Goal: Information Seeking & Learning: Learn about a topic

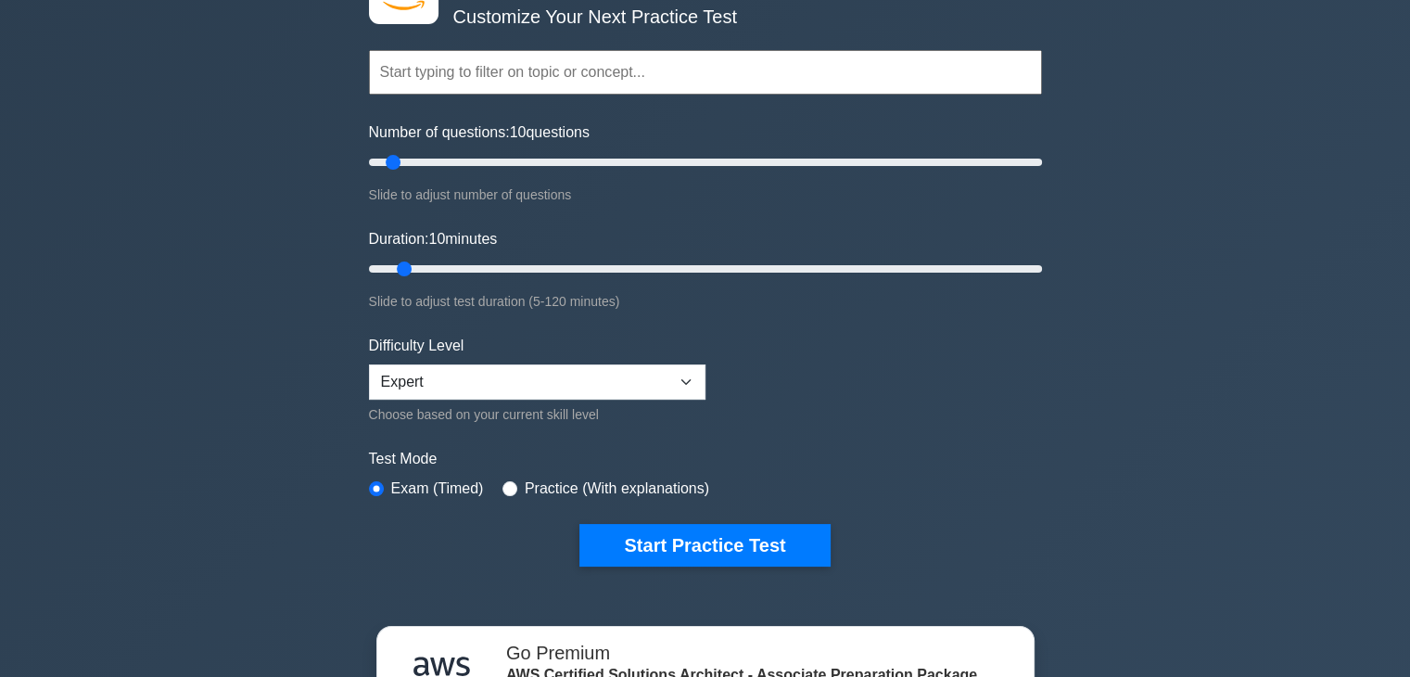
scroll to position [556, 0]
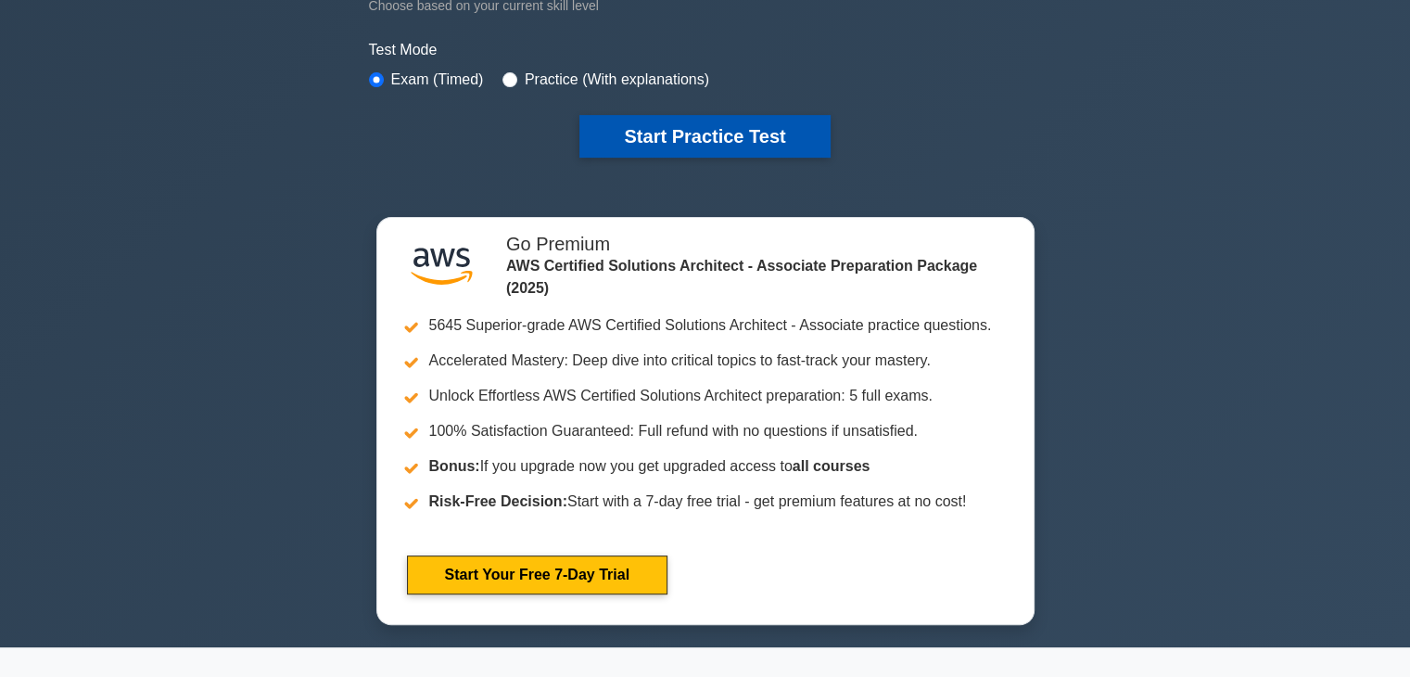
click at [696, 119] on button "Start Practice Test" at bounding box center [705, 136] width 250 height 43
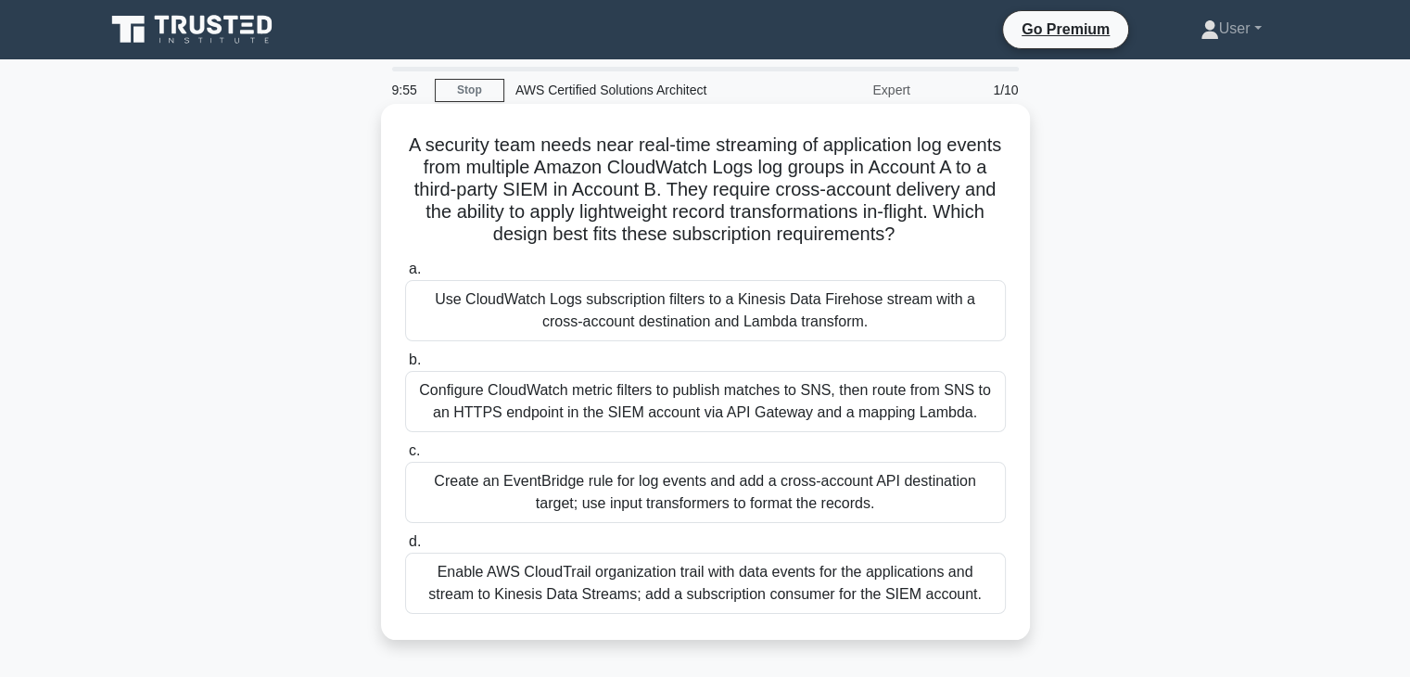
click at [594, 347] on div "a. Use CloudWatch Logs subscription filters to a Kinesis Data Firehose stream w…" at bounding box center [705, 435] width 623 height 363
click at [596, 358] on label "b. Configure CloudWatch metric filters to publish matches to SNS, then route fr…" at bounding box center [705, 390] width 601 height 83
click at [405, 358] on input "b. Configure CloudWatch metric filters to publish matches to SNS, then route fr…" at bounding box center [405, 360] width 0 height 12
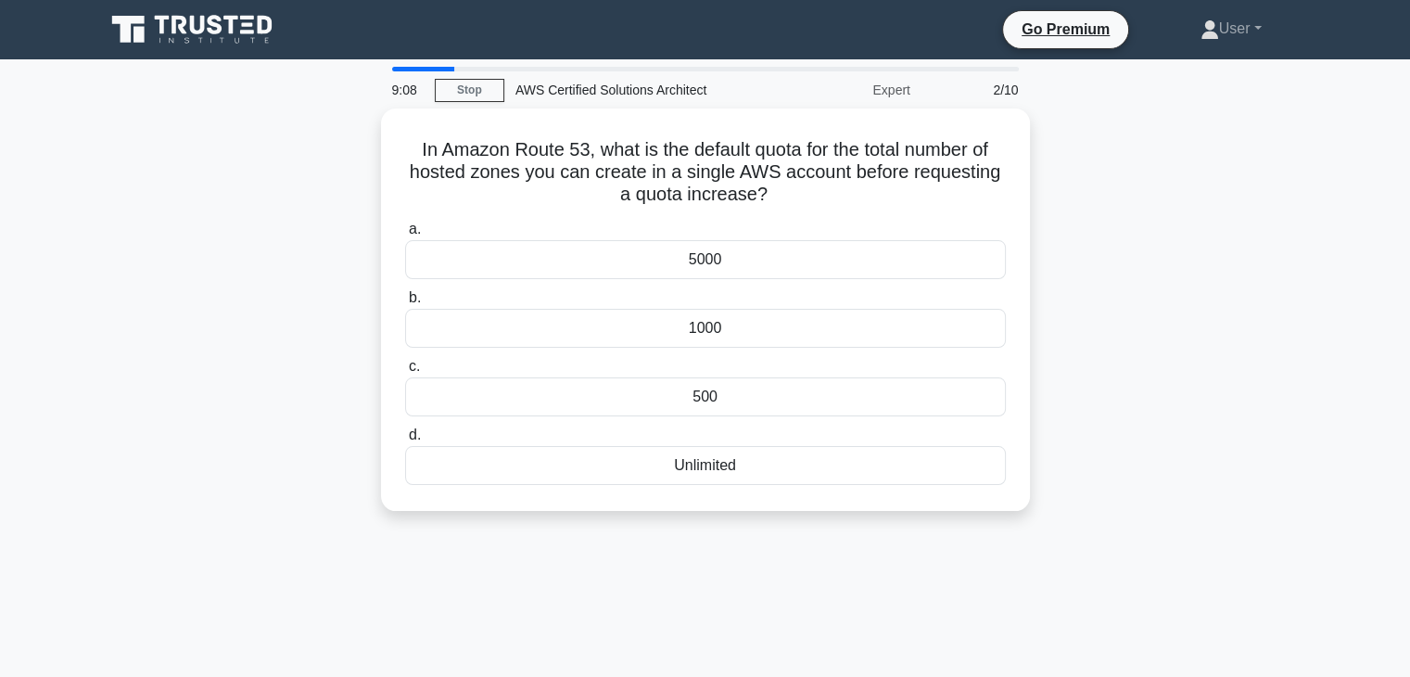
click at [596, 358] on label "c. 500" at bounding box center [705, 385] width 601 height 61
click at [405, 361] on input "c. 500" at bounding box center [405, 367] width 0 height 12
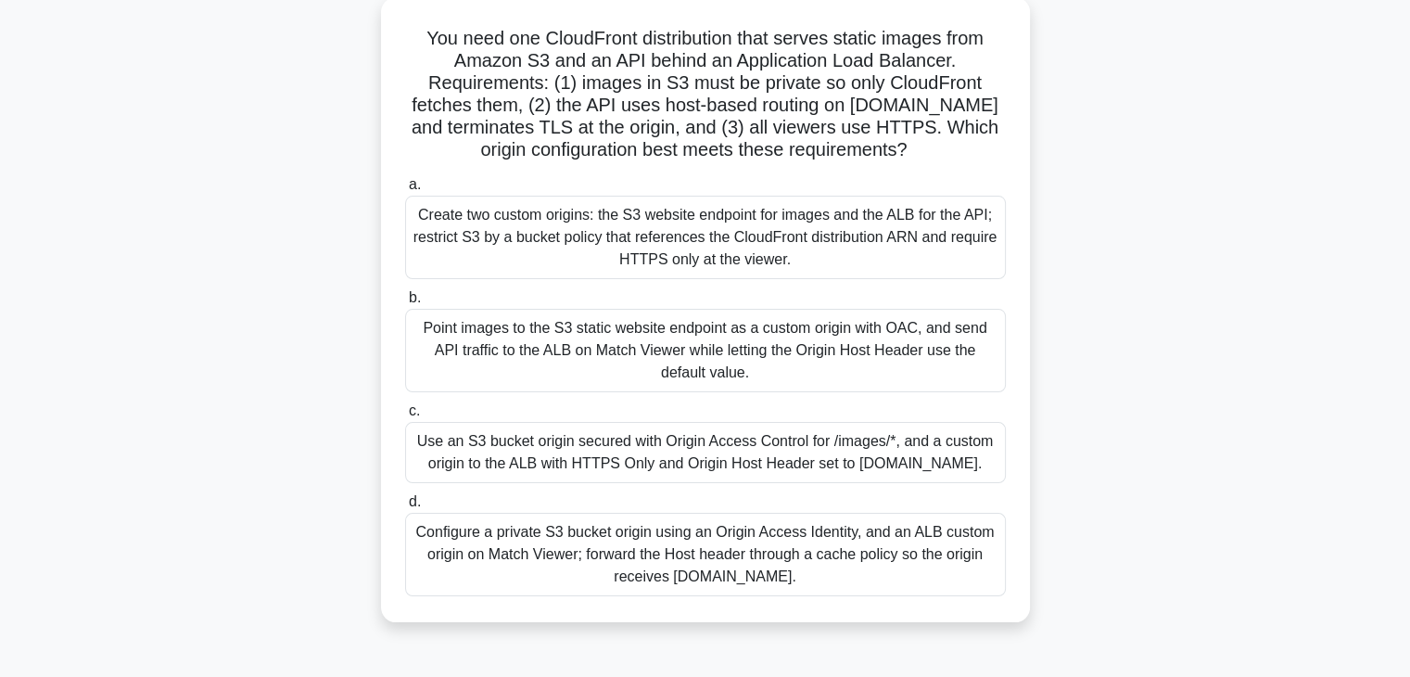
scroll to position [100, 0]
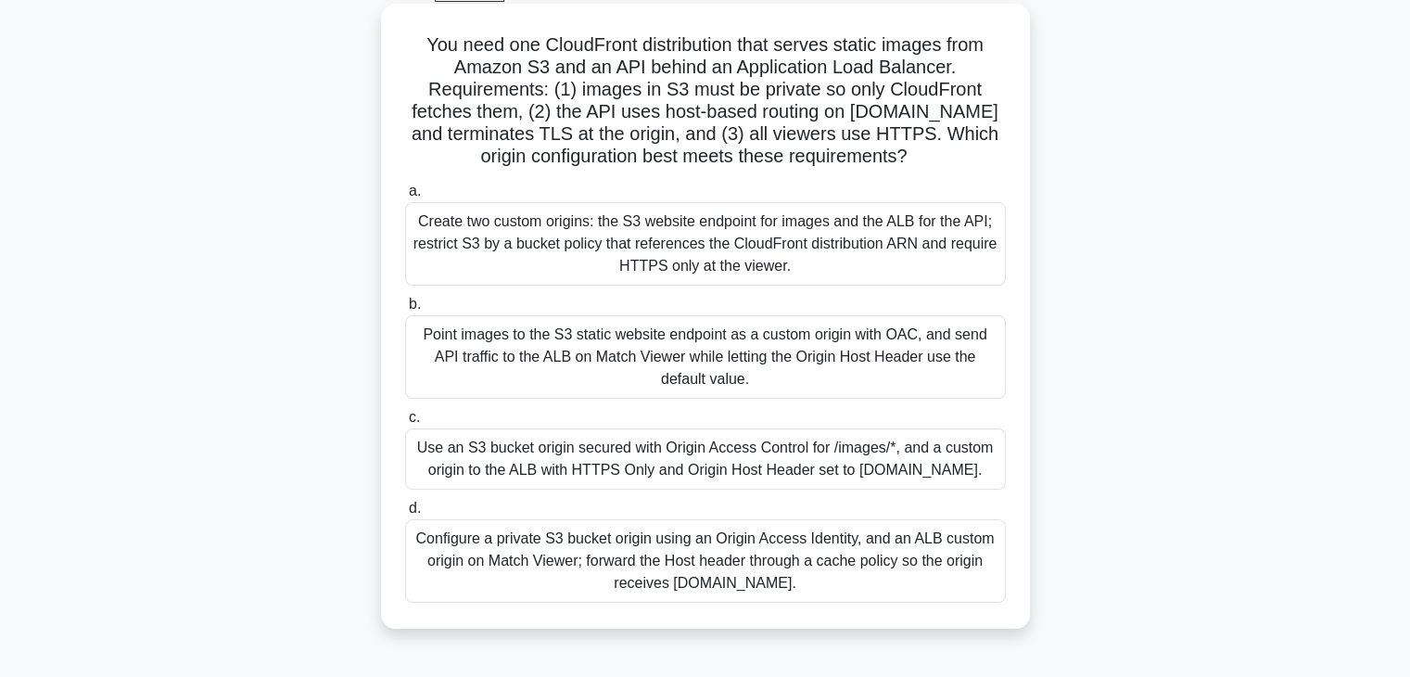
click at [678, 414] on label "c. Use an S3 bucket origin secured with Origin Access Control for /images/*, an…" at bounding box center [705, 447] width 601 height 83
click at [405, 414] on input "c. Use an S3 bucket origin secured with Origin Access Control for /images/*, an…" at bounding box center [405, 418] width 0 height 12
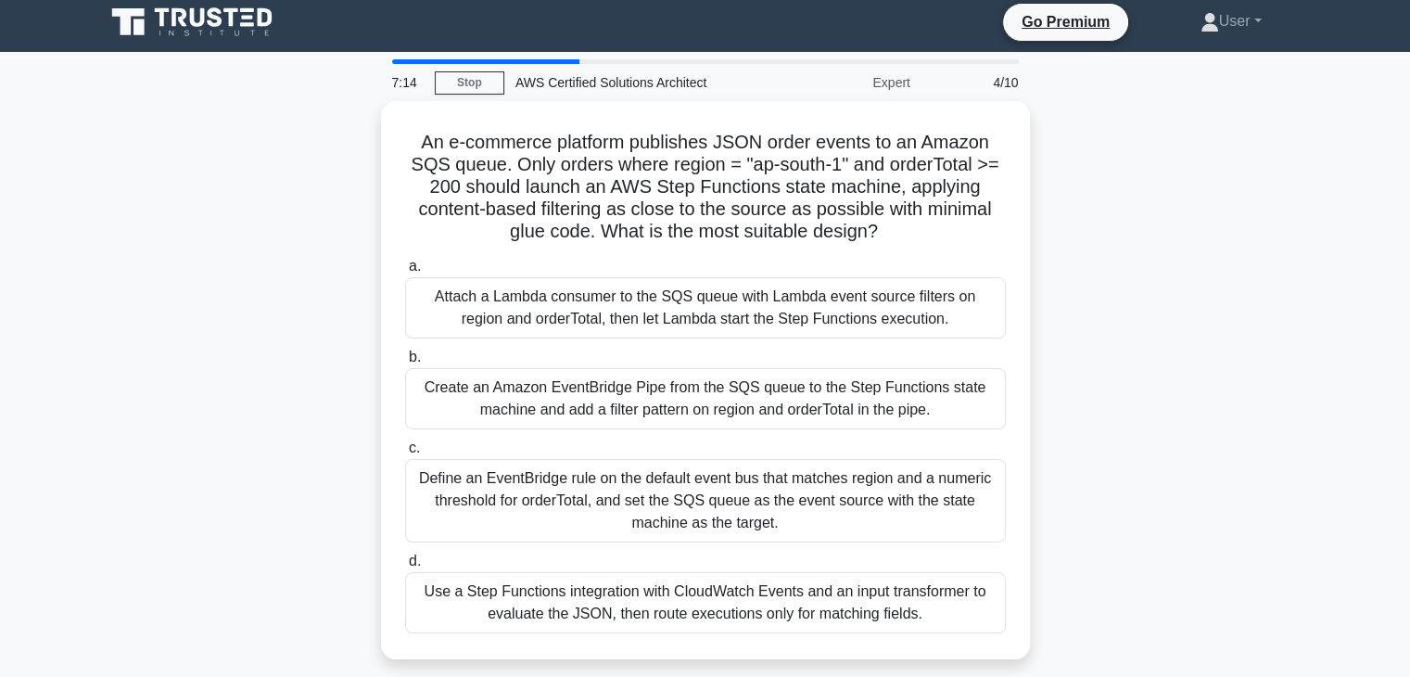
scroll to position [0, 0]
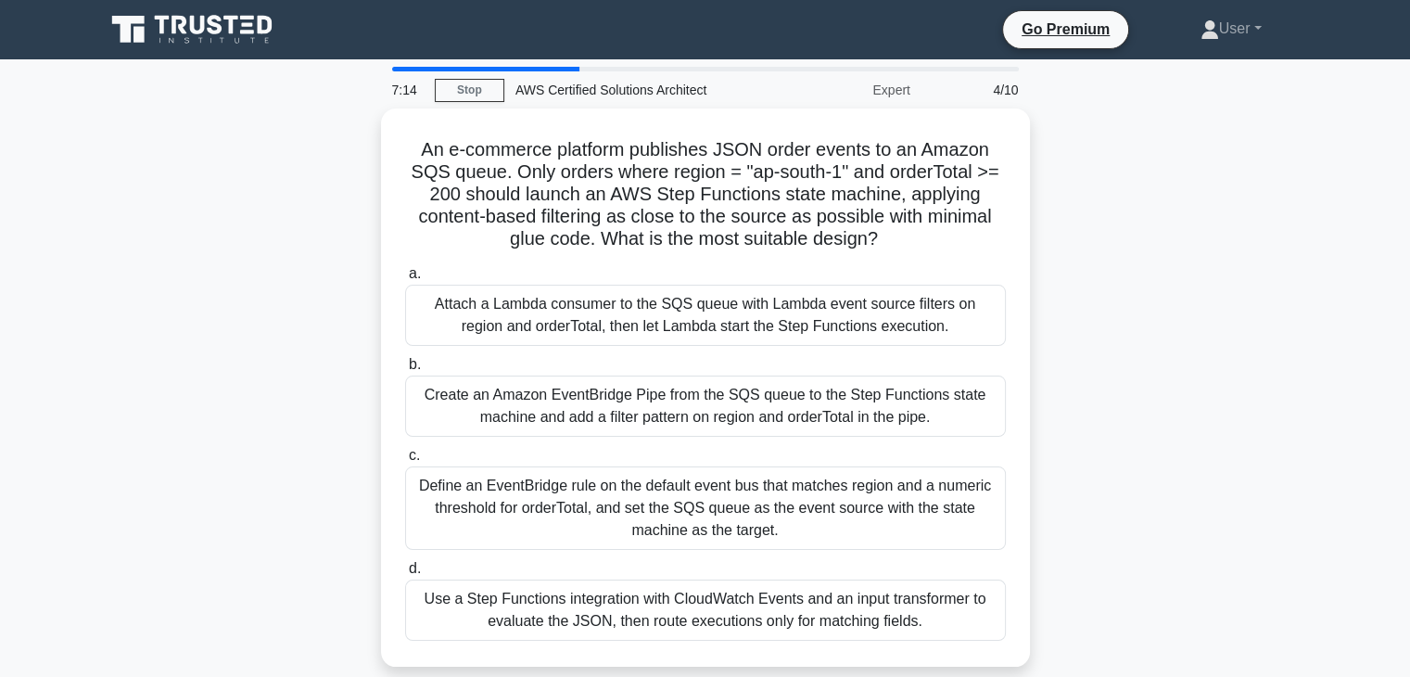
click at [493, 626] on div "Use a Step Functions integration with CloudWatch Events and an input transforme…" at bounding box center [705, 610] width 601 height 61
click at [405, 575] on input "d. Use a Step Functions integration with CloudWatch Events and an input transfo…" at bounding box center [405, 569] width 0 height 12
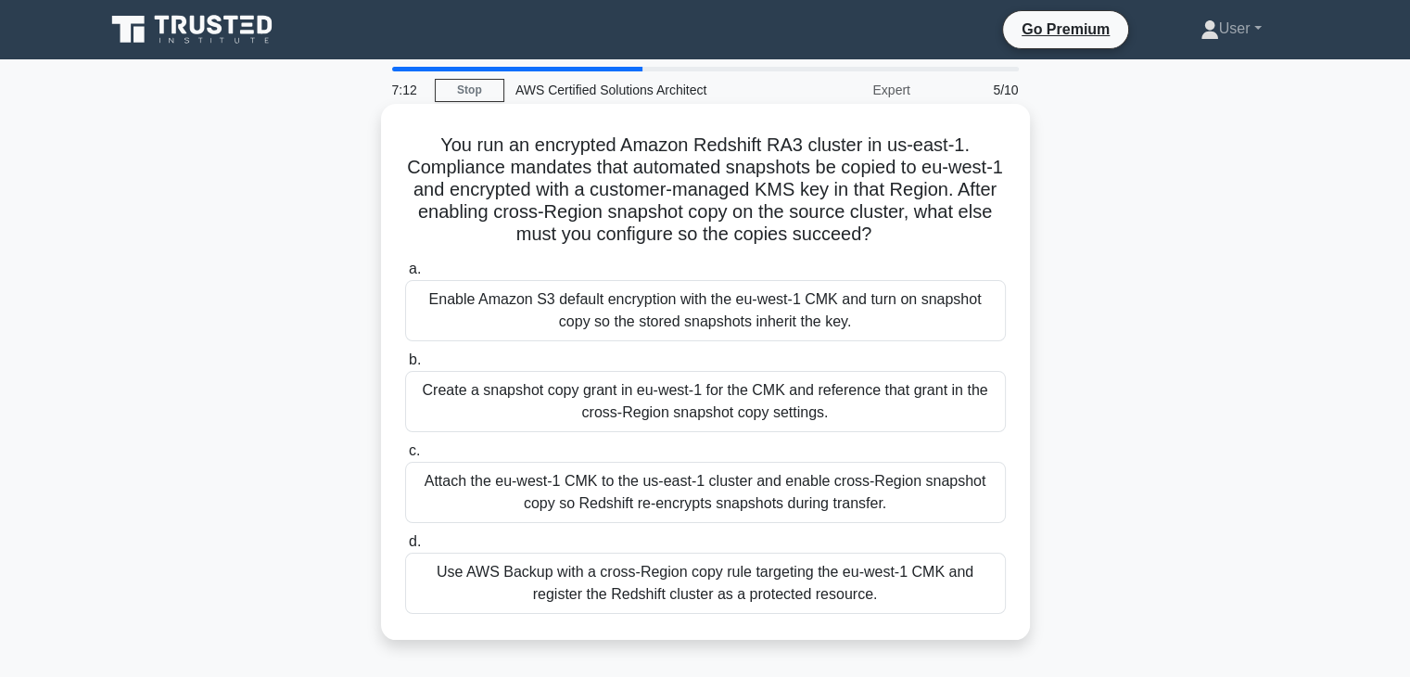
click at [633, 443] on label "c. Attach the eu-west-1 CMK to the us-east-1 cluster and enable cross-Region sn…" at bounding box center [705, 481] width 601 height 83
click at [405, 445] on input "c. Attach the eu-west-1 CMK to the us-east-1 cluster and enable cross-Region sn…" at bounding box center [405, 451] width 0 height 12
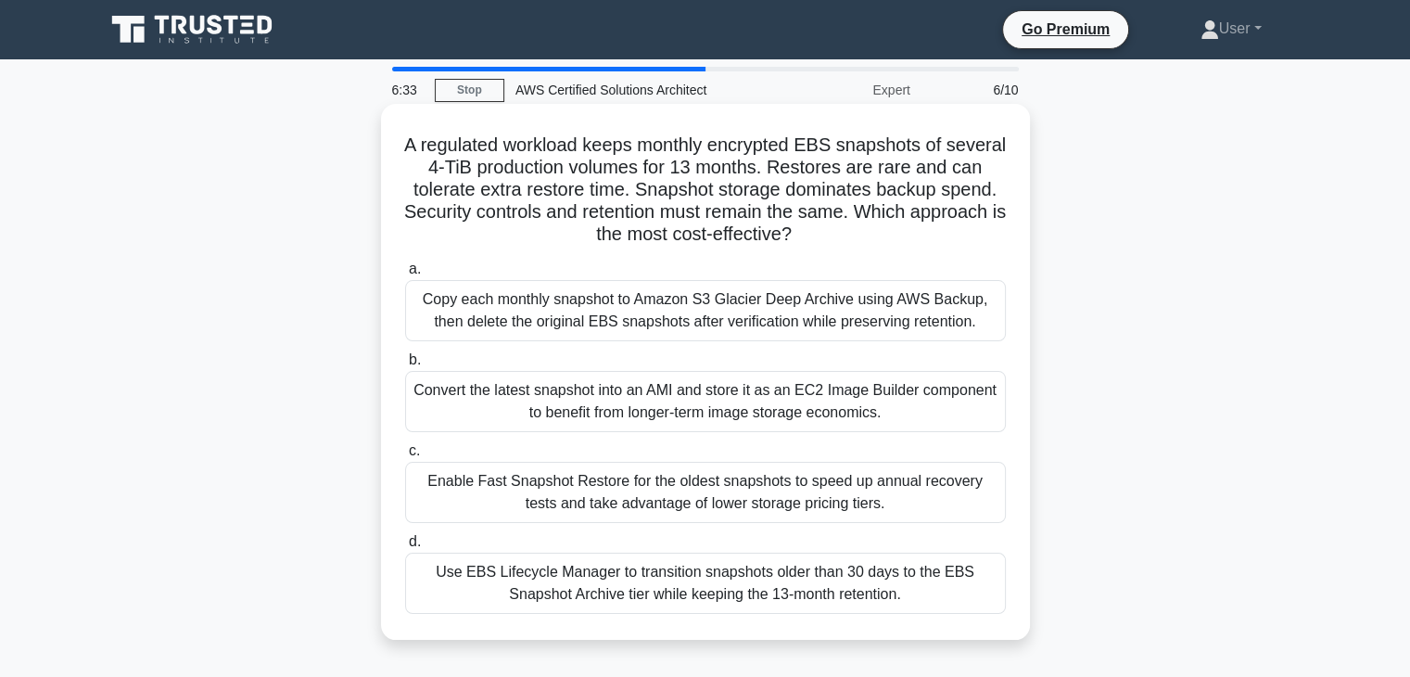
click at [631, 424] on div "Convert the latest snapshot into an AMI and store it as an EC2 Image Builder co…" at bounding box center [705, 401] width 601 height 61
click at [405, 366] on input "b. Convert the latest snapshot into an AMI and store it as an EC2 Image Builder…" at bounding box center [405, 360] width 0 height 12
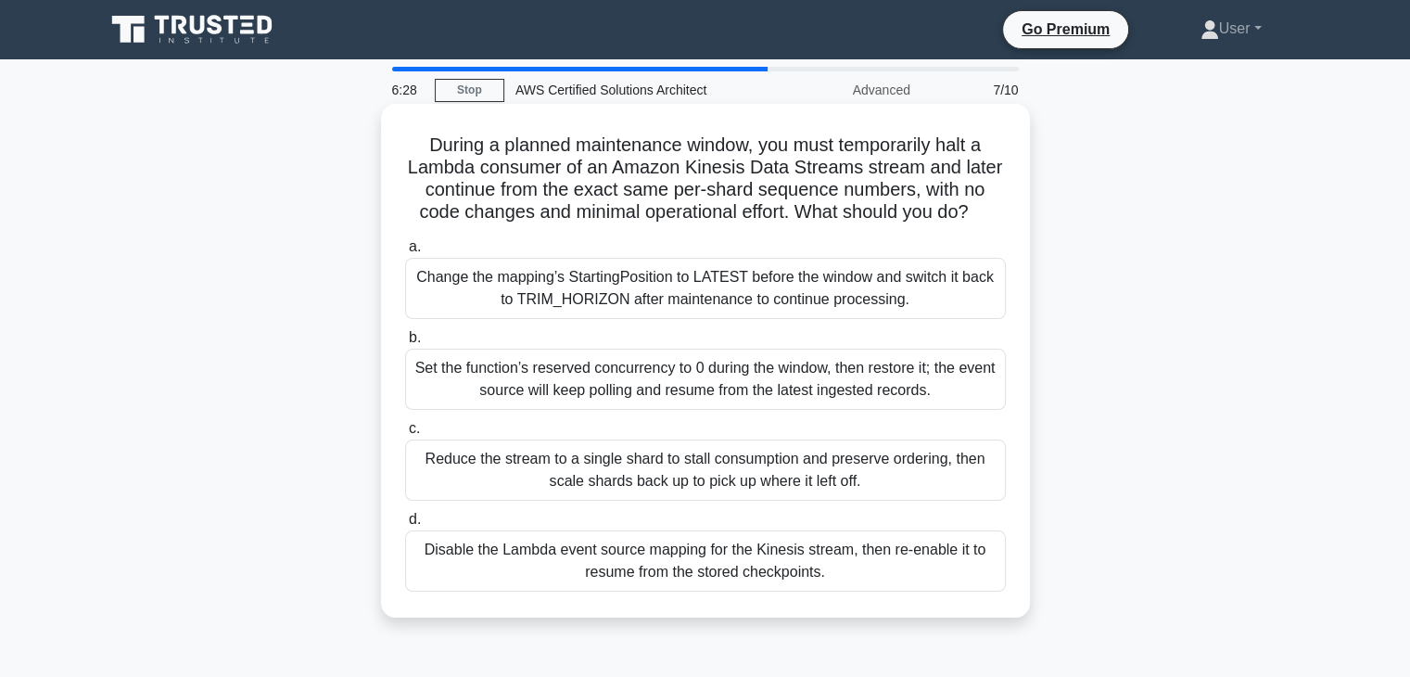
click at [859, 481] on div "Reduce the stream to a single shard to stall consumption and preserve ordering,…" at bounding box center [705, 470] width 601 height 61
click at [405, 435] on input "c. Reduce the stream to a single shard to stall consumption and preserve orderi…" at bounding box center [405, 429] width 0 height 12
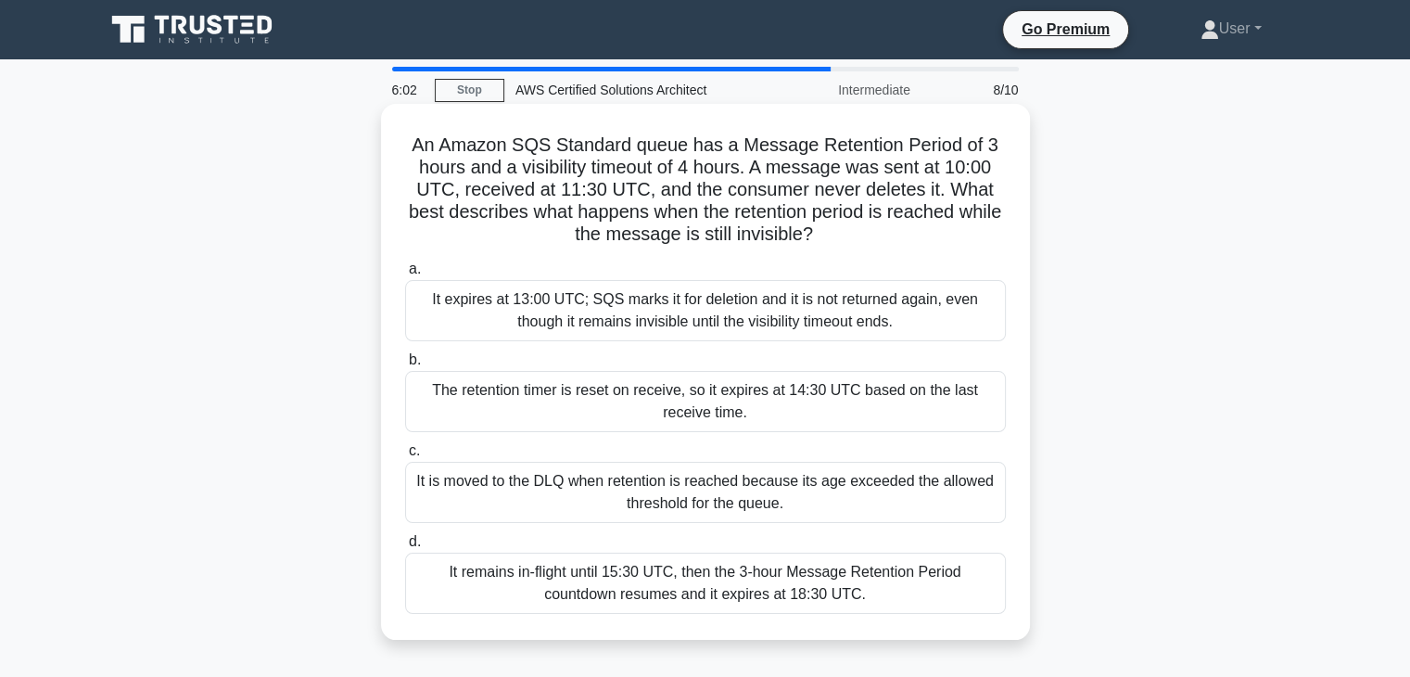
click at [553, 212] on h5 "An Amazon SQS Standard queue has a Message Retention Period of 3 hours and a vi…" at bounding box center [705, 190] width 605 height 113
click at [579, 257] on div "a. It expires at 13:00 UTC; SQS marks it for deletion and it is not returned ag…" at bounding box center [705, 435] width 623 height 363
drag, startPoint x: 553, startPoint y: 215, endPoint x: 590, endPoint y: 212, distance: 37.2
click at [590, 212] on h5 "An Amazon SQS Standard queue has a Message Retention Period of 3 hours and a vi…" at bounding box center [705, 190] width 605 height 113
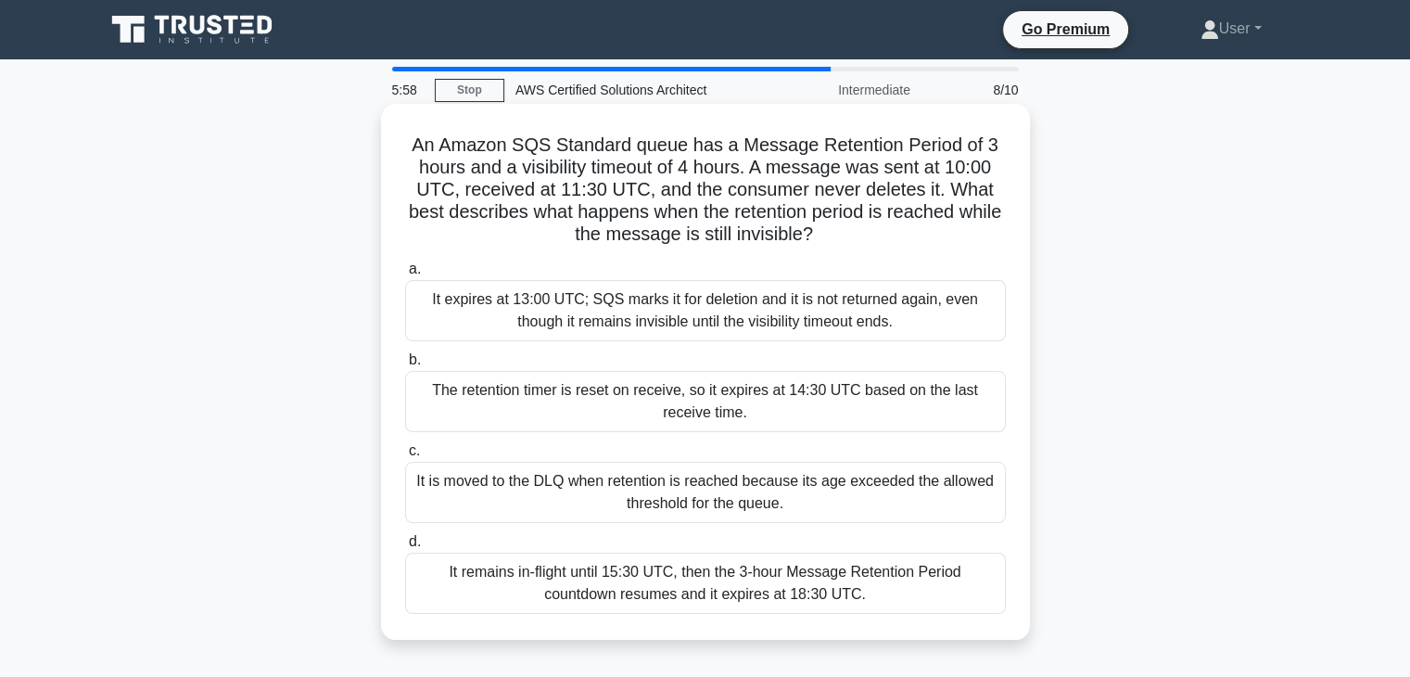
click at [602, 235] on h5 "An Amazon SQS Standard queue has a Message Retention Period of 3 hours and a vi…" at bounding box center [705, 190] width 605 height 113
click at [602, 484] on div "It is moved to the DLQ when retention is reached because its age exceeded the a…" at bounding box center [705, 492] width 601 height 61
click at [405, 457] on input "c. It is moved to the DLQ when retention is reached because its age exceeded th…" at bounding box center [405, 451] width 0 height 12
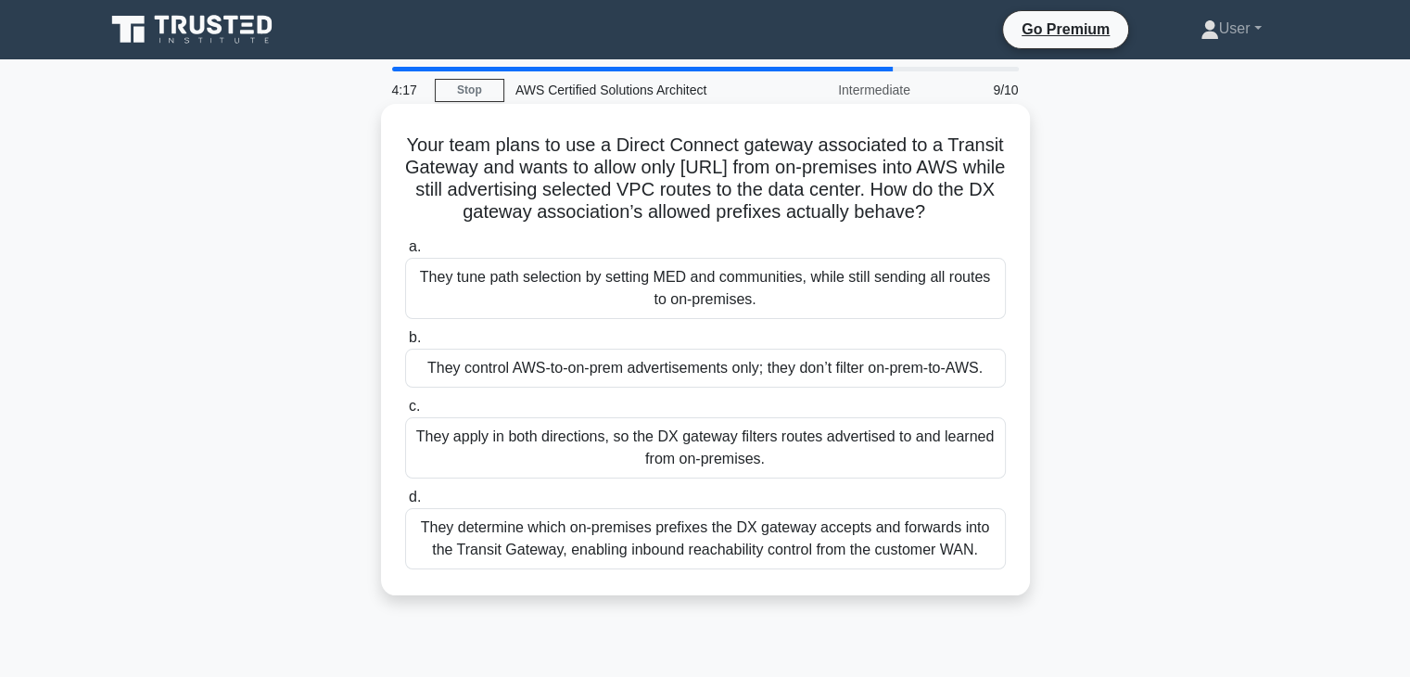
click at [495, 502] on label "d. They determine which on-premises prefixes the DX gateway accepts and forward…" at bounding box center [705, 527] width 601 height 83
click at [405, 502] on input "d. They determine which on-premises prefixes the DX gateway accepts and forward…" at bounding box center [405, 497] width 0 height 12
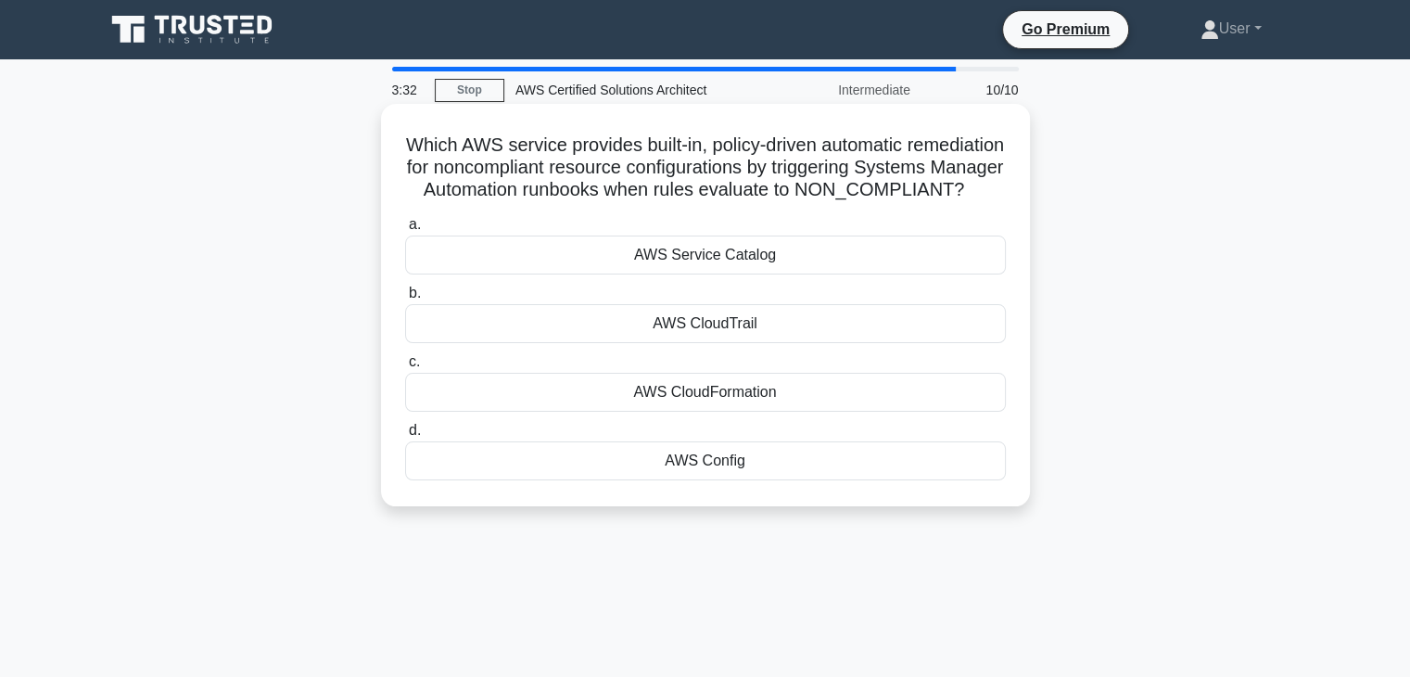
click at [673, 451] on label "d. AWS Config" at bounding box center [705, 449] width 601 height 61
click at [405, 437] on input "d. AWS Config" at bounding box center [405, 431] width 0 height 12
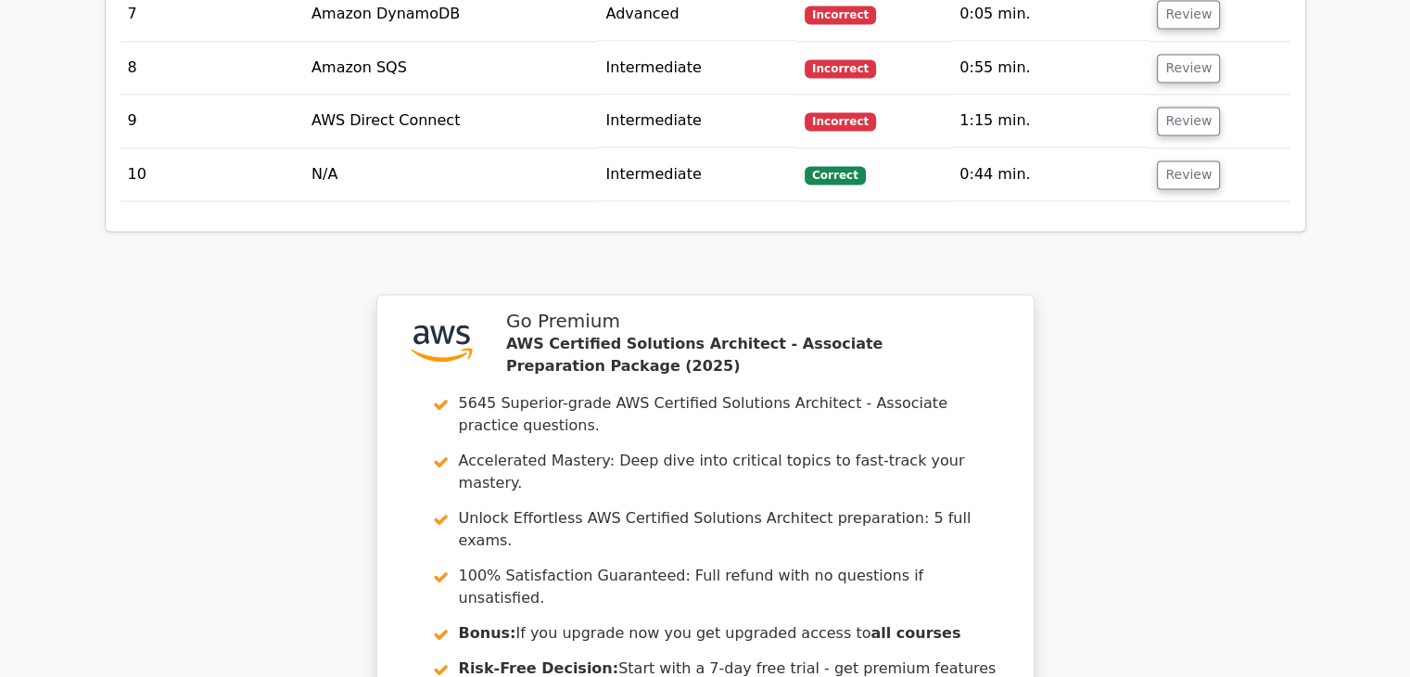
scroll to position [3197, 0]
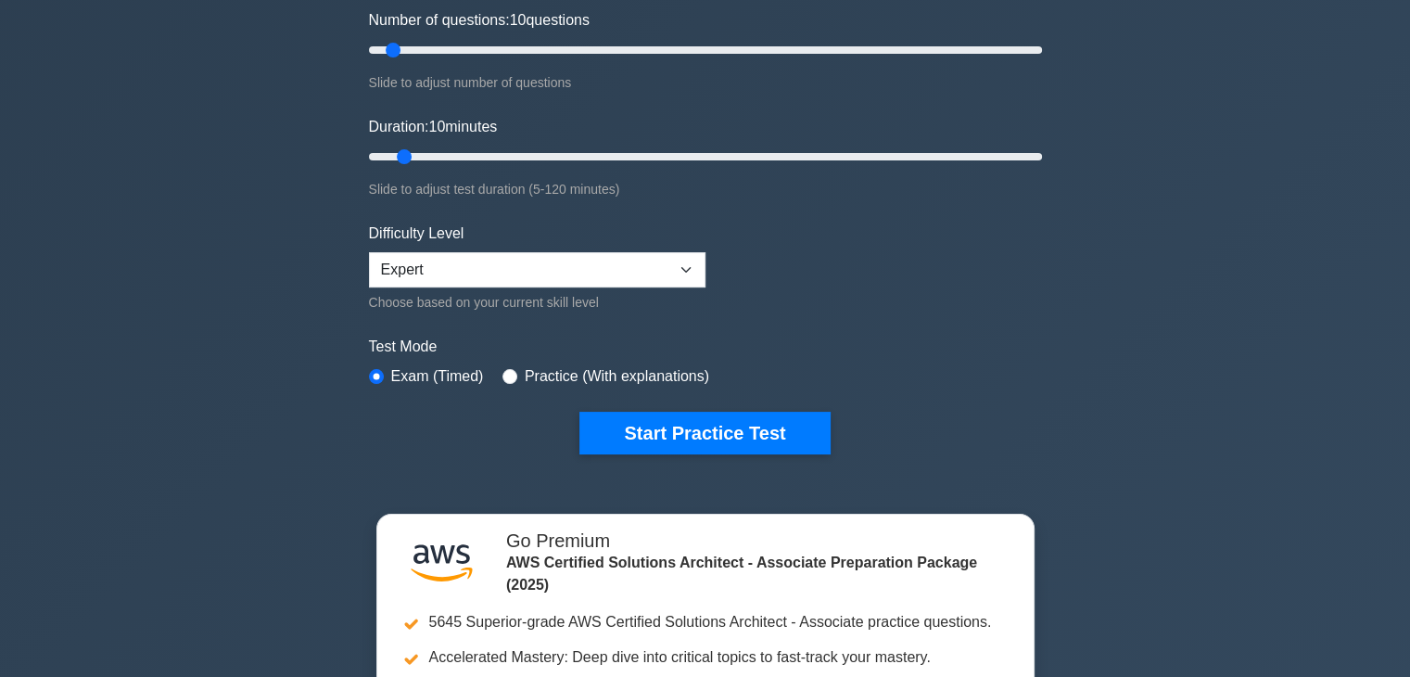
scroll to position [260, 0]
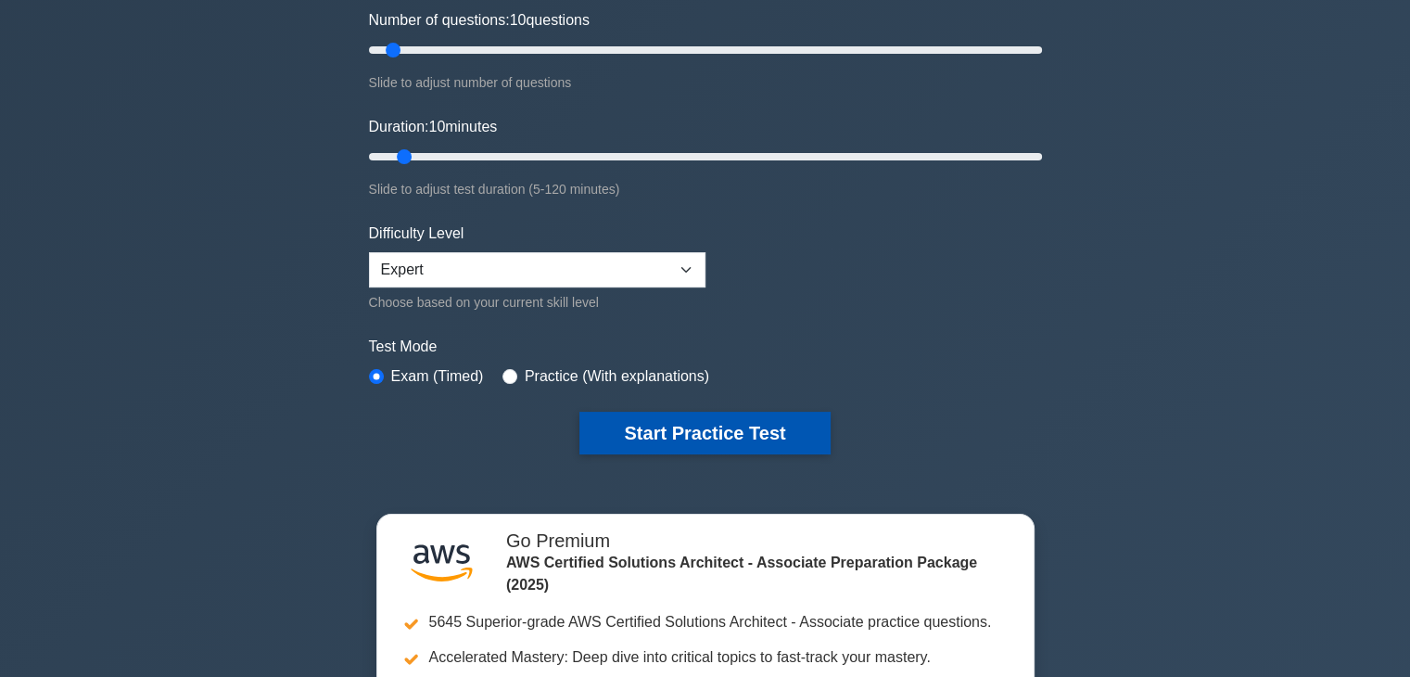
click at [620, 424] on button "Start Practice Test" at bounding box center [705, 433] width 250 height 43
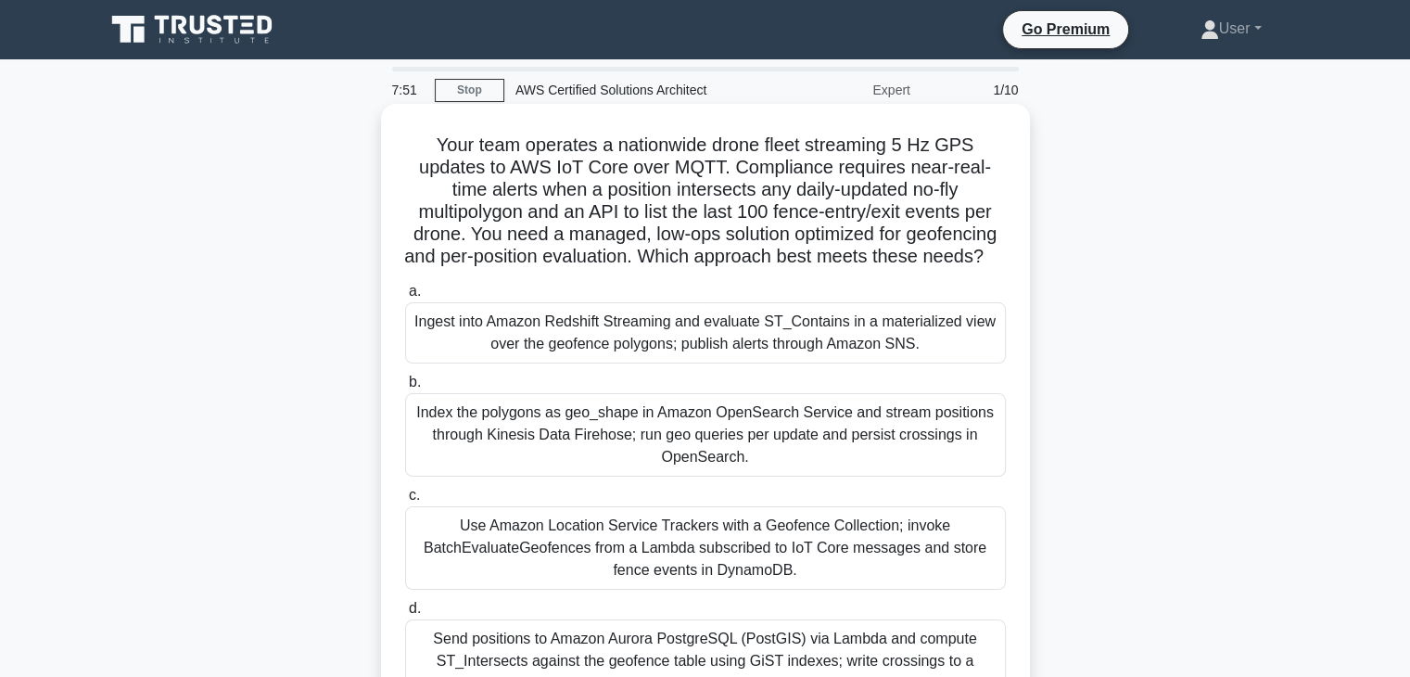
click at [558, 269] on h5 "Your team operates a nationwide drone fleet streaming 5 Hz GPS updates to AWS I…" at bounding box center [705, 201] width 605 height 135
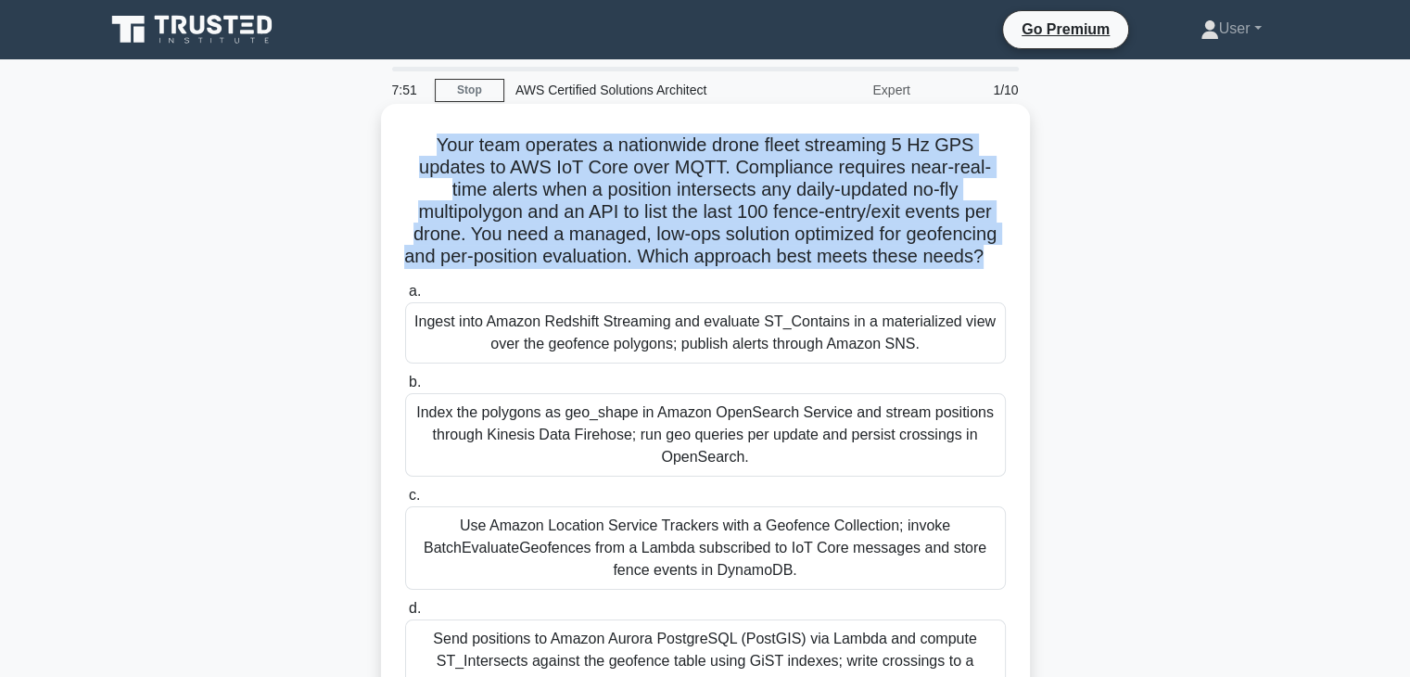
click at [558, 269] on h5 "Your team operates a nationwide drone fleet streaming 5 Hz GPS updates to AWS I…" at bounding box center [705, 201] width 605 height 135
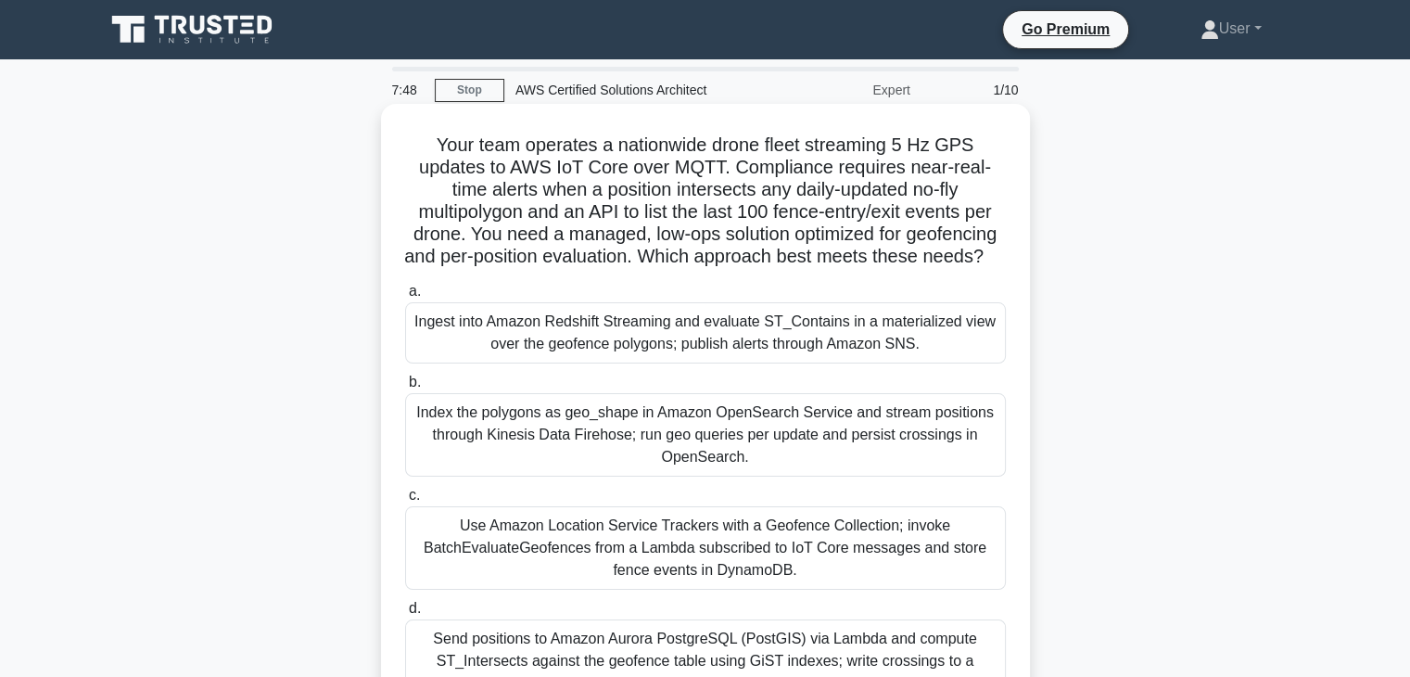
click at [707, 477] on div "Index the polygons as geo_shape in Amazon OpenSearch Service and stream positio…" at bounding box center [705, 434] width 601 height 83
click at [405, 389] on input "b. Index the polygons as geo_shape in Amazon OpenSearch Service and stream posi…" at bounding box center [405, 382] width 0 height 12
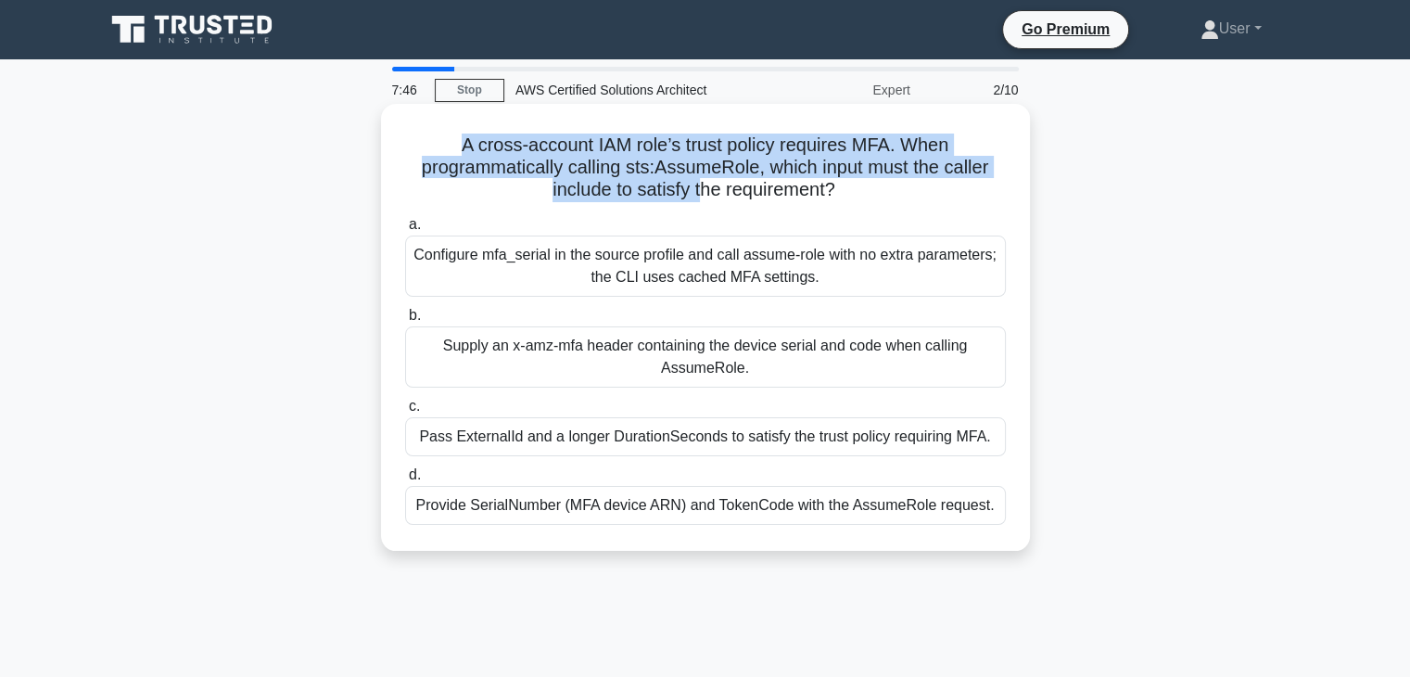
drag, startPoint x: 462, startPoint y: 150, endPoint x: 701, endPoint y: 198, distance: 243.9
click at [701, 198] on h5 "A cross-account IAM role’s trust policy requires MFA. When programmatically cal…" at bounding box center [705, 168] width 605 height 69
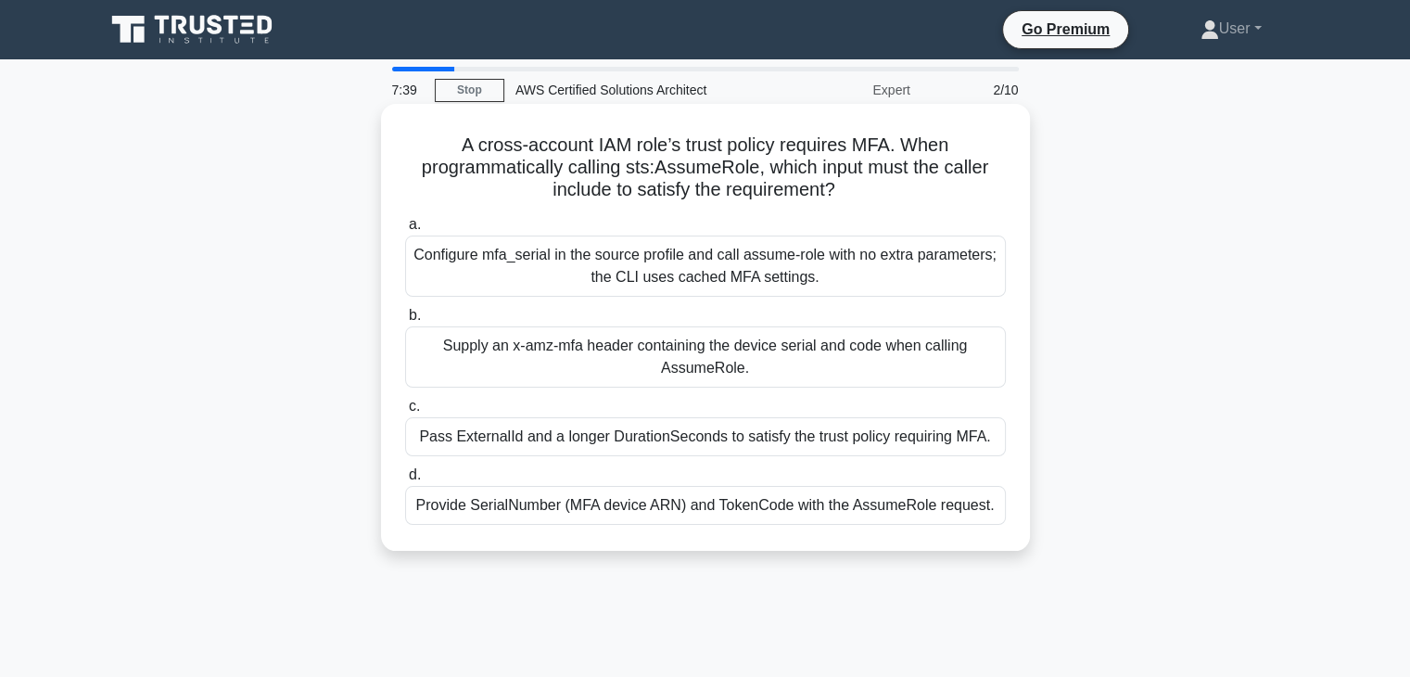
click at [660, 381] on div "Supply an x-amz-mfa header containing the device serial and code when calling A…" at bounding box center [705, 356] width 601 height 61
click at [405, 322] on input "b. Supply an x-amz-mfa header containing the device serial and code when callin…" at bounding box center [405, 316] width 0 height 12
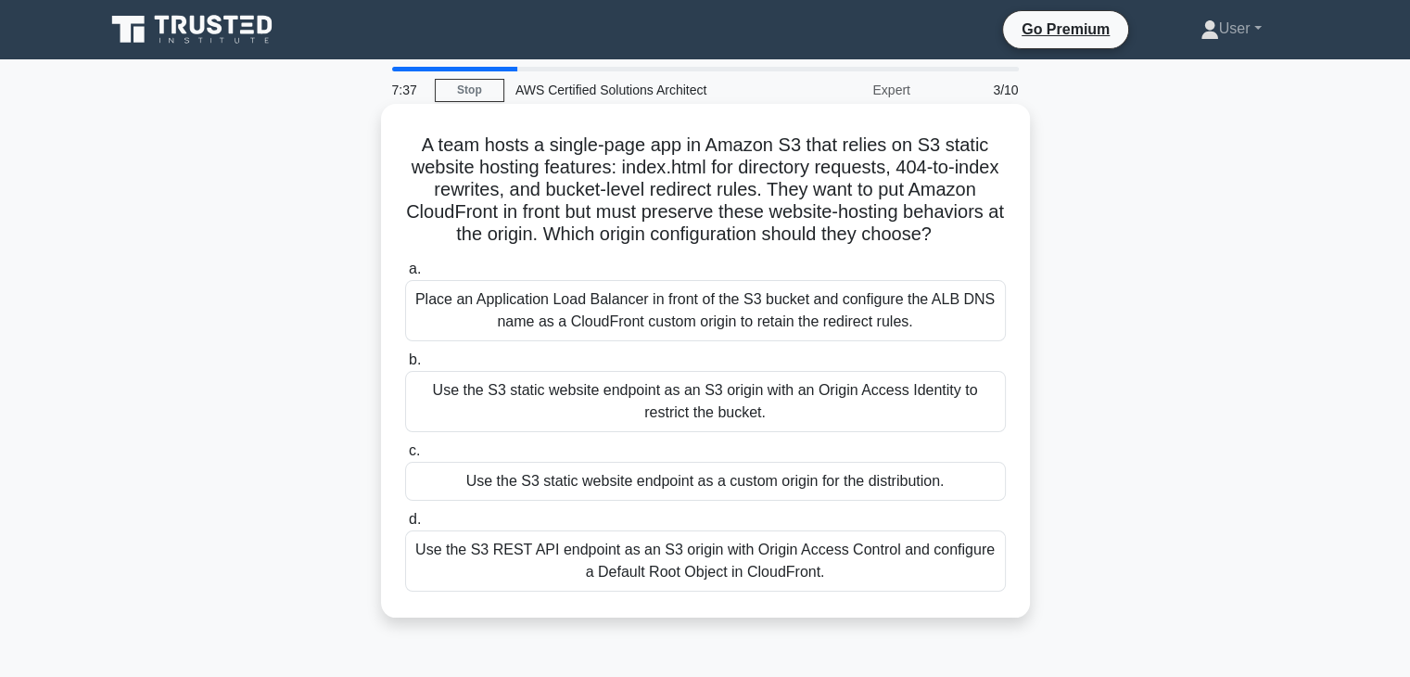
click at [684, 467] on label "c. Use the S3 static website endpoint as a custom origin for the distribution." at bounding box center [705, 470] width 601 height 61
click at [405, 457] on input "c. Use the S3 static website endpoint as a custom origin for the distribution." at bounding box center [405, 451] width 0 height 12
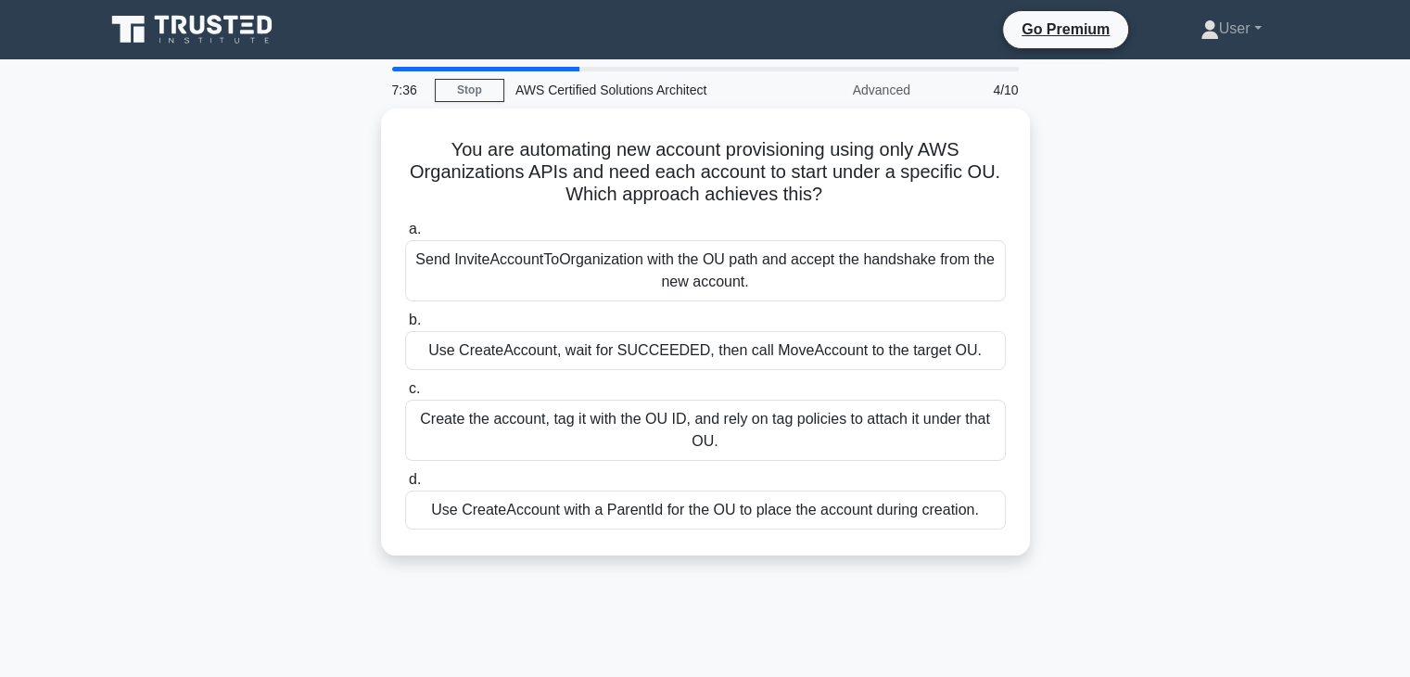
click at [684, 468] on label "d. Use CreateAccount with a ParentId for the OU to place the account during cre…" at bounding box center [705, 498] width 601 height 61
click at [405, 474] on input "d. Use CreateAccount with a ParentId for the OU to place the account during cre…" at bounding box center [405, 480] width 0 height 12
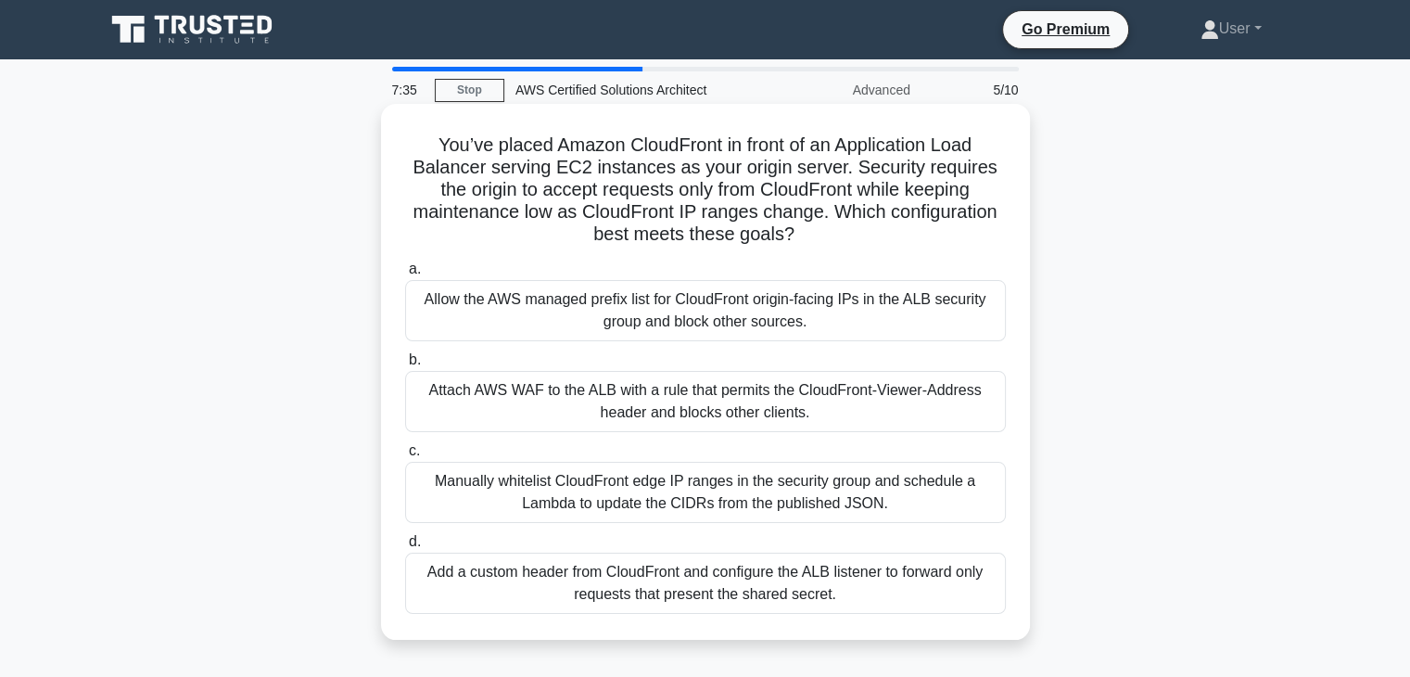
click at [694, 527] on div "a. Allow the AWS managed prefix list for CloudFront origin-facing IPs in the AL…" at bounding box center [705, 435] width 623 height 363
click at [682, 444] on label "c. Manually whitelist CloudFront edge IP ranges in the security group and sched…" at bounding box center [705, 481] width 601 height 83
click at [405, 445] on input "c. Manually whitelist CloudFront edge IP ranges in the security group and sched…" at bounding box center [405, 451] width 0 height 12
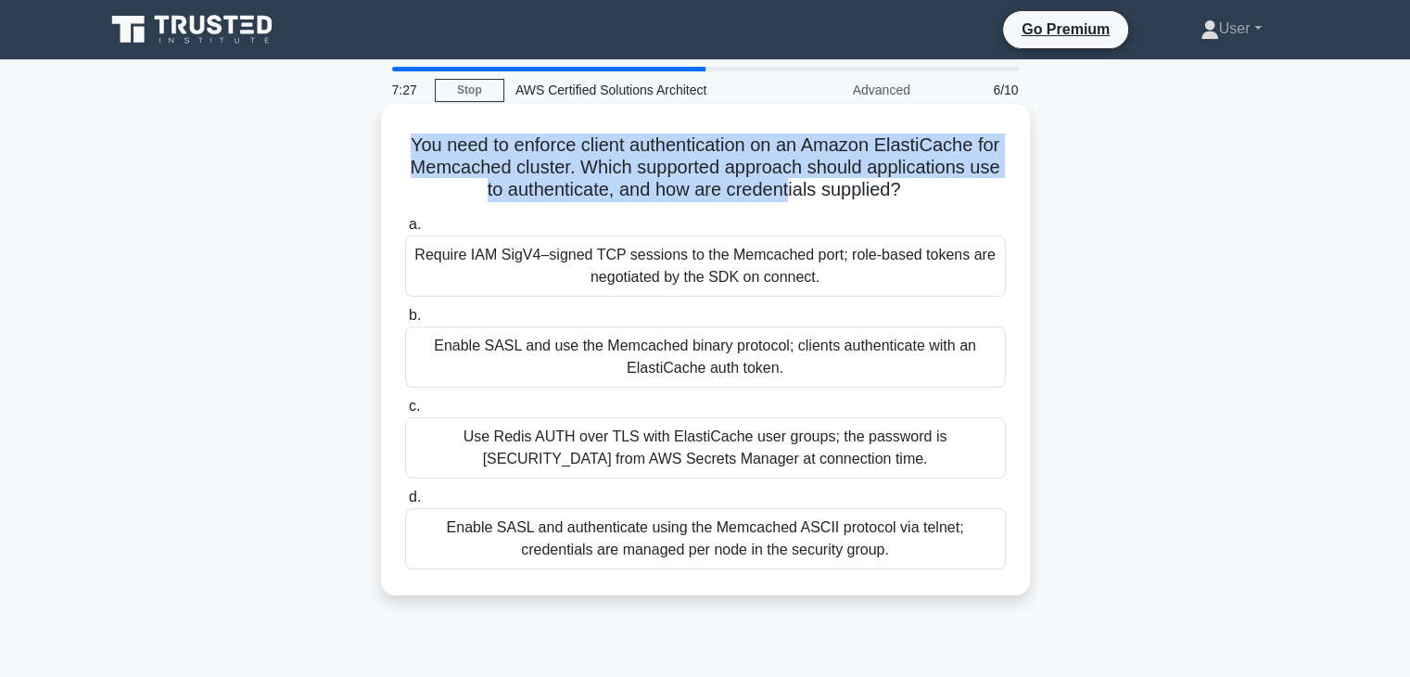
drag, startPoint x: 400, startPoint y: 144, endPoint x: 790, endPoint y: 201, distance: 394.6
click at [790, 201] on div "You need to enforce client authentication on an Amazon ElastiCache for Memcache…" at bounding box center [706, 349] width 634 height 477
click at [790, 201] on h5 "You need to enforce client authentication on an Amazon ElastiCache for Memcache…" at bounding box center [705, 168] width 605 height 69
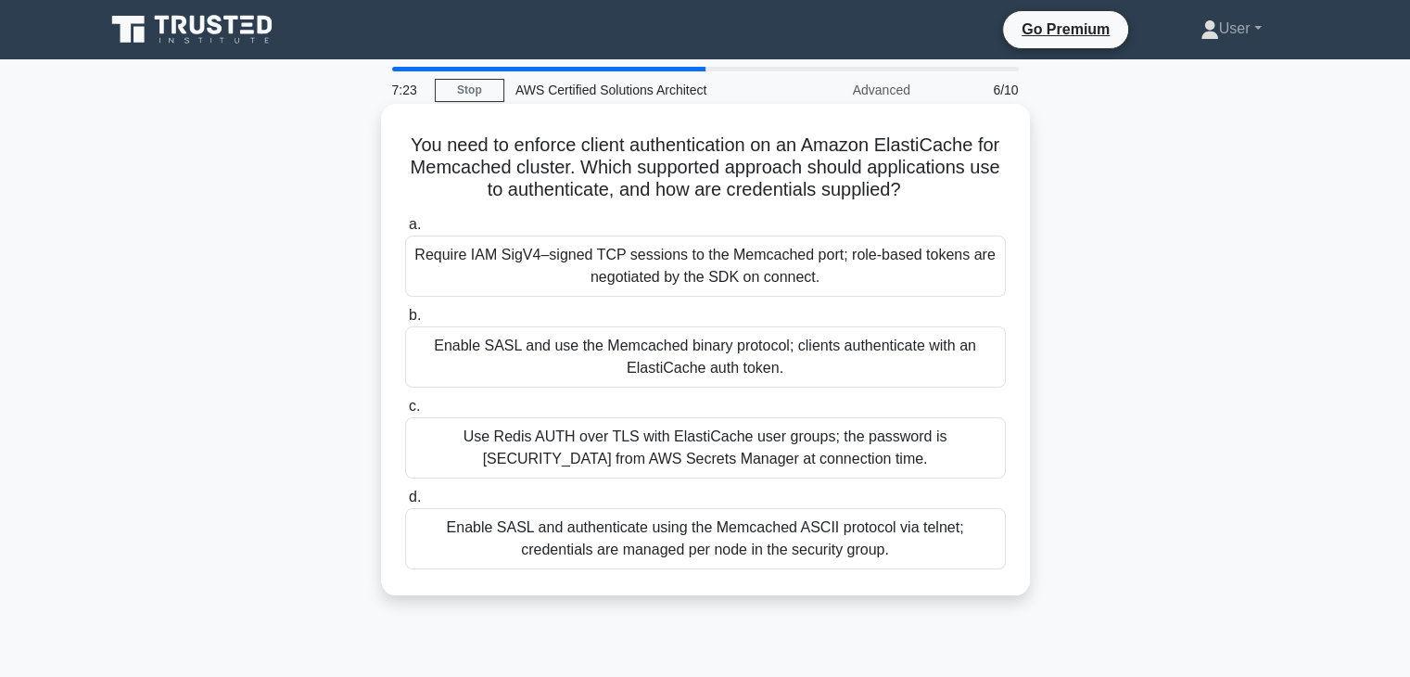
click at [746, 208] on div "You need to enforce client authentication on an Amazon ElastiCache for Memcache…" at bounding box center [706, 349] width 634 height 477
click at [608, 425] on div "Use Redis AUTH over TLS with ElastiCache user groups; the password is sourced f…" at bounding box center [705, 447] width 601 height 61
click at [405, 413] on input "c. Use Redis AUTH over TLS with ElastiCache user groups; the password is source…" at bounding box center [405, 407] width 0 height 12
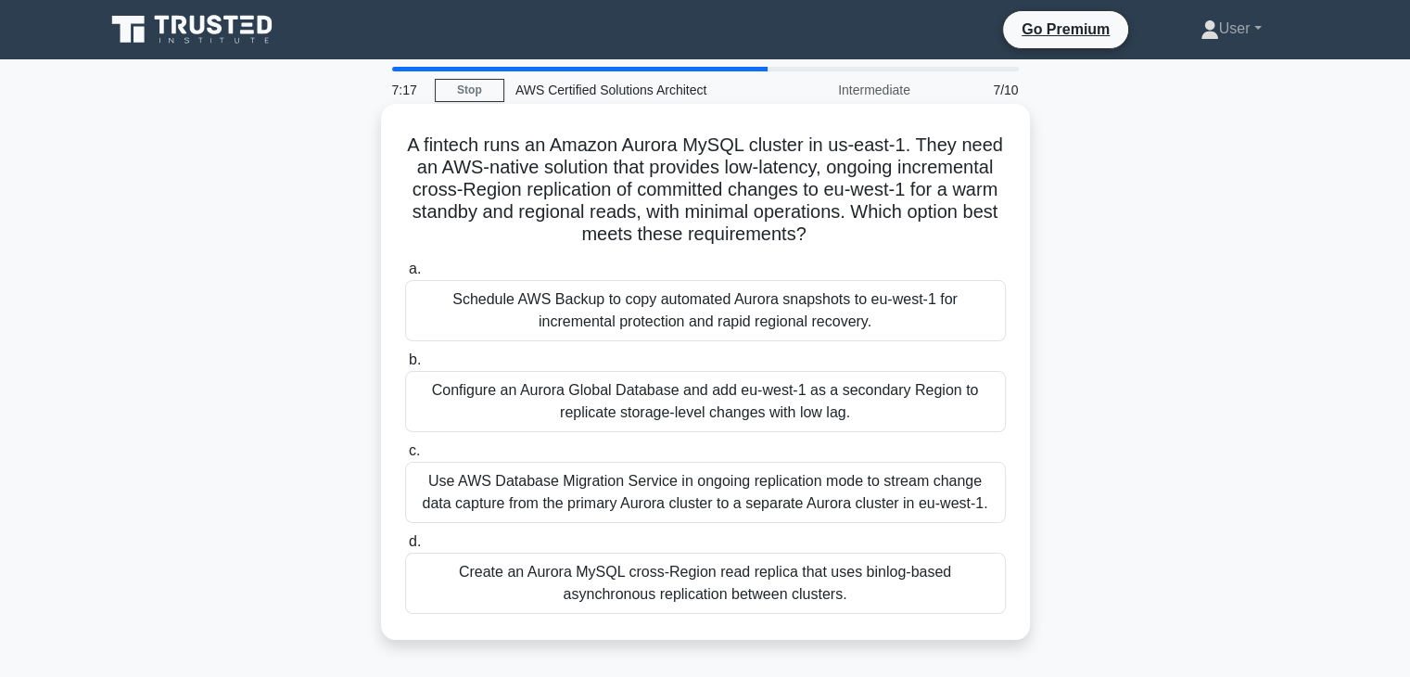
click at [619, 442] on label "c. Use AWS Database Migration Service in ongoing replication mode to stream cha…" at bounding box center [705, 481] width 601 height 83
click at [405, 445] on input "c. Use AWS Database Migration Service in ongoing replication mode to stream cha…" at bounding box center [405, 451] width 0 height 12
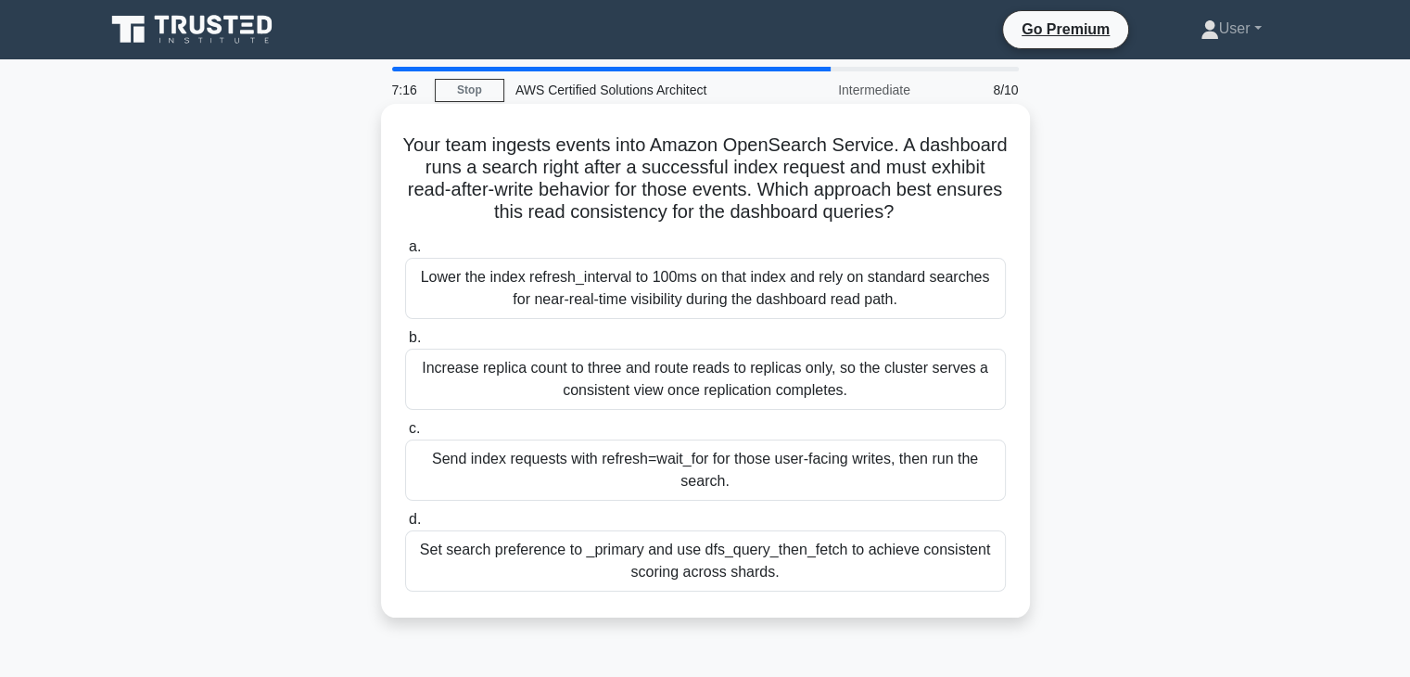
click at [619, 427] on label "c. Send index requests with refresh=wait_for for those user-facing writes, then…" at bounding box center [705, 458] width 601 height 83
click at [405, 427] on input "c. Send index requests with refresh=wait_for for those user-facing writes, then…" at bounding box center [405, 429] width 0 height 12
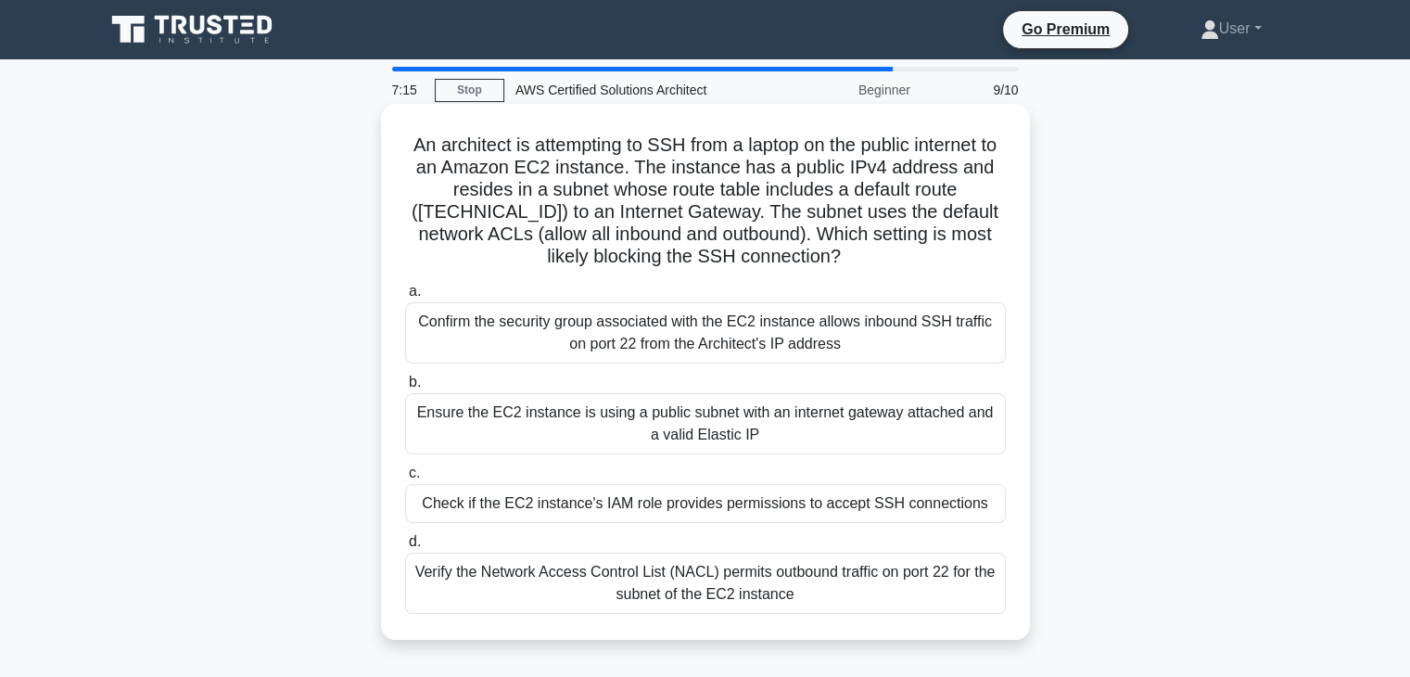
click at [631, 463] on label "c. Check if the EC2 instance's IAM role provides permissions to accept SSH conn…" at bounding box center [705, 492] width 601 height 61
click at [405, 467] on input "c. Check if the EC2 instance's IAM role provides permissions to accept SSH conn…" at bounding box center [405, 473] width 0 height 12
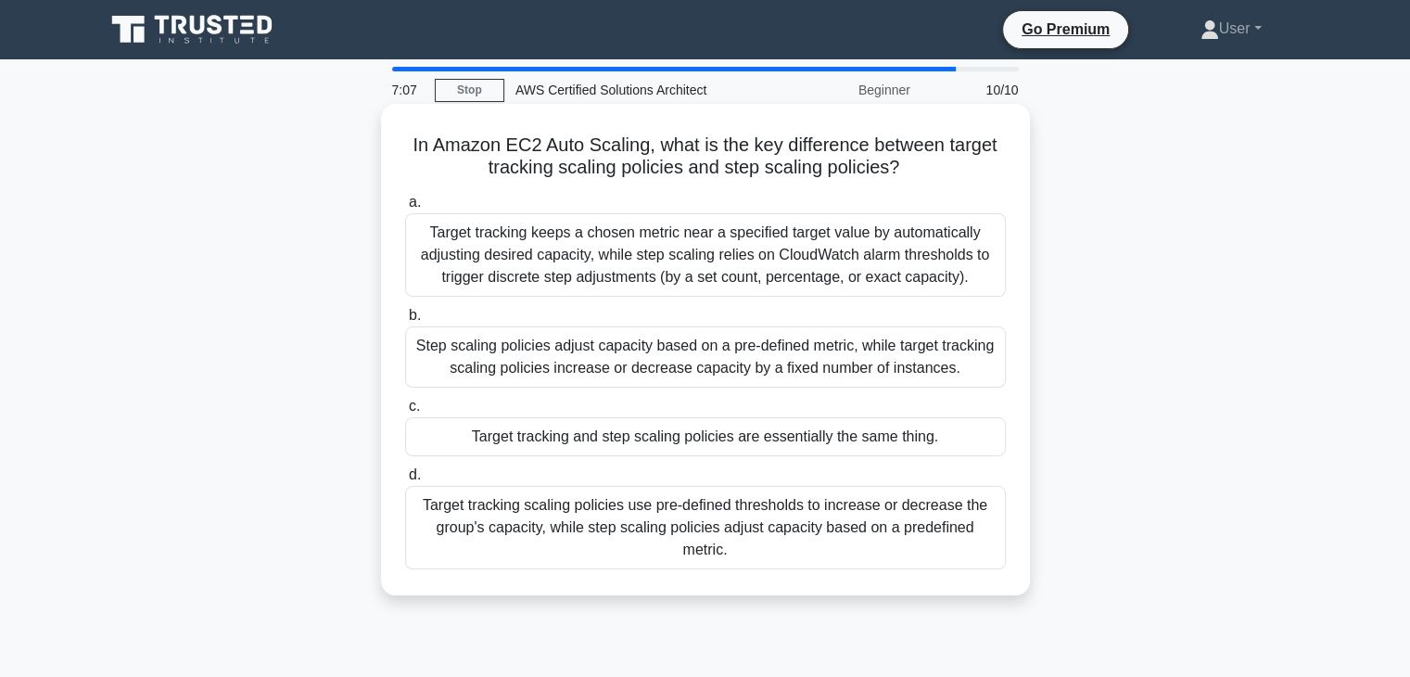
click at [744, 401] on label "c. Target tracking and step scaling policies are essentially the same thing." at bounding box center [705, 425] width 601 height 61
click at [405, 401] on input "c. Target tracking and step scaling policies are essentially the same thing." at bounding box center [405, 407] width 0 height 12
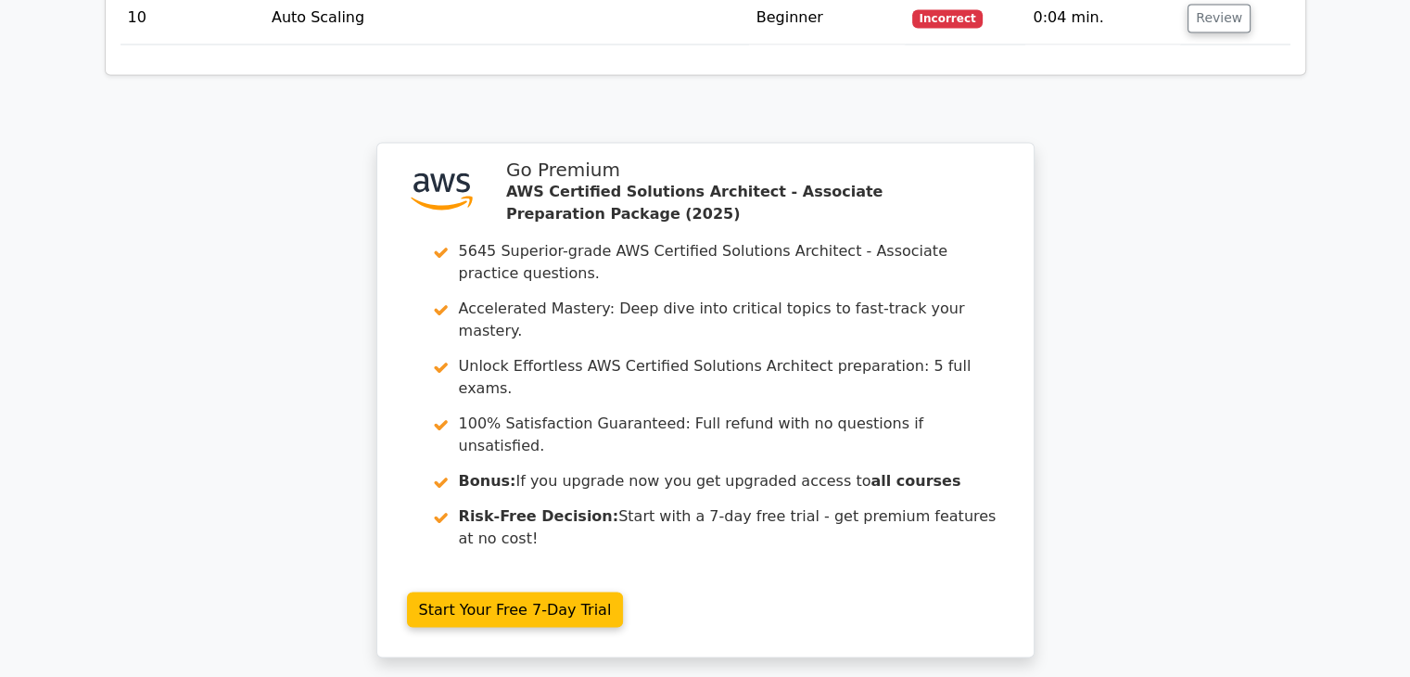
scroll to position [3520, 0]
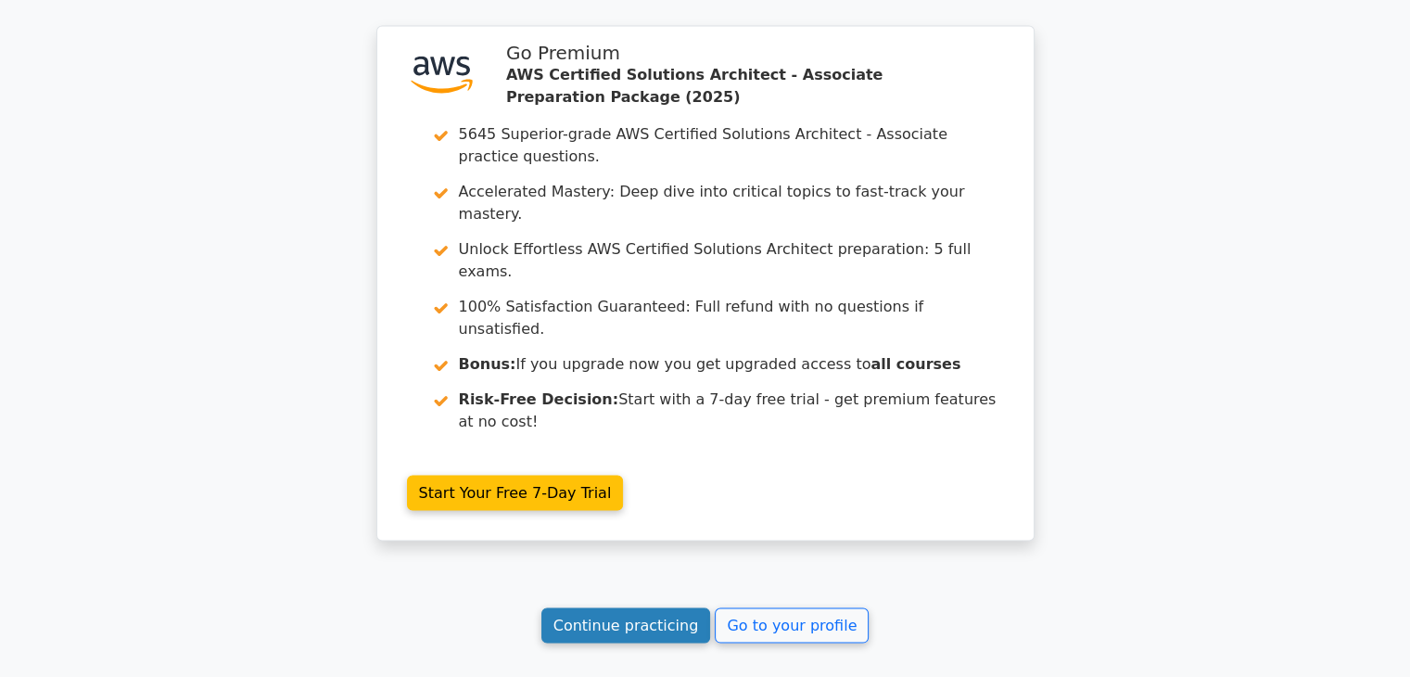
click at [644, 607] on link "Continue practicing" at bounding box center [627, 624] width 170 height 35
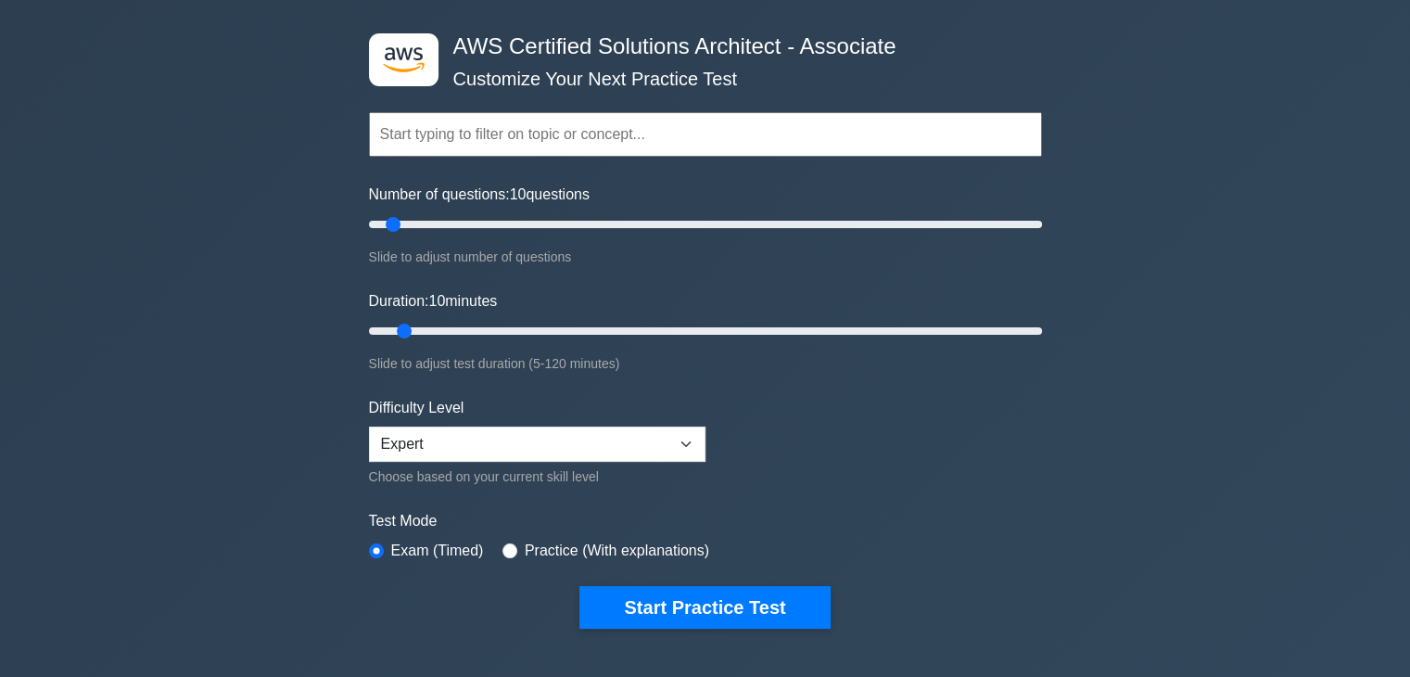
scroll to position [85, 0]
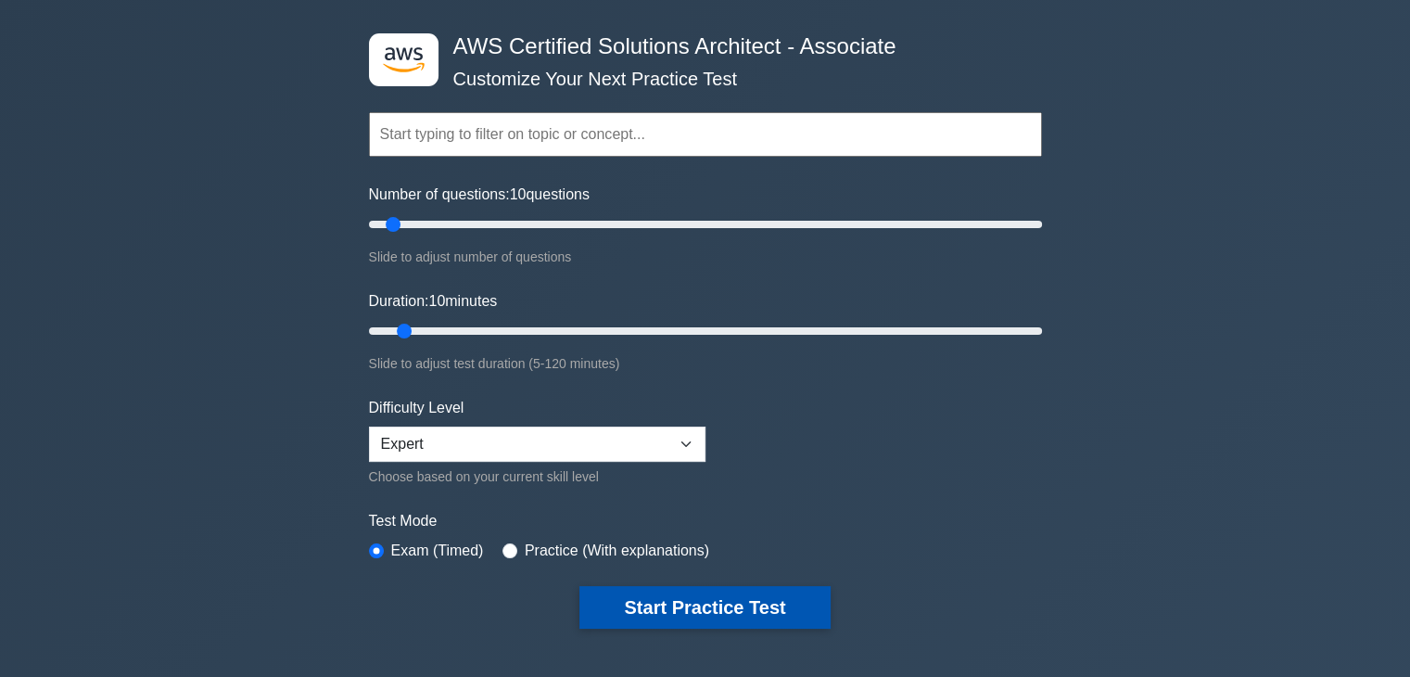
click at [701, 587] on button "Start Practice Test" at bounding box center [705, 607] width 250 height 43
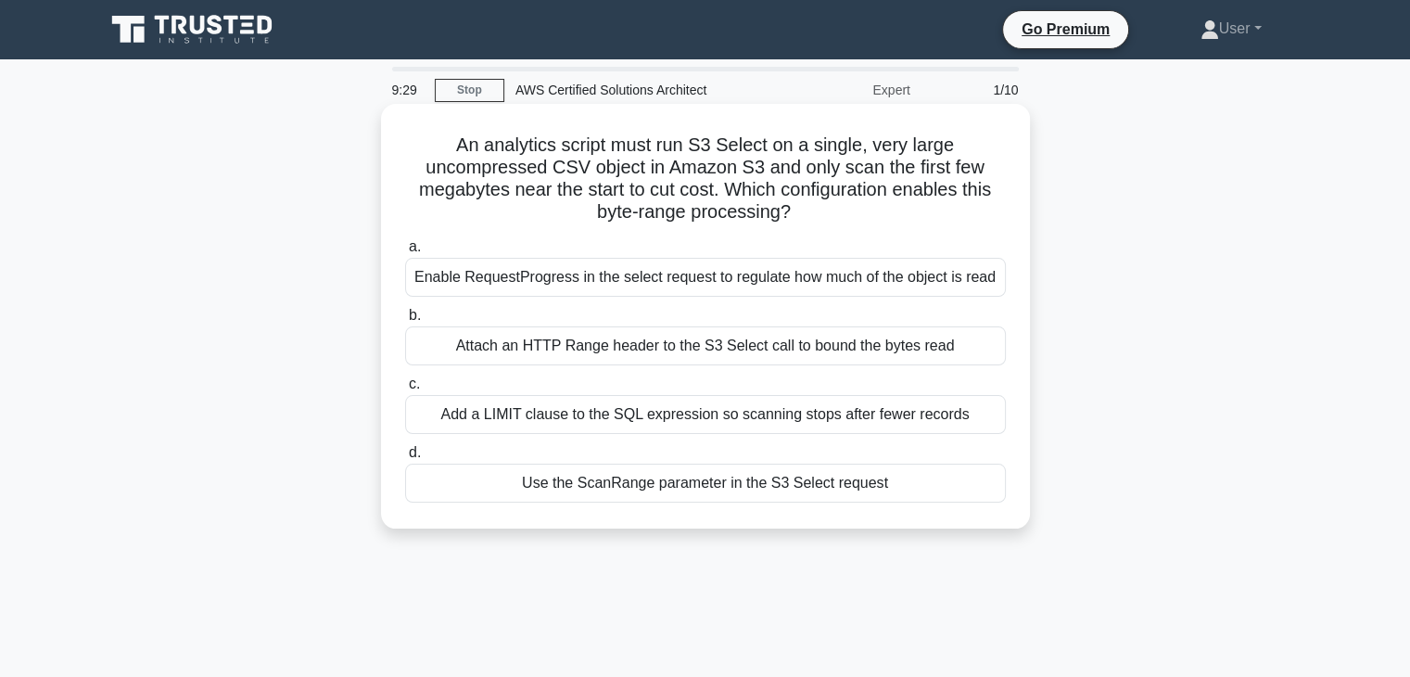
click at [976, 432] on div "Add a LIMIT clause to the SQL expression so scanning stops after fewer records" at bounding box center [705, 414] width 601 height 39
click at [405, 390] on input "c. Add a LIMIT clause to the SQL expression so scanning stops after fewer recor…" at bounding box center [405, 384] width 0 height 12
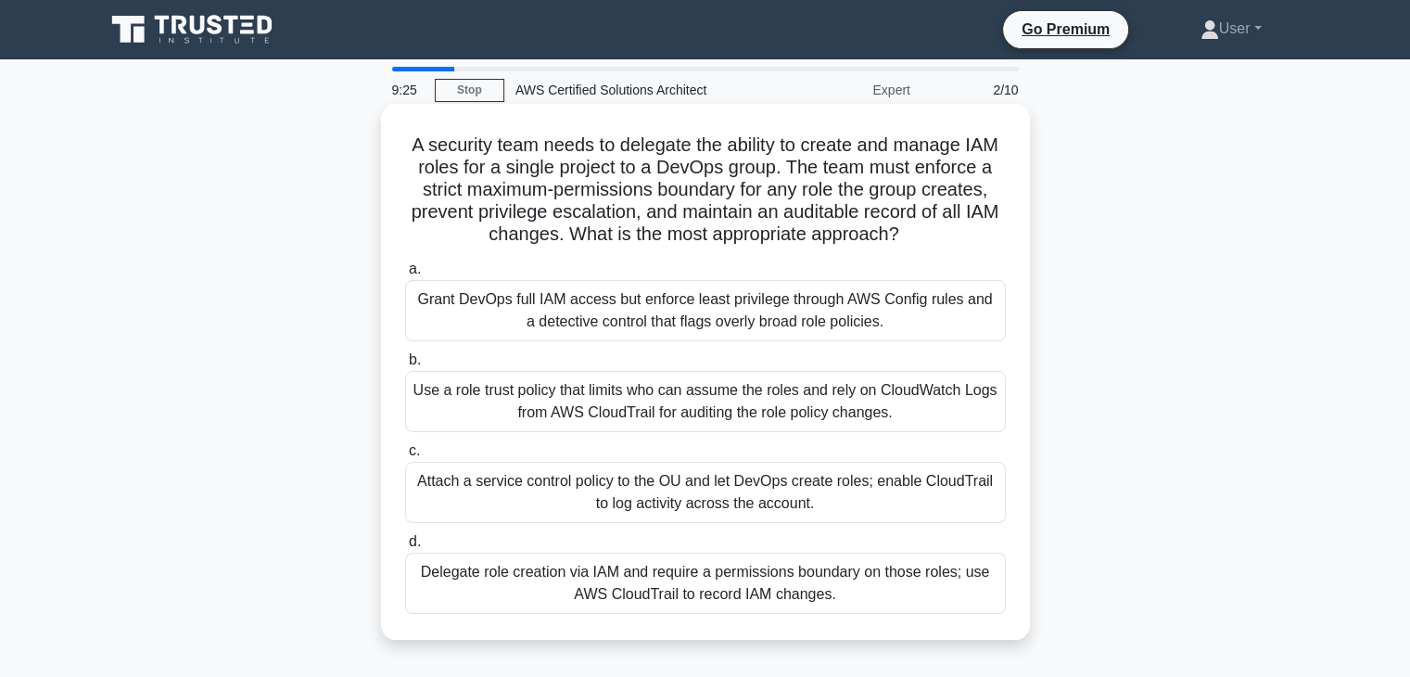
click at [748, 533] on label "d. Delegate role creation via IAM and require a permissions boundary on those r…" at bounding box center [705, 571] width 601 height 83
click at [405, 536] on input "d. Delegate role creation via IAM and require a permissions boundary on those r…" at bounding box center [405, 542] width 0 height 12
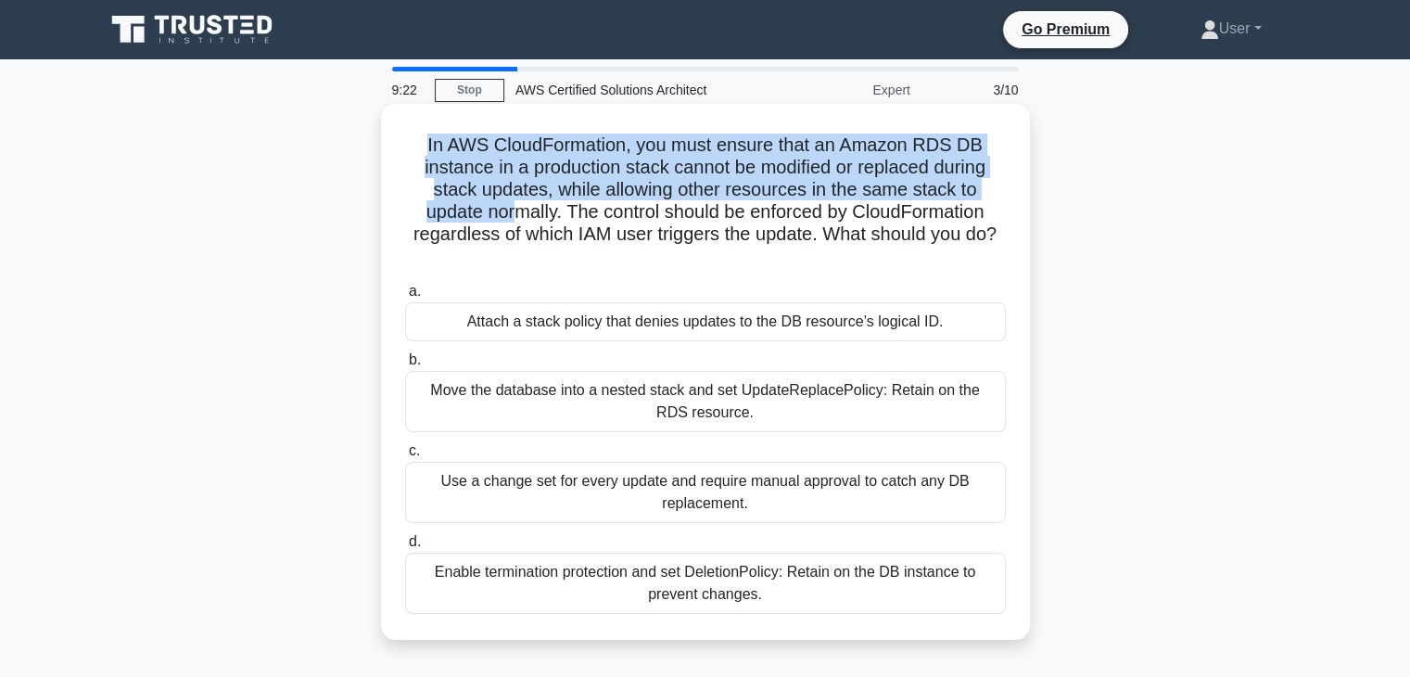
drag, startPoint x: 405, startPoint y: 142, endPoint x: 516, endPoint y: 201, distance: 125.3
click at [516, 201] on h5 "In AWS CloudFormation, you must ensure that an Amazon RDS DB instance in a prod…" at bounding box center [705, 201] width 605 height 135
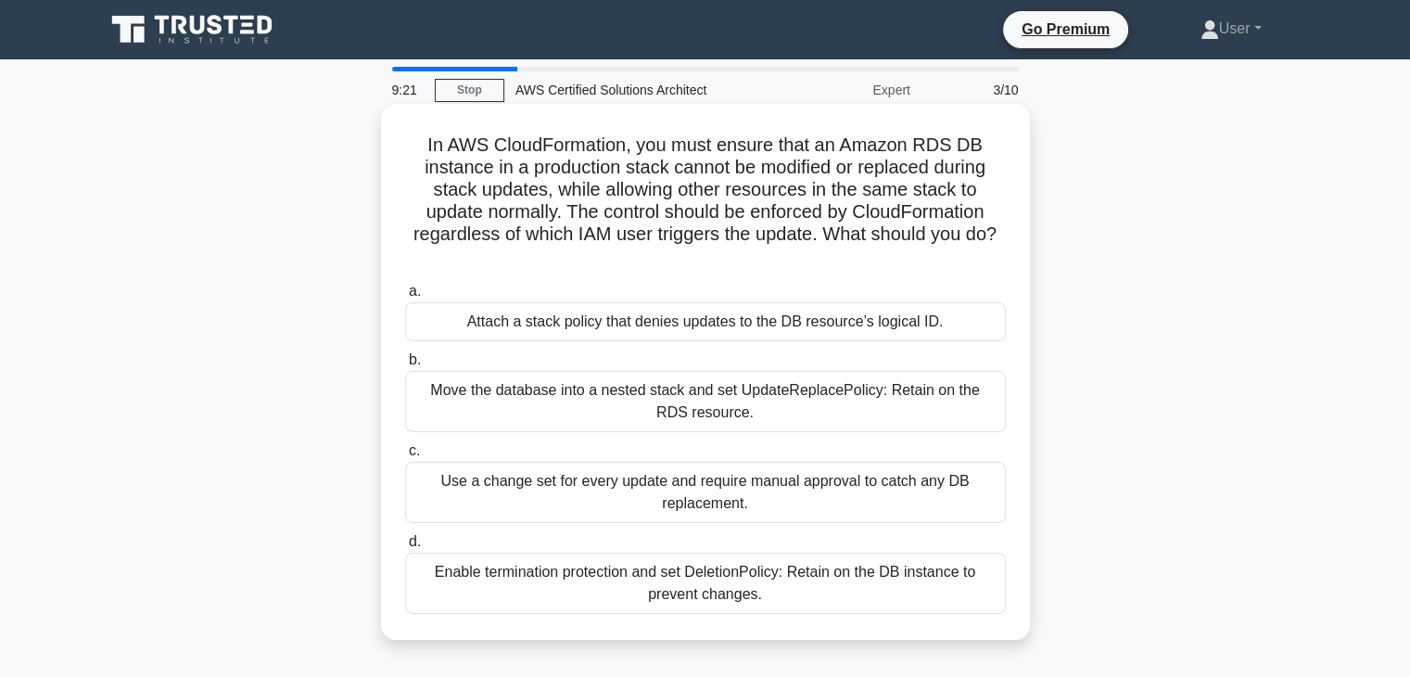
click at [524, 231] on h5 "In AWS CloudFormation, you must ensure that an Amazon RDS DB instance in a prod…" at bounding box center [705, 201] width 605 height 135
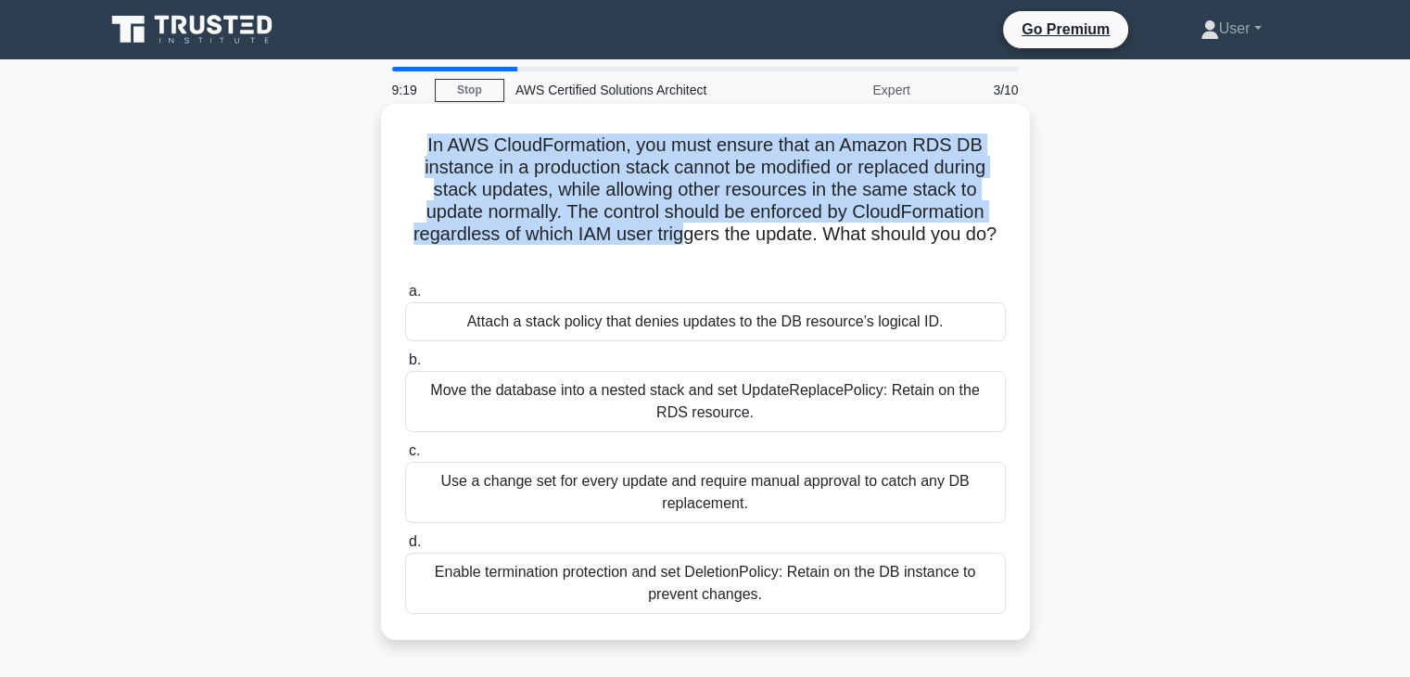
drag, startPoint x: 426, startPoint y: 147, endPoint x: 655, endPoint y: 234, distance: 244.7
click at [682, 234] on h5 "In AWS CloudFormation, you must ensure that an Amazon RDS DB instance in a prod…" at bounding box center [705, 201] width 605 height 135
click at [615, 227] on h5 "In AWS CloudFormation, you must ensure that an Amazon RDS DB instance in a prod…" at bounding box center [705, 201] width 605 height 135
click at [529, 208] on h5 "In AWS CloudFormation, you must ensure that an Amazon RDS DB instance in a prod…" at bounding box center [705, 201] width 605 height 135
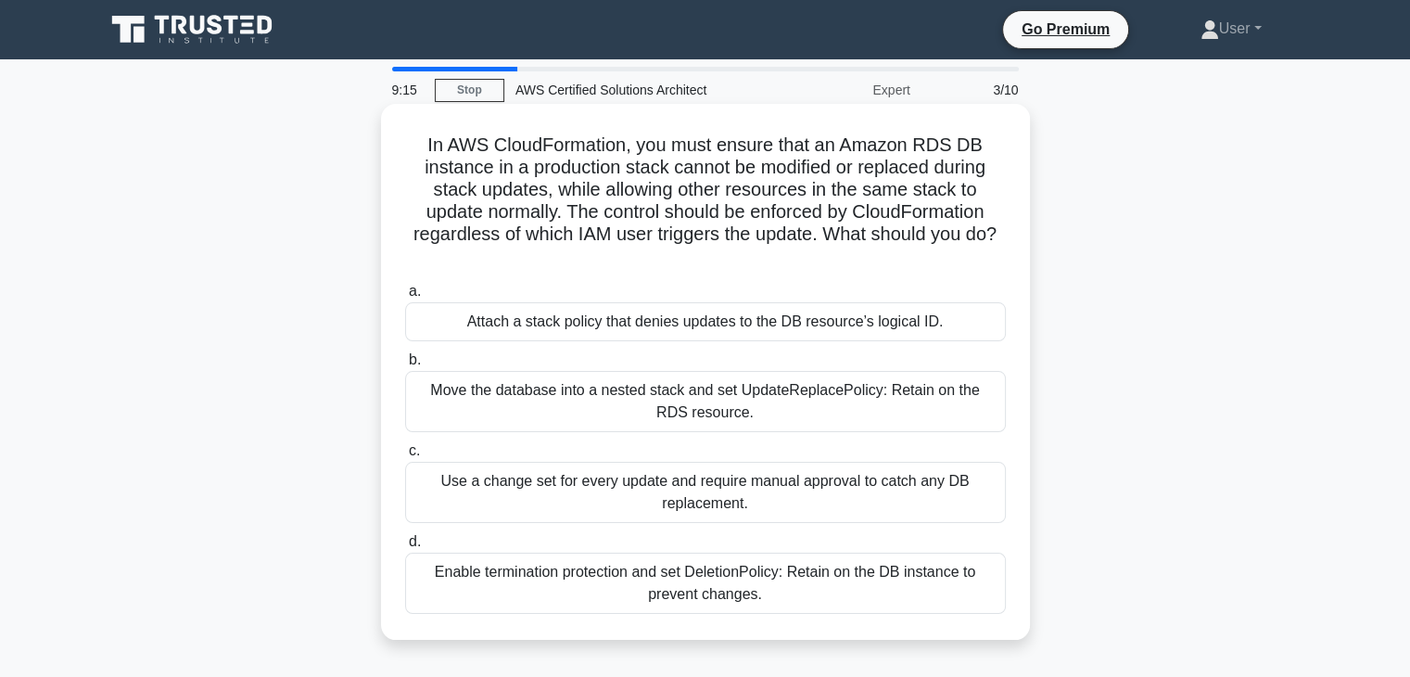
click at [554, 335] on div "Attach a stack policy that denies updates to the DB resource’s logical ID." at bounding box center [705, 321] width 601 height 39
click at [405, 298] on input "a. Attach a stack policy that denies updates to the DB resource’s logical ID." at bounding box center [405, 292] width 0 height 12
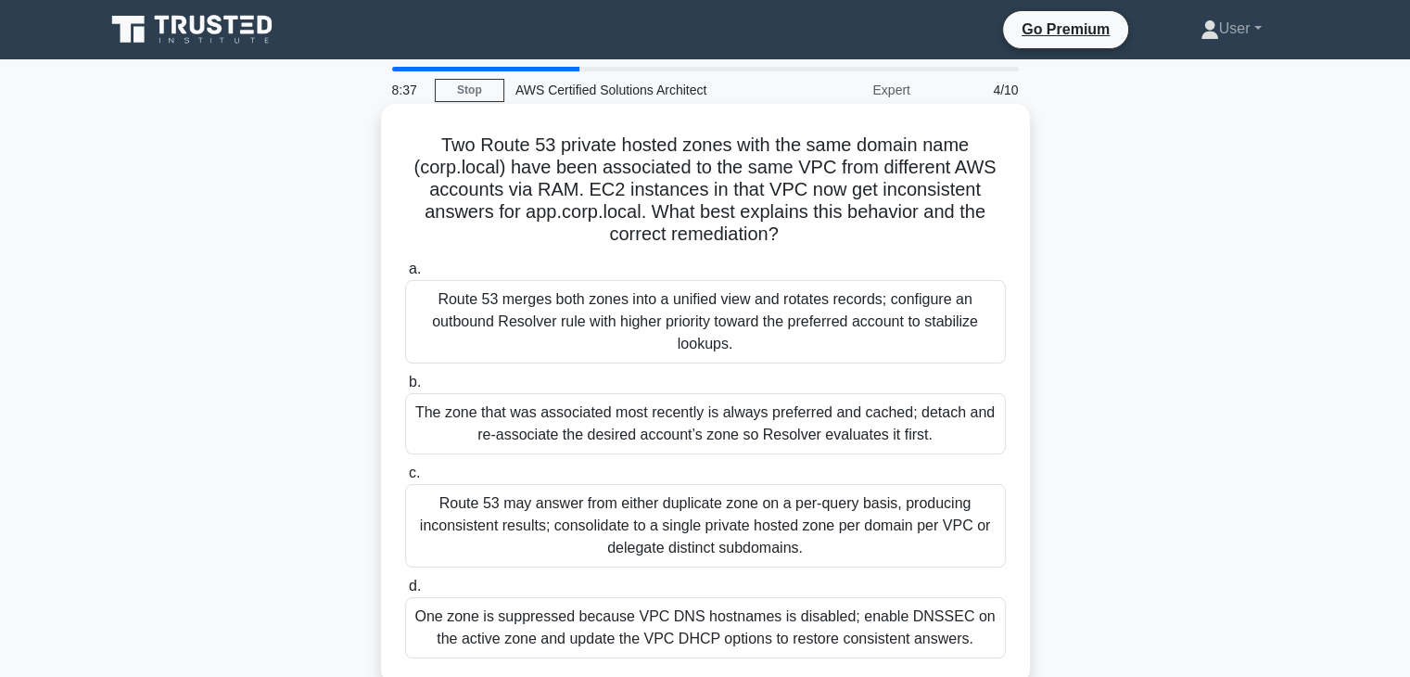
click at [599, 578] on label "d. One zone is suppressed because VPC DNS hostnames is disabled; enable DNSSEC …" at bounding box center [705, 616] width 601 height 83
click at [405, 580] on input "d. One zone is suppressed because VPC DNS hostnames is disabled; enable DNSSEC …" at bounding box center [405, 586] width 0 height 12
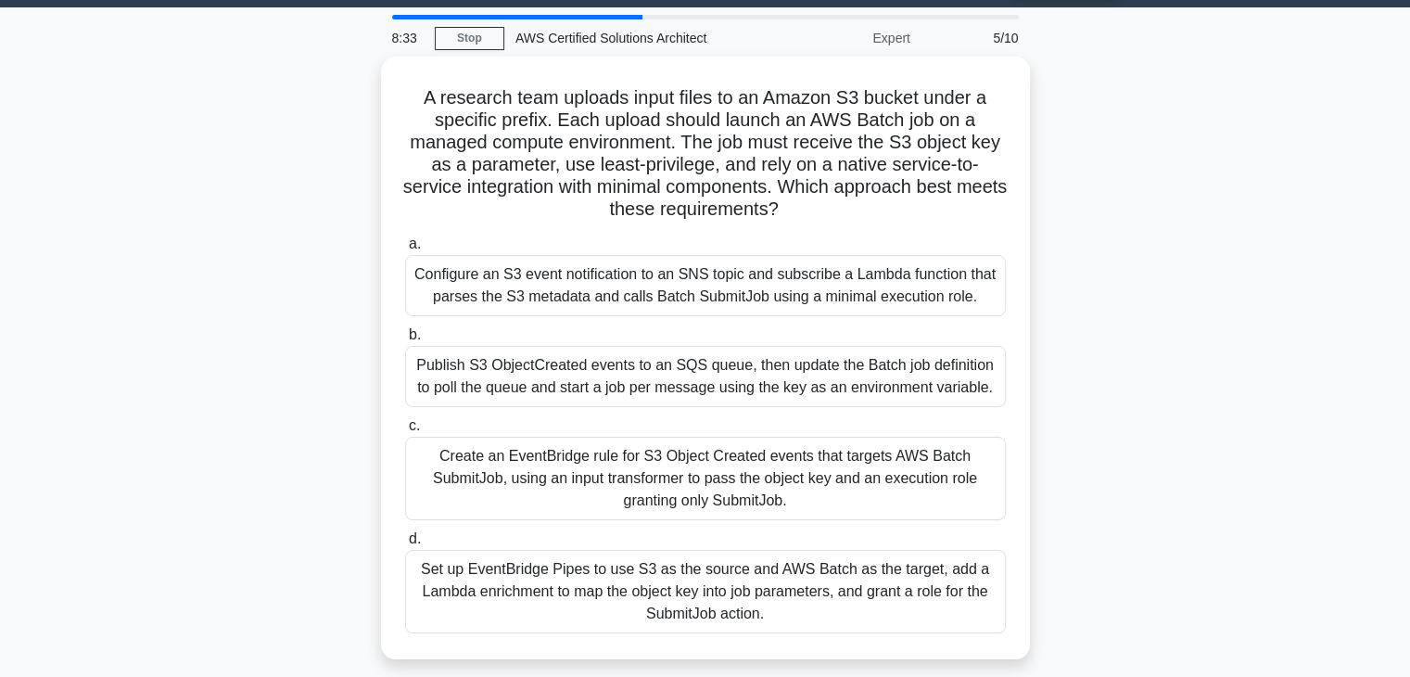
scroll to position [30, 0]
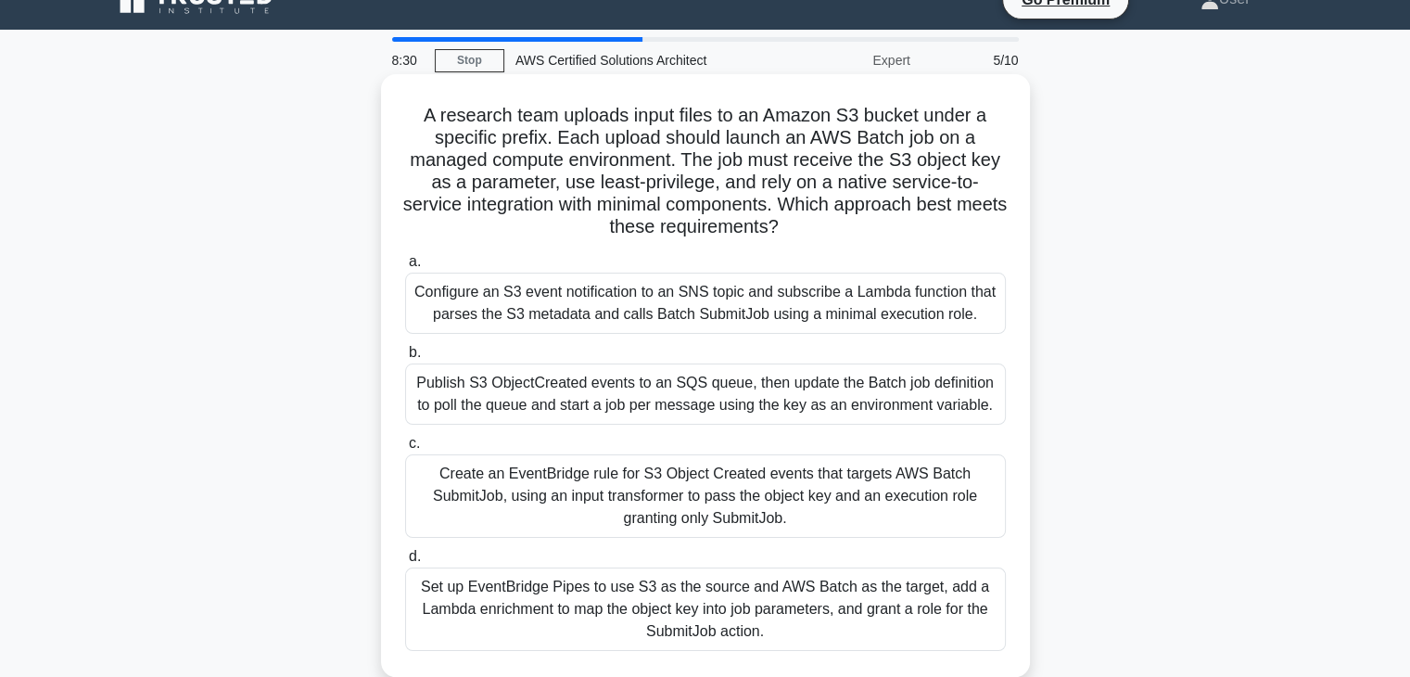
click at [626, 557] on label "d. Set up EventBridge Pipes to use S3 as the source and AWS Batch as the target…" at bounding box center [705, 598] width 601 height 106
click at [405, 557] on input "d. Set up EventBridge Pipes to use S3 as the source and AWS Batch as the target…" at bounding box center [405, 557] width 0 height 12
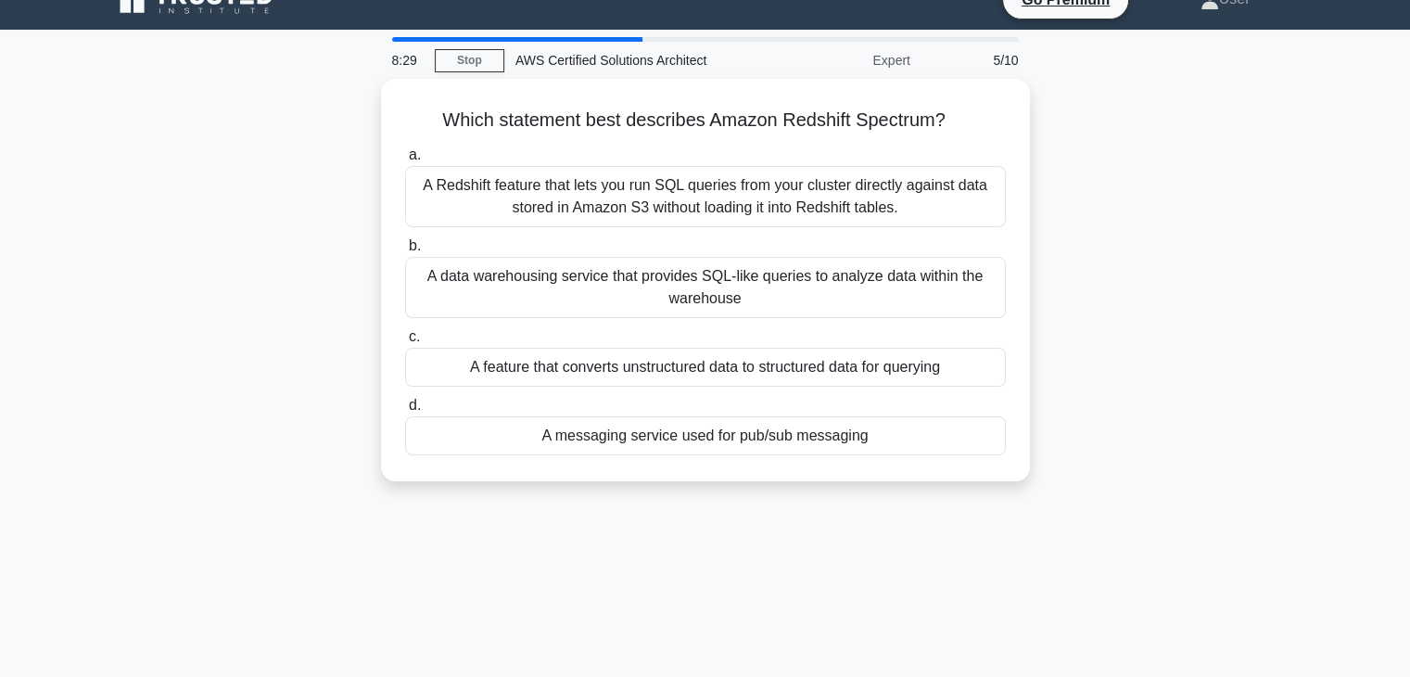
scroll to position [0, 0]
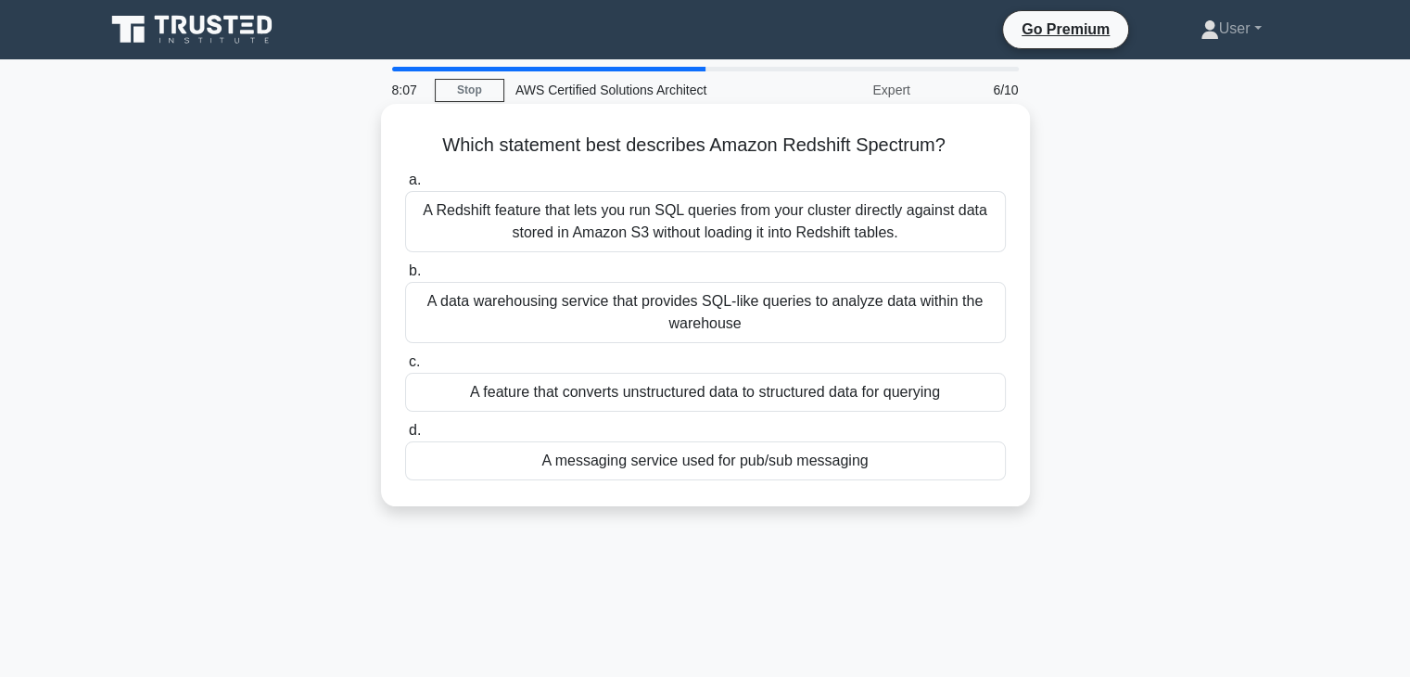
click at [695, 429] on label "d. A messaging service used for pub/sub messaging" at bounding box center [705, 449] width 601 height 61
click at [405, 429] on input "d. A messaging service used for pub/sub messaging" at bounding box center [405, 431] width 0 height 12
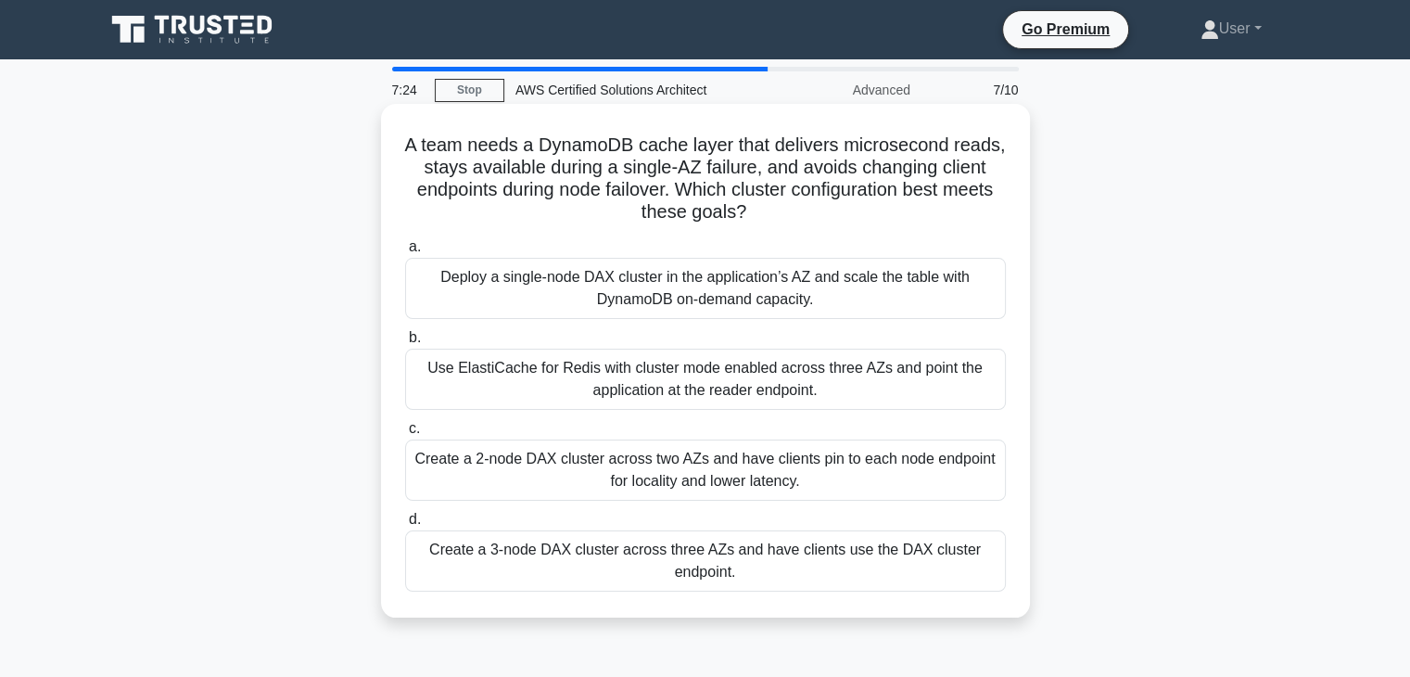
click at [713, 514] on label "d. Create a 3-node DAX cluster across three AZs and have clients use the DAX cl…" at bounding box center [705, 549] width 601 height 83
click at [405, 514] on input "d. Create a 3-node DAX cluster across three AZs and have clients use the DAX cl…" at bounding box center [405, 520] width 0 height 12
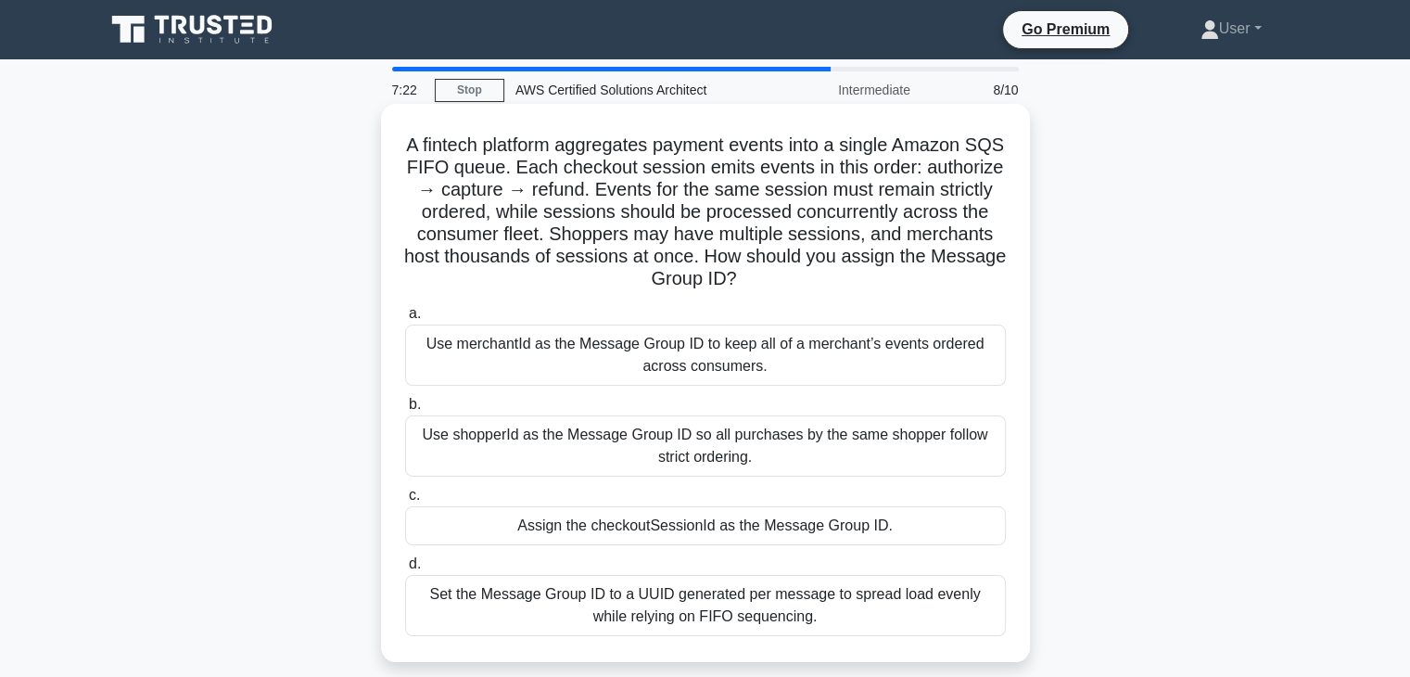
click at [927, 197] on h5 "A fintech platform aggregates payment events into a single Amazon SQS FIFO queu…" at bounding box center [705, 213] width 605 height 158
click at [883, 273] on h5 "A fintech platform aggregates payment events into a single Amazon SQS FIFO queu…" at bounding box center [705, 213] width 605 height 158
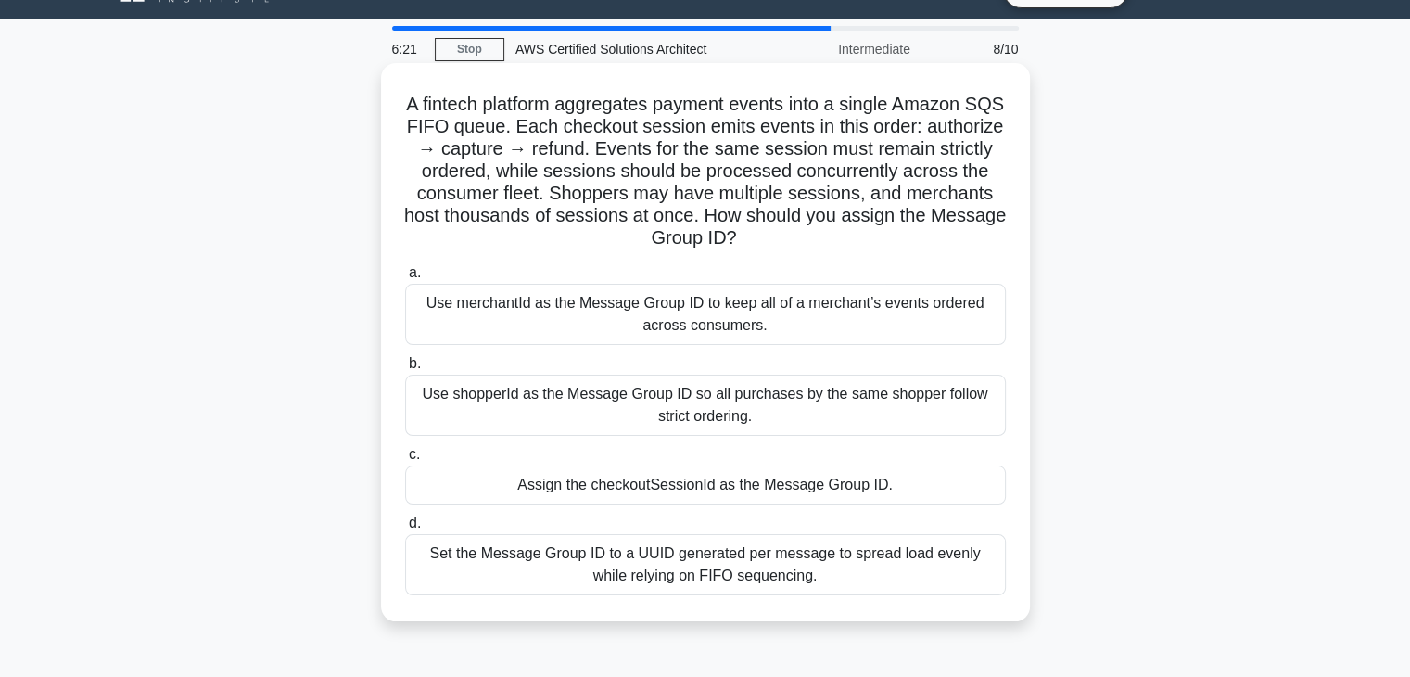
scroll to position [117, 0]
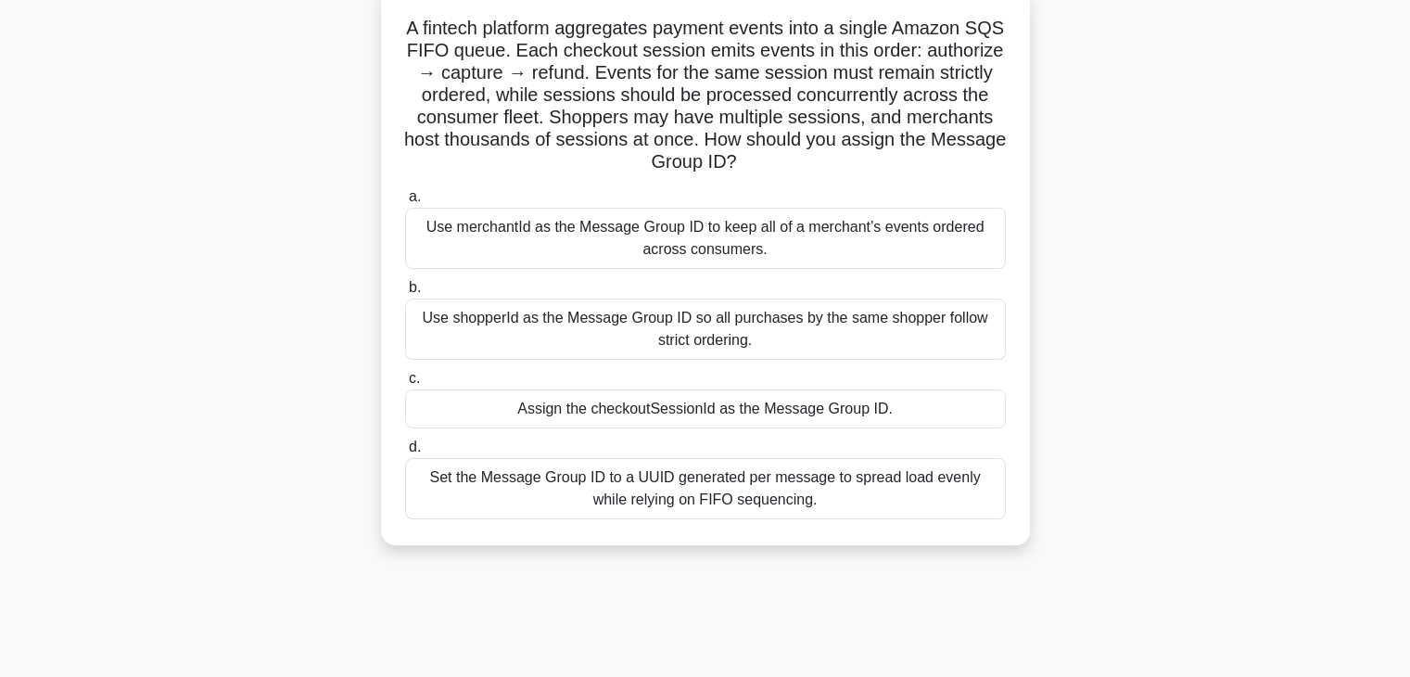
click at [785, 371] on label "c. Assign the checkoutSessionId as the Message Group ID." at bounding box center [705, 397] width 601 height 61
click at [405, 373] on input "c. Assign the checkoutSessionId as the Message Group ID." at bounding box center [405, 379] width 0 height 12
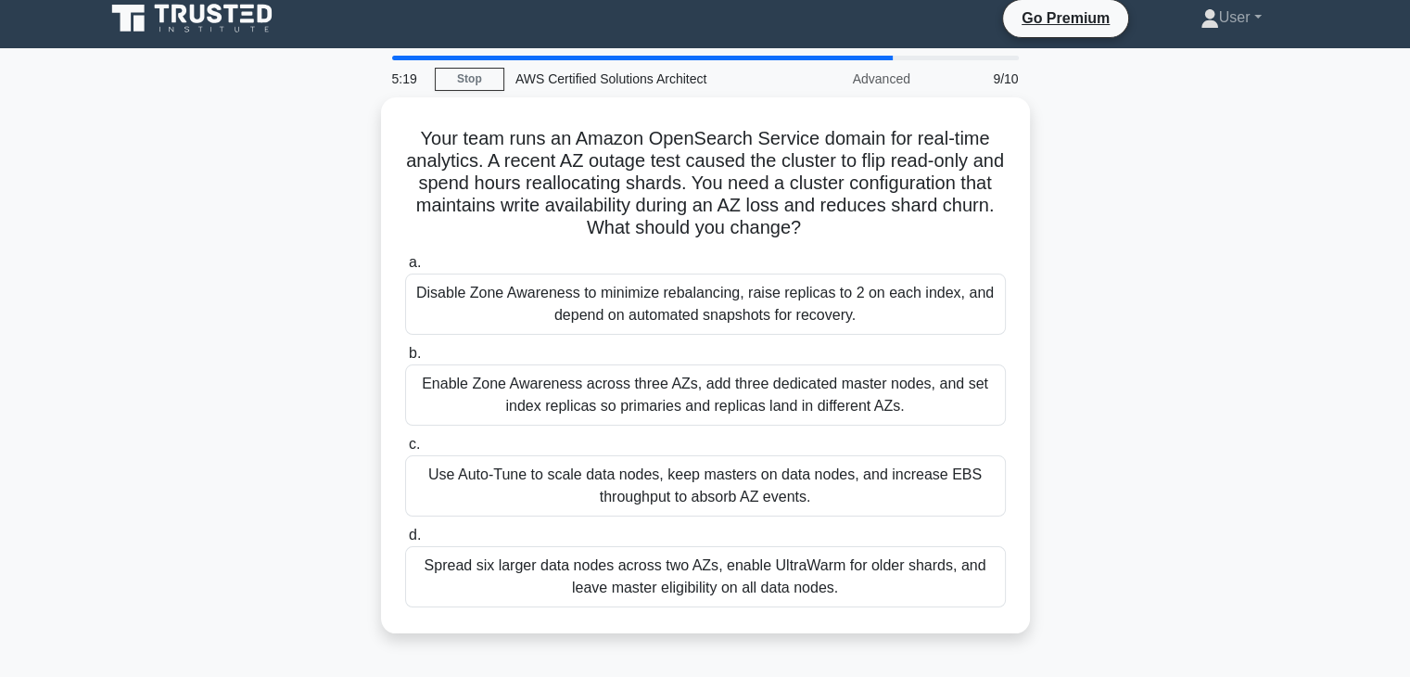
scroll to position [0, 0]
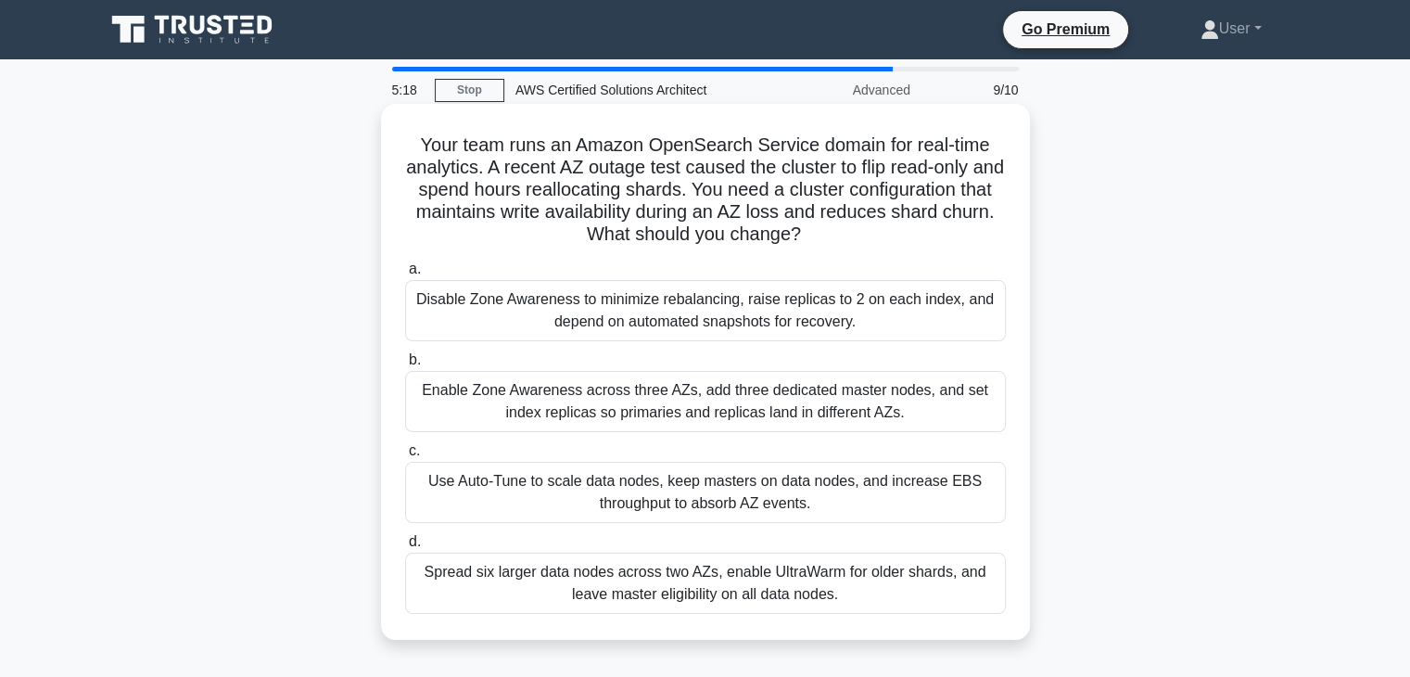
click at [762, 458] on label "c. Use Auto-Tune to scale data nodes, keep masters on data nodes, and increase …" at bounding box center [705, 481] width 601 height 83
click at [405, 457] on input "c. Use Auto-Tune to scale data nodes, keep masters on data nodes, and increase …" at bounding box center [405, 451] width 0 height 12
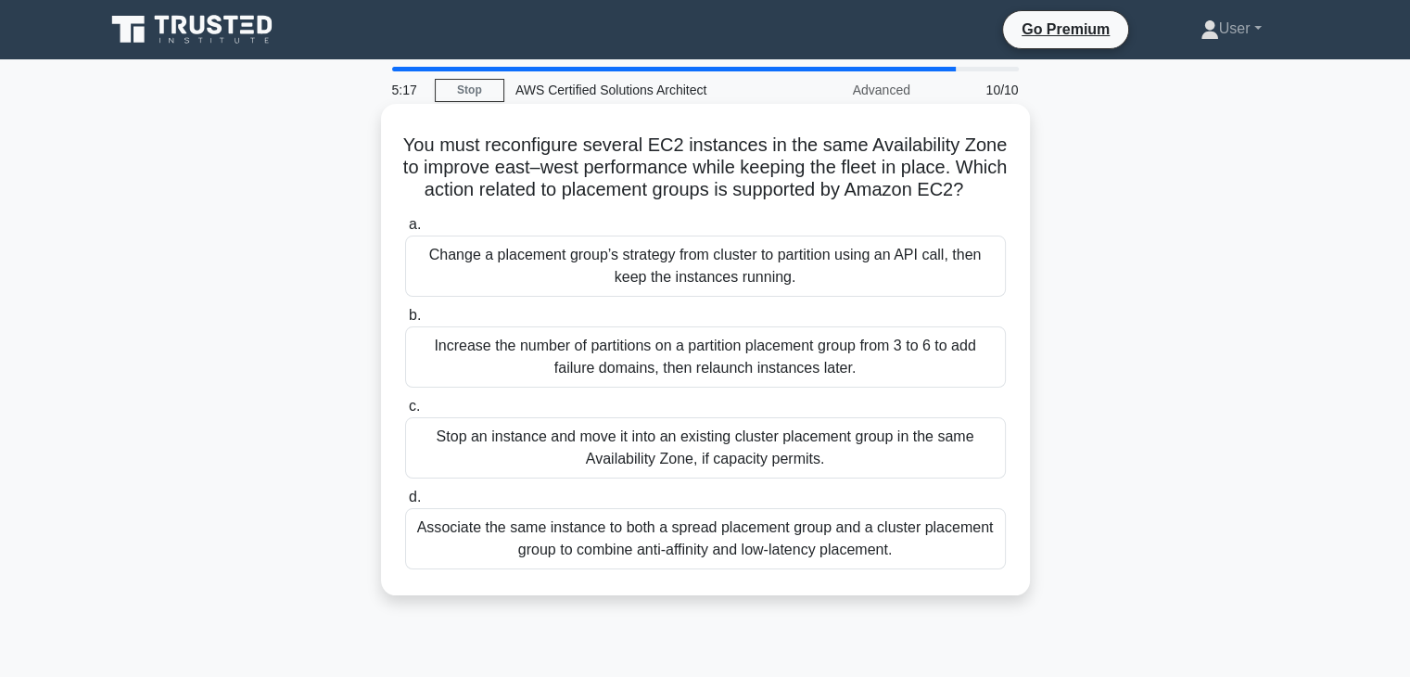
click at [760, 510] on label "d. Associate the same instance to both a spread placement group and a cluster p…" at bounding box center [705, 527] width 601 height 83
click at [405, 503] on input "d. Associate the same instance to both a spread placement group and a cluster p…" at bounding box center [405, 497] width 0 height 12
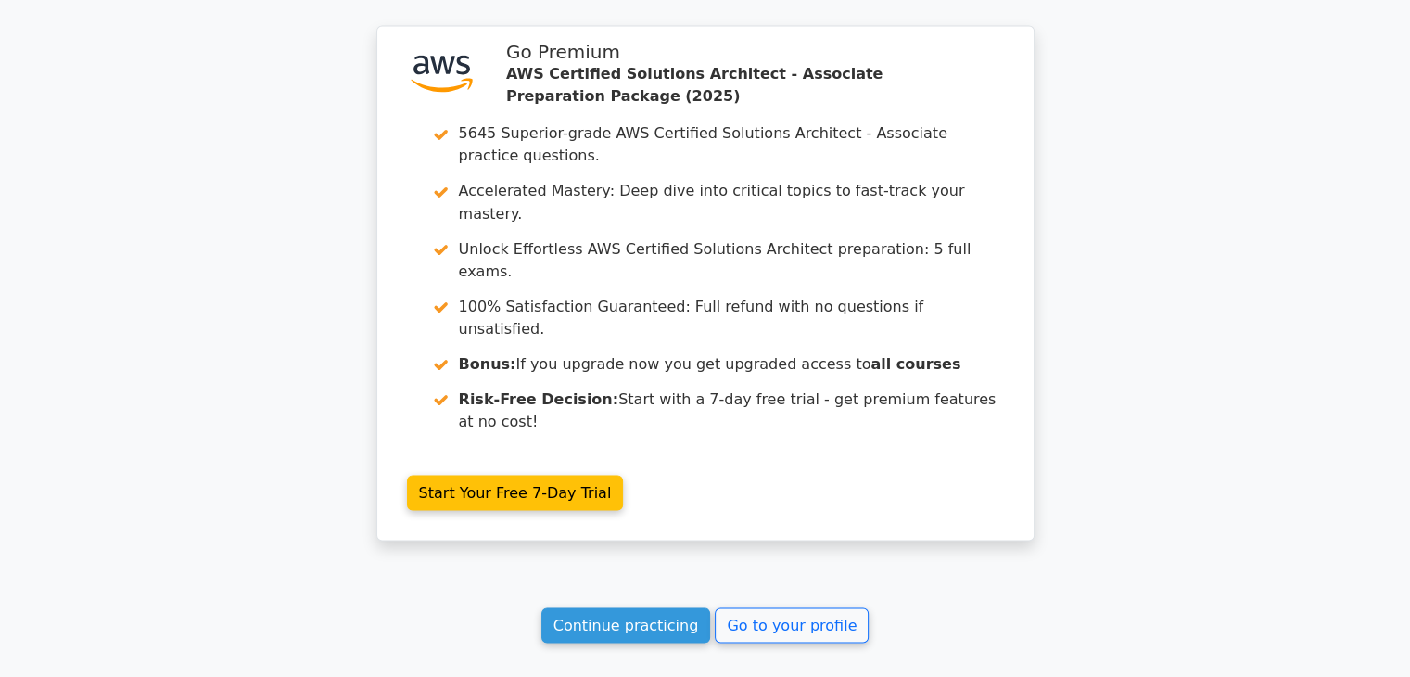
scroll to position [3309, 0]
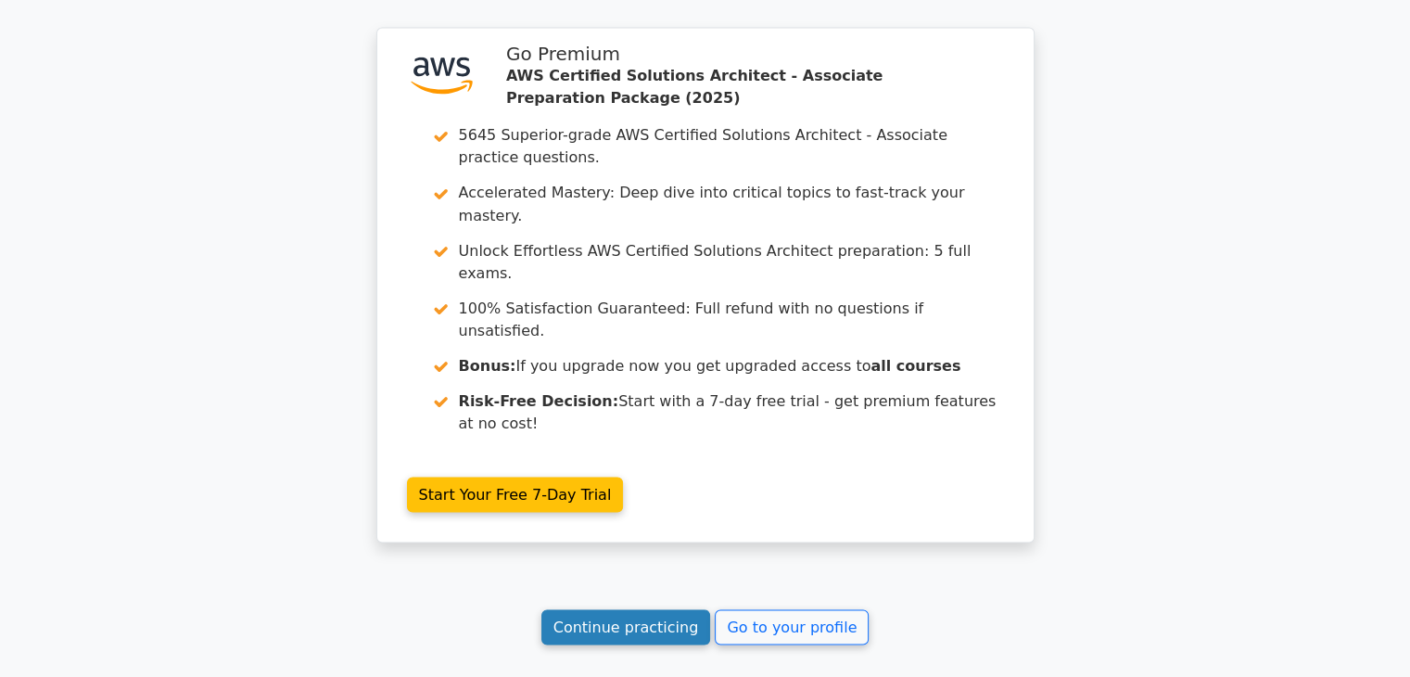
click at [631, 609] on link "Continue practicing" at bounding box center [627, 626] width 170 height 35
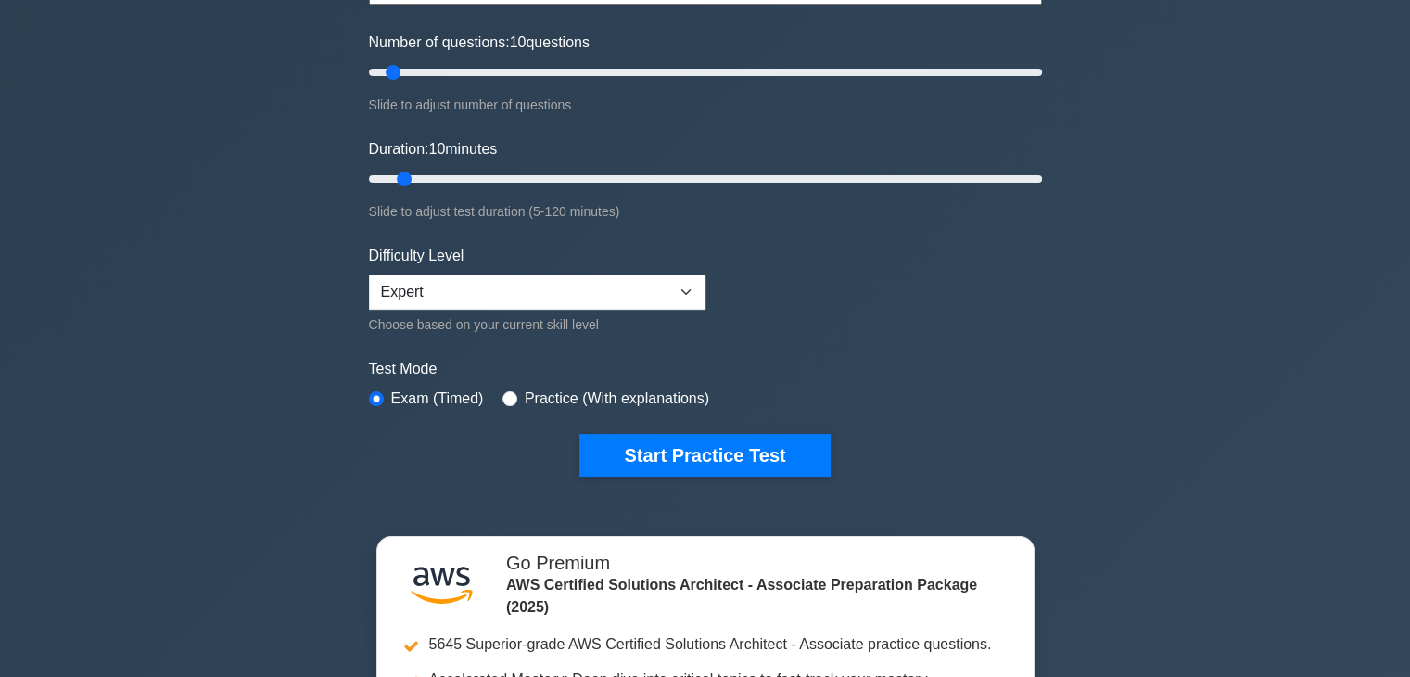
scroll to position [244, 0]
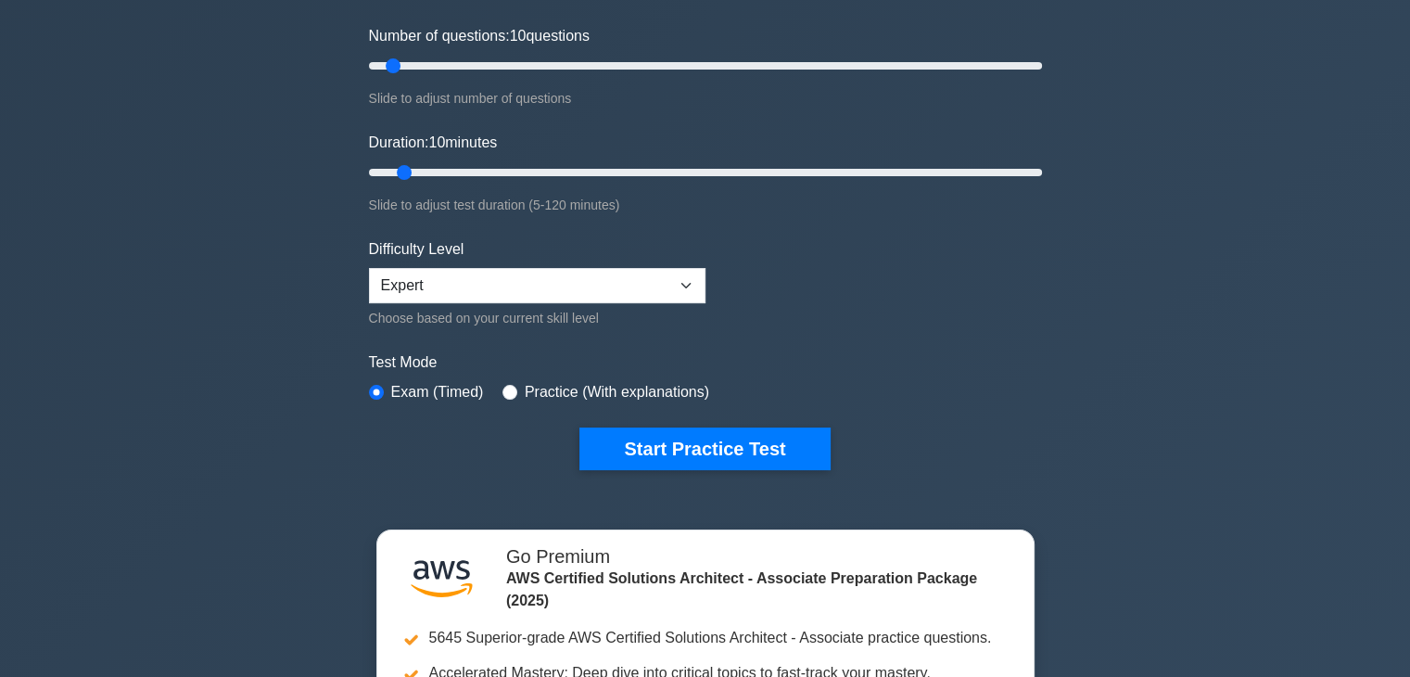
click at [713, 415] on form "Topics Amazon EC2 Amazon S3 Amazon VPC AWS Identity and Access Management (IAM)…" at bounding box center [705, 183] width 673 height 573
click at [712, 465] on button "Start Practice Test" at bounding box center [705, 448] width 250 height 43
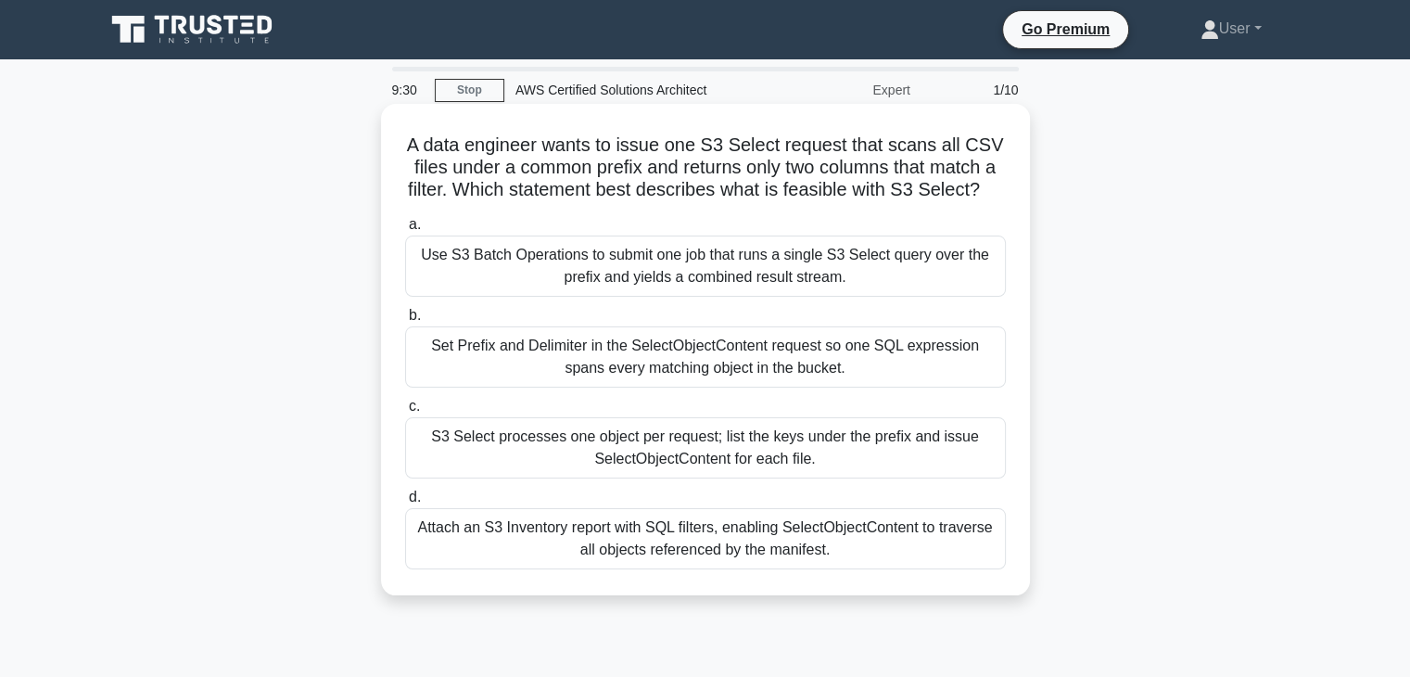
click at [748, 415] on div "a. Use S3 Batch Operations to submit one job that runs a single S3 Select query…" at bounding box center [705, 391] width 623 height 363
click at [764, 413] on div "a. Use S3 Batch Operations to submit one job that runs a single S3 Select query…" at bounding box center [705, 391] width 623 height 363
click at [769, 436] on label "c. S3 Select processes one object per request; list the keys under the prefix a…" at bounding box center [705, 436] width 601 height 83
click at [405, 413] on input "c. S3 Select processes one object per request; list the keys under the prefix a…" at bounding box center [405, 407] width 0 height 12
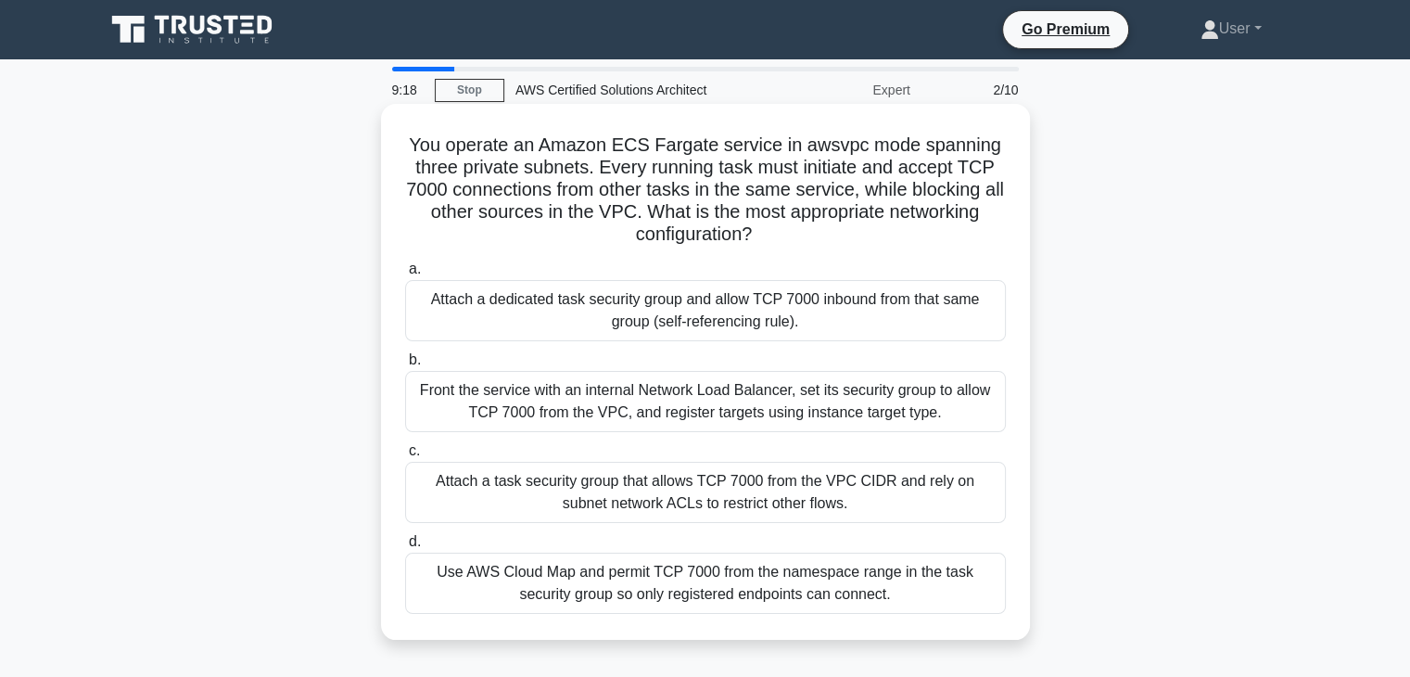
click at [768, 438] on div "a. Attach a dedicated task security group and allow TCP 7000 inbound from that …" at bounding box center [705, 435] width 623 height 363
click at [775, 357] on label "b. Front the service with an internal Network Load Balancer, set its security g…" at bounding box center [705, 390] width 601 height 83
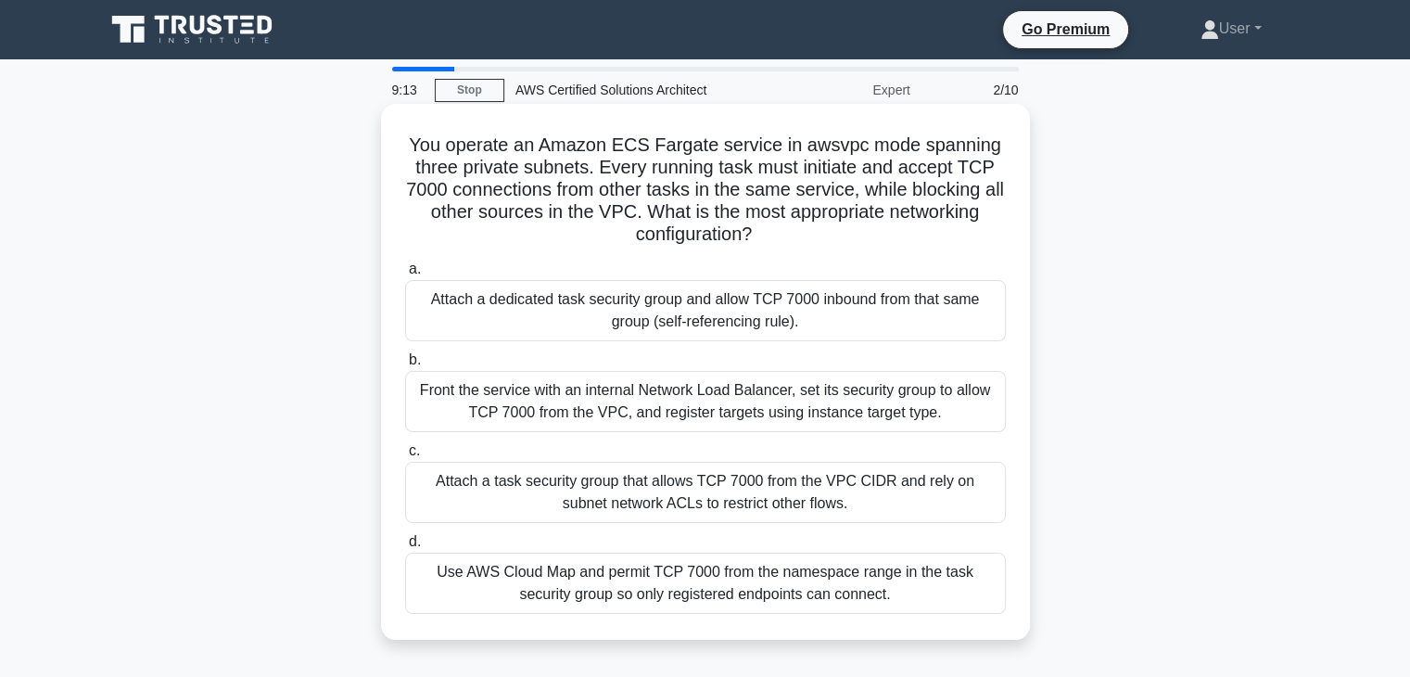
click at [405, 357] on input "b. Front the service with an internal Network Load Balancer, set its security g…" at bounding box center [405, 360] width 0 height 12
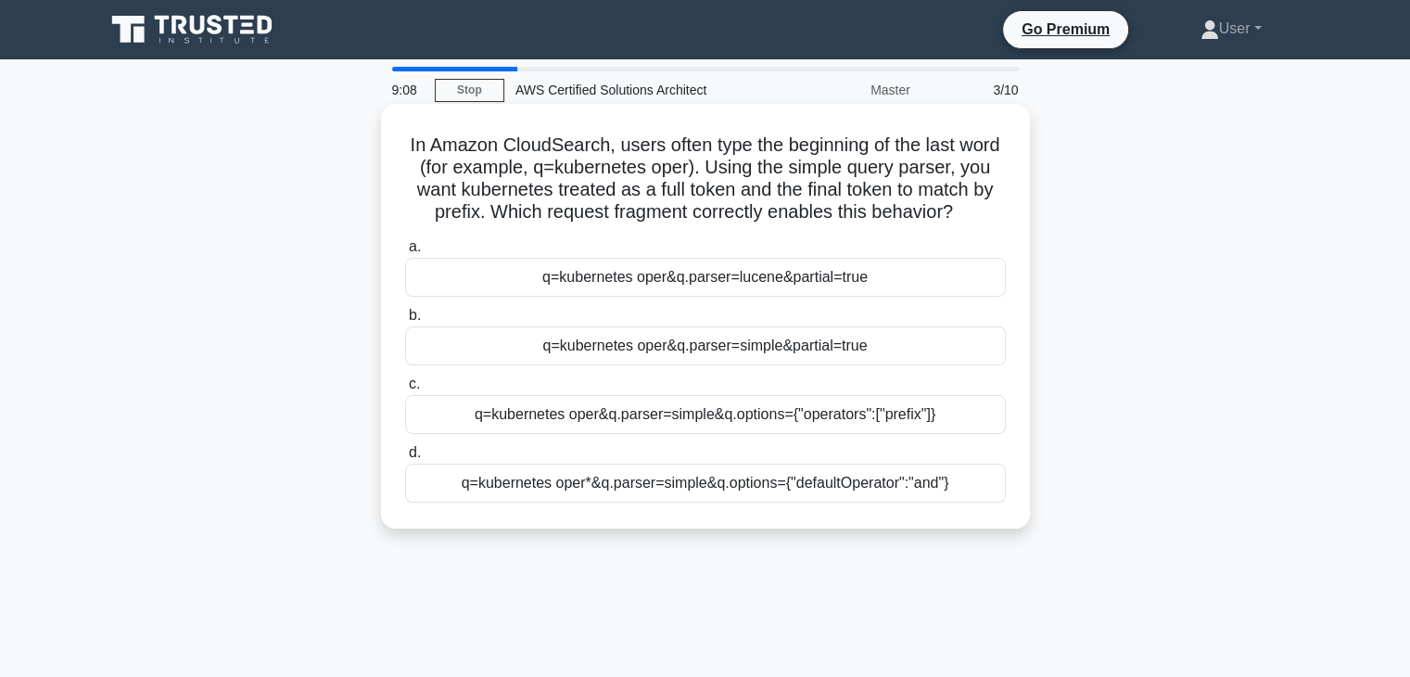
click at [731, 416] on label "c. q=kubernetes oper&q.parser=simple&q.options={"operators":["prefix"]}" at bounding box center [705, 403] width 601 height 61
click at [405, 390] on input "c. q=kubernetes oper&q.parser=simple&q.options={"operators":["prefix"]}" at bounding box center [405, 384] width 0 height 12
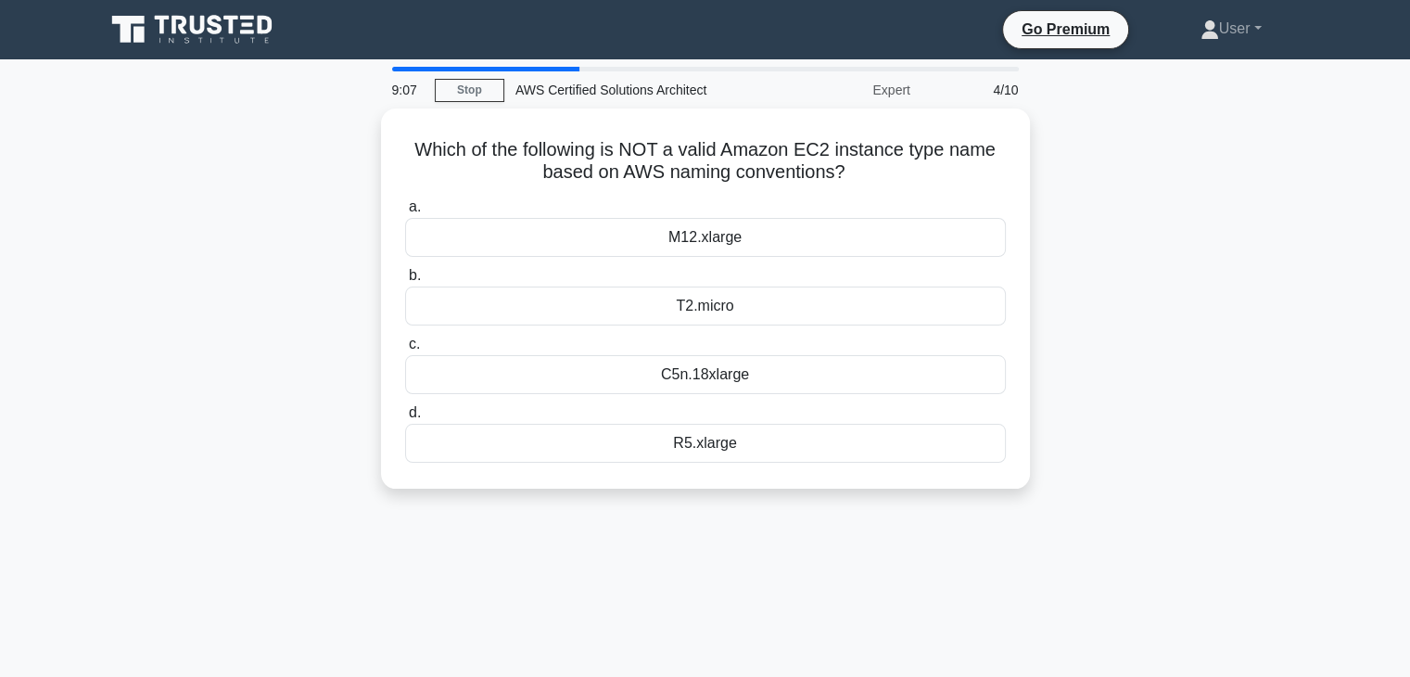
click at [731, 416] on label "d. R5.xlarge" at bounding box center [705, 431] width 601 height 61
click at [405, 416] on input "d. R5.xlarge" at bounding box center [405, 413] width 0 height 12
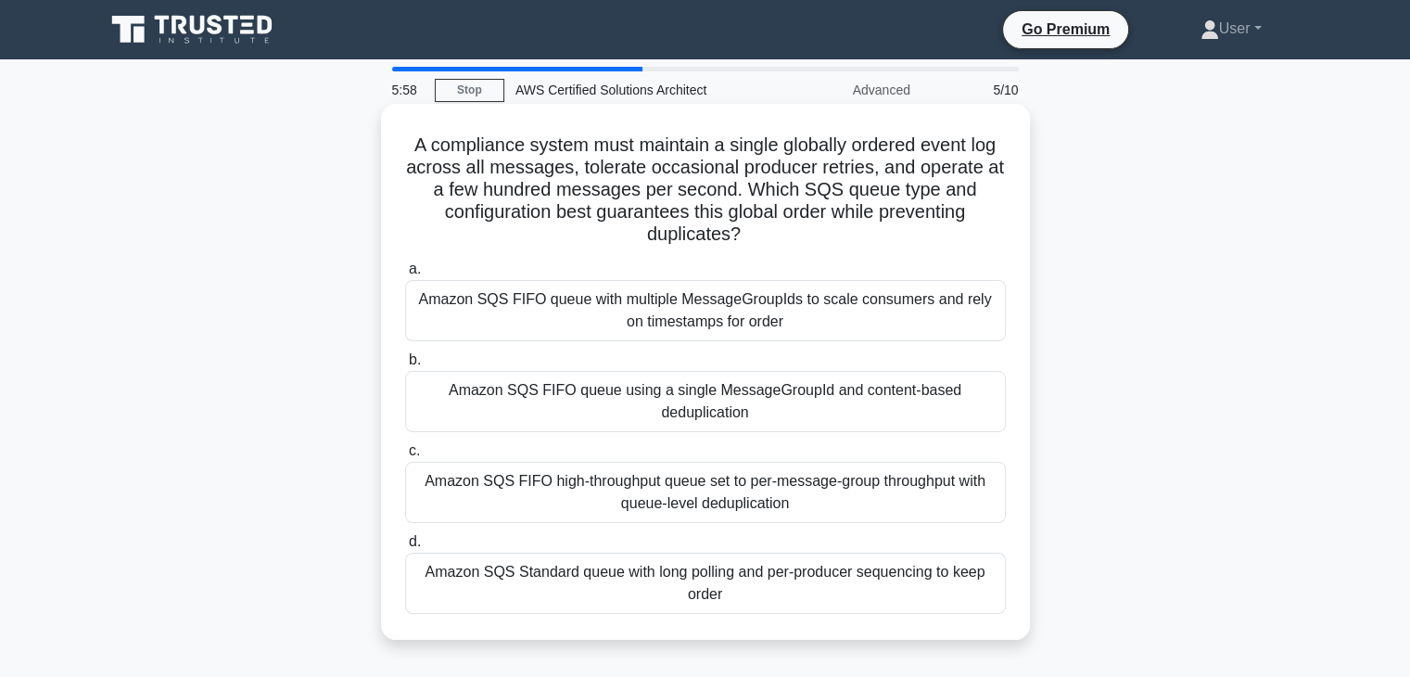
click at [432, 227] on h5 "A compliance system must maintain a single globally ordered event log across al…" at bounding box center [705, 190] width 605 height 113
click at [476, 316] on div "Amazon SQS FIFO queue with multiple MessageGroupIds to scale consumers and rely…" at bounding box center [705, 310] width 601 height 61
click at [405, 275] on input "a. Amazon SQS FIFO queue with multiple MessageGroupIds to scale consumers and r…" at bounding box center [405, 269] width 0 height 12
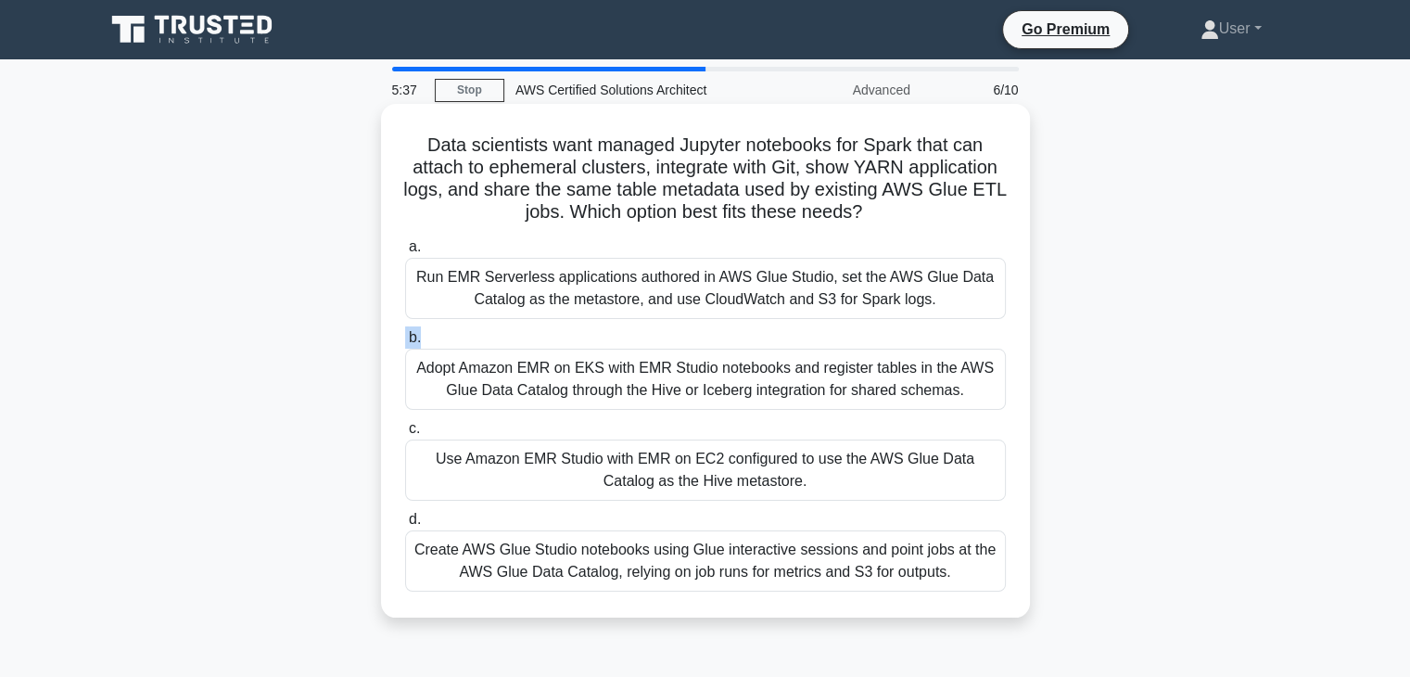
drag, startPoint x: 425, startPoint y: 331, endPoint x: 401, endPoint y: 329, distance: 23.3
click at [401, 329] on div "b. Adopt Amazon EMR on EKS with EMR Studio notebooks and register tables in the…" at bounding box center [705, 367] width 623 height 83
click at [424, 328] on label "b. Adopt Amazon EMR on EKS with EMR Studio notebooks and register tables in the…" at bounding box center [705, 367] width 601 height 83
click at [405, 332] on input "b. Adopt Amazon EMR on EKS with EMR Studio notebooks and register tables in the…" at bounding box center [405, 338] width 0 height 12
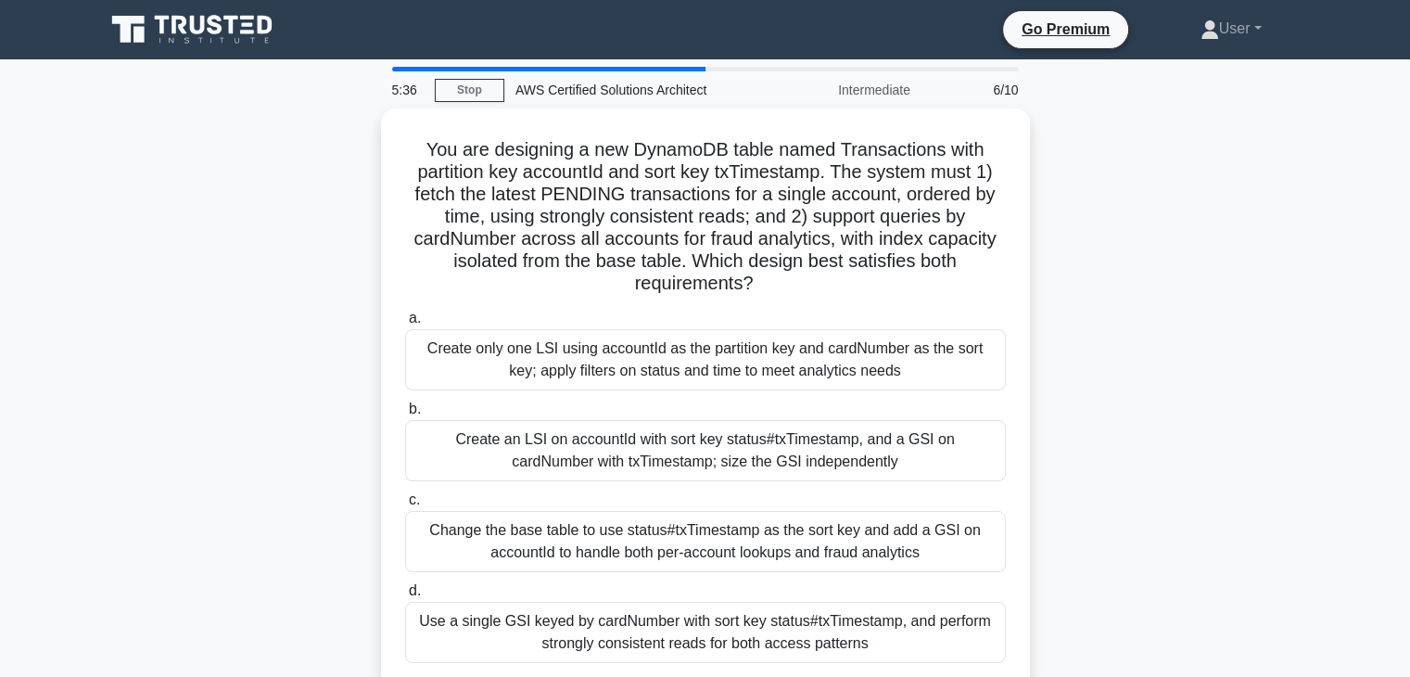
click at [424, 332] on div "Create only one LSI using accountId as the partition key and cardNumber as the …" at bounding box center [705, 359] width 601 height 61
click at [405, 325] on input "a. Create only one LSI using accountId as the partition key and cardNumber as t…" at bounding box center [405, 318] width 0 height 12
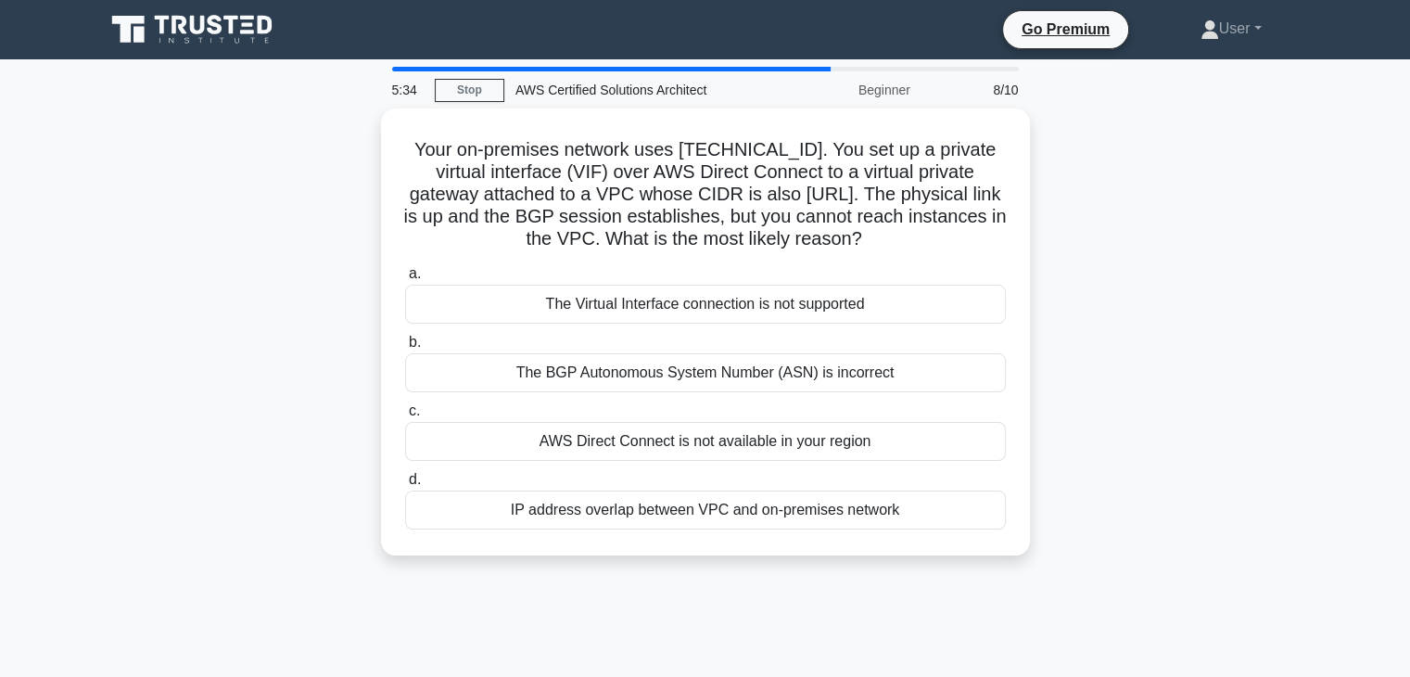
click at [424, 338] on label "b. The BGP Autonomous System Number (ASN) is incorrect" at bounding box center [705, 361] width 601 height 61
click at [405, 338] on input "b. The BGP Autonomous System Number (ASN) is incorrect" at bounding box center [405, 343] width 0 height 12
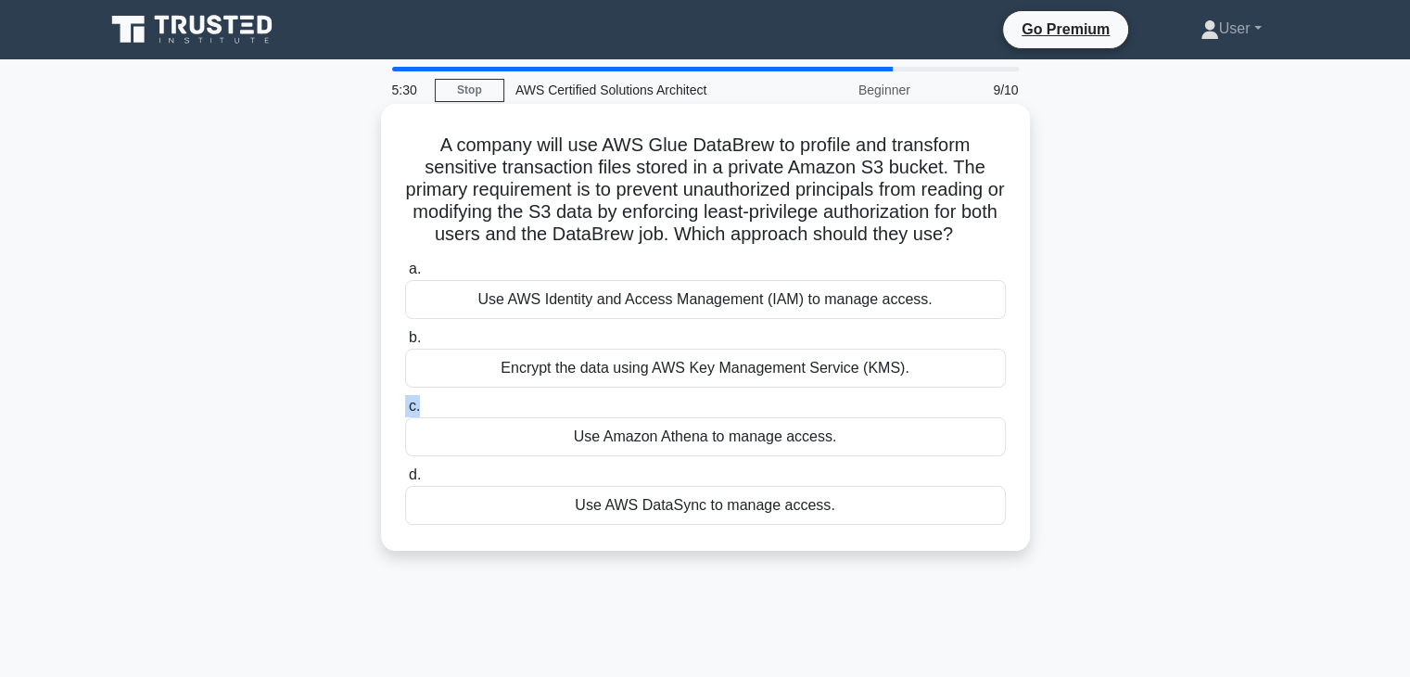
drag, startPoint x: 436, startPoint y: 404, endPoint x: 397, endPoint y: 402, distance: 39.0
click at [397, 402] on div "c. Use Amazon Athena to manage access." at bounding box center [705, 425] width 623 height 61
click at [421, 401] on label "c. Use Amazon Athena to manage access." at bounding box center [705, 425] width 601 height 61
click at [405, 401] on input "c. Use Amazon Athena to manage access." at bounding box center [405, 407] width 0 height 12
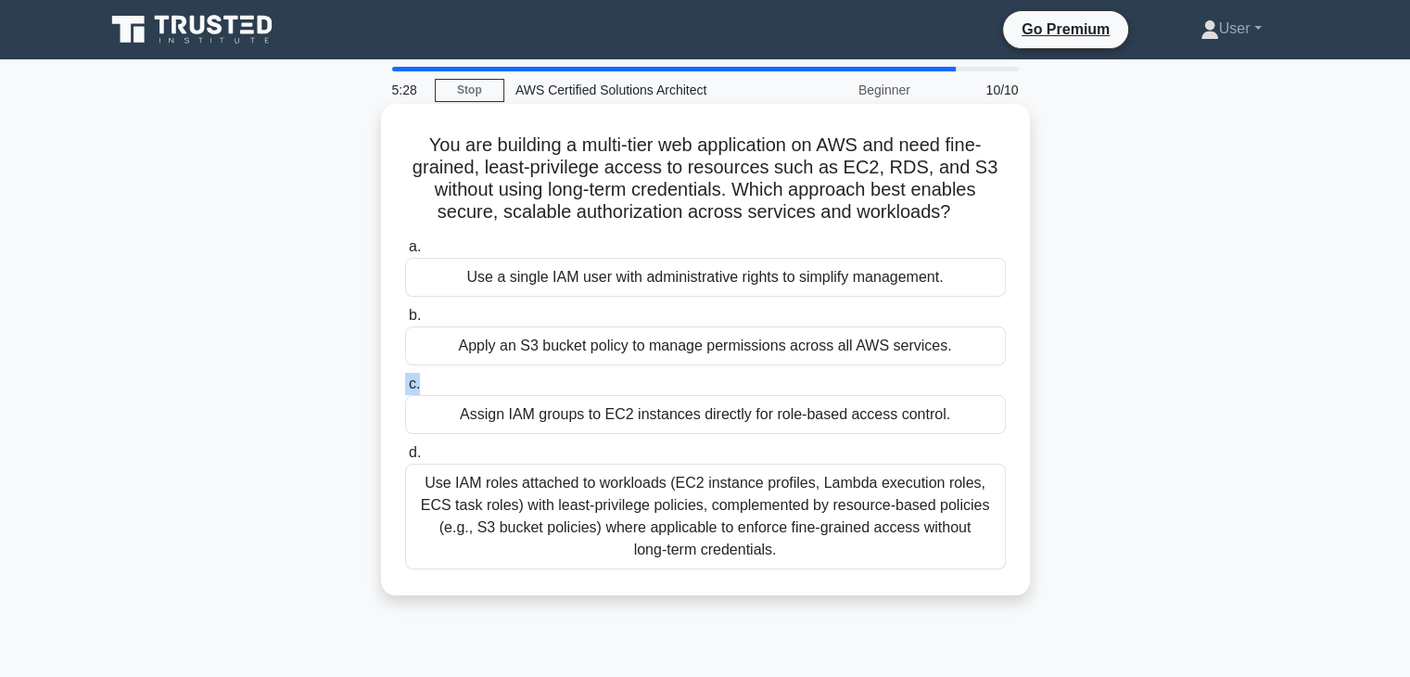
drag, startPoint x: 404, startPoint y: 394, endPoint x: 427, endPoint y: 393, distance: 22.3
click at [427, 393] on label "c. Assign IAM groups to EC2 instances directly for role-based access control." at bounding box center [705, 403] width 601 height 61
click at [422, 379] on label "c. Assign IAM groups to EC2 instances directly for role-based access control." at bounding box center [705, 403] width 601 height 61
click at [405, 379] on input "c. Assign IAM groups to EC2 instances directly for role-based access control." at bounding box center [405, 384] width 0 height 12
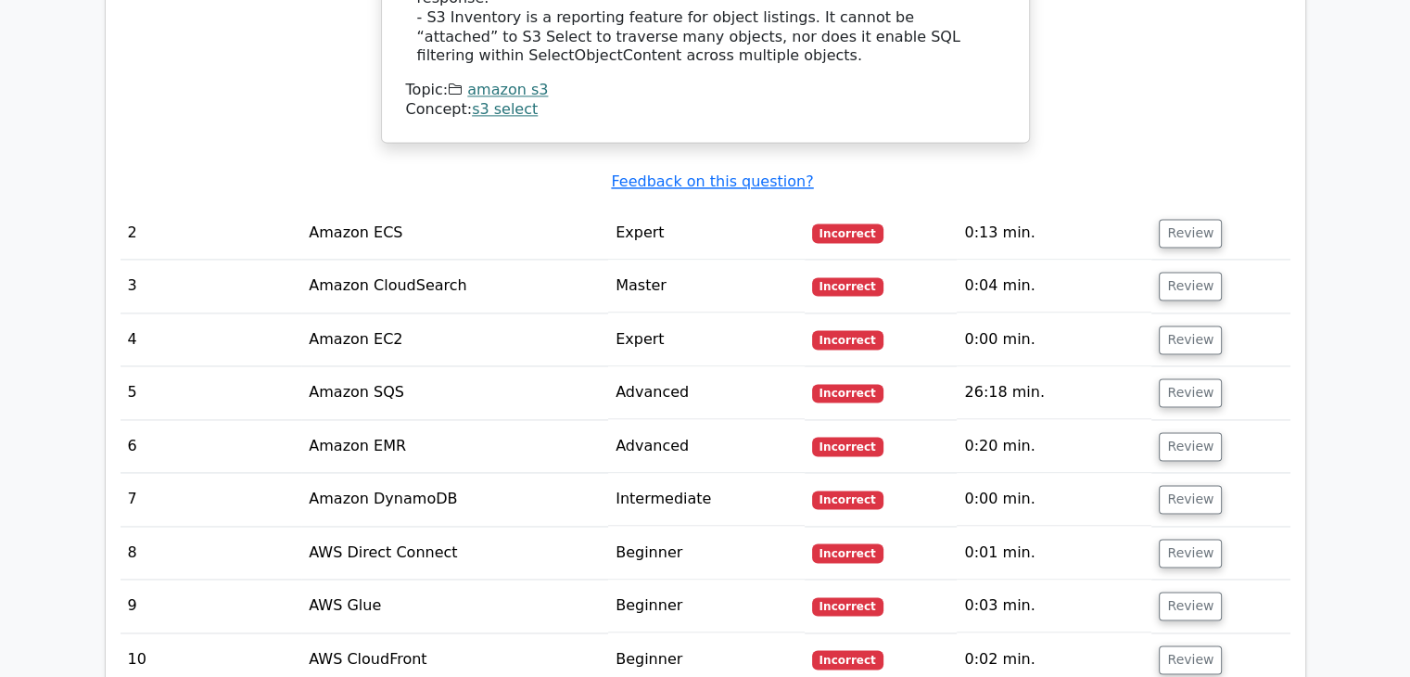
scroll to position [3377, 0]
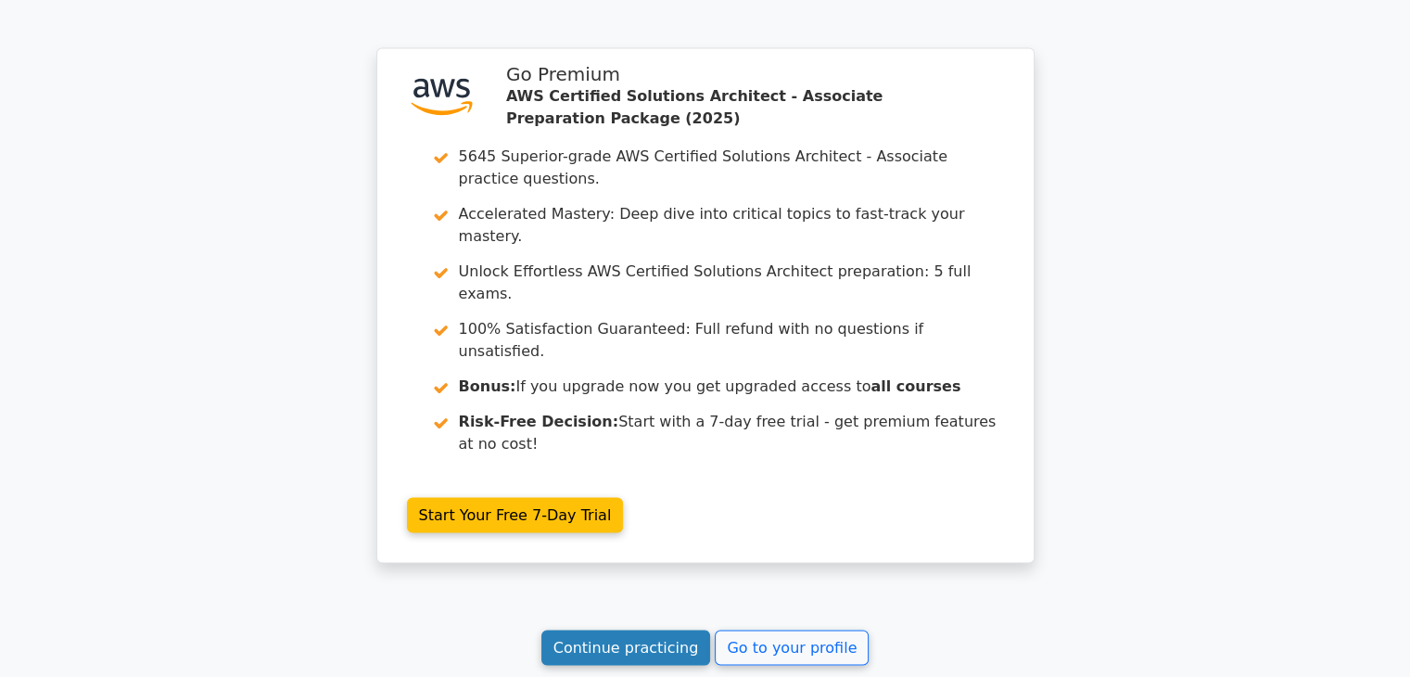
click at [631, 630] on link "Continue practicing" at bounding box center [627, 647] width 170 height 35
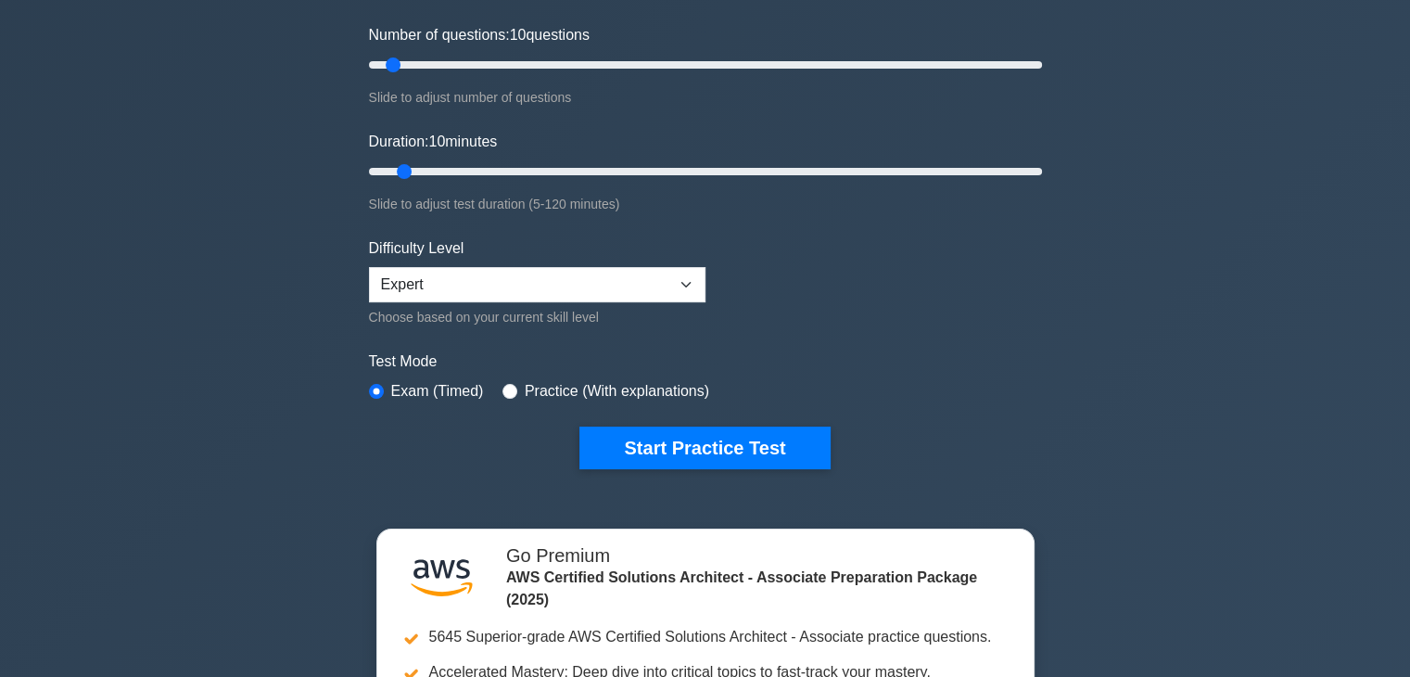
scroll to position [249, 0]
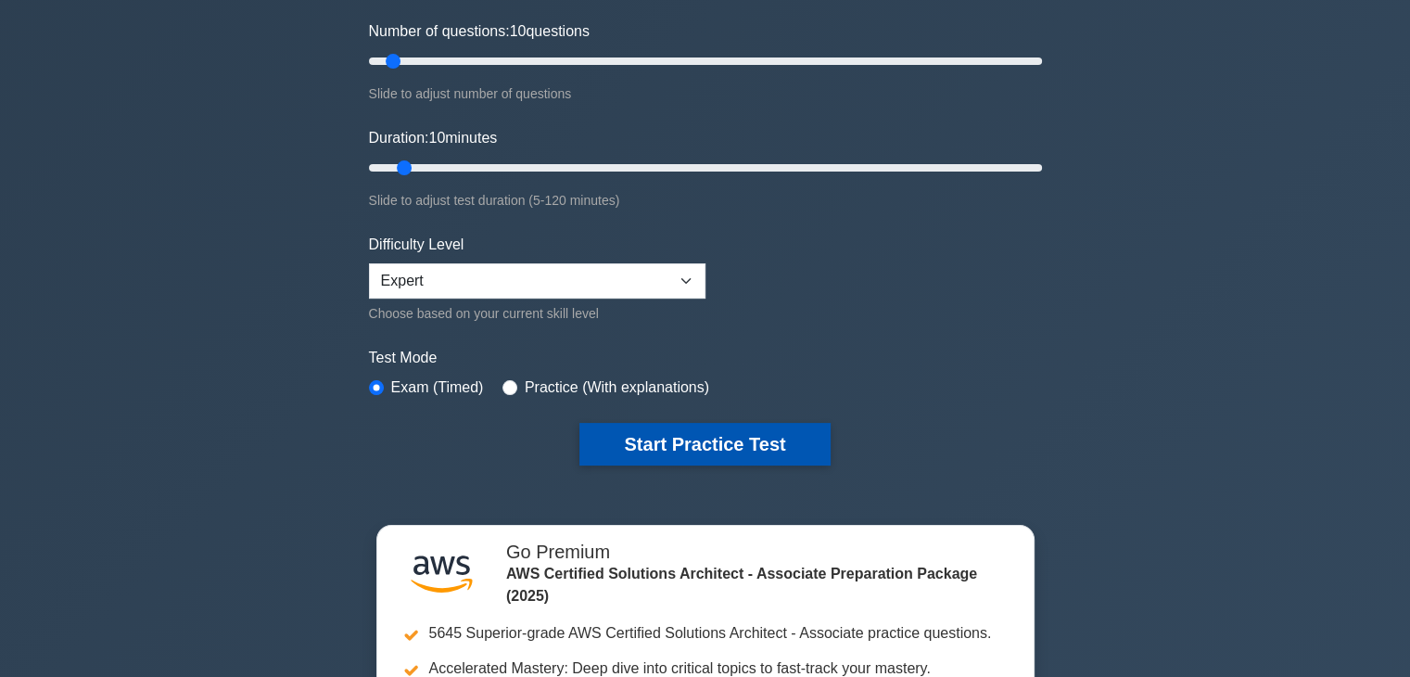
click at [644, 446] on button "Start Practice Test" at bounding box center [705, 444] width 250 height 43
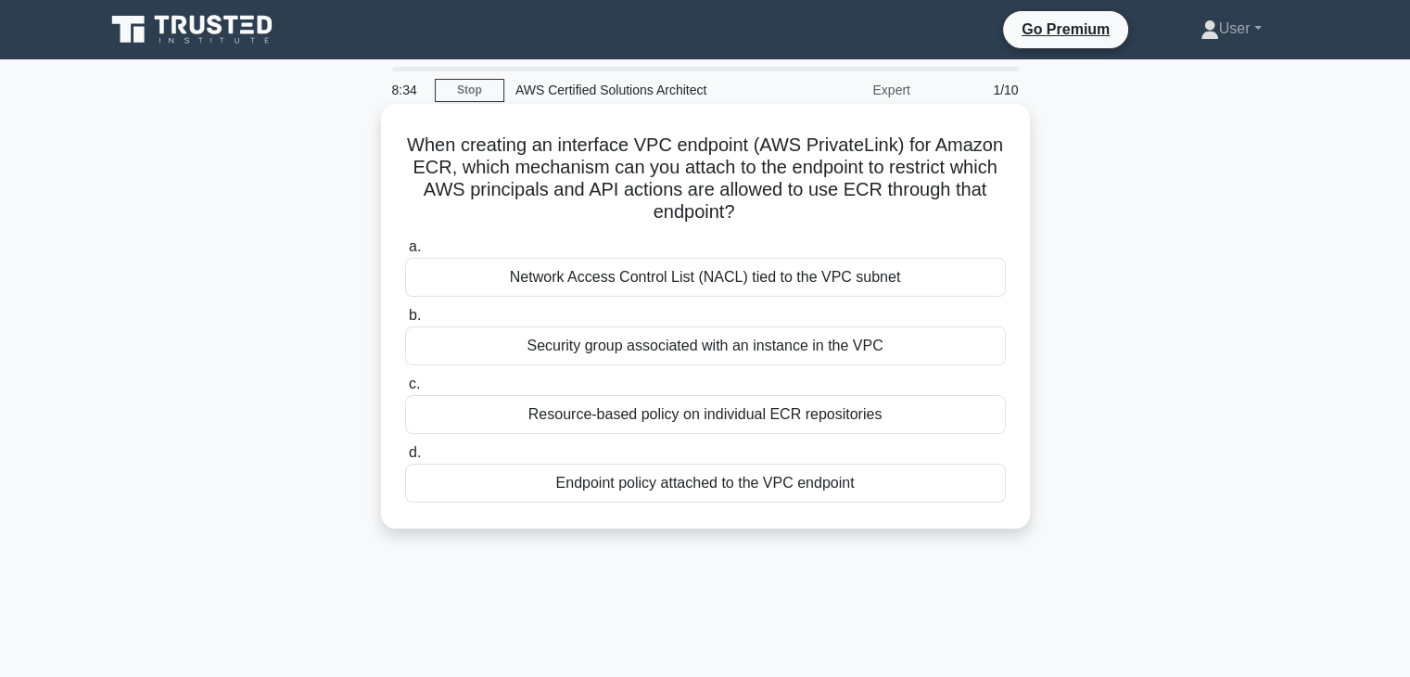
click at [538, 468] on div "Endpoint policy attached to the VPC endpoint" at bounding box center [705, 483] width 601 height 39
click at [405, 459] on input "d. Endpoint policy attached to the VPC endpoint" at bounding box center [405, 453] width 0 height 12
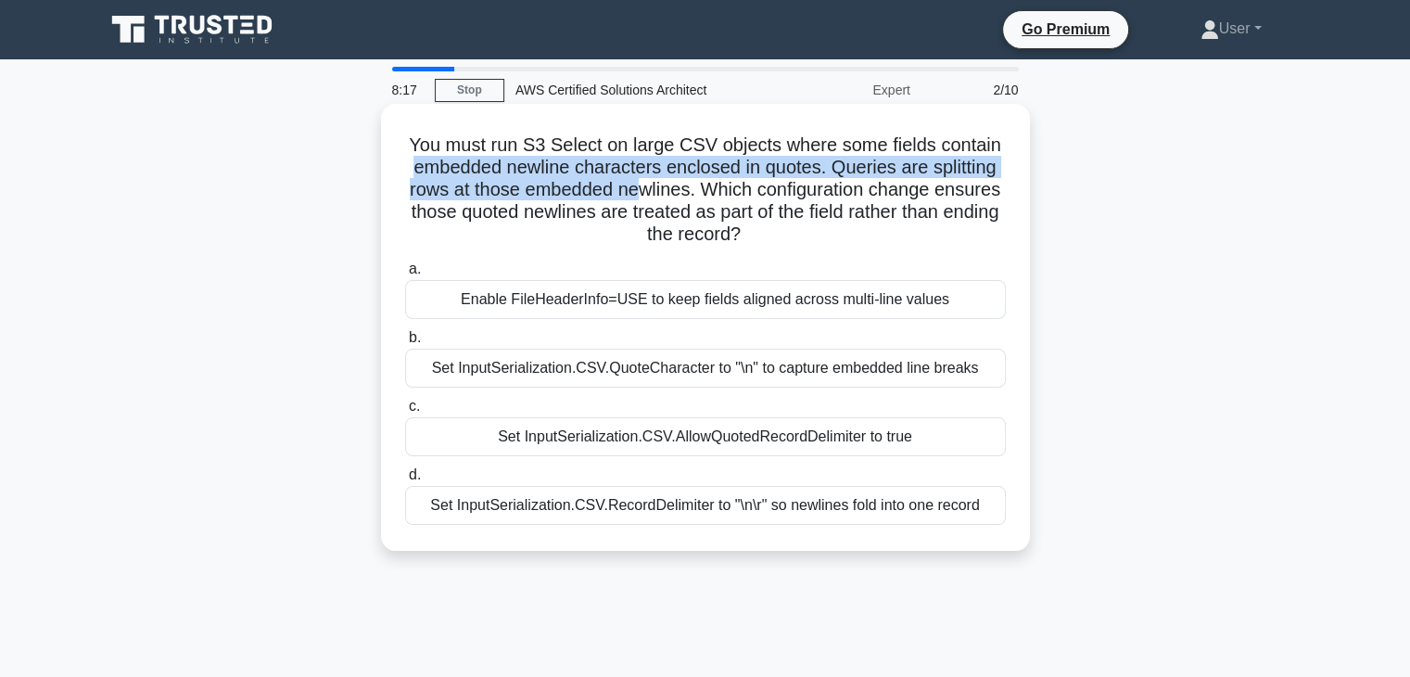
drag, startPoint x: 396, startPoint y: 172, endPoint x: 634, endPoint y: 194, distance: 239.3
click at [634, 194] on div "You must run S3 Select on large CSV objects where some fields contain embedded …" at bounding box center [706, 327] width 634 height 432
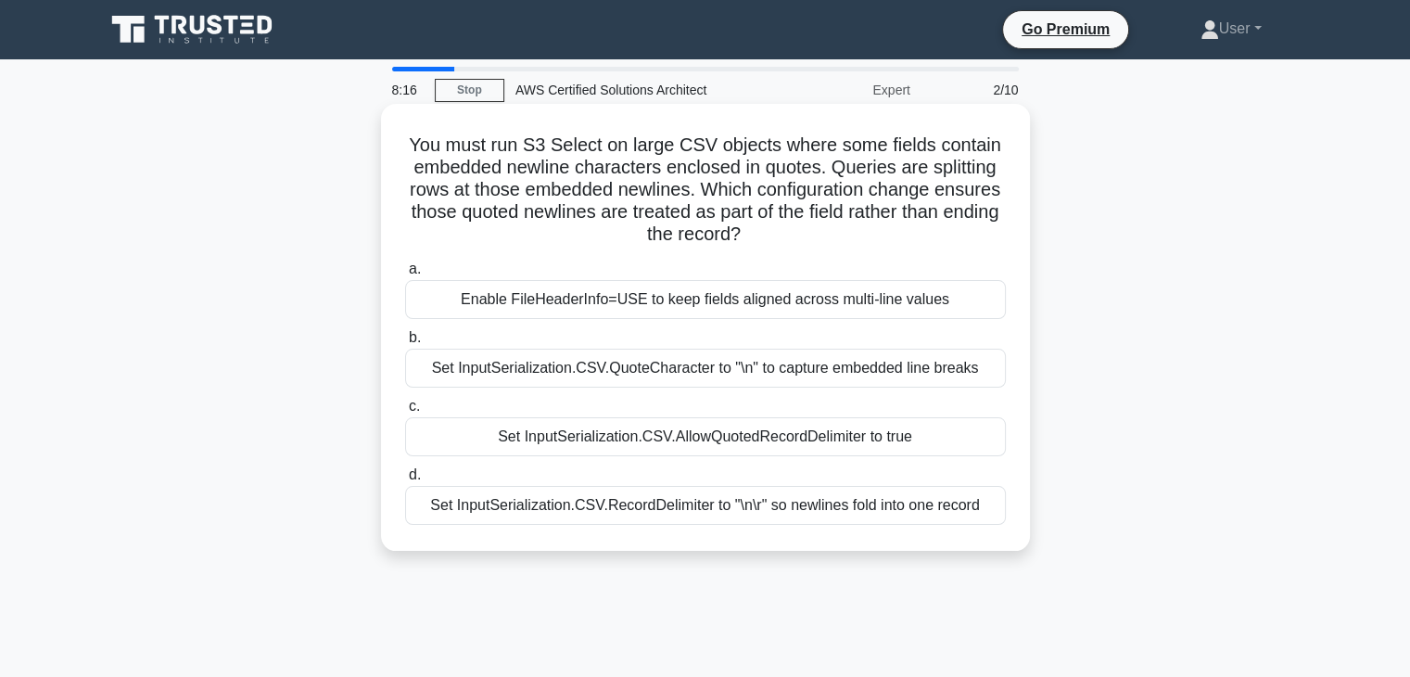
click at [644, 205] on h5 "You must run S3 Select on large CSV objects where some fields contain embedded …" at bounding box center [705, 190] width 605 height 113
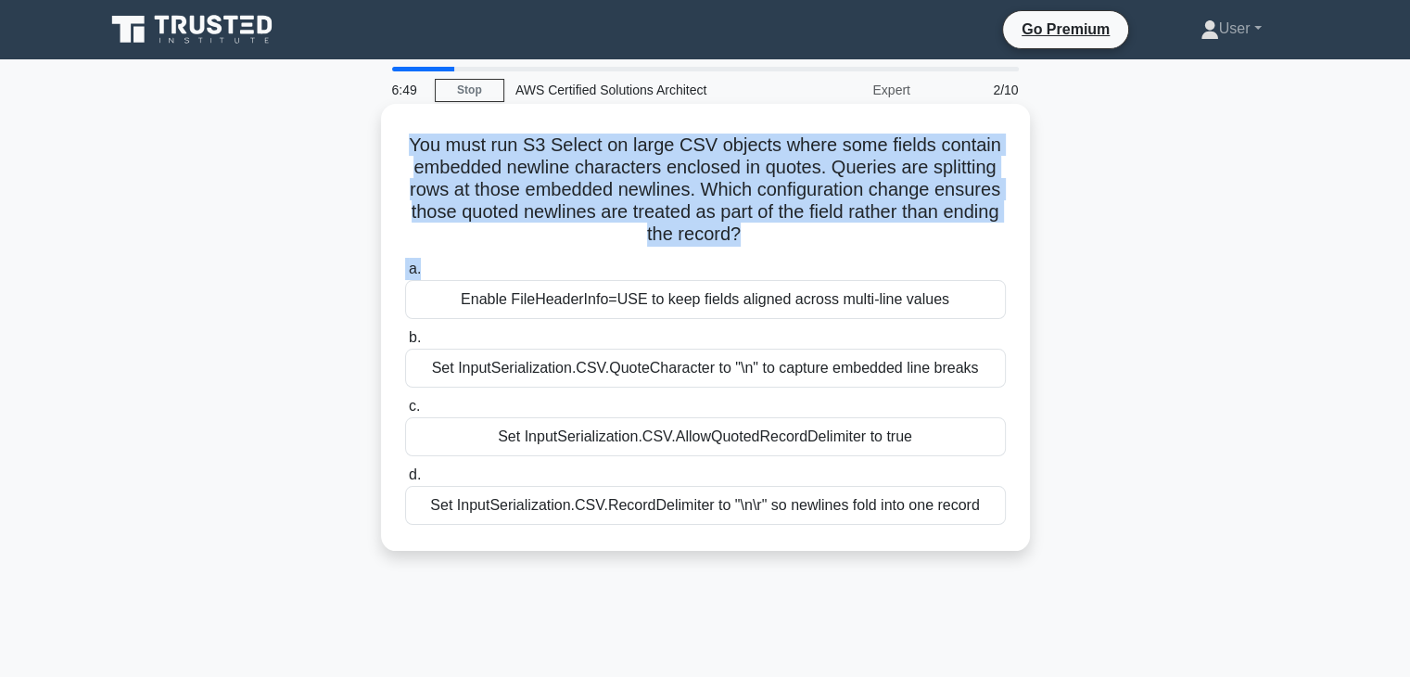
drag, startPoint x: 397, startPoint y: 153, endPoint x: 715, endPoint y: 262, distance: 336.3
click at [715, 262] on div "You must run S3 Select on large CSV objects where some fields contain embedded …" at bounding box center [706, 327] width 634 height 432
click at [823, 230] on h5 "You must run S3 Select on large CSV objects where some fields contain embedded …" at bounding box center [705, 190] width 605 height 113
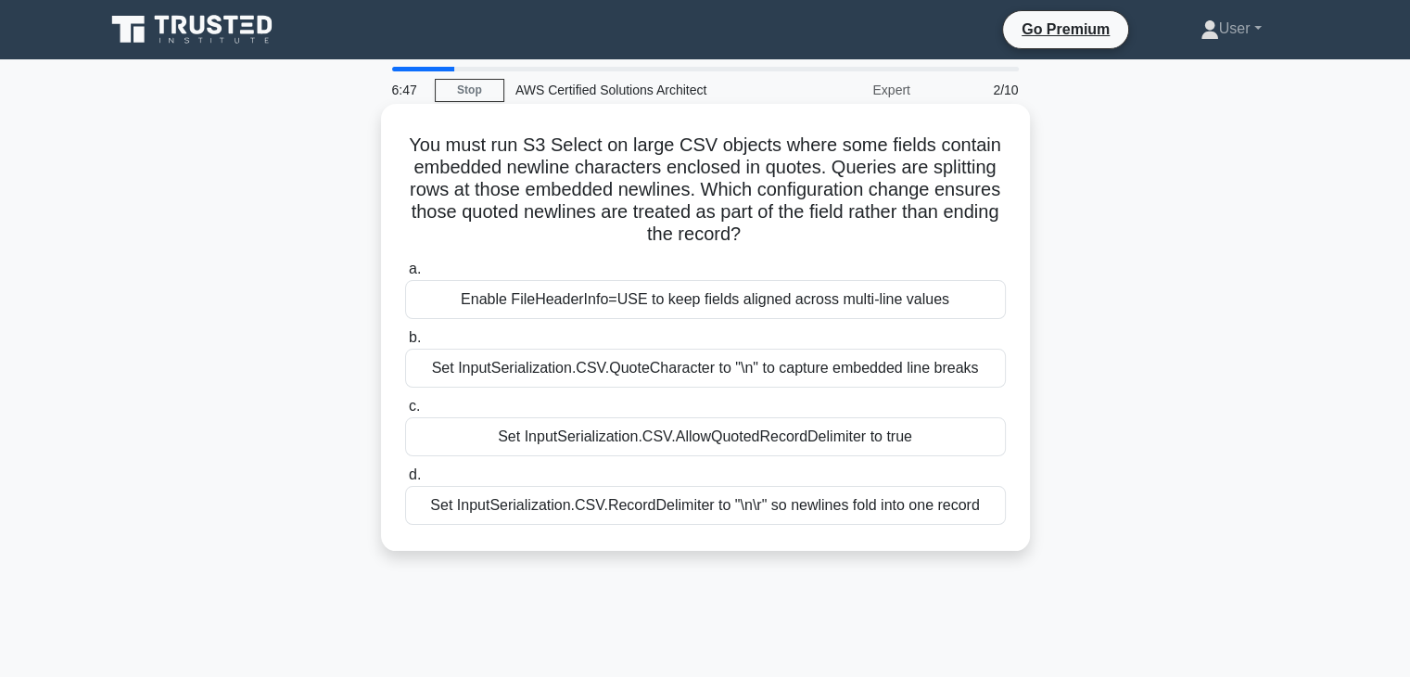
drag, startPoint x: 777, startPoint y: 231, endPoint x: 427, endPoint y: 105, distance: 371.6
click at [427, 105] on div "You must run S3 Select on large CSV objects where some fields contain embedded …" at bounding box center [705, 327] width 649 height 447
click at [516, 293] on div "Enable FileHeaderInfo=USE to keep fields aligned across multi-line values" at bounding box center [705, 299] width 601 height 39
click at [405, 275] on input "a. Enable FileHeaderInfo=USE to keep fields aligned across multi-line values" at bounding box center [405, 269] width 0 height 12
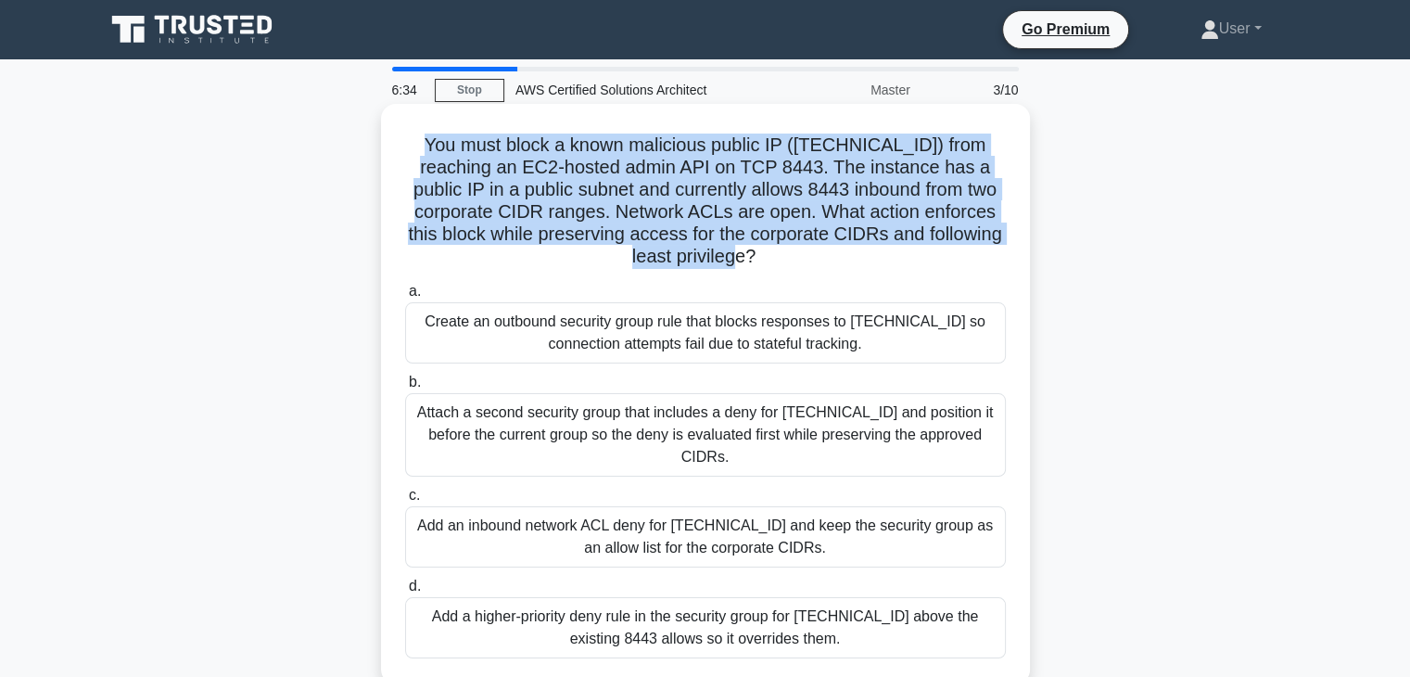
drag, startPoint x: 441, startPoint y: 134, endPoint x: 795, endPoint y: 268, distance: 377.7
click at [795, 268] on h5 "You must block a known malicious public IP (203.0.113.45) from reaching an EC2‑…" at bounding box center [705, 201] width 605 height 135
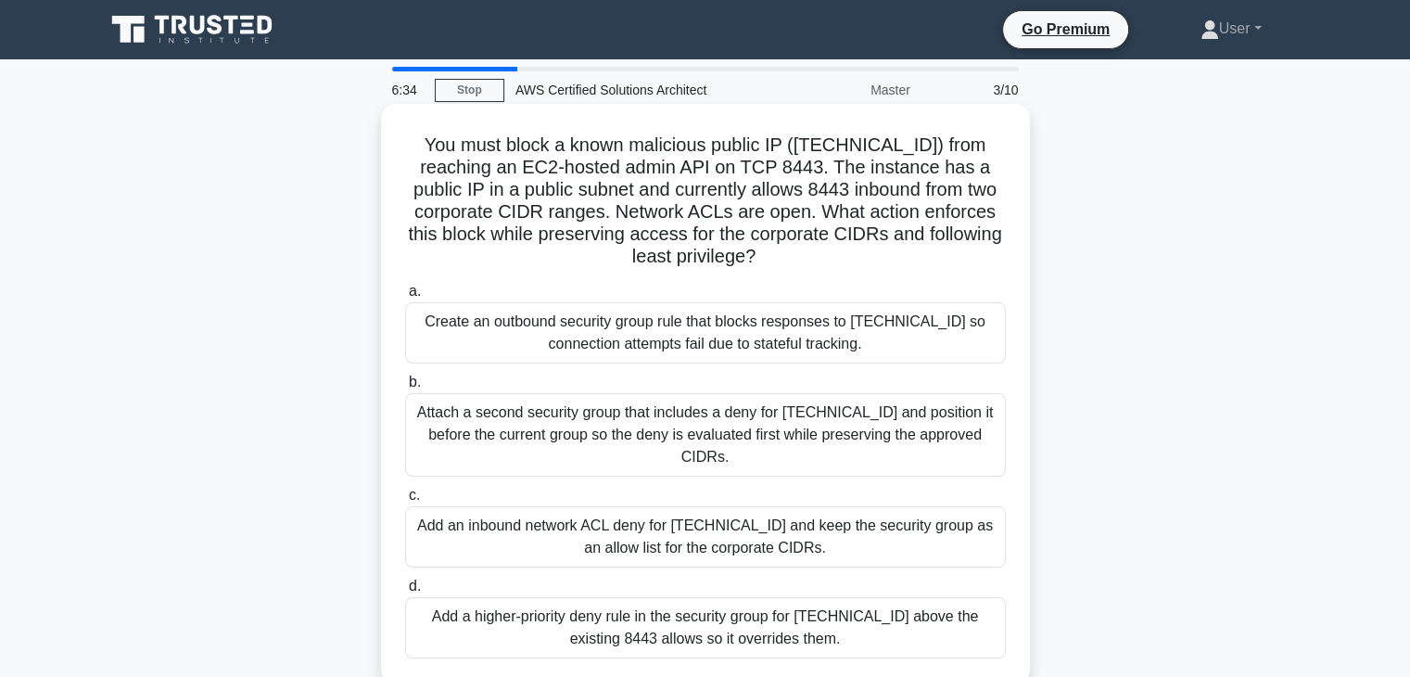
click at [778, 250] on icon ".spinner_0XTQ{transform-origin:center;animation:spinner_y6GP .75s linear infini…" at bounding box center [767, 258] width 22 height 22
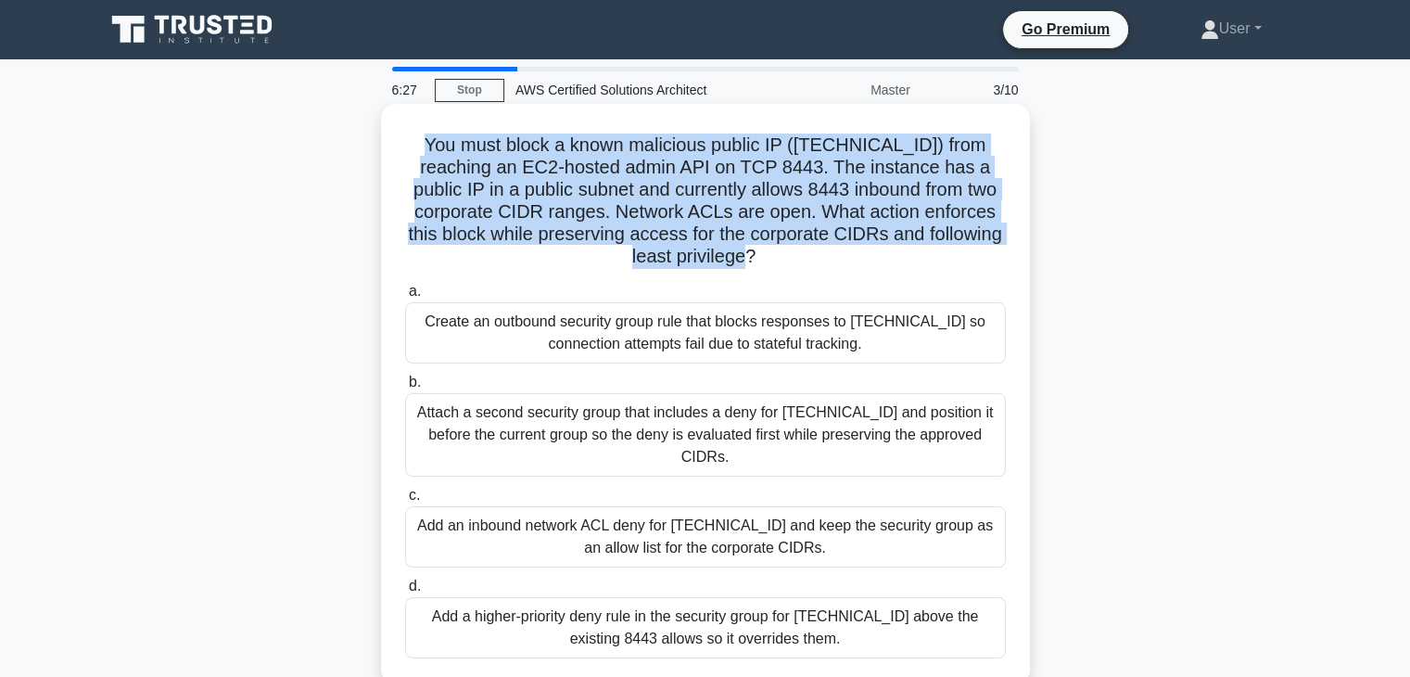
drag, startPoint x: 428, startPoint y: 142, endPoint x: 801, endPoint y: 264, distance: 392.3
click at [801, 264] on h5 "You must block a known malicious public IP (203.0.113.45) from reaching an EC2‑…" at bounding box center [705, 201] width 605 height 135
click at [761, 234] on h5 "You must block a known malicious public IP (203.0.113.45) from reaching an EC2‑…" at bounding box center [705, 201] width 605 height 135
drag, startPoint x: 430, startPoint y: 134, endPoint x: 795, endPoint y: 264, distance: 386.8
click at [795, 264] on h5 "You must block a known malicious public IP (203.0.113.45) from reaching an EC2‑…" at bounding box center [705, 201] width 605 height 135
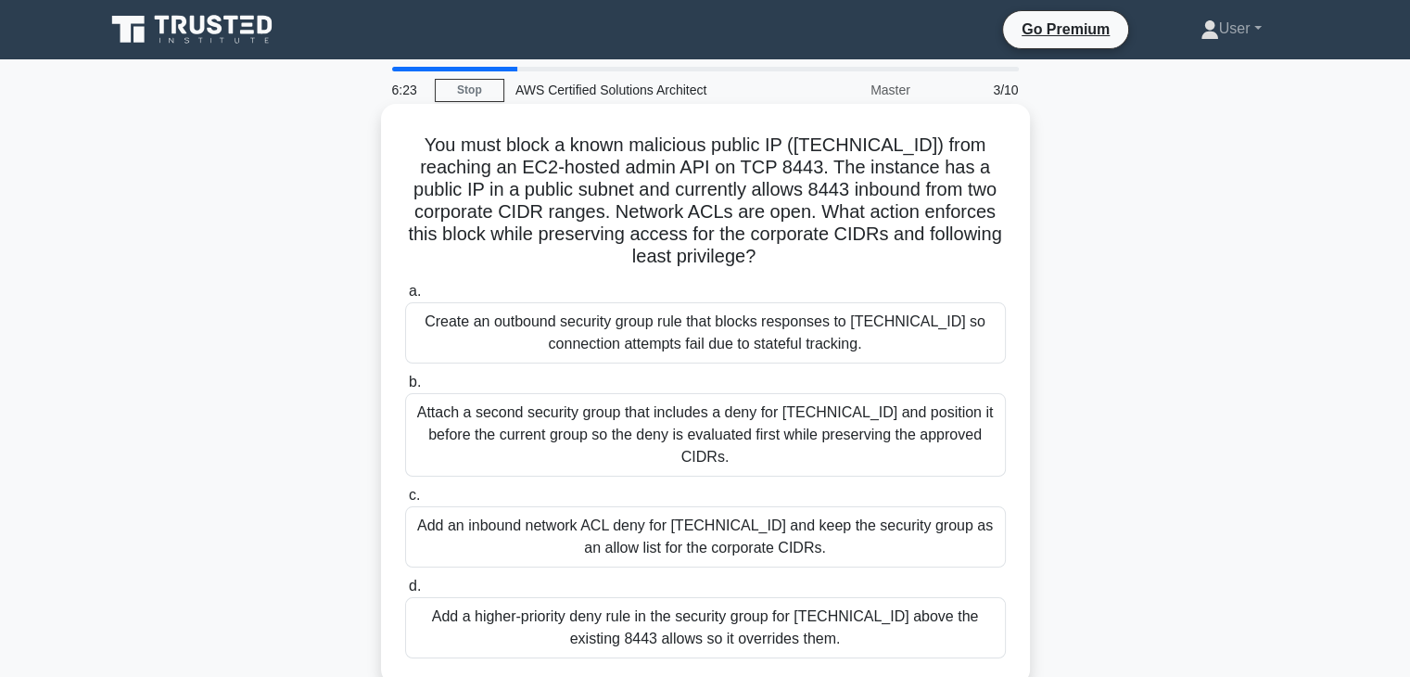
click at [753, 209] on h5 "You must block a known malicious public IP (203.0.113.45) from reaching an EC2‑…" at bounding box center [705, 201] width 605 height 135
click at [796, 256] on h5 "You must block a known malicious public IP (203.0.113.45) from reaching an EC2‑…" at bounding box center [705, 201] width 605 height 135
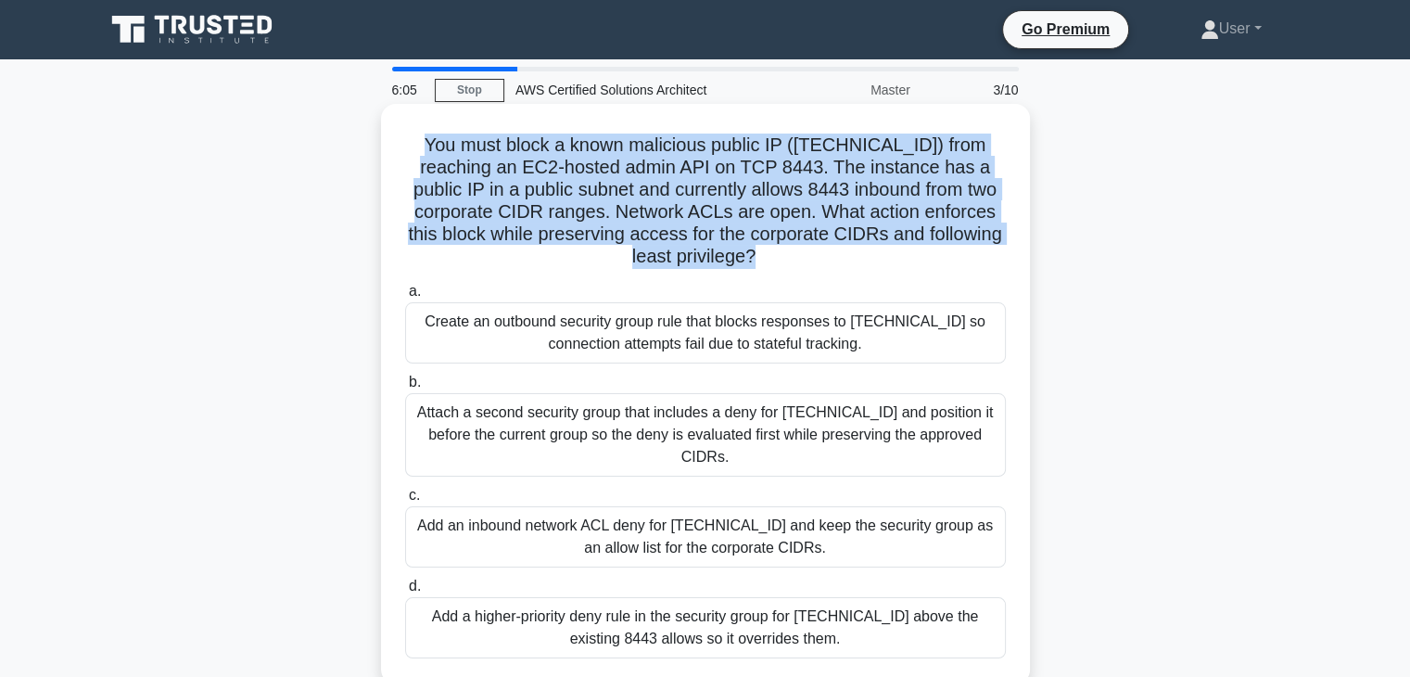
click at [796, 256] on h5 "You must block a known malicious public IP (203.0.113.45) from reaching an EC2‑…" at bounding box center [705, 201] width 605 height 135
click at [783, 266] on h5 "You must block a known malicious public IP (203.0.113.45) from reaching an EC2‑…" at bounding box center [705, 201] width 605 height 135
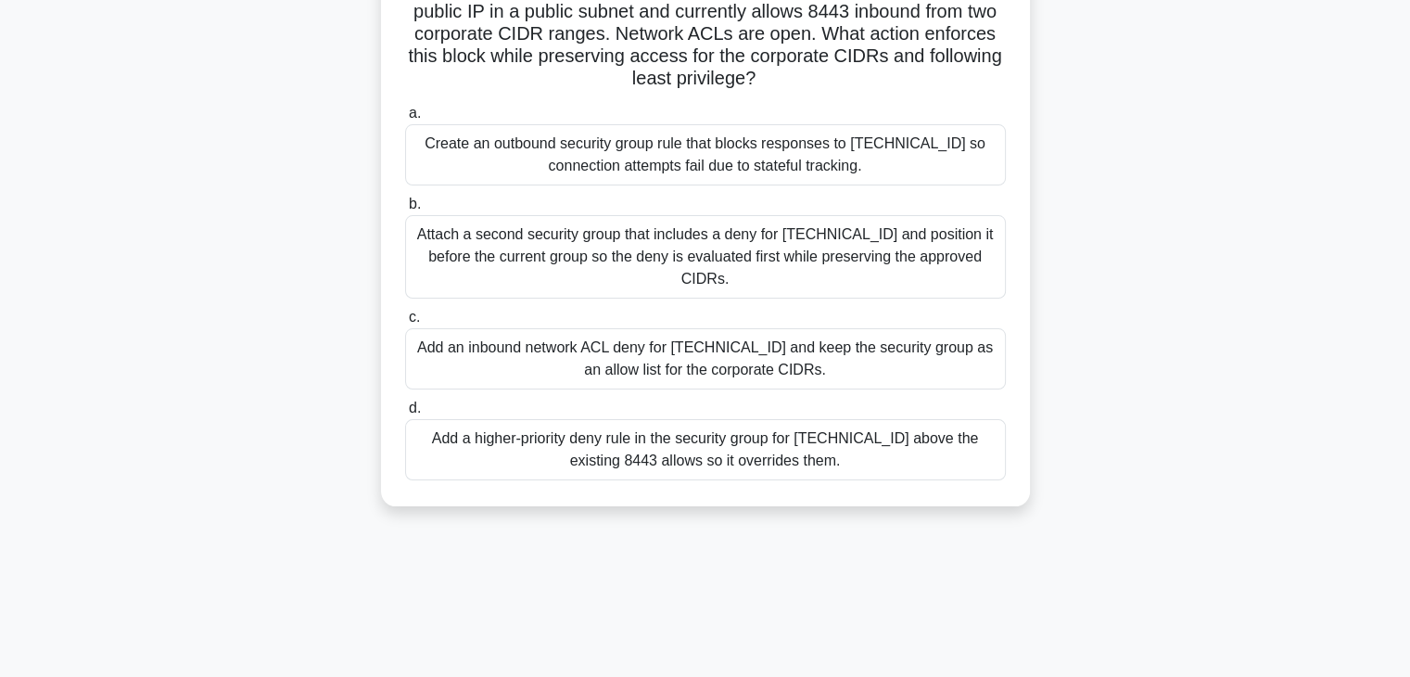
scroll to position [185, 0]
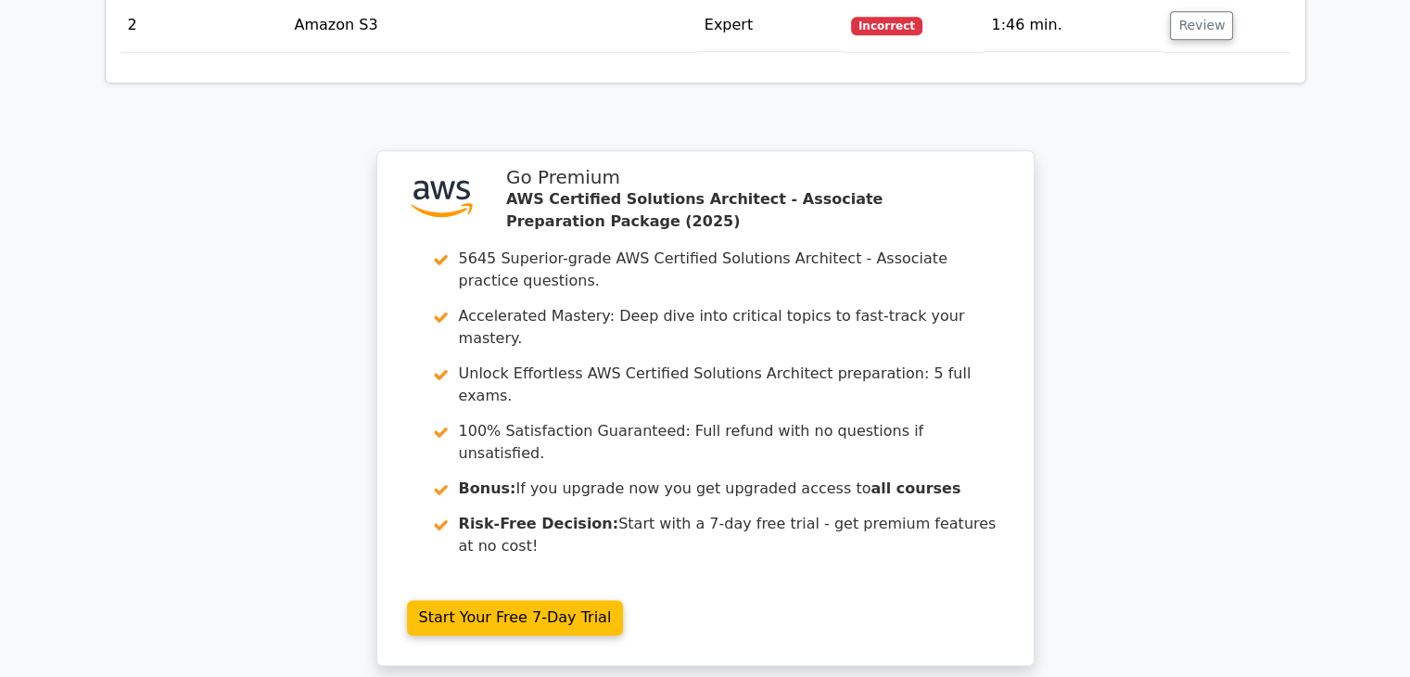
scroll to position [2489, 0]
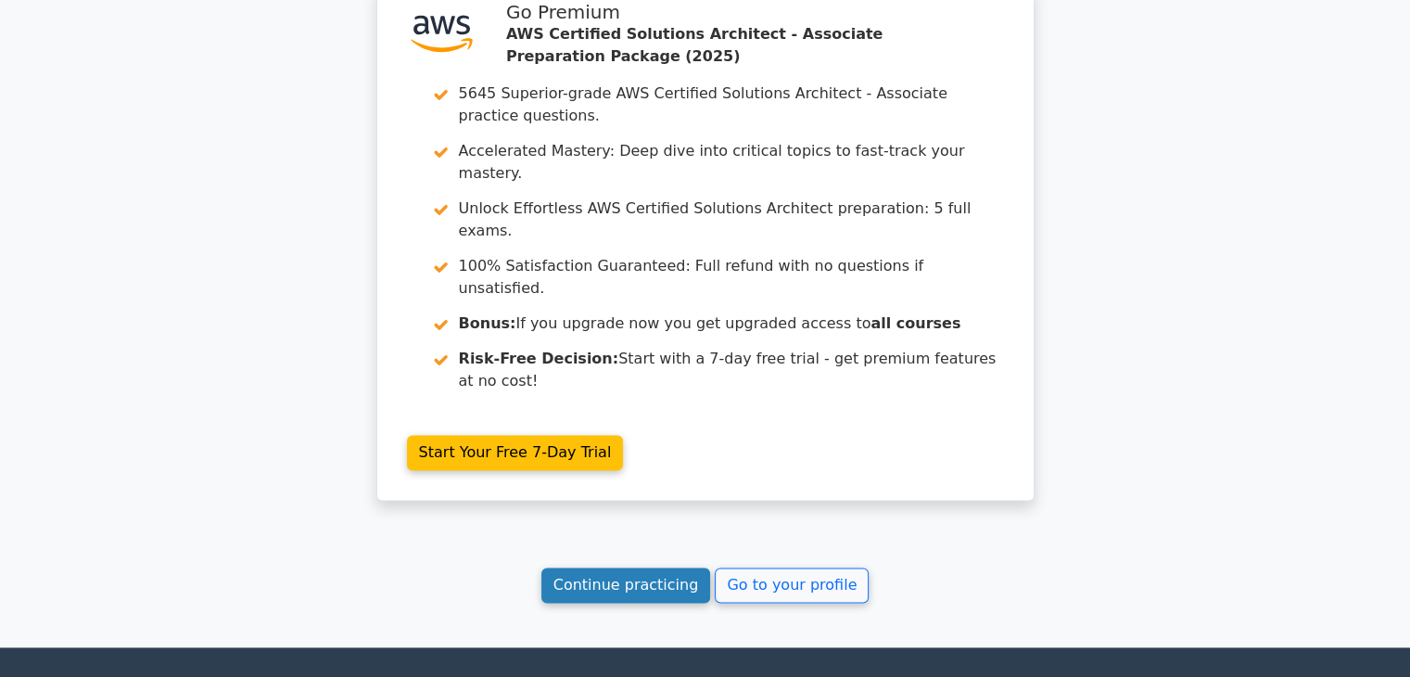
click at [696, 567] on link "Continue practicing" at bounding box center [627, 584] width 170 height 35
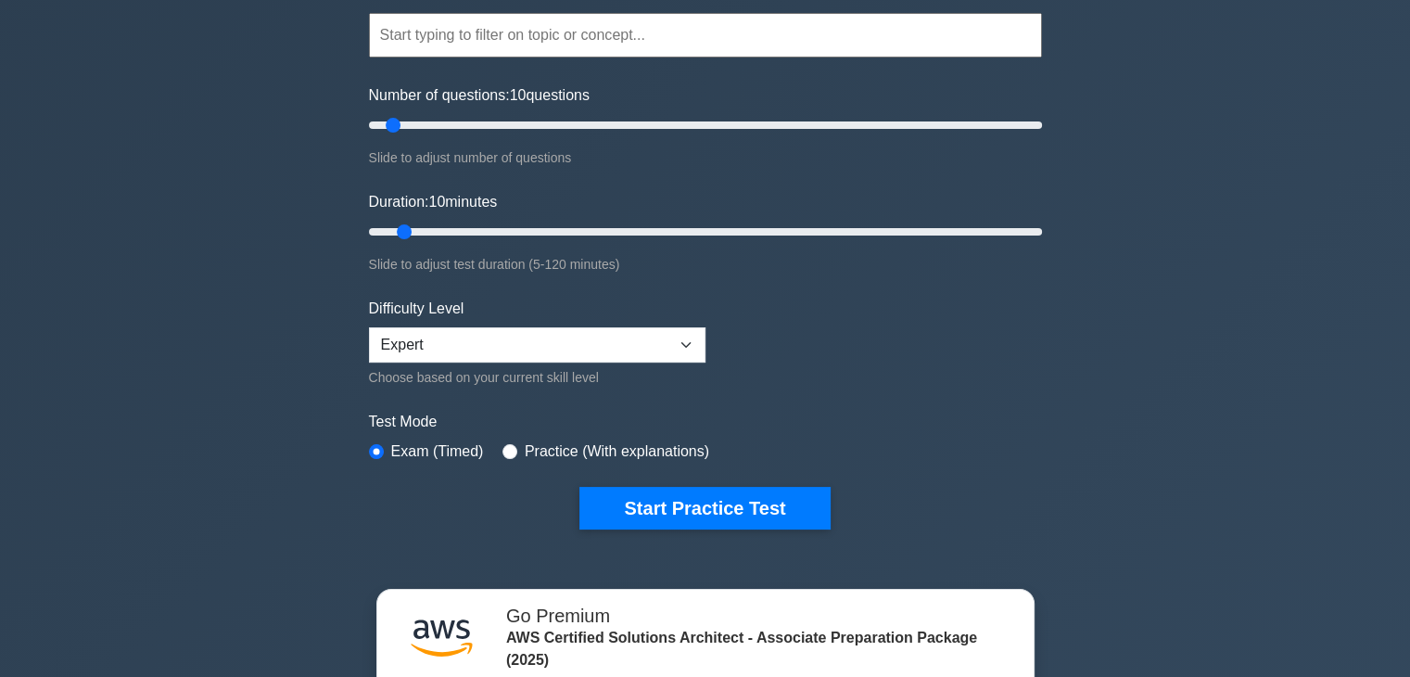
scroll to position [185, 0]
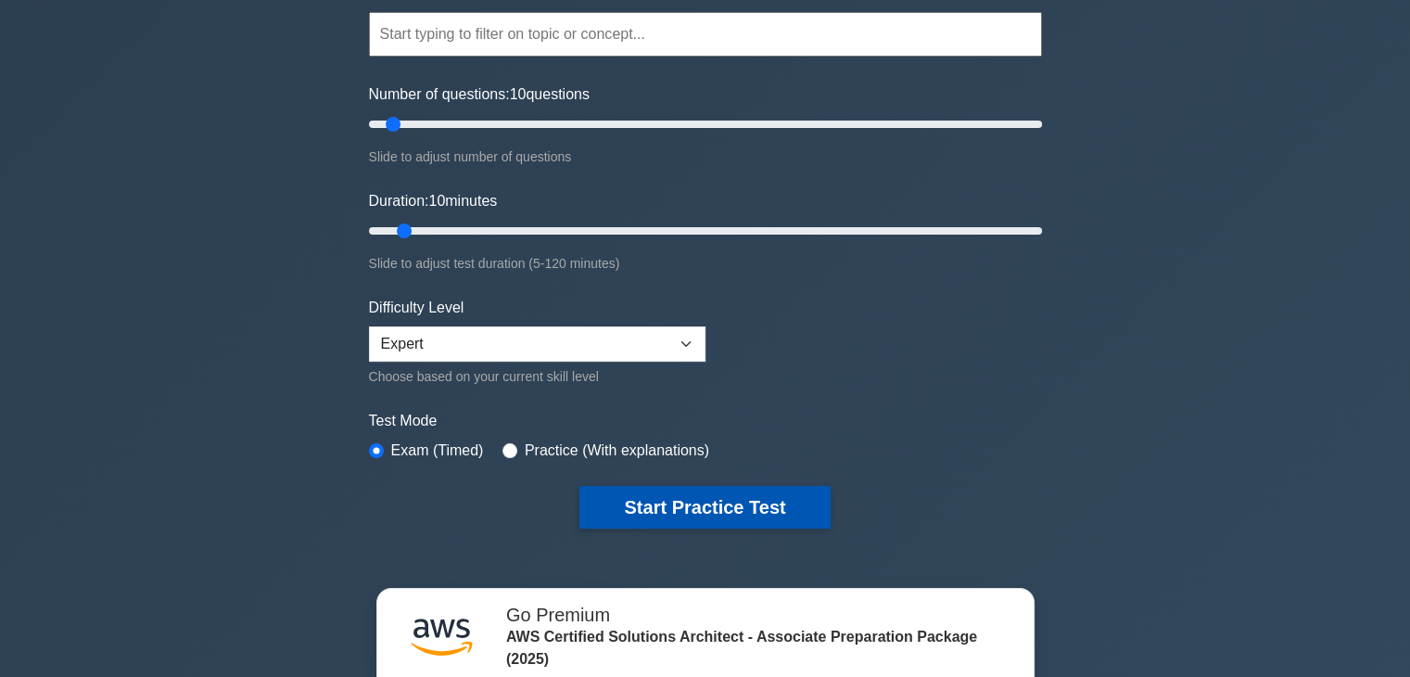
click at [767, 507] on button "Start Practice Test" at bounding box center [705, 507] width 250 height 43
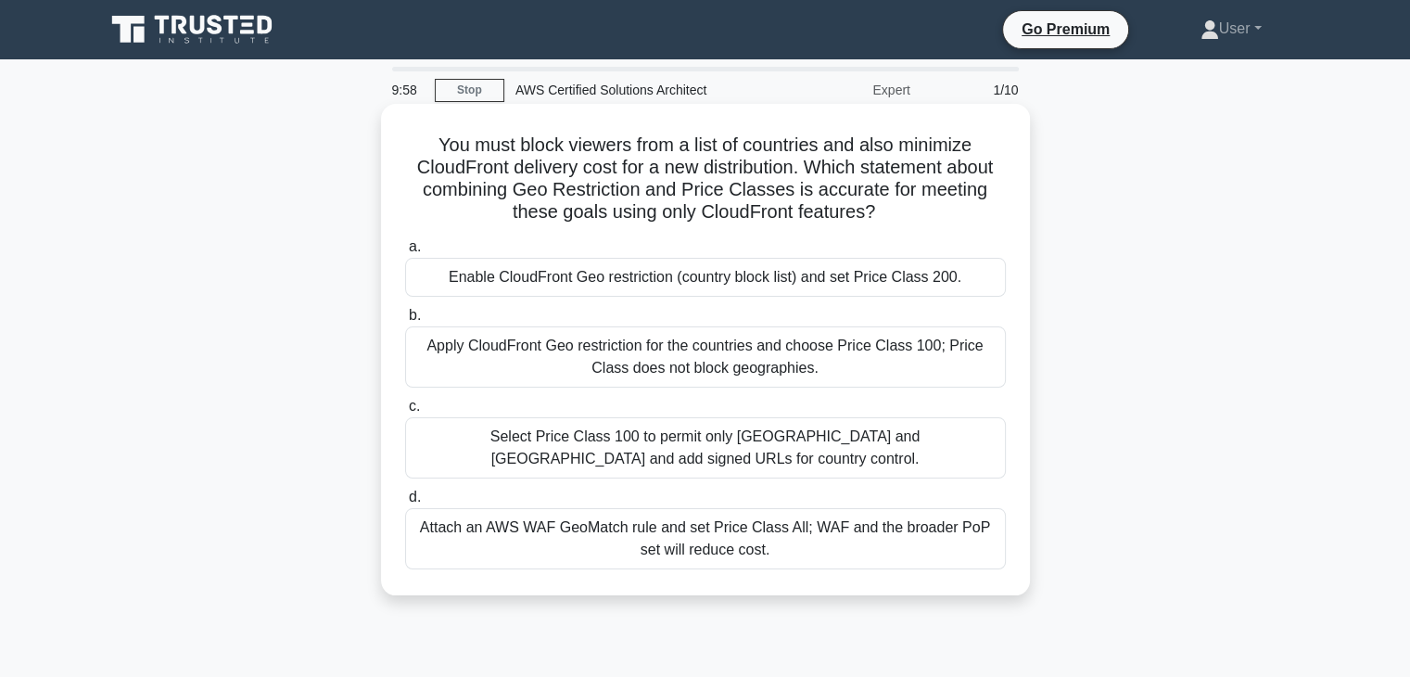
click at [565, 316] on label "b. Apply CloudFront Geo restriction for the countries and choose Price Class 10…" at bounding box center [705, 345] width 601 height 83
click at [405, 316] on input "b. Apply CloudFront Geo restriction for the countries and choose Price Class 10…" at bounding box center [405, 316] width 0 height 12
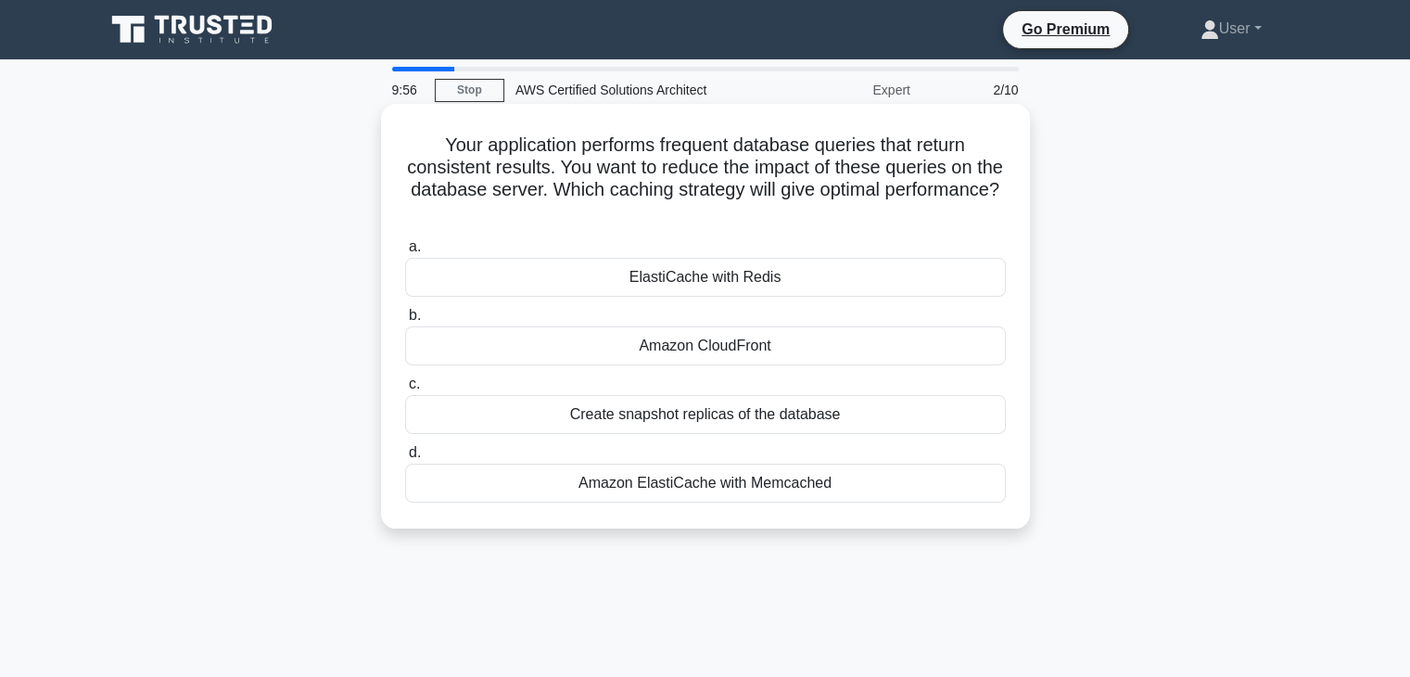
click at [600, 378] on label "c. Create snapshot replicas of the database" at bounding box center [705, 403] width 601 height 61
click at [405, 378] on input "c. Create snapshot replicas of the database" at bounding box center [405, 384] width 0 height 12
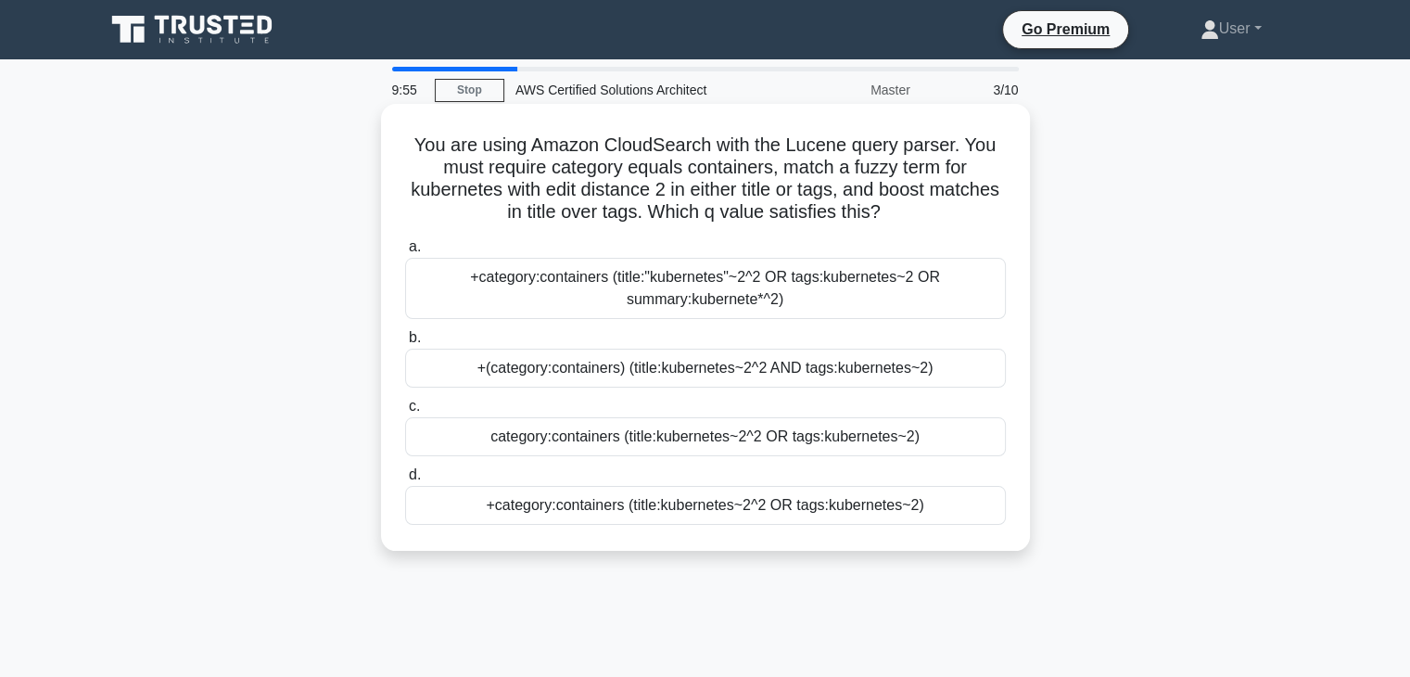
click at [631, 465] on label "d. +category:containers (title:kubernetes~2^2 OR tags:kubernetes~2)" at bounding box center [705, 494] width 601 height 61
click at [405, 469] on input "d. +category:containers (title:kubernetes~2^2 OR tags:kubernetes~2)" at bounding box center [405, 475] width 0 height 12
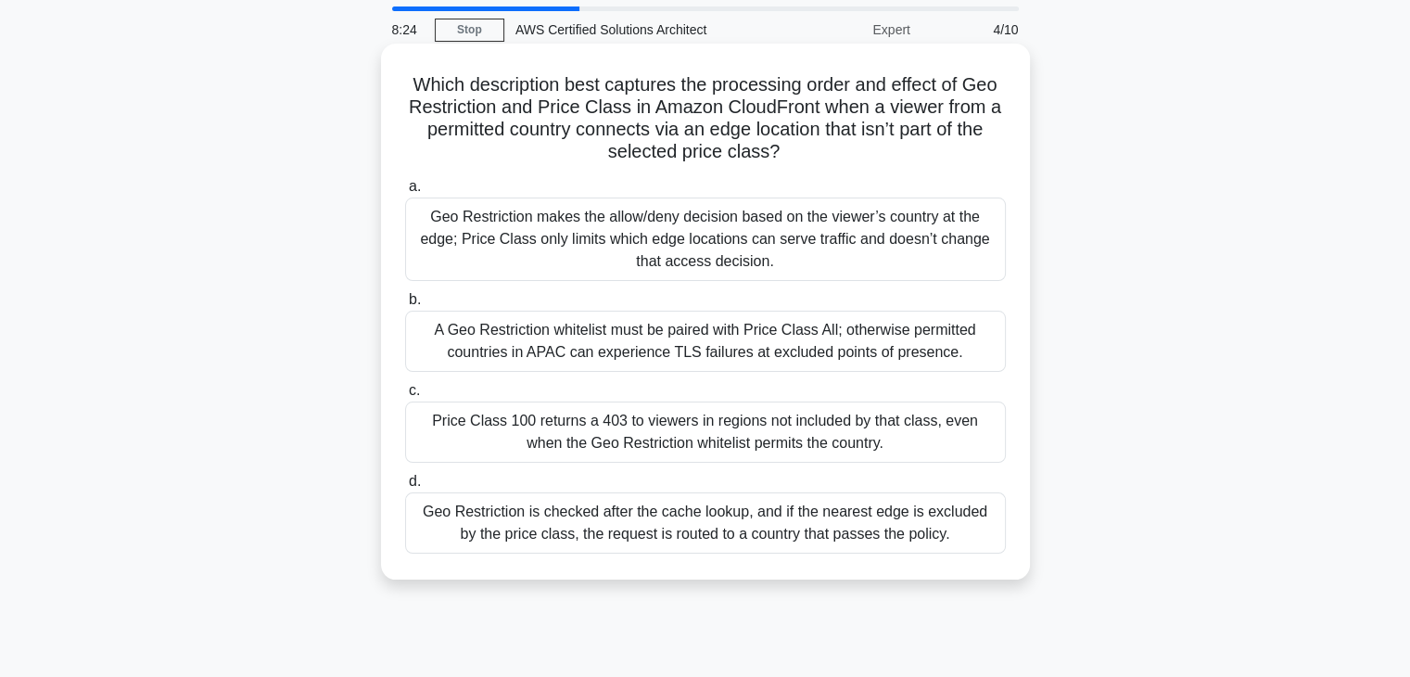
scroll to position [93, 0]
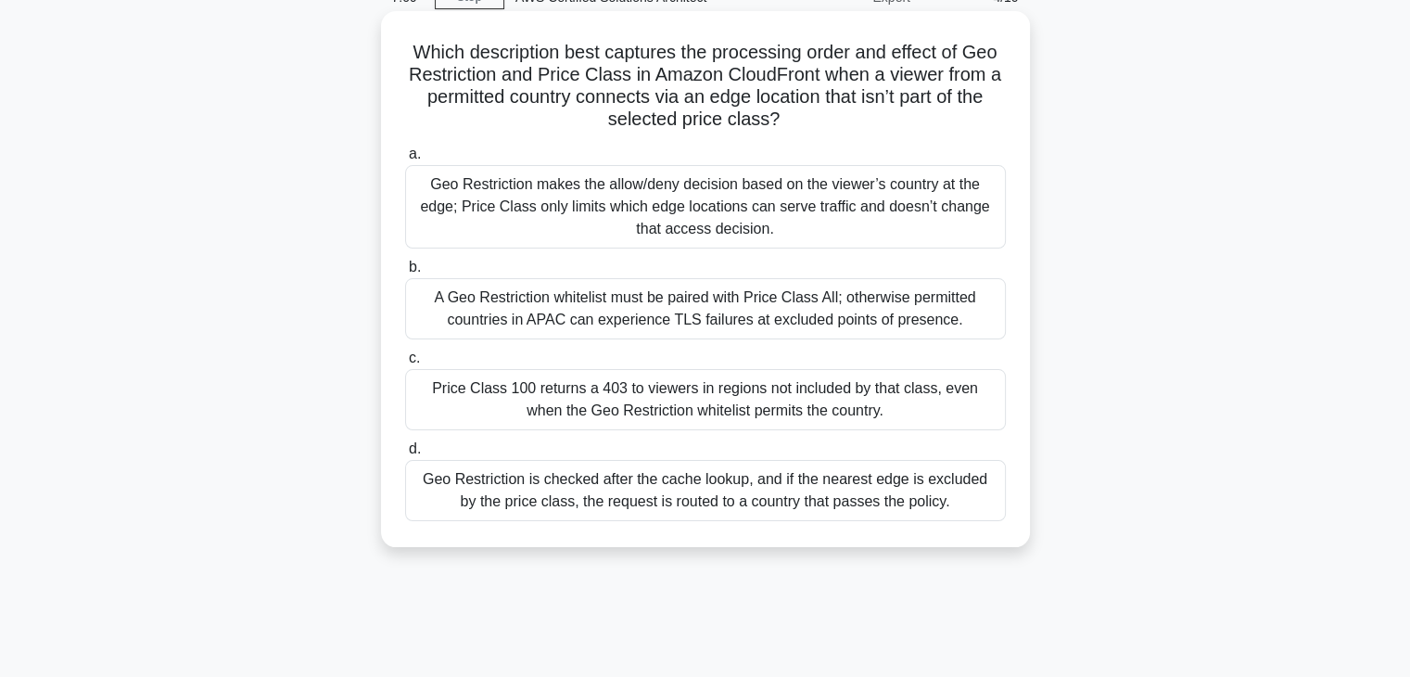
click at [619, 444] on label "d. Geo Restriction is checked after the cache lookup, and if the nearest edge i…" at bounding box center [705, 479] width 601 height 83
click at [405, 444] on input "d. Geo Restriction is checked after the cache lookup, and if the nearest edge i…" at bounding box center [405, 449] width 0 height 12
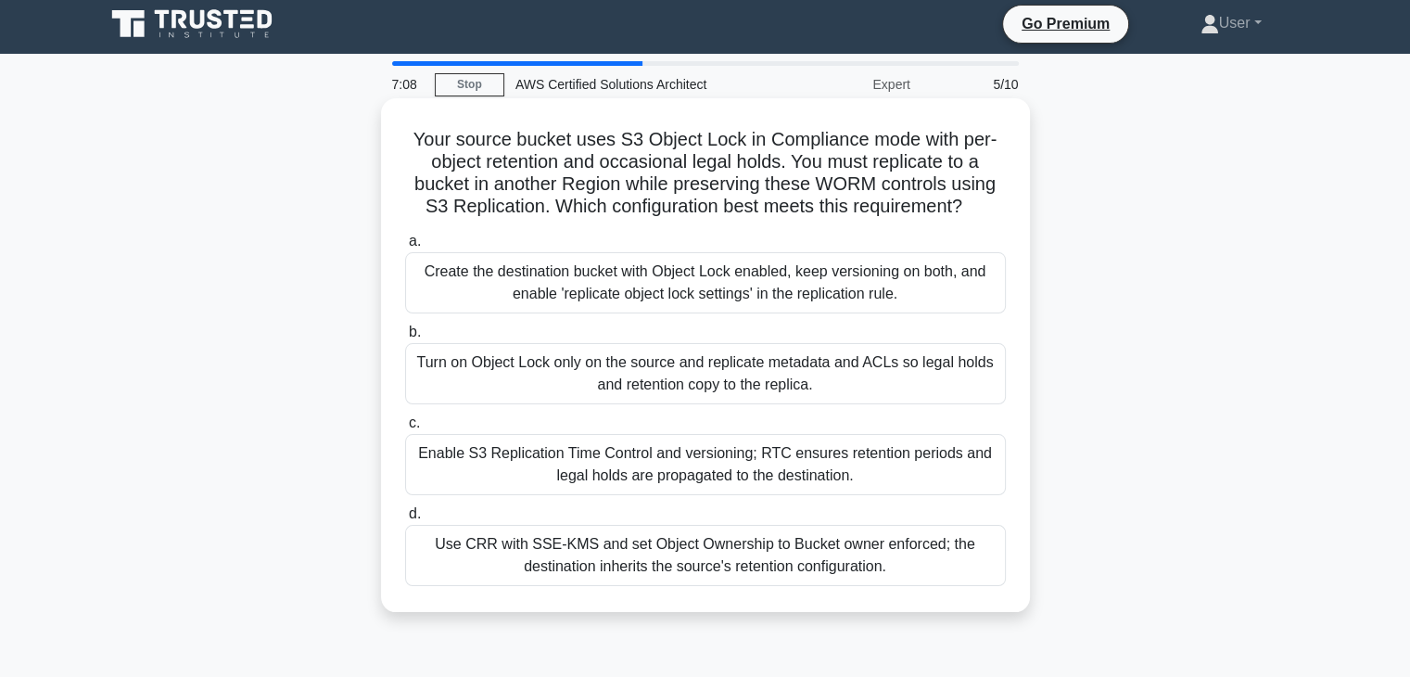
scroll to position [0, 0]
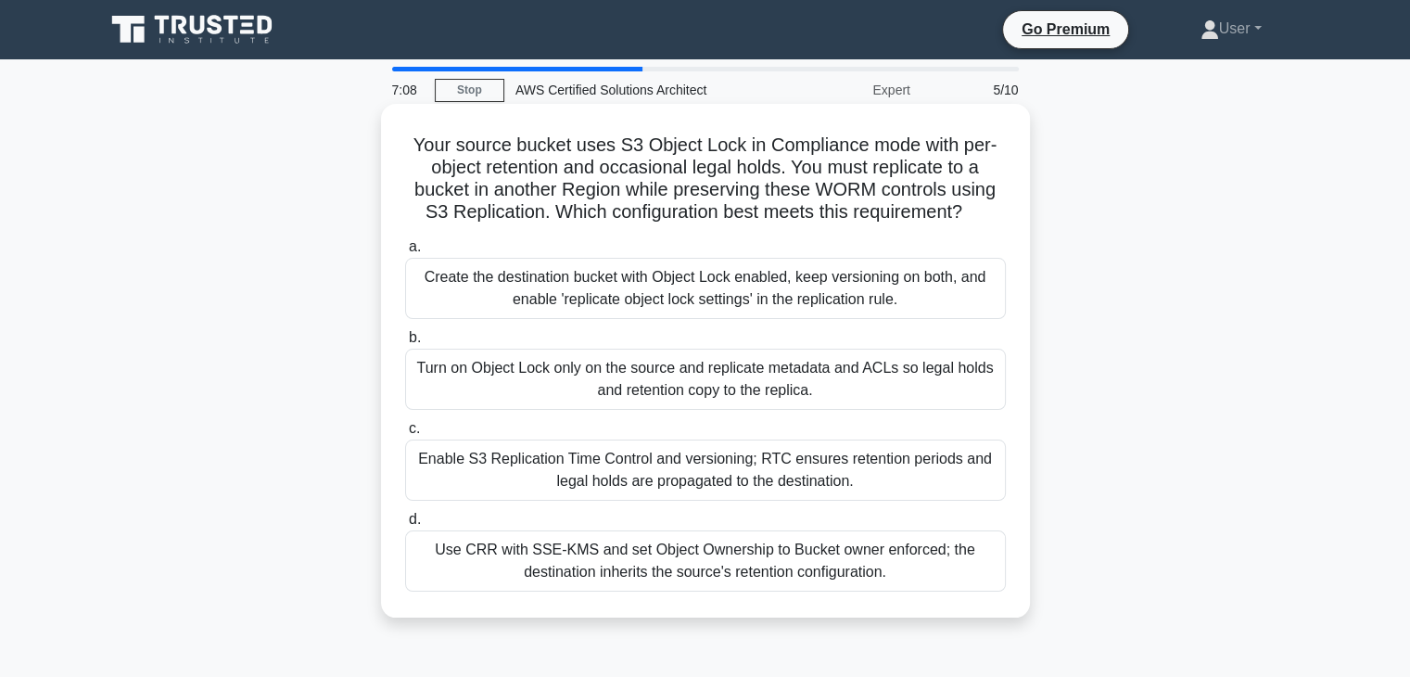
click at [644, 514] on label "d. Use CRR with SSE-KMS and set Object Ownership to Bucket owner enforced; the …" at bounding box center [705, 549] width 601 height 83
click at [405, 514] on input "d. Use CRR with SSE-KMS and set Object Ownership to Bucket owner enforced; the …" at bounding box center [405, 520] width 0 height 12
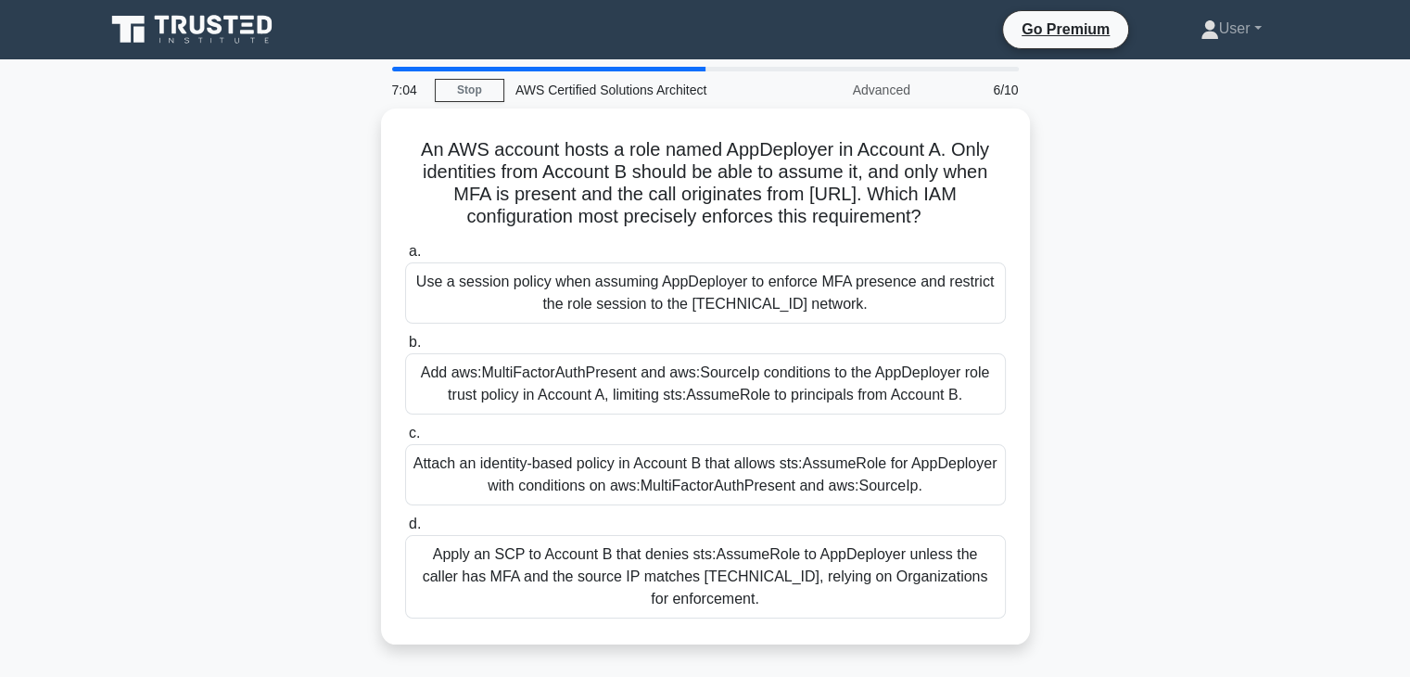
click at [644, 514] on label "d. Apply an SCP to Account B that denies sts:AssumeRole to AppDeployer unless t…" at bounding box center [705, 566] width 601 height 106
click at [405, 518] on input "d. Apply an SCP to Account B that denies sts:AssumeRole to AppDeployer unless t…" at bounding box center [405, 524] width 0 height 12
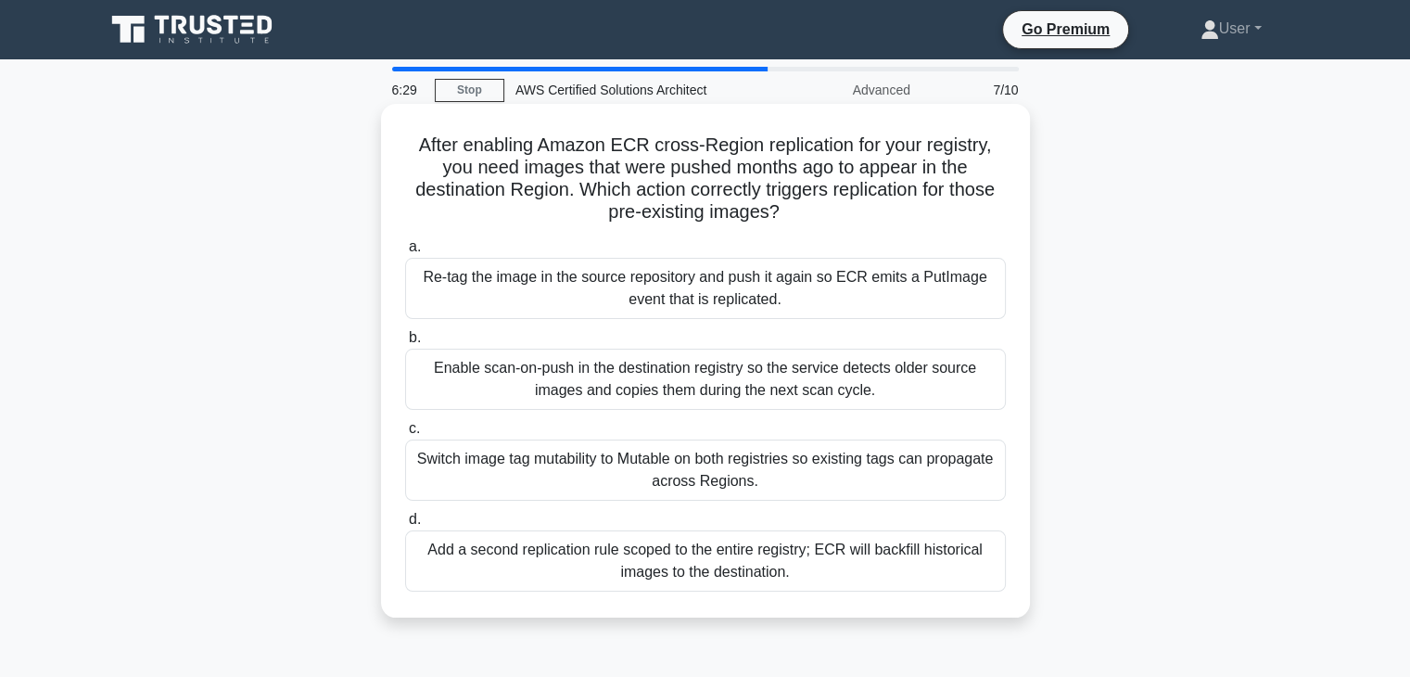
click at [694, 329] on label "b. Enable scan-on-push in the destination registry so the service detects older…" at bounding box center [705, 367] width 601 height 83
click at [405, 332] on input "b. Enable scan-on-push in the destination registry so the service detects older…" at bounding box center [405, 338] width 0 height 12
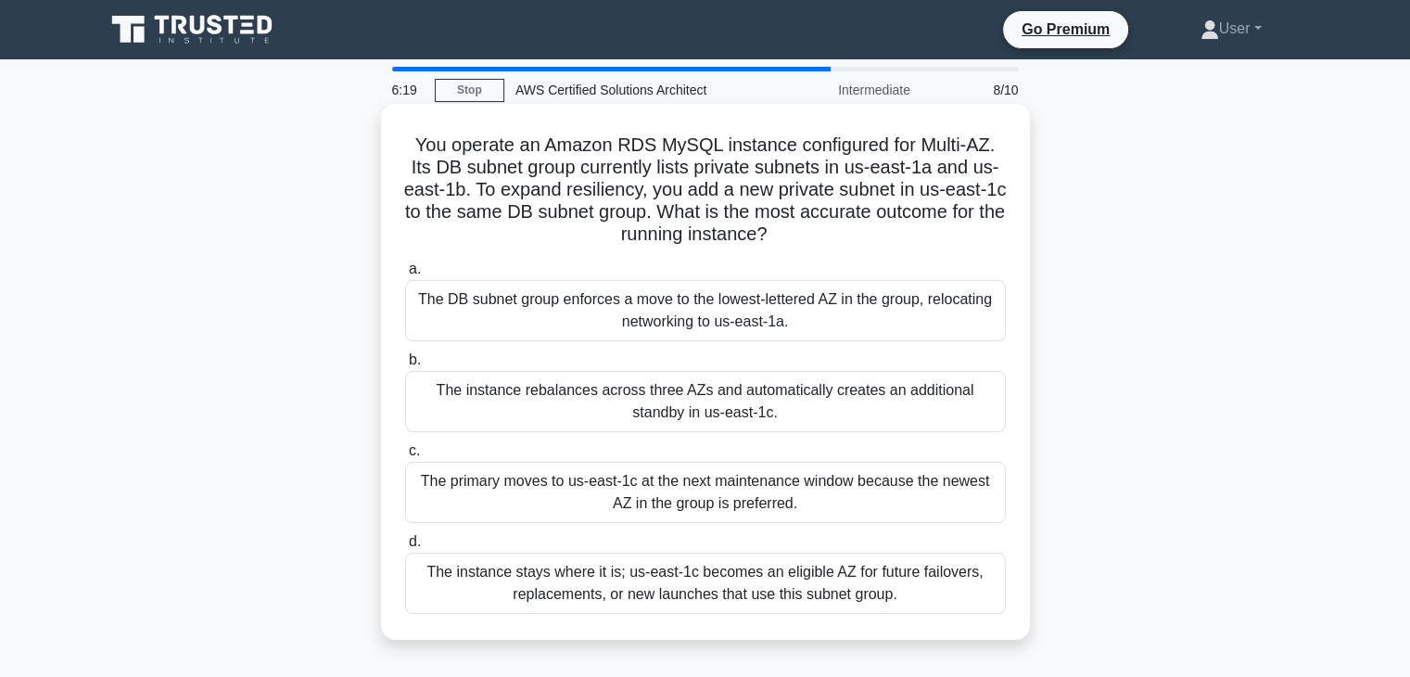
click at [679, 529] on div "a. The DB subnet group enforces a move to the lowest-lettered AZ in the group, …" at bounding box center [705, 435] width 623 height 363
click at [675, 529] on div "a. The DB subnet group enforces a move to the lowest-lettered AZ in the group, …" at bounding box center [705, 435] width 623 height 363
click at [943, 502] on div "The primary moves to us-east-1c at the next maintenance window because the newe…" at bounding box center [705, 492] width 601 height 61
click at [405, 457] on input "c. The primary moves to us-east-1c at the next maintenance window because the n…" at bounding box center [405, 451] width 0 height 12
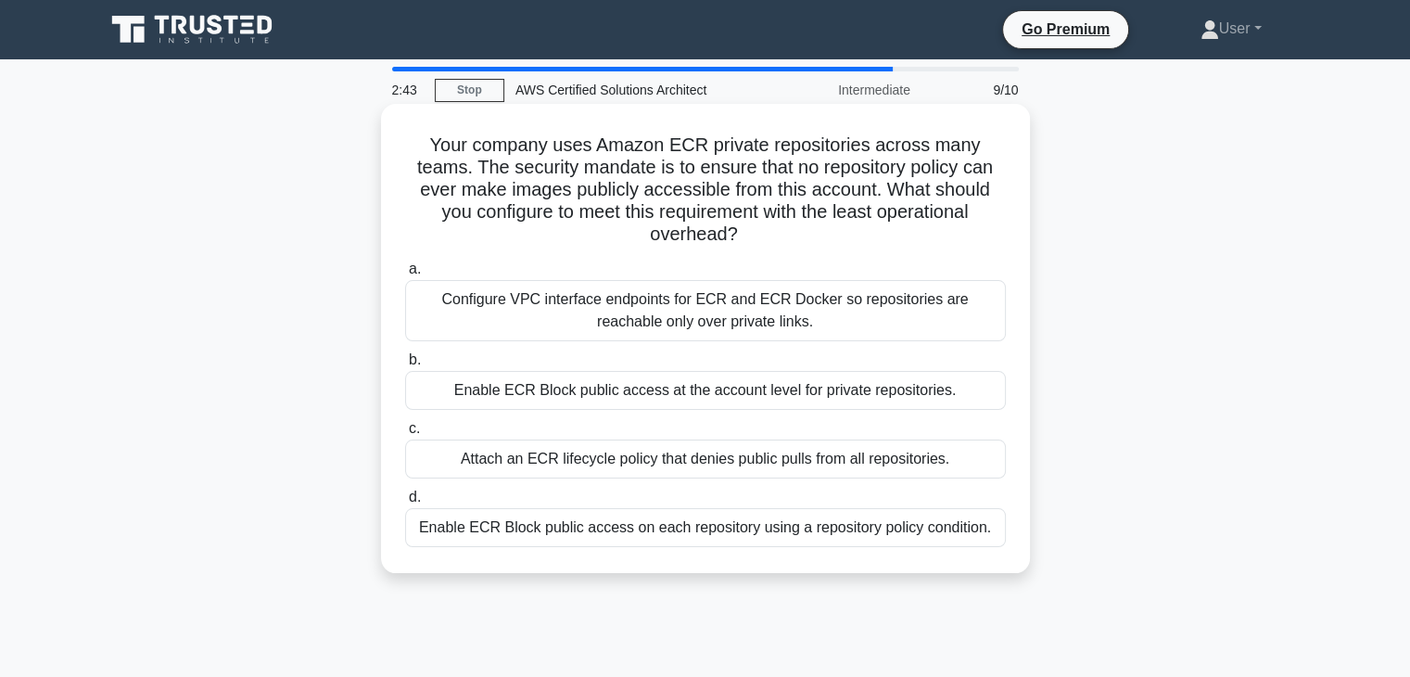
click at [546, 214] on h5 "Your company uses Amazon ECR private repositories across many teams. The securi…" at bounding box center [705, 190] width 605 height 113
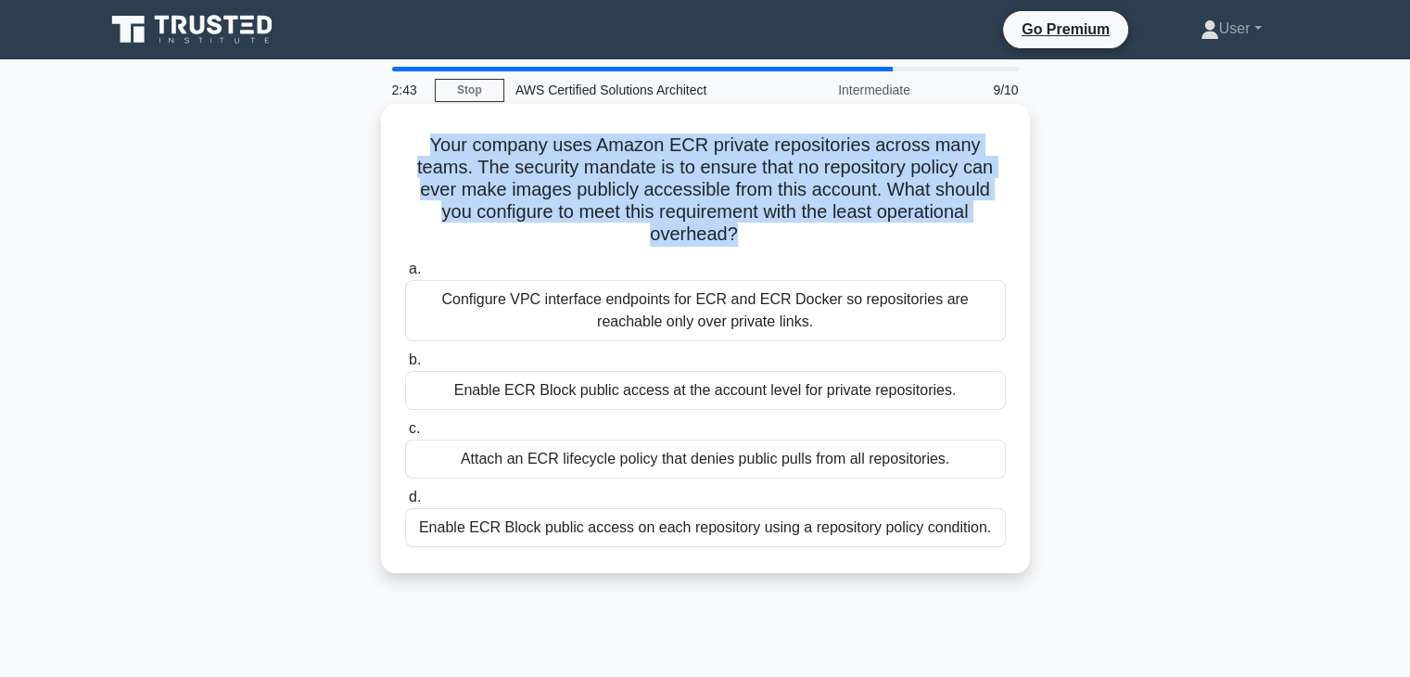
click at [546, 214] on h5 "Your company uses Amazon ECR private repositories across many teams. The securi…" at bounding box center [705, 190] width 605 height 113
click at [550, 229] on h5 "Your company uses Amazon ECR private repositories across many teams. The securi…" at bounding box center [705, 190] width 605 height 113
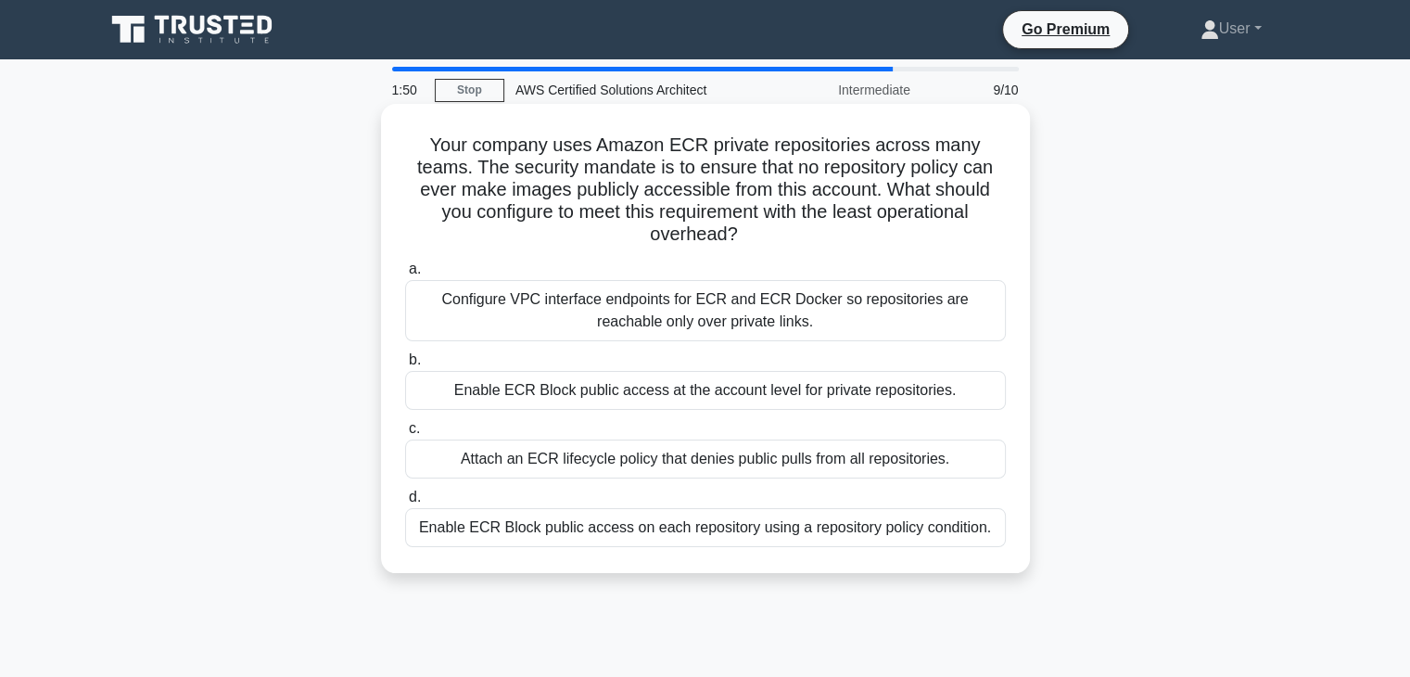
scroll to position [2, 0]
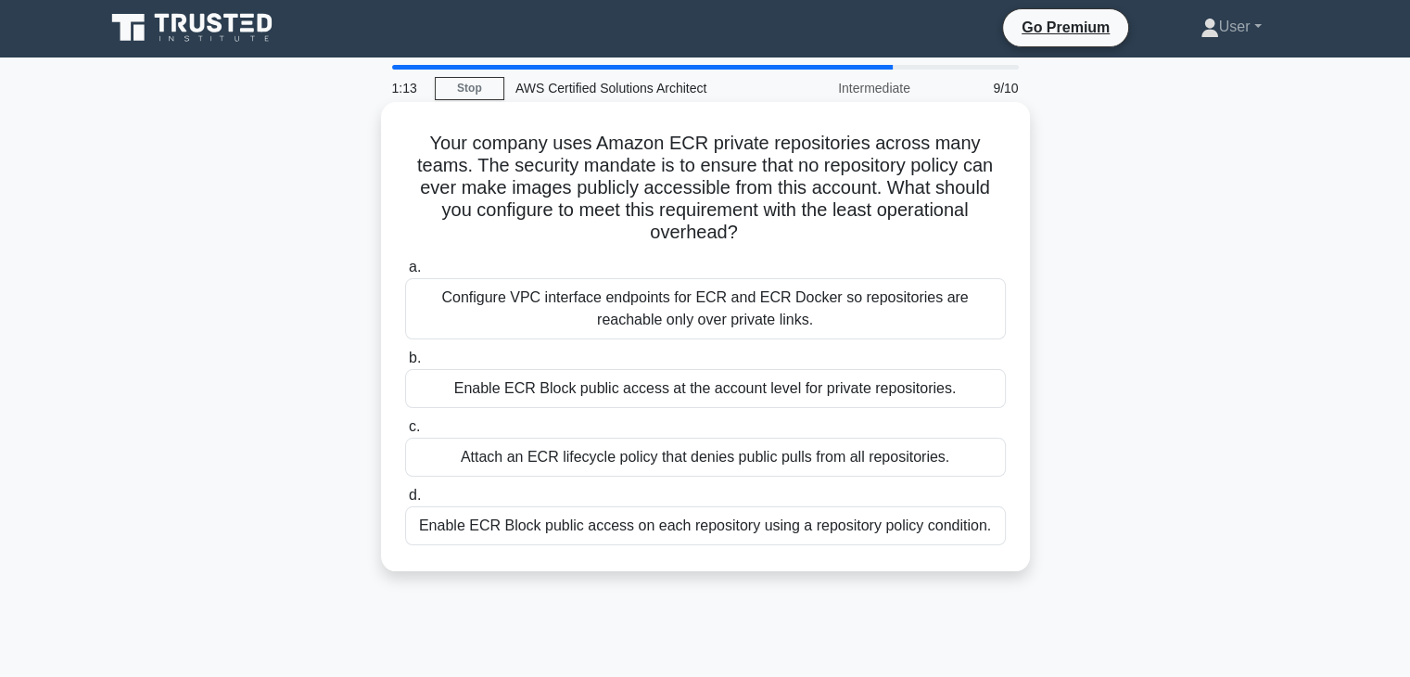
click at [695, 338] on div "Configure VPC interface endpoints for ECR and ECR Docker so repositories are re…" at bounding box center [705, 308] width 601 height 61
click at [405, 274] on input "a. Configure VPC interface endpoints for ECR and ECR Docker so repositories are…" at bounding box center [405, 267] width 0 height 12
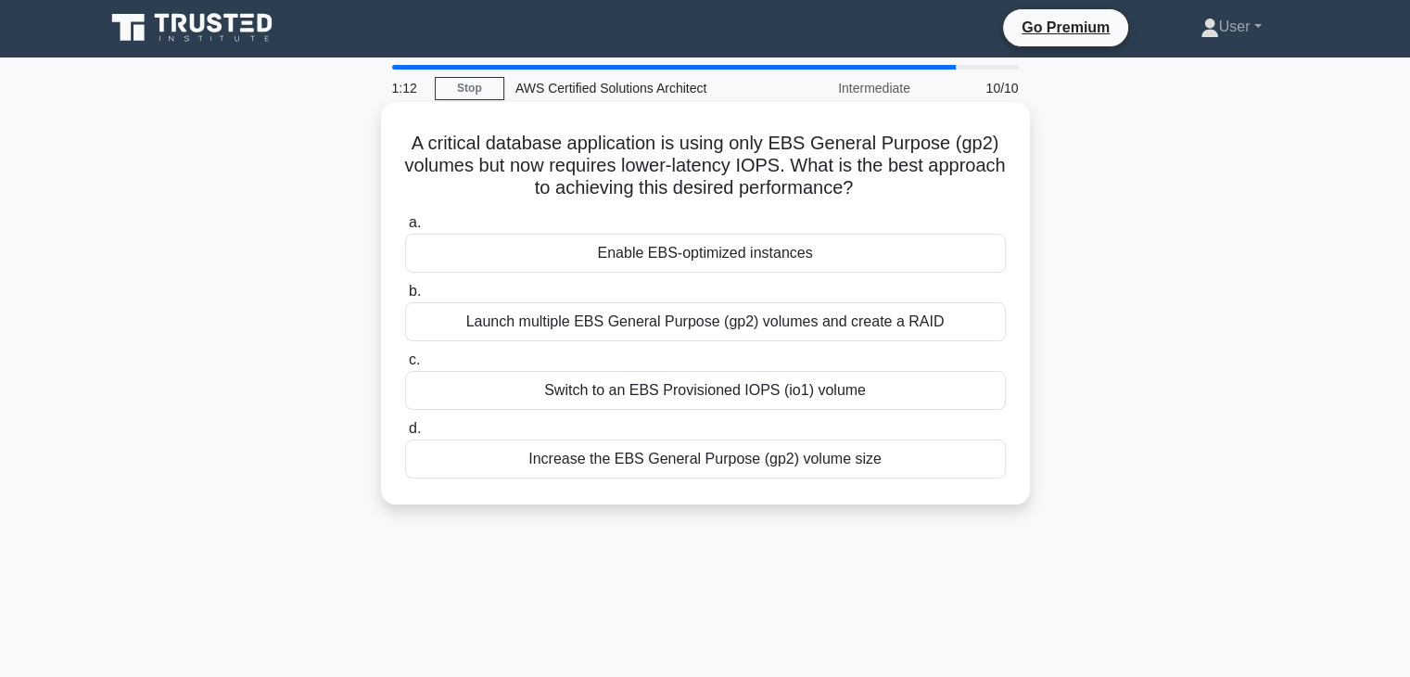
scroll to position [0, 0]
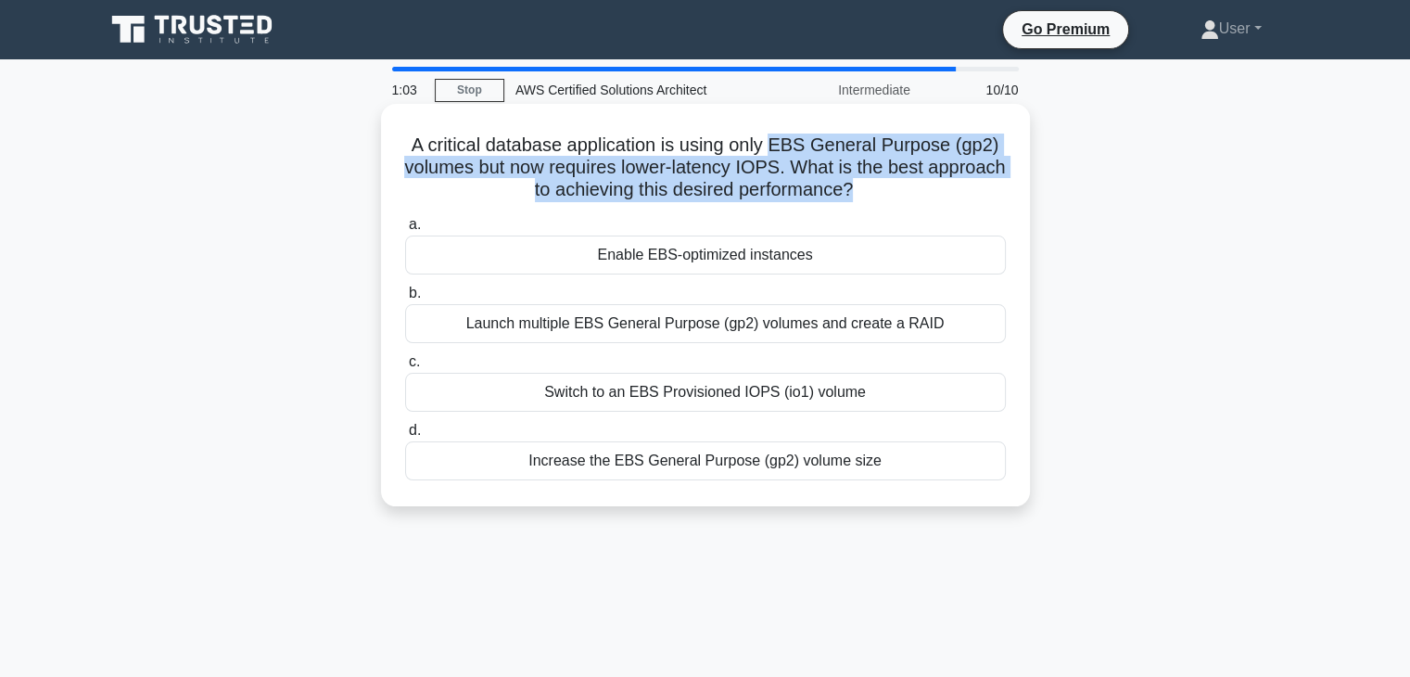
drag, startPoint x: 775, startPoint y: 154, endPoint x: 898, endPoint y: 185, distance: 126.2
click at [898, 185] on h5 "A critical database application is using only EBS General Purpose (gp2) volumes…" at bounding box center [705, 168] width 605 height 69
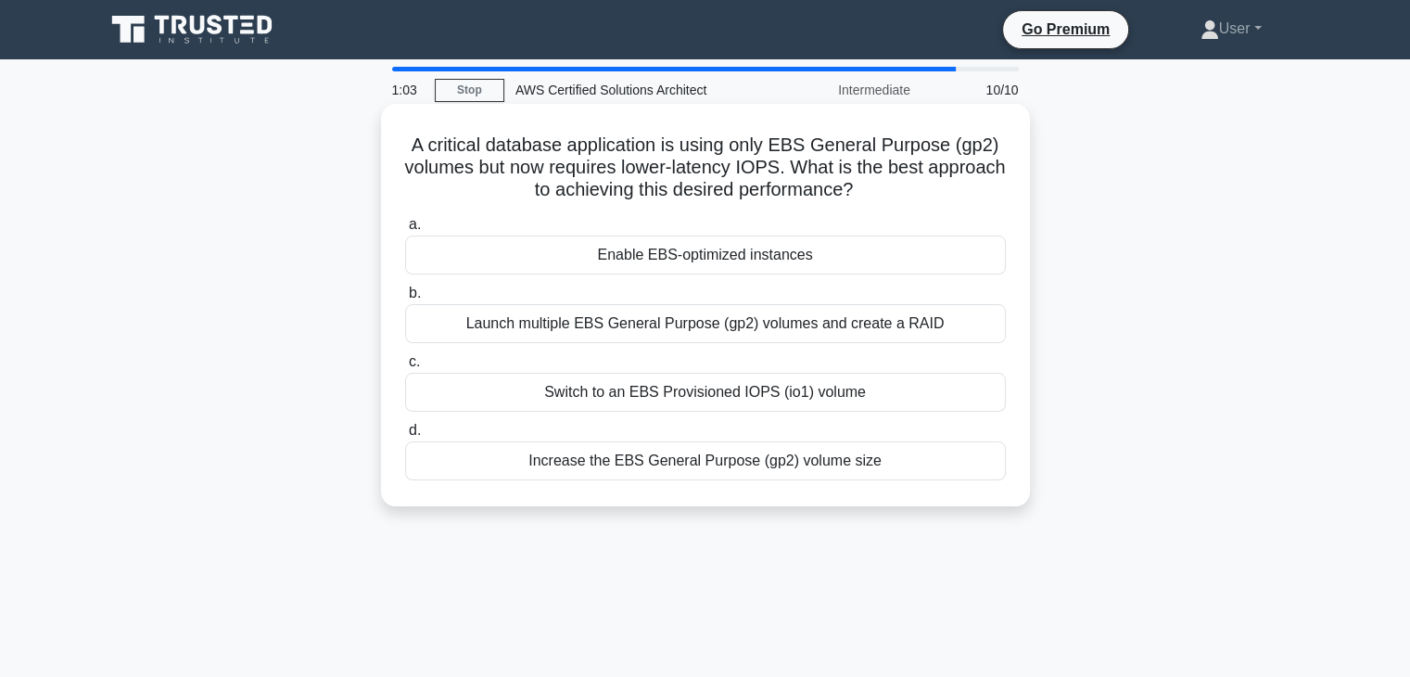
click at [875, 184] on icon ".spinner_0XTQ{transform-origin:center;animation:spinner_y6GP .75s linear infini…" at bounding box center [864, 191] width 22 height 22
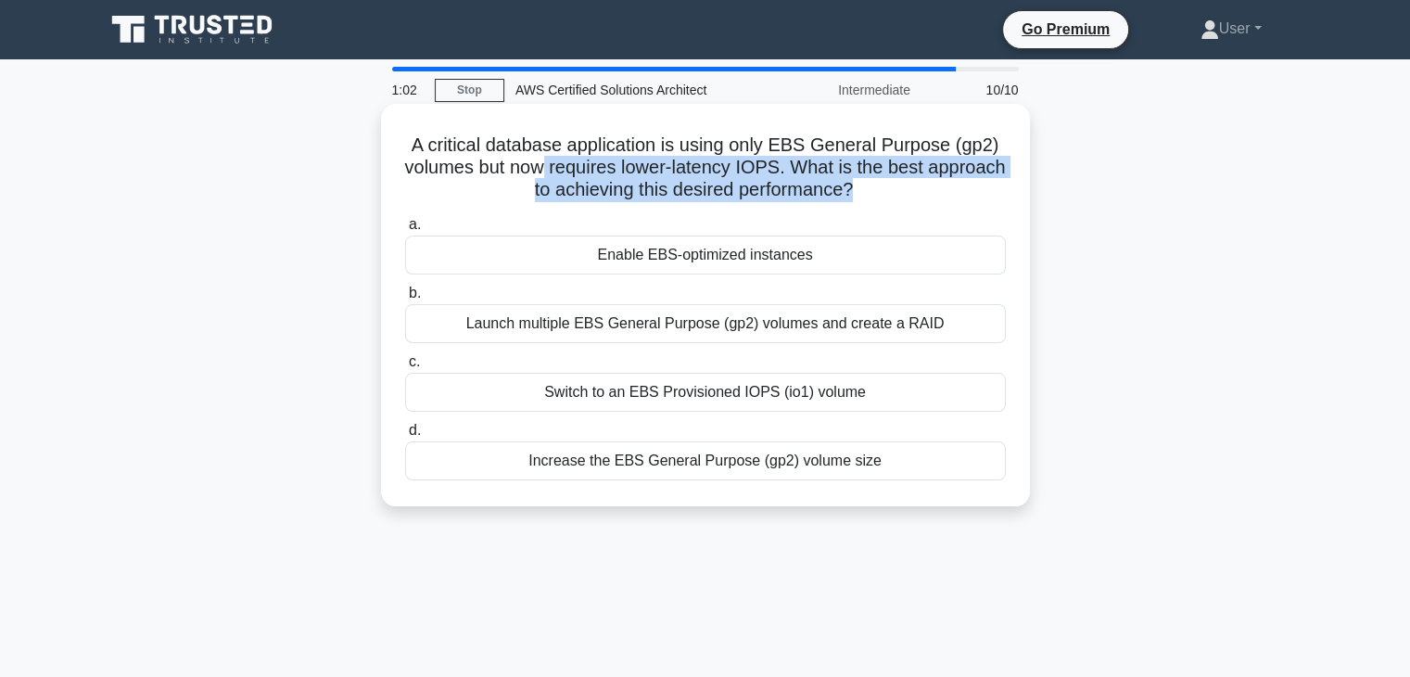
drag, startPoint x: 901, startPoint y: 184, endPoint x: 588, endPoint y: 158, distance: 314.5
click at [588, 158] on h5 "A critical database application is using only EBS General Purpose (gp2) volumes…" at bounding box center [705, 168] width 605 height 69
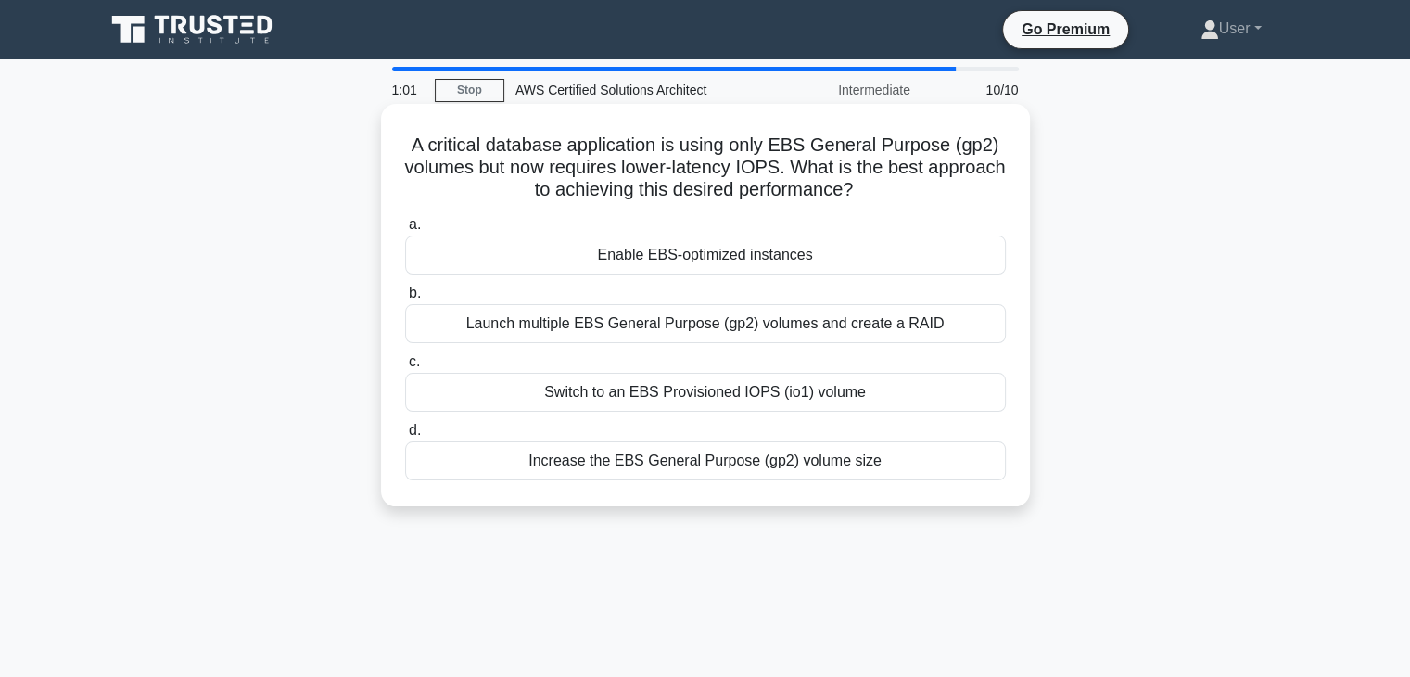
click at [534, 149] on h5 "A critical database application is using only EBS General Purpose (gp2) volumes…" at bounding box center [705, 168] width 605 height 69
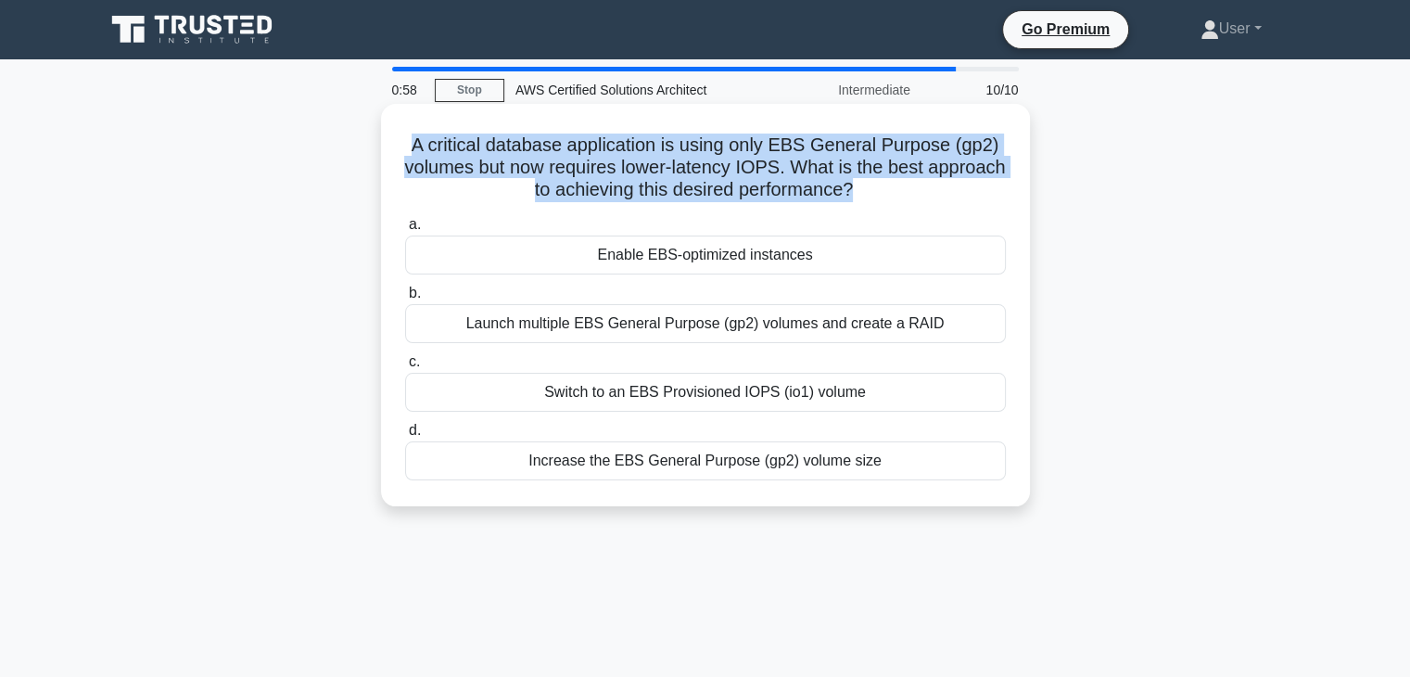
drag, startPoint x: 404, startPoint y: 143, endPoint x: 896, endPoint y: 191, distance: 493.8
click at [896, 191] on h5 "A critical database application is using only EBS General Purpose (gp2) volumes…" at bounding box center [705, 168] width 605 height 69
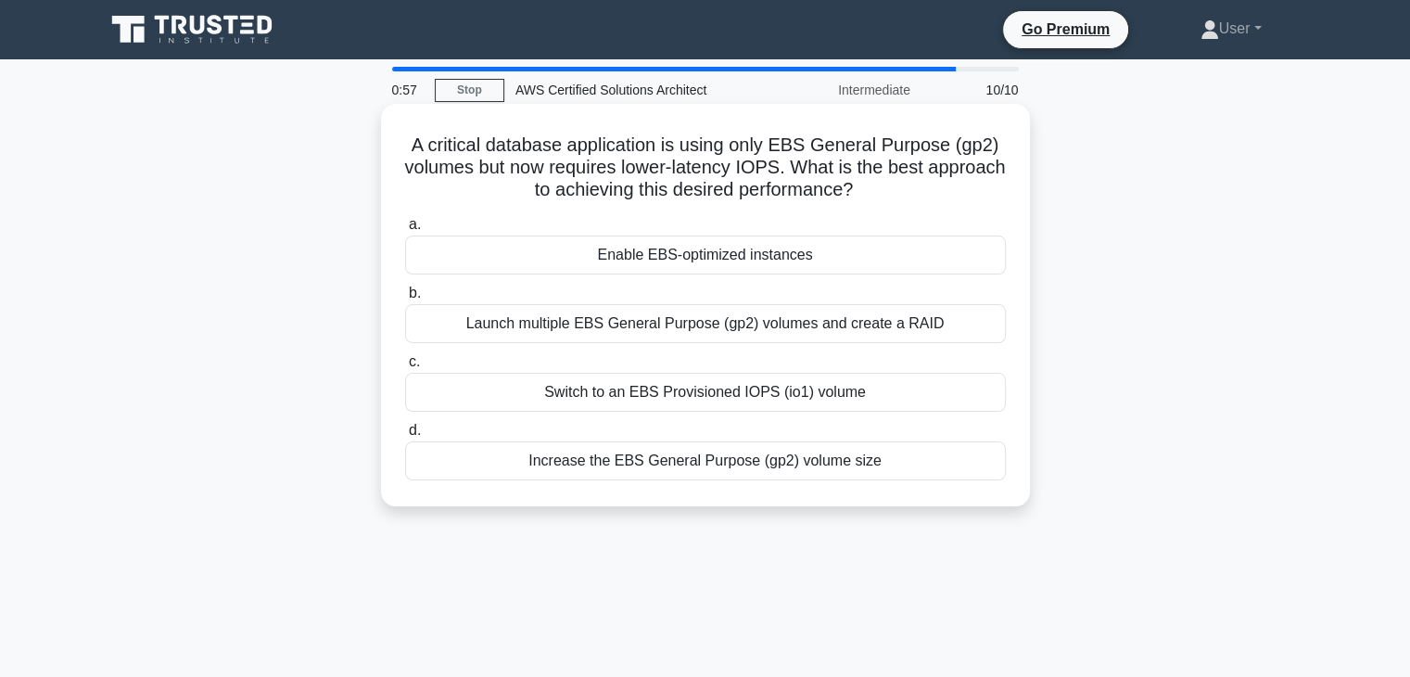
click at [875, 183] on icon ".spinner_0XTQ{transform-origin:center;animation:spinner_y6GP .75s linear infini…" at bounding box center [864, 191] width 22 height 22
click at [887, 183] on h5 "A critical database application is using only EBS General Purpose (gp2) volumes…" at bounding box center [705, 168] width 605 height 69
click at [841, 194] on h5 "A critical database application is using only EBS General Purpose (gp2) volumes…" at bounding box center [705, 168] width 605 height 69
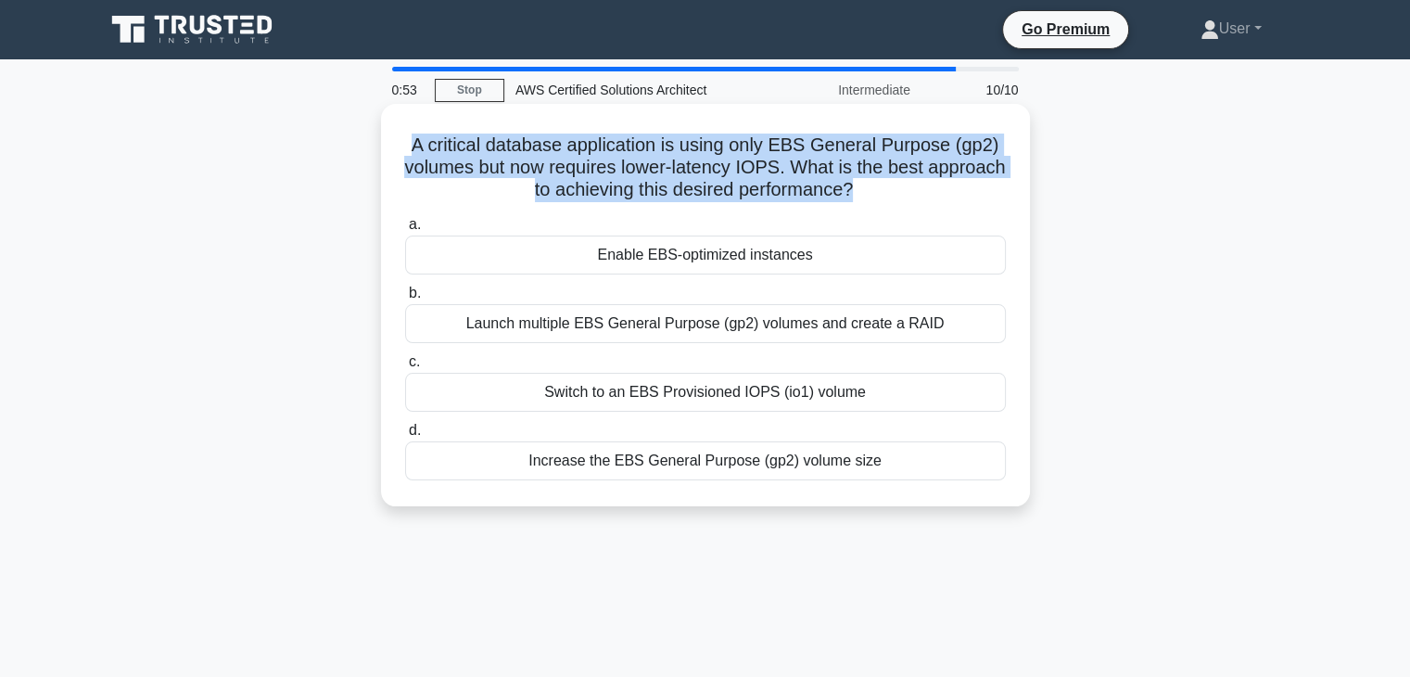
drag, startPoint x: 410, startPoint y: 146, endPoint x: 898, endPoint y: 186, distance: 490.4
click at [898, 186] on h5 "A critical database application is using only EBS General Purpose (gp2) volumes…" at bounding box center [705, 168] width 605 height 69
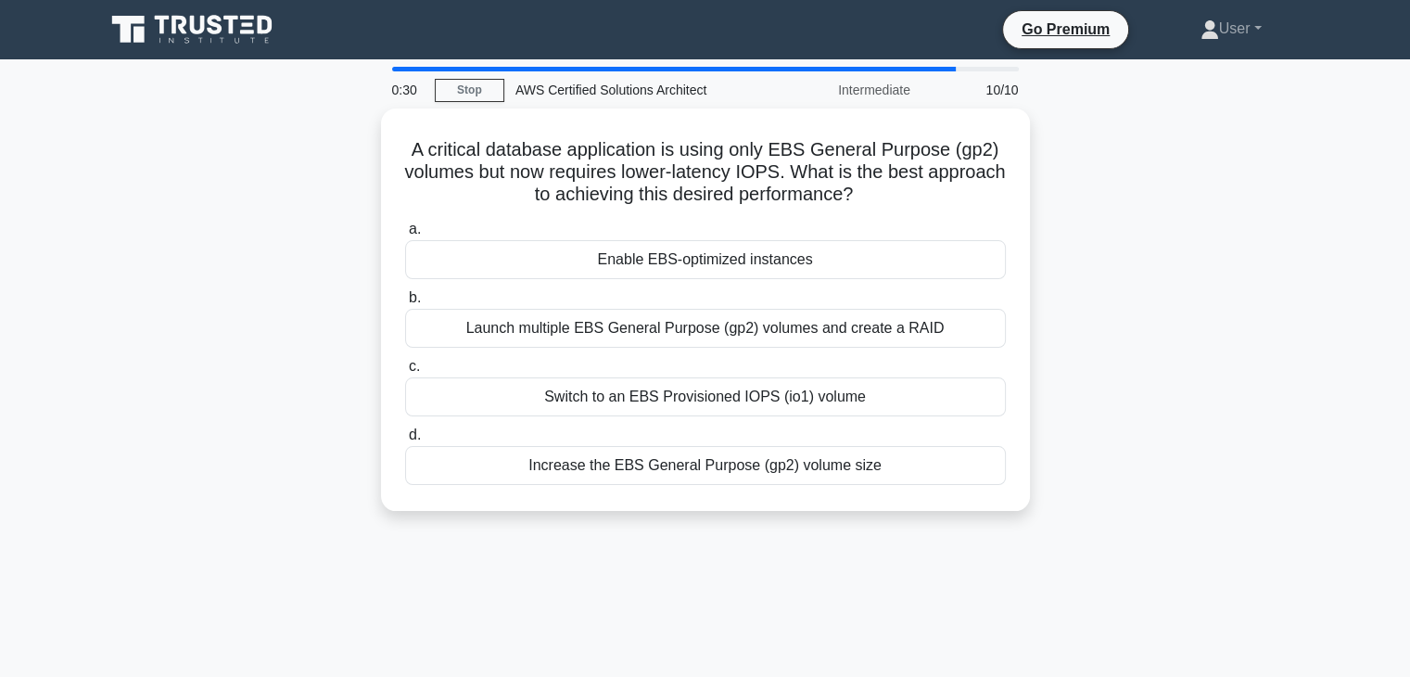
click at [216, 104] on div "0:30 Stop AWS Certified Solutions Architect Intermediate 10/10 A critical datab…" at bounding box center [706, 530] width 1224 height 927
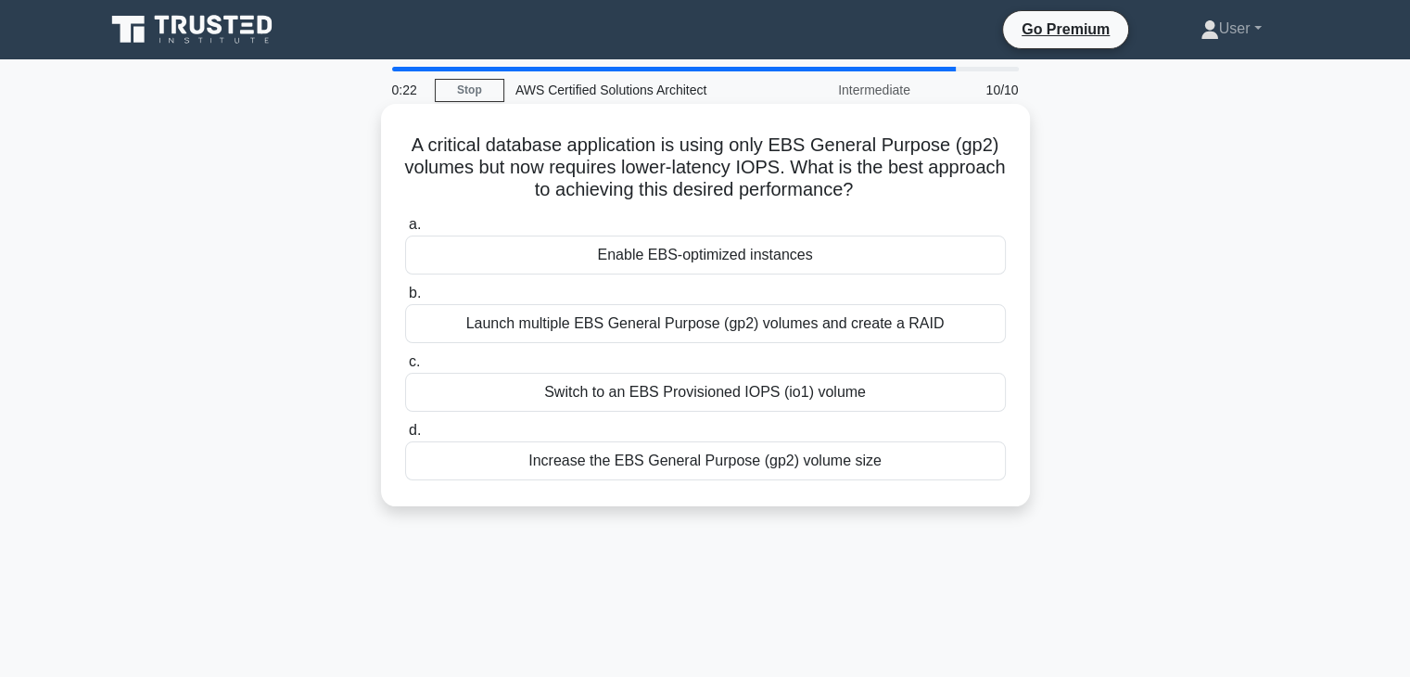
click at [476, 399] on div "Switch to an EBS Provisioned IOPS (io1) volume" at bounding box center [705, 392] width 601 height 39
click at [405, 368] on input "c. Switch to an EBS Provisioned IOPS (io1) volume" at bounding box center [405, 362] width 0 height 12
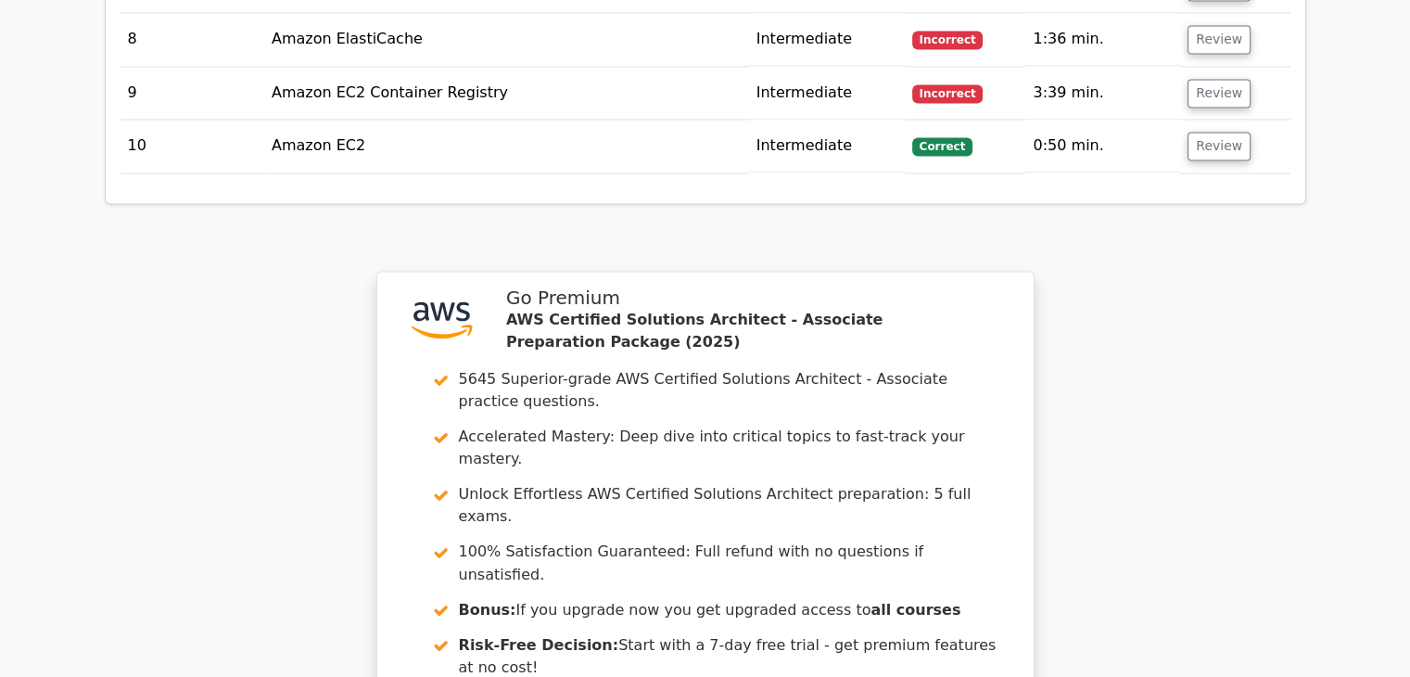
scroll to position [3172, 0]
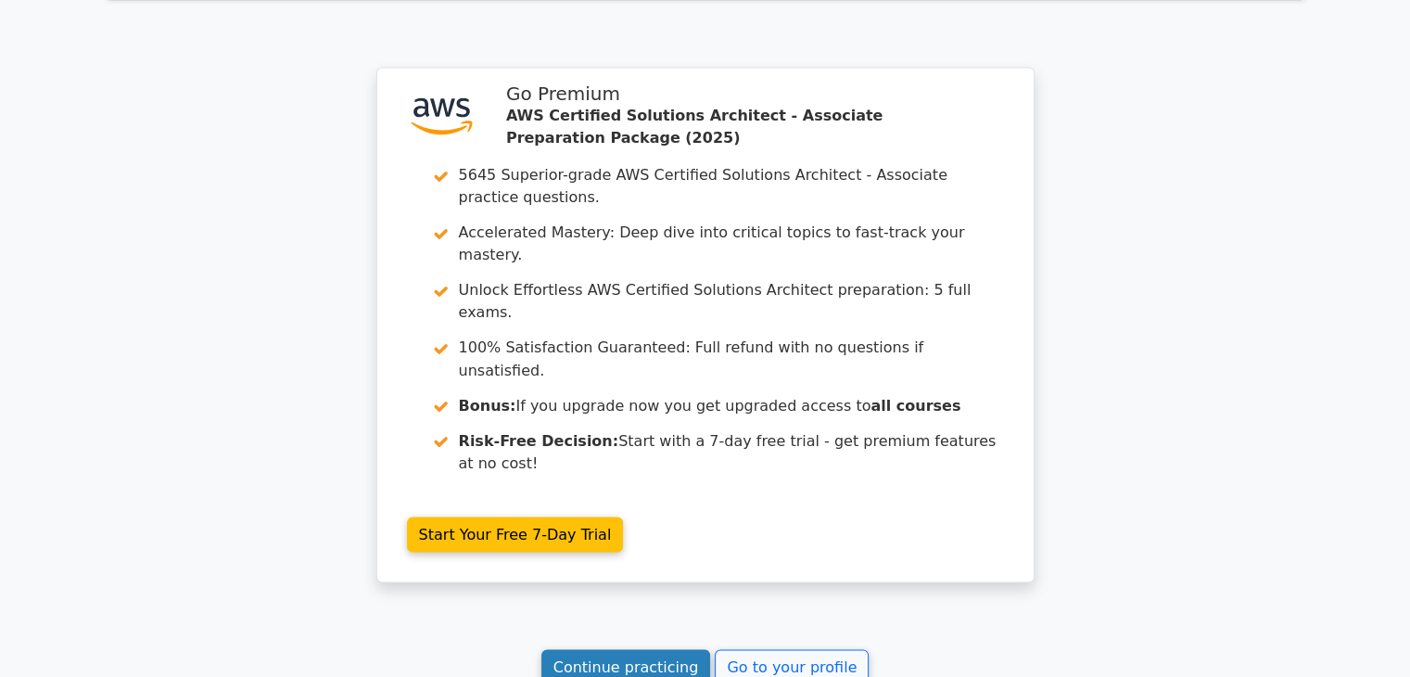
click at [623, 649] on link "Continue practicing" at bounding box center [627, 666] width 170 height 35
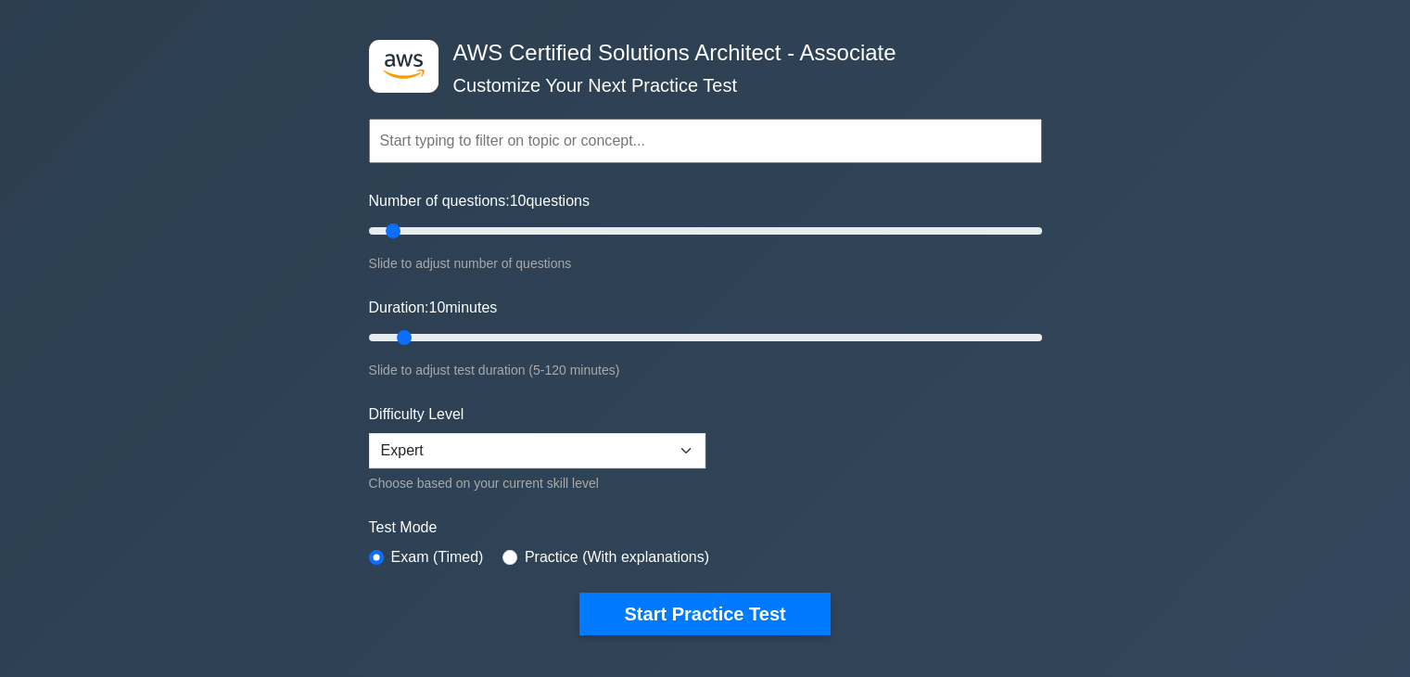
scroll to position [278, 0]
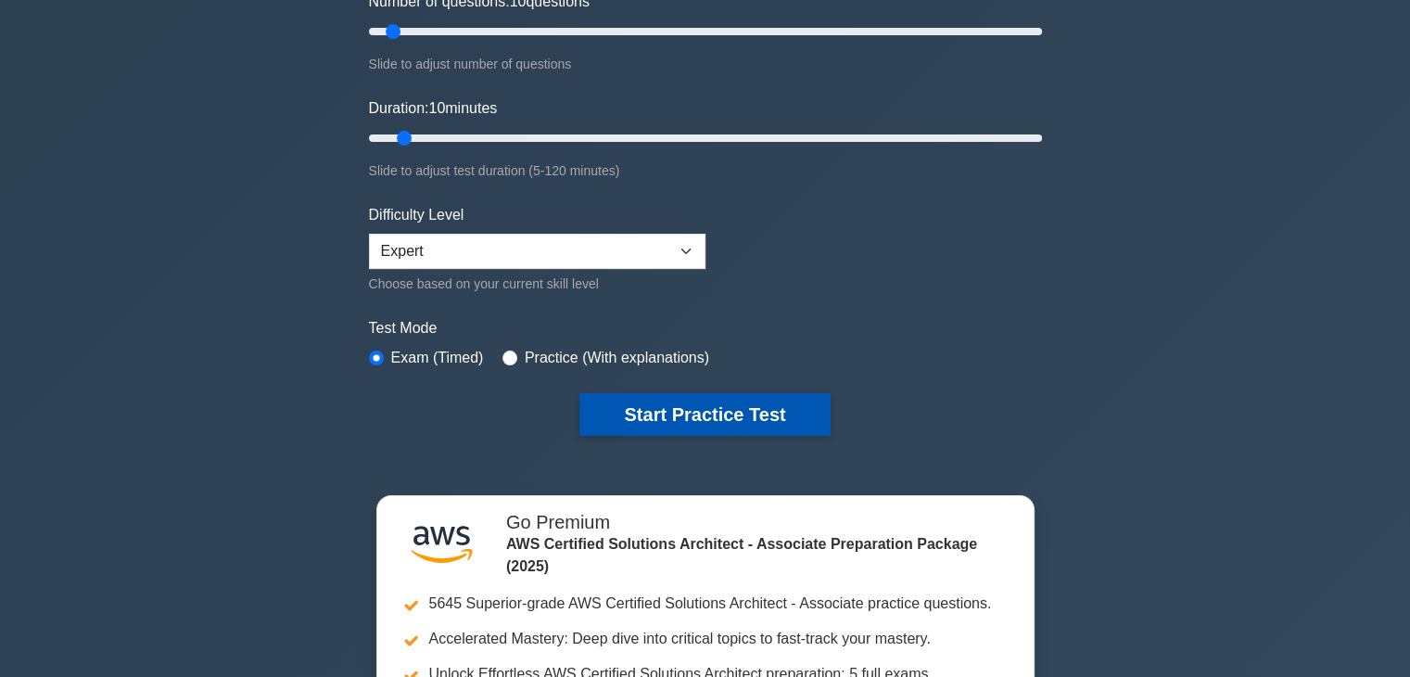
click at [641, 417] on button "Start Practice Test" at bounding box center [705, 414] width 250 height 43
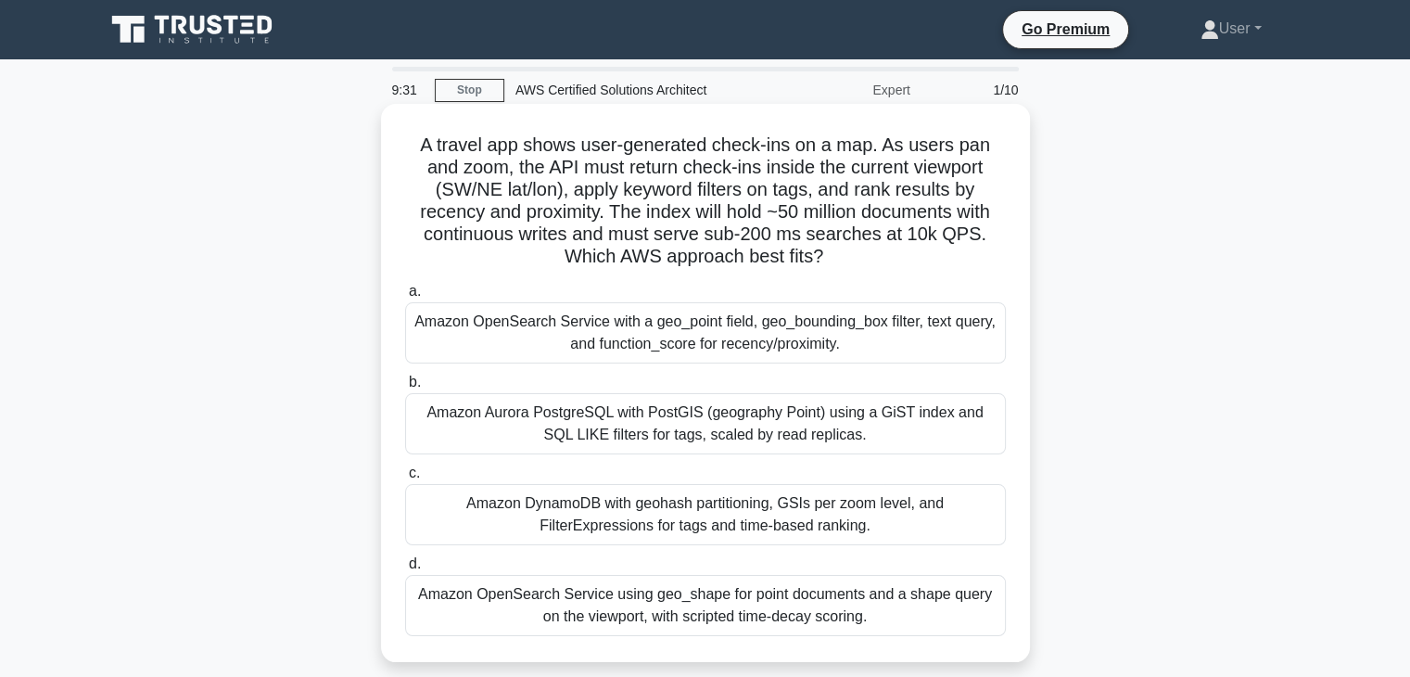
click at [683, 373] on label "b. Amazon Aurora PostgreSQL with PostGIS (geography Point) using a GiST index a…" at bounding box center [705, 412] width 601 height 83
click at [405, 376] on input "b. Amazon Aurora PostgreSQL with PostGIS (geography Point) using a GiST index a…" at bounding box center [405, 382] width 0 height 12
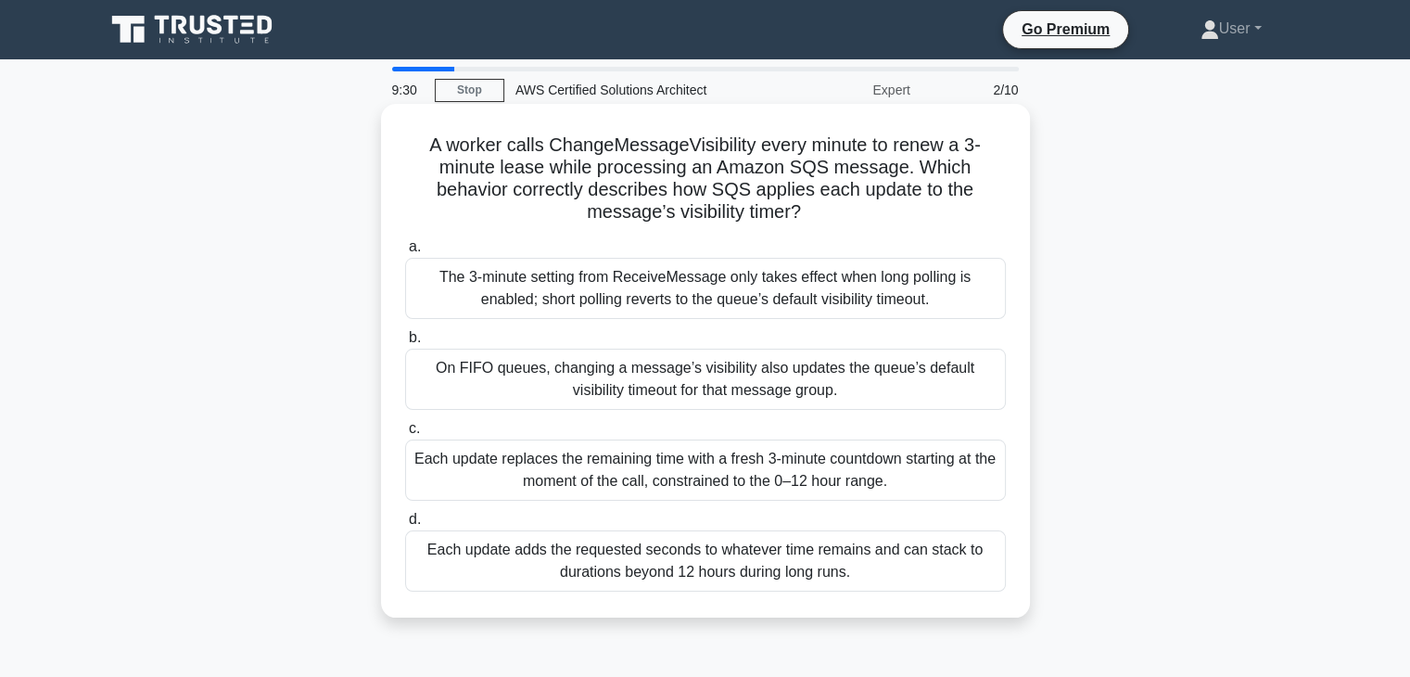
click at [696, 421] on label "c. Each update replaces the remaining time with a fresh 3-minute countdown star…" at bounding box center [705, 458] width 601 height 83
click at [405, 423] on input "c. Each update replaces the remaining time with a fresh 3-minute countdown star…" at bounding box center [405, 429] width 0 height 12
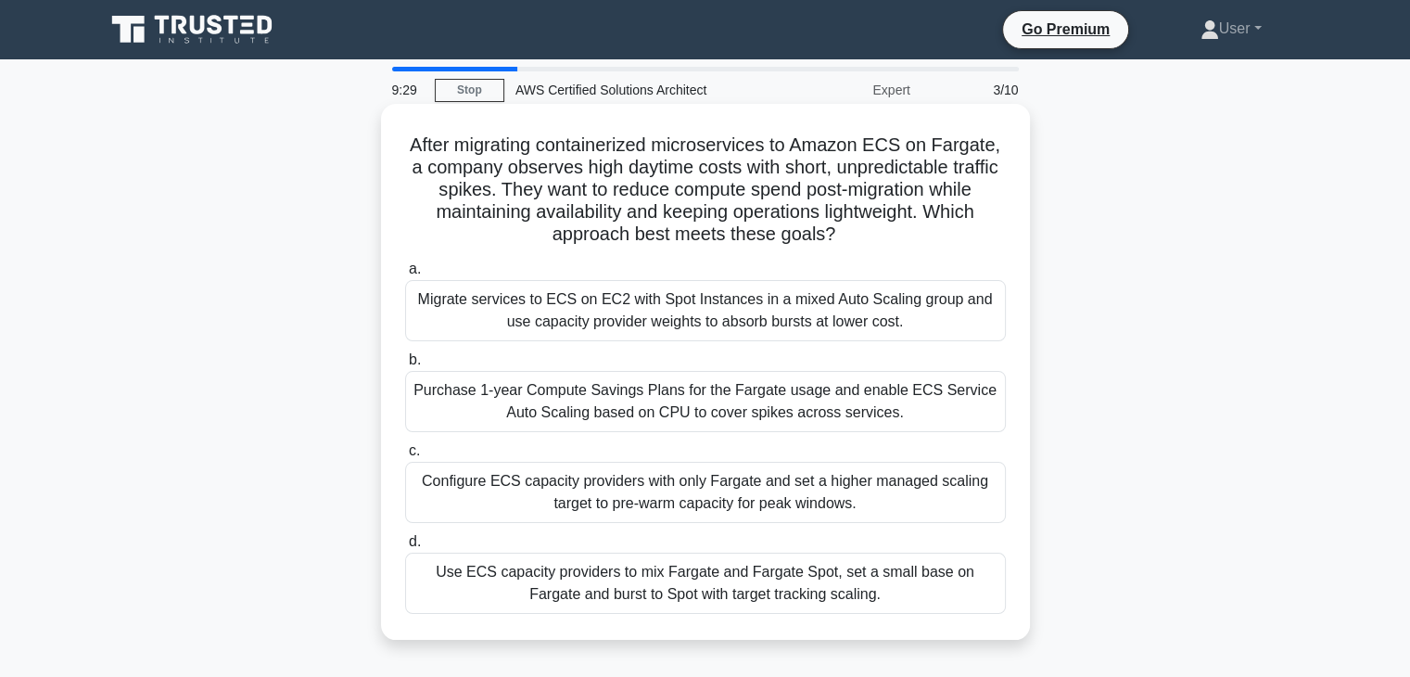
click at [690, 439] on div "a. Migrate services to ECS on EC2 with Spot Instances in a mixed Auto Scaling g…" at bounding box center [705, 435] width 623 height 363
click at [695, 357] on label "b. Purchase 1-year Compute Savings Plans for the Fargate usage and enable ECS S…" at bounding box center [705, 390] width 601 height 83
click at [405, 357] on input "b. Purchase 1-year Compute Savings Plans for the Fargate usage and enable ECS S…" at bounding box center [405, 360] width 0 height 12
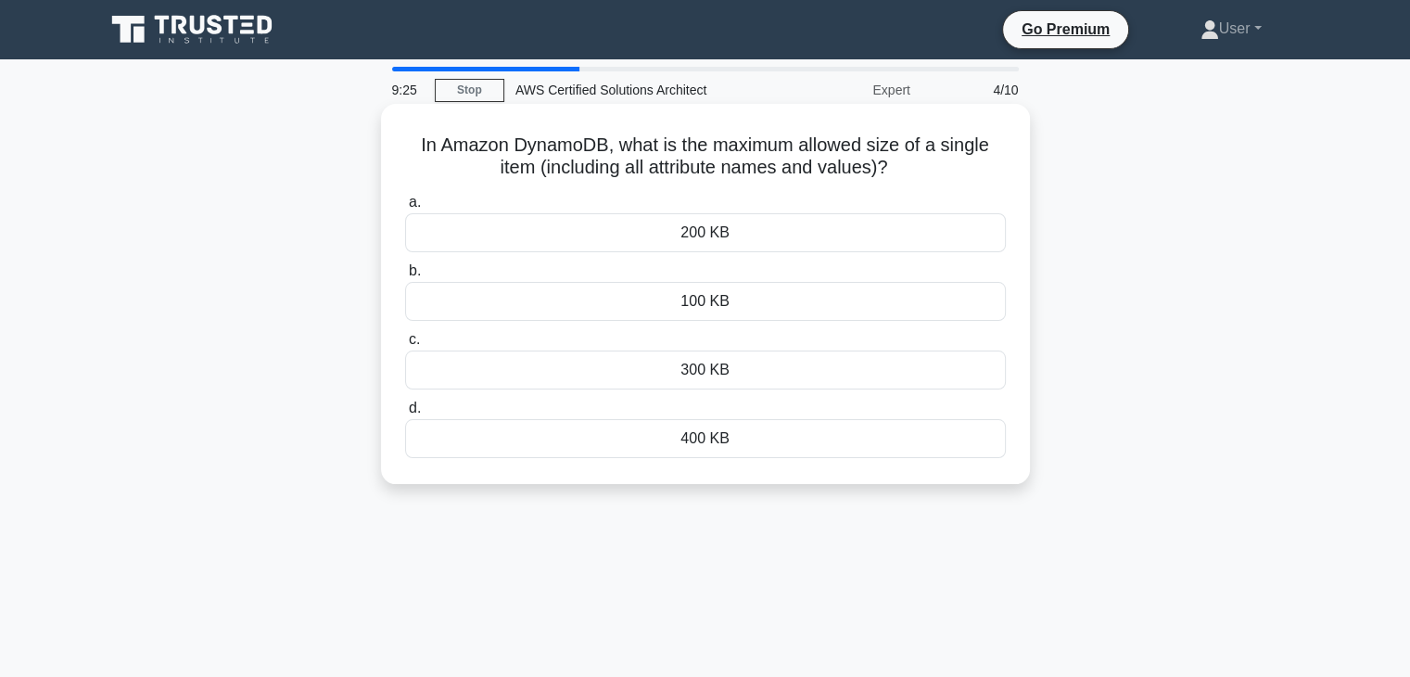
click at [690, 327] on div "a. 200 KB b. 100 KB c." at bounding box center [705, 324] width 623 height 274
click at [685, 265] on label "b. 100 KB" at bounding box center [705, 290] width 601 height 61
click at [405, 265] on input "b. 100 KB" at bounding box center [405, 271] width 0 height 12
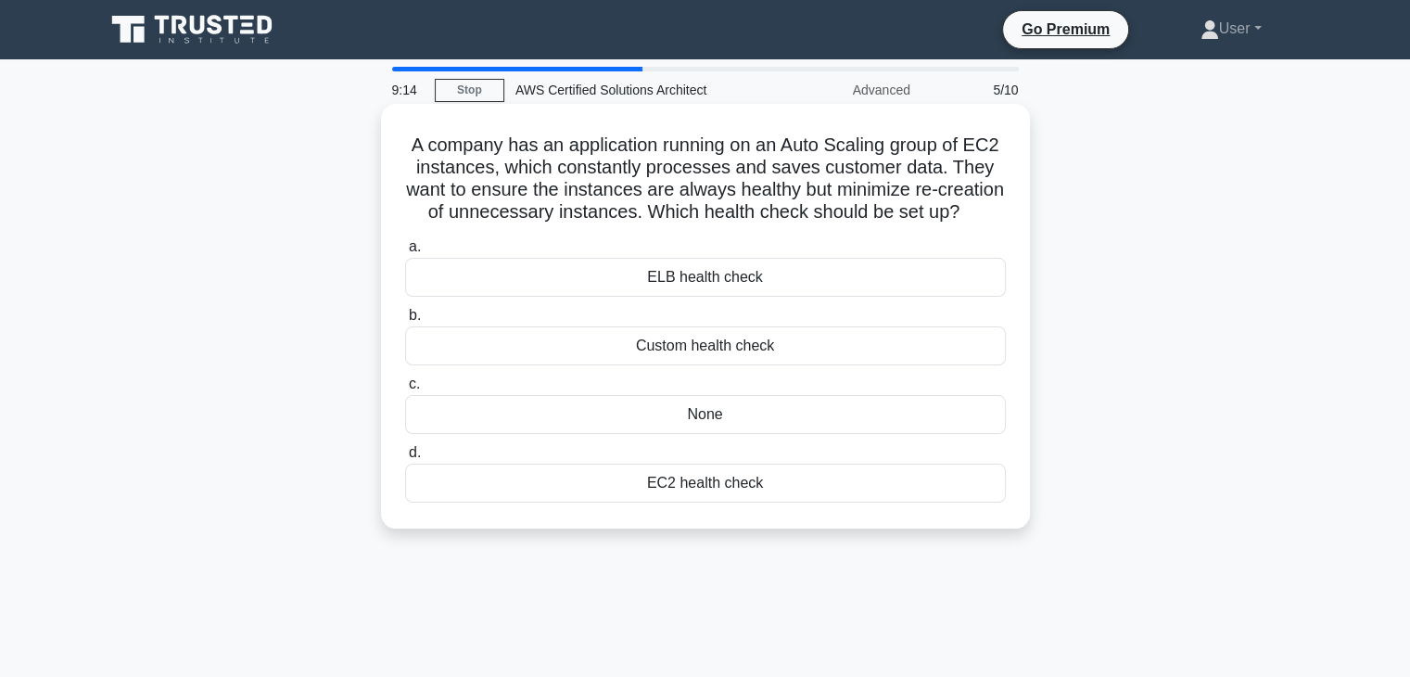
click at [735, 398] on label "c. None" at bounding box center [705, 403] width 601 height 61
click at [405, 390] on input "c. None" at bounding box center [405, 384] width 0 height 12
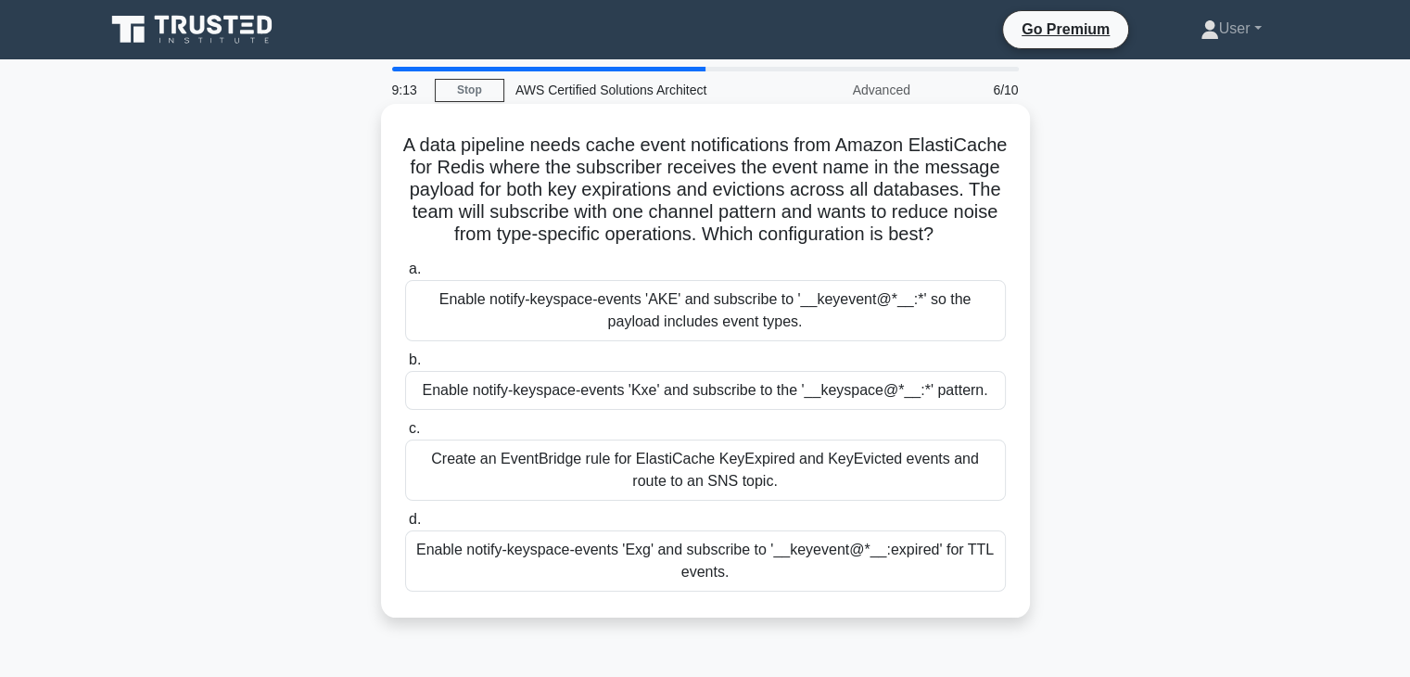
click at [732, 444] on label "c. Create an EventBridge rule for ElastiCache KeyExpired and KeyEvicted events …" at bounding box center [705, 458] width 601 height 83
click at [405, 435] on input "c. Create an EventBridge rule for ElastiCache KeyExpired and KeyEvicted events …" at bounding box center [405, 429] width 0 height 12
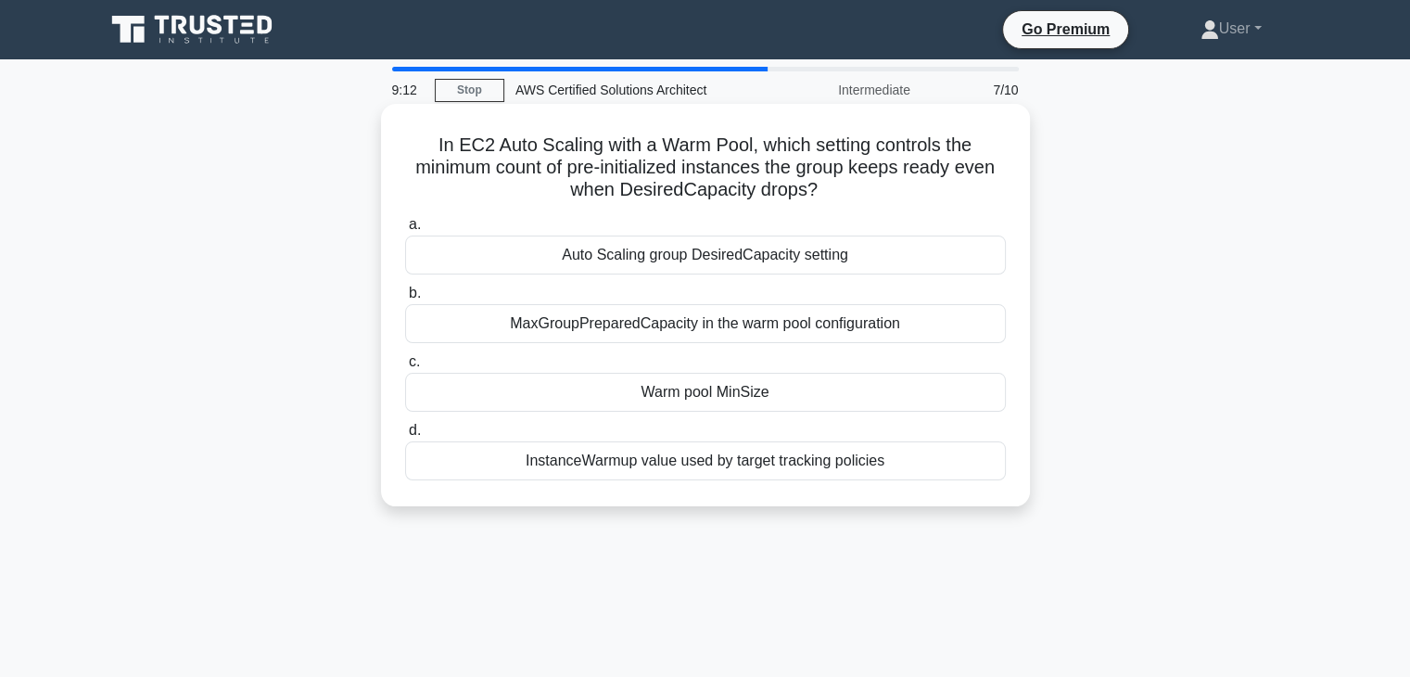
click at [731, 424] on label "d. InstanceWarmup value used by target tracking policies" at bounding box center [705, 449] width 601 height 61
click at [405, 425] on input "d. InstanceWarmup value used by target tracking policies" at bounding box center [405, 431] width 0 height 12
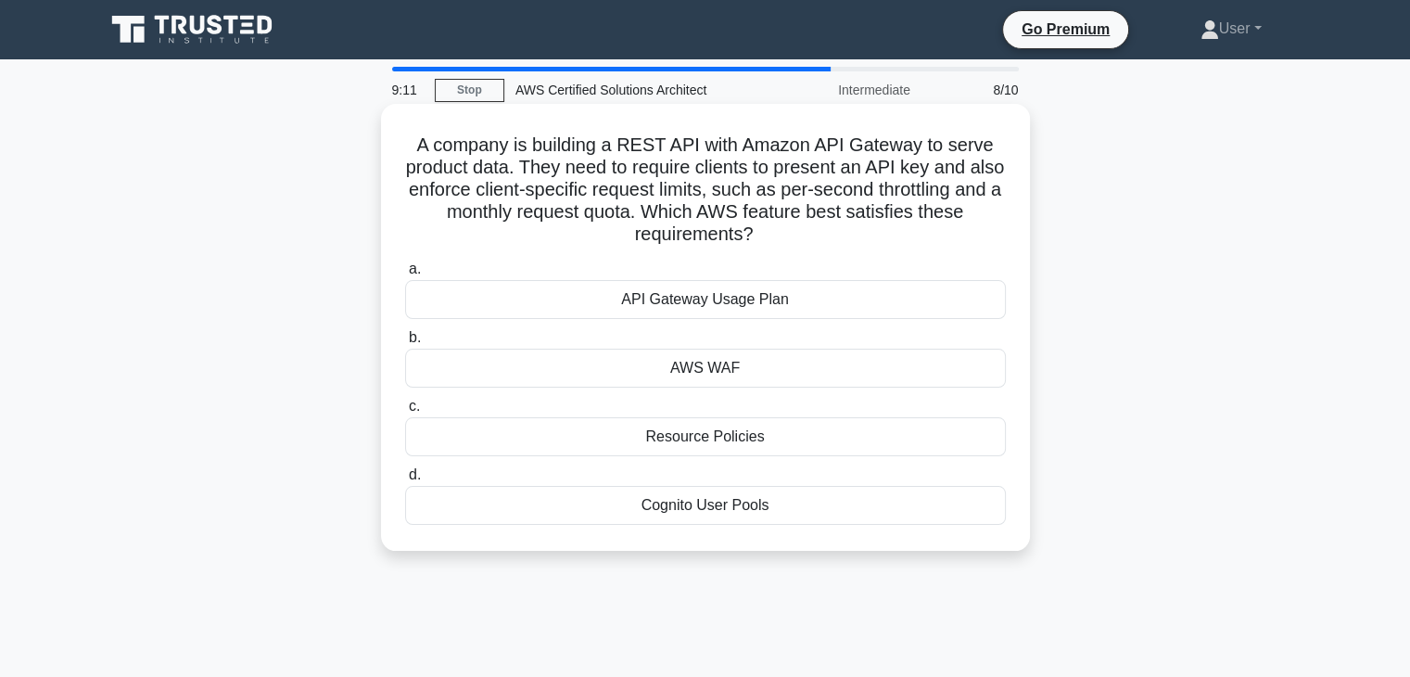
click at [718, 401] on label "c. Resource Policies" at bounding box center [705, 425] width 601 height 61
click at [405, 401] on input "c. Resource Policies" at bounding box center [405, 407] width 0 height 12
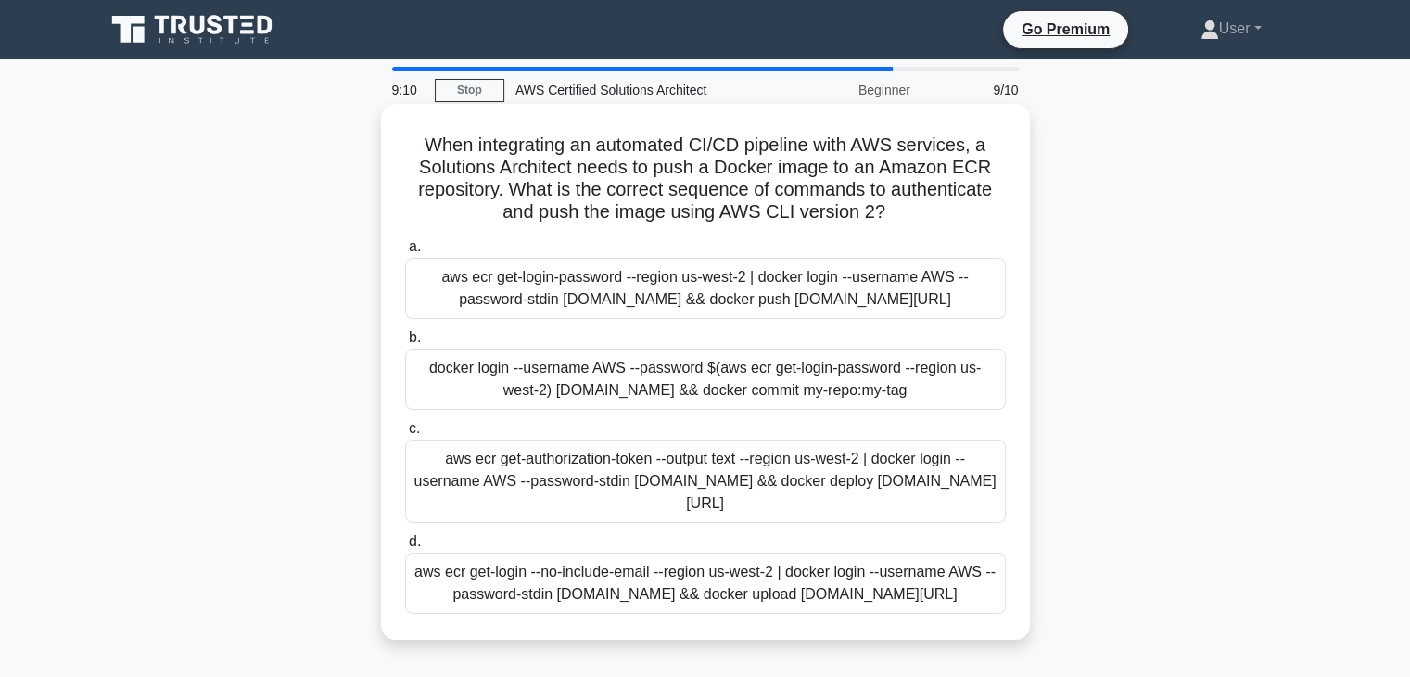
click at [728, 464] on label "c. aws ecr get-authorization-token --output text --region us-west-2 | docker lo…" at bounding box center [705, 470] width 601 height 106
click at [405, 435] on input "c. aws ecr get-authorization-token --output text --region us-west-2 | docker lo…" at bounding box center [405, 429] width 0 height 12
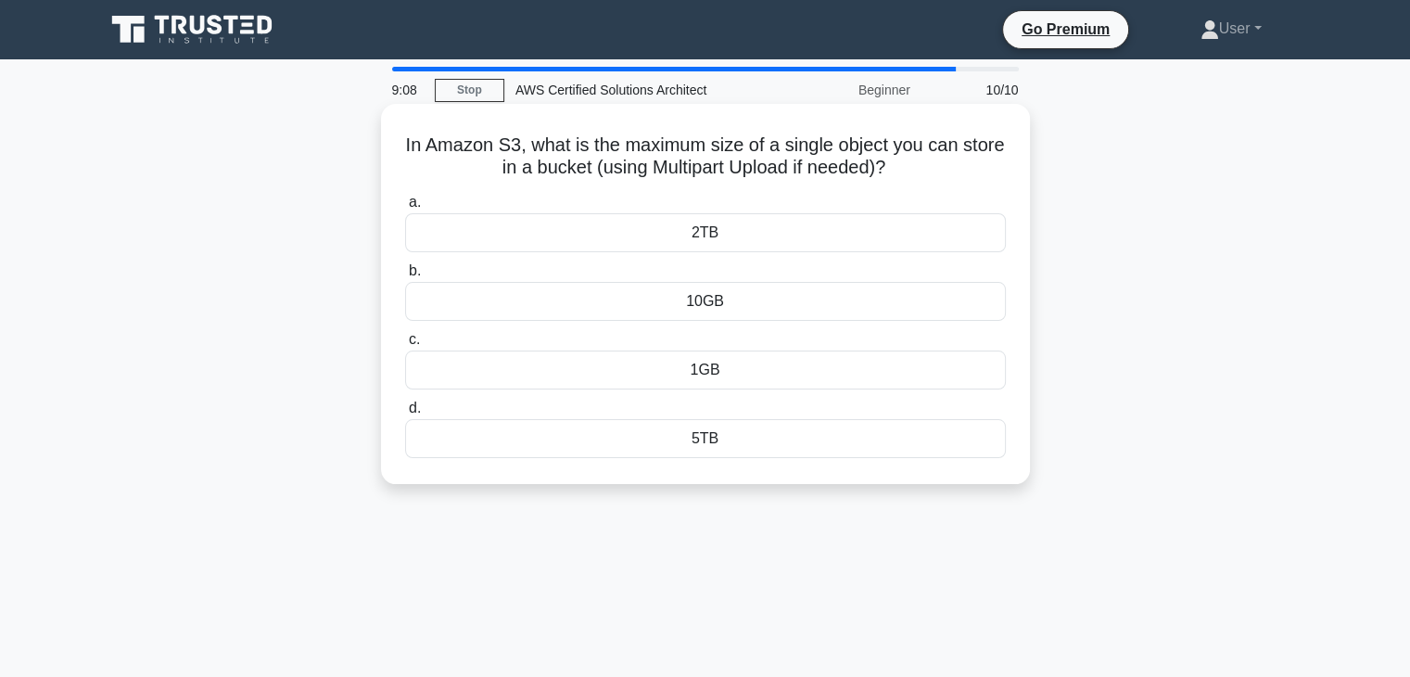
click at [720, 335] on label "c. 1GB" at bounding box center [705, 358] width 601 height 61
click at [405, 335] on input "c. 1GB" at bounding box center [405, 340] width 0 height 12
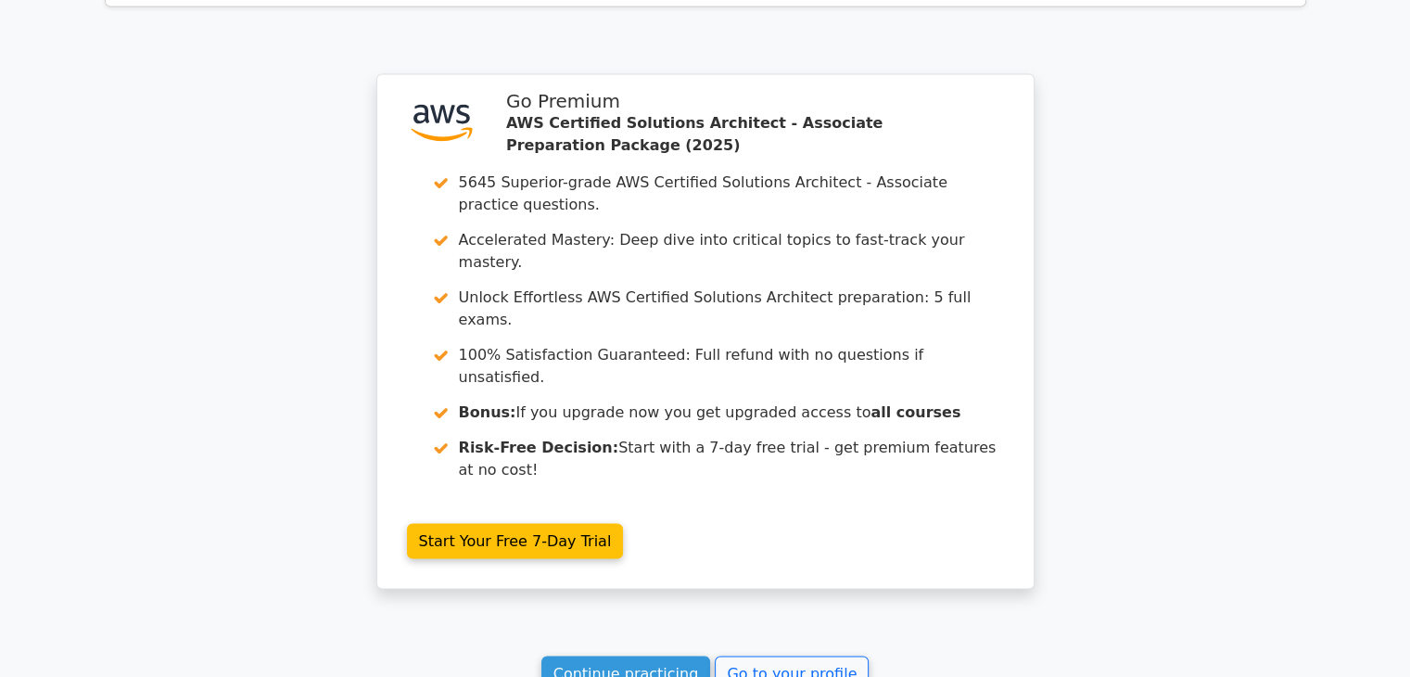
scroll to position [3460, 0]
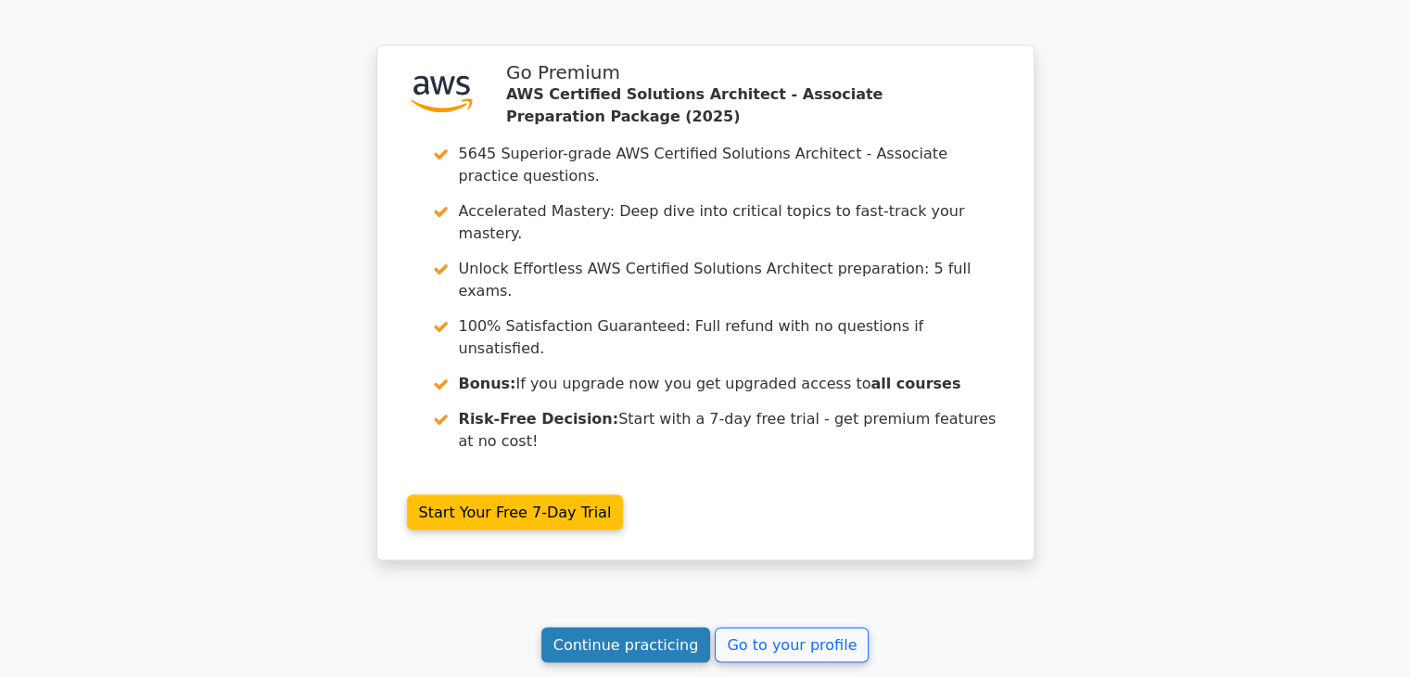
click at [677, 627] on link "Continue practicing" at bounding box center [627, 644] width 170 height 35
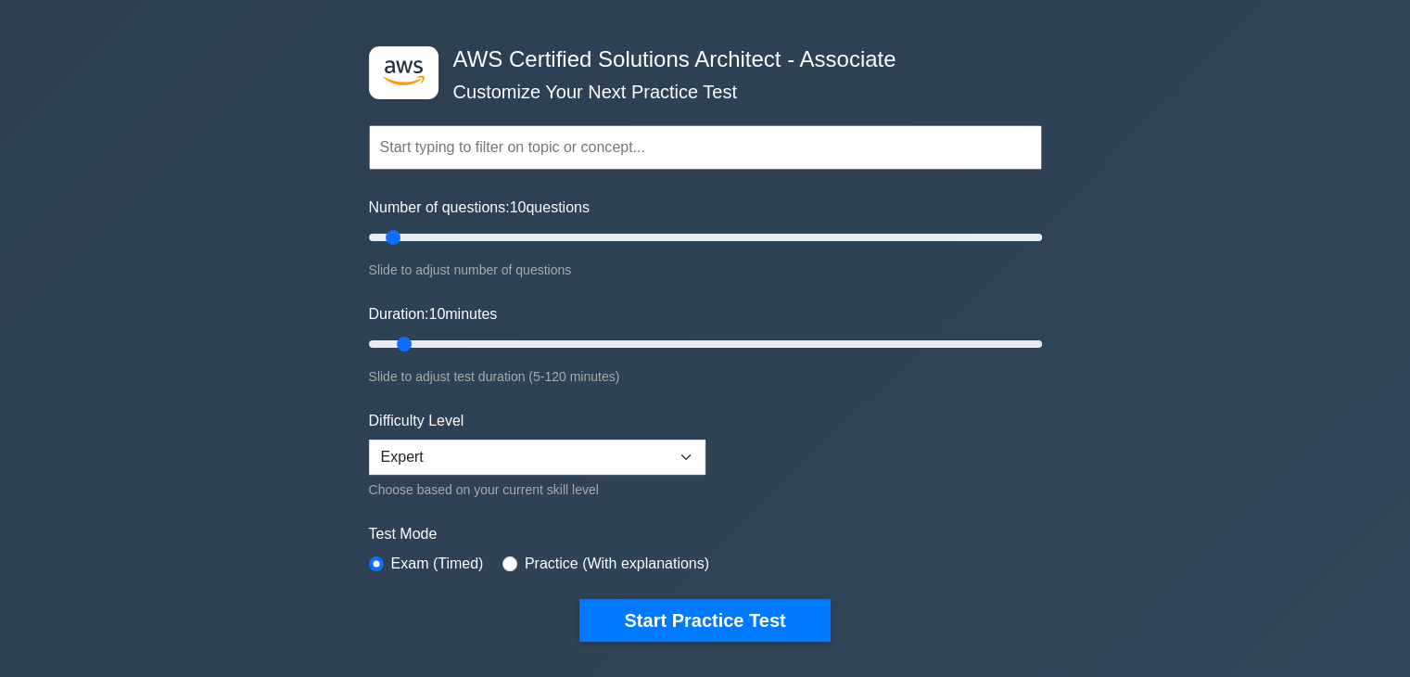
scroll to position [93, 0]
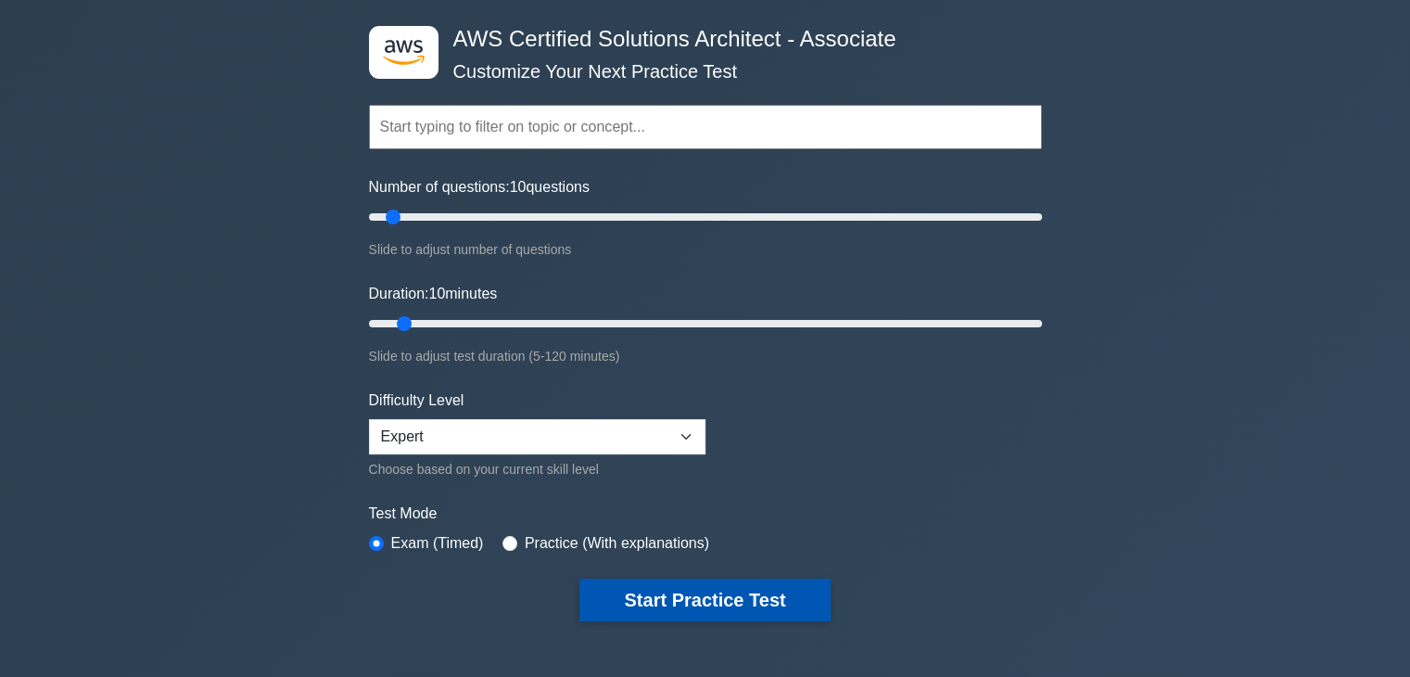
click at [717, 584] on button "Start Practice Test" at bounding box center [705, 600] width 250 height 43
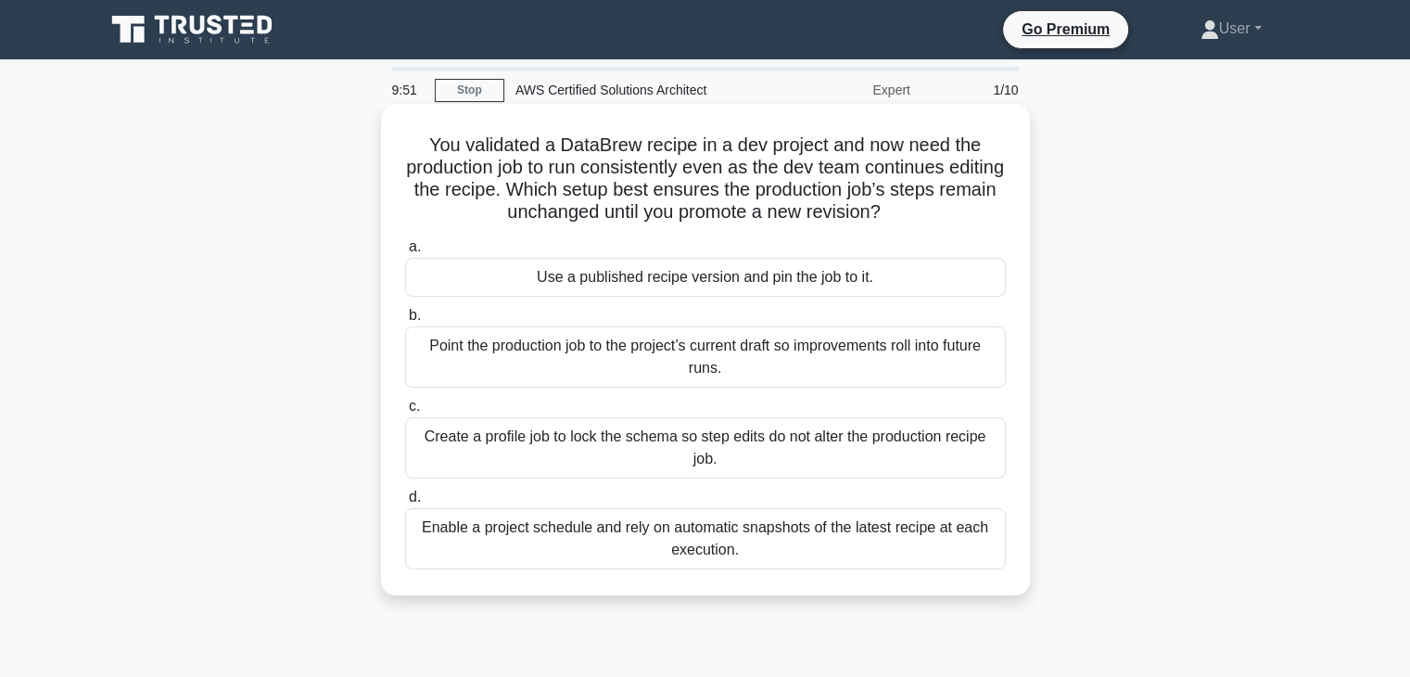
click at [717, 368] on div "Point the production job to the project’s current draft so improvements roll in…" at bounding box center [705, 356] width 601 height 61
click at [405, 322] on input "b. Point the production job to the project’s current draft so improvements roll…" at bounding box center [405, 316] width 0 height 12
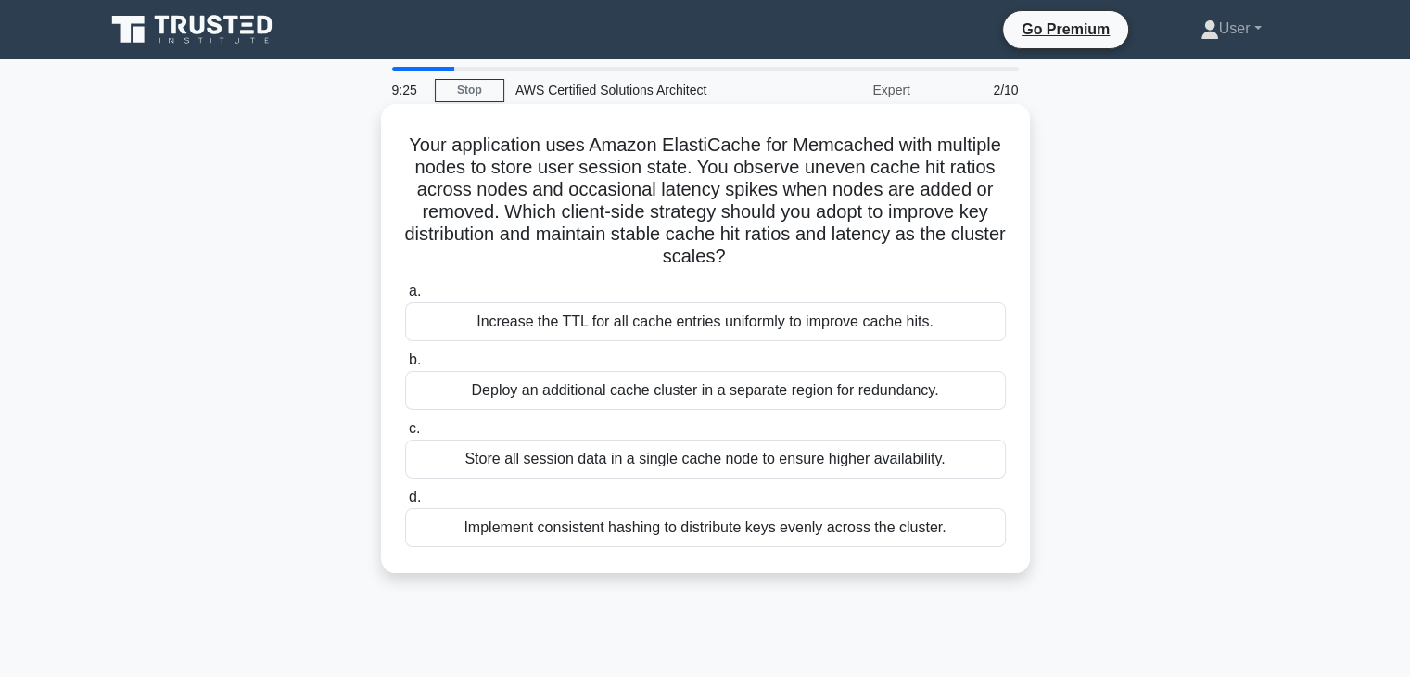
click at [719, 366] on label "b. Deploy an additional cache cluster in a separate region for redundancy." at bounding box center [705, 379] width 601 height 61
click at [405, 366] on input "b. Deploy an additional cache cluster in a separate region for redundancy." at bounding box center [405, 360] width 0 height 12
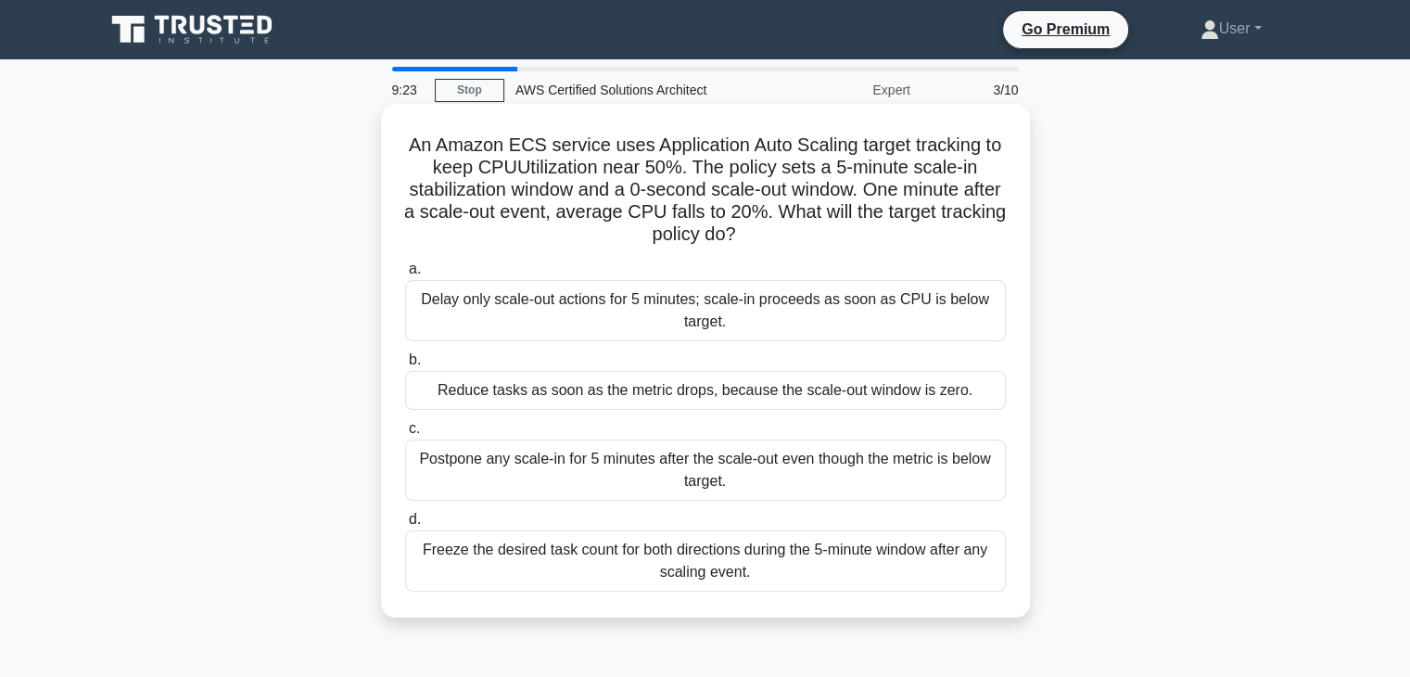
click at [732, 418] on label "c. Postpone any scale-in for 5 minutes after the scale-out even though the metr…" at bounding box center [705, 458] width 601 height 83
click at [405, 423] on input "c. Postpone any scale-in for 5 minutes after the scale-out even though the metr…" at bounding box center [405, 429] width 0 height 12
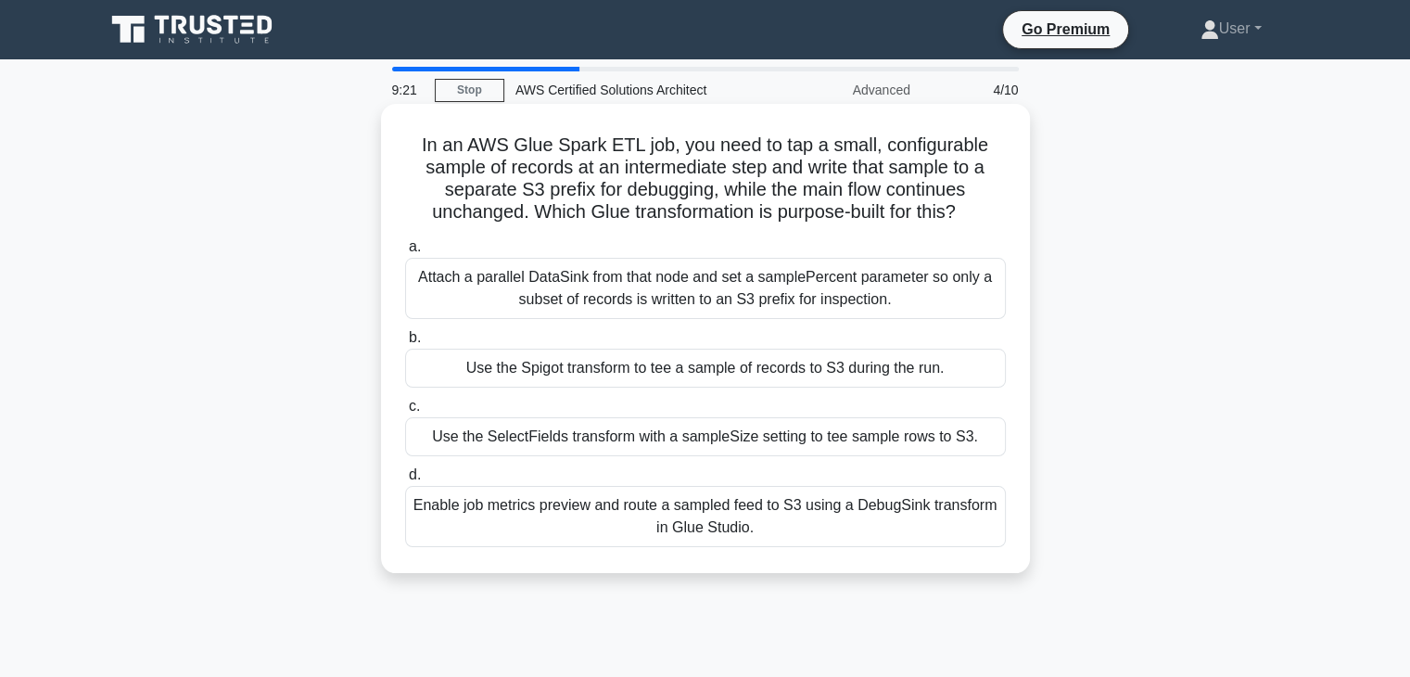
click at [737, 401] on label "c. Use the SelectFields transform with a sampleSize setting to tee sample rows …" at bounding box center [705, 425] width 601 height 61
click at [405, 401] on input "c. Use the SelectFields transform with a sampleSize setting to tee sample rows …" at bounding box center [405, 407] width 0 height 12
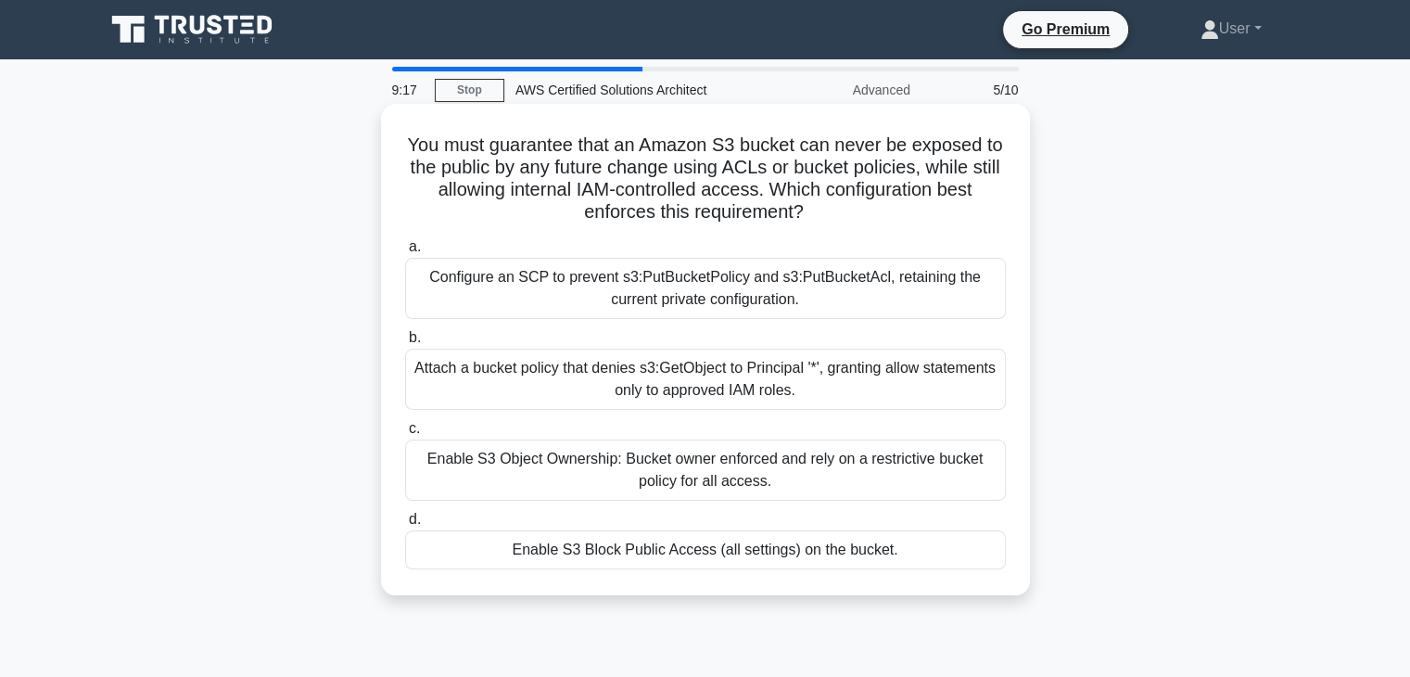
click at [746, 414] on div "a. Configure an SCP to prevent s3:PutBucketPolicy and s3:PutBucketAcl, retainin…" at bounding box center [705, 402] width 623 height 341
click at [743, 409] on div "Attach a bucket policy that denies s3:GetObject to Principal '*', granting allo…" at bounding box center [705, 379] width 601 height 61
click at [405, 344] on input "b. Attach a bucket policy that denies s3:GetObject to Principal '*', granting a…" at bounding box center [405, 338] width 0 height 12
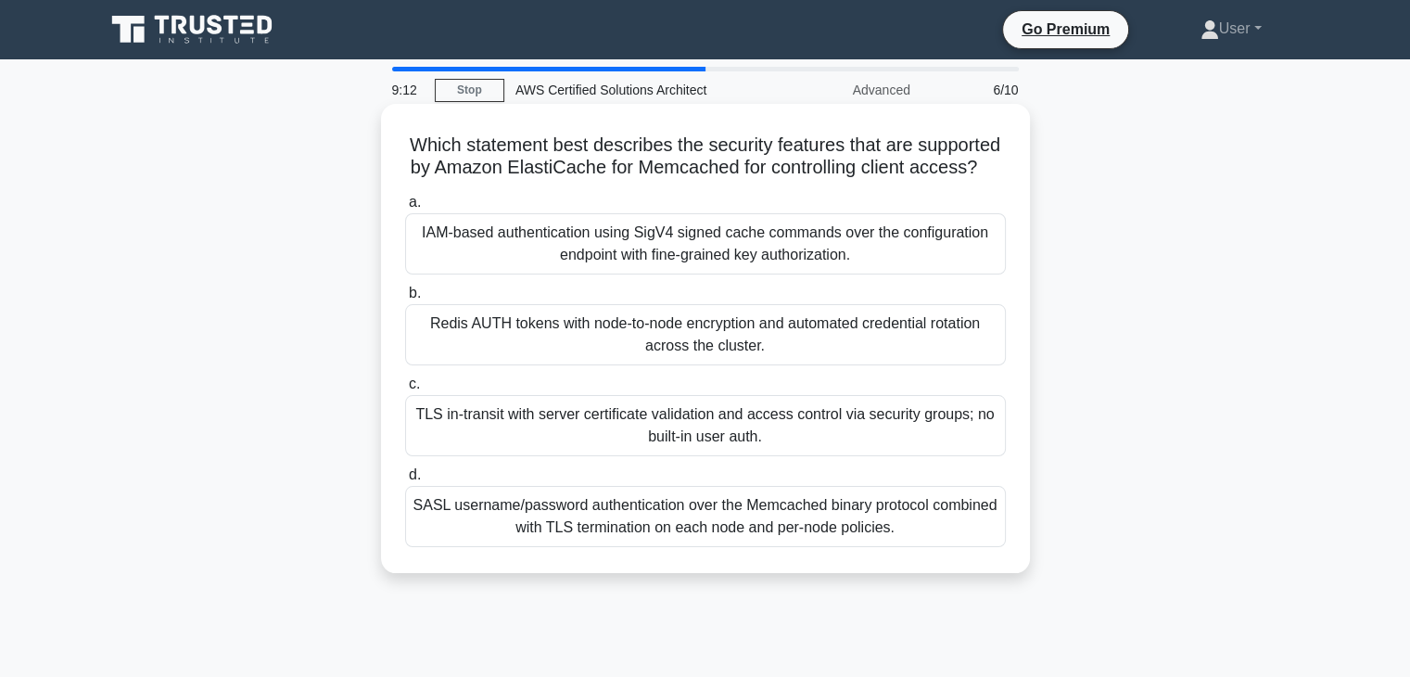
click at [743, 394] on div "a. IAM-based authentication using SigV4 signed cache commands over the configur…" at bounding box center [705, 368] width 623 height 363
click at [724, 309] on label "b. Redis AUTH tokens with node-to-node encryption and automated credential rota…" at bounding box center [705, 323] width 601 height 83
click at [405, 299] on input "b. Redis AUTH tokens with node-to-node encryption and automated credential rota…" at bounding box center [405, 293] width 0 height 12
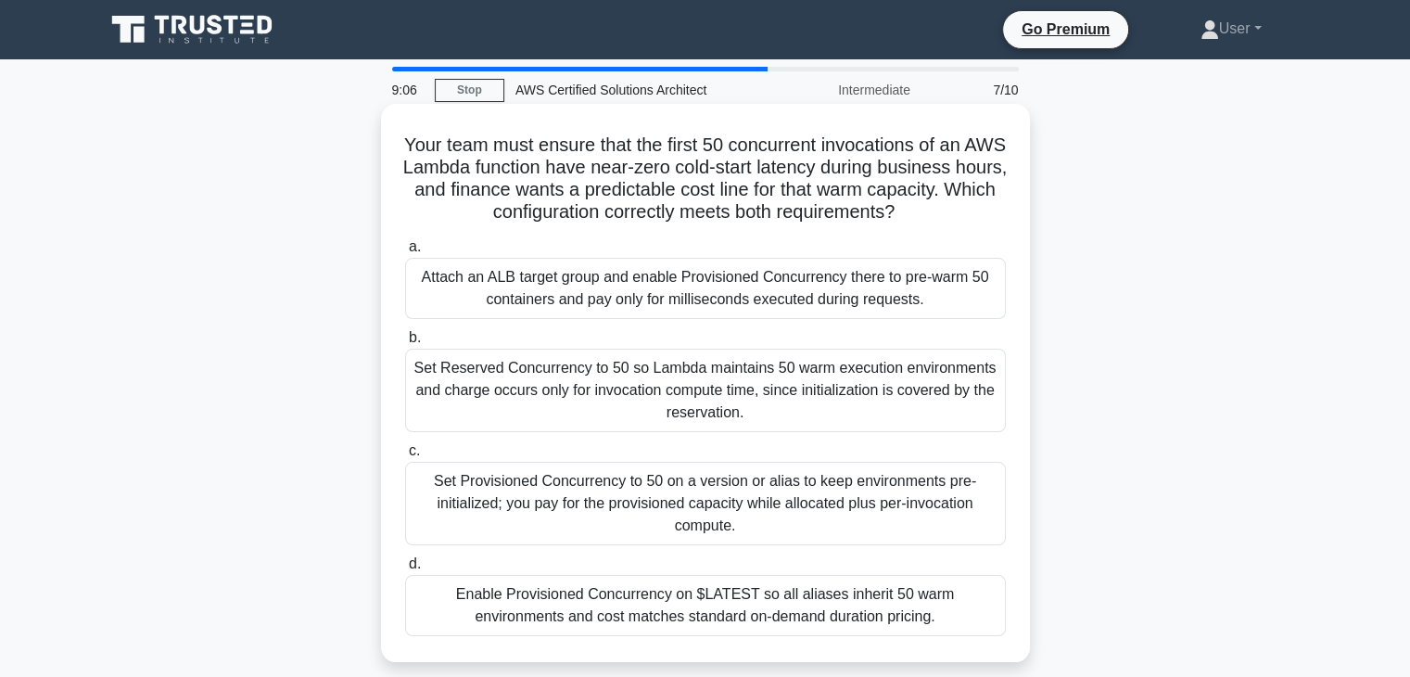
click at [740, 347] on label "b. Set Reserved Concurrency to 50 so Lambda maintains 50 warm execution environ…" at bounding box center [705, 379] width 601 height 106
click at [405, 344] on input "b. Set Reserved Concurrency to 50 so Lambda maintains 50 warm execution environ…" at bounding box center [405, 338] width 0 height 12
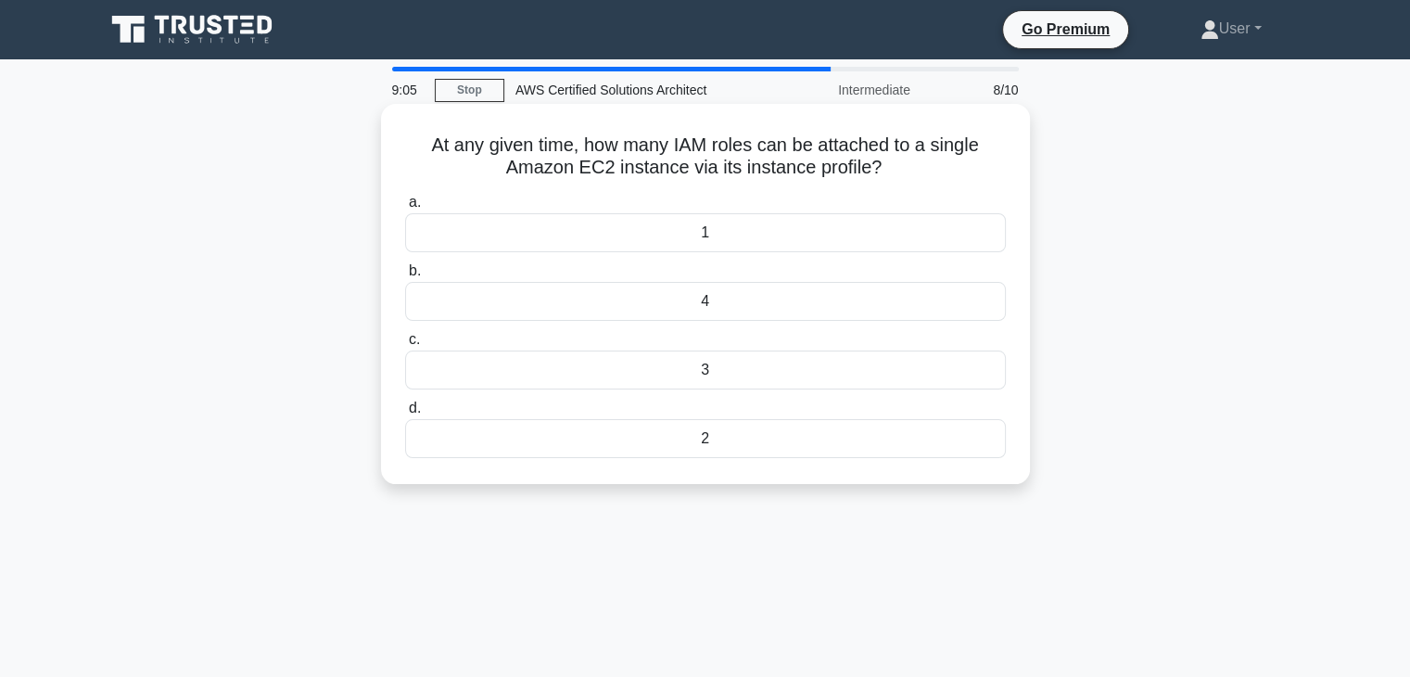
click at [694, 268] on label "b. 4" at bounding box center [705, 290] width 601 height 61
click at [405, 268] on input "b. 4" at bounding box center [405, 271] width 0 height 12
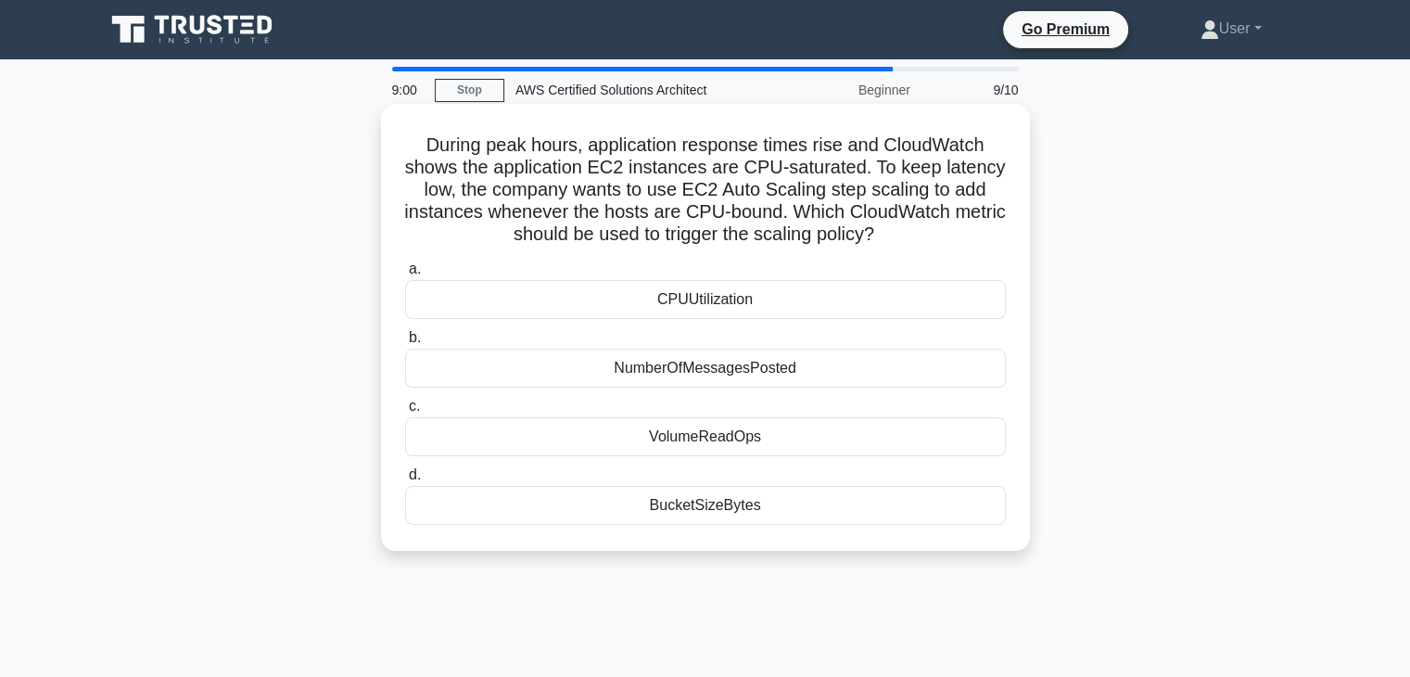
click at [724, 325] on div "a. CPUUtilization b. NumberOfMessagesPosted c. d." at bounding box center [705, 391] width 623 height 274
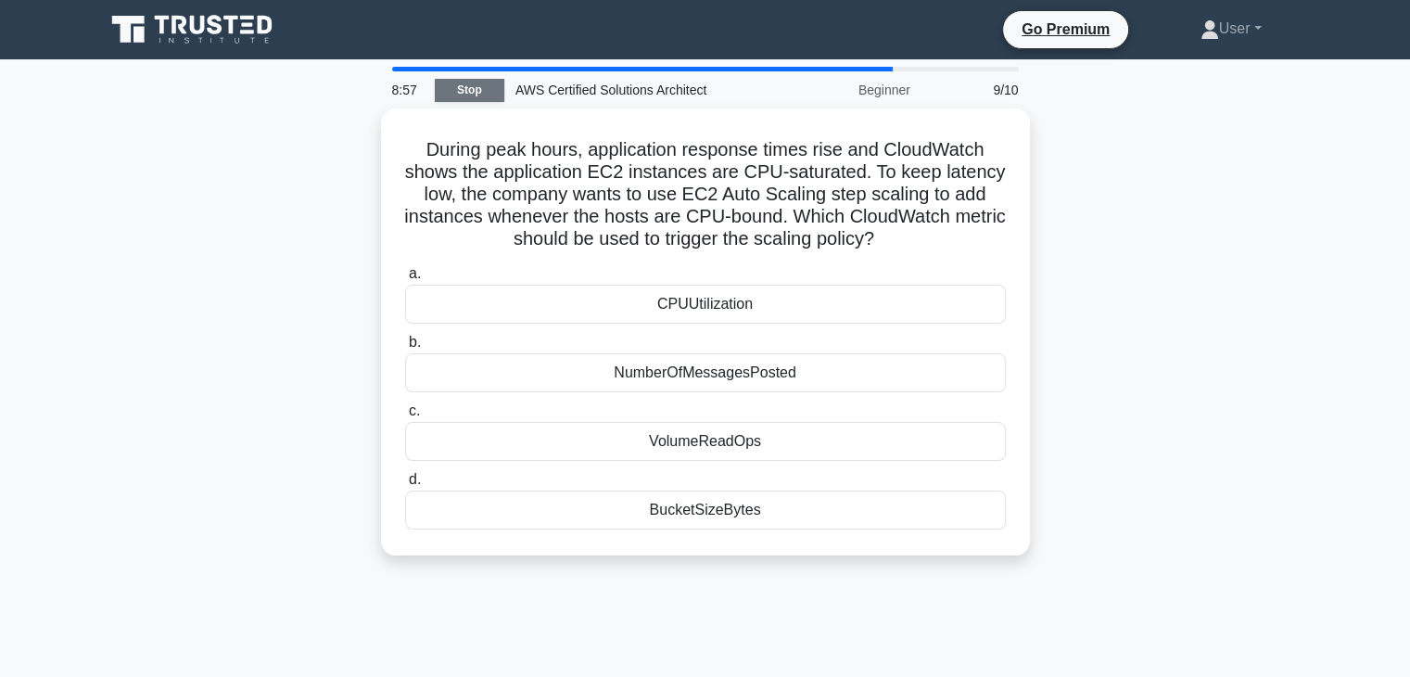
click at [449, 92] on link "Stop" at bounding box center [470, 90] width 70 height 23
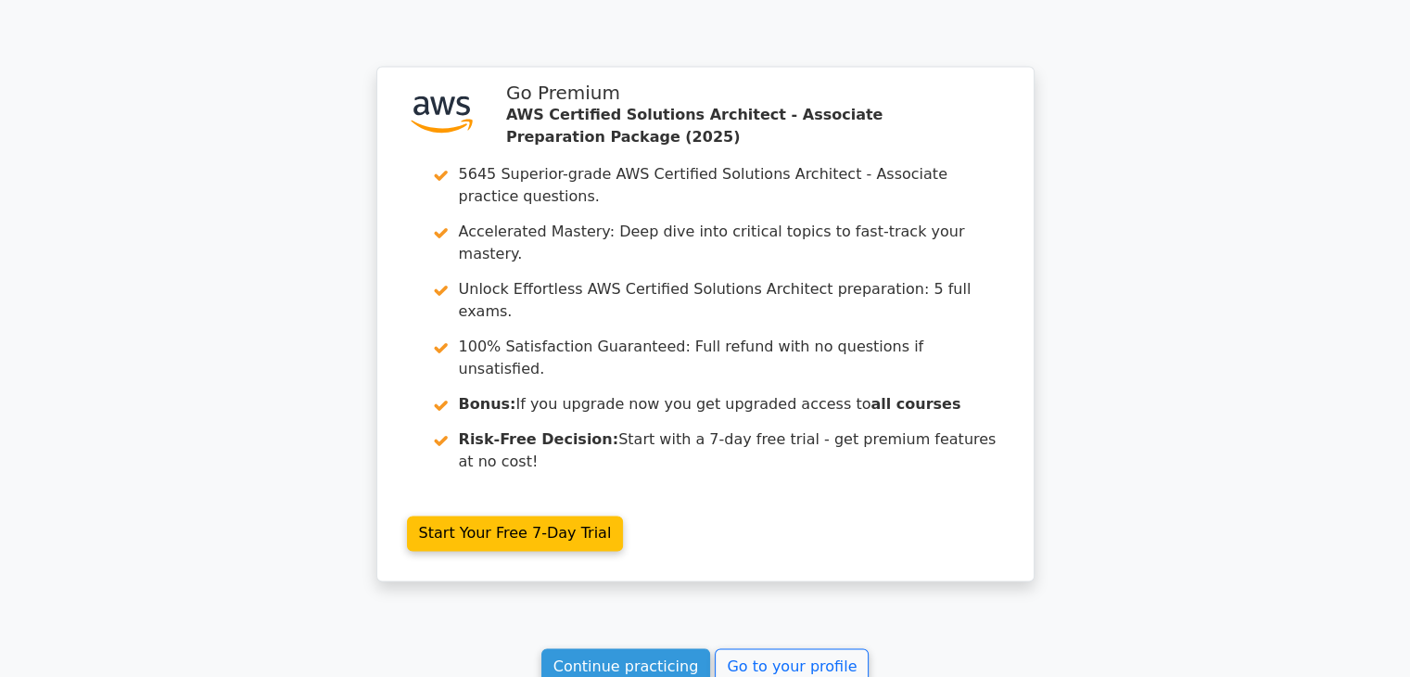
scroll to position [3024, 0]
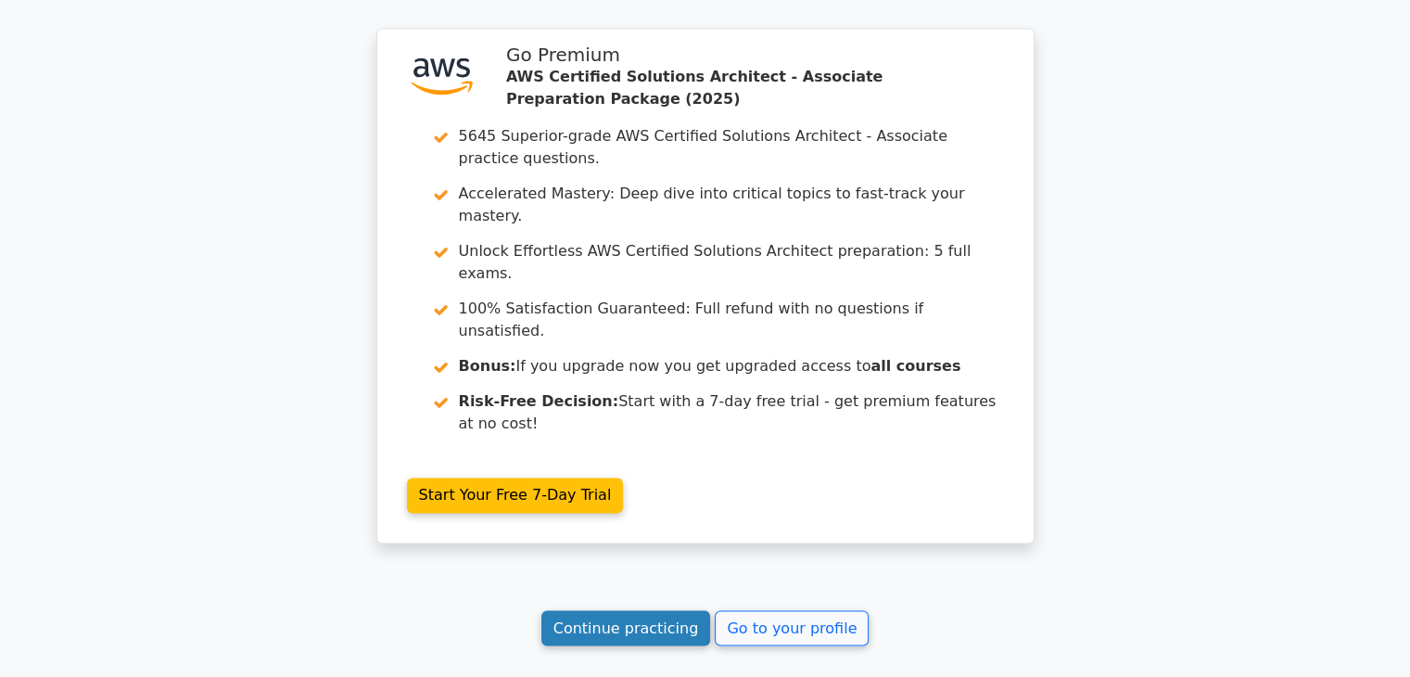
click at [682, 610] on link "Continue practicing" at bounding box center [627, 627] width 170 height 35
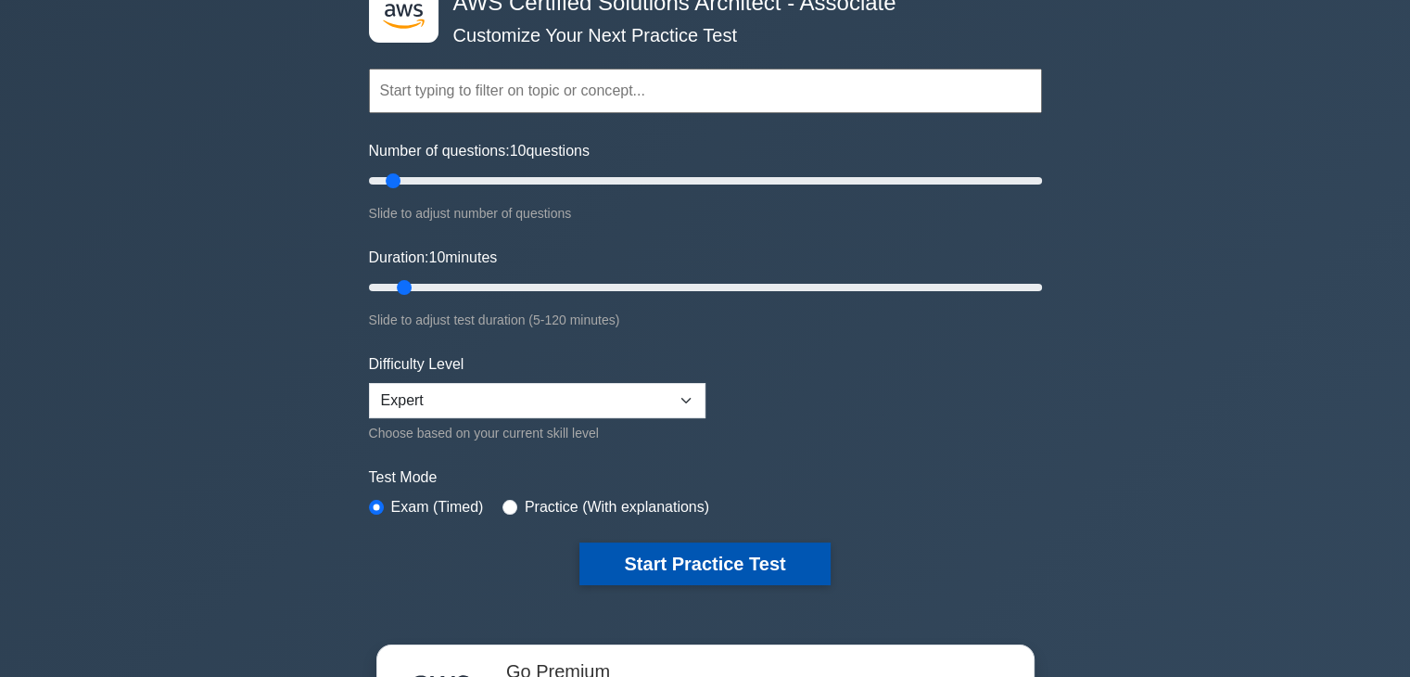
click at [741, 561] on button "Start Practice Test" at bounding box center [705, 563] width 250 height 43
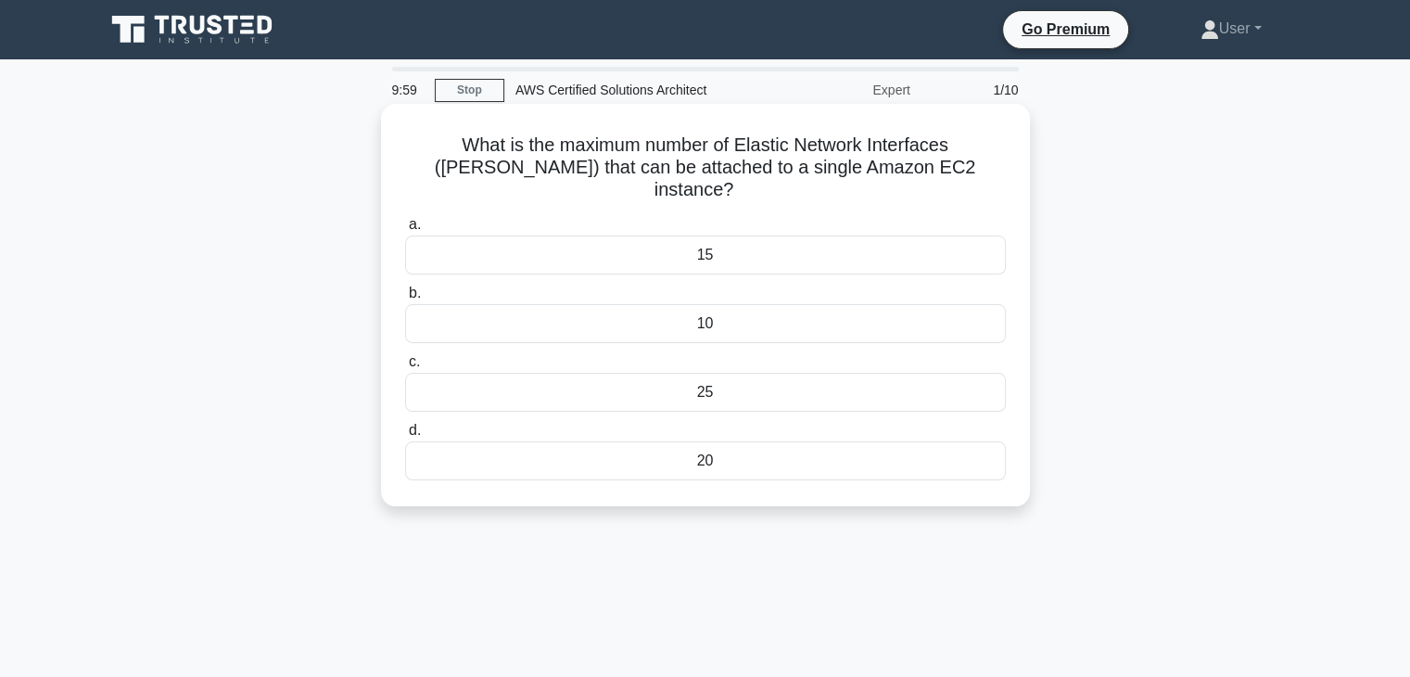
click at [656, 350] on label "c. 25" at bounding box center [705, 380] width 601 height 61
click at [405, 356] on input "c. 25" at bounding box center [405, 362] width 0 height 12
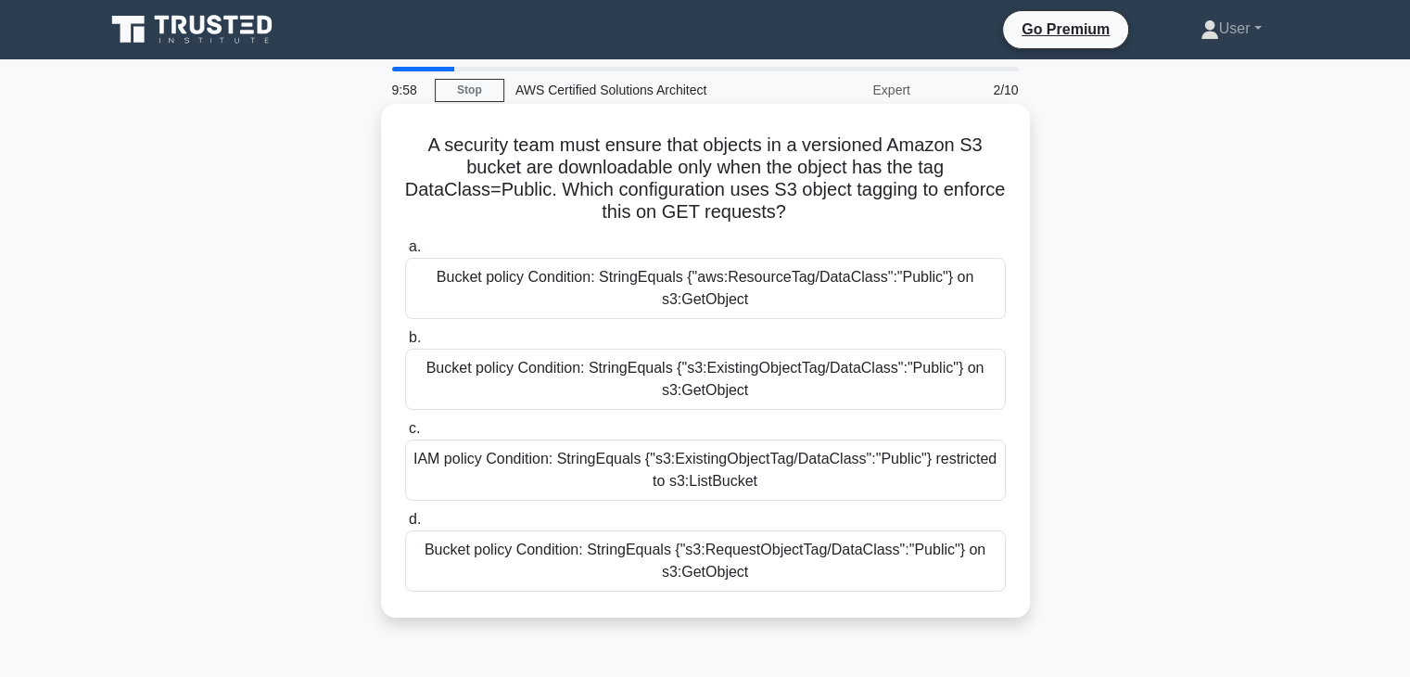
click at [720, 431] on label "c. IAM policy Condition: StringEquals {"s3:ExistingObjectTag/DataClass":"Public…" at bounding box center [705, 458] width 601 height 83
click at [405, 431] on input "c. IAM policy Condition: StringEquals {"s3:ExistingObjectTag/DataClass":"Public…" at bounding box center [405, 429] width 0 height 12
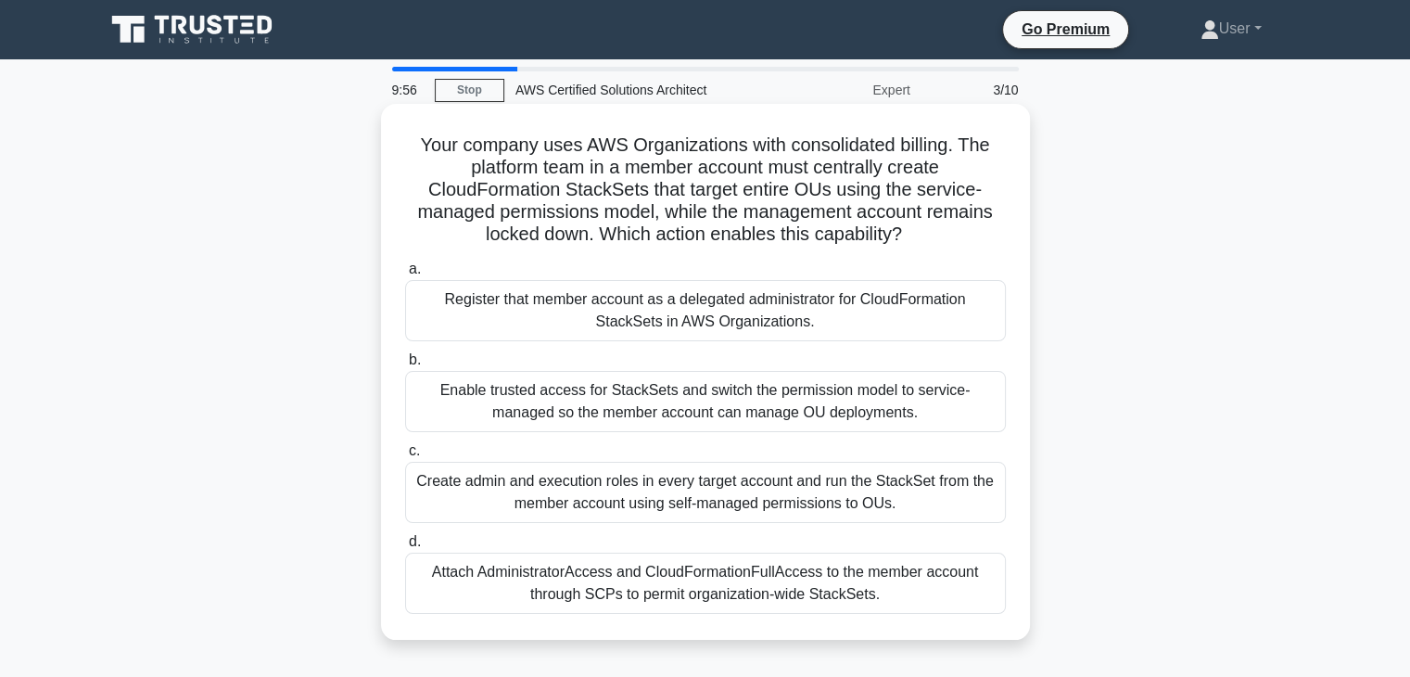
click at [720, 442] on label "c. Create admin and execution roles in every target account and run the StackSe…" at bounding box center [705, 481] width 601 height 83
click at [405, 445] on input "c. Create admin and execution roles in every target account and run the StackSe…" at bounding box center [405, 451] width 0 height 12
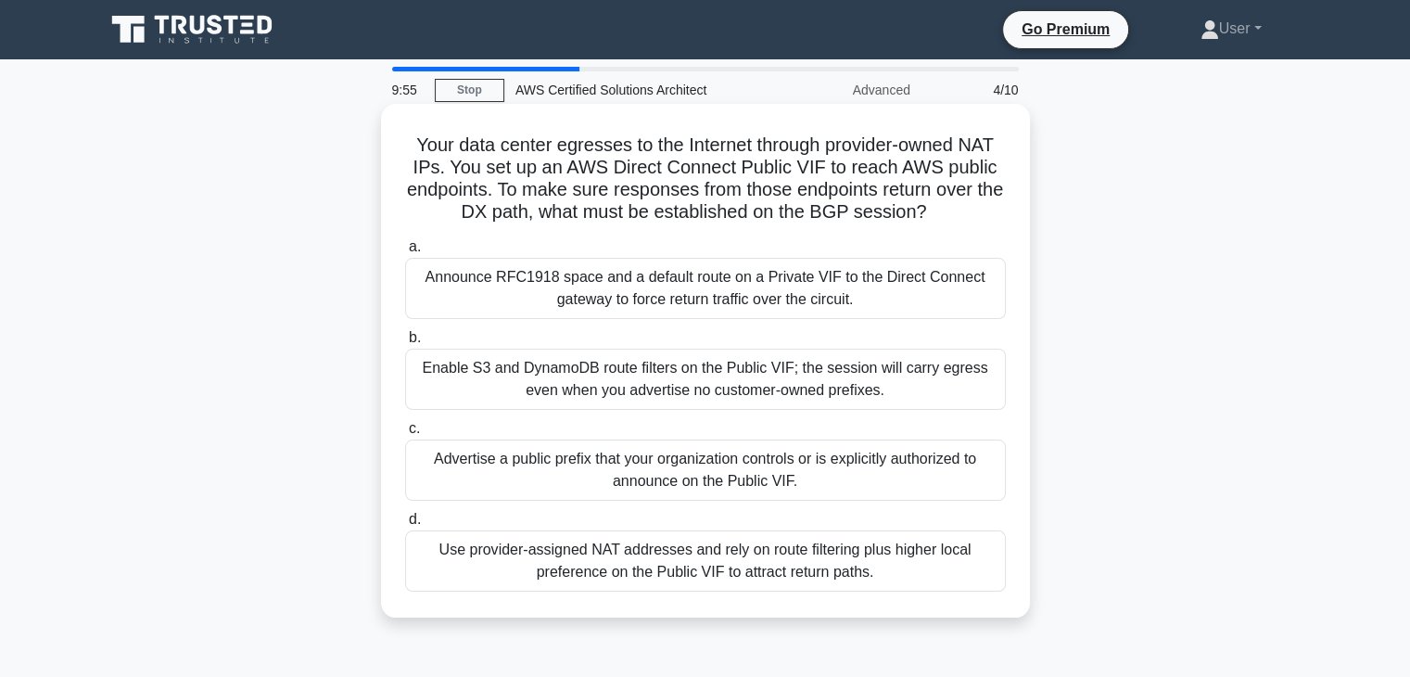
click at [731, 523] on label "d. Use provider-assigned NAT addresses and rely on route filtering plus higher …" at bounding box center [705, 549] width 601 height 83
click at [405, 523] on input "d. Use provider-assigned NAT addresses and rely on route filtering plus higher …" at bounding box center [405, 520] width 0 height 12
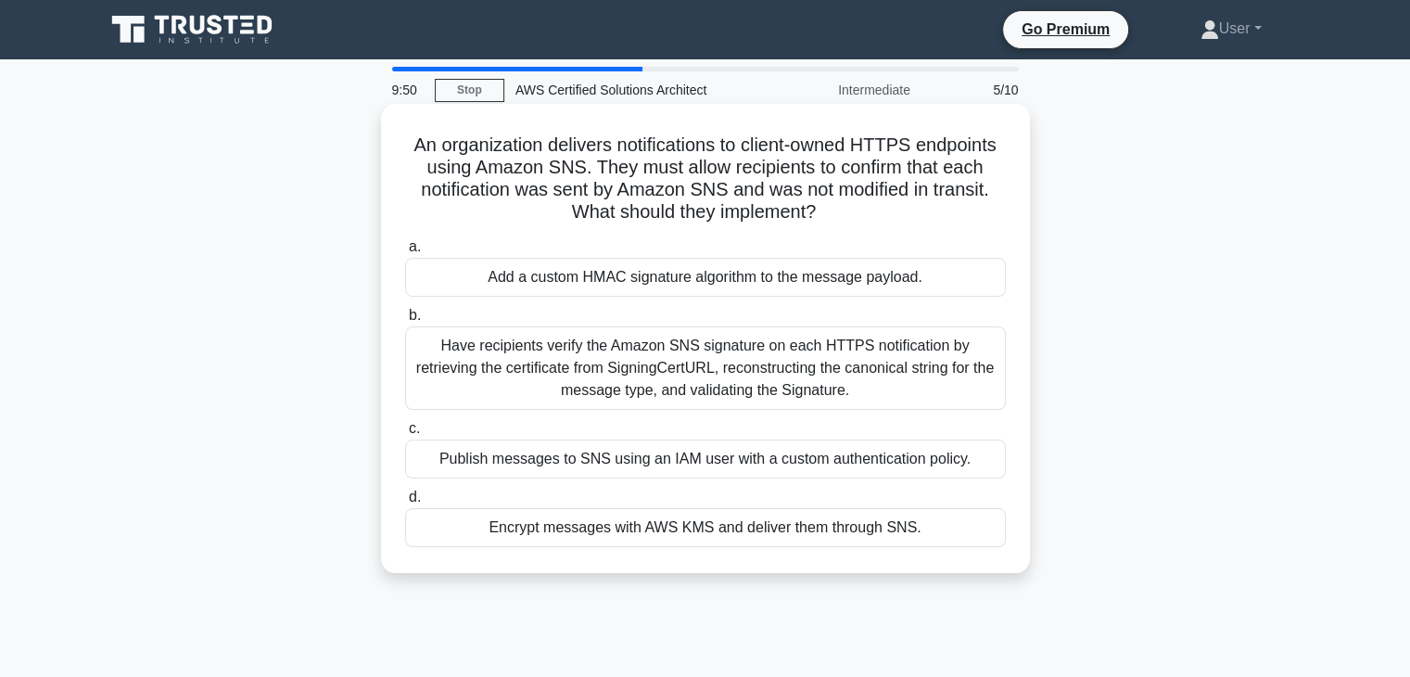
click at [679, 414] on div "a. Add a custom HMAC signature algorithm to the message payload. b. c. d." at bounding box center [705, 391] width 623 height 319
click at [664, 431] on label "c. Publish messages to SNS using an IAM user with a custom authentication polic…" at bounding box center [705, 447] width 601 height 61
click at [405, 431] on input "c. Publish messages to SNS using an IAM user with a custom authentication polic…" at bounding box center [405, 429] width 0 height 12
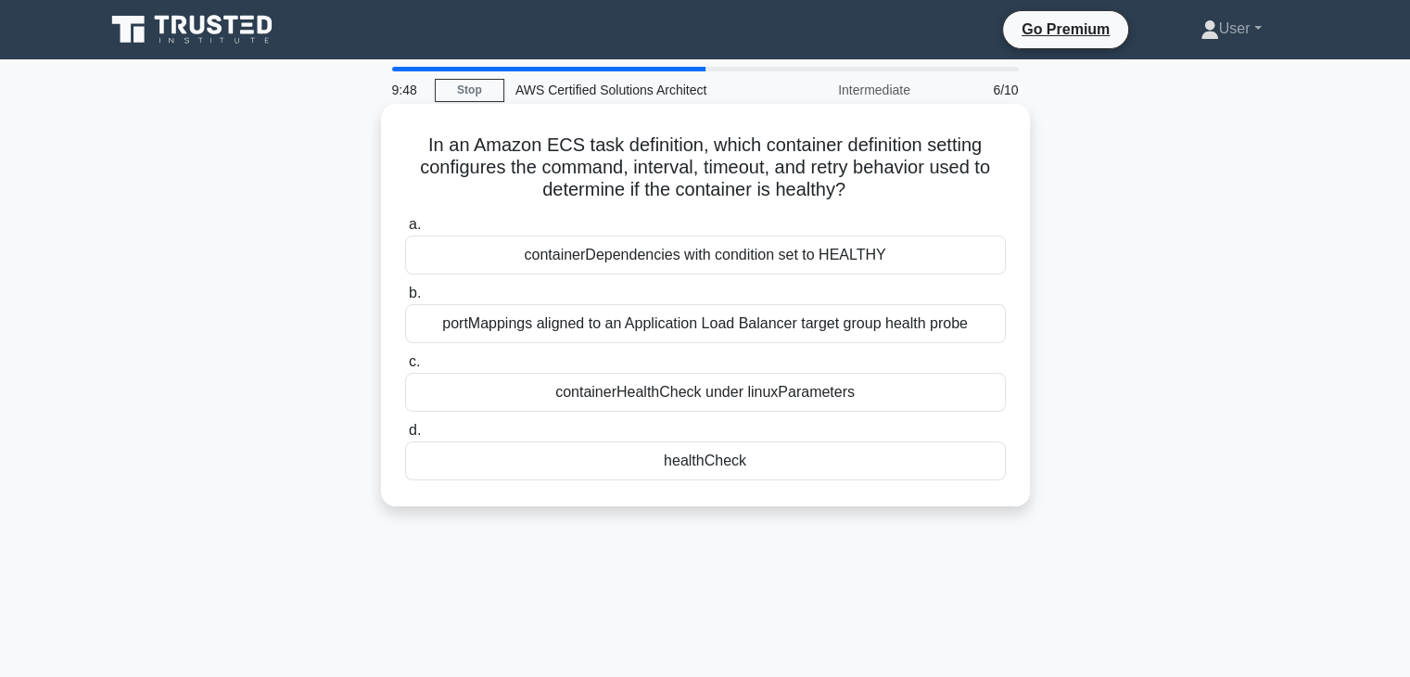
click at [664, 424] on label "d. healthCheck" at bounding box center [705, 449] width 601 height 61
click at [405, 425] on input "d. healthCheck" at bounding box center [405, 431] width 0 height 12
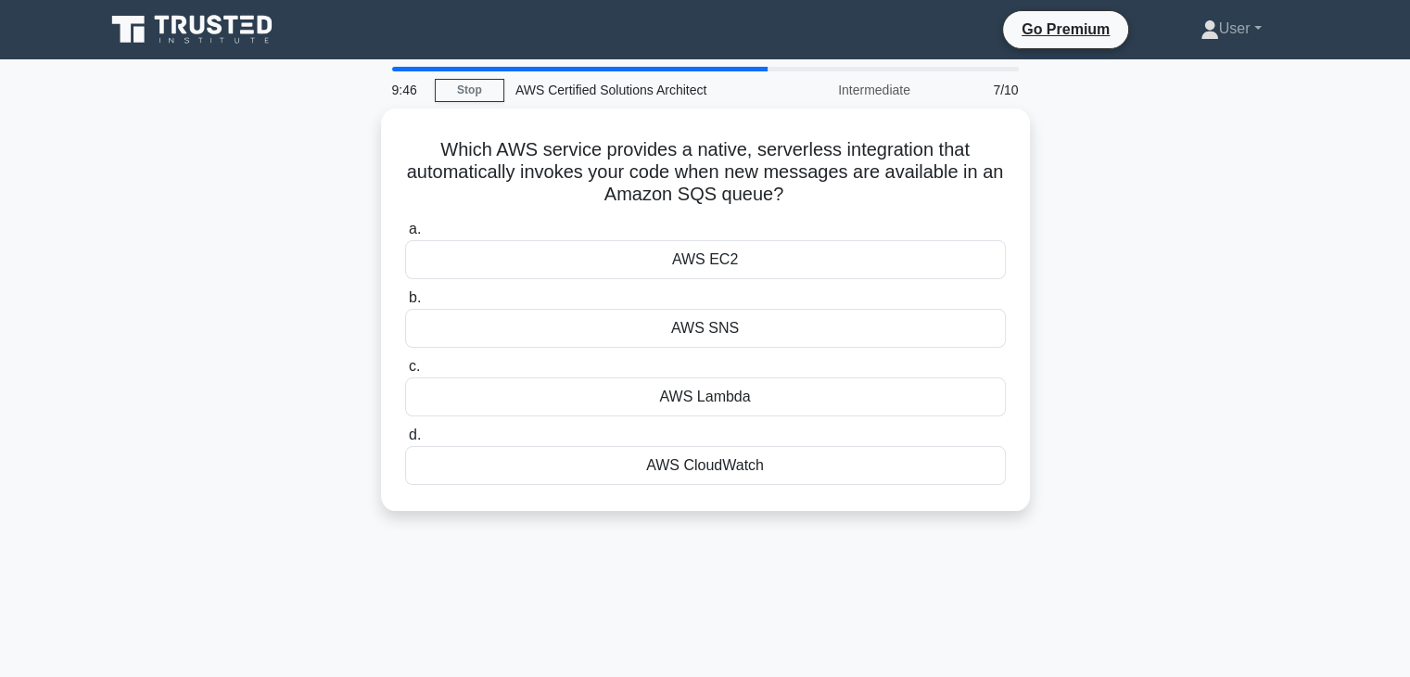
click at [664, 424] on label "d. AWS CloudWatch" at bounding box center [705, 454] width 601 height 61
click at [405, 429] on input "d. AWS CloudWatch" at bounding box center [405, 435] width 0 height 12
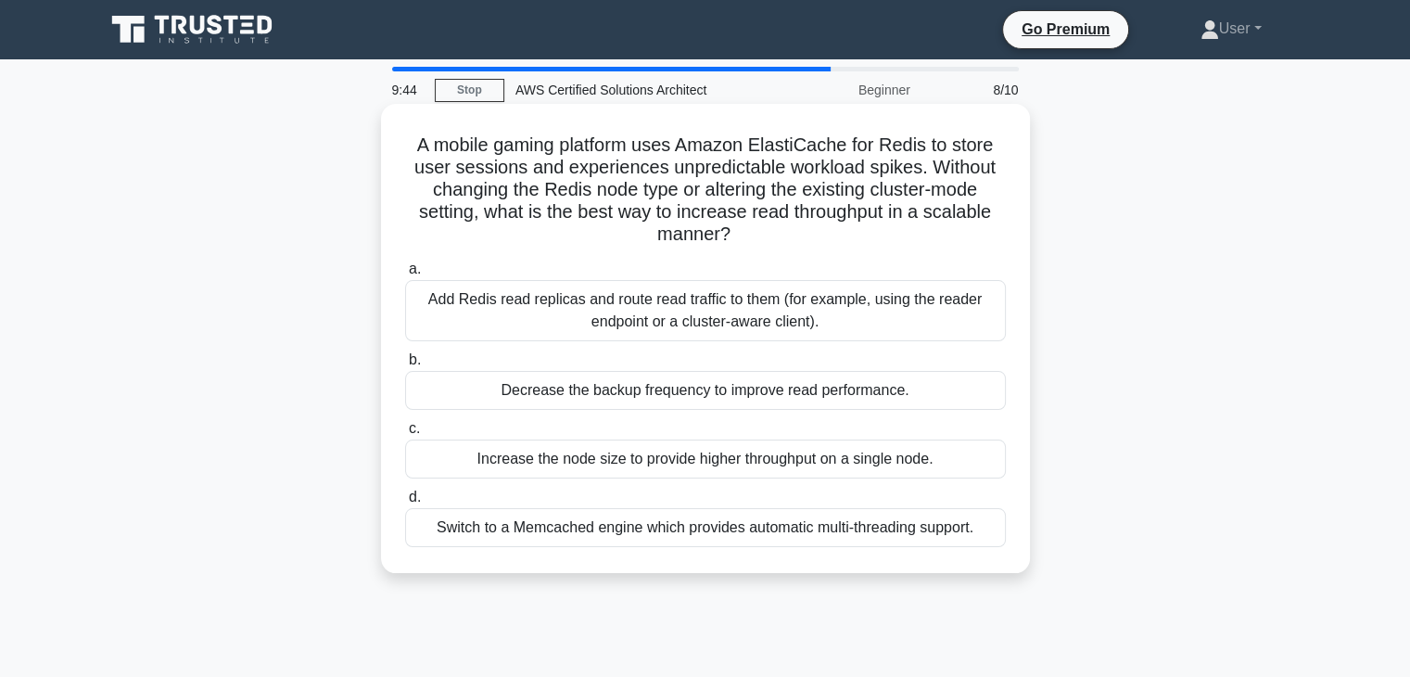
click at [721, 420] on label "c. Increase the node size to provide higher throughput on a single node." at bounding box center [705, 447] width 601 height 61
click at [405, 423] on input "c. Increase the node size to provide higher throughput on a single node." at bounding box center [405, 429] width 0 height 12
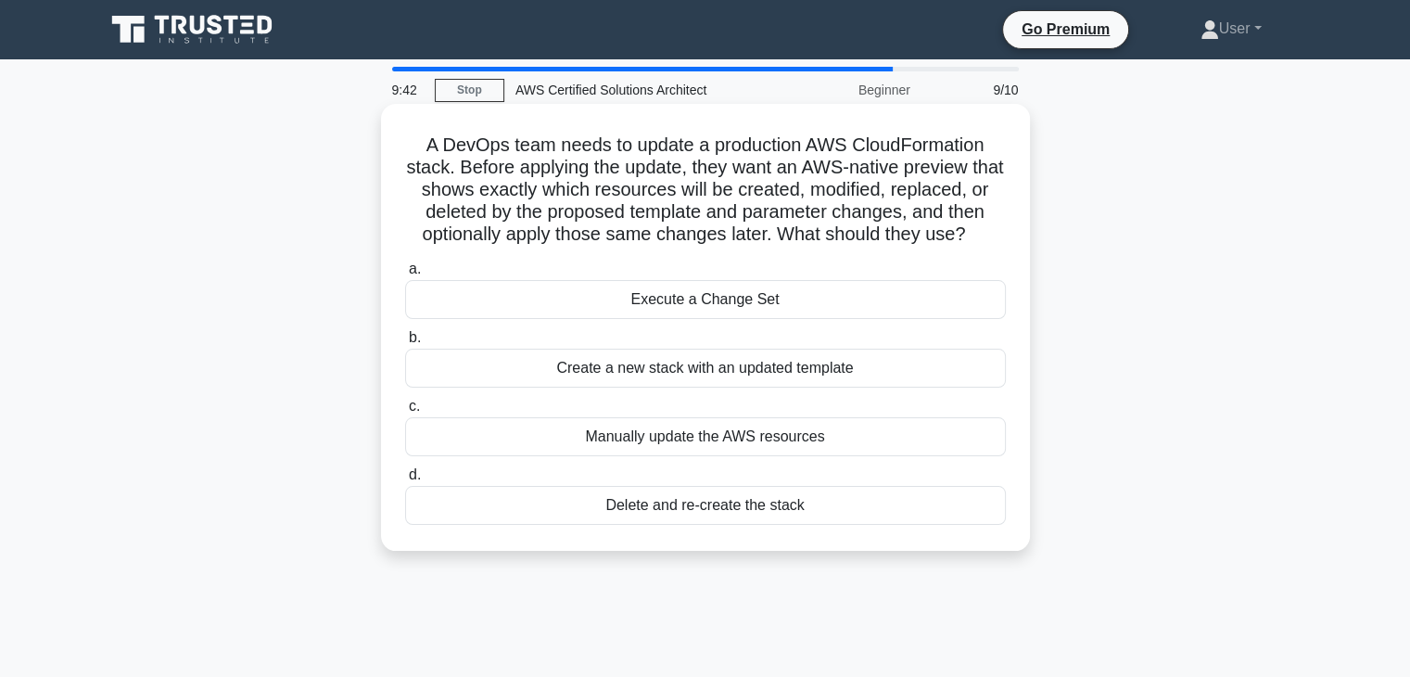
click at [733, 458] on div "a. Execute a Change Set b. Create a new stack with an updated template c. d." at bounding box center [705, 391] width 623 height 274
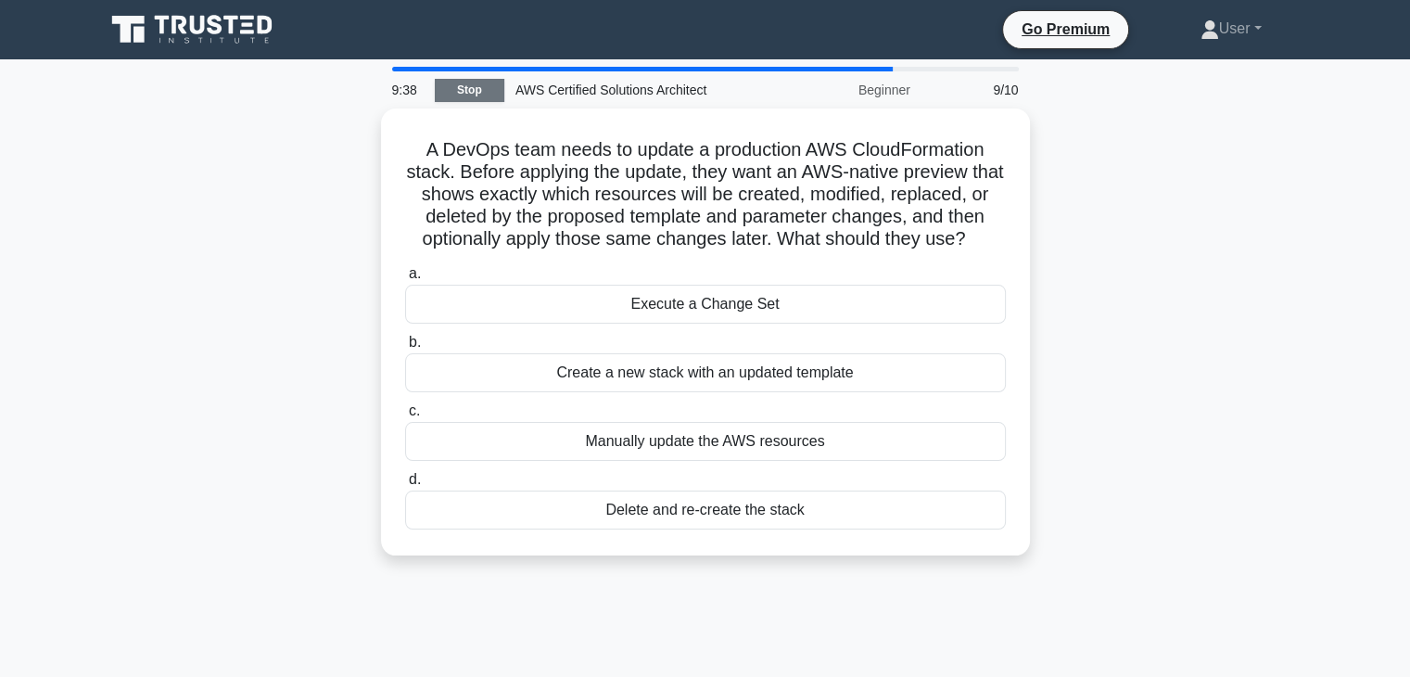
click at [480, 87] on link "Stop" at bounding box center [470, 90] width 70 height 23
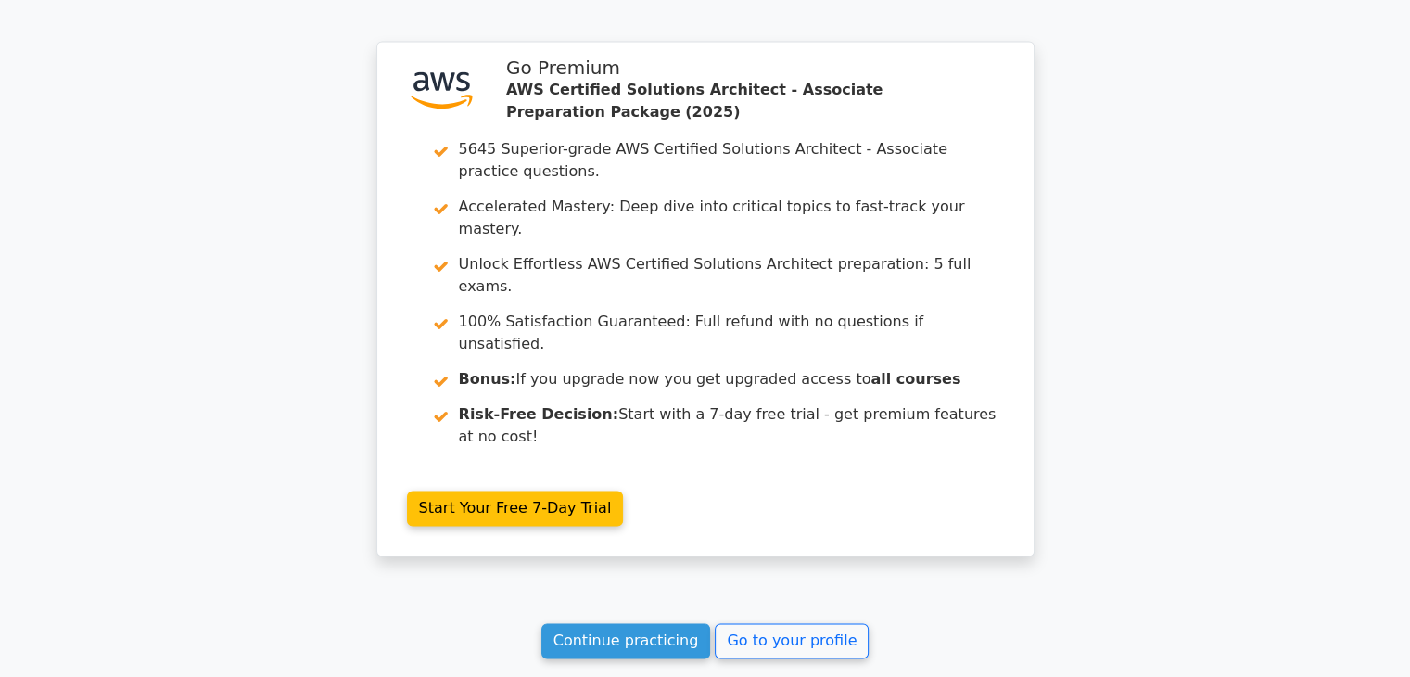
scroll to position [2752, 0]
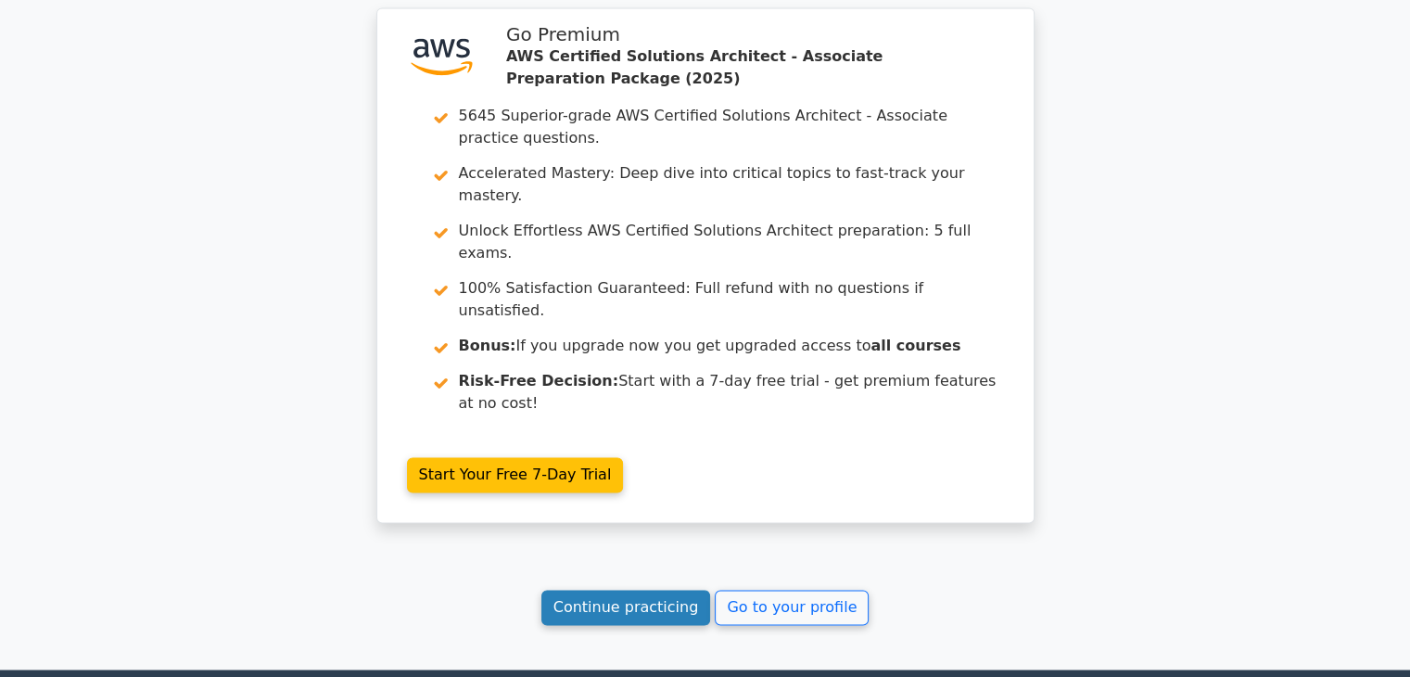
click at [635, 590] on link "Continue practicing" at bounding box center [627, 607] width 170 height 35
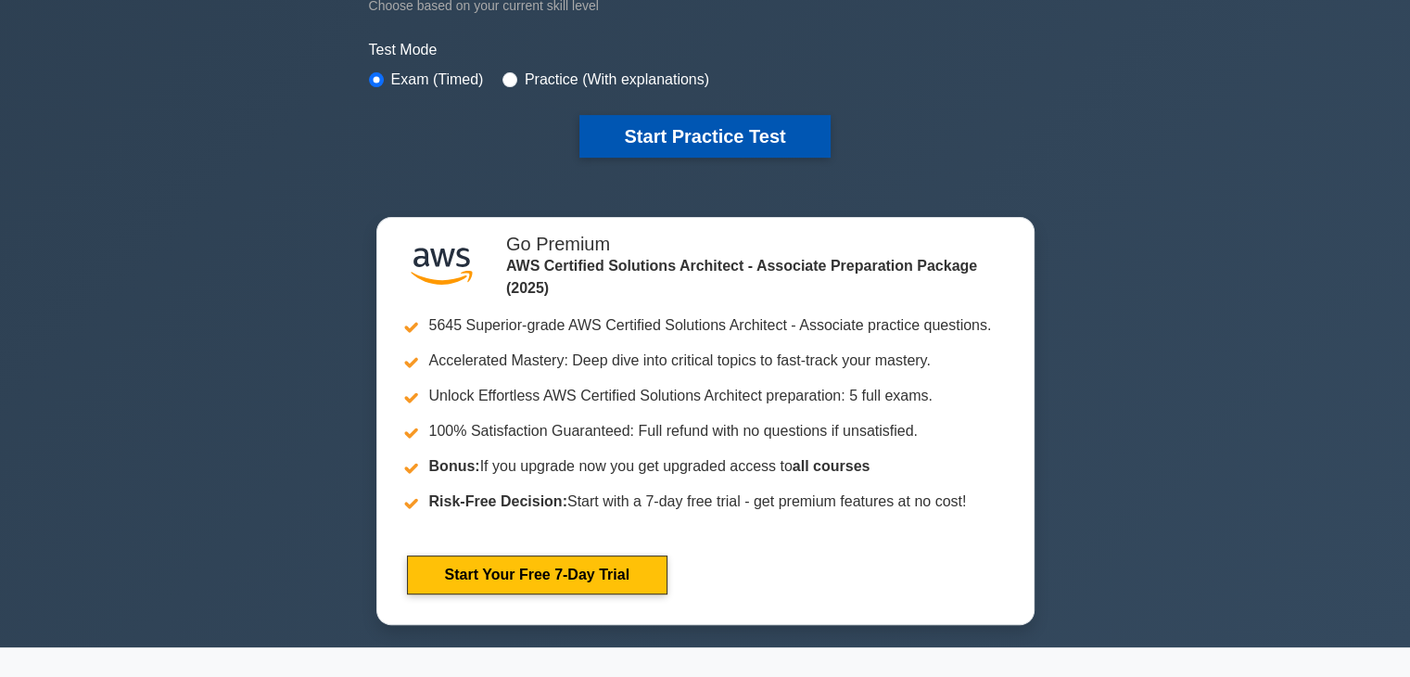
click at [701, 136] on button "Start Practice Test" at bounding box center [705, 136] width 250 height 43
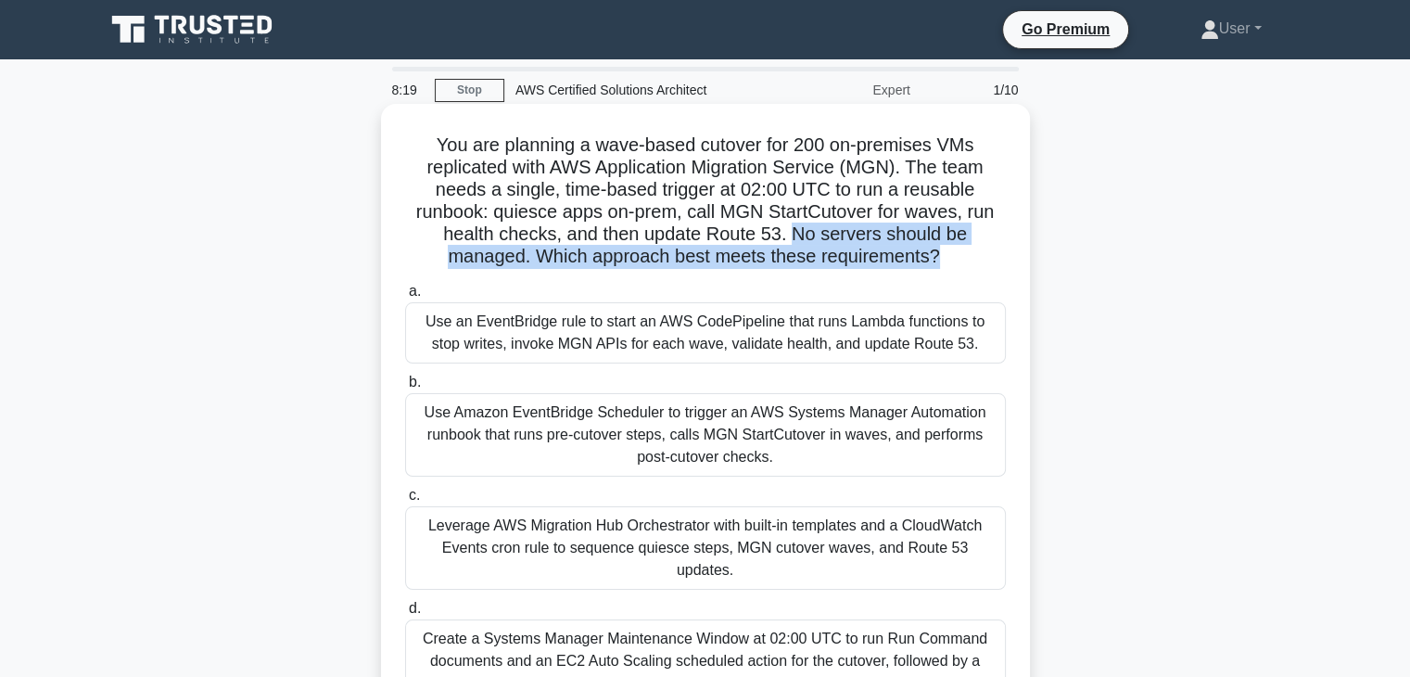
drag, startPoint x: 796, startPoint y: 239, endPoint x: 941, endPoint y: 249, distance: 145.0
click at [941, 249] on h5 "You are planning a wave-based cutover for 200 on-premises VMs replicated with A…" at bounding box center [705, 201] width 605 height 135
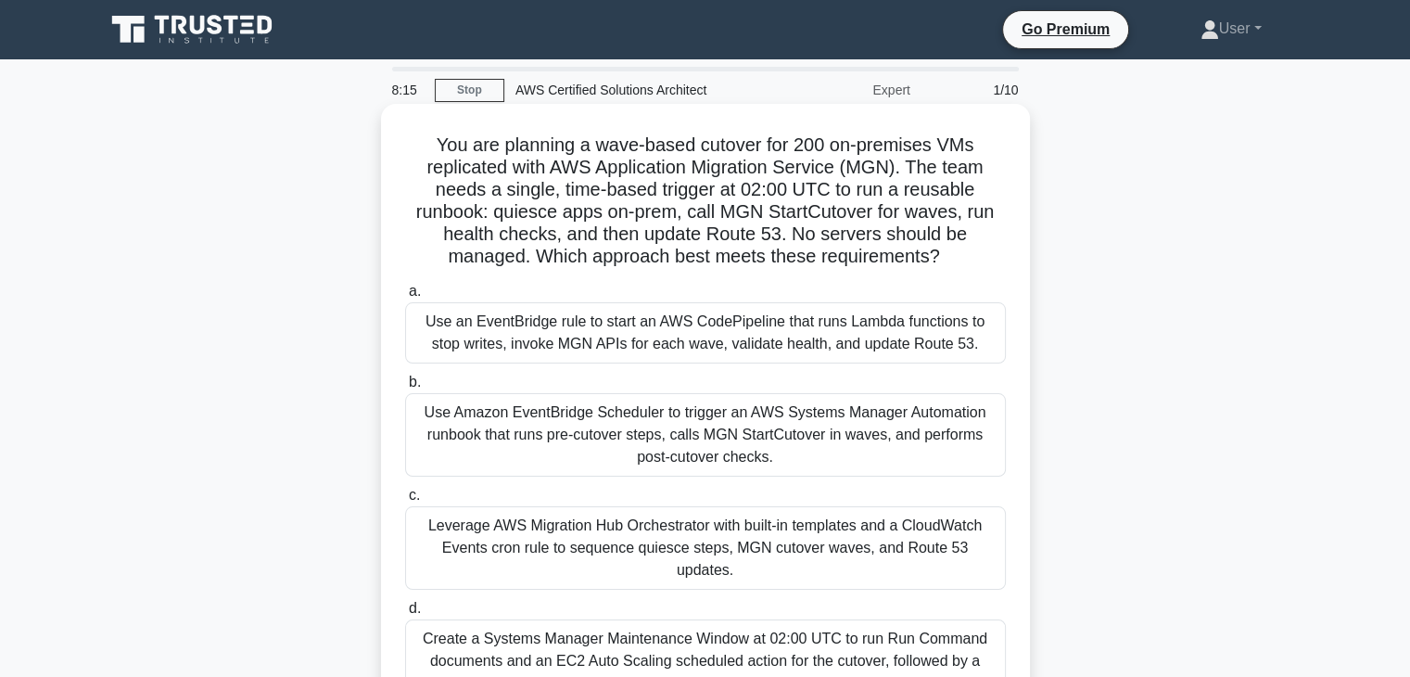
click at [945, 251] on icon ".spinner_0XTQ{transform-origin:center;animation:spinner_y6GP .75s linear infini…" at bounding box center [951, 258] width 22 height 22
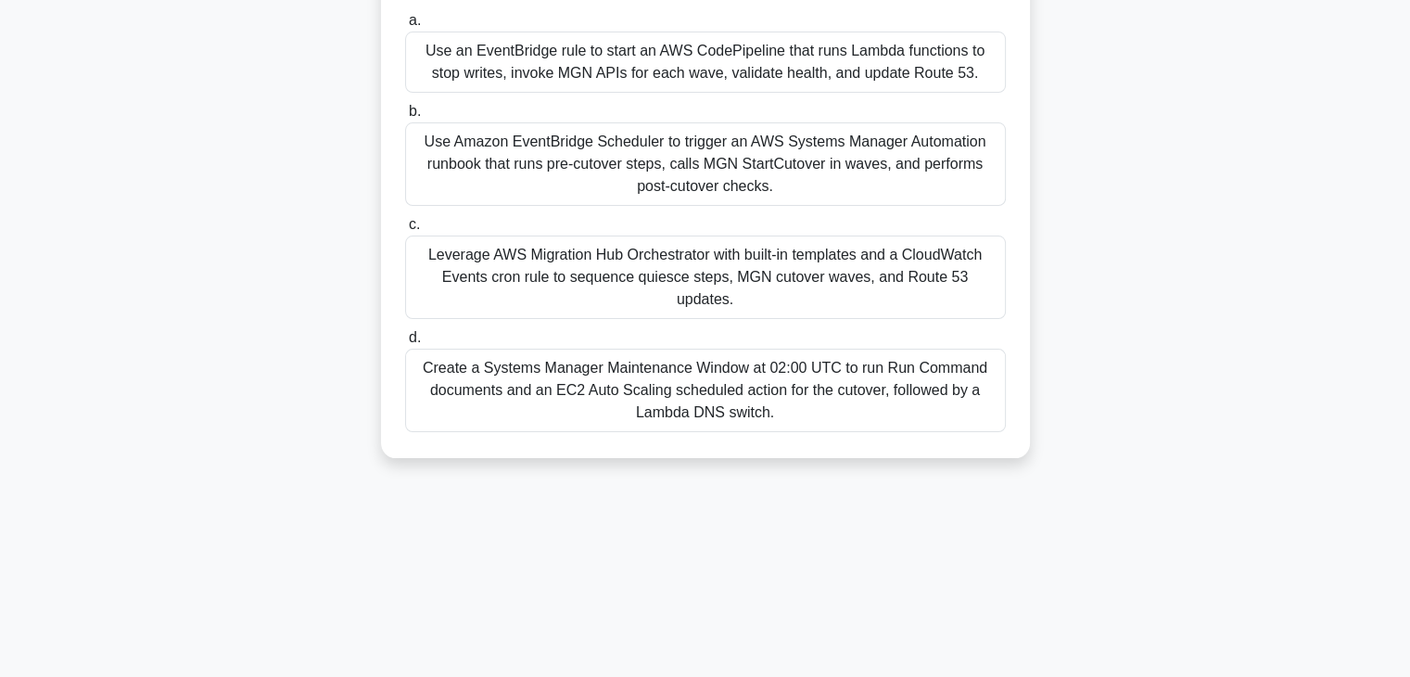
scroll to position [271, 0]
click at [913, 223] on label "c. Leverage AWS Migration Hub Orchestrator with built-in templates and a CloudW…" at bounding box center [705, 266] width 601 height 106
click at [405, 223] on input "c. Leverage AWS Migration Hub Orchestrator with built-in templates and a CloudW…" at bounding box center [405, 225] width 0 height 12
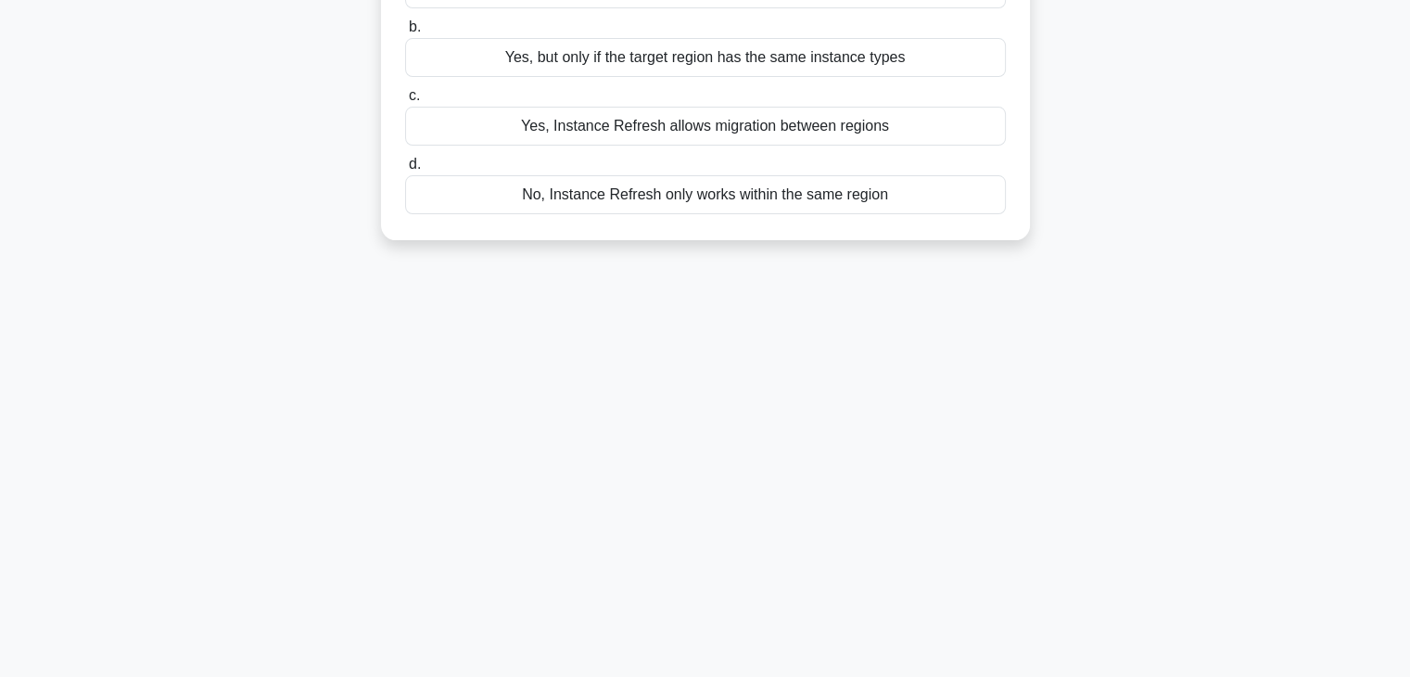
scroll to position [0, 0]
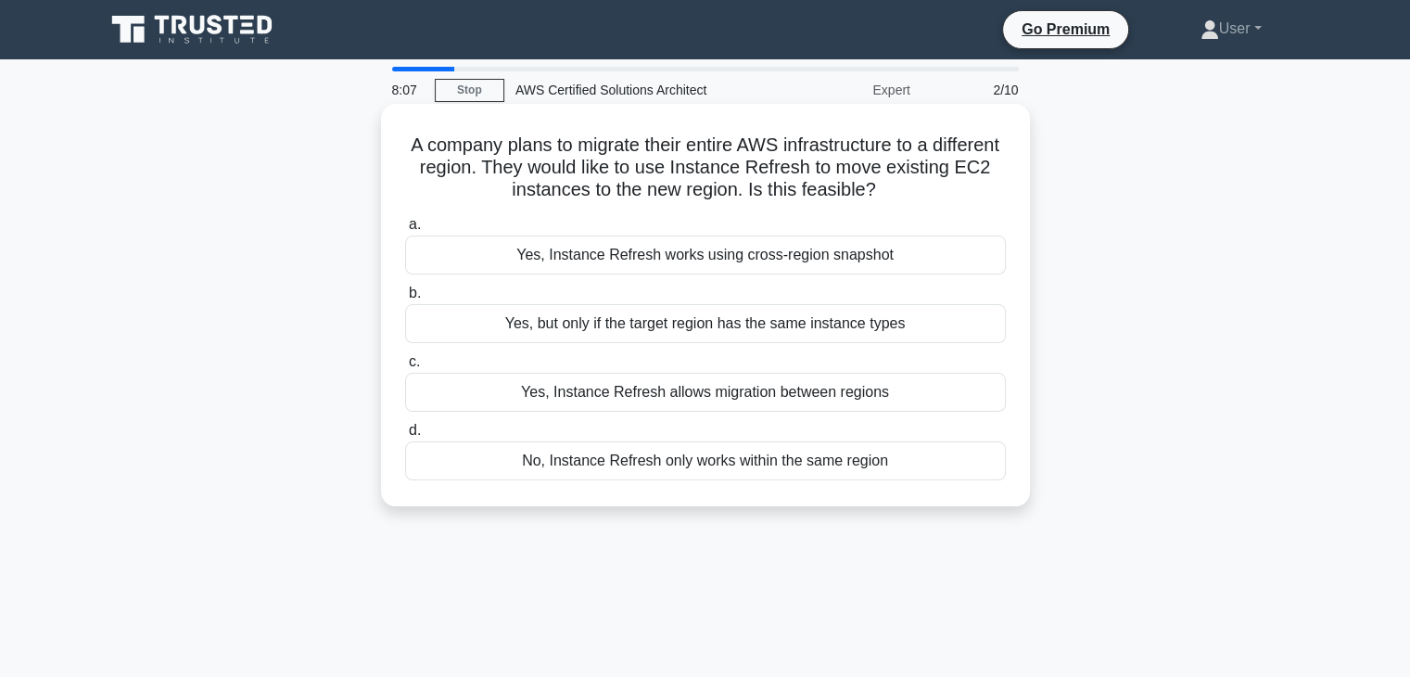
click at [866, 309] on div "Yes, but only if the target region has the same instance types" at bounding box center [705, 323] width 601 height 39
click at [405, 299] on input "b. Yes, but only if the target region has the same instance types" at bounding box center [405, 293] width 0 height 12
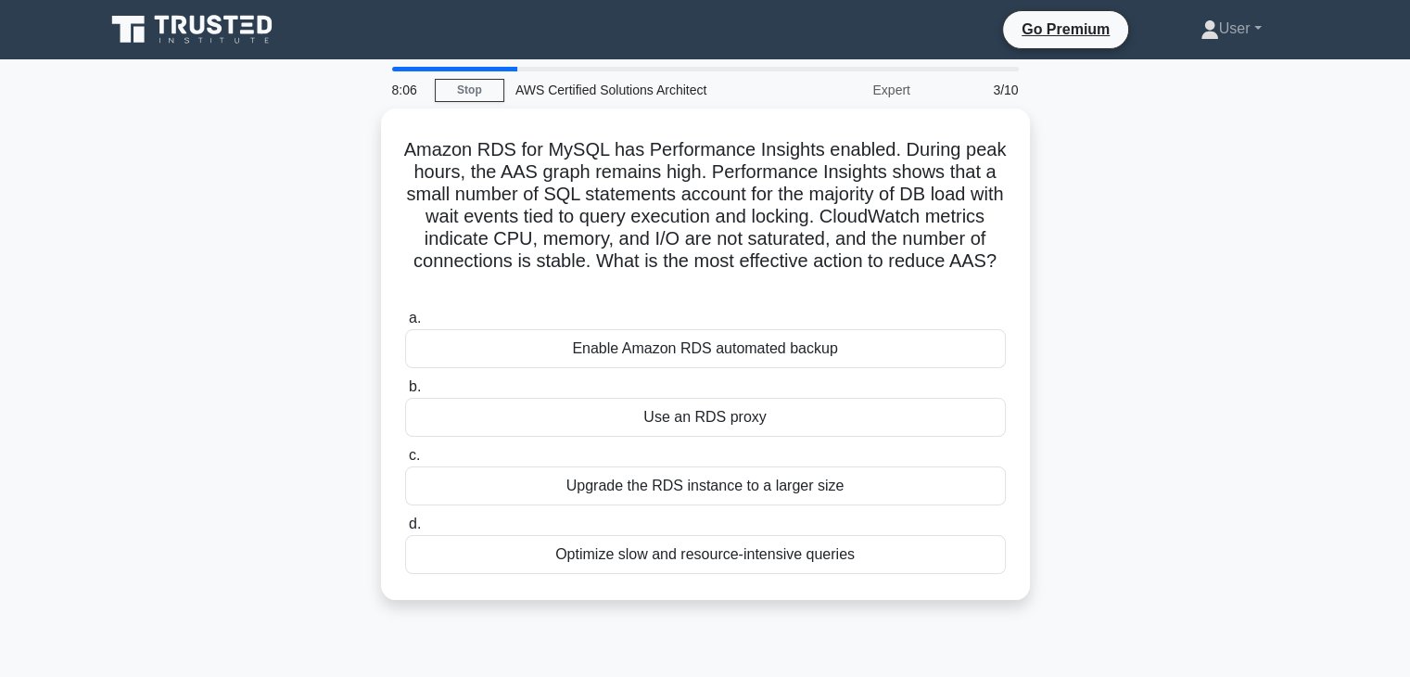
scroll to position [14, 0]
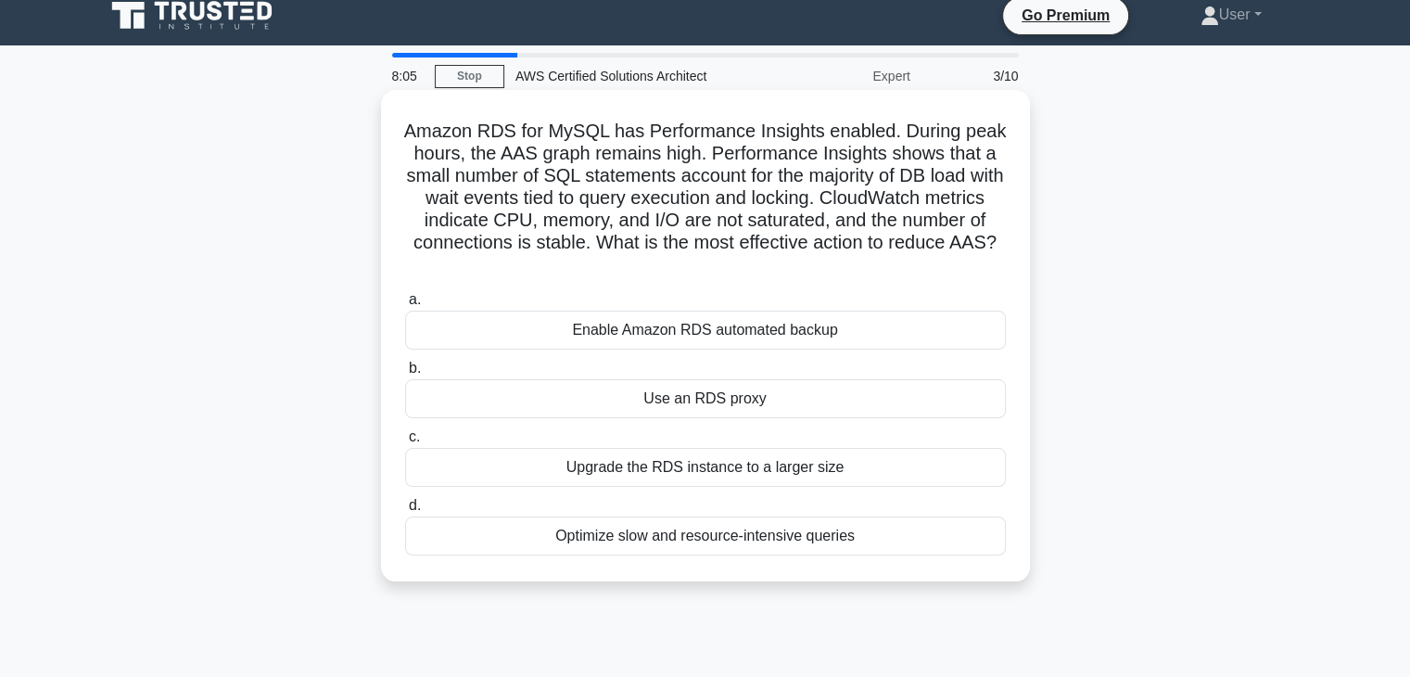
click at [831, 392] on div "Use an RDS proxy" at bounding box center [705, 398] width 601 height 39
click at [405, 375] on input "b. Use an RDS proxy" at bounding box center [405, 369] width 0 height 12
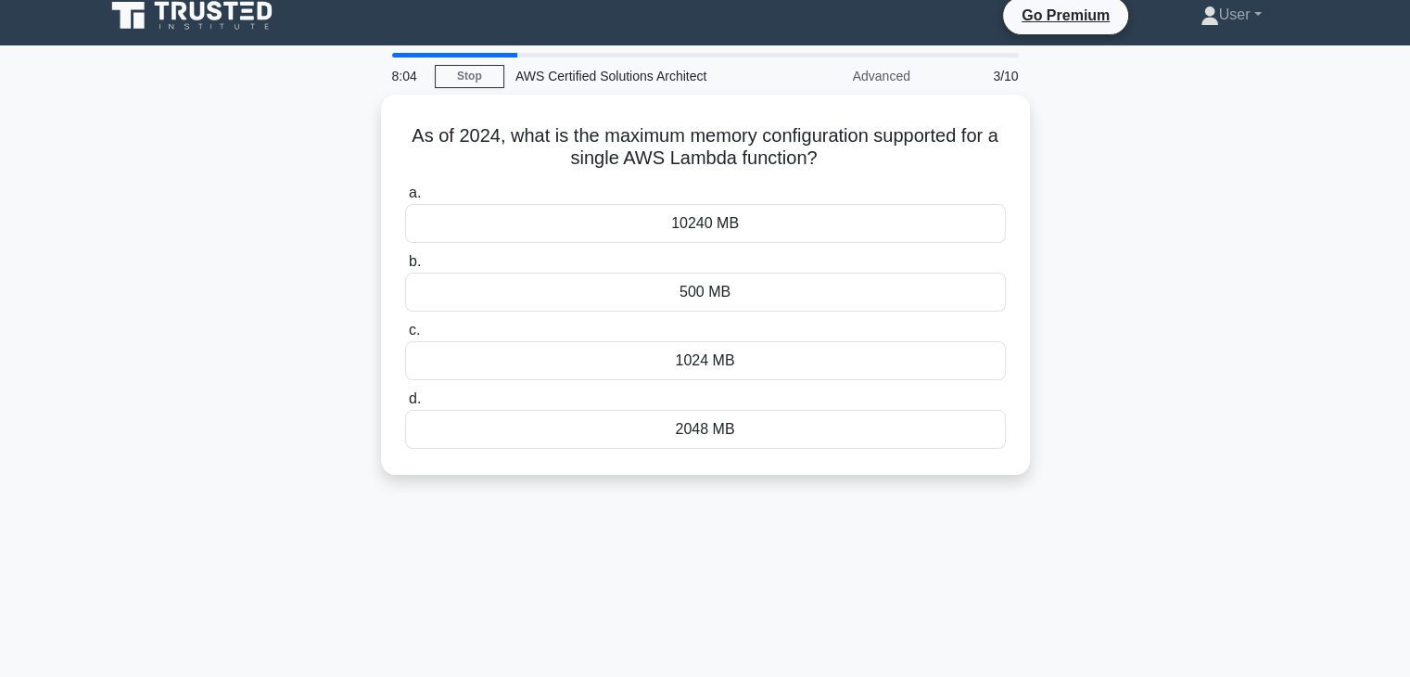
scroll to position [0, 0]
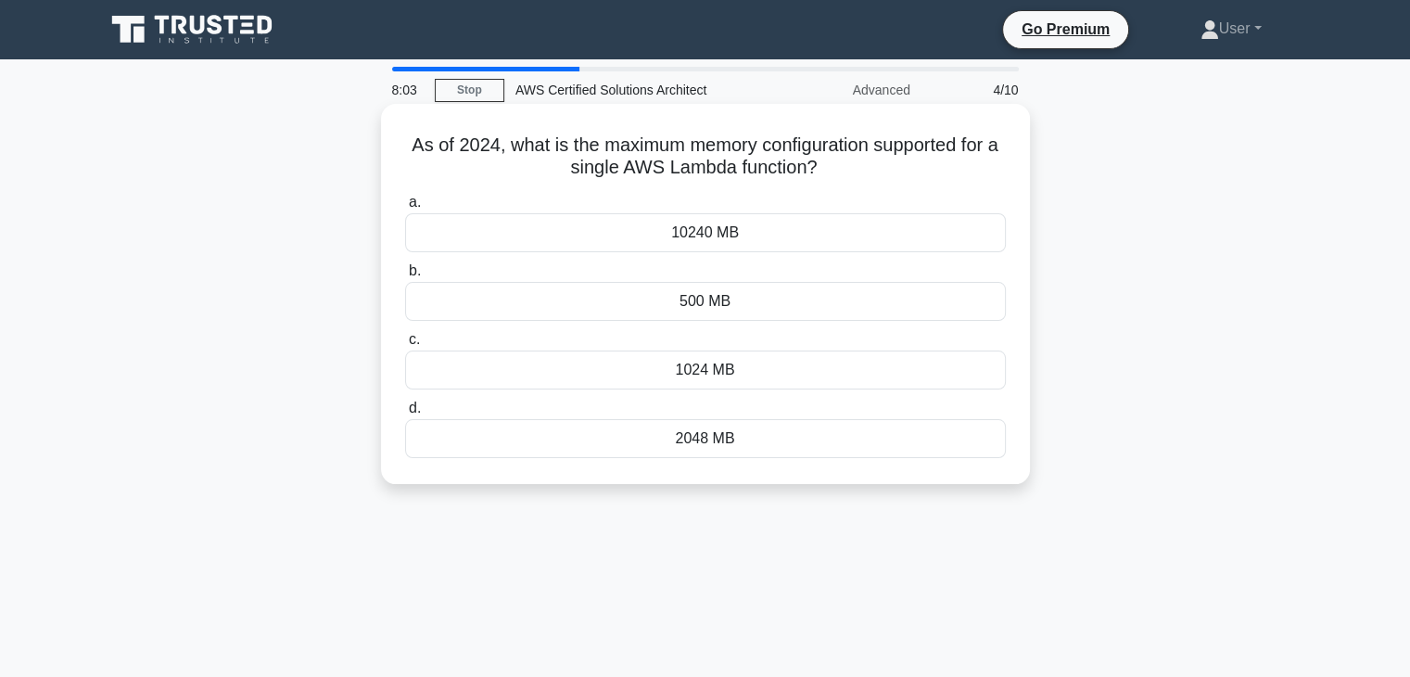
click at [826, 376] on div "1024 MB" at bounding box center [705, 369] width 601 height 39
click at [405, 346] on input "c. 1024 MB" at bounding box center [405, 340] width 0 height 12
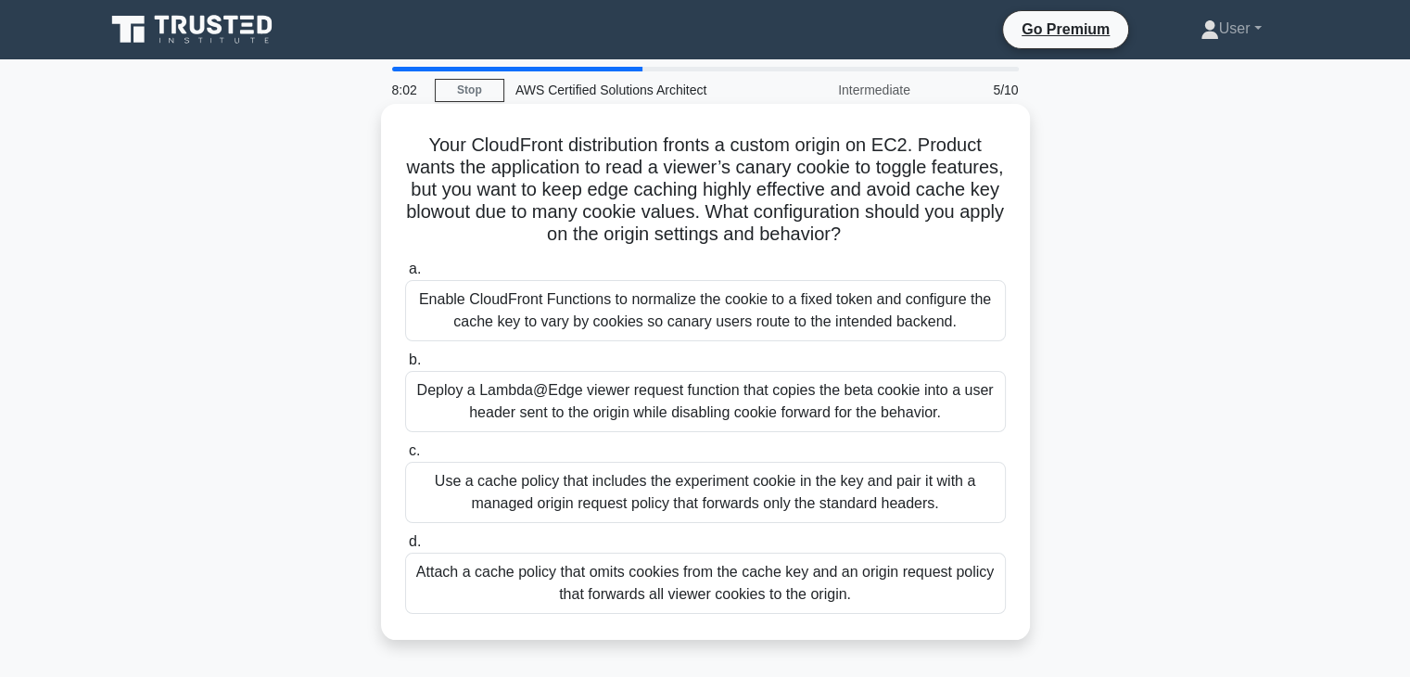
click at [846, 483] on div "Use a cache policy that includes the experiment cookie in the key and pair it w…" at bounding box center [705, 492] width 601 height 61
click at [405, 457] on input "c. Use a cache policy that includes the experiment cookie in the key and pair i…" at bounding box center [405, 451] width 0 height 12
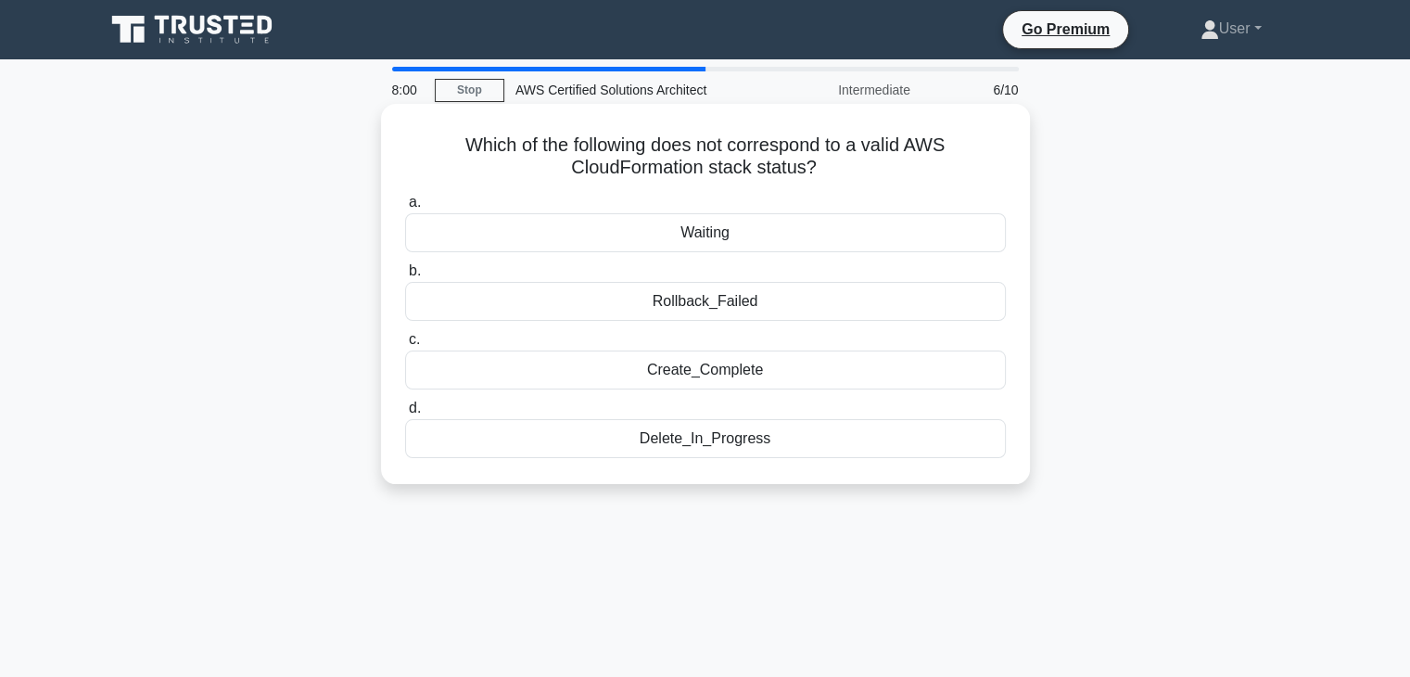
click at [841, 442] on div "Delete_In_Progress" at bounding box center [705, 438] width 601 height 39
click at [405, 414] on input "d. Delete_In_Progress" at bounding box center [405, 408] width 0 height 12
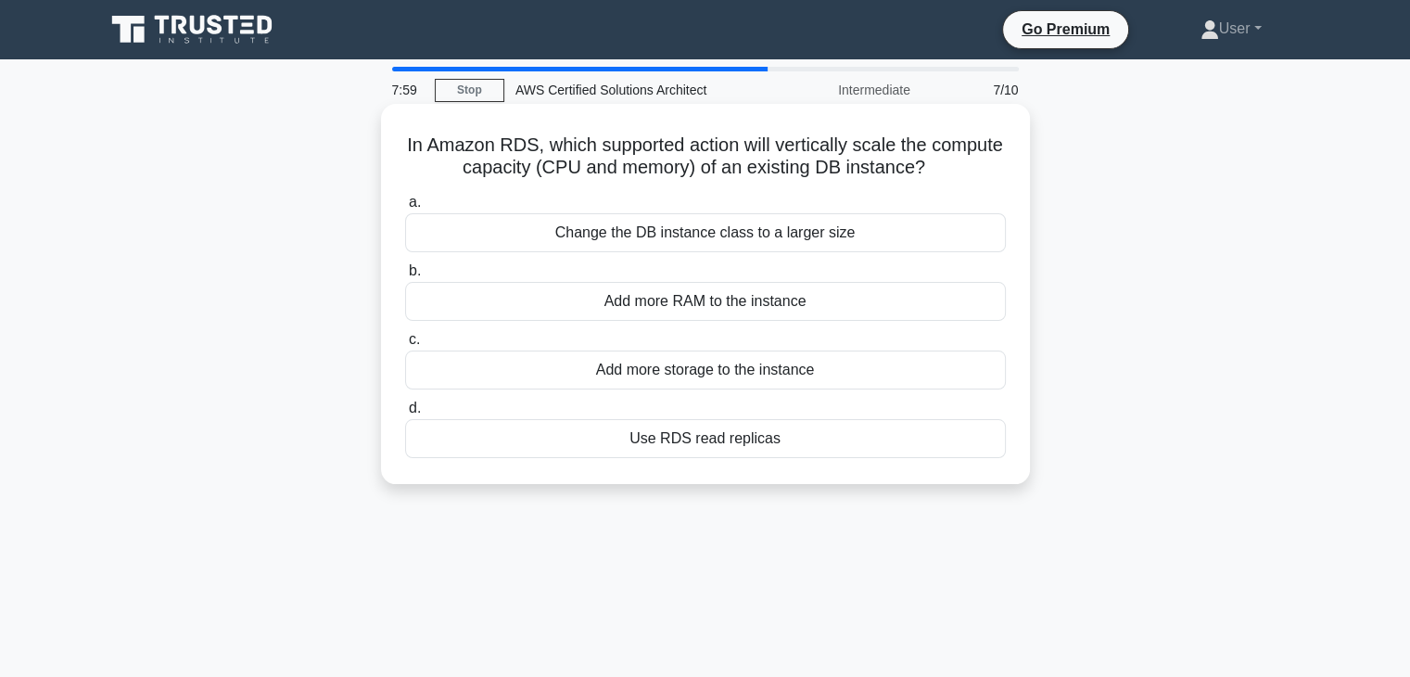
click at [845, 366] on div "Add more storage to the instance" at bounding box center [705, 369] width 601 height 39
click at [405, 346] on input "c. Add more storage to the instance" at bounding box center [405, 340] width 0 height 12
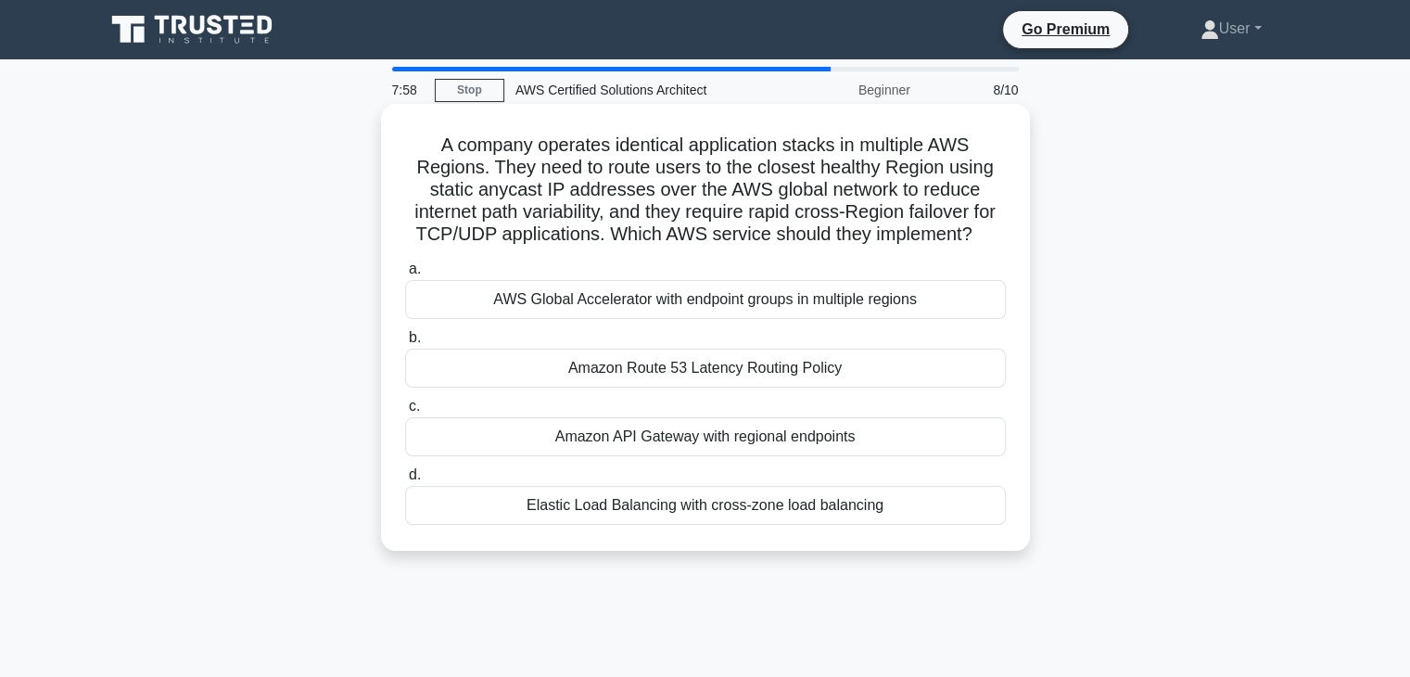
click at [854, 427] on div "Amazon API Gateway with regional endpoints" at bounding box center [705, 436] width 601 height 39
click at [405, 413] on input "c. Amazon API Gateway with regional endpoints" at bounding box center [405, 407] width 0 height 12
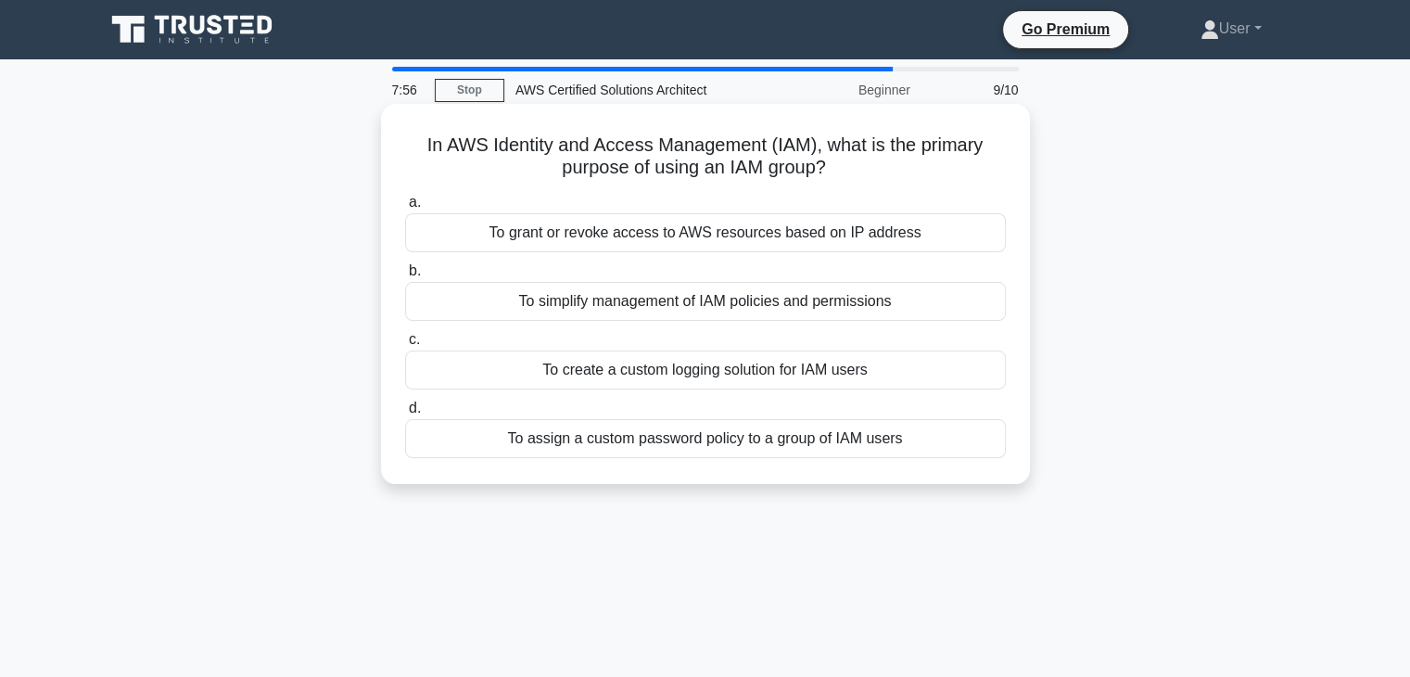
click at [868, 443] on div "To assign a custom password policy to a group of IAM users" at bounding box center [705, 438] width 601 height 39
click at [405, 414] on input "d. To assign a custom password policy to a group of IAM users" at bounding box center [405, 408] width 0 height 12
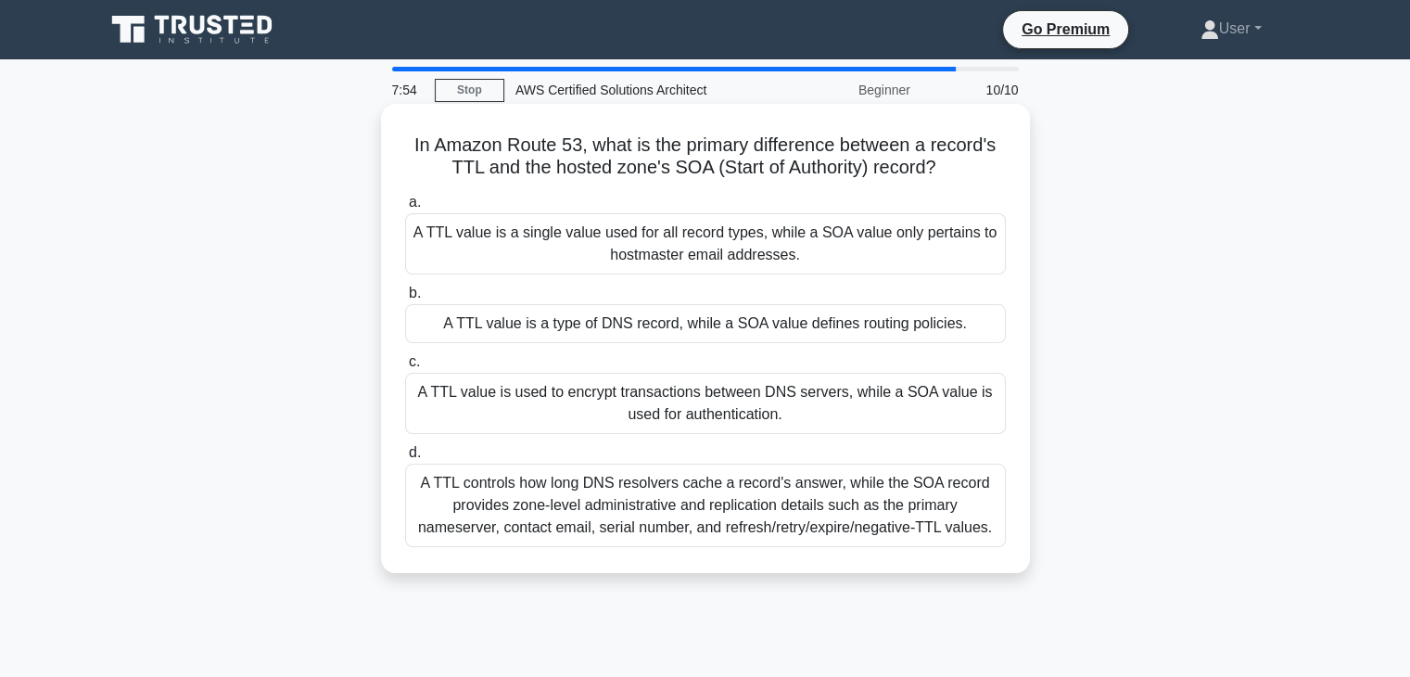
click at [863, 385] on div "A TTL value is used to encrypt transactions between DNS servers, while a SOA va…" at bounding box center [705, 403] width 601 height 61
click at [405, 368] on input "c. A TTL value is used to encrypt transactions between DNS servers, while a SOA…" at bounding box center [405, 362] width 0 height 12
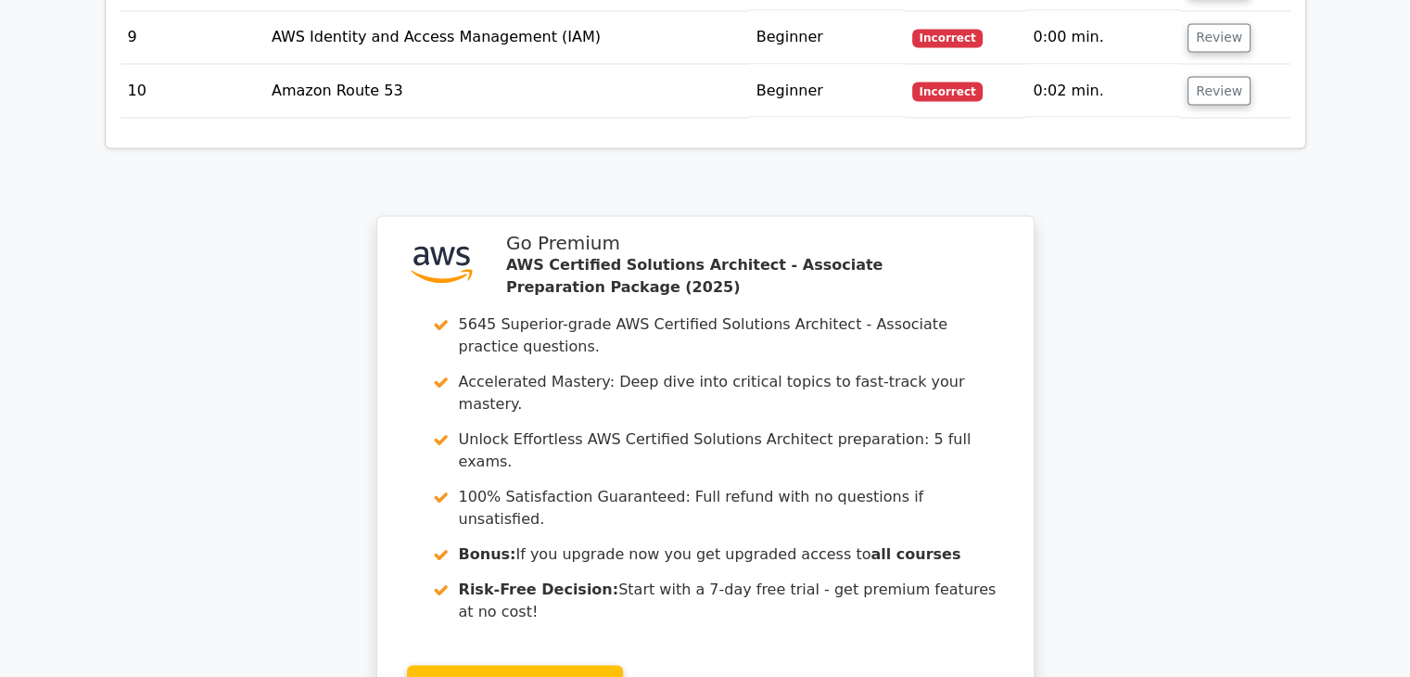
scroll to position [3568, 0]
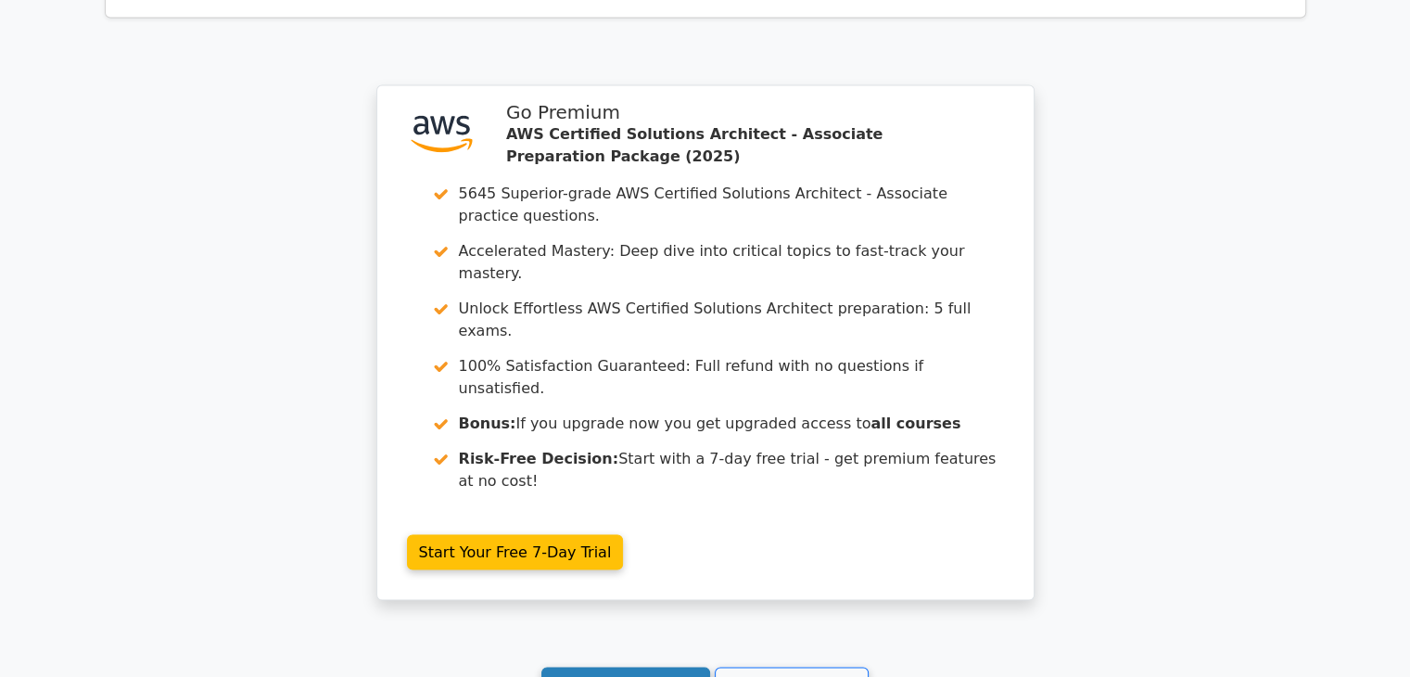
click at [648, 668] on link "Continue practicing" at bounding box center [627, 685] width 170 height 35
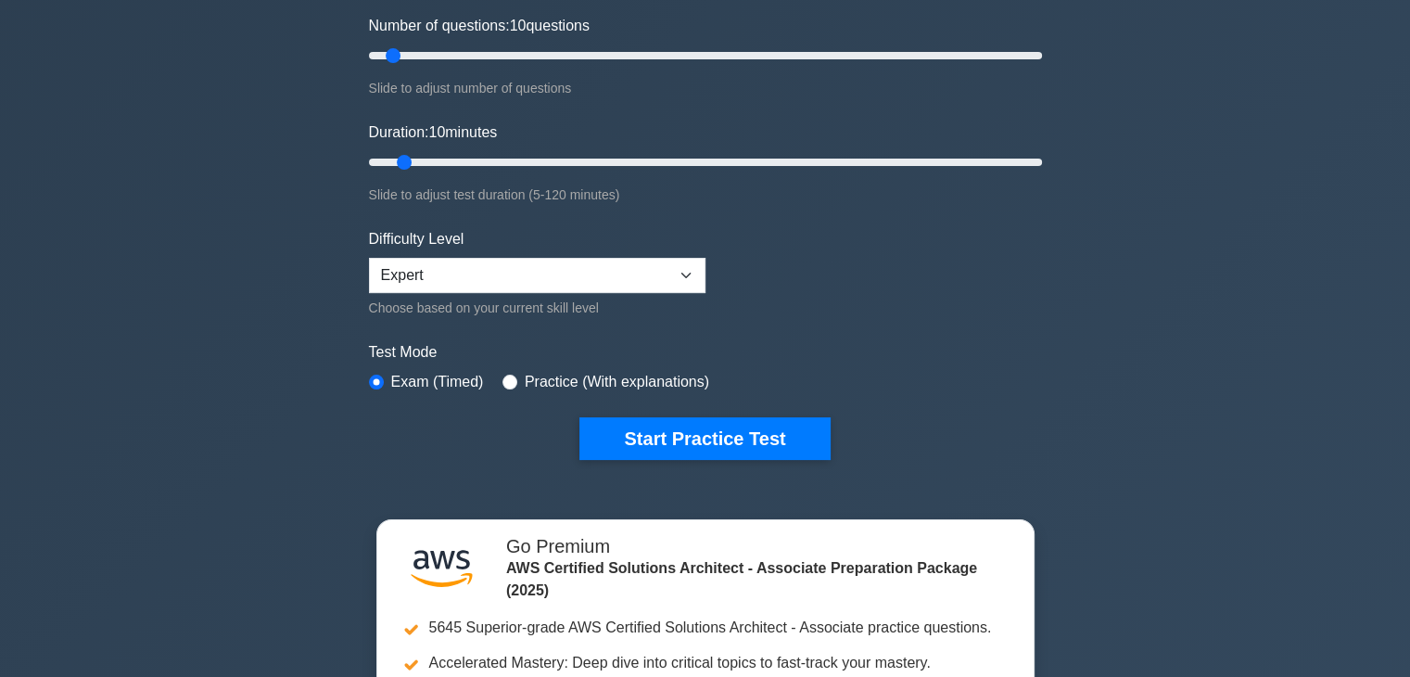
scroll to position [273, 0]
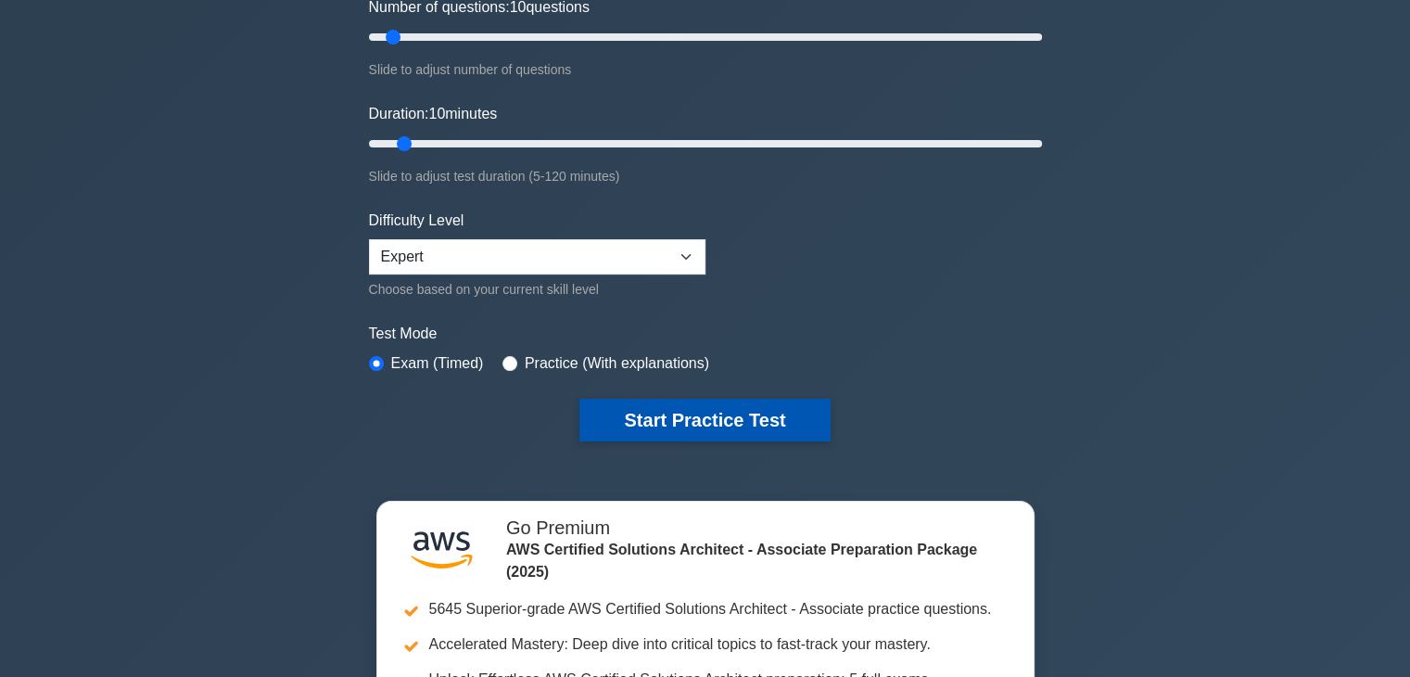
click at [668, 405] on button "Start Practice Test" at bounding box center [705, 420] width 250 height 43
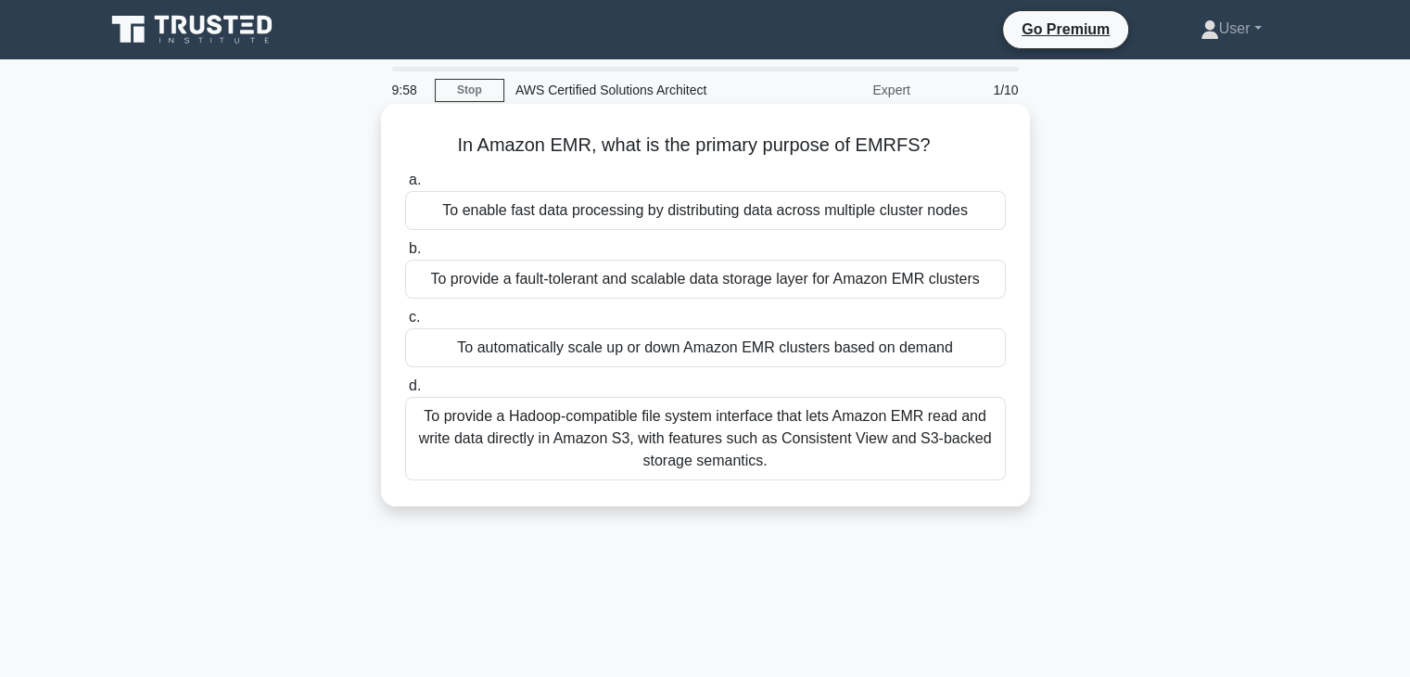
click at [730, 391] on label "d. To provide a Hadoop-compatible file system interface that lets Amazon EMR re…" at bounding box center [705, 428] width 601 height 106
click at [405, 391] on input "d. To provide a Hadoop-compatible file system interface that lets Amazon EMR re…" at bounding box center [405, 386] width 0 height 12
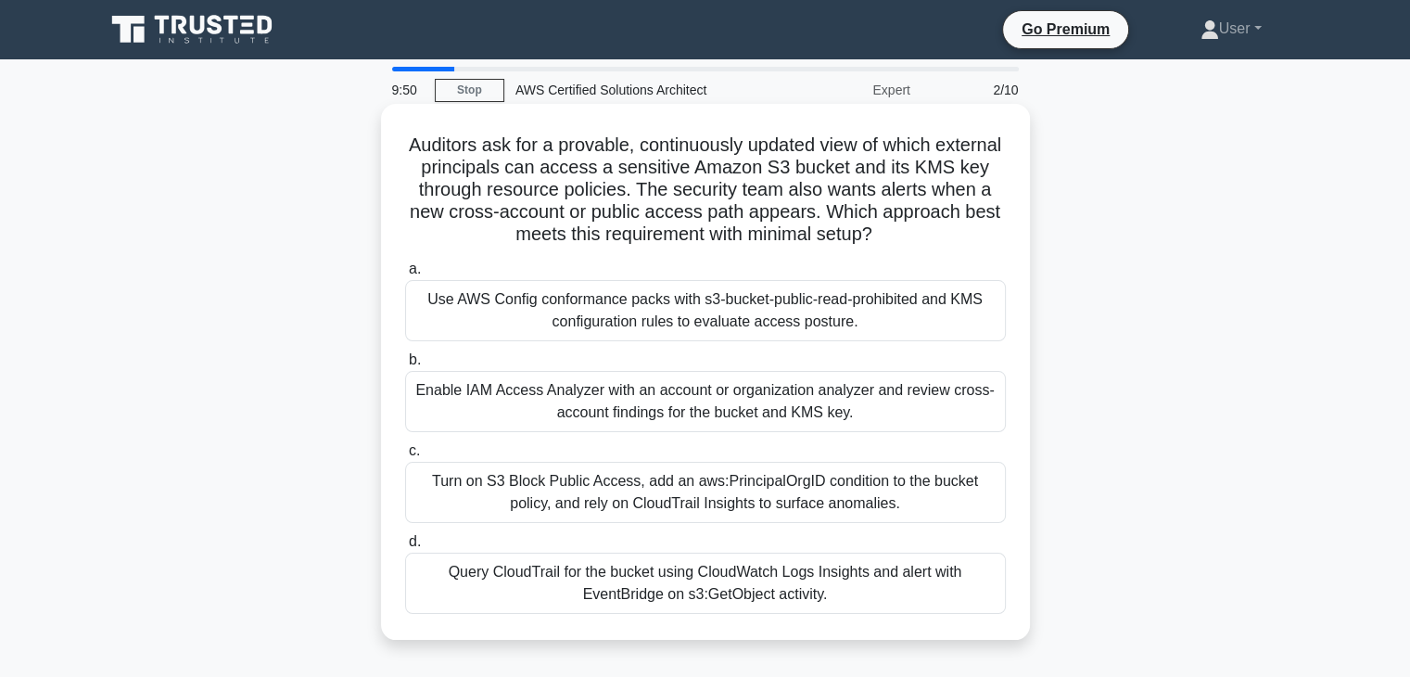
click at [753, 429] on div "Enable IAM Access Analyzer with an account or organization analyzer and review …" at bounding box center [705, 401] width 601 height 61
click at [405, 366] on input "b. Enable IAM Access Analyzer with an account or organization analyzer and revi…" at bounding box center [405, 360] width 0 height 12
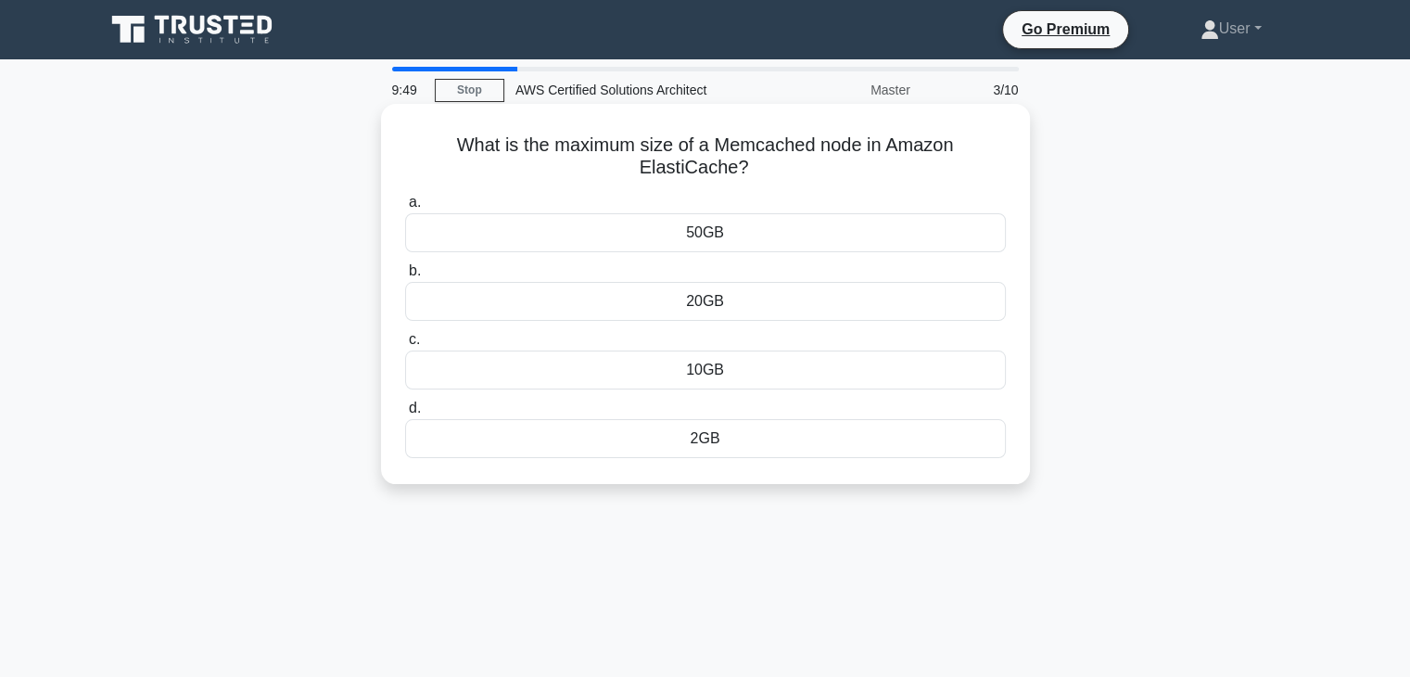
click at [771, 411] on label "d. 2GB" at bounding box center [705, 427] width 601 height 61
click at [405, 411] on input "d. 2GB" at bounding box center [405, 408] width 0 height 12
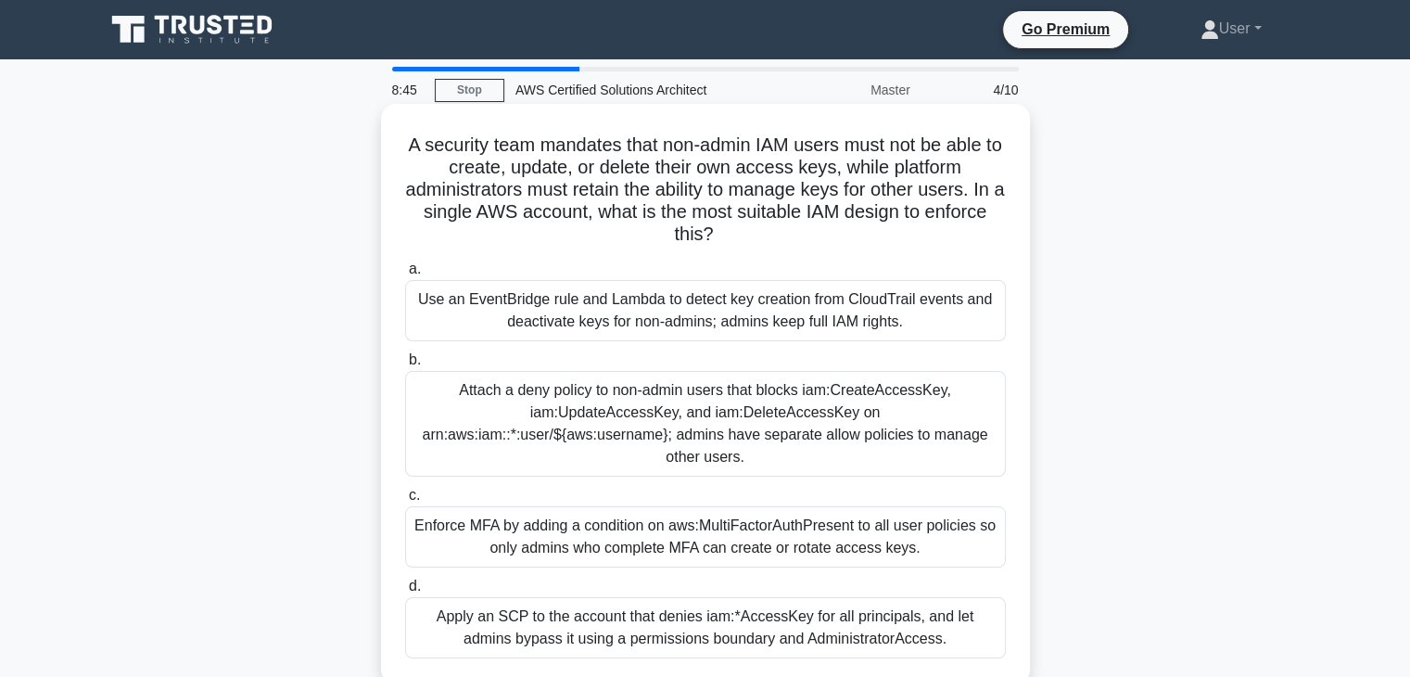
click at [746, 484] on label "c. Enforce MFA by adding a condition on aws:MultiFactorAuthPresent to all user …" at bounding box center [705, 525] width 601 height 83
click at [405, 490] on input "c. Enforce MFA by adding a condition on aws:MultiFactorAuthPresent to all user …" at bounding box center [405, 496] width 0 height 12
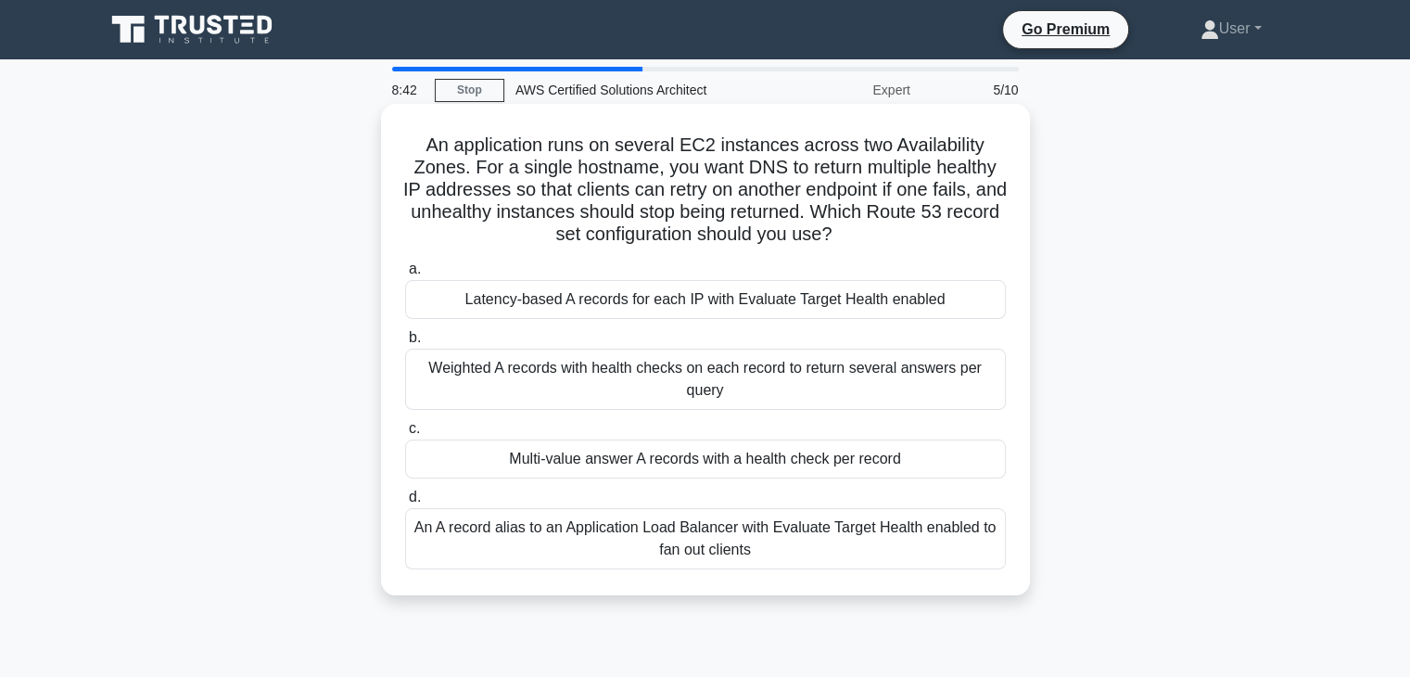
click at [743, 479] on div "a. Latency-based A records for each IP with Evaluate Target Health enabled b. W…" at bounding box center [705, 413] width 623 height 319
click at [741, 488] on label "d. An A record alias to an Application Load Balancer with Evaluate Target Healt…" at bounding box center [705, 527] width 601 height 83
click at [405, 491] on input "d. An A record alias to an Application Load Balancer with Evaluate Target Healt…" at bounding box center [405, 497] width 0 height 12
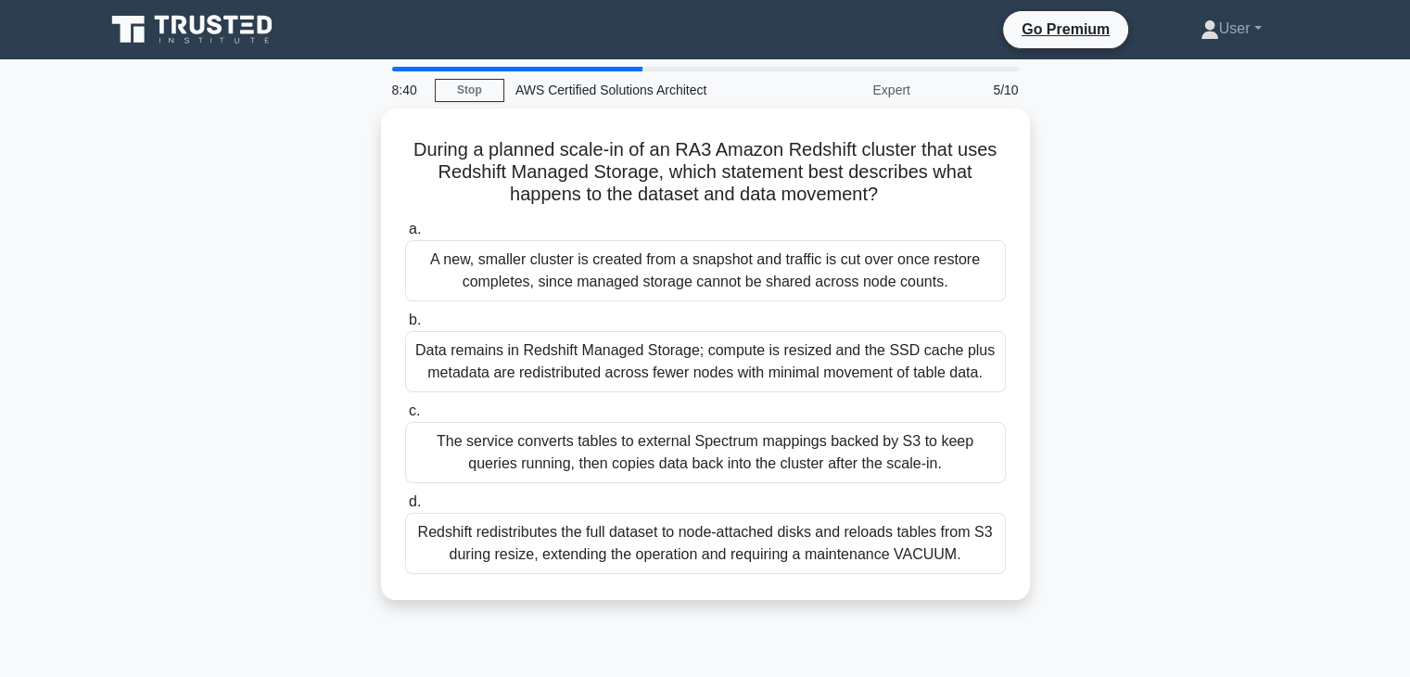
click at [741, 491] on label "d. Redshift redistributes the full dataset to node-attached disks and reloads t…" at bounding box center [705, 532] width 601 height 83
click at [405, 496] on input "d. Redshift redistributes the full dataset to node-attached disks and reloads t…" at bounding box center [405, 502] width 0 height 12
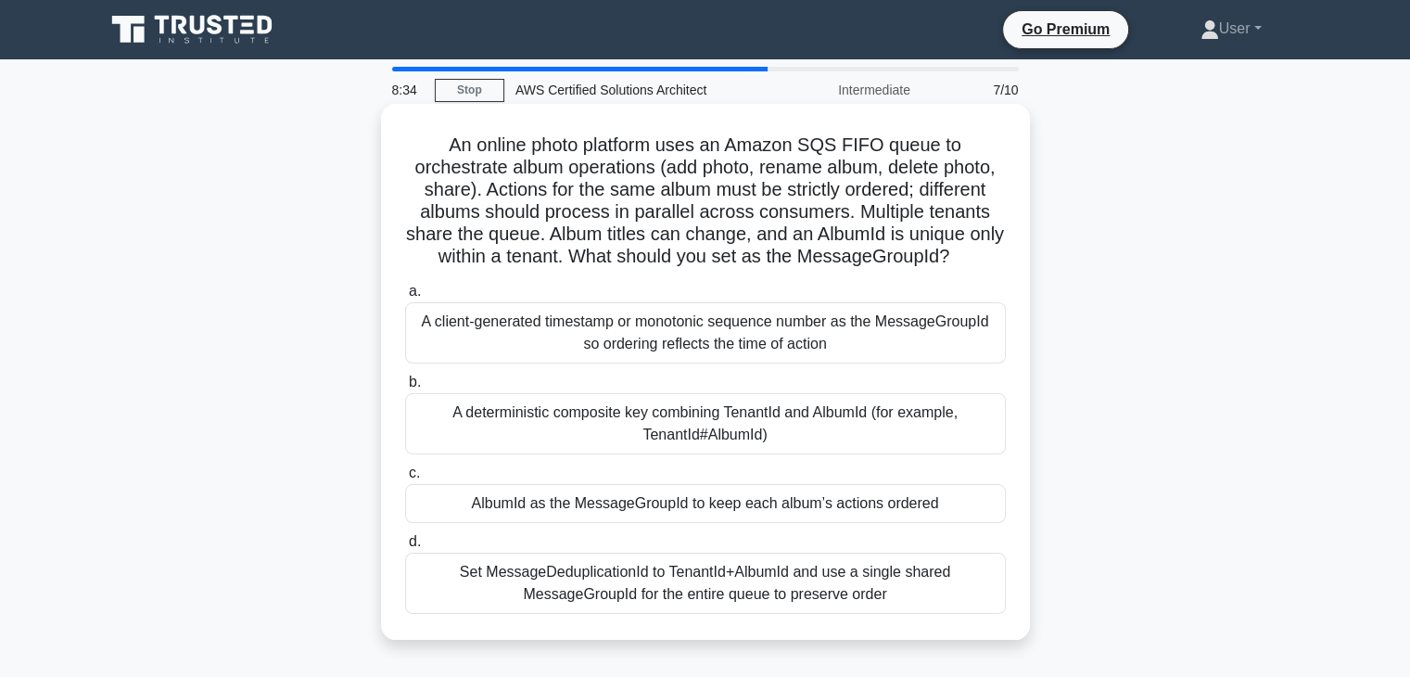
click at [748, 540] on label "d. Set MessageDeduplicationId to TenantId+AlbumId and use a single shared Messa…" at bounding box center [705, 571] width 601 height 83
click at [405, 540] on input "d. Set MessageDeduplicationId to TenantId+AlbumId and use a single shared Messa…" at bounding box center [405, 542] width 0 height 12
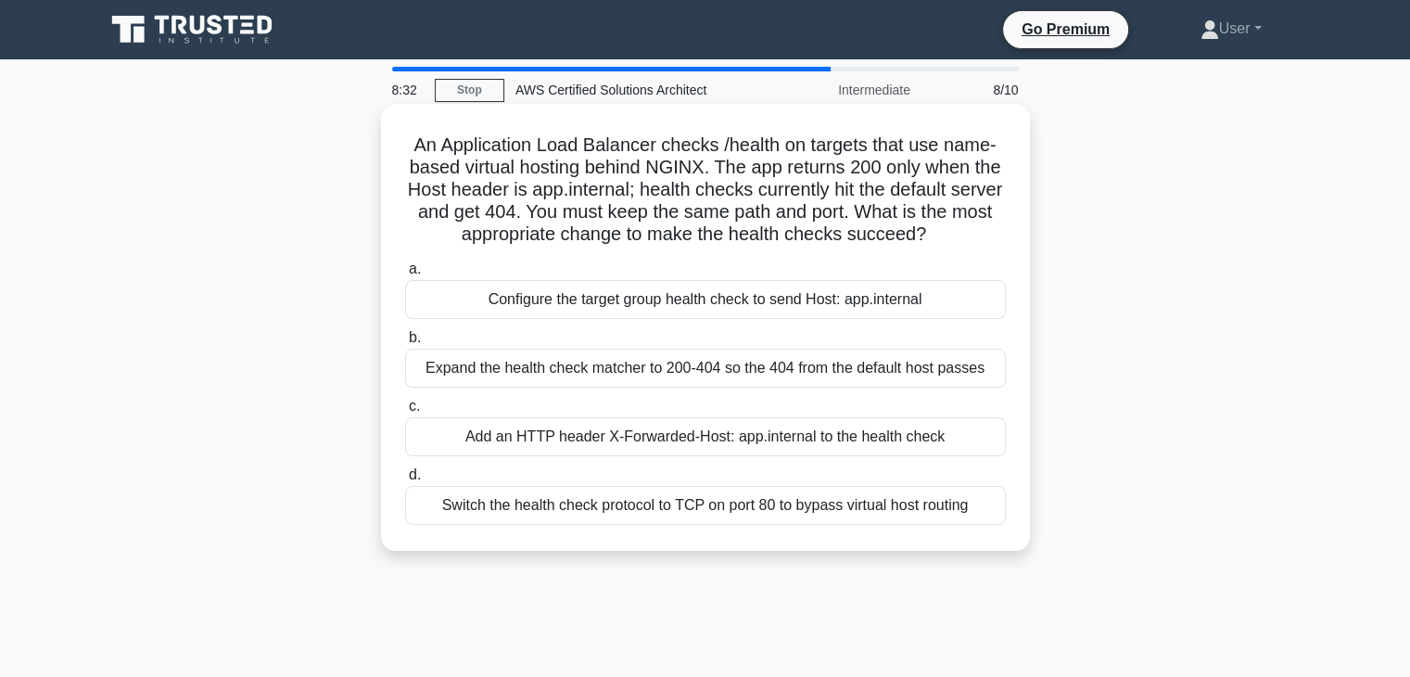
click at [784, 424] on div "Add an HTTP header X-Forwarded-Host: app.internal to the health check" at bounding box center [705, 436] width 601 height 39
click at [405, 413] on input "c. Add an HTTP header X-Forwarded-Host: app.internal to the health check" at bounding box center [405, 407] width 0 height 12
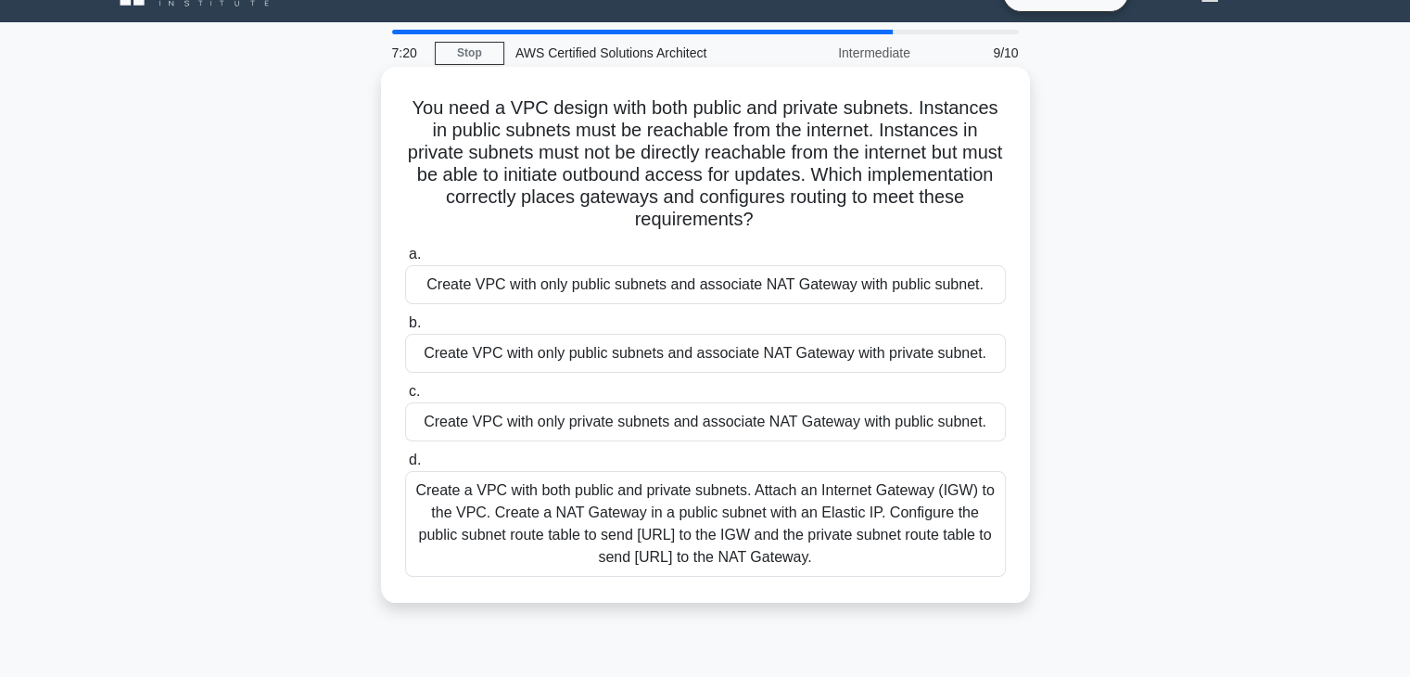
scroll to position [50, 0]
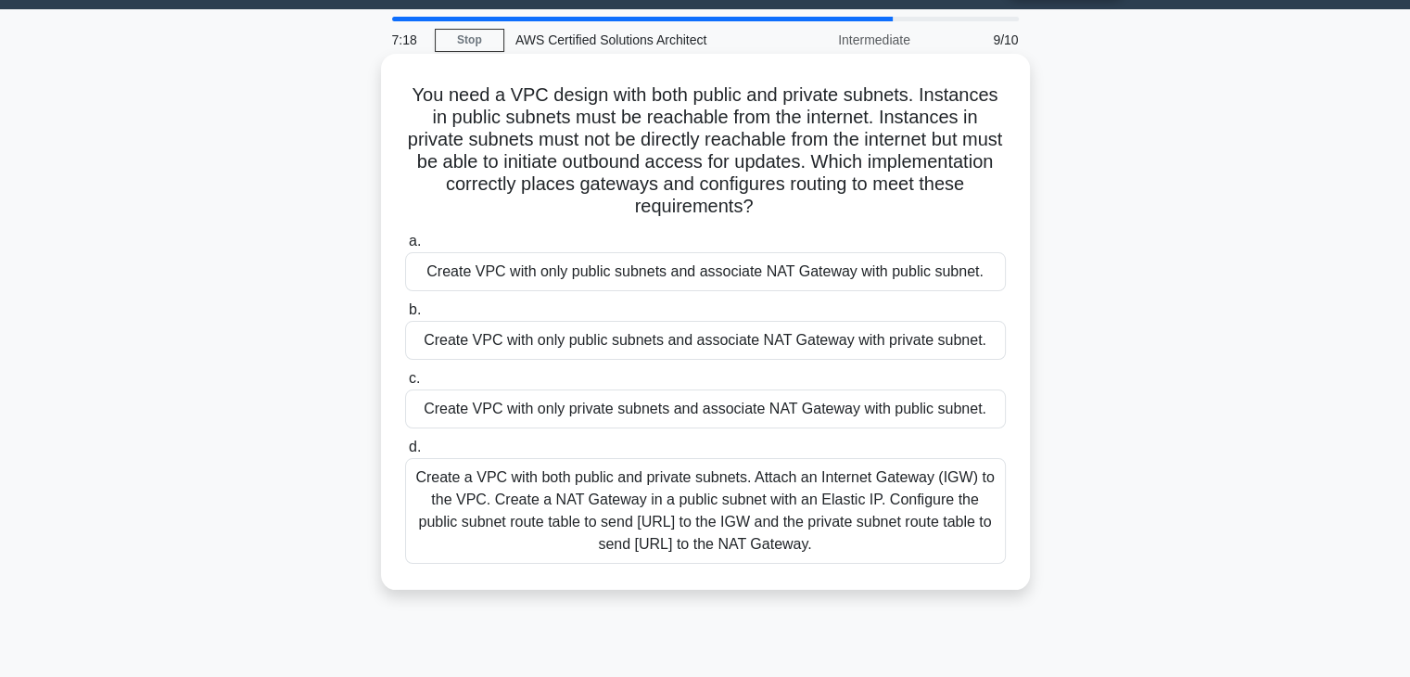
click at [723, 427] on div "Create VPC with only private subnets and associate NAT Gateway with public subn…" at bounding box center [705, 408] width 601 height 39
click at [405, 385] on input "c. Create VPC with only private subnets and associate NAT Gateway with public s…" at bounding box center [405, 379] width 0 height 12
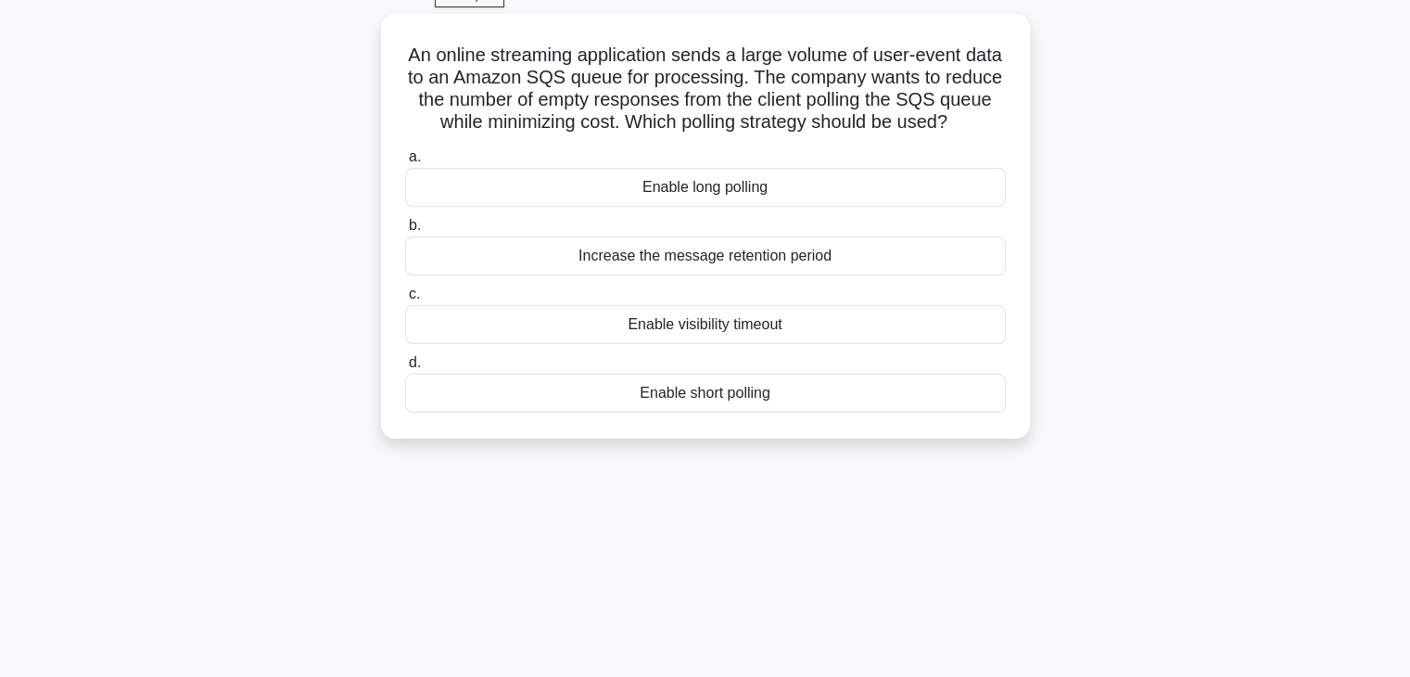
scroll to position [0, 0]
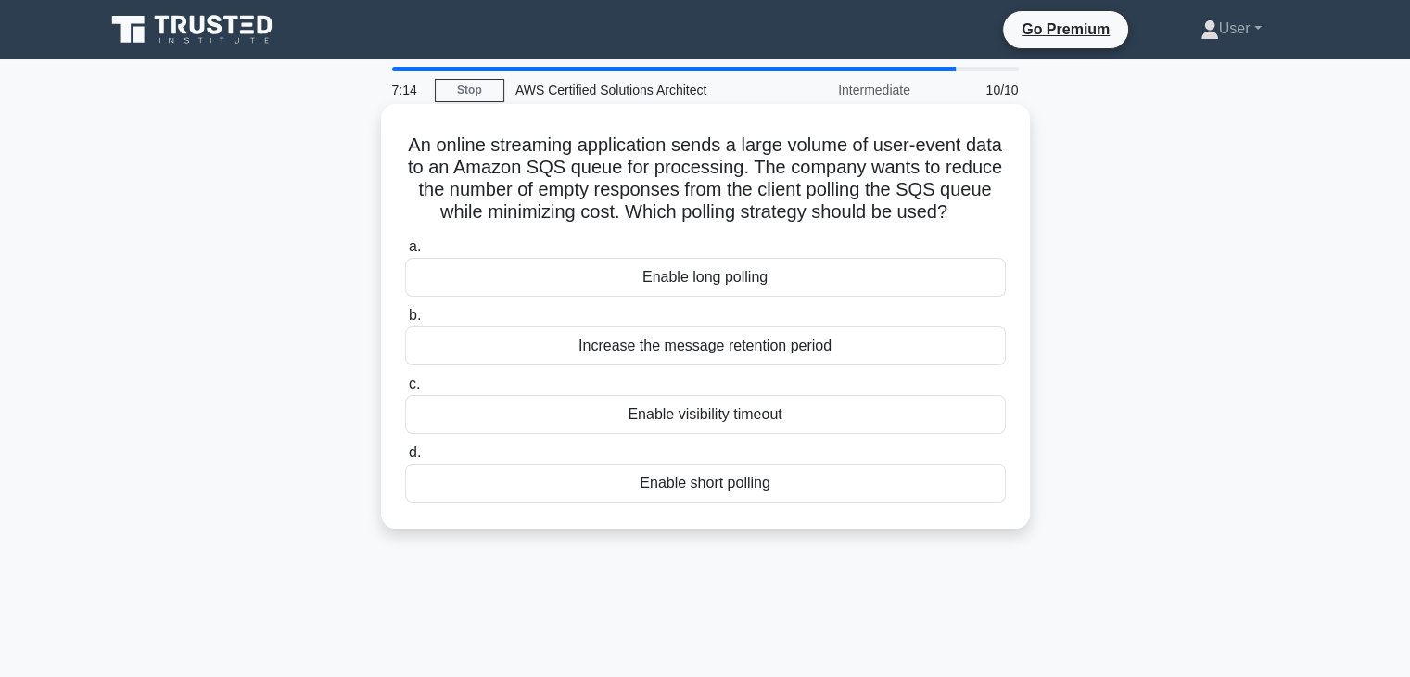
click at [568, 470] on label "d. Enable short polling" at bounding box center [705, 471] width 601 height 61
click at [405, 459] on input "d. Enable short polling" at bounding box center [405, 453] width 0 height 12
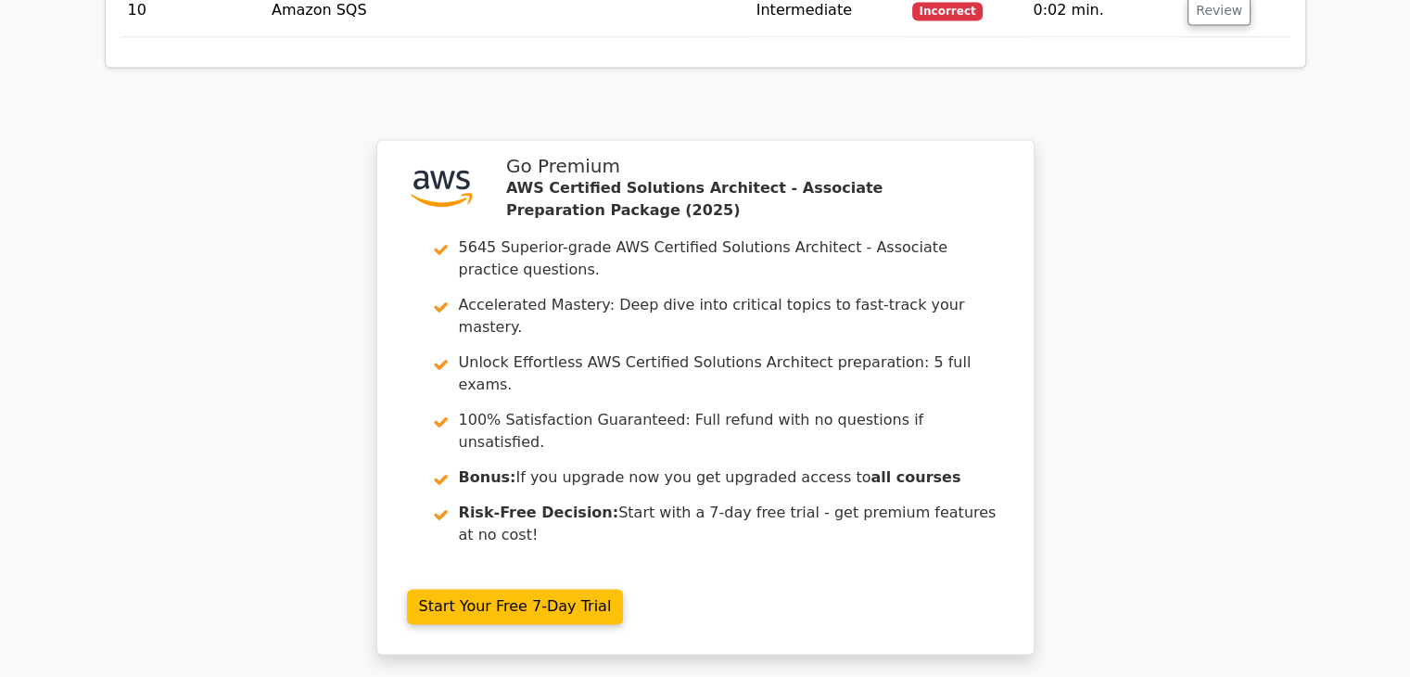
scroll to position [3020, 0]
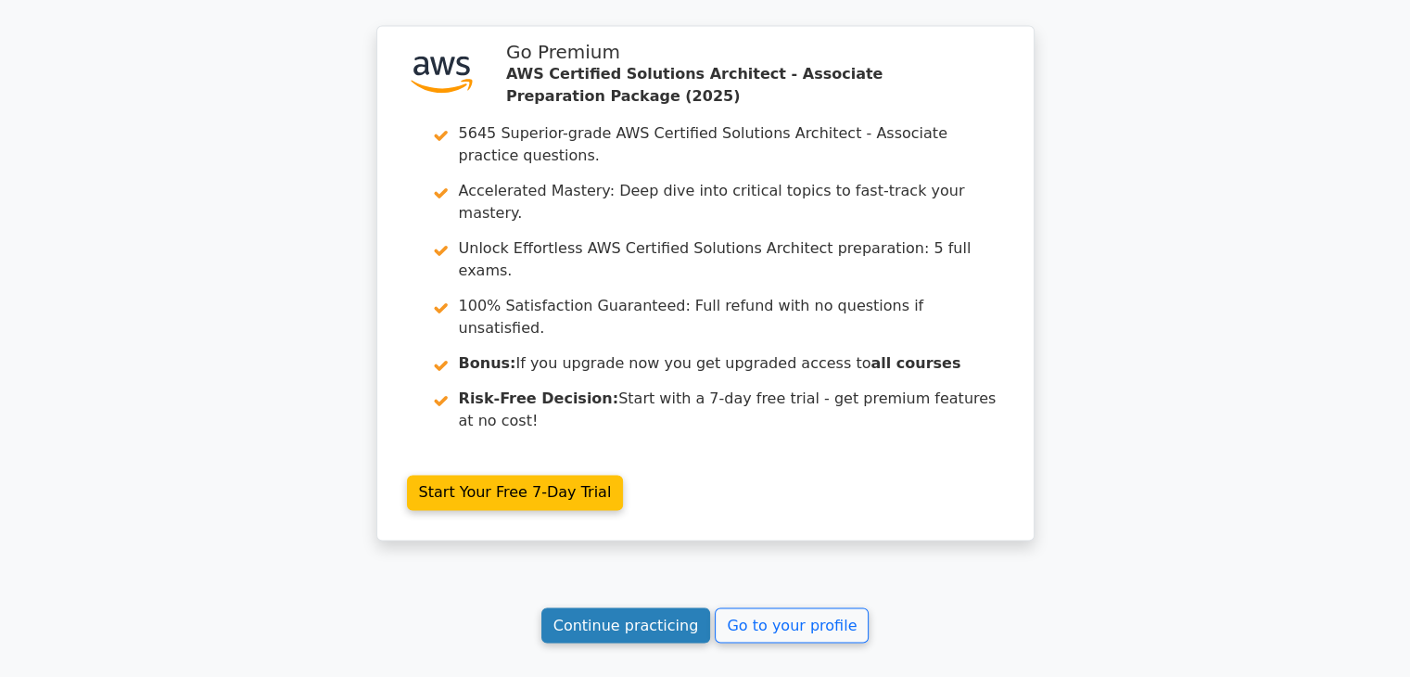
click at [634, 607] on link "Continue practicing" at bounding box center [627, 624] width 170 height 35
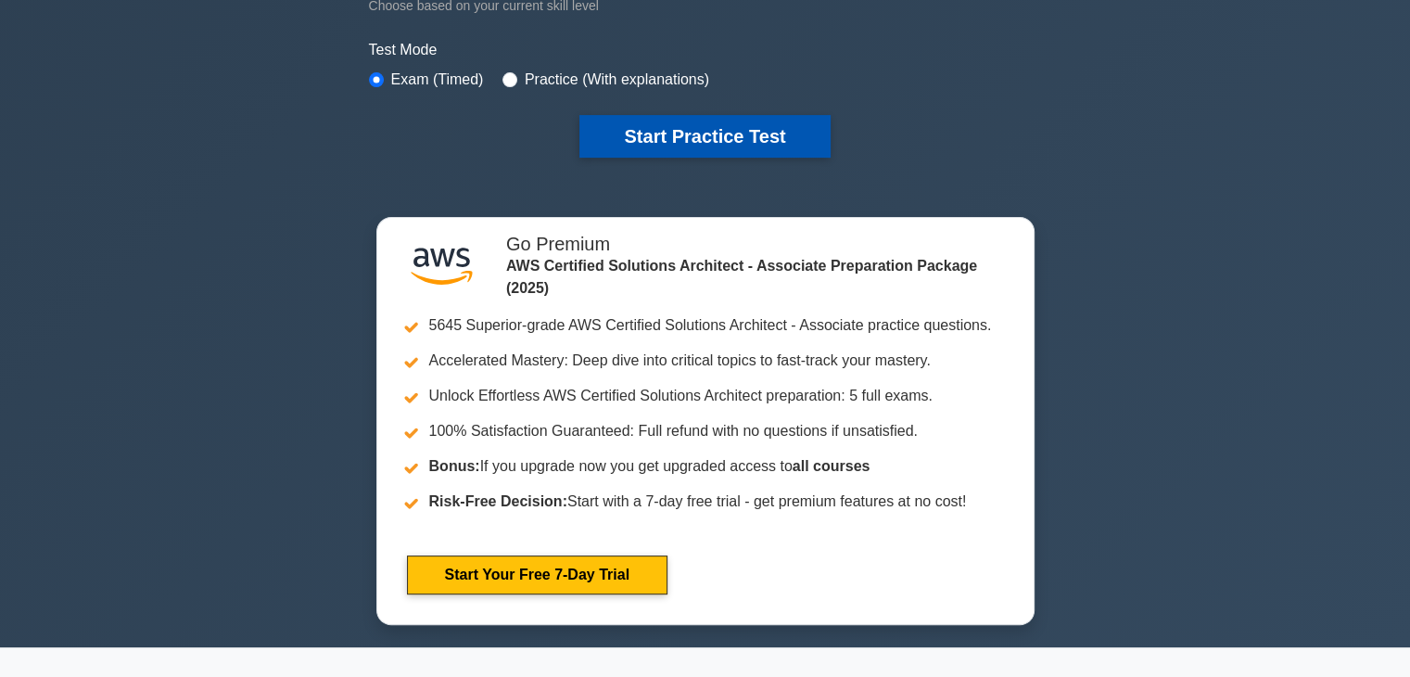
click at [705, 115] on button "Start Practice Test" at bounding box center [705, 136] width 250 height 43
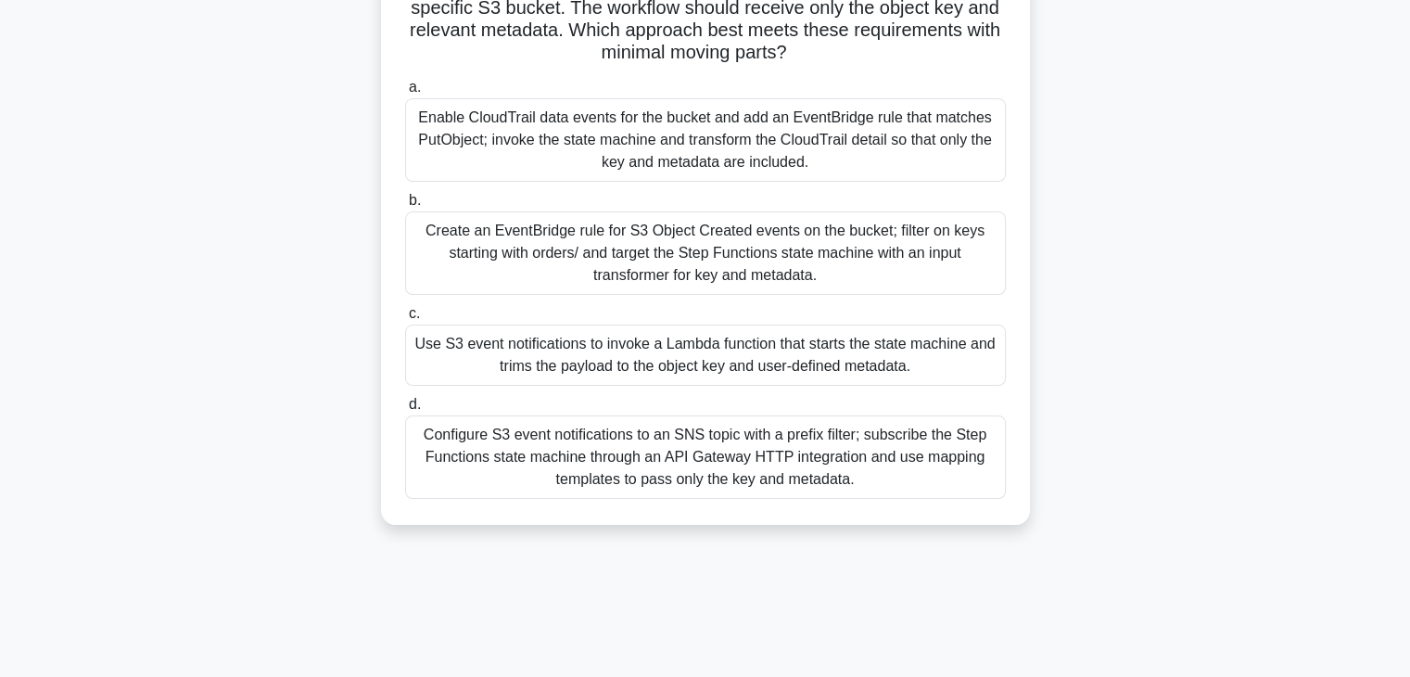
scroll to position [278, 0]
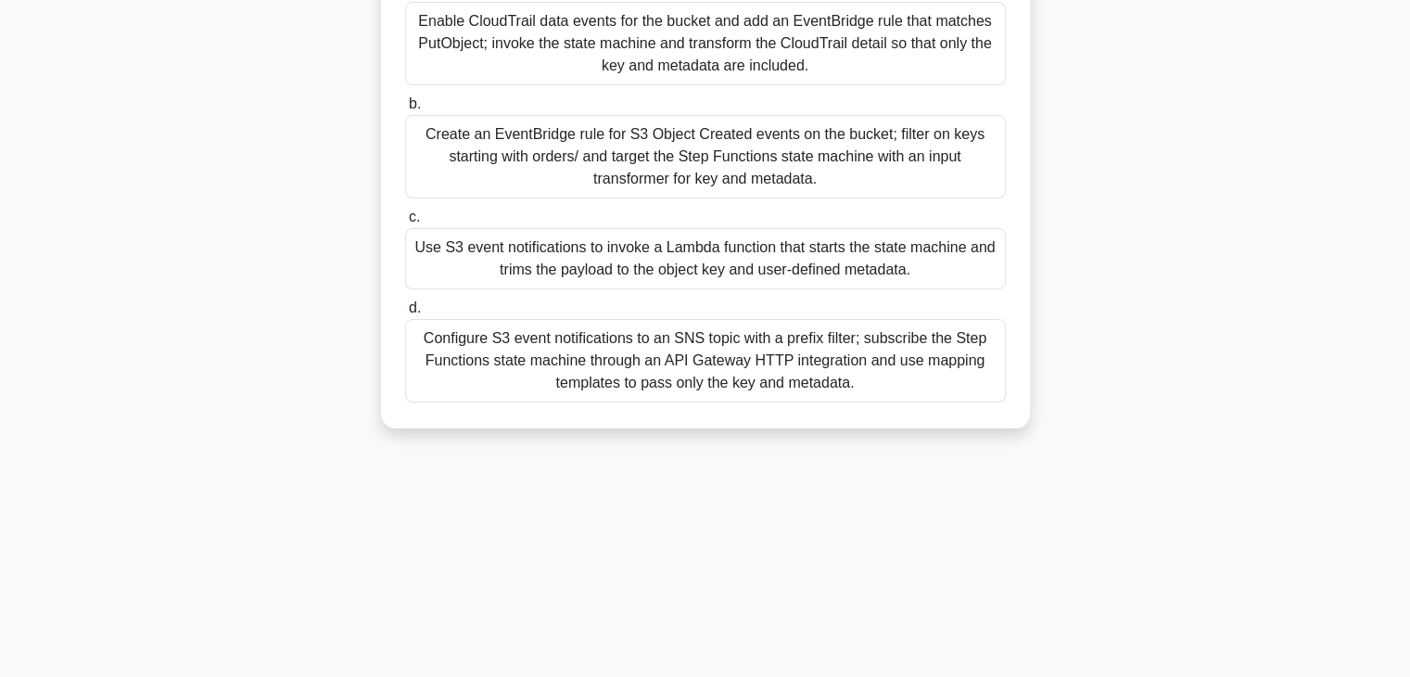
click at [642, 394] on div "Configure S3 event notifications to an SNS topic with a prefix filter; subscrib…" at bounding box center [705, 360] width 601 height 83
click at [405, 314] on input "d. Configure S3 event notifications to an SNS topic with a prefix filter; subsc…" at bounding box center [405, 308] width 0 height 12
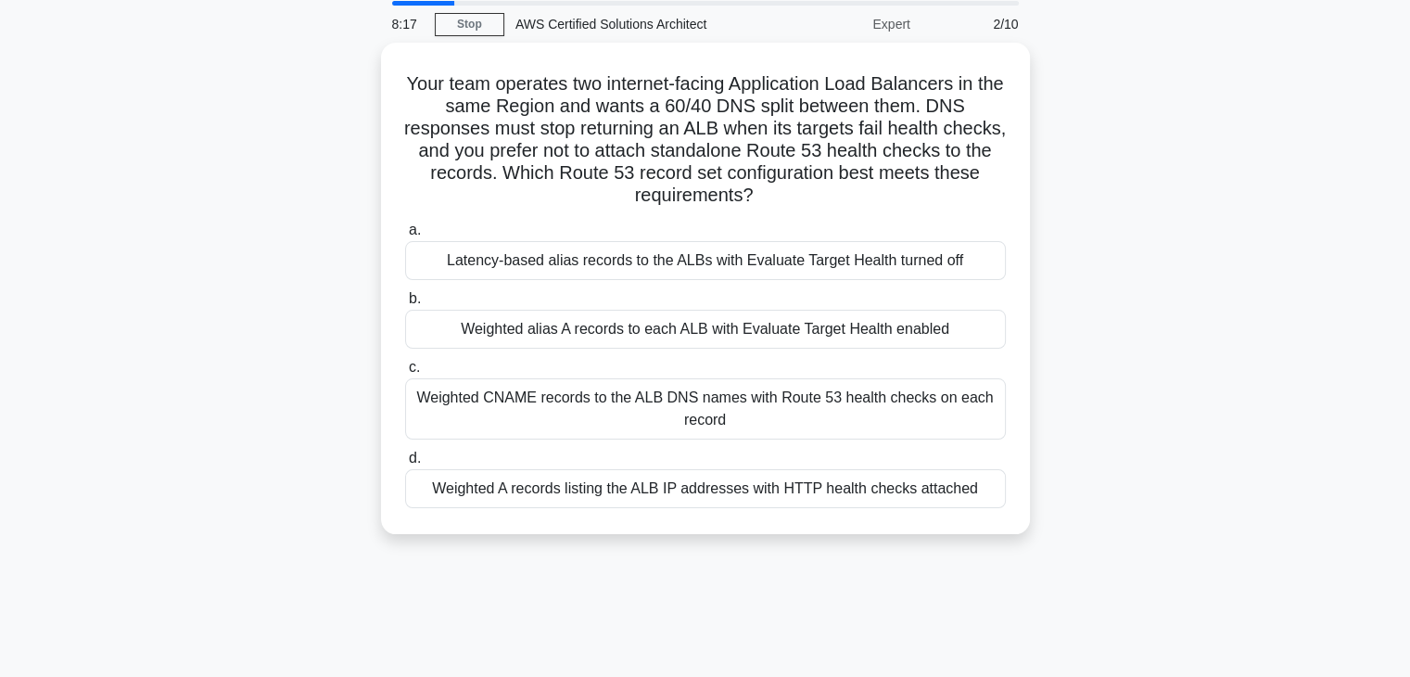
scroll to position [0, 0]
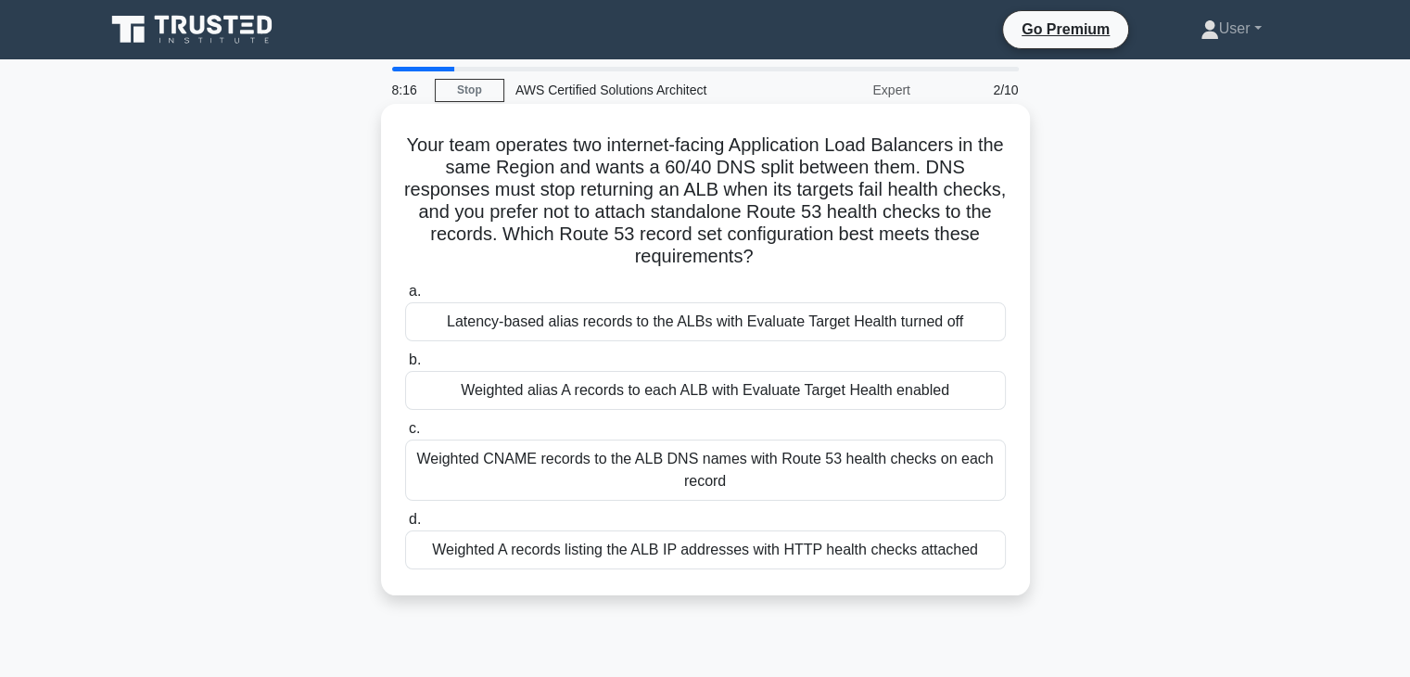
click at [674, 400] on div "Weighted alias A records to each ALB with Evaluate Target Health enabled" at bounding box center [705, 390] width 601 height 39
click at [405, 366] on input "b. Weighted alias A records to each ALB with Evaluate Target Health enabled" at bounding box center [405, 360] width 0 height 12
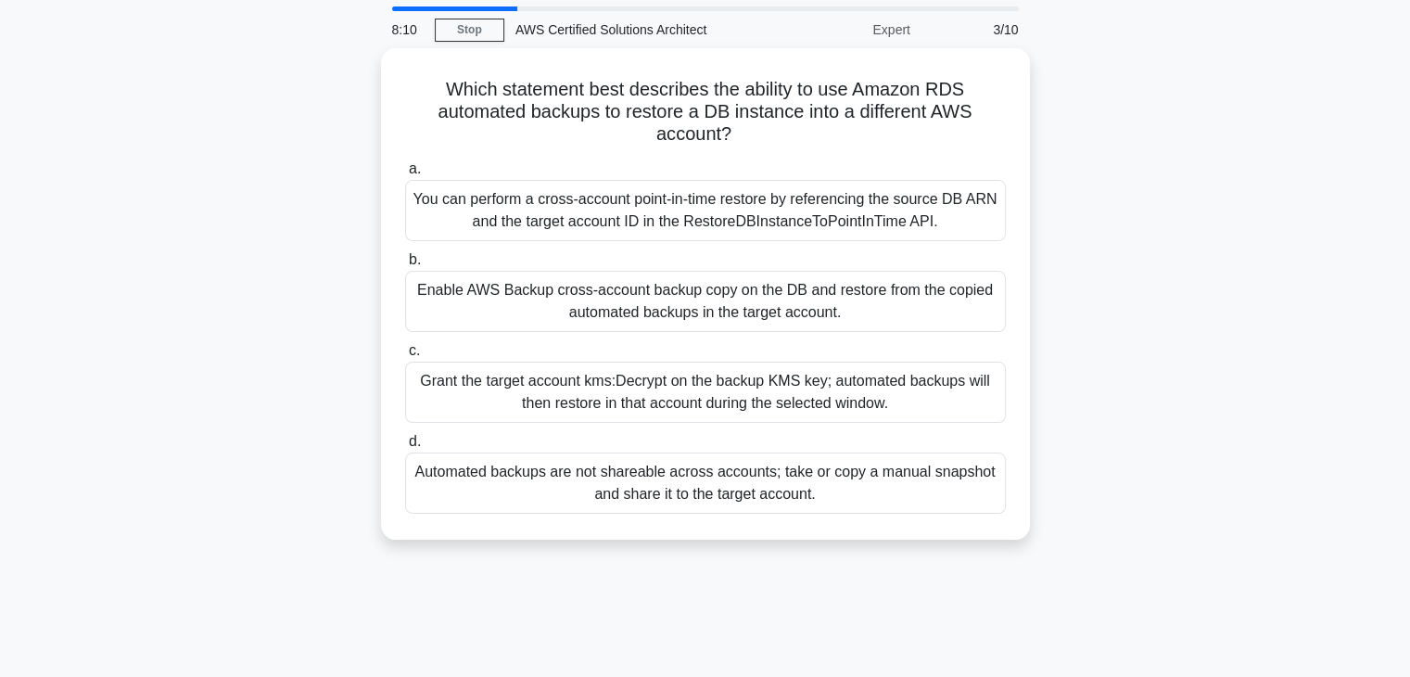
scroll to position [93, 0]
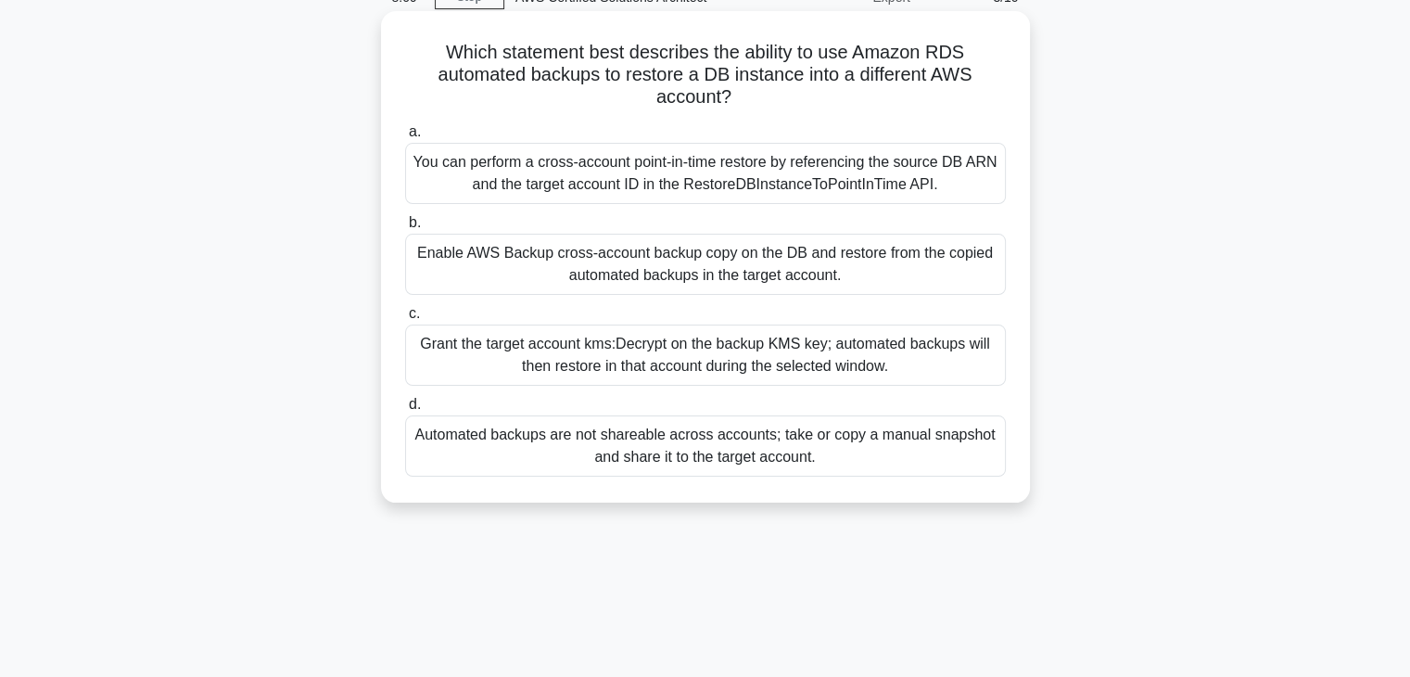
click at [675, 429] on div "Automated backups are not shareable across accounts; take or copy a manual snap…" at bounding box center [705, 445] width 601 height 61
click at [405, 411] on input "d. Automated backups are not shareable across accounts; take or copy a manual s…" at bounding box center [405, 405] width 0 height 12
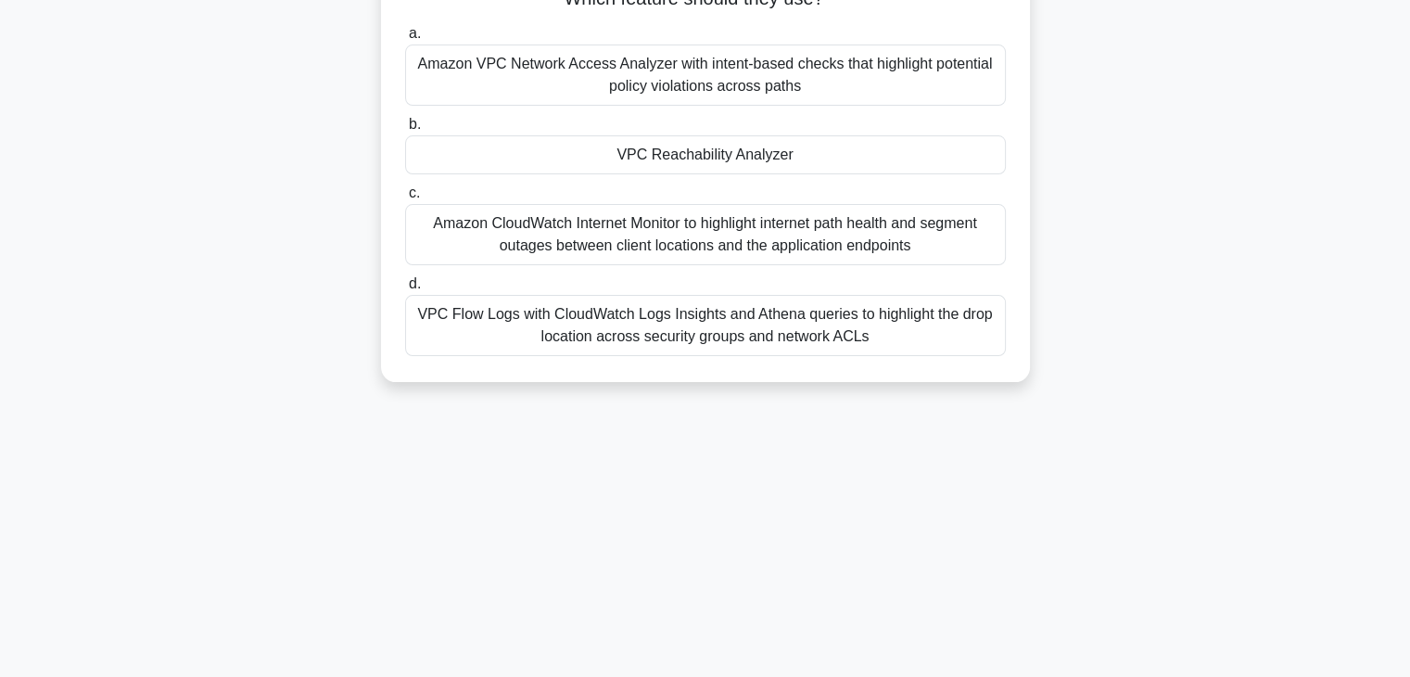
scroll to position [289, 0]
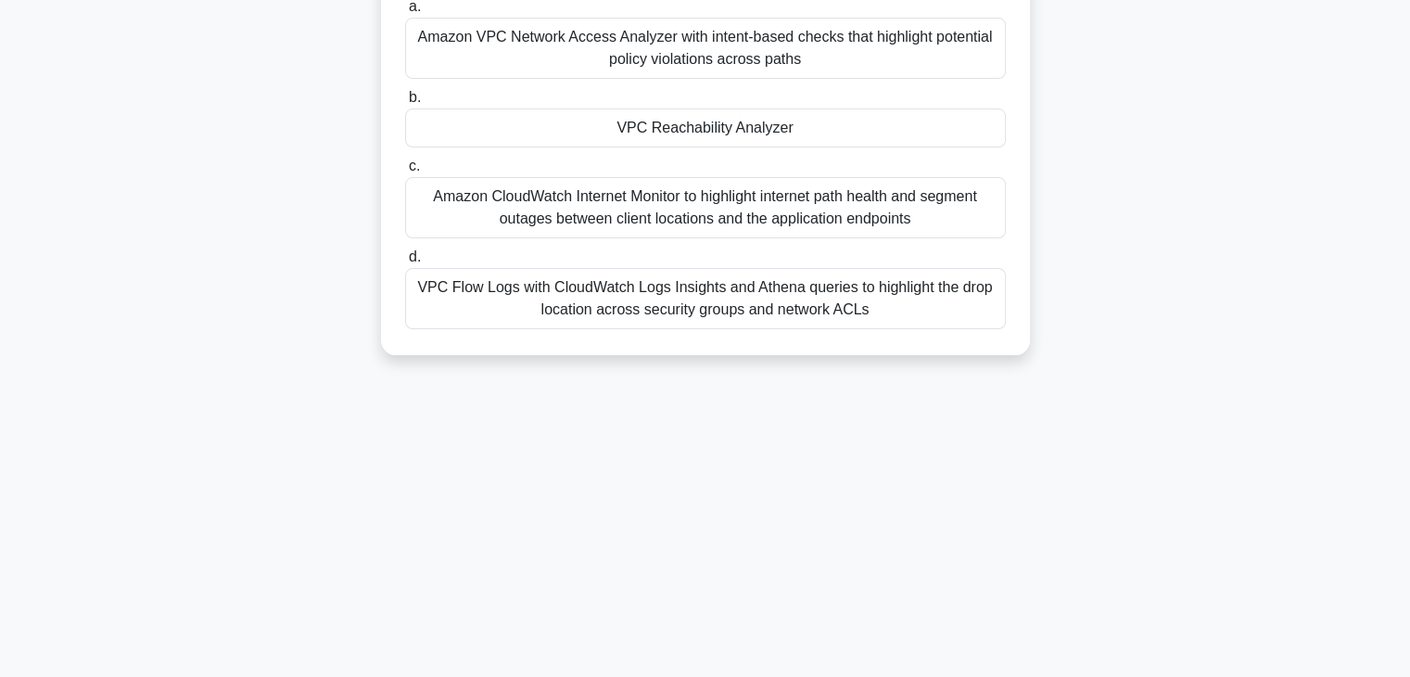
click at [554, 539] on div "6:54 Stop AWS Certified Solutions Architect Expert 4/10 A solutions architect n…" at bounding box center [706, 240] width 1224 height 927
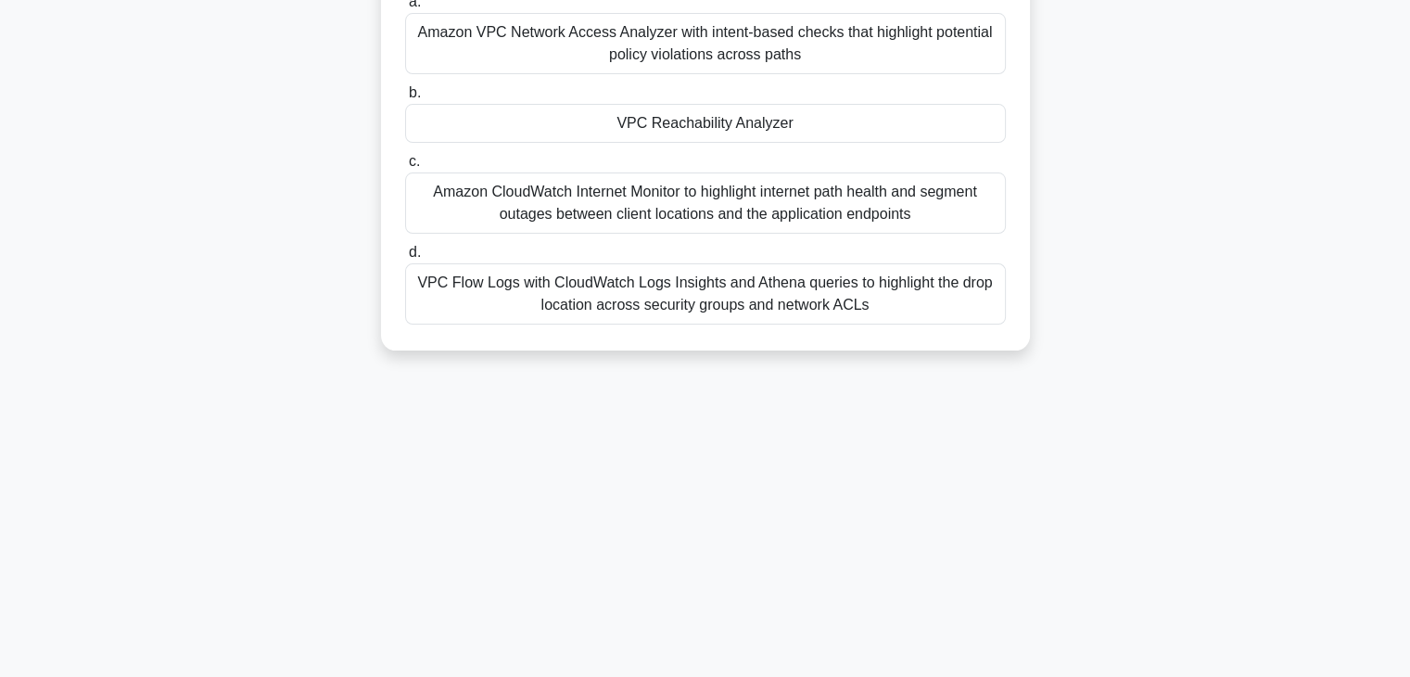
click at [623, 242] on label "d. VPC Flow Logs with CloudWatch Logs Insights and Athena queries to highlight …" at bounding box center [705, 282] width 601 height 83
click at [405, 247] on input "d. VPC Flow Logs with CloudWatch Logs Insights and Athena queries to highlight …" at bounding box center [405, 253] width 0 height 12
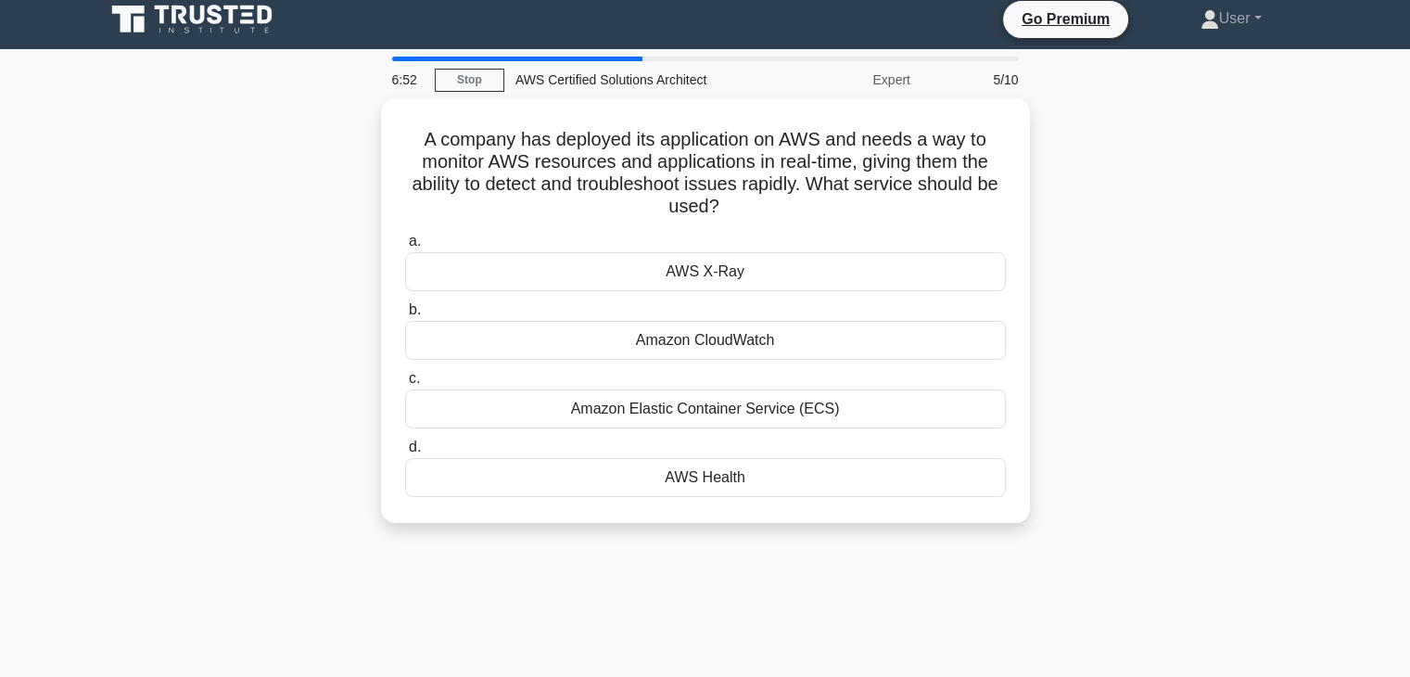
scroll to position [0, 0]
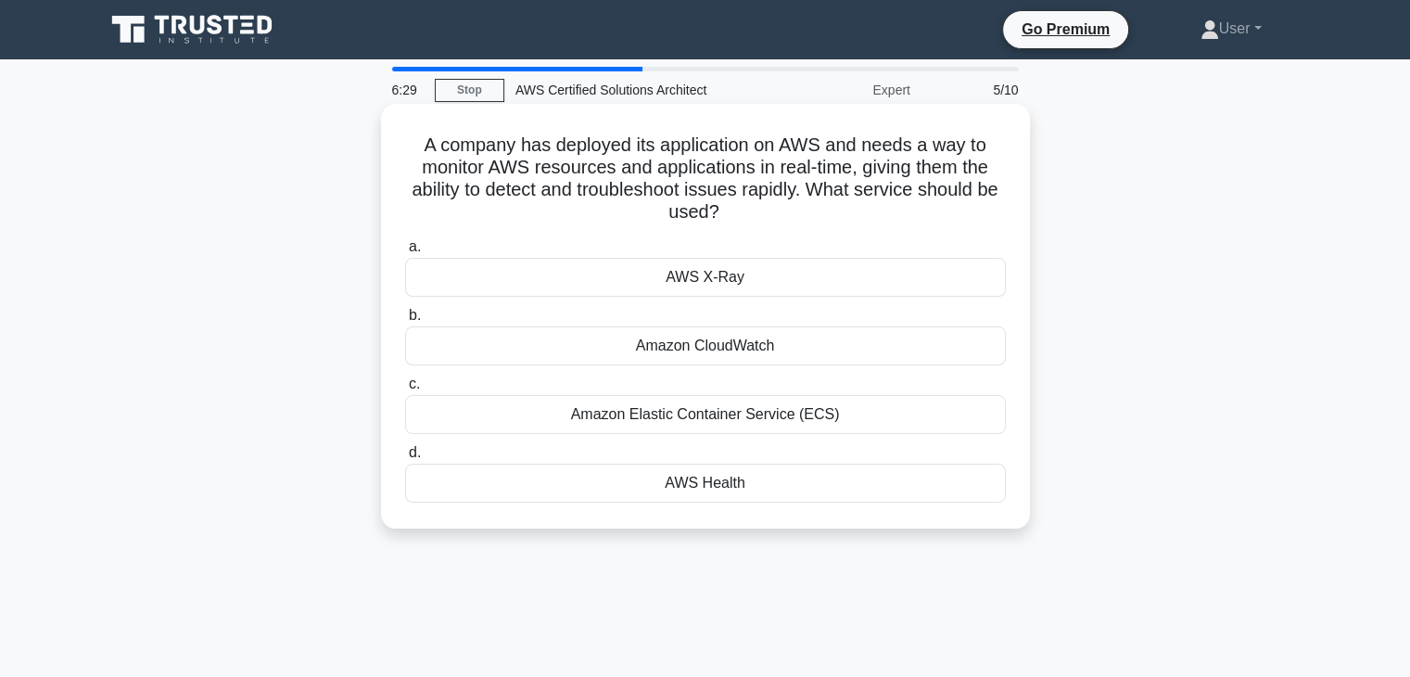
drag, startPoint x: 753, startPoint y: 168, endPoint x: 788, endPoint y: 205, distance: 51.2
click at [788, 205] on h5 "A company has deployed its application on AWS and needs a way to monitor AWS re…" at bounding box center [705, 179] width 605 height 91
click at [731, 215] on icon at bounding box center [725, 213] width 10 height 20
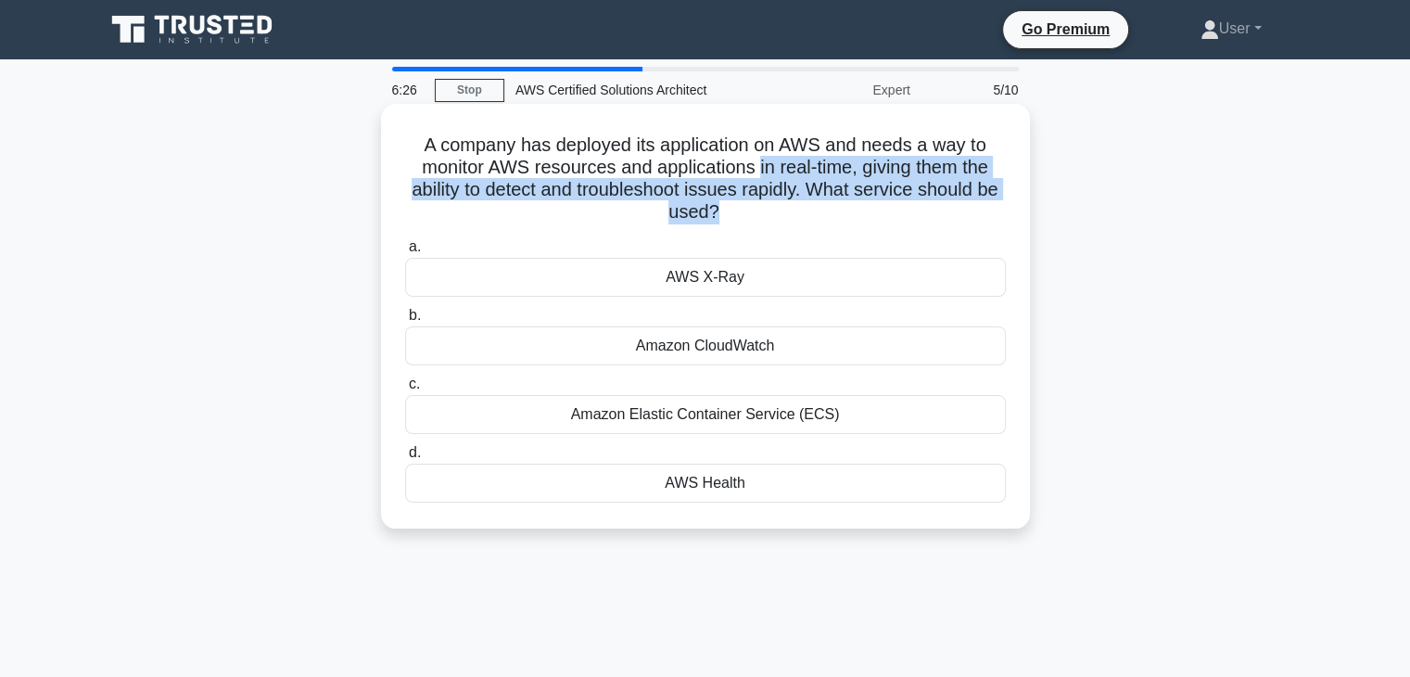
drag, startPoint x: 757, startPoint y: 174, endPoint x: 727, endPoint y: 216, distance: 51.2
click at [727, 216] on h5 "A company has deployed its application on AWS and needs a way to monitor AWS re…" at bounding box center [705, 179] width 605 height 91
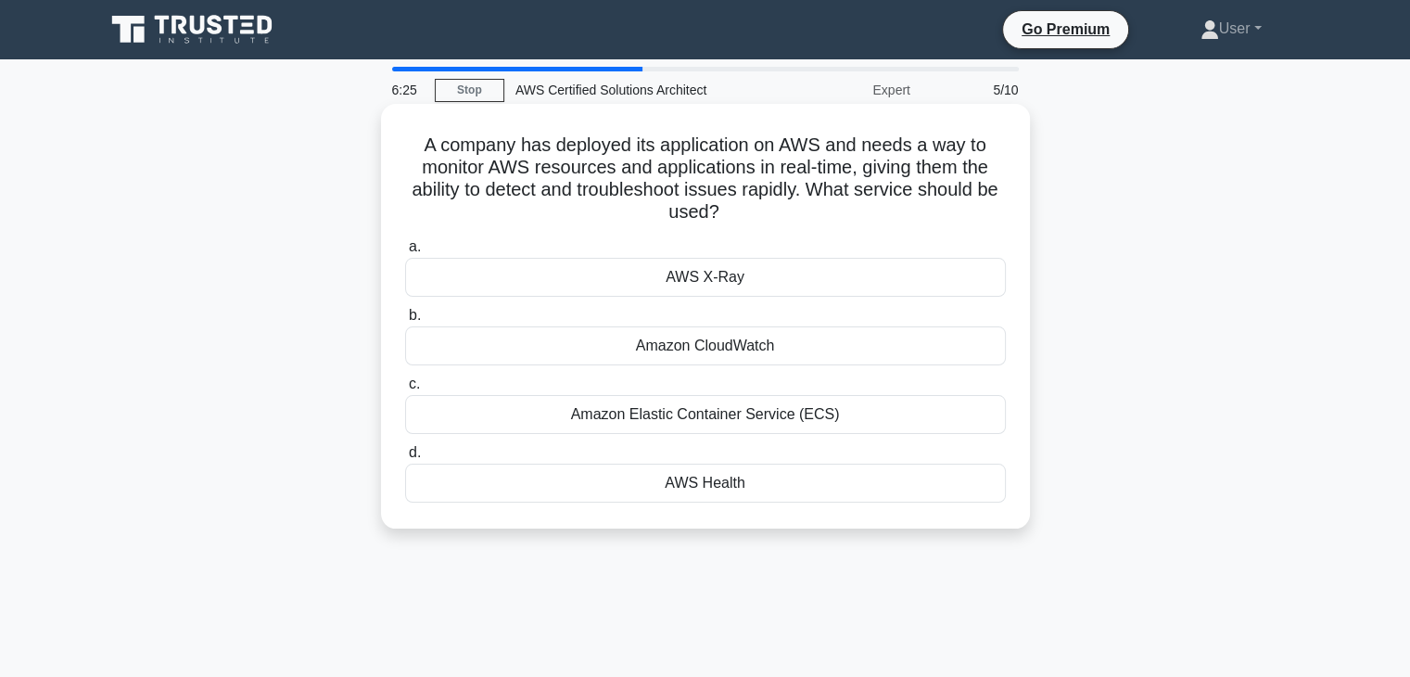
click at [733, 203] on icon ".spinner_0XTQ{transform-origin:center;animation:spinner_y6GP .75s linear infini…" at bounding box center [731, 213] width 22 height 22
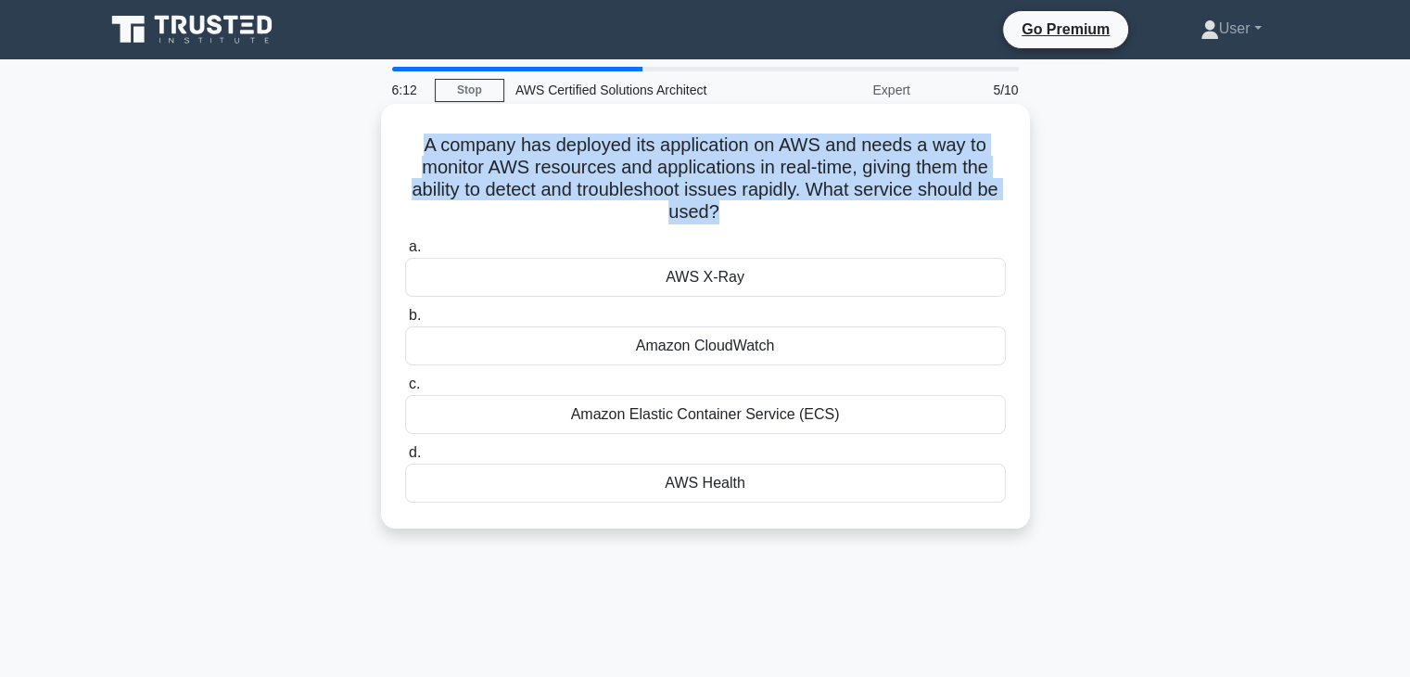
drag, startPoint x: 728, startPoint y: 215, endPoint x: 415, endPoint y: 142, distance: 321.0
click at [415, 142] on h5 "A company has deployed its application on AWS and needs a way to monitor AWS re…" at bounding box center [705, 179] width 605 height 91
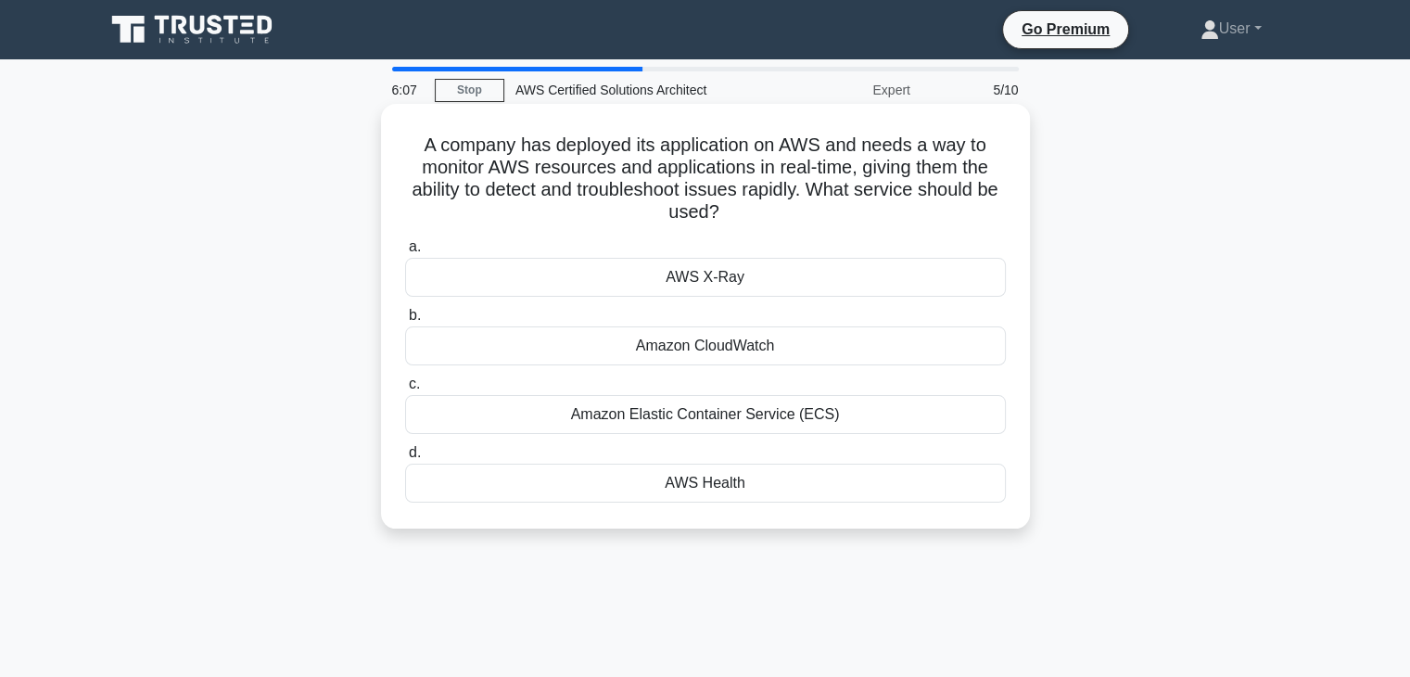
click at [731, 210] on h5 "A company has deployed its application on AWS and needs a way to monitor AWS re…" at bounding box center [705, 179] width 605 height 91
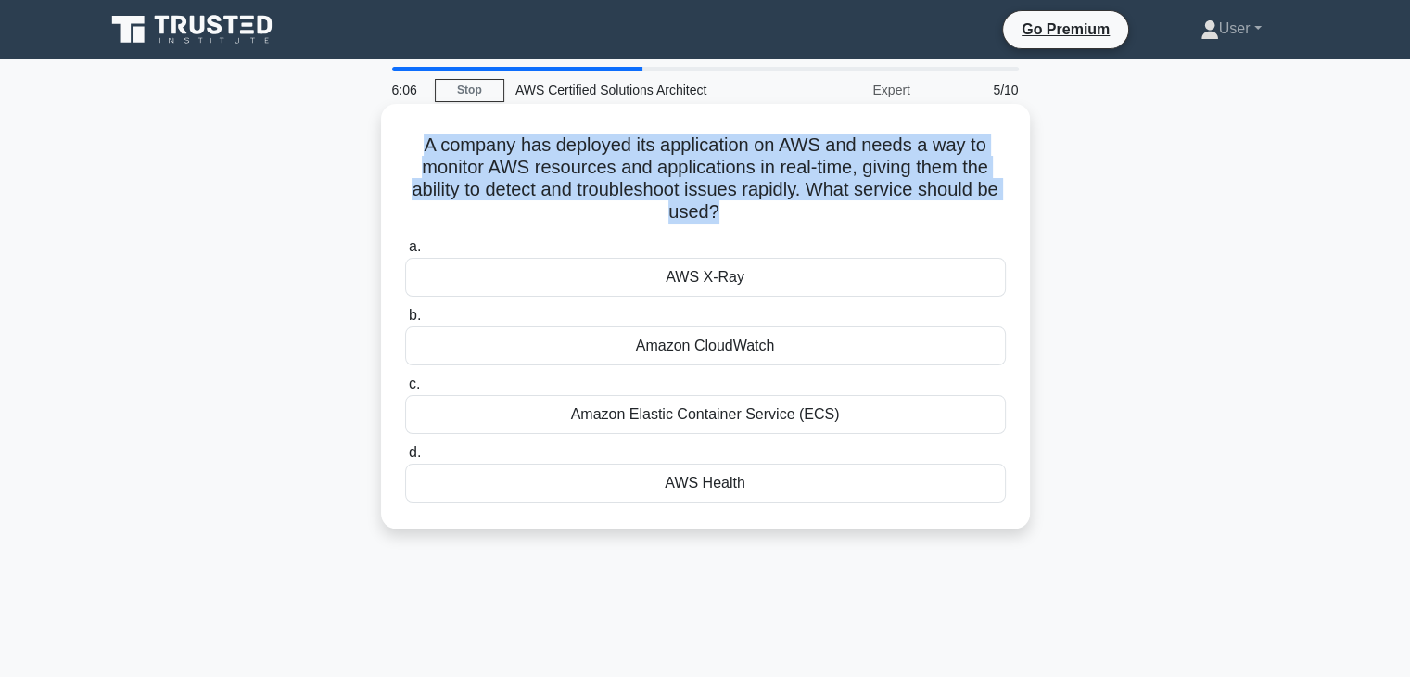
click at [731, 210] on h5 "A company has deployed its application on AWS and needs a way to monitor AWS re…" at bounding box center [705, 179] width 605 height 91
click at [717, 216] on h5 "A company has deployed its application on AWS and needs a way to monitor AWS re…" at bounding box center [705, 179] width 605 height 91
drag, startPoint x: 726, startPoint y: 210, endPoint x: 401, endPoint y: 127, distance: 336.0
click at [401, 127] on div "A company has deployed its application on AWS and needs a way to monitor AWS re…" at bounding box center [706, 316] width 634 height 410
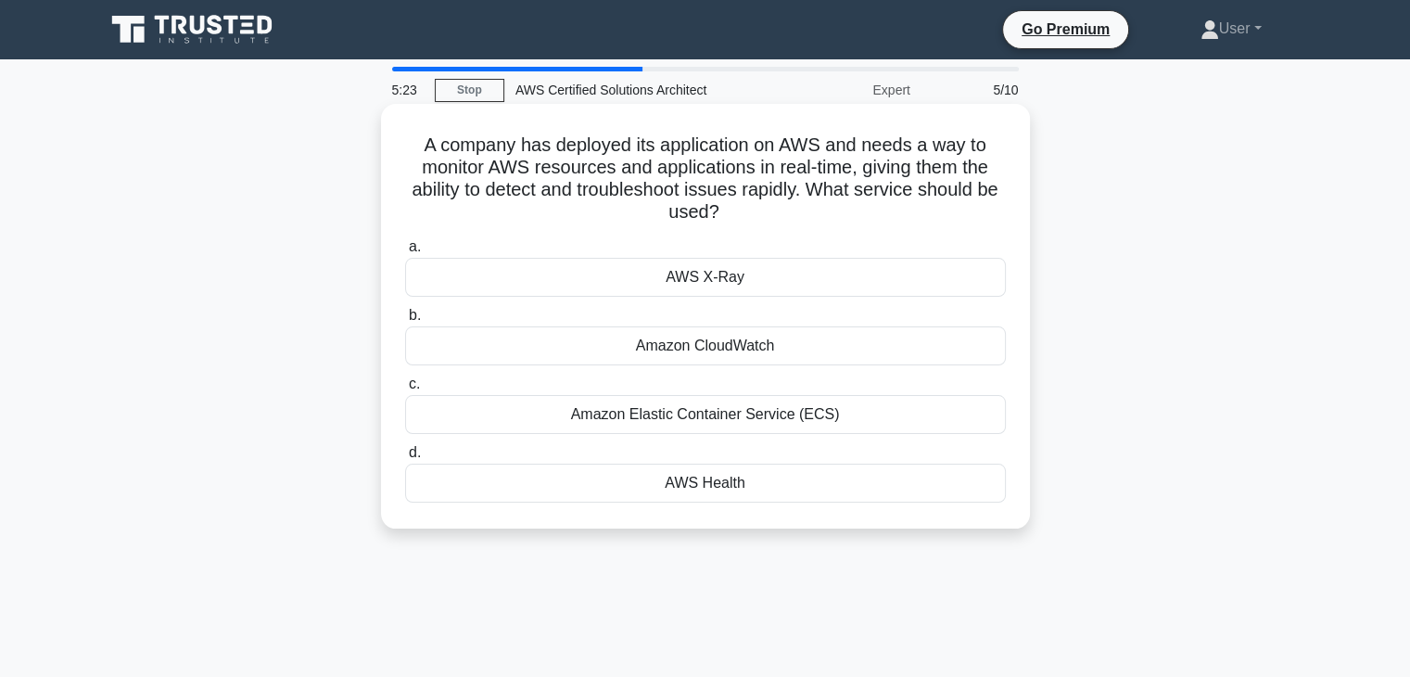
click at [732, 210] on h5 "A company has deployed its application on AWS and needs a way to monitor AWS re…" at bounding box center [705, 179] width 605 height 91
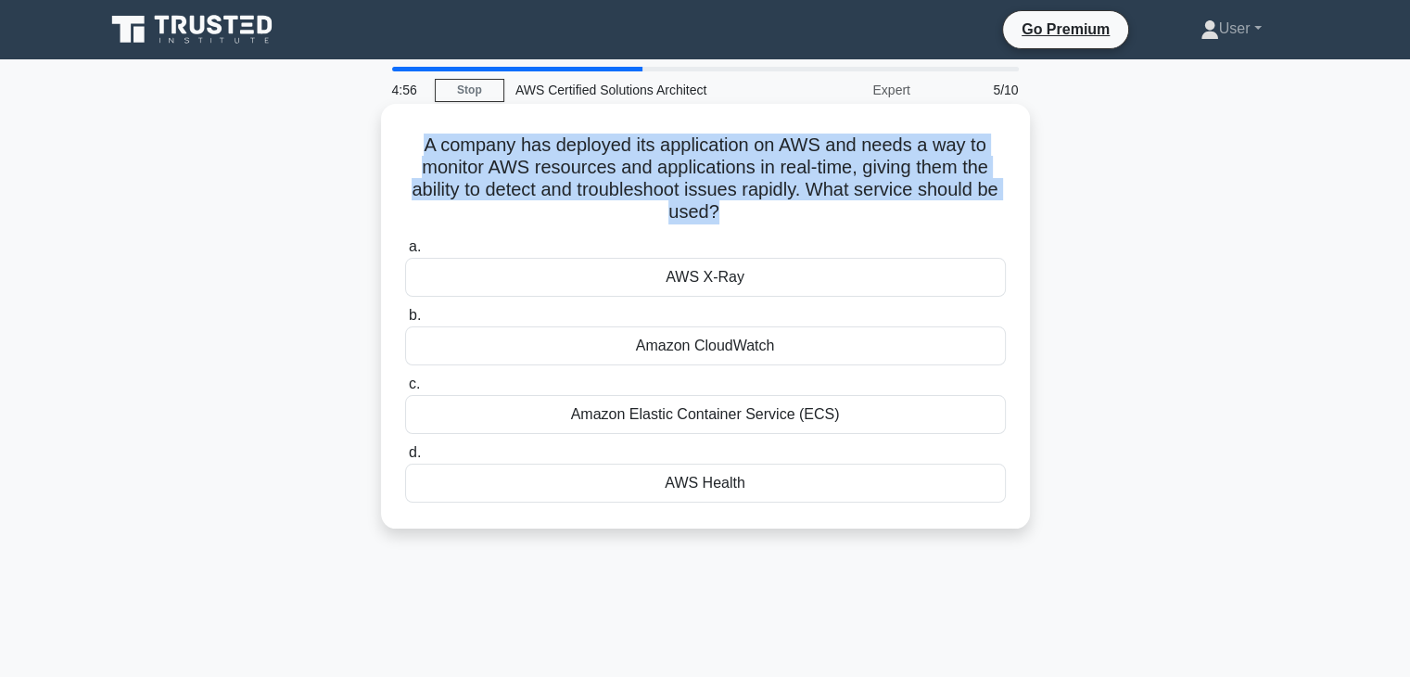
drag, startPoint x: 416, startPoint y: 145, endPoint x: 728, endPoint y: 212, distance: 318.8
click at [728, 212] on h5 "A company has deployed its application on AWS and needs a way to monitor AWS re…" at bounding box center [705, 179] width 605 height 91
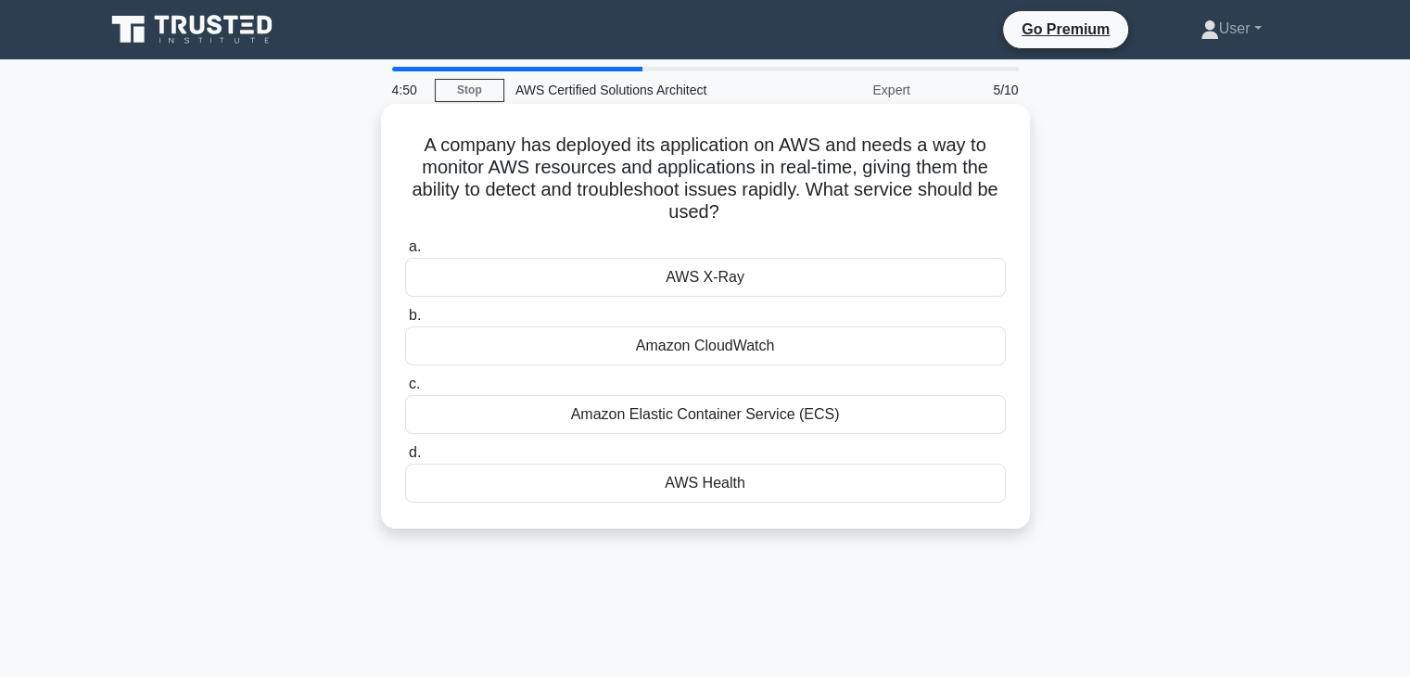
click at [733, 216] on icon ".spinner_0XTQ{transform-origin:center;animation:spinner_y6GP .75s linear infini…" at bounding box center [731, 213] width 22 height 22
click at [629, 376] on label "c. Amazon Elastic Container Service (ECS)" at bounding box center [705, 403] width 601 height 61
click at [405, 378] on input "c. Amazon Elastic Container Service (ECS)" at bounding box center [405, 384] width 0 height 12
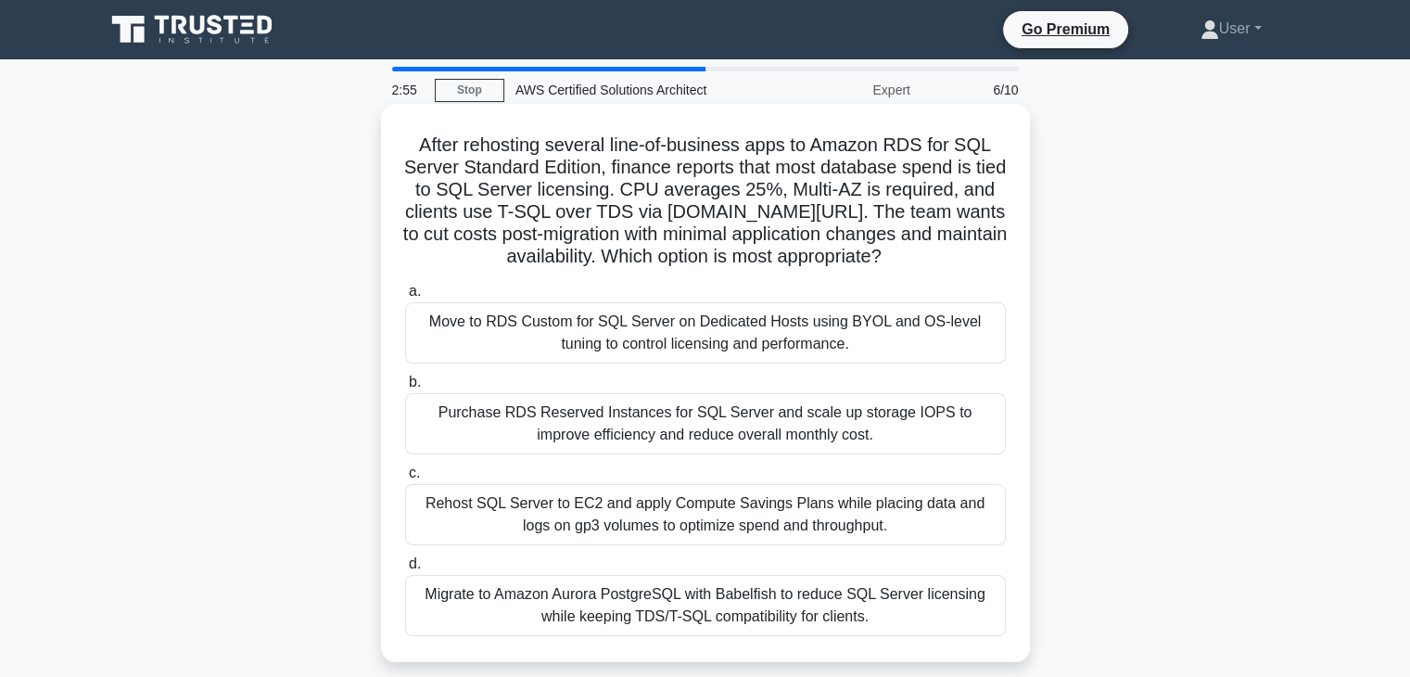
click at [649, 371] on div "a. Move to RDS Custom for SQL Server on Dedicated Hosts using BYOL and OS-level…" at bounding box center [705, 457] width 623 height 363
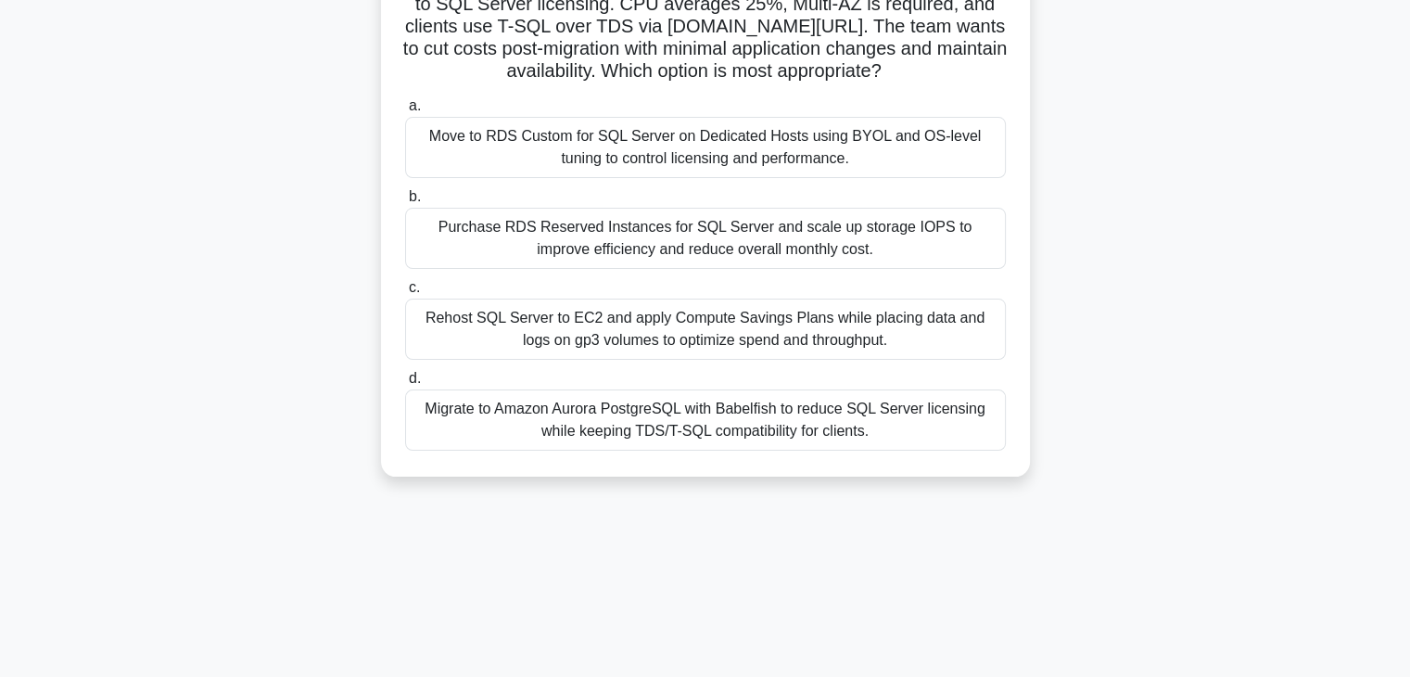
click at [655, 301] on div "Rehost SQL Server to EC2 and apply Compute Savings Plans while placing data and…" at bounding box center [705, 329] width 601 height 61
click at [405, 294] on input "c. Rehost SQL Server to EC2 and apply Compute Savings Plans while placing data …" at bounding box center [405, 288] width 0 height 12
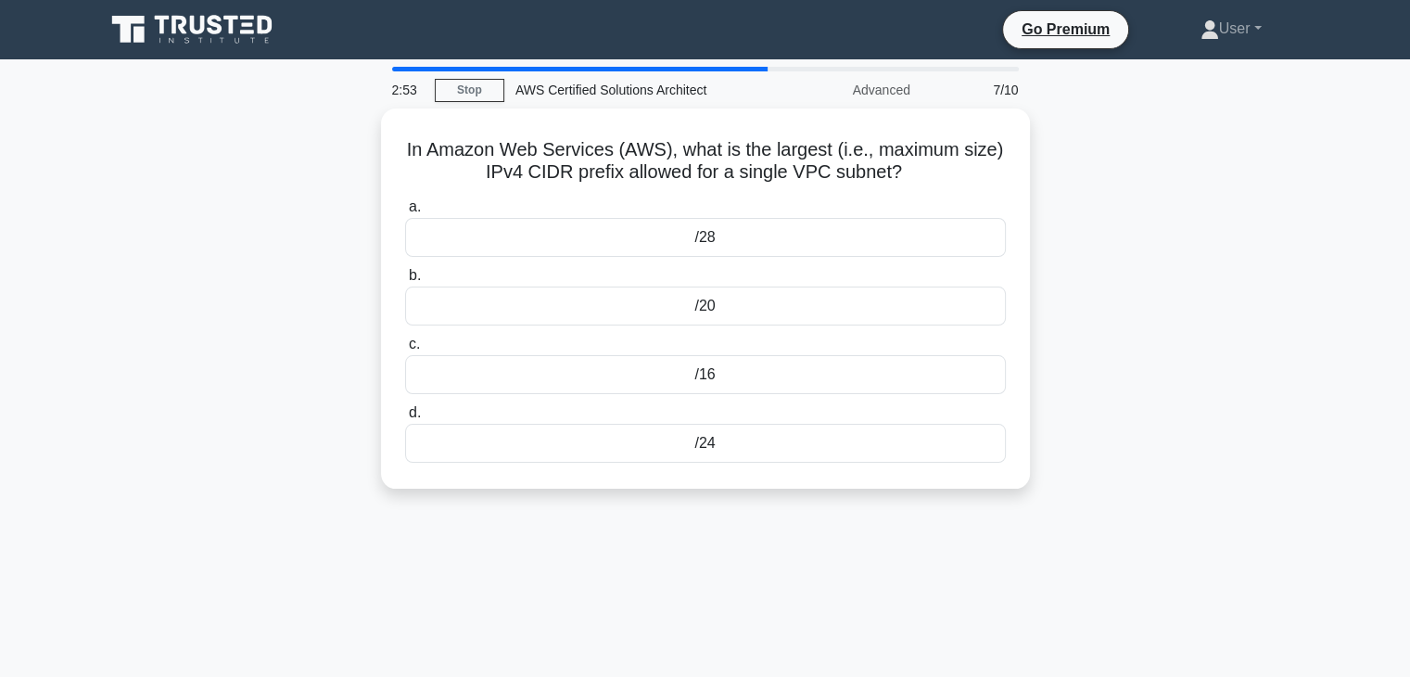
scroll to position [0, 0]
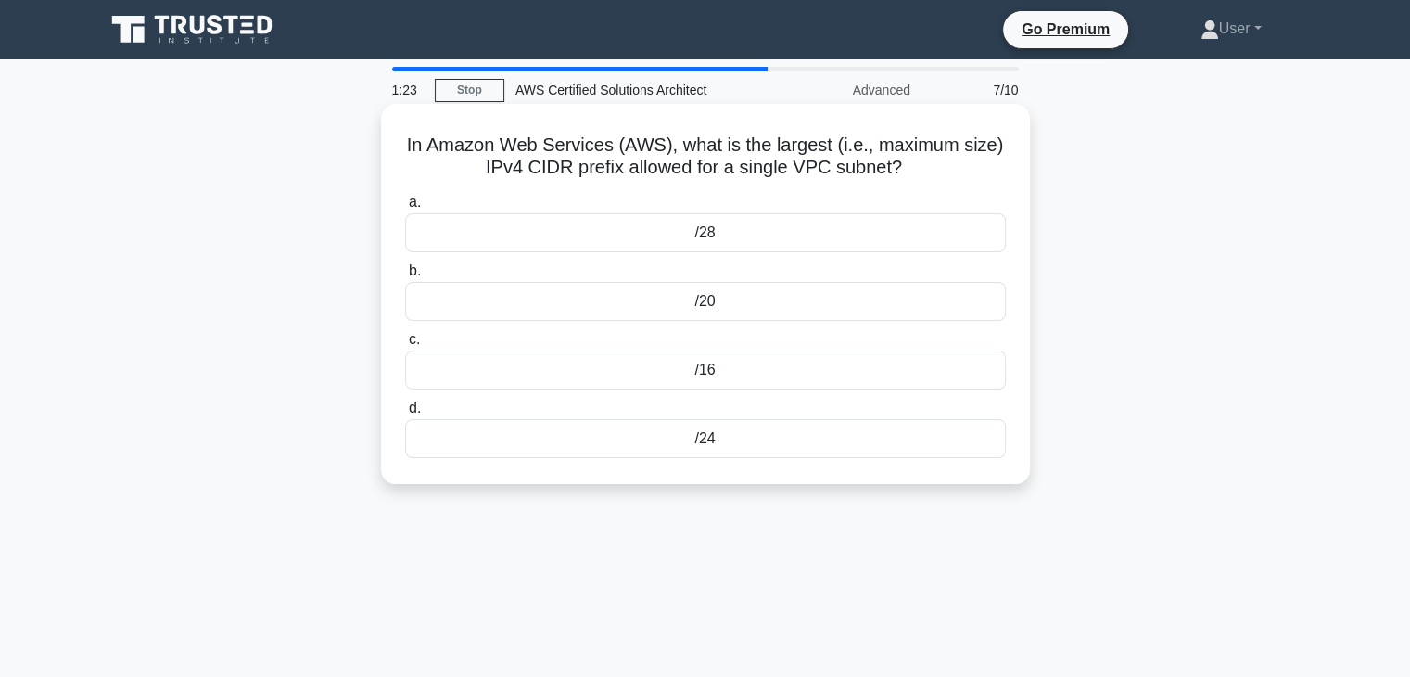
click at [590, 275] on label "b. /20" at bounding box center [705, 290] width 601 height 61
click at [405, 275] on input "b. /20" at bounding box center [405, 271] width 0 height 12
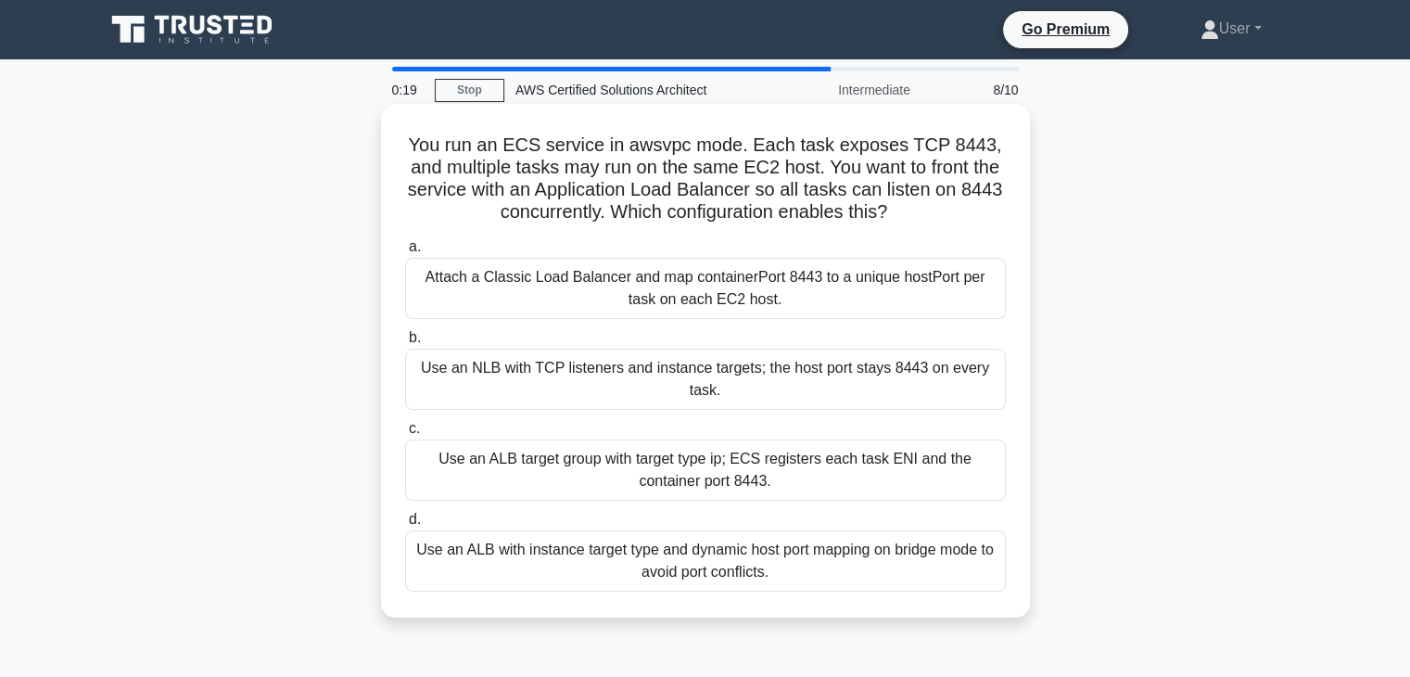
click at [655, 505] on div "a. Attach a Classic Load Balancer and map containerPort 8443 to a unique hostPo…" at bounding box center [705, 413] width 623 height 363
click at [656, 485] on div "Use an ALB target group with target type ip; ECS registers each task ENI and th…" at bounding box center [705, 470] width 601 height 61
click at [405, 435] on input "c. Use an ALB target group with target type ip; ECS registers each task ENI and…" at bounding box center [405, 429] width 0 height 12
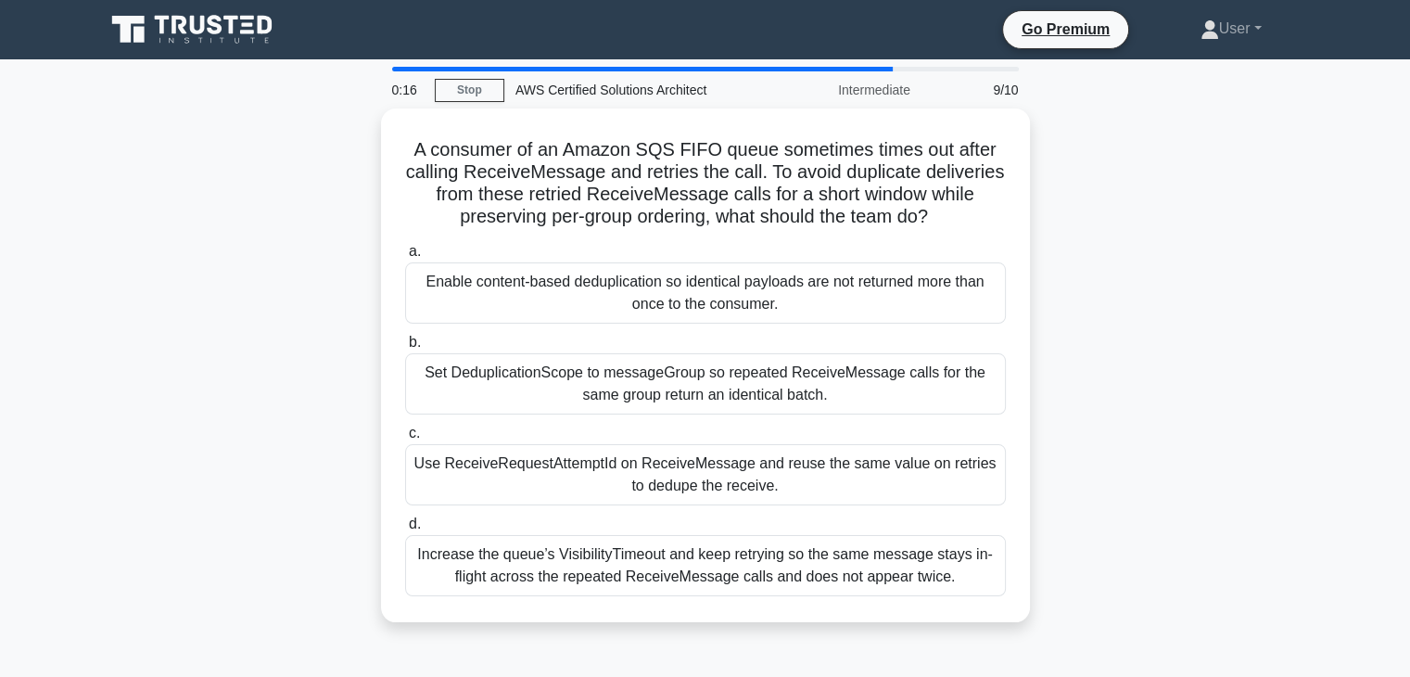
click at [656, 485] on div "Use ReceiveRequestAttemptId on ReceiveMessage and reuse the same value on retri…" at bounding box center [705, 474] width 601 height 61
click at [405, 440] on input "c. Use ReceiveRequestAttemptId on ReceiveMessage and reuse the same value on re…" at bounding box center [405, 433] width 0 height 12
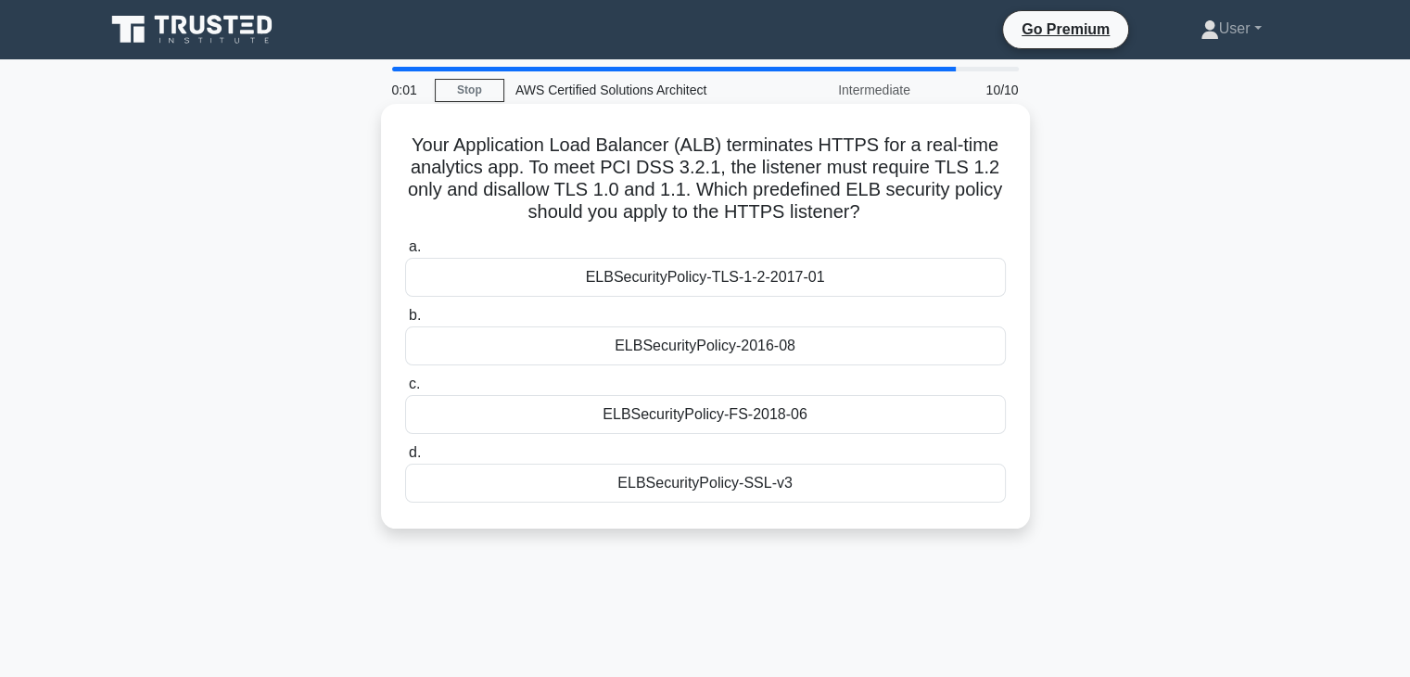
click at [613, 335] on div "ELBSecurityPolicy-2016-08" at bounding box center [705, 345] width 601 height 39
click at [405, 322] on input "b. ELBSecurityPolicy-2016-08" at bounding box center [405, 316] width 0 height 12
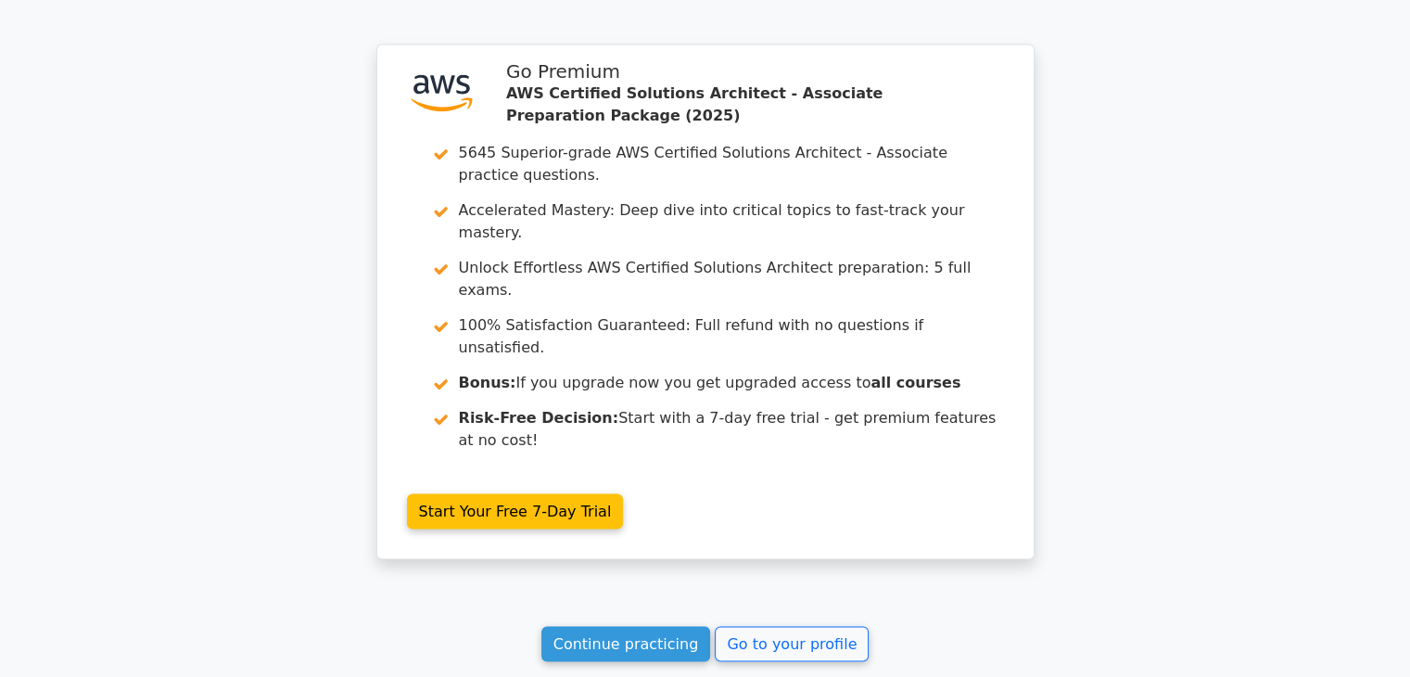
scroll to position [3507, 0]
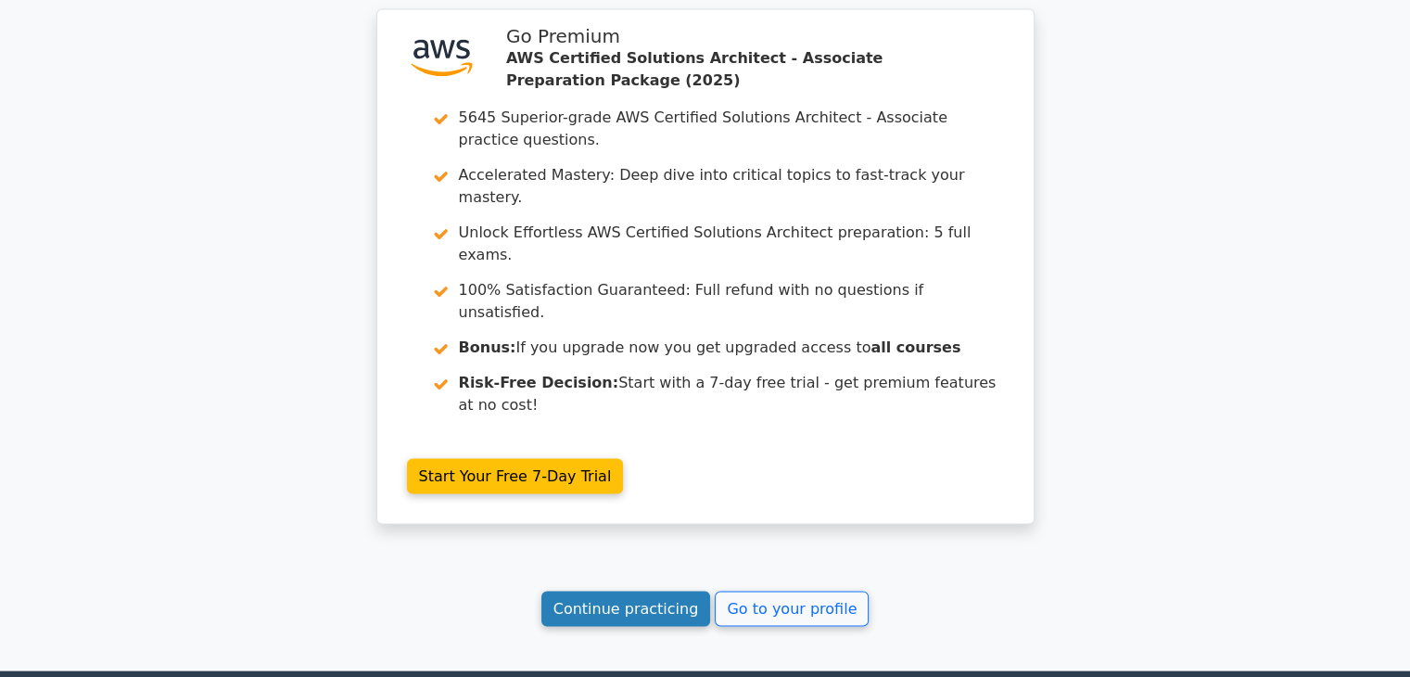
click at [627, 591] on link "Continue practicing" at bounding box center [627, 608] width 170 height 35
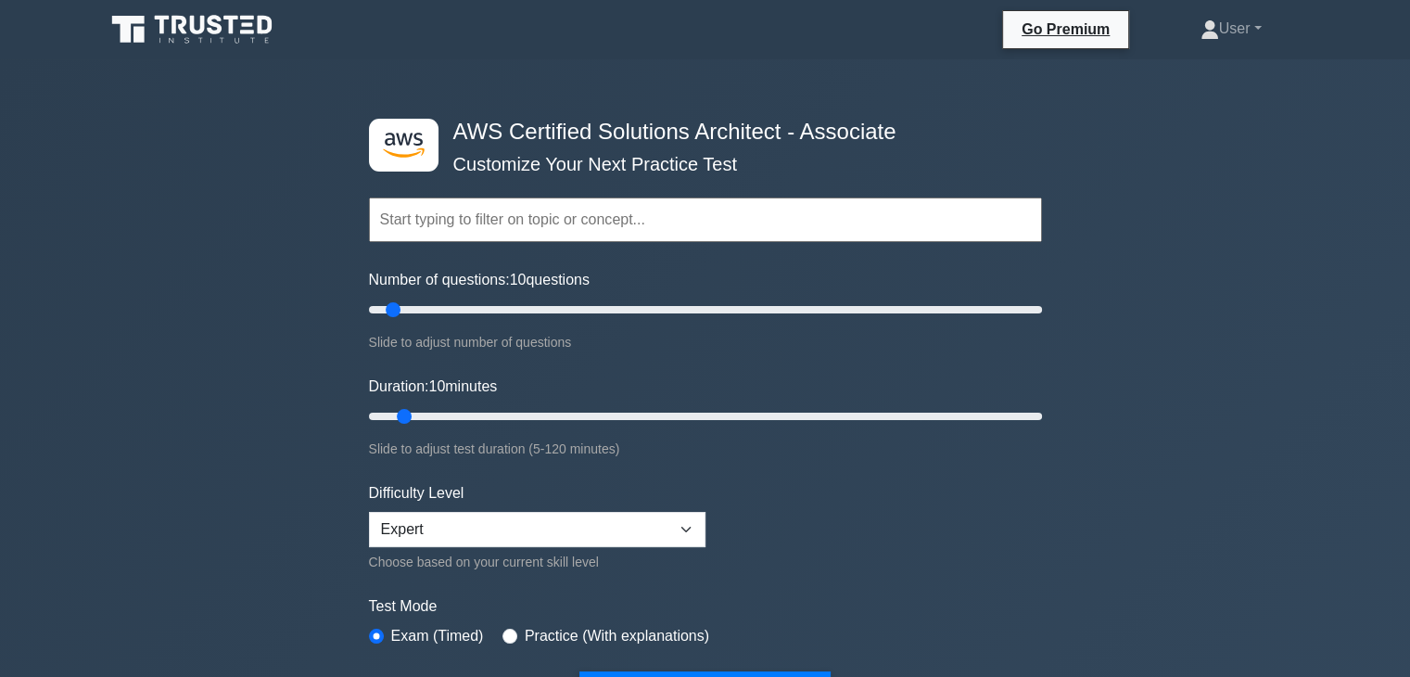
scroll to position [182, 0]
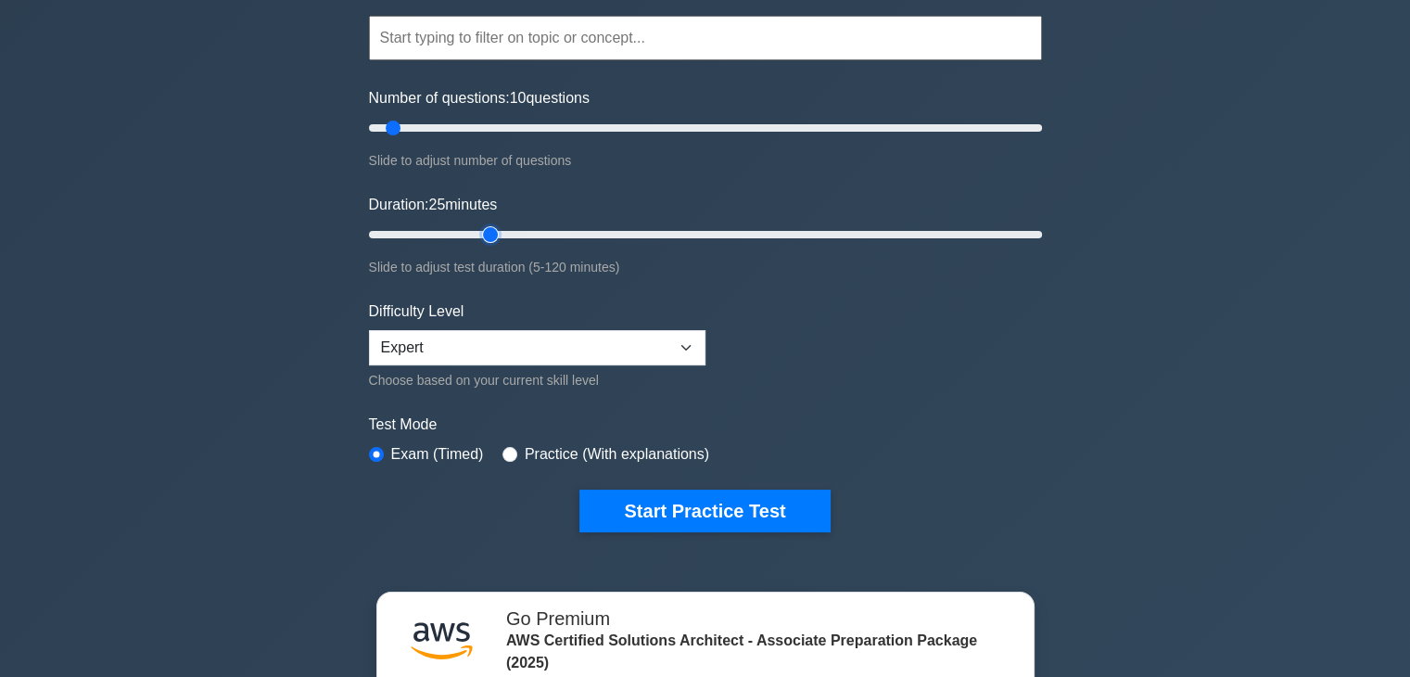
type input "25"
click at [487, 229] on input "Duration: 25 minutes" at bounding box center [705, 234] width 673 height 22
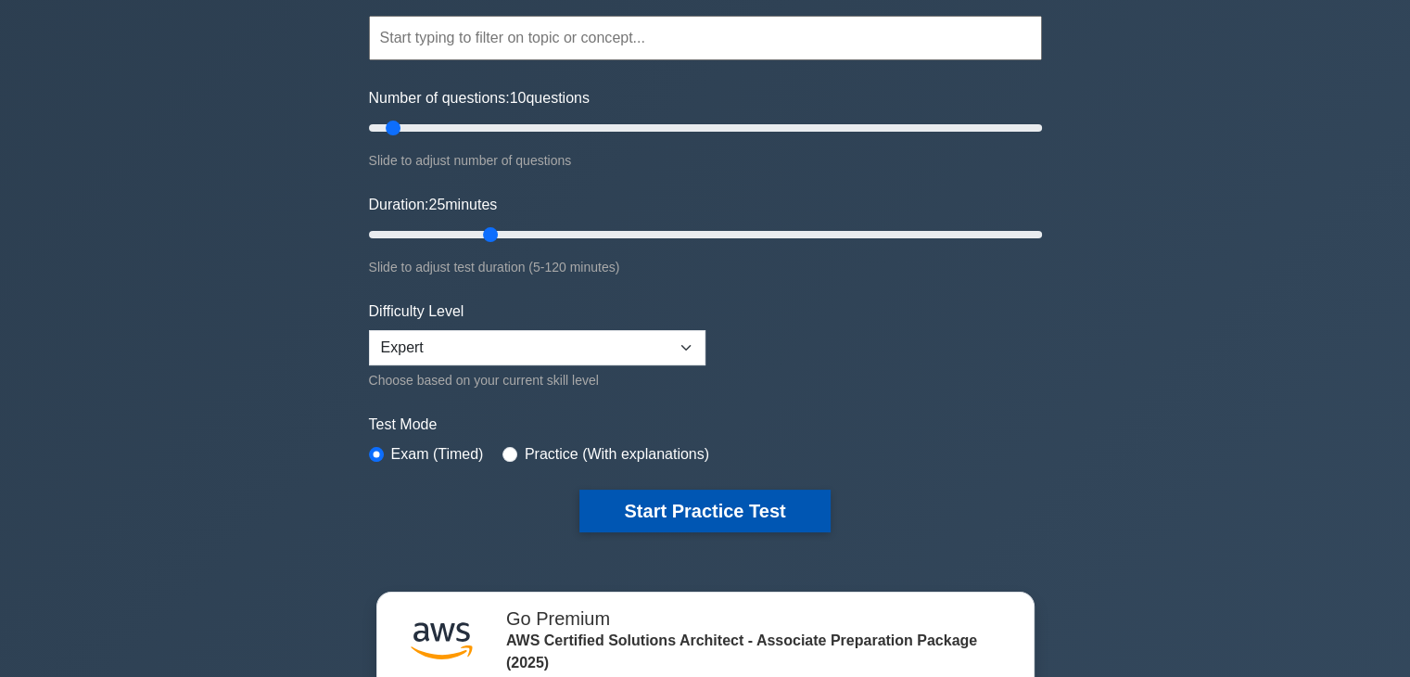
click at [700, 505] on button "Start Practice Test" at bounding box center [705, 511] width 250 height 43
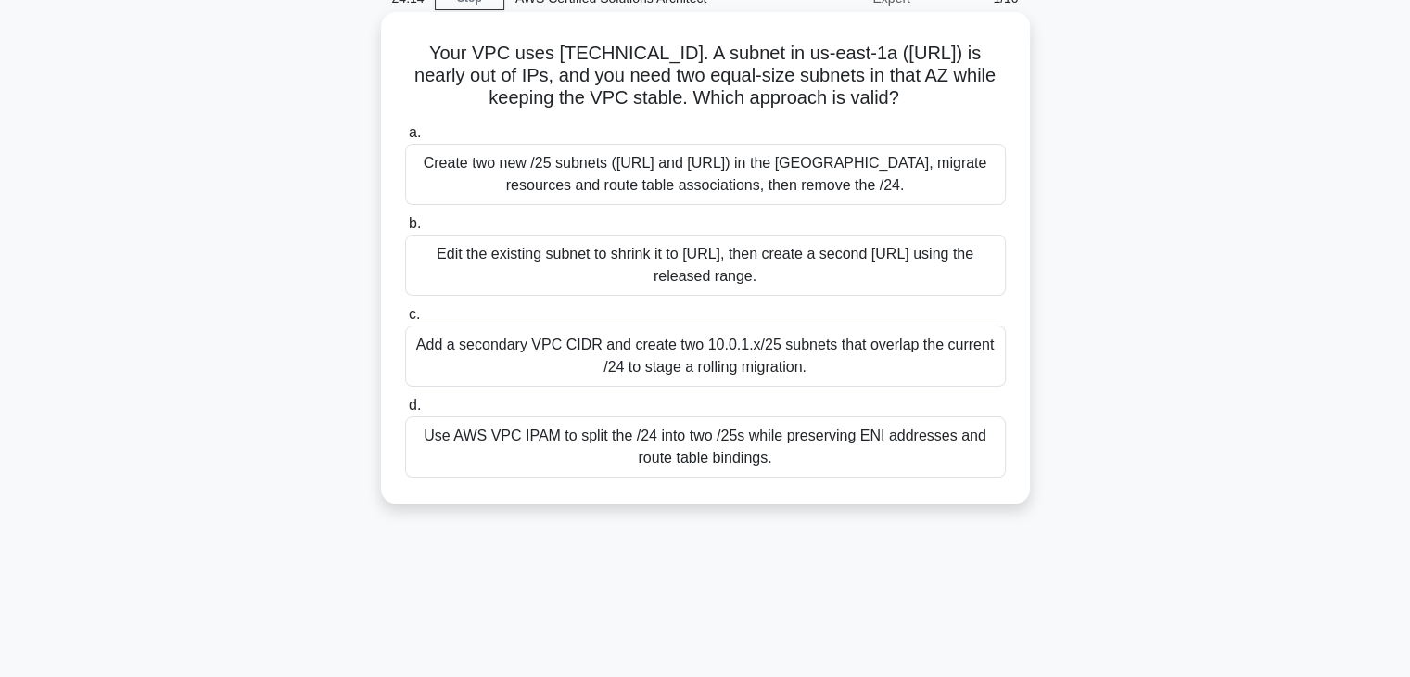
scroll to position [93, 0]
click at [701, 336] on div "Add a secondary VPC CIDR and create two 10.0.1.x/25 subnets that overlap the cu…" at bounding box center [705, 355] width 601 height 61
click at [405, 320] on input "c. Add a secondary VPC CIDR and create two 10.0.1.x/25 subnets that overlap the…" at bounding box center [405, 314] width 0 height 12
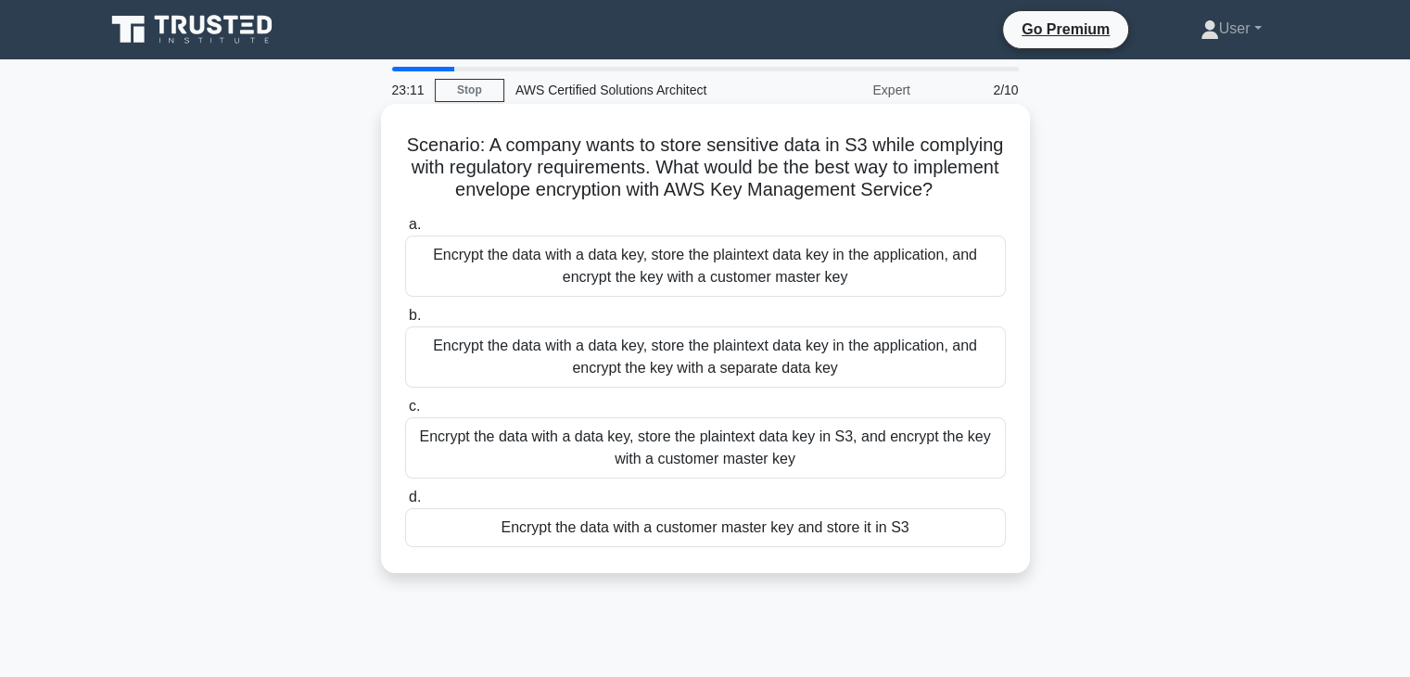
scroll to position [37, 0]
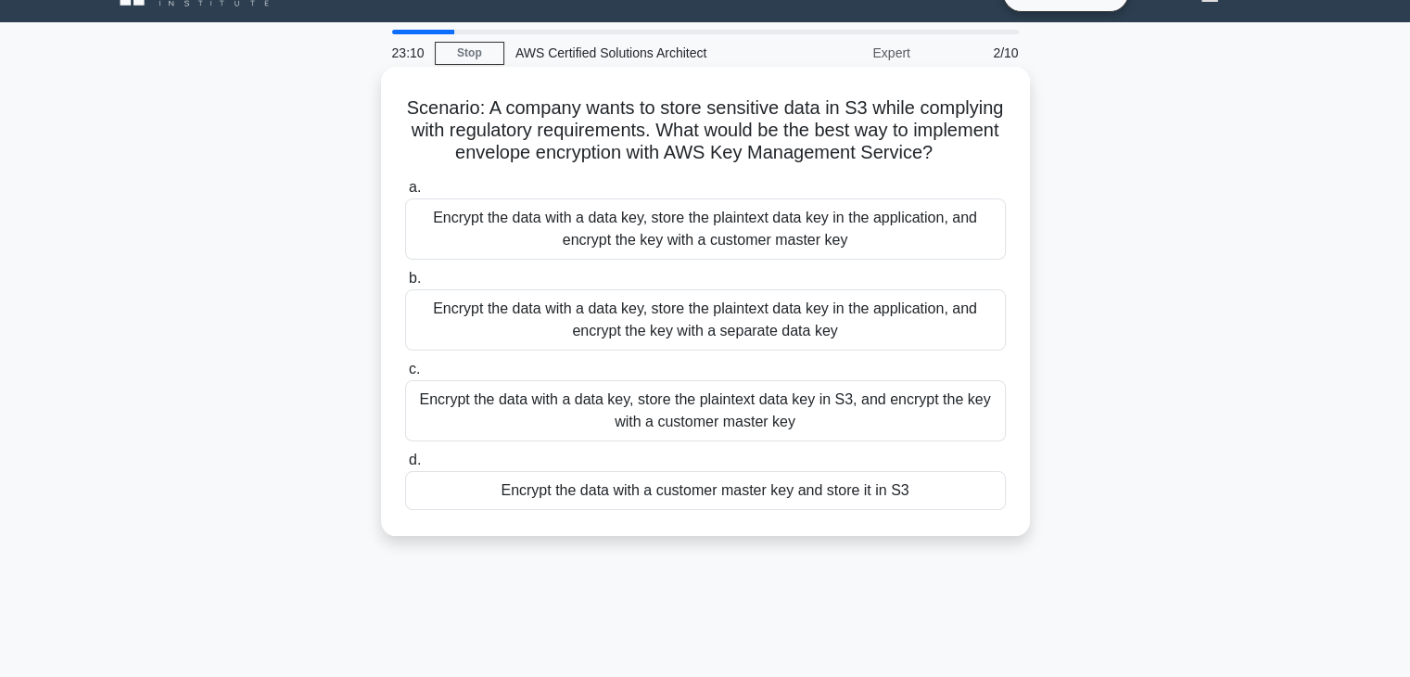
click at [697, 385] on label "c. Encrypt the data with a data key, store the plaintext data key in S3, and en…" at bounding box center [705, 399] width 601 height 83
click at [405, 376] on input "c. Encrypt the data with a data key, store the plaintext data key in S3, and en…" at bounding box center [405, 369] width 0 height 12
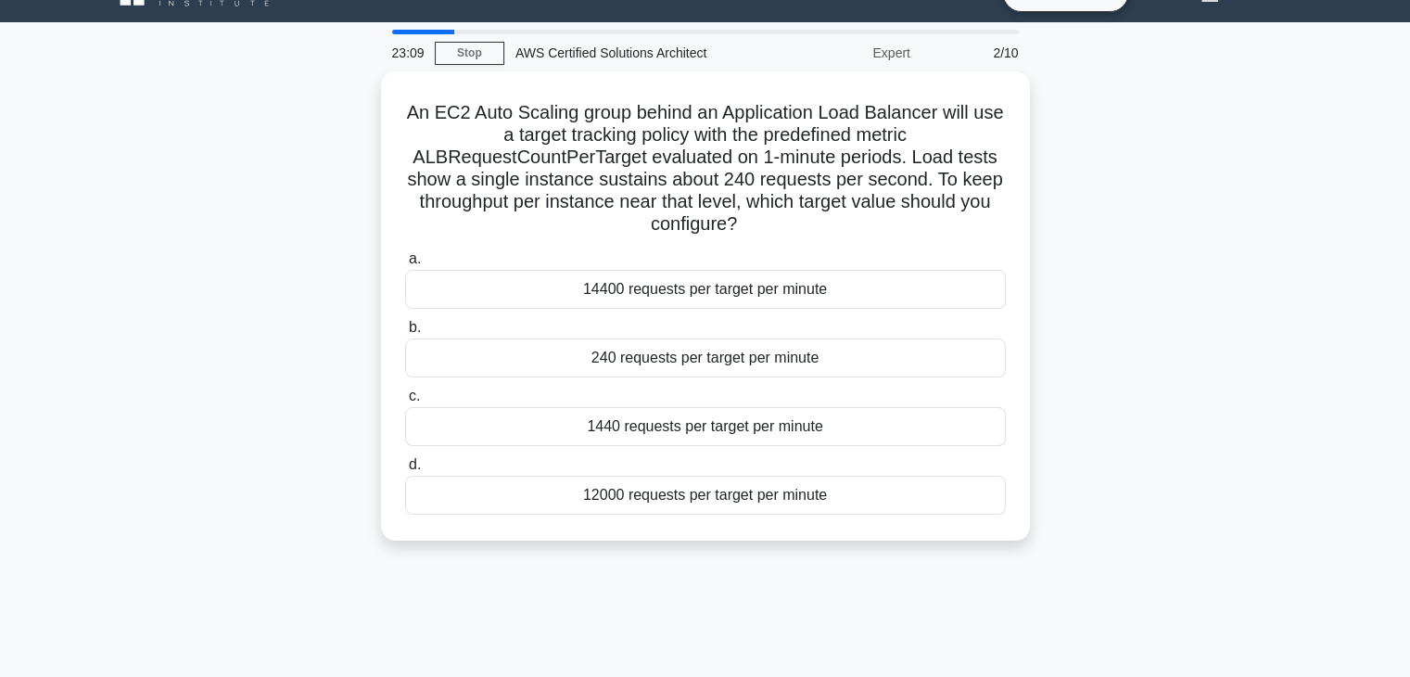
scroll to position [0, 0]
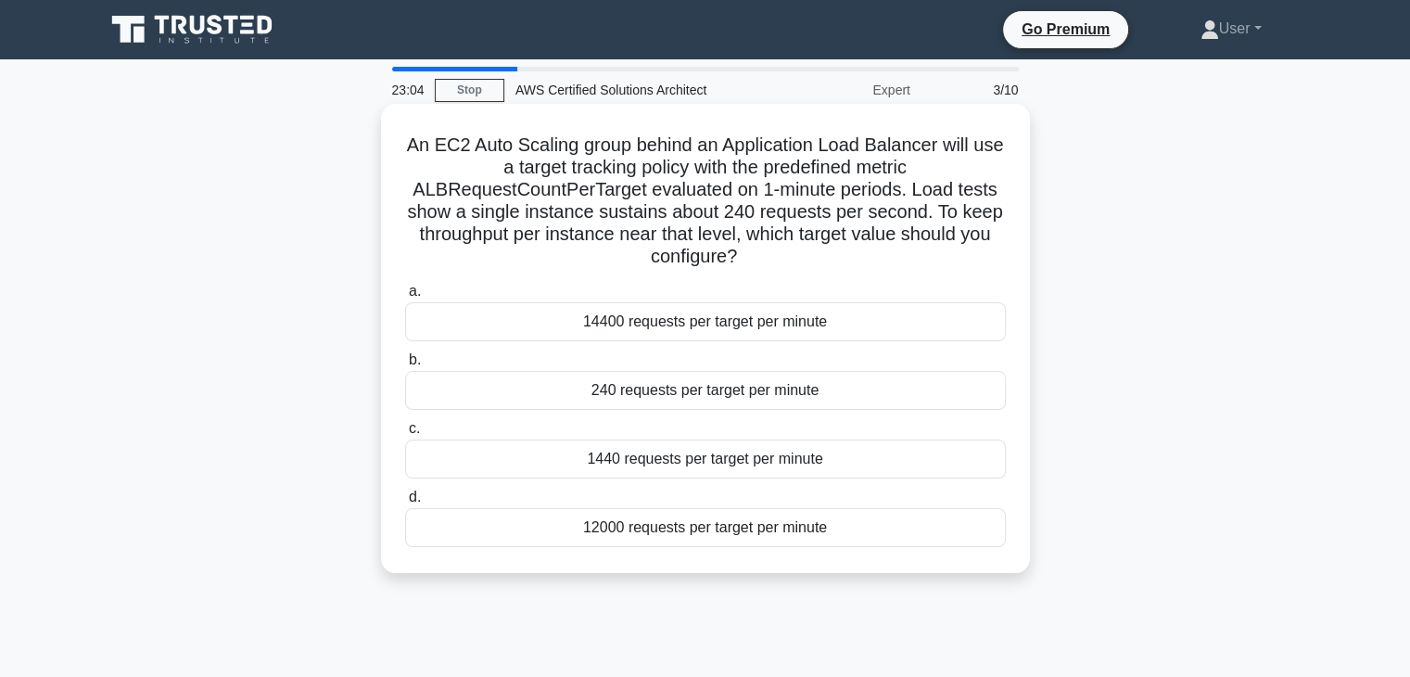
click at [682, 431] on label "c. 1440 requests per target per minute" at bounding box center [705, 447] width 601 height 61
click at [405, 431] on input "c. 1440 requests per target per minute" at bounding box center [405, 429] width 0 height 12
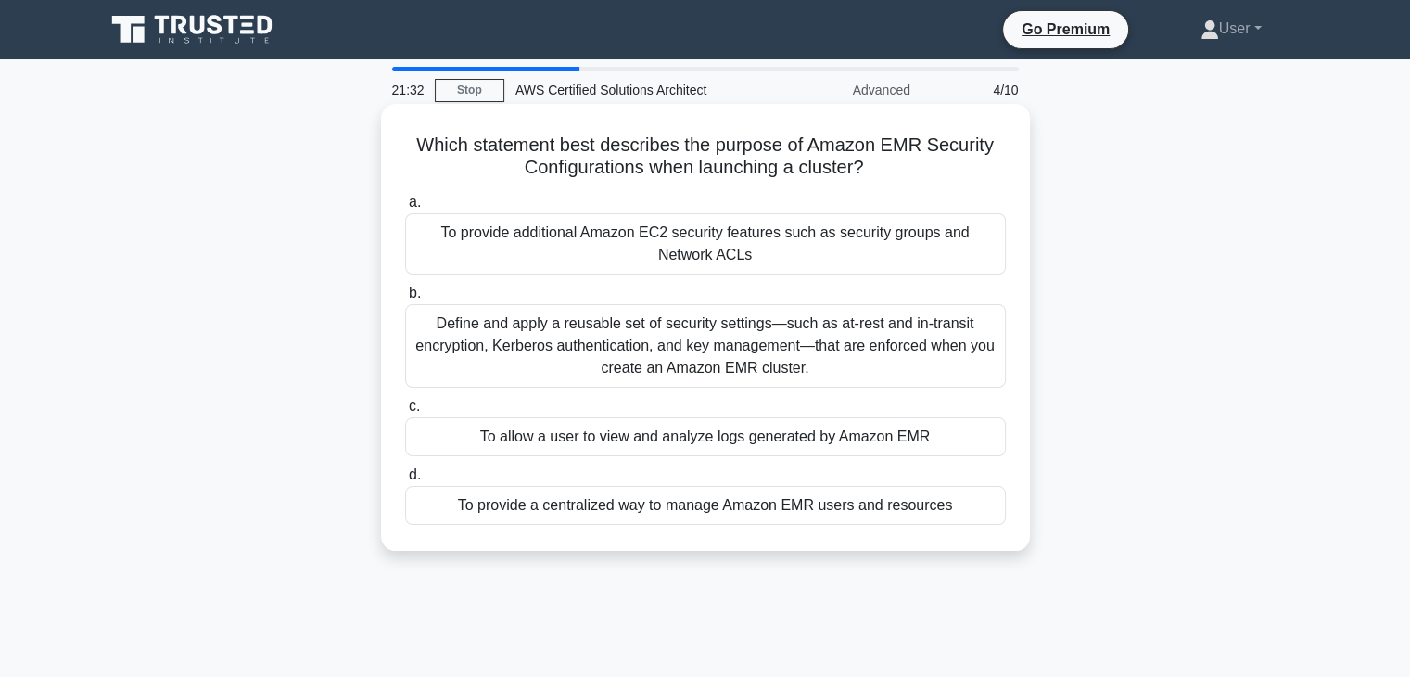
click at [695, 408] on label "c. To allow a user to view and analyze logs generated by Amazon EMR" at bounding box center [705, 425] width 601 height 61
click at [405, 408] on input "c. To allow a user to view and analyze logs generated by Amazon EMR" at bounding box center [405, 407] width 0 height 12
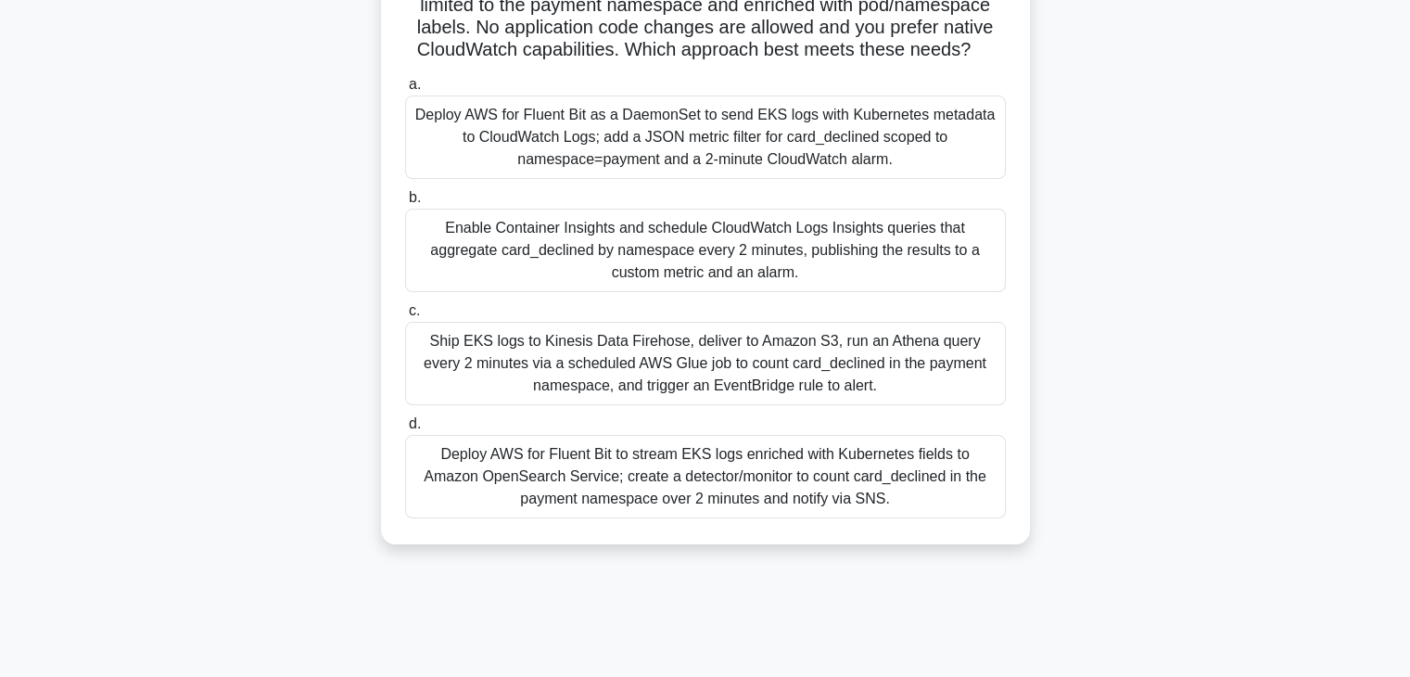
scroll to position [185, 0]
click at [690, 329] on label "c. Ship EKS logs to Kinesis Data Firehose, deliver to Amazon S3, run an Athena …" at bounding box center [705, 352] width 601 height 106
click at [405, 316] on input "c. Ship EKS logs to Kinesis Data Firehose, deliver to Amazon S3, run an Athena …" at bounding box center [405, 310] width 0 height 12
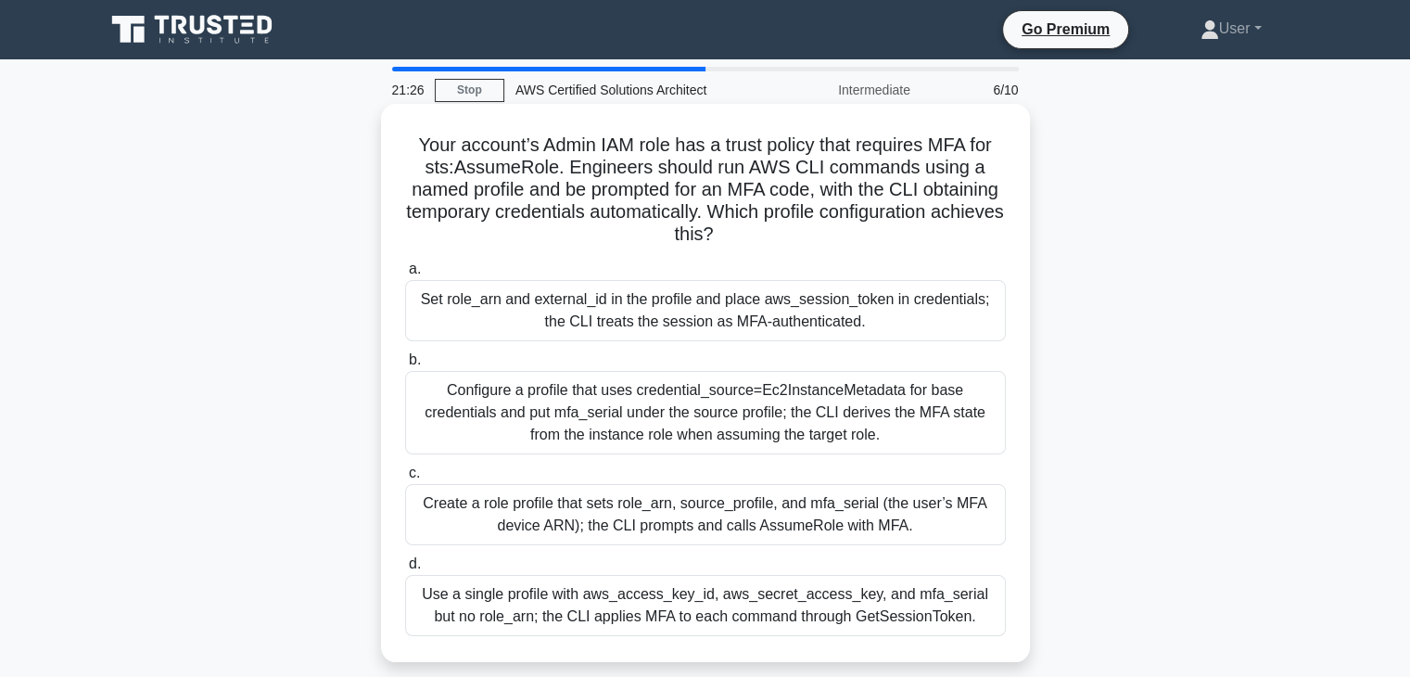
scroll to position [0, 0]
click at [740, 466] on label "c. Create a role profile that sets role_arn, source_profile, and mfa_serial (th…" at bounding box center [705, 503] width 601 height 83
click at [405, 467] on input "c. Create a role profile that sets role_arn, source_profile, and mfa_serial (th…" at bounding box center [405, 473] width 0 height 12
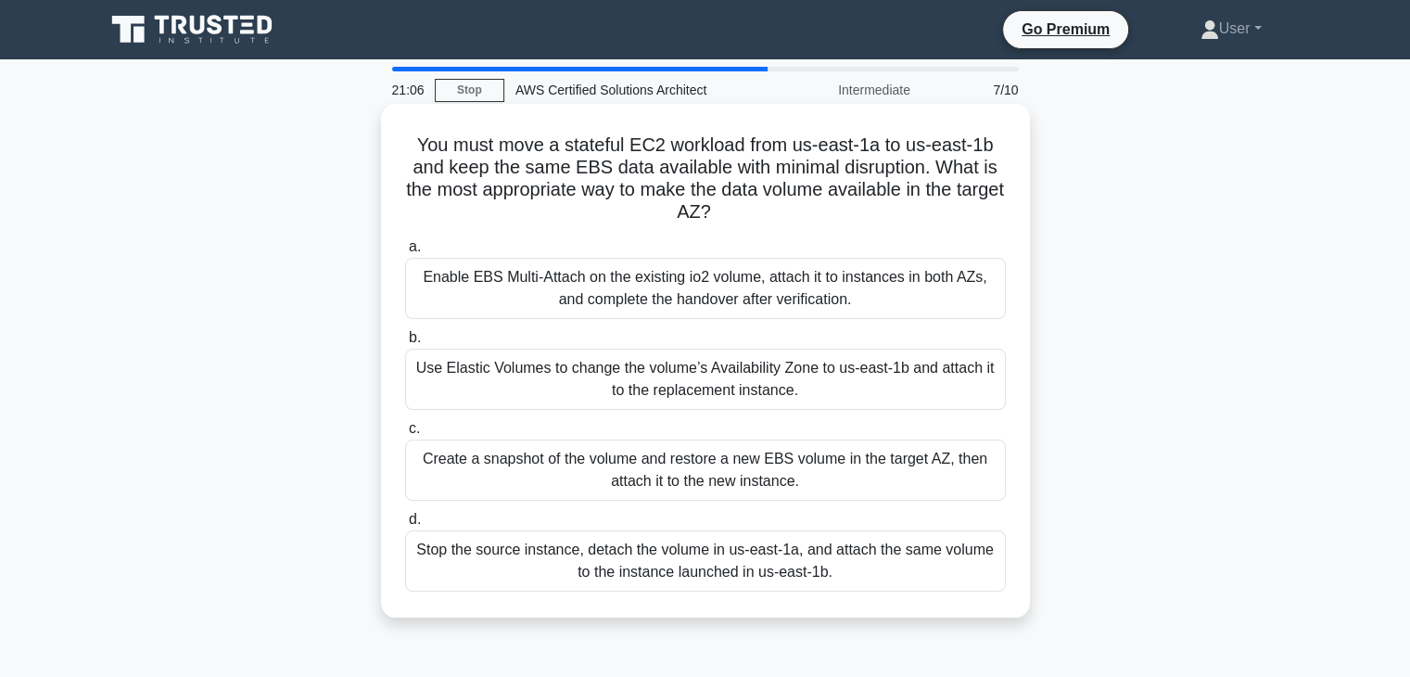
click at [753, 509] on label "d. Stop the source instance, detach the volume in us-east-1a, and attach the sa…" at bounding box center [705, 549] width 601 height 83
click at [405, 514] on input "d. Stop the source instance, detach the volume in us-east-1a, and attach the sa…" at bounding box center [405, 520] width 0 height 12
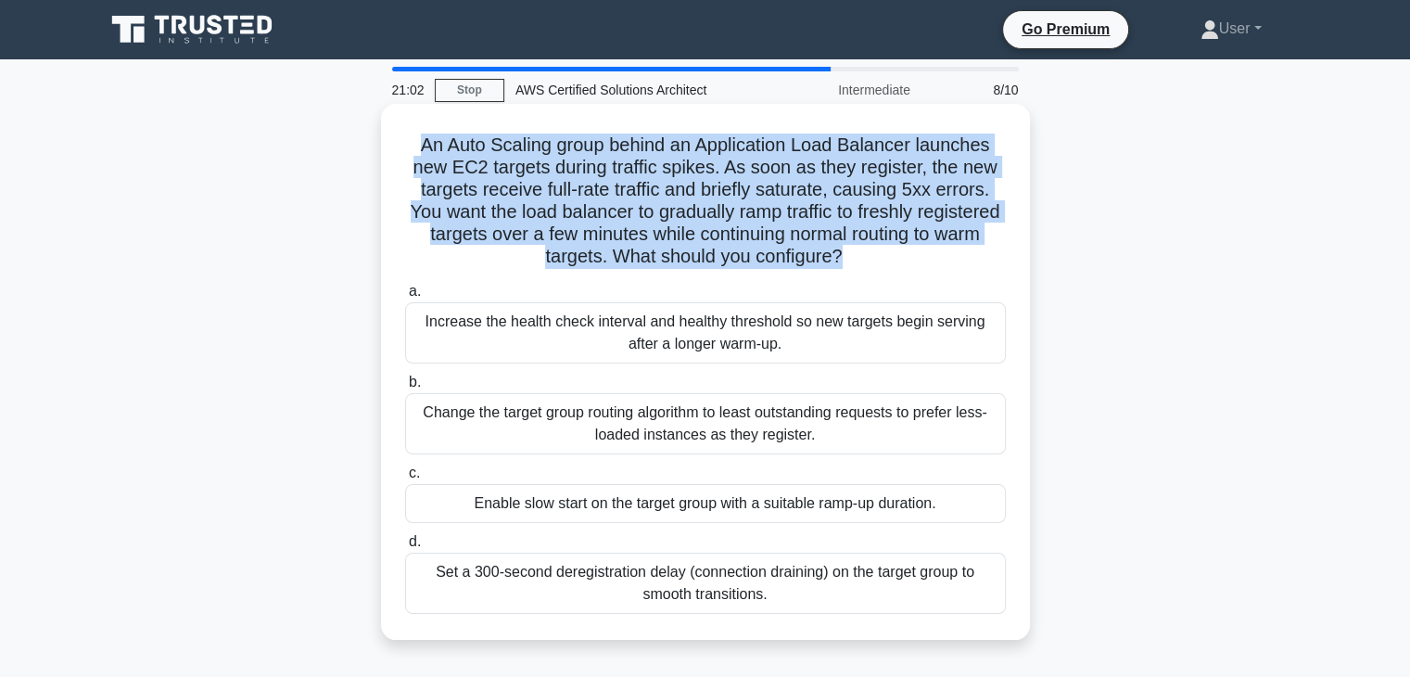
drag, startPoint x: 412, startPoint y: 143, endPoint x: 883, endPoint y: 257, distance: 484.6
click at [883, 257] on h5 "An Auto Scaling group behind an Application Load Balancer launches new EC2 targ…" at bounding box center [705, 201] width 605 height 135
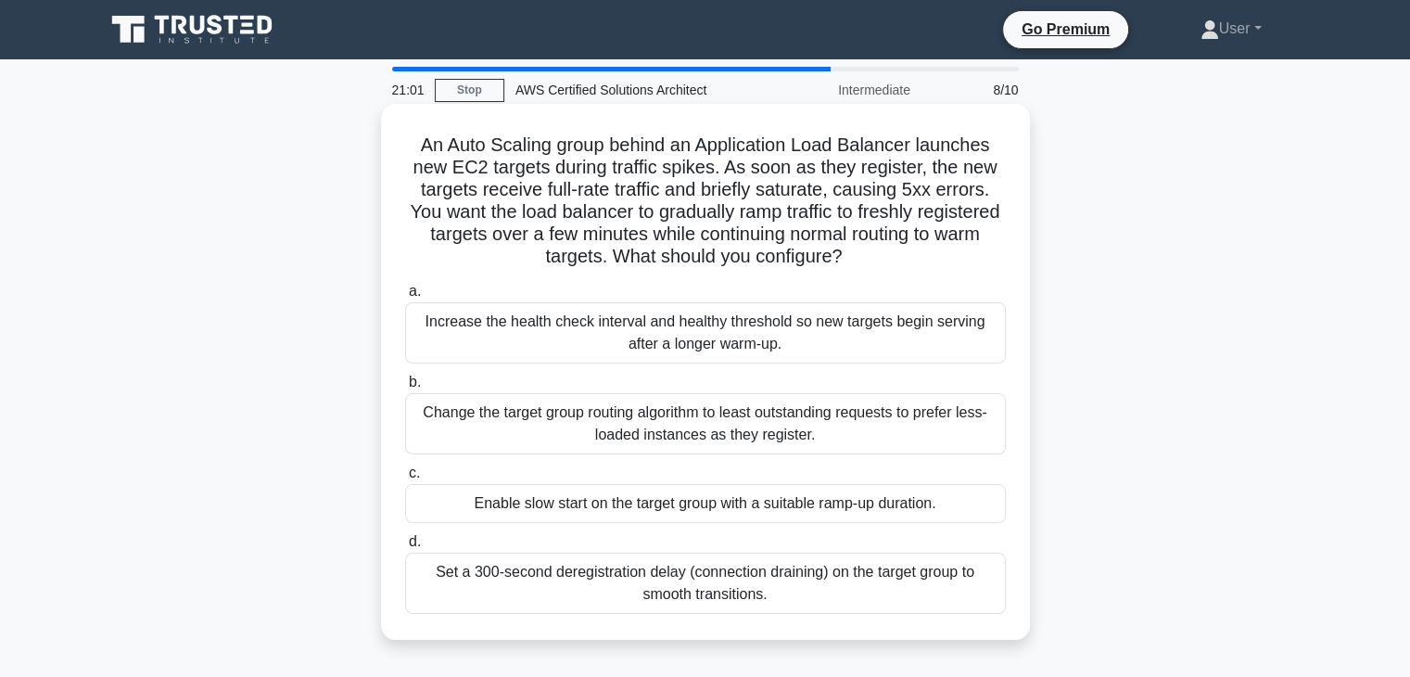
click at [886, 255] on h5 "An Auto Scaling group behind an Application Load Balancer launches new EC2 targ…" at bounding box center [705, 201] width 605 height 135
click at [690, 464] on label "c. Enable slow start on the target group with a suitable ramp-up duration." at bounding box center [705, 492] width 601 height 61
click at [405, 467] on input "c. Enable slow start on the target group with a suitable ramp-up duration." at bounding box center [405, 473] width 0 height 12
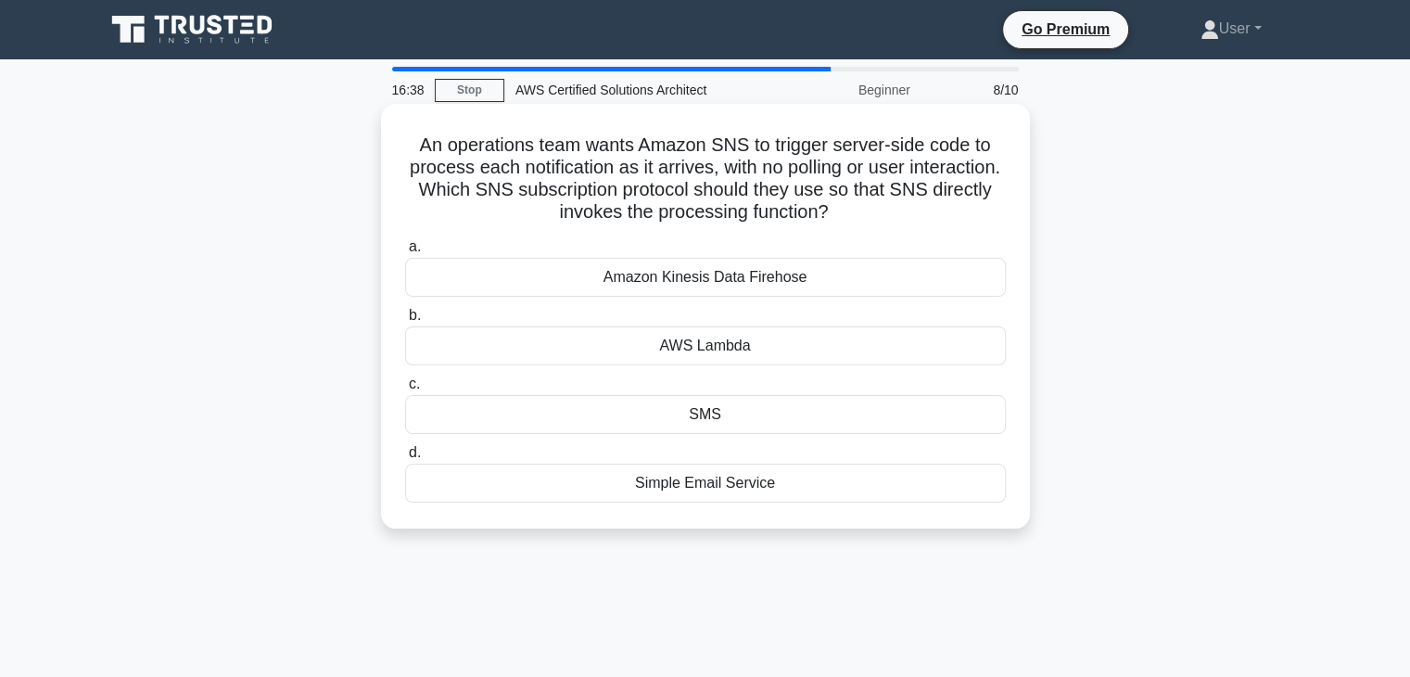
click at [712, 439] on div "a. Amazon Kinesis Data Firehose b. AWS Lambda c. d." at bounding box center [705, 369] width 623 height 274
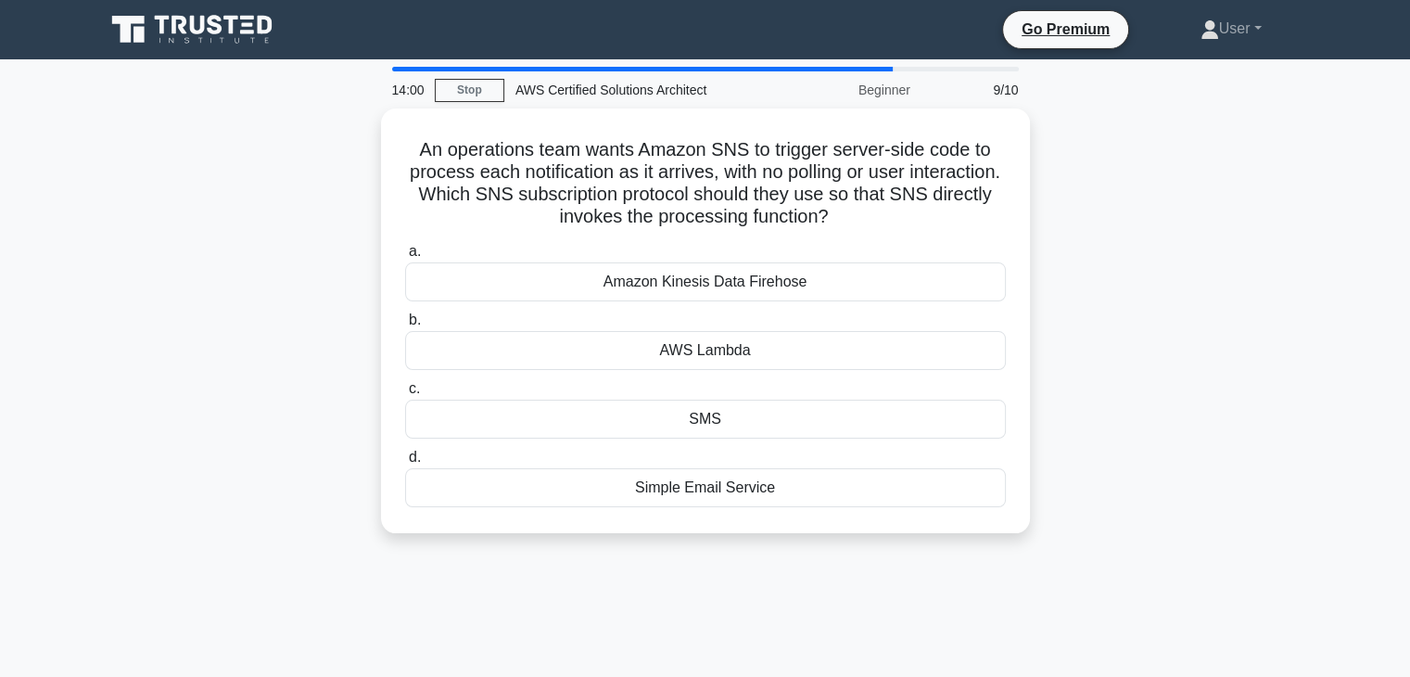
click at [920, 673] on div "14:00 Stop AWS Certified Solutions Architect Beginner 9/10 An operations team w…" at bounding box center [706, 530] width 1224 height 927
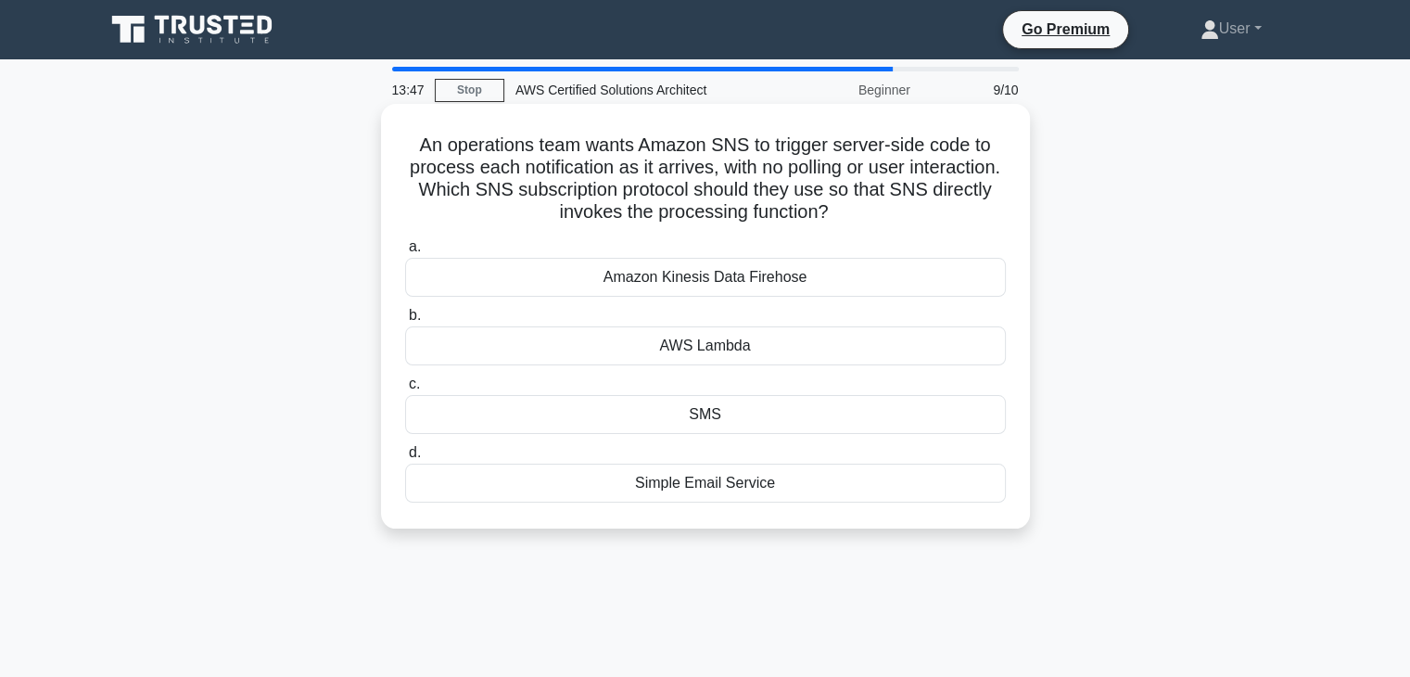
click at [723, 369] on div "a. Amazon Kinesis Data Firehose b. AWS Lambda c. d." at bounding box center [705, 369] width 623 height 274
click at [719, 295] on div "Amazon Kinesis Data Firehose" at bounding box center [705, 277] width 601 height 39
click at [405, 253] on input "a. Amazon Kinesis Data Firehose" at bounding box center [405, 247] width 0 height 12
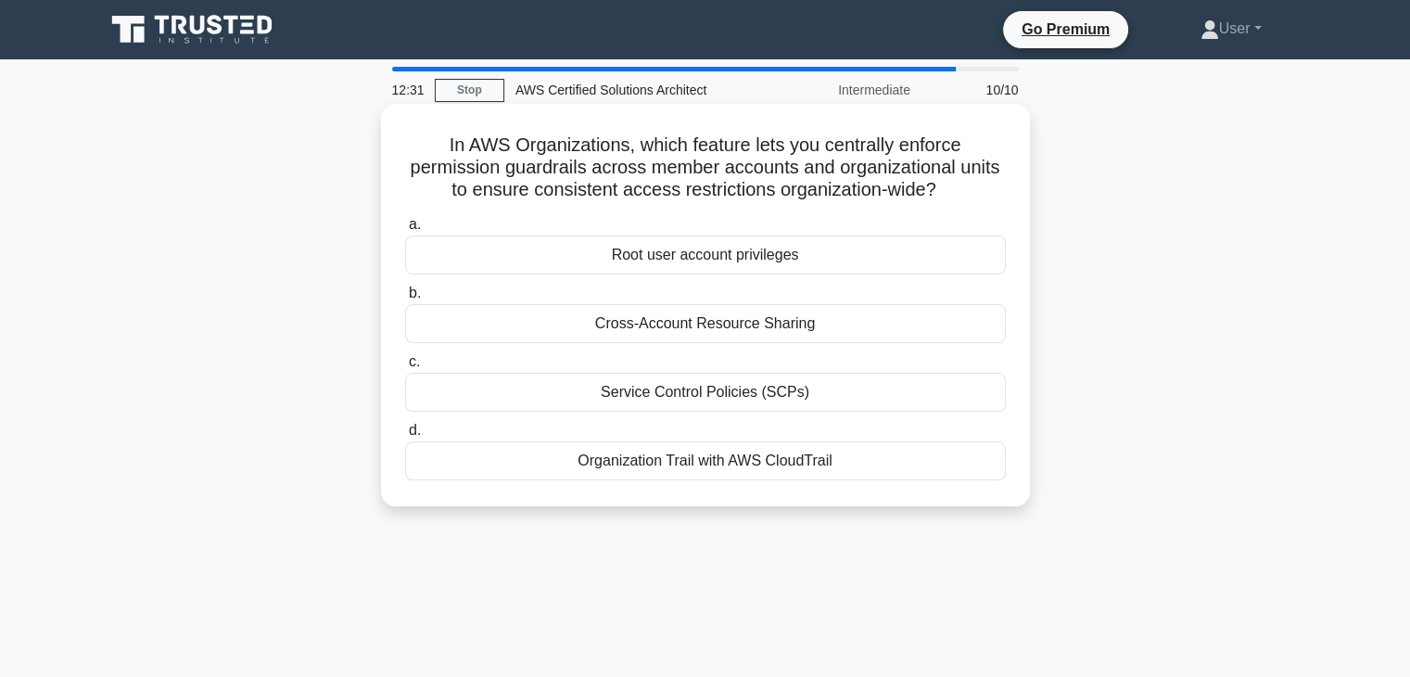
click at [415, 279] on div "a. Root user account privileges b. Cross-Account Resource Sharing c. d." at bounding box center [705, 347] width 623 height 274
click at [419, 285] on span "b." at bounding box center [415, 293] width 12 height 16
click at [405, 287] on input "b. Cross-Account Resource Sharing" at bounding box center [405, 293] width 0 height 12
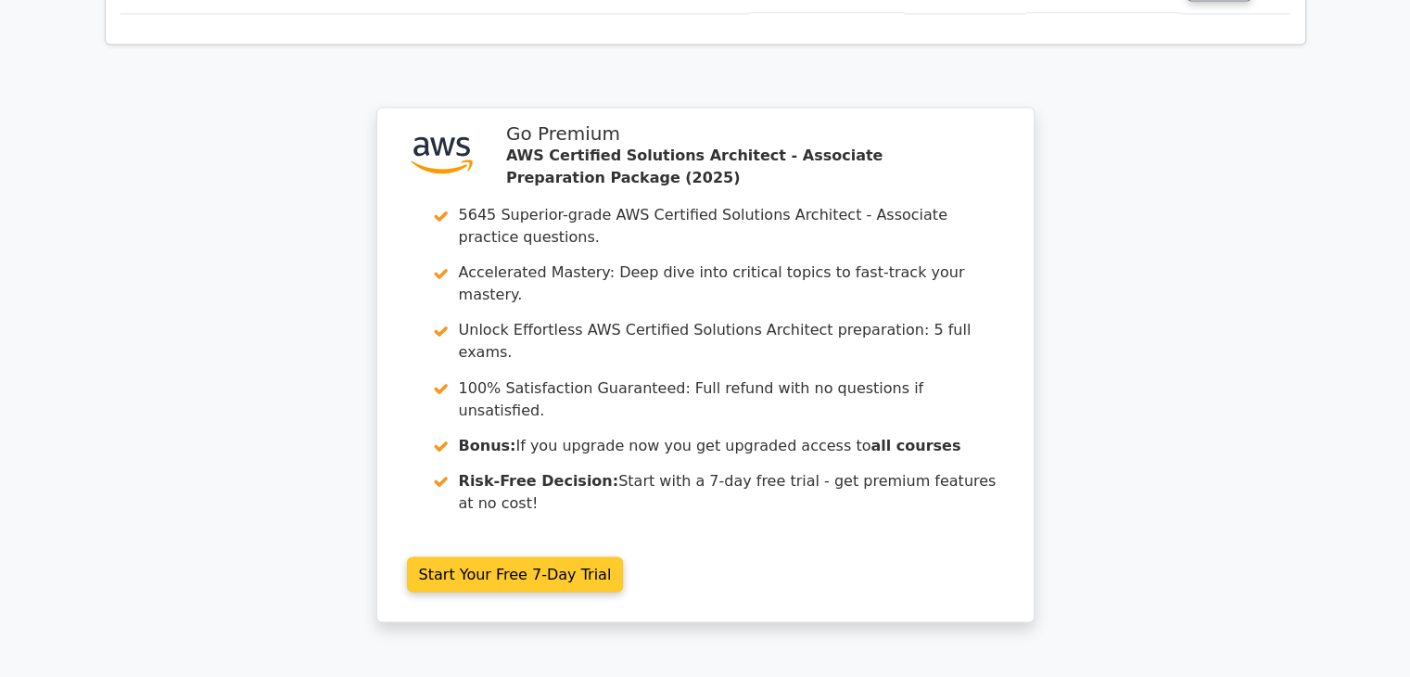
scroll to position [3296, 0]
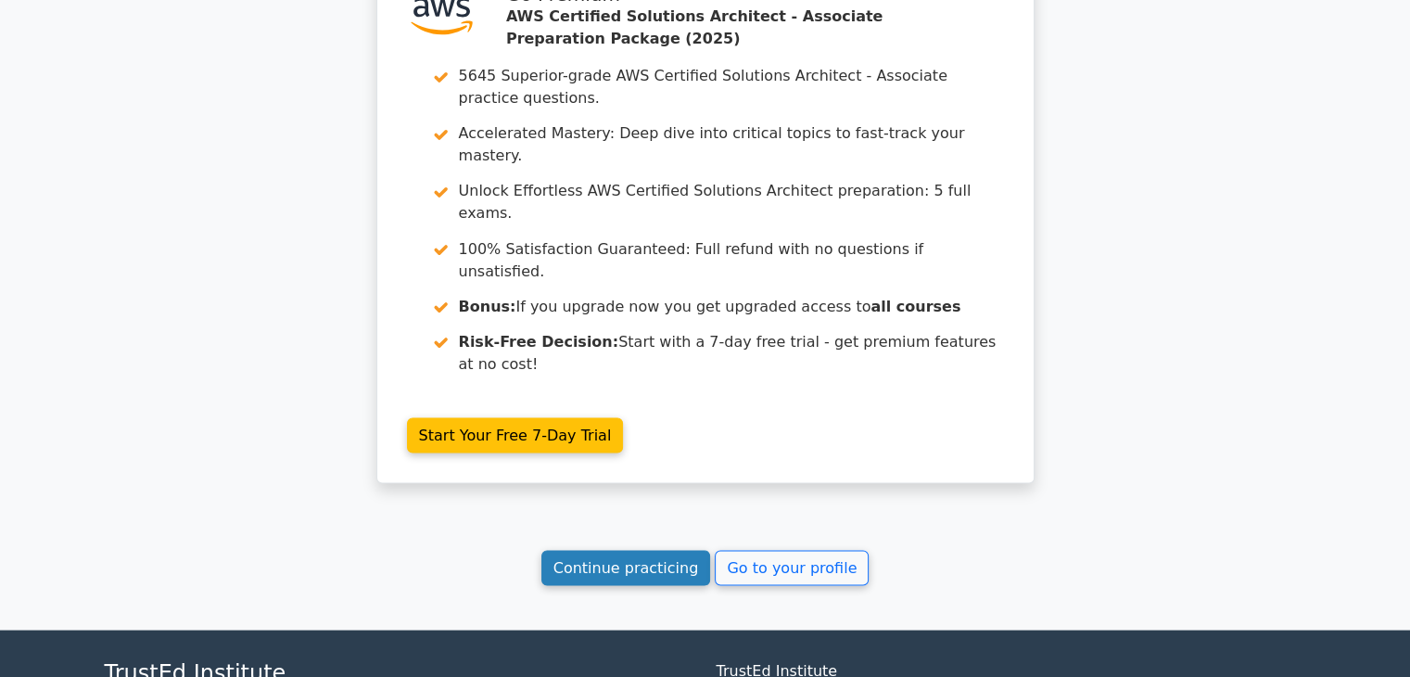
click at [675, 550] on link "Continue practicing" at bounding box center [627, 567] width 170 height 35
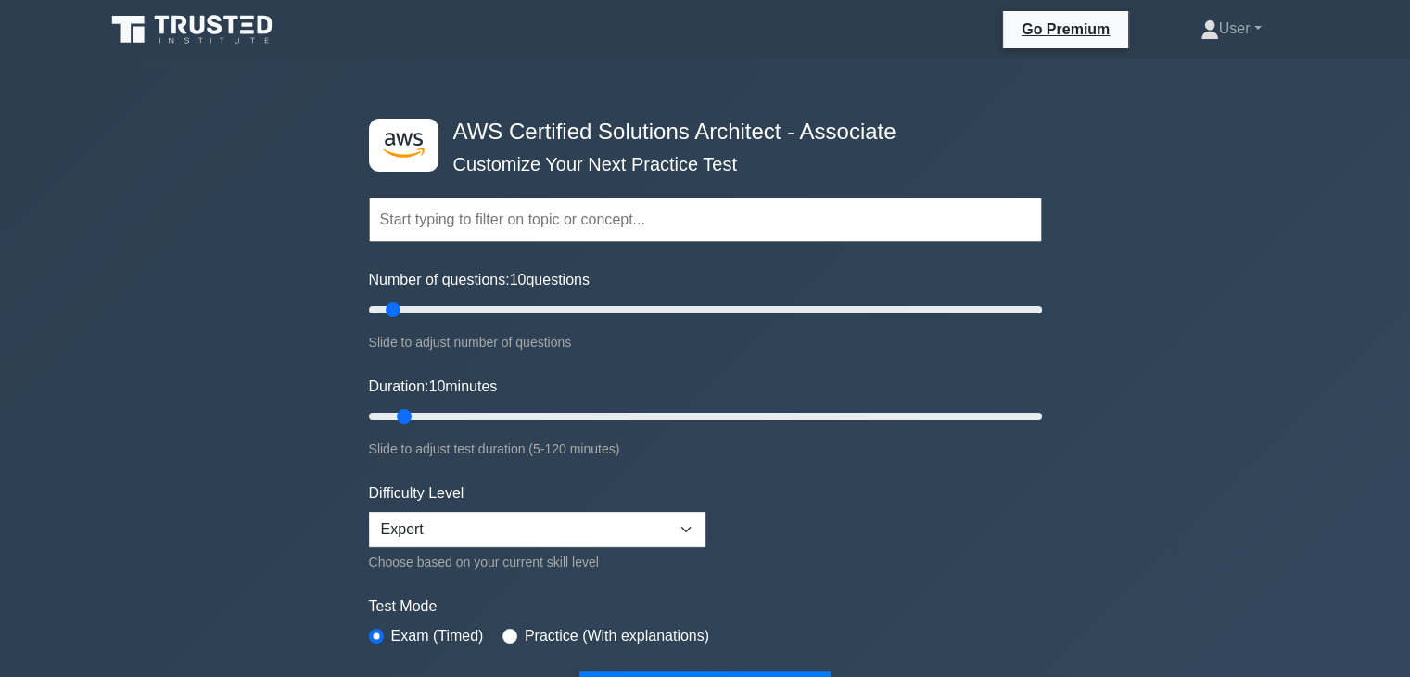
scroll to position [185, 0]
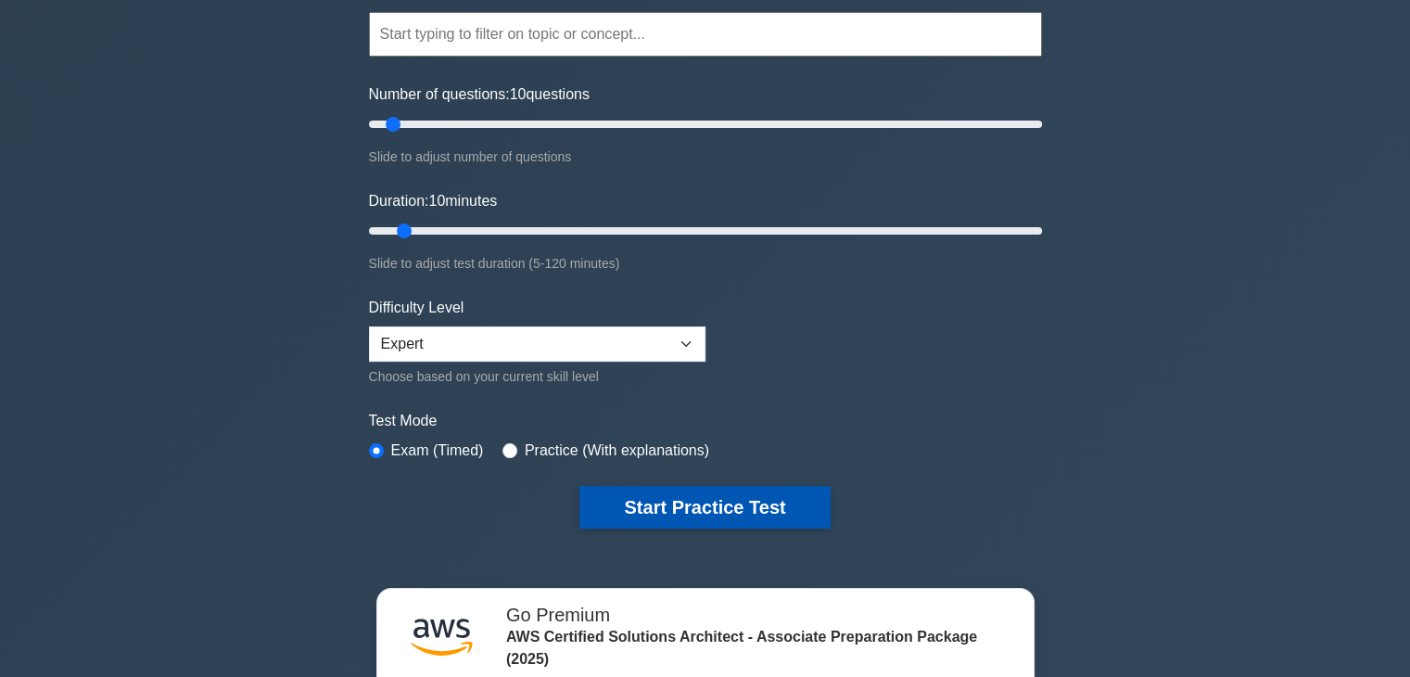
click at [769, 502] on button "Start Practice Test" at bounding box center [705, 507] width 250 height 43
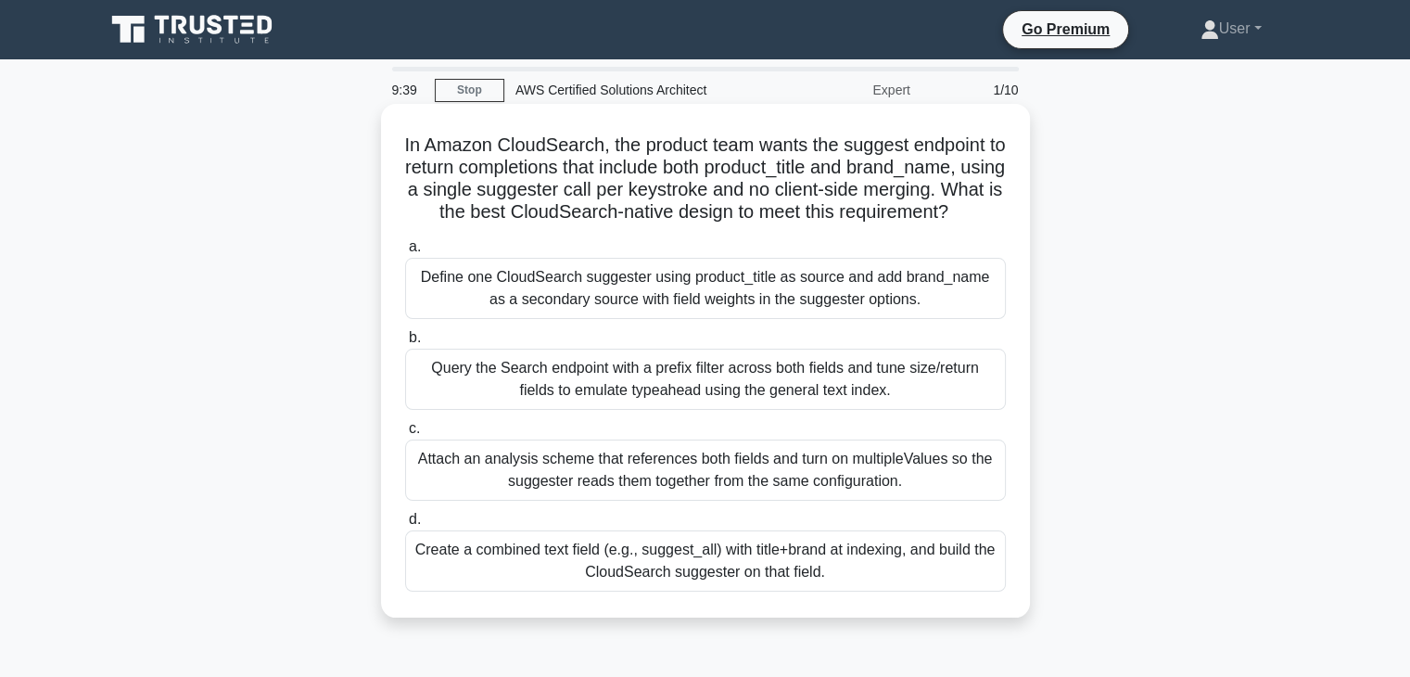
click at [503, 529] on div "a. Define one CloudSearch suggester using product_title as source and add brand…" at bounding box center [705, 413] width 623 height 363
click at [516, 542] on label "d. Create a combined text field (e.g., suggest_all) with title+brand at indexin…" at bounding box center [705, 549] width 601 height 83
click at [405, 526] on input "d. Create a combined text field (e.g., suggest_all) with title+brand at indexin…" at bounding box center [405, 520] width 0 height 12
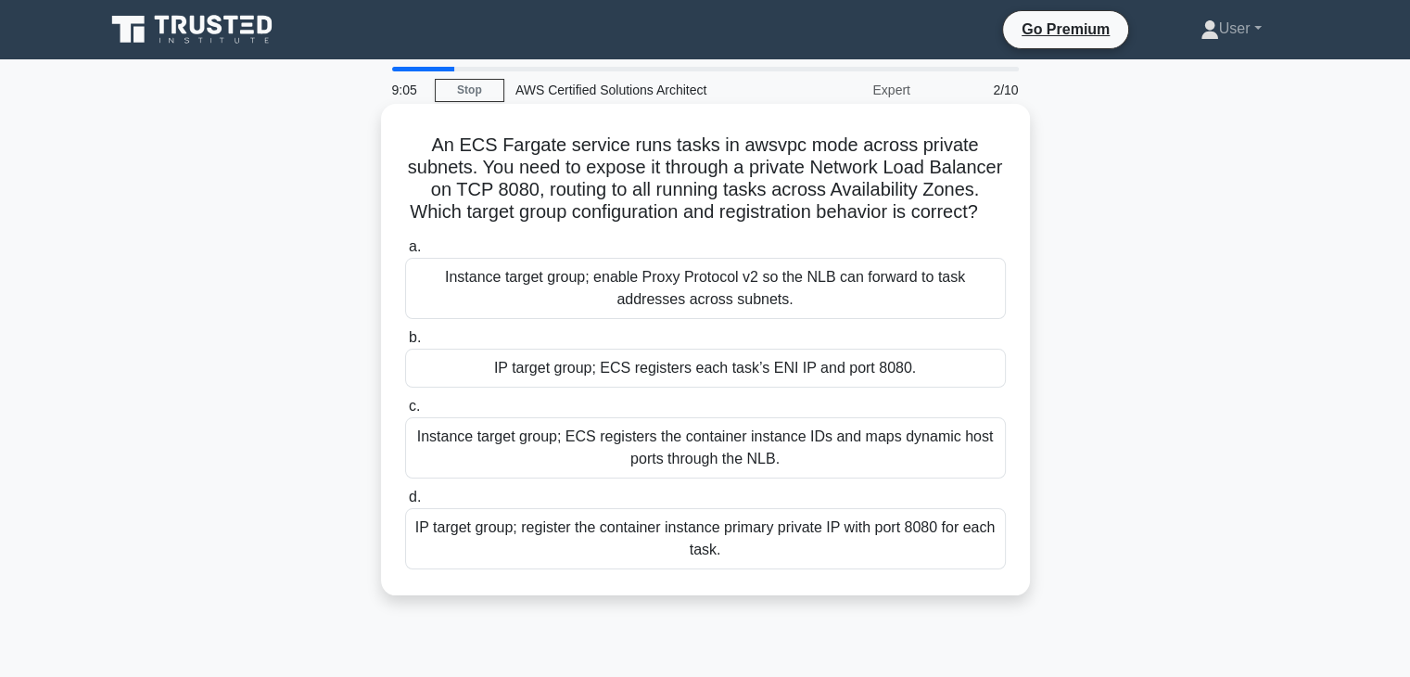
click at [689, 478] on div "Instance target group; ECS registers the container instance IDs and maps dynami…" at bounding box center [705, 447] width 601 height 61
click at [405, 413] on input "c. Instance target group; ECS registers the container instance IDs and maps dyn…" at bounding box center [405, 407] width 0 height 12
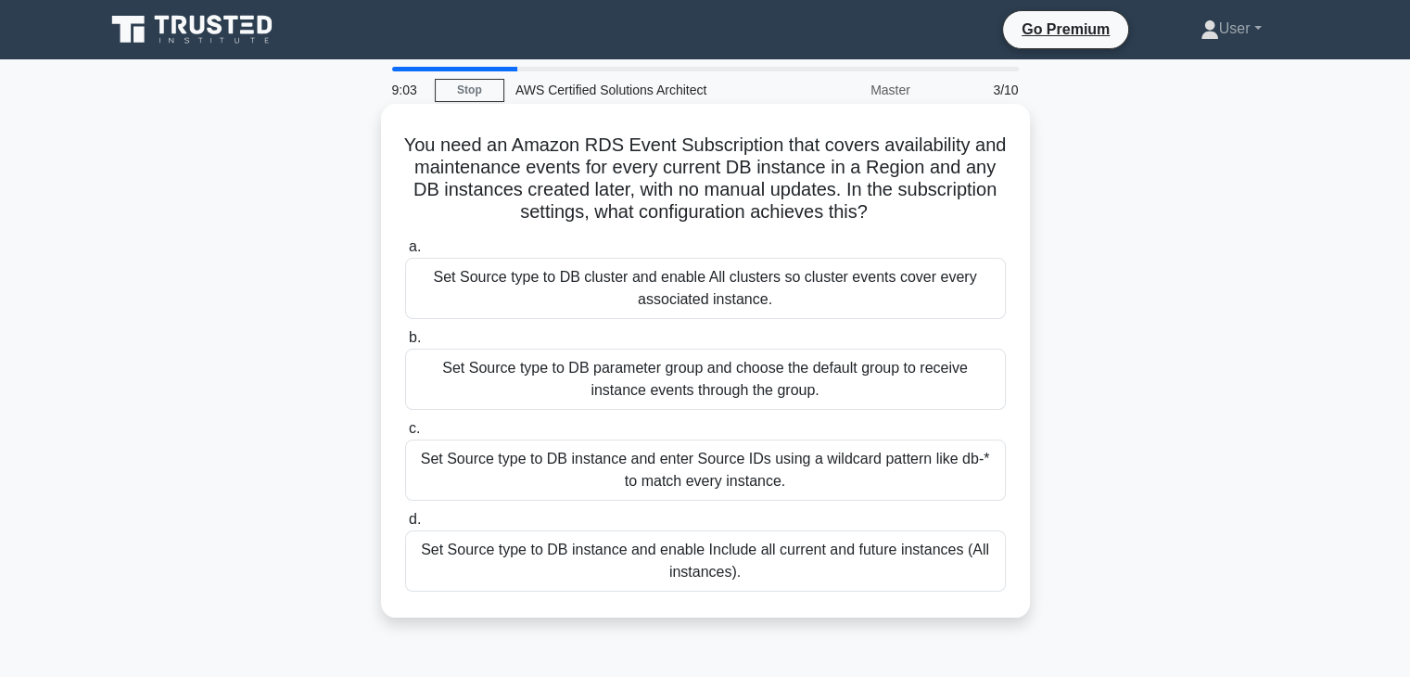
click at [690, 598] on div "You need an Amazon RDS Event Subscription that covers availability and maintena…" at bounding box center [706, 360] width 634 height 499
click at [695, 580] on div "Set Source type to DB instance and enable Include all current and future instan…" at bounding box center [705, 560] width 601 height 61
click at [405, 526] on input "d. Set Source type to DB instance and enable Include all current and future ins…" at bounding box center [405, 520] width 0 height 12
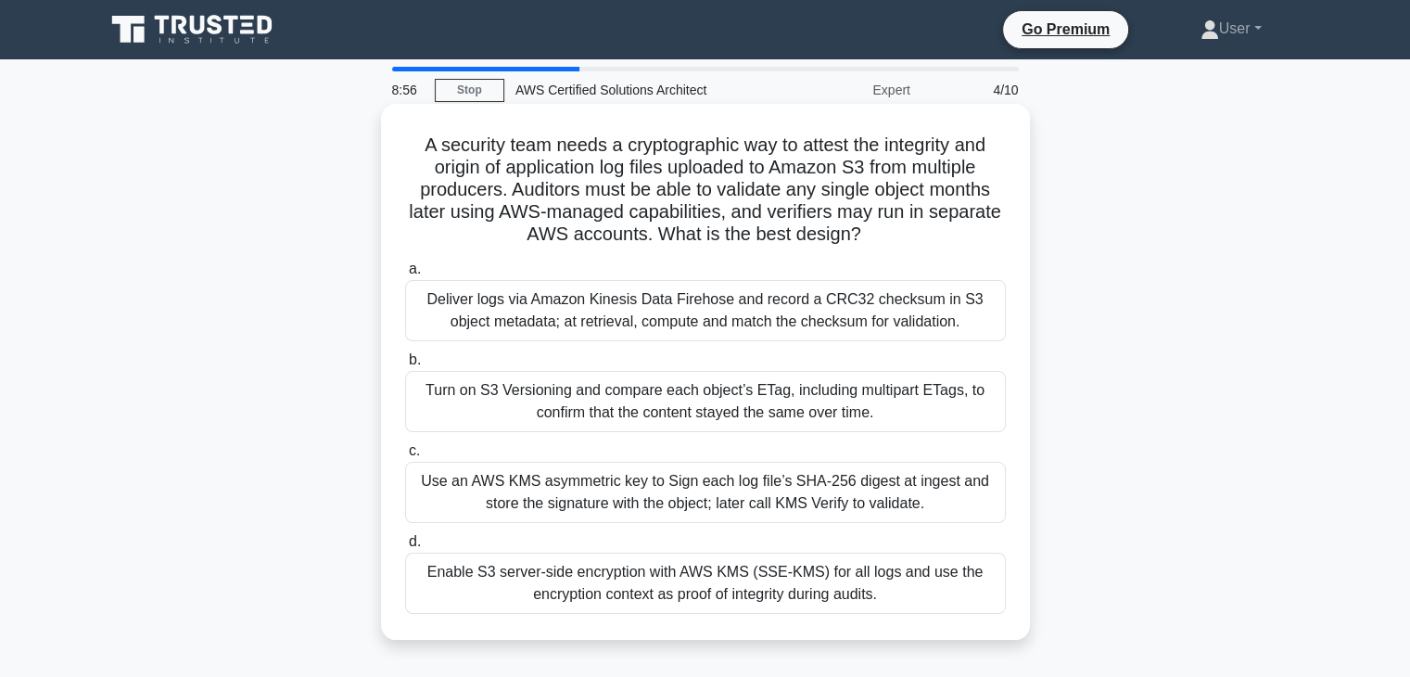
click at [706, 453] on label "c. Use an AWS KMS asymmetric key to Sign each log file’s SHA-256 digest at inge…" at bounding box center [705, 481] width 601 height 83
click at [405, 453] on input "c. Use an AWS KMS asymmetric key to Sign each log file’s SHA-256 digest at inge…" at bounding box center [405, 451] width 0 height 12
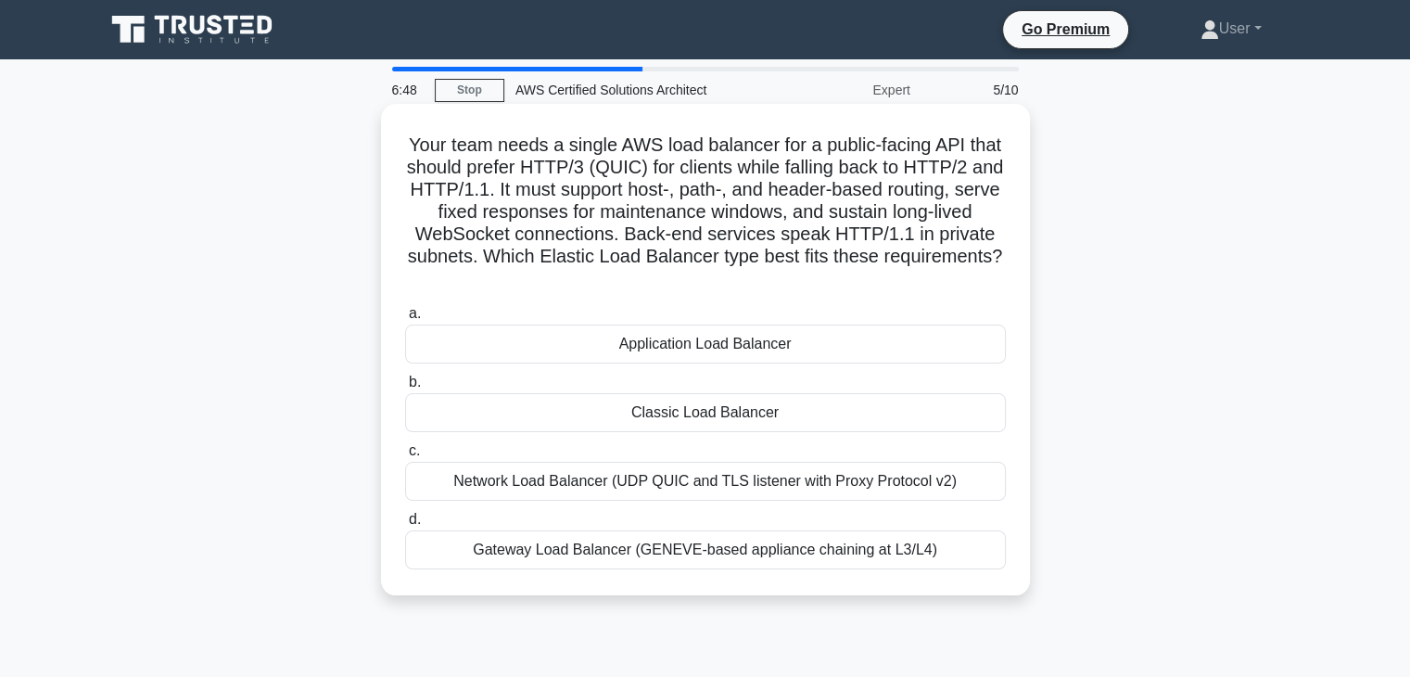
click at [669, 483] on div "Network Load Balancer (UDP QUIC and TLS listener with Proxy Protocol v2)" at bounding box center [705, 481] width 601 height 39
click at [405, 457] on input "c. Network Load Balancer (UDP QUIC and TLS listener with Proxy Protocol v2)" at bounding box center [405, 451] width 0 height 12
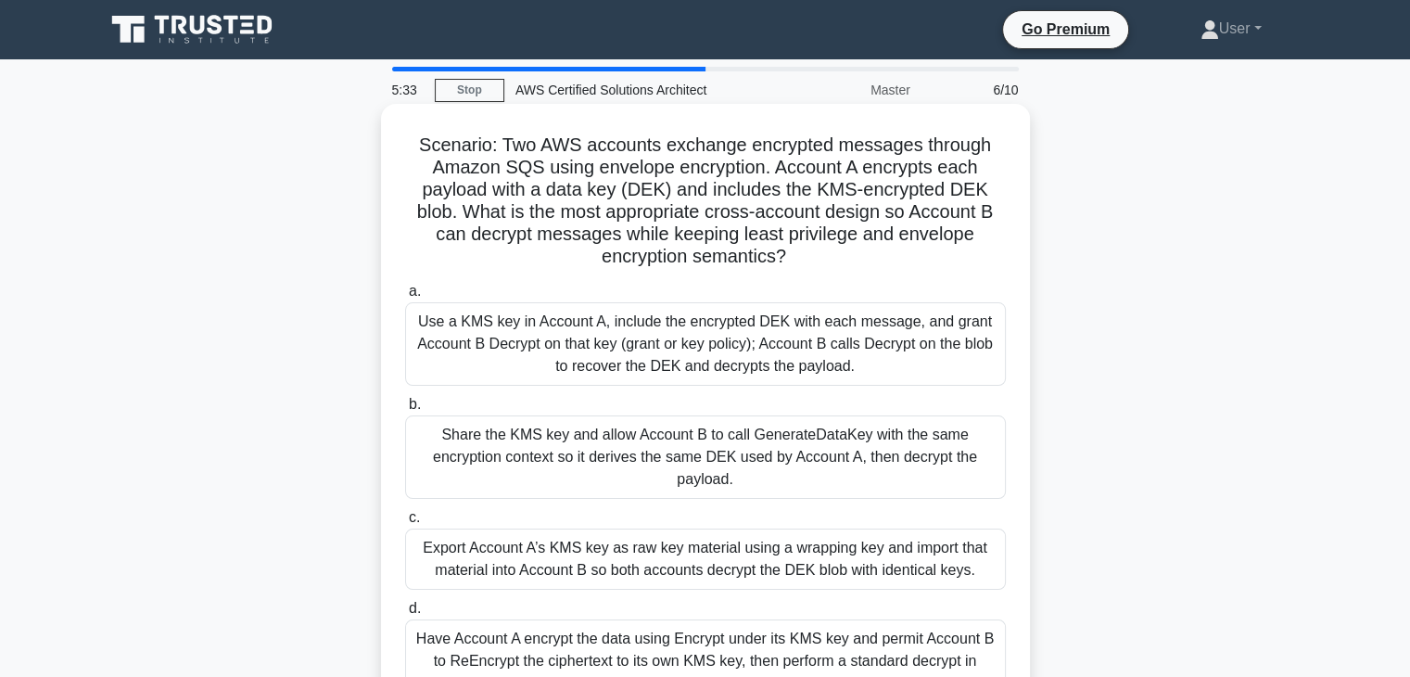
click at [859, 416] on div "Share the KMS key and allow Account B to call GenerateDataKey with the same enc…" at bounding box center [705, 456] width 601 height 83
click at [405, 411] on input "b. Share the KMS key and allow Account B to call GenerateDataKey with the same …" at bounding box center [405, 405] width 0 height 12
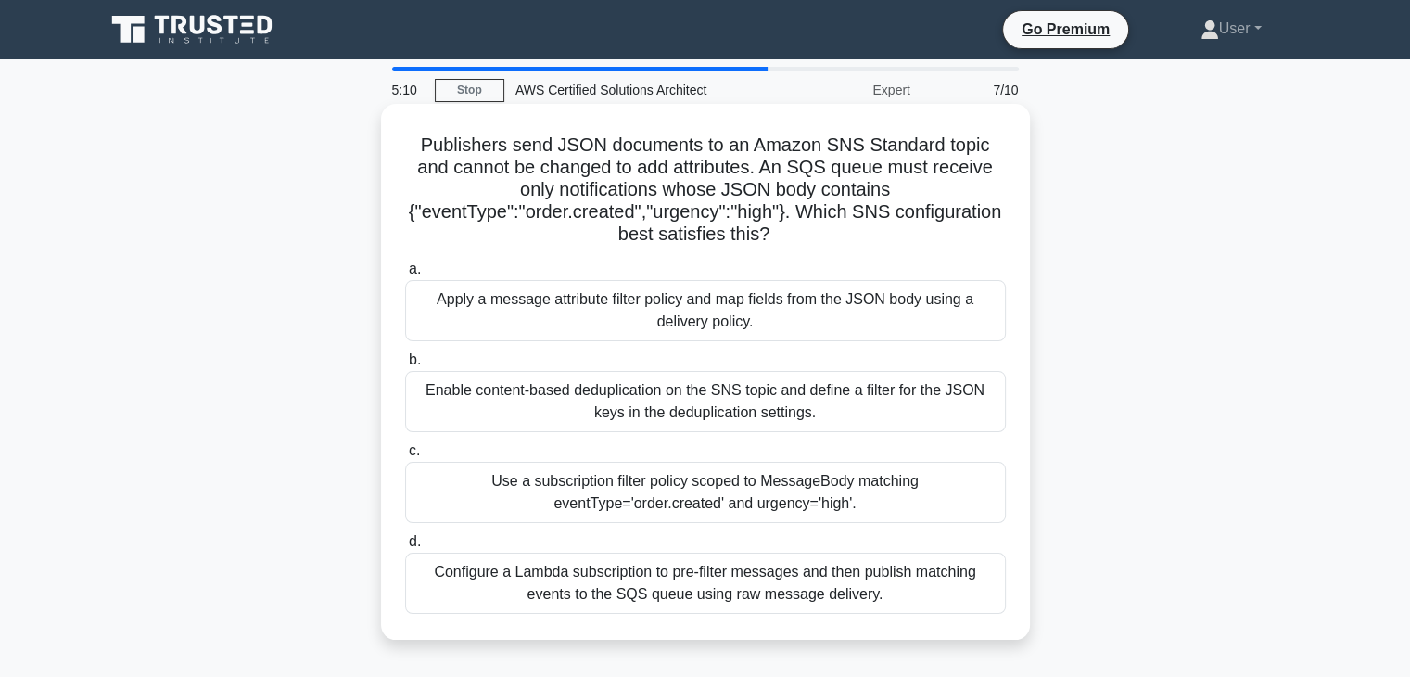
click at [636, 431] on div "Enable content-based deduplication on the SNS topic and define a filter for the…" at bounding box center [705, 401] width 601 height 61
click at [405, 366] on input "b. Enable content-based deduplication on the SNS topic and define a filter for …" at bounding box center [405, 360] width 0 height 12
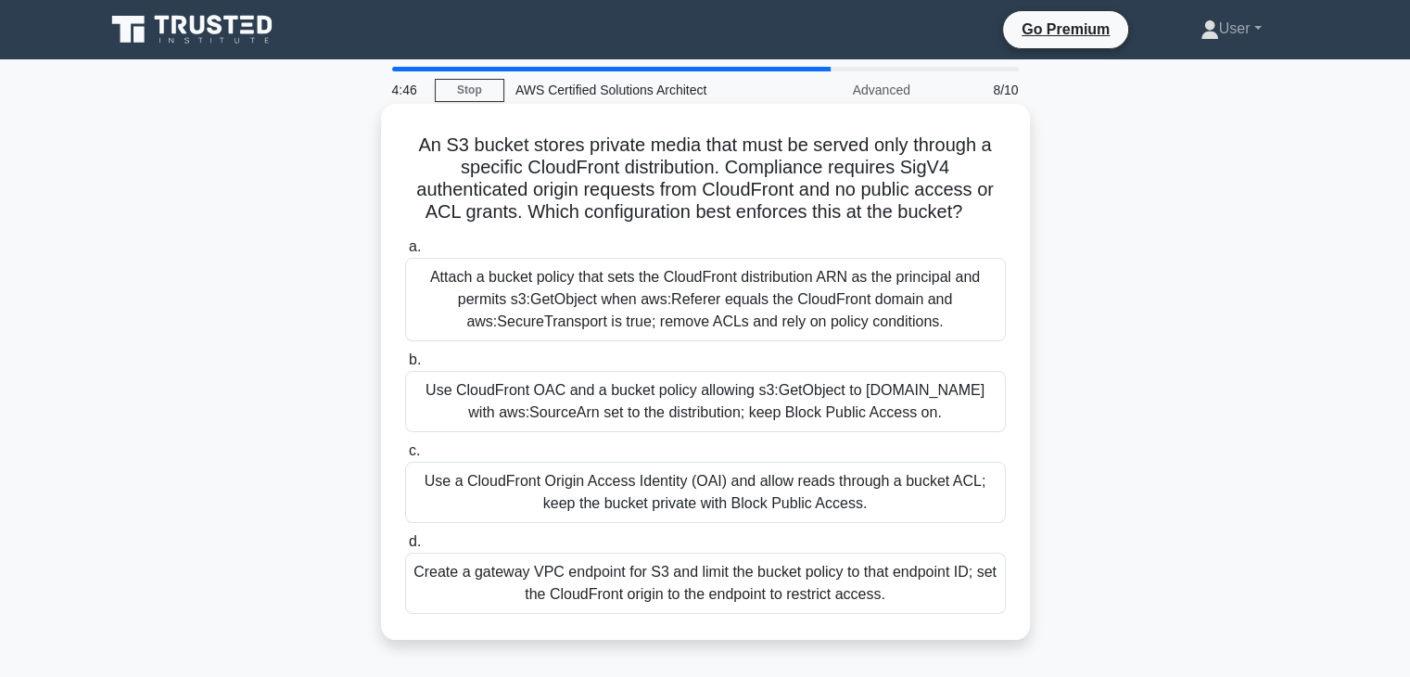
click at [419, 549] on span "d." at bounding box center [415, 541] width 12 height 16
click at [405, 548] on input "d. Create a gateway VPC endpoint for S3 and limit the bucket policy to that end…" at bounding box center [405, 542] width 0 height 12
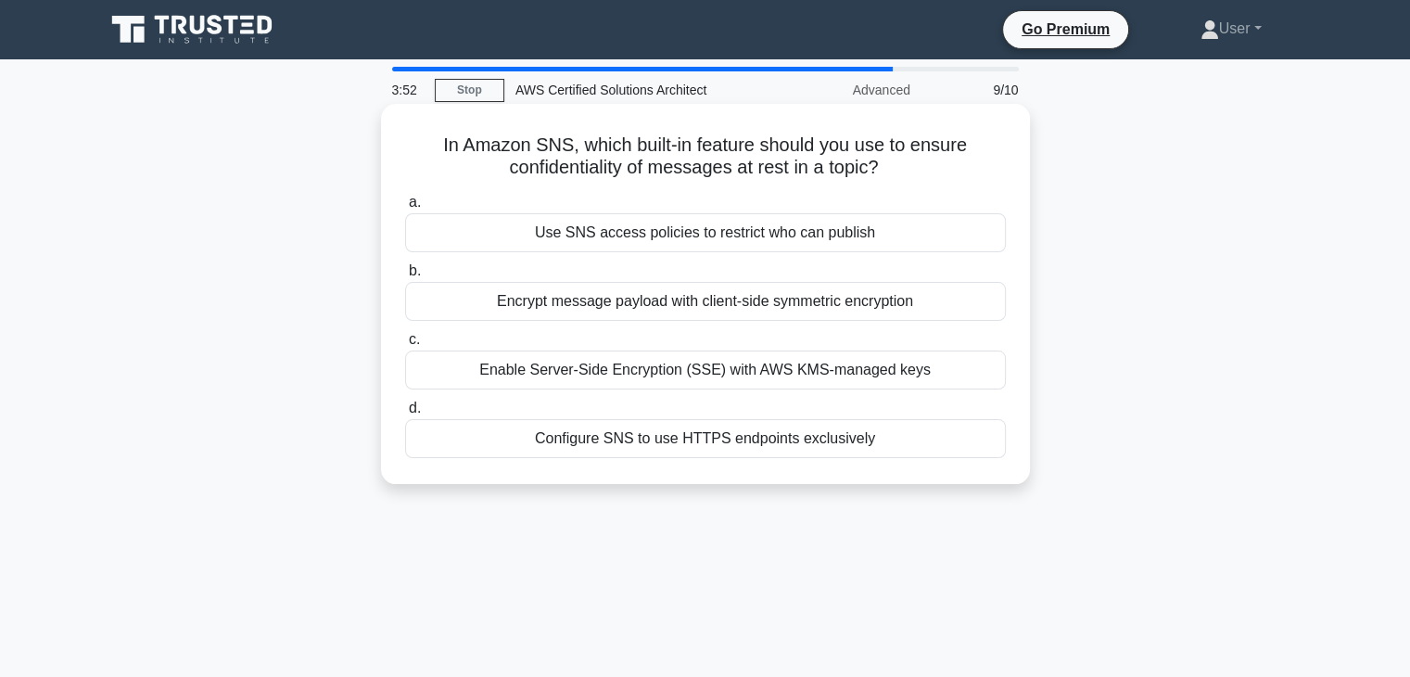
click at [672, 347] on label "c. Enable Server-Side Encryption (SSE) with AWS KMS-managed keys" at bounding box center [705, 358] width 601 height 61
click at [405, 346] on input "c. Enable Server-Side Encryption (SSE) with AWS KMS-managed keys" at bounding box center [405, 340] width 0 height 12
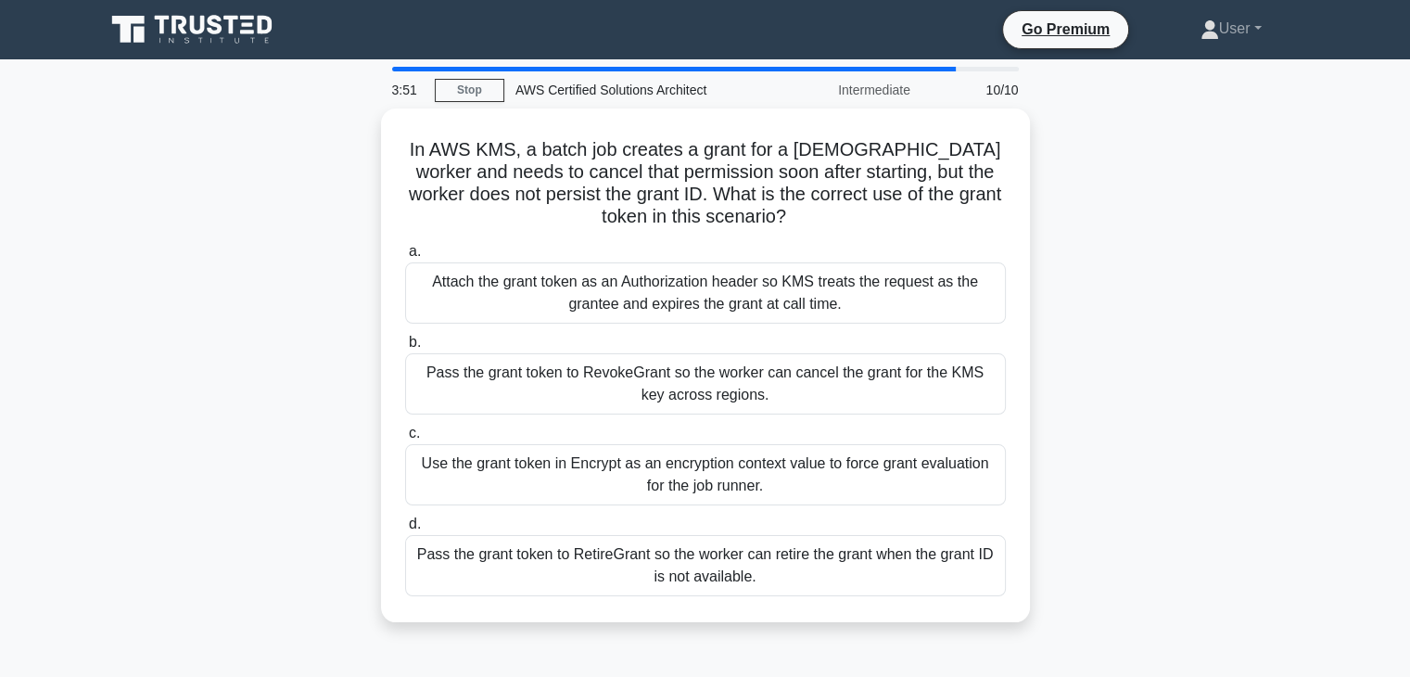
click at [672, 347] on label "b. Pass the grant token to RevokeGrant so the worker can cancel the grant for t…" at bounding box center [705, 372] width 601 height 83
click at [405, 347] on input "b. Pass the grant token to RevokeGrant so the worker can cancel the grant for t…" at bounding box center [405, 343] width 0 height 12
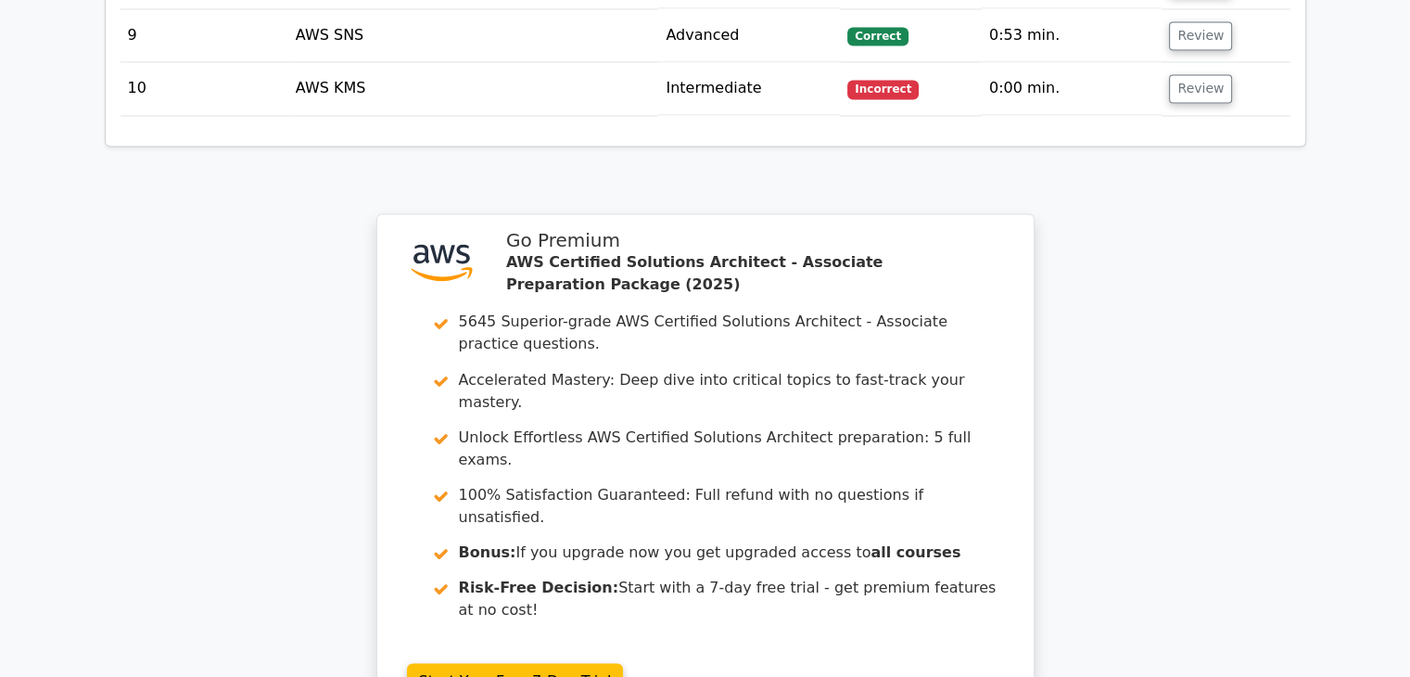
scroll to position [3299, 0]
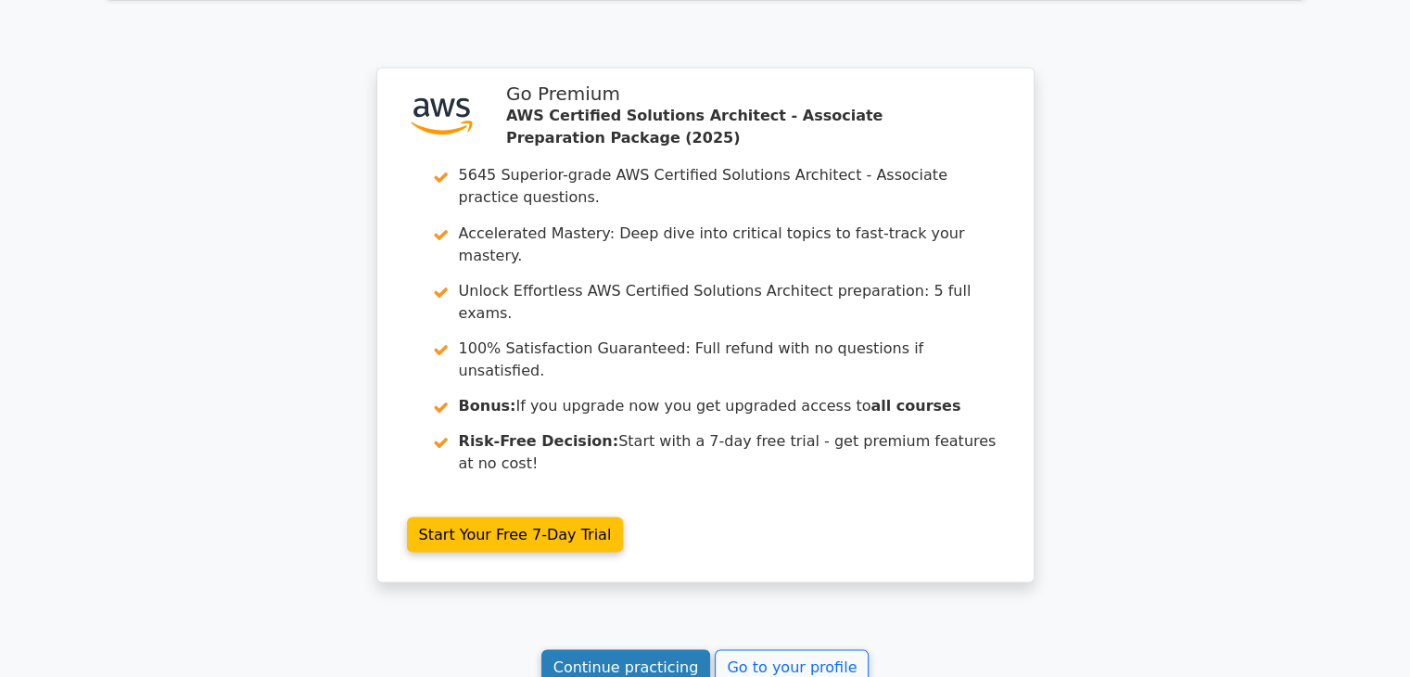
click at [656, 649] on link "Continue practicing" at bounding box center [627, 666] width 170 height 35
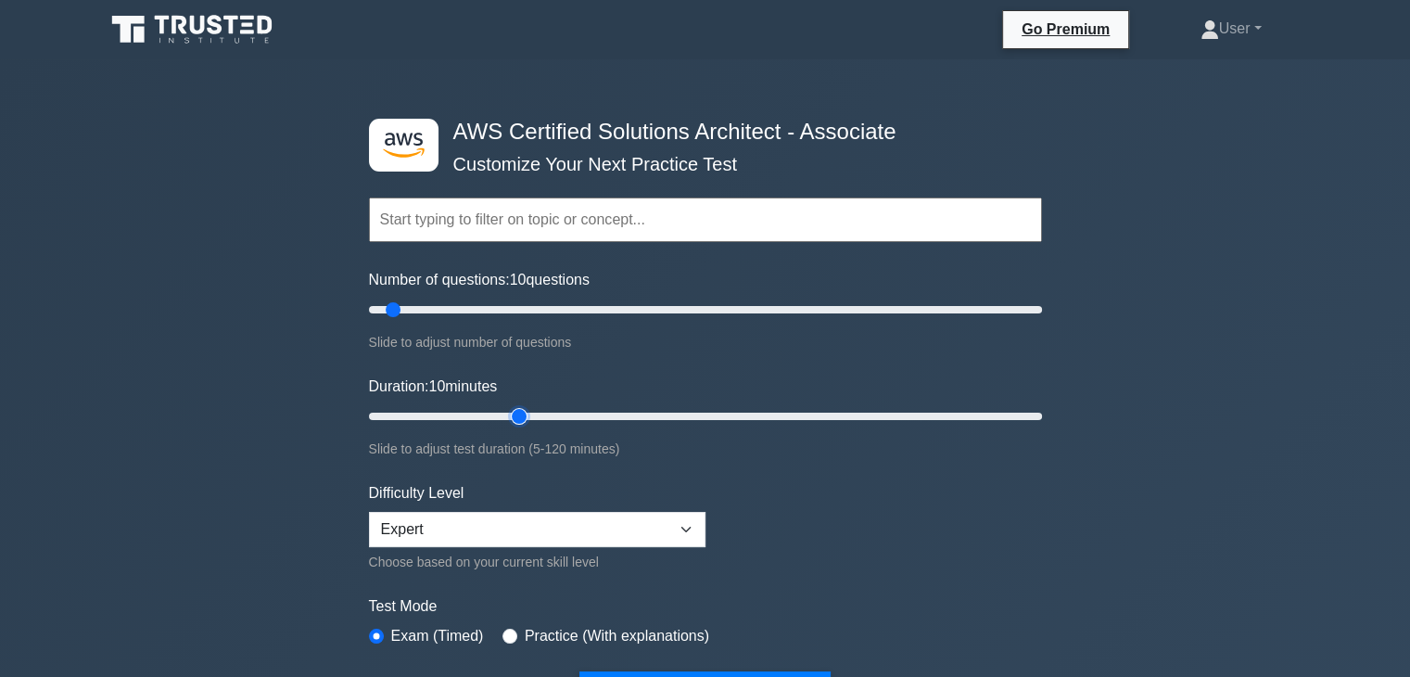
type input "30"
click at [512, 410] on input "Duration: 10 minutes" at bounding box center [705, 416] width 673 height 22
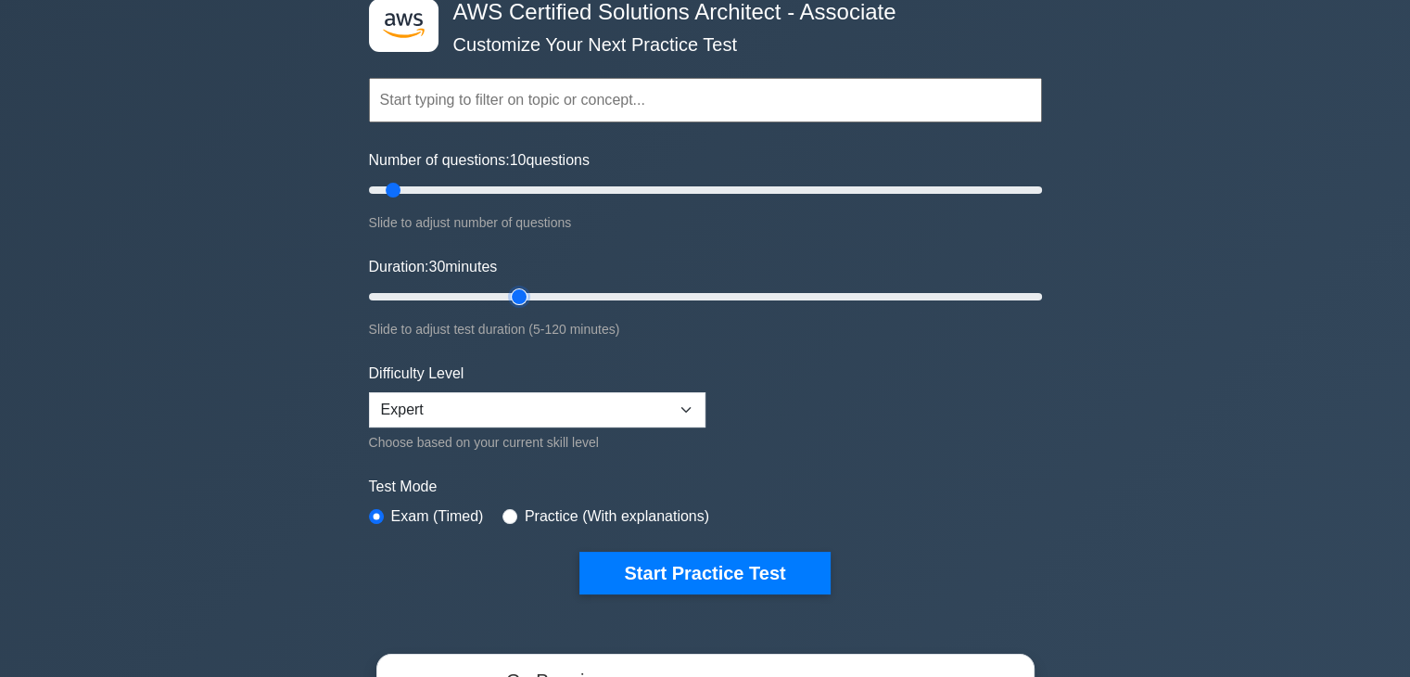
scroll to position [278, 0]
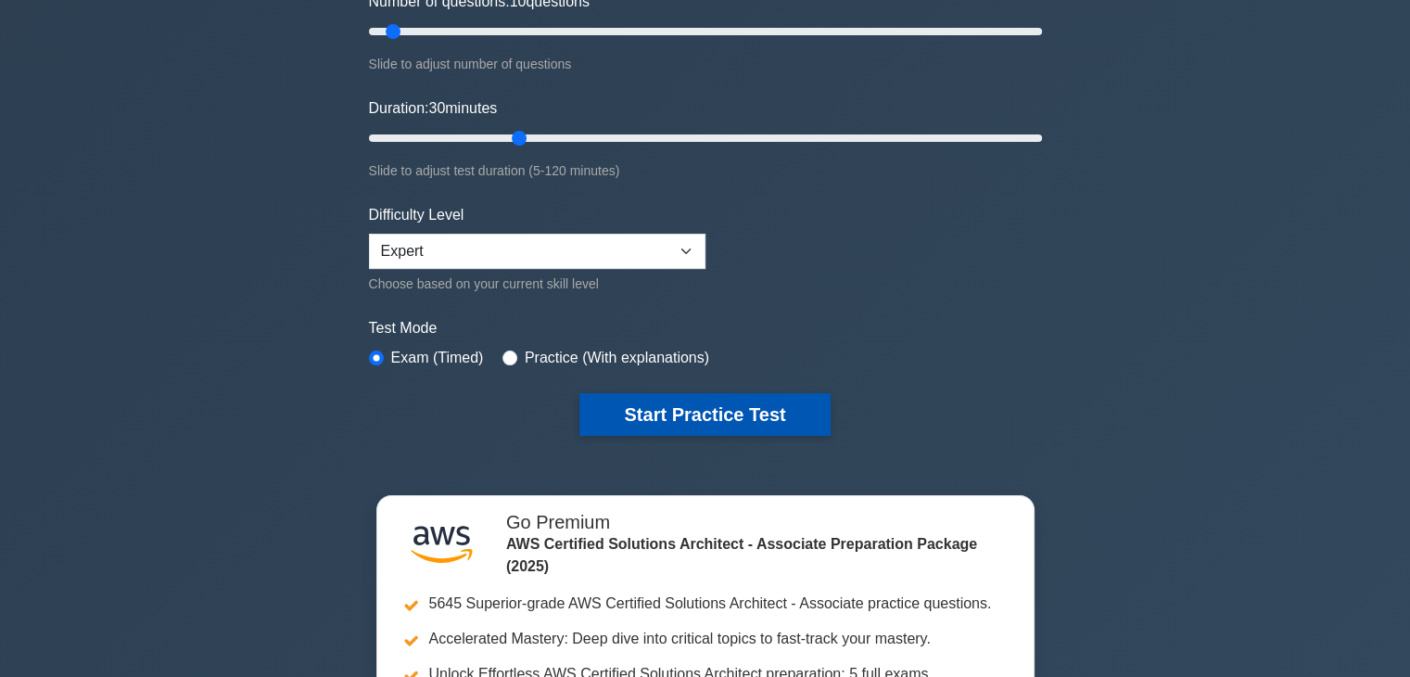
click at [649, 407] on button "Start Practice Test" at bounding box center [705, 414] width 250 height 43
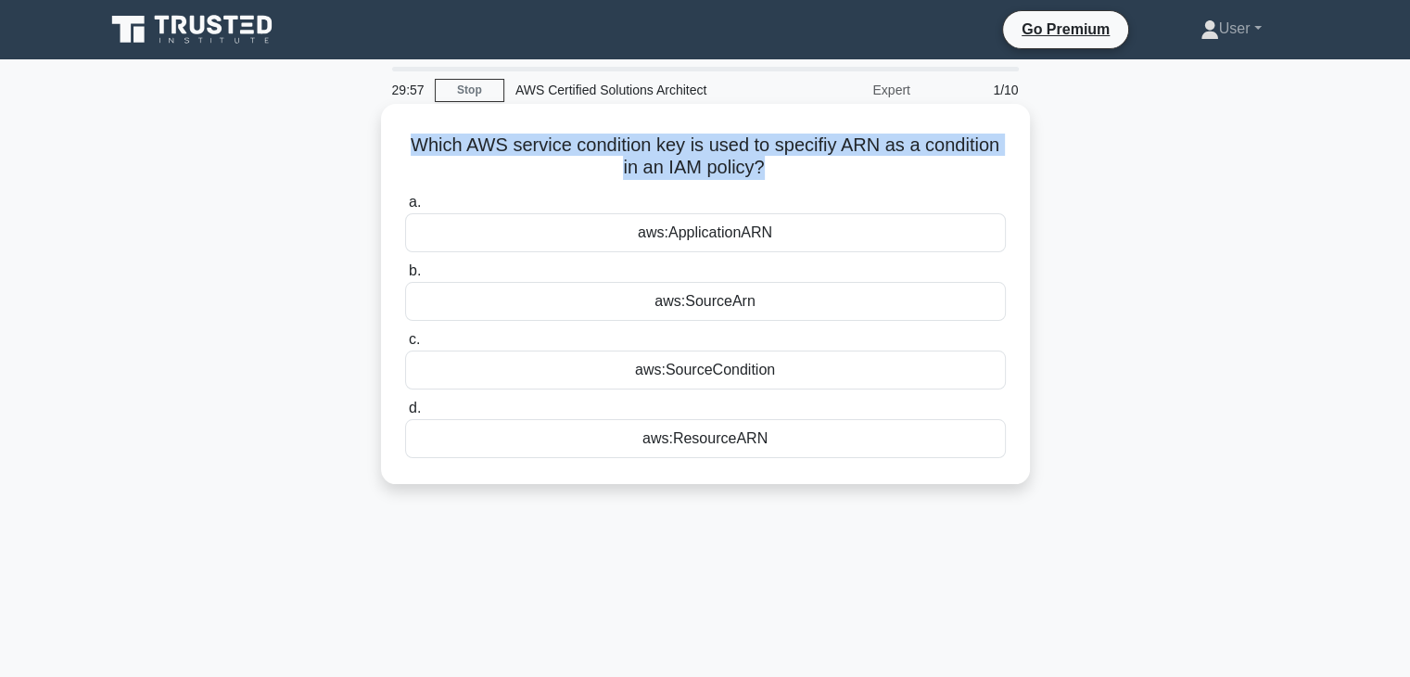
drag, startPoint x: 403, startPoint y: 147, endPoint x: 760, endPoint y: 171, distance: 357.7
click at [760, 171] on h5 "Which AWS service condition key is used to specifiy ARN as a condition in an IA…" at bounding box center [705, 157] width 605 height 46
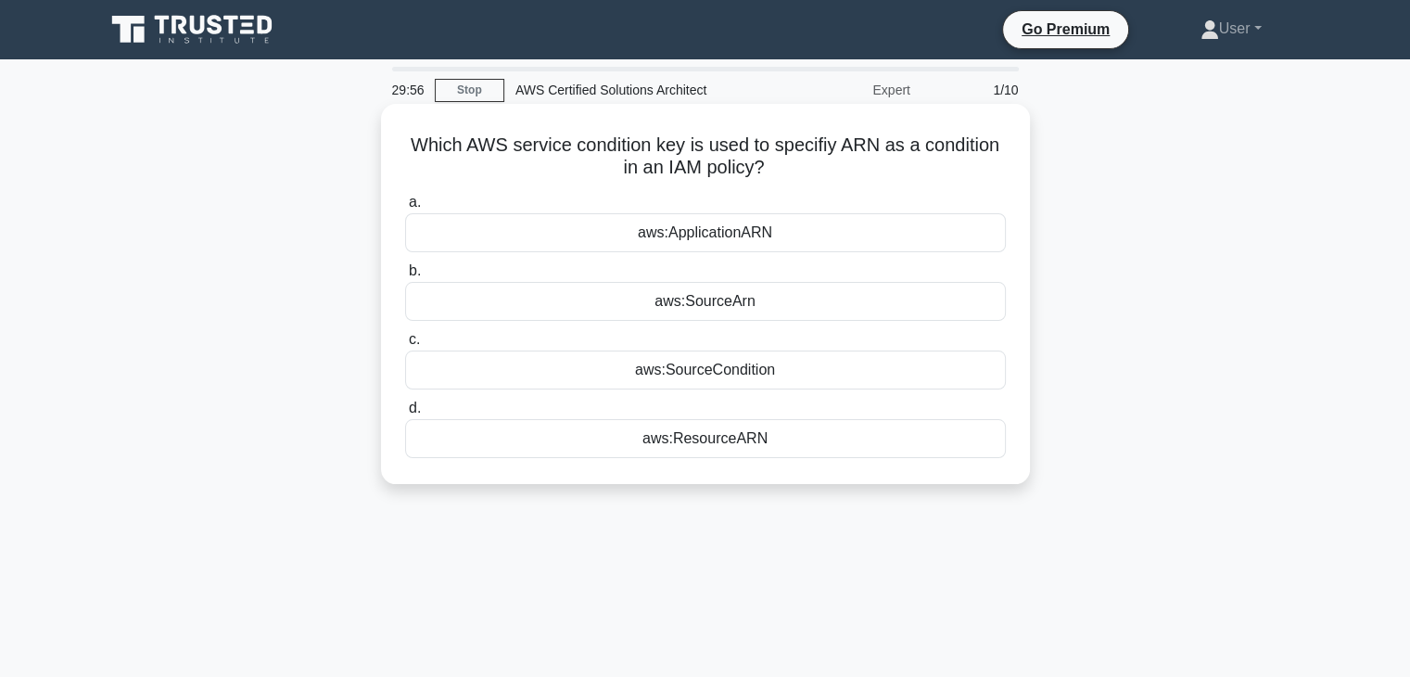
click at [770, 164] on icon ".spinner_0XTQ{transform-origin:center;animation:spinner_y6GP .75s linear infini…" at bounding box center [776, 169] width 22 height 22
click at [787, 316] on div "aws:SourceArn" at bounding box center [705, 301] width 601 height 39
click at [405, 277] on input "b. aws:SourceArn" at bounding box center [405, 271] width 0 height 12
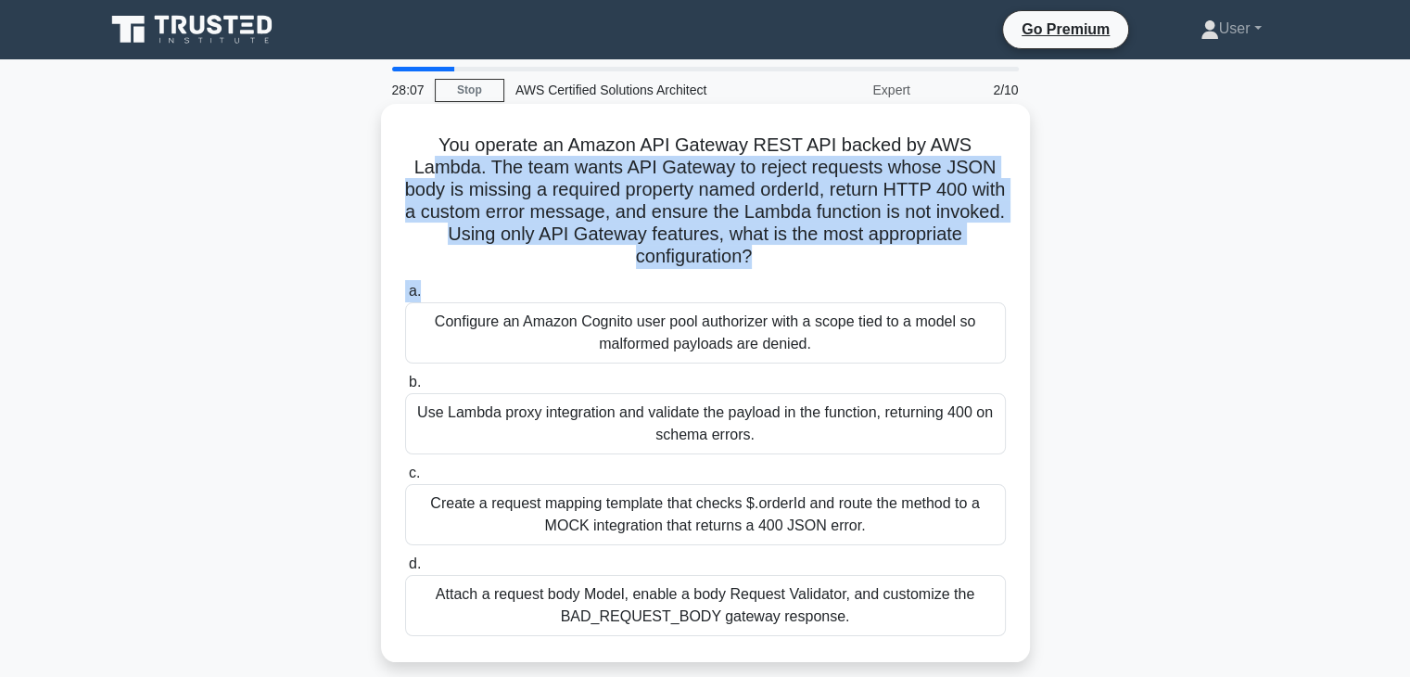
drag, startPoint x: 429, startPoint y: 155, endPoint x: 678, endPoint y: 292, distance: 283.9
click at [678, 292] on div "You operate an Amazon API Gateway REST API backed by AWS Lambda. The team wants…" at bounding box center [706, 382] width 634 height 543
click at [678, 279] on div "a. Configure an Amazon Cognito user pool authorizer with a scope tied to a mode…" at bounding box center [705, 457] width 623 height 363
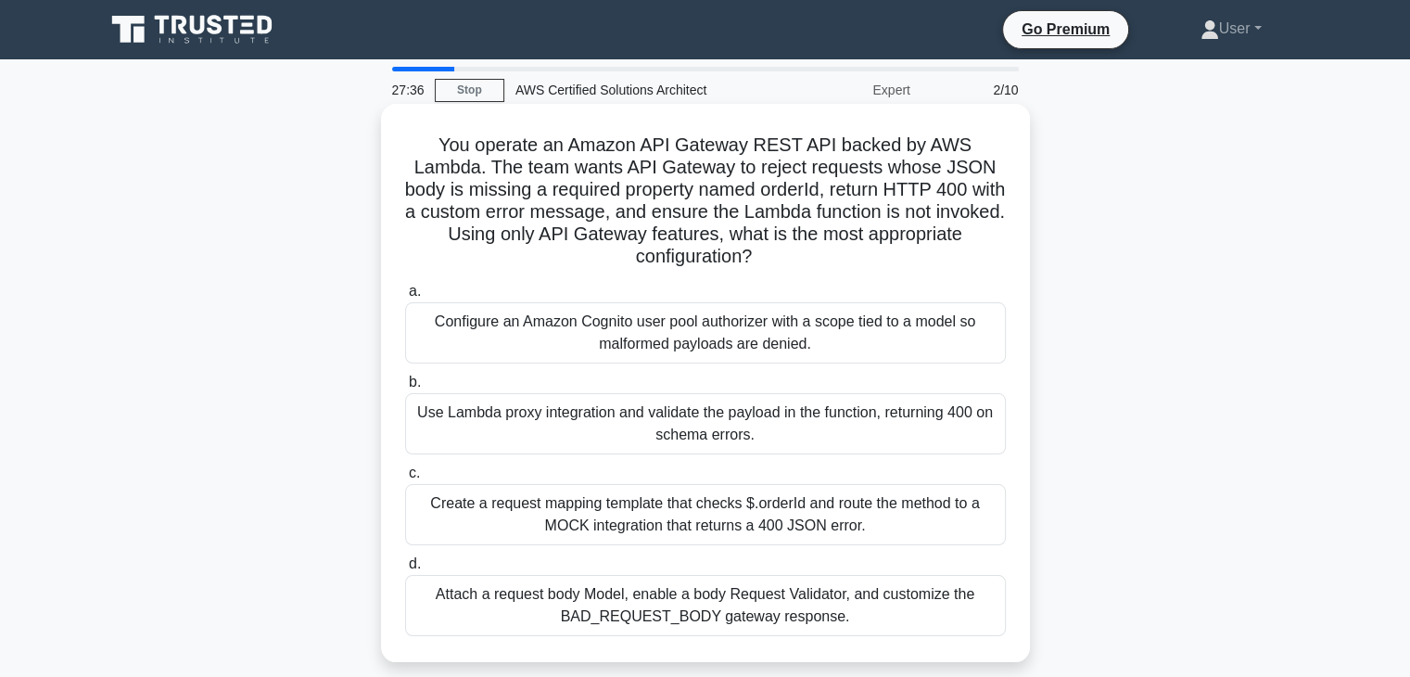
click at [725, 456] on div "a. Configure an Amazon Cognito user pool authorizer with a scope tied to a mode…" at bounding box center [705, 457] width 623 height 363
click at [720, 449] on div "Use Lambda proxy integration and validate the payload in the function, returnin…" at bounding box center [705, 423] width 601 height 61
click at [405, 389] on input "b. Use Lambda proxy integration and validate the payload in the function, retur…" at bounding box center [405, 382] width 0 height 12
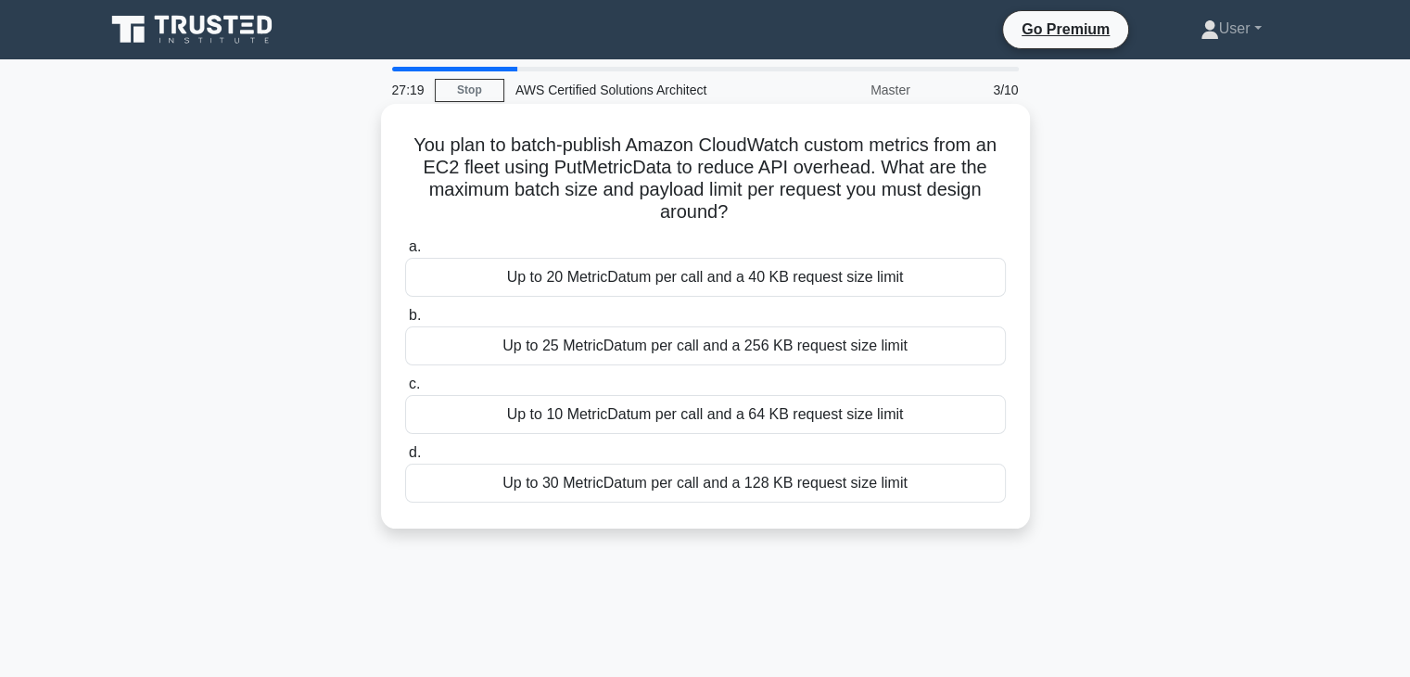
click at [759, 375] on label "c. Up to 10 MetricDatum per call and a 64 KB request size limit" at bounding box center [705, 403] width 601 height 61
click at [405, 378] on input "c. Up to 10 MetricDatum per call and a 64 KB request size limit" at bounding box center [405, 384] width 0 height 12
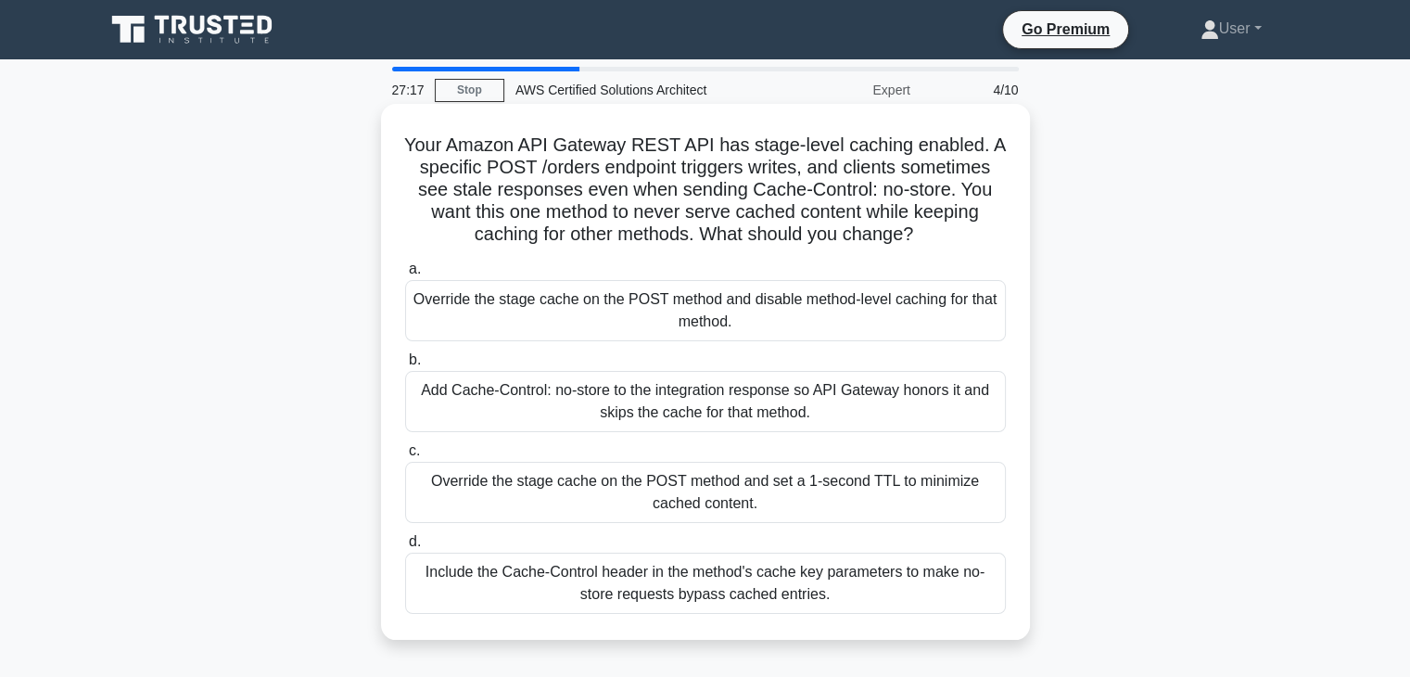
click at [768, 446] on label "c. Override the stage cache on the POST method and set a 1-second TTL to minimi…" at bounding box center [705, 481] width 601 height 83
click at [405, 446] on input "c. Override the stage cache on the POST method and set a 1-second TTL to minimi…" at bounding box center [405, 451] width 0 height 12
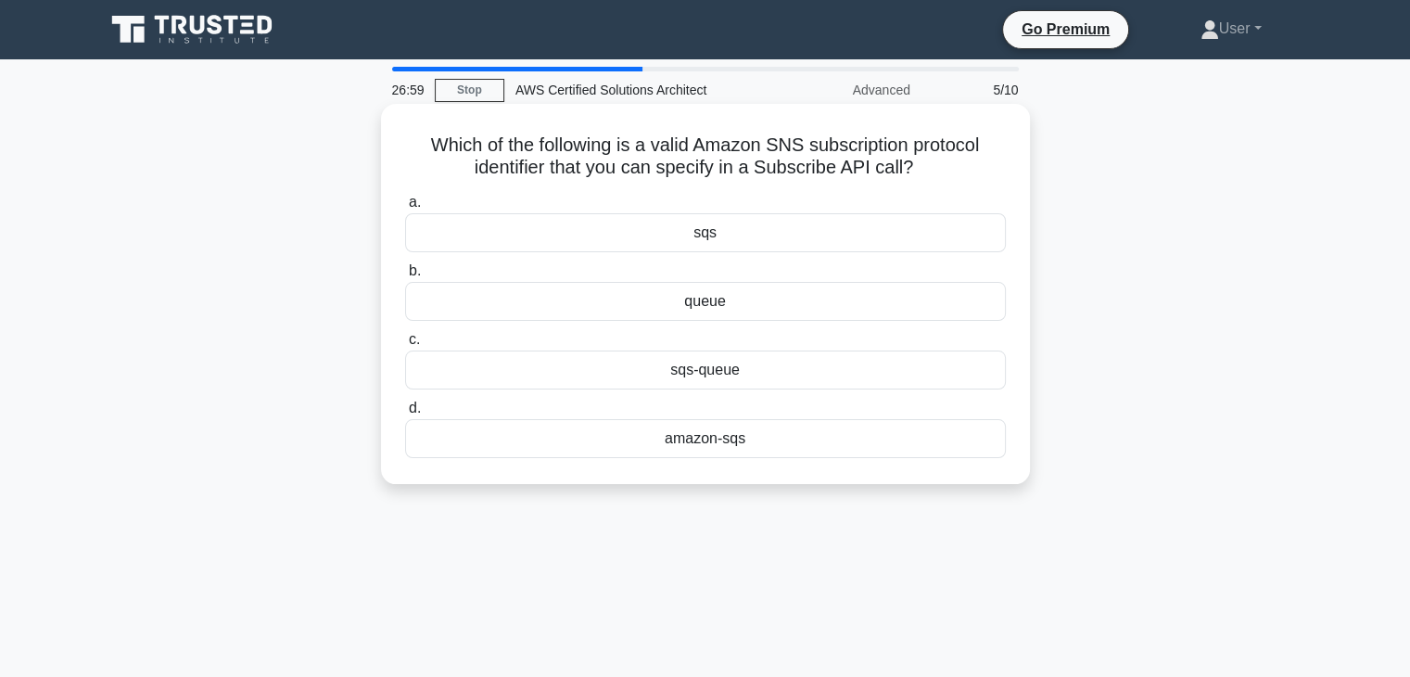
click at [727, 435] on div "amazon-sqs" at bounding box center [705, 438] width 601 height 39
click at [405, 414] on input "d. amazon-sqs" at bounding box center [405, 408] width 0 height 12
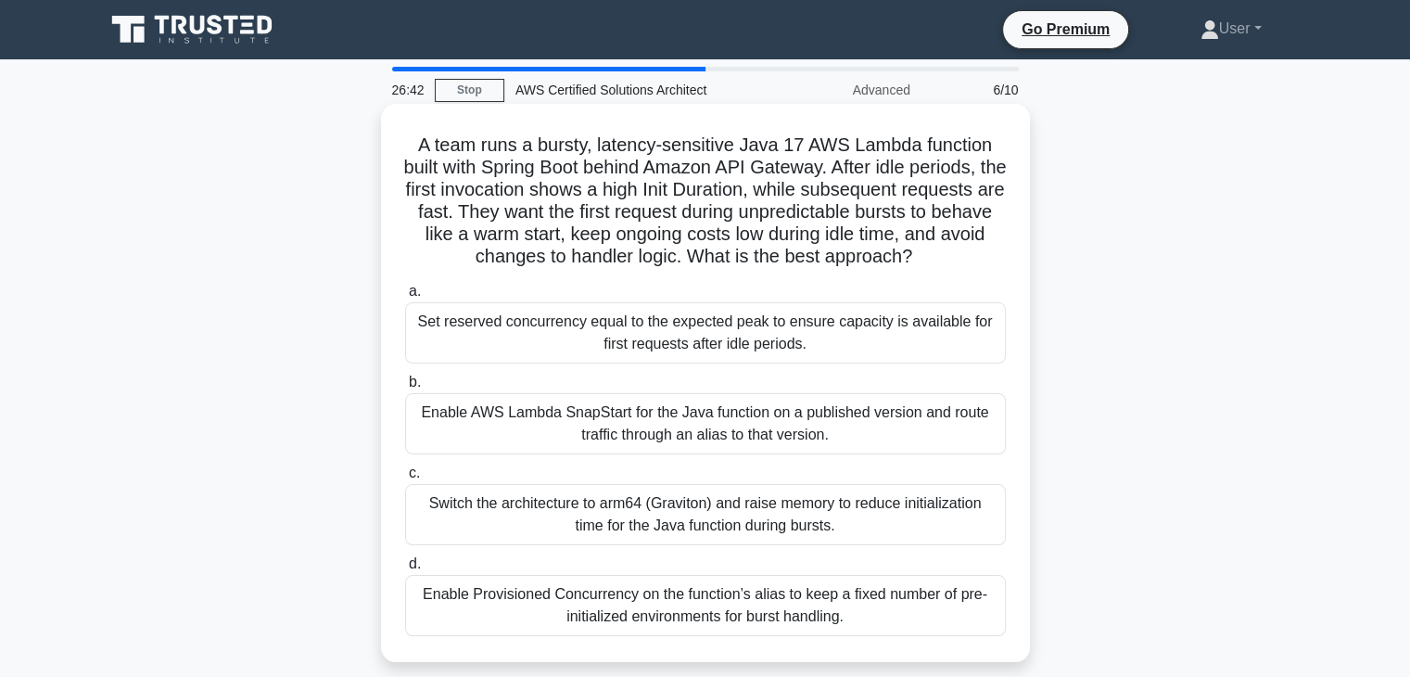
click at [653, 452] on div "Enable AWS Lambda SnapStart for the Java function on a published version and ro…" at bounding box center [705, 423] width 601 height 61
click at [405, 389] on input "b. Enable AWS Lambda SnapStart for the Java function on a published version and…" at bounding box center [405, 382] width 0 height 12
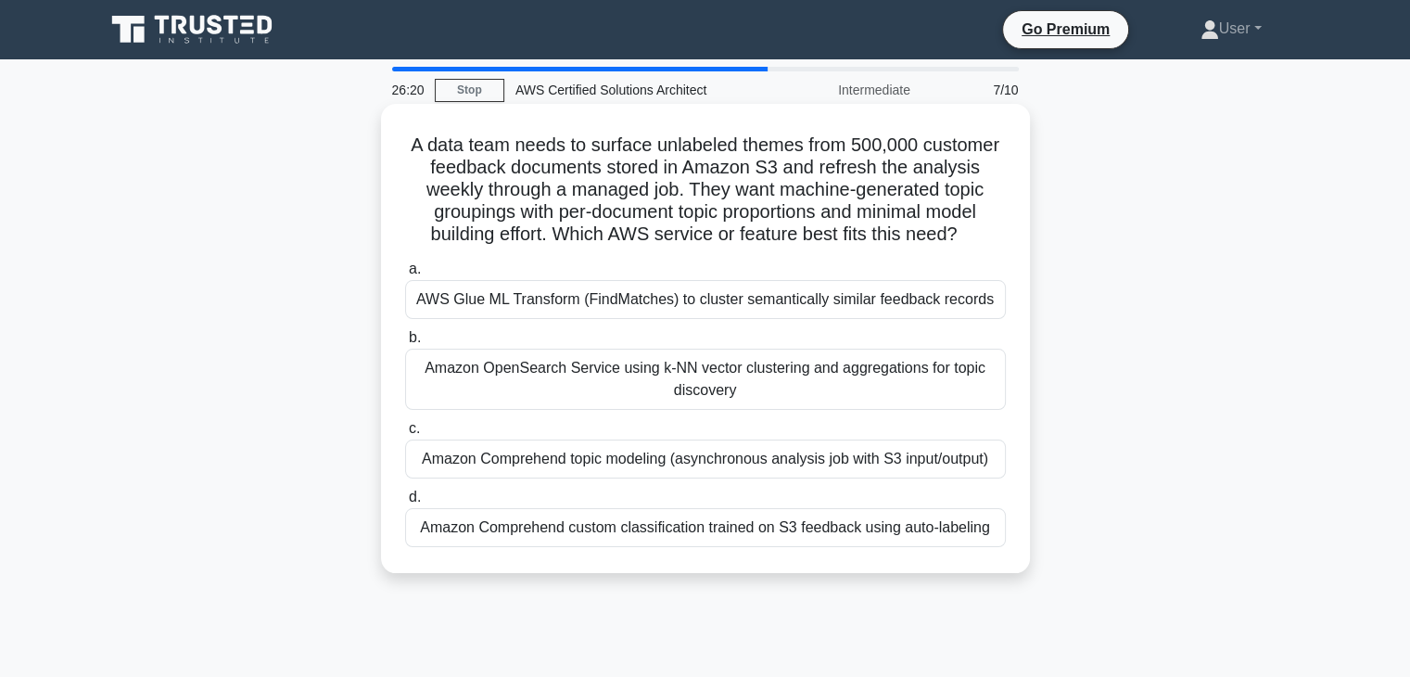
scroll to position [3, 0]
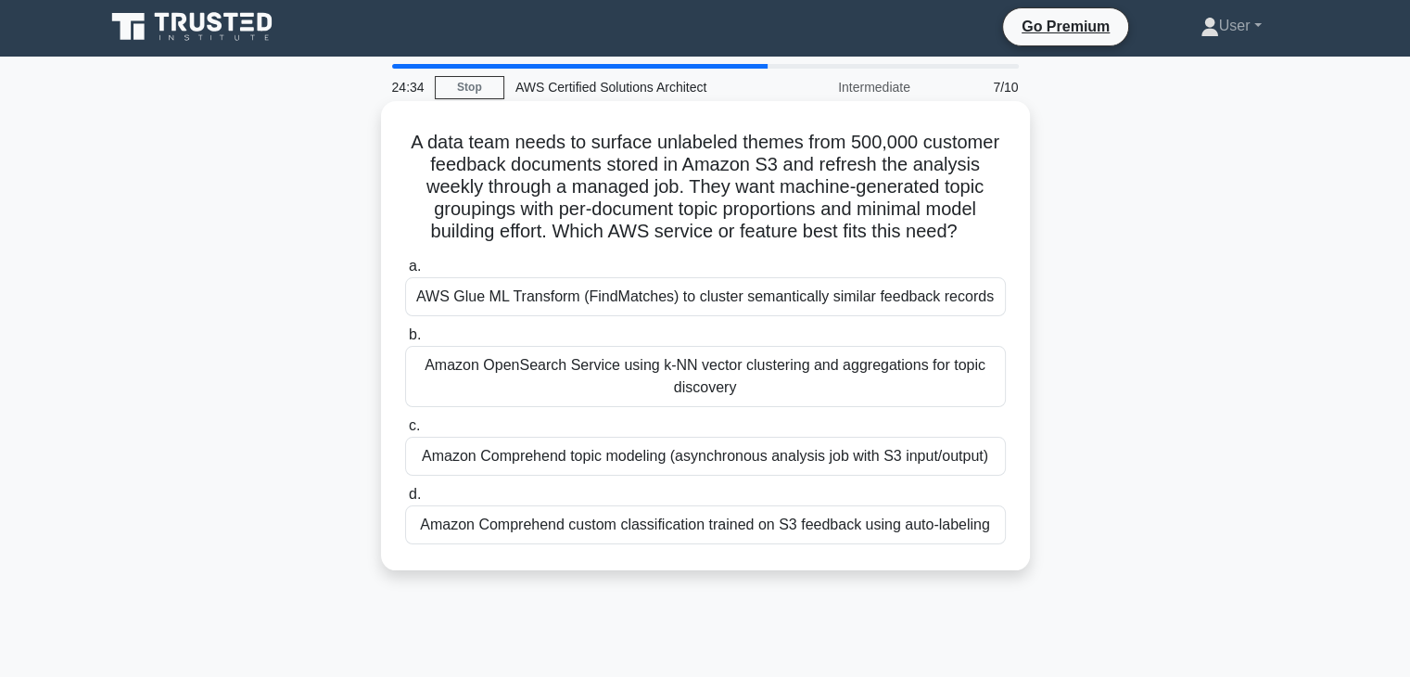
click at [824, 416] on label "c. Amazon Comprehend topic modeling (asynchronous analysis job with S3 input/ou…" at bounding box center [705, 444] width 601 height 61
click at [405, 420] on input "c. Amazon Comprehend topic modeling (asynchronous analysis job with S3 input/ou…" at bounding box center [405, 426] width 0 height 12
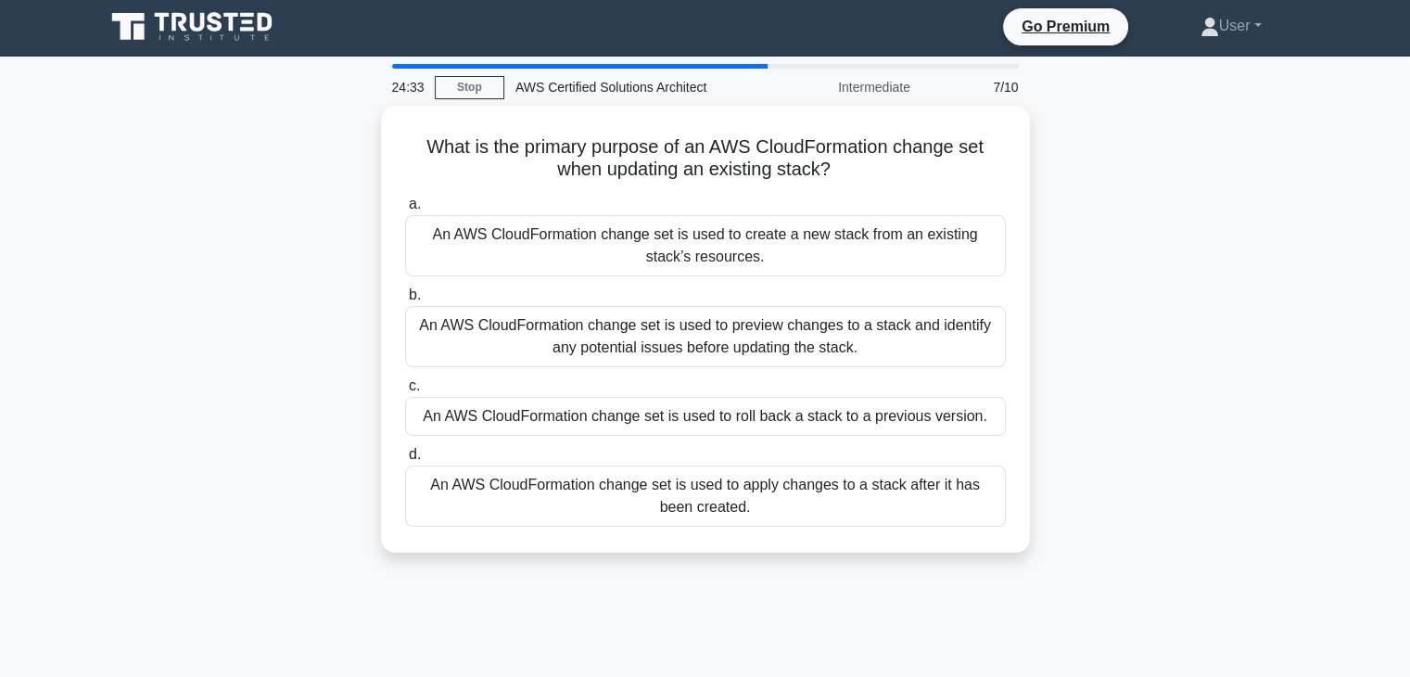
scroll to position [0, 0]
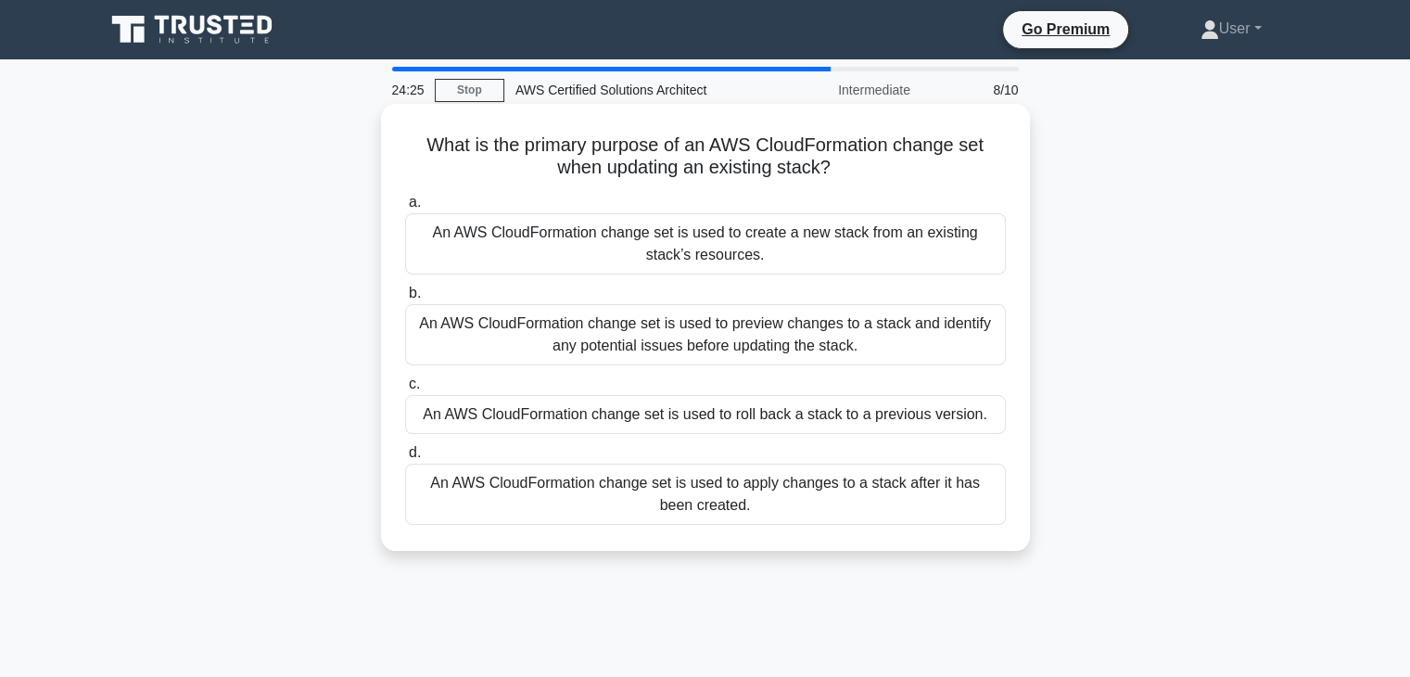
click at [787, 427] on div "An AWS CloudFormation change set is used to roll back a stack to a previous ver…" at bounding box center [705, 414] width 601 height 39
click at [405, 390] on input "c. An AWS CloudFormation change set is used to roll back a stack to a previous …" at bounding box center [405, 384] width 0 height 12
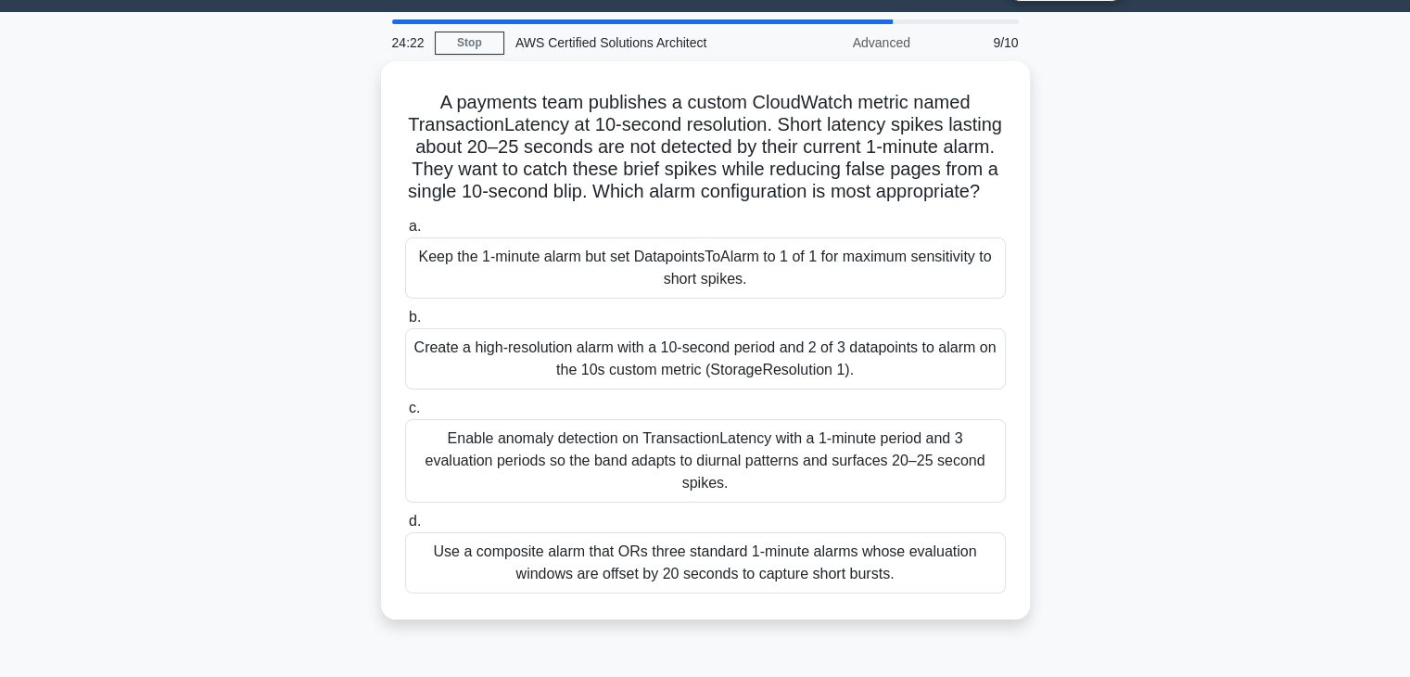
scroll to position [93, 0]
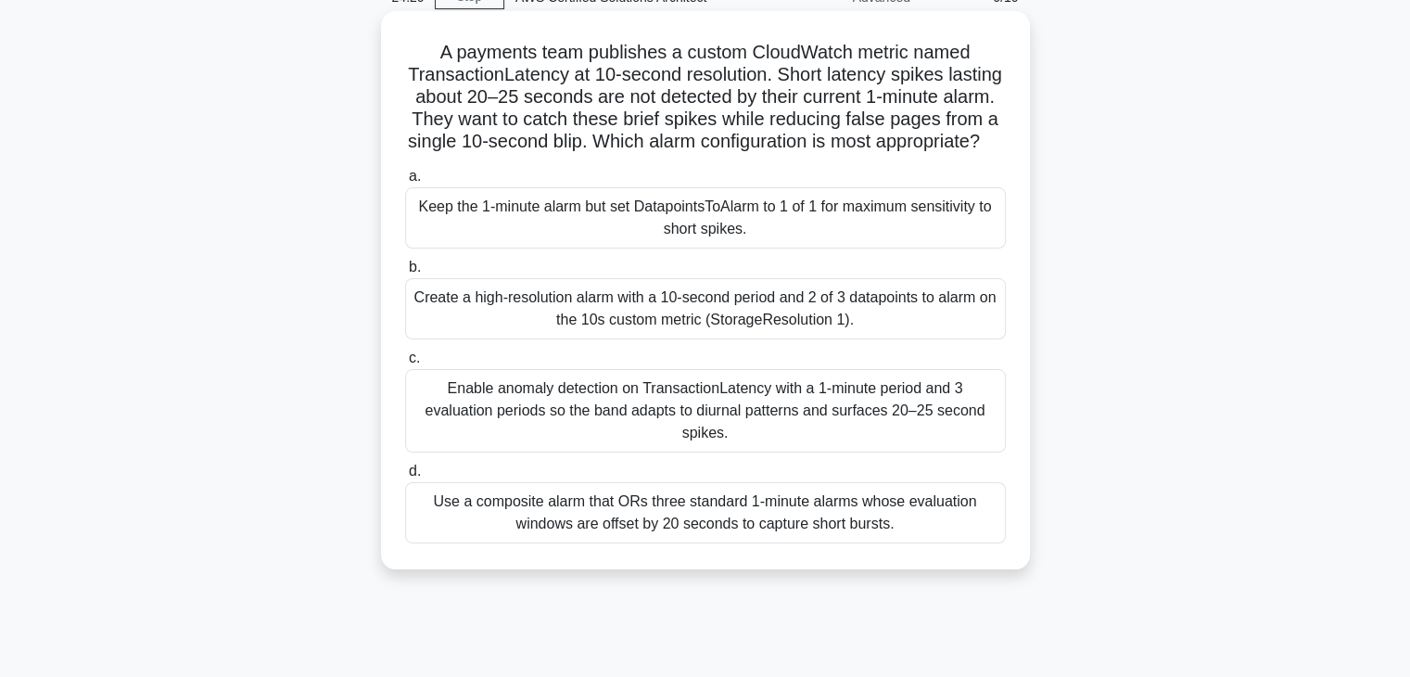
click at [689, 374] on label "c. Enable anomaly detection on TransactionLatency with a 1-minute period and 3 …" at bounding box center [705, 400] width 601 height 106
click at [405, 364] on input "c. Enable anomaly detection on TransactionLatency with a 1-minute period and 3 …" at bounding box center [405, 358] width 0 height 12
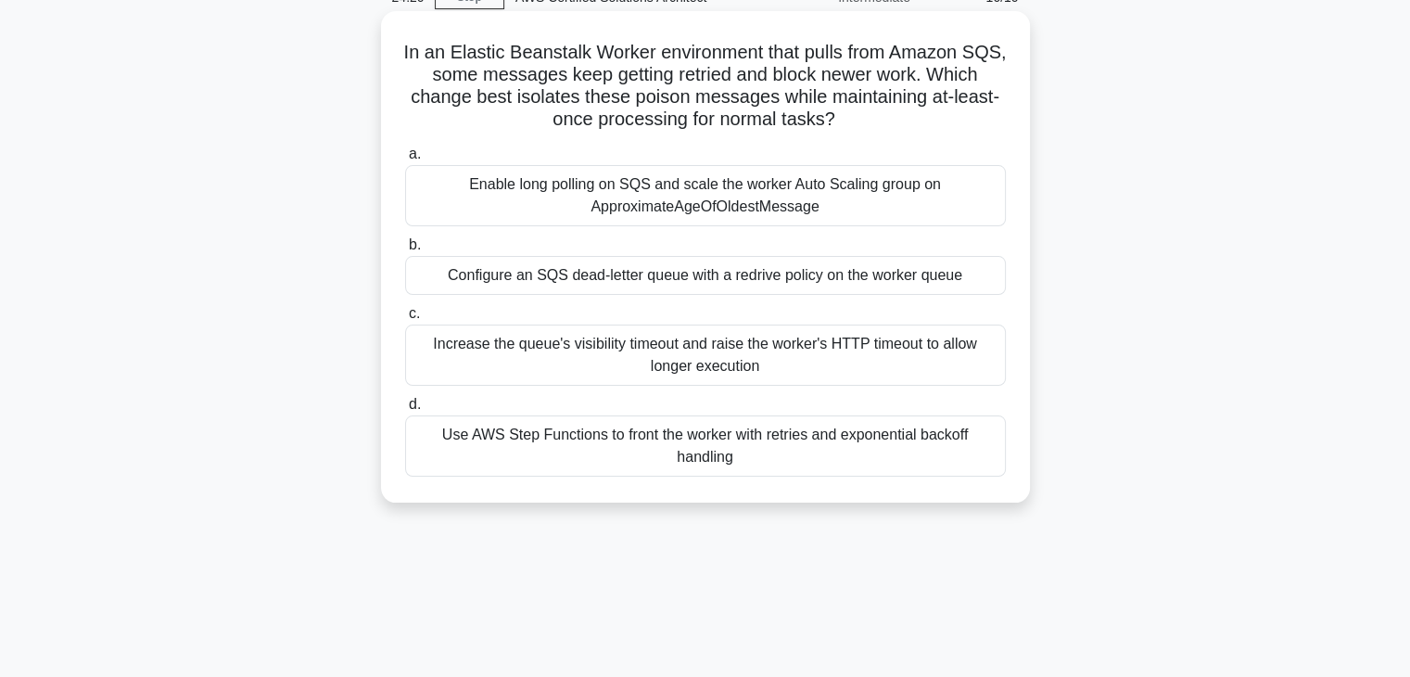
scroll to position [0, 0]
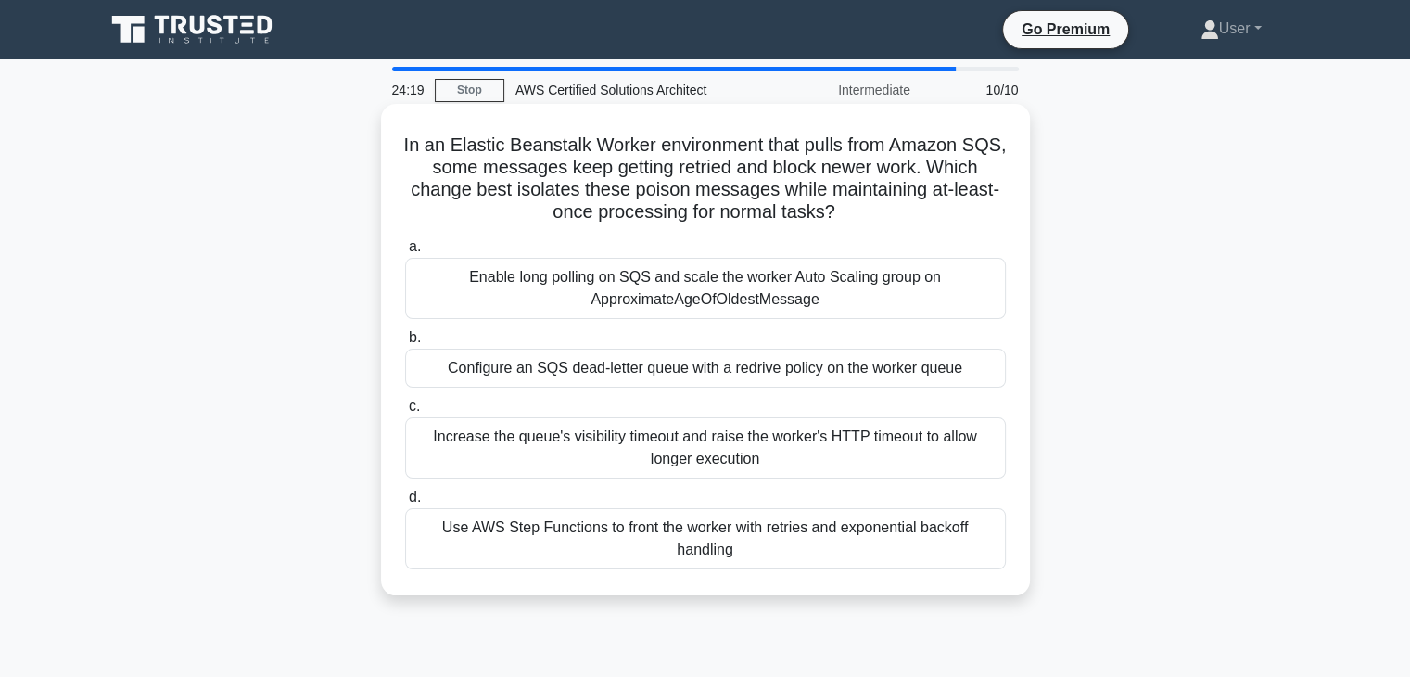
click at [709, 476] on div "Increase the queue's visibility timeout and raise the worker's HTTP timeout to …" at bounding box center [705, 447] width 601 height 61
click at [405, 413] on input "c. Increase the queue's visibility timeout and raise the worker's HTTP timeout …" at bounding box center [405, 407] width 0 height 12
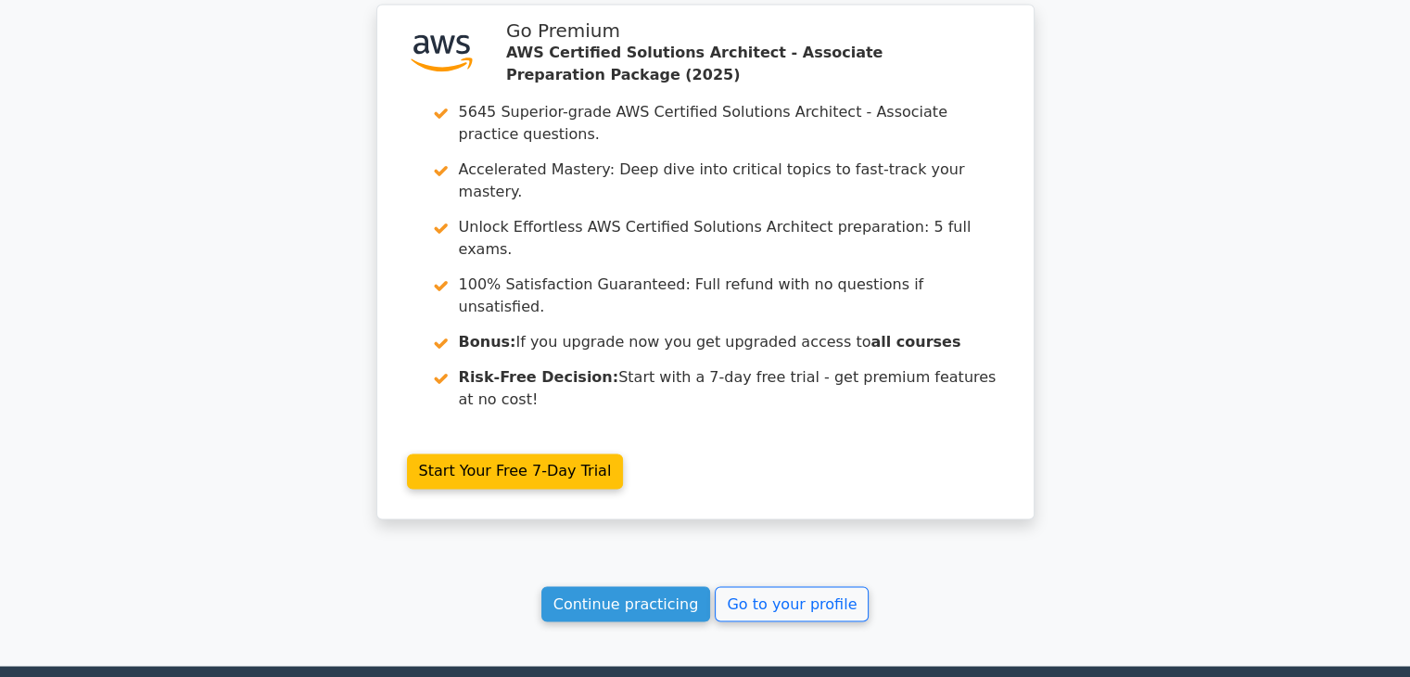
scroll to position [2997, 0]
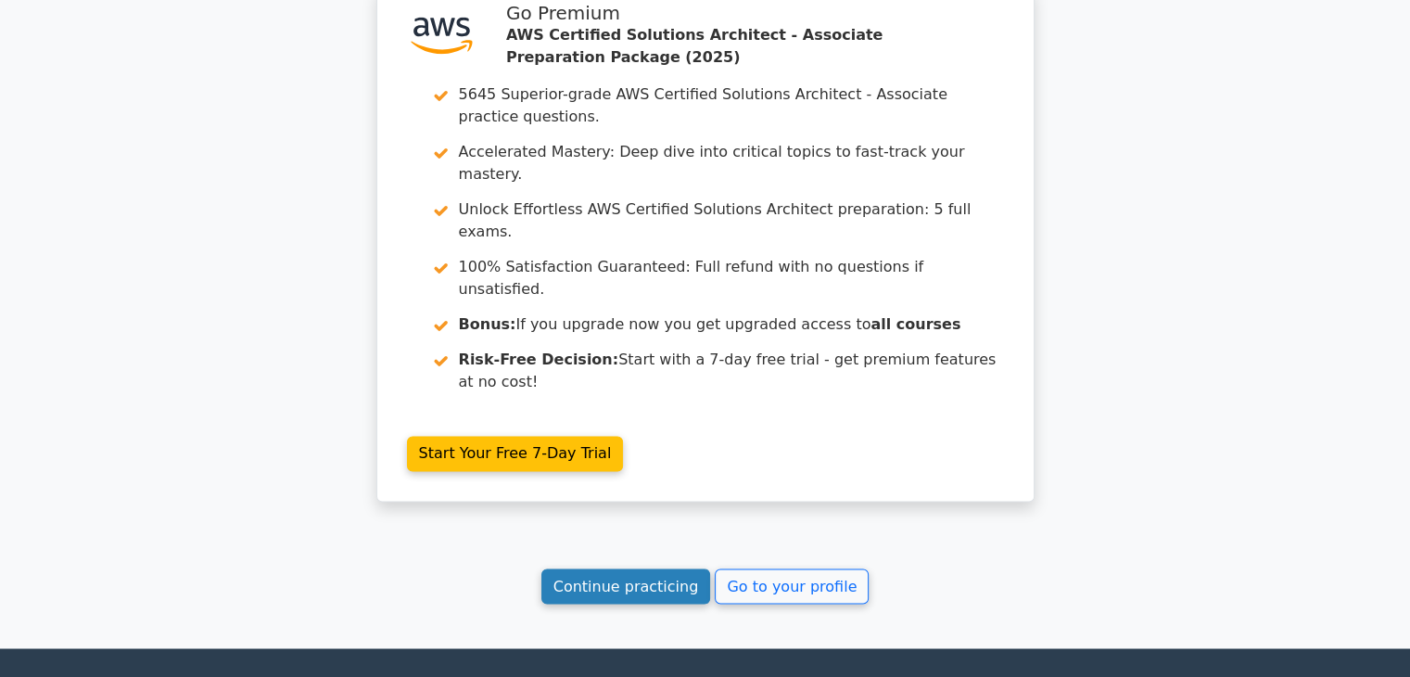
click at [632, 568] on link "Continue practicing" at bounding box center [627, 585] width 170 height 35
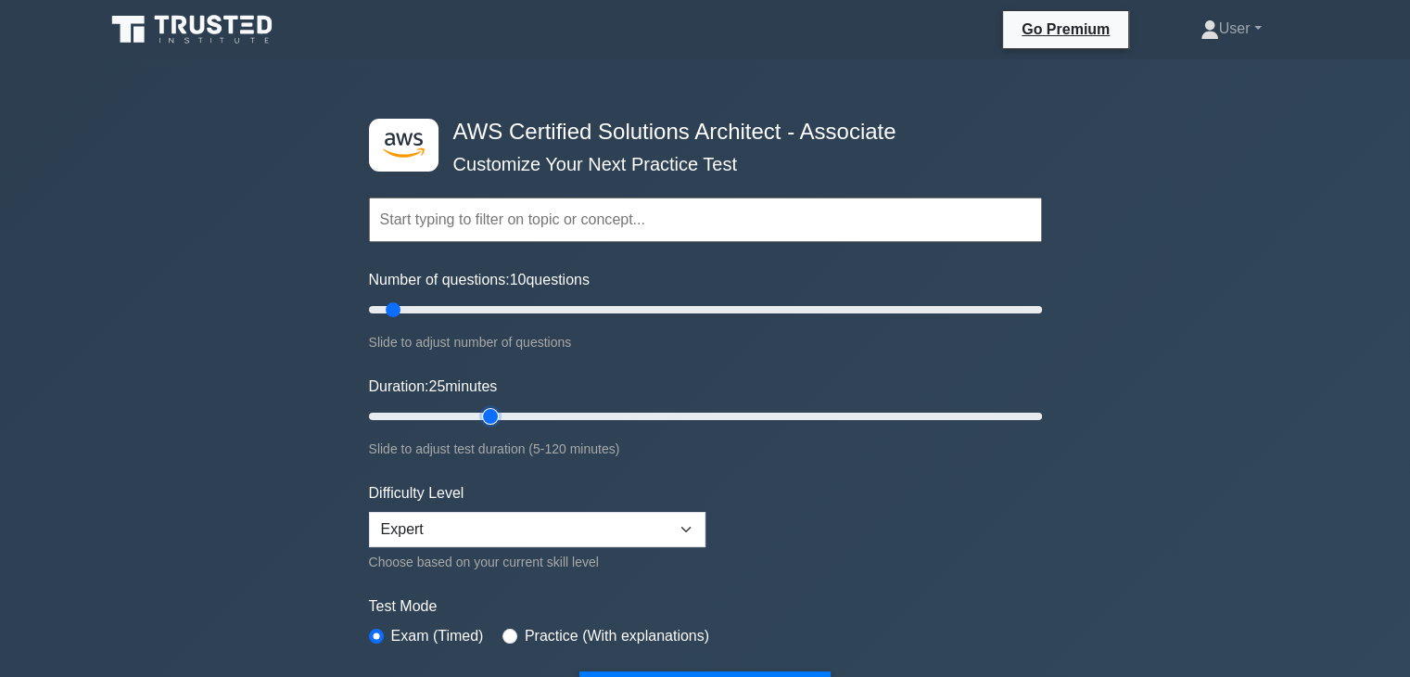
click at [478, 418] on input "Duration: 25 minutes" at bounding box center [705, 416] width 673 height 22
type input "20"
click at [461, 410] on input "Duration: 20 minutes" at bounding box center [705, 416] width 673 height 22
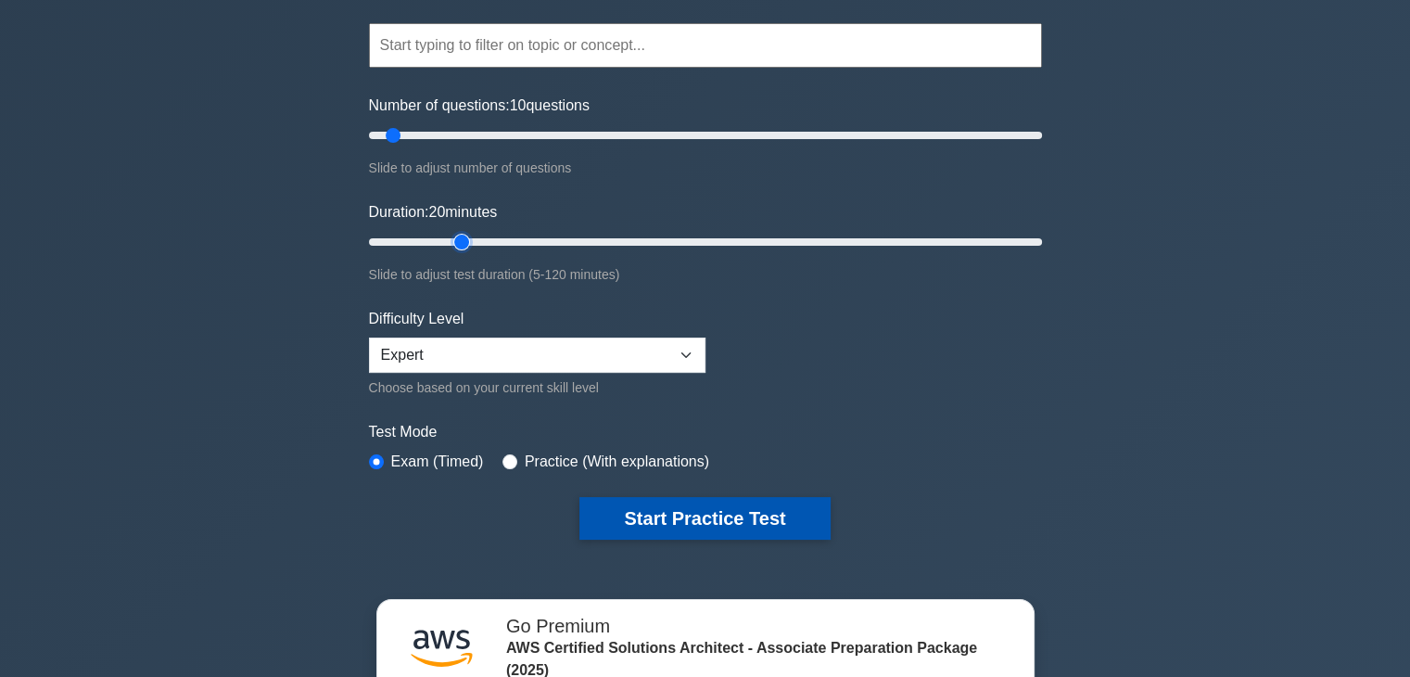
scroll to position [185, 0]
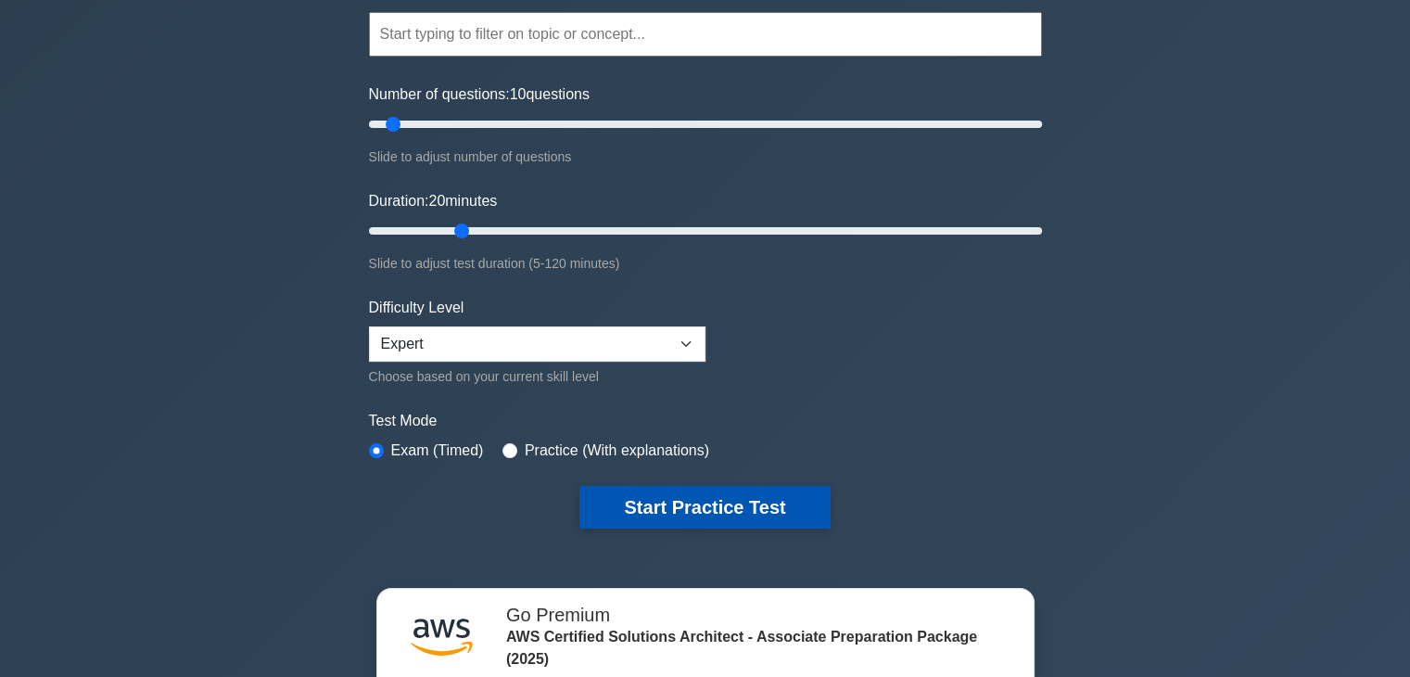
click at [706, 486] on button "Start Practice Test" at bounding box center [705, 507] width 250 height 43
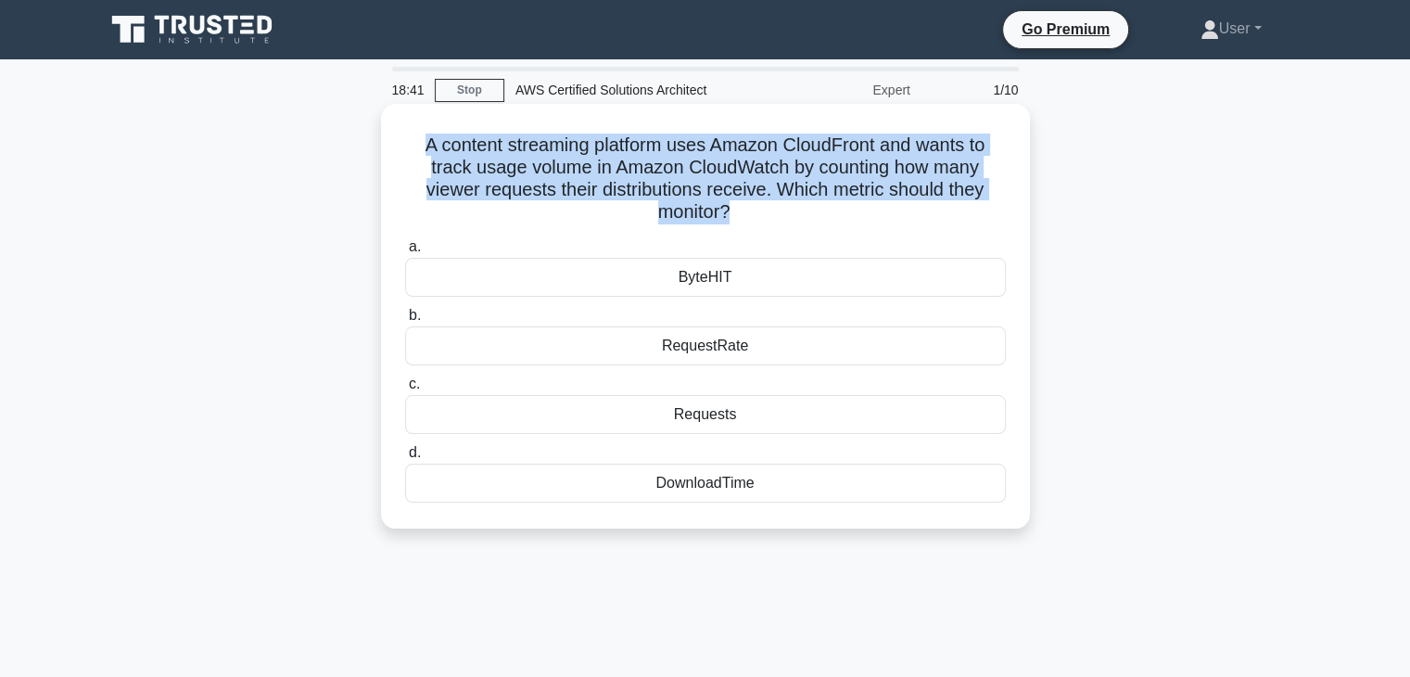
drag, startPoint x: 410, startPoint y: 139, endPoint x: 727, endPoint y: 214, distance: 325.9
click at [727, 214] on h5 "A content streaming platform uses Amazon CloudFront and wants to track usage vo…" at bounding box center [705, 179] width 605 height 91
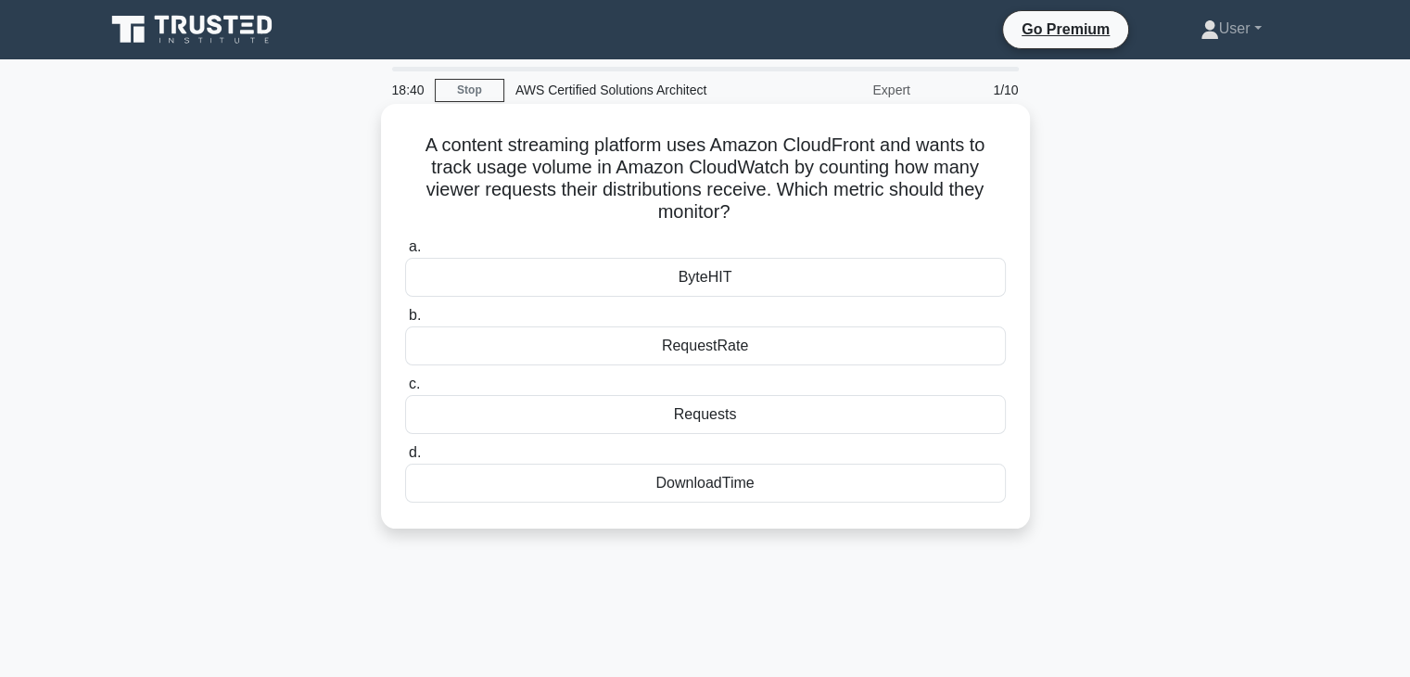
click at [734, 209] on icon ".spinner_0XTQ{transform-origin:center;animation:spinner_y6GP .75s linear infini…" at bounding box center [741, 213] width 22 height 22
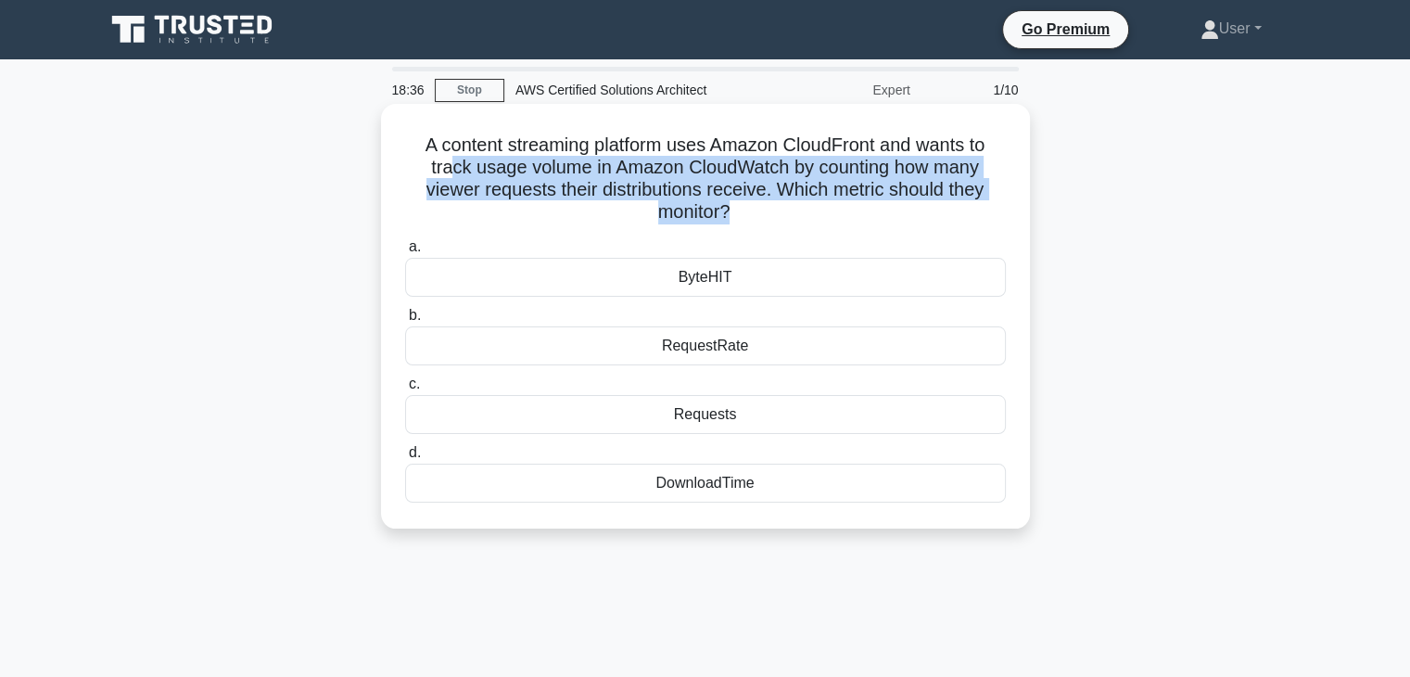
drag, startPoint x: 731, startPoint y: 205, endPoint x: 449, endPoint y: 168, distance: 284.3
click at [449, 168] on h5 "A content streaming platform uses Amazon CloudFront and wants to track usage vo…" at bounding box center [705, 179] width 605 height 91
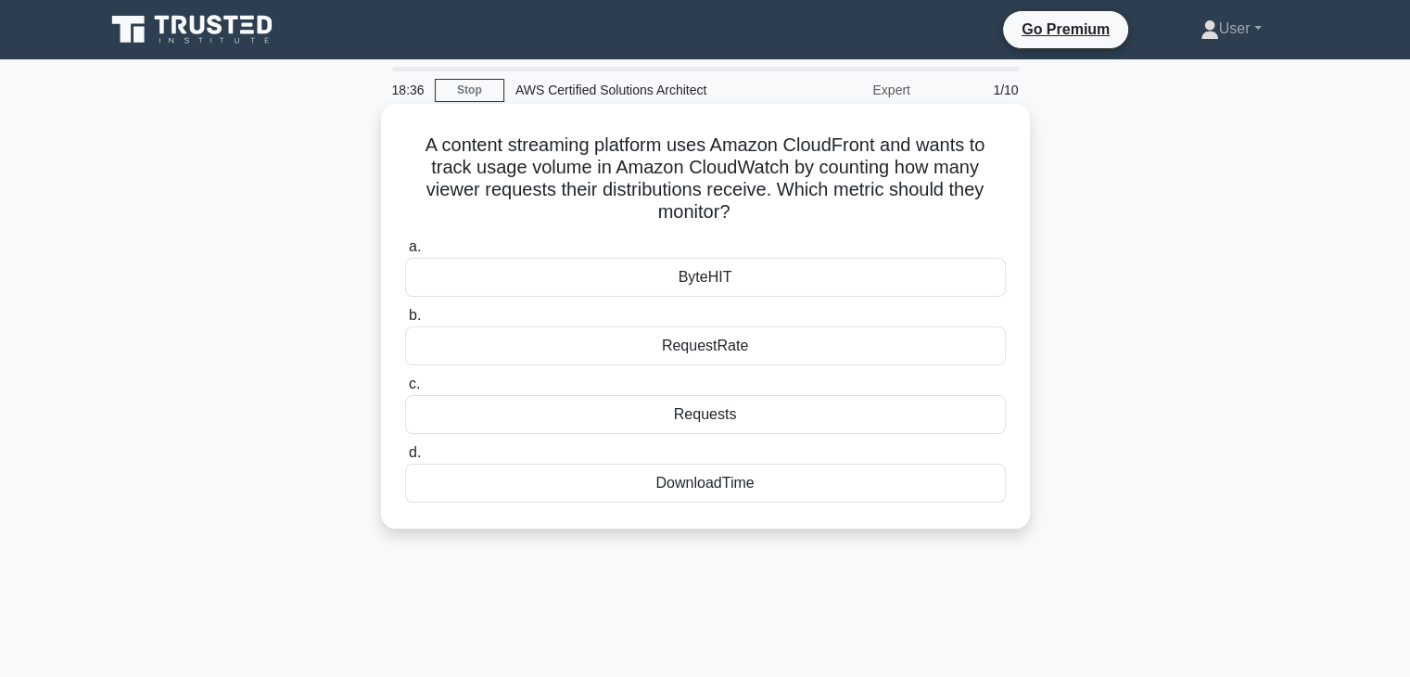
click at [543, 232] on div "A content streaming platform uses Amazon CloudFront and wants to track usage vo…" at bounding box center [706, 316] width 634 height 410
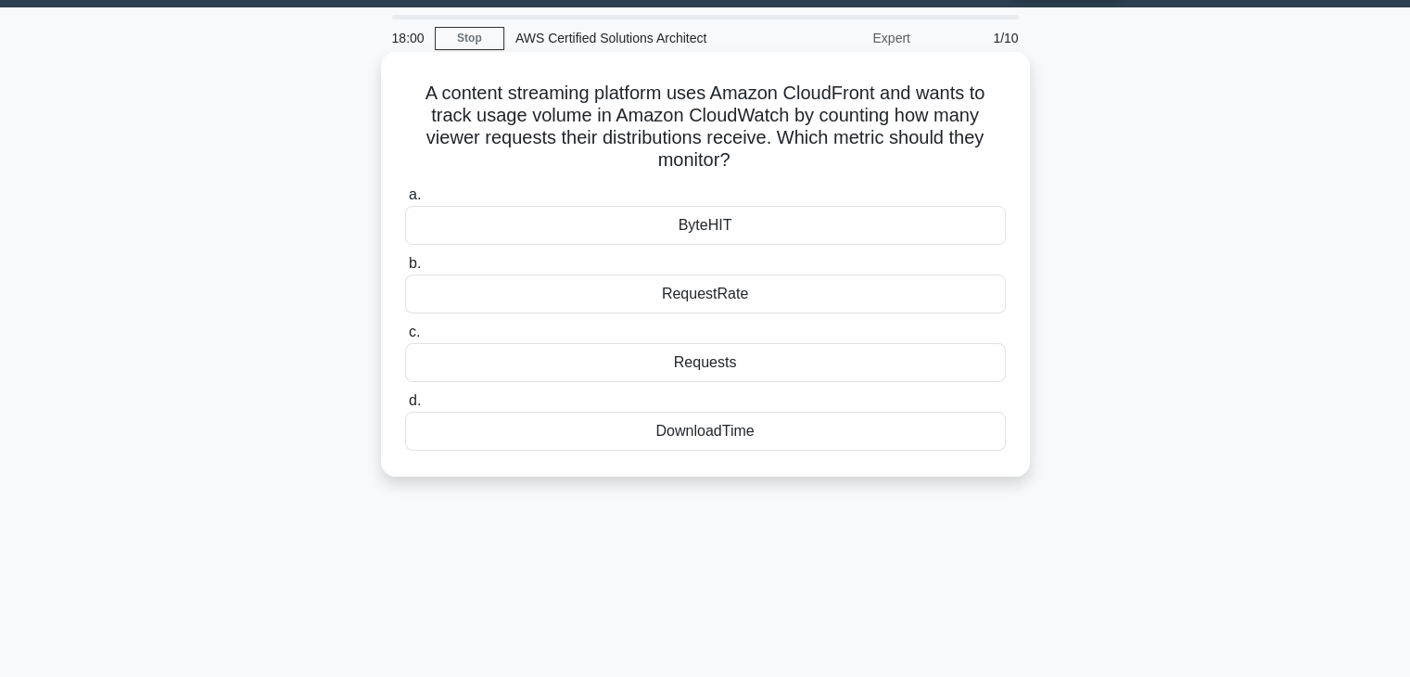
scroll to position [54, 0]
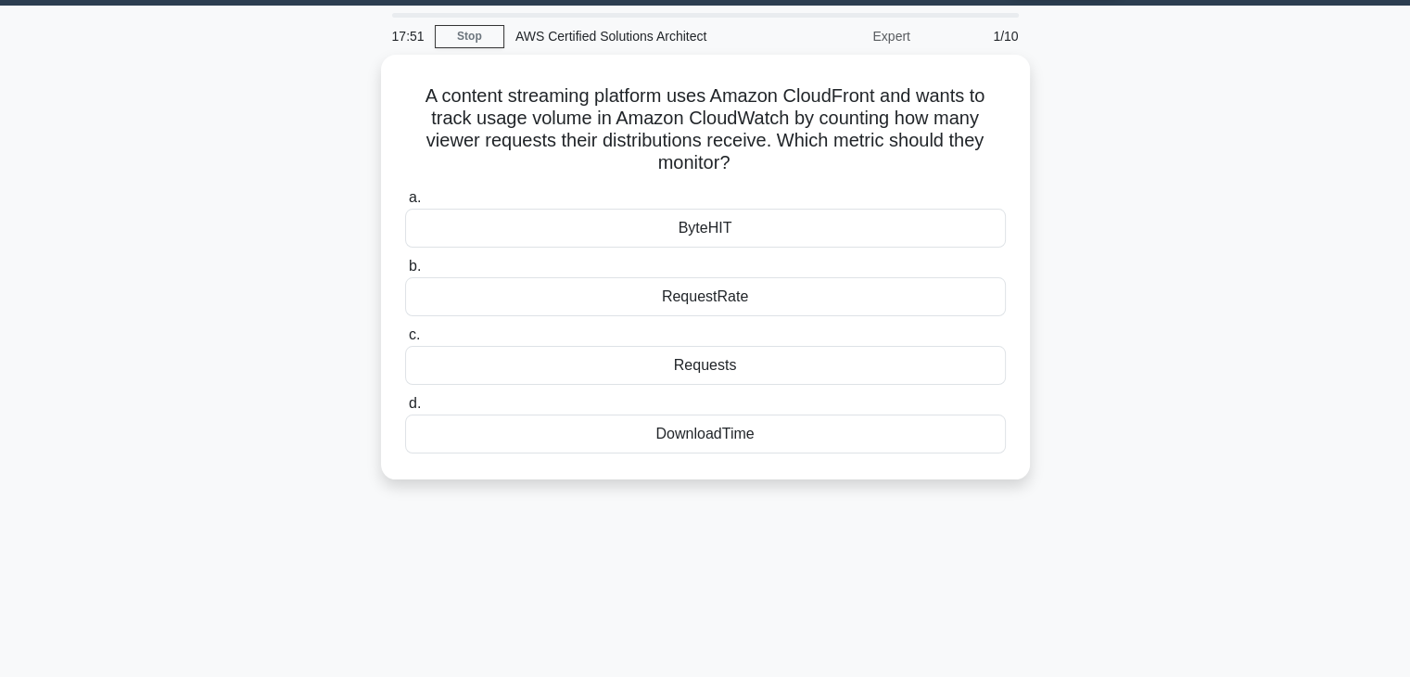
click at [1165, 534] on div "17:51 Stop AWS Certified Solutions Architect Expert 1/10 A content streaming pl…" at bounding box center [706, 476] width 1224 height 927
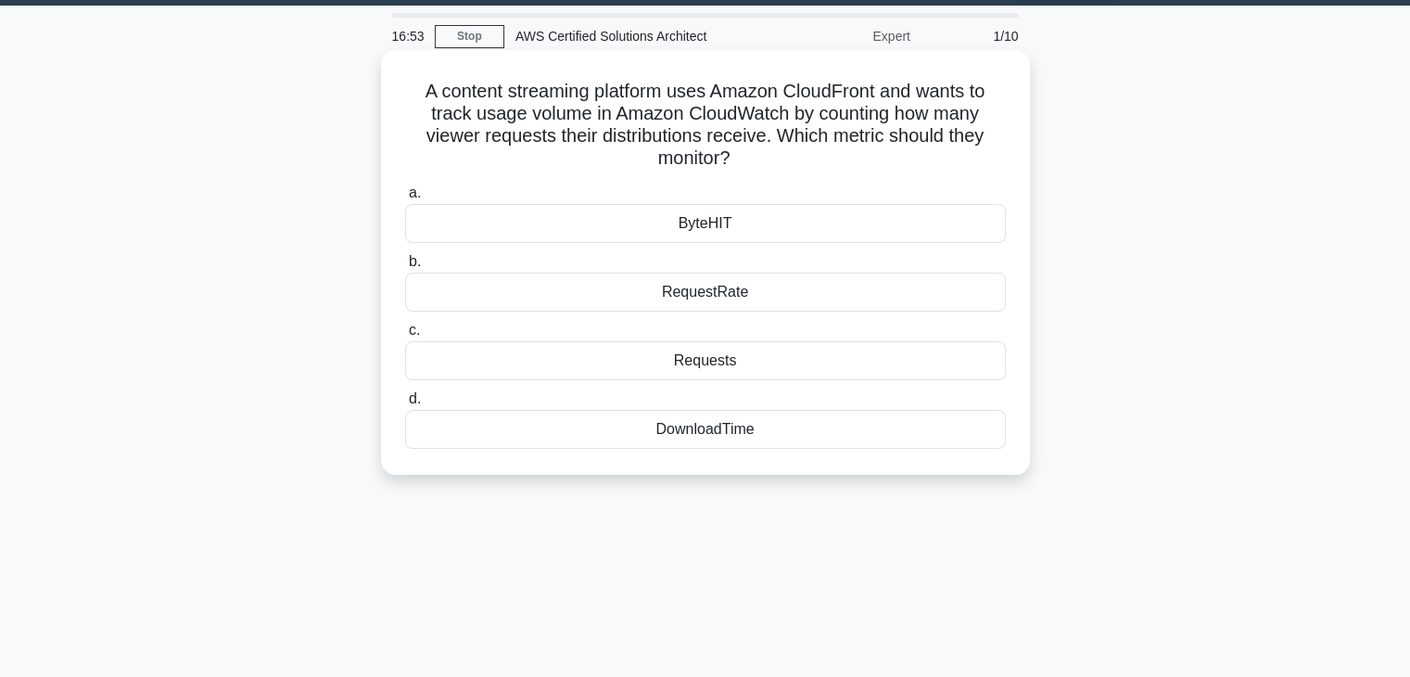
click at [1010, 415] on div "d. DownloadTime" at bounding box center [705, 418] width 623 height 61
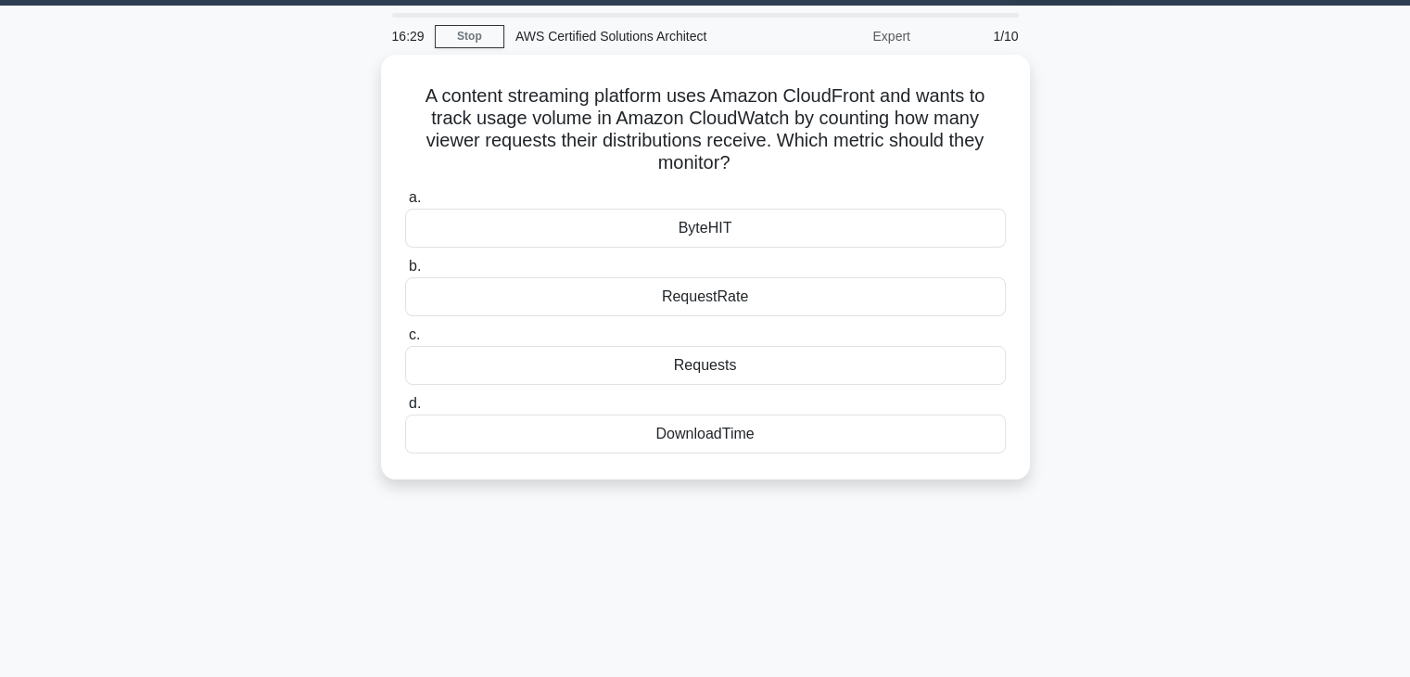
click at [1090, 495] on div "A content streaming platform uses Amazon CloudFront and wants to track usage vo…" at bounding box center [706, 278] width 1224 height 447
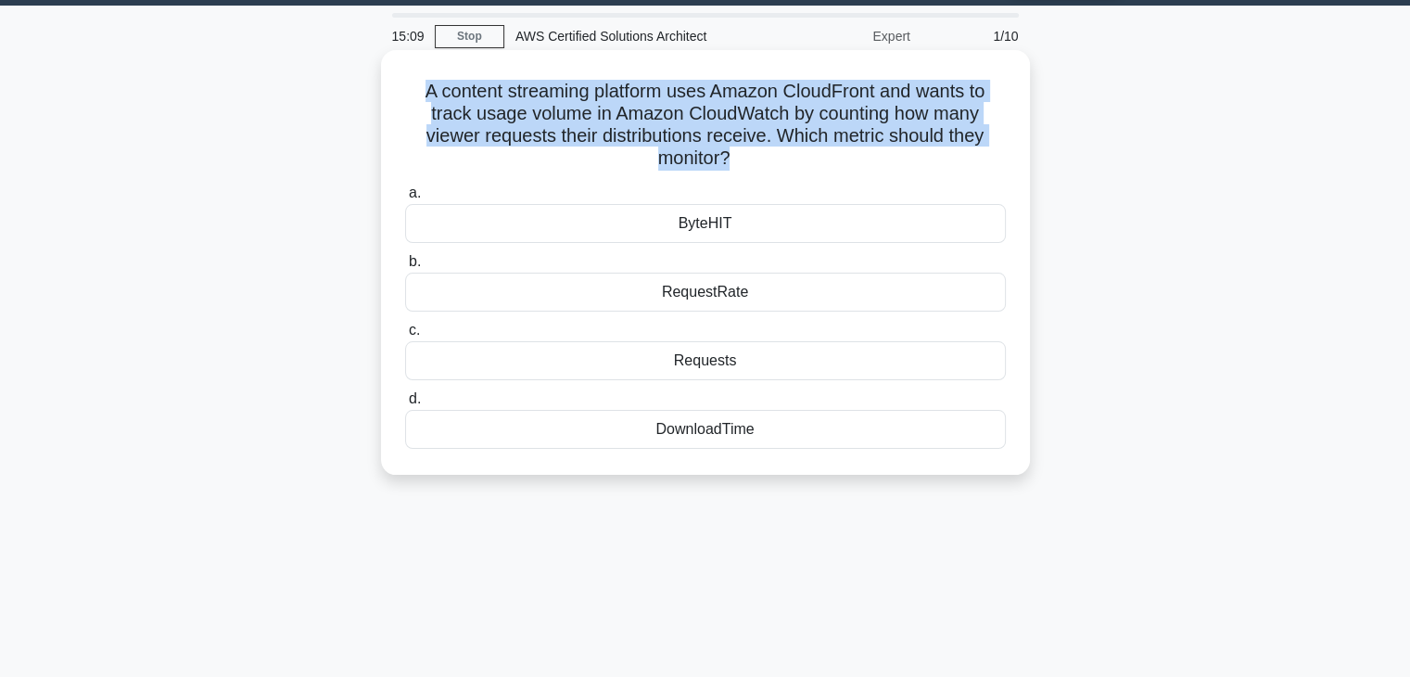
drag, startPoint x: 417, startPoint y: 88, endPoint x: 728, endPoint y: 159, distance: 318.5
click at [728, 159] on h5 "A content streaming platform uses Amazon CloudFront and wants to track usage vo…" at bounding box center [705, 125] width 605 height 91
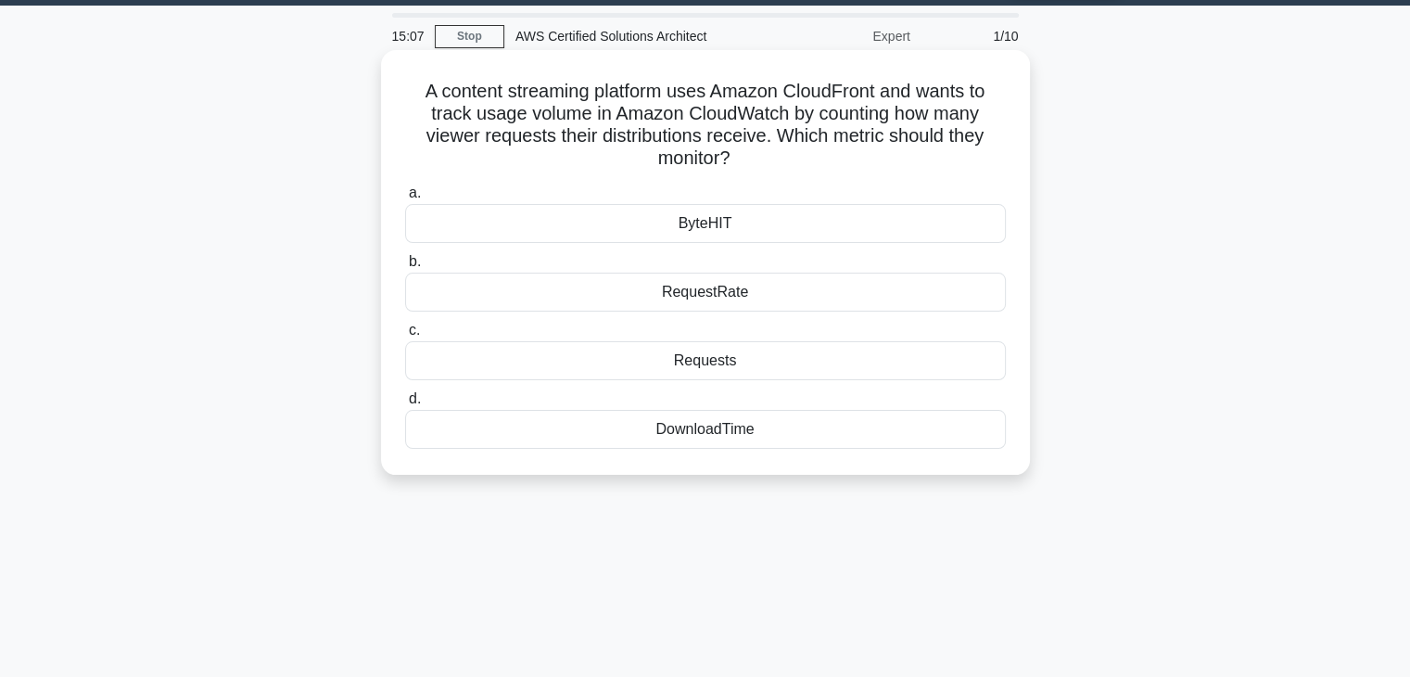
click at [733, 151] on h5 "A content streaming platform uses Amazon CloudFront and wants to track usage vo…" at bounding box center [705, 125] width 605 height 91
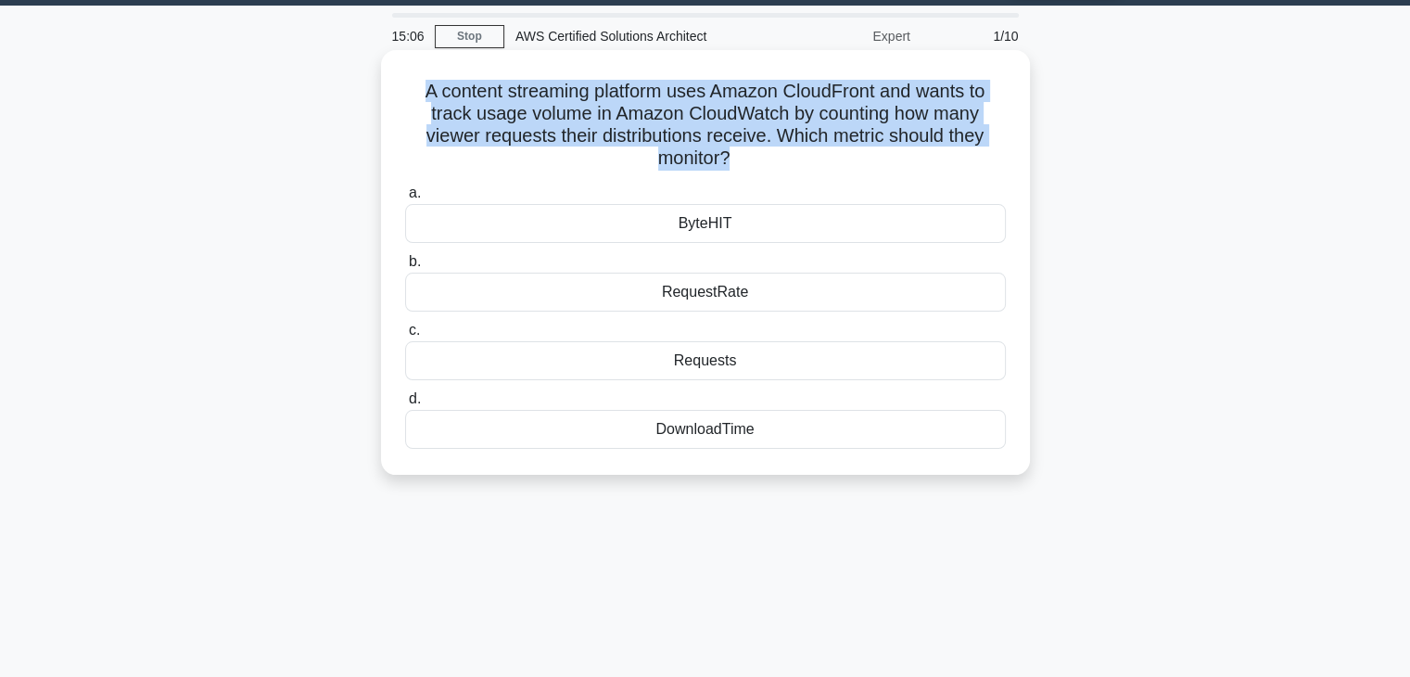
click at [733, 151] on h5 "A content streaming platform uses Amazon CloudFront and wants to track usage vo…" at bounding box center [705, 125] width 605 height 91
click at [734, 155] on icon ".spinner_0XTQ{transform-origin:center;animation:spinner_y6GP .75s linear infini…" at bounding box center [741, 159] width 22 height 22
drag, startPoint x: 725, startPoint y: 155, endPoint x: 414, endPoint y: 97, distance: 315.9
click at [414, 97] on h5 "A content streaming platform uses Amazon CloudFront and wants to track usage vo…" at bounding box center [705, 125] width 605 height 91
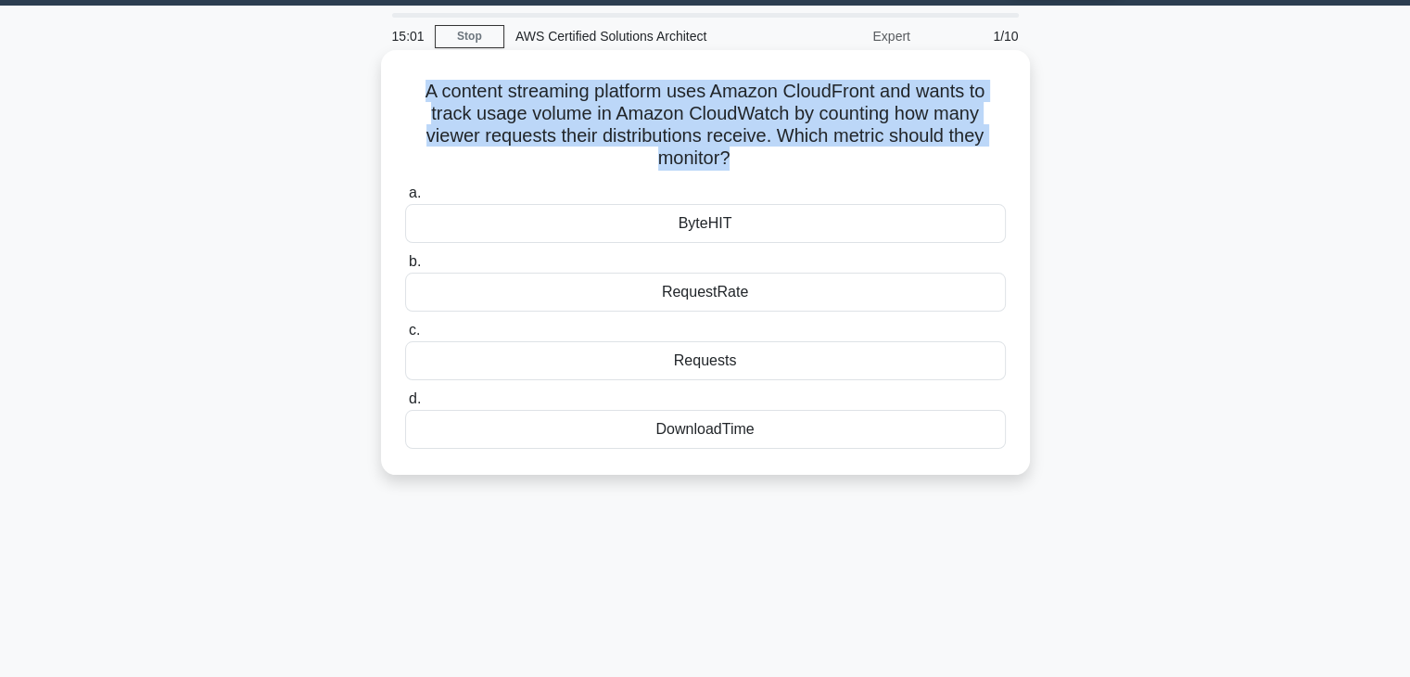
click at [731, 154] on h5 "A content streaming platform uses Amazon CloudFront and wants to track usage vo…" at bounding box center [705, 125] width 605 height 91
drag, startPoint x: 729, startPoint y: 154, endPoint x: 417, endPoint y: 85, distance: 319.0
click at [417, 85] on h5 "A content streaming platform uses Amazon CloudFront and wants to track usage vo…" at bounding box center [705, 125] width 605 height 91
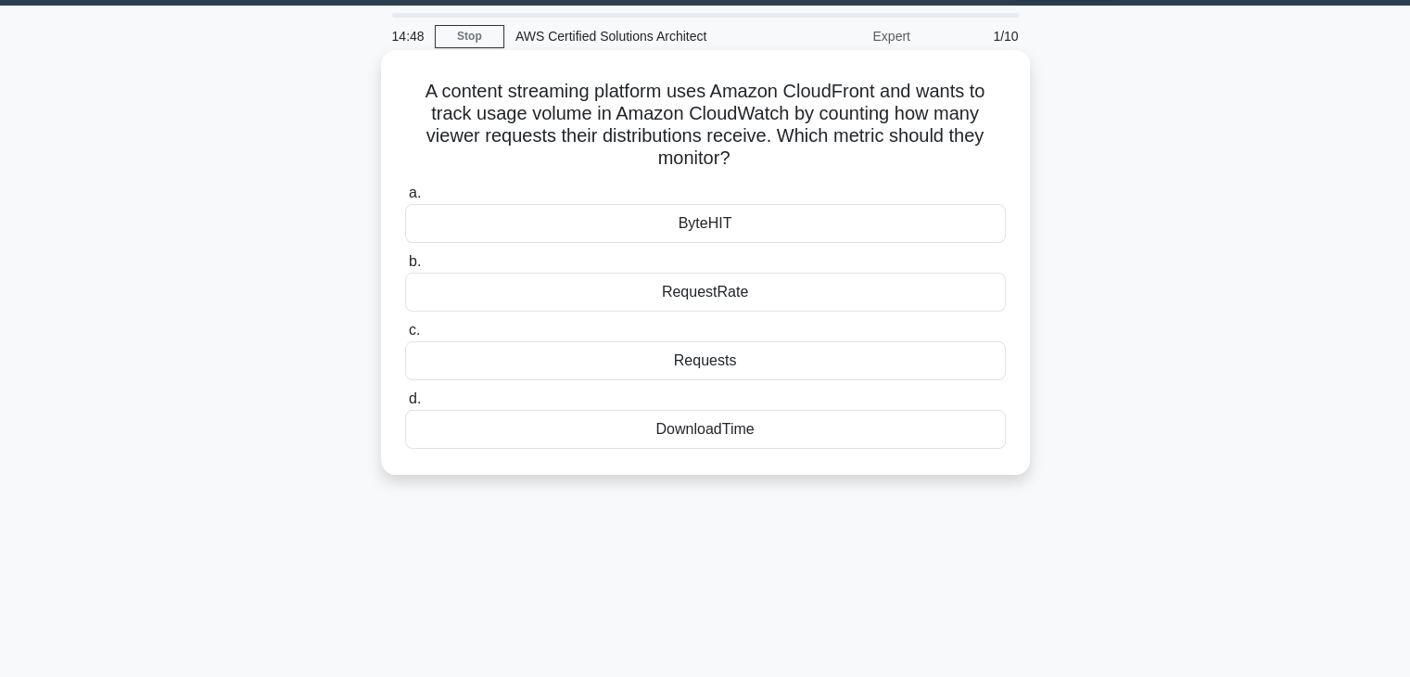
click at [732, 153] on h5 "A content streaming platform uses Amazon CloudFront and wants to track usage vo…" at bounding box center [705, 125] width 605 height 91
drag, startPoint x: 732, startPoint y: 153, endPoint x: 415, endPoint y: 121, distance: 317.9
click at [415, 121] on h5 "A content streaming platform uses Amazon CloudFront and wants to track usage vo…" at bounding box center [705, 125] width 605 height 91
click at [452, 131] on h5 "A content streaming platform uses Amazon CloudFront and wants to track usage vo…" at bounding box center [705, 125] width 605 height 91
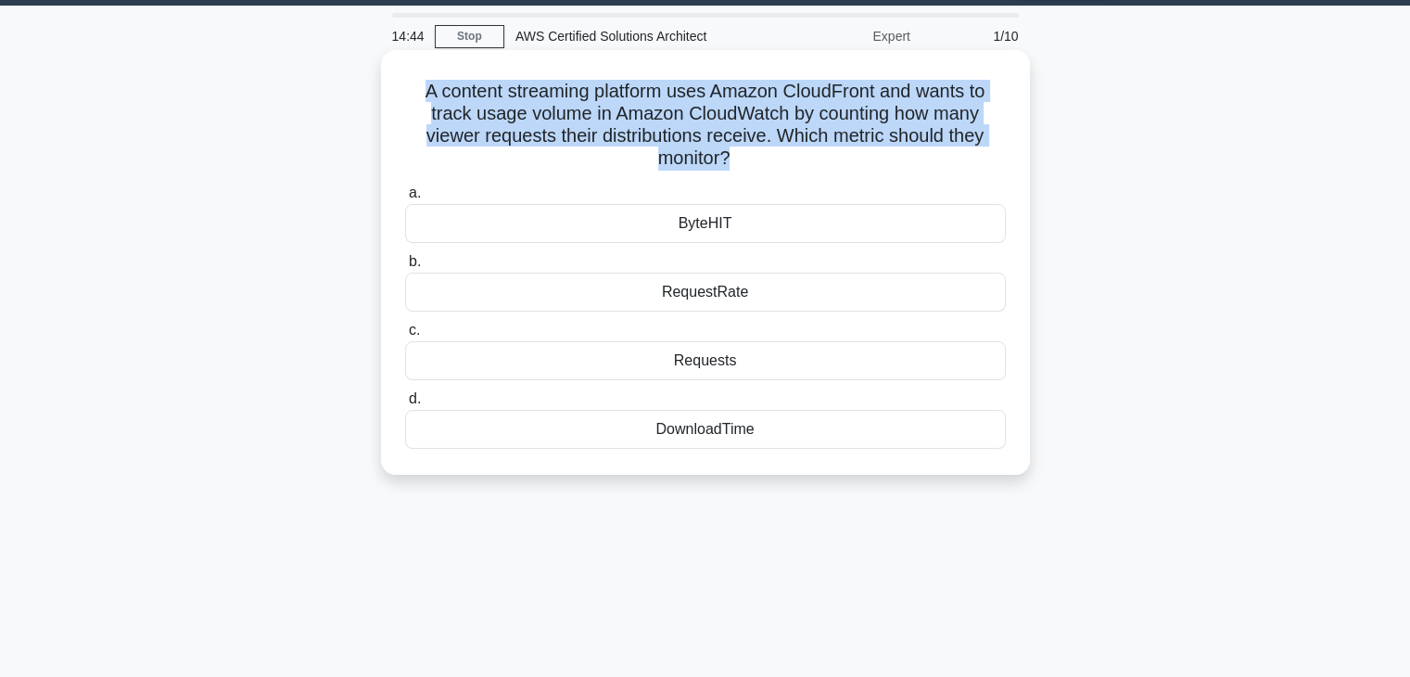
drag, startPoint x: 415, startPoint y: 93, endPoint x: 728, endPoint y: 165, distance: 320.7
click at [728, 165] on h5 "A content streaming platform uses Amazon CloudFront and wants to track usage vo…" at bounding box center [705, 125] width 605 height 91
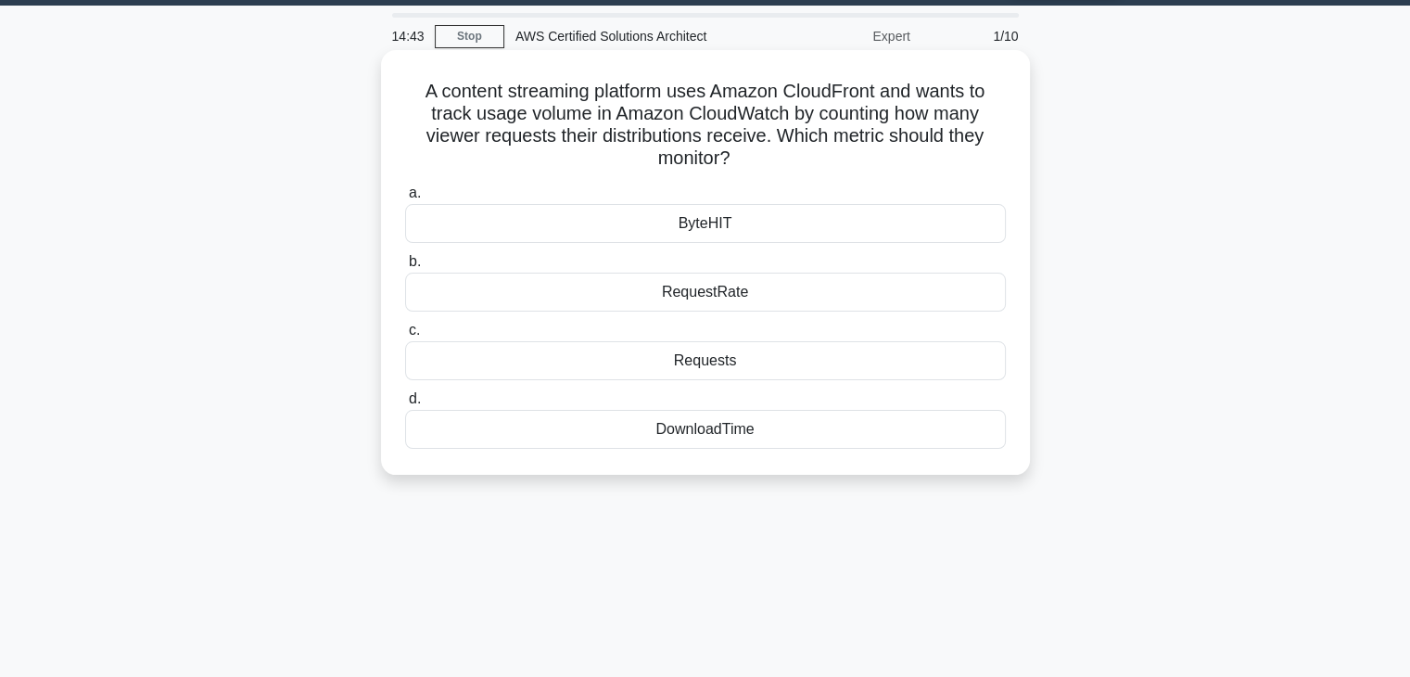
click at [736, 153] on icon ".spinner_0XTQ{transform-origin:center;animation:spinner_y6GP .75s linear infini…" at bounding box center [741, 159] width 22 height 22
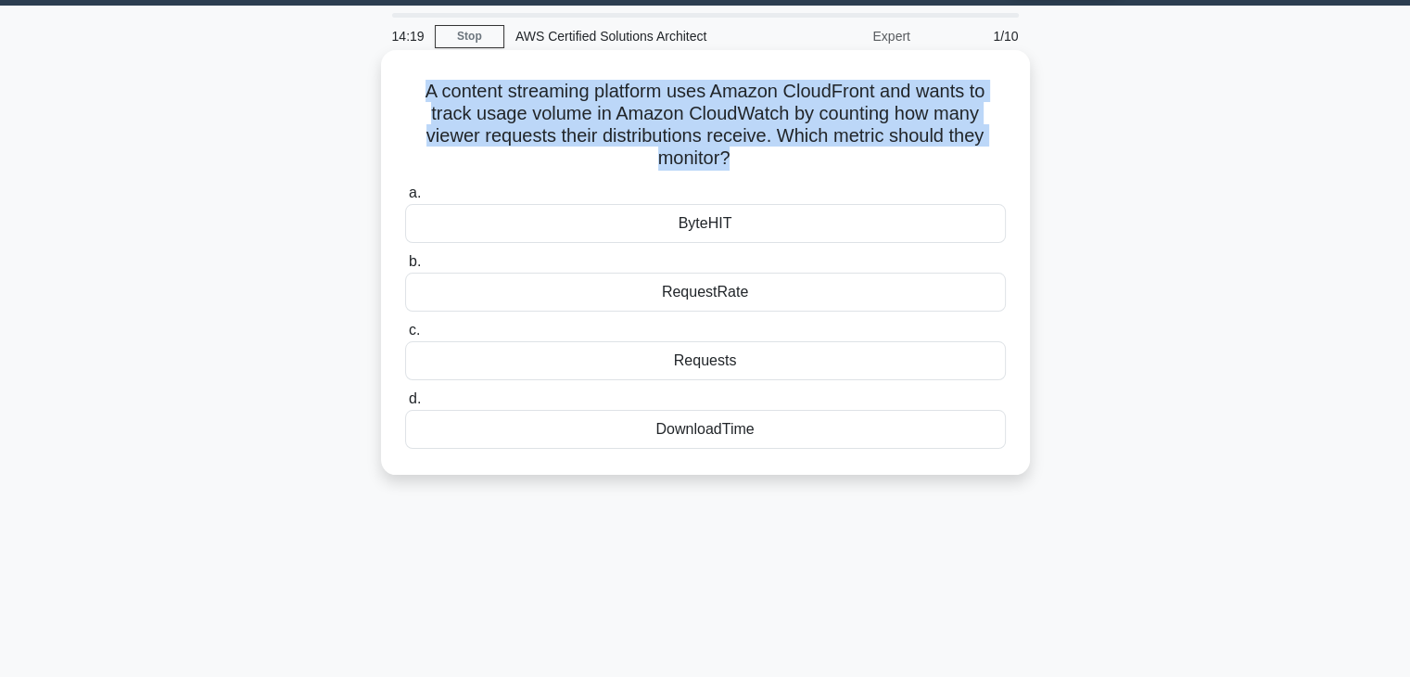
drag, startPoint x: 729, startPoint y: 159, endPoint x: 415, endPoint y: 88, distance: 321.2
click at [415, 88] on h5 "A content streaming platform uses Amazon CloudFront and wants to track usage vo…" at bounding box center [705, 125] width 605 height 91
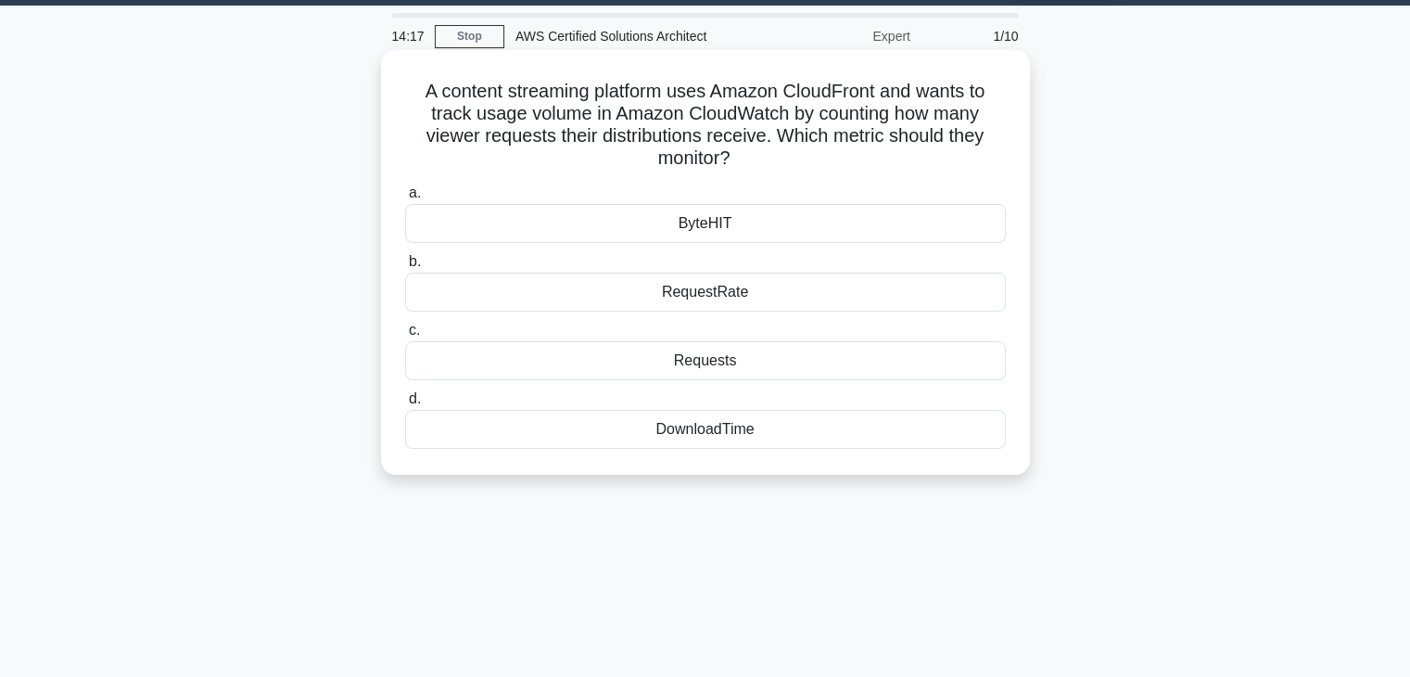
click at [734, 157] on icon ".spinner_0XTQ{transform-origin:center;animation:spinner_y6GP .75s linear infini…" at bounding box center [741, 159] width 22 height 22
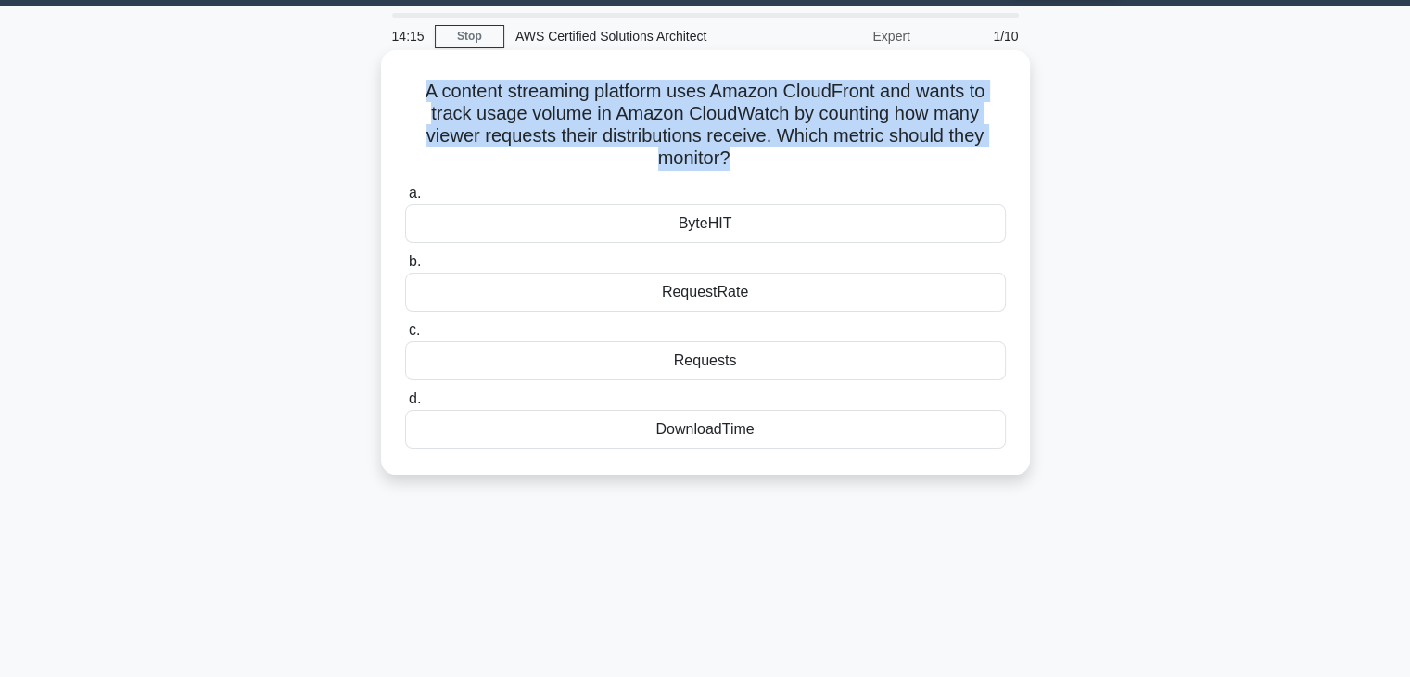
drag, startPoint x: 727, startPoint y: 153, endPoint x: 408, endPoint y: 90, distance: 325.1
click at [408, 90] on h5 "A content streaming platform uses Amazon CloudFront and wants to track usage vo…" at bounding box center [705, 125] width 605 height 91
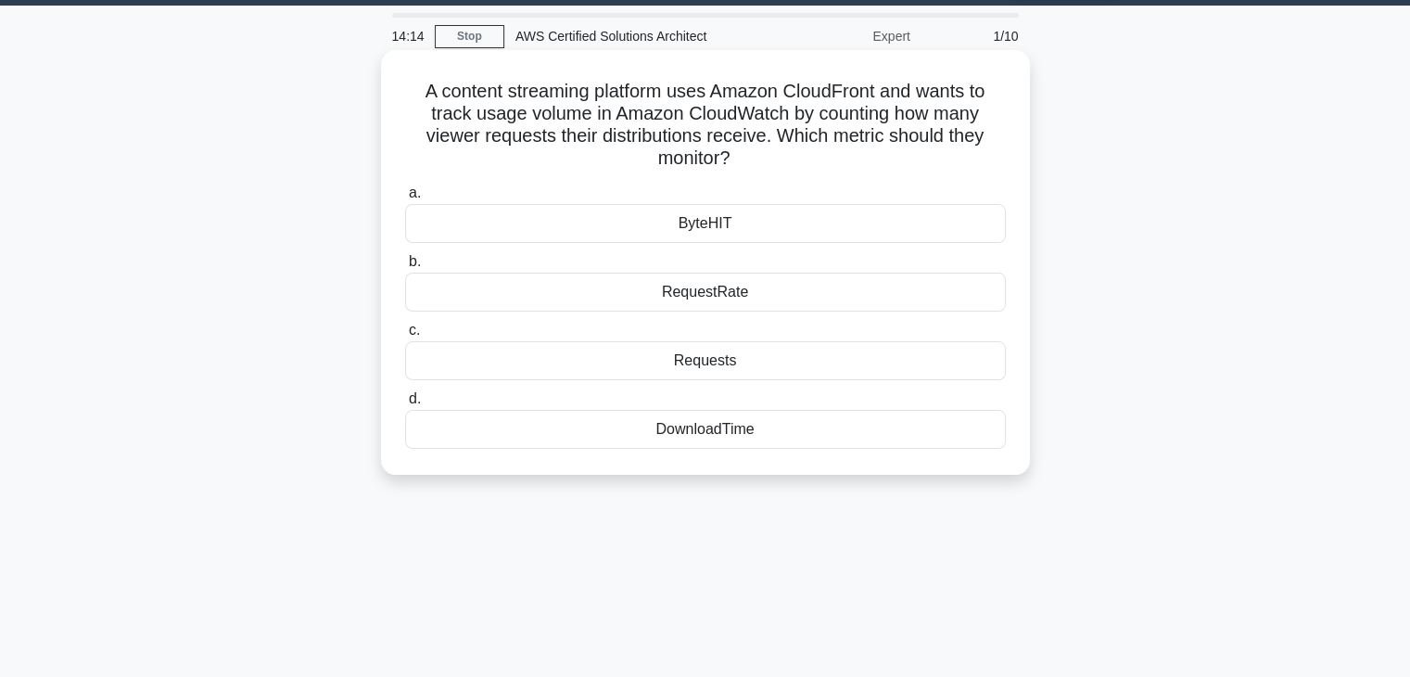
click at [734, 153] on icon ".spinner_0XTQ{transform-origin:center;animation:spinner_y6GP .75s linear infini…" at bounding box center [741, 159] width 22 height 22
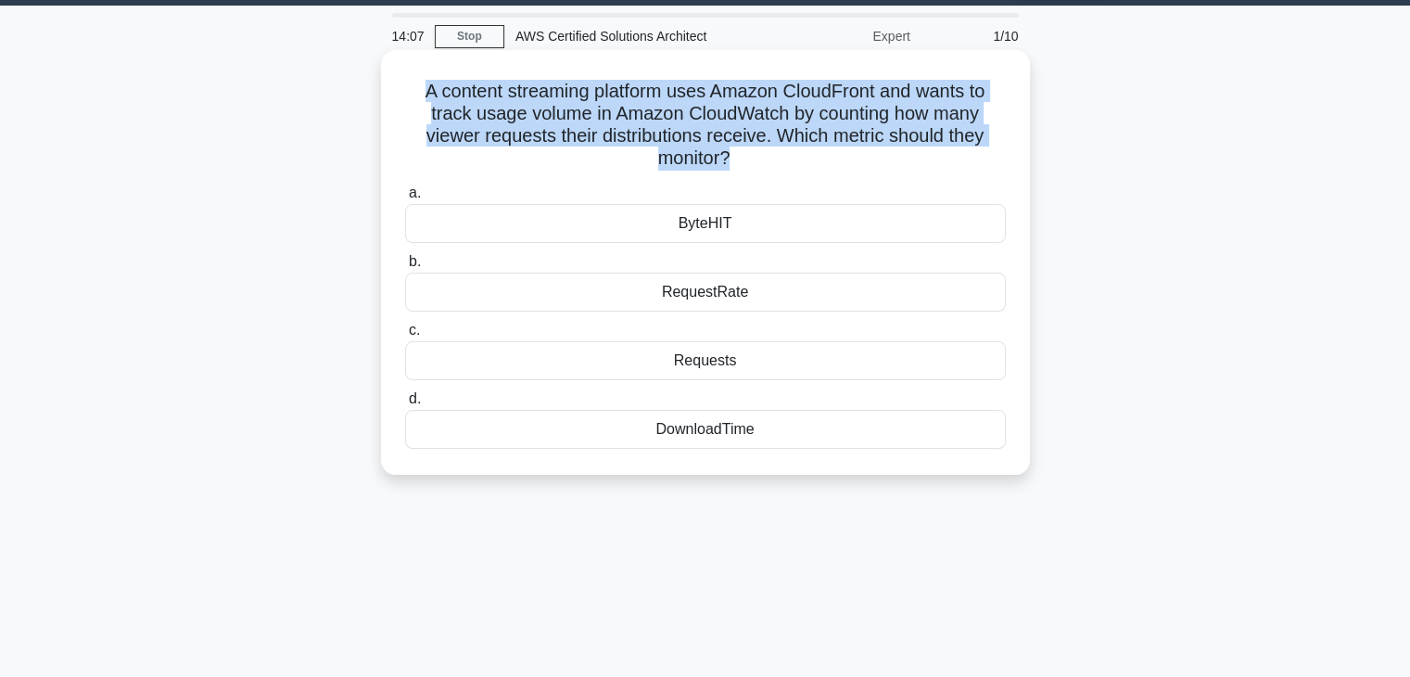
drag, startPoint x: 414, startPoint y: 93, endPoint x: 730, endPoint y: 163, distance: 323.9
click at [730, 163] on h5 "A content streaming platform uses Amazon CloudFront and wants to track usage vo…" at bounding box center [705, 125] width 605 height 91
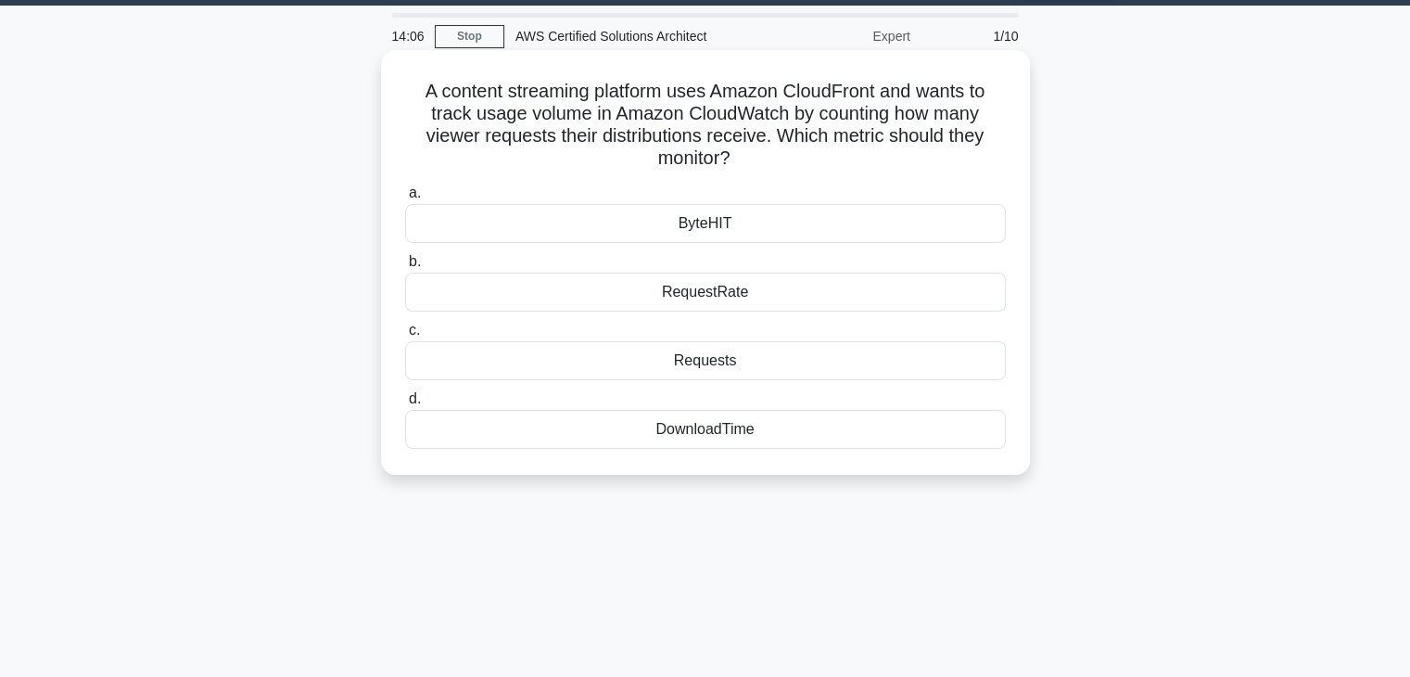
click at [733, 156] on h5 "A content streaming platform uses Amazon CloudFront and wants to track usage vo…" at bounding box center [705, 125] width 605 height 91
click at [729, 155] on h5 "A content streaming platform uses Amazon CloudFront and wants to track usage vo…" at bounding box center [705, 125] width 605 height 91
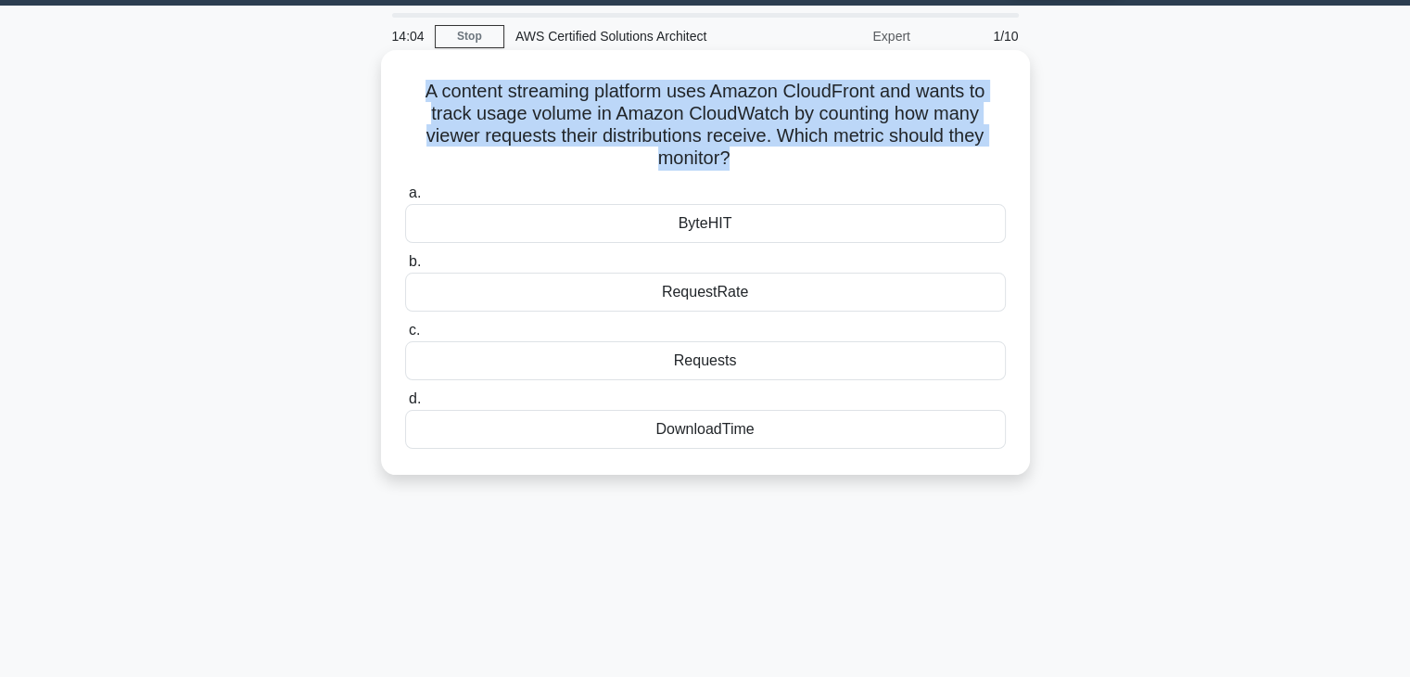
drag, startPoint x: 712, startPoint y: 156, endPoint x: 419, endPoint y: 85, distance: 301.4
click at [419, 85] on h5 "A content streaming platform uses Amazon CloudFront and wants to track usage vo…" at bounding box center [705, 125] width 605 height 91
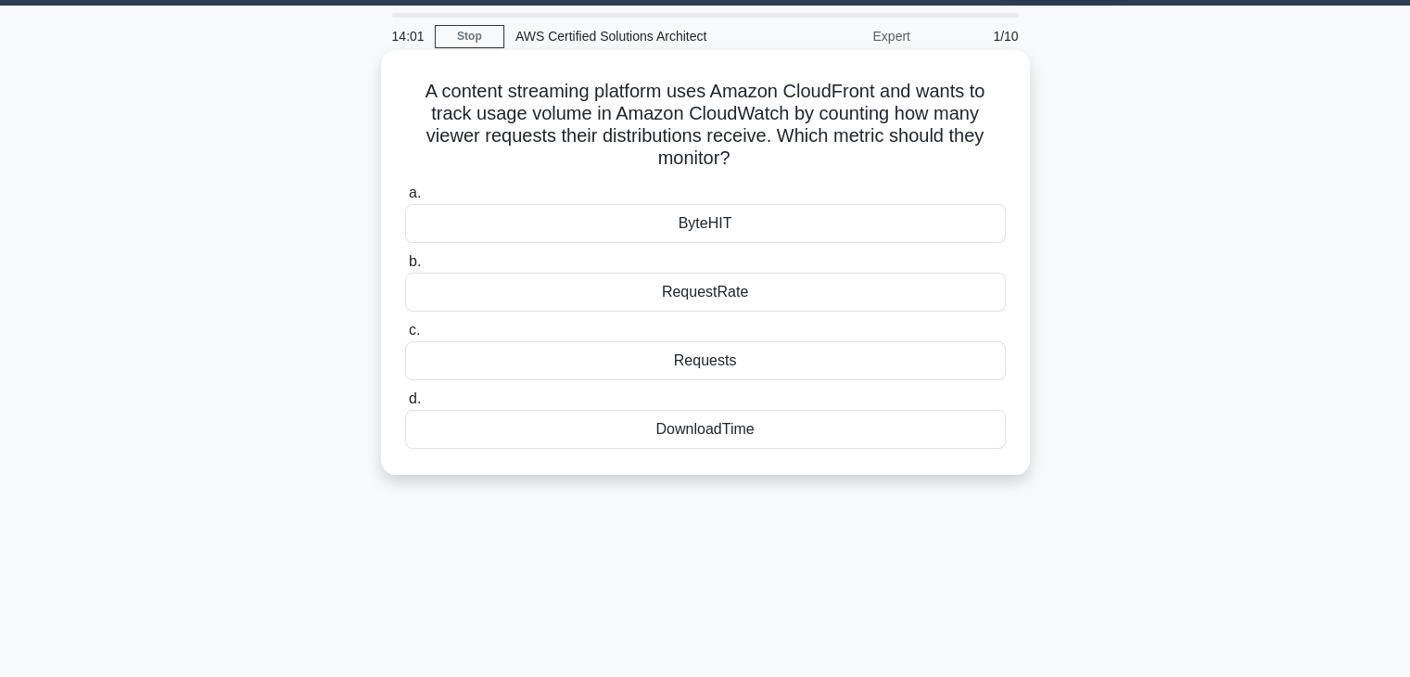
click at [734, 155] on icon ".spinner_0XTQ{transform-origin:center;animation:spinner_y6GP .75s linear infini…" at bounding box center [741, 159] width 22 height 22
click at [741, 299] on div "RequestRate" at bounding box center [705, 292] width 601 height 39
click at [405, 268] on input "b. RequestRate" at bounding box center [405, 262] width 0 height 12
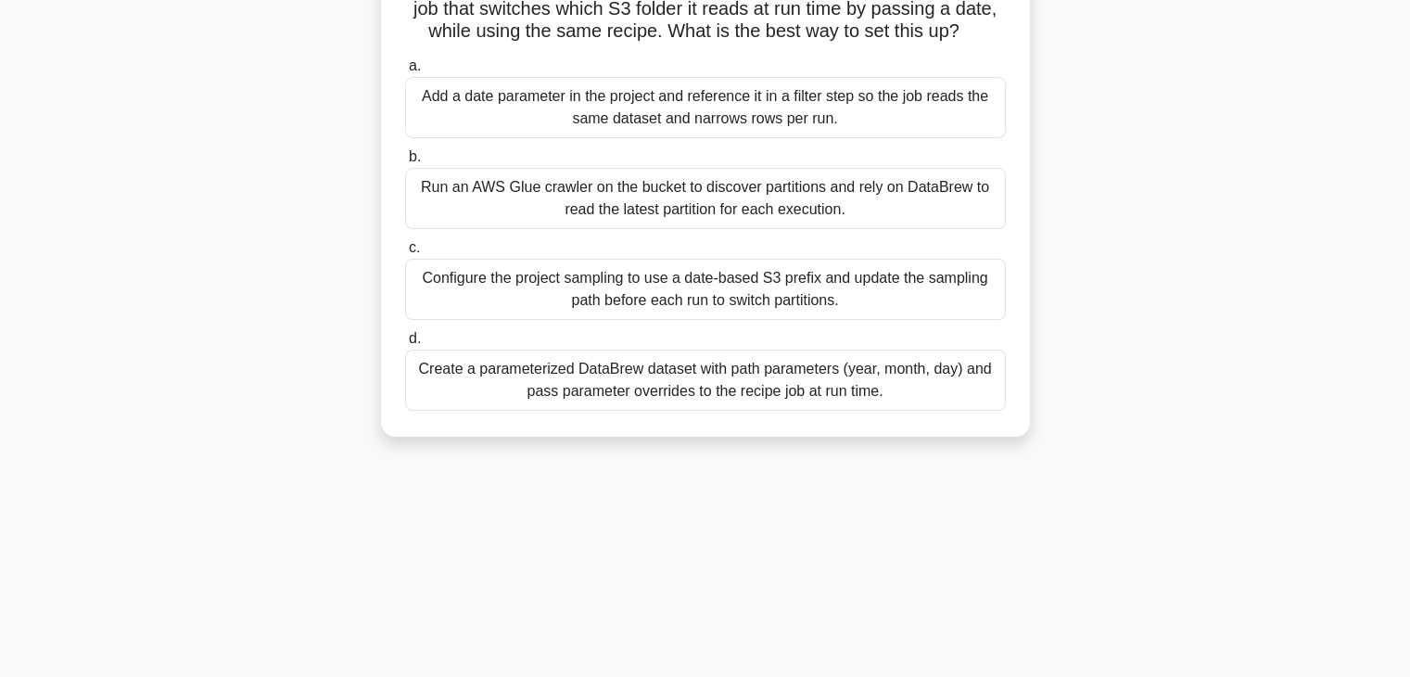
scroll to position [0, 0]
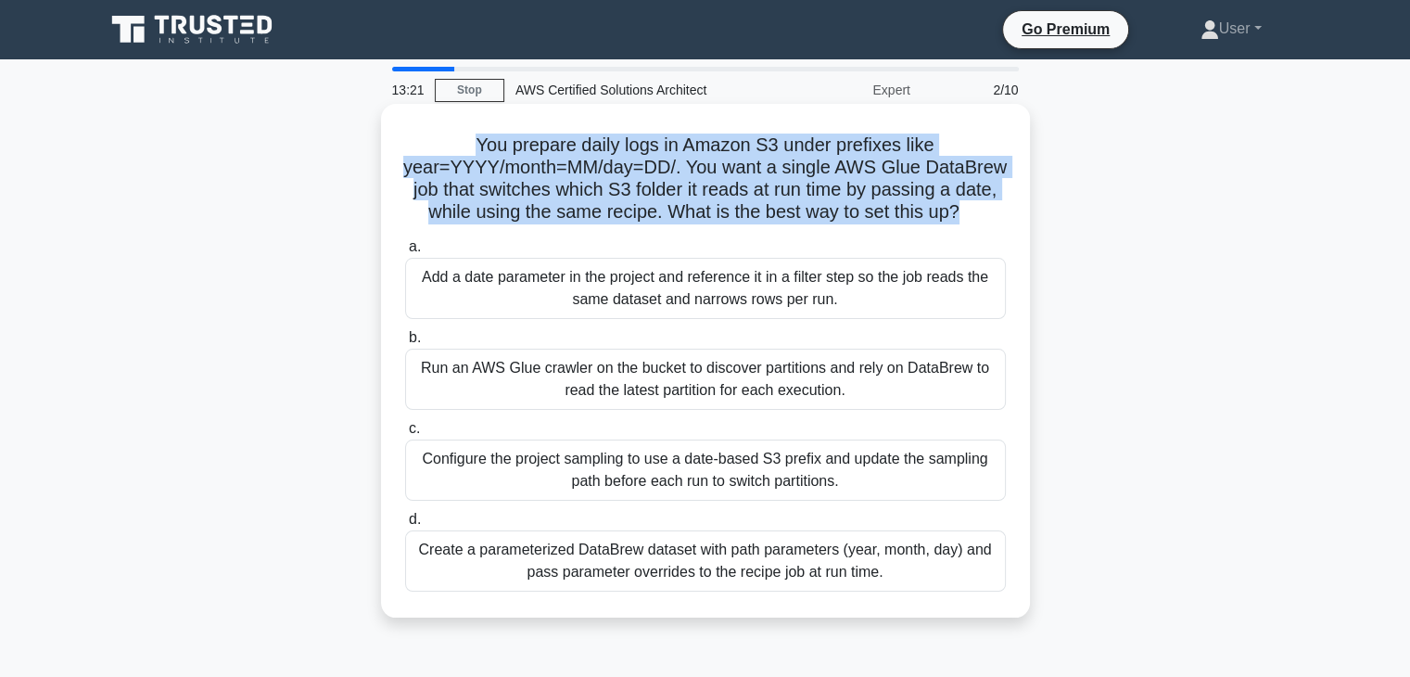
drag, startPoint x: 475, startPoint y: 147, endPoint x: 720, endPoint y: 240, distance: 263.0
click at [720, 224] on h5 "You prepare daily logs in Amazon S3 under prefixes like year=YYYY/month=MM/day=…" at bounding box center [705, 179] width 605 height 91
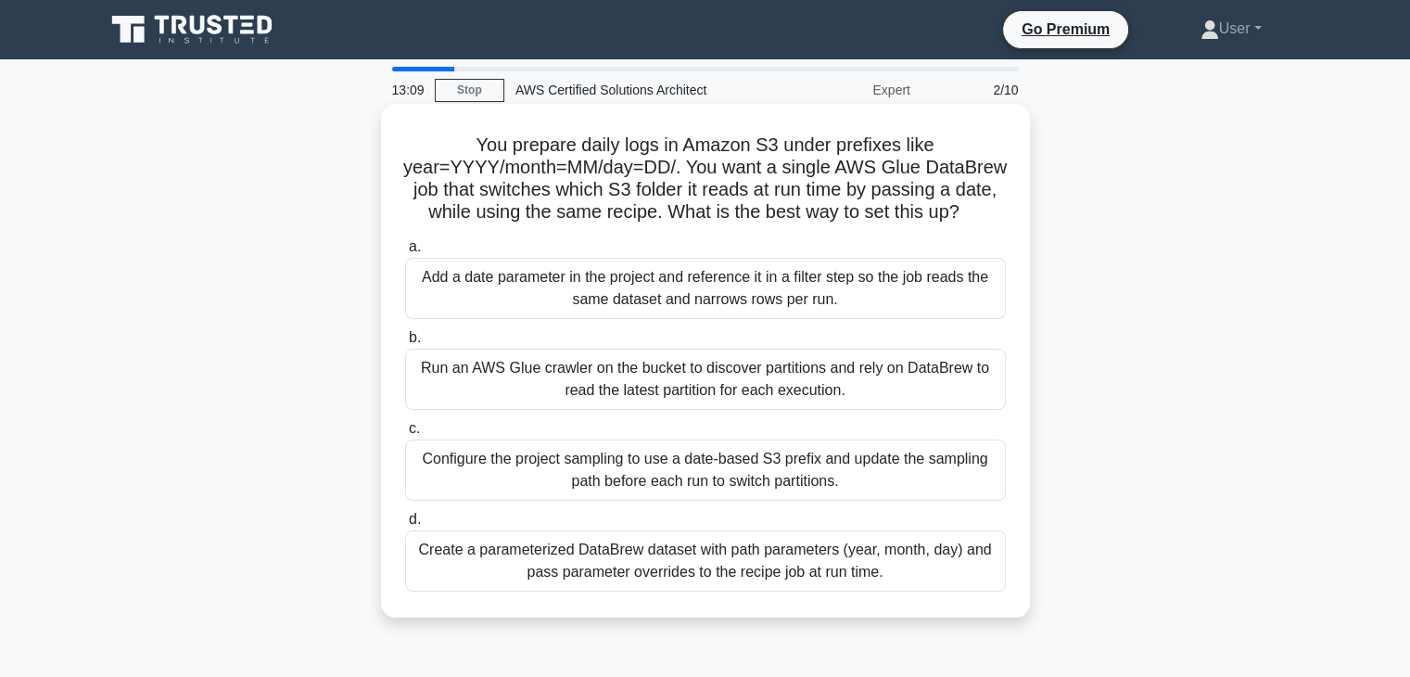
click at [960, 224] on icon ".spinner_0XTQ{transform-origin:center;animation:spinner_y6GP .75s linear infini…" at bounding box center [971, 213] width 22 height 22
click at [695, 501] on div "Configure the project sampling to use a date-based S3 prefix and update the sam…" at bounding box center [705, 470] width 601 height 61
click at [405, 435] on input "c. Configure the project sampling to use a date-based S3 prefix and update the …" at bounding box center [405, 429] width 0 height 12
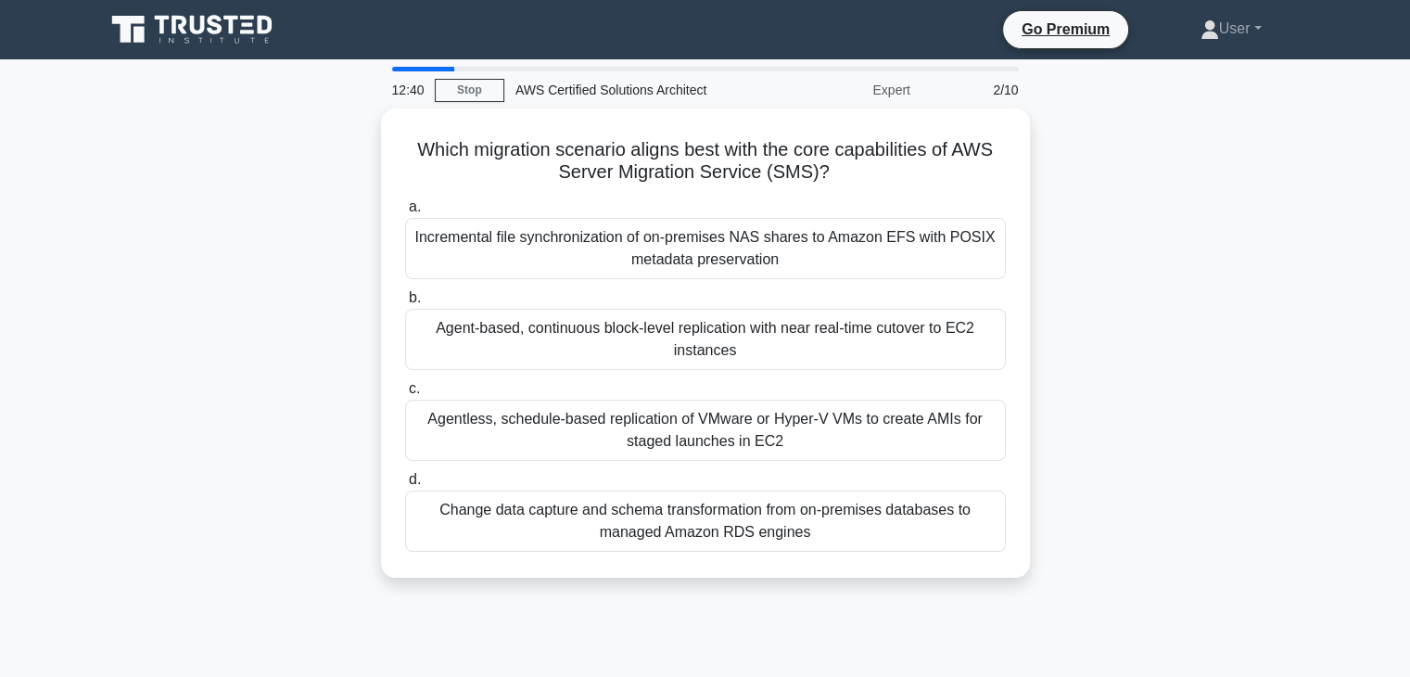
click at [695, 516] on div "Change data capture and schema transformation from on-premises databases to man…" at bounding box center [705, 521] width 601 height 61
click at [405, 486] on input "d. Change data capture and schema transformation from on-premises databases to …" at bounding box center [405, 480] width 0 height 12
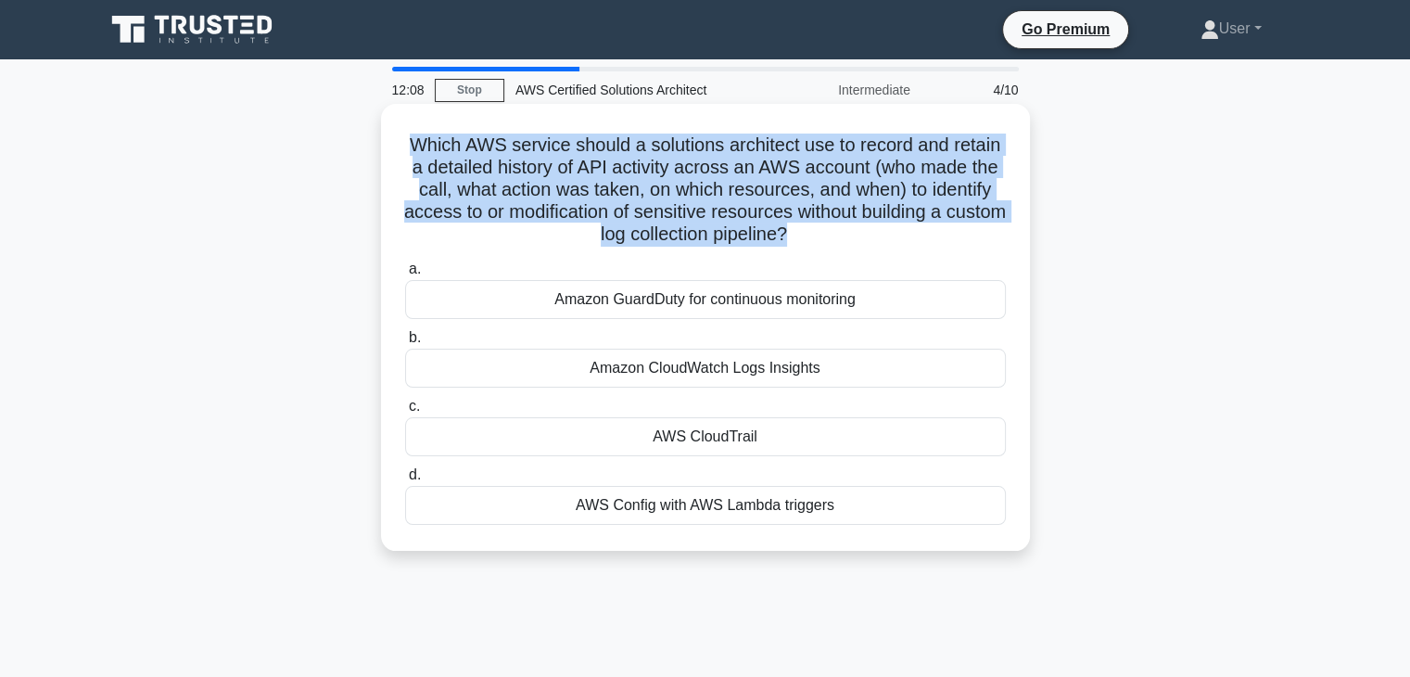
drag, startPoint x: 401, startPoint y: 143, endPoint x: 818, endPoint y: 225, distance: 425.3
click at [818, 225] on div "Which AWS service should a solutions architect use to record and retain a detai…" at bounding box center [706, 327] width 634 height 432
click at [809, 233] on icon ".spinner_0XTQ{transform-origin:center;animation:spinner_y6GP .75s linear infini…" at bounding box center [798, 235] width 22 height 22
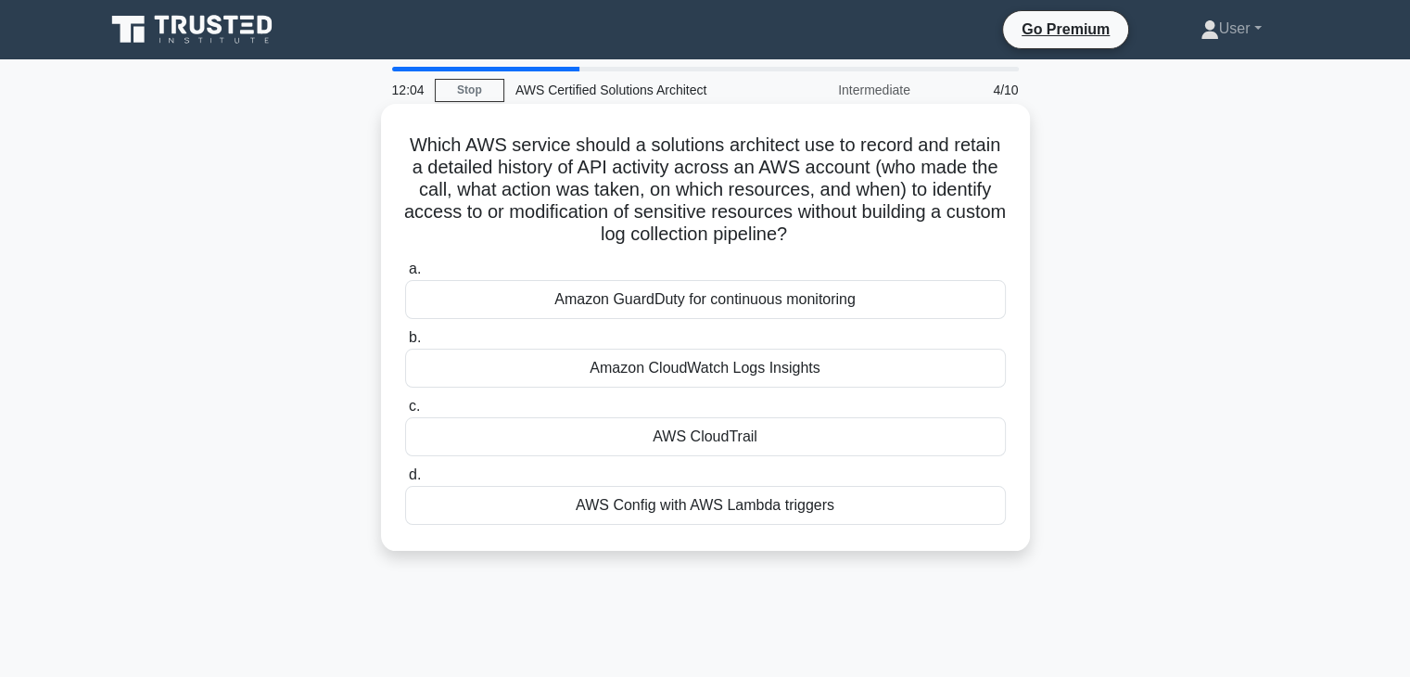
click at [534, 359] on div "Amazon CloudWatch Logs Insights" at bounding box center [705, 368] width 601 height 39
click at [405, 344] on input "b. Amazon CloudWatch Logs Insights" at bounding box center [405, 338] width 0 height 12
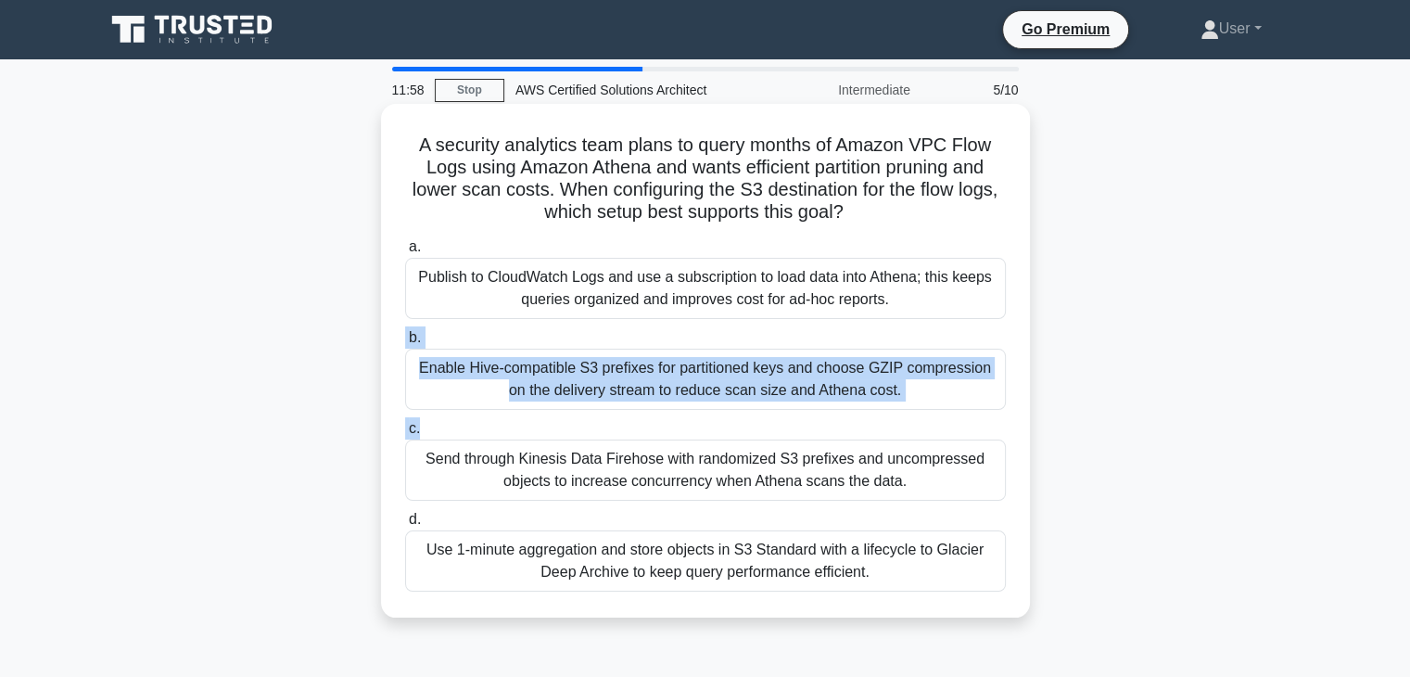
drag, startPoint x: 386, startPoint y: 339, endPoint x: 900, endPoint y: 415, distance: 520.2
click at [900, 415] on div "A security analytics team plans to query months of Amazon VPC Flow Logs using A…" at bounding box center [705, 361] width 649 height 514
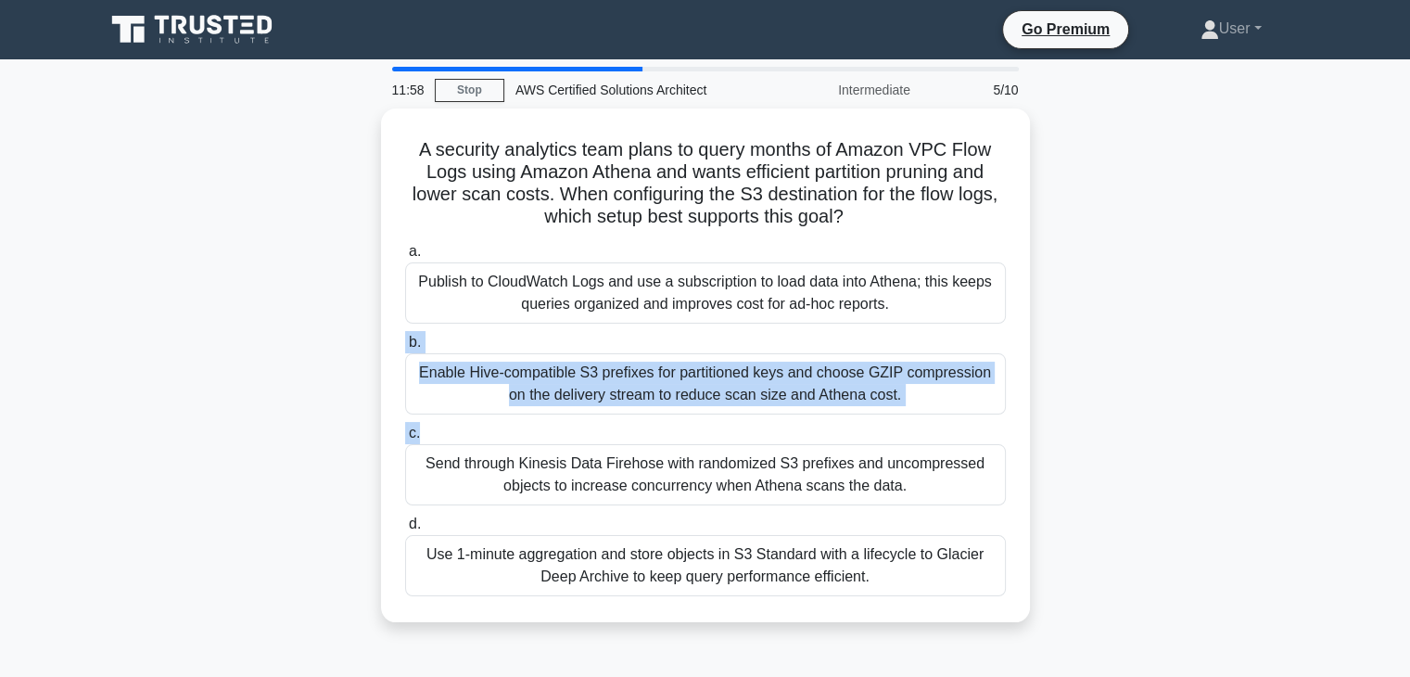
click at [1180, 391] on div "A security analytics team plans to query months of Amazon VPC Flow Logs using A…" at bounding box center [706, 376] width 1224 height 536
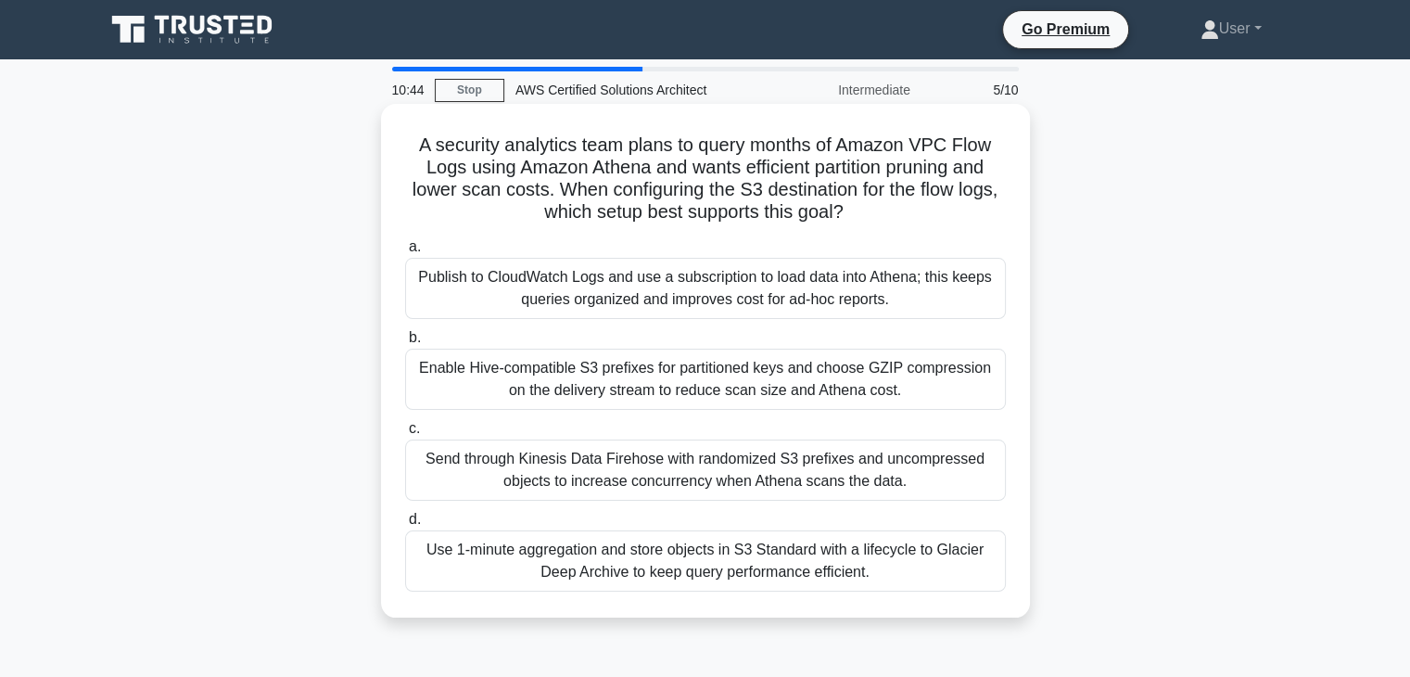
drag, startPoint x: 480, startPoint y: 450, endPoint x: 915, endPoint y: 503, distance: 438.2
click at [915, 503] on div "a. Publish to CloudWatch Logs and use a subscription to load data into Athena; …" at bounding box center [705, 413] width 623 height 363
click at [1018, 505] on div "A security analytics team plans to query months of Amazon VPC Flow Logs using A…" at bounding box center [706, 360] width 634 height 499
click at [1011, 451] on div "c. Send through Kinesis Data Firehose with randomized S3 prefixes and uncompres…" at bounding box center [705, 458] width 623 height 83
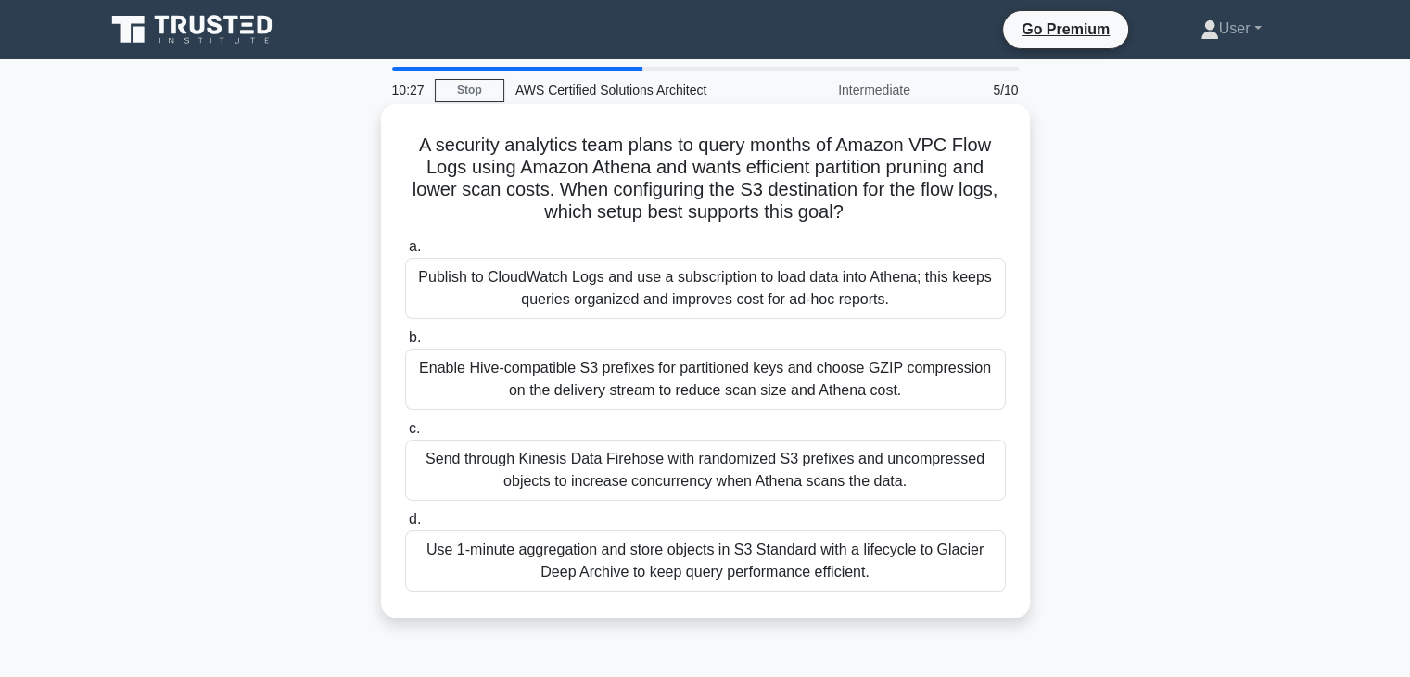
drag, startPoint x: 401, startPoint y: 348, endPoint x: 929, endPoint y: 398, distance: 530.9
click at [929, 398] on div "b. Enable Hive-compatible S3 prefixes for partitioned keys and choose GZIP comp…" at bounding box center [705, 367] width 623 height 83
click at [1016, 422] on div "c. Send through Kinesis Data Firehose with randomized S3 prefixes and uncompres…" at bounding box center [705, 458] width 623 height 83
drag, startPoint x: 403, startPoint y: 339, endPoint x: 903, endPoint y: 387, distance: 502.0
click at [903, 387] on div "b. Enable Hive-compatible S3 prefixes for partitioned keys and choose GZIP comp…" at bounding box center [705, 367] width 623 height 83
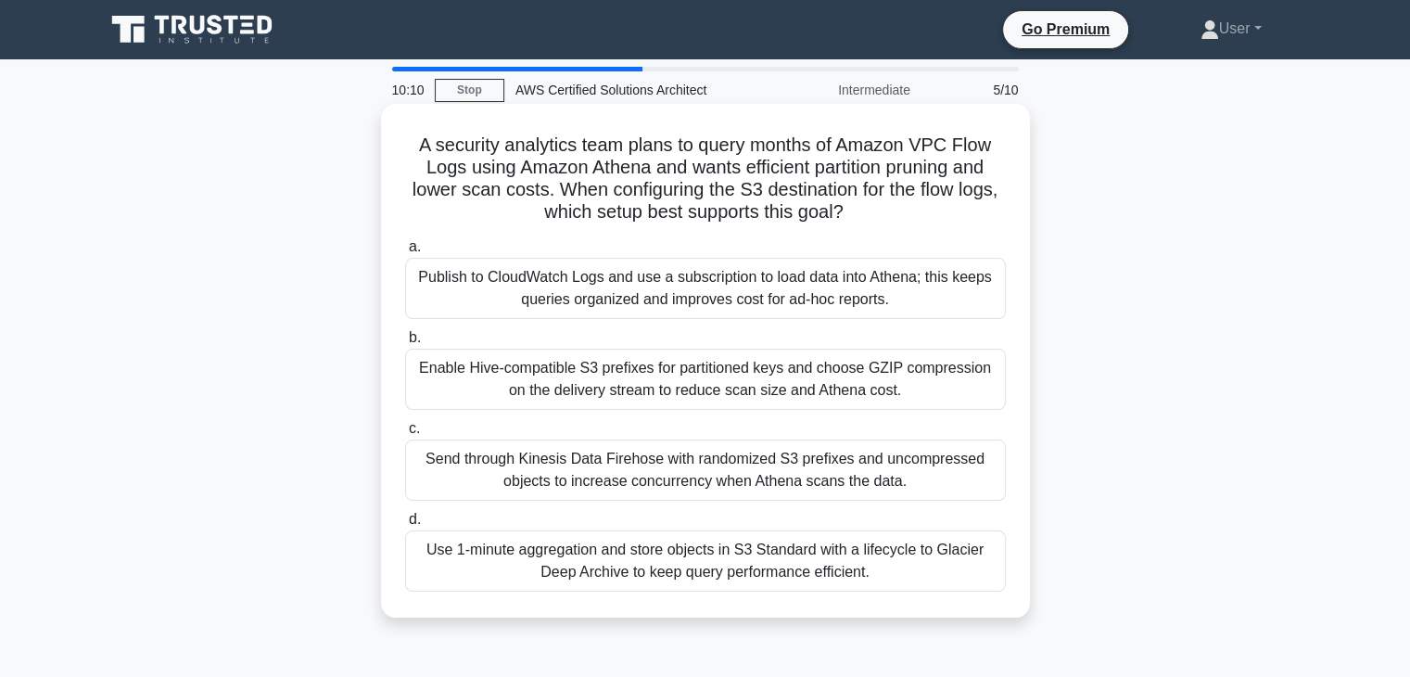
click at [1009, 382] on div "b. Enable Hive-compatible S3 prefixes for partitioned keys and choose GZIP comp…" at bounding box center [705, 367] width 623 height 83
click at [1010, 357] on div "b. Enable Hive-compatible S3 prefixes for partitioned keys and choose GZIP comp…" at bounding box center [705, 367] width 623 height 83
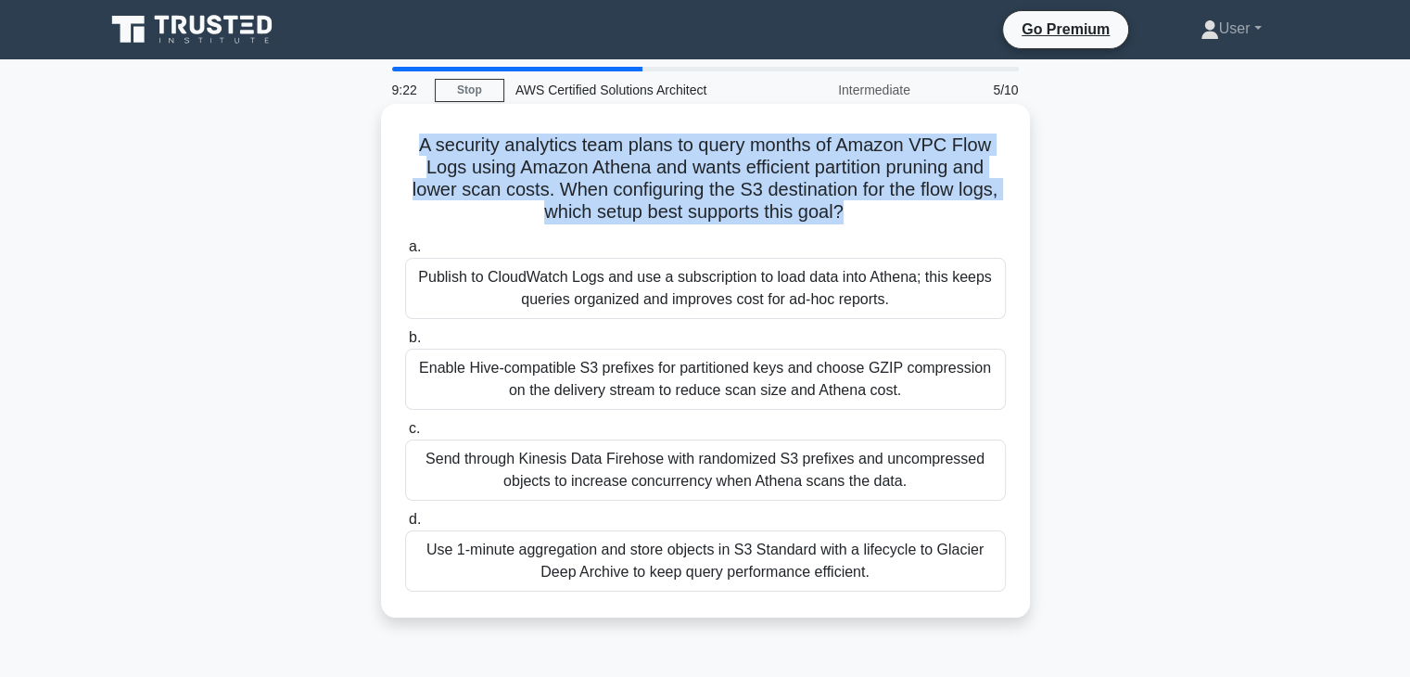
drag, startPoint x: 414, startPoint y: 153, endPoint x: 843, endPoint y: 209, distance: 432.9
click at [843, 209] on h5 "A security analytics team plans to query months of Amazon VPC Flow Logs using A…" at bounding box center [705, 179] width 605 height 91
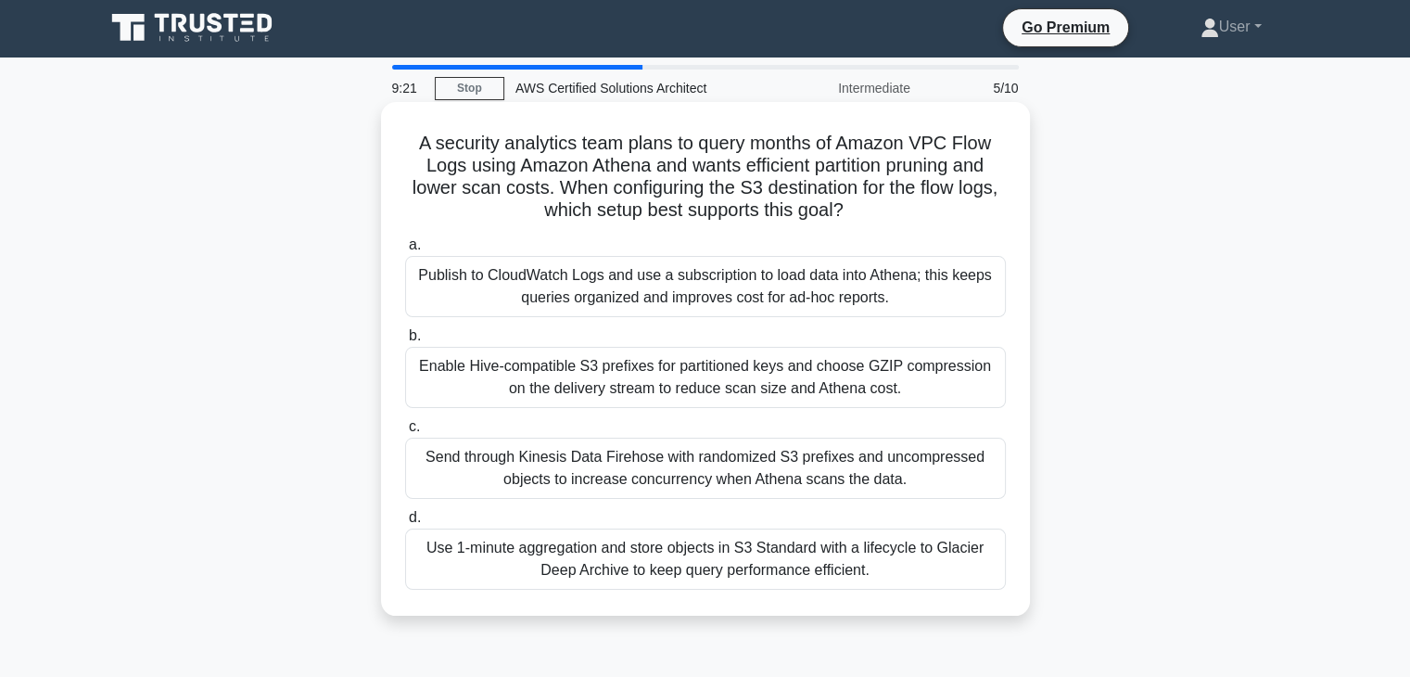
click at [848, 201] on h5 "A security analytics team plans to query months of Amazon VPC Flow Logs using A…" at bounding box center [705, 177] width 605 height 91
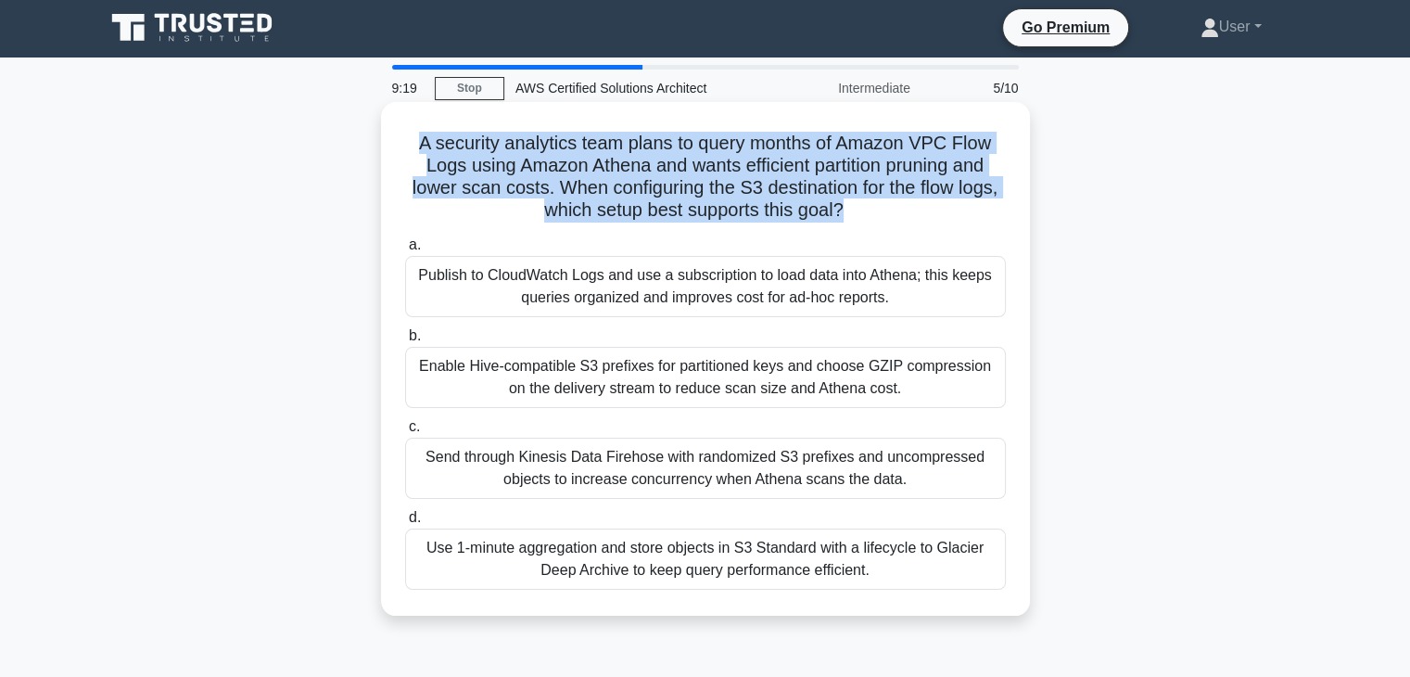
drag, startPoint x: 842, startPoint y: 209, endPoint x: 412, endPoint y: 153, distance: 433.8
click at [412, 153] on h5 "A security analytics team plans to query months of Amazon VPC Flow Logs using A…" at bounding box center [705, 177] width 605 height 91
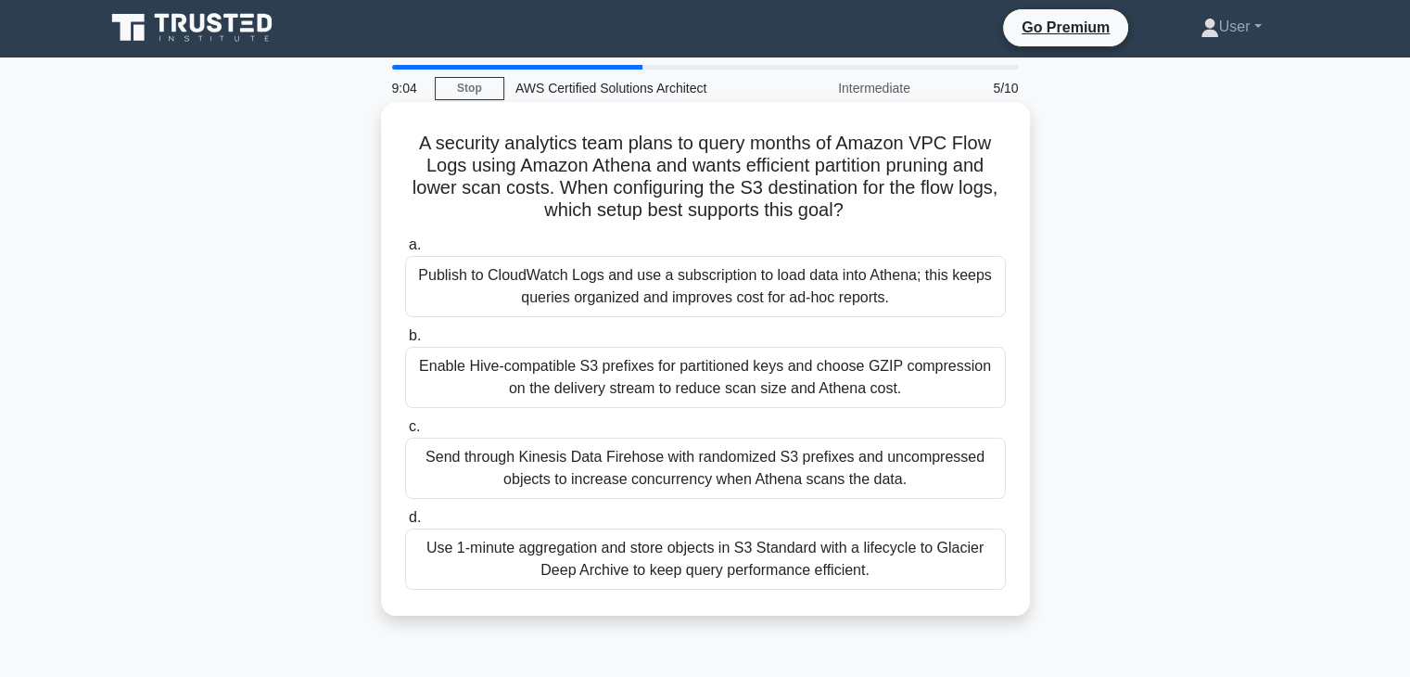
click at [849, 210] on icon ".spinner_0XTQ{transform-origin:center;animation:spinner_y6GP .75s linear infini…" at bounding box center [855, 211] width 22 height 22
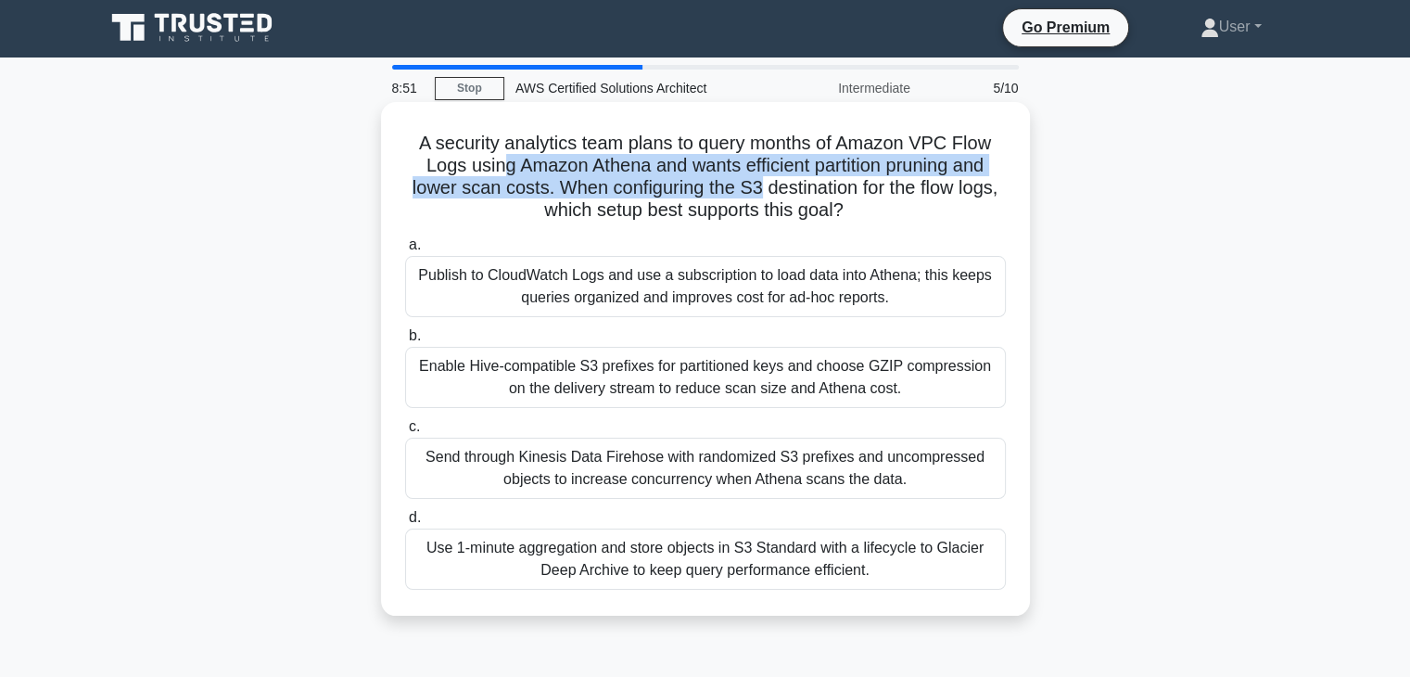
drag, startPoint x: 523, startPoint y: 160, endPoint x: 761, endPoint y: 198, distance: 241.2
click at [761, 198] on h5 "A security analytics team plans to query months of Amazon VPC Flow Logs using A…" at bounding box center [705, 177] width 605 height 91
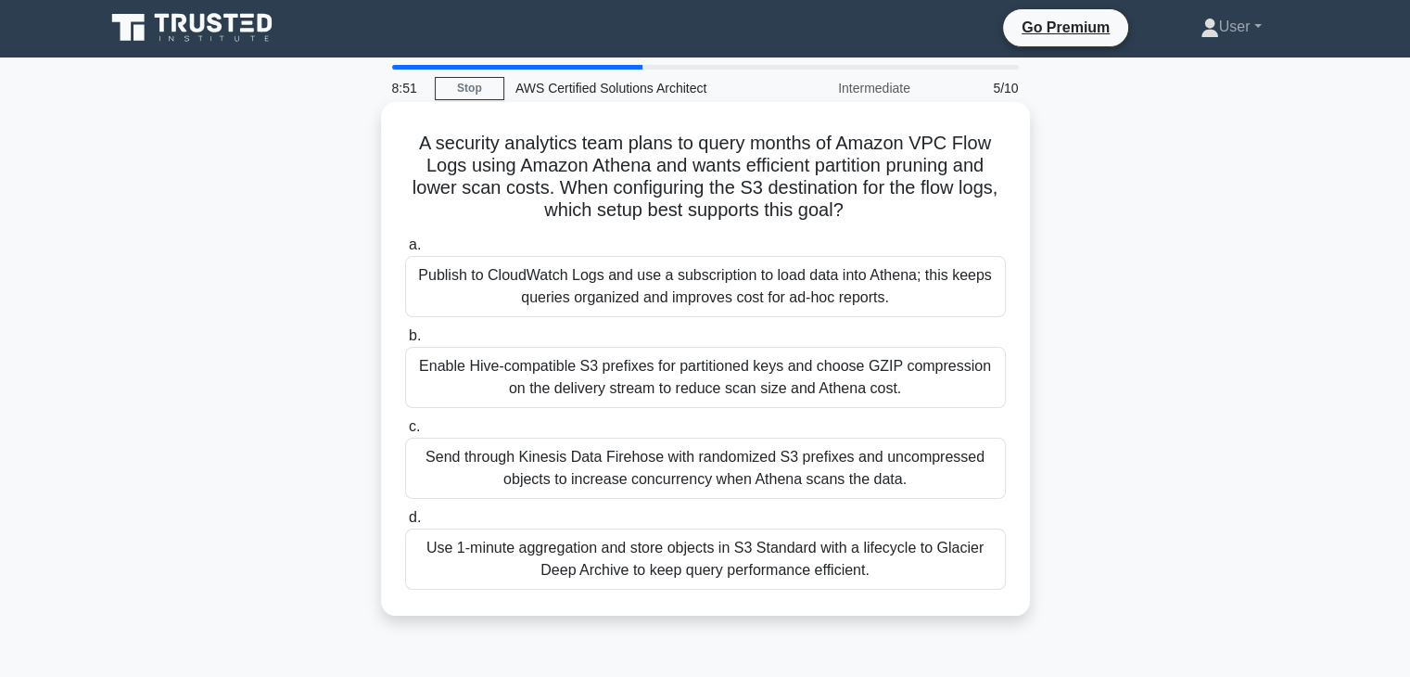
click at [763, 198] on h5 "A security analytics team plans to query months of Amazon VPC Flow Logs using A…" at bounding box center [705, 177] width 605 height 91
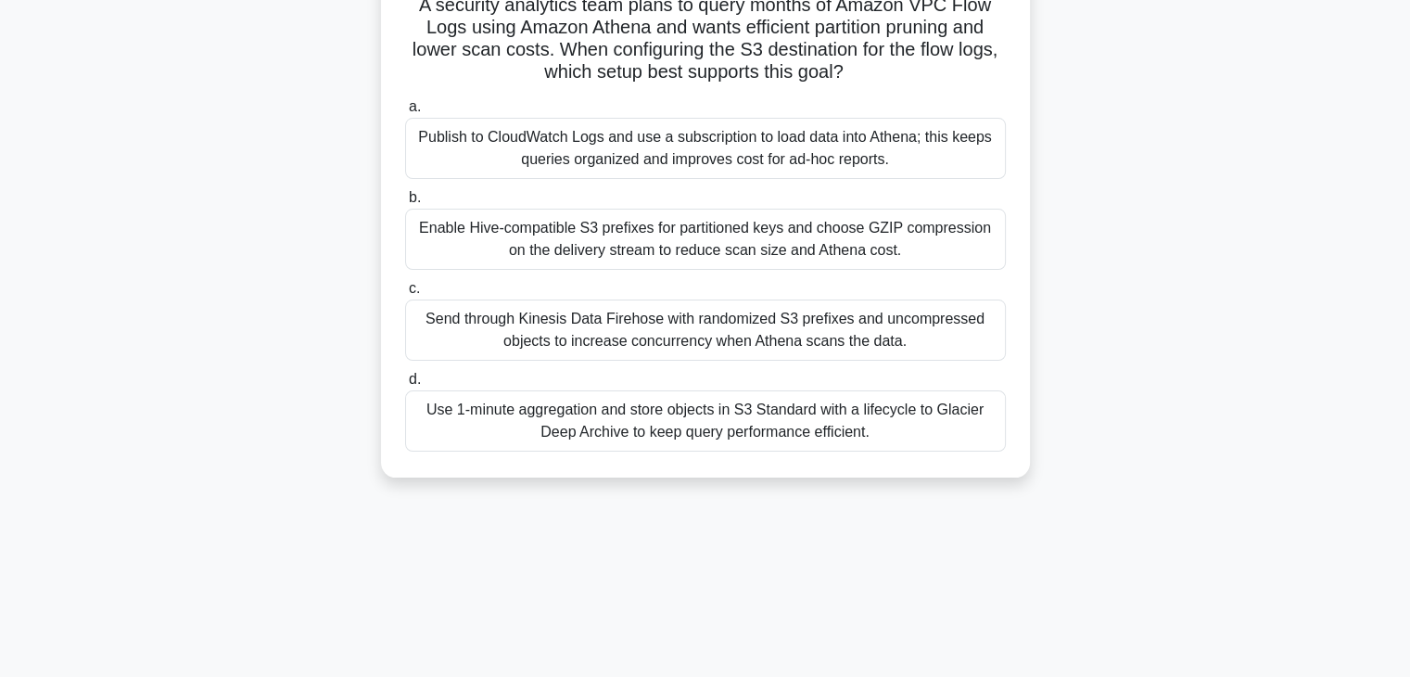
click at [790, 240] on div "Enable Hive-compatible S3 prefixes for partitioned keys and choose GZIP compres…" at bounding box center [705, 239] width 601 height 61
click at [405, 204] on input "b. Enable Hive-compatible S3 prefixes for partitioned keys and choose GZIP comp…" at bounding box center [405, 198] width 0 height 12
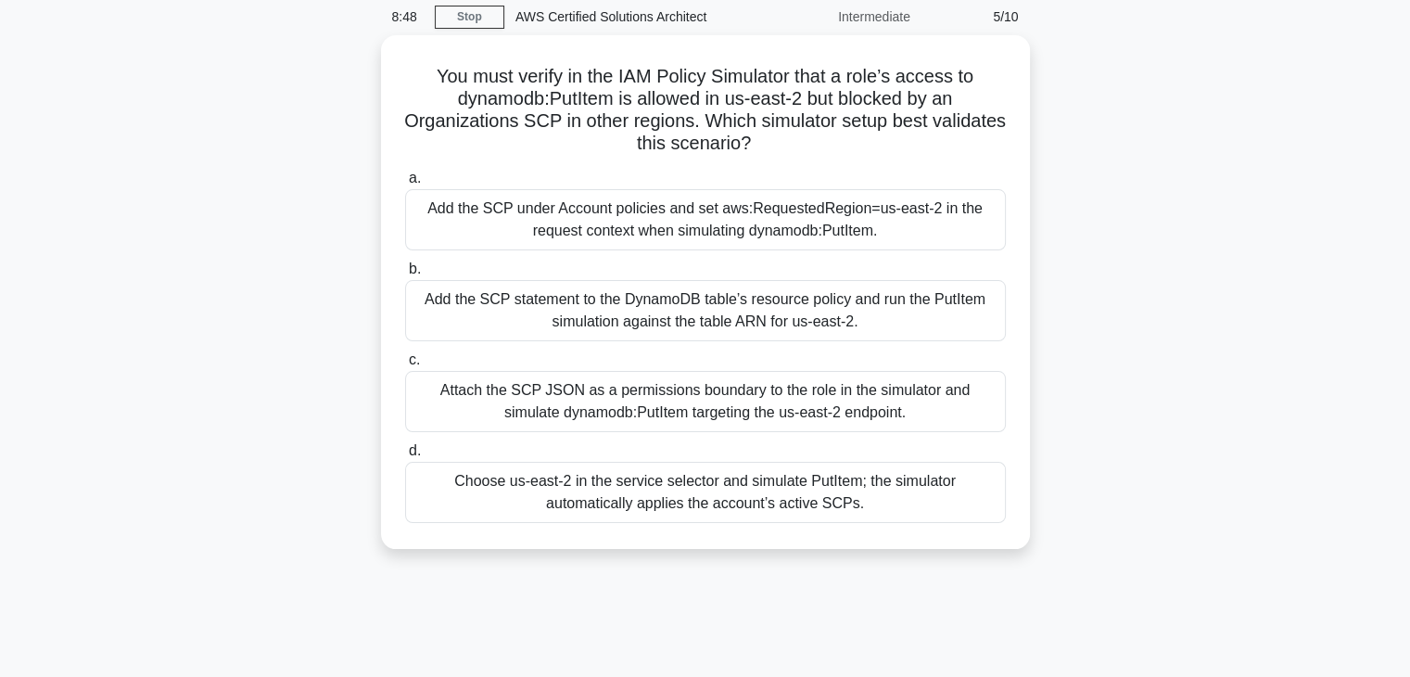
scroll to position [0, 0]
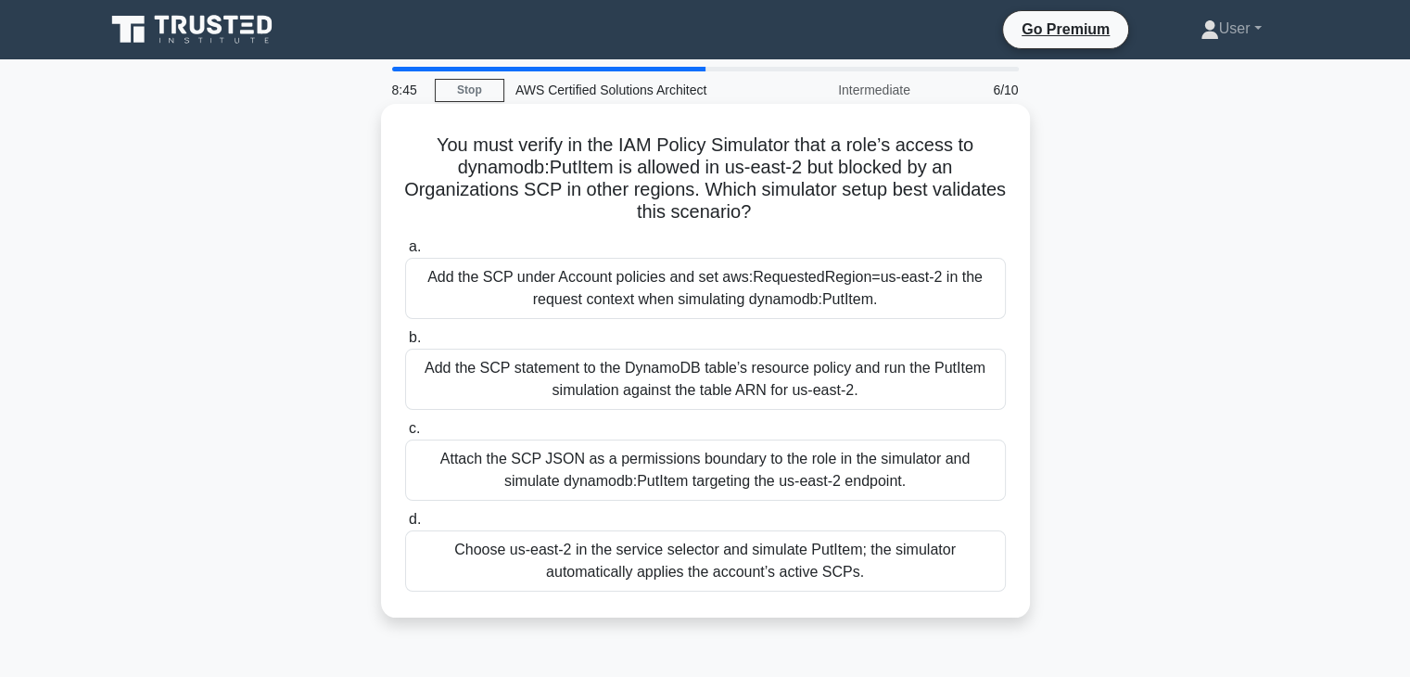
drag, startPoint x: 422, startPoint y: 146, endPoint x: 794, endPoint y: 214, distance: 378.1
click at [794, 214] on h5 "You must verify in the IAM Policy Simulator that a role’s access to dynamodb:Pu…" at bounding box center [705, 179] width 605 height 91
click at [786, 211] on h5 "You must verify in the IAM Policy Simulator that a role’s access to dynamodb:Pu…" at bounding box center [705, 179] width 605 height 91
drag, startPoint x: 784, startPoint y: 211, endPoint x: 581, endPoint y: 154, distance: 211.0
click at [581, 154] on h5 "You must verify in the IAM Policy Simulator that a role’s access to dynamodb:Pu…" at bounding box center [705, 179] width 605 height 91
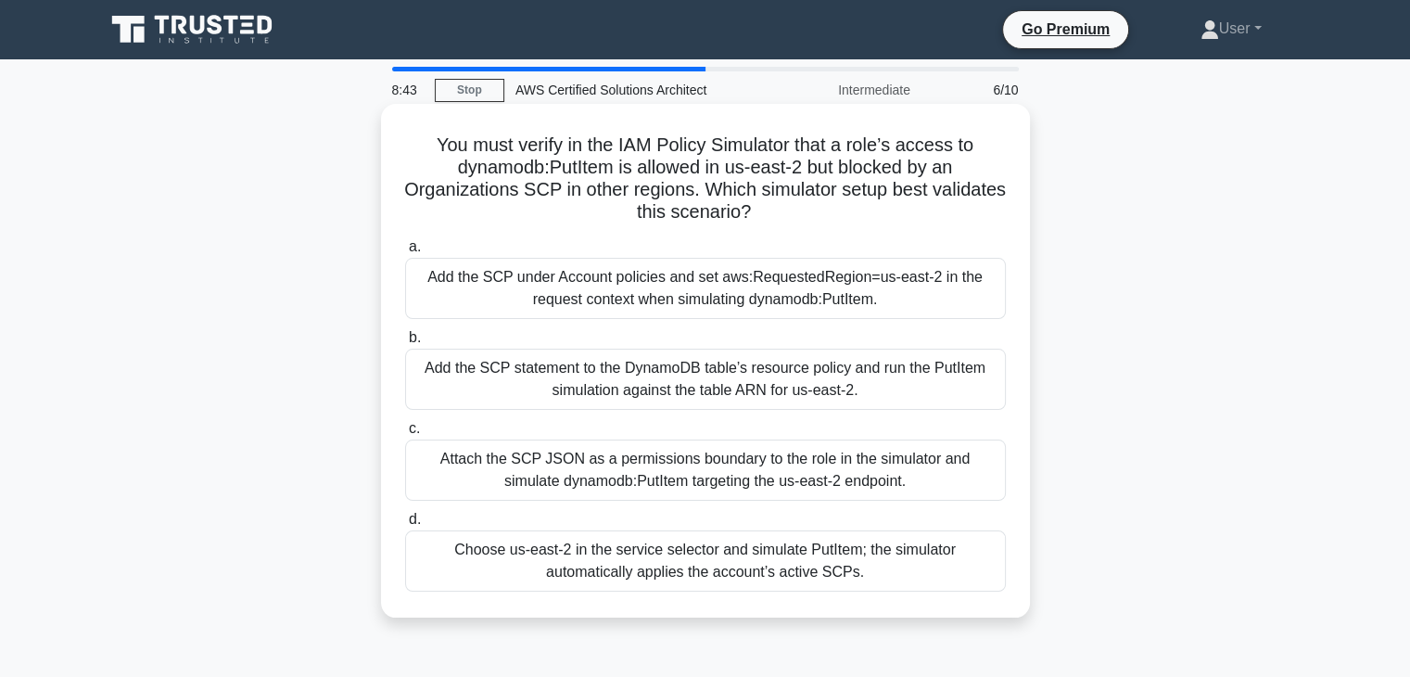
click at [581, 154] on h5 "You must verify in the IAM Policy Simulator that a role’s access to dynamodb:Pu…" at bounding box center [705, 179] width 605 height 91
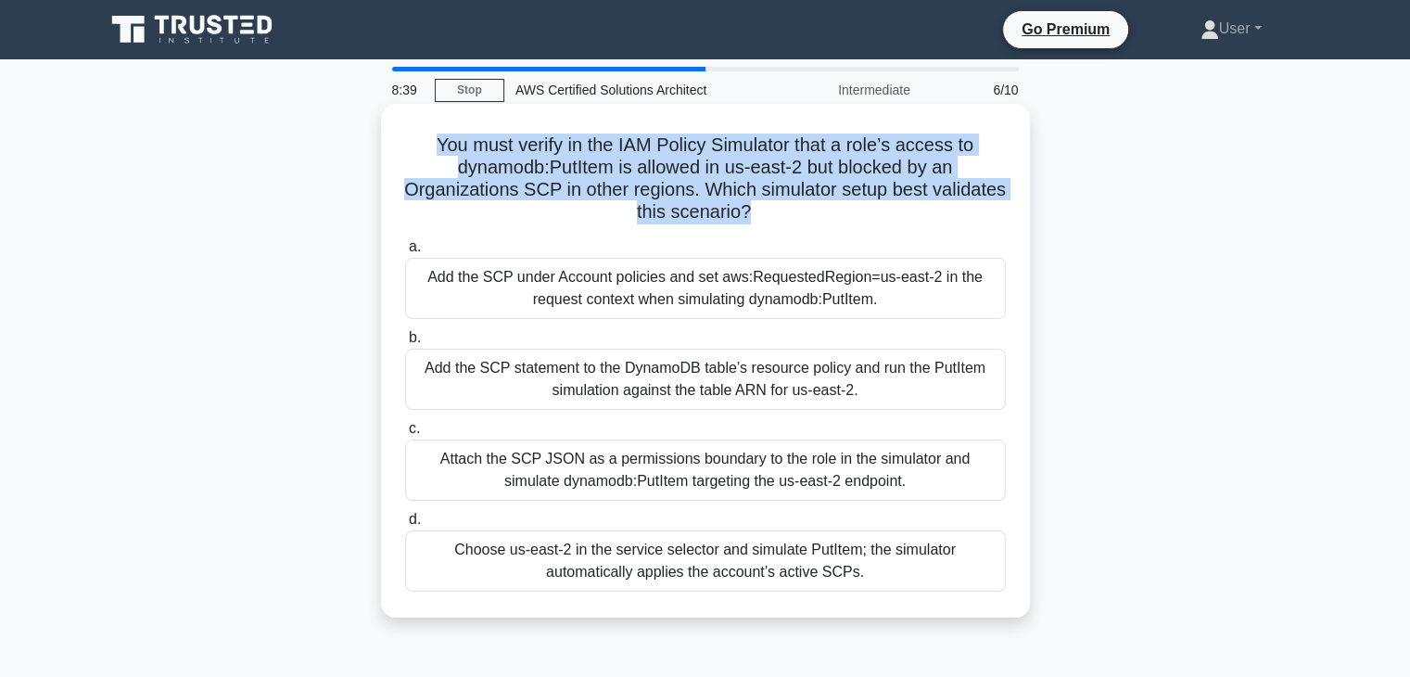
drag, startPoint x: 433, startPoint y: 144, endPoint x: 784, endPoint y: 208, distance: 356.3
click at [784, 208] on h5 "You must verify in the IAM Policy Simulator that a role’s access to dynamodb:Pu…" at bounding box center [705, 179] width 605 height 91
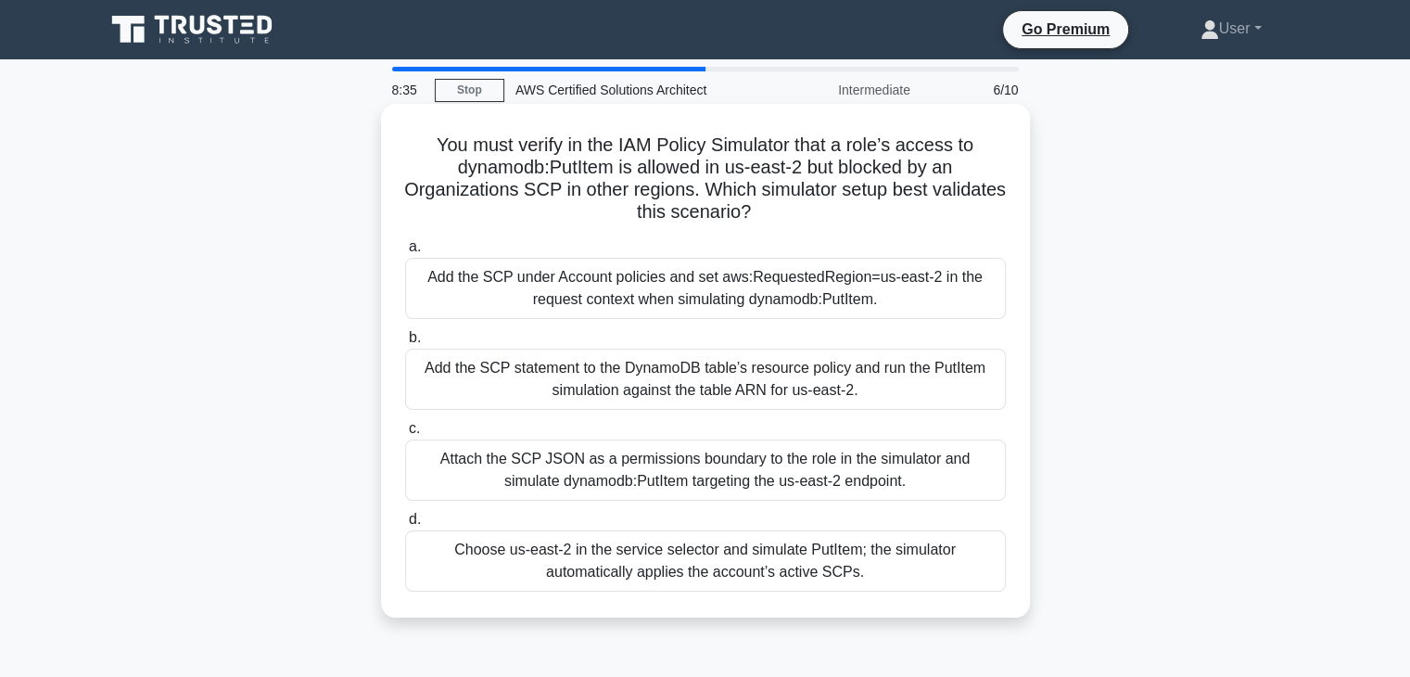
click at [773, 210] on icon ".spinner_0XTQ{transform-origin:center;animation:spinner_y6GP .75s linear infini…" at bounding box center [762, 213] width 22 height 22
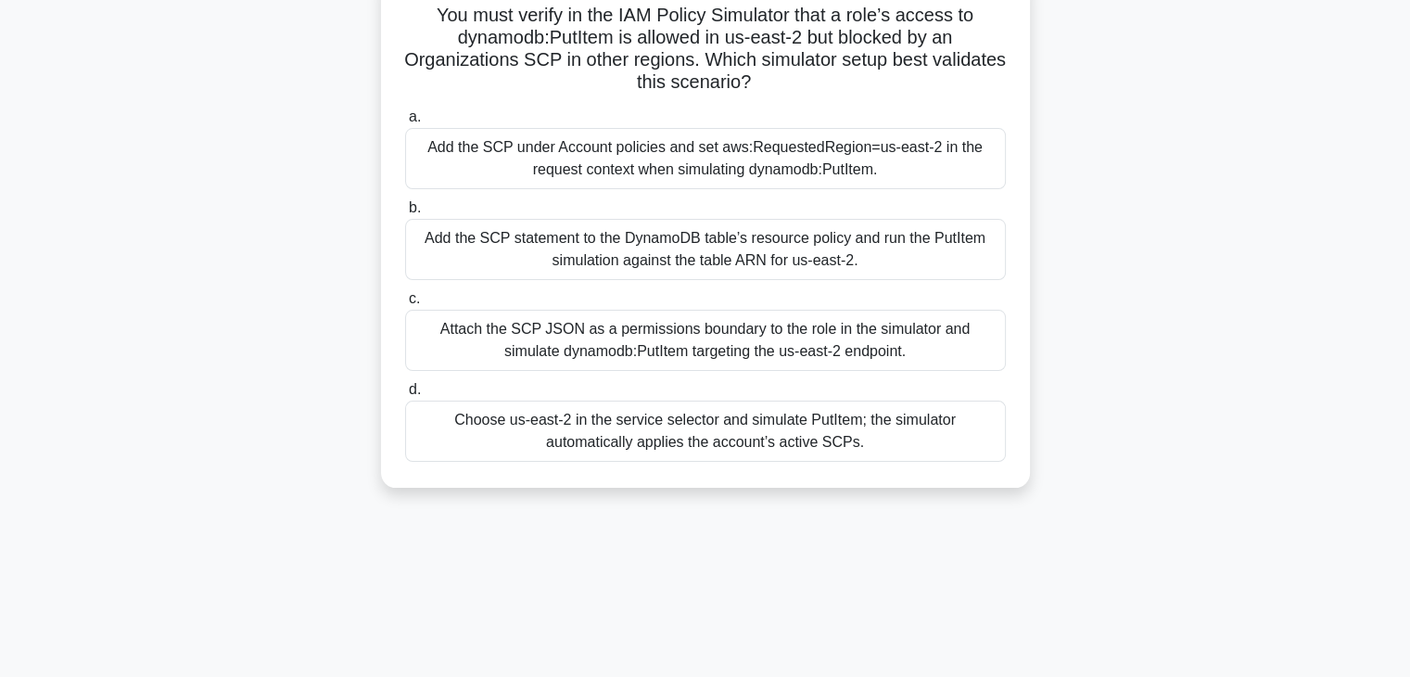
scroll to position [128, 0]
click at [671, 479] on div "You must verify in the IAM Policy Simulator that a role’s access to dynamodb:Pu…" at bounding box center [706, 232] width 634 height 499
click at [698, 401] on label "d. Choose us-east-2 in the service selector and simulate PutItem; the simulator…" at bounding box center [705, 421] width 601 height 83
click at [405, 398] on input "d. Choose us-east-2 in the service selector and simulate PutItem; the simulator…" at bounding box center [405, 392] width 0 height 12
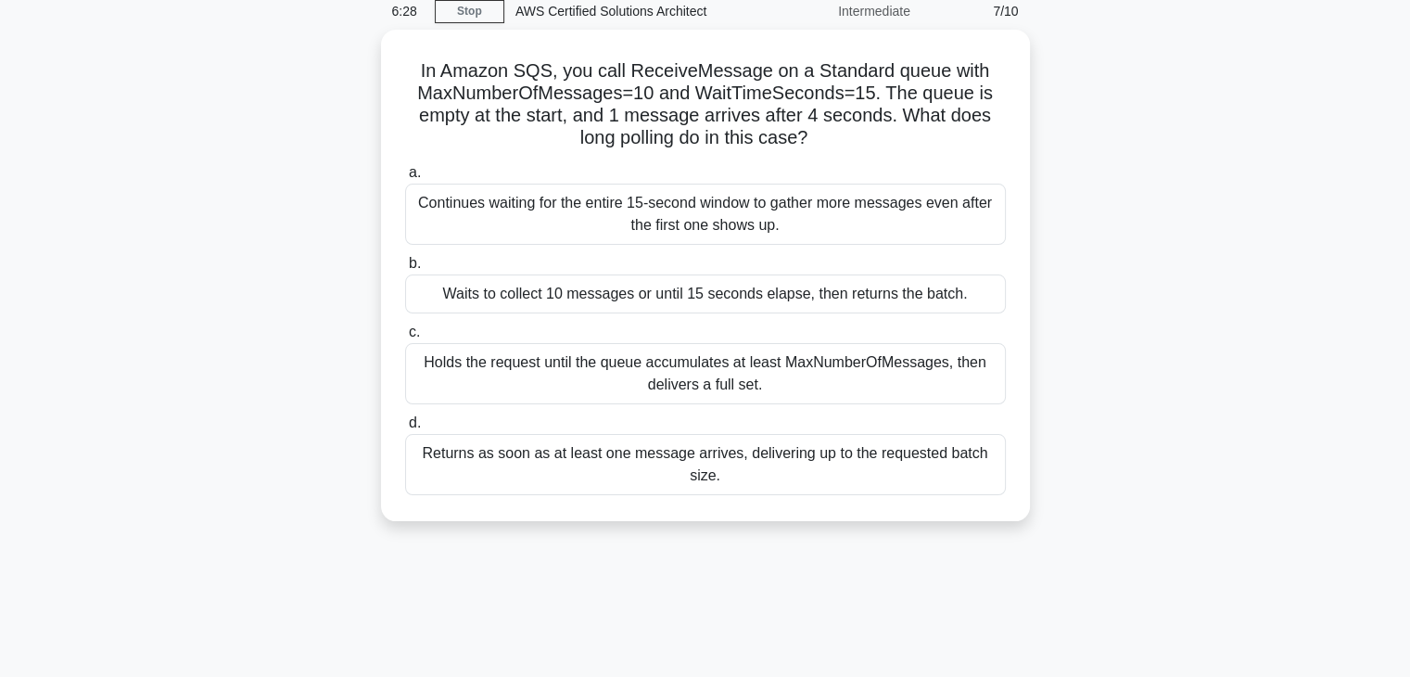
scroll to position [0, 0]
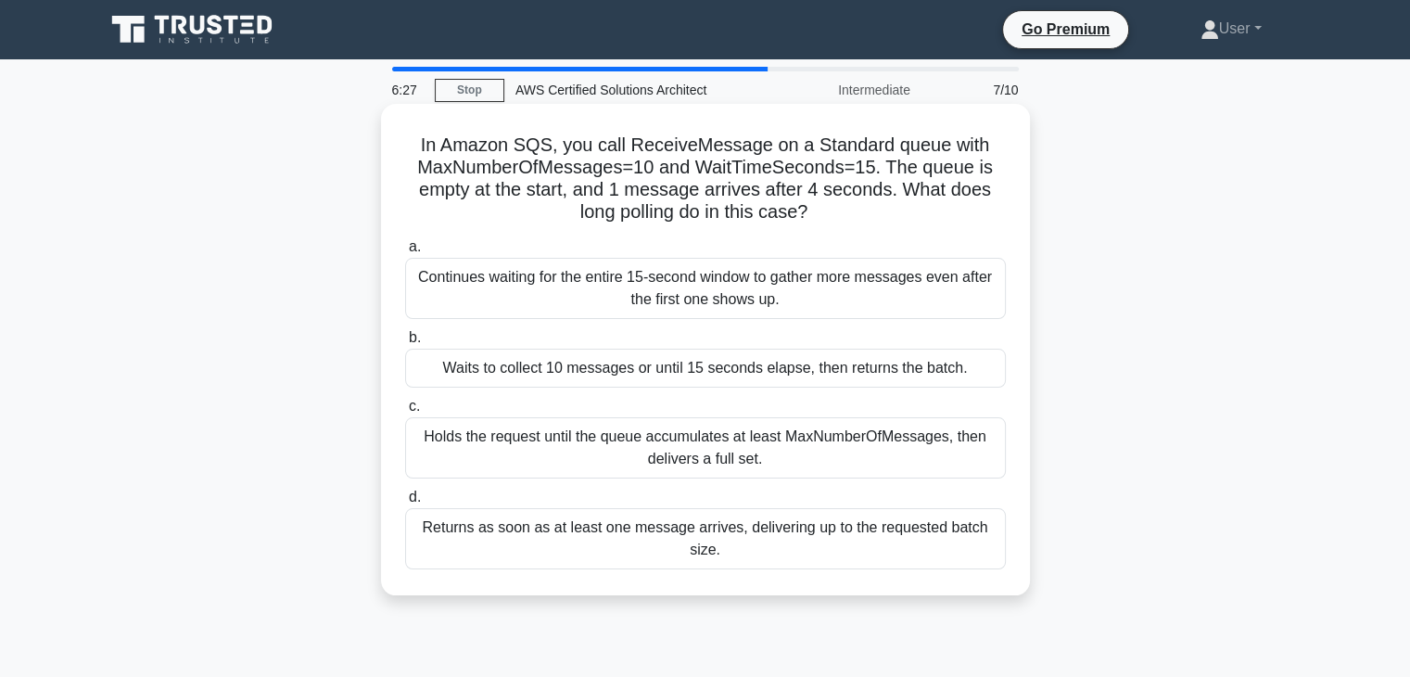
click at [644, 482] on div "a. Continues waiting for the entire 15-second window to gather more messages ev…" at bounding box center [705, 402] width 623 height 341
click at [642, 477] on div "Holds the request until the queue accumulates at least MaxNumberOfMessages, the…" at bounding box center [705, 447] width 601 height 61
click at [405, 413] on input "c. Holds the request until the queue accumulates at least MaxNumberOfMessages, …" at bounding box center [405, 407] width 0 height 12
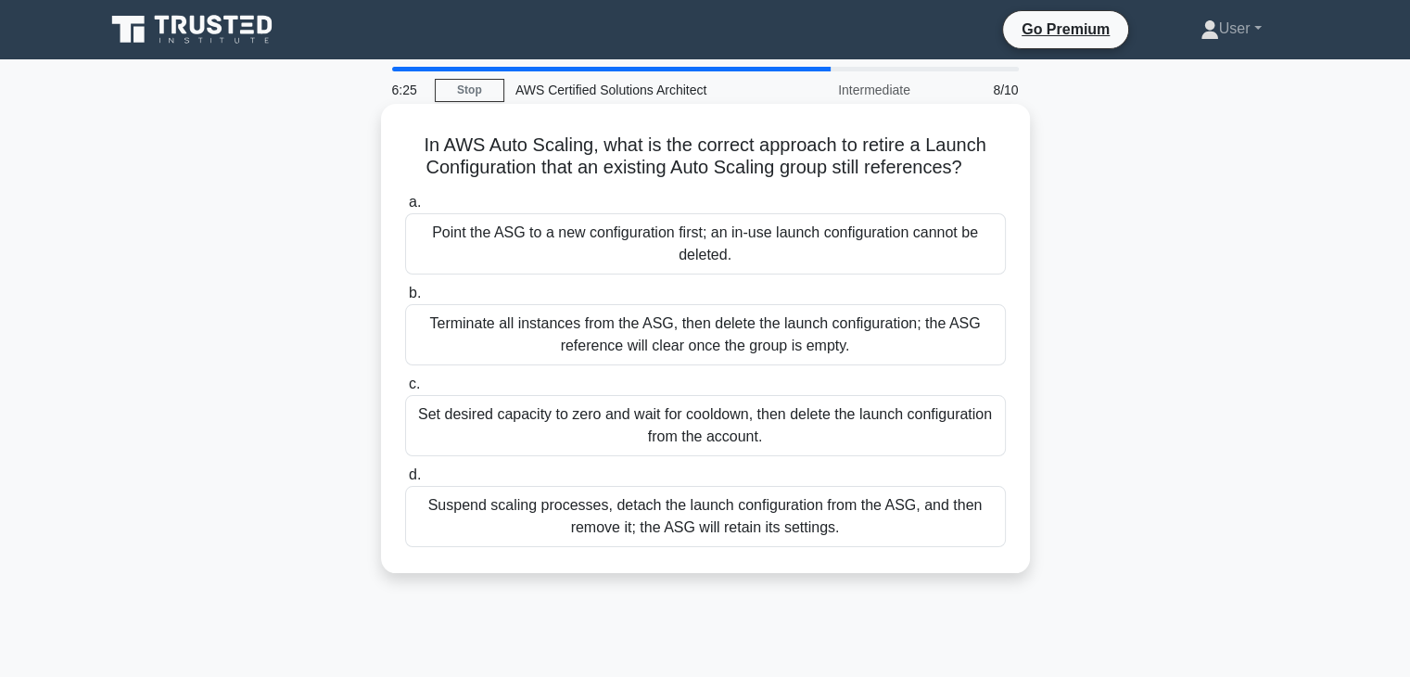
click at [631, 519] on div "Suspend scaling processes, detach the launch configuration from the ASG, and th…" at bounding box center [705, 516] width 601 height 61
click at [405, 481] on input "d. Suspend scaling processes, detach the launch configuration from the ASG, and…" at bounding box center [405, 475] width 0 height 12
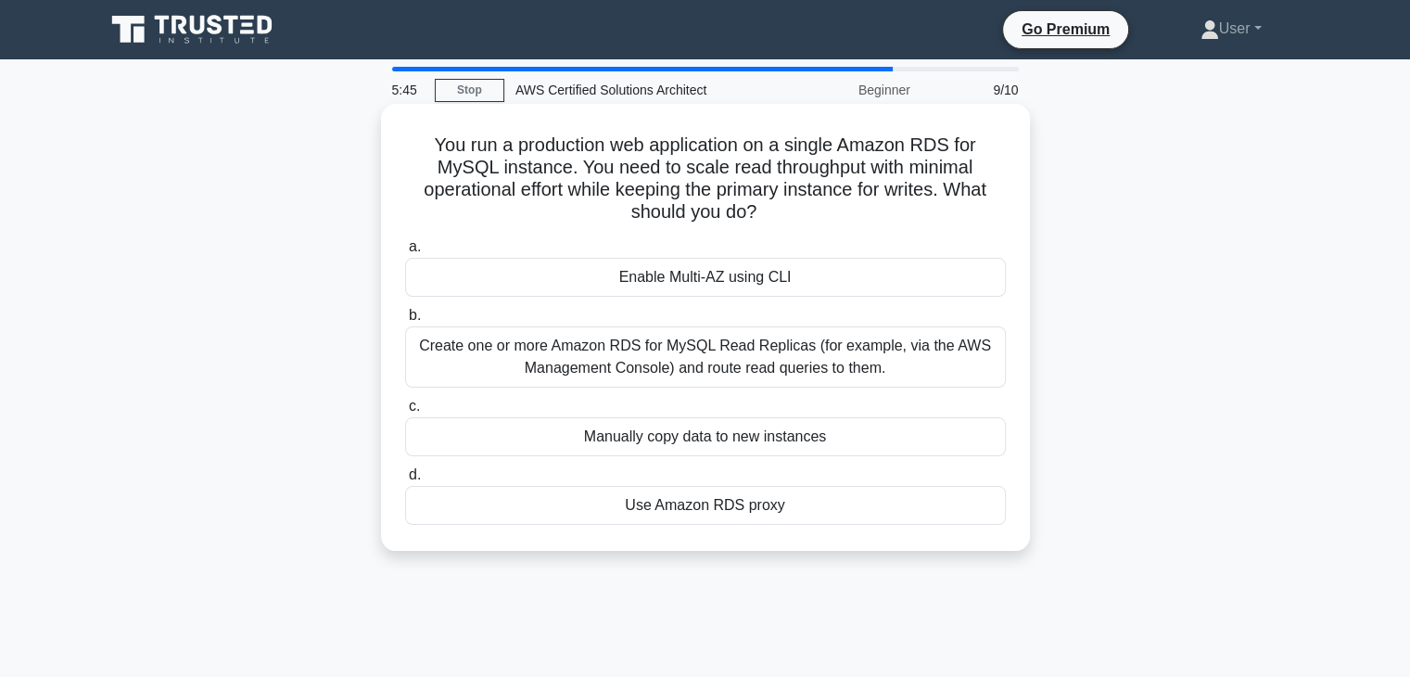
click at [604, 478] on label "d. Use Amazon RDS proxy" at bounding box center [705, 494] width 601 height 61
click at [405, 478] on input "d. Use Amazon RDS proxy" at bounding box center [405, 475] width 0 height 12
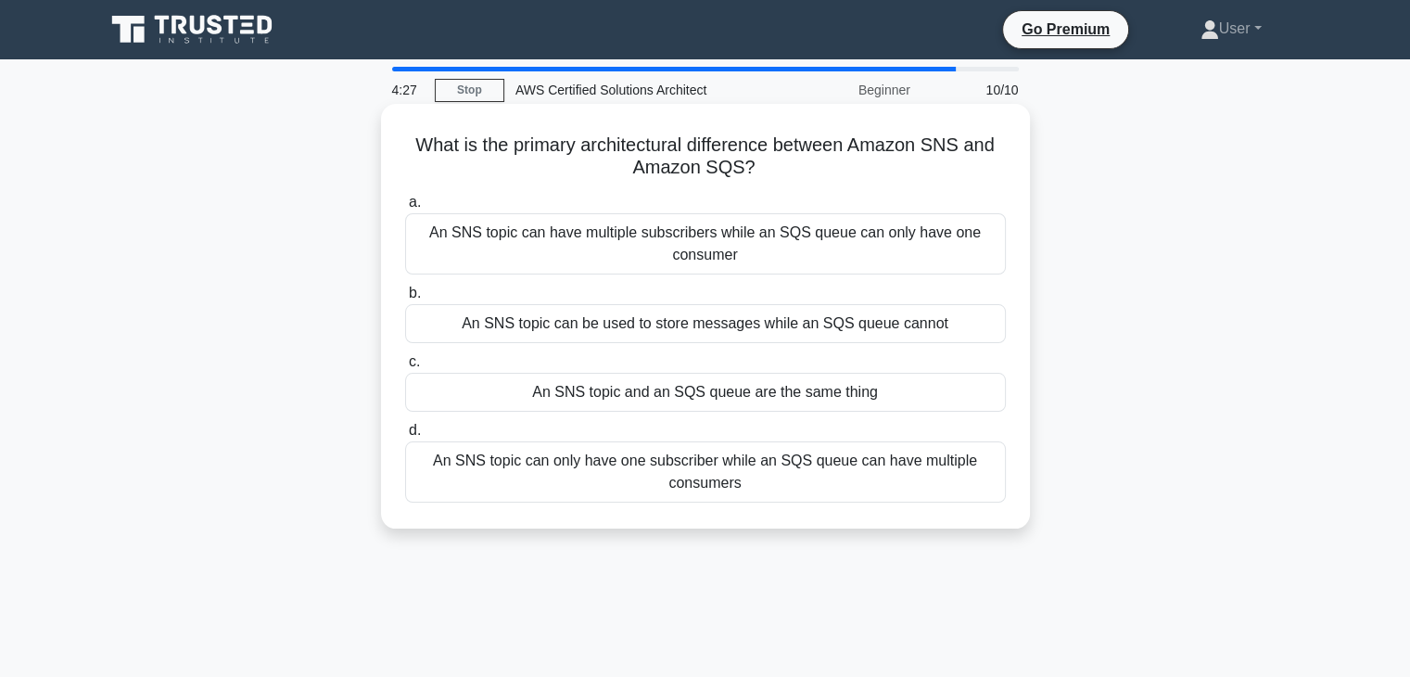
click at [602, 435] on label "d. An SNS topic can only have one subscriber while an SQS queue can have multip…" at bounding box center [705, 460] width 601 height 83
click at [405, 435] on input "d. An SNS topic can only have one subscriber while an SQS queue can have multip…" at bounding box center [405, 431] width 0 height 12
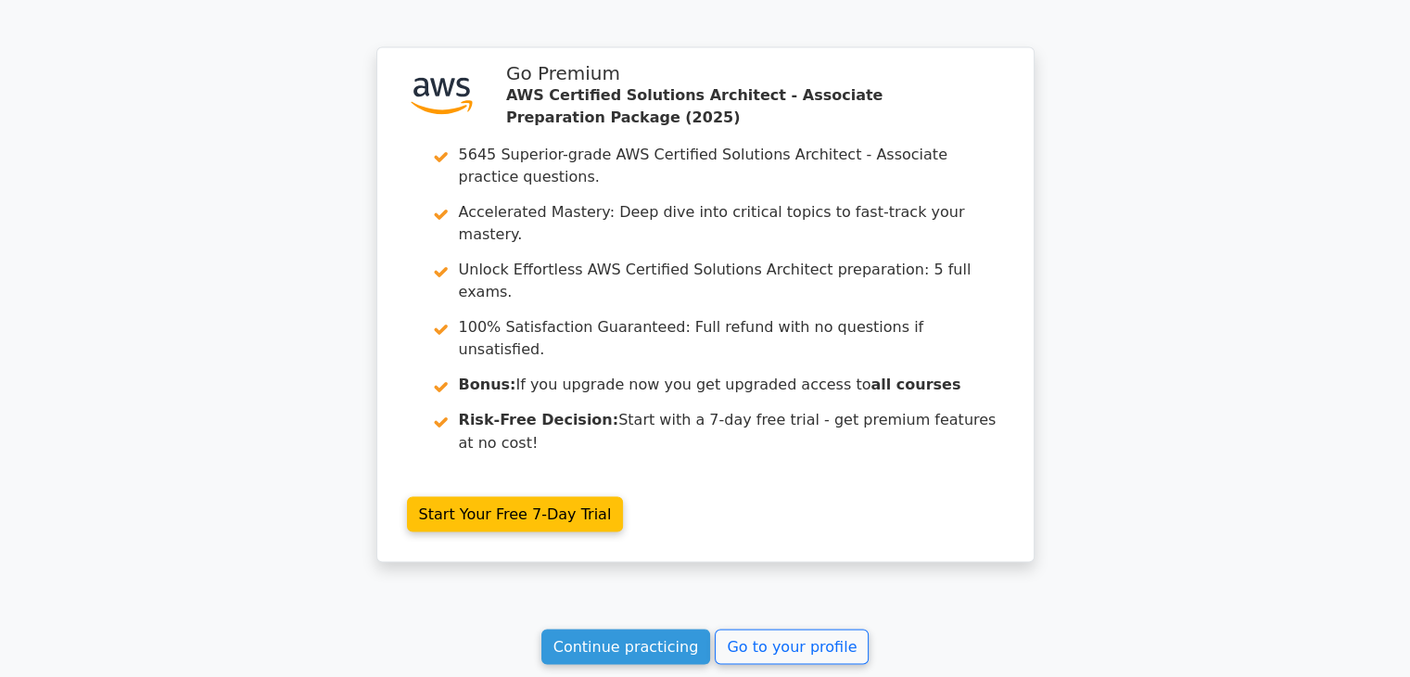
scroll to position [3149, 0]
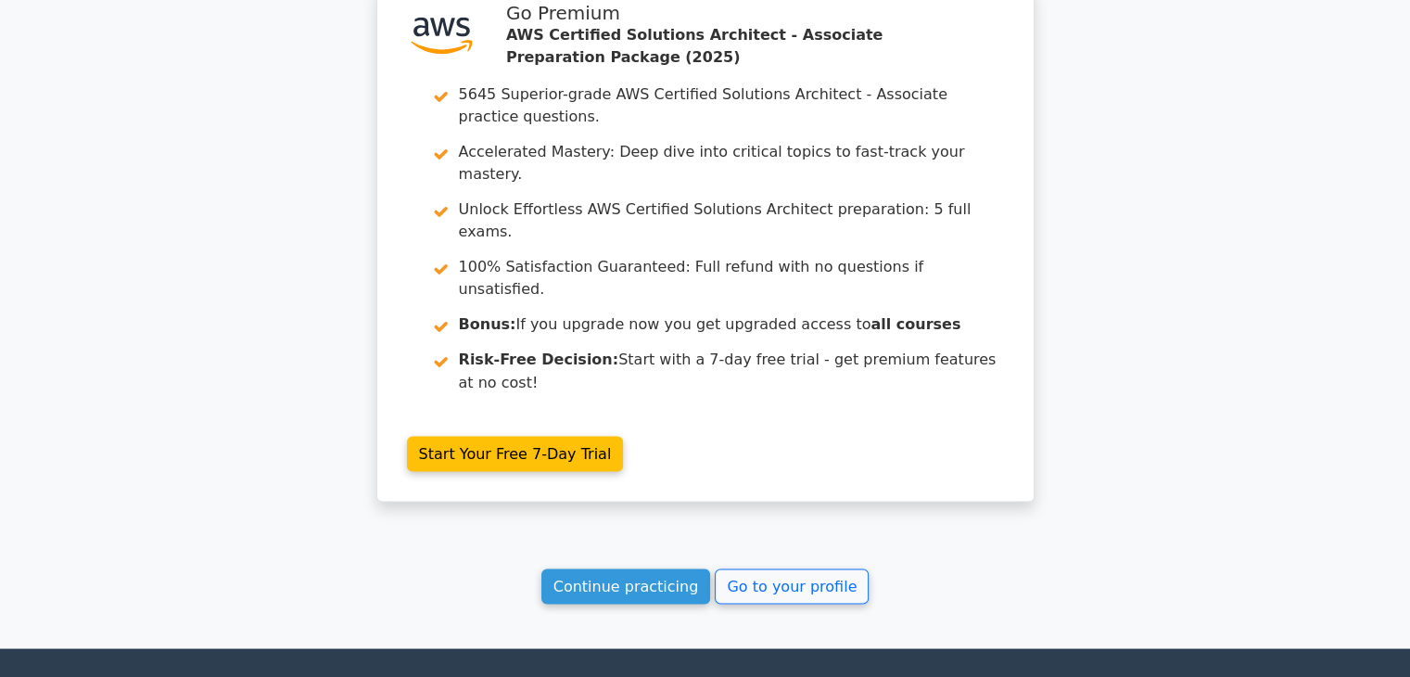
click at [622, 568] on link "Continue practicing" at bounding box center [627, 585] width 170 height 35
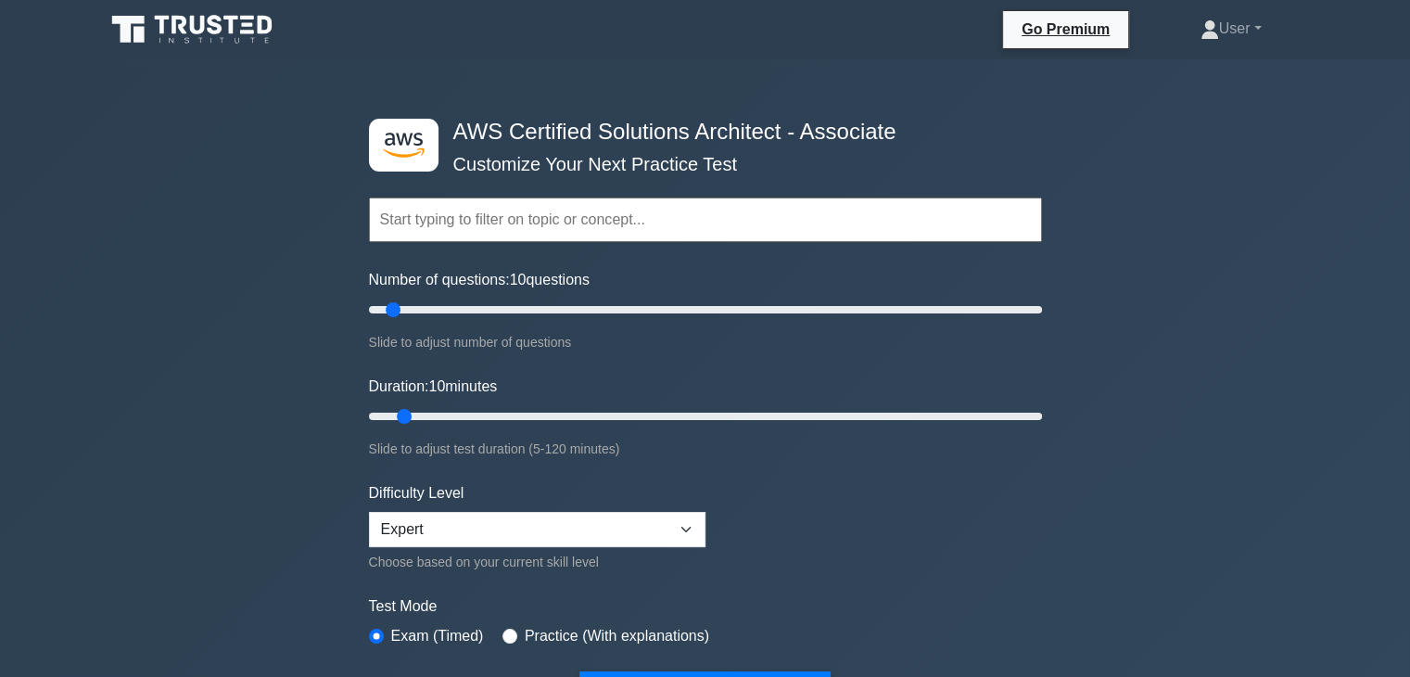
scroll to position [93, 0]
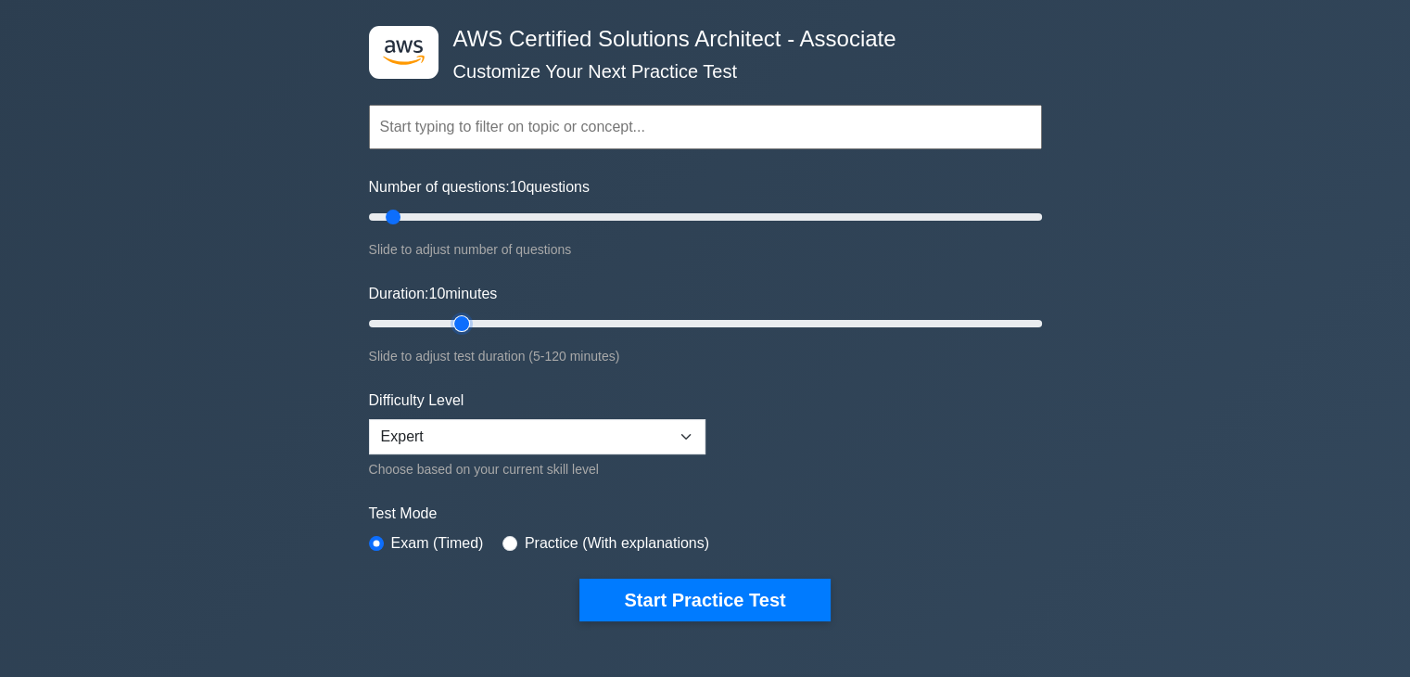
click at [460, 312] on input "Duration: 10 minutes" at bounding box center [705, 323] width 673 height 22
click at [489, 322] on input "Duration: 20 minutes" at bounding box center [705, 323] width 673 height 22
click at [437, 318] on input "Duration: 25 minutes" at bounding box center [705, 323] width 673 height 22
click at [438, 319] on input "Duration: 15 minutes" at bounding box center [705, 323] width 673 height 22
click at [478, 317] on input "Duration: 15 minutes" at bounding box center [705, 323] width 673 height 22
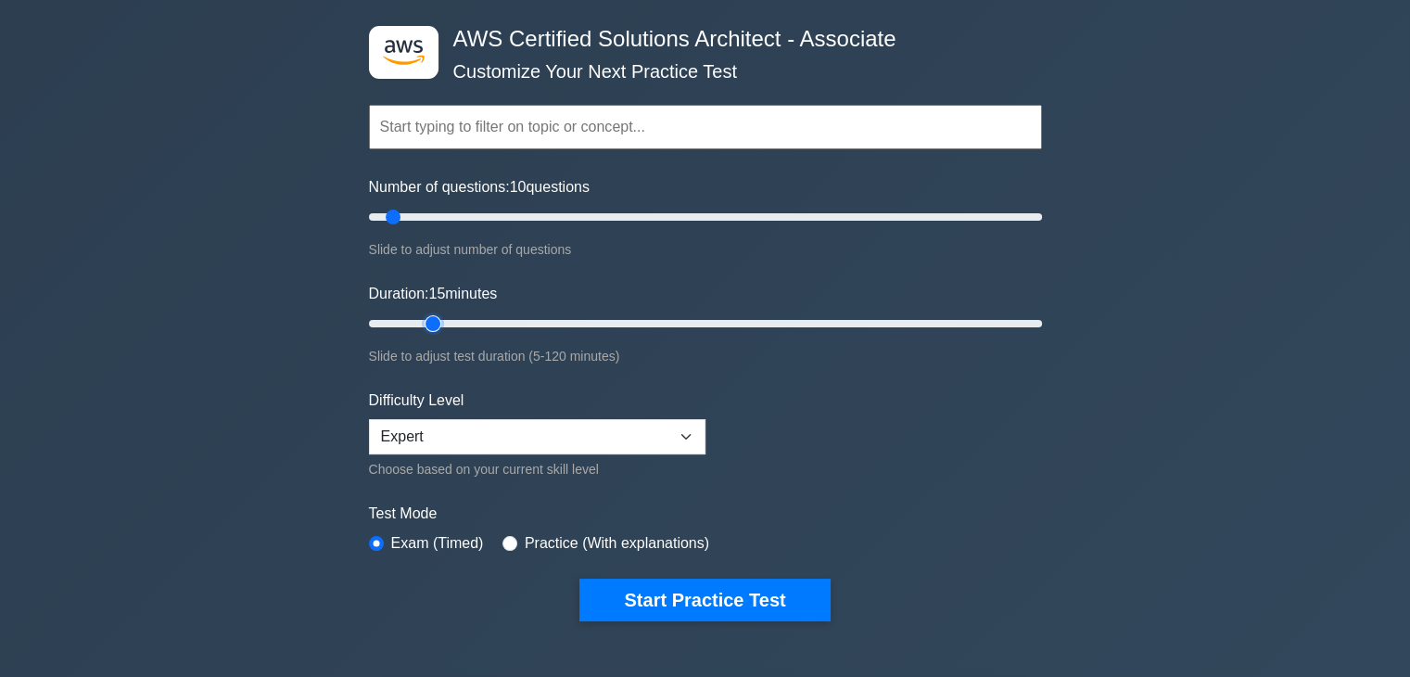
click at [433, 317] on input "Duration: 15 minutes" at bounding box center [705, 323] width 673 height 22
type input "20"
click at [460, 318] on input "Duration: 20 minutes" at bounding box center [705, 323] width 673 height 22
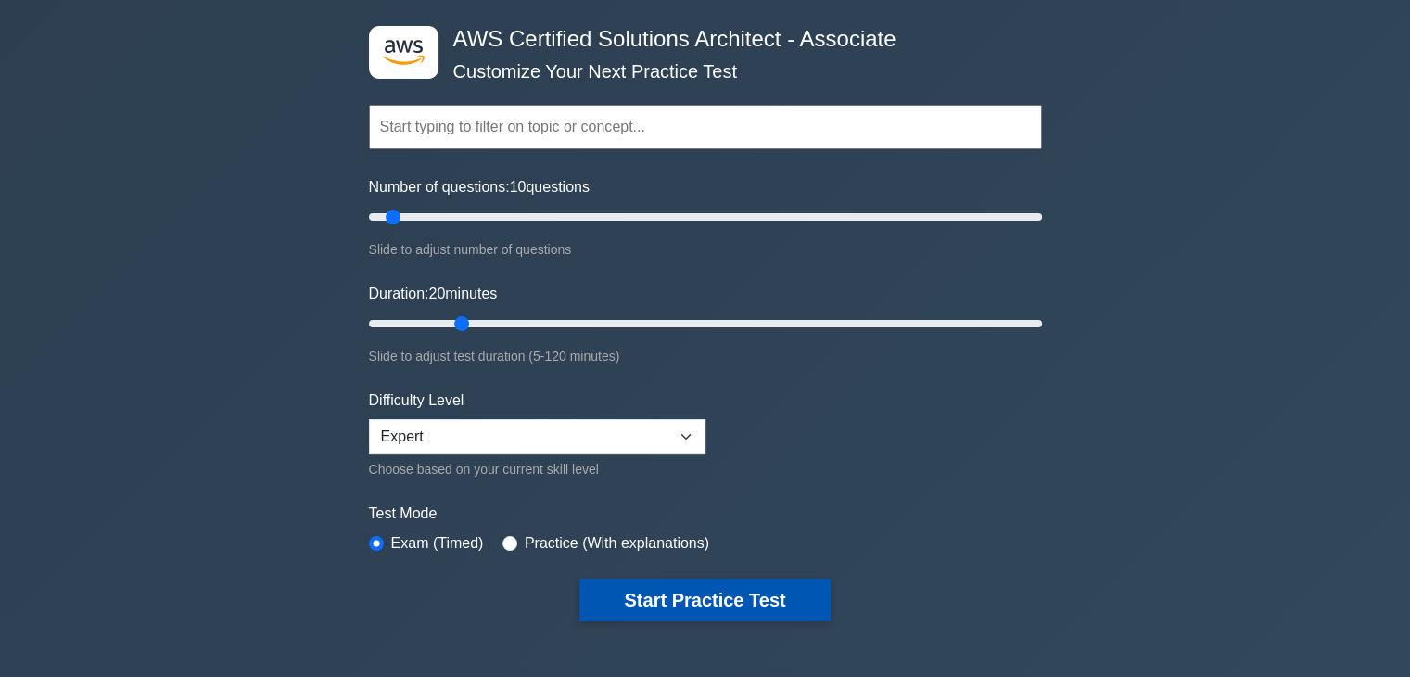
click at [686, 600] on button "Start Practice Test" at bounding box center [705, 600] width 250 height 43
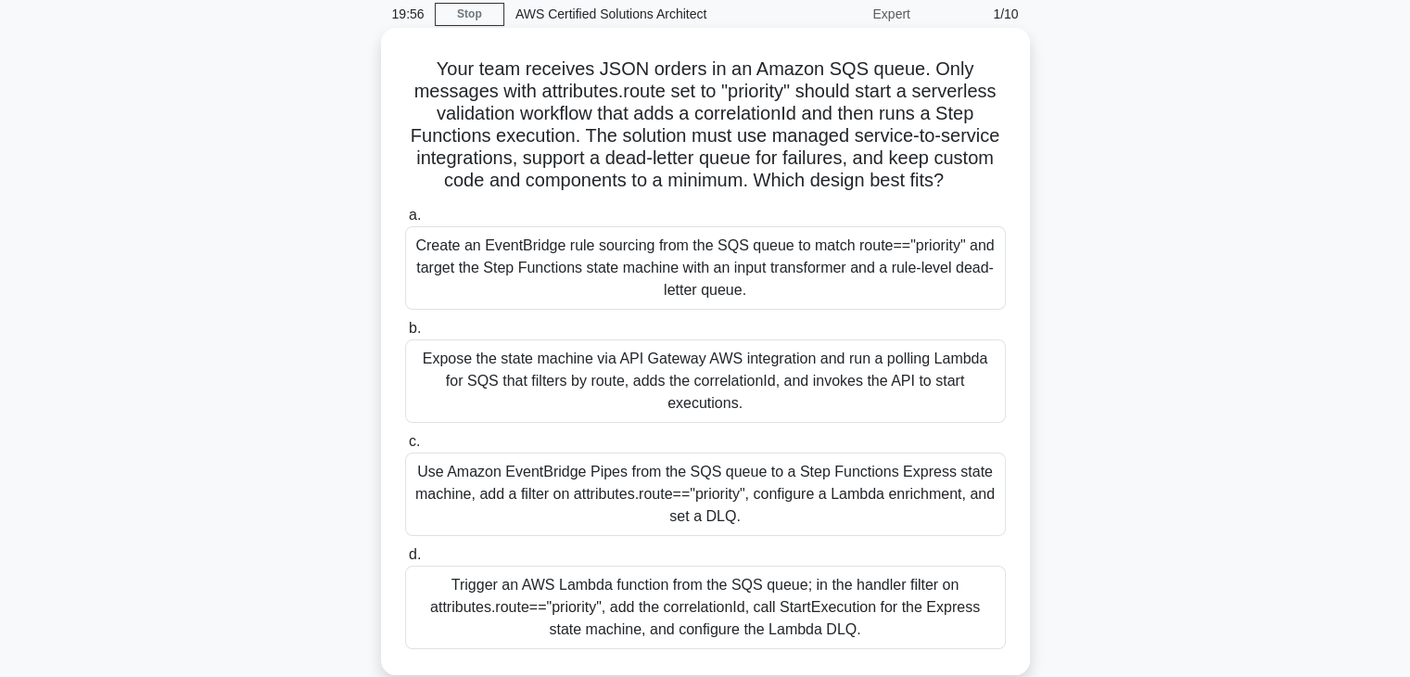
scroll to position [73, 0]
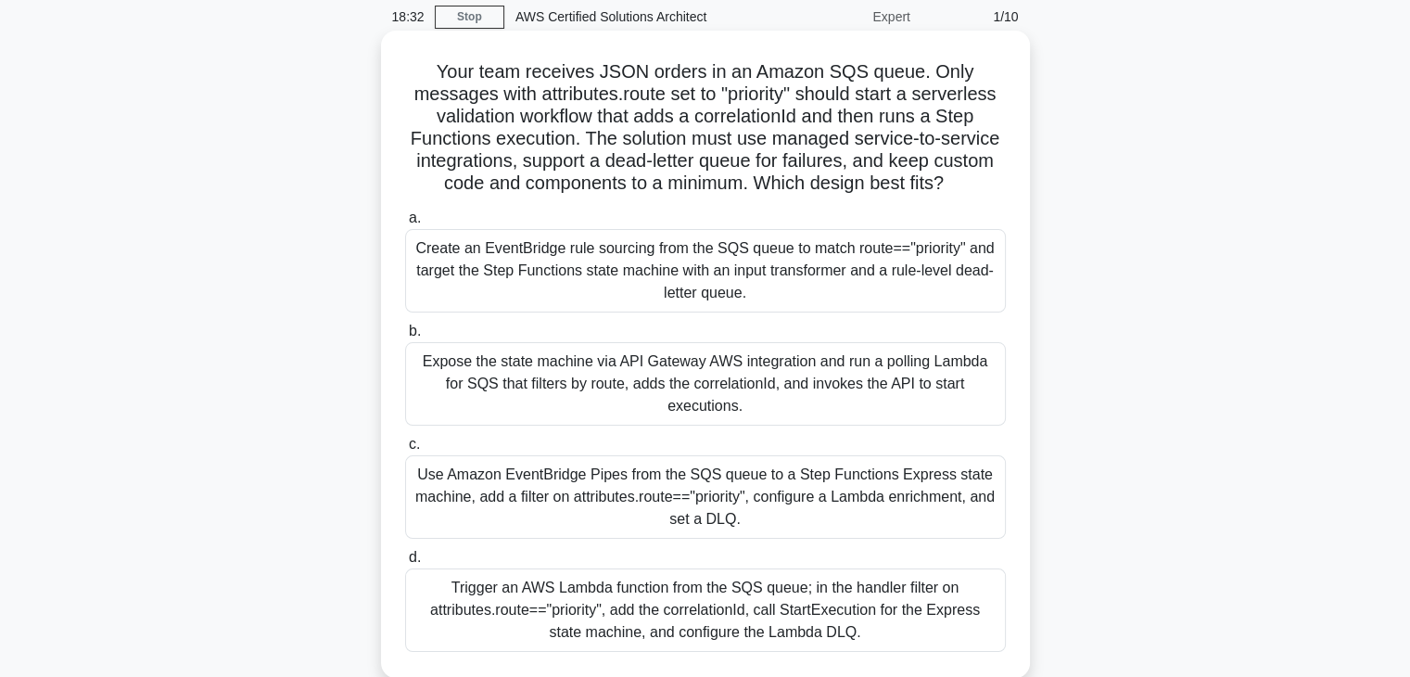
click at [542, 327] on label "b. Expose the state machine via API Gateway AWS integration and run a polling L…" at bounding box center [705, 373] width 601 height 106
click at [405, 327] on input "b. Expose the state machine via API Gateway AWS integration and run a polling L…" at bounding box center [405, 331] width 0 height 12
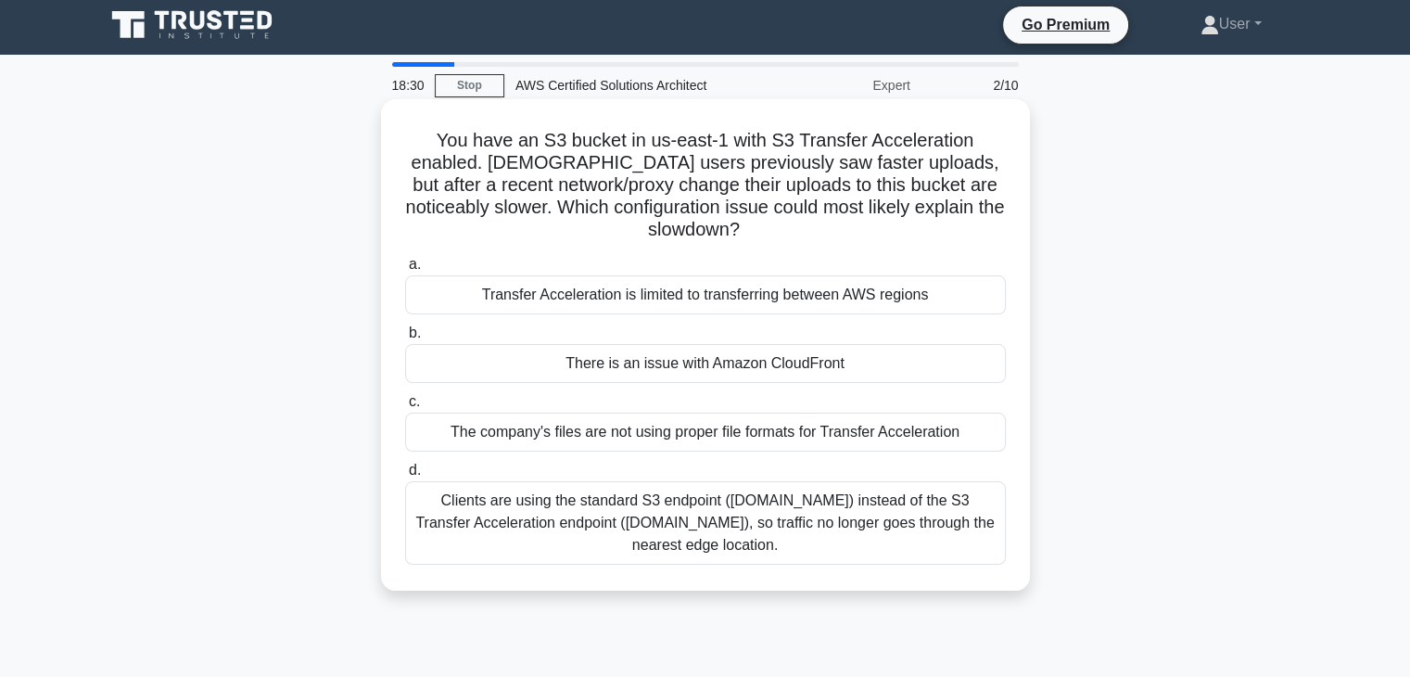
scroll to position [0, 0]
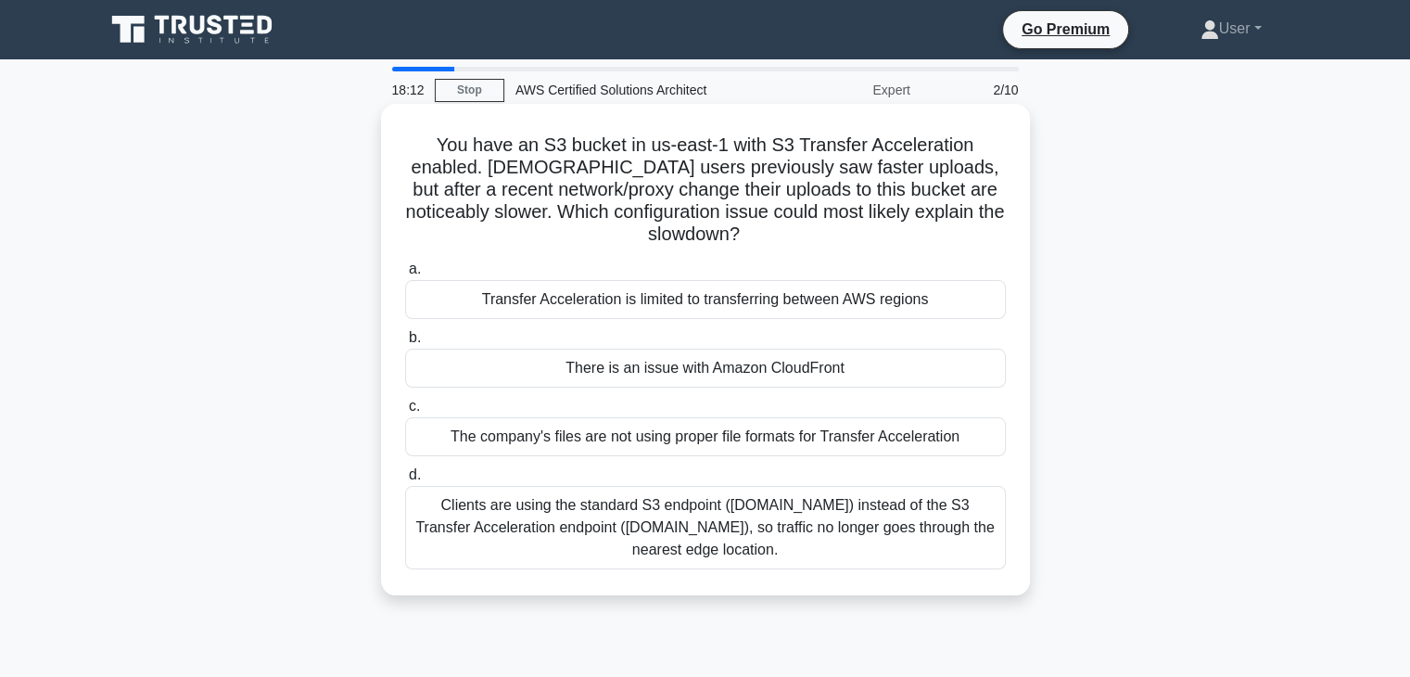
click at [552, 446] on div "The company's files are not using proper file formats for Transfer Acceleration" at bounding box center [705, 436] width 601 height 39
click at [405, 413] on input "c. The company's files are not using proper file formats for Transfer Accelerat…" at bounding box center [405, 407] width 0 height 12
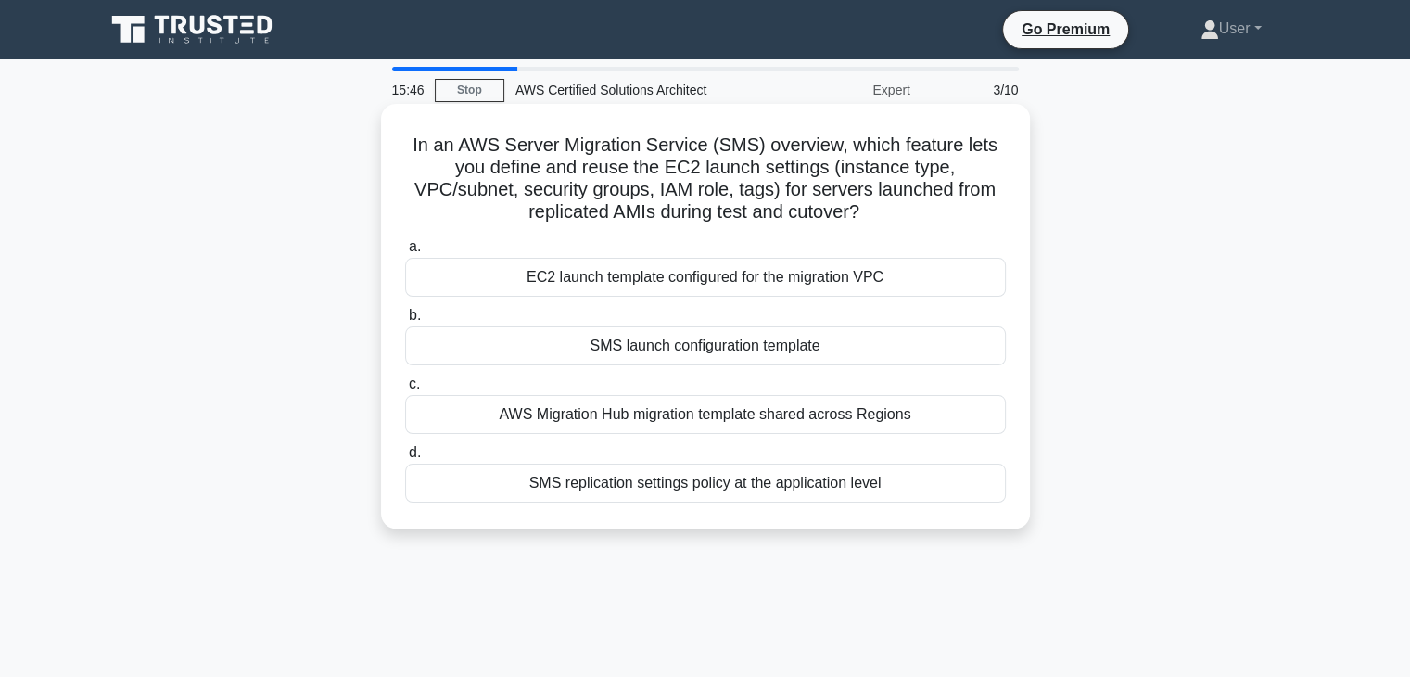
click at [800, 242] on label "a. EC2 launch template configured for the migration VPC" at bounding box center [705, 266] width 601 height 61
click at [405, 242] on input "a. EC2 launch template configured for the migration VPC" at bounding box center [405, 247] width 0 height 12
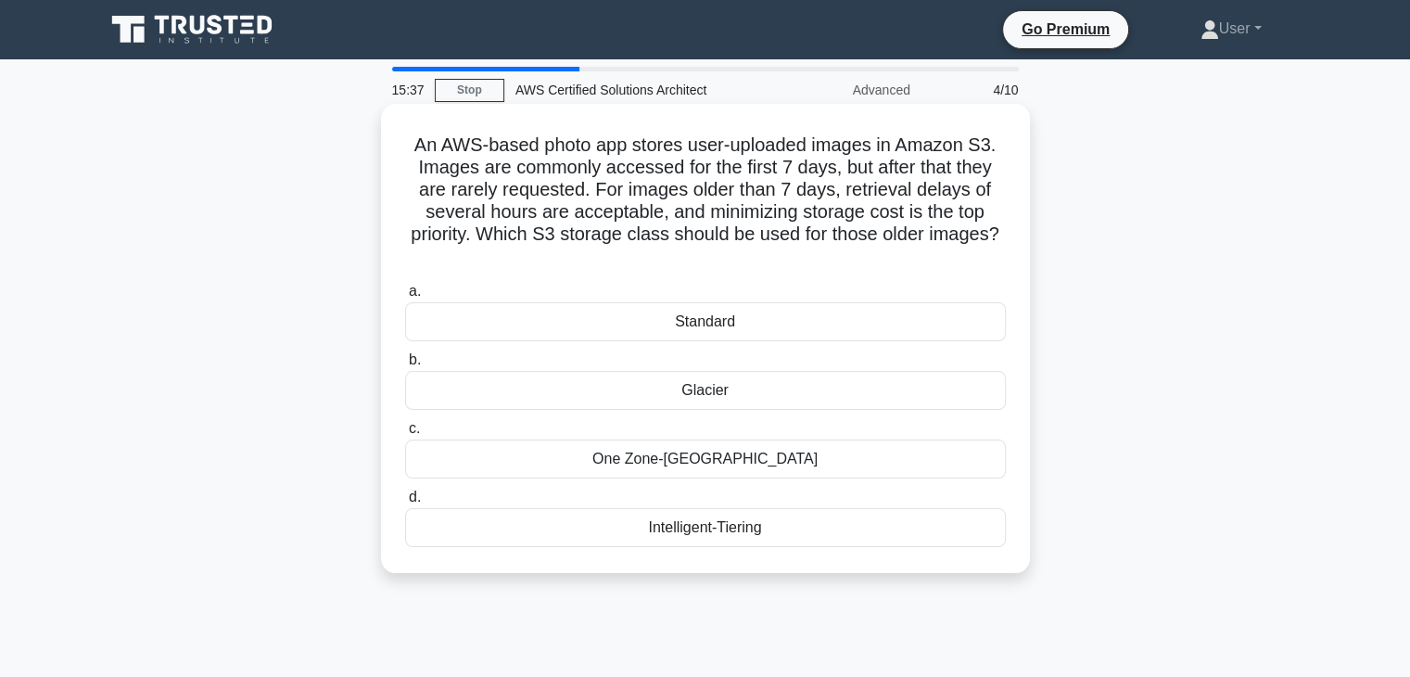
click at [781, 495] on label "d. Intelligent-Tiering" at bounding box center [705, 516] width 601 height 61
click at [405, 495] on input "d. Intelligent-Tiering" at bounding box center [405, 497] width 0 height 12
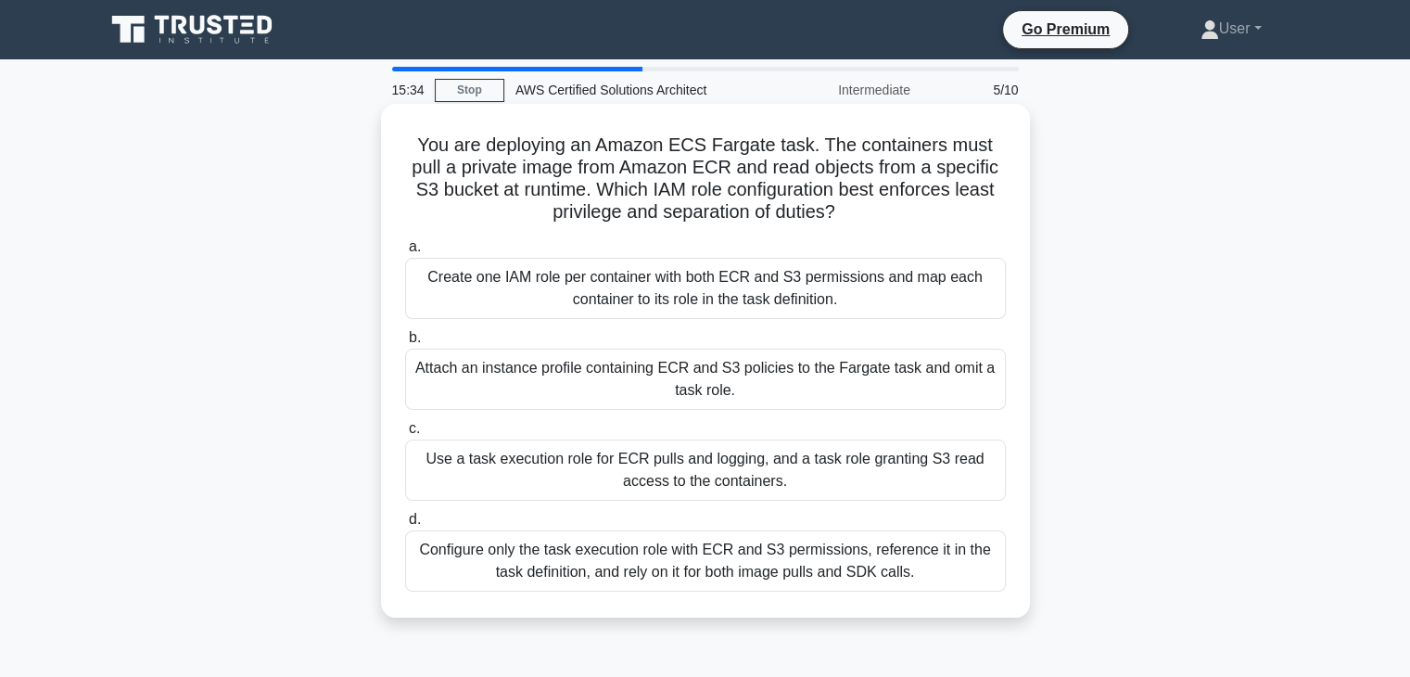
drag, startPoint x: 787, startPoint y: 480, endPoint x: 459, endPoint y: 419, distance: 333.9
click at [459, 419] on label "c. Use a task execution role for ECR pulls and logging, and a task role grantin…" at bounding box center [705, 458] width 601 height 83
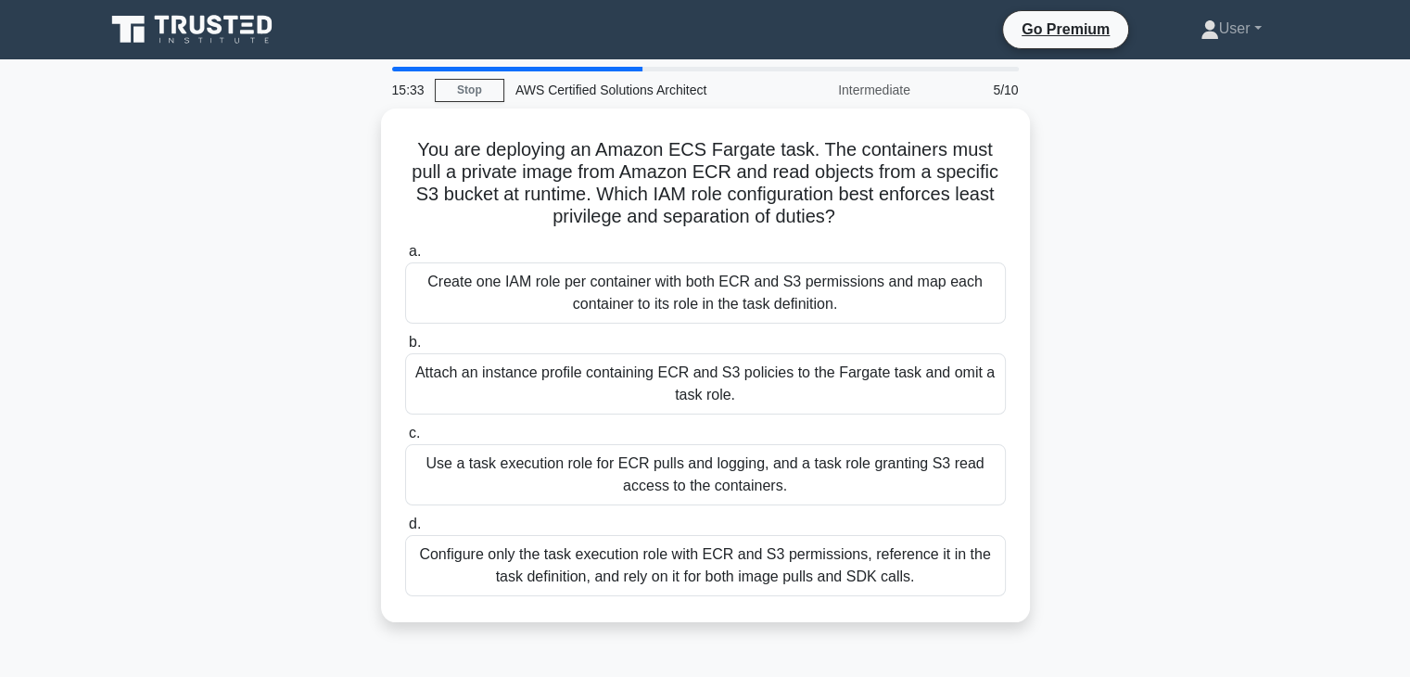
click at [1124, 415] on div "You are deploying an Amazon ECS Fargate task. The containers must pull a privat…" at bounding box center [706, 376] width 1224 height 536
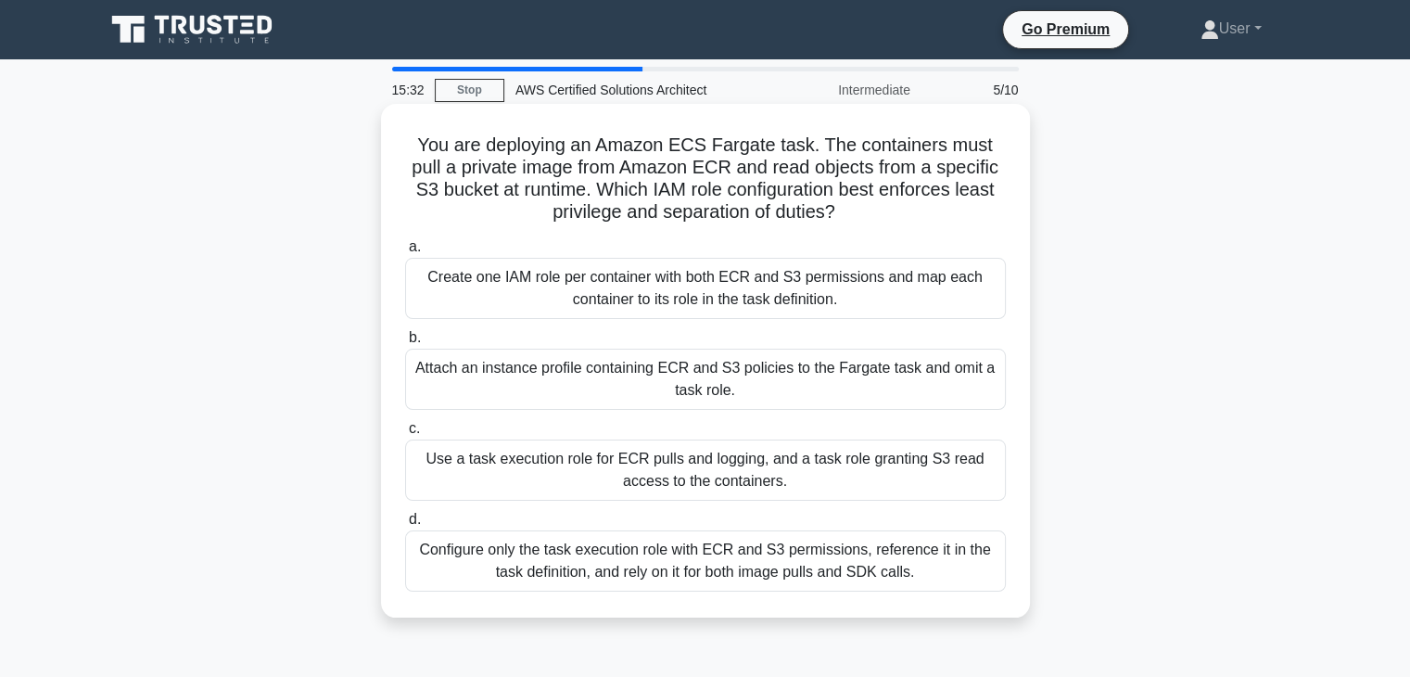
click at [874, 521] on label "d. Configure only the task execution role with ECR and S3 permissions, referenc…" at bounding box center [705, 549] width 601 height 83
click at [405, 521] on input "d. Configure only the task execution role with ECR and S3 permissions, referenc…" at bounding box center [405, 520] width 0 height 12
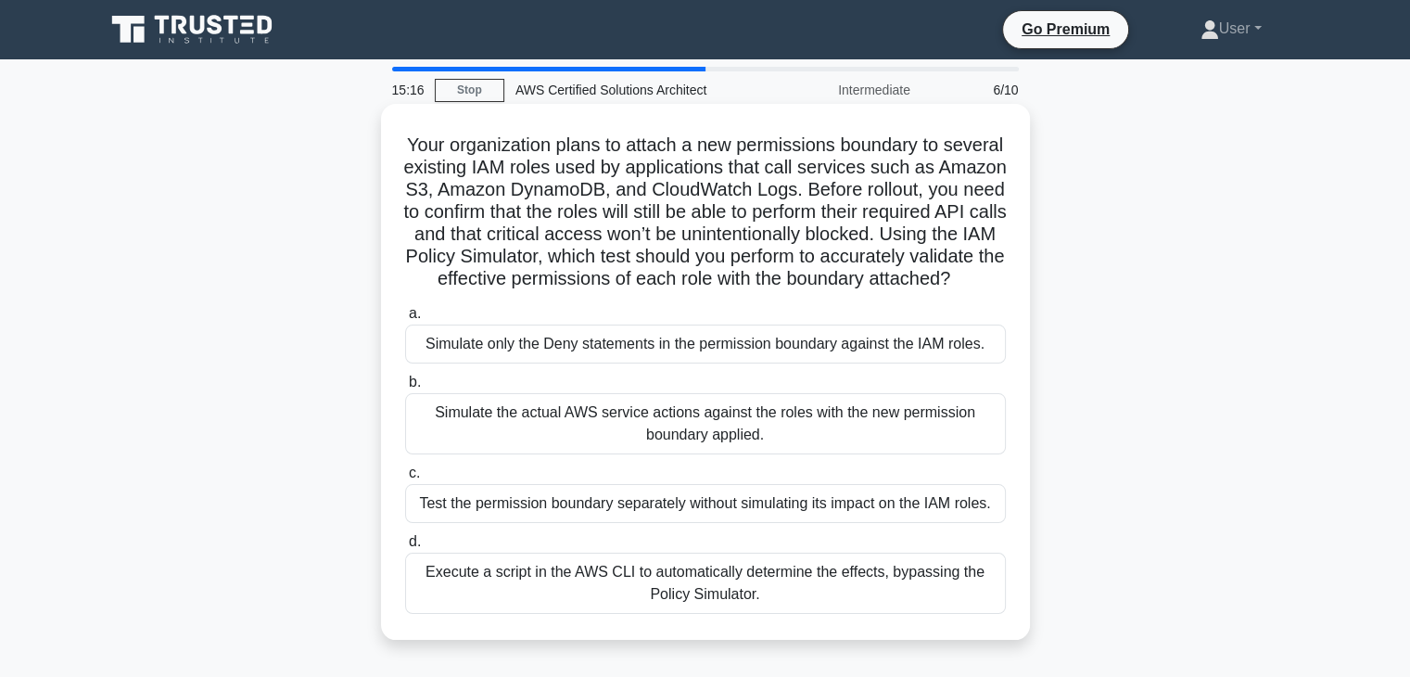
click at [631, 395] on label "b. Simulate the actual AWS service actions against the roles with the new permi…" at bounding box center [705, 412] width 601 height 83
click at [405, 389] on input "b. Simulate the actual AWS service actions against the roles with the new permi…" at bounding box center [405, 382] width 0 height 12
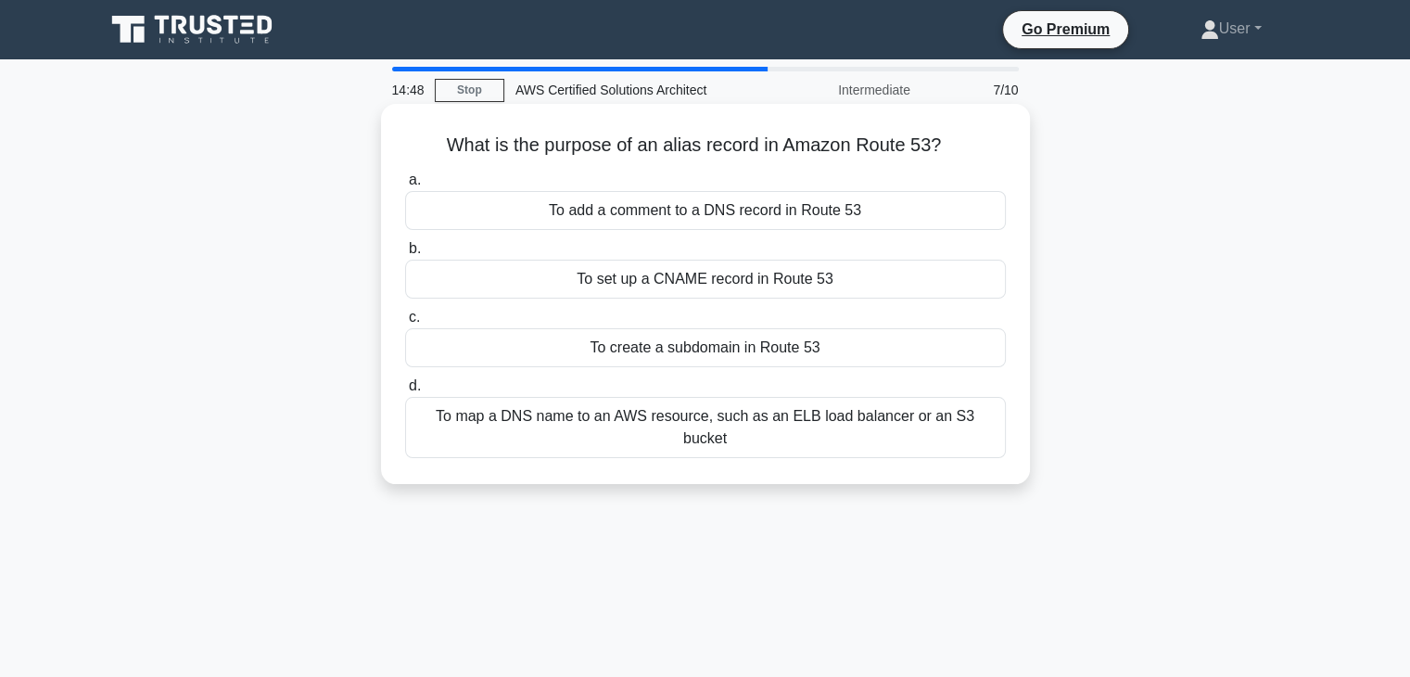
click at [588, 312] on label "c. To create a subdomain in Route 53" at bounding box center [705, 336] width 601 height 61
click at [405, 312] on input "c. To create a subdomain in Route 53" at bounding box center [405, 318] width 0 height 12
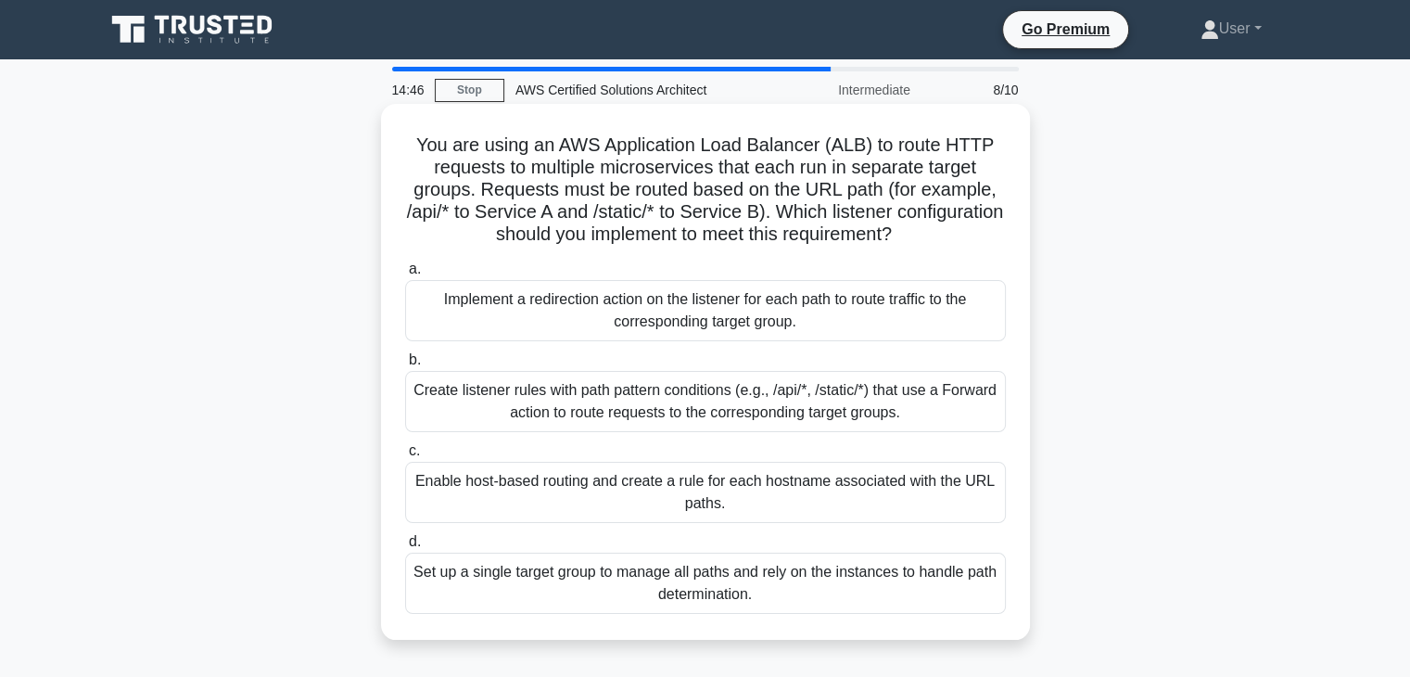
click at [682, 528] on div "a. Implement a redirection action on the listener for each path to route traffi…" at bounding box center [705, 435] width 623 height 363
click at [667, 352] on label "b. Create listener rules with path pattern conditions (e.g., /api/*, /static/*)…" at bounding box center [705, 390] width 601 height 83
click at [405, 354] on input "b. Create listener rules with path pattern conditions (e.g., /api/*, /static/*)…" at bounding box center [405, 360] width 0 height 12
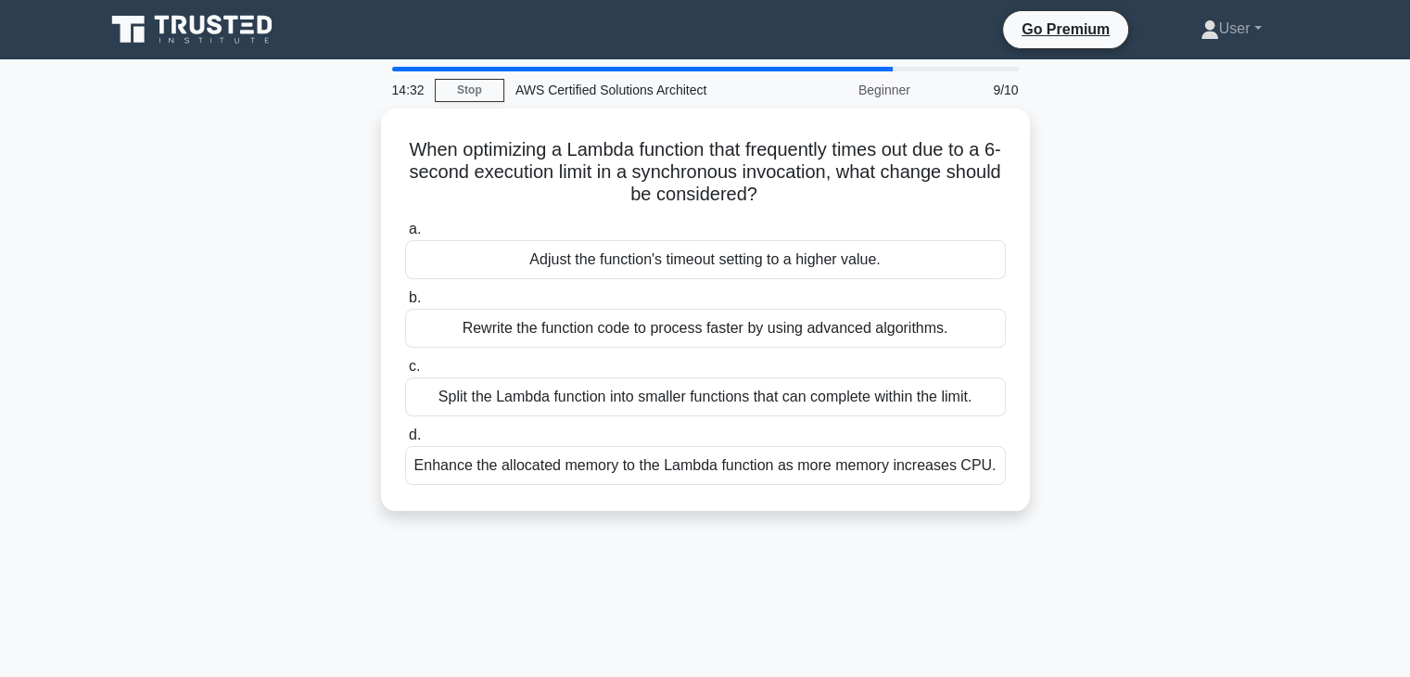
click at [667, 355] on label "c. Split the Lambda function into smaller functions that can complete within th…" at bounding box center [705, 385] width 601 height 61
click at [405, 361] on input "c. Split the Lambda function into smaller functions that can complete within th…" at bounding box center [405, 367] width 0 height 12
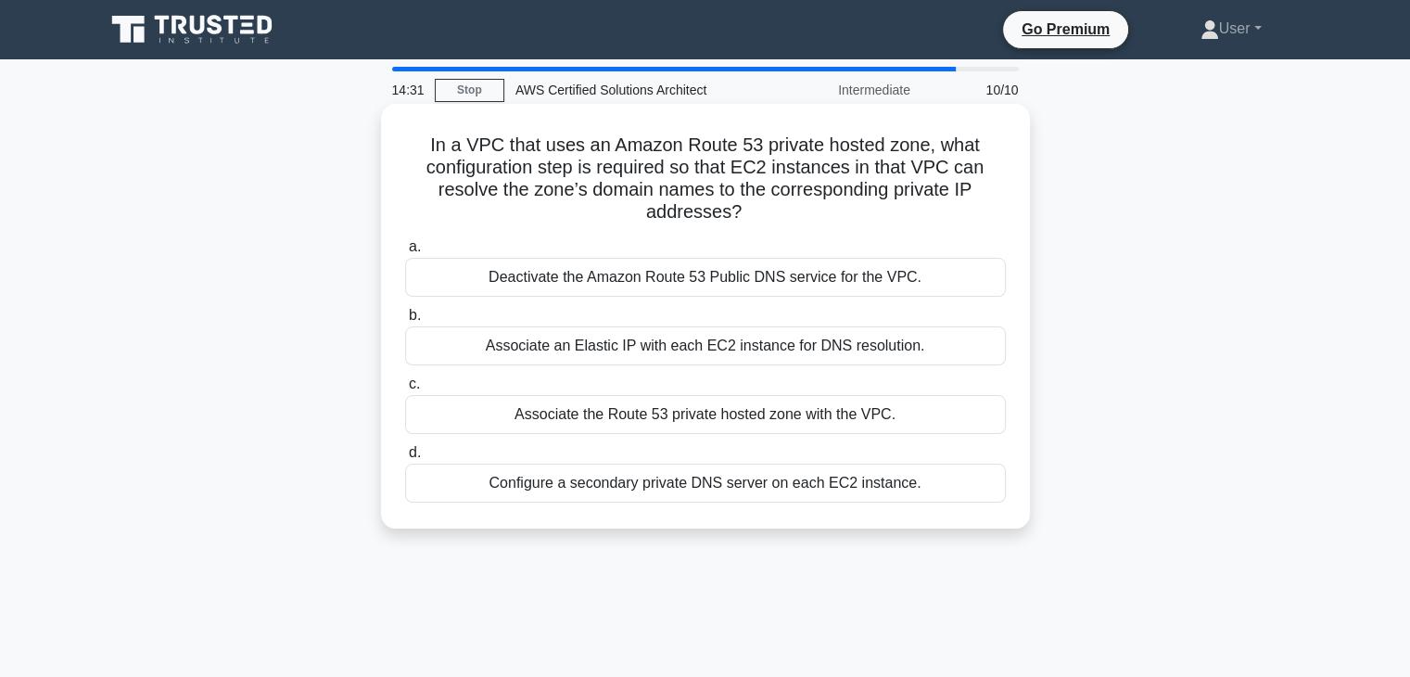
click at [664, 374] on label "c. Associate the Route 53 private hosted zone with the VPC." at bounding box center [705, 403] width 601 height 61
click at [405, 378] on input "c. Associate the Route 53 private hosted zone with the VPC." at bounding box center [405, 384] width 0 height 12
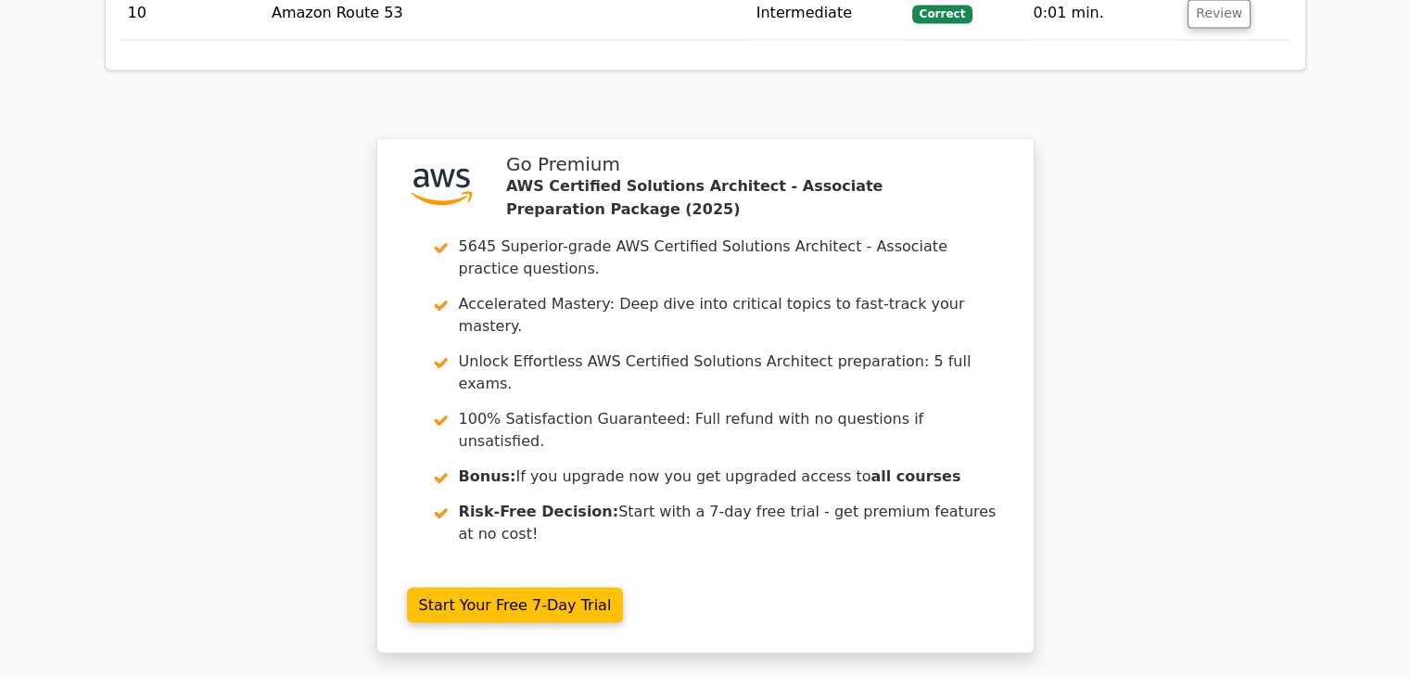
scroll to position [3440, 0]
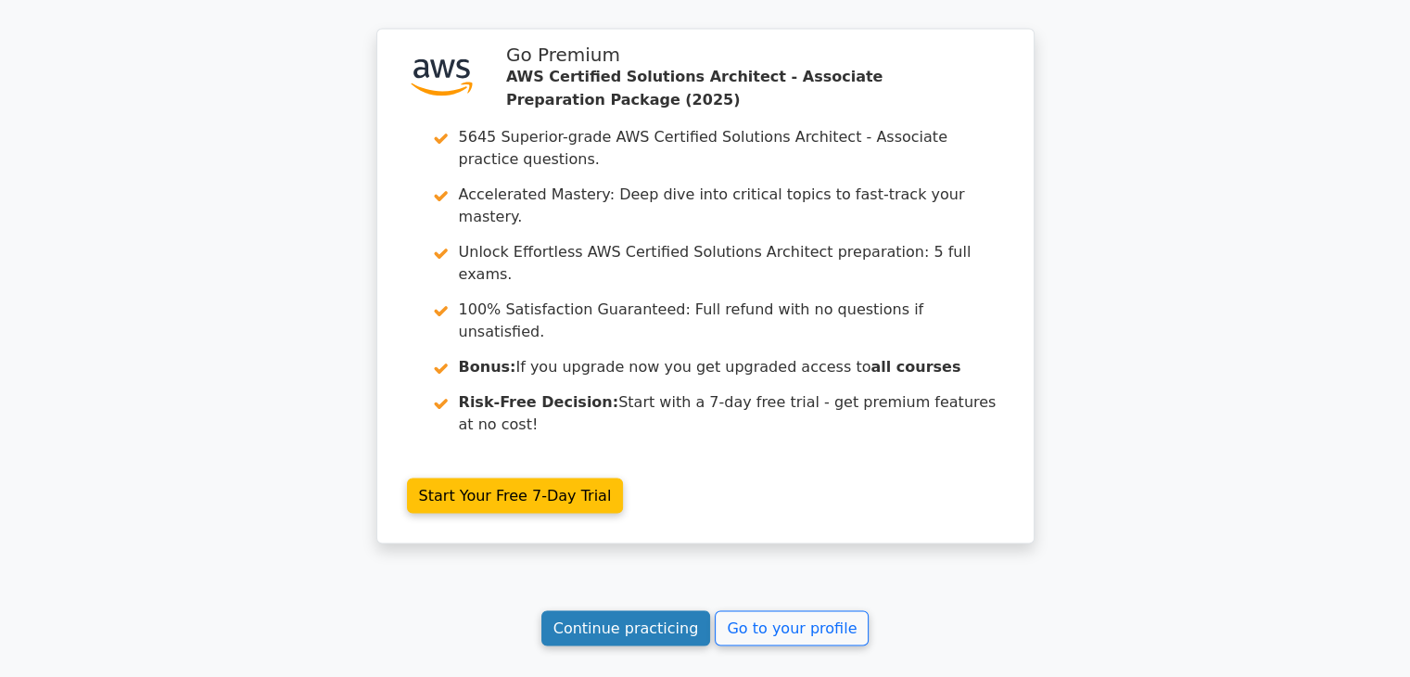
click at [639, 610] on link "Continue practicing" at bounding box center [627, 627] width 170 height 35
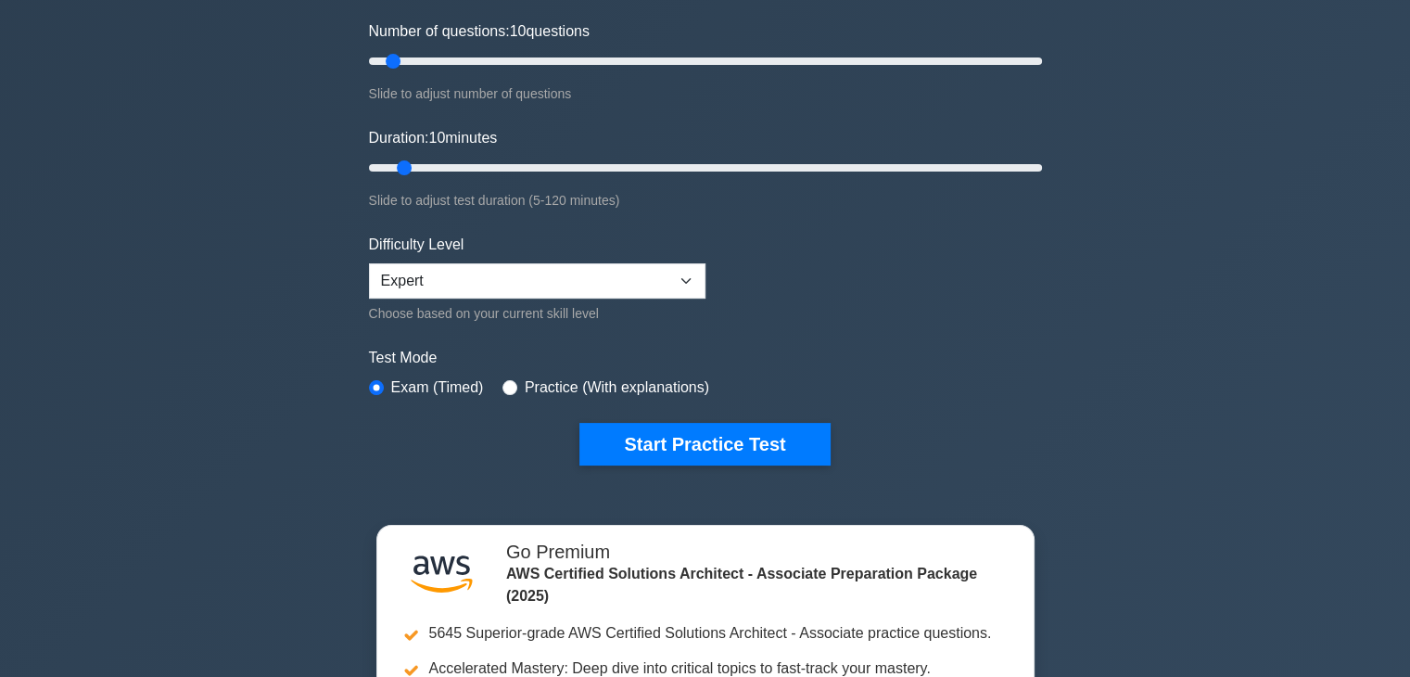
scroll to position [278, 0]
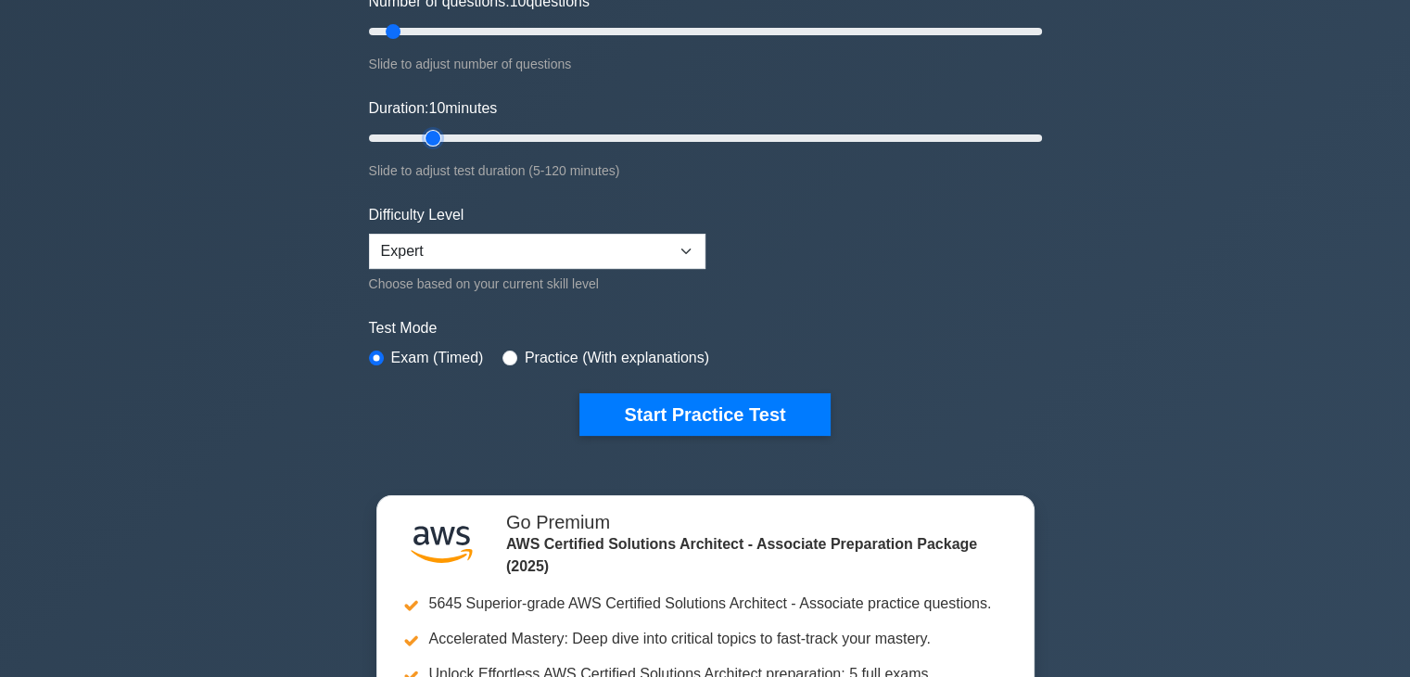
click at [439, 134] on input "Duration: 10 minutes" at bounding box center [705, 138] width 673 height 22
type input "20"
click at [452, 132] on input "Duration: 15 minutes" at bounding box center [705, 138] width 673 height 22
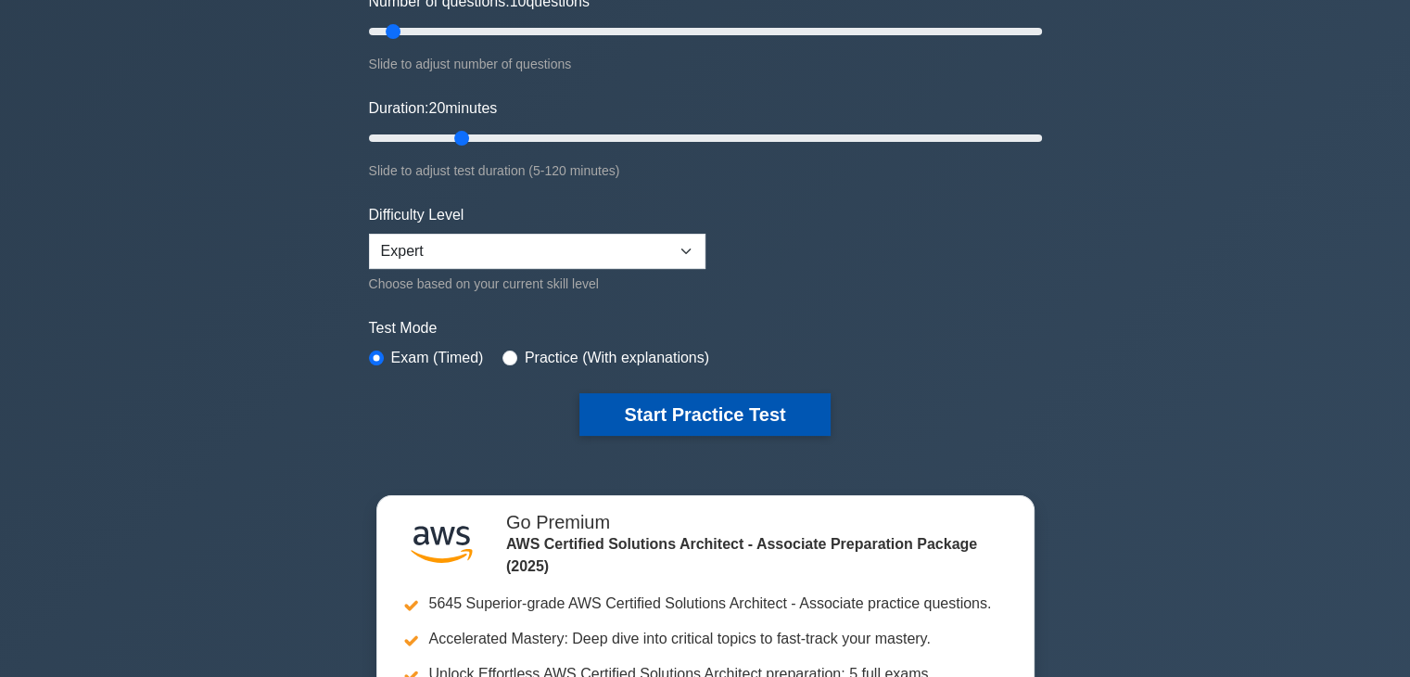
click at [715, 426] on button "Start Practice Test" at bounding box center [705, 414] width 250 height 43
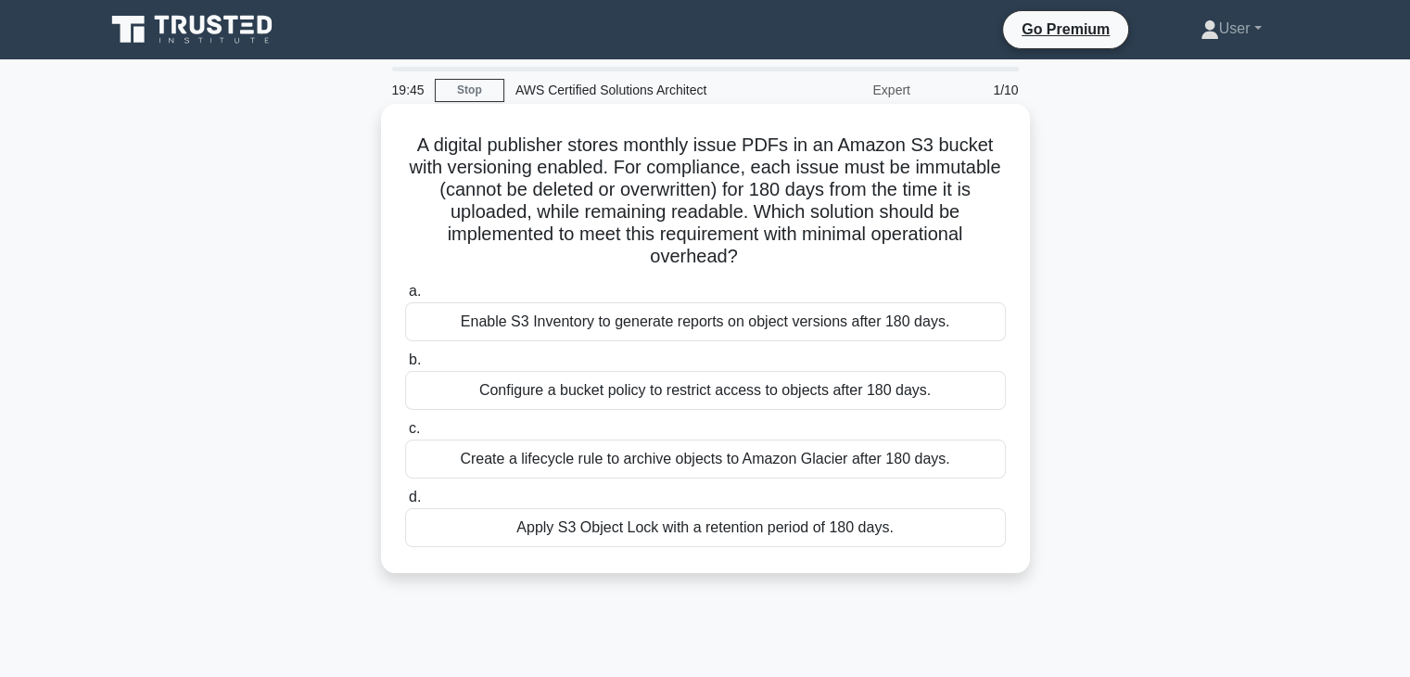
click at [736, 257] on h5 "A digital publisher stores monthly issue PDFs in an Amazon S3 bucket with versi…" at bounding box center [705, 201] width 605 height 135
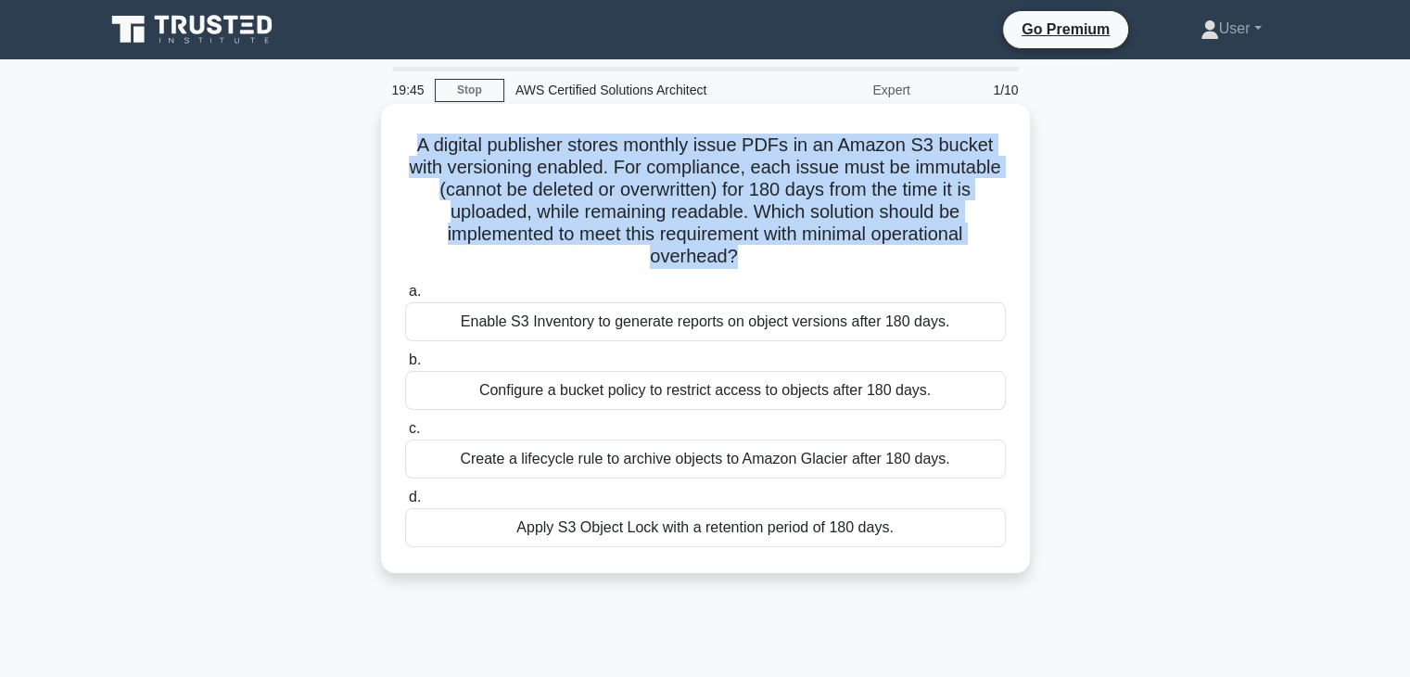
click at [736, 257] on h5 "A digital publisher stores monthly issue PDFs in an Amazon S3 bucket with versi…" at bounding box center [705, 201] width 605 height 135
click at [734, 257] on h5 "A digital publisher stores monthly issue PDFs in an Amazon S3 bucket with versi…" at bounding box center [705, 201] width 605 height 135
drag, startPoint x: 734, startPoint y: 257, endPoint x: 401, endPoint y: 134, distance: 355.5
click at [401, 134] on div "A digital publisher stores monthly issue PDFs in an Amazon S3 bucket with versi…" at bounding box center [706, 338] width 634 height 454
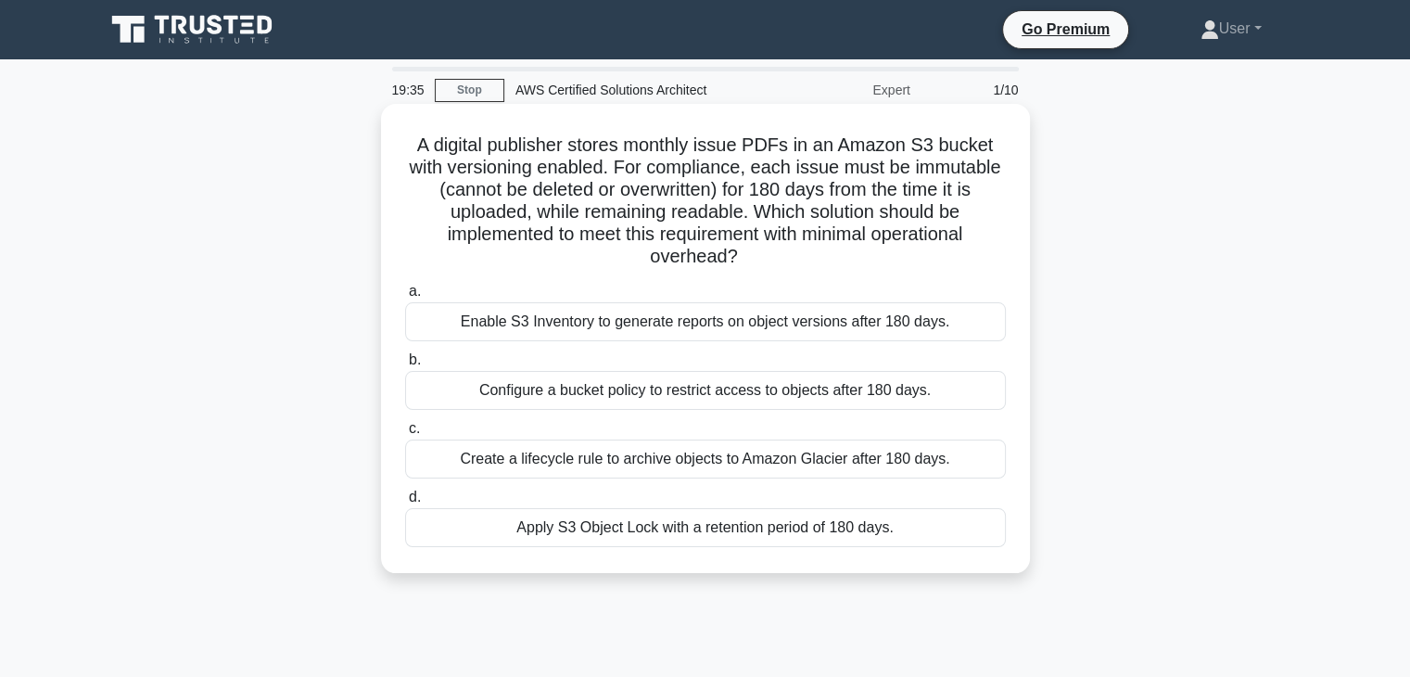
click at [739, 254] on icon ".spinner_0XTQ{transform-origin:center;animation:spinner_y6GP .75s linear infini…" at bounding box center [749, 258] width 22 height 22
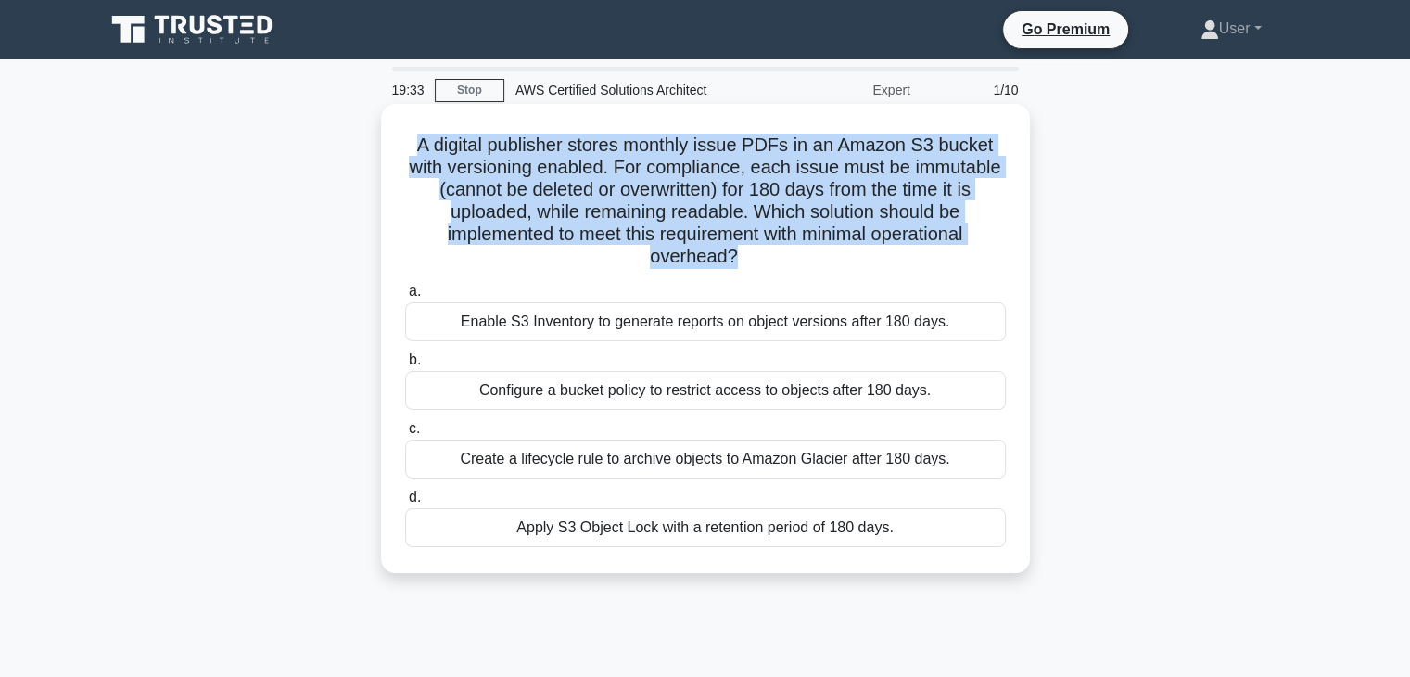
click at [739, 254] on icon ".spinner_0XTQ{transform-origin:center;animation:spinner_y6GP .75s linear infini…" at bounding box center [749, 258] width 22 height 22
click at [739, 252] on icon ".spinner_0XTQ{transform-origin:center;animation:spinner_y6GP .75s linear infini…" at bounding box center [749, 258] width 22 height 22
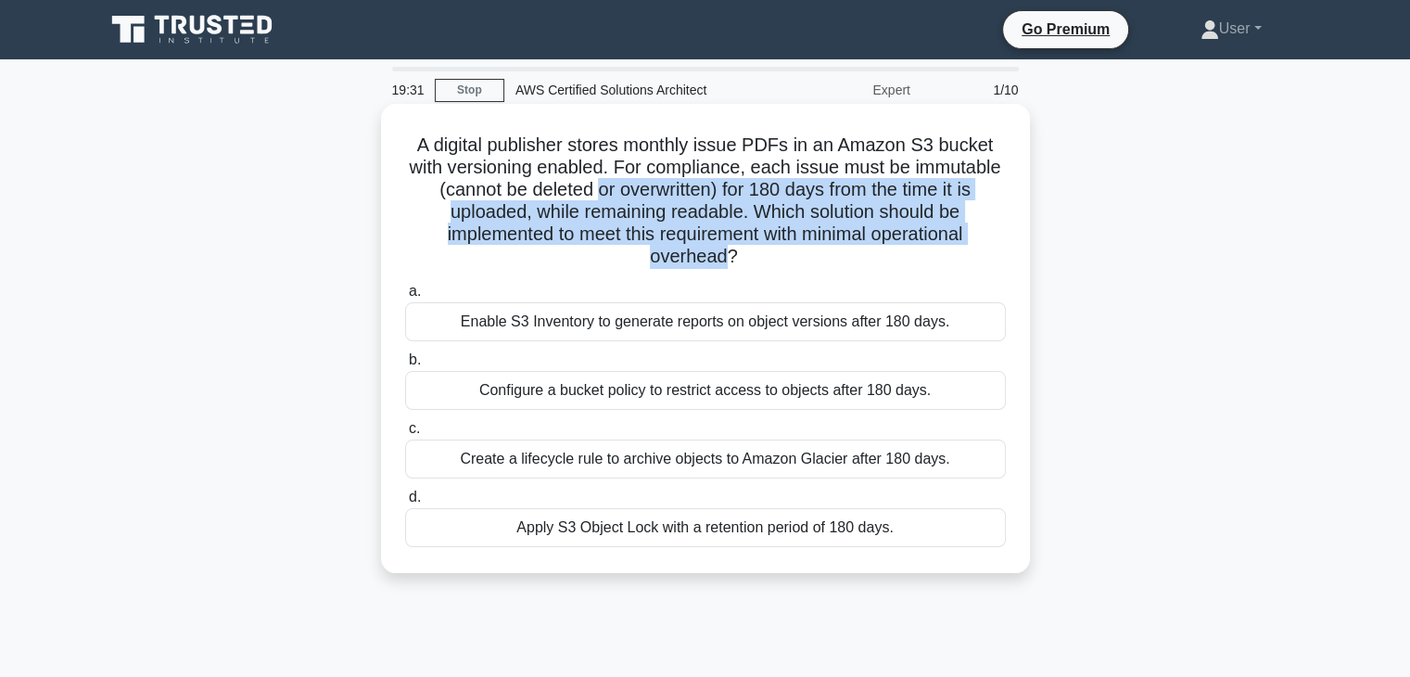
drag, startPoint x: 731, startPoint y: 253, endPoint x: 597, endPoint y: 196, distance: 145.4
click at [597, 196] on h5 "A digital publisher stores monthly issue PDFs in an Amazon S3 bucket with versi…" at bounding box center [705, 201] width 605 height 135
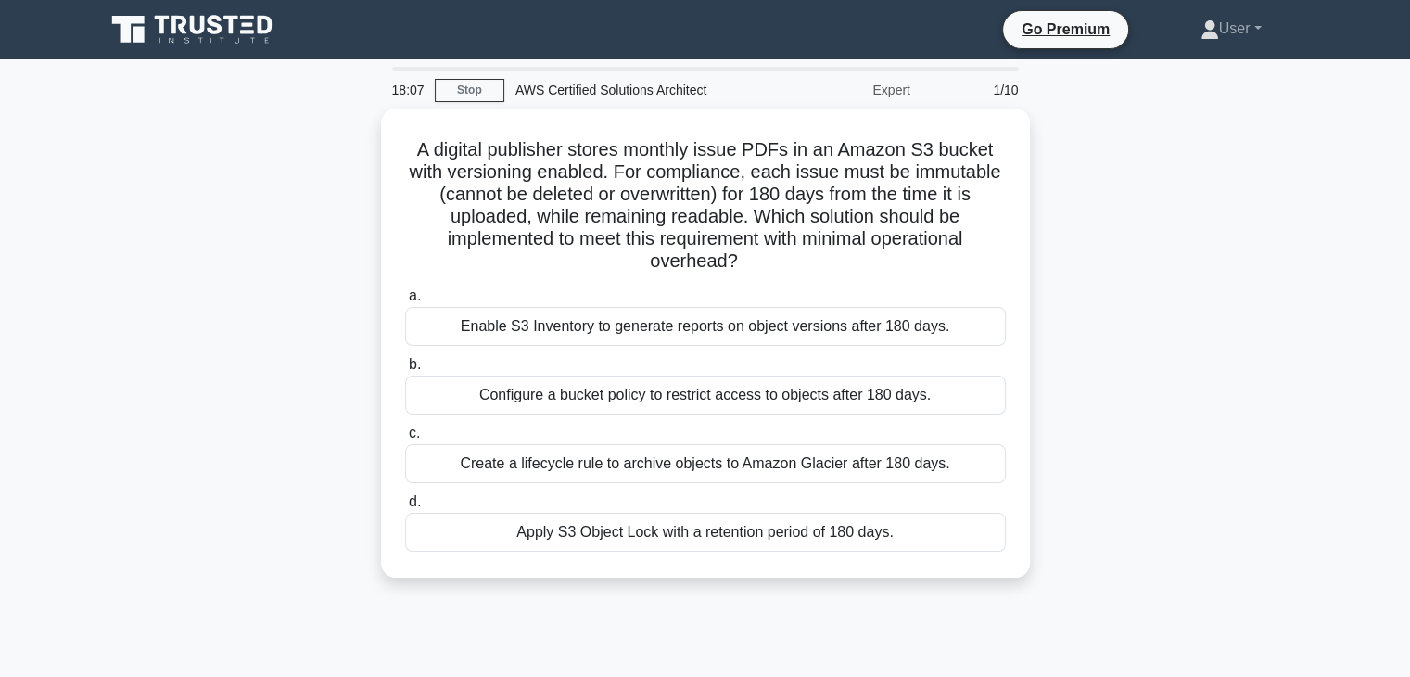
click at [1027, 586] on div "A digital publisher stores monthly issue PDFs in an Amazon S3 bucket with versi…" at bounding box center [706, 353] width 1224 height 491
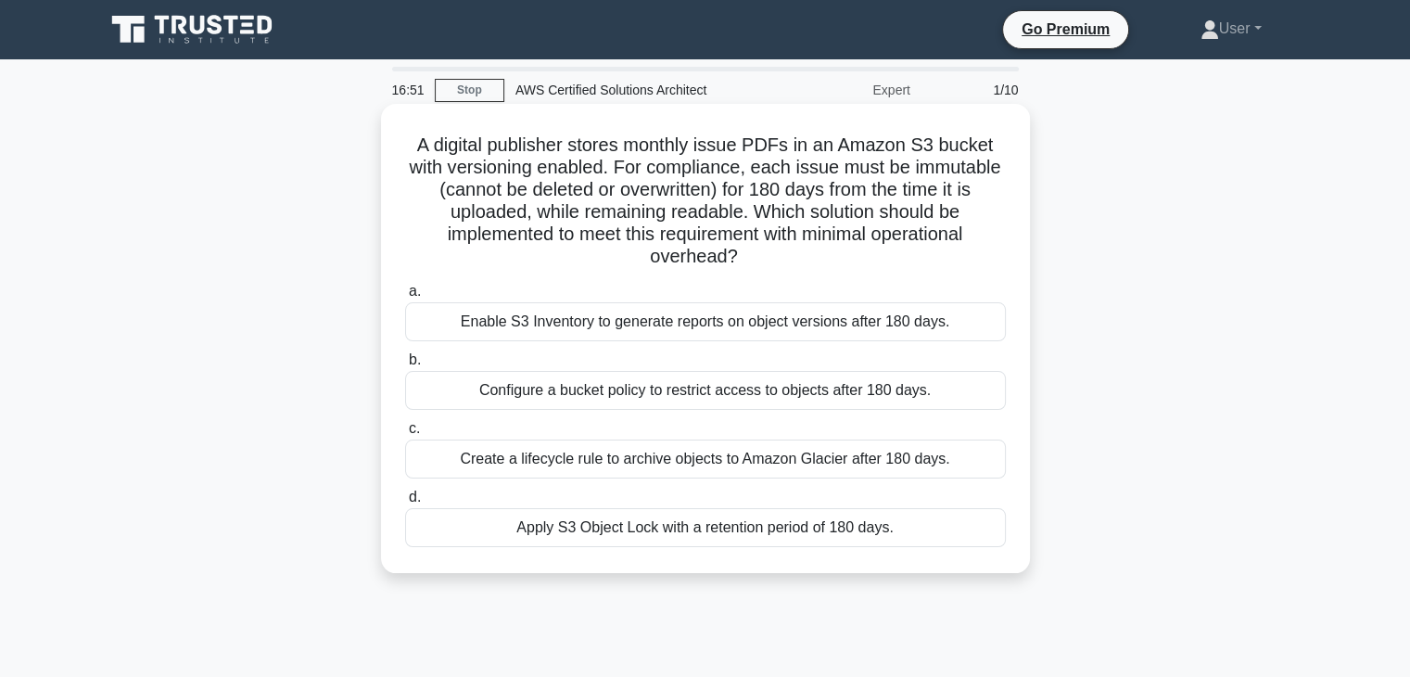
click at [944, 323] on div "Enable S3 Inventory to generate reports on object versions after 180 days." at bounding box center [705, 321] width 601 height 39
click at [405, 298] on input "a. Enable S3 Inventory to generate reports on object versions after 180 days." at bounding box center [405, 292] width 0 height 12
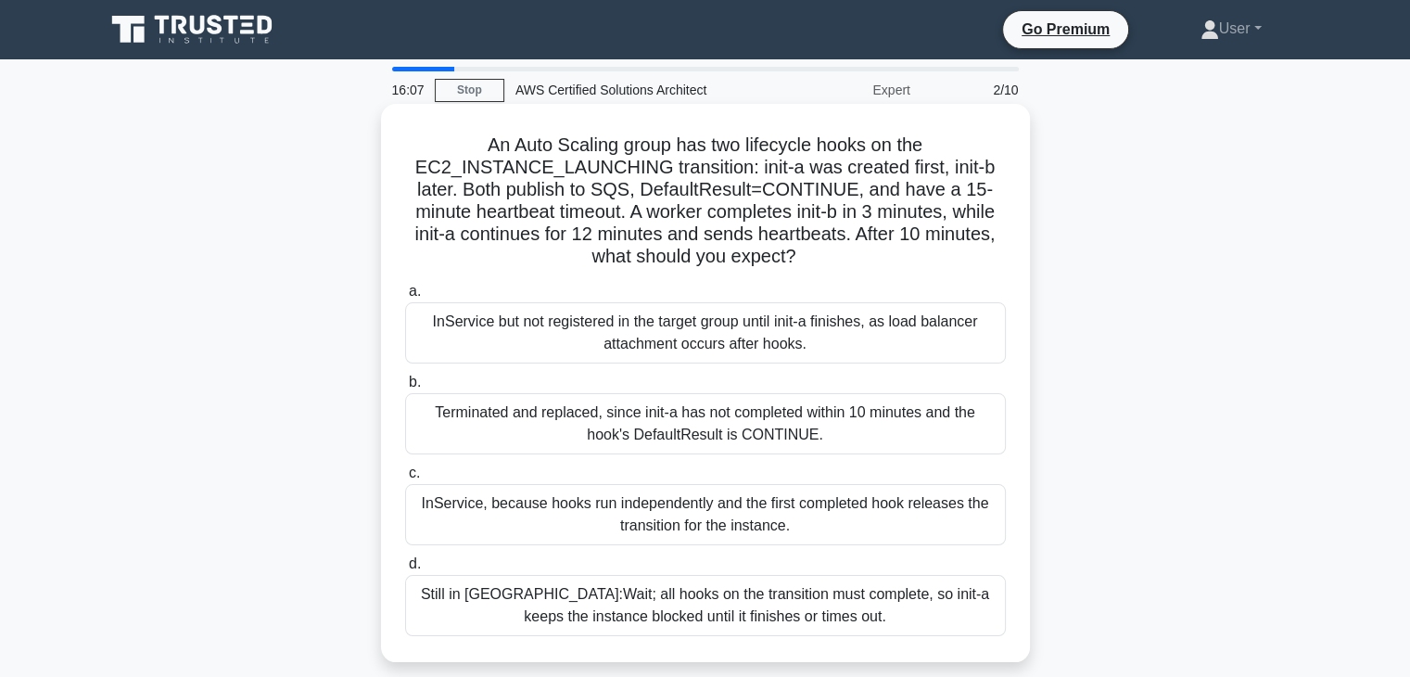
click at [716, 481] on label "c. InService, because hooks run independently and the first completed hook rele…" at bounding box center [705, 503] width 601 height 83
click at [405, 479] on input "c. InService, because hooks run independently and the first completed hook rele…" at bounding box center [405, 473] width 0 height 12
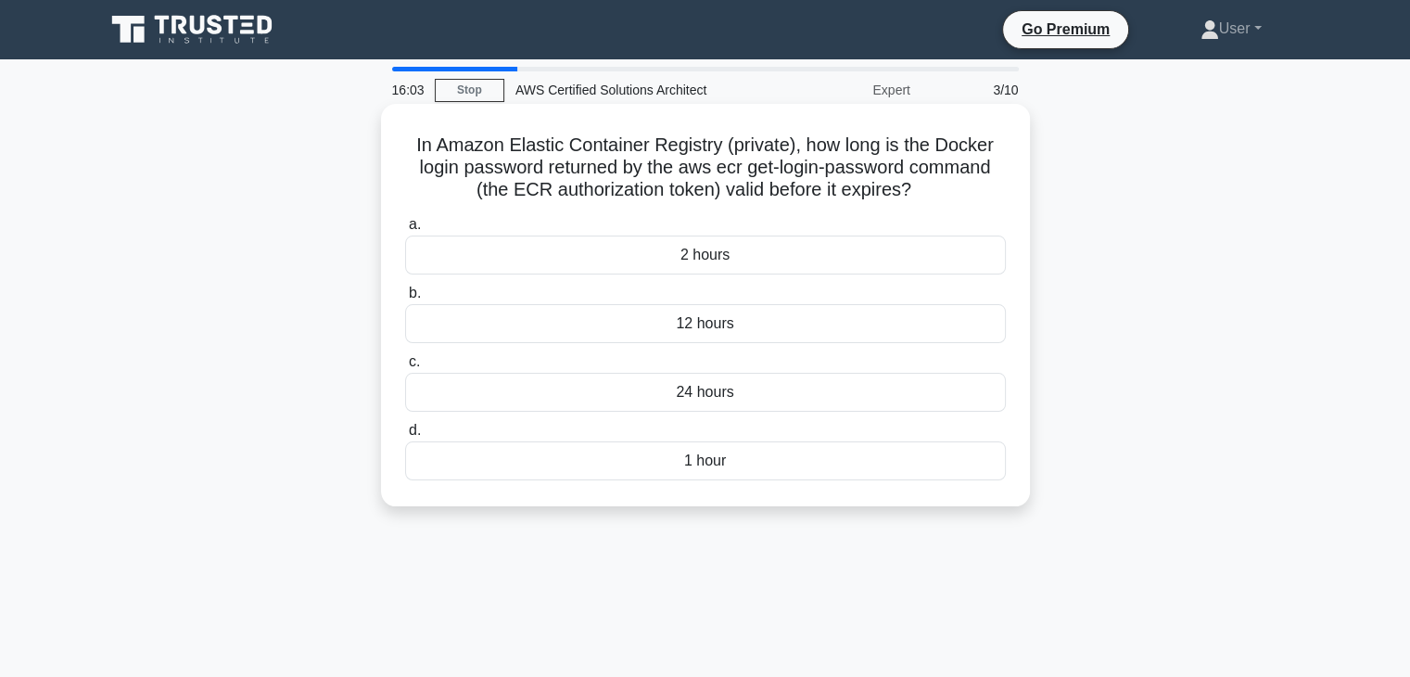
click at [608, 154] on h5 "In Amazon Elastic Container Registry (private), how long is the Docker login pa…" at bounding box center [705, 168] width 605 height 69
click at [623, 177] on h5 "In Amazon Elastic Container Registry (private), how long is the Docker login pa…" at bounding box center [705, 168] width 605 height 69
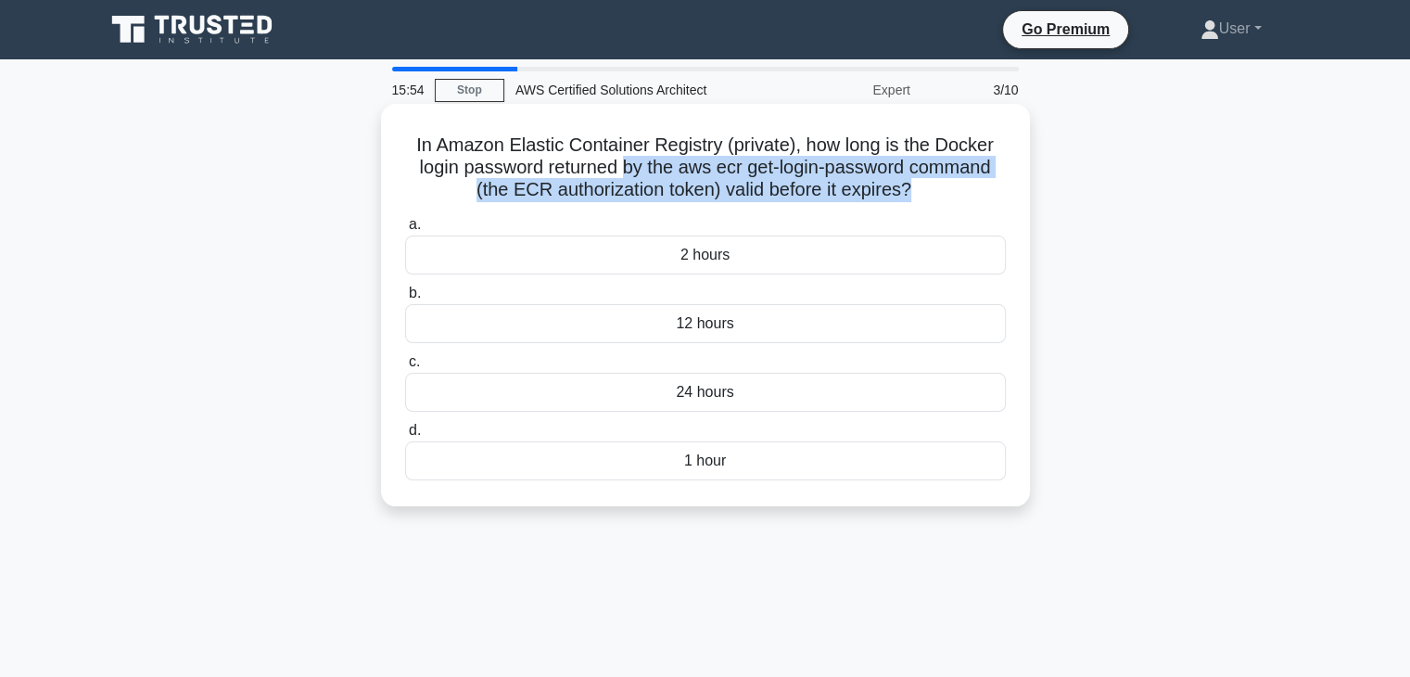
drag, startPoint x: 623, startPoint y: 177, endPoint x: 914, endPoint y: 186, distance: 291.3
click at [914, 186] on h5 "In Amazon Elastic Container Registry (private), how long is the Docker login pa…" at bounding box center [705, 168] width 605 height 69
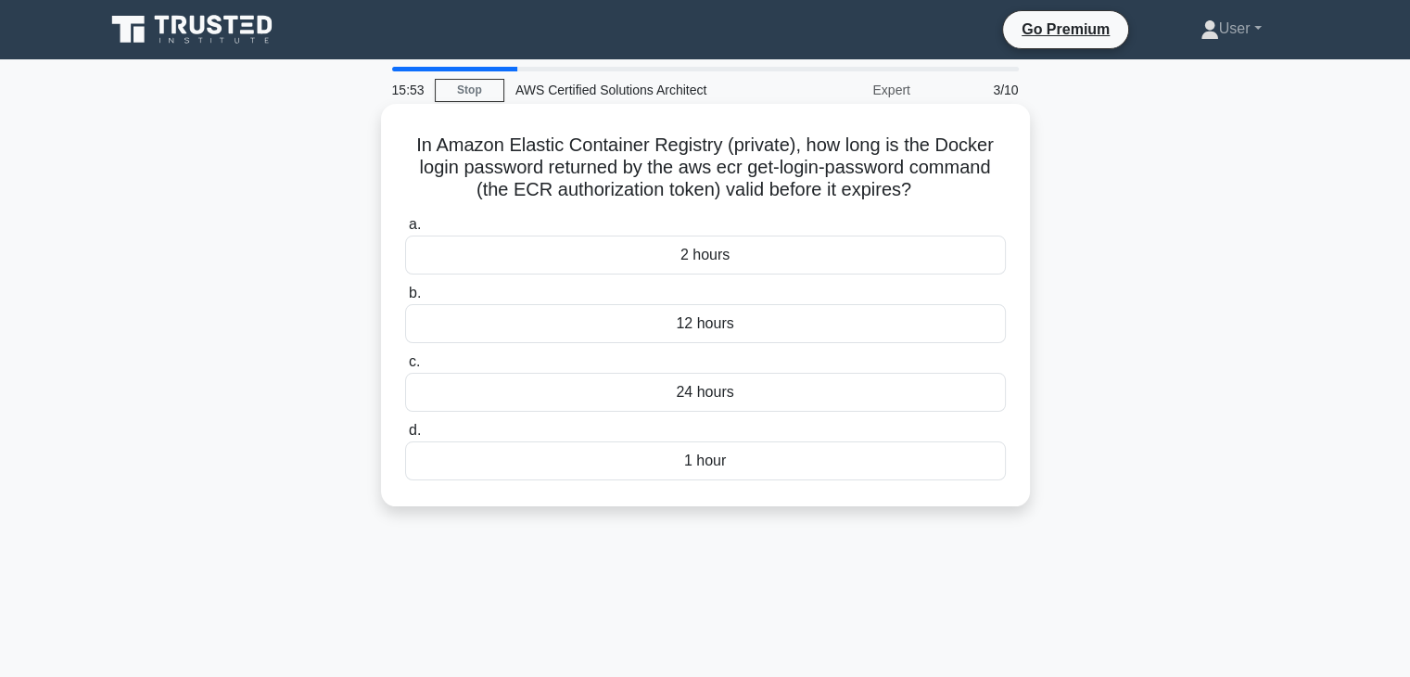
click at [916, 188] on h5 "In Amazon Elastic Container Registry (private), how long is the Docker login pa…" at bounding box center [705, 168] width 605 height 69
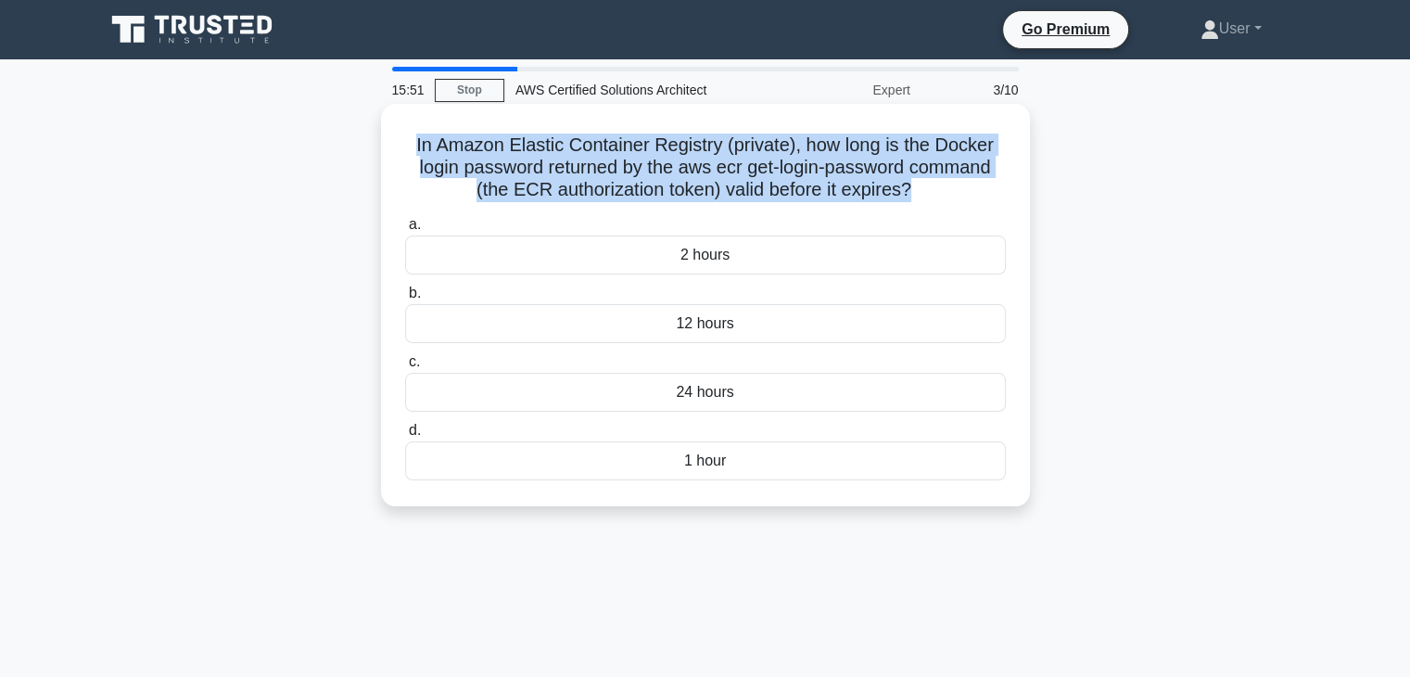
drag, startPoint x: 916, startPoint y: 188, endPoint x: 411, endPoint y: 149, distance: 506.8
click at [411, 149] on h5 "In Amazon Elastic Container Registry (private), how long is the Docker login pa…" at bounding box center [705, 168] width 605 height 69
click at [924, 185] on icon ".spinner_0XTQ{transform-origin:center;animation:spinner_y6GP .75s linear infini…" at bounding box center [922, 191] width 22 height 22
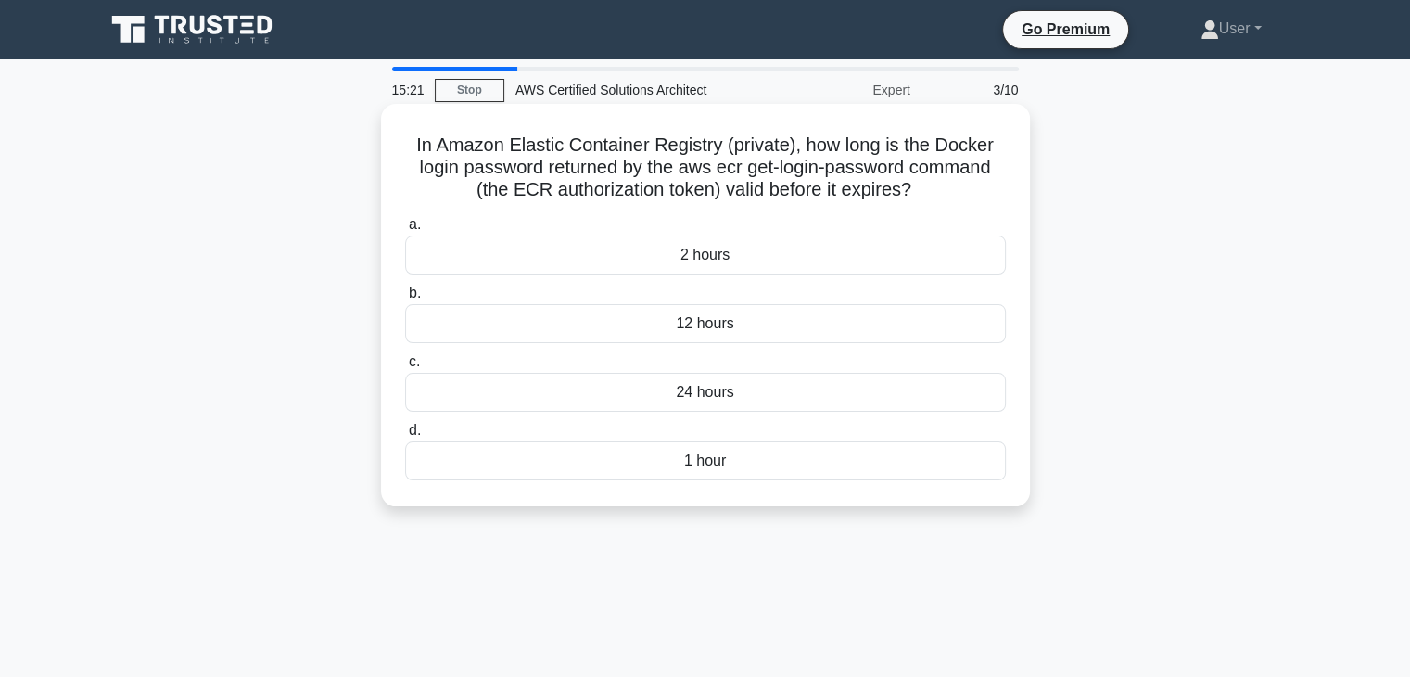
click at [799, 432] on label "d. 1 hour" at bounding box center [705, 449] width 601 height 61
click at [405, 432] on input "d. 1 hour" at bounding box center [405, 431] width 0 height 12
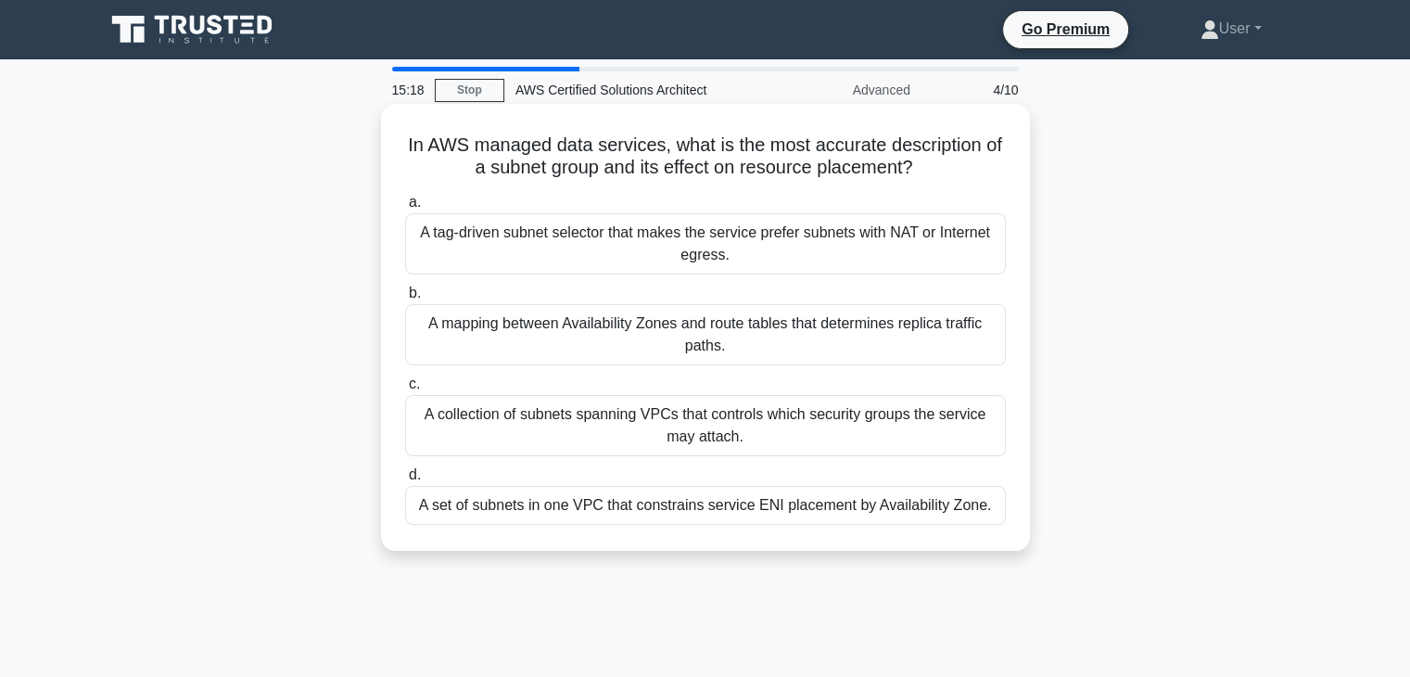
click at [406, 160] on h5 "In AWS managed data services, what is the most accurate description of a subnet…" at bounding box center [705, 157] width 605 height 46
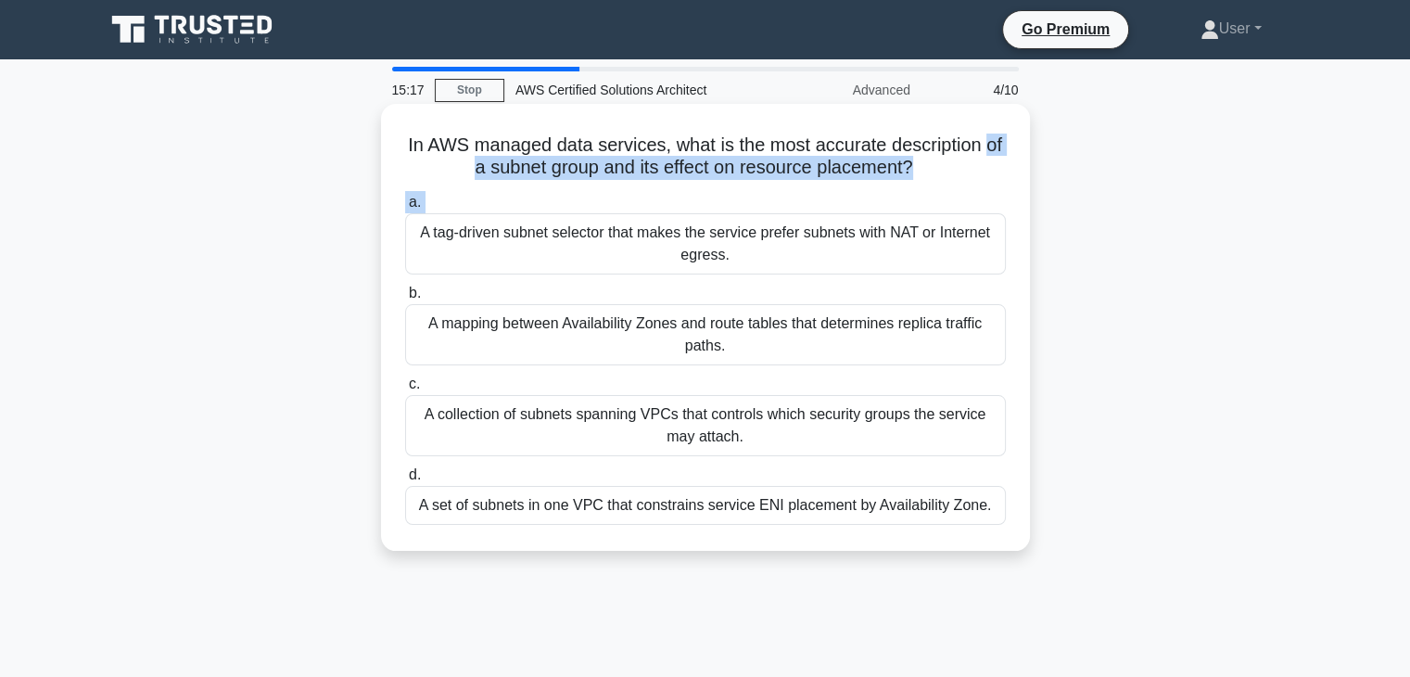
drag, startPoint x: 406, startPoint y: 160, endPoint x: 452, endPoint y: 195, distance: 57.7
click at [452, 195] on div "In AWS managed data services, what is the most accurate description of a subnet…" at bounding box center [706, 327] width 634 height 432
click at [452, 195] on label "a. A tag-driven subnet selector that makes the service prefer subnets with NAT …" at bounding box center [705, 232] width 601 height 83
click at [405, 197] on input "a. A tag-driven subnet selector that makes the service prefer subnets with NAT …" at bounding box center [405, 203] width 0 height 12
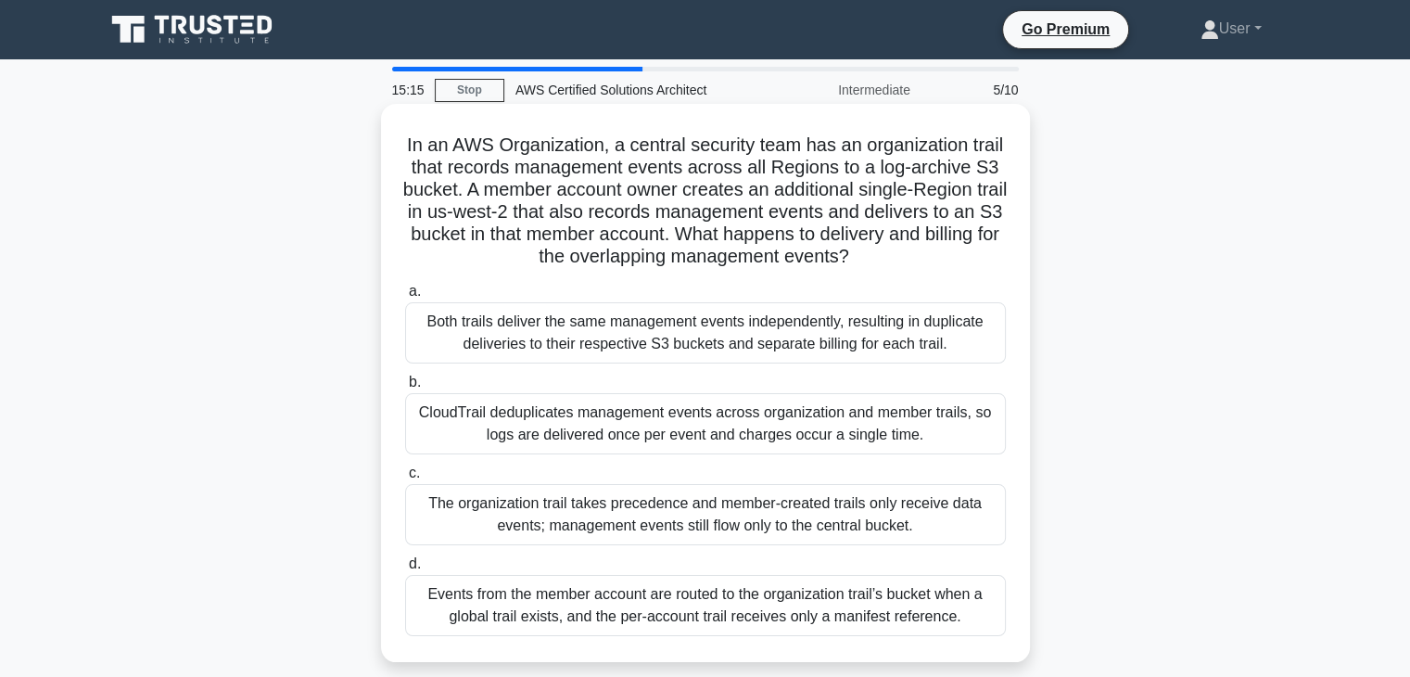
click at [527, 419] on div "CloudTrail deduplicates management events across organization and member trails…" at bounding box center [705, 423] width 601 height 61
click at [405, 389] on input "b. CloudTrail deduplicates management events across organization and member tra…" at bounding box center [405, 382] width 0 height 12
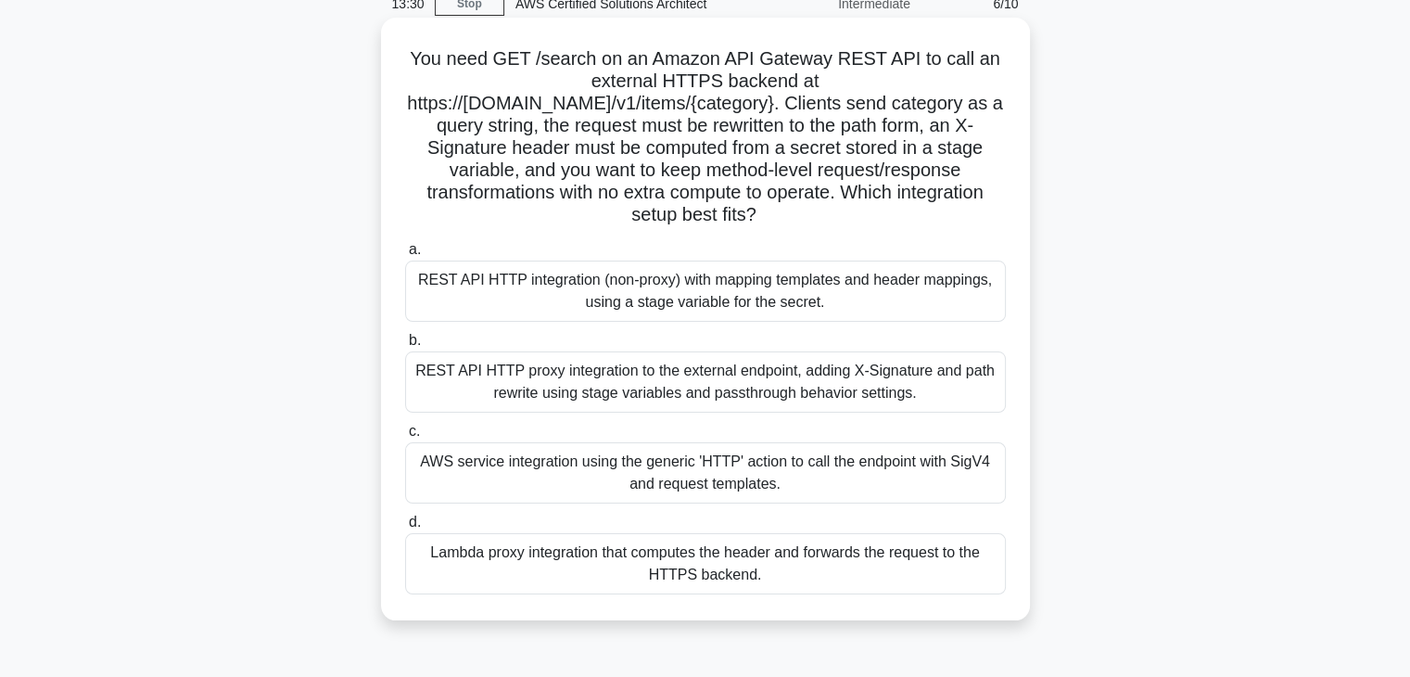
scroll to position [119, 0]
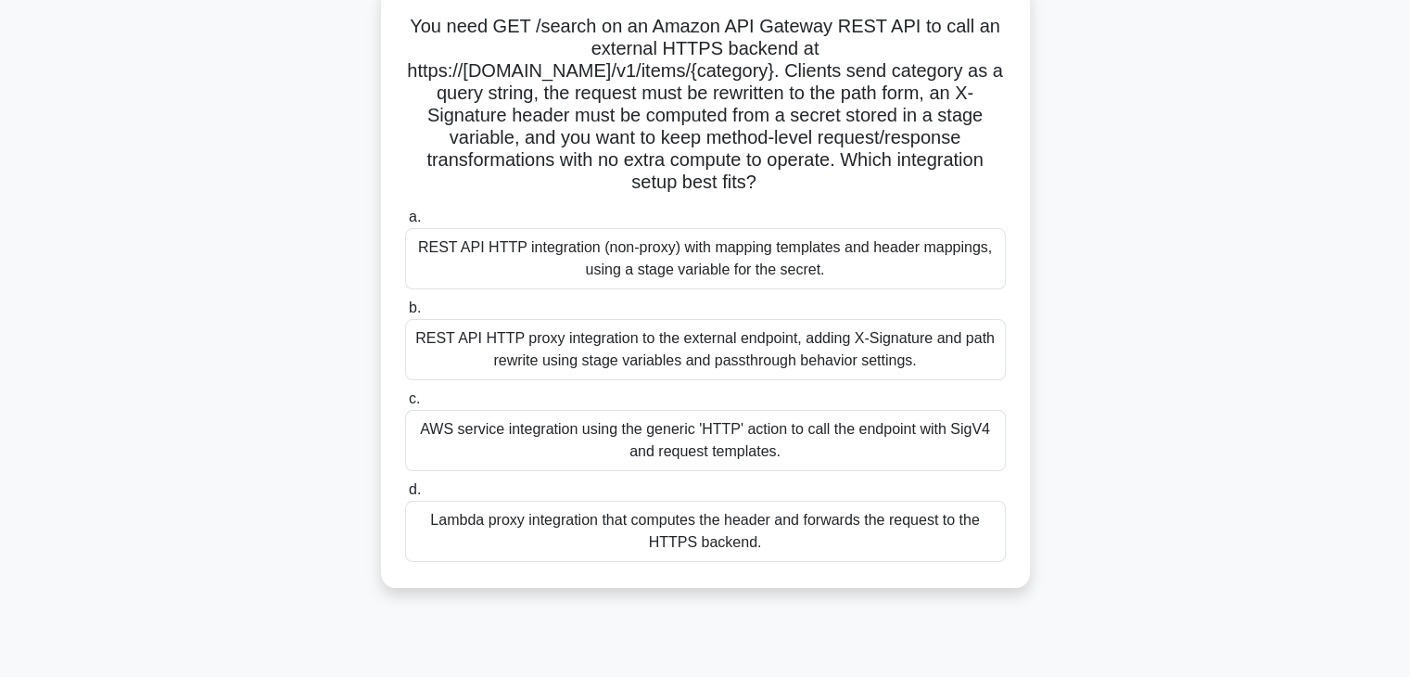
click at [762, 478] on label "d. Lambda proxy integration that computes the header and forwards the request t…" at bounding box center [705, 519] width 601 height 83
click at [405, 484] on input "d. Lambda proxy integration that computes the header and forwards the request t…" at bounding box center [405, 490] width 0 height 12
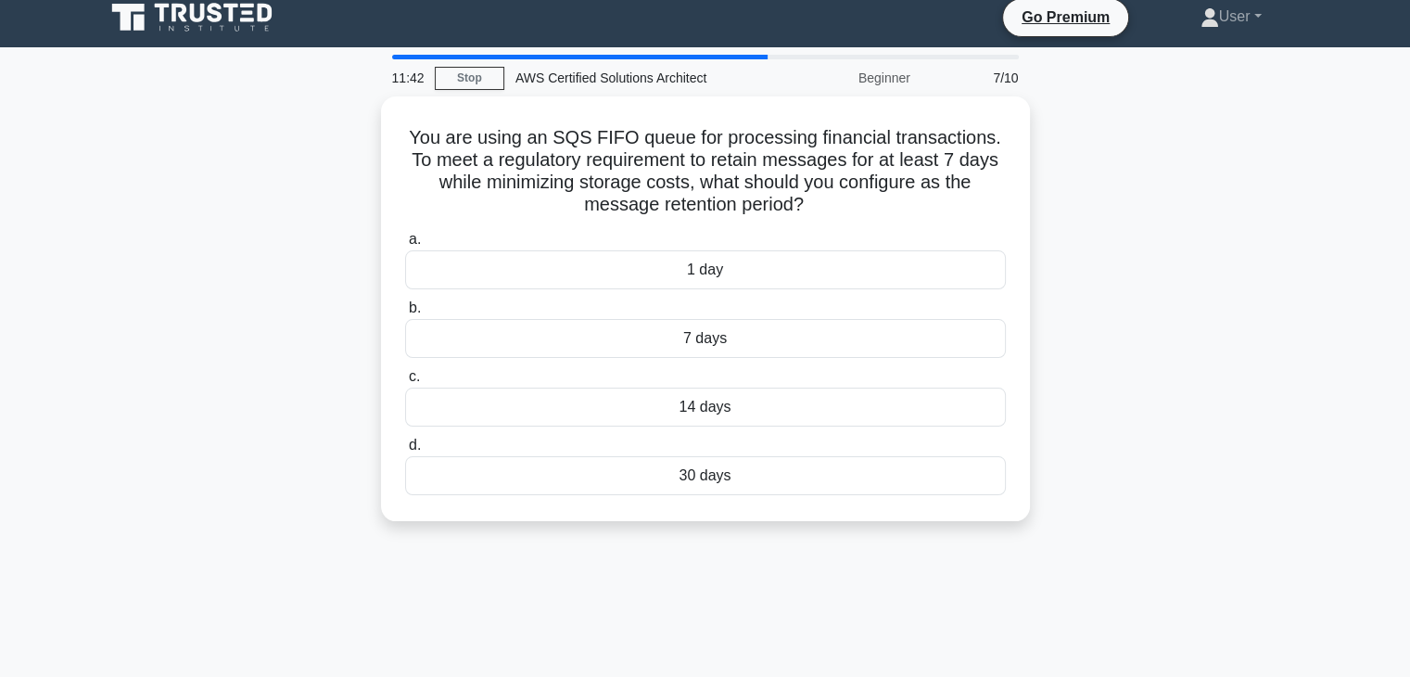
scroll to position [0, 0]
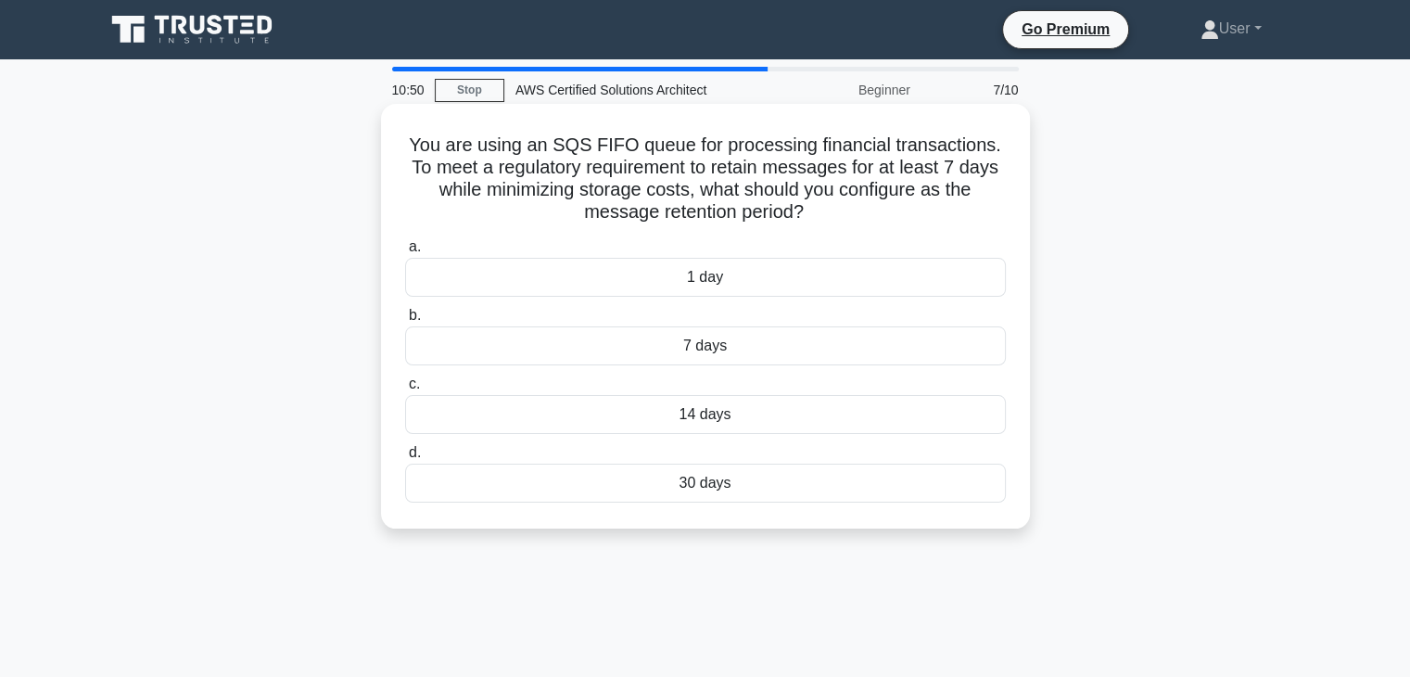
click at [753, 518] on div "You are using an SQS FIFO queue for processing financial transactions. To meet …" at bounding box center [706, 316] width 634 height 410
click at [757, 408] on div "14 days" at bounding box center [705, 414] width 601 height 39
click at [405, 390] on input "c. 14 days" at bounding box center [405, 384] width 0 height 12
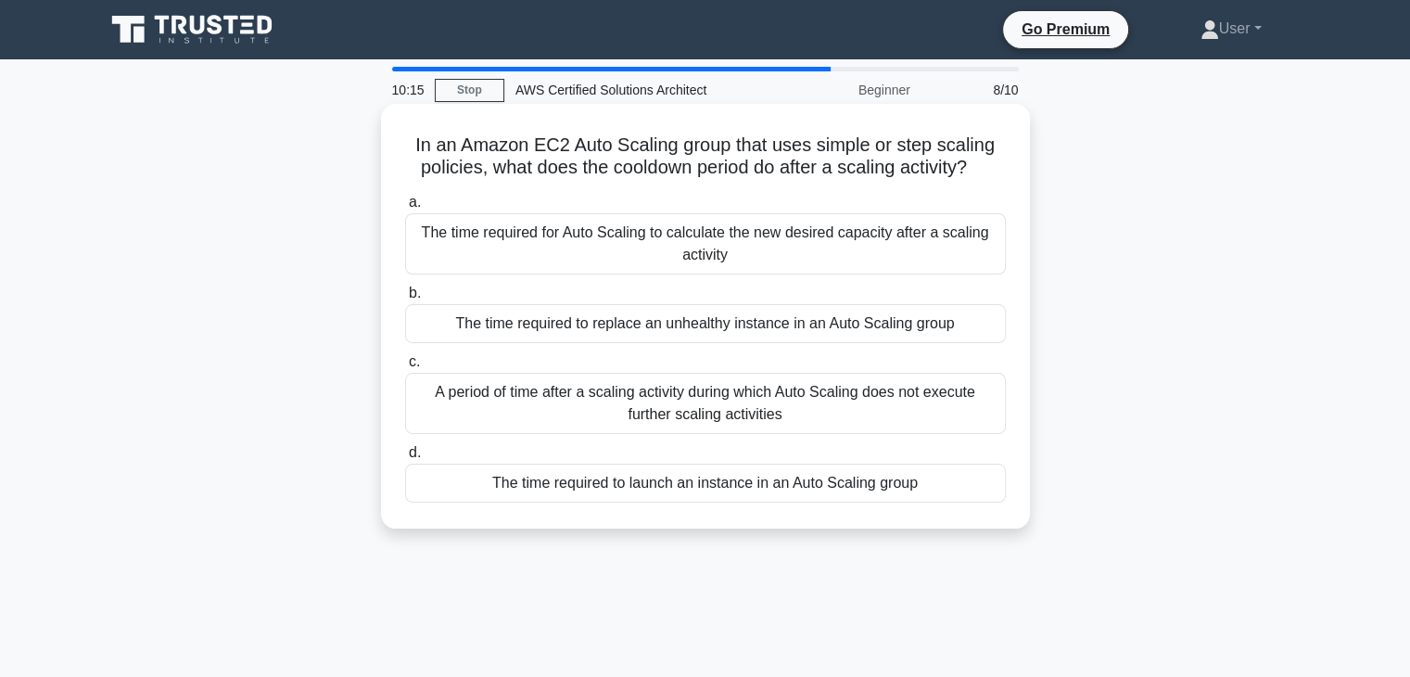
drag, startPoint x: 791, startPoint y: 415, endPoint x: 436, endPoint y: 398, distance: 355.6
click at [436, 398] on div "A period of time after a scaling activity during which Auto Scaling does not ex…" at bounding box center [705, 403] width 601 height 61
click at [559, 472] on div "The time required to launch an instance in an Auto Scaling group" at bounding box center [705, 483] width 601 height 39
click at [405, 459] on input "d. The time required to launch an instance in an Auto Scaling group" at bounding box center [405, 453] width 0 height 12
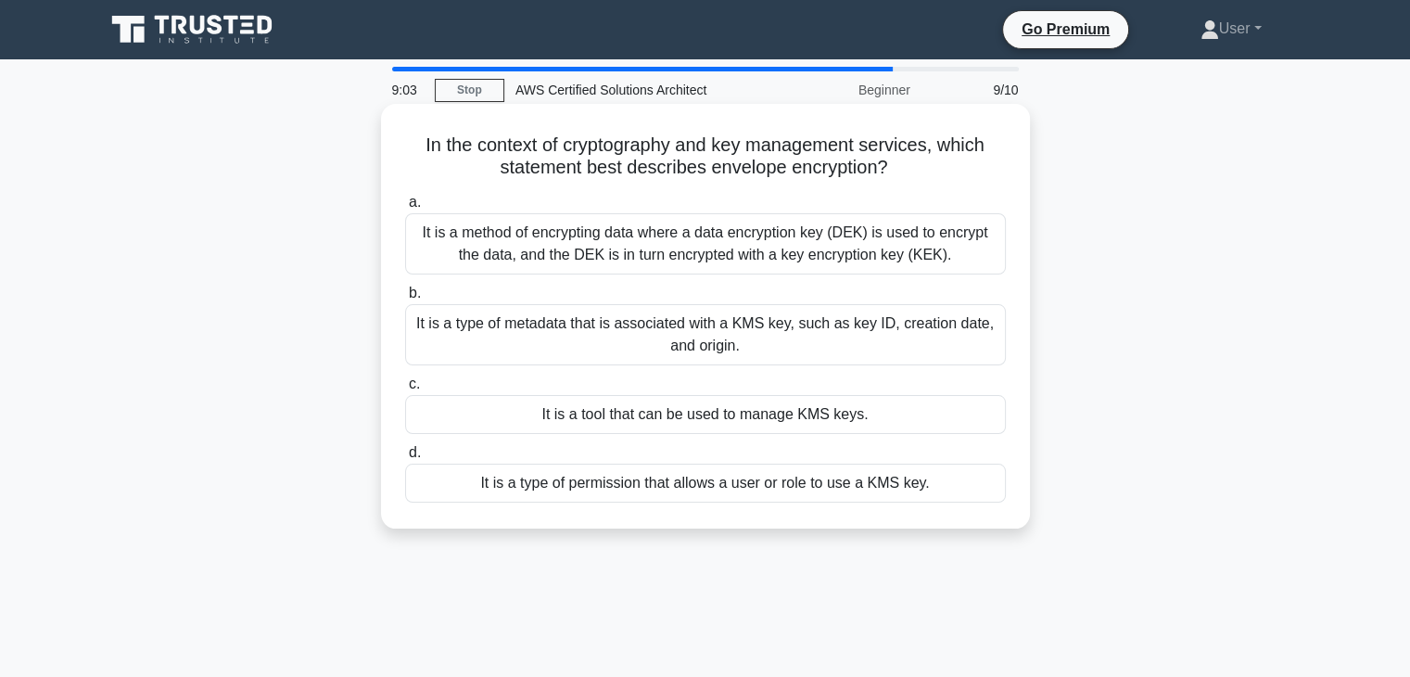
click at [597, 465] on div "It is a type of permission that allows a user or role to use a KMS key." at bounding box center [705, 483] width 601 height 39
click at [405, 459] on input "d. It is a type of permission that allows a user or role to use a KMS key." at bounding box center [405, 453] width 0 height 12
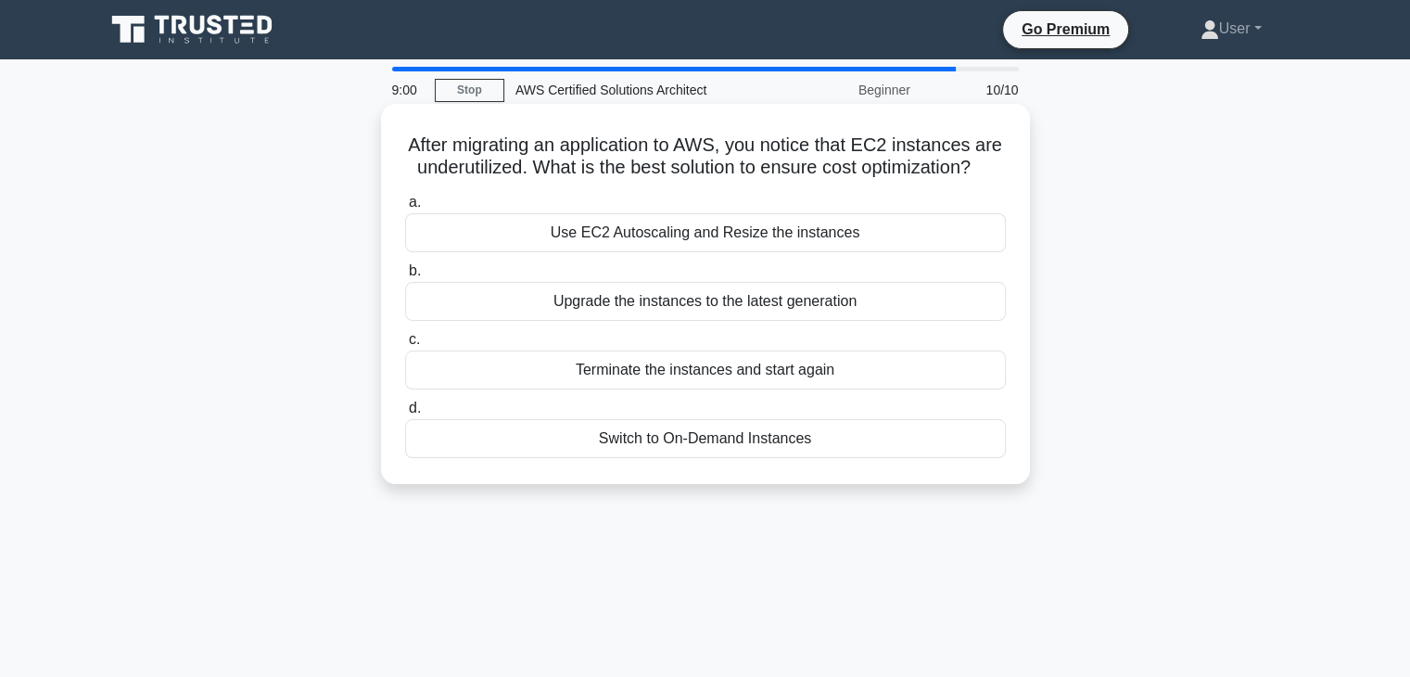
click at [645, 427] on label "d. Switch to On-Demand Instances" at bounding box center [705, 427] width 601 height 61
click at [405, 414] on input "d. Switch to On-Demand Instances" at bounding box center [405, 408] width 0 height 12
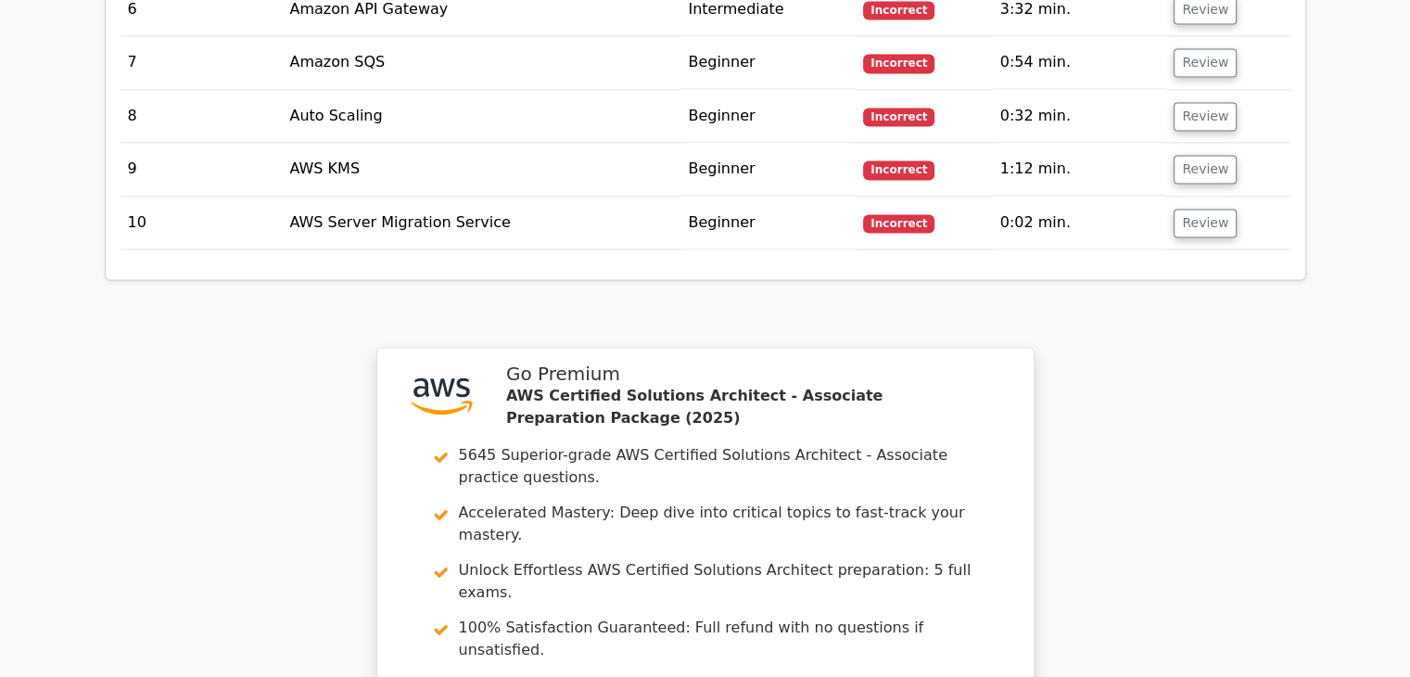
scroll to position [3220, 0]
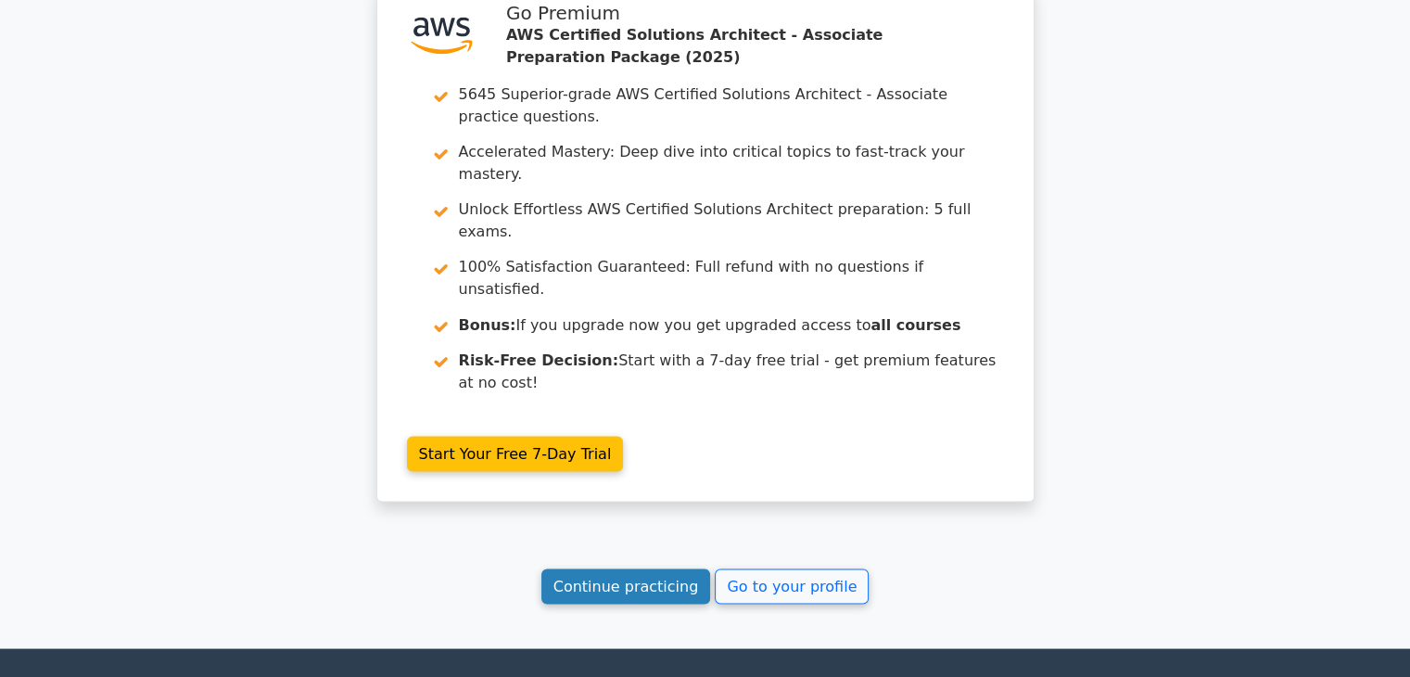
click at [681, 568] on link "Continue practicing" at bounding box center [627, 585] width 170 height 35
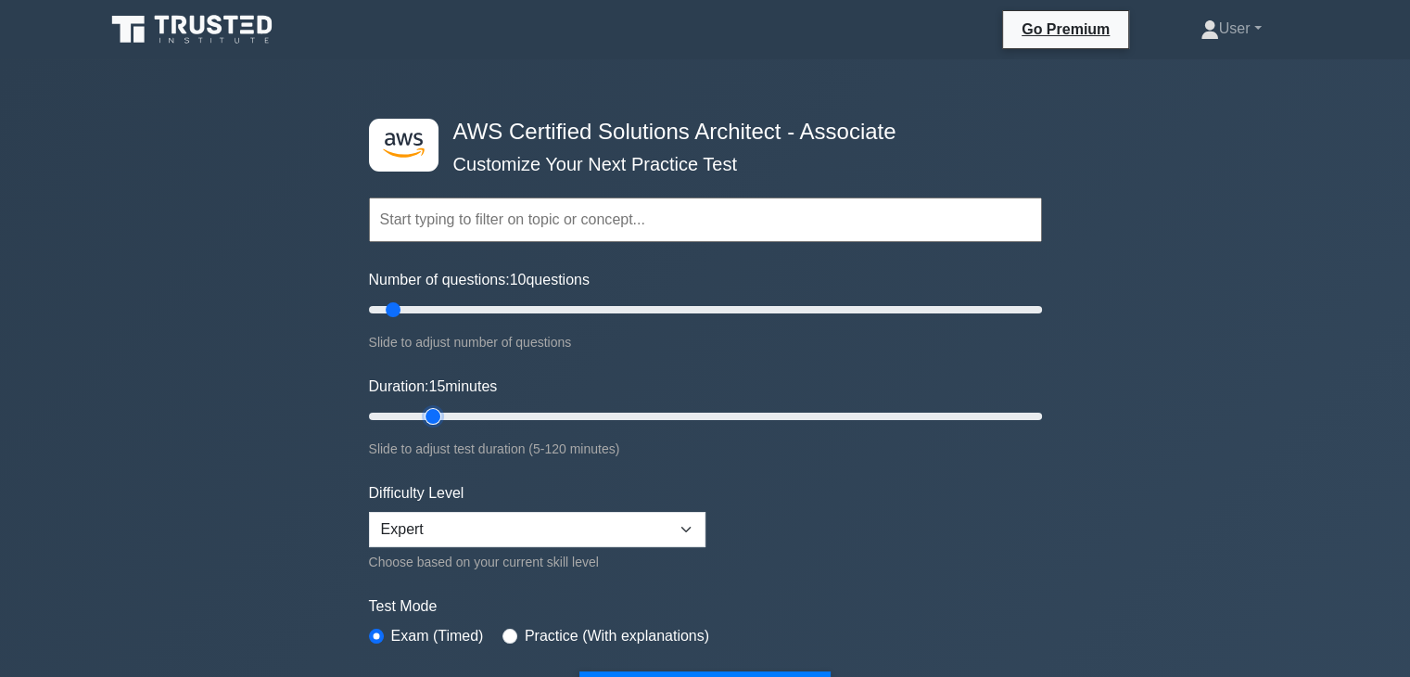
click at [442, 416] on input "Duration: 15 minutes" at bounding box center [705, 416] width 673 height 22
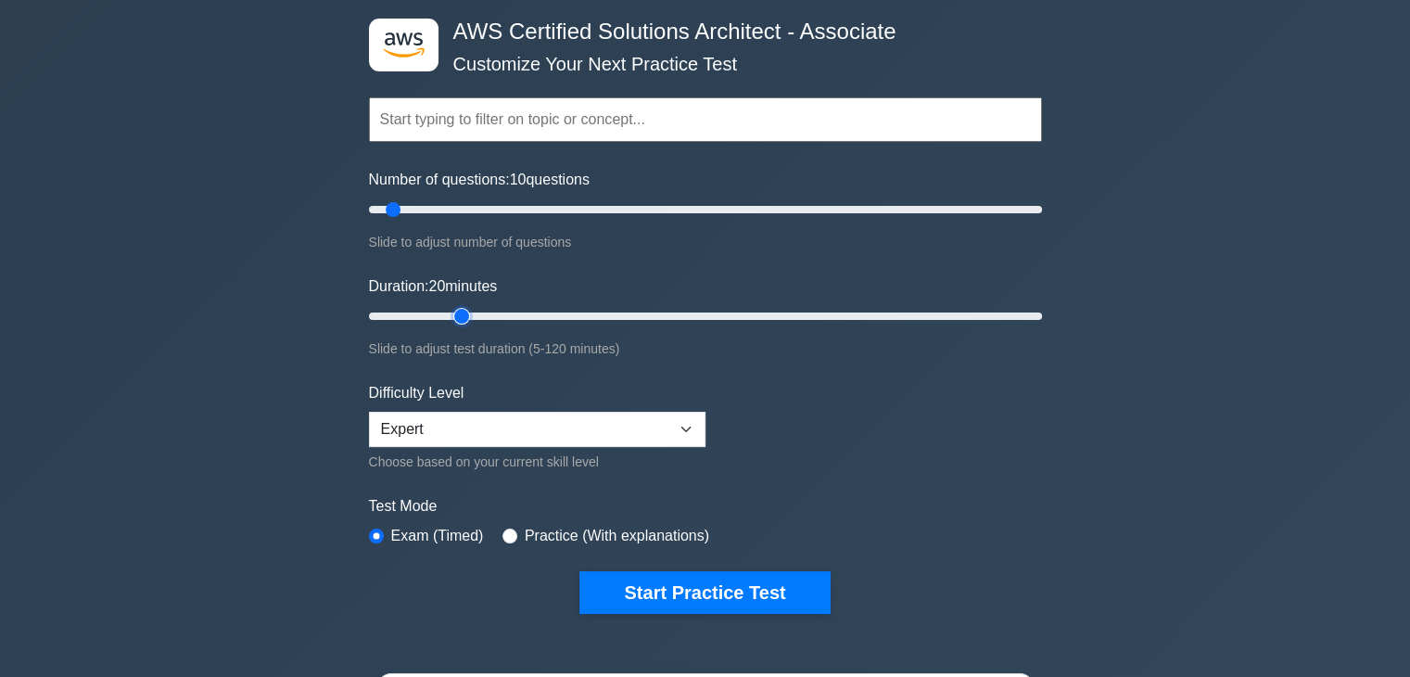
type input "20"
click at [467, 316] on input "Duration: 20 minutes" at bounding box center [705, 316] width 673 height 22
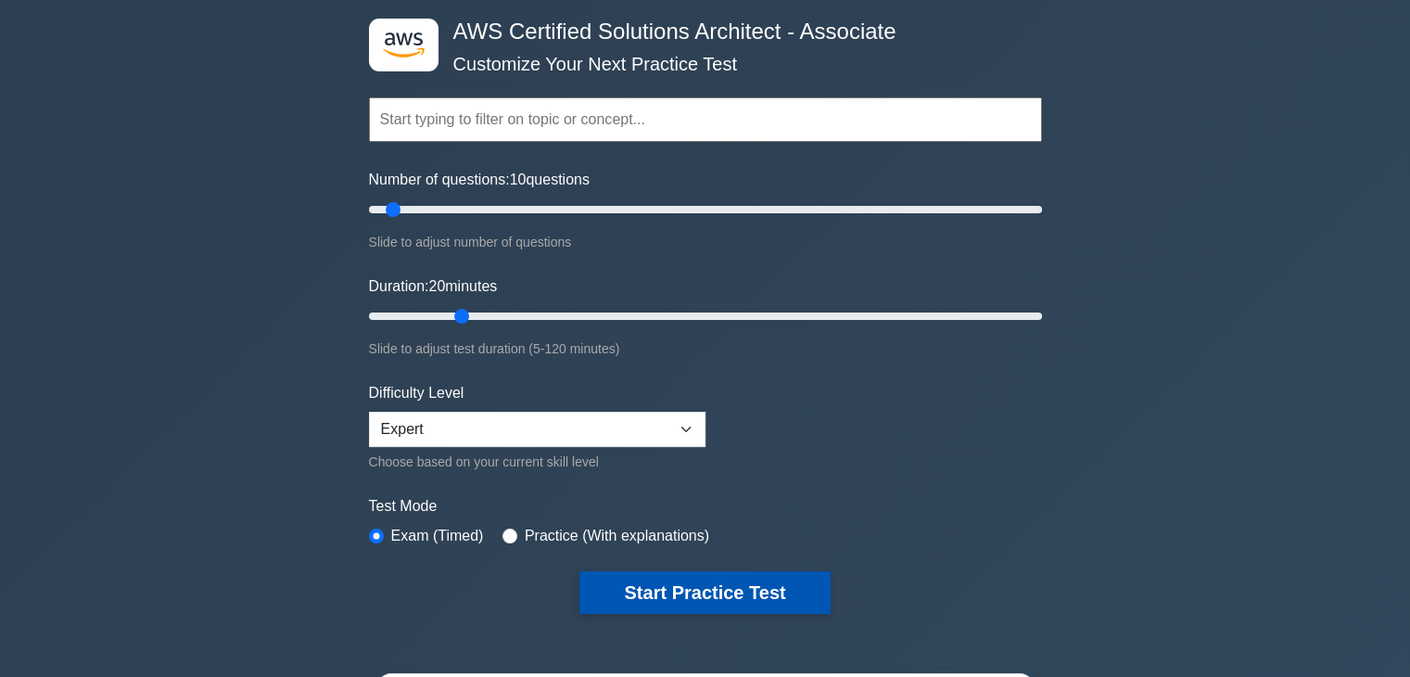
click at [706, 591] on button "Start Practice Test" at bounding box center [705, 592] width 250 height 43
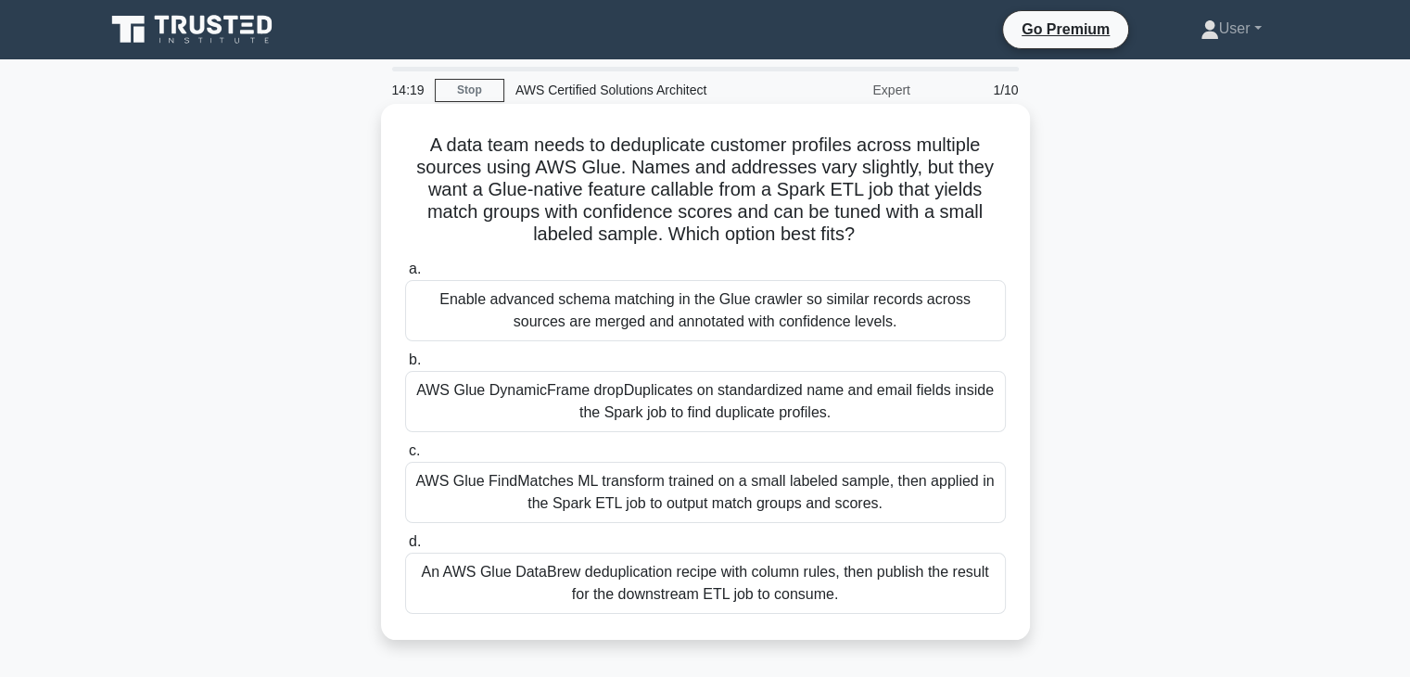
click at [671, 446] on label "c. AWS Glue FindMatches ML transform trained on a small labeled sample, then ap…" at bounding box center [705, 481] width 601 height 83
click at [405, 446] on input "c. AWS Glue FindMatches ML transform trained on a small labeled sample, then ap…" at bounding box center [405, 451] width 0 height 12
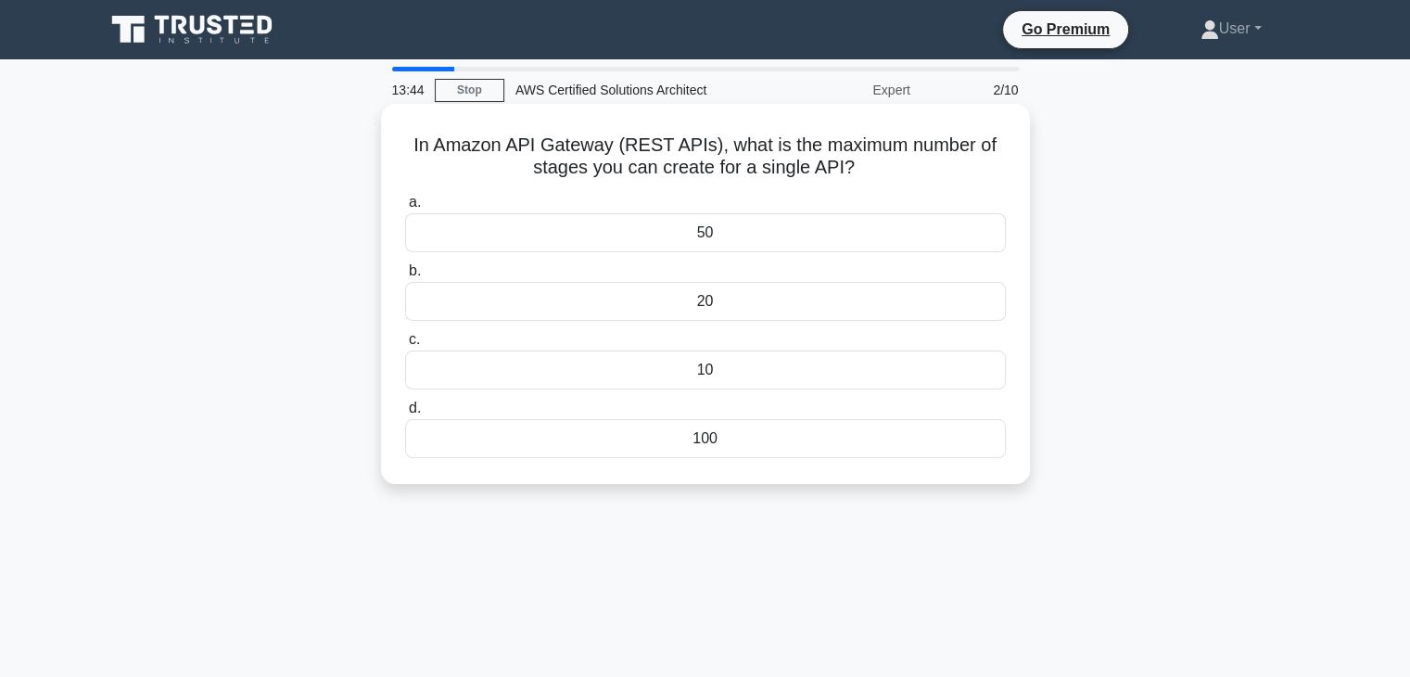
click at [749, 342] on label "c. 10" at bounding box center [705, 358] width 601 height 61
click at [405, 342] on input "c. 10" at bounding box center [405, 340] width 0 height 12
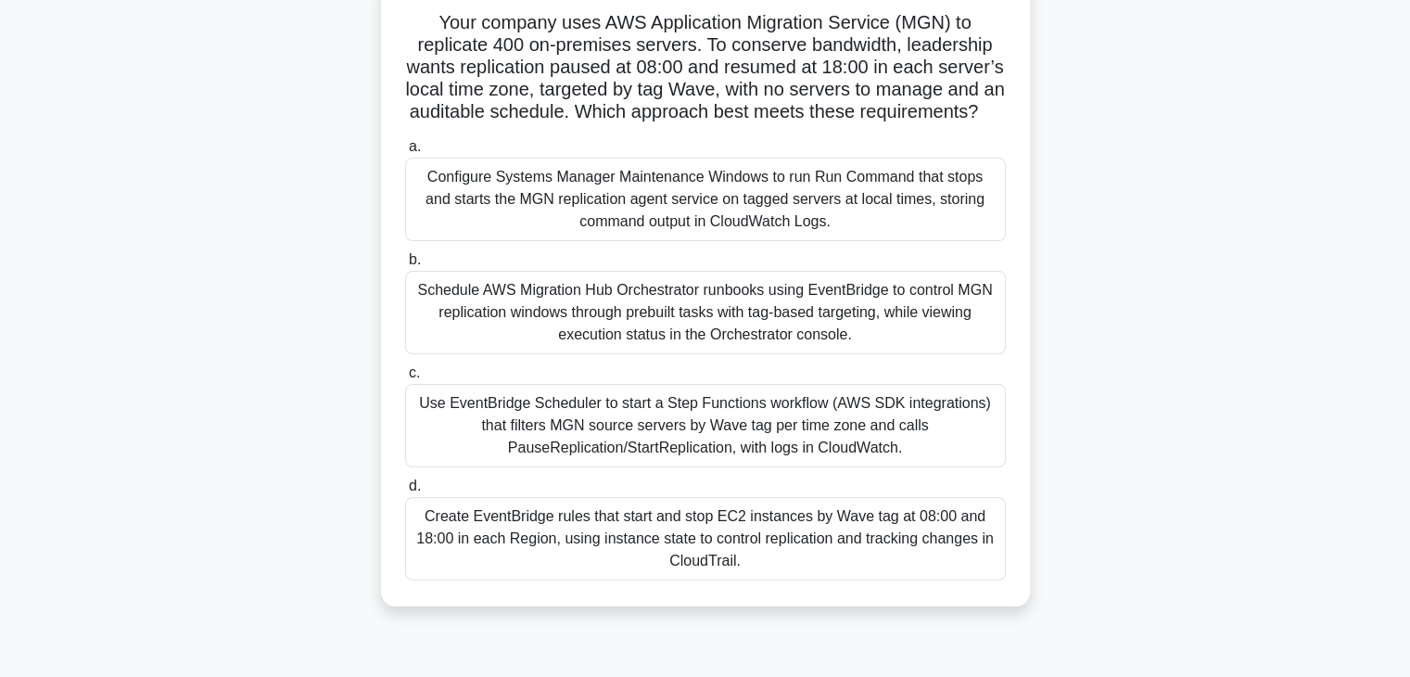
scroll to position [121, 0]
drag, startPoint x: 595, startPoint y: 267, endPoint x: 541, endPoint y: 268, distance: 54.7
click at [541, 268] on div "a. Configure Systems Manager Maintenance Windows to run Run Command that stops …" at bounding box center [705, 359] width 623 height 452
click at [541, 275] on label "b. Schedule AWS Migration Hub Orchestrator runbooks using EventBridge to contro…" at bounding box center [705, 302] width 601 height 106
click at [405, 267] on input "b. Schedule AWS Migration Hub Orchestrator runbooks using EventBridge to contro…" at bounding box center [405, 261] width 0 height 12
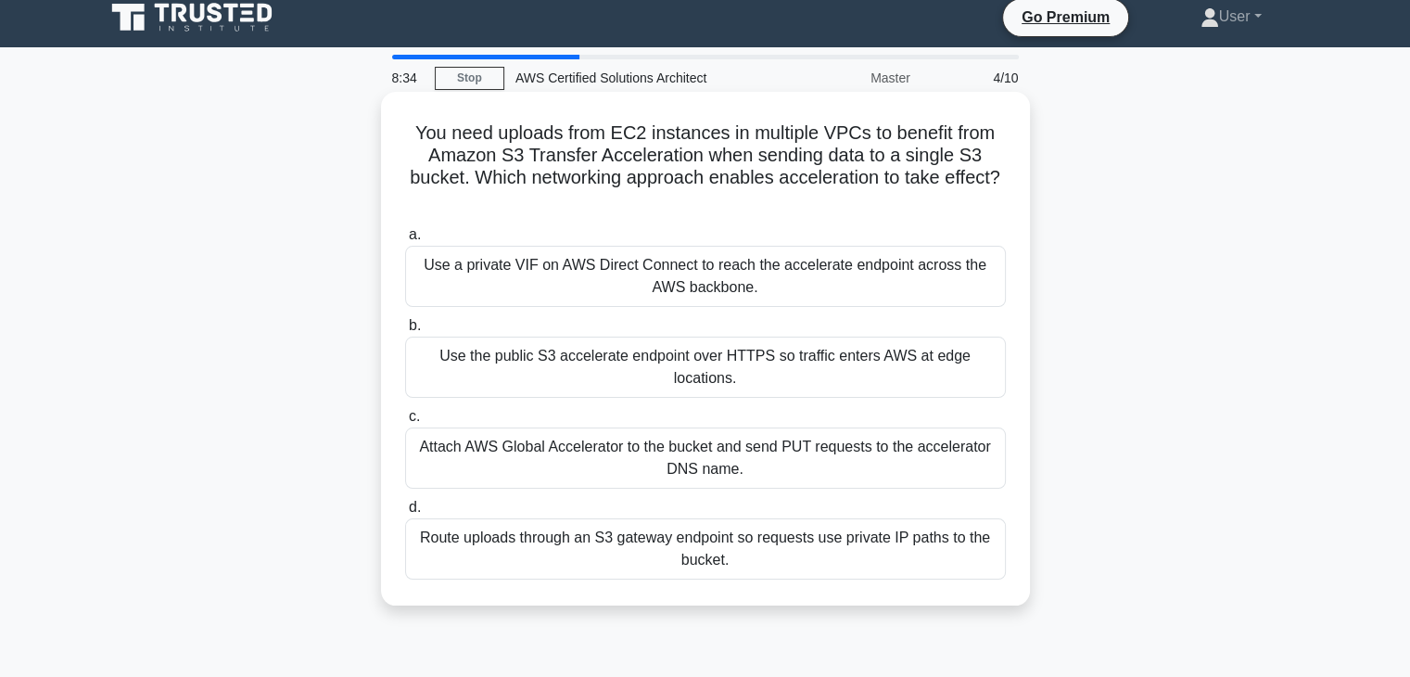
scroll to position [0, 0]
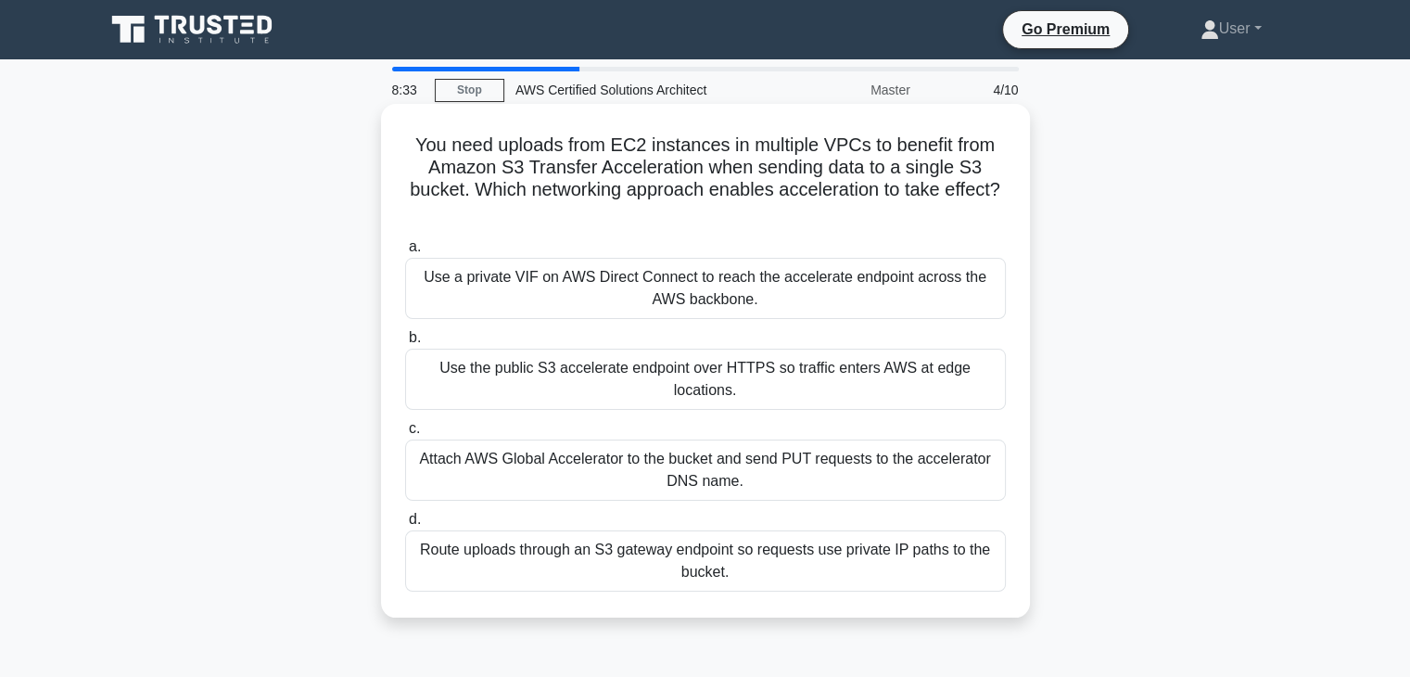
click at [593, 338] on label "b. Use the public S3 accelerate endpoint over HTTPS so traffic enters AWS at ed…" at bounding box center [705, 367] width 601 height 83
click at [405, 338] on input "b. Use the public S3 accelerate endpoint over HTTPS so traffic enters AWS at ed…" at bounding box center [405, 338] width 0 height 12
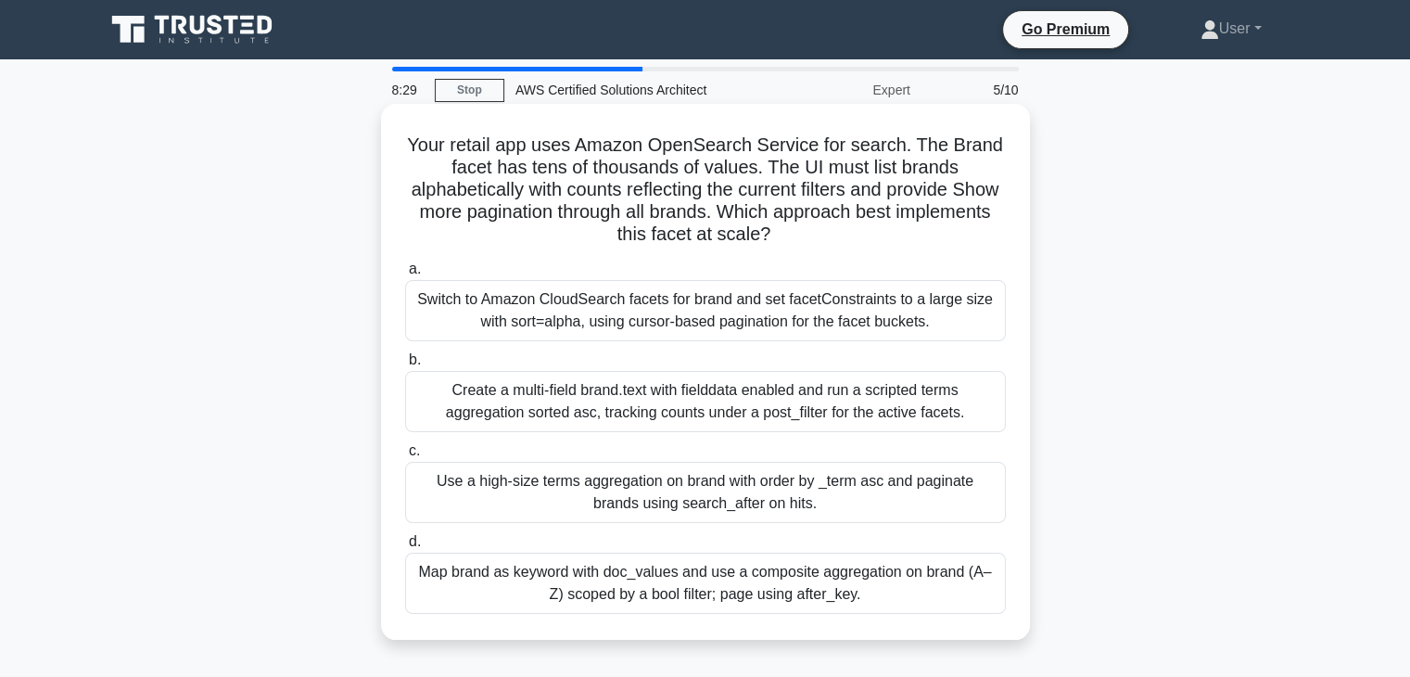
click at [591, 437] on div "a. Switch to Amazon CloudSearch facets for brand and set facetConstraints to a …" at bounding box center [705, 435] width 623 height 363
click at [610, 446] on label "c. Use a high-size terms aggregation on brand with order by _term asc and pagin…" at bounding box center [705, 481] width 601 height 83
click at [405, 446] on input "c. Use a high-size terms aggregation on brand with order by _term asc and pagin…" at bounding box center [405, 451] width 0 height 12
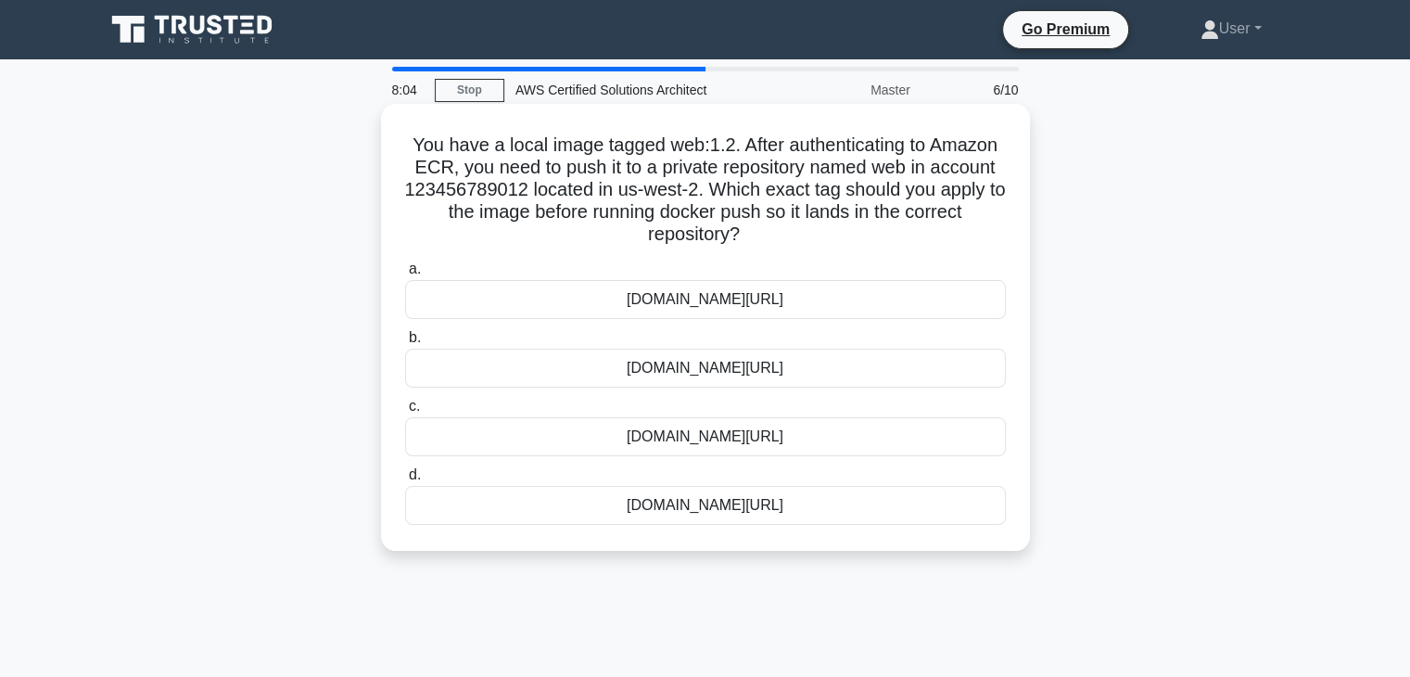
click at [585, 401] on label "c. [DOMAIN_NAME][URL]" at bounding box center [705, 425] width 601 height 61
click at [405, 401] on input "c. [DOMAIN_NAME][URL]" at bounding box center [405, 407] width 0 height 12
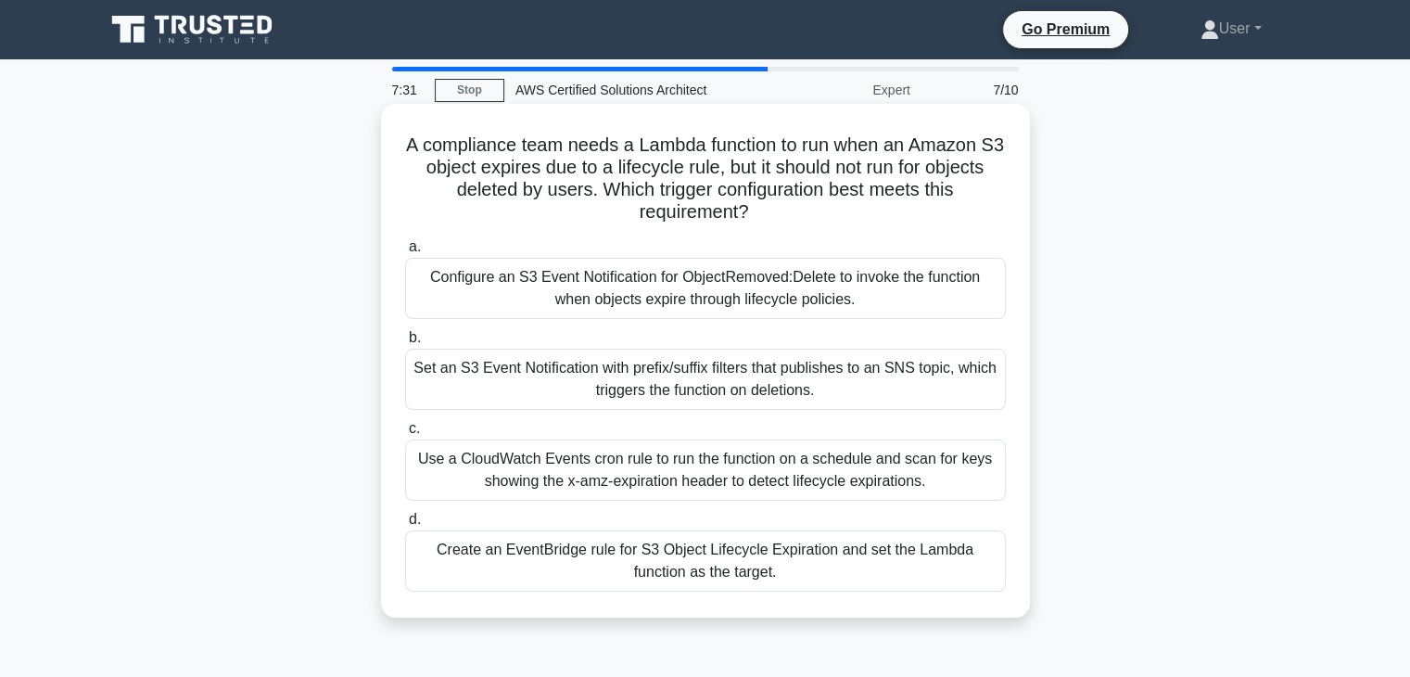
click at [551, 478] on div "Use a CloudWatch Events cron rule to run the function on a schedule and scan fo…" at bounding box center [705, 470] width 601 height 61
click at [405, 435] on input "c. Use a CloudWatch Events cron rule to run the function on a schedule and scan…" at bounding box center [405, 429] width 0 height 12
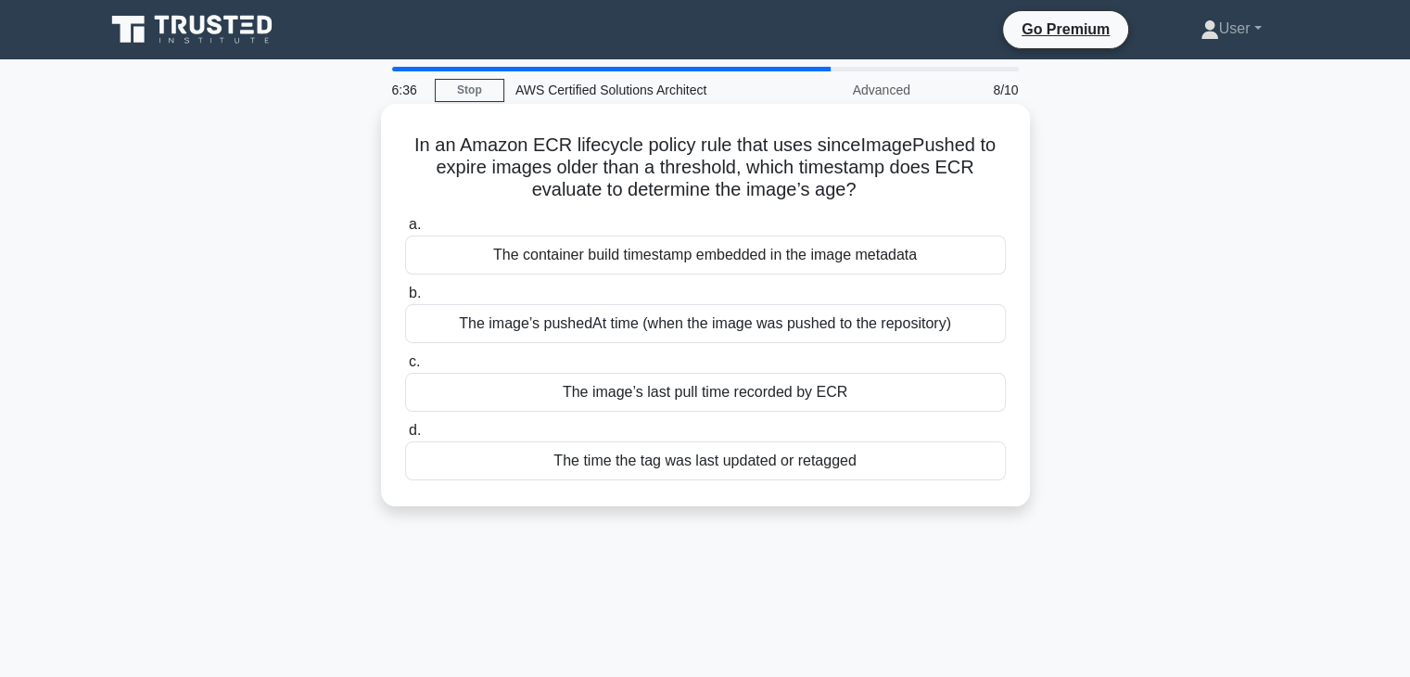
click at [578, 380] on div "The image’s last pull time recorded by ECR" at bounding box center [705, 392] width 601 height 39
click at [405, 368] on input "c. The image’s last pull time recorded by ECR" at bounding box center [405, 362] width 0 height 12
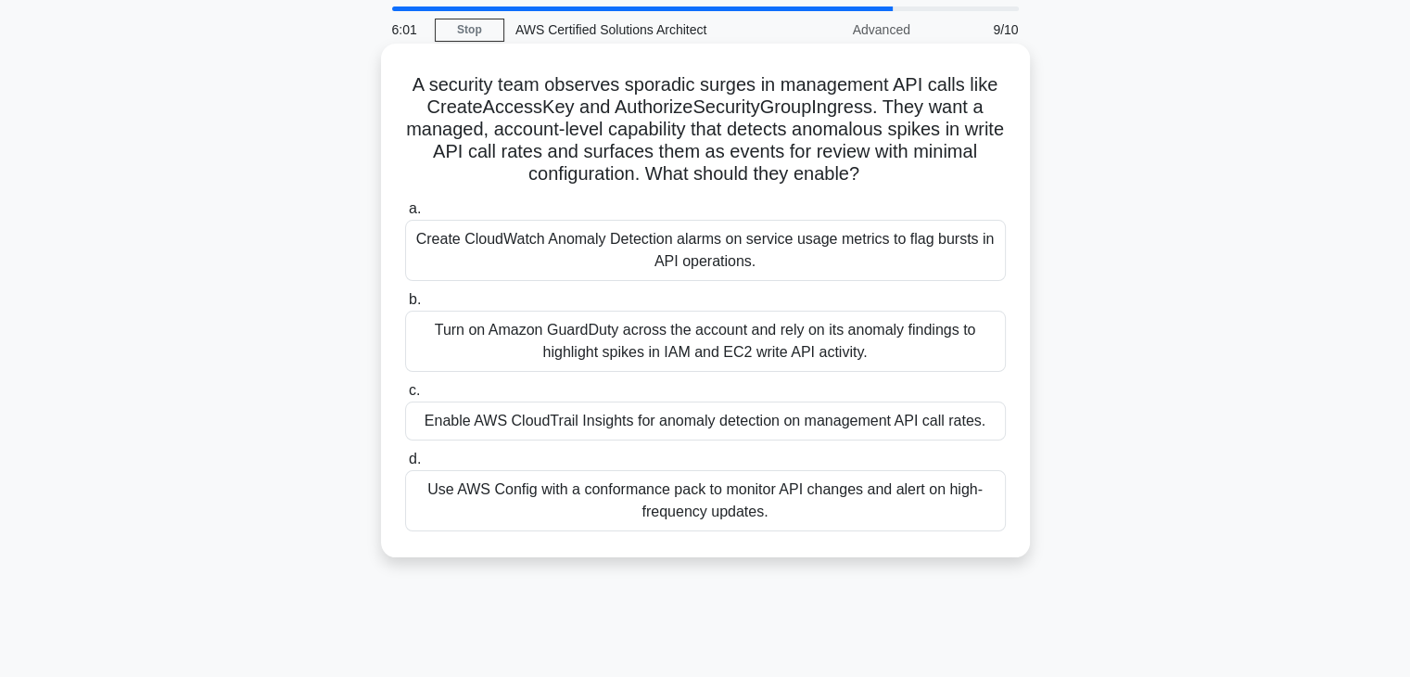
scroll to position [93, 0]
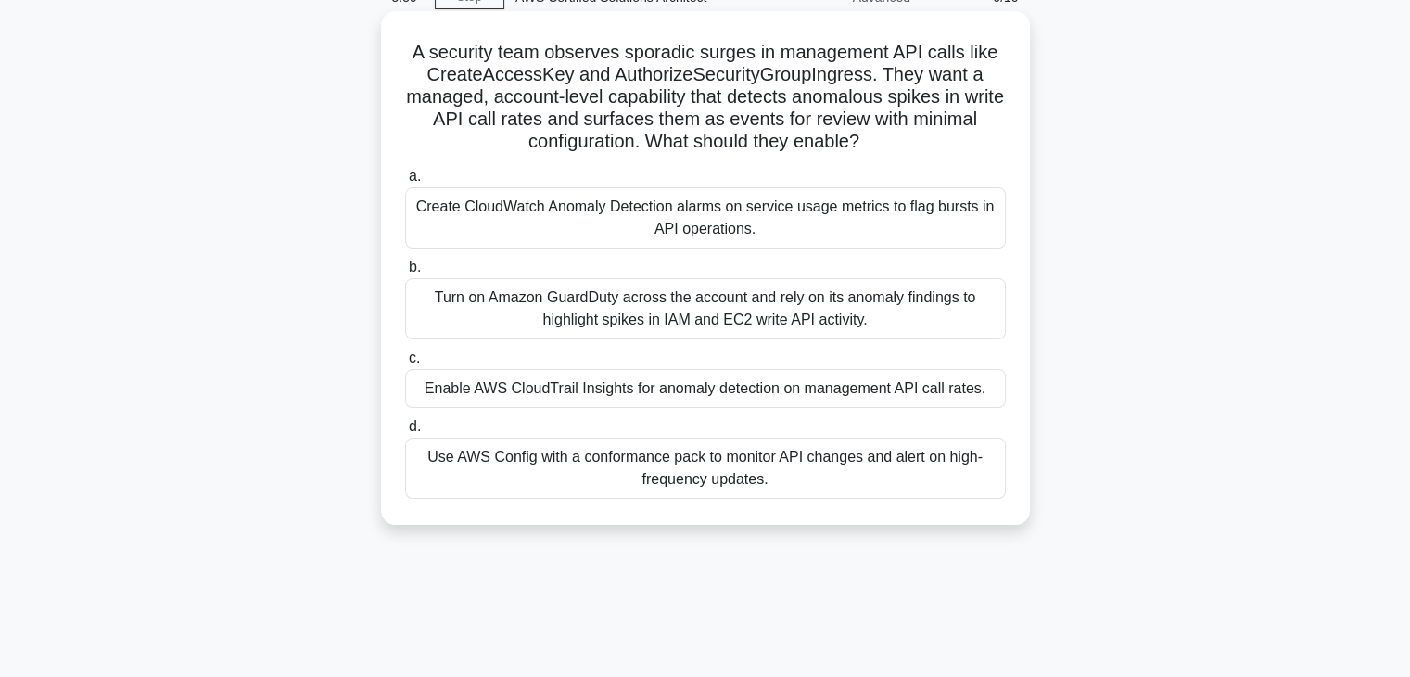
click at [563, 420] on label "d. Use AWS Config with a conformance pack to monitor API changes and alert on h…" at bounding box center [705, 456] width 601 height 83
click at [405, 421] on input "d. Use AWS Config with a conformance pack to monitor API changes and alert on h…" at bounding box center [405, 427] width 0 height 12
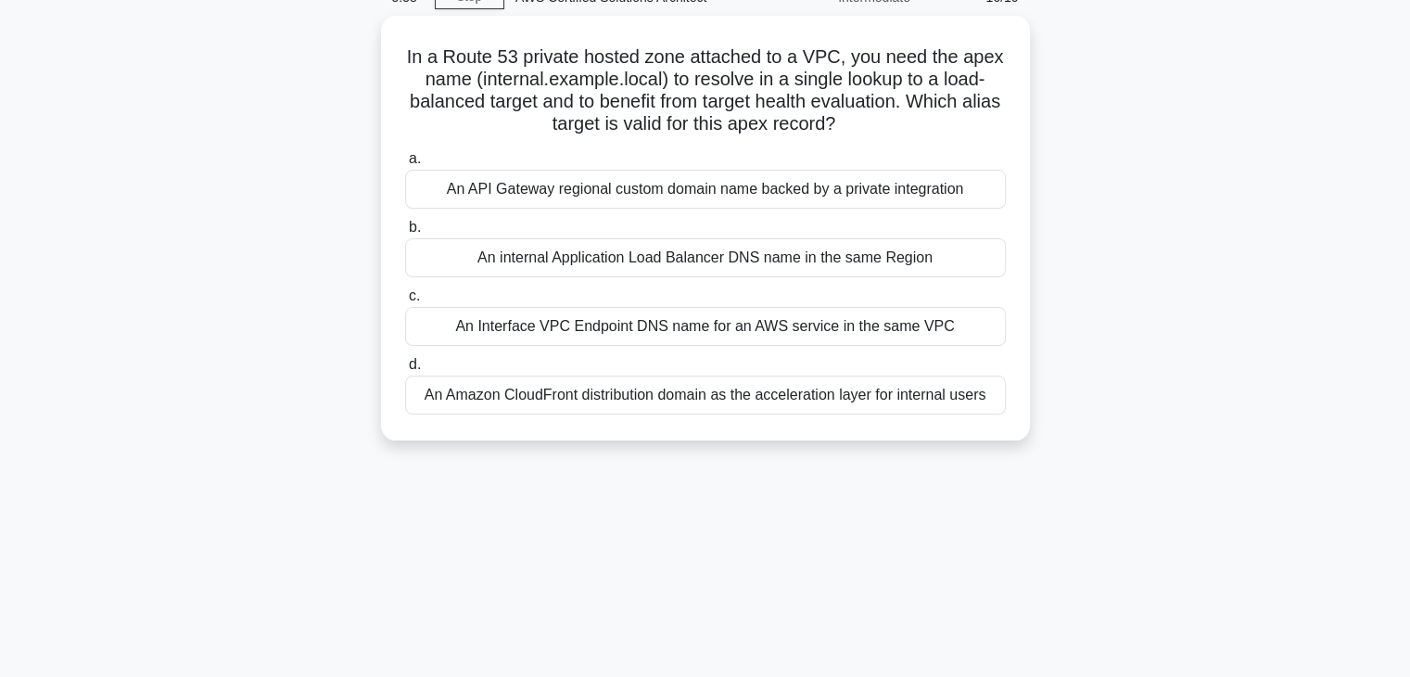
scroll to position [0, 0]
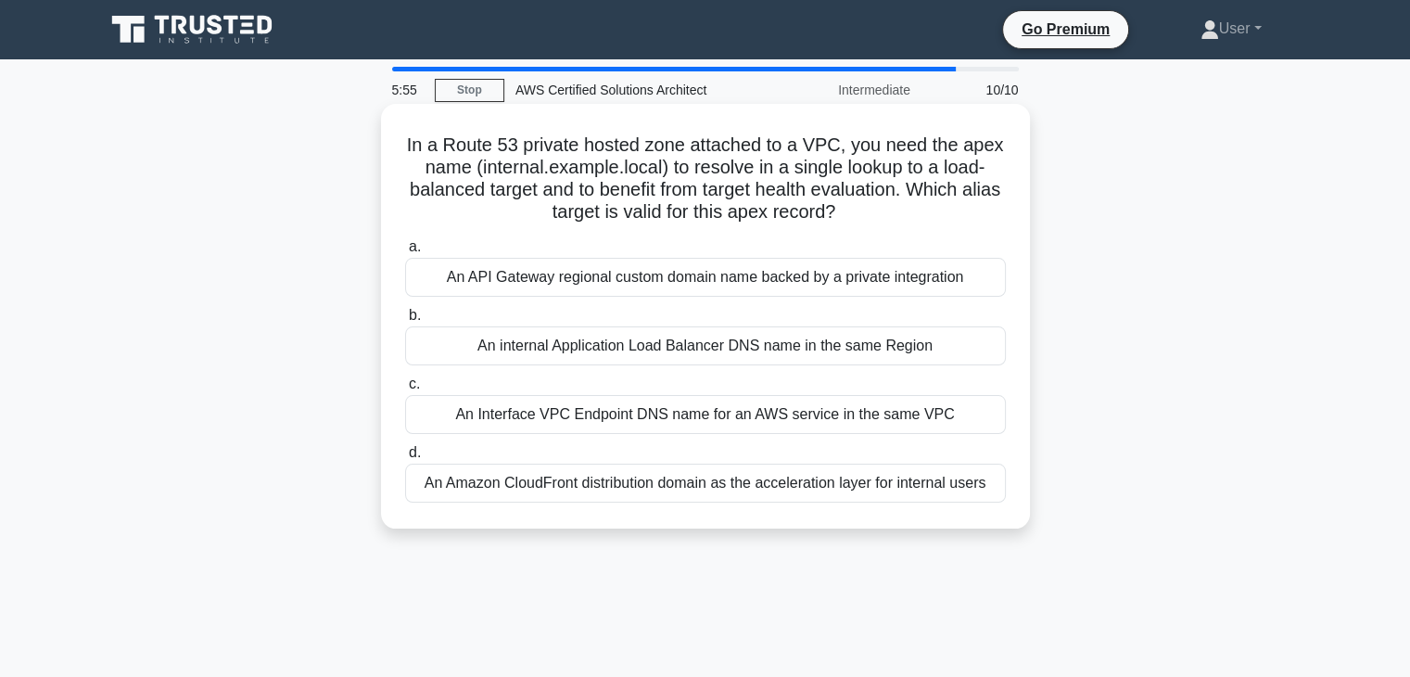
click at [553, 377] on label "c. An Interface VPC Endpoint DNS name for an AWS service in the same VPC" at bounding box center [705, 403] width 601 height 61
click at [405, 378] on input "c. An Interface VPC Endpoint DNS name for an AWS service in the same VPC" at bounding box center [405, 384] width 0 height 12
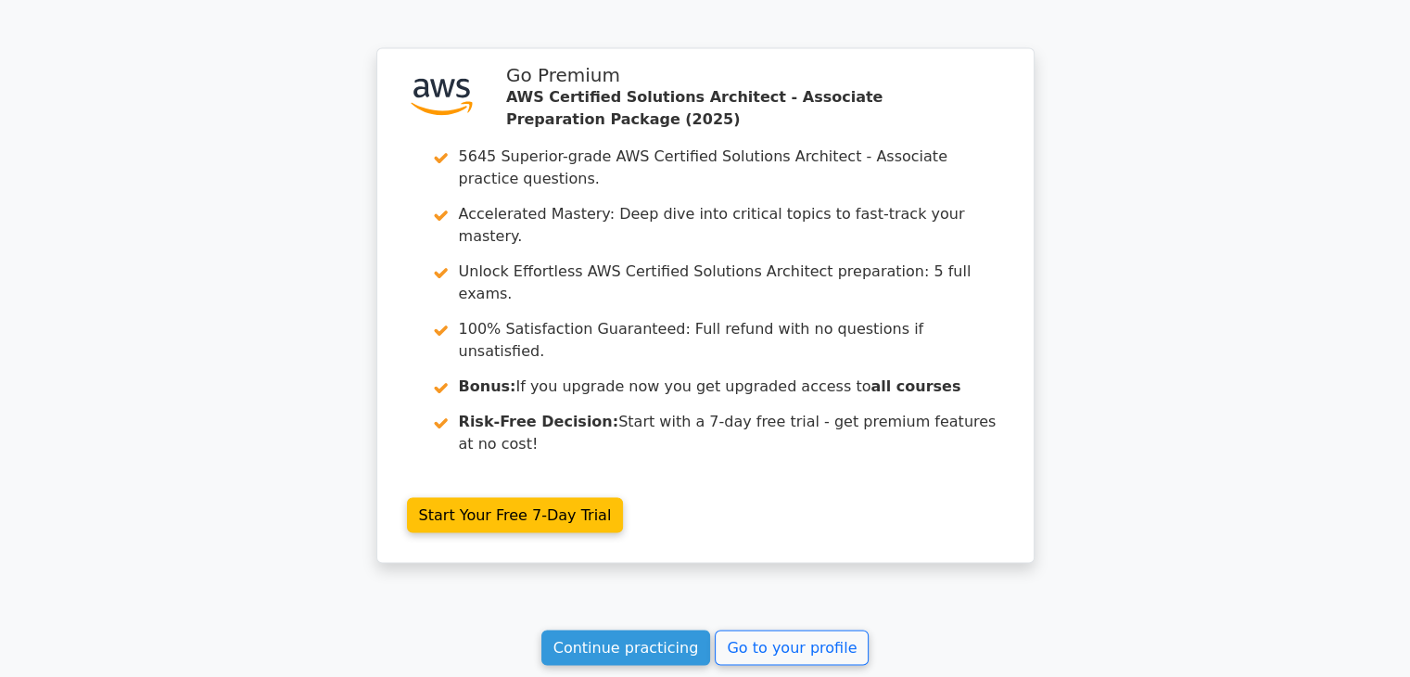
scroll to position [3467, 0]
click at [682, 631] on link "Continue practicing" at bounding box center [627, 648] width 170 height 35
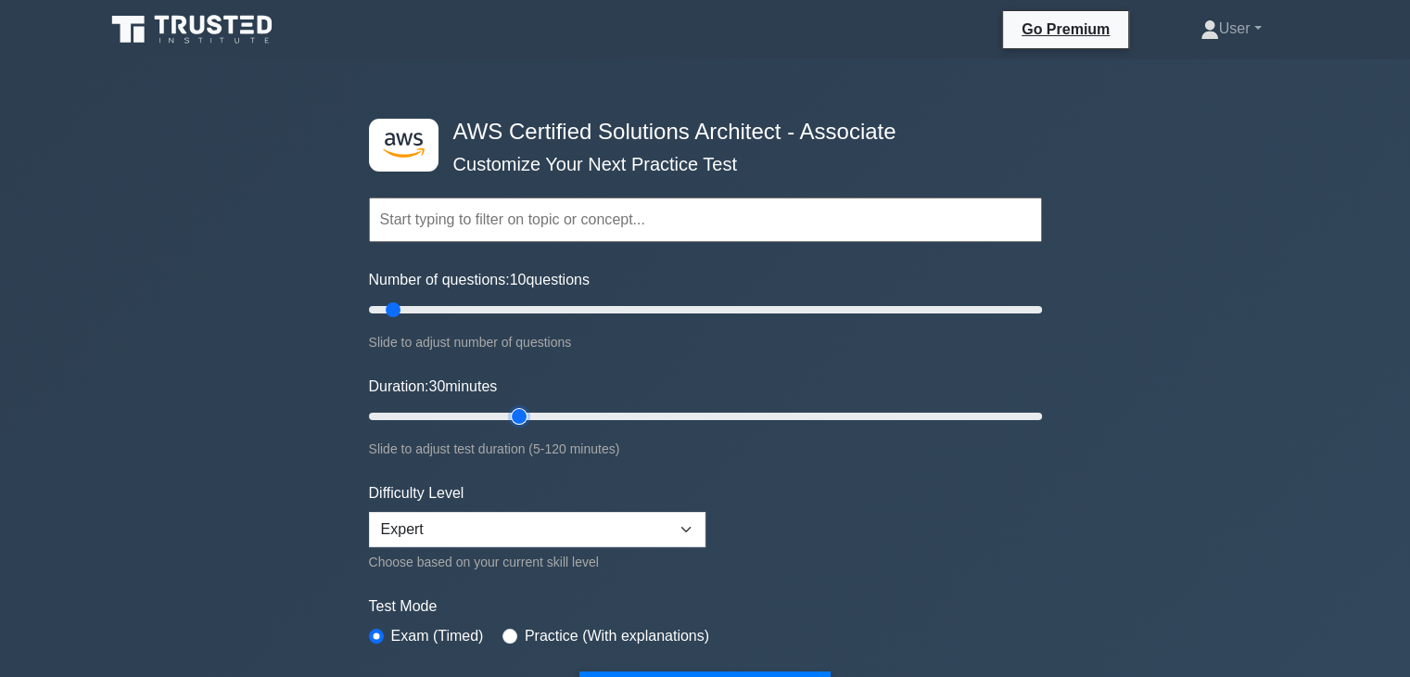
click at [519, 409] on input "Duration: 30 minutes" at bounding box center [705, 416] width 673 height 22
click at [478, 412] on input "Duration: 25 minutes" at bounding box center [705, 416] width 673 height 22
type input "20"
click at [464, 412] on input "Duration: 25 minutes" at bounding box center [705, 416] width 673 height 22
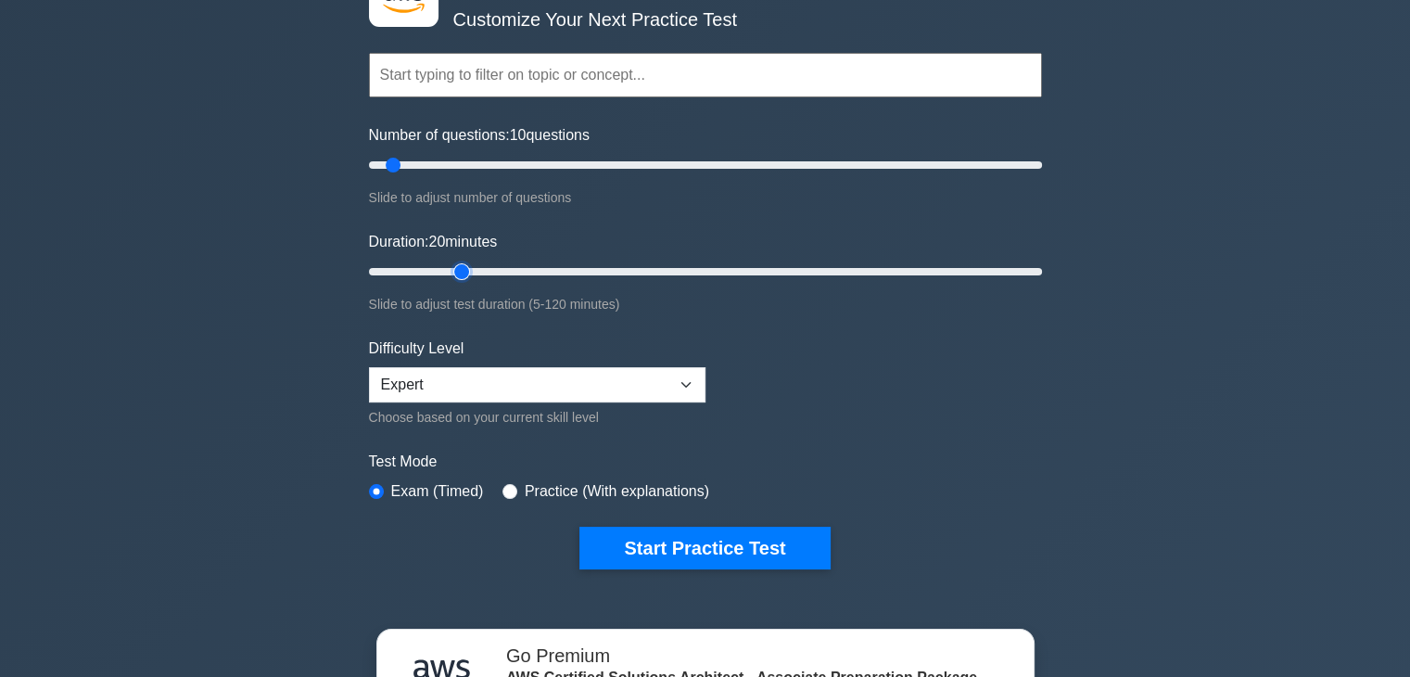
scroll to position [150, 0]
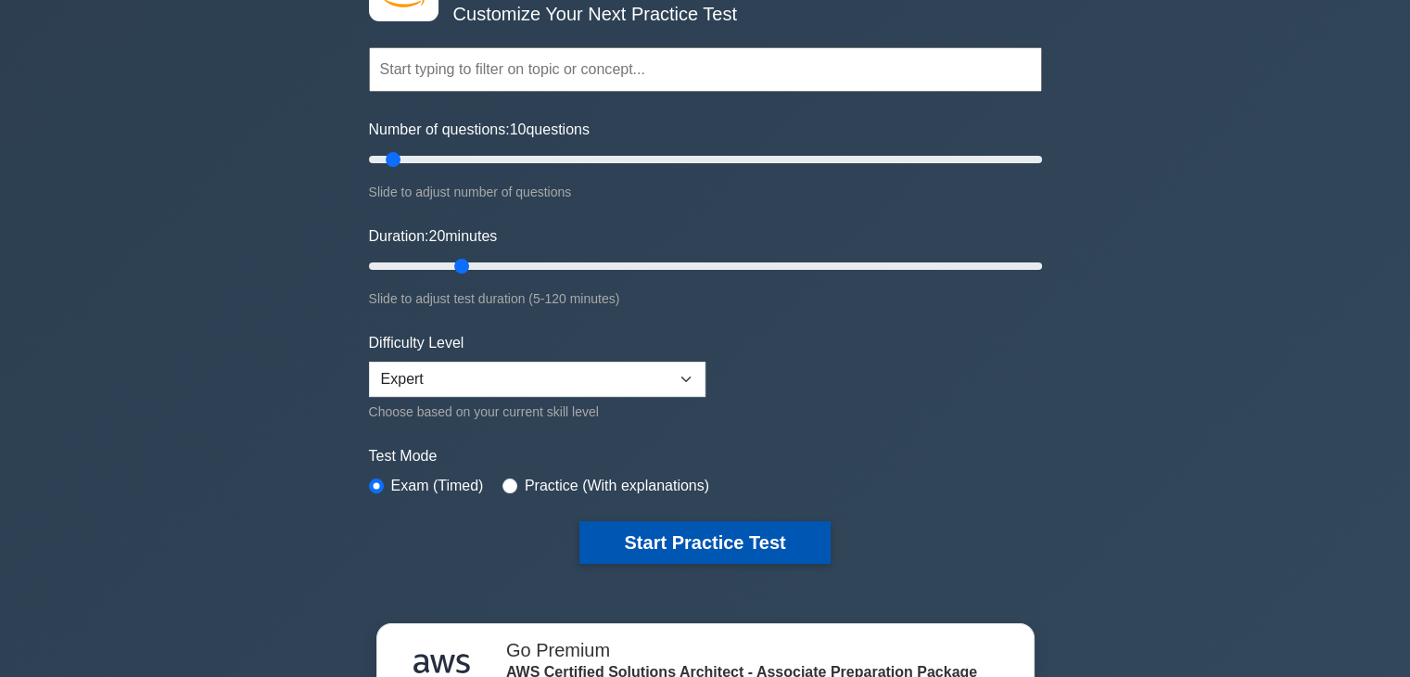
click at [664, 529] on button "Start Practice Test" at bounding box center [705, 542] width 250 height 43
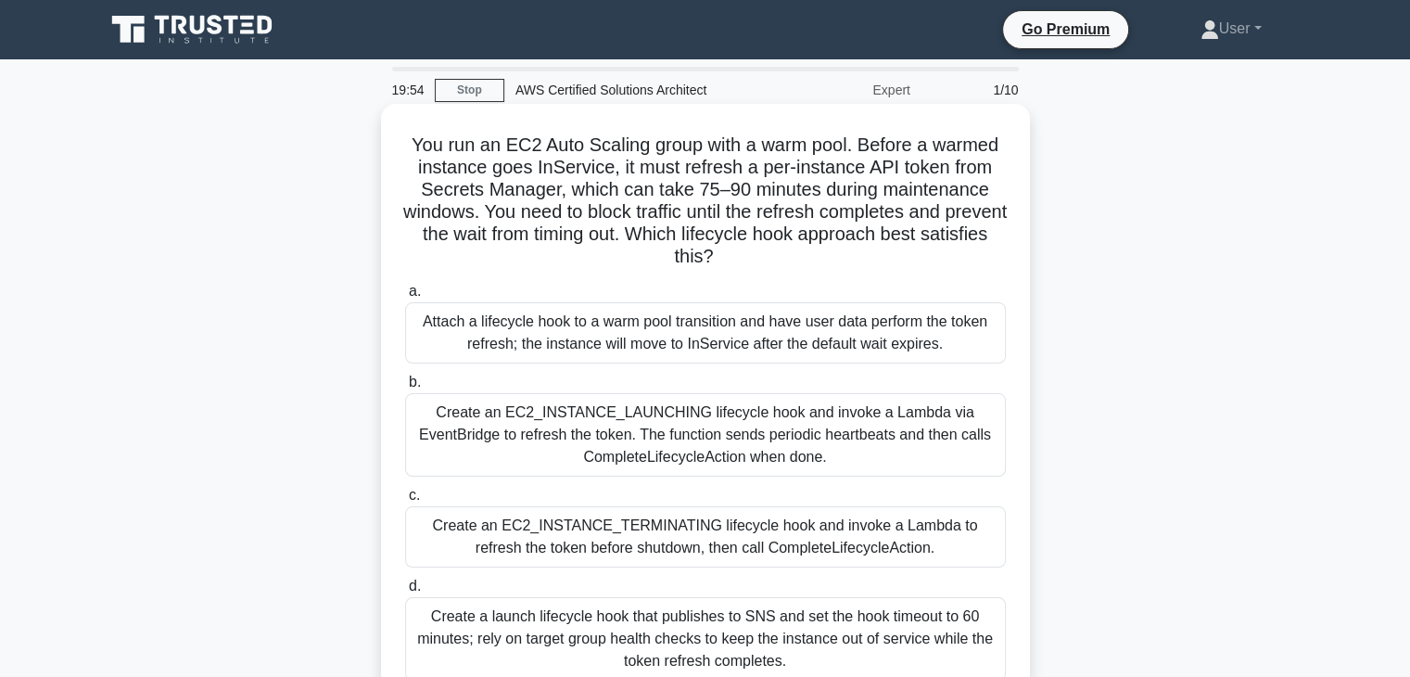
click at [742, 252] on h5 "You run an EC2 Auto Scaling group with a warm pool. Before a warmed instance go…" at bounding box center [705, 201] width 605 height 135
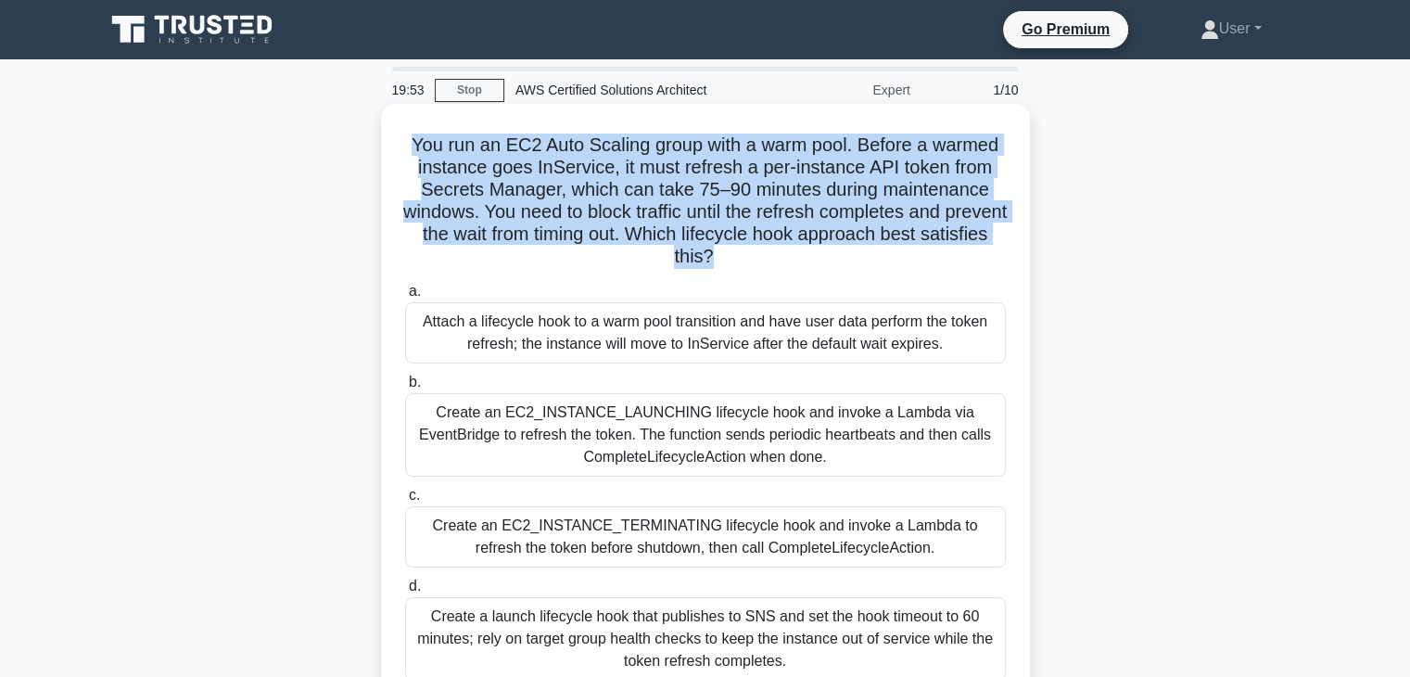
click at [742, 252] on h5 "You run an EC2 Auto Scaling group with a warm pool. Before a warmed instance go…" at bounding box center [705, 201] width 605 height 135
click at [748, 265] on h5 "You run an EC2 Auto Scaling group with a warm pool. Before a warmed instance go…" at bounding box center [705, 201] width 605 height 135
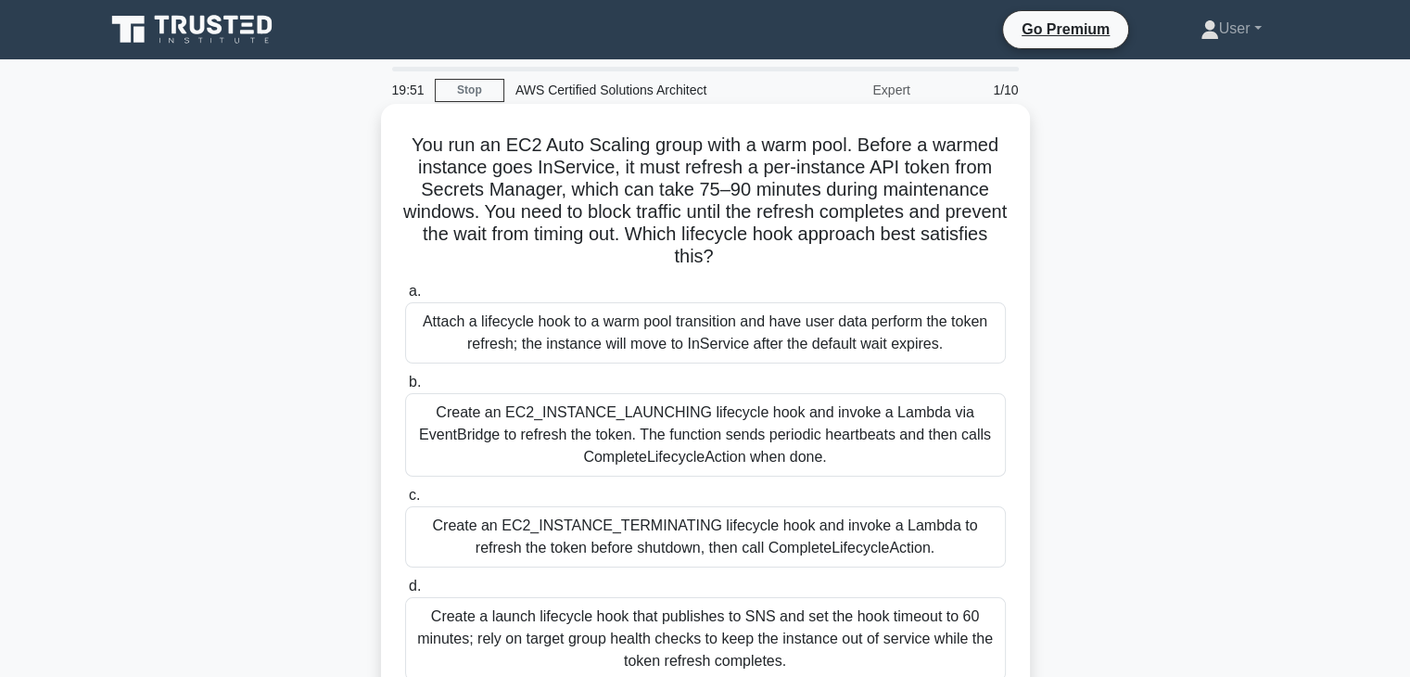
click at [745, 261] on h5 "You run an EC2 Auto Scaling group with a warm pool. Before a warmed instance go…" at bounding box center [705, 201] width 605 height 135
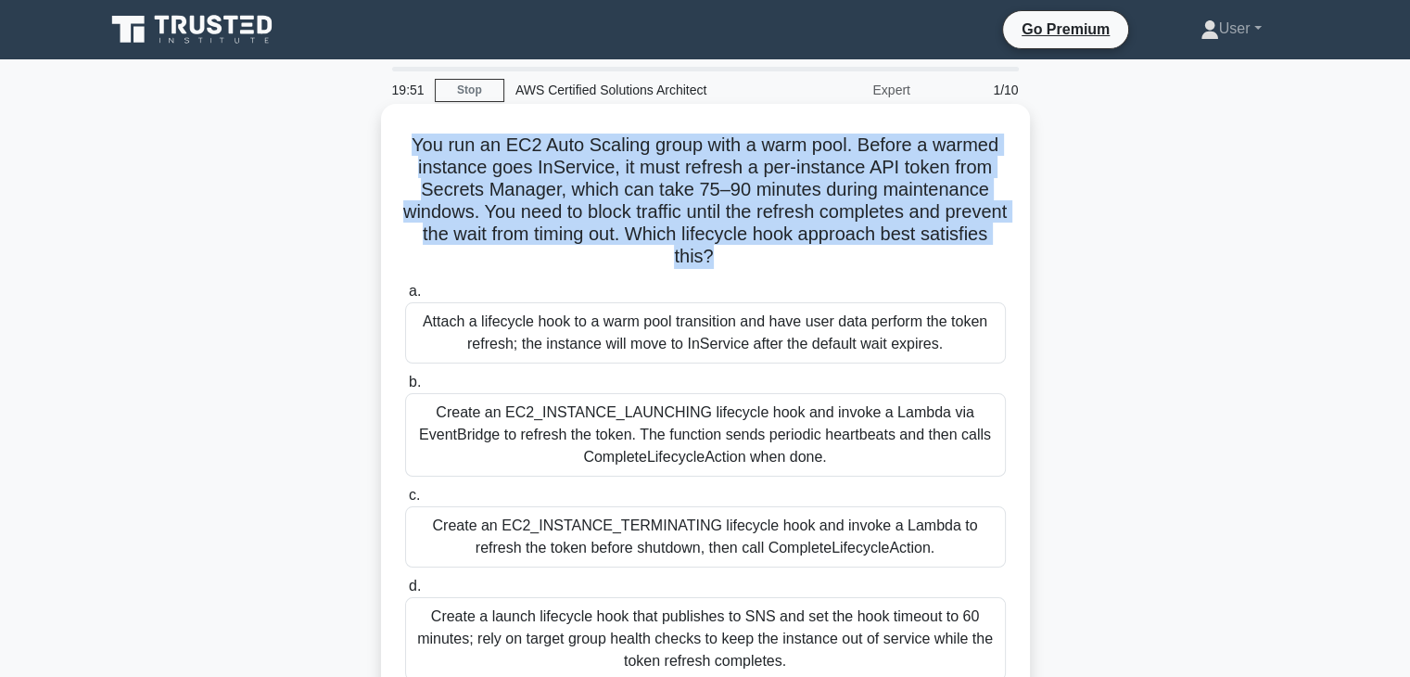
click at [745, 261] on h5 "You run an EC2 Auto Scaling group with a warm pool. Before a warmed instance go…" at bounding box center [705, 201] width 605 height 135
click at [736, 269] on icon ".spinner_0XTQ{transform-origin:center;animation:spinner_y6GP .75s linear infini…" at bounding box center [725, 258] width 22 height 22
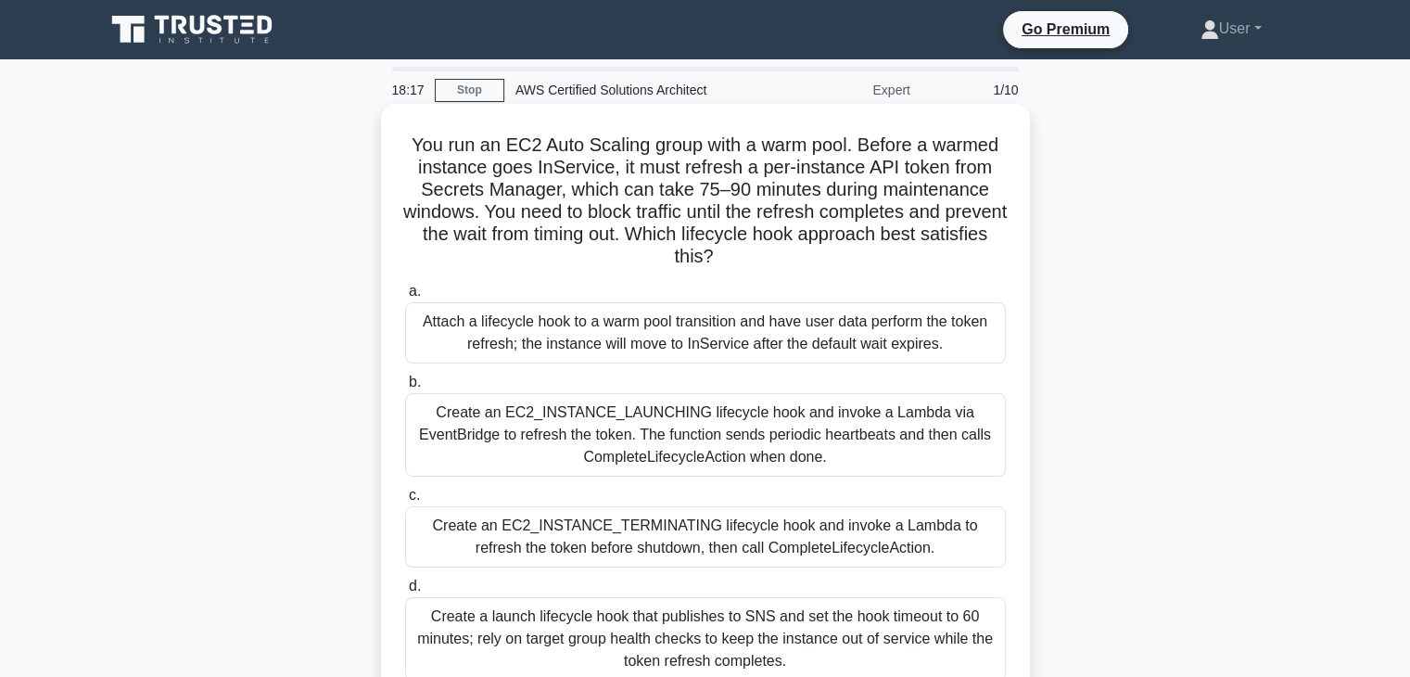
click at [697, 442] on div "Create an EC2_INSTANCE_LAUNCHING lifecycle hook and invoke a Lambda via EventBr…" at bounding box center [705, 434] width 601 height 83
click at [405, 389] on input "b. Create an EC2_INSTANCE_LAUNCHING lifecycle hook and invoke a Lambda via Even…" at bounding box center [405, 382] width 0 height 12
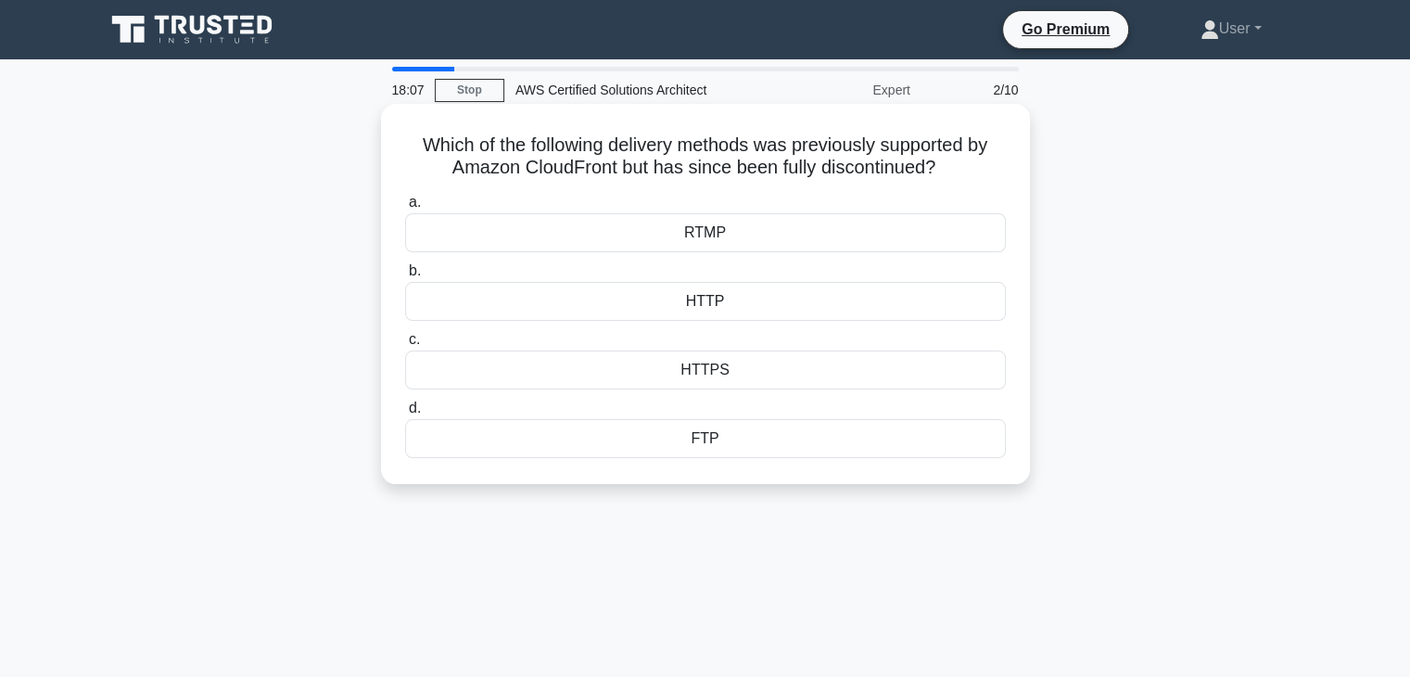
click at [706, 404] on label "d. FTP" at bounding box center [705, 427] width 601 height 61
click at [405, 404] on input "d. FTP" at bounding box center [405, 408] width 0 height 12
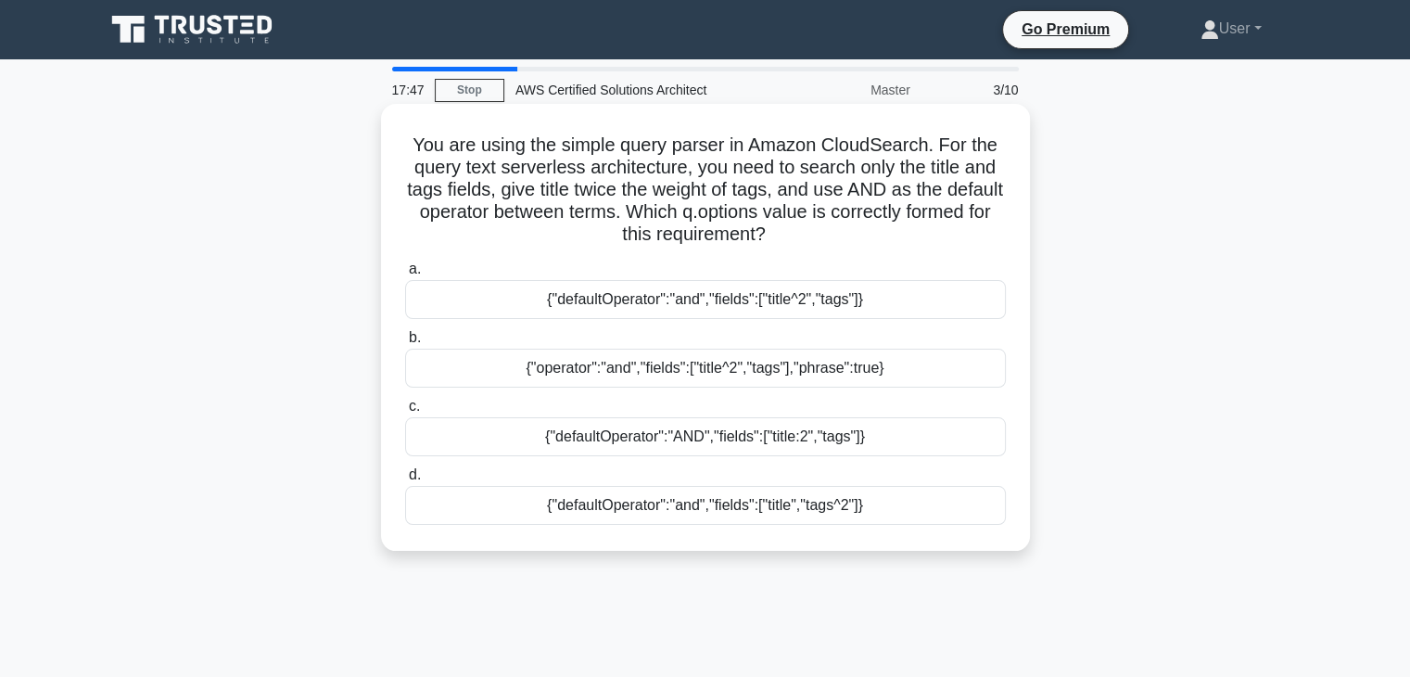
click at [706, 395] on label "c. {"defaultOperator":"AND","fields":["title:2","tags"]}" at bounding box center [705, 425] width 601 height 61
click at [405, 401] on input "c. {"defaultOperator":"AND","fields":["title:2","tags"]}" at bounding box center [405, 407] width 0 height 12
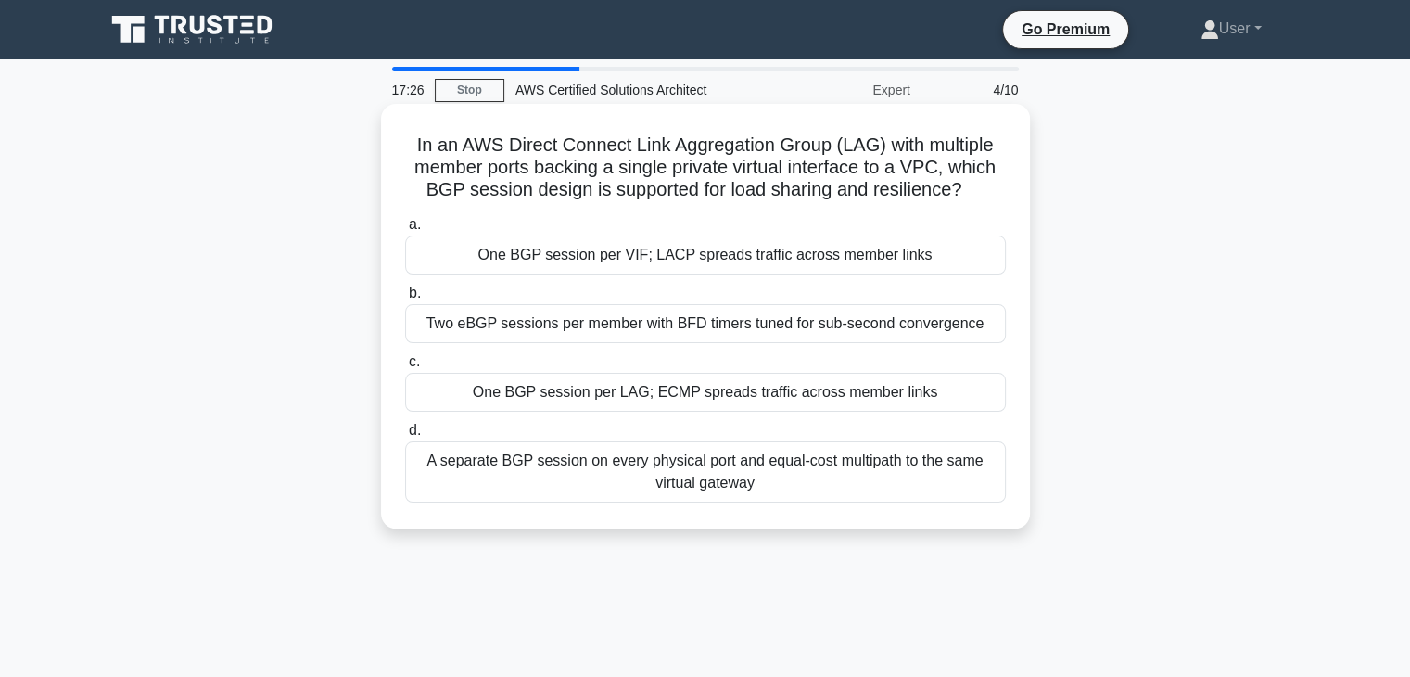
click at [542, 285] on label "b. Two eBGP sessions per member with BFD timers tuned for sub-second convergence" at bounding box center [705, 312] width 601 height 61
click at [405, 287] on input "b. Two eBGP sessions per member with BFD timers tuned for sub-second convergence" at bounding box center [405, 293] width 0 height 12
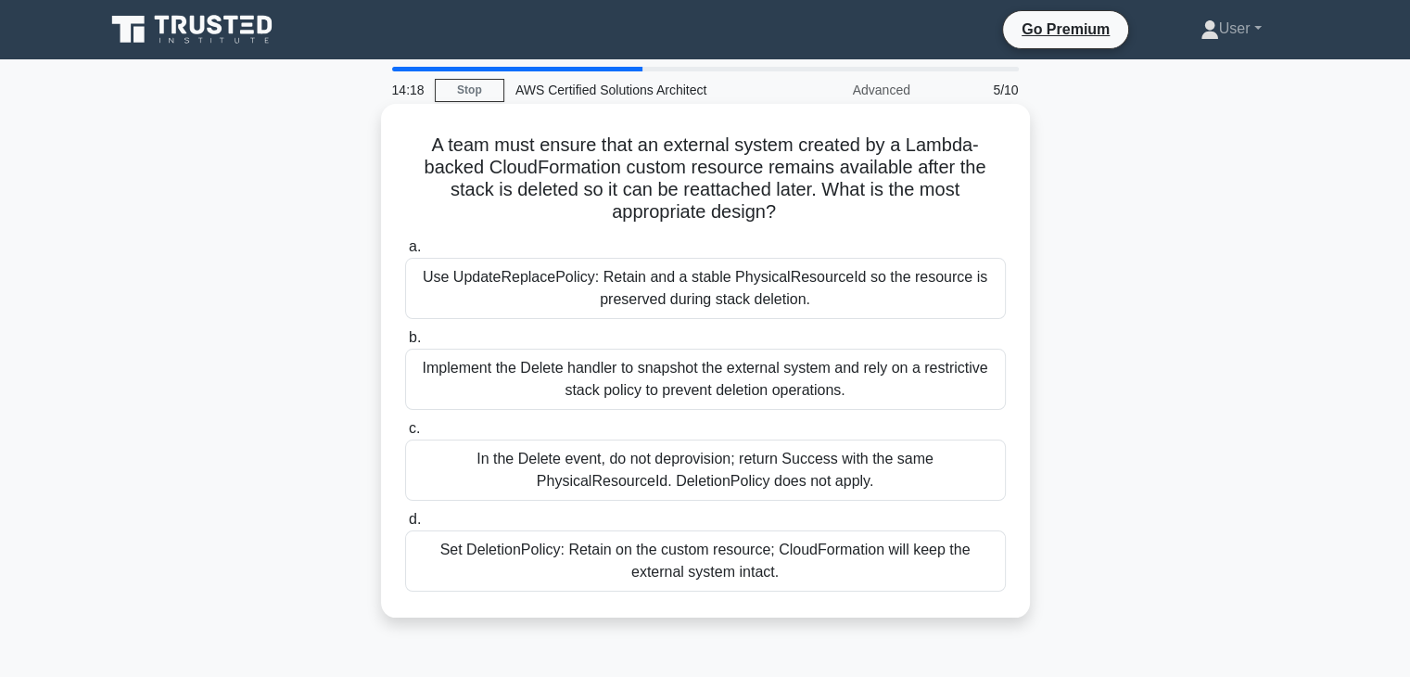
click at [614, 421] on label "c. In the Delete event, do not deprovision; return Success with the same Physic…" at bounding box center [705, 458] width 601 height 83
click at [405, 423] on input "c. In the Delete event, do not deprovision; return Success with the same Physic…" at bounding box center [405, 429] width 0 height 12
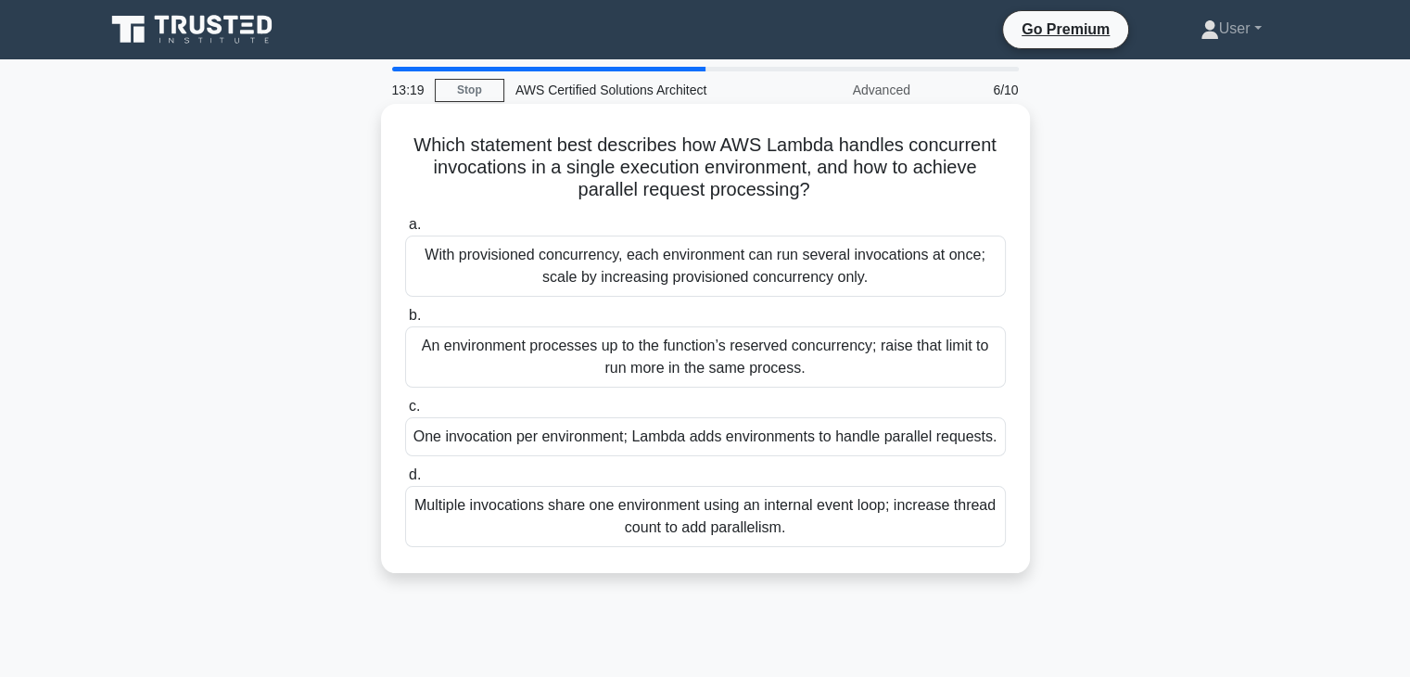
click at [686, 331] on div "An environment processes up to the function’s reserved concurrency; raise that …" at bounding box center [705, 356] width 601 height 61
click at [405, 322] on input "b. An environment processes up to the function’s reserved concurrency; raise th…" at bounding box center [405, 316] width 0 height 12
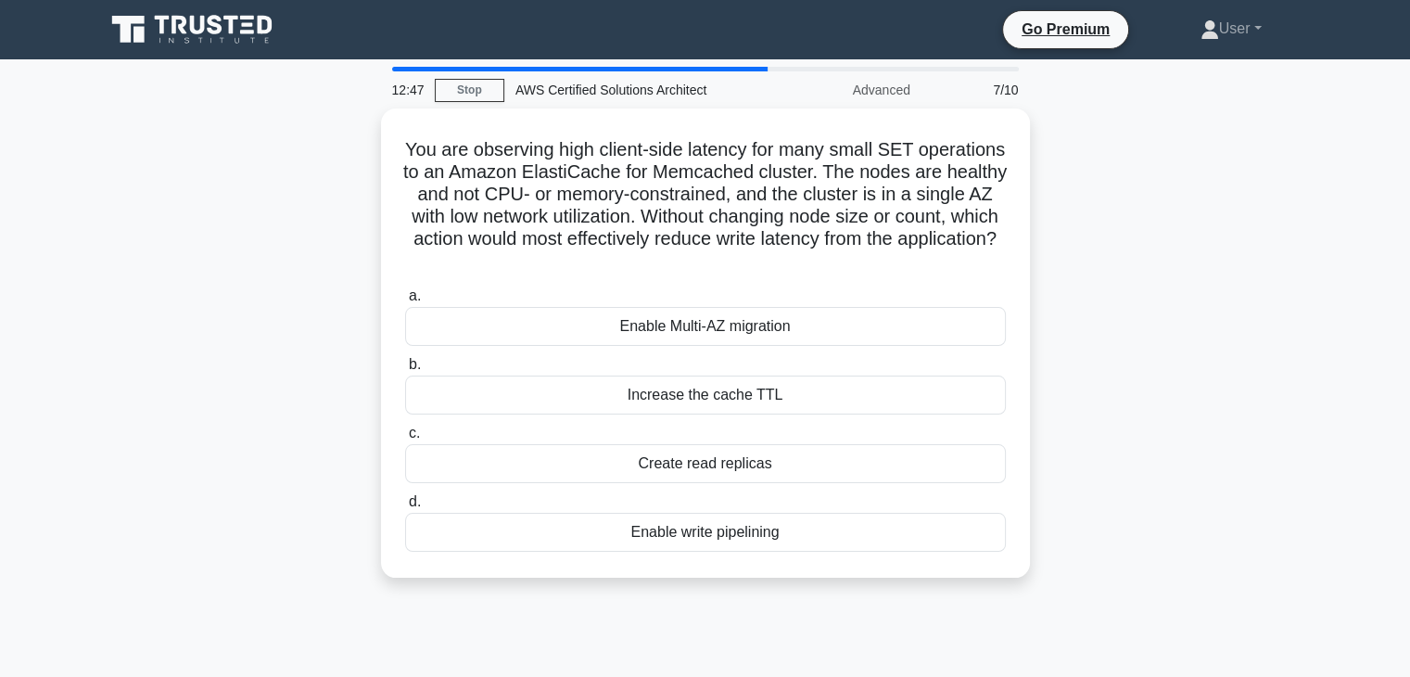
click at [686, 331] on div "Enable Multi-AZ migration" at bounding box center [705, 326] width 601 height 39
click at [405, 302] on input "a. Enable Multi-AZ migration" at bounding box center [405, 296] width 0 height 12
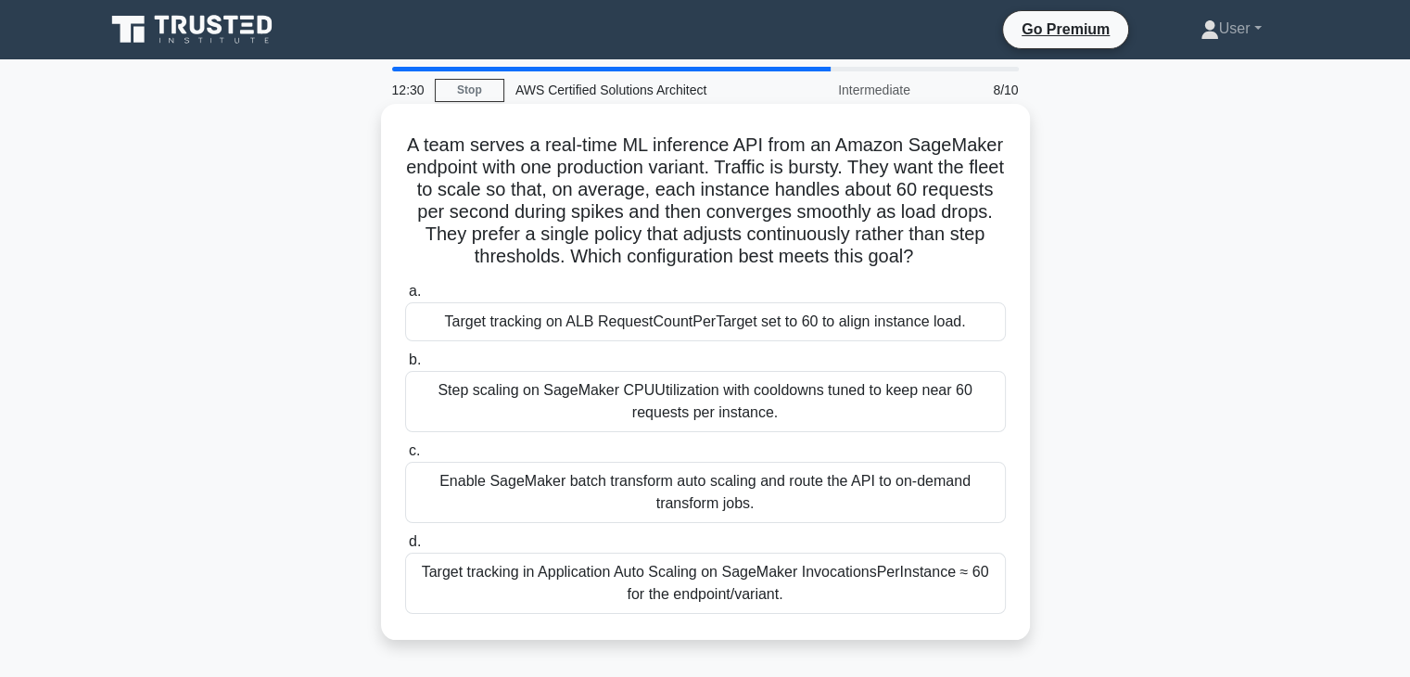
click at [730, 301] on label "a. Target tracking on ALB RequestCountPerTarget set to 60 to align instance loa…" at bounding box center [705, 310] width 601 height 61
click at [405, 298] on input "a. Target tracking on ALB RequestCountPerTarget set to 60 to align instance loa…" at bounding box center [405, 292] width 0 height 12
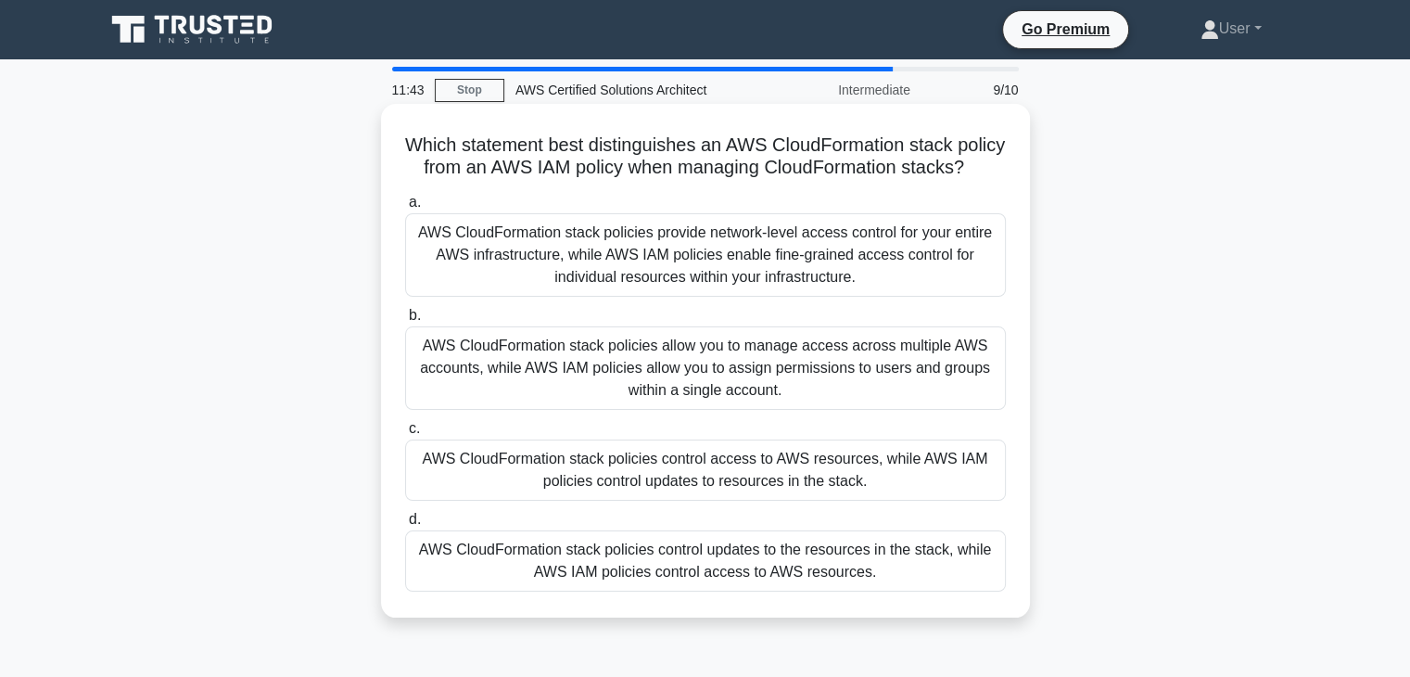
click at [620, 440] on label "c. AWS CloudFormation stack policies control access to AWS resources, while AWS…" at bounding box center [705, 458] width 601 height 83
click at [405, 435] on input "c. AWS CloudFormation stack policies control access to AWS resources, while AWS…" at bounding box center [405, 429] width 0 height 12
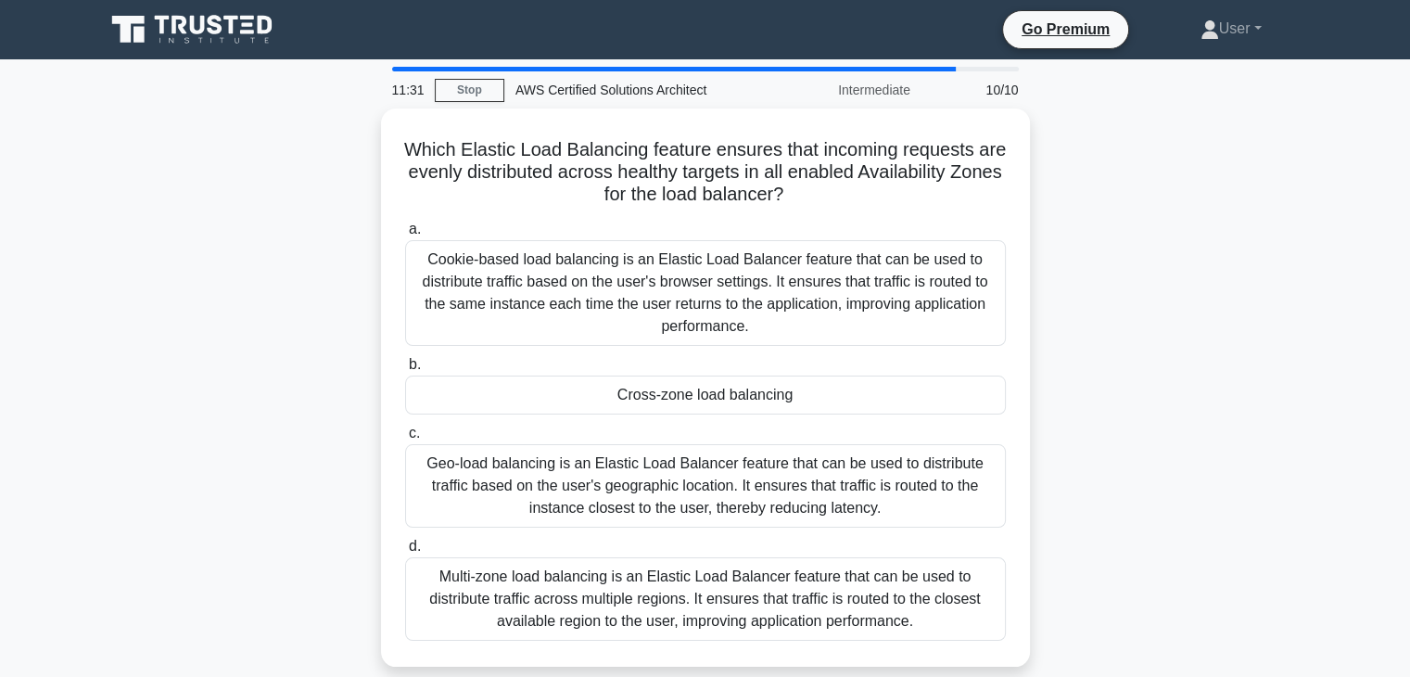
click at [620, 444] on div "Geo-load balancing is an Elastic Load Balancer feature that can be used to dist…" at bounding box center [705, 485] width 601 height 83
click at [405, 440] on input "c. Geo-load balancing is an Elastic Load Balancer feature that can be used to d…" at bounding box center [405, 433] width 0 height 12
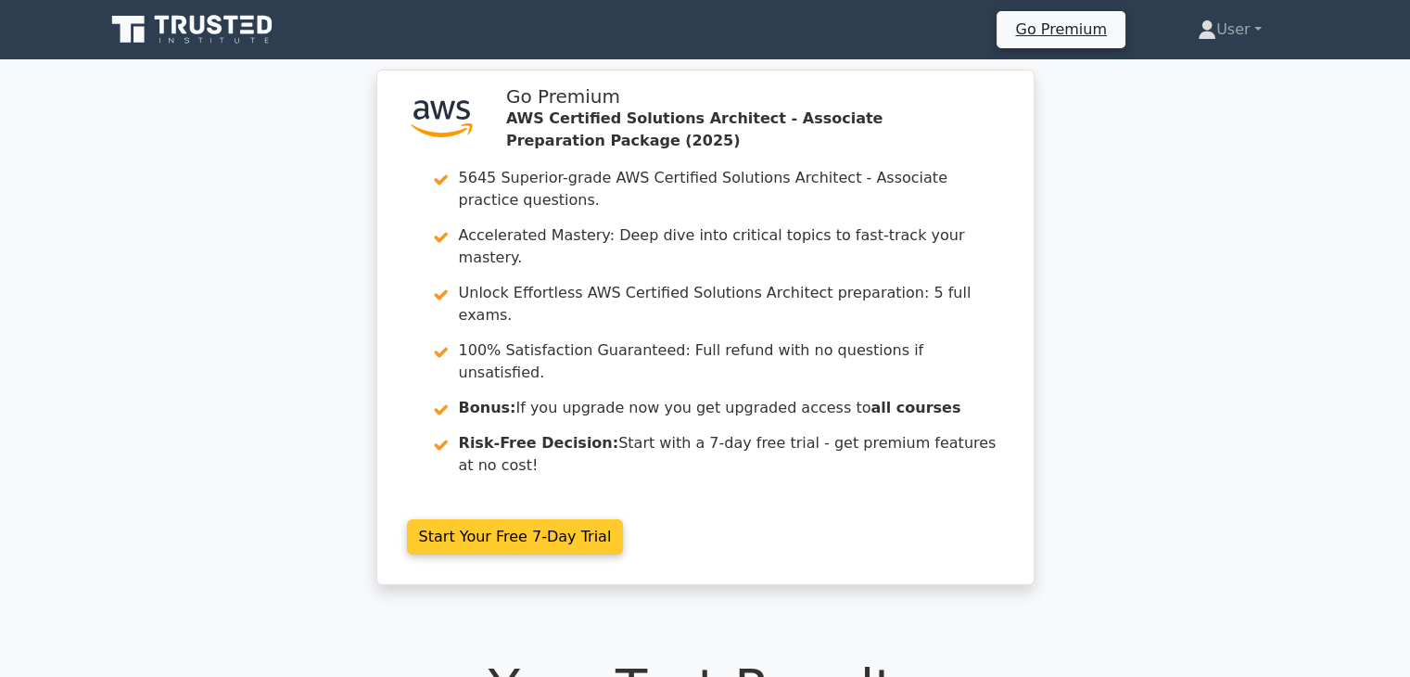
drag, startPoint x: 0, startPoint y: 0, endPoint x: 620, endPoint y: 440, distance: 760.2
click at [620, 519] on link "Start Your Free 7-Day Trial" at bounding box center [515, 536] width 217 height 35
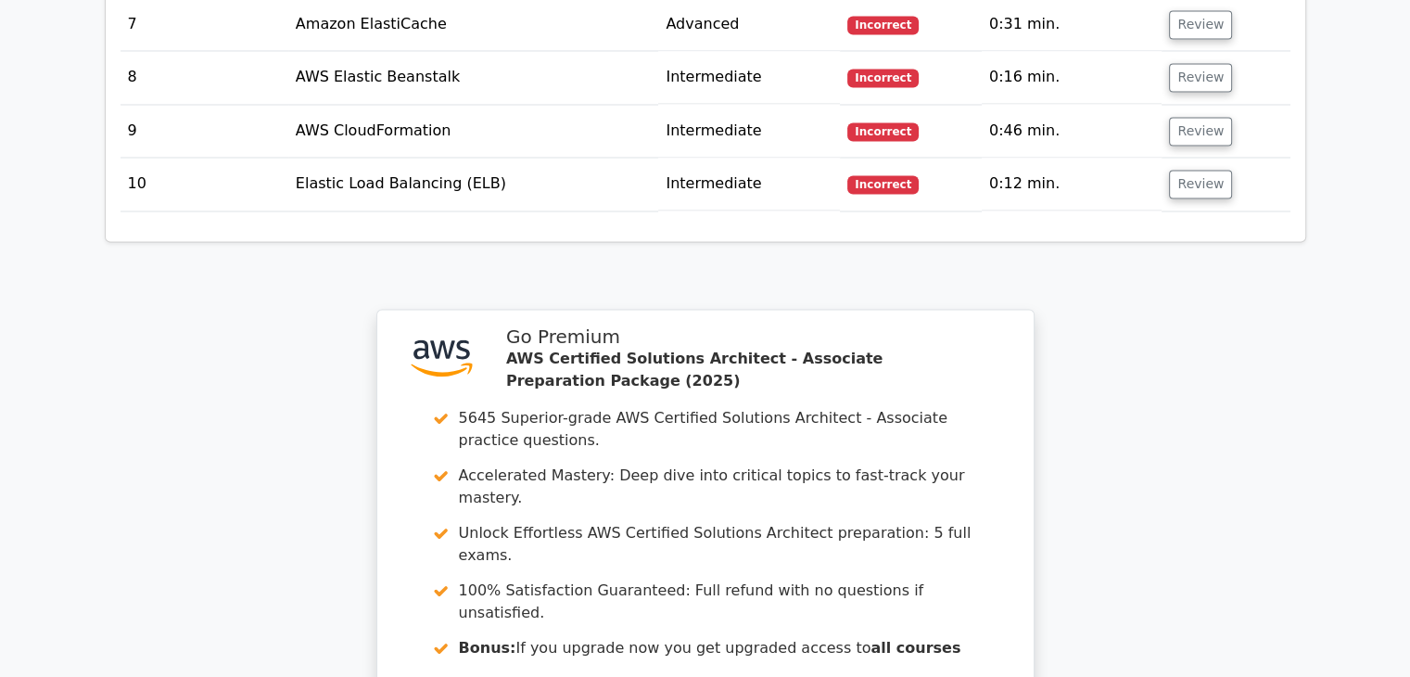
scroll to position [3510, 0]
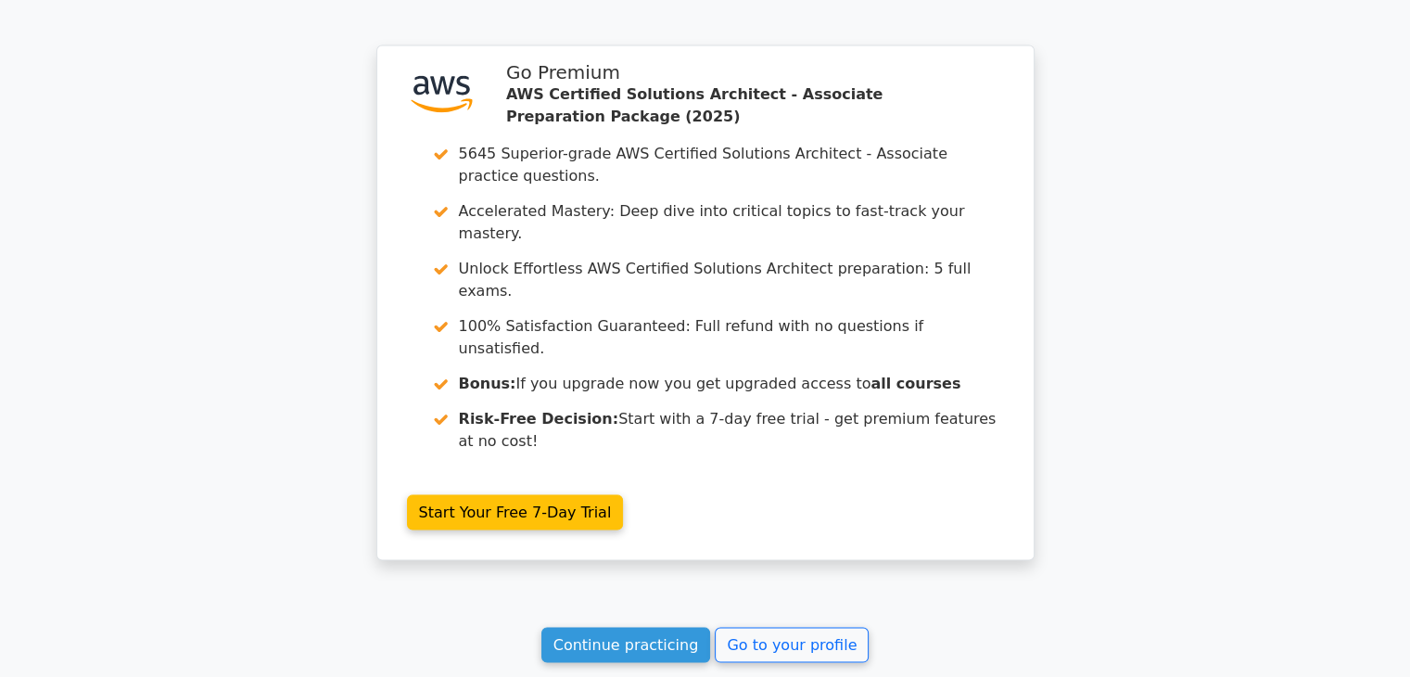
click at [608, 627] on link "Continue practicing" at bounding box center [627, 644] width 170 height 35
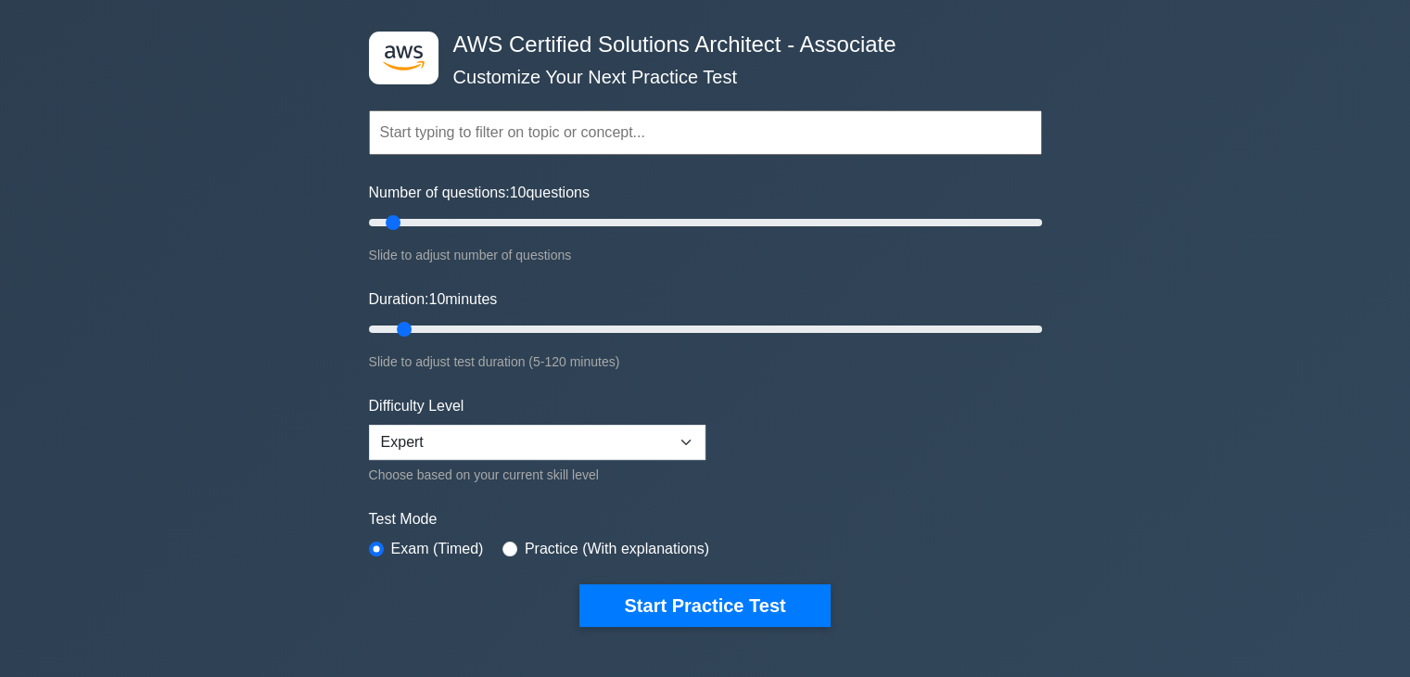
scroll to position [278, 0]
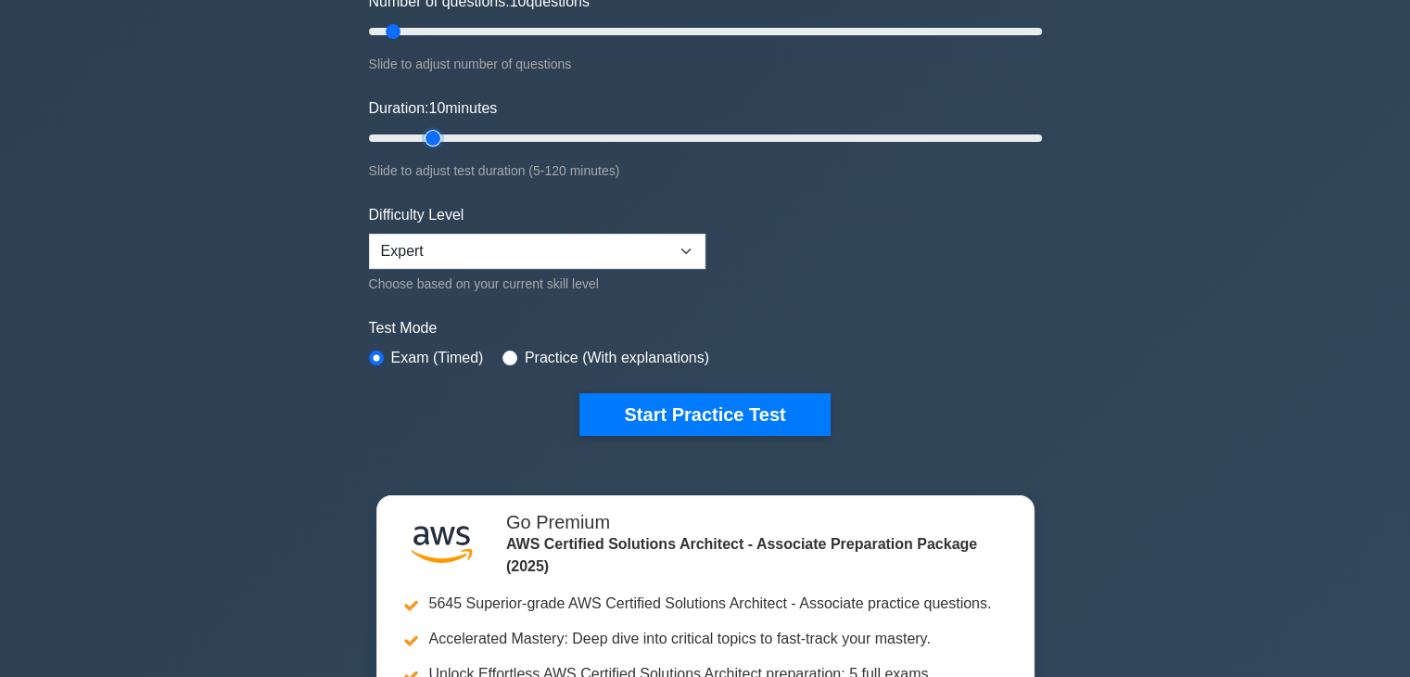
click at [445, 134] on input "Duration: 10 minutes" at bounding box center [705, 138] width 673 height 22
type input "20"
click at [457, 135] on input "Duration: 20 minutes" at bounding box center [705, 138] width 673 height 22
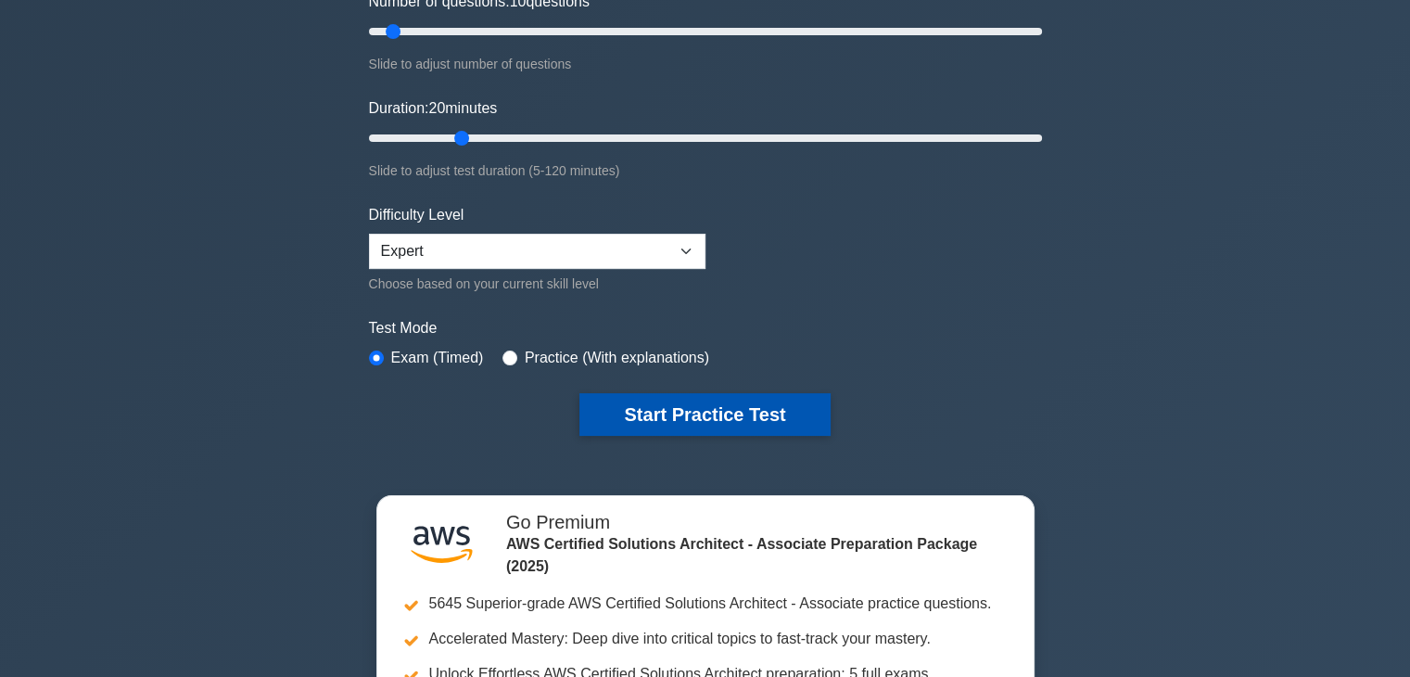
click at [785, 407] on button "Start Practice Test" at bounding box center [705, 414] width 250 height 43
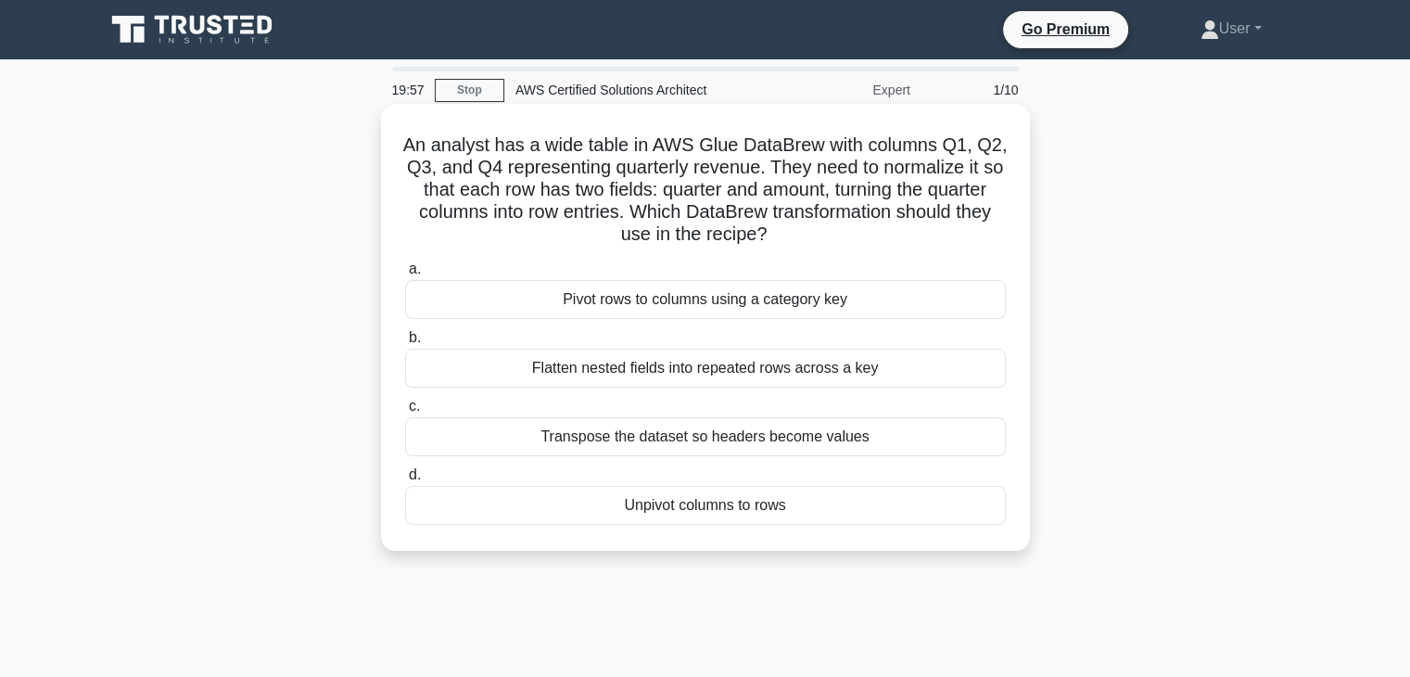
drag, startPoint x: 850, startPoint y: 439, endPoint x: 542, endPoint y: 440, distance: 307.8
click at [542, 440] on div "Transpose the dataset so headers become values" at bounding box center [705, 436] width 601 height 39
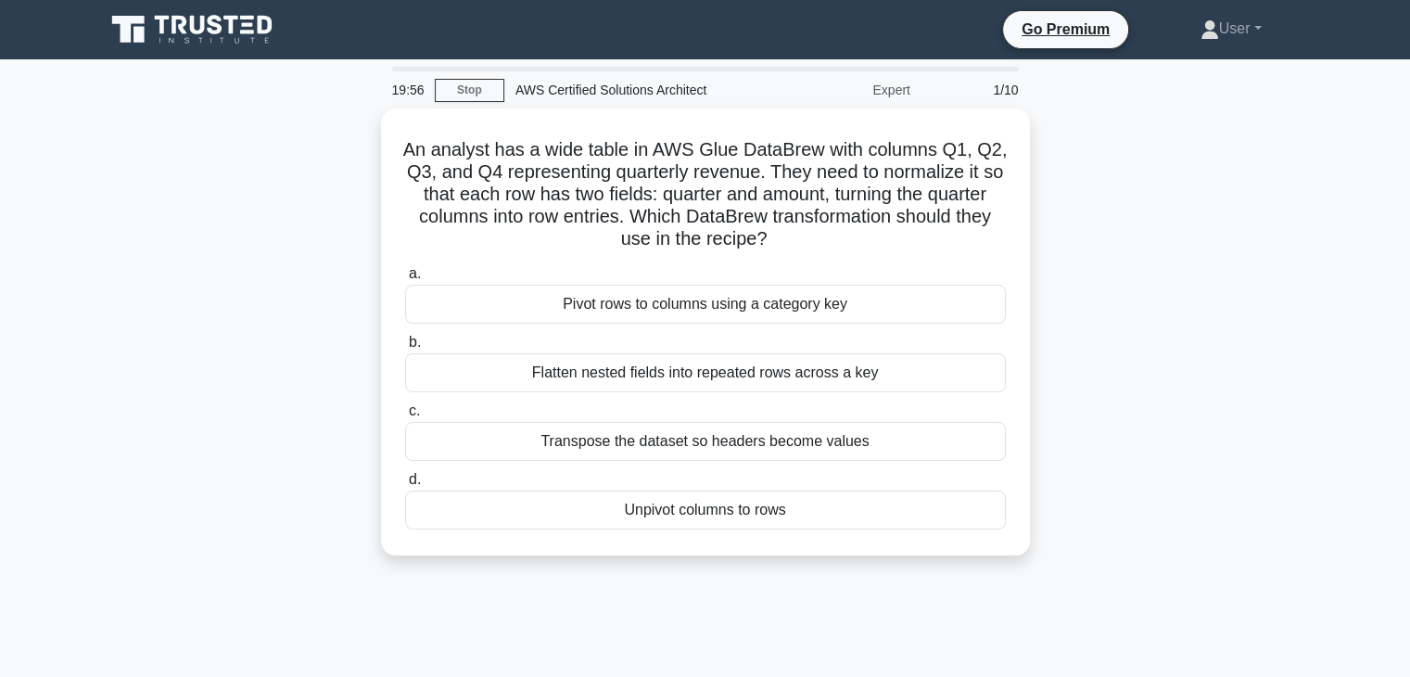
click at [700, 631] on div "19:56 Stop AWS Certified Solutions Architect Expert 1/10 An analyst has a wide …" at bounding box center [706, 530] width 1224 height 927
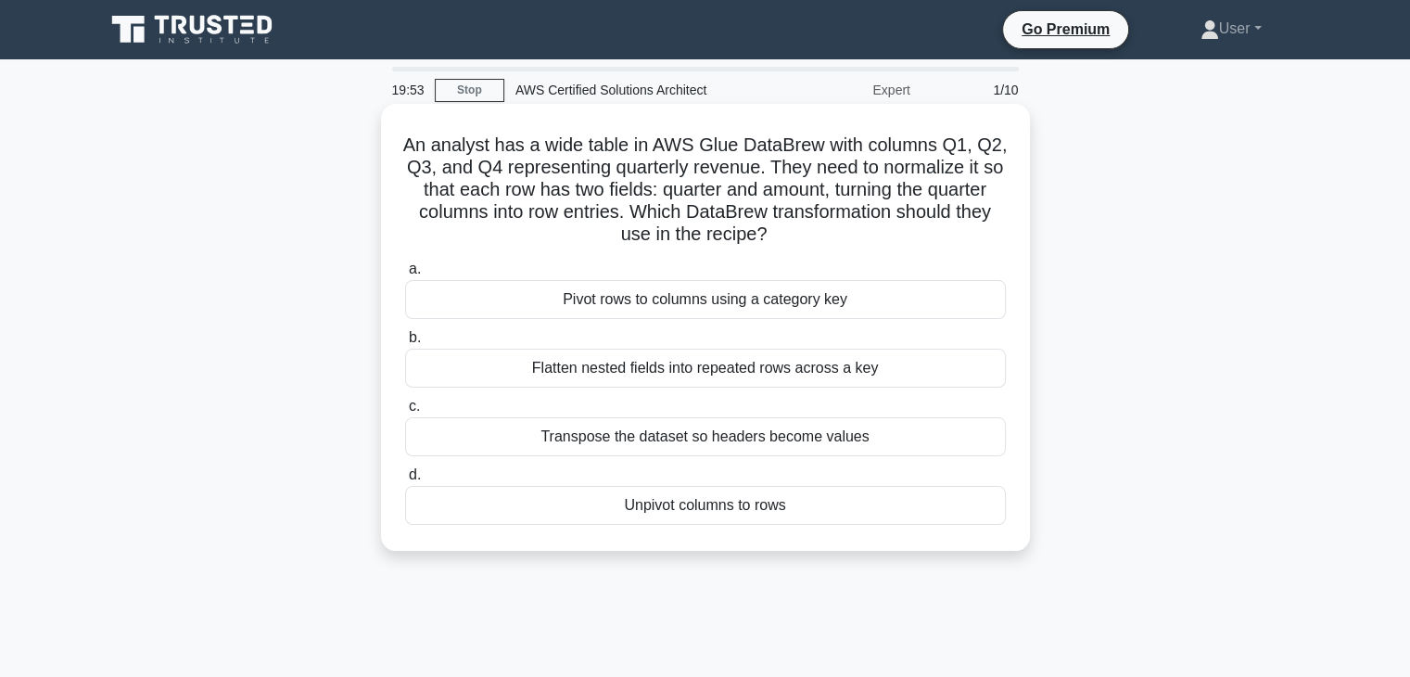
drag, startPoint x: 622, startPoint y: 505, endPoint x: 792, endPoint y: 506, distance: 169.7
click at [792, 506] on div "Unpivot columns to rows" at bounding box center [705, 505] width 601 height 39
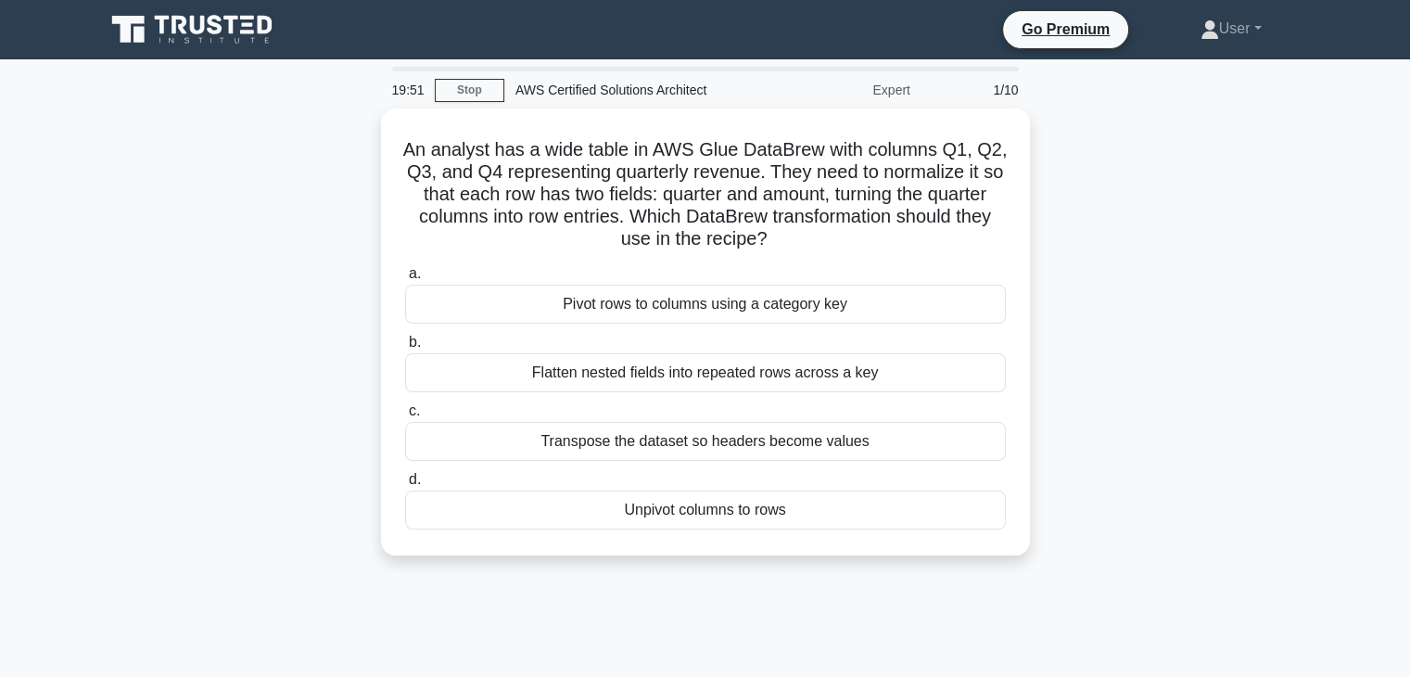
click at [734, 569] on div "An analyst has a wide table in AWS Glue DataBrew with columns Q1, Q2, Q3, and Q…" at bounding box center [706, 342] width 1224 height 469
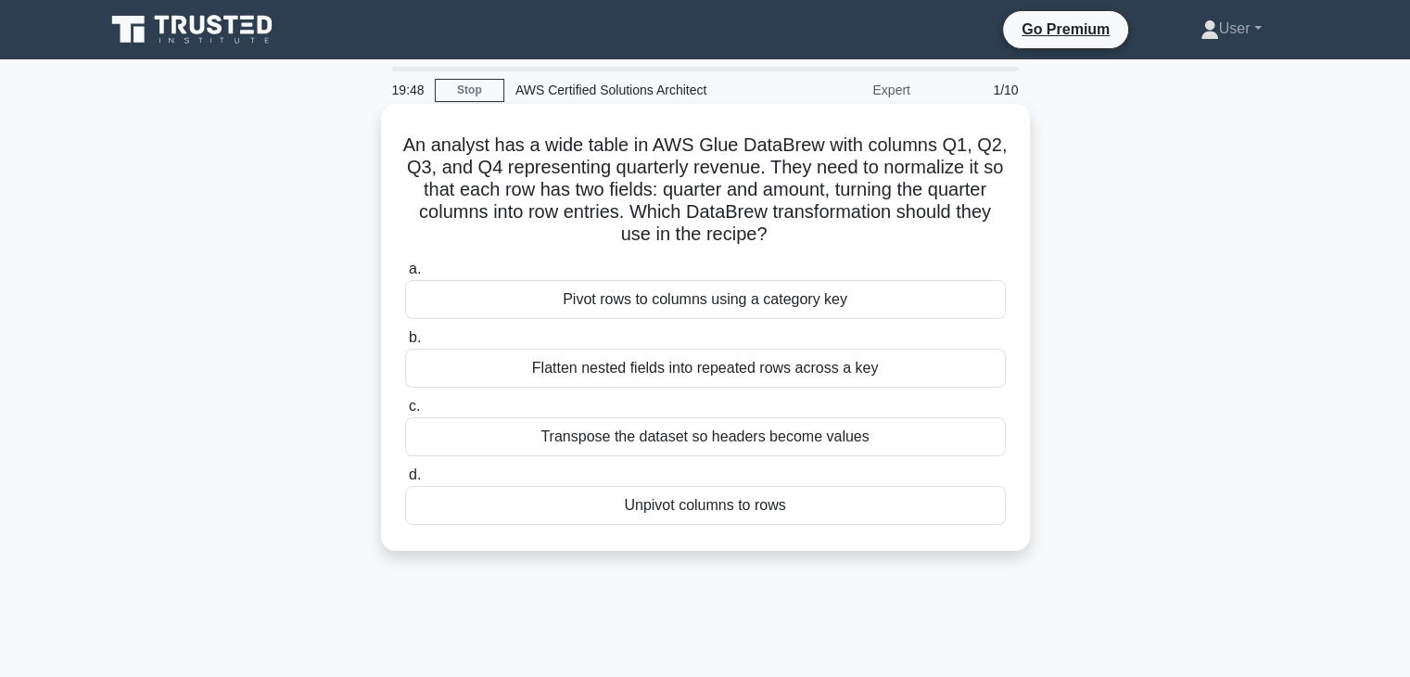
drag, startPoint x: 534, startPoint y: 371, endPoint x: 873, endPoint y: 390, distance: 339.9
click at [873, 390] on div "a. Pivot rows to columns using a category key b. Flatten nested fields into rep…" at bounding box center [705, 391] width 623 height 274
click at [878, 360] on div "Flatten nested fields into repeated rows across a key" at bounding box center [705, 368] width 601 height 39
click at [405, 344] on input "b. Flatten nested fields into repeated rows across a key" at bounding box center [405, 338] width 0 height 12
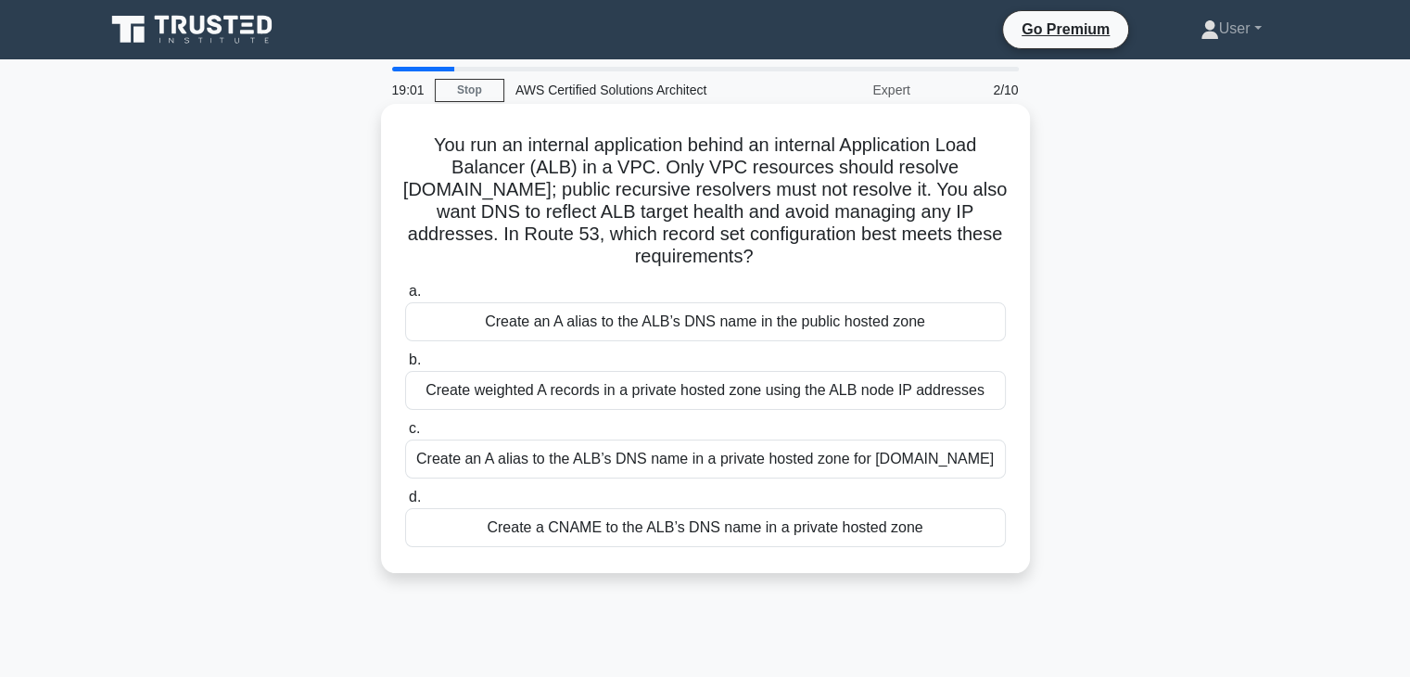
drag, startPoint x: 427, startPoint y: 147, endPoint x: 775, endPoint y: 261, distance: 367.1
click at [775, 261] on h5 "You run an internal application behind an internal Application Load Balancer (A…" at bounding box center [705, 201] width 605 height 135
click at [775, 255] on icon ".spinner_0XTQ{transform-origin:center;animation:spinner_y6GP .75s linear infini…" at bounding box center [764, 258] width 22 height 22
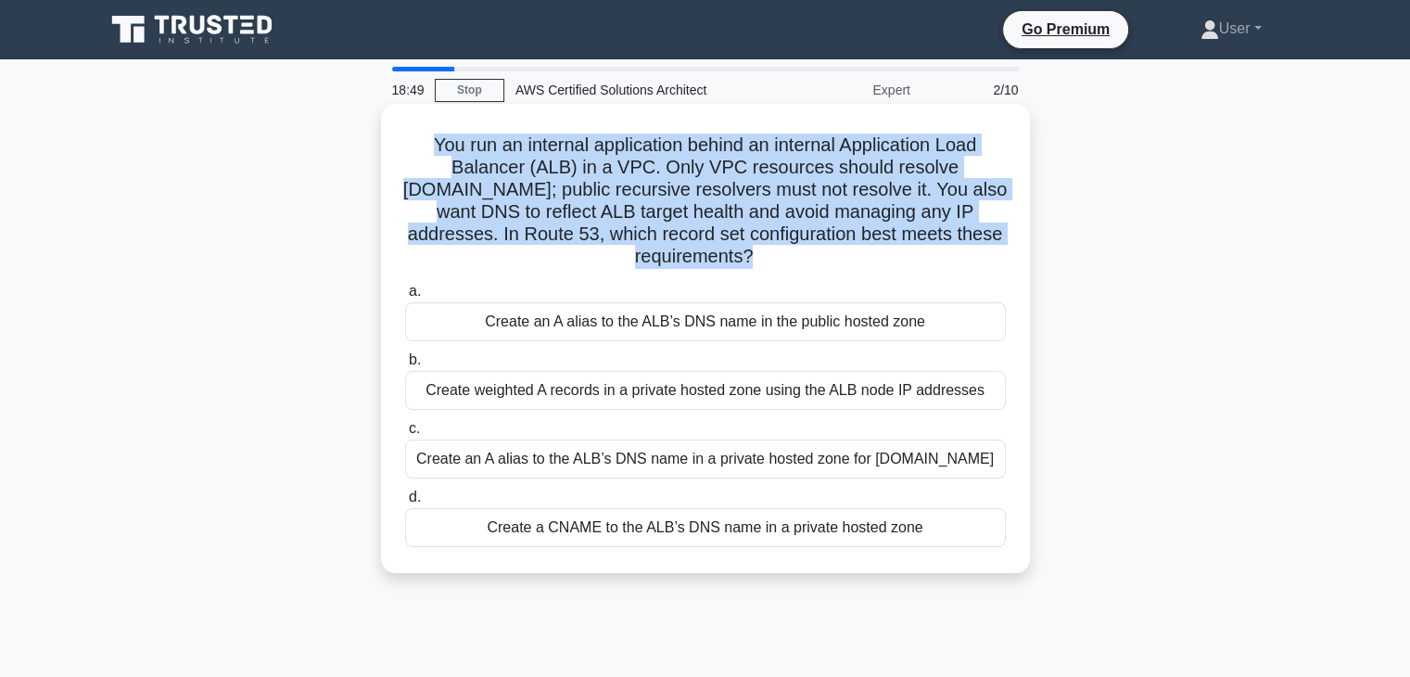
click at [775, 255] on icon ".spinner_0XTQ{transform-origin:center;animation:spinner_y6GP .75s linear infini…" at bounding box center [764, 258] width 22 height 22
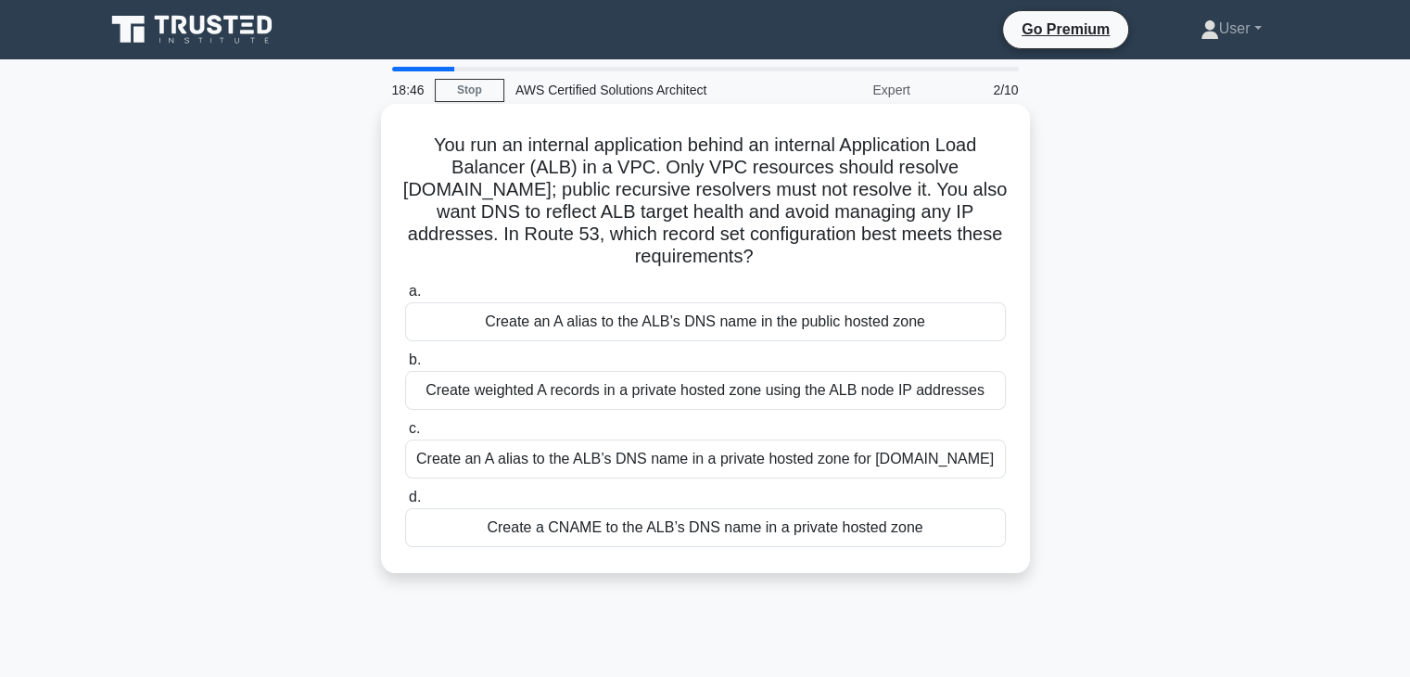
drag, startPoint x: 776, startPoint y: 254, endPoint x: 399, endPoint y: 127, distance: 398.2
click at [399, 127] on div "You run an internal application behind an internal Application Load Balancer (A…" at bounding box center [706, 338] width 634 height 454
click at [775, 253] on icon ".spinner_0XTQ{transform-origin:center;animation:spinner_y6GP .75s linear infini…" at bounding box center [764, 258] width 22 height 22
click at [676, 362] on label "b. Create weighted A records in a private hosted zone using the ALB node IP add…" at bounding box center [705, 379] width 601 height 61
click at [405, 362] on input "b. Create weighted A records in a private hosted zone using the ALB node IP add…" at bounding box center [405, 360] width 0 height 12
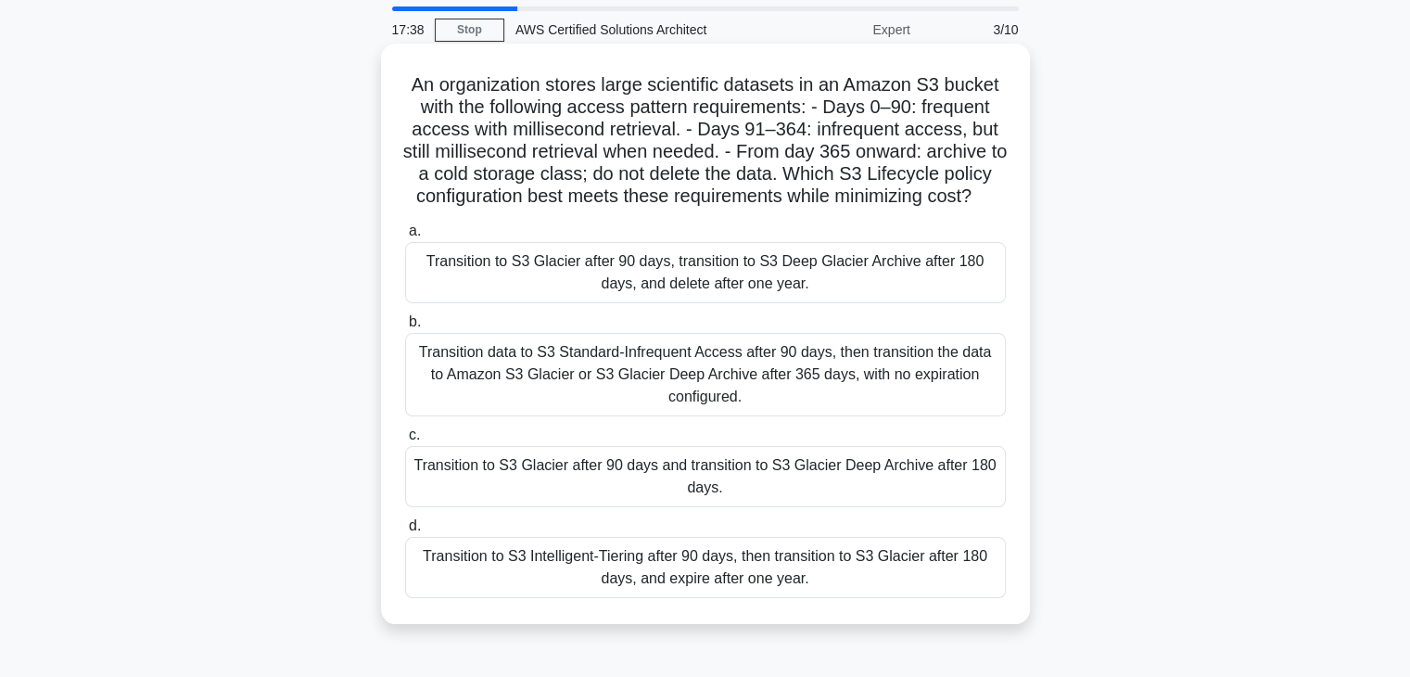
scroll to position [93, 0]
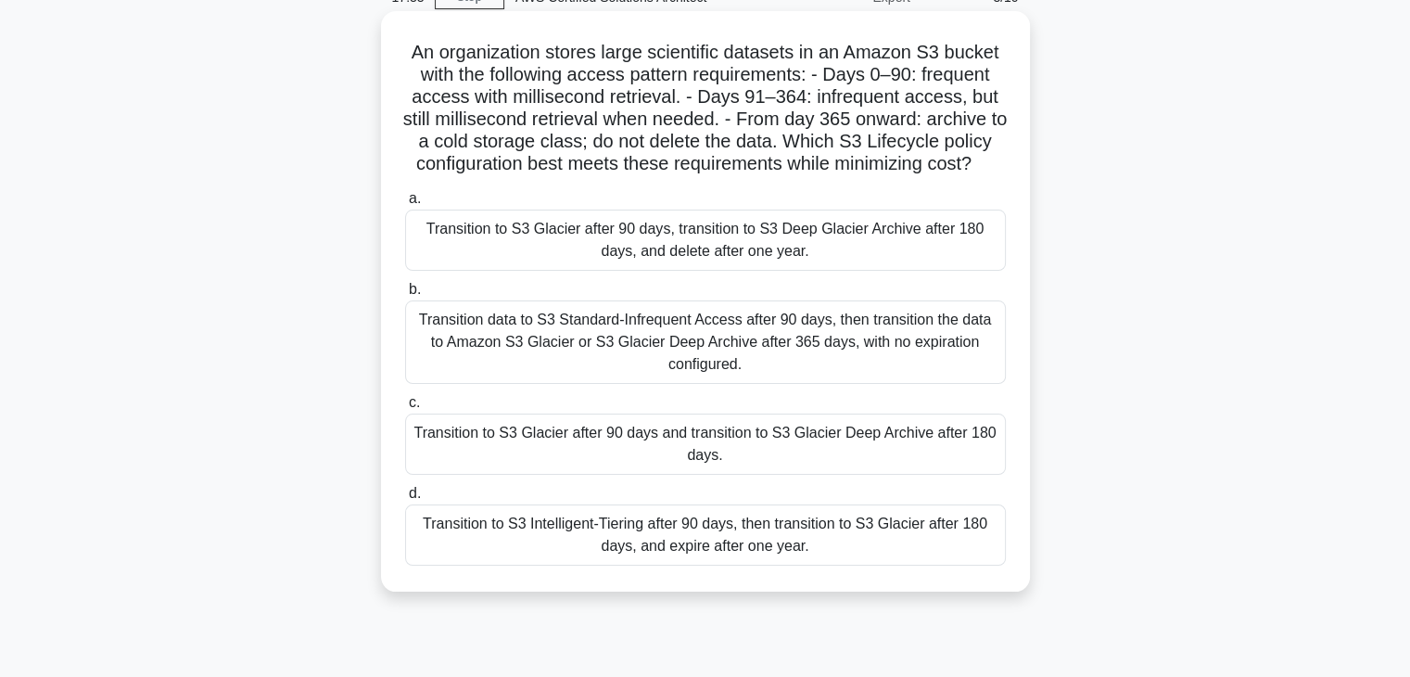
click at [682, 448] on div "Transition to S3 Glacier after 90 days and transition to S3 Glacier Deep Archiv…" at bounding box center [705, 444] width 601 height 61
click at [405, 409] on input "c. Transition to S3 Glacier after 90 days and transition to S3 Glacier Deep Arc…" at bounding box center [405, 403] width 0 height 12
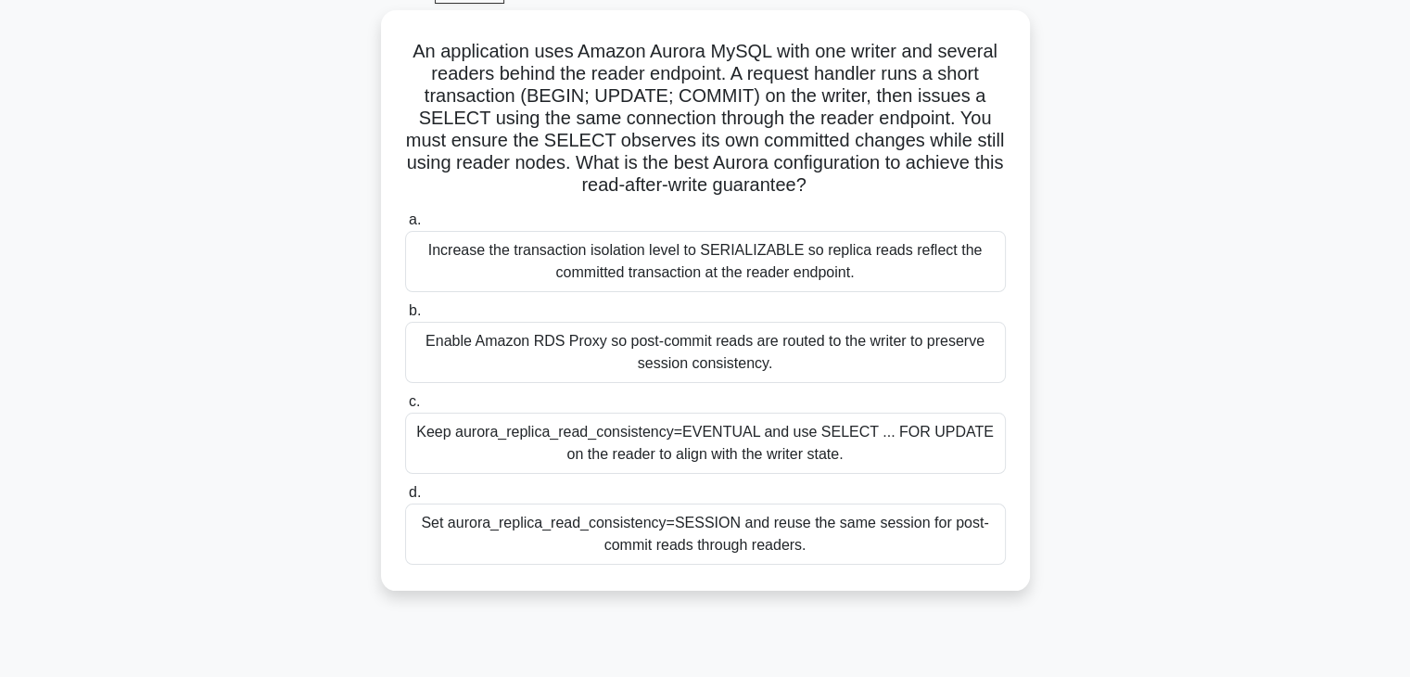
scroll to position [100, 0]
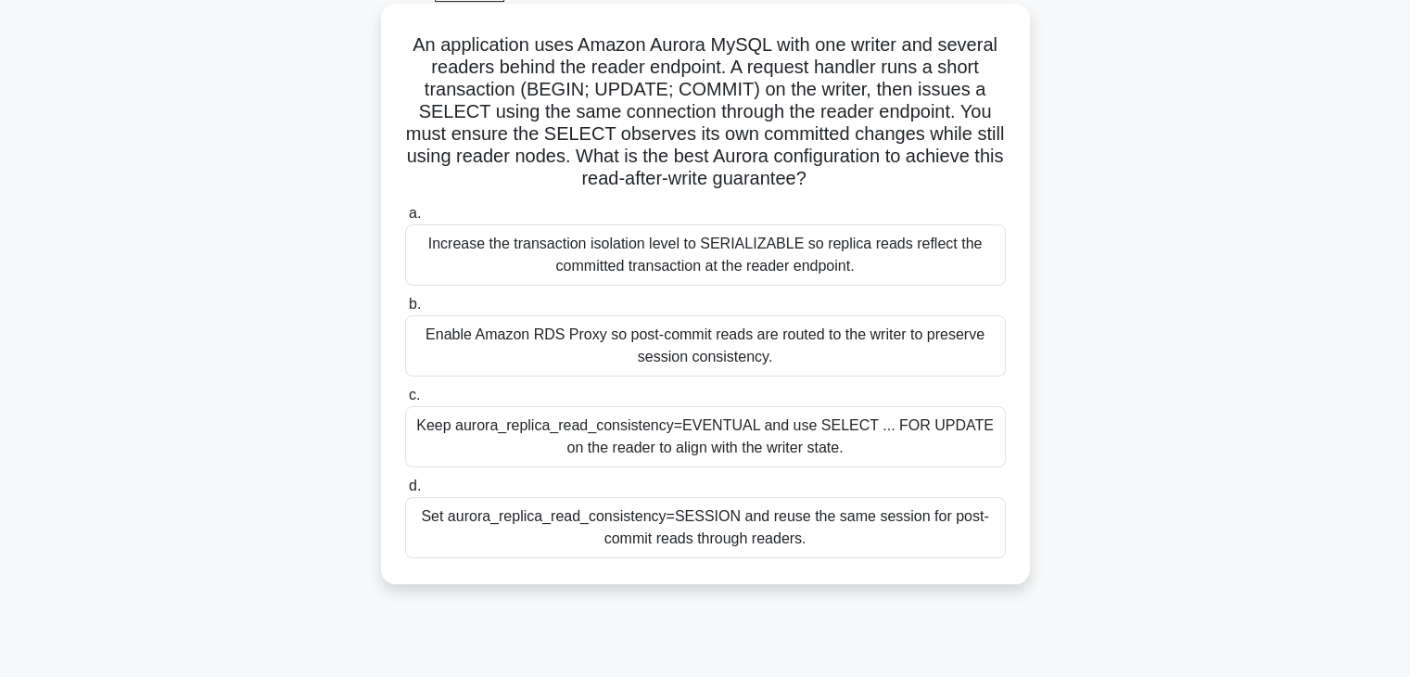
click at [689, 403] on label "c. Keep aurora_replica_read_consistency=EVENTUAL and use SELECT ... FOR UPDATE …" at bounding box center [705, 425] width 601 height 83
click at [405, 401] on input "c. Keep aurora_replica_read_consistency=EVENTUAL and use SELECT ... FOR UPDATE …" at bounding box center [405, 395] width 0 height 12
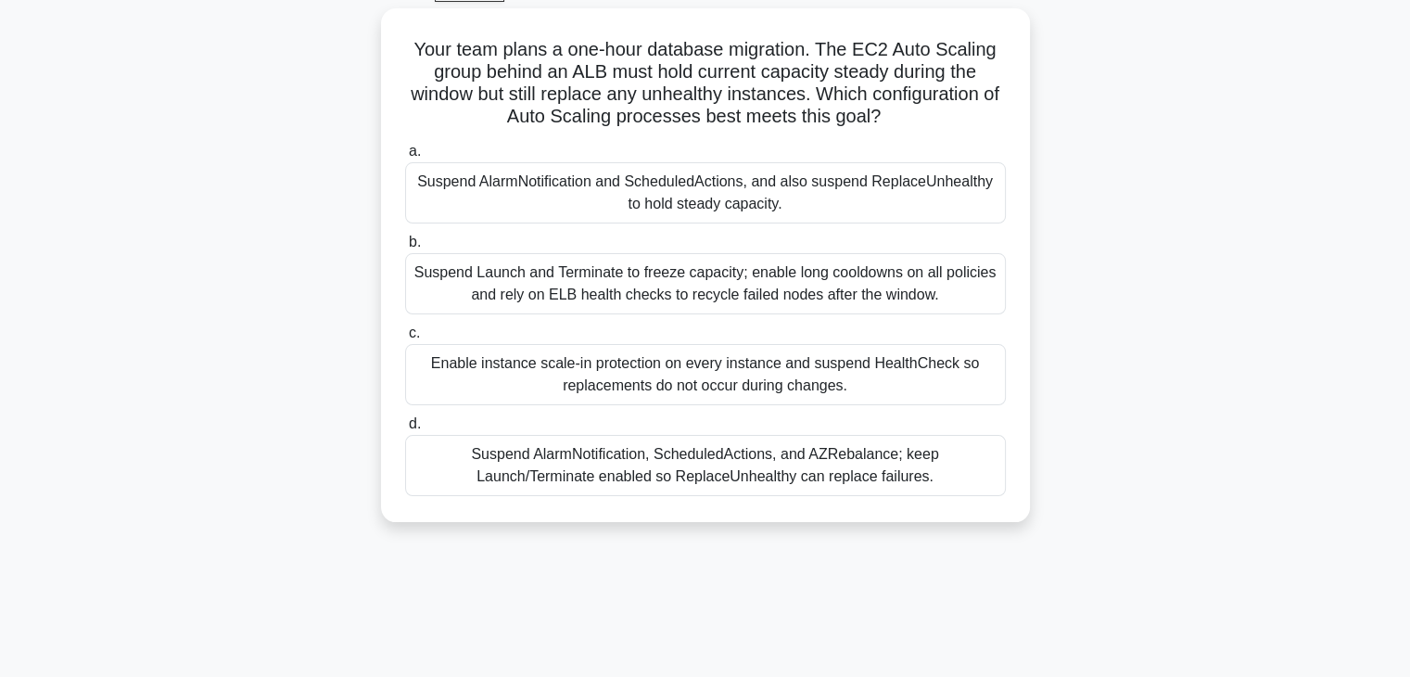
scroll to position [0, 0]
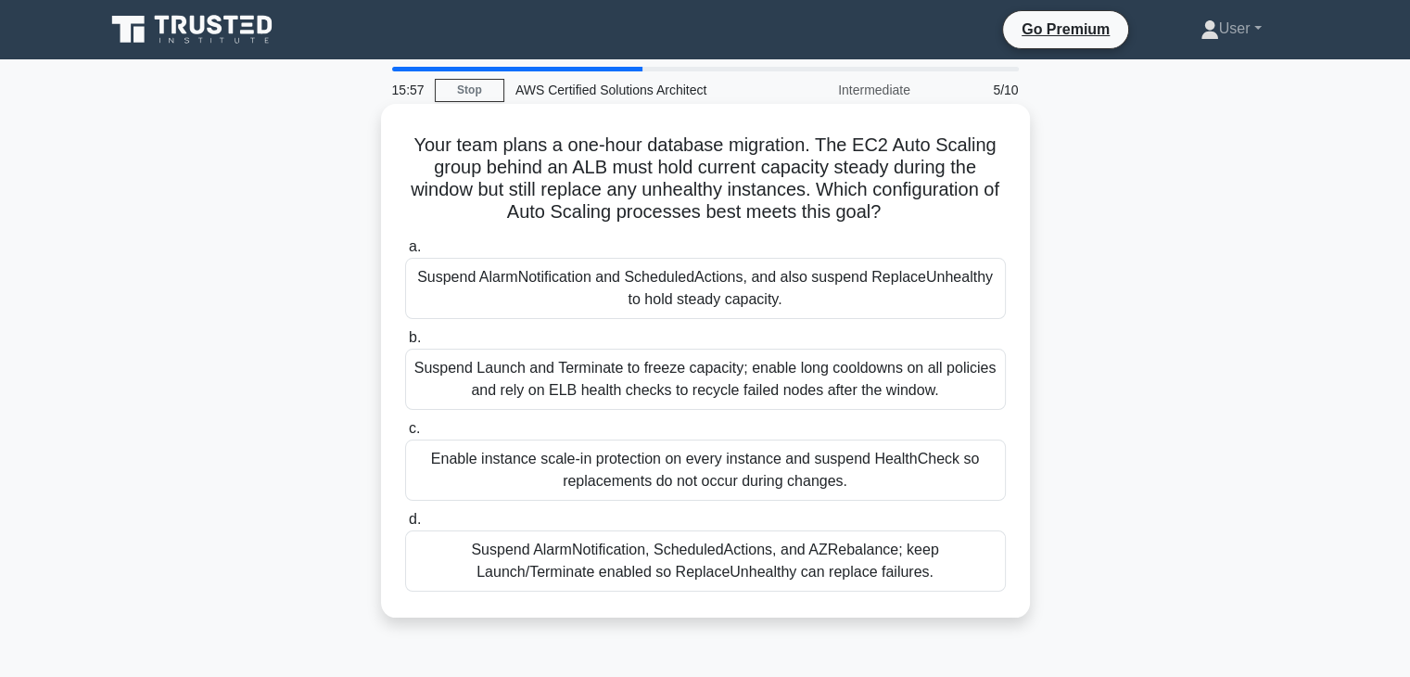
click at [519, 344] on label "b. Suspend Launch and Terminate to freeze capacity; enable long cooldowns on al…" at bounding box center [705, 367] width 601 height 83
click at [405, 344] on input "b. Suspend Launch and Terminate to freeze capacity; enable long cooldowns on al…" at bounding box center [405, 338] width 0 height 12
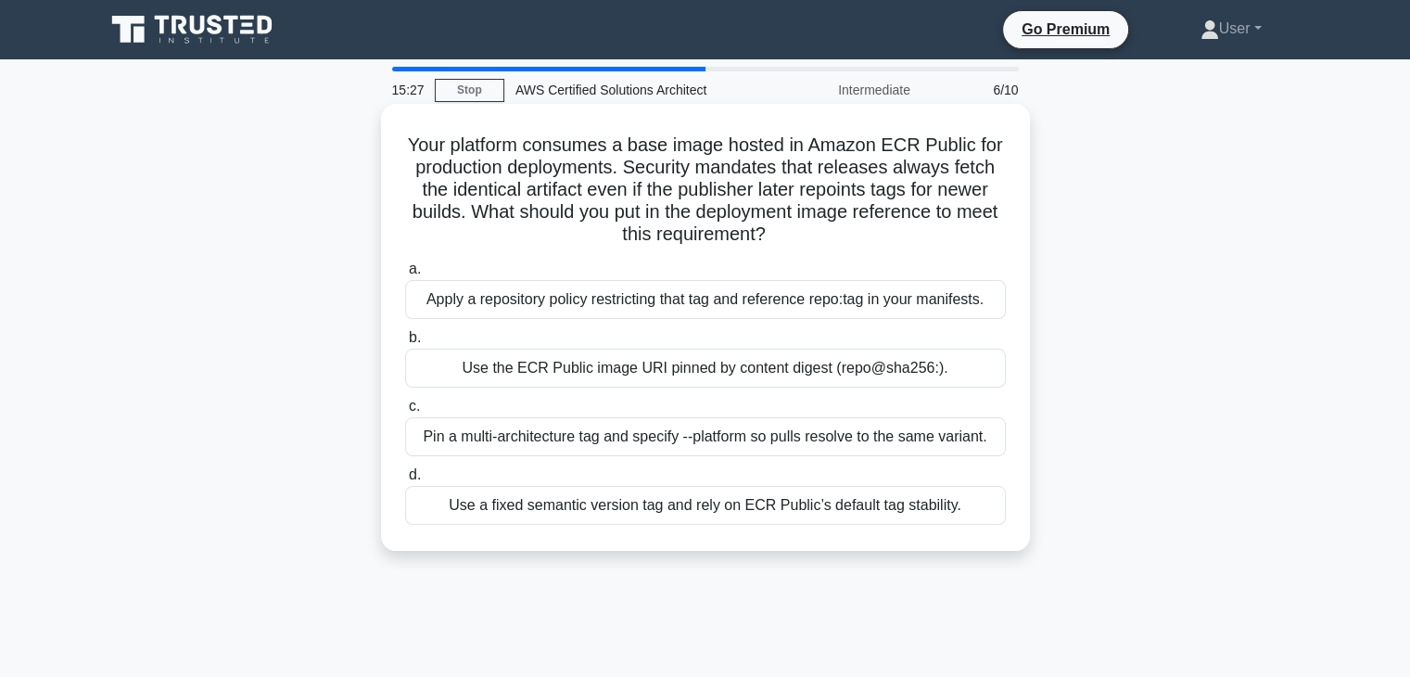
click at [546, 393] on div "a. Apply a repository policy restricting that tag and reference repo:tag in you…" at bounding box center [705, 391] width 623 height 274
click at [544, 390] on div "a. Apply a repository policy restricting that tag and reference repo:tag in you…" at bounding box center [705, 391] width 623 height 274
click at [542, 405] on label "c. Pin a multi-architecture tag and specify --platform so pulls resolve to the …" at bounding box center [705, 425] width 601 height 61
click at [405, 405] on input "c. Pin a multi-architecture tag and specify --platform so pulls resolve to the …" at bounding box center [405, 407] width 0 height 12
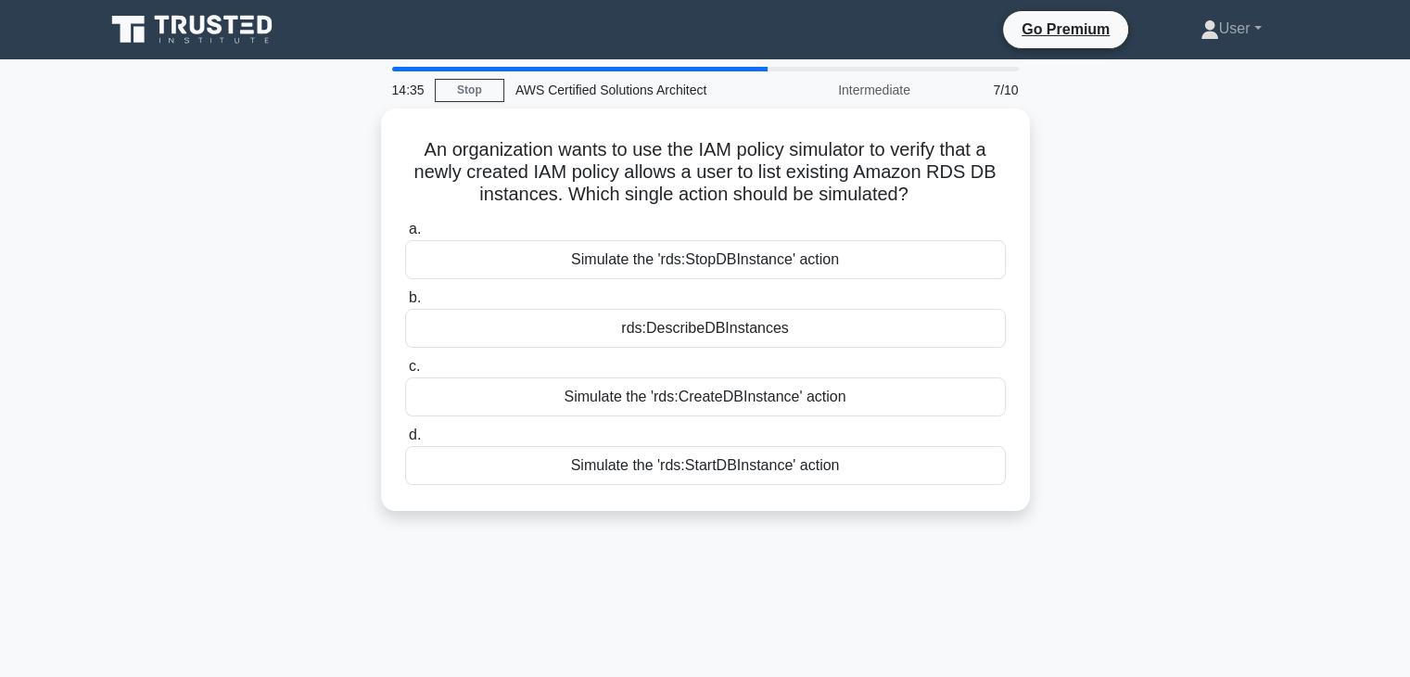
click at [580, 537] on div "14:35 Stop AWS Certified Solutions Architect Intermediate 7/10 An organization …" at bounding box center [706, 530] width 1224 height 927
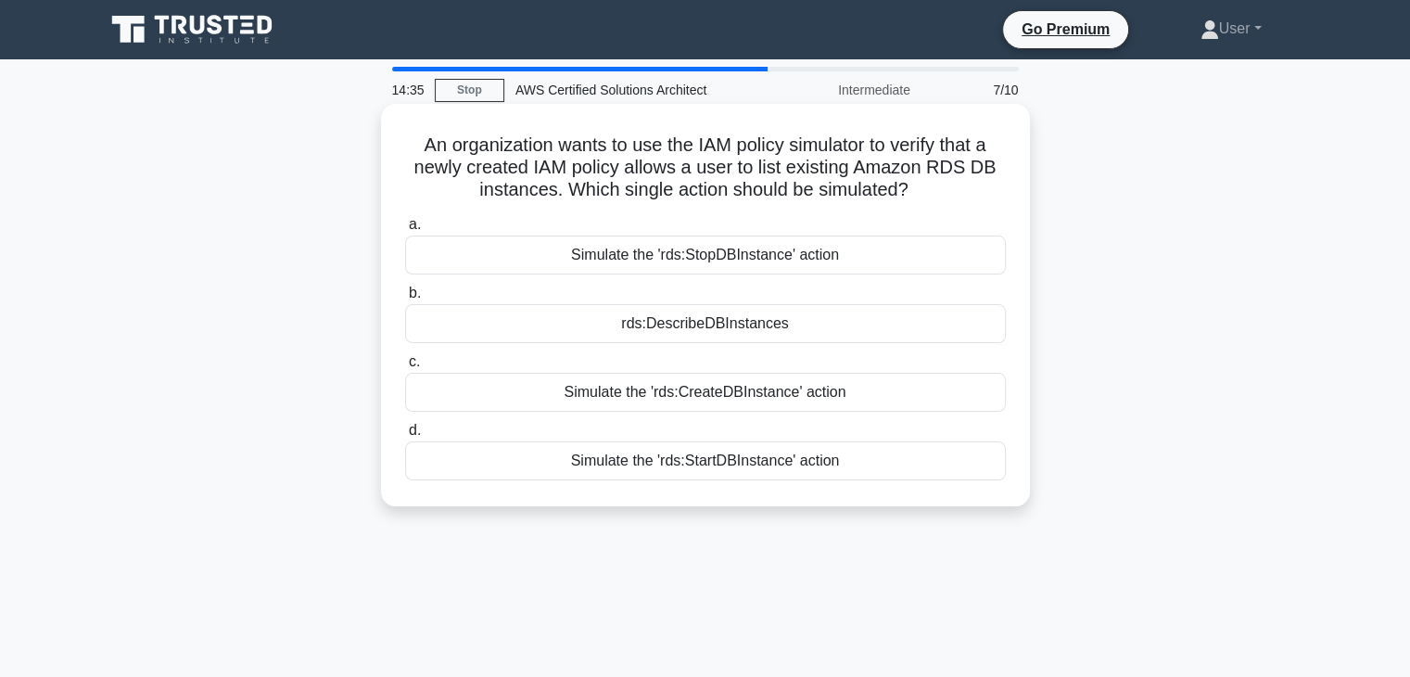
click at [581, 501] on div "An organization wants to use the IAM policy simulator to verify that a newly cr…" at bounding box center [705, 305] width 649 height 402
click at [575, 436] on label "d. Simulate the 'rds:StartDBInstance' action" at bounding box center [705, 449] width 601 height 61
click at [405, 436] on input "d. Simulate the 'rds:StartDBInstance' action" at bounding box center [405, 431] width 0 height 12
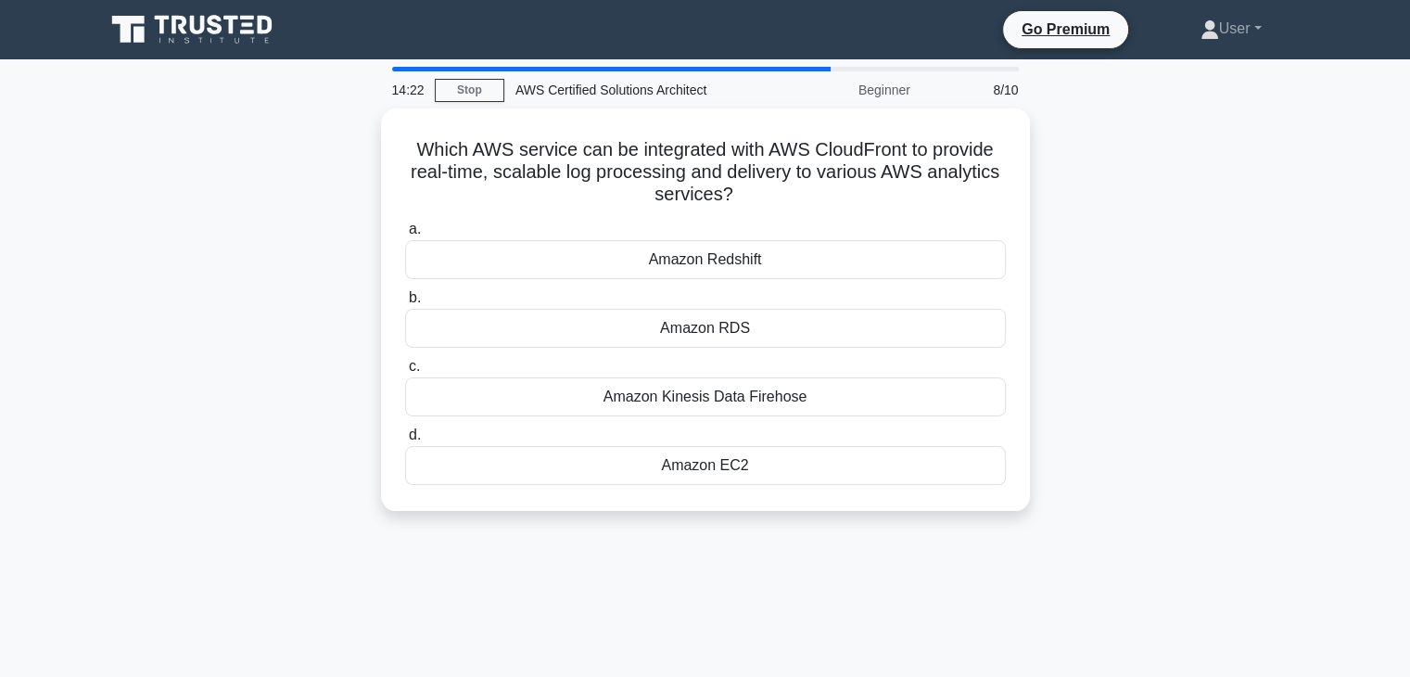
click at [575, 436] on label "d. Amazon EC2" at bounding box center [705, 454] width 601 height 61
click at [405, 436] on input "d. Amazon EC2" at bounding box center [405, 435] width 0 height 12
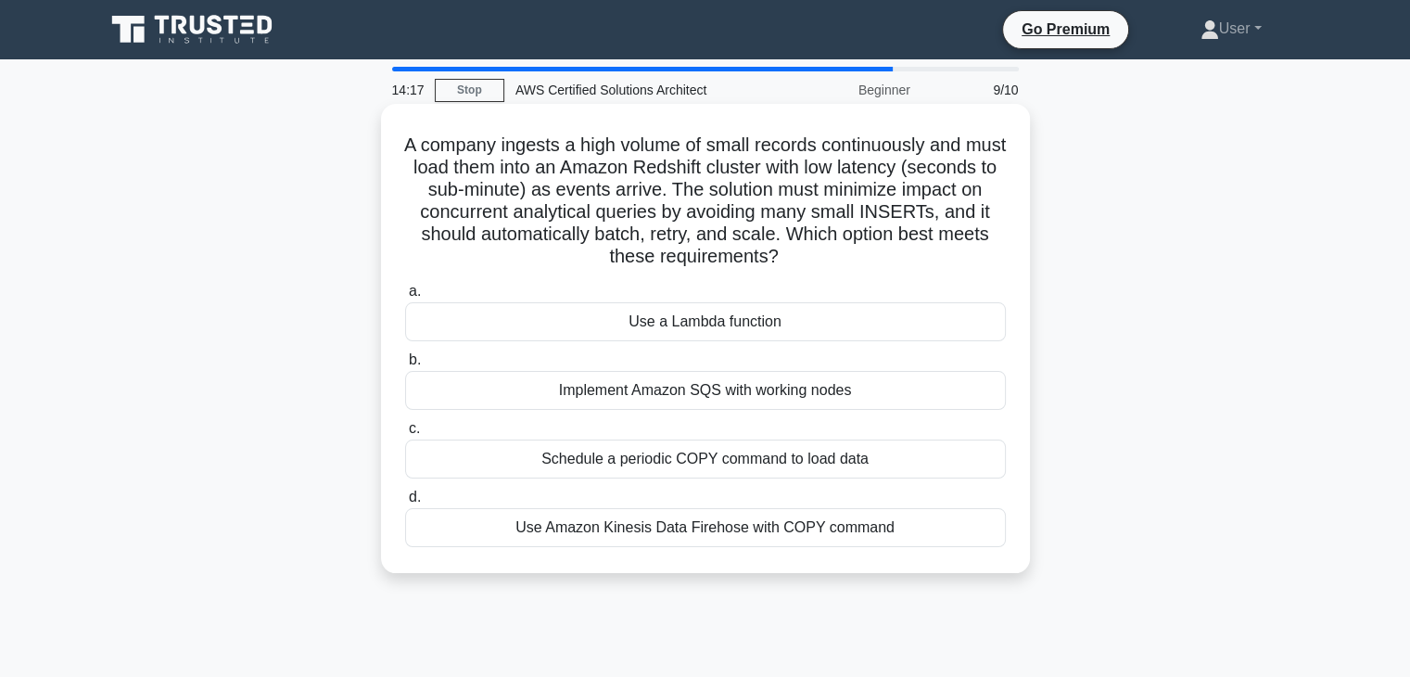
click at [508, 189] on h5 "A company ingests a high volume of small records continuously and must load the…" at bounding box center [705, 201] width 605 height 135
drag, startPoint x: 412, startPoint y: 150, endPoint x: 873, endPoint y: 261, distance: 473.9
click at [873, 261] on h5 "A company ingests a high volume of small records continuously and must load the…" at bounding box center [705, 201] width 605 height 135
click at [827, 254] on h5 "A company ingests a high volume of small records continuously and must load the…" at bounding box center [705, 201] width 605 height 135
click at [890, 524] on div "Use Amazon Kinesis Data Firehose with COPY command" at bounding box center [705, 527] width 601 height 39
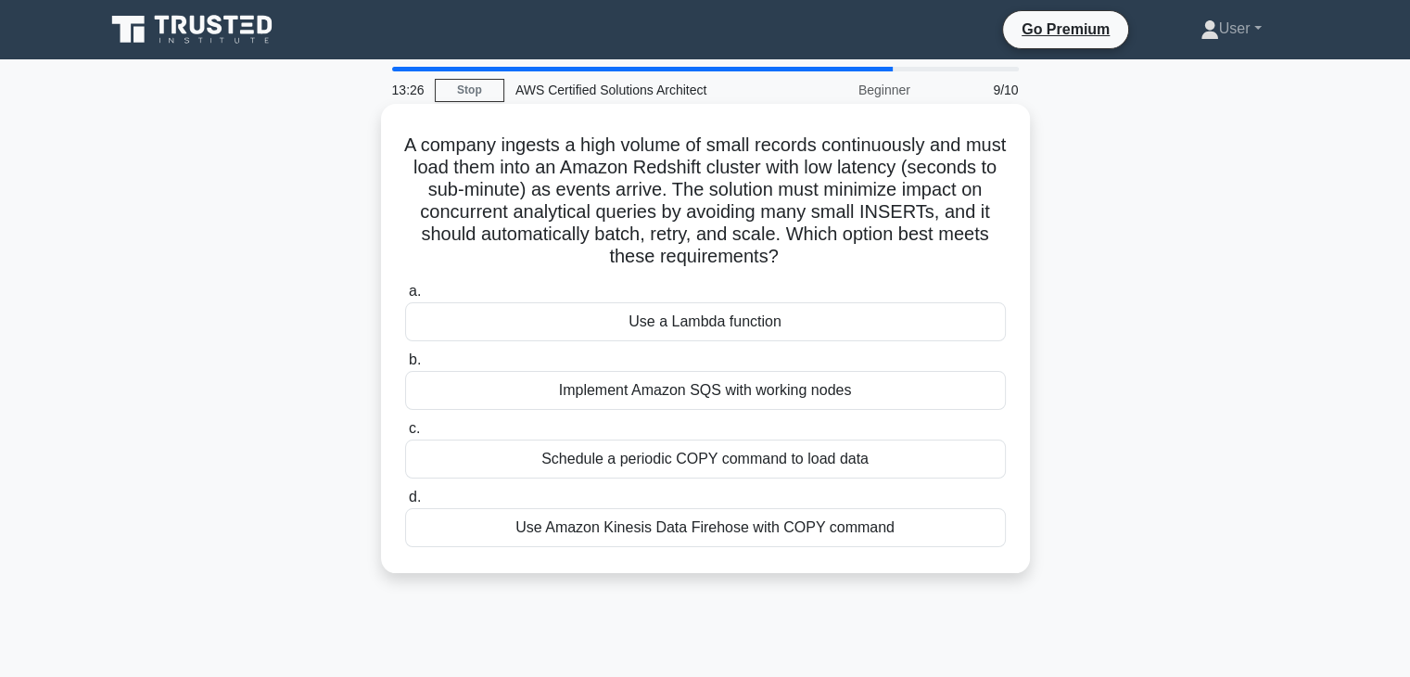
click at [405, 503] on input "d. Use Amazon Kinesis Data Firehose with COPY command" at bounding box center [405, 497] width 0 height 12
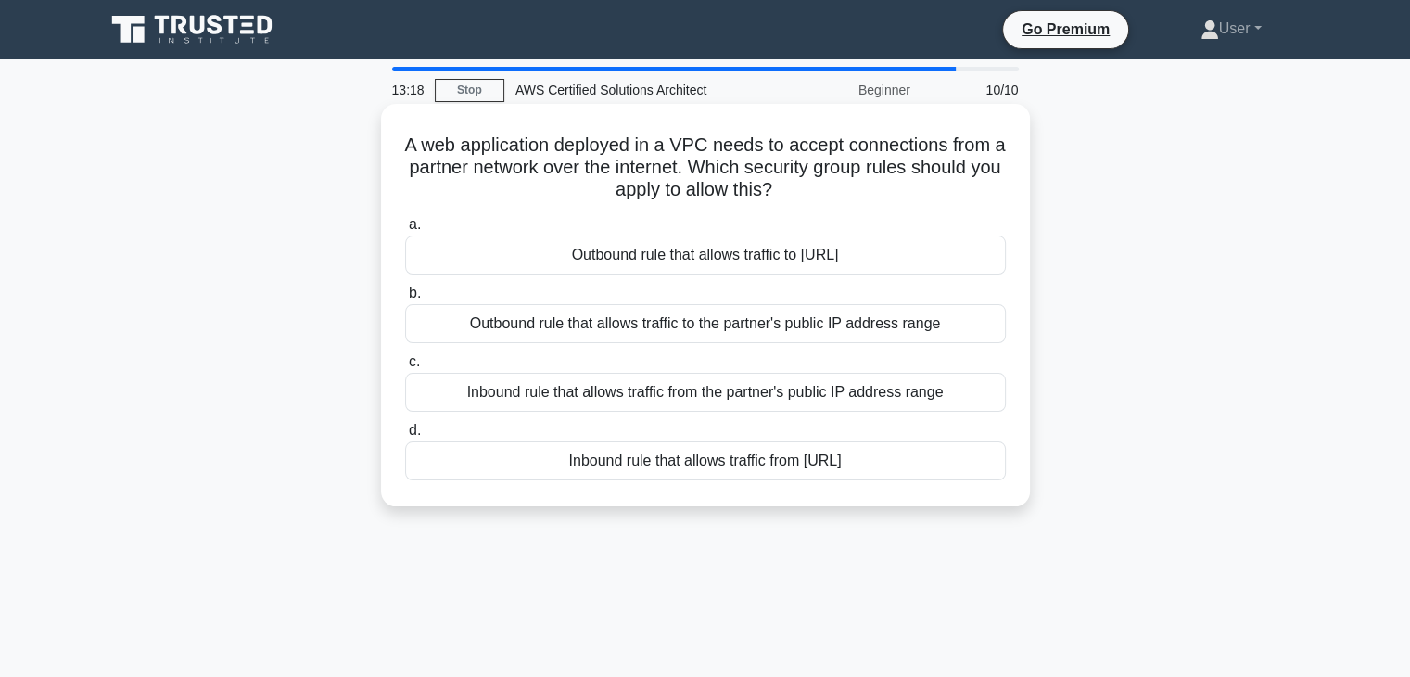
click at [830, 418] on div "a. Outbound rule that allows traffic to 0.0.0.0/0 b. Outbound rule that allows …" at bounding box center [705, 347] width 623 height 274
click at [830, 416] on div "a. Outbound rule that allows traffic to 0.0.0.0/0 b. Outbound rule that allows …" at bounding box center [705, 347] width 623 height 274
click at [811, 370] on label "c. Inbound rule that allows traffic from the partner's public IP address range" at bounding box center [705, 380] width 601 height 61
click at [405, 368] on input "c. Inbound rule that allows traffic from the partner's public IP address range" at bounding box center [405, 362] width 0 height 12
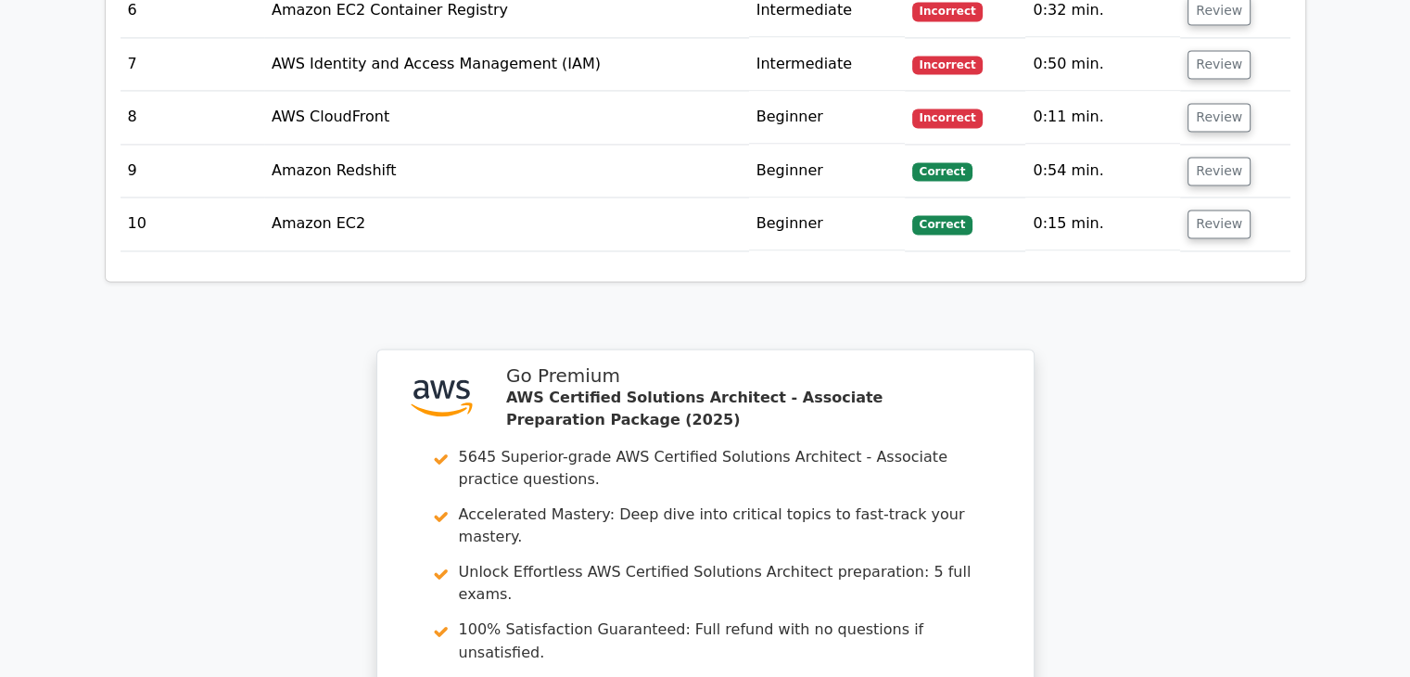
scroll to position [3237, 0]
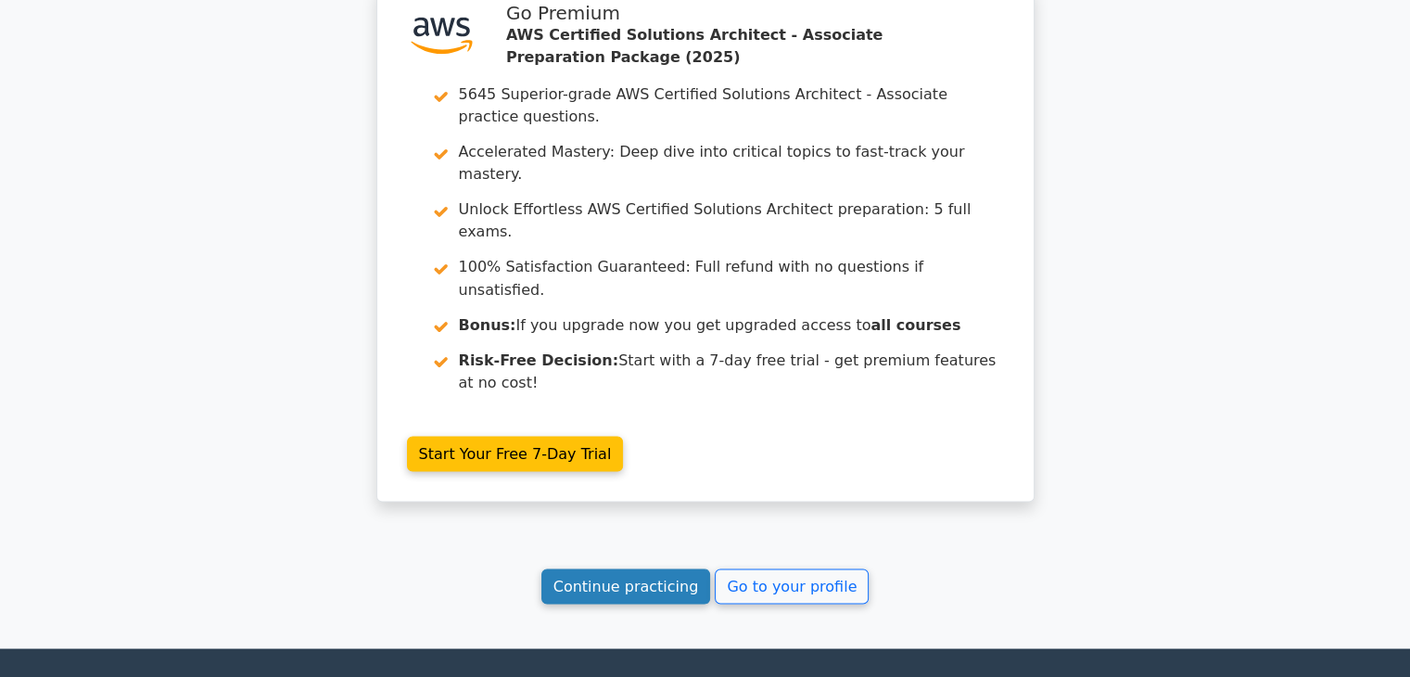
click at [656, 568] on link "Continue practicing" at bounding box center [627, 585] width 170 height 35
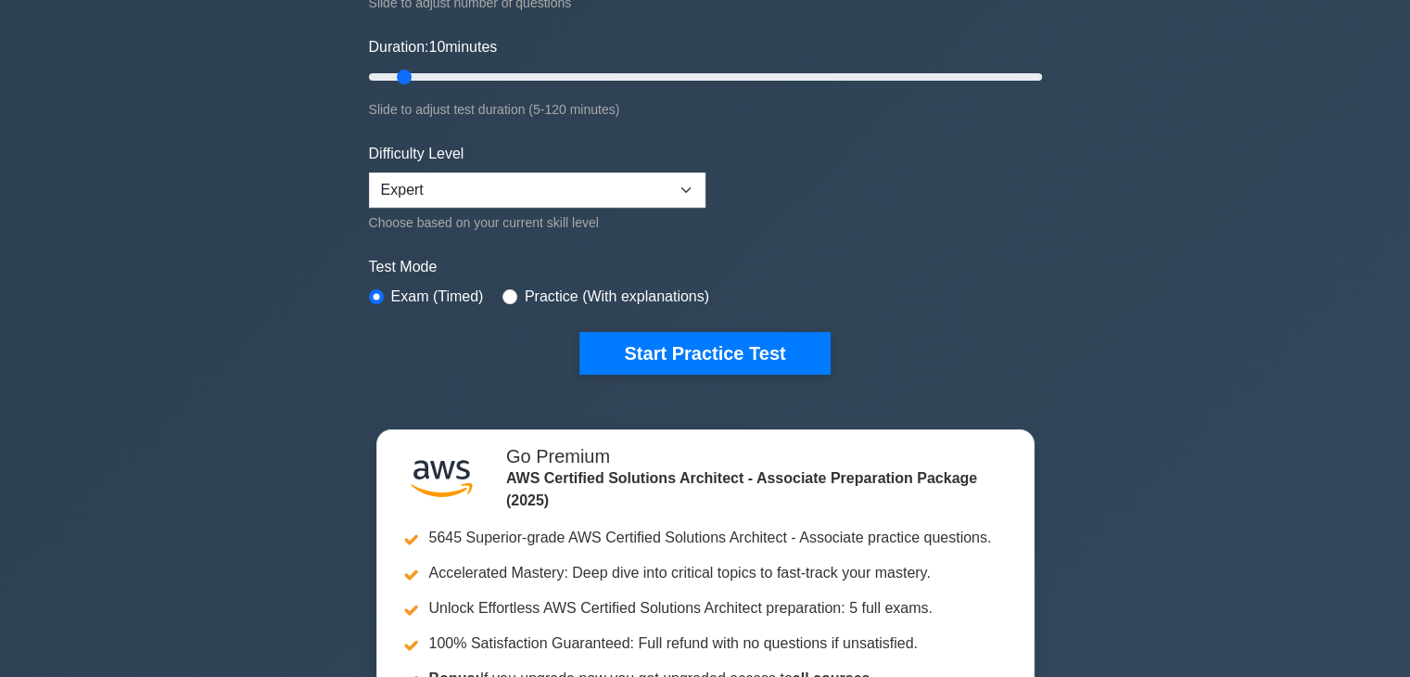
scroll to position [371, 0]
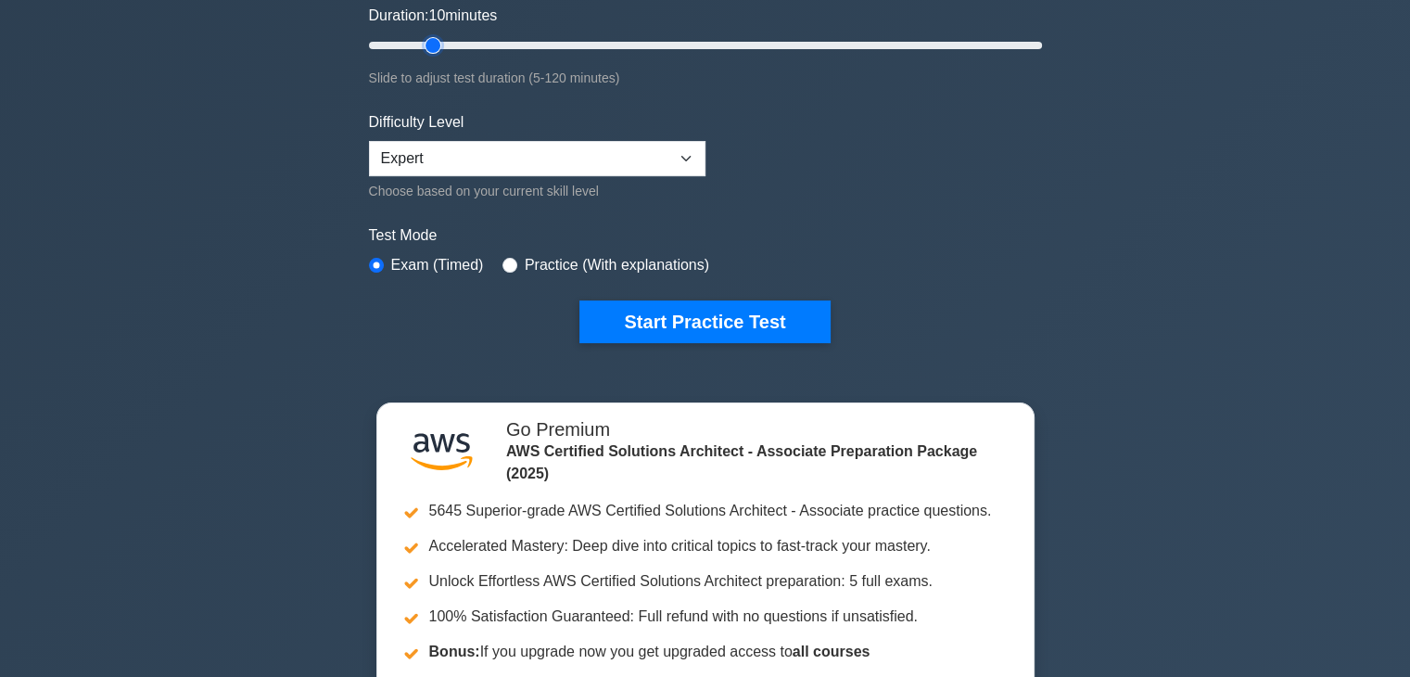
click at [440, 45] on input "Duration: 10 minutes" at bounding box center [705, 45] width 673 height 22
type input "20"
click at [465, 41] on input "Duration: 20 minutes" at bounding box center [705, 45] width 673 height 22
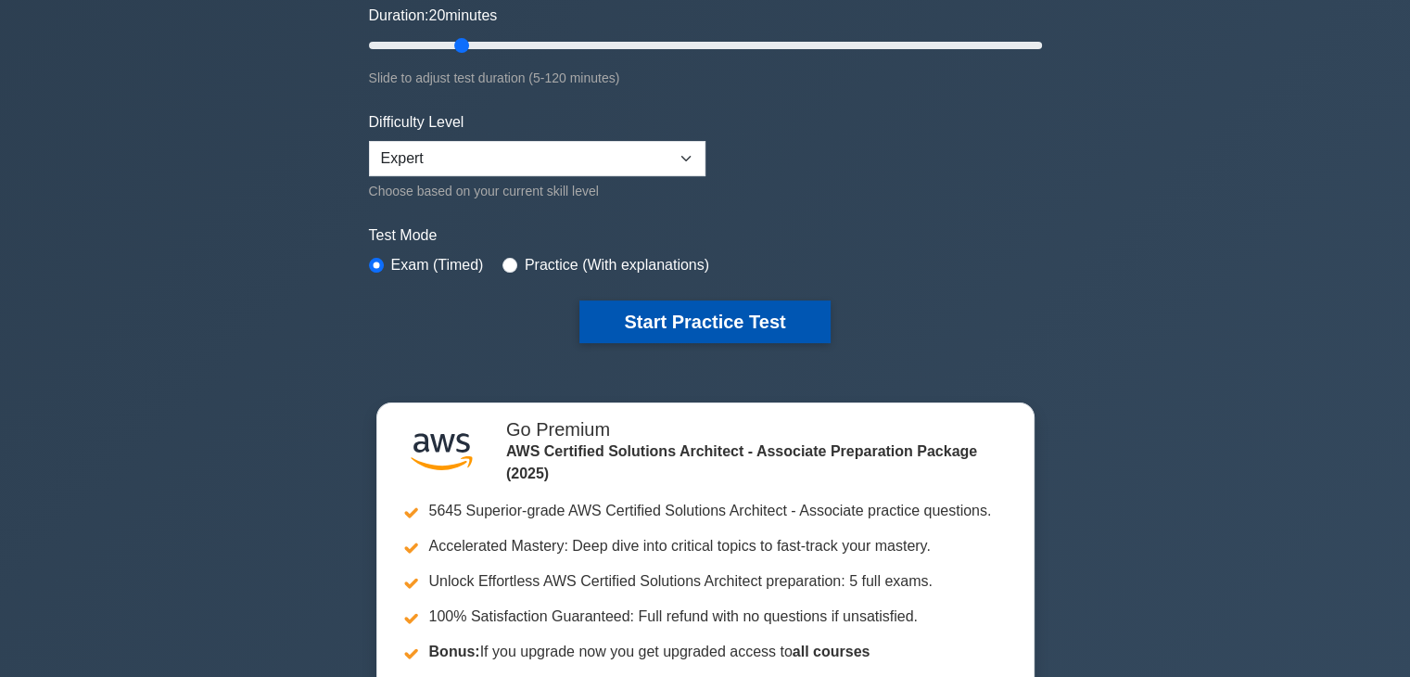
click at [663, 316] on button "Start Practice Test" at bounding box center [705, 321] width 250 height 43
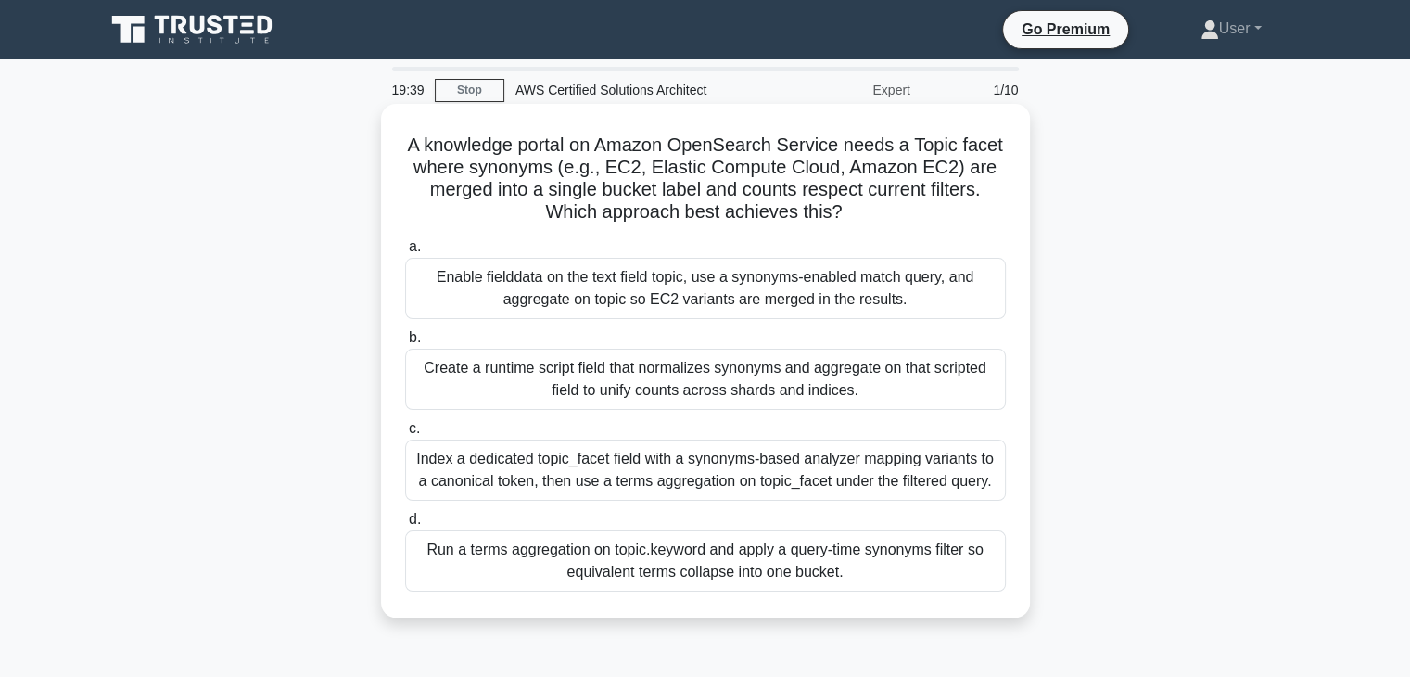
click at [883, 435] on label "c. Index a dedicated topic_facet field with a synonyms-based analyzer mapping v…" at bounding box center [705, 458] width 601 height 83
click at [405, 435] on input "c. Index a dedicated topic_facet field with a synonyms-based analyzer mapping v…" at bounding box center [405, 429] width 0 height 12
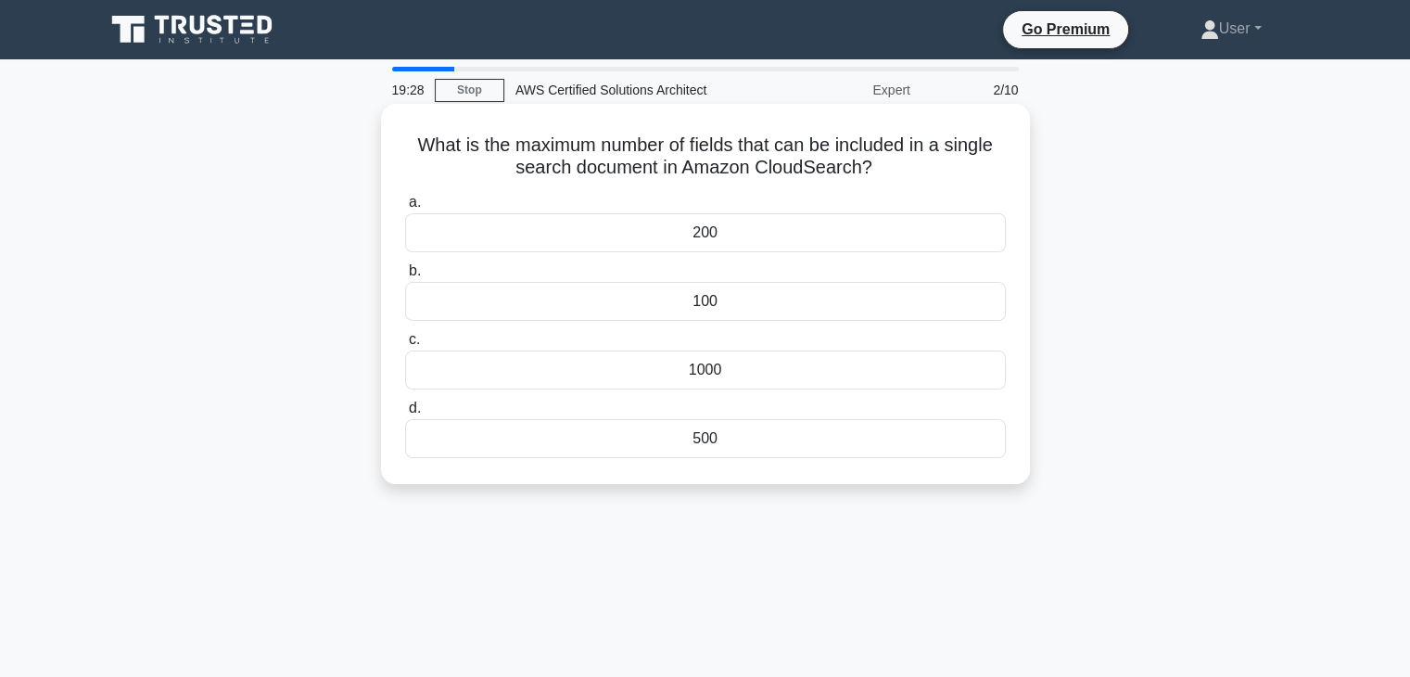
click at [641, 297] on div "100" at bounding box center [705, 301] width 601 height 39
click at [405, 277] on input "b. 100" at bounding box center [405, 271] width 0 height 12
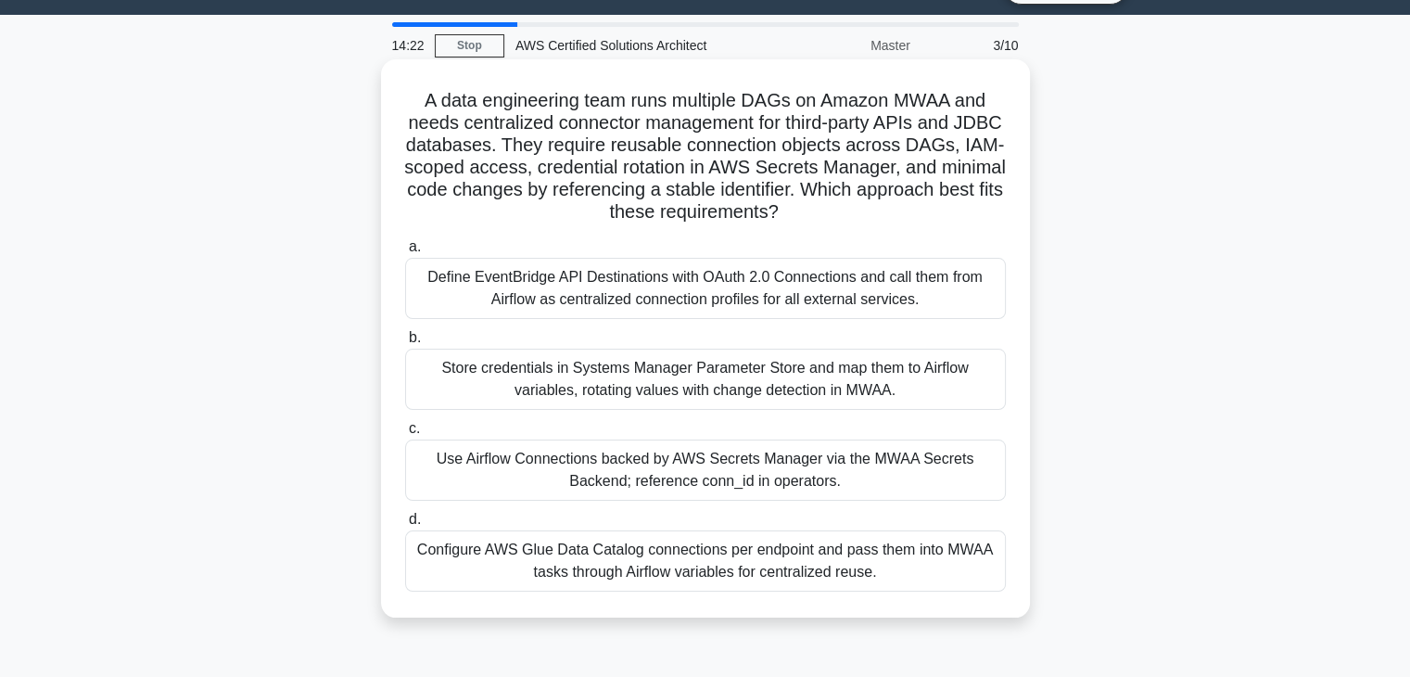
scroll to position [19, 0]
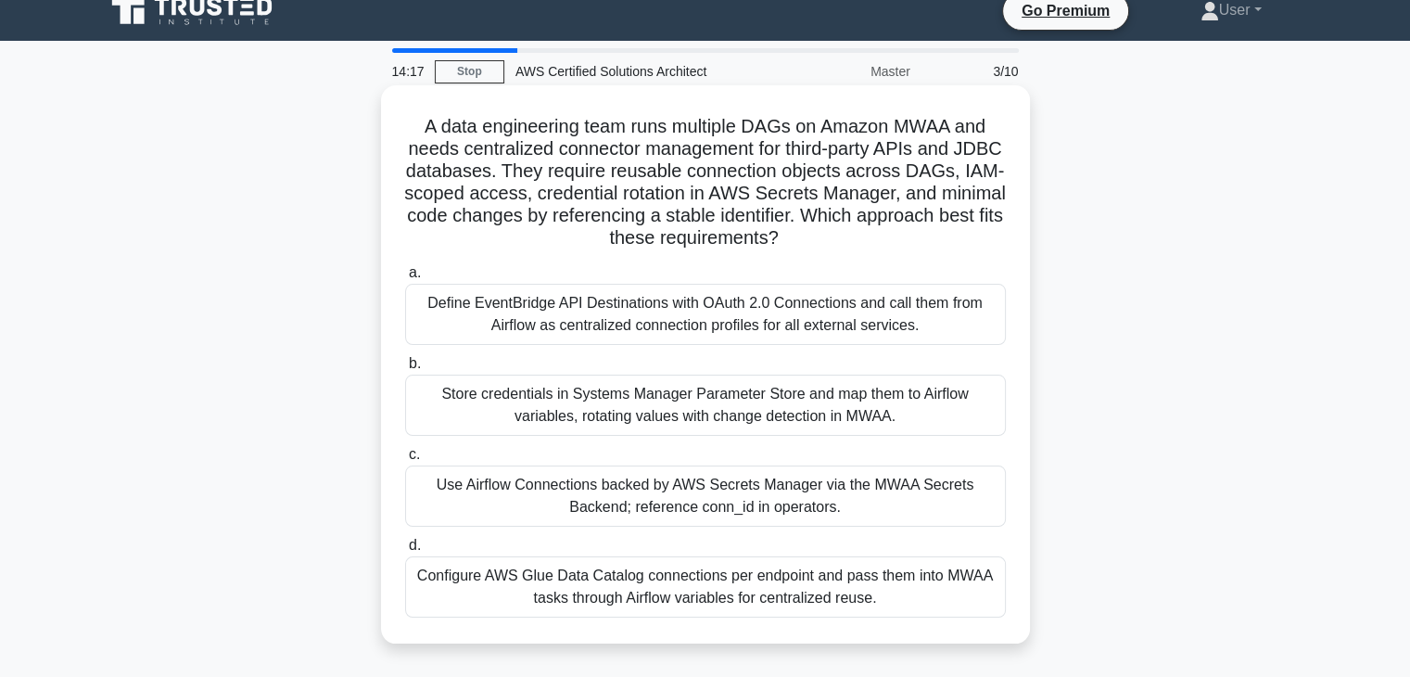
click at [680, 534] on label "d. Configure AWS Glue Data Catalog connections per endpoint and pass them into …" at bounding box center [705, 575] width 601 height 83
click at [405, 540] on input "d. Configure AWS Glue Data Catalog connections per endpoint and pass them into …" at bounding box center [405, 546] width 0 height 12
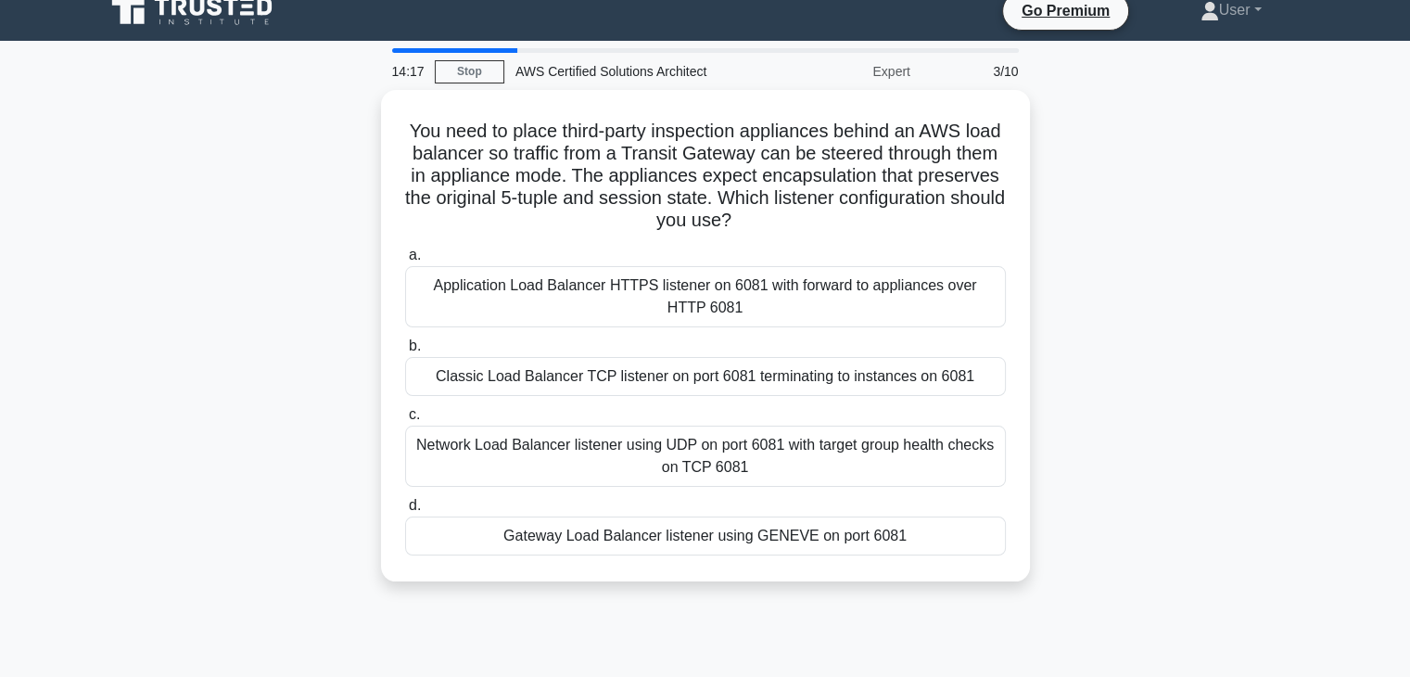
scroll to position [0, 0]
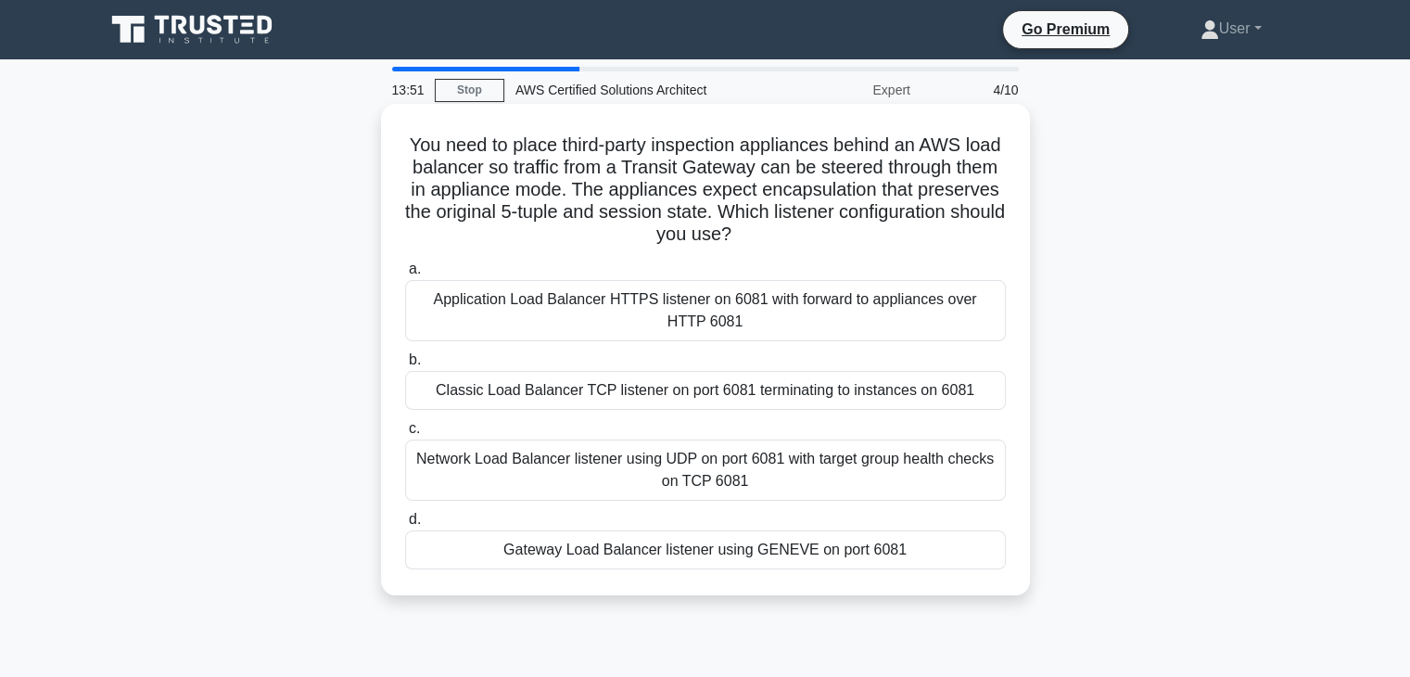
click at [752, 512] on label "d. Gateway Load Balancer listener using GENEVE on port 6081" at bounding box center [705, 538] width 601 height 61
click at [405, 514] on input "d. Gateway Load Balancer listener using GENEVE on port 6081" at bounding box center [405, 520] width 0 height 12
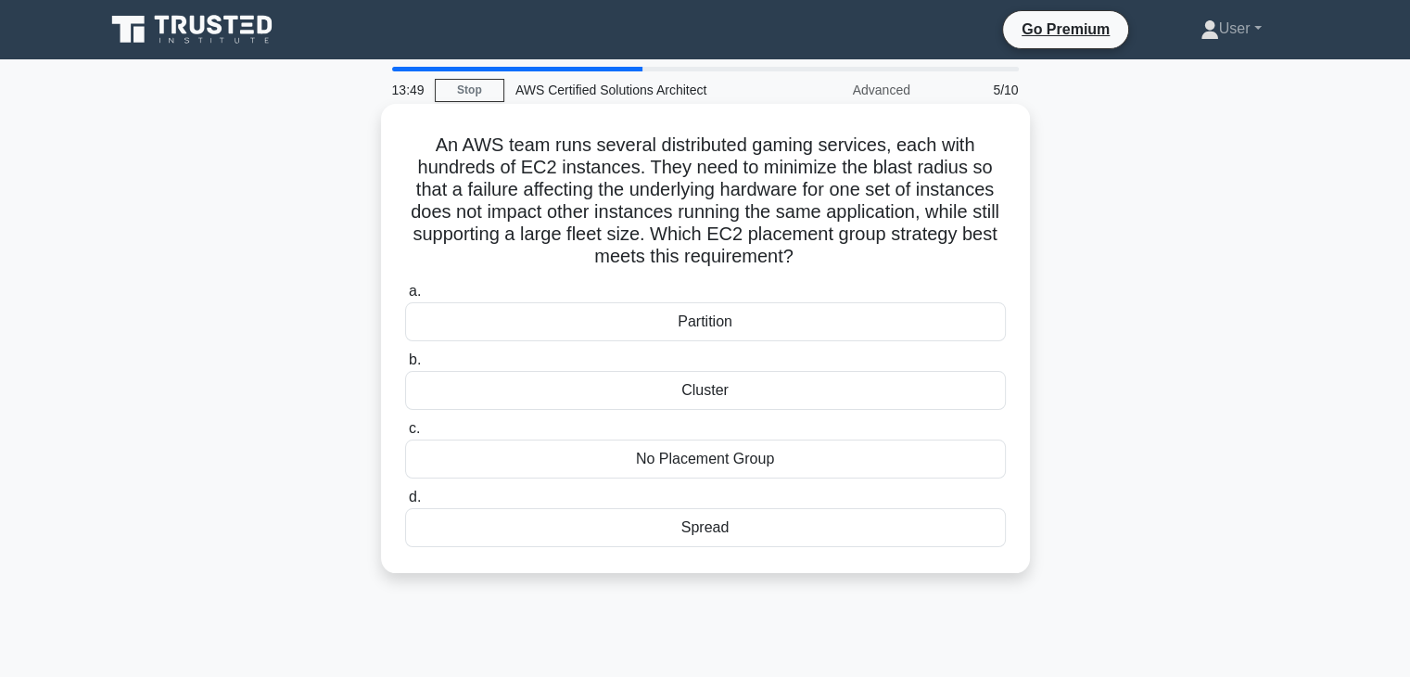
click at [430, 153] on h5 "An AWS team runs several distributed gaming services, each with hundreds of EC2…" at bounding box center [705, 201] width 605 height 135
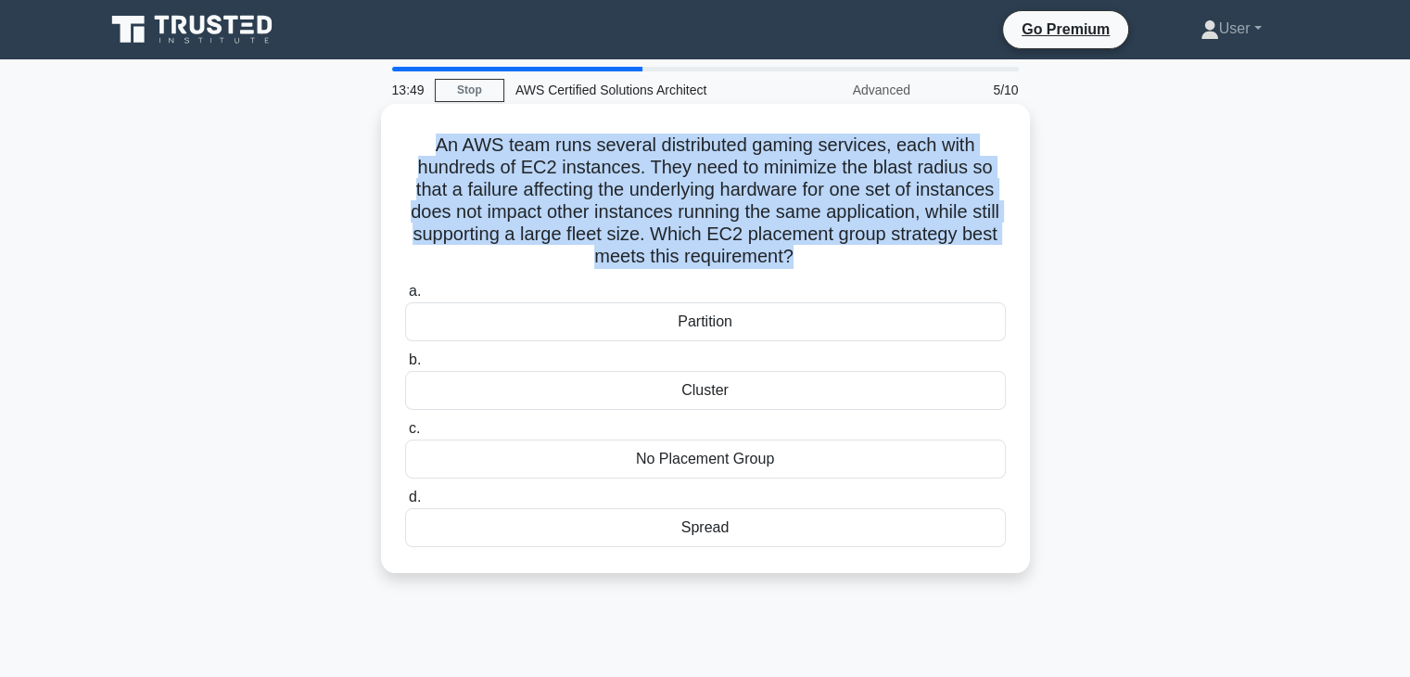
click at [430, 153] on h5 "An AWS team runs several distributed gaming services, each with hundreds of EC2…" at bounding box center [705, 201] width 605 height 135
click at [485, 215] on h5 "An AWS team runs several distributed gaming services, each with hundreds of EC2…" at bounding box center [705, 201] width 605 height 135
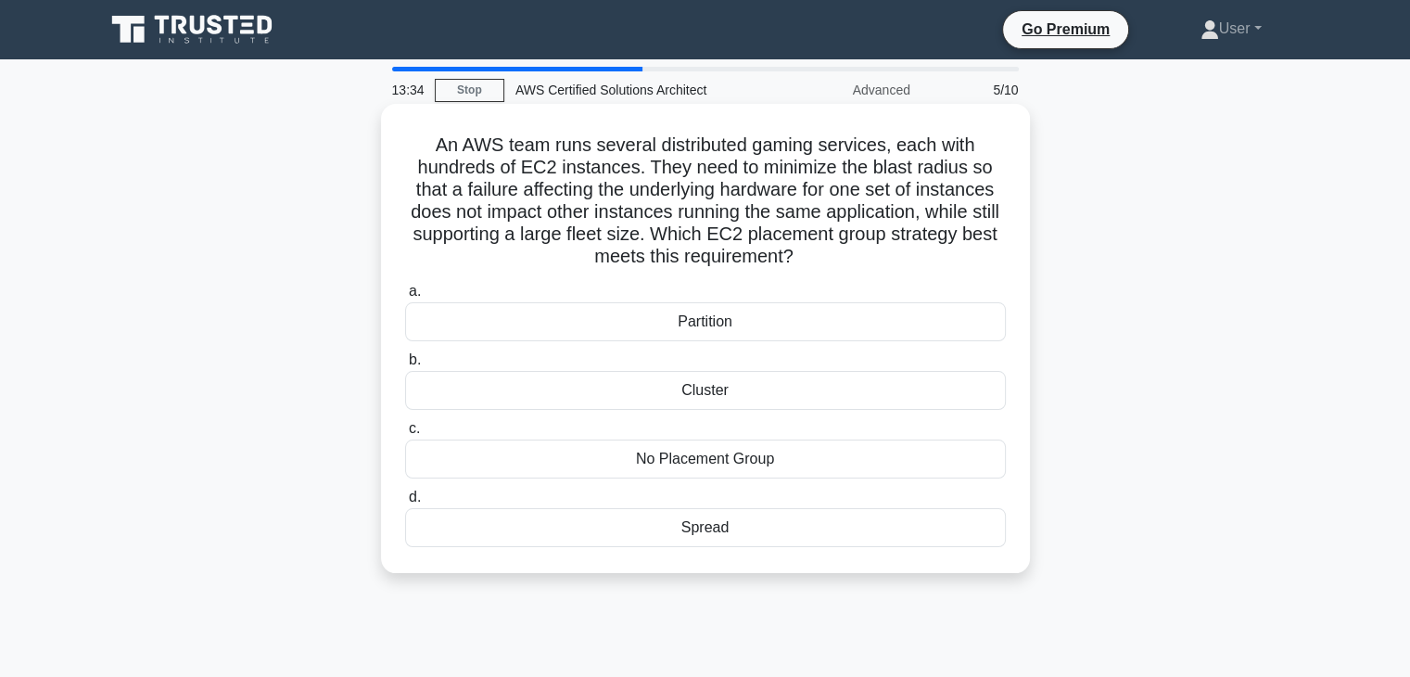
click at [644, 481] on div "a. Partition b. Cluster c." at bounding box center [705, 413] width 623 height 274
click at [660, 549] on div "a. Partition b. Cluster c." at bounding box center [705, 413] width 623 height 274
click at [690, 489] on label "d. Spread" at bounding box center [705, 516] width 601 height 61
click at [405, 491] on input "d. Spread" at bounding box center [405, 497] width 0 height 12
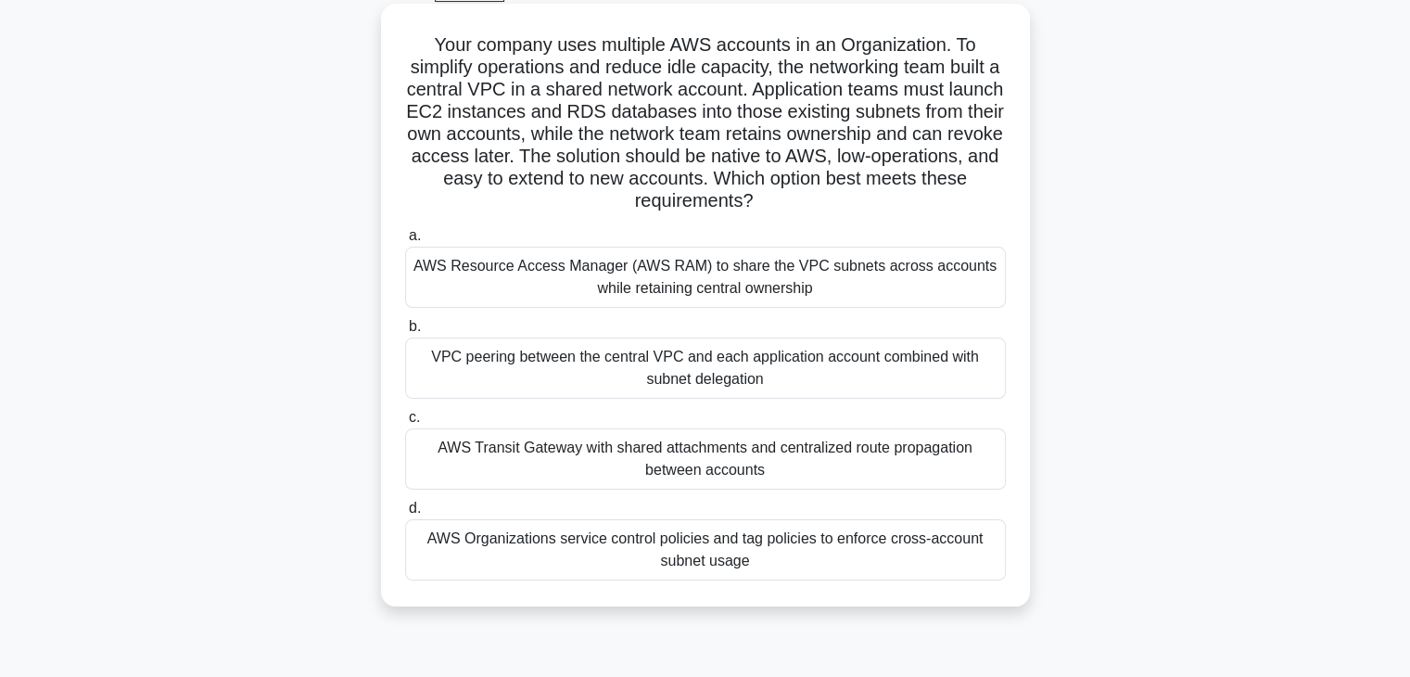
scroll to position [111, 0]
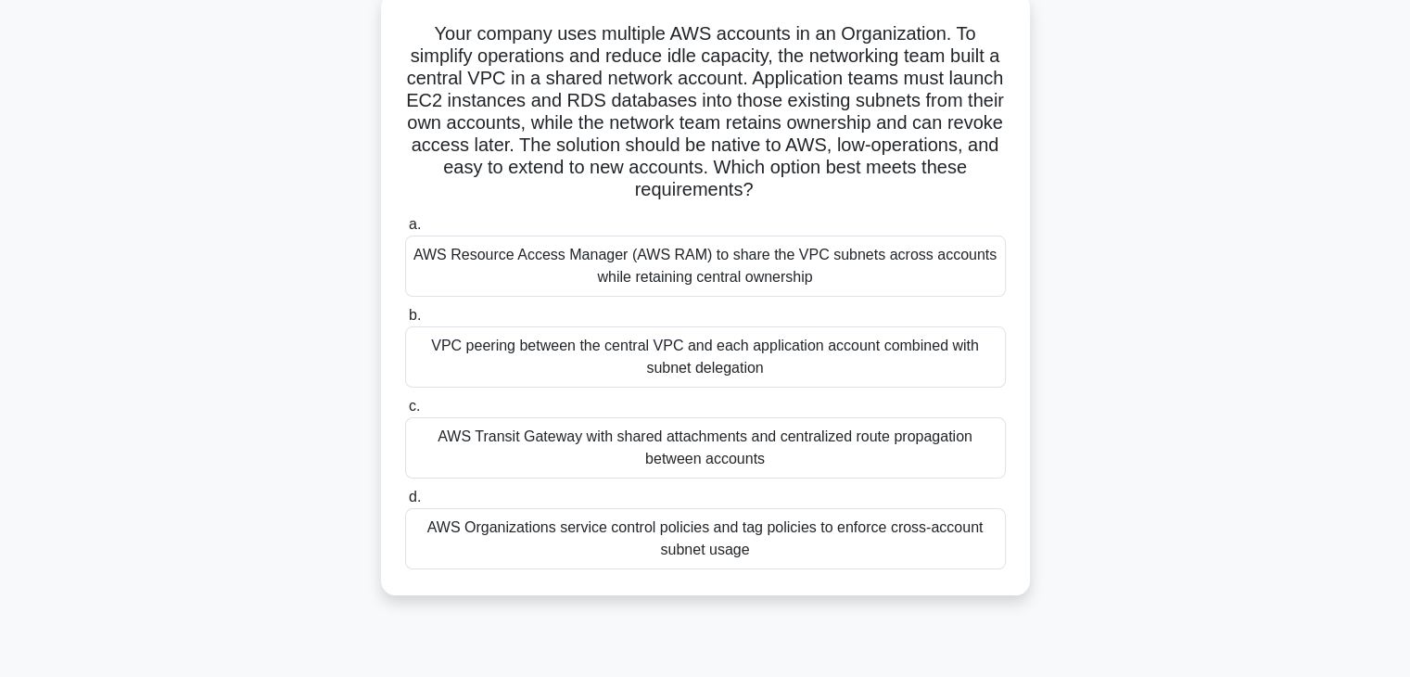
click at [656, 308] on label "b. VPC peering between the central VPC and each application account combined wi…" at bounding box center [705, 345] width 601 height 83
click at [405, 310] on input "b. VPC peering between the central VPC and each application account combined wi…" at bounding box center [405, 316] width 0 height 12
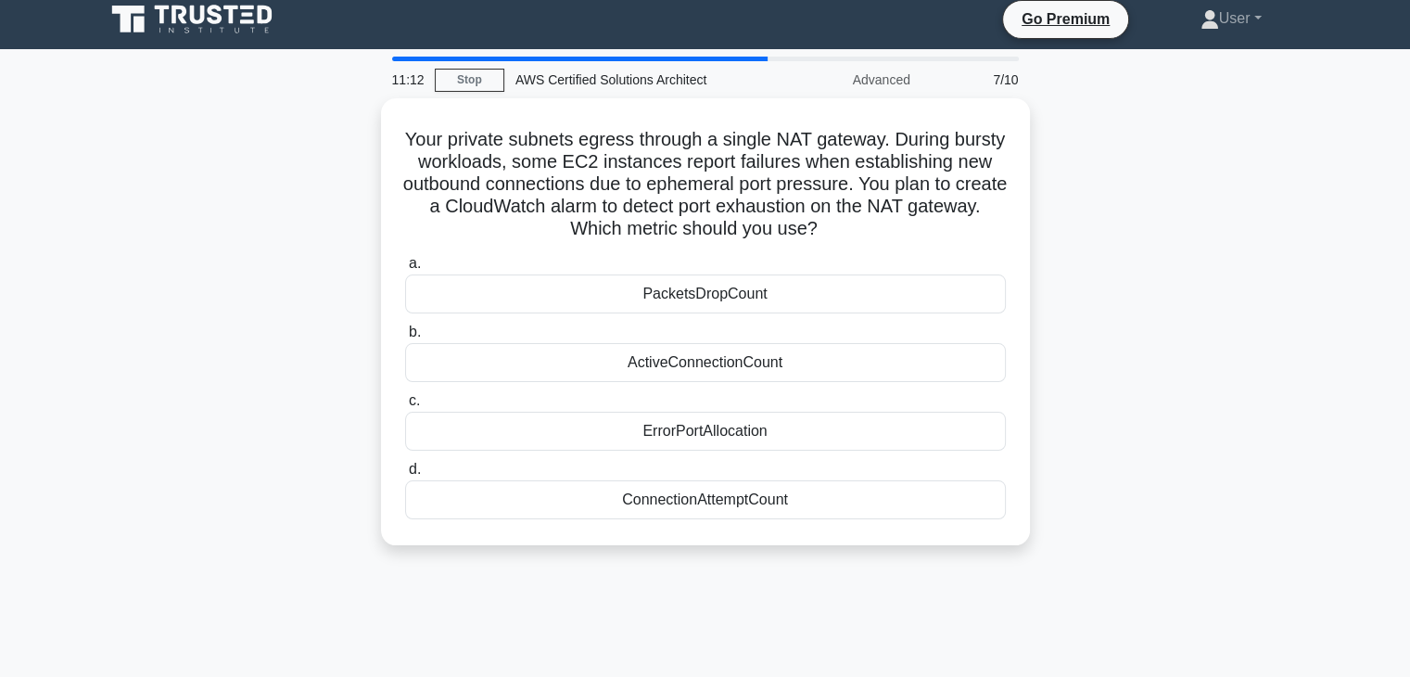
scroll to position [0, 0]
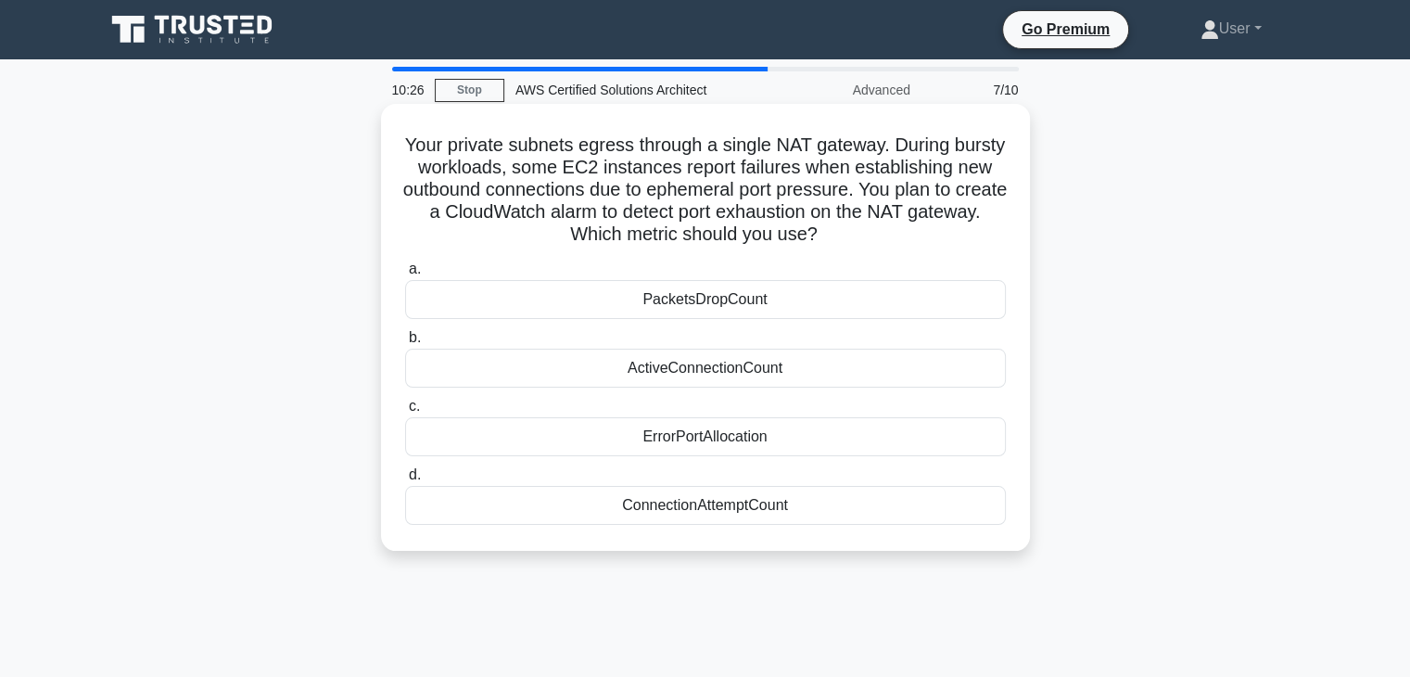
click at [638, 192] on h5 "Your private subnets egress through a single NAT gateway. During bursty workloa…" at bounding box center [705, 190] width 605 height 113
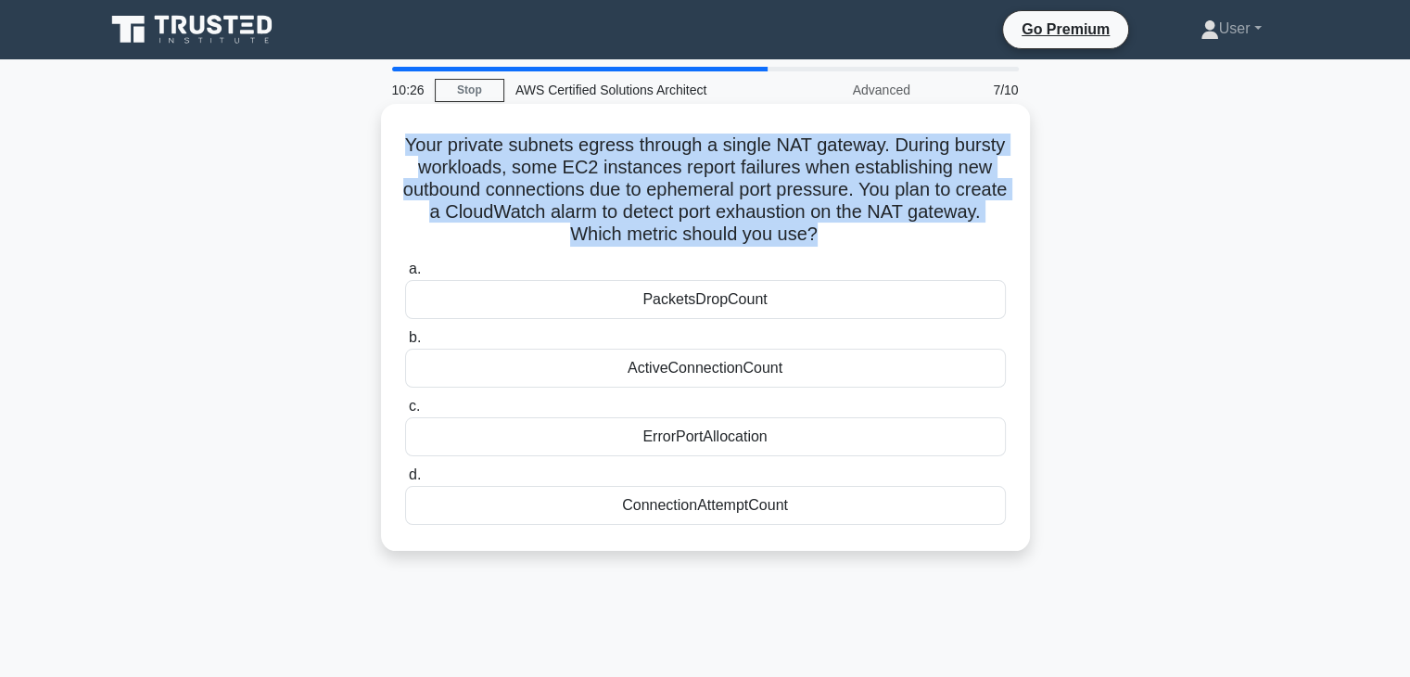
click at [638, 192] on h5 "Your private subnets egress through a single NAT gateway. During bursty workloa…" at bounding box center [705, 190] width 605 height 113
click at [664, 215] on h5 "Your private subnets egress through a single NAT gateway. During bursty workloa…" at bounding box center [705, 190] width 605 height 113
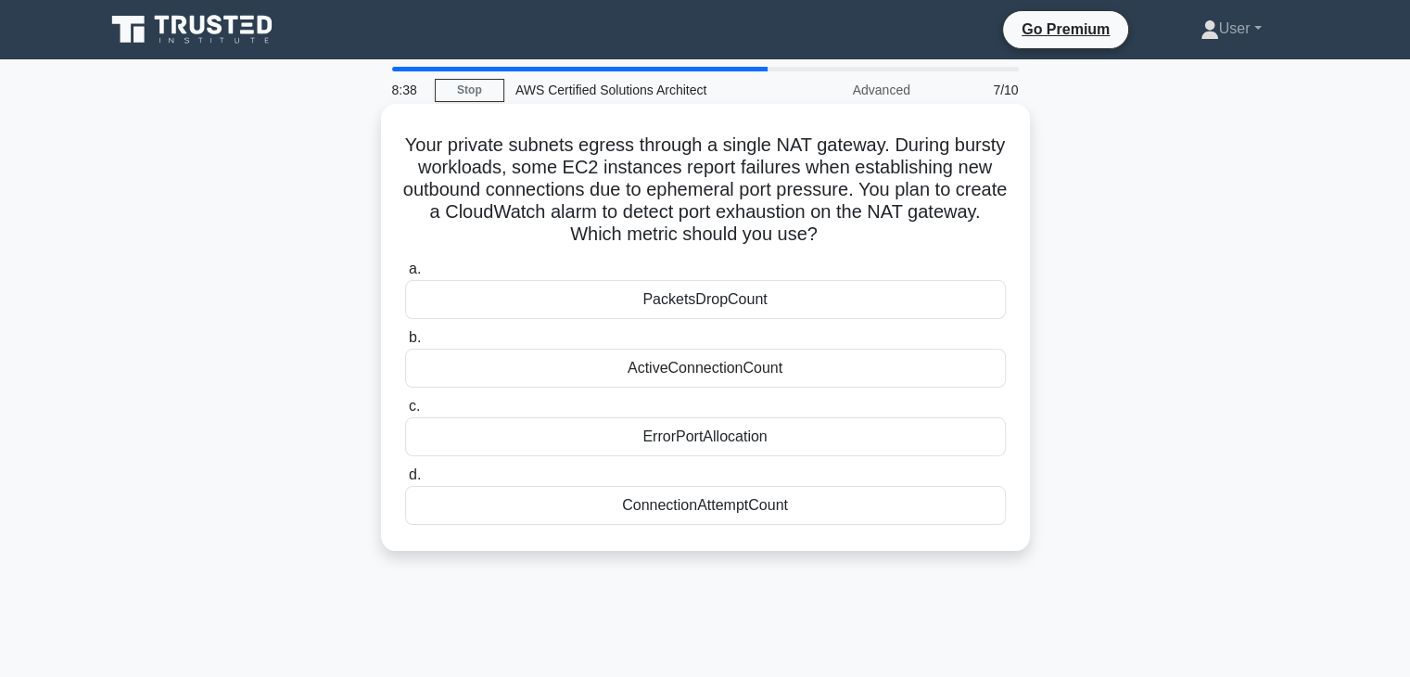
click at [721, 469] on label "d. ConnectionAttemptCount" at bounding box center [705, 494] width 601 height 61
click at [405, 469] on input "d. ConnectionAttemptCount" at bounding box center [405, 475] width 0 height 12
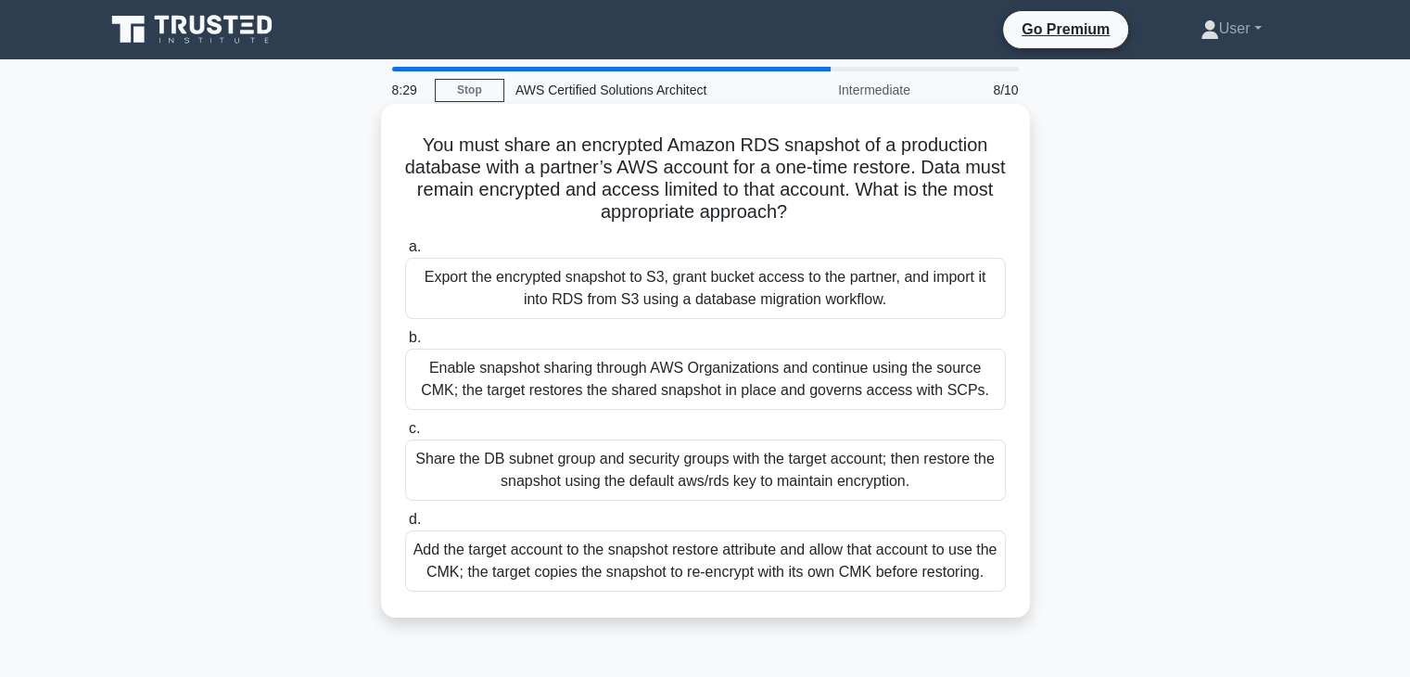
drag, startPoint x: 815, startPoint y: 206, endPoint x: 407, endPoint y: 155, distance: 411.2
click at [407, 155] on h5 "You must share an encrypted Amazon RDS snapshot of a production database with a…" at bounding box center [705, 179] width 605 height 91
click at [806, 212] on h5 "You must share an encrypted Amazon RDS snapshot of a production database with a…" at bounding box center [705, 179] width 605 height 91
click at [423, 147] on h5 "You must share an encrypted Amazon RDS snapshot of a production database with a…" at bounding box center [705, 179] width 605 height 91
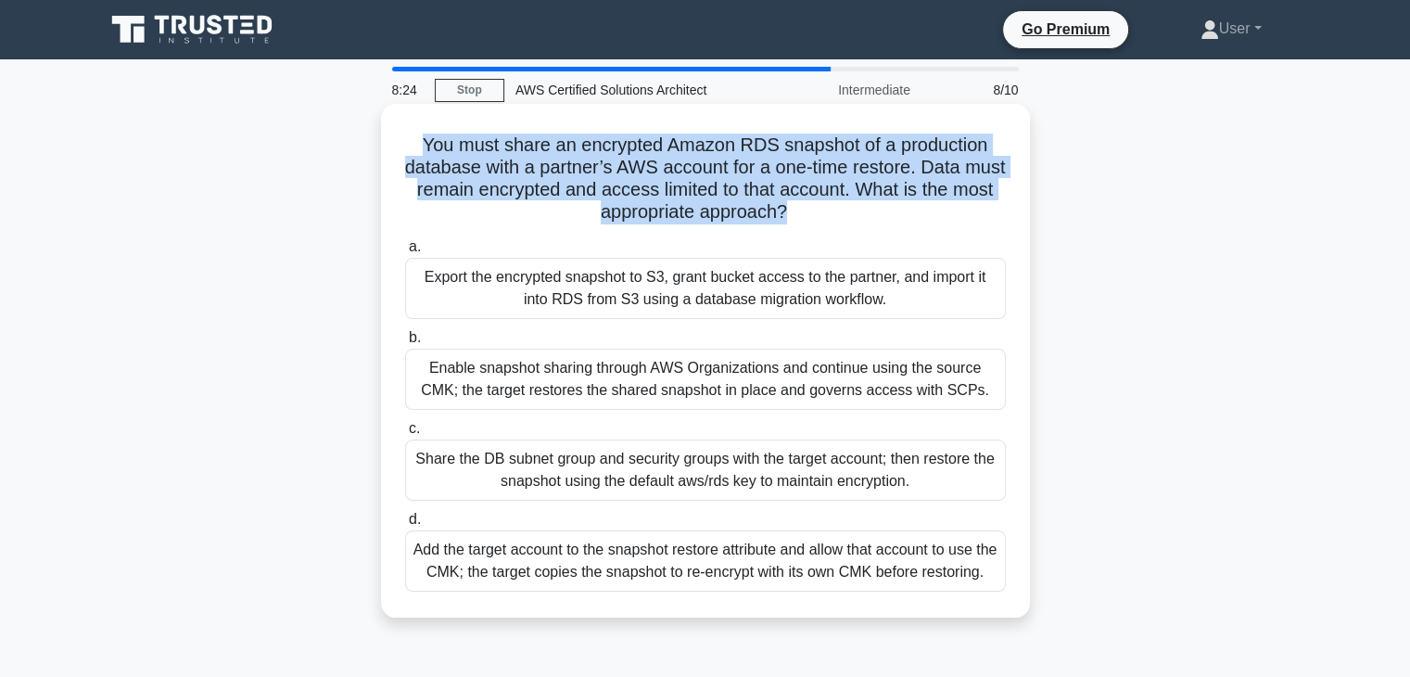
drag, startPoint x: 419, startPoint y: 143, endPoint x: 809, endPoint y: 208, distance: 394.8
click at [809, 208] on h5 "You must share an encrypted Amazon RDS snapshot of a production database with a…" at bounding box center [705, 179] width 605 height 91
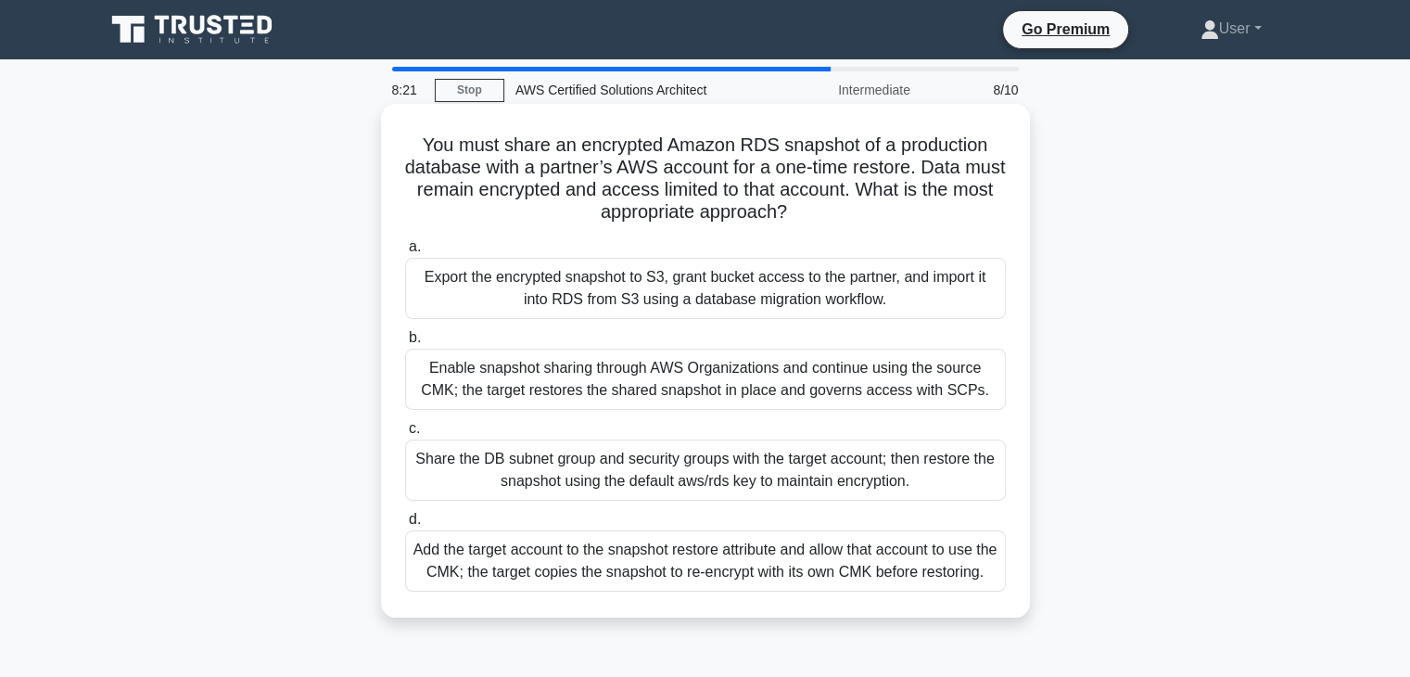
click at [809, 208] on icon ".spinner_0XTQ{transform-origin:center;animation:spinner_y6GP .75s linear infini…" at bounding box center [798, 213] width 22 height 22
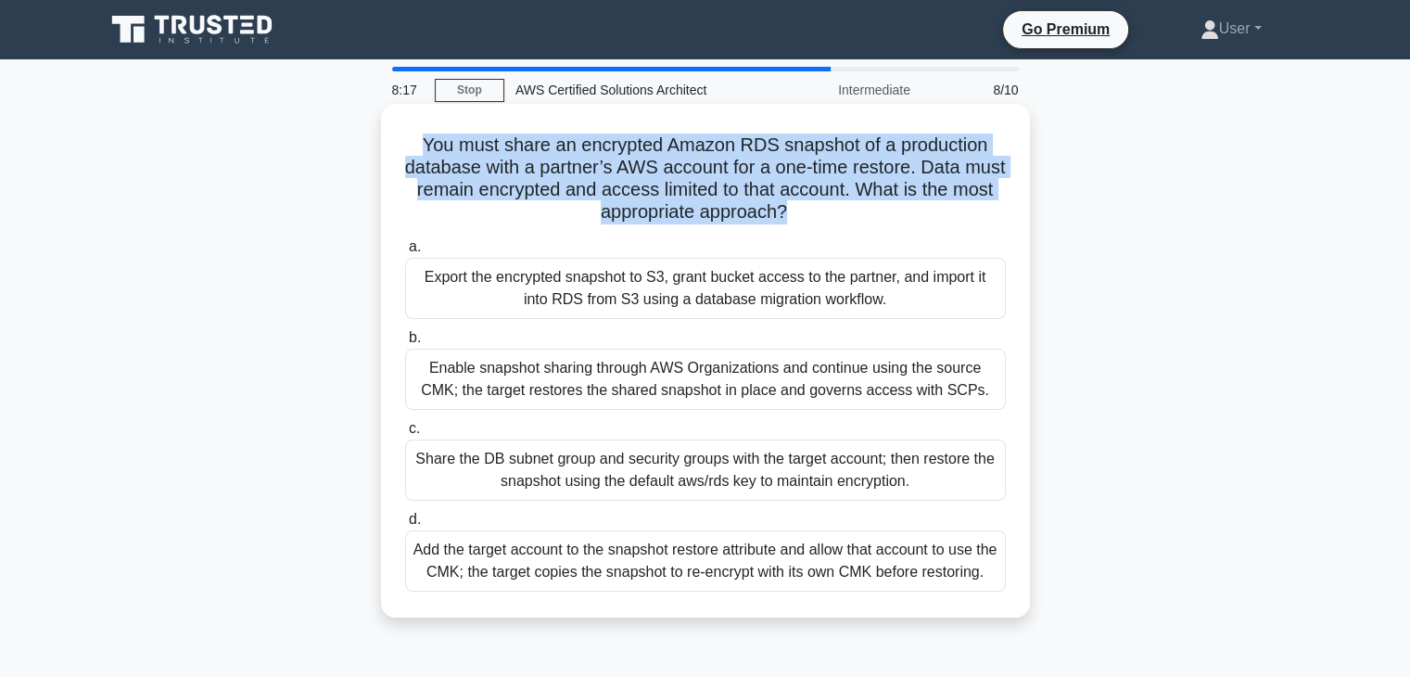
drag, startPoint x: 419, startPoint y: 145, endPoint x: 809, endPoint y: 215, distance: 395.8
click at [809, 215] on h5 "You must share an encrypted Amazon RDS snapshot of a production database with a…" at bounding box center [705, 179] width 605 height 91
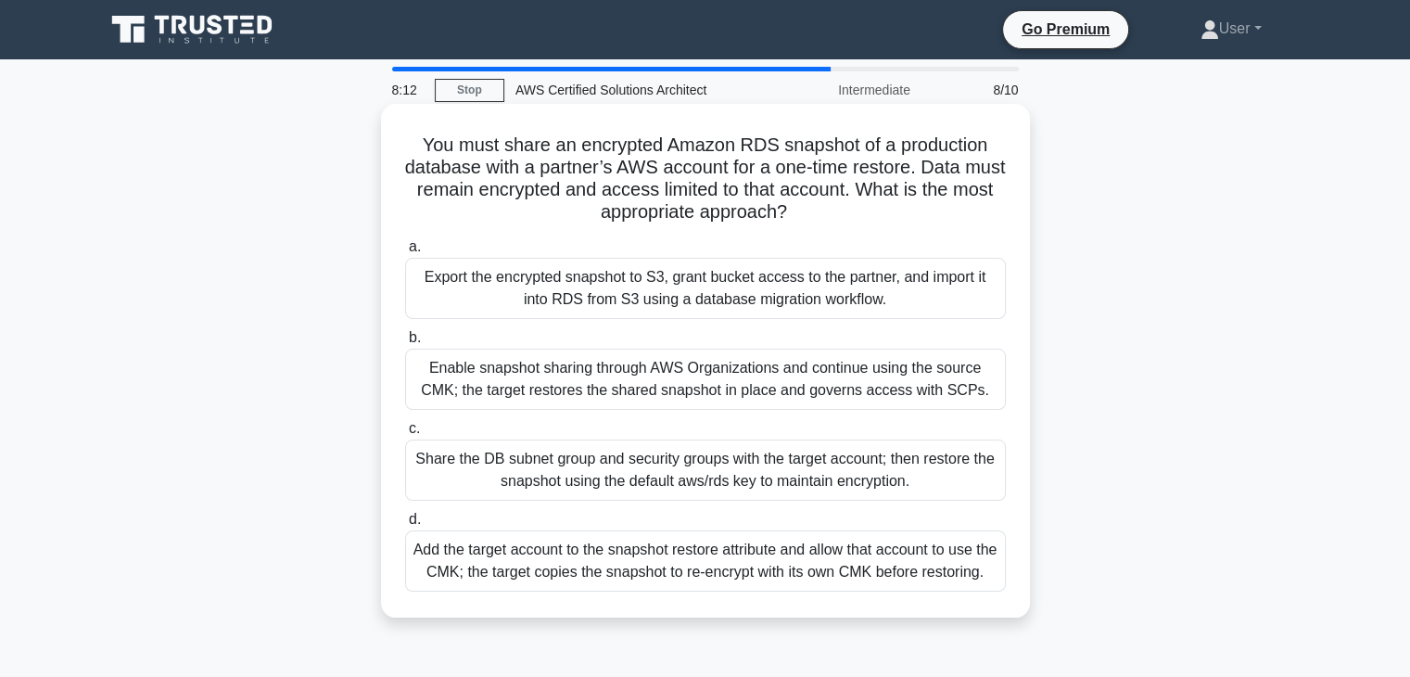
click at [809, 212] on icon ".spinner_0XTQ{transform-origin:center;animation:spinner_y6GP .75s linear infini…" at bounding box center [798, 213] width 22 height 22
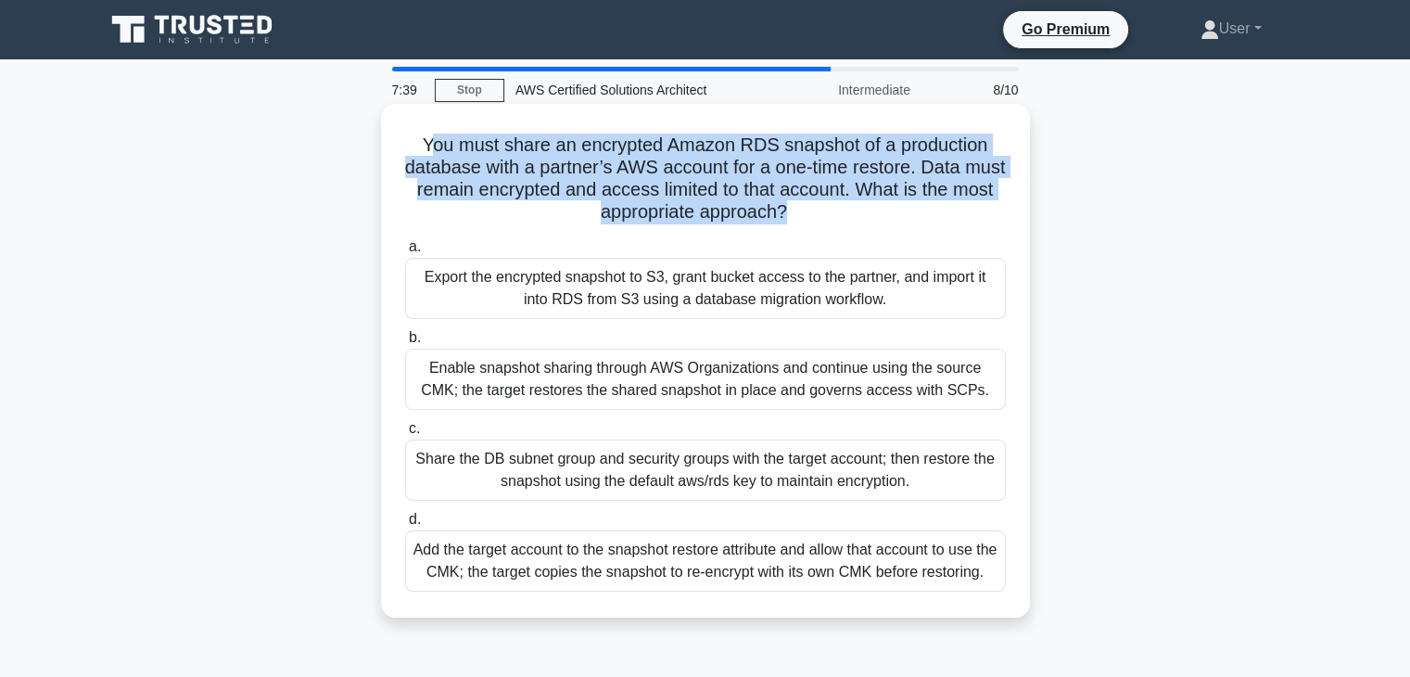
drag, startPoint x: 490, startPoint y: 161, endPoint x: 809, endPoint y: 212, distance: 323.0
click at [809, 212] on h5 "You must share an encrypted Amazon RDS snapshot of a production database with a…" at bounding box center [705, 179] width 605 height 91
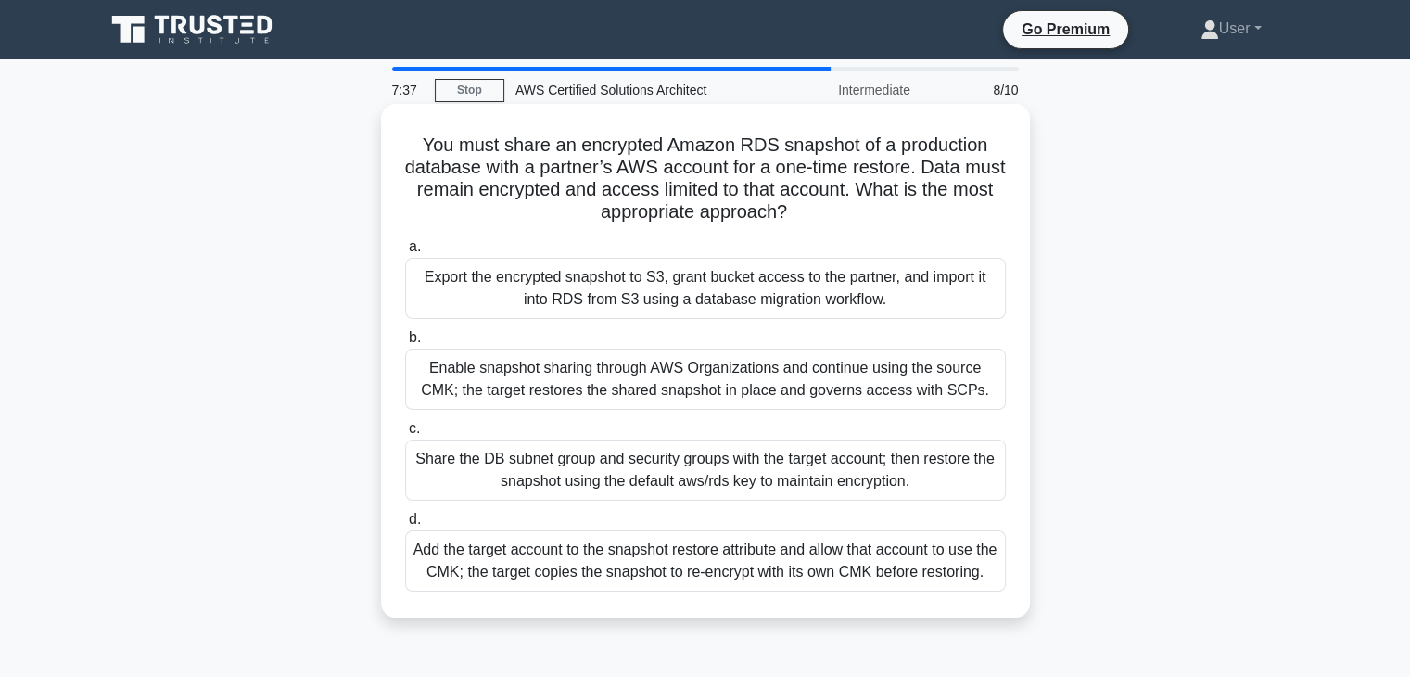
click at [809, 209] on icon ".spinner_0XTQ{transform-origin:center;animation:spinner_y6GP .75s linear infini…" at bounding box center [798, 213] width 22 height 22
drag, startPoint x: 415, startPoint y: 145, endPoint x: 823, endPoint y: 205, distance: 412.4
click at [823, 205] on h5 "You must share an encrypted Amazon RDS snapshot of a production database with a…" at bounding box center [705, 179] width 605 height 91
click at [811, 205] on h5 "You must share an encrypted Amazon RDS snapshot of a production database with a…" at bounding box center [705, 179] width 605 height 91
click at [797, 204] on h5 "You must share an encrypted Amazon RDS snapshot of a production database with a…" at bounding box center [705, 179] width 605 height 91
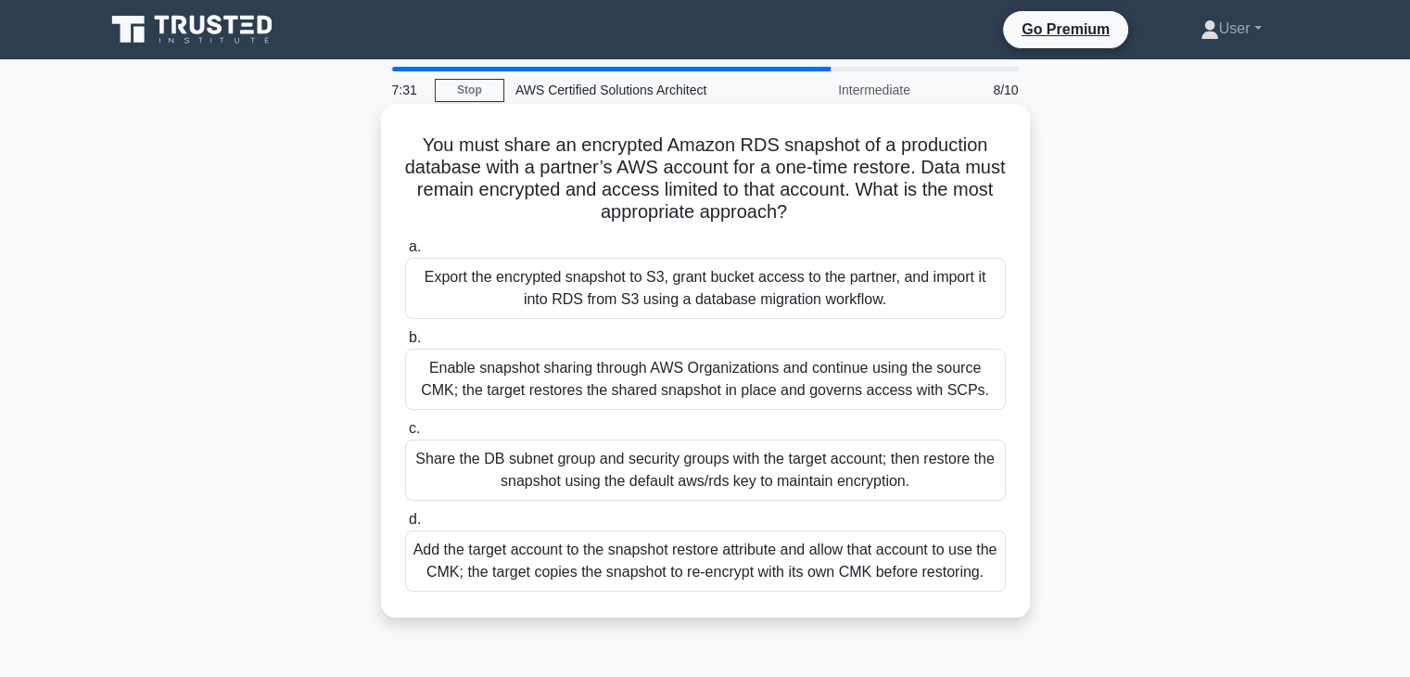
click at [801, 204] on h5 "You must share an encrypted Amazon RDS snapshot of a production database with a…" at bounding box center [705, 179] width 605 height 91
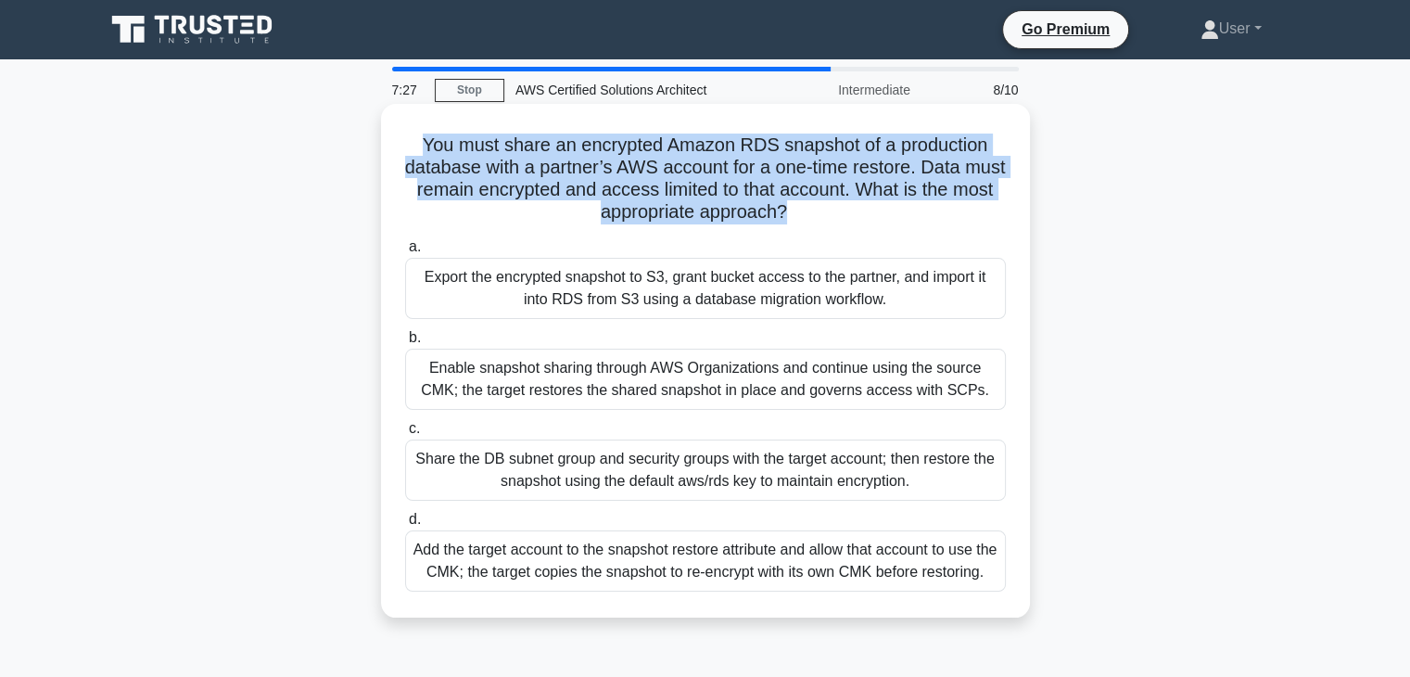
drag, startPoint x: 417, startPoint y: 142, endPoint x: 808, endPoint y: 210, distance: 396.2
click at [808, 210] on h5 "You must share an encrypted Amazon RDS snapshot of a production database with a…" at bounding box center [705, 179] width 605 height 91
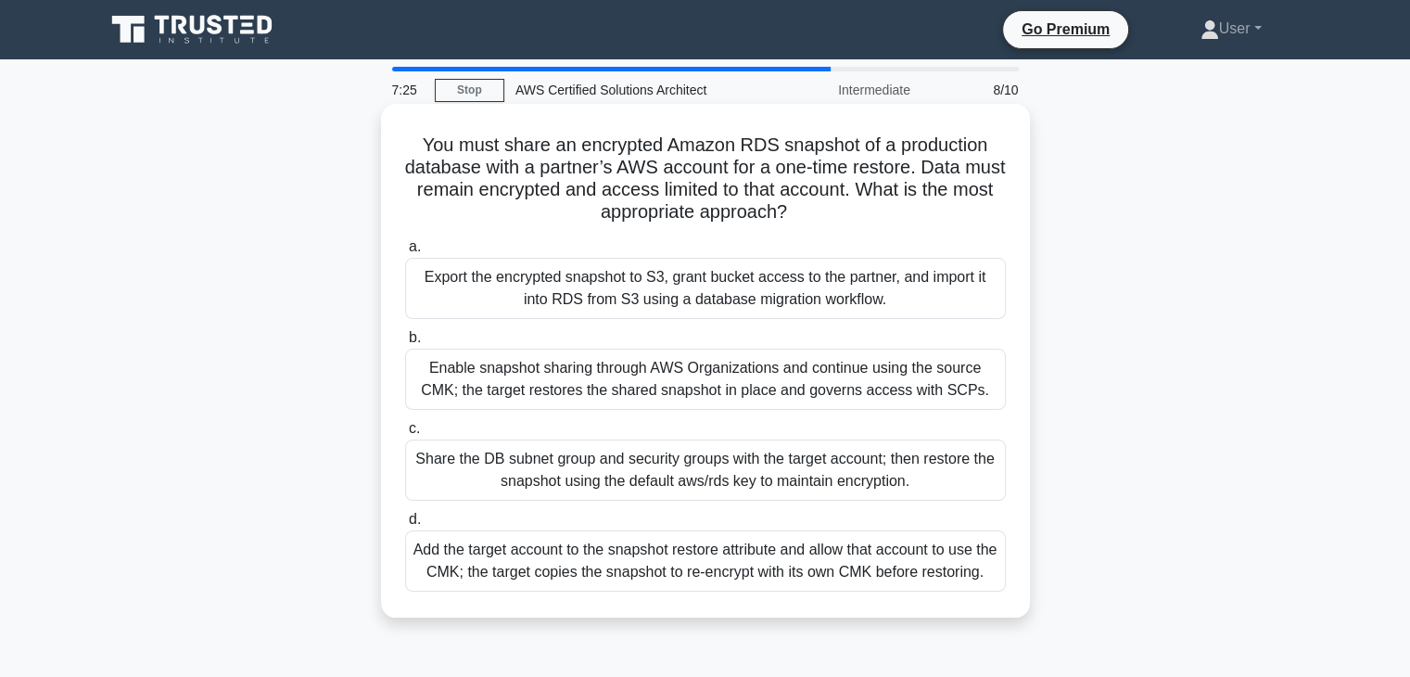
click at [814, 209] on h5 "You must share an encrypted Amazon RDS snapshot of a production database with a…" at bounding box center [705, 179] width 605 height 91
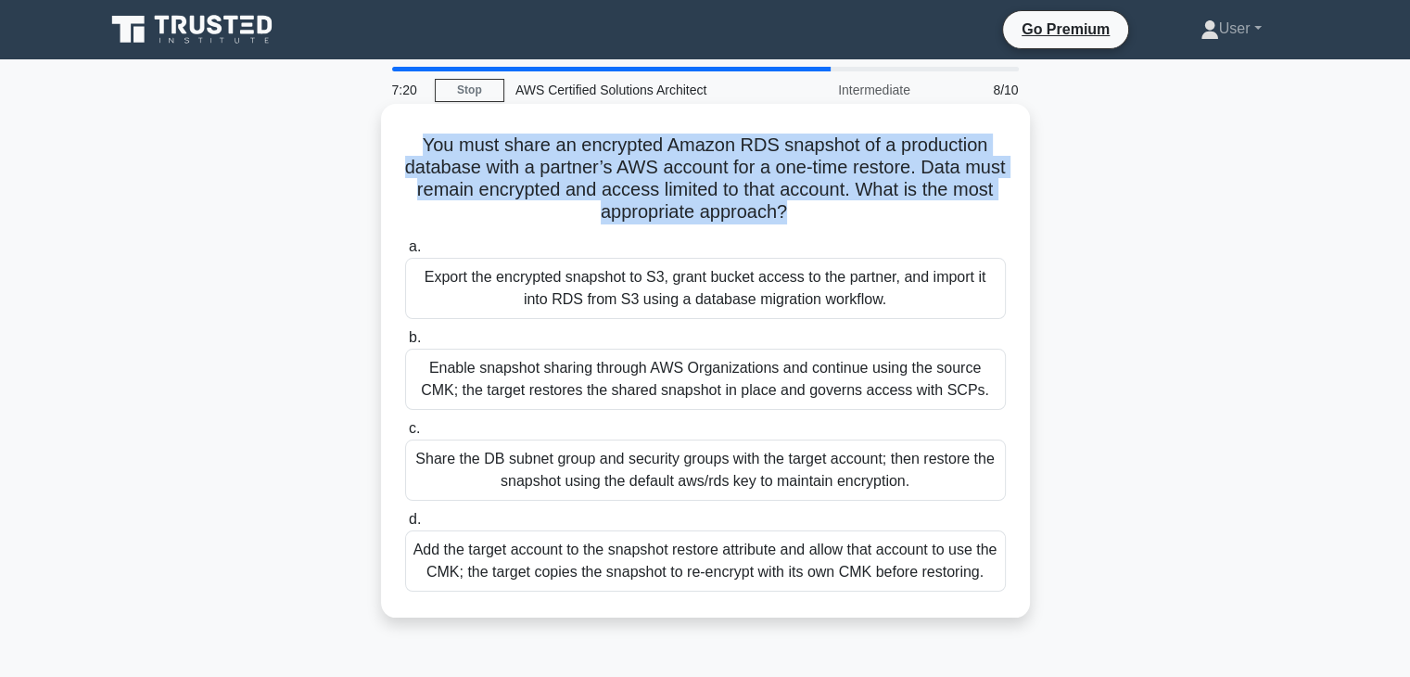
drag, startPoint x: 419, startPoint y: 146, endPoint x: 809, endPoint y: 207, distance: 395.1
click at [809, 207] on h5 "You must share an encrypted Amazon RDS snapshot of a production database with a…" at bounding box center [705, 179] width 605 height 91
click at [799, 210] on h5 "You must share an encrypted Amazon RDS snapshot of a production database with a…" at bounding box center [705, 179] width 605 height 91
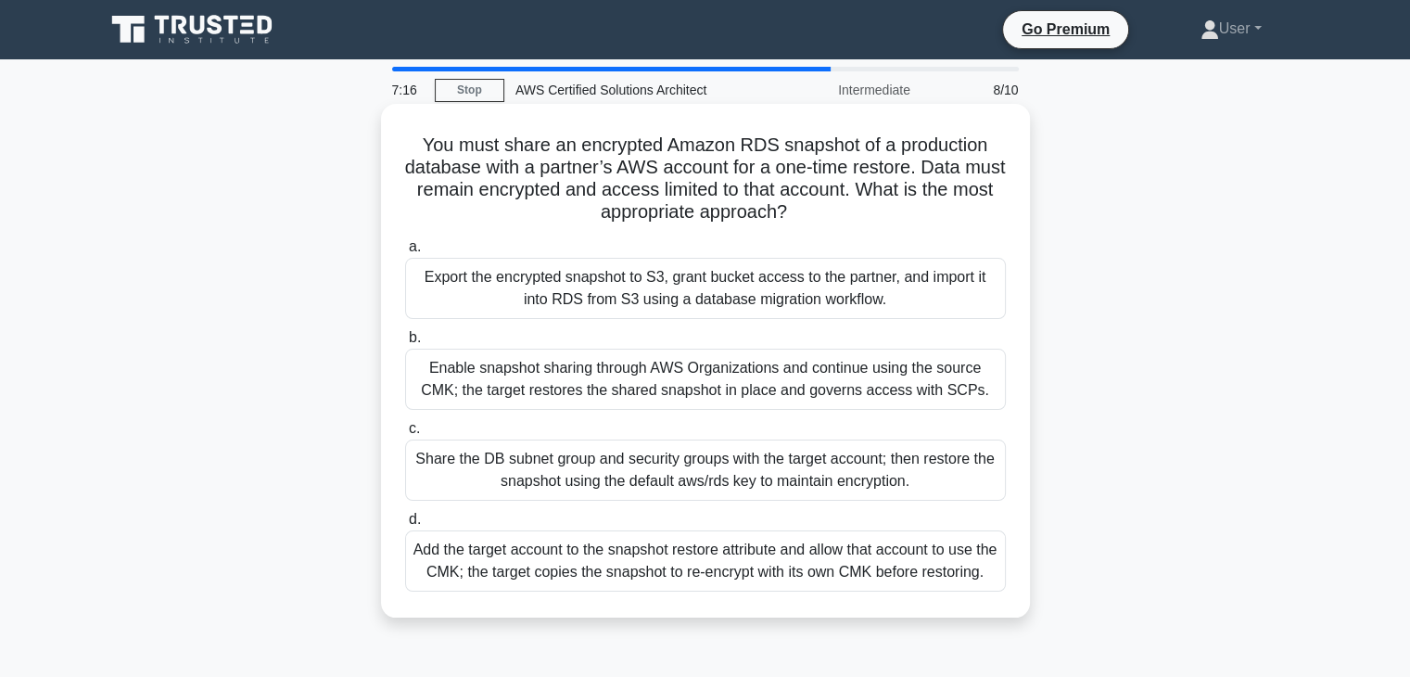
click at [814, 211] on h5 "You must share an encrypted Amazon RDS snapshot of a production database with a…" at bounding box center [705, 179] width 605 height 91
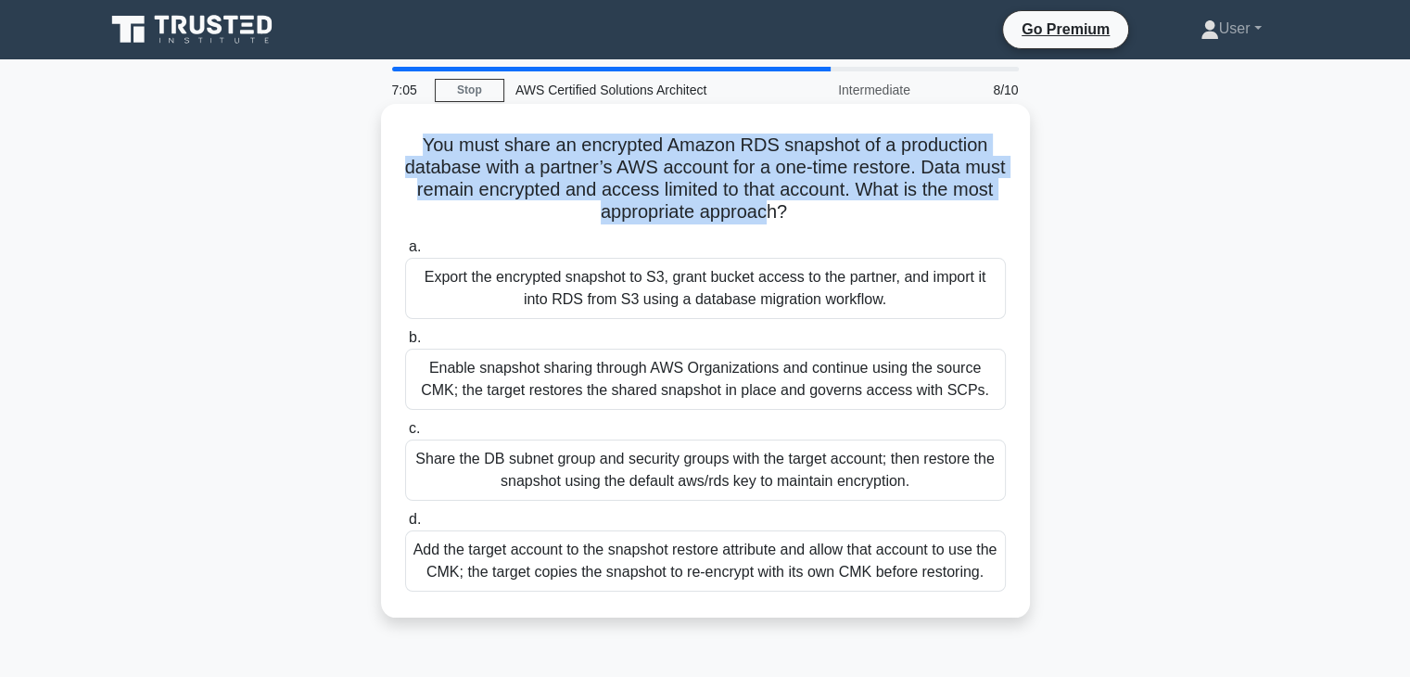
drag, startPoint x: 420, startPoint y: 144, endPoint x: 809, endPoint y: 222, distance: 396.2
click at [798, 224] on h5 "You must share an encrypted Amazon RDS snapshot of a production database with a…" at bounding box center [705, 179] width 605 height 91
click at [813, 221] on h5 "You must share an encrypted Amazon RDS snapshot of a production database with a…" at bounding box center [705, 179] width 605 height 91
click at [811, 217] on h5 "You must share an encrypted Amazon RDS snapshot of a production database with a…" at bounding box center [705, 179] width 605 height 91
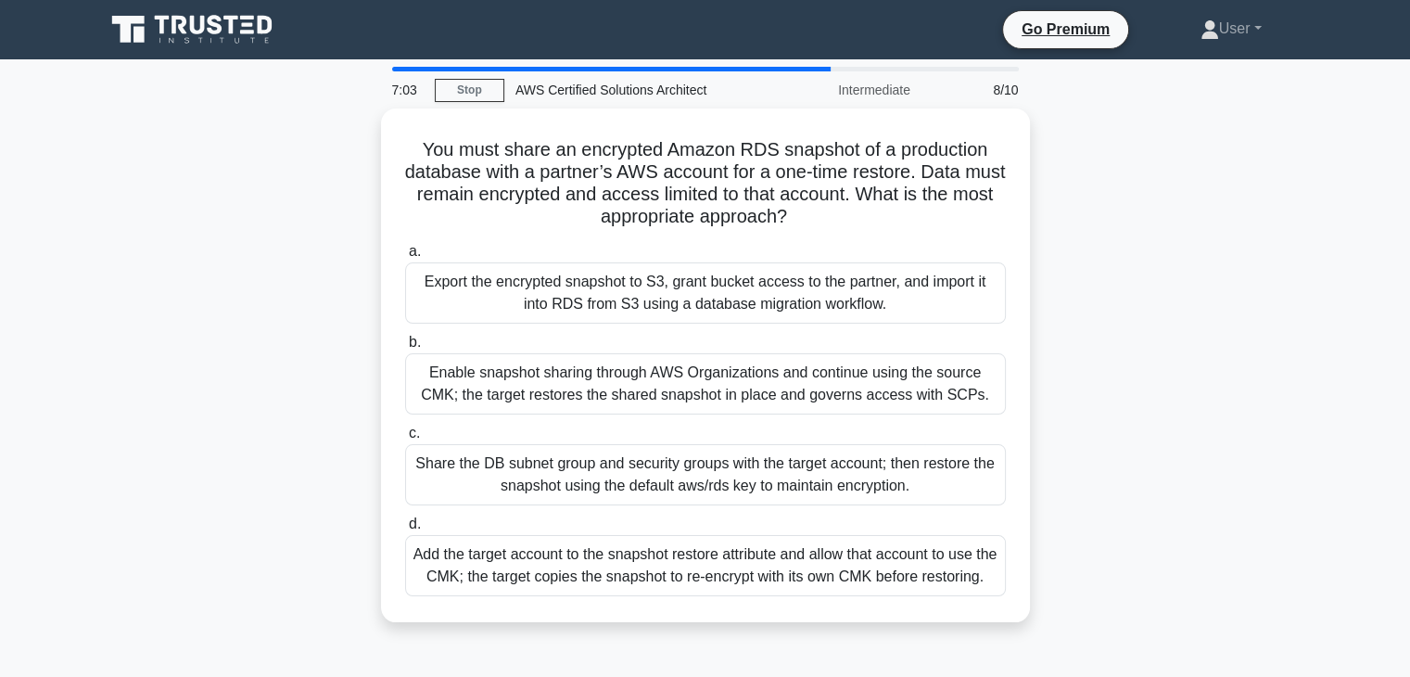
drag, startPoint x: 814, startPoint y: 214, endPoint x: 363, endPoint y: 146, distance: 456.7
click at [363, 146] on div "You must share an encrypted Amazon RDS snapshot of a production database with a…" at bounding box center [706, 376] width 1224 height 536
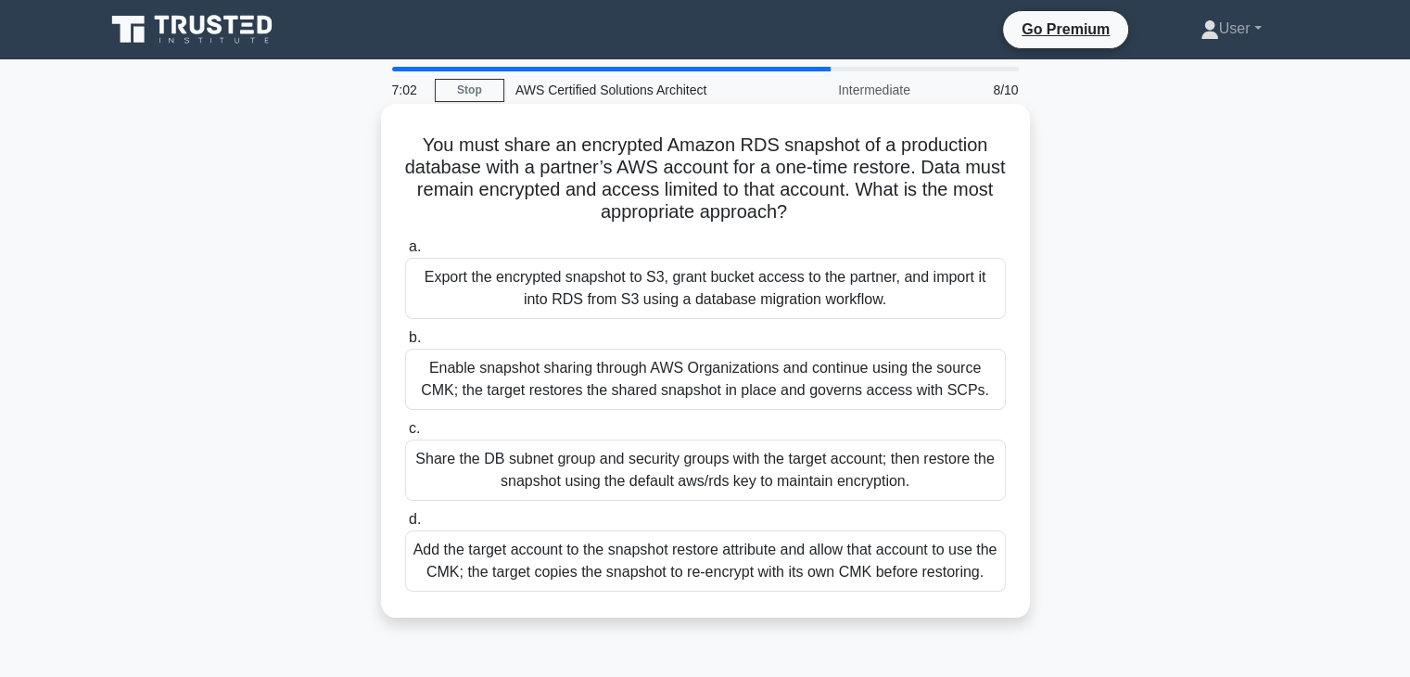
click at [686, 184] on h5 "You must share an encrypted Amazon RDS snapshot of a production database with a…" at bounding box center [705, 179] width 605 height 91
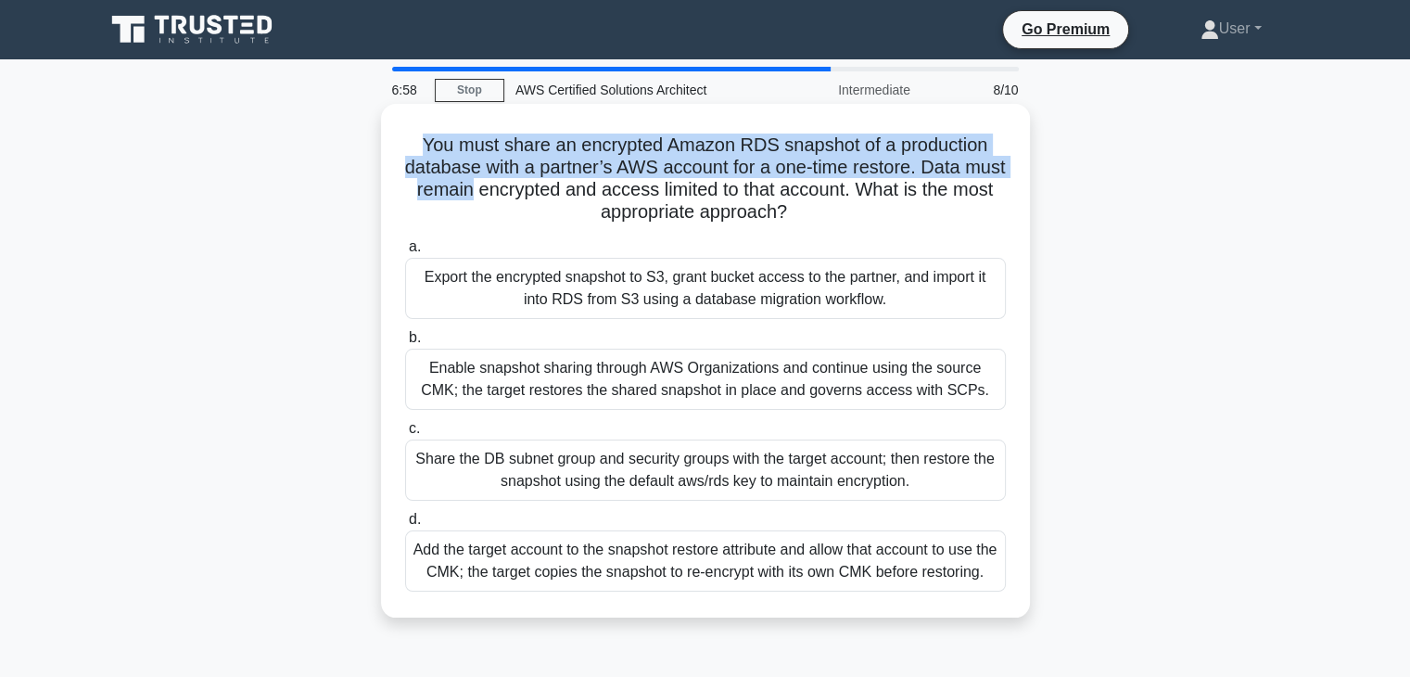
drag, startPoint x: 416, startPoint y: 147, endPoint x: 513, endPoint y: 183, distance: 102.7
click at [513, 183] on h5 "You must share an encrypted Amazon RDS snapshot of a production database with a…" at bounding box center [705, 179] width 605 height 91
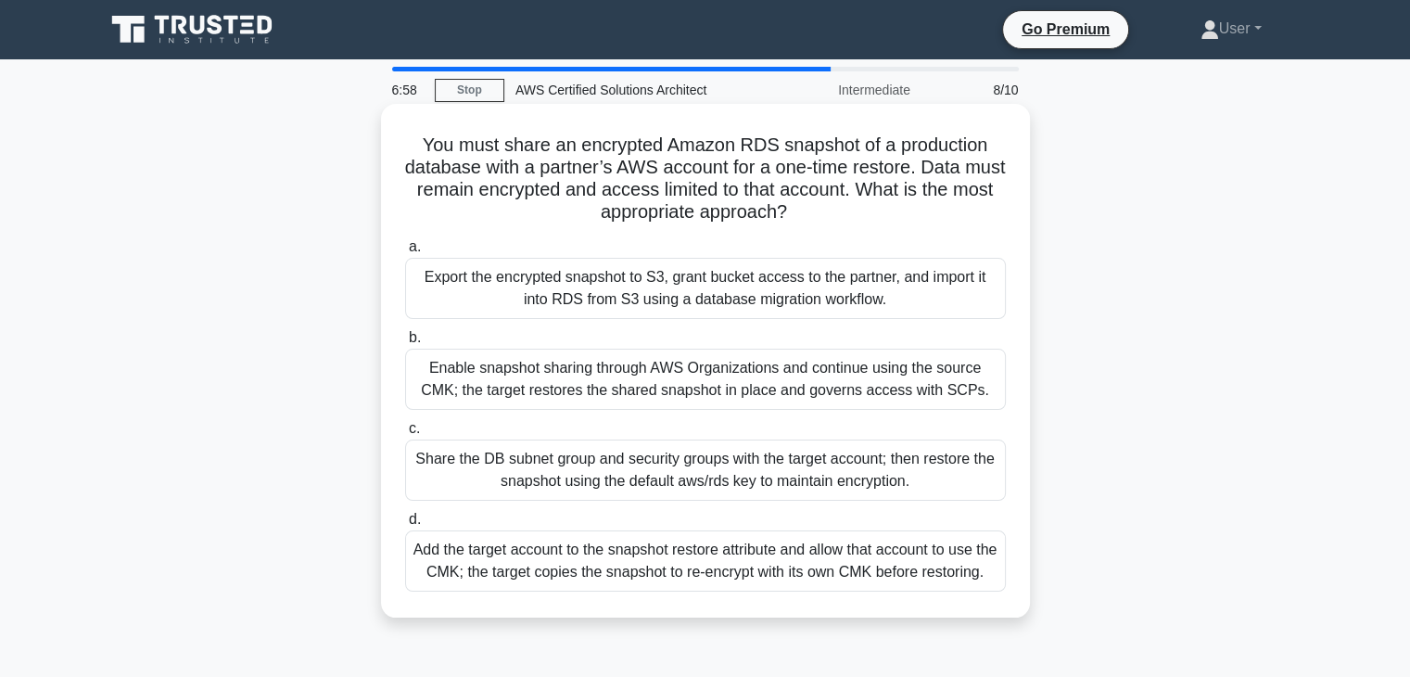
click at [519, 191] on h5 "You must share an encrypted Amazon RDS snapshot of a production database with a…" at bounding box center [705, 179] width 605 height 91
click at [645, 327] on label "b. Enable snapshot sharing through AWS Organizations and continue using the sou…" at bounding box center [705, 367] width 601 height 83
click at [405, 332] on input "b. Enable snapshot sharing through AWS Organizations and continue using the sou…" at bounding box center [405, 338] width 0 height 12
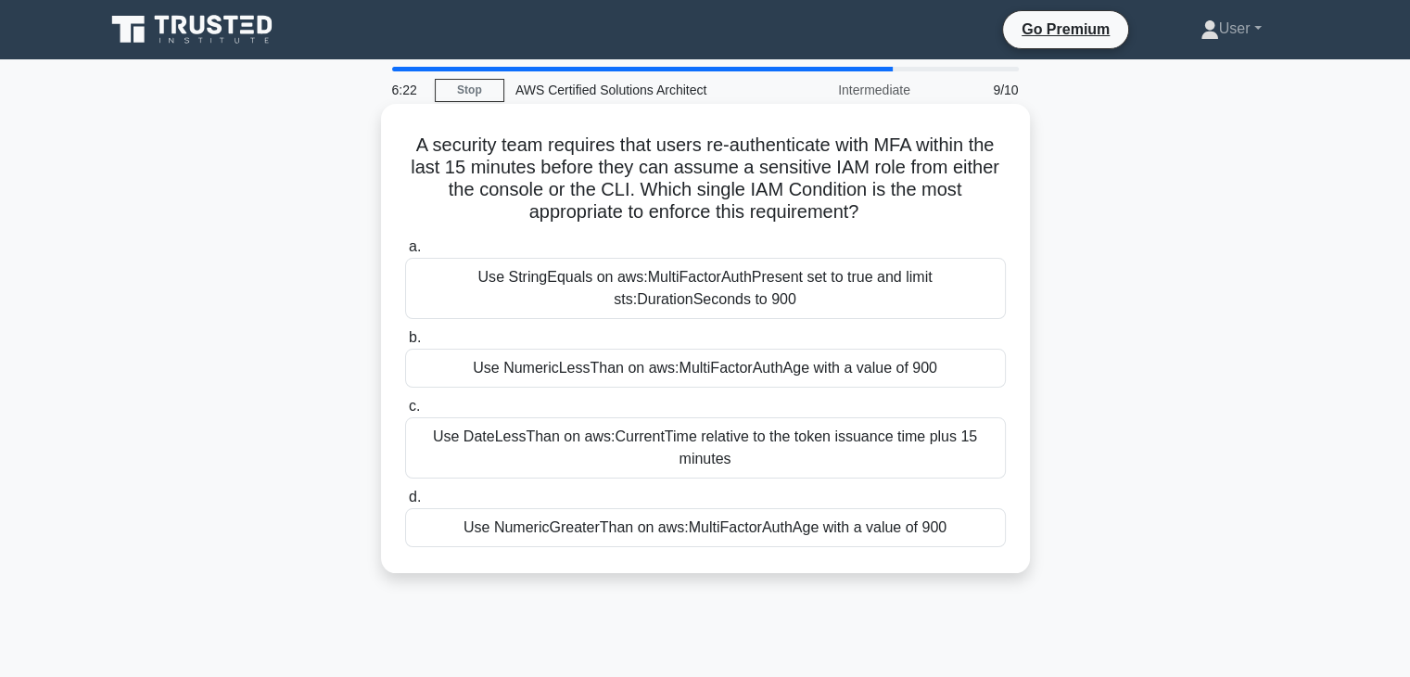
click at [656, 401] on label "c. Use DateLessThan on aws:CurrentTime relative to the token issuance time plus…" at bounding box center [705, 436] width 601 height 83
click at [405, 401] on input "c. Use DateLessThan on aws:CurrentTime relative to the token issuance time plus…" at bounding box center [405, 407] width 0 height 12
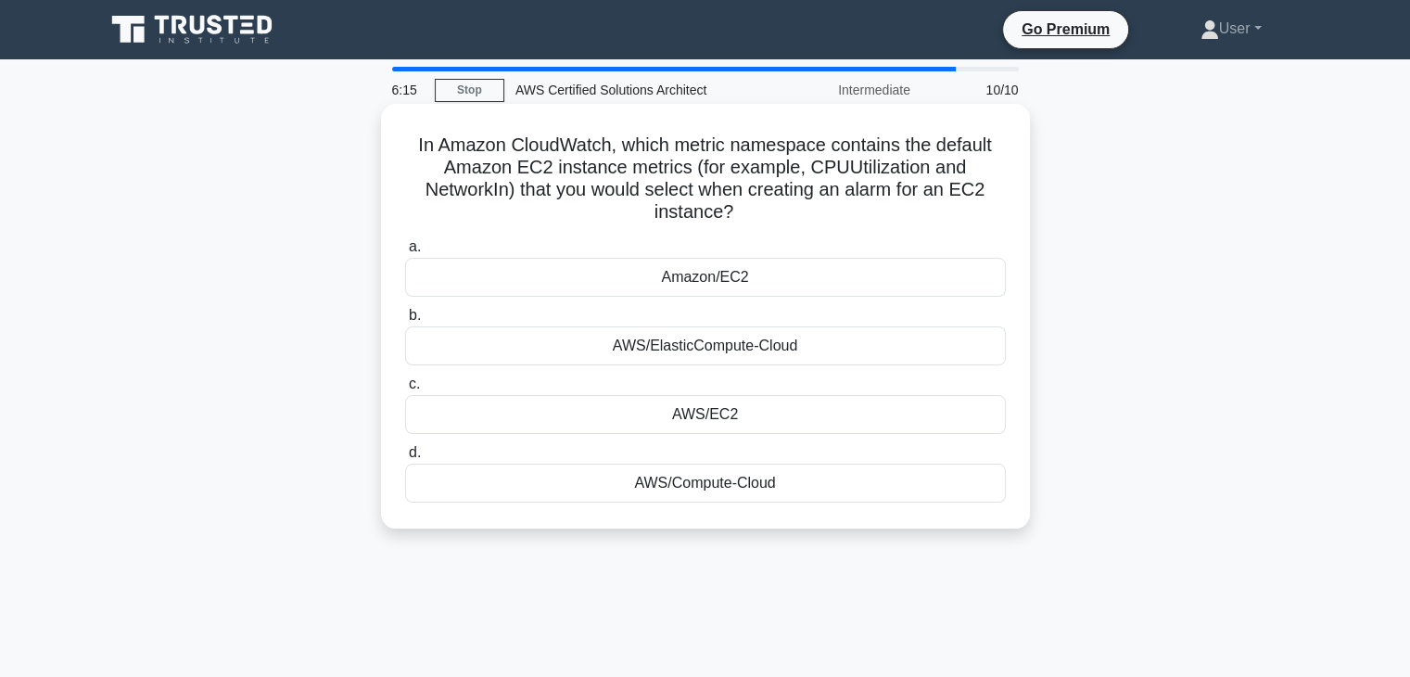
drag, startPoint x: 794, startPoint y: 346, endPoint x: 612, endPoint y: 338, distance: 181.9
click at [612, 338] on div "AWS/ElasticCompute-Cloud" at bounding box center [705, 345] width 601 height 39
click at [651, 378] on label "c. AWS/EC2" at bounding box center [705, 403] width 601 height 61
click at [405, 378] on input "c. AWS/EC2" at bounding box center [405, 384] width 0 height 12
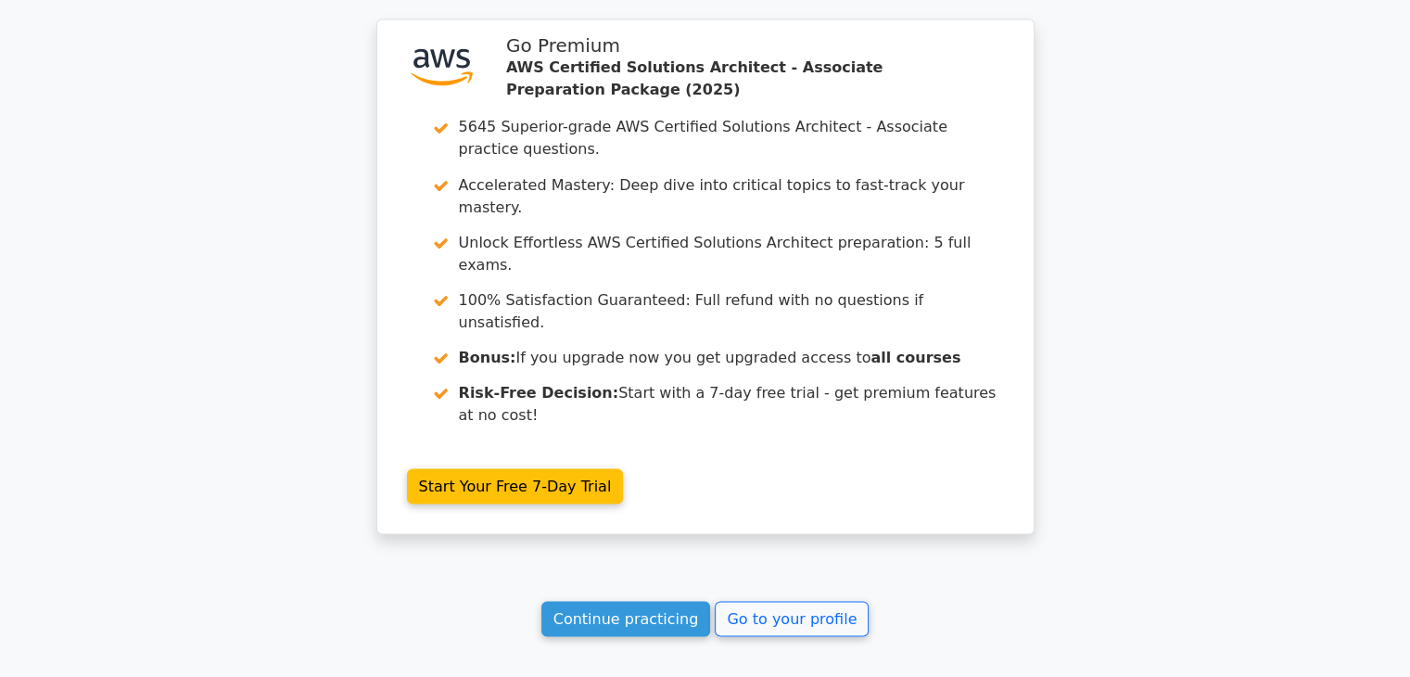
scroll to position [3376, 0]
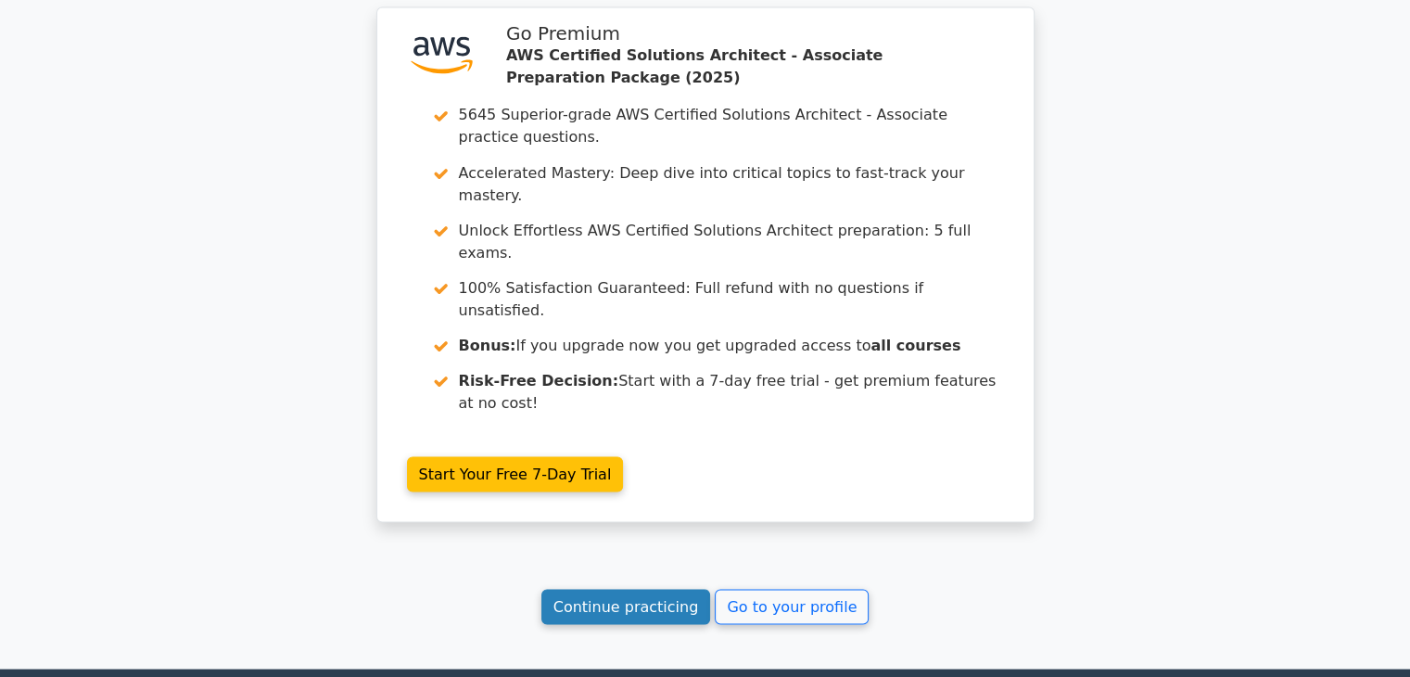
click at [618, 589] on link "Continue practicing" at bounding box center [627, 606] width 170 height 35
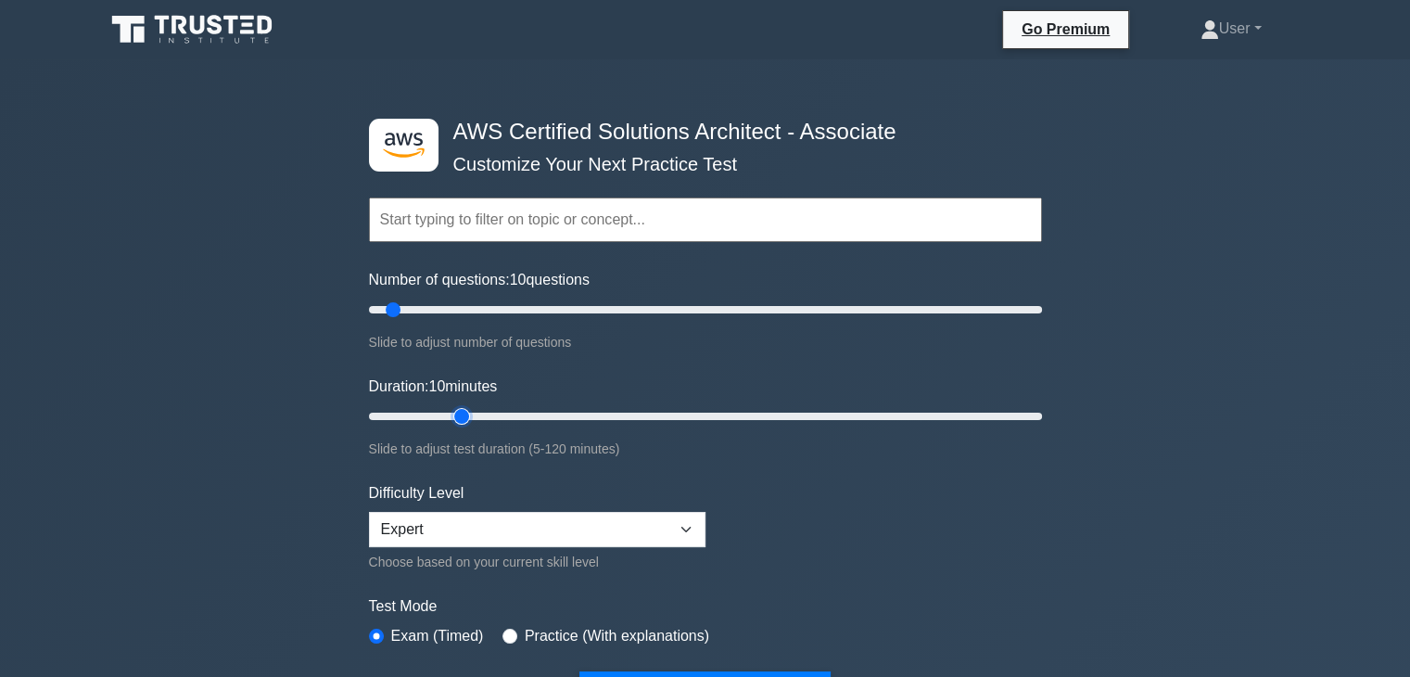
click at [464, 407] on input "Duration: 10 minutes" at bounding box center [705, 416] width 673 height 22
type input "15"
click at [439, 409] on input "Duration: 20 minutes" at bounding box center [705, 416] width 673 height 22
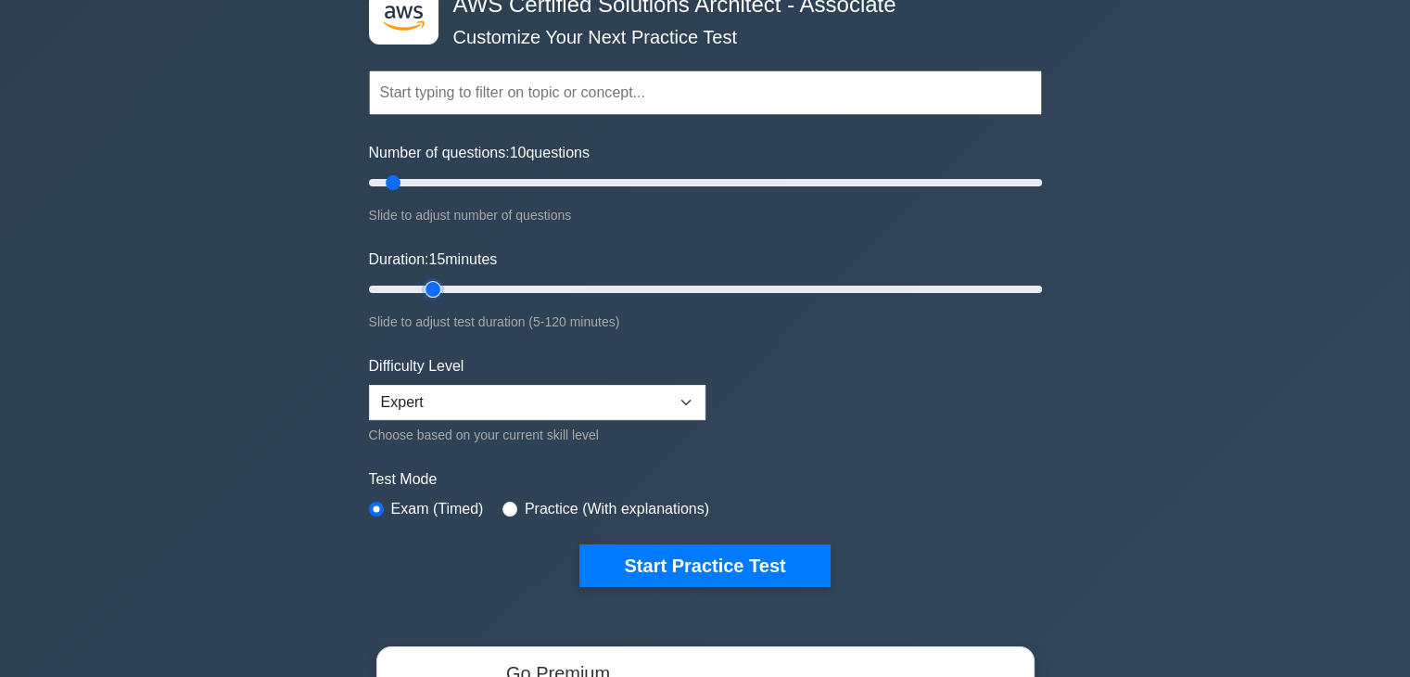
scroll to position [371, 0]
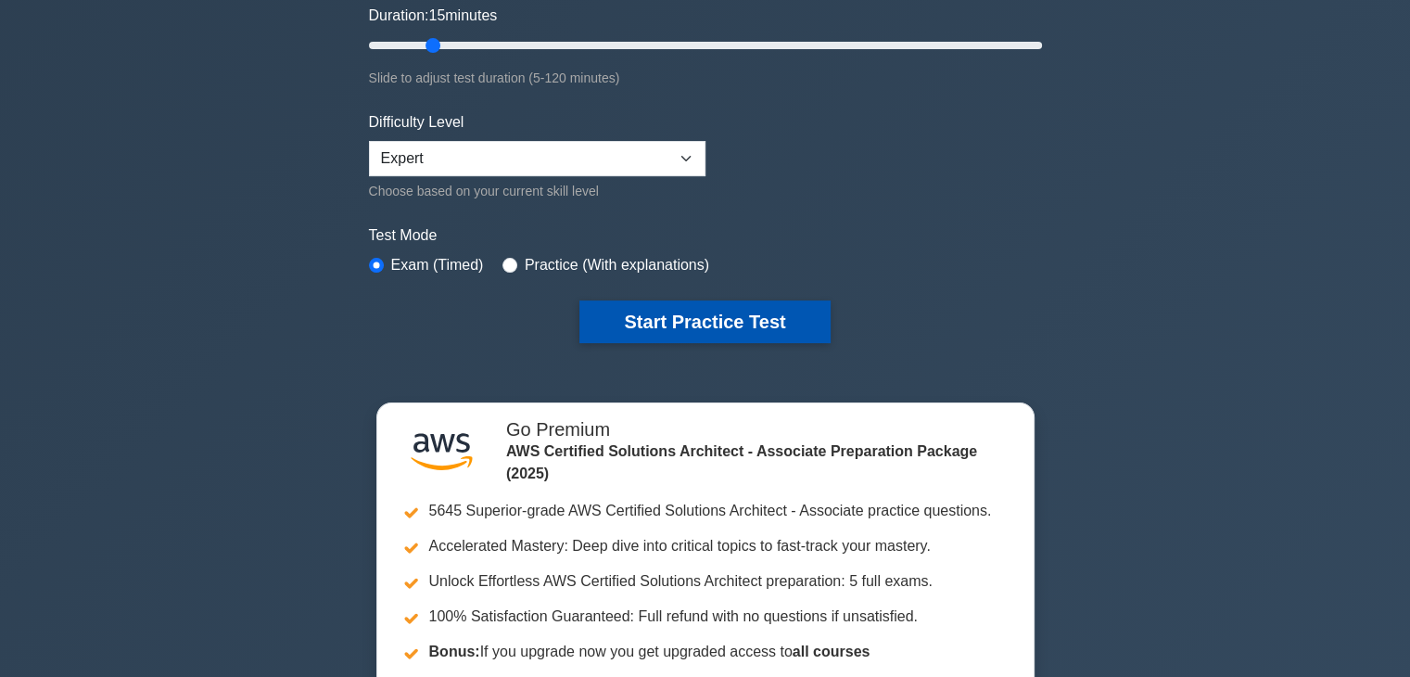
click at [665, 320] on button "Start Practice Test" at bounding box center [705, 321] width 250 height 43
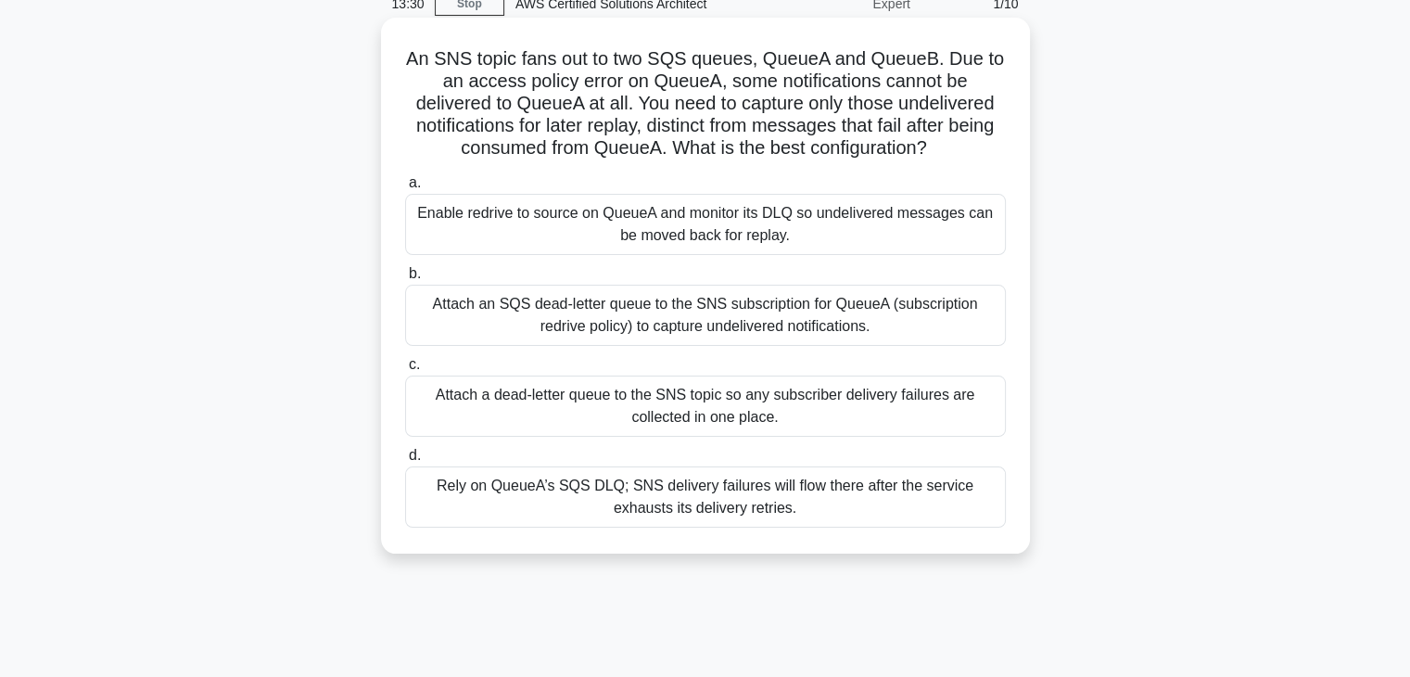
scroll to position [119, 0]
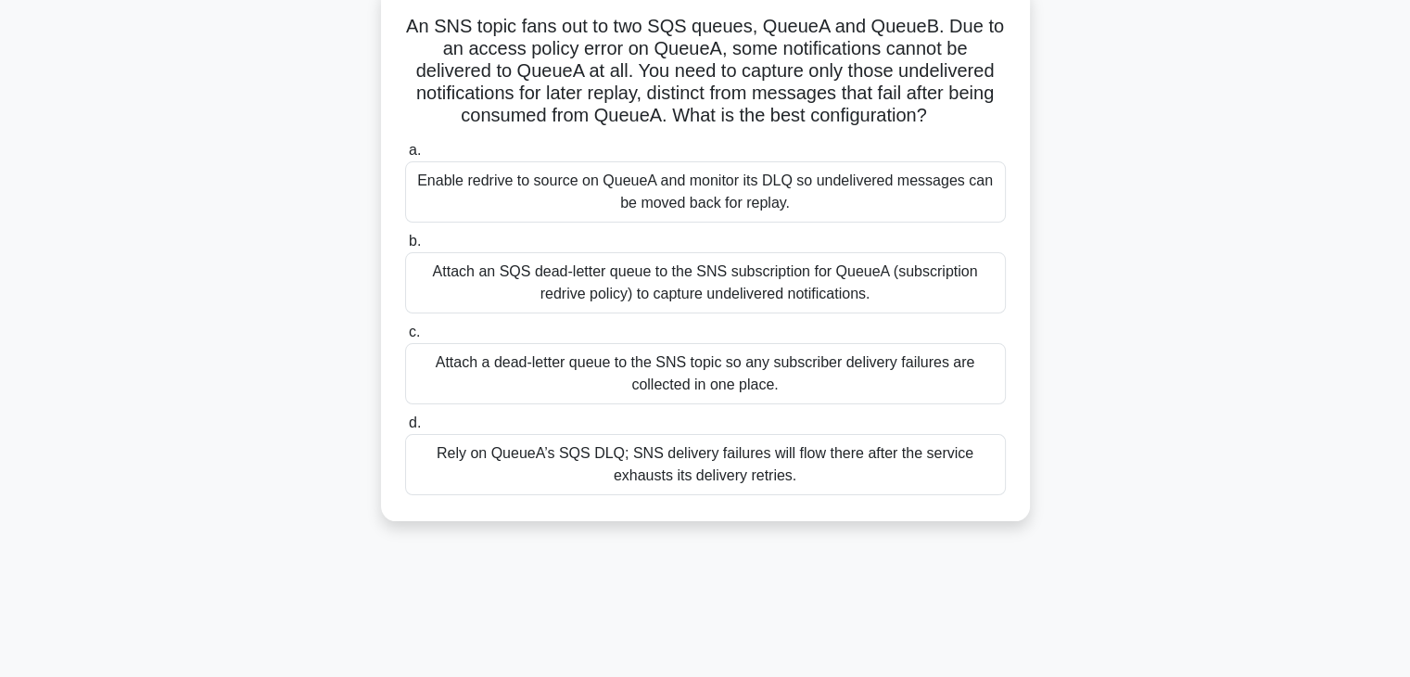
click at [670, 416] on label "d. Rely on QueueA’s SQS DLQ; SNS delivery failures will flow there after the se…" at bounding box center [705, 453] width 601 height 83
click at [405, 417] on input "d. Rely on QueueA’s SQS DLQ; SNS delivery failures will flow there after the se…" at bounding box center [405, 423] width 0 height 12
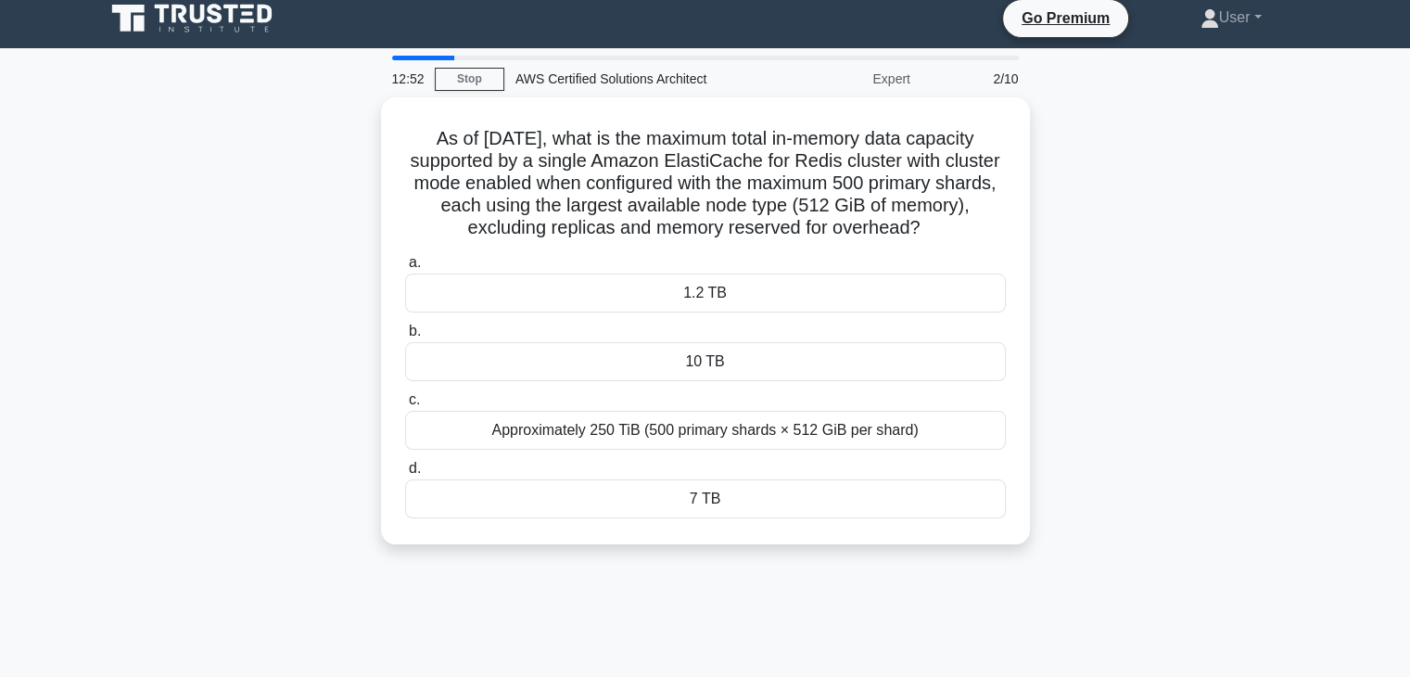
scroll to position [0, 0]
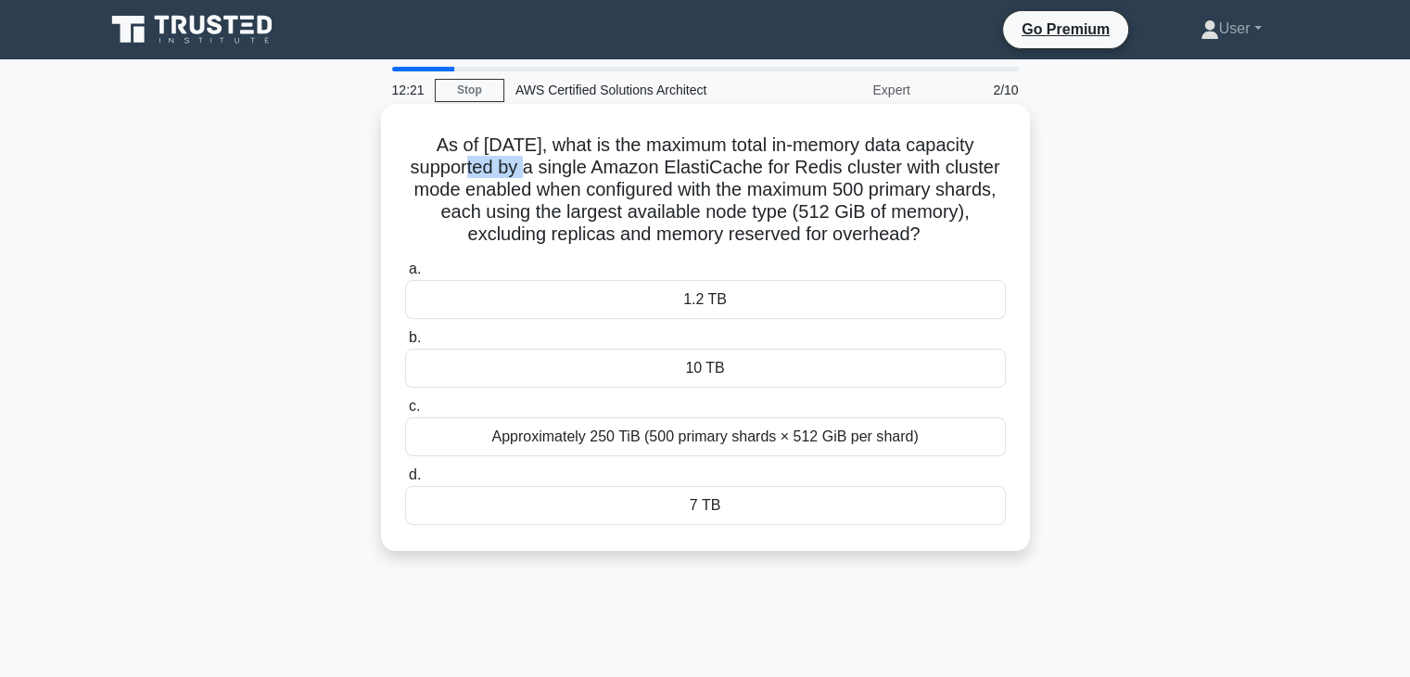
drag, startPoint x: 427, startPoint y: 173, endPoint x: 487, endPoint y: 170, distance: 60.4
click at [487, 170] on h5 "As of [DATE], what is the maximum total in-memory data capacity supported by a …" at bounding box center [705, 190] width 605 height 113
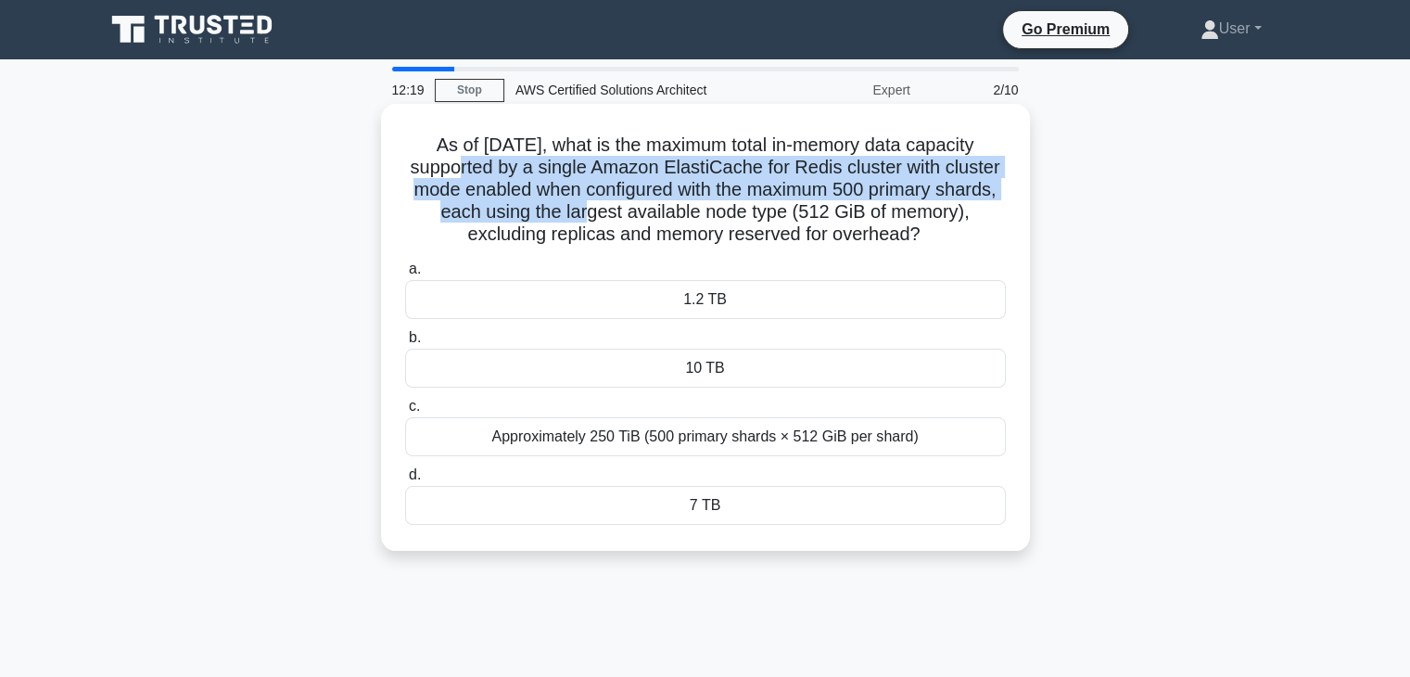
drag, startPoint x: 397, startPoint y: 176, endPoint x: 545, endPoint y: 205, distance: 151.1
click at [545, 205] on div "As of [DATE], what is the maximum total in-memory data capacity supported by a …" at bounding box center [706, 327] width 634 height 432
click at [551, 209] on h5 "As of [DATE], what is the maximum total in-memory data capacity supported by a …" at bounding box center [705, 190] width 605 height 113
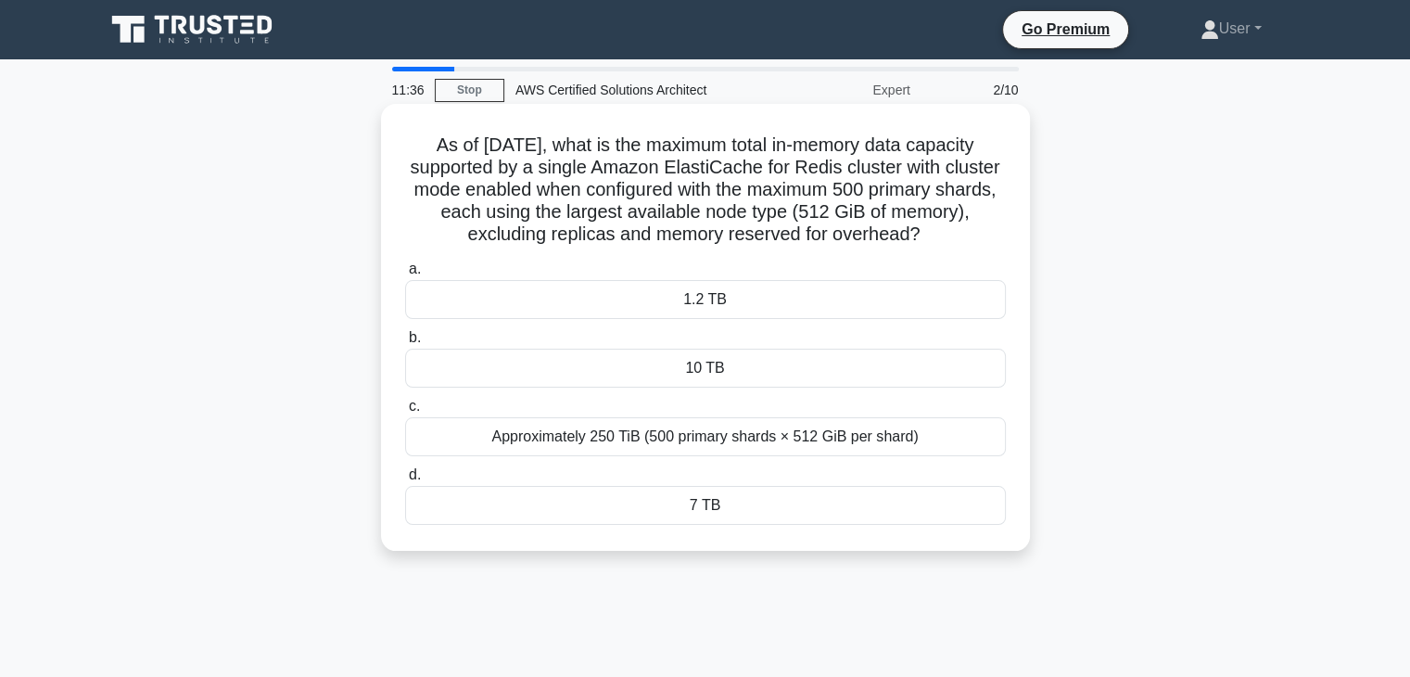
click at [921, 238] on h5 "As of [DATE], what is the maximum total in-memory data capacity supported by a …" at bounding box center [705, 190] width 605 height 113
click at [879, 237] on h5 "As of August 2025, what is the maximum total in-memory data capacity supported …" at bounding box center [705, 190] width 605 height 113
click at [807, 235] on h5 "As of August 2025, what is the maximum total in-memory data capacity supported …" at bounding box center [705, 190] width 605 height 113
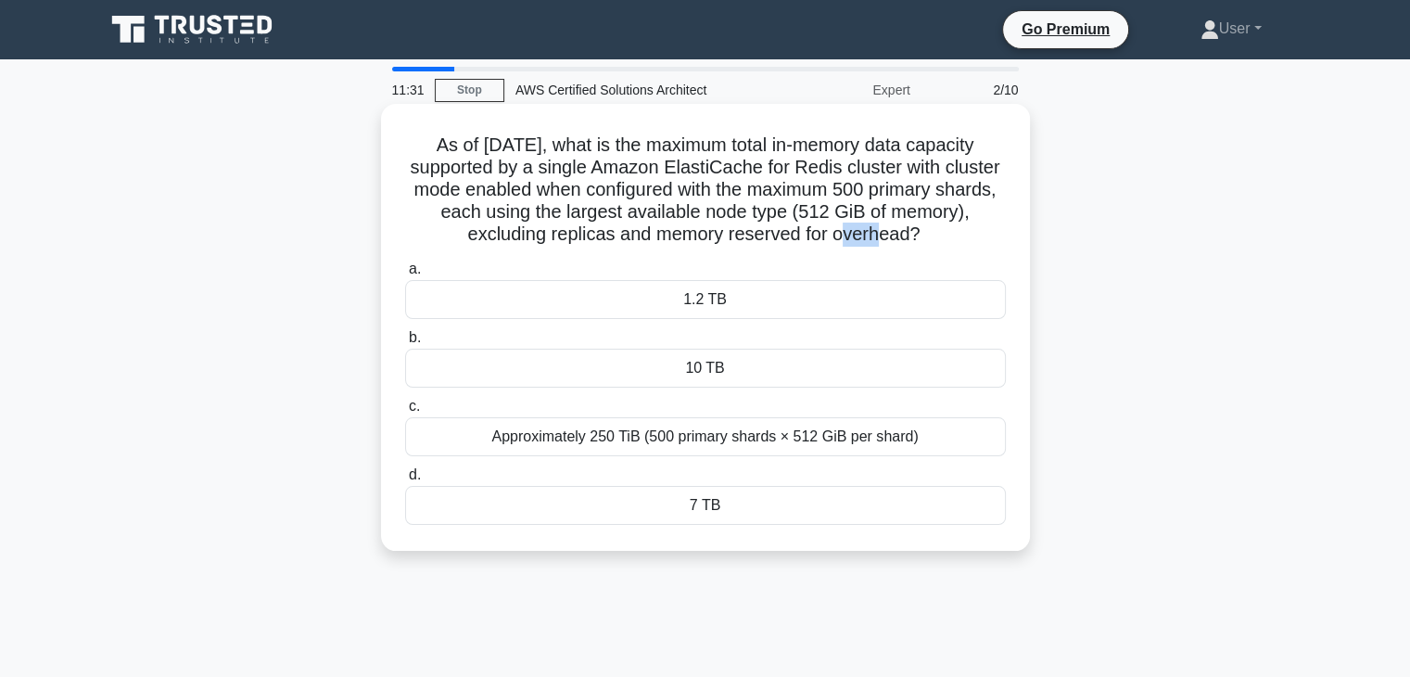
click at [807, 235] on h5 "As of August 2025, what is the maximum total in-memory data capacity supported …" at bounding box center [705, 190] width 605 height 113
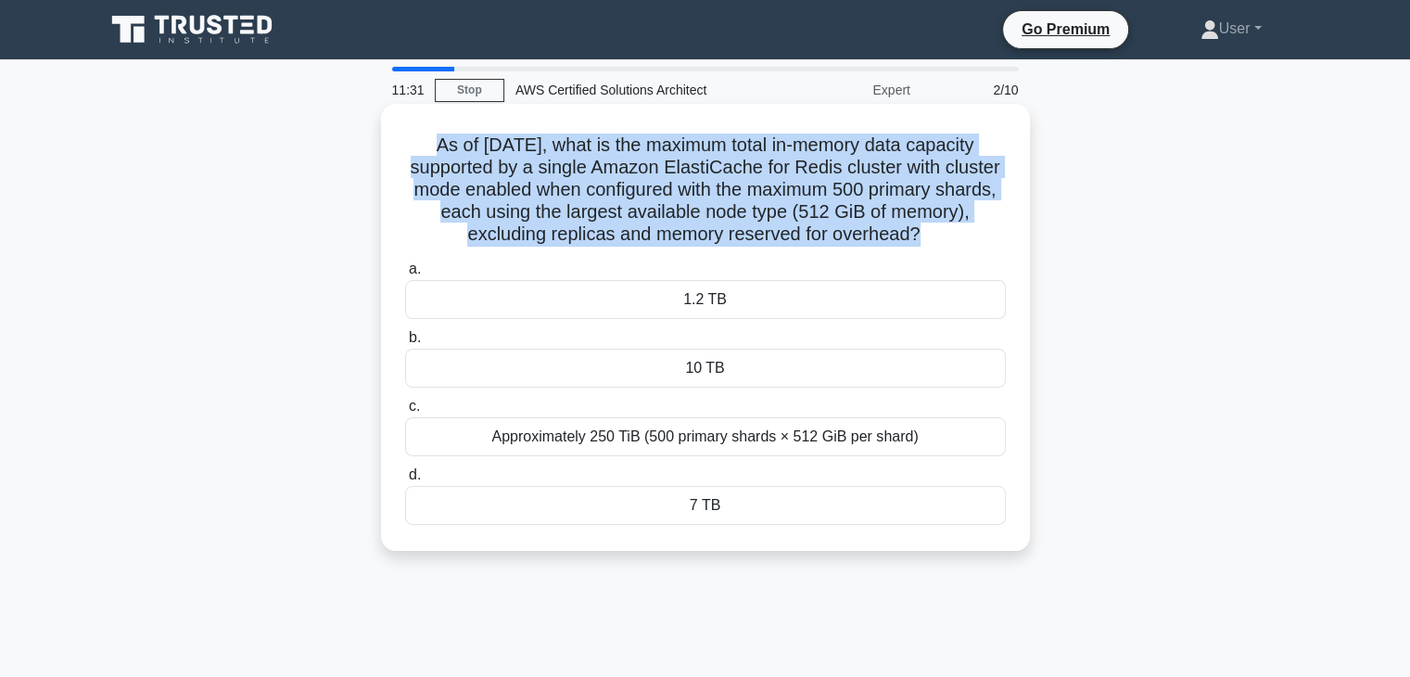
click at [783, 242] on h5 "As of August 2025, what is the maximum total in-memory data capacity supported …" at bounding box center [705, 190] width 605 height 113
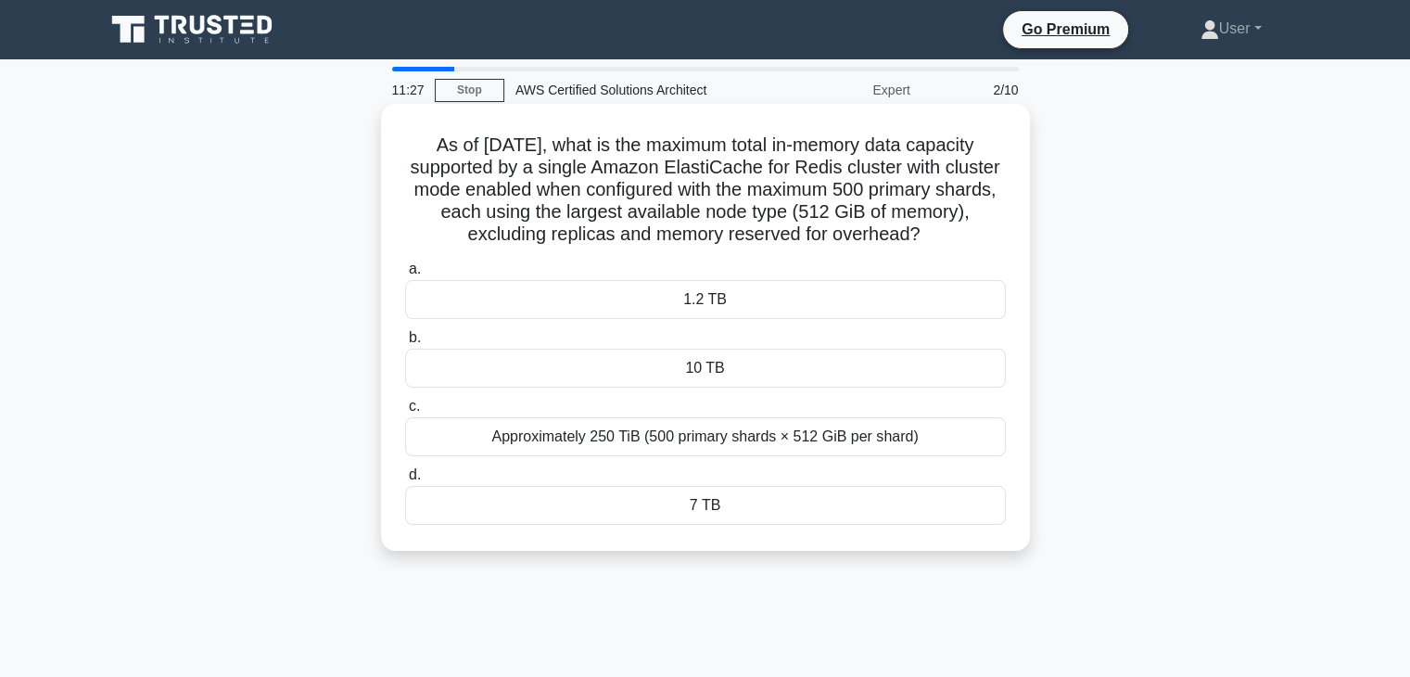
click at [771, 200] on h5 "As of August 2025, what is the maximum total in-memory data capacity supported …" at bounding box center [705, 190] width 605 height 113
click at [770, 202] on h5 "As of August 2025, what is the maximum total in-memory data capacity supported …" at bounding box center [705, 190] width 605 height 113
click at [768, 188] on h5 "As of August 2025, what is the maximum total in-memory data capacity supported …" at bounding box center [705, 190] width 605 height 113
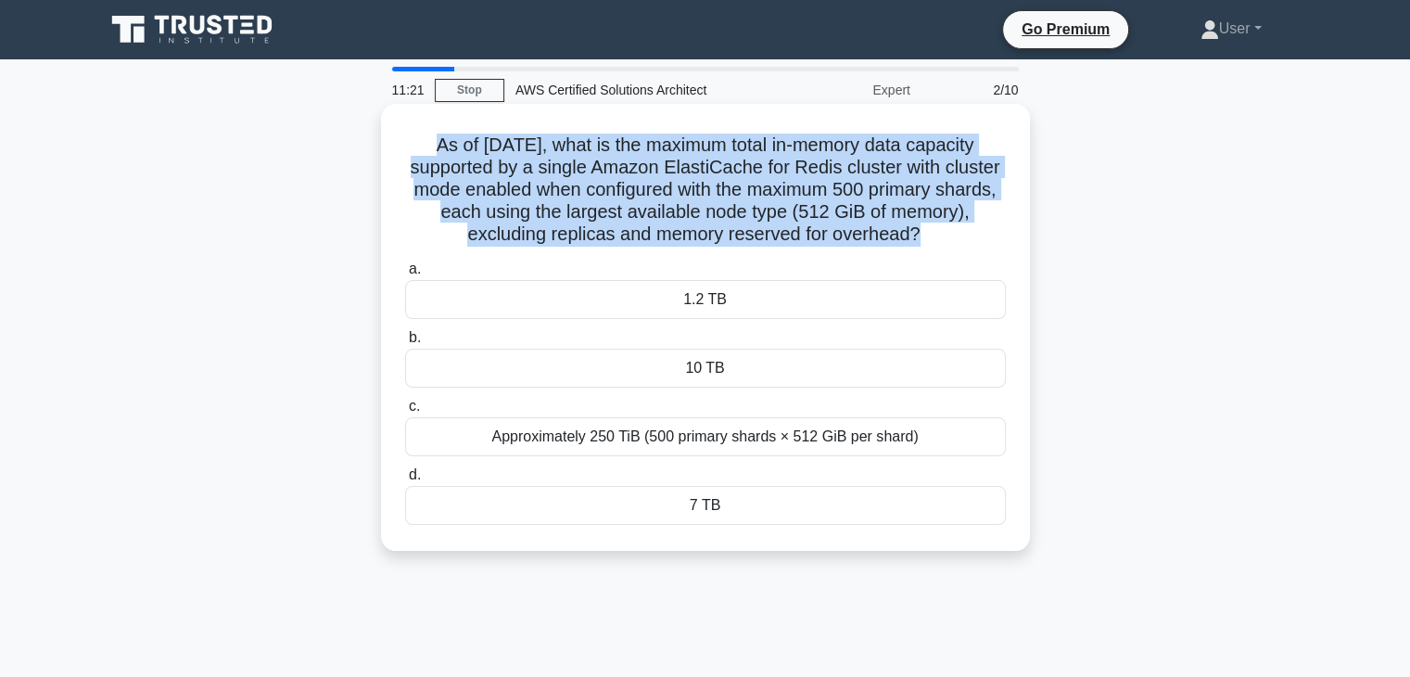
click at [768, 188] on h5 "As of August 2025, what is the maximum total in-memory data capacity supported …" at bounding box center [705, 190] width 605 height 113
click at [783, 229] on h5 "As of August 2025, what is the maximum total in-memory data capacity supported …" at bounding box center [705, 190] width 605 height 113
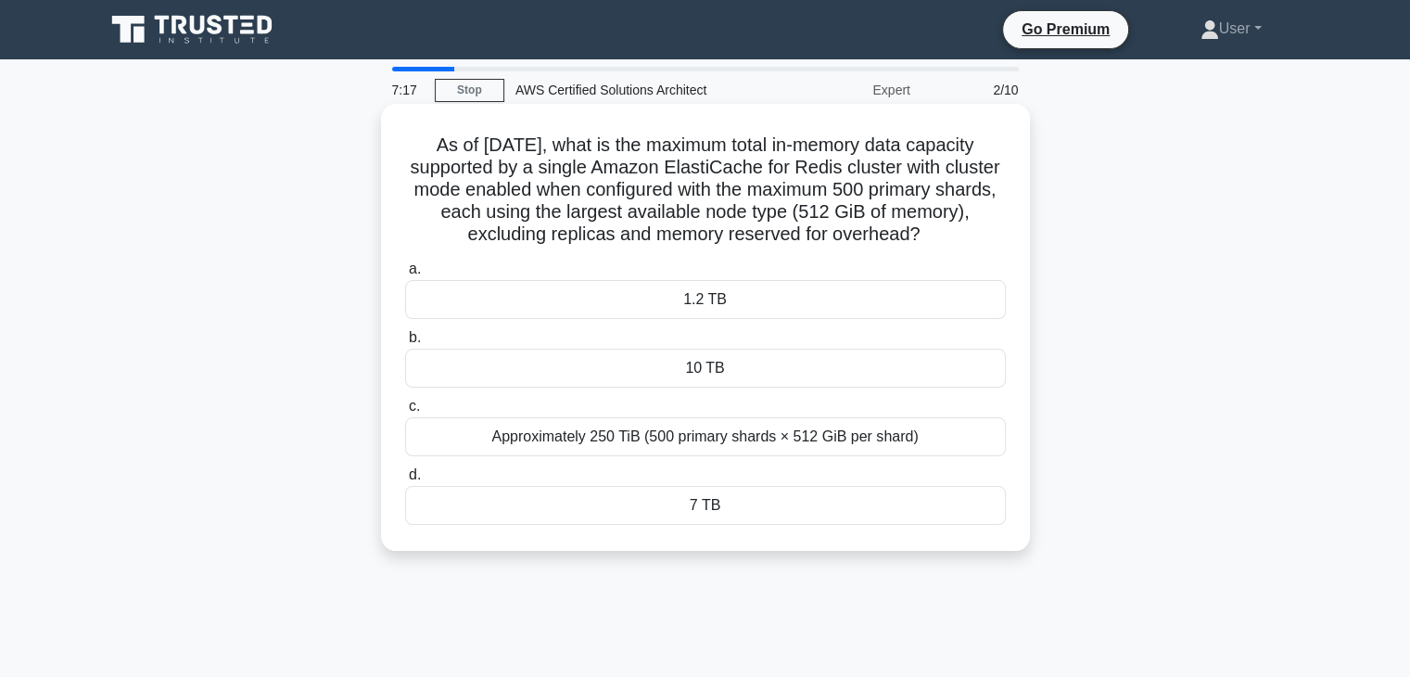
drag, startPoint x: 398, startPoint y: 145, endPoint x: 931, endPoint y: 249, distance: 543.4
click at [931, 249] on div "As of August 2025, what is the maximum total in-memory data capacity supported …" at bounding box center [706, 327] width 634 height 432
click at [919, 238] on h5 "As of August 2025, what is the maximum total in-memory data capacity supported …" at bounding box center [705, 190] width 605 height 113
drag, startPoint x: 919, startPoint y: 238, endPoint x: 403, endPoint y: 147, distance: 523.5
click at [403, 147] on h5 "As of August 2025, what is the maximum total in-memory data capacity supported …" at bounding box center [705, 190] width 605 height 113
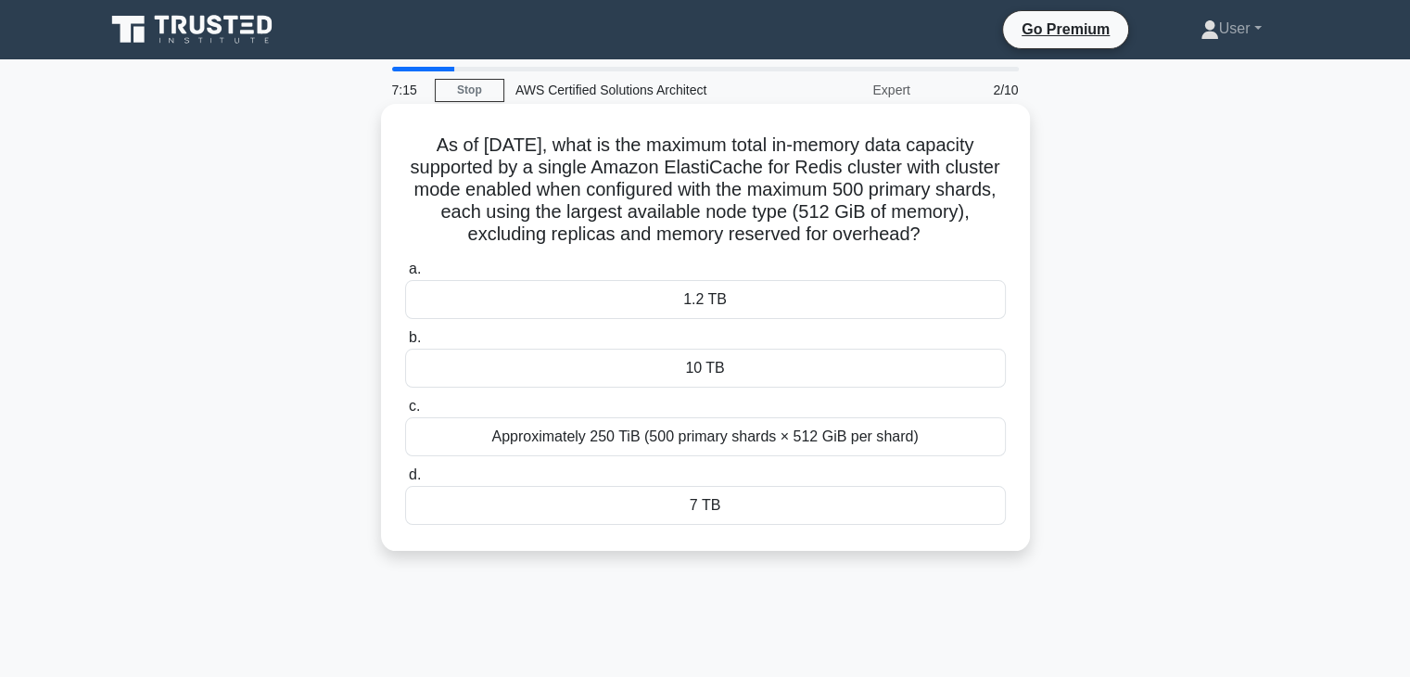
click at [437, 165] on h5 "As of August 2025, what is the maximum total in-memory data capacity supported …" at bounding box center [705, 190] width 605 height 113
drag, startPoint x: 525, startPoint y: 166, endPoint x: 918, endPoint y: 230, distance: 398.3
click at [918, 230] on h5 "As of August 2025, what is the maximum total in-memory data capacity supported …" at bounding box center [705, 190] width 605 height 113
click at [929, 234] on icon at bounding box center [926, 233] width 19 height 22
click at [780, 239] on h5 "As of August 2025, what is the maximum total in-memory data capacity supported …" at bounding box center [705, 190] width 605 height 113
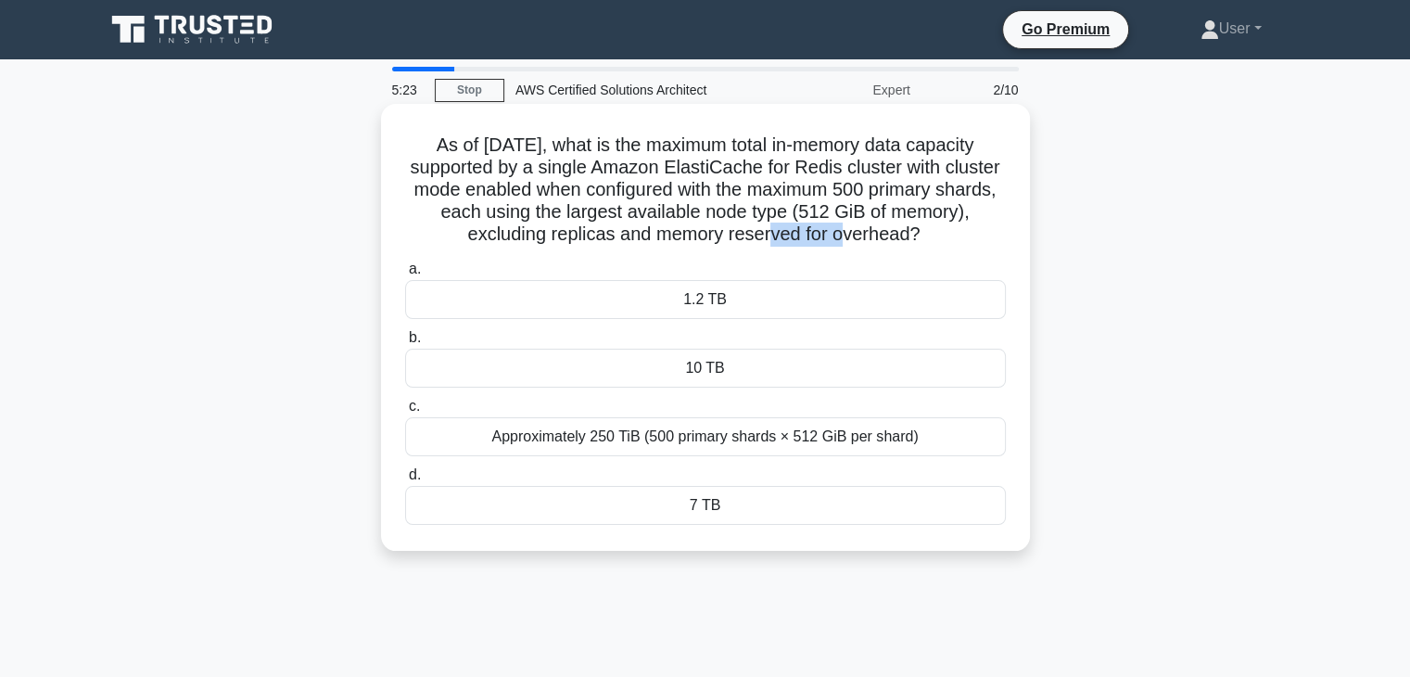
click at [780, 239] on h5 "As of August 2025, what is the maximum total in-memory data capacity supported …" at bounding box center [705, 190] width 605 height 113
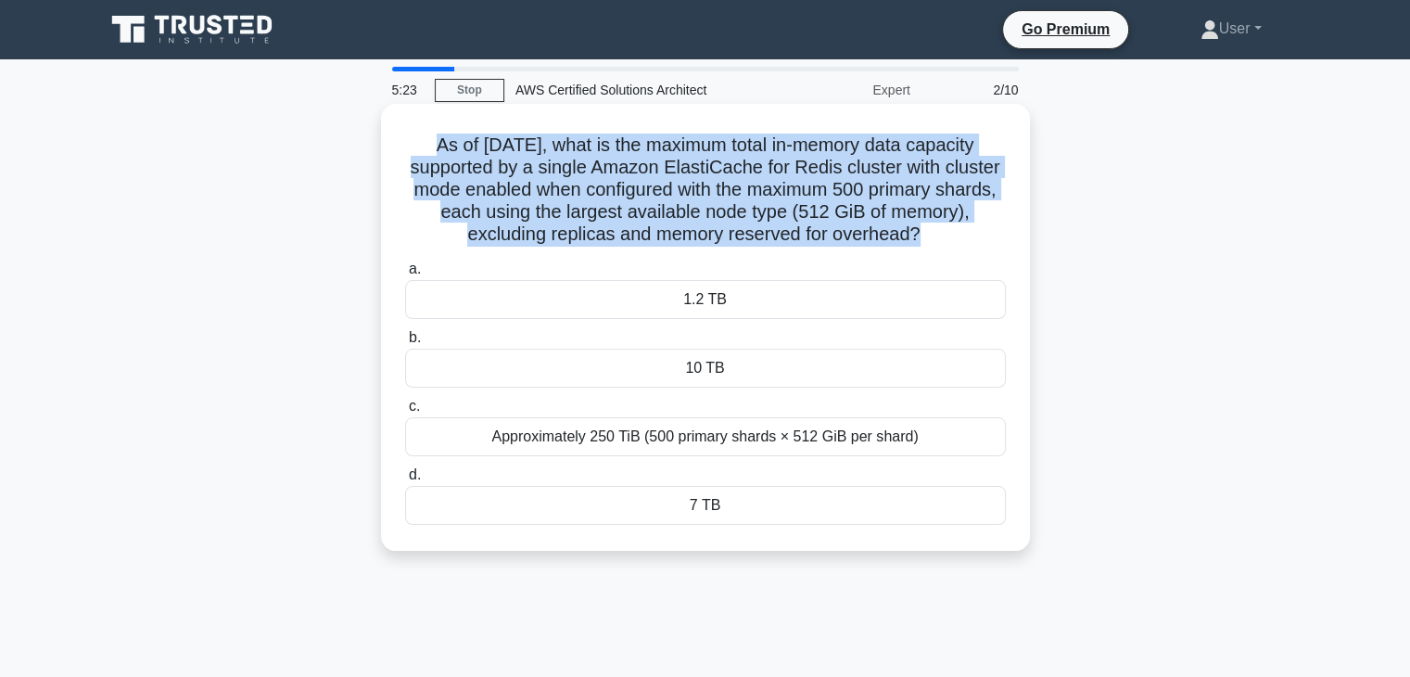
click at [780, 239] on h5 "As of August 2025, what is the maximum total in-memory data capacity supported …" at bounding box center [705, 190] width 605 height 113
click at [818, 237] on h5 "As of August 2025, what is the maximum total in-memory data capacity supported …" at bounding box center [705, 190] width 605 height 113
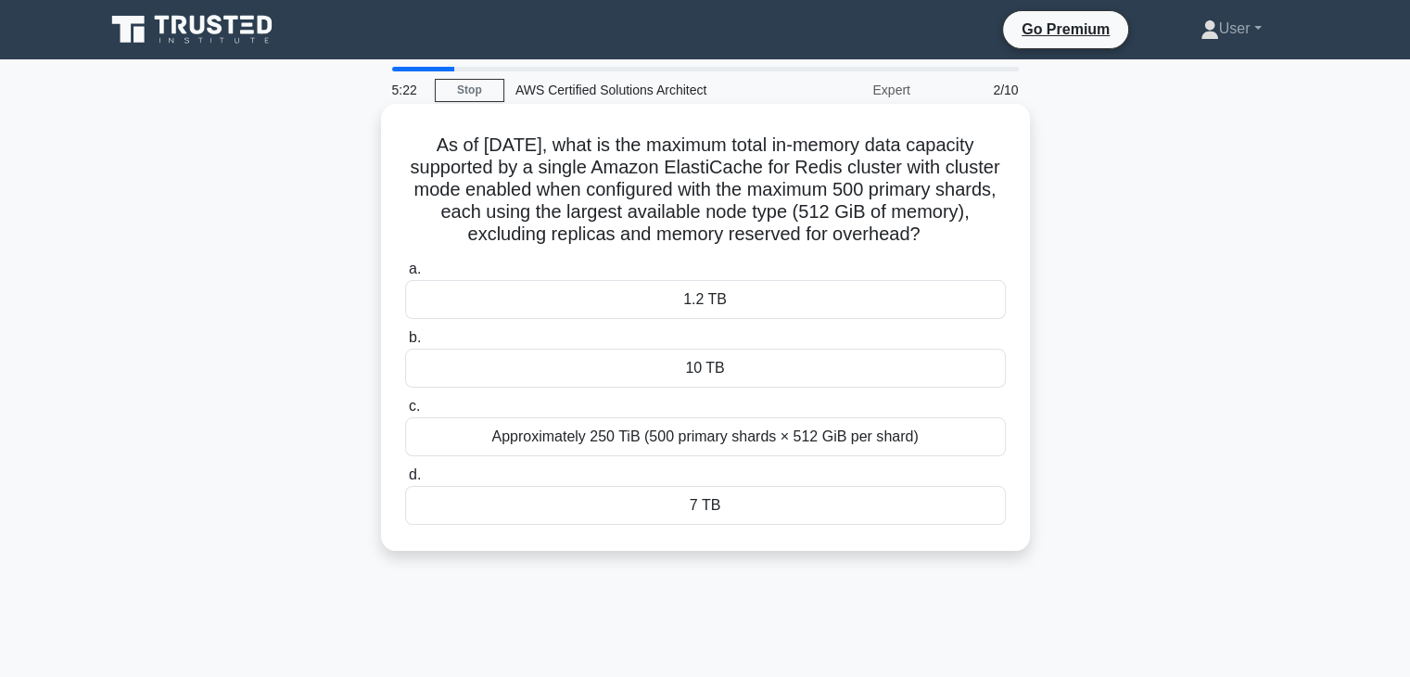
click at [843, 236] on h5 "As of August 2025, what is the maximum total in-memory data capacity supported …" at bounding box center [705, 190] width 605 height 113
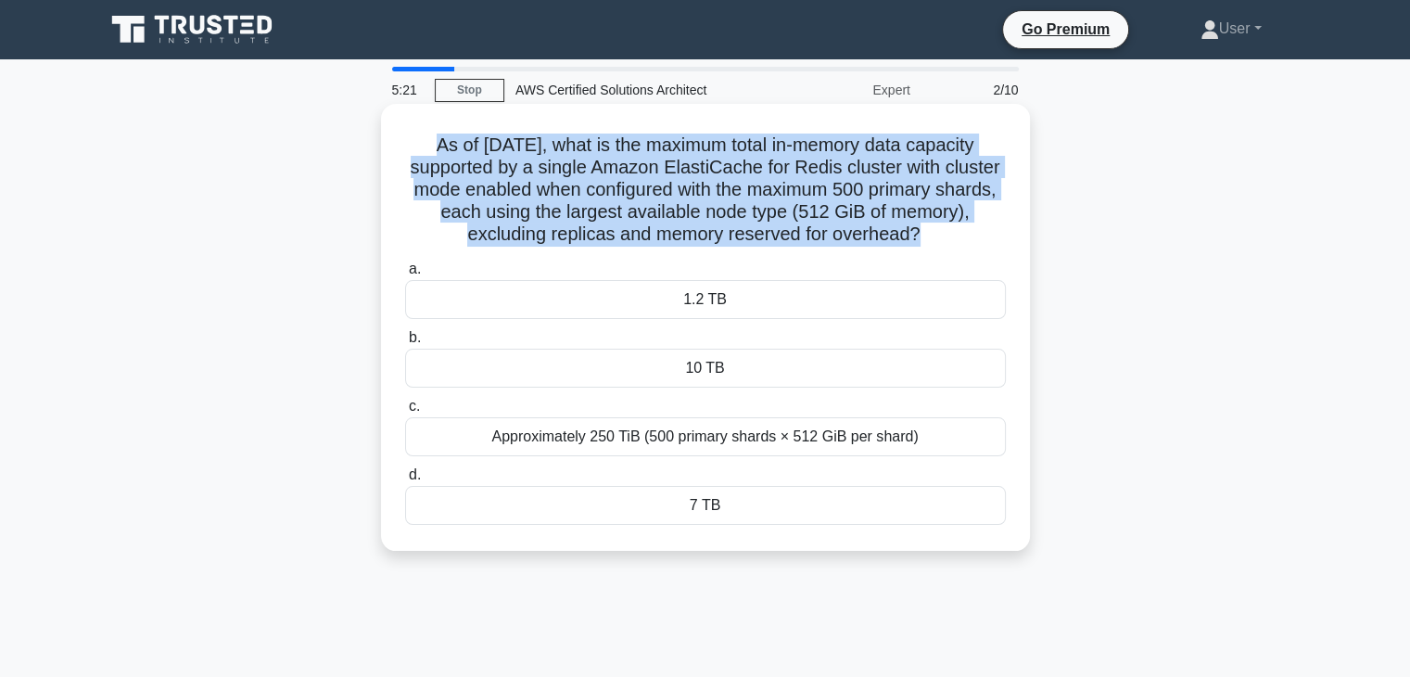
click at [843, 236] on h5 "As of August 2025, what is the maximum total in-memory data capacity supported …" at bounding box center [705, 190] width 605 height 113
click at [862, 240] on h5 "As of August 2025, what is the maximum total in-memory data capacity supported …" at bounding box center [705, 190] width 605 height 113
click at [867, 216] on h5 "As of August 2025, what is the maximum total in-memory data capacity supported …" at bounding box center [705, 190] width 605 height 113
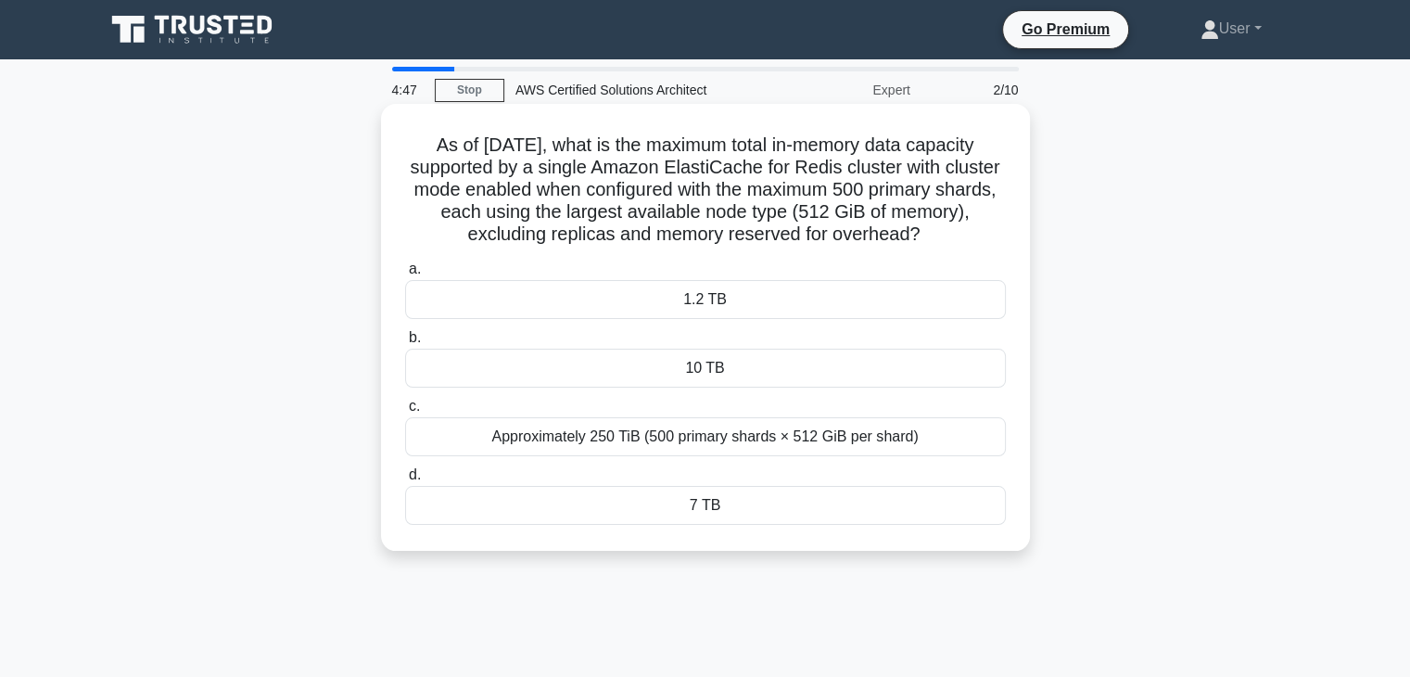
click at [922, 240] on h5 "As of August 2025, what is the maximum total in-memory data capacity supported …" at bounding box center [705, 190] width 605 height 113
click at [921, 240] on h5 "As of August 2025, what is the maximum total in-memory data capacity supported …" at bounding box center [705, 190] width 605 height 113
drag, startPoint x: 415, startPoint y: 147, endPoint x: 919, endPoint y: 241, distance: 512.1
click at [919, 241] on div "As of August 2025, what is the maximum total in-memory data capacity supported …" at bounding box center [706, 327] width 634 height 432
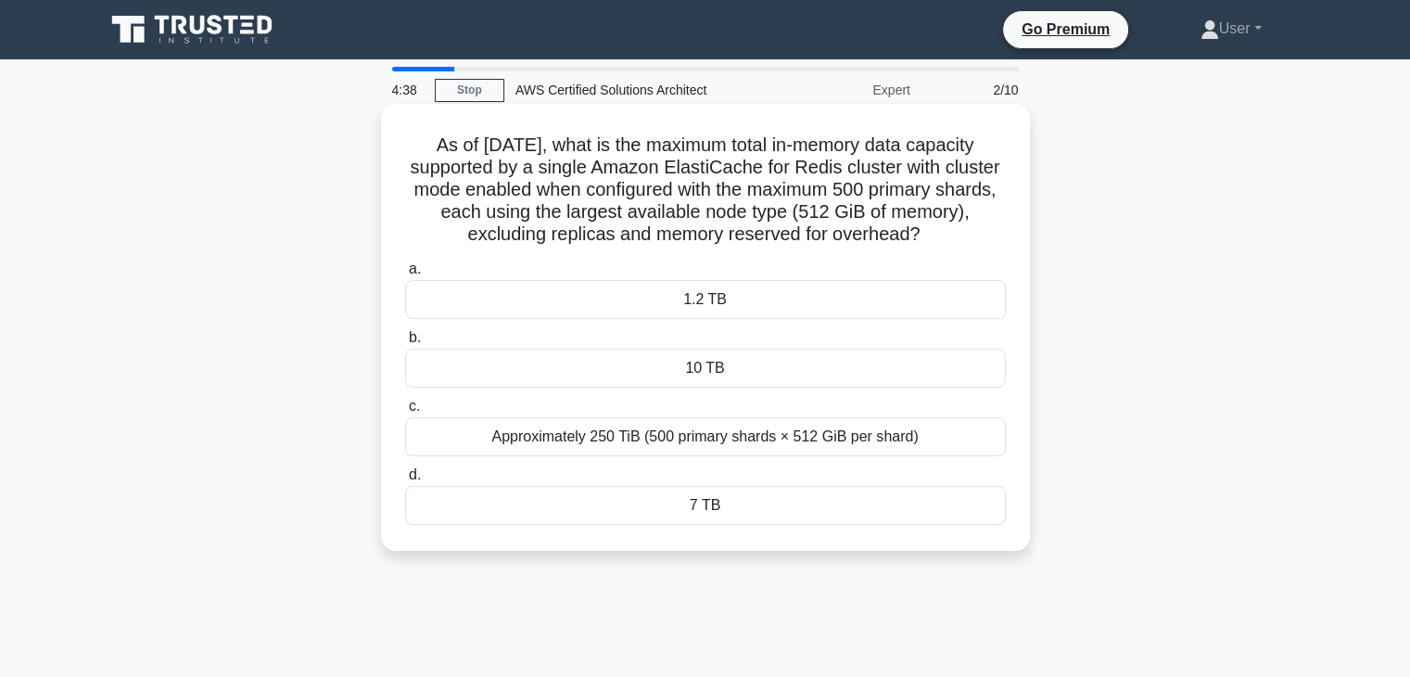
click at [929, 235] on icon ".spinner_0XTQ{transform-origin:center;animation:spinner_y6GP .75s linear infini…" at bounding box center [932, 235] width 22 height 22
drag, startPoint x: 404, startPoint y: 149, endPoint x: 899, endPoint y: 231, distance: 501.8
click at [899, 231] on h5 "As of August 2025, what is the maximum total in-memory data capacity supported …" at bounding box center [705, 190] width 605 height 113
click at [790, 316] on div "1.2 TB" at bounding box center [705, 299] width 601 height 39
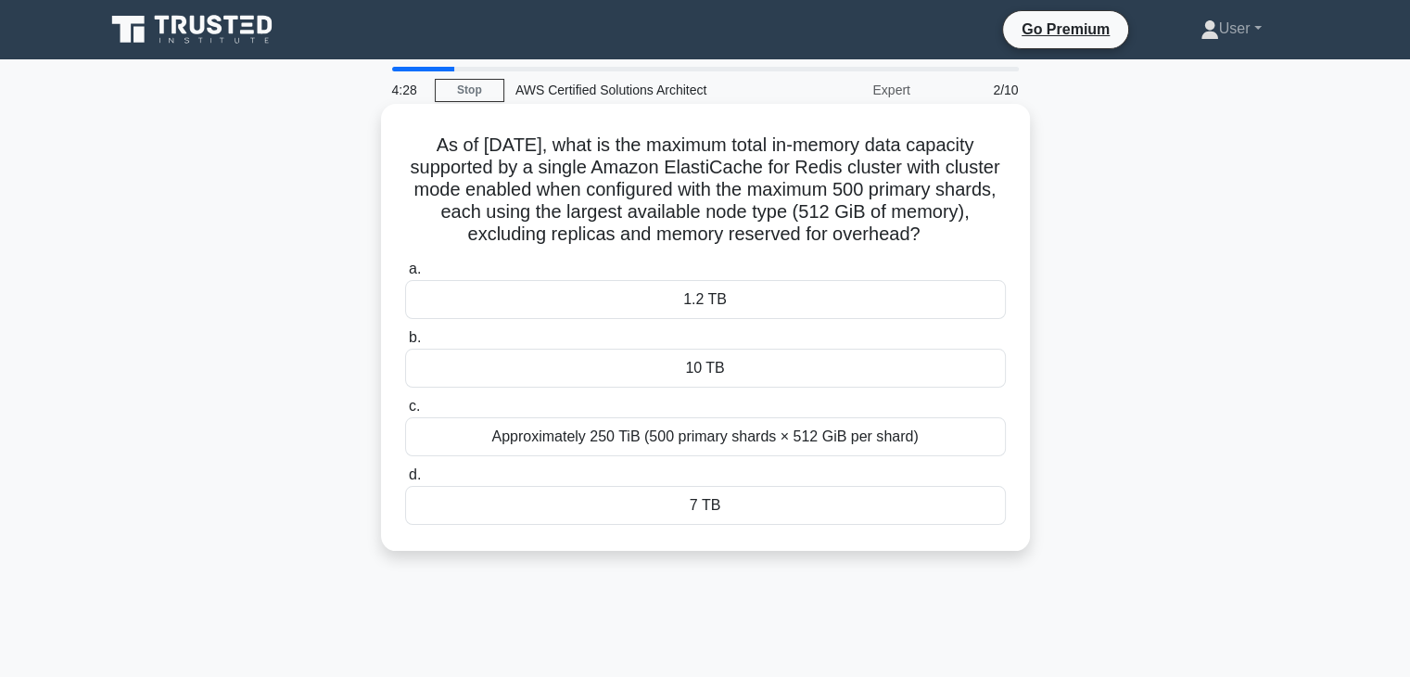
click at [405, 275] on input "a. 1.2 TB" at bounding box center [405, 269] width 0 height 12
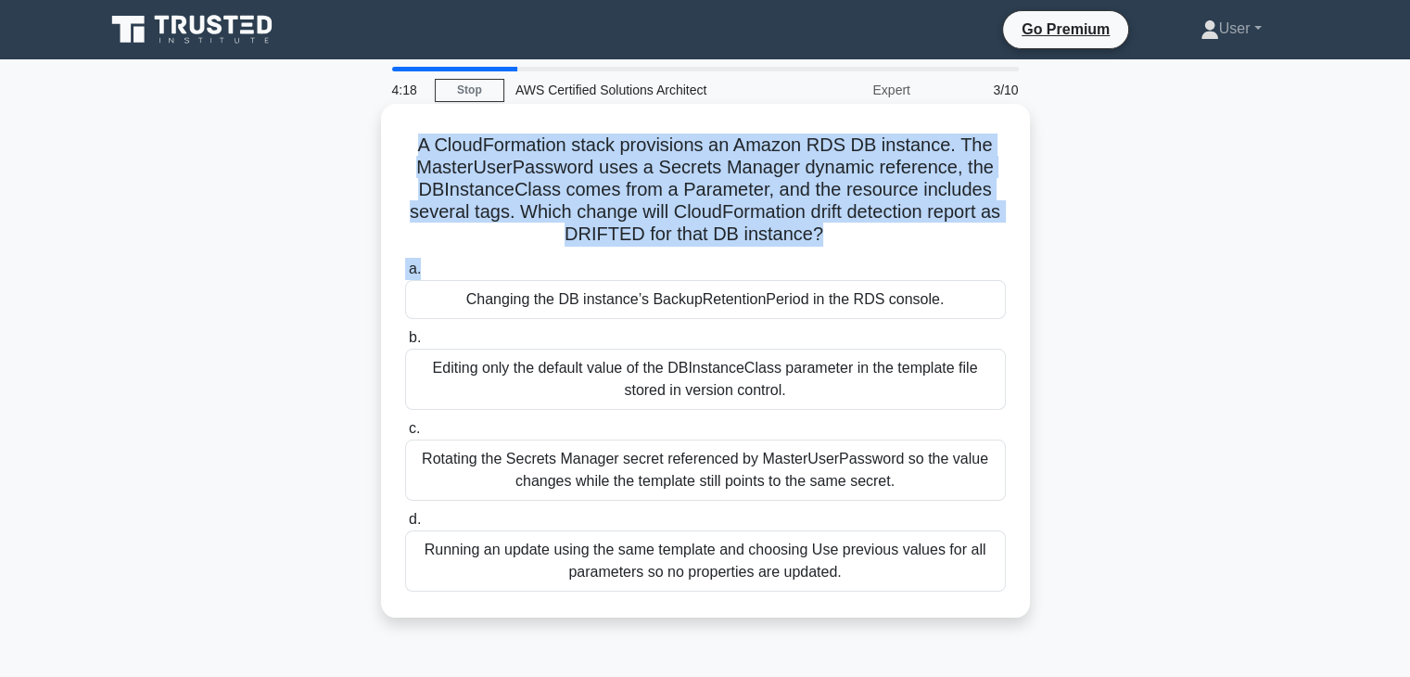
drag, startPoint x: 415, startPoint y: 153, endPoint x: 857, endPoint y: 256, distance: 453.2
click at [857, 256] on div "A CloudFormation stack provisions an Amazon RDS DB instance. The MasterUserPass…" at bounding box center [706, 360] width 634 height 499
click at [841, 231] on icon ".spinner_0XTQ{transform-origin:center;animation:spinner_y6GP .75s linear infini…" at bounding box center [834, 235] width 22 height 22
click at [674, 230] on h5 "A CloudFormation stack provisions an Amazon RDS DB instance. The MasterUserPass…" at bounding box center [705, 190] width 605 height 113
drag, startPoint x: 407, startPoint y: 146, endPoint x: 827, endPoint y: 230, distance: 428.4
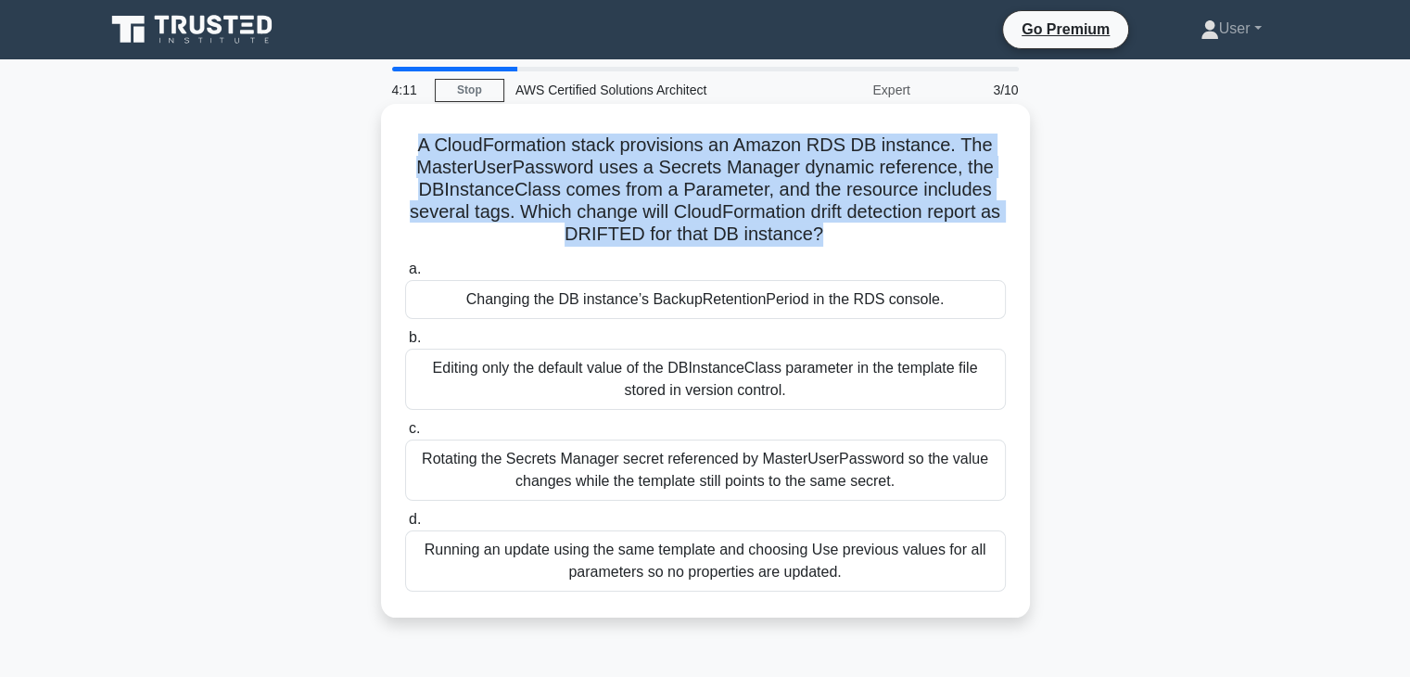
click at [827, 230] on h5 "A CloudFormation stack provisions an Amazon RDS DB instance. The MasterUserPass…" at bounding box center [705, 190] width 605 height 113
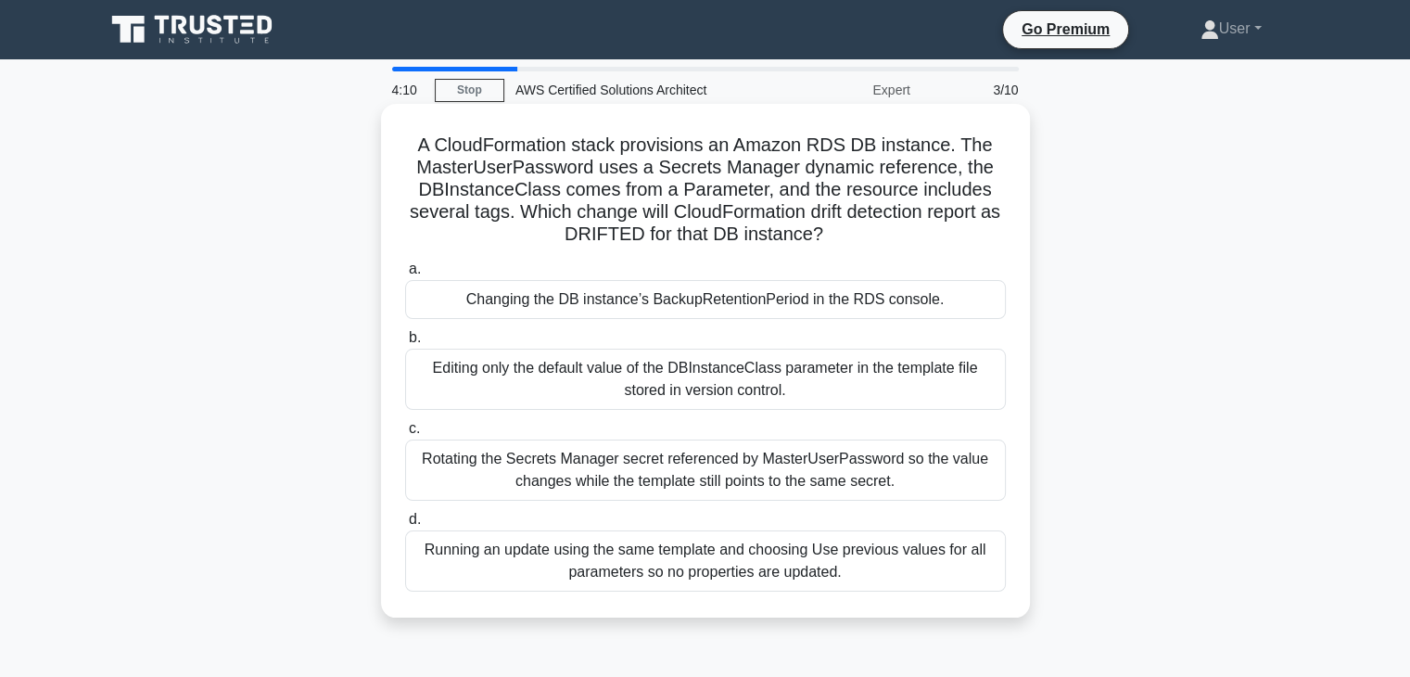
click at [832, 232] on h5 "A CloudFormation stack provisions an Amazon RDS DB instance. The MasterUserPass…" at bounding box center [705, 190] width 605 height 113
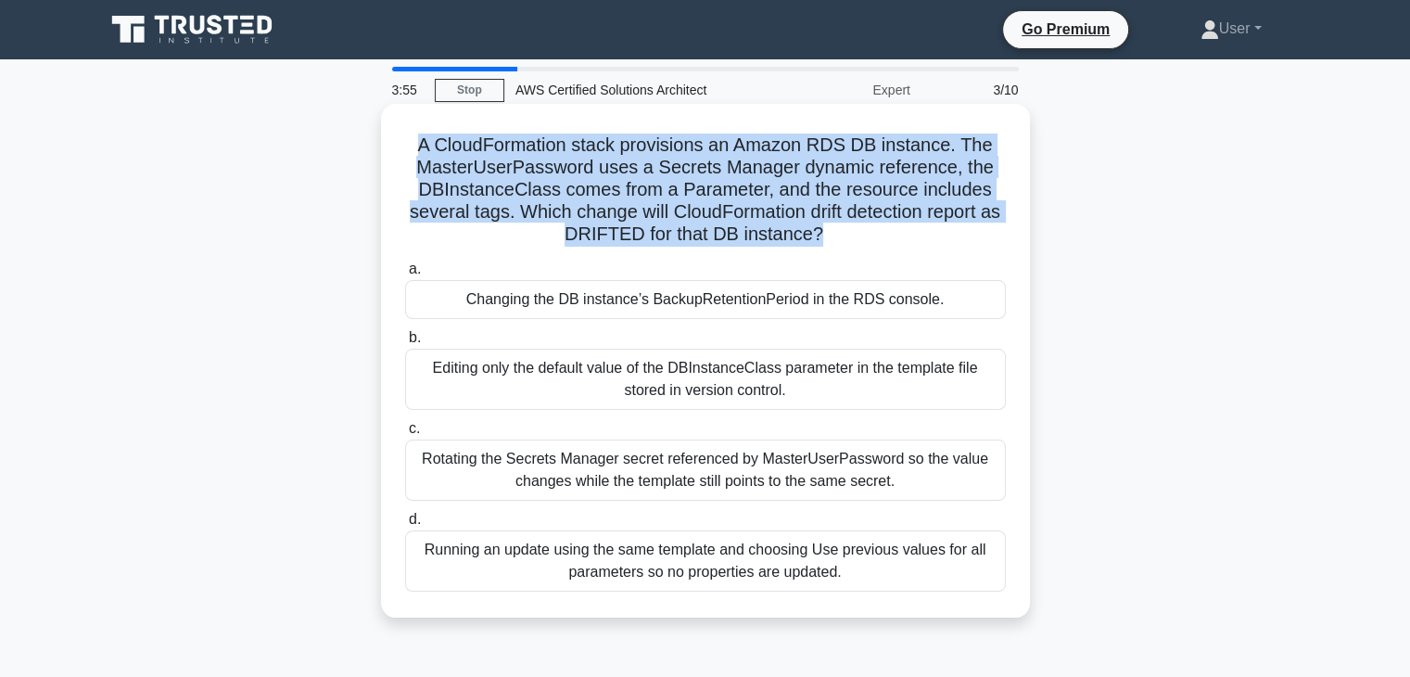
drag, startPoint x: 828, startPoint y: 230, endPoint x: 419, endPoint y: 143, distance: 418.1
click at [419, 143] on h5 "A CloudFormation stack provisions an Amazon RDS DB instance. The MasterUserPass…" at bounding box center [705, 190] width 605 height 113
click at [786, 208] on h5 "A CloudFormation stack provisions an Amazon RDS DB instance. The MasterUserPass…" at bounding box center [705, 190] width 605 height 113
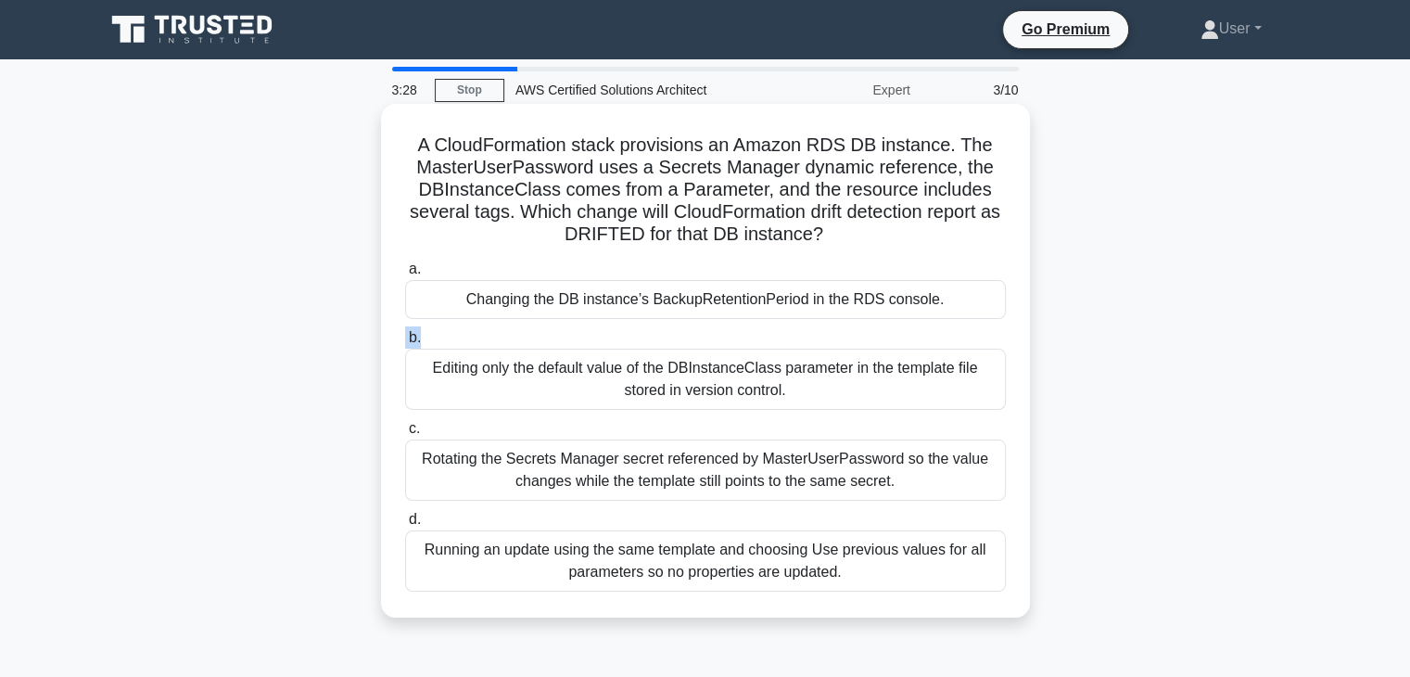
drag, startPoint x: 423, startPoint y: 342, endPoint x: 405, endPoint y: 342, distance: 17.6
click at [405, 342] on label "b. Editing only the default value of the DBInstanceClass parameter in the templ…" at bounding box center [705, 367] width 601 height 83
click at [419, 335] on span "b." at bounding box center [415, 337] width 12 height 16
click at [405, 335] on input "b. Editing only the default value of the DBInstanceClass parameter in the templ…" at bounding box center [405, 338] width 0 height 12
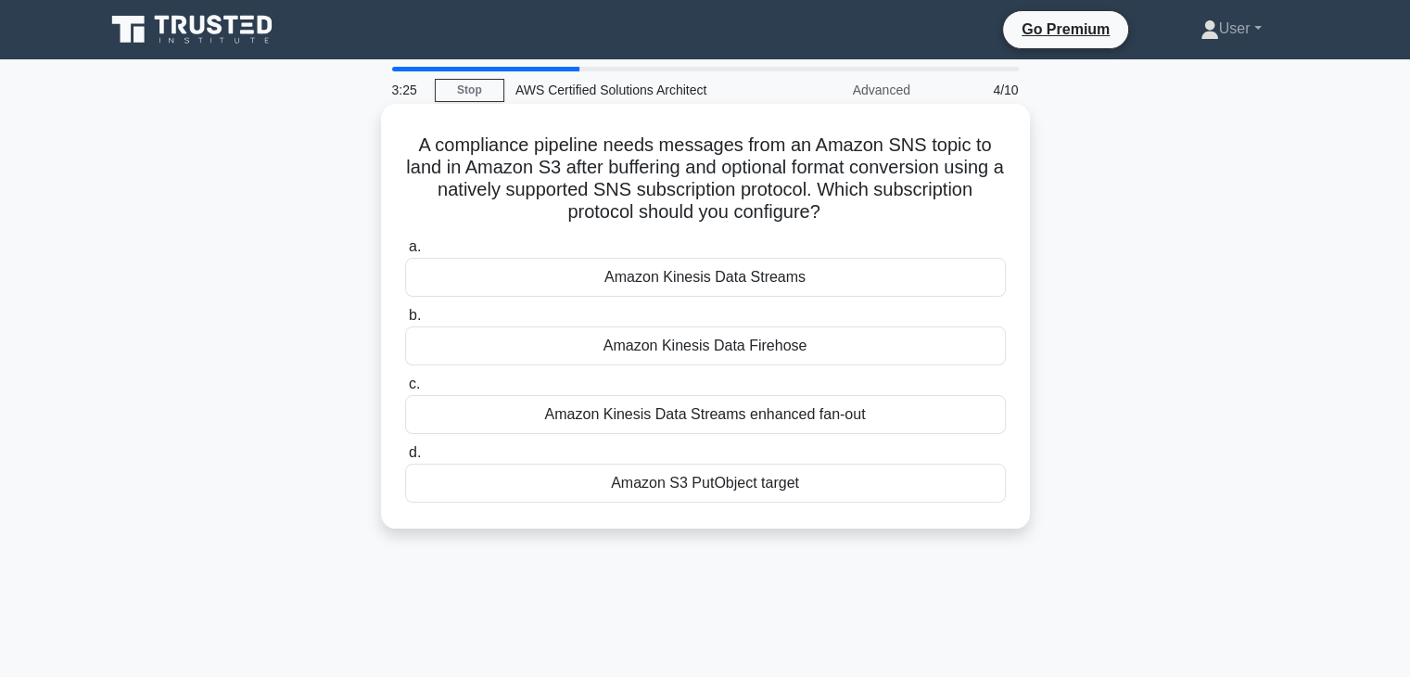
click at [410, 319] on span "b." at bounding box center [415, 315] width 12 height 16
click at [405, 319] on input "b. Amazon Kinesis Data Firehose" at bounding box center [405, 316] width 0 height 12
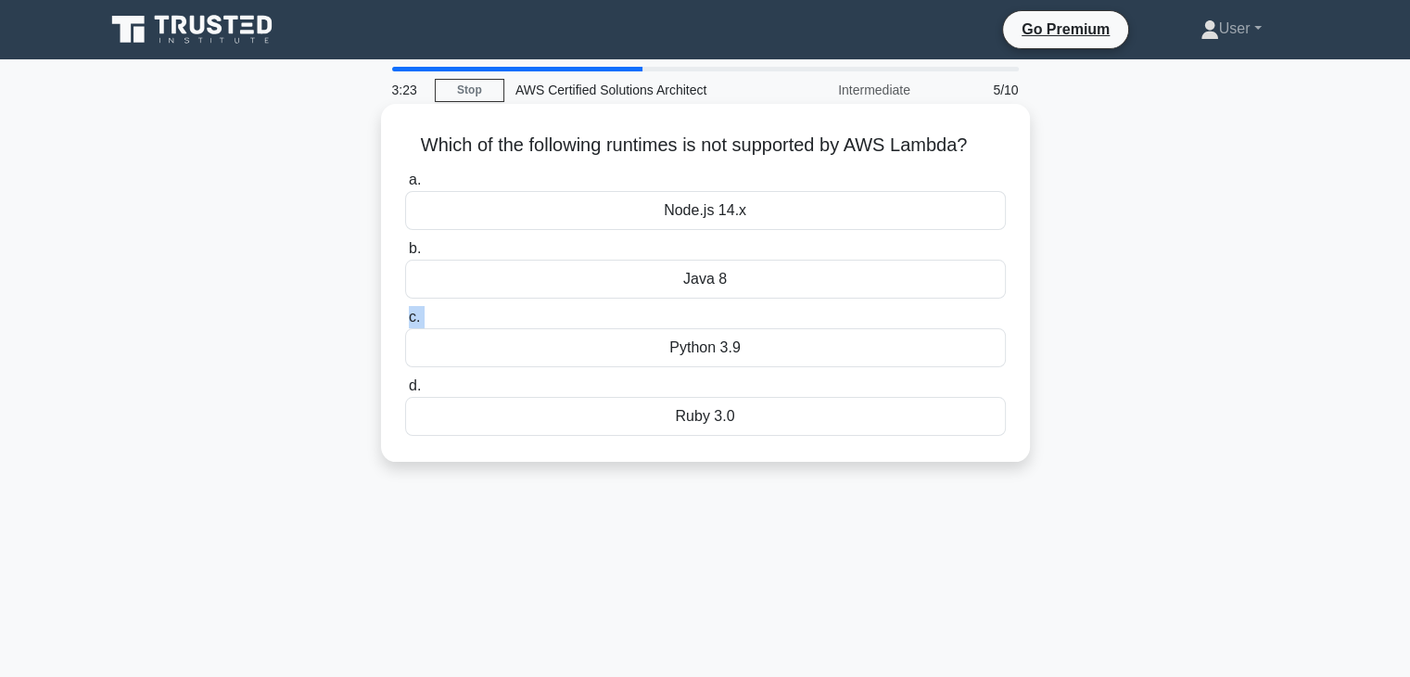
drag, startPoint x: 410, startPoint y: 319, endPoint x: 456, endPoint y: 355, distance: 58.8
click at [456, 355] on label "c. Python 3.9" at bounding box center [705, 336] width 601 height 61
click at [381, 284] on div "Which of the following runtimes is not supported by AWS Lambda? .spinner_0XTQ{t…" at bounding box center [705, 283] width 649 height 358
click at [762, 164] on div "Which of the following runtimes is not supported by AWS Lambda? .spinner_0XTQ{t…" at bounding box center [706, 282] width 634 height 343
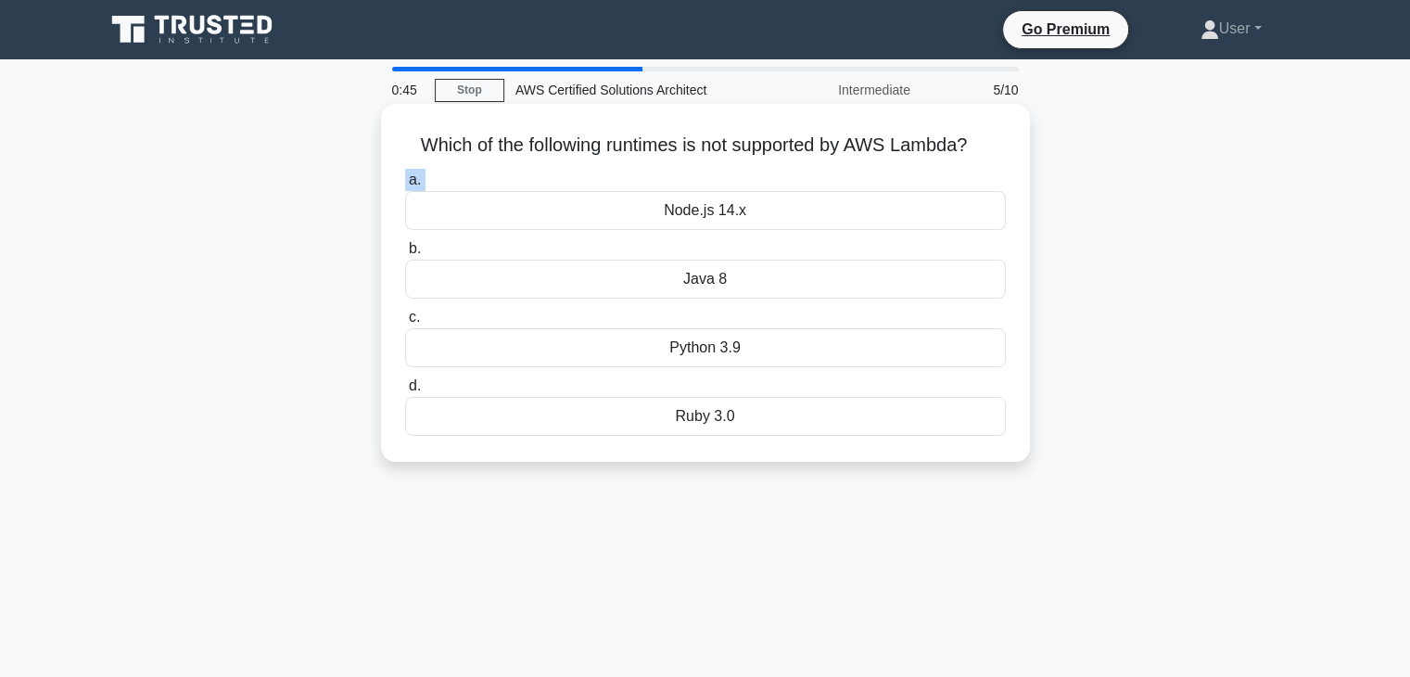
click at [762, 164] on div "Which of the following runtimes is not supported by AWS Lambda? .spinner_0XTQ{t…" at bounding box center [706, 282] width 634 height 343
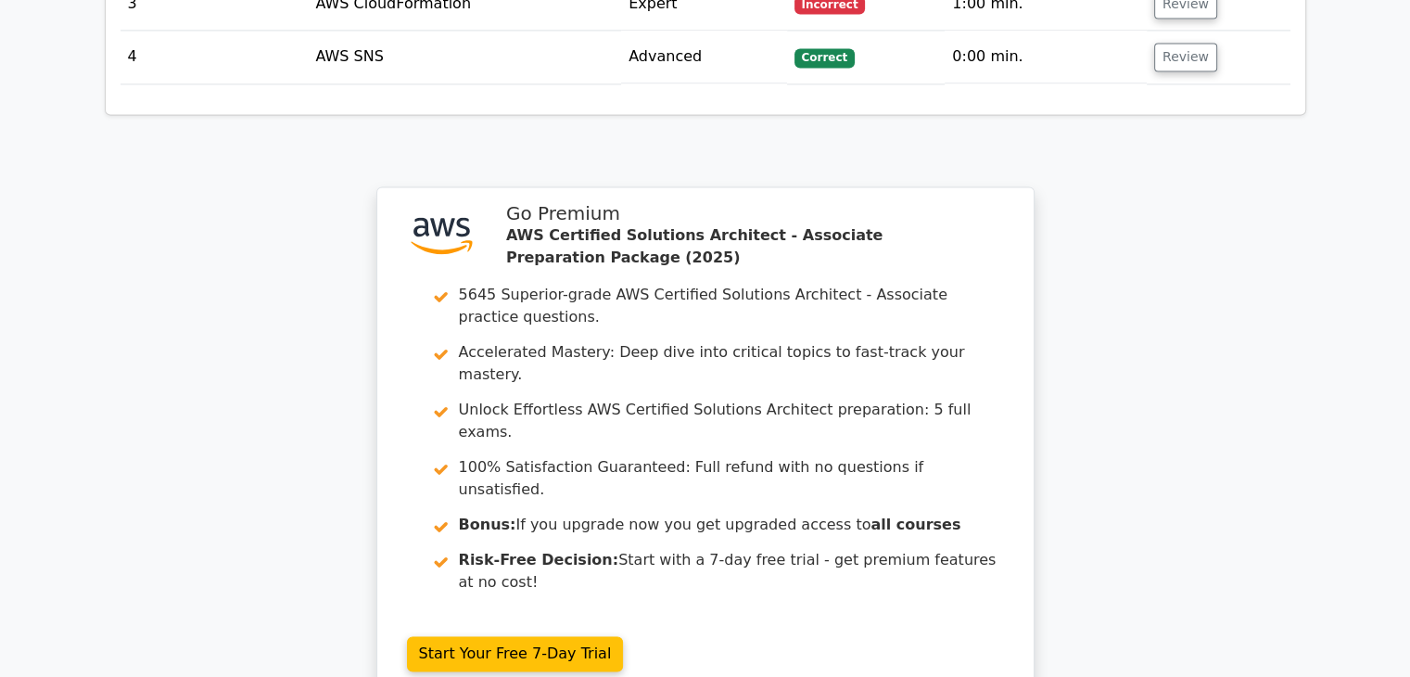
scroll to position [2830, 0]
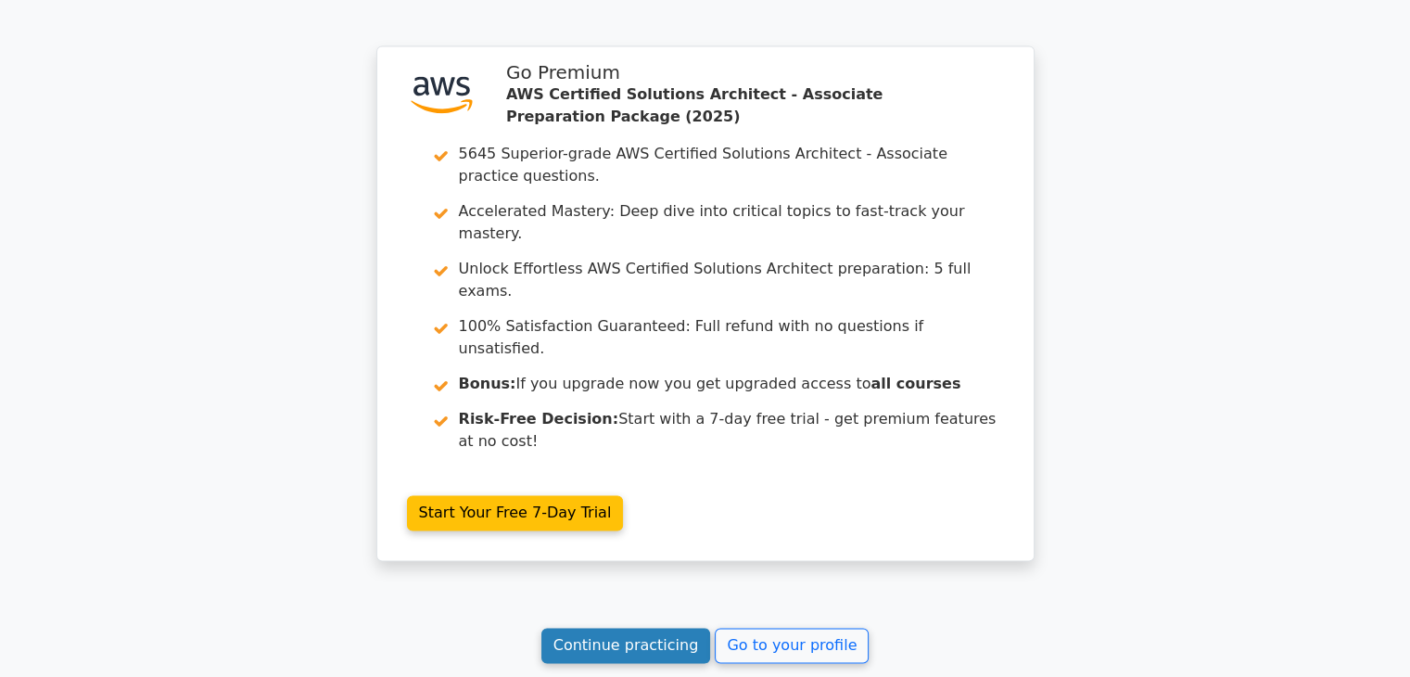
click at [644, 628] on link "Continue practicing" at bounding box center [627, 645] width 170 height 35
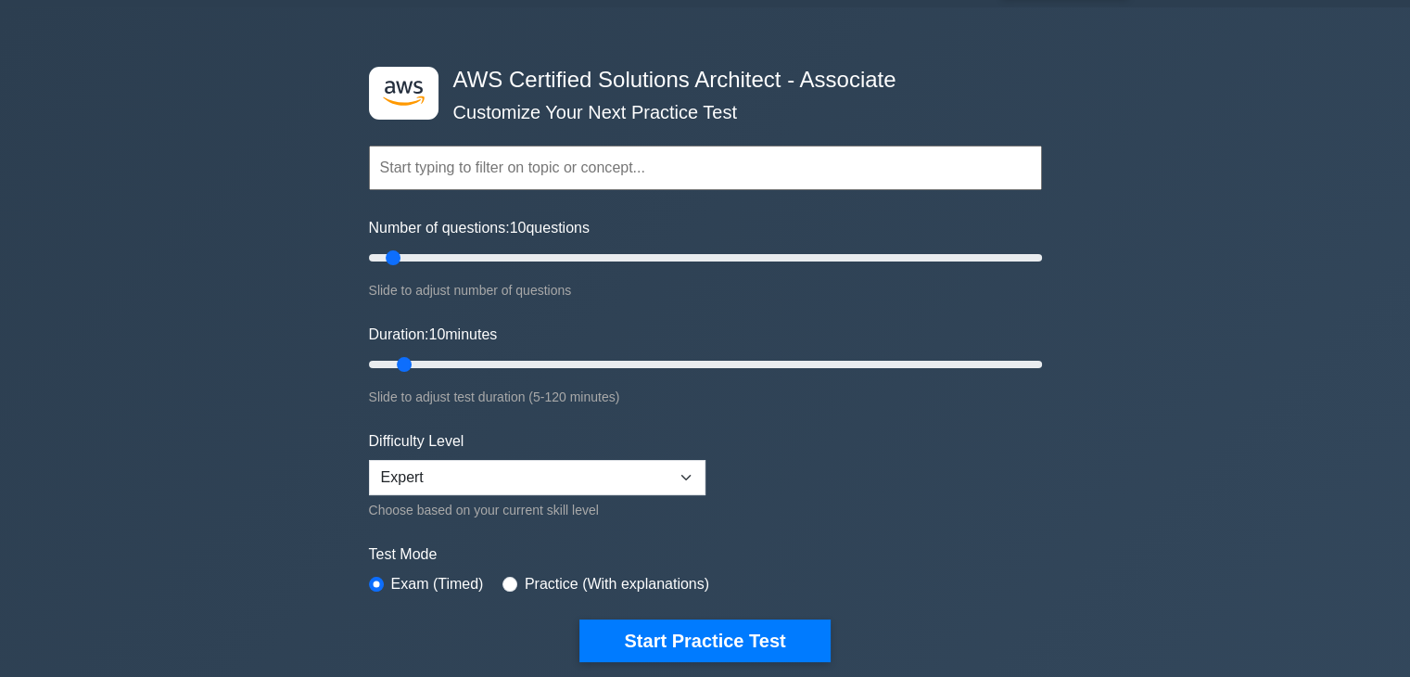
scroll to position [93, 0]
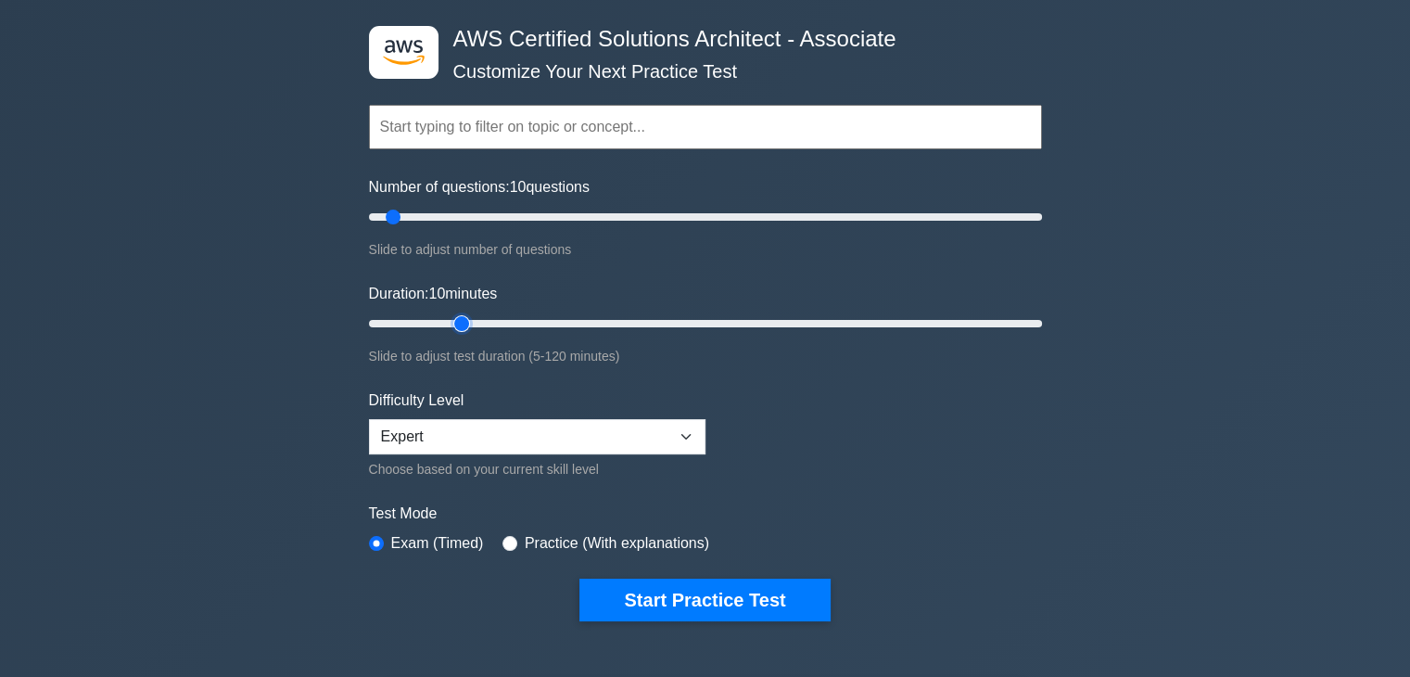
type input "20"
click at [460, 324] on input "Duration: 10 minutes" at bounding box center [705, 323] width 673 height 22
click at [679, 621] on div ".st0{fill:#252F3E;} .st1{fill-rule:evenodd;clip-rule:evenodd;fill:#FF9900;} AWS…" at bounding box center [705, 323] width 695 height 684
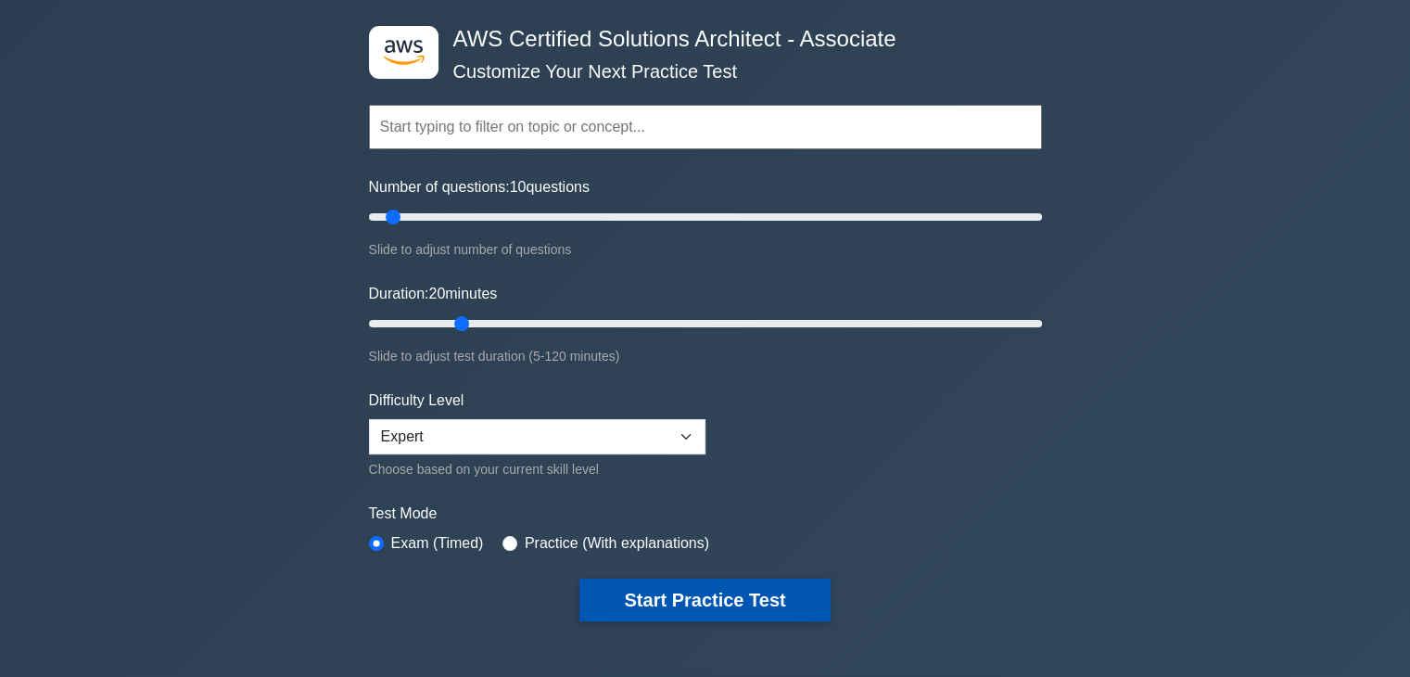
click at [678, 606] on button "Start Practice Test" at bounding box center [705, 600] width 250 height 43
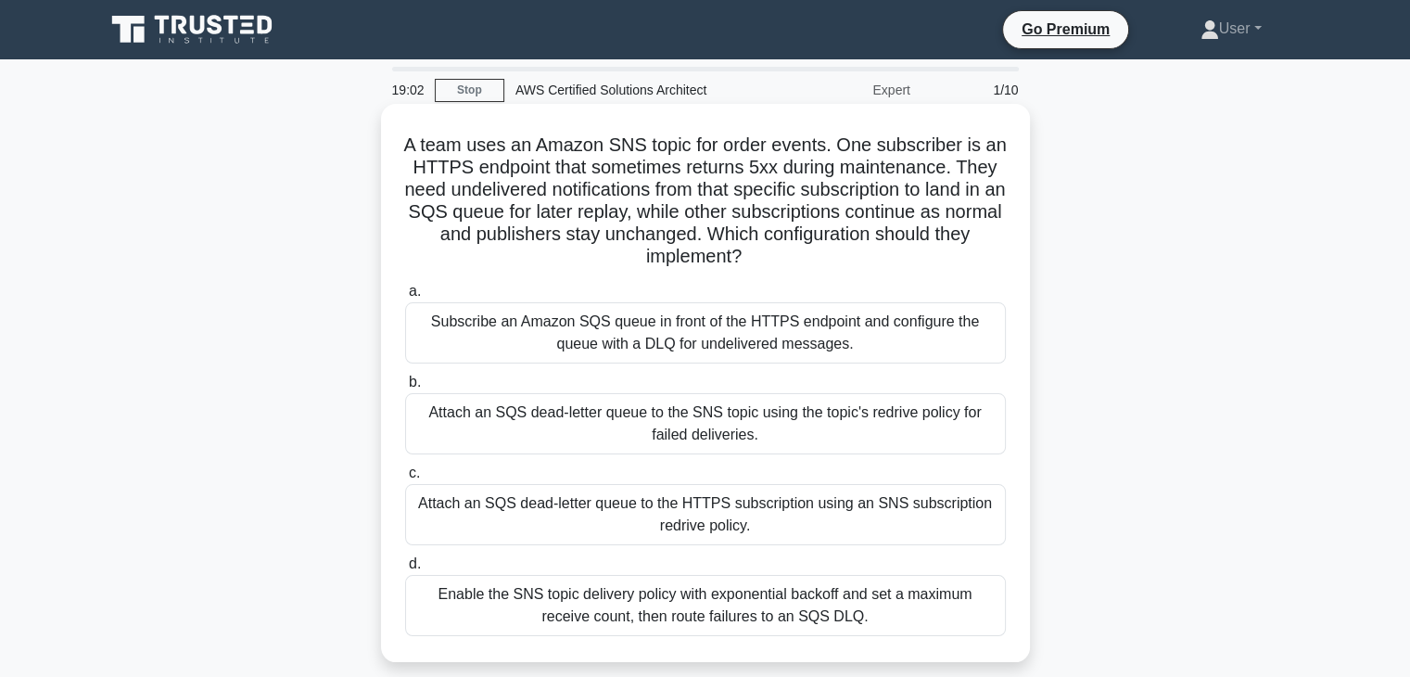
click at [648, 375] on label "b. Attach an SQS dead-letter queue to the SNS topic using the topic's redrive p…" at bounding box center [705, 412] width 601 height 83
click at [405, 376] on input "b. Attach an SQS dead-letter queue to the SNS topic using the topic's redrive p…" at bounding box center [405, 382] width 0 height 12
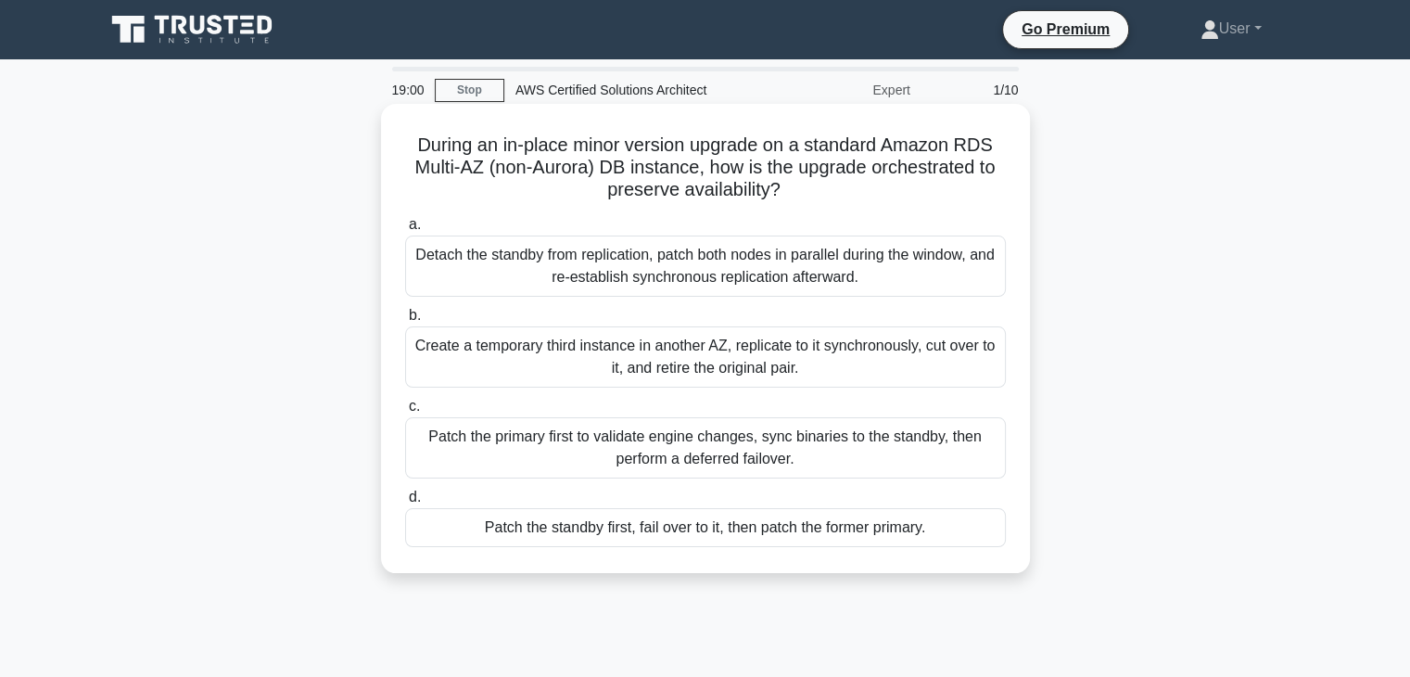
click at [649, 395] on label "c. Patch the primary first to validate engine changes, sync binaries to the sta…" at bounding box center [705, 436] width 601 height 83
click at [405, 401] on input "c. Patch the primary first to validate engine changes, sync binaries to the sta…" at bounding box center [405, 407] width 0 height 12
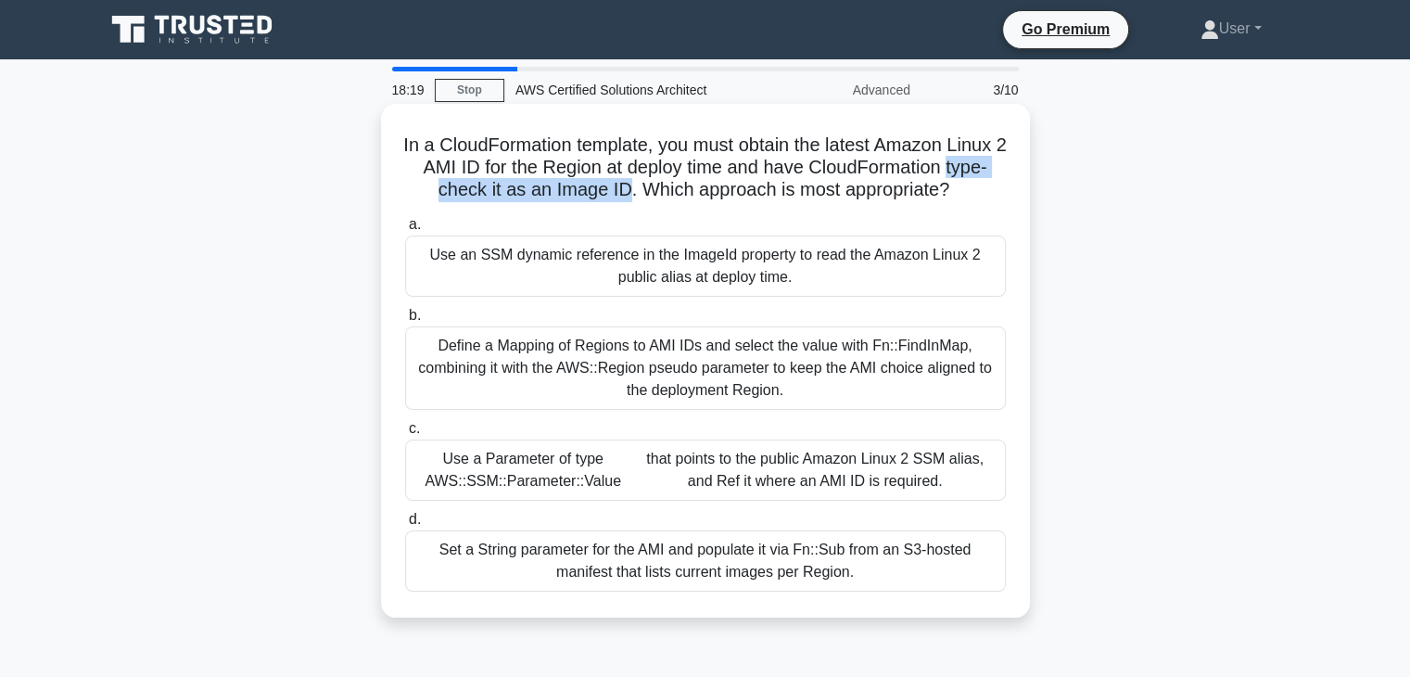
drag, startPoint x: 404, startPoint y: 196, endPoint x: 644, endPoint y: 194, distance: 240.2
click at [644, 194] on h5 "In a CloudFormation template, you must obtain the latest Amazon Linux 2 AMI ID …" at bounding box center [705, 168] width 605 height 69
click at [634, 202] on h5 "In a CloudFormation template, you must obtain the latest Amazon Linux 2 AMI ID …" at bounding box center [705, 168] width 605 height 69
click at [421, 147] on h5 "In a CloudFormation template, you must obtain the latest Amazon Linux 2 AMI ID …" at bounding box center [705, 168] width 605 height 69
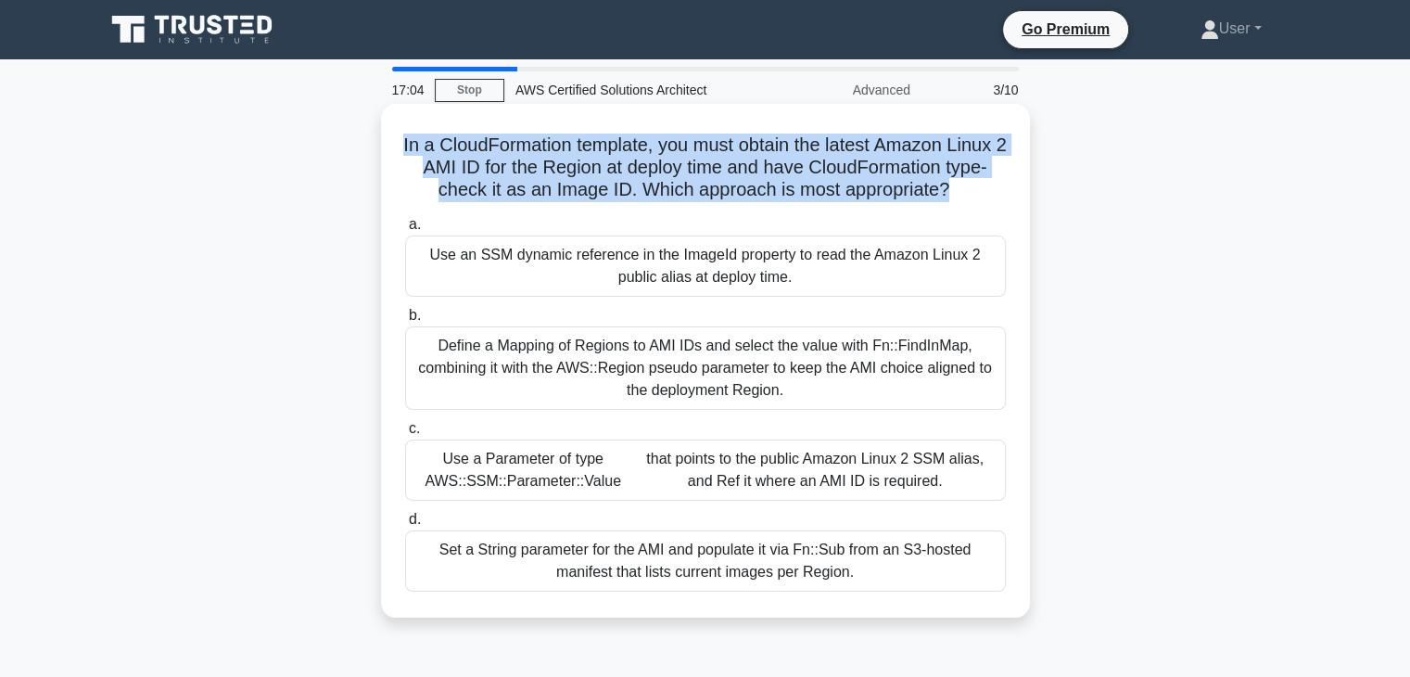
click at [423, 149] on h5 "In a CloudFormation template, you must obtain the latest Amazon Linux 2 AMI ID …" at bounding box center [705, 168] width 605 height 69
click at [915, 167] on h5 "In a CloudFormation template, you must obtain the latest Amazon Linux 2 AMI ID …" at bounding box center [705, 168] width 605 height 69
drag, startPoint x: 421, startPoint y: 149, endPoint x: 968, endPoint y: 189, distance: 548.5
click at [968, 189] on h5 "In a CloudFormation template, you must obtain the latest Amazon Linux 2 AMI ID …" at bounding box center [705, 168] width 605 height 69
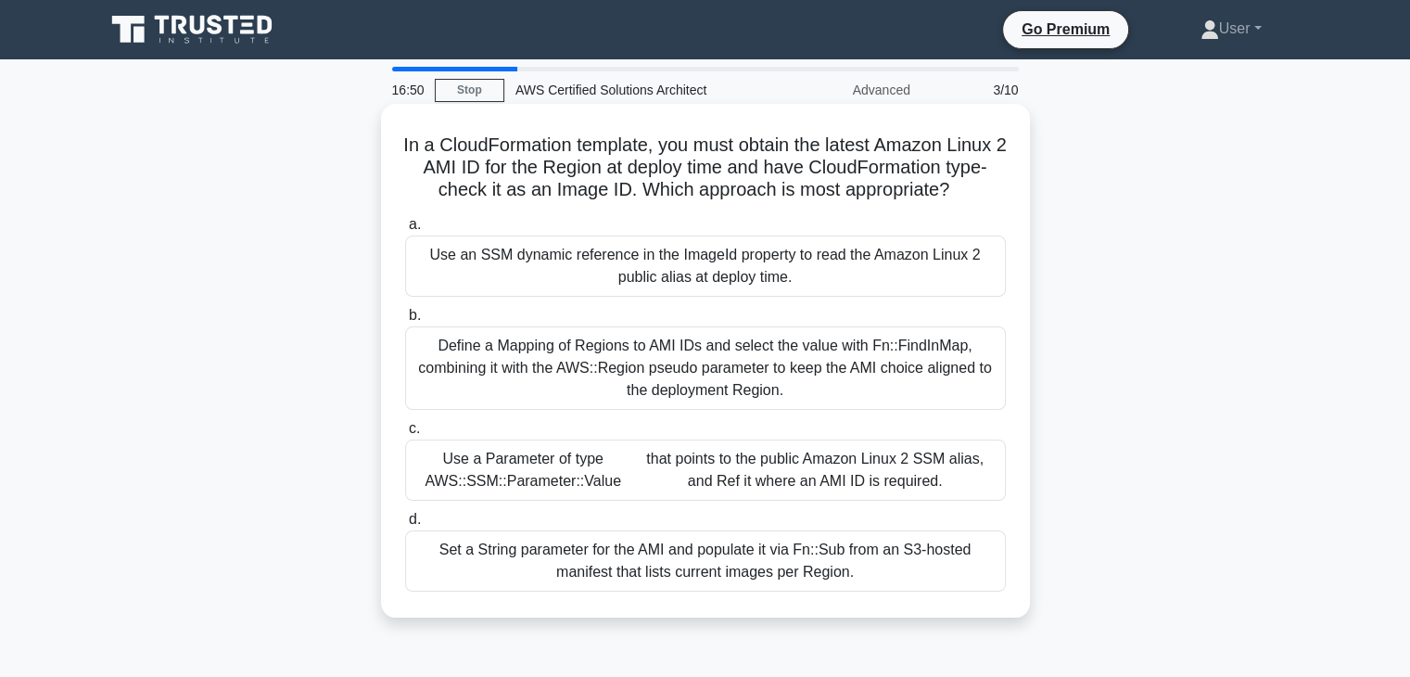
click at [975, 191] on h5 "In a CloudFormation template, you must obtain the latest Amazon Linux 2 AMI ID …" at bounding box center [705, 168] width 605 height 69
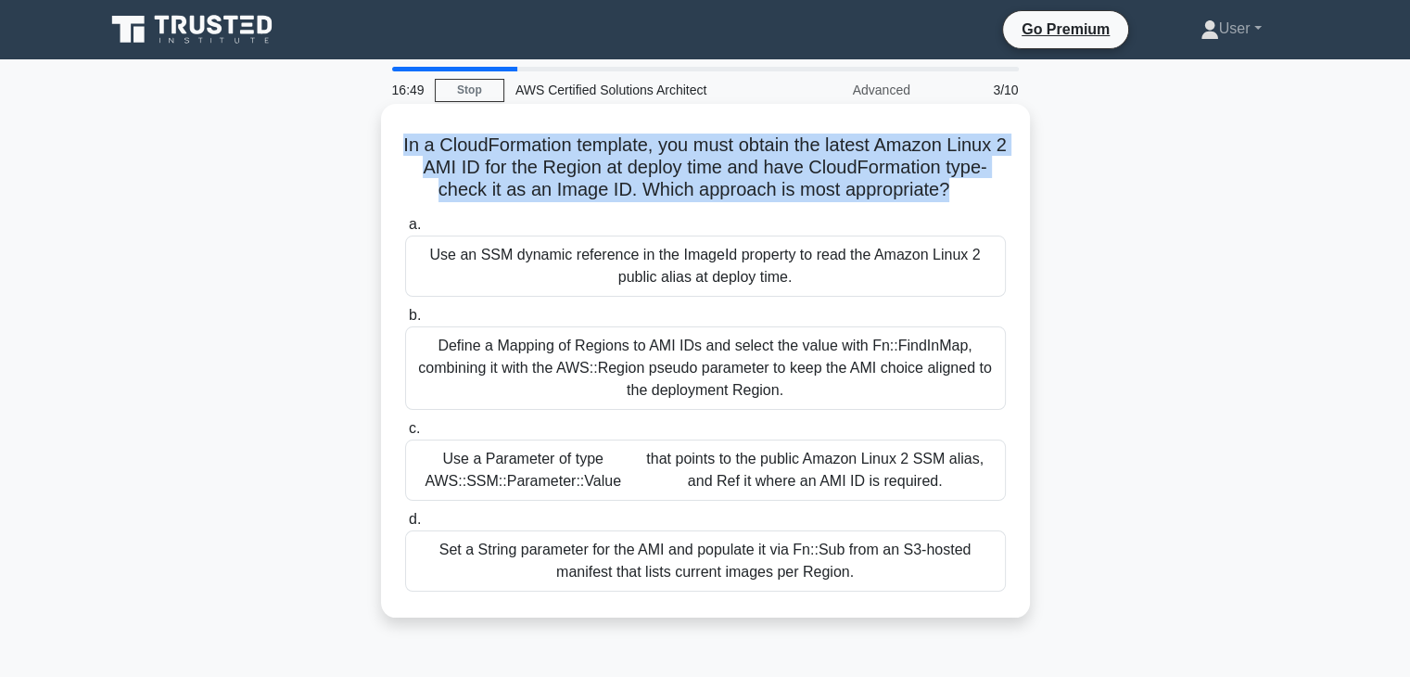
click at [975, 191] on h5 "In a CloudFormation template, you must obtain the latest Amazon Linux 2 AMI ID …" at bounding box center [705, 168] width 605 height 69
click at [958, 192] on h5 "In a CloudFormation template, you must obtain the latest Amazon Linux 2 AMI ID …" at bounding box center [705, 168] width 605 height 69
drag, startPoint x: 972, startPoint y: 192, endPoint x: 426, endPoint y: 131, distance: 549.6
click at [426, 131] on div "In a CloudFormation template, you must obtain the latest Amazon Linux 2 AMI ID …" at bounding box center [706, 360] width 634 height 499
click at [638, 198] on h5 "In a CloudFormation template, you must obtain the latest Amazon Linux 2 AMI ID …" at bounding box center [705, 168] width 605 height 69
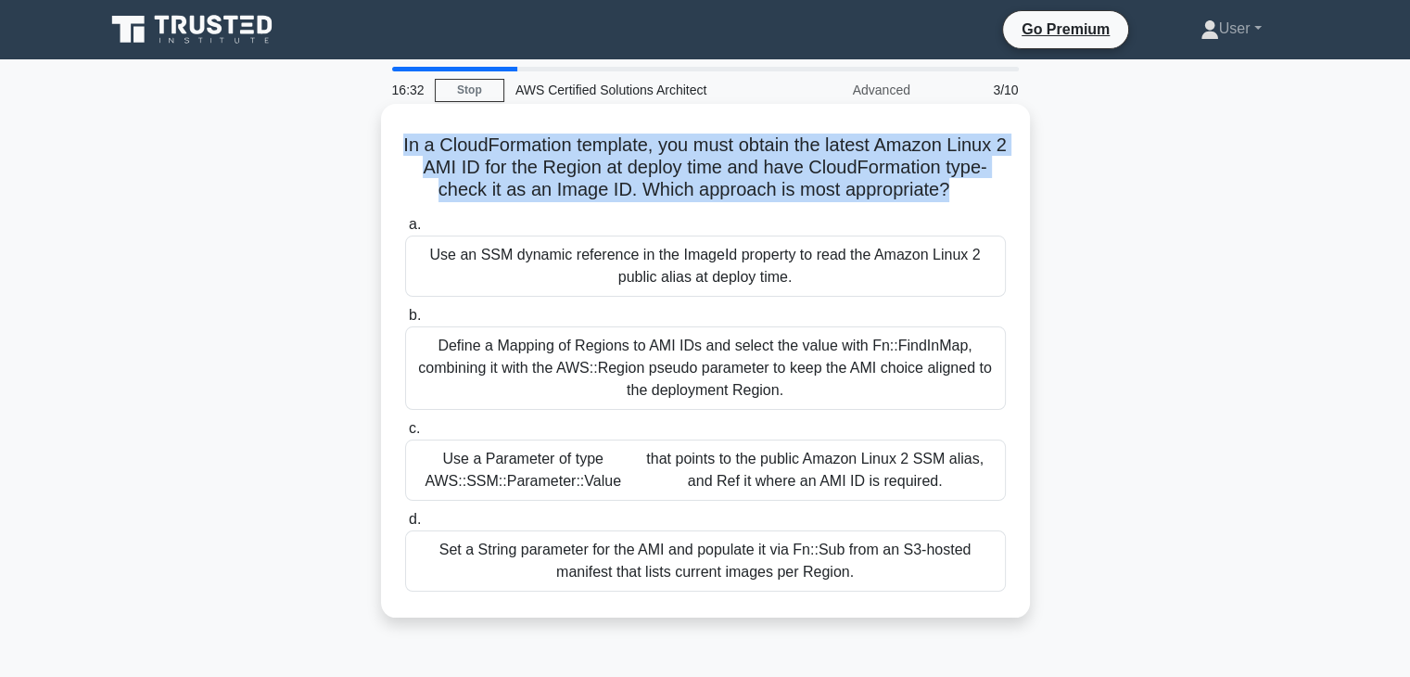
drag, startPoint x: 428, startPoint y: 143, endPoint x: 971, endPoint y: 192, distance: 544.7
click at [971, 192] on h5 "In a CloudFormation template, you must obtain the latest Amazon Linux 2 AMI ID …" at bounding box center [705, 168] width 605 height 69
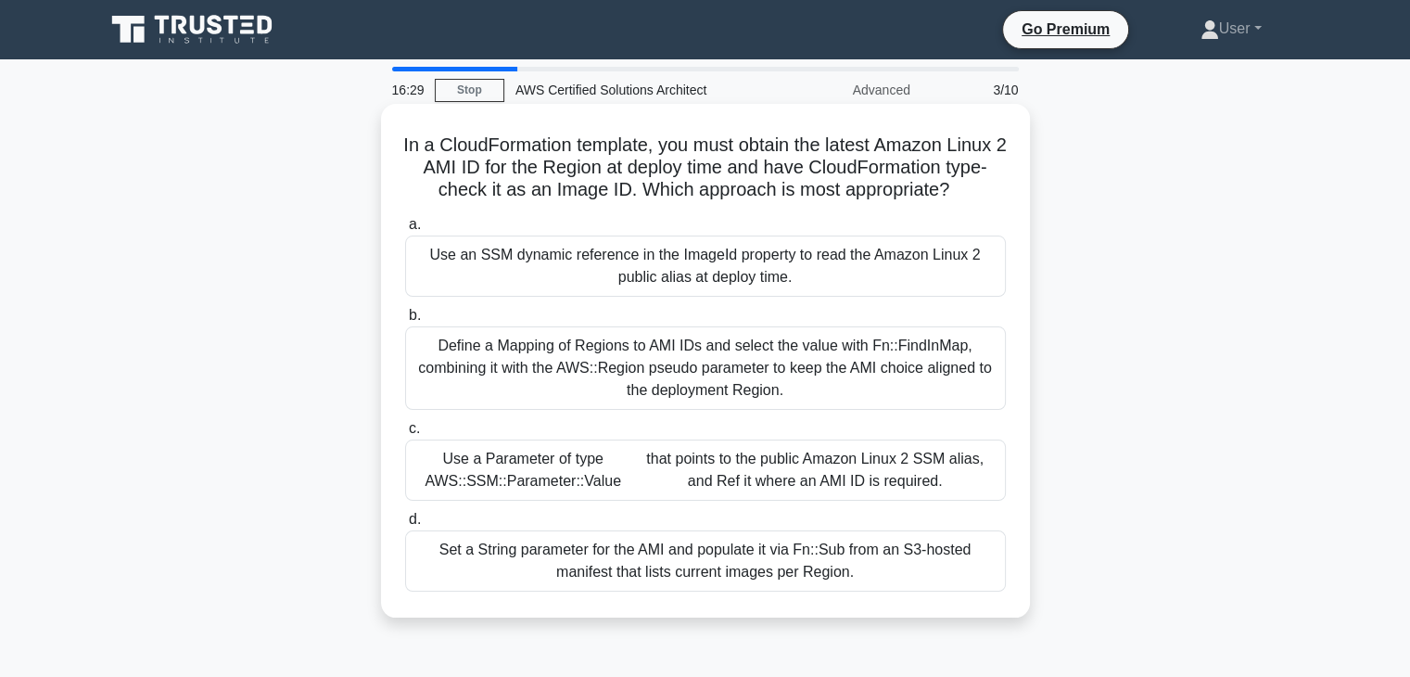
click at [975, 188] on h5 "In a CloudFormation template, you must obtain the latest Amazon Linux 2 AMI ID …" at bounding box center [705, 168] width 605 height 69
click at [973, 188] on h5 "In a CloudFormation template, you must obtain the latest Amazon Linux 2 AMI ID …" at bounding box center [705, 168] width 605 height 69
click at [965, 187] on h5 "In a CloudFormation template, you must obtain the latest Amazon Linux 2 AMI ID …" at bounding box center [705, 168] width 605 height 69
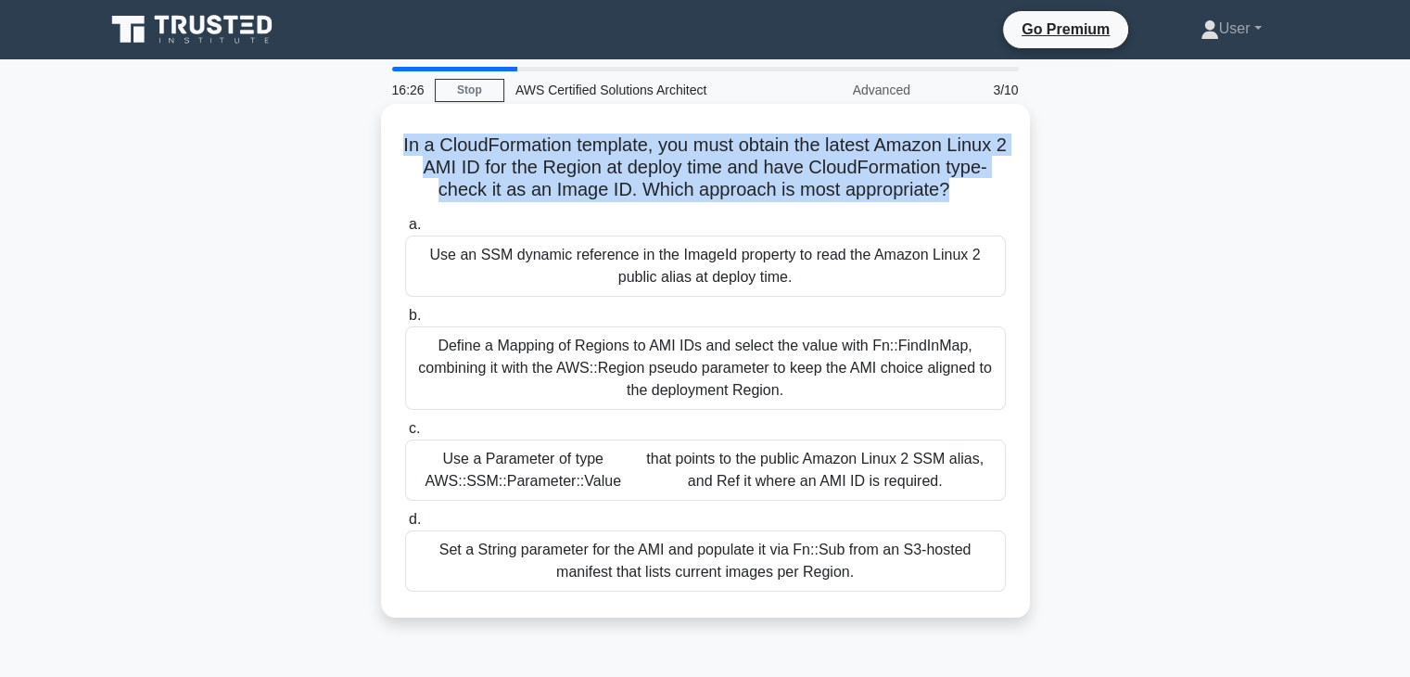
drag, startPoint x: 971, startPoint y: 189, endPoint x: 414, endPoint y: 153, distance: 558.4
click at [414, 153] on h5 "In a CloudFormation template, you must obtain the latest Amazon Linux 2 AMI ID …" at bounding box center [705, 168] width 605 height 69
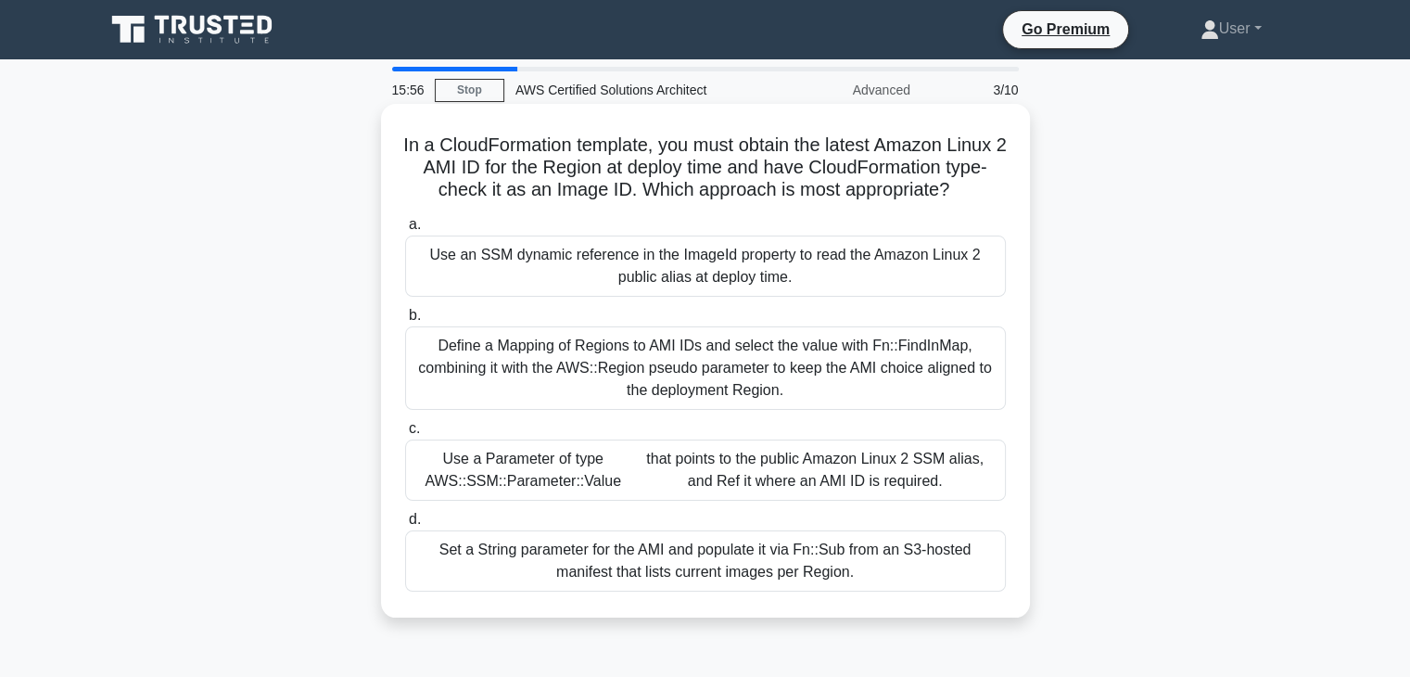
click at [972, 189] on icon ".spinner_0XTQ{transform-origin:center;animation:spinner_y6GP .75s linear infini…" at bounding box center [960, 191] width 22 height 22
drag, startPoint x: 977, startPoint y: 189, endPoint x: 911, endPoint y: 195, distance: 66.1
click at [911, 195] on h5 "In a CloudFormation template, you must obtain the latest Amazon Linux 2 AMI ID …" at bounding box center [705, 168] width 605 height 69
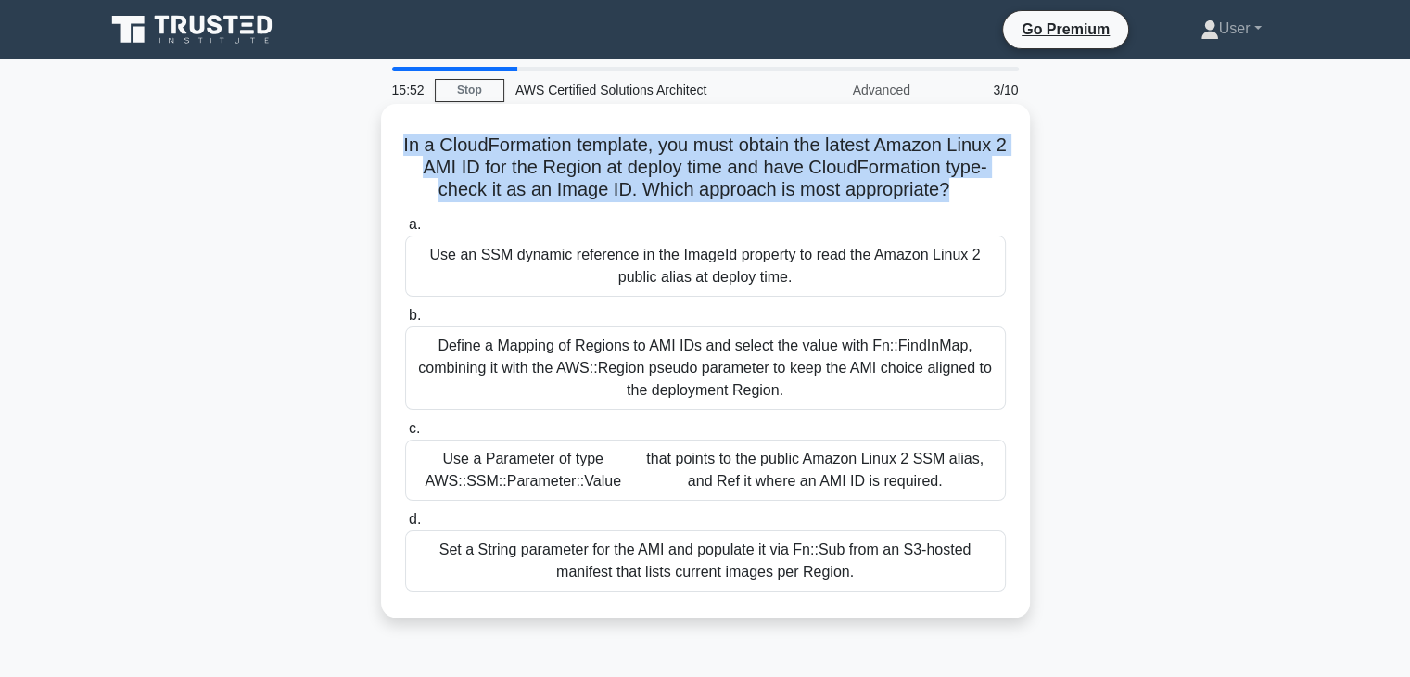
drag, startPoint x: 970, startPoint y: 186, endPoint x: 428, endPoint y: 149, distance: 542.8
click at [428, 149] on h5 "In a CloudFormation template, you must obtain the latest Amazon Linux 2 AMI ID …" at bounding box center [705, 168] width 605 height 69
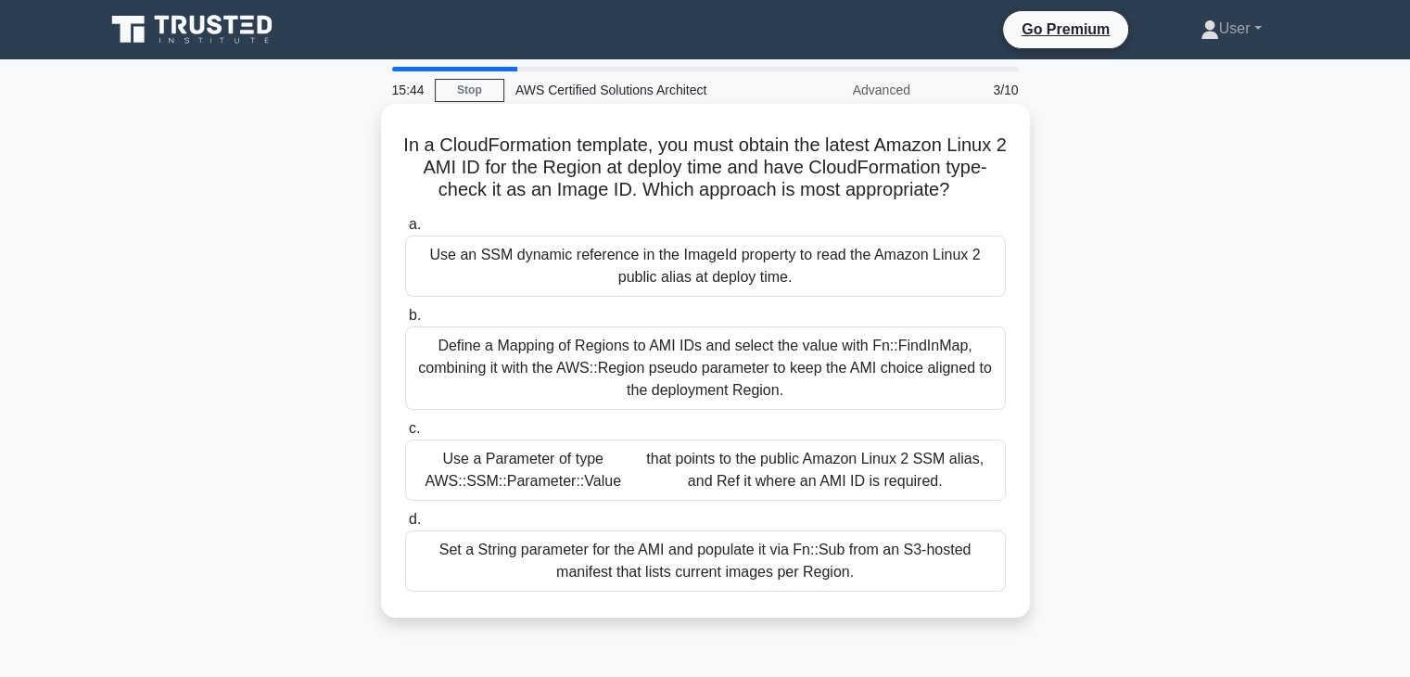
click at [975, 190] on h5 "In a CloudFormation template, you must obtain the latest Amazon Linux 2 AMI ID …" at bounding box center [705, 168] width 605 height 69
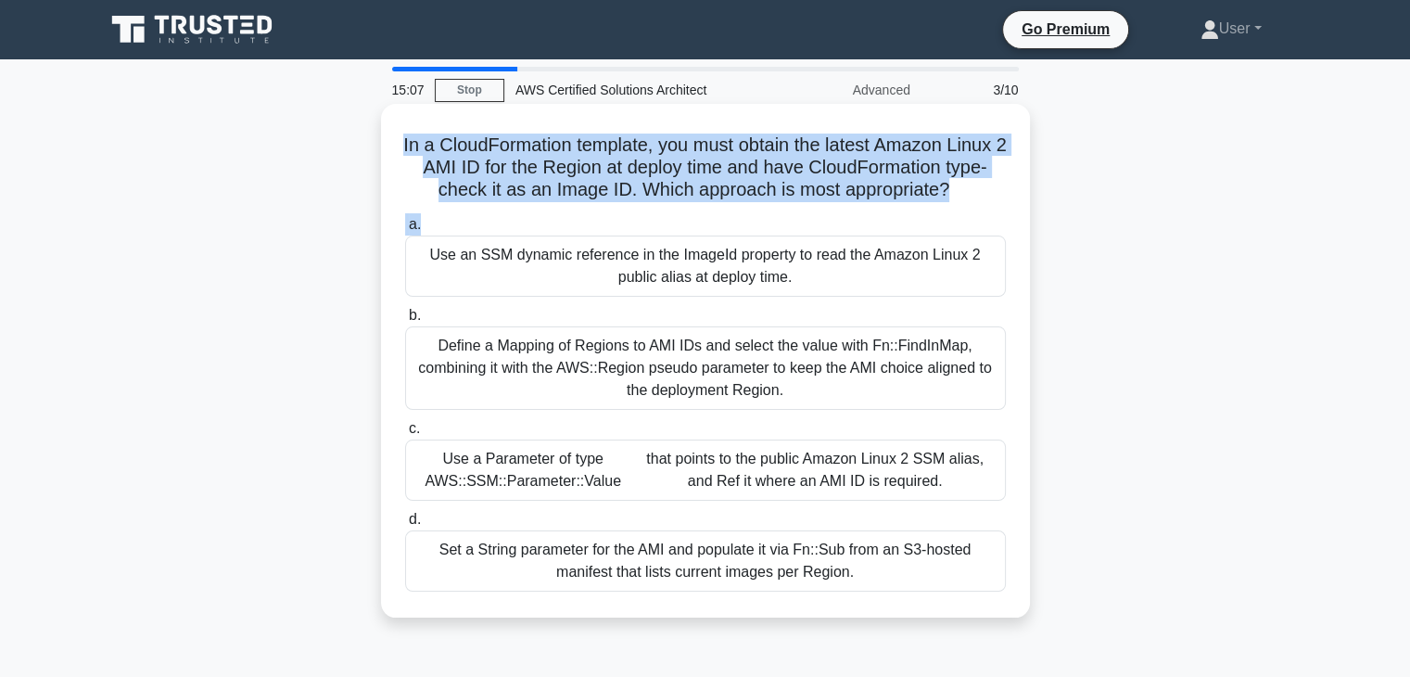
drag, startPoint x: 425, startPoint y: 150, endPoint x: 938, endPoint y: 200, distance: 516.1
click at [934, 202] on h5 "In a CloudFormation template, you must obtain the latest Amazon Linux 2 AMI ID …" at bounding box center [705, 168] width 605 height 69
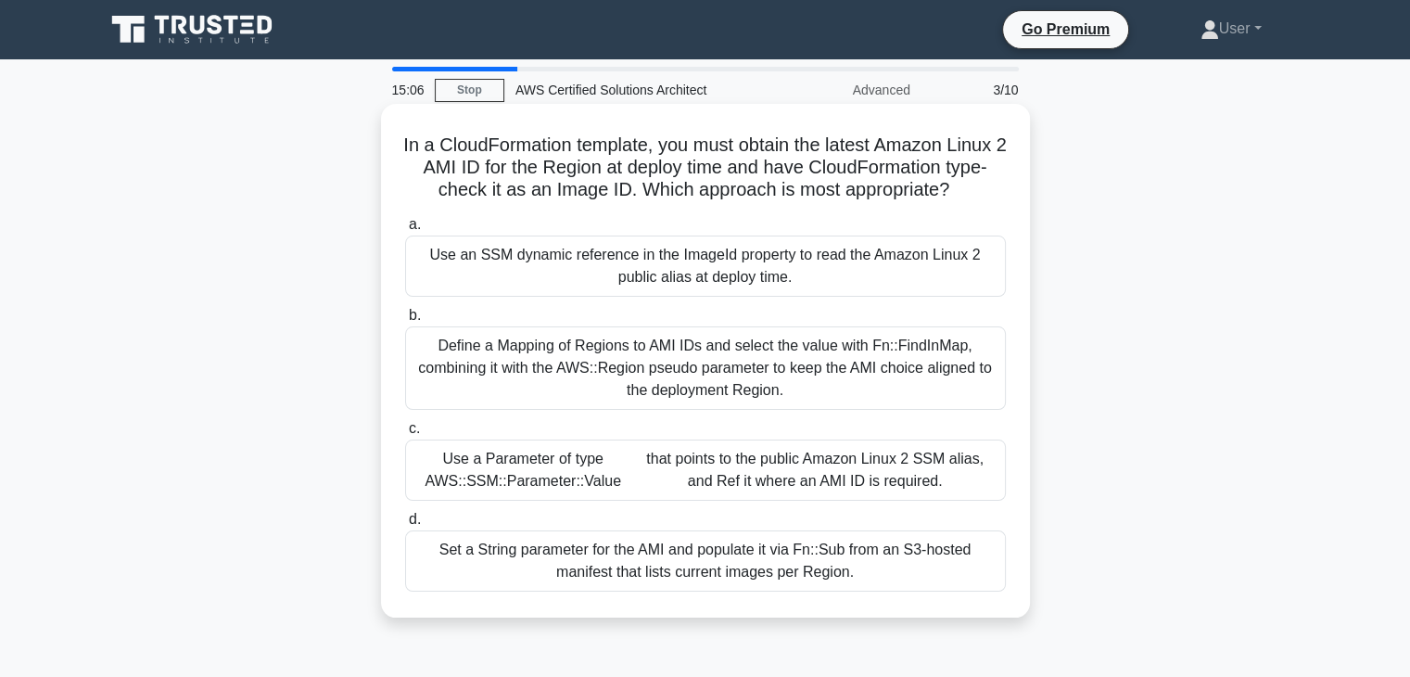
click at [972, 189] on h5 "In a CloudFormation template, you must obtain the latest Amazon Linux 2 AMI ID …" at bounding box center [705, 168] width 605 height 69
drag, startPoint x: 972, startPoint y: 189, endPoint x: 583, endPoint y: 184, distance: 388.6
click at [583, 184] on h5 "In a CloudFormation template, you must obtain the latest Amazon Linux 2 AMI ID …" at bounding box center [705, 168] width 605 height 69
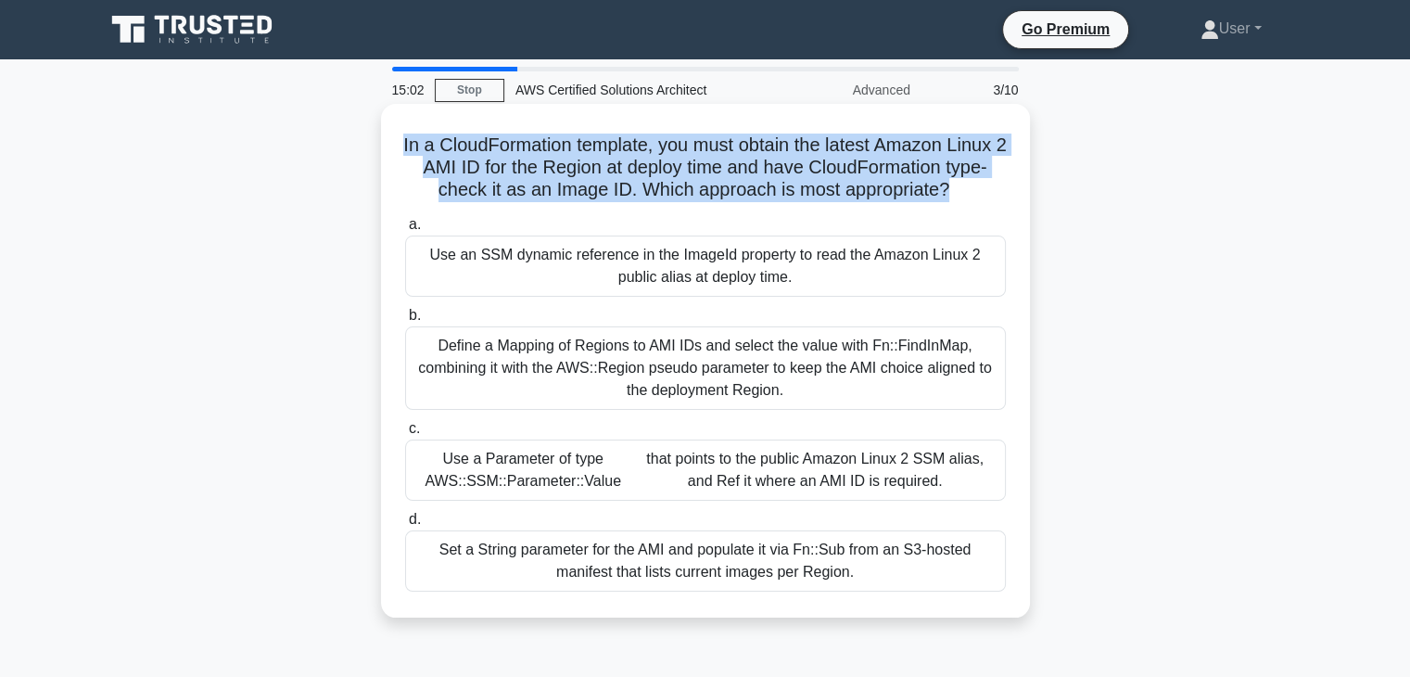
drag, startPoint x: 973, startPoint y: 183, endPoint x: 419, endPoint y: 133, distance: 555.8
click at [419, 133] on div "In a CloudFormation template, you must obtain the latest Amazon Linux 2 AMI ID …" at bounding box center [706, 360] width 634 height 499
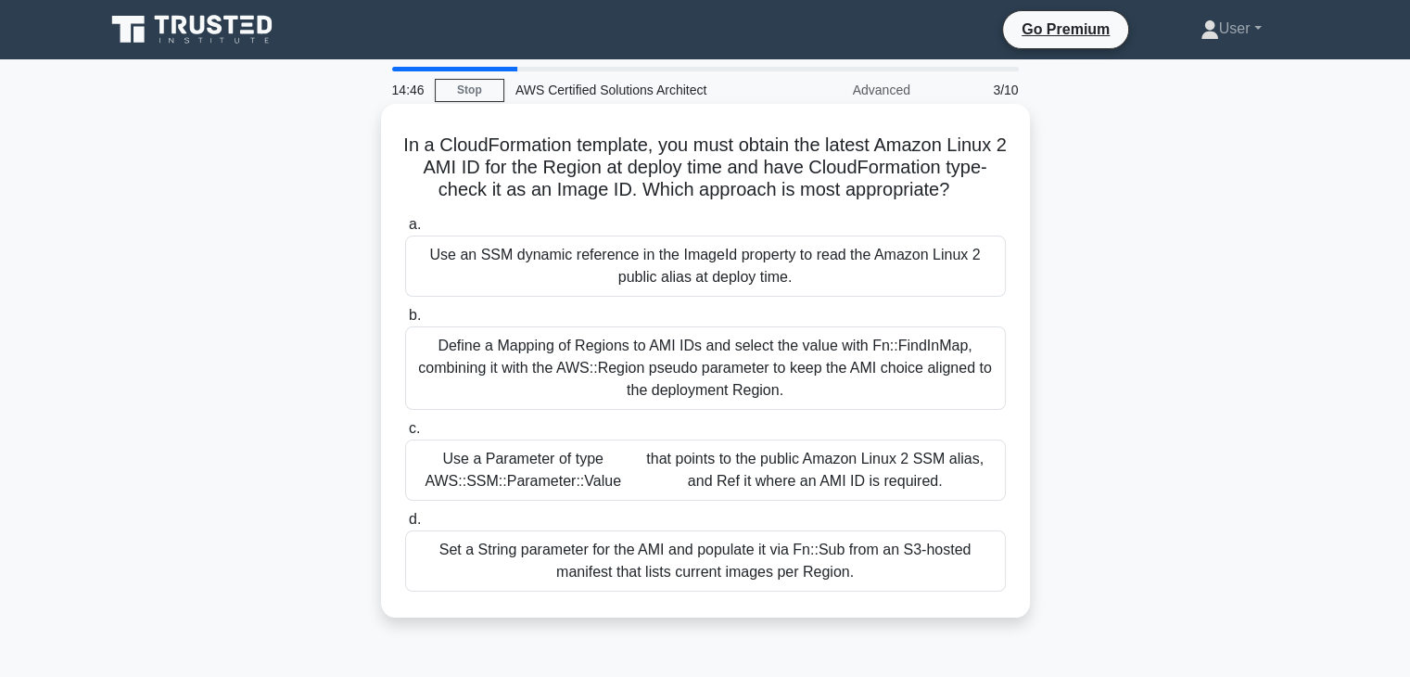
click at [972, 186] on icon ".spinner_0XTQ{transform-origin:center;animation:spinner_y6GP .75s linear infini…" at bounding box center [960, 191] width 22 height 22
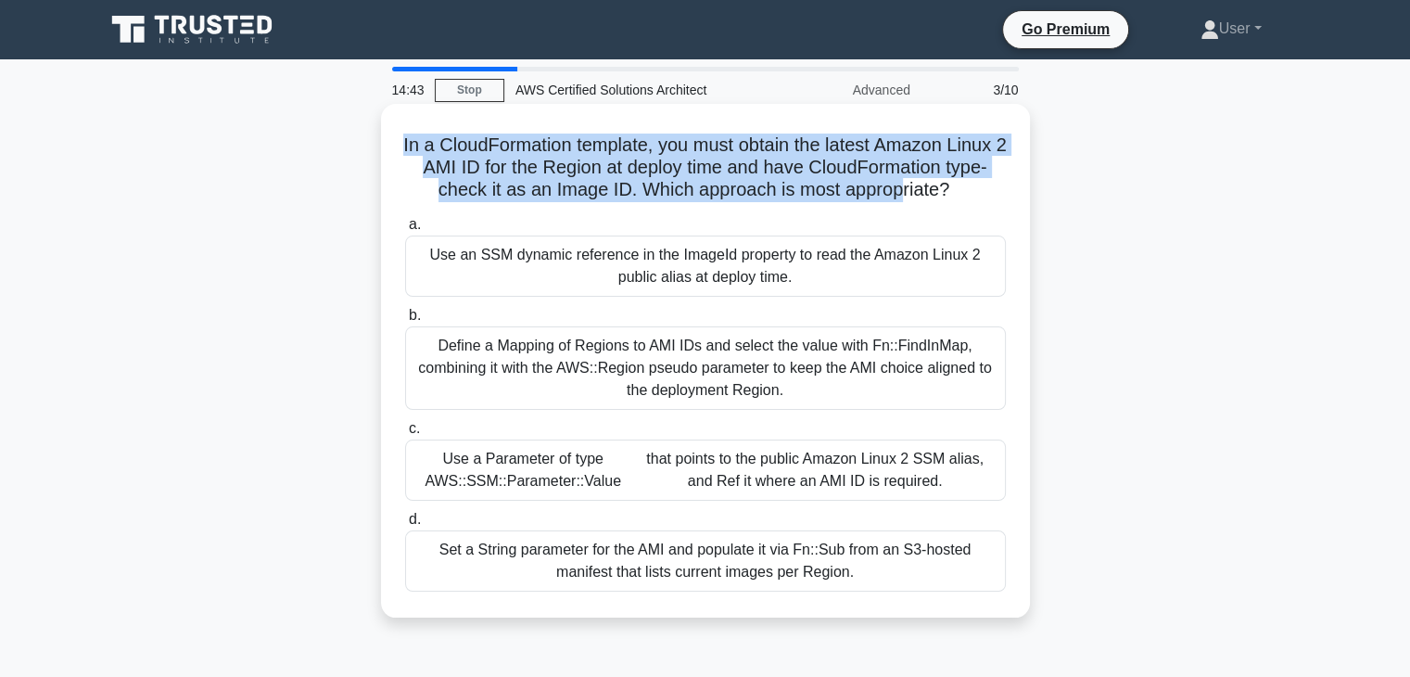
drag, startPoint x: 424, startPoint y: 142, endPoint x: 937, endPoint y: 183, distance: 515.3
click at [935, 183] on h5 "In a CloudFormation template, you must obtain the latest Amazon Linux 2 AMI ID …" at bounding box center [705, 168] width 605 height 69
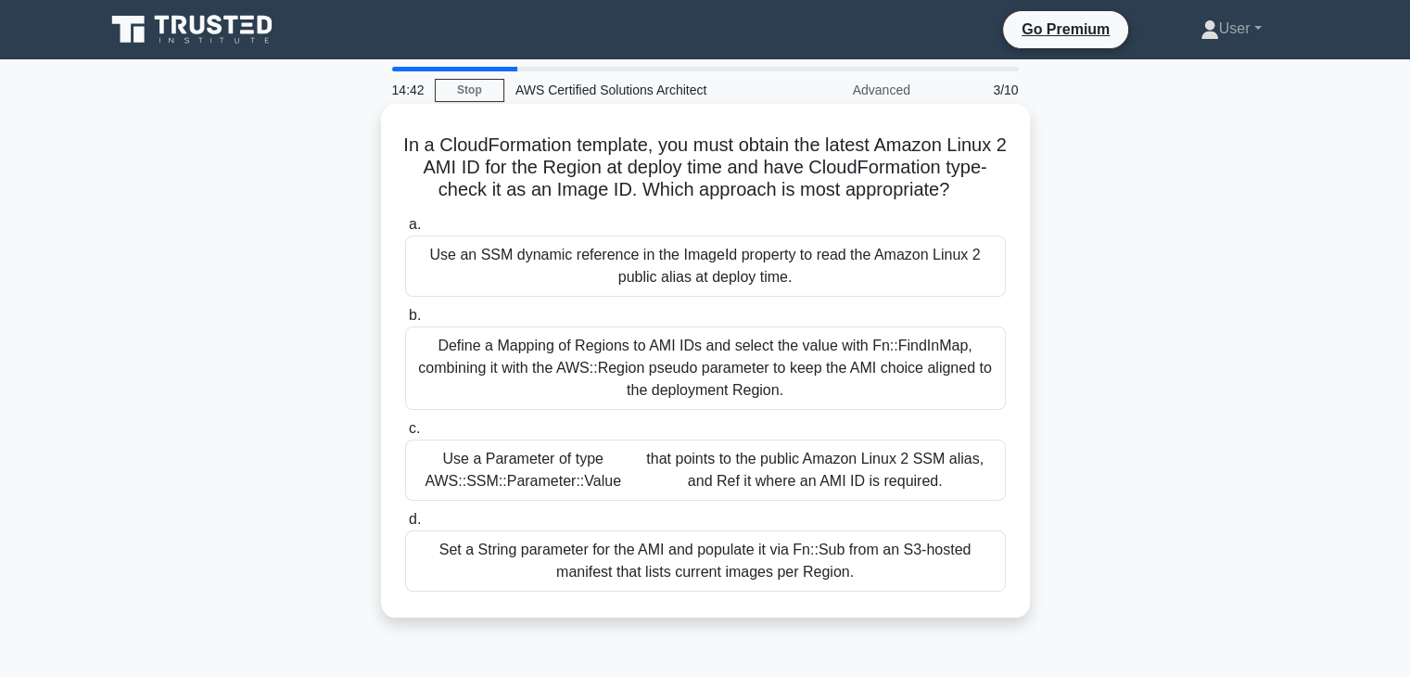
click at [968, 183] on h5 "In a CloudFormation template, you must obtain the latest Amazon Linux 2 AMI ID …" at bounding box center [705, 168] width 605 height 69
drag, startPoint x: 969, startPoint y: 183, endPoint x: 428, endPoint y: 147, distance: 541.7
click at [428, 147] on h5 "In a CloudFormation template, you must obtain the latest Amazon Linux 2 AMI ID …" at bounding box center [705, 168] width 605 height 69
click at [423, 152] on h5 "In a CloudFormation template, you must obtain the latest Amazon Linux 2 AMI ID …" at bounding box center [705, 168] width 605 height 69
click at [430, 146] on h5 "In a CloudFormation template, you must obtain the latest Amazon Linux 2 AMI ID …" at bounding box center [705, 168] width 605 height 69
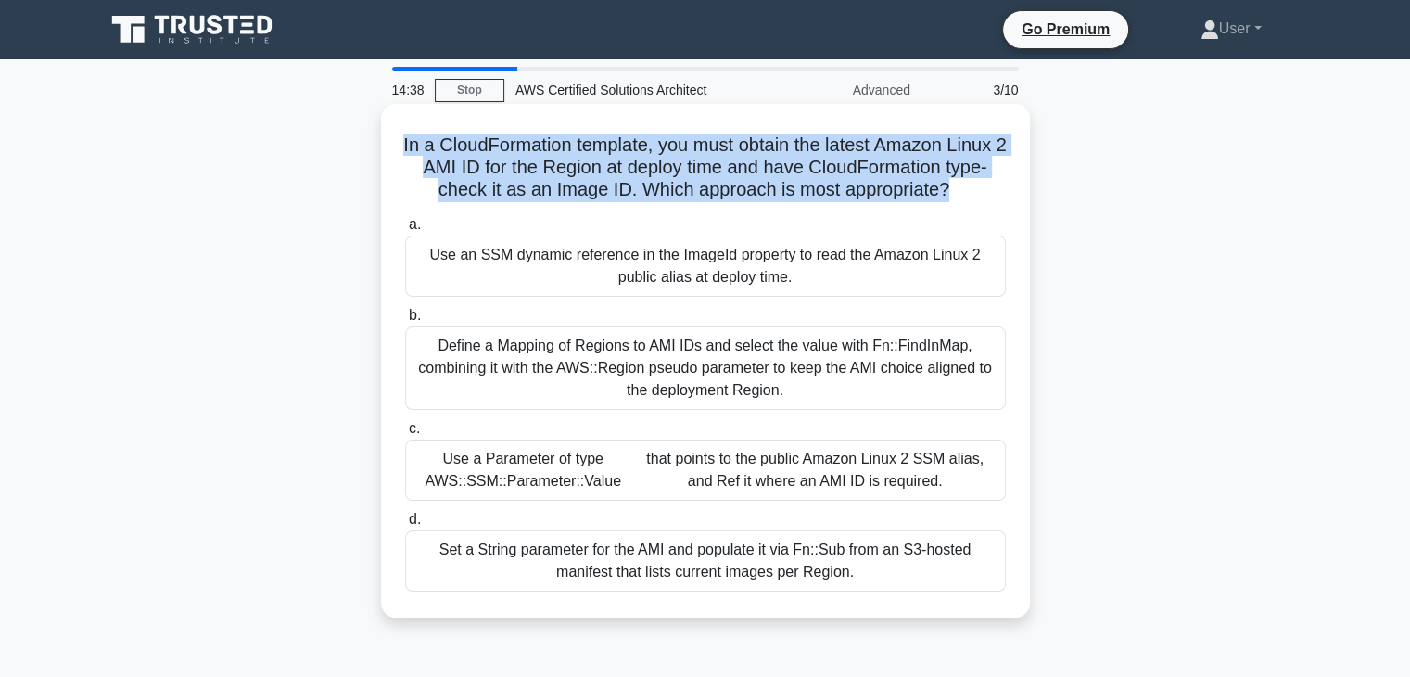
drag, startPoint x: 423, startPoint y: 138, endPoint x: 970, endPoint y: 191, distance: 549.6
click at [970, 191] on h5 "In a CloudFormation template, you must obtain the latest Amazon Linux 2 AMI ID …" at bounding box center [705, 168] width 605 height 69
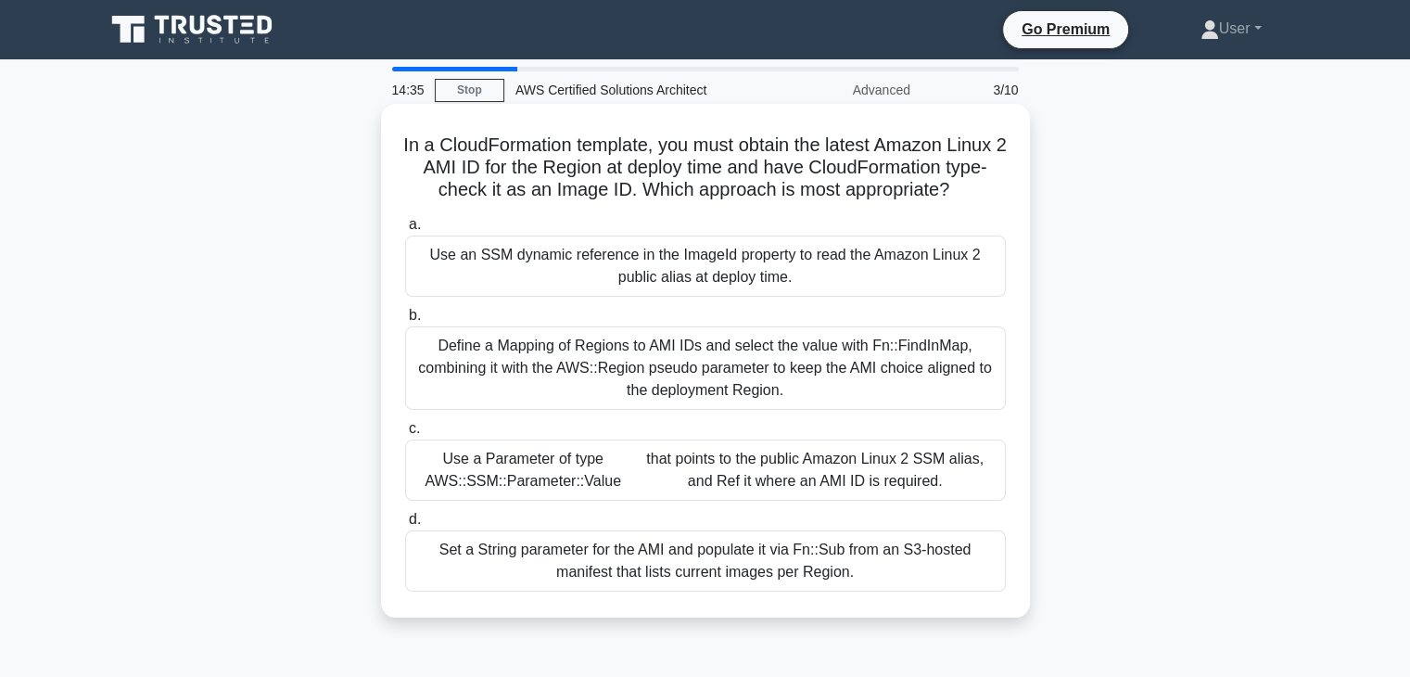
click at [972, 185] on icon ".spinner_0XTQ{transform-origin:center;animation:spinner_y6GP .75s linear infini…" at bounding box center [960, 191] width 22 height 22
click at [830, 312] on label "b. Define a Mapping of Regions to AMI IDs and select the value with Fn::FindInM…" at bounding box center [705, 357] width 601 height 106
click at [405, 312] on input "b. Define a Mapping of Regions to AMI IDs and select the value with Fn::FindInM…" at bounding box center [405, 316] width 0 height 12
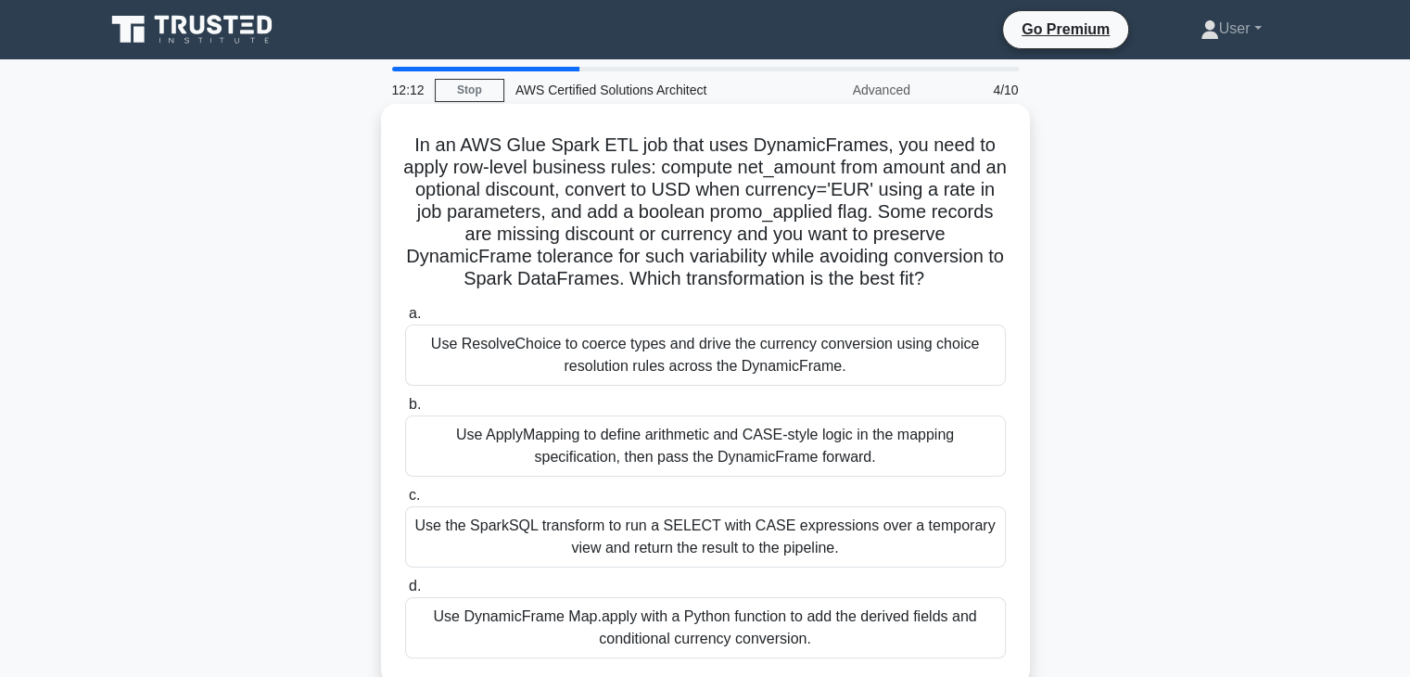
drag, startPoint x: 414, startPoint y: 143, endPoint x: 940, endPoint y: 274, distance: 541.8
click at [940, 274] on h5 "In an AWS Glue Spark ETL job that uses DynamicFrames, you need to apply row-lev…" at bounding box center [705, 213] width 605 height 158
copy h5 "In an AWS Glue Spark ETL job that uses DynamicFrames, you need to apply row-lev…"
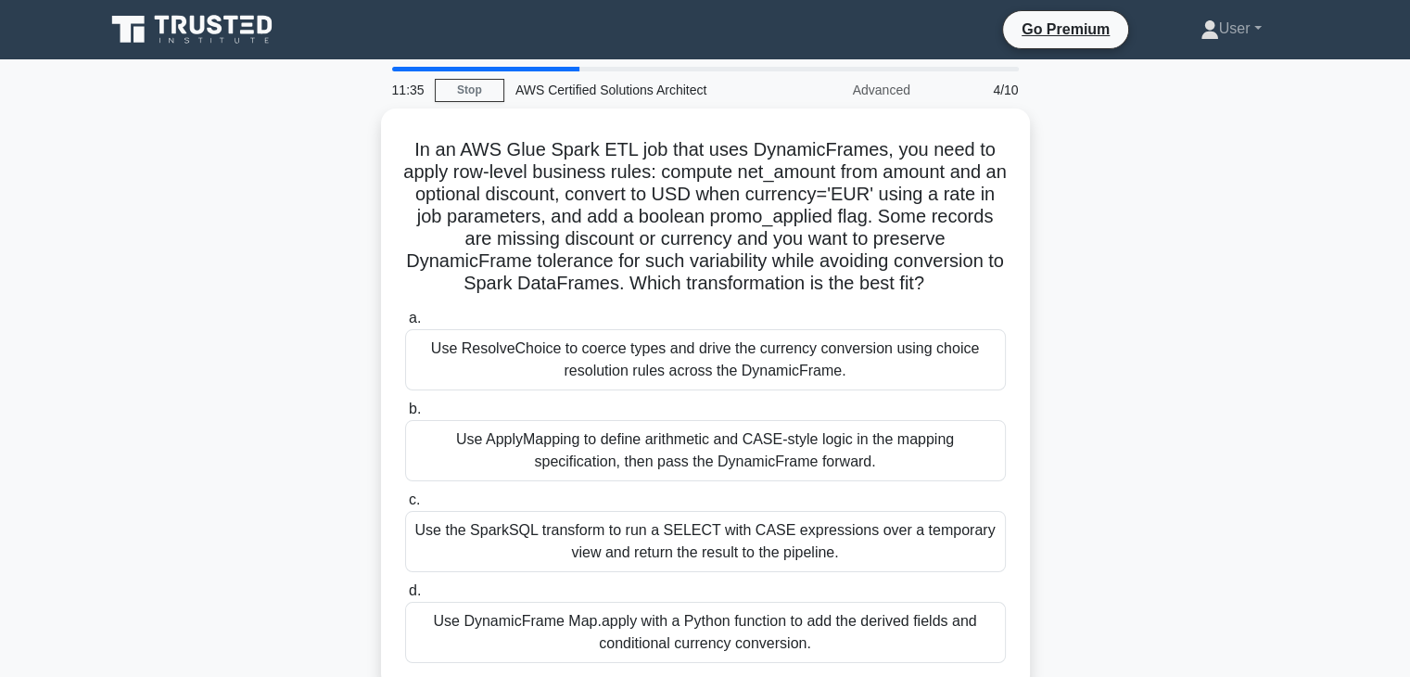
click at [182, 229] on div "In an AWS Glue Spark ETL job that uses DynamicFrames, you need to apply row-lev…" at bounding box center [706, 409] width 1224 height 603
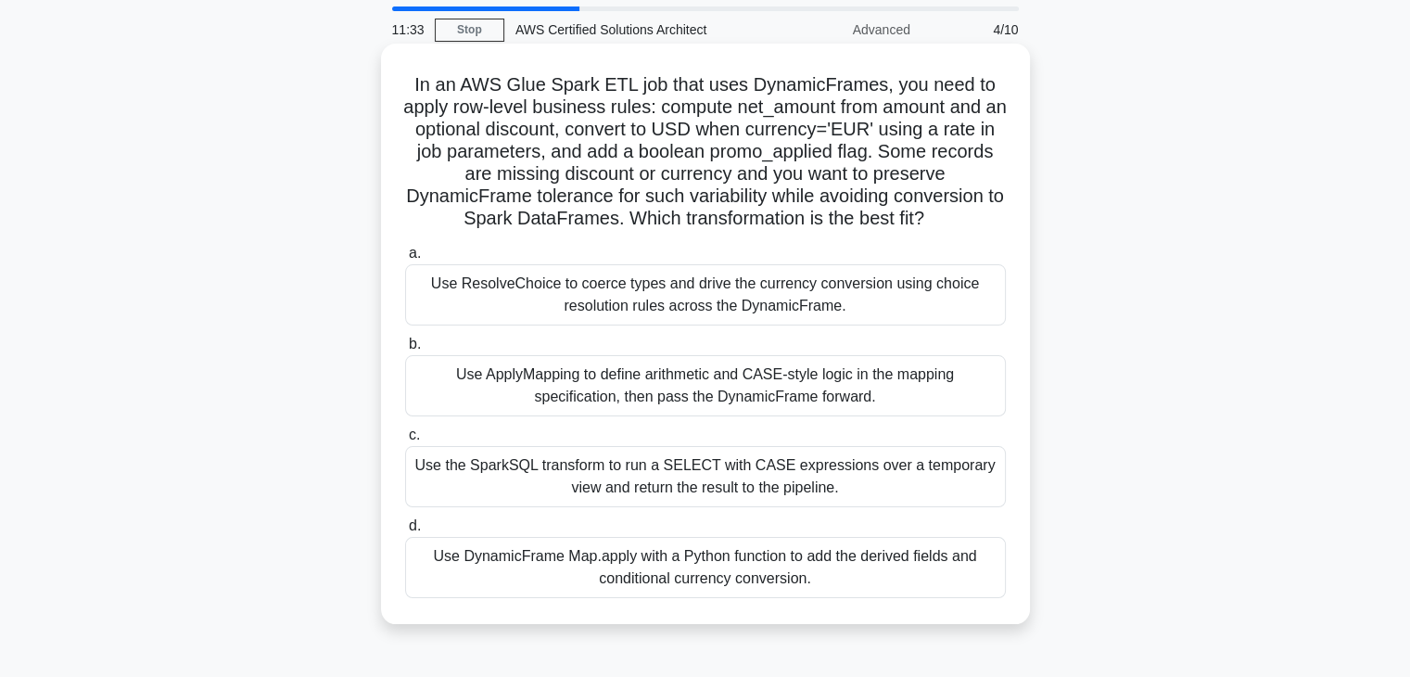
scroll to position [93, 0]
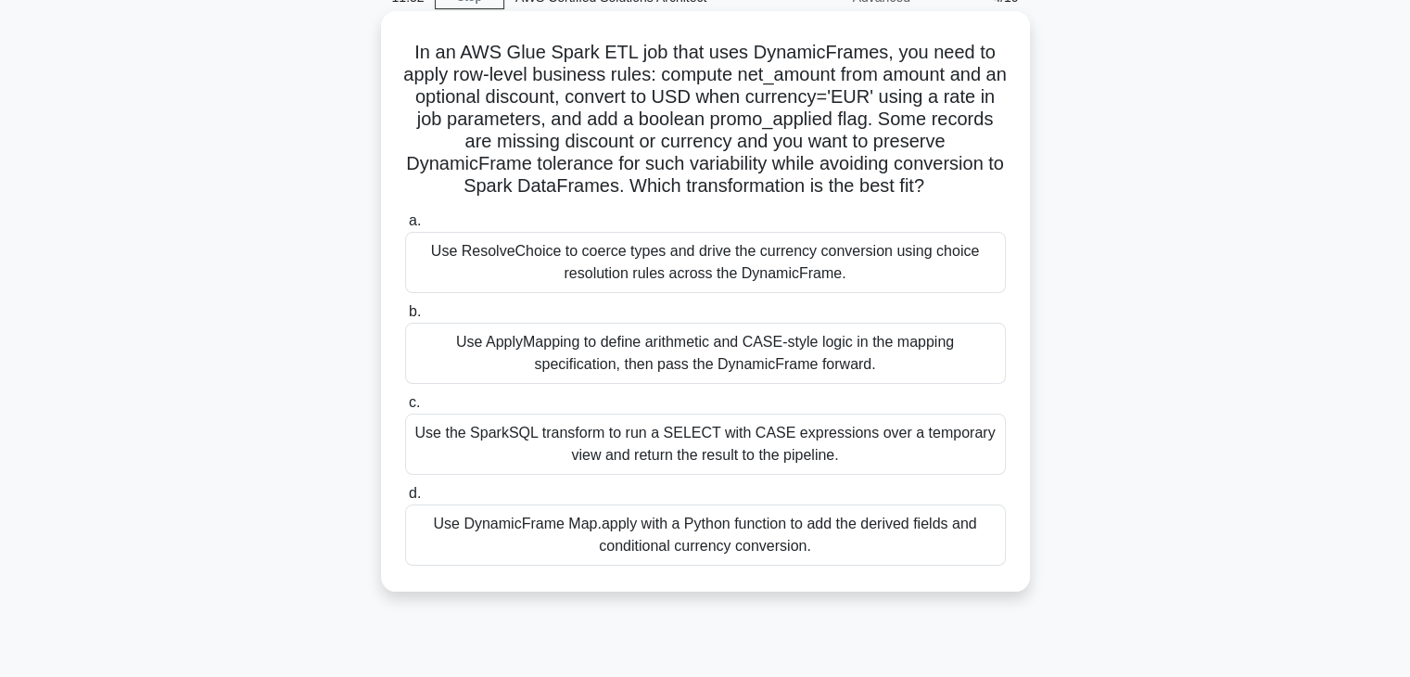
click at [533, 353] on div "Use ApplyMapping to define arithmetic and CASE-style logic in the mapping speci…" at bounding box center [705, 353] width 601 height 61
click at [405, 318] on input "b. Use ApplyMapping to define arithmetic and CASE-style logic in the mapping sp…" at bounding box center [405, 312] width 0 height 12
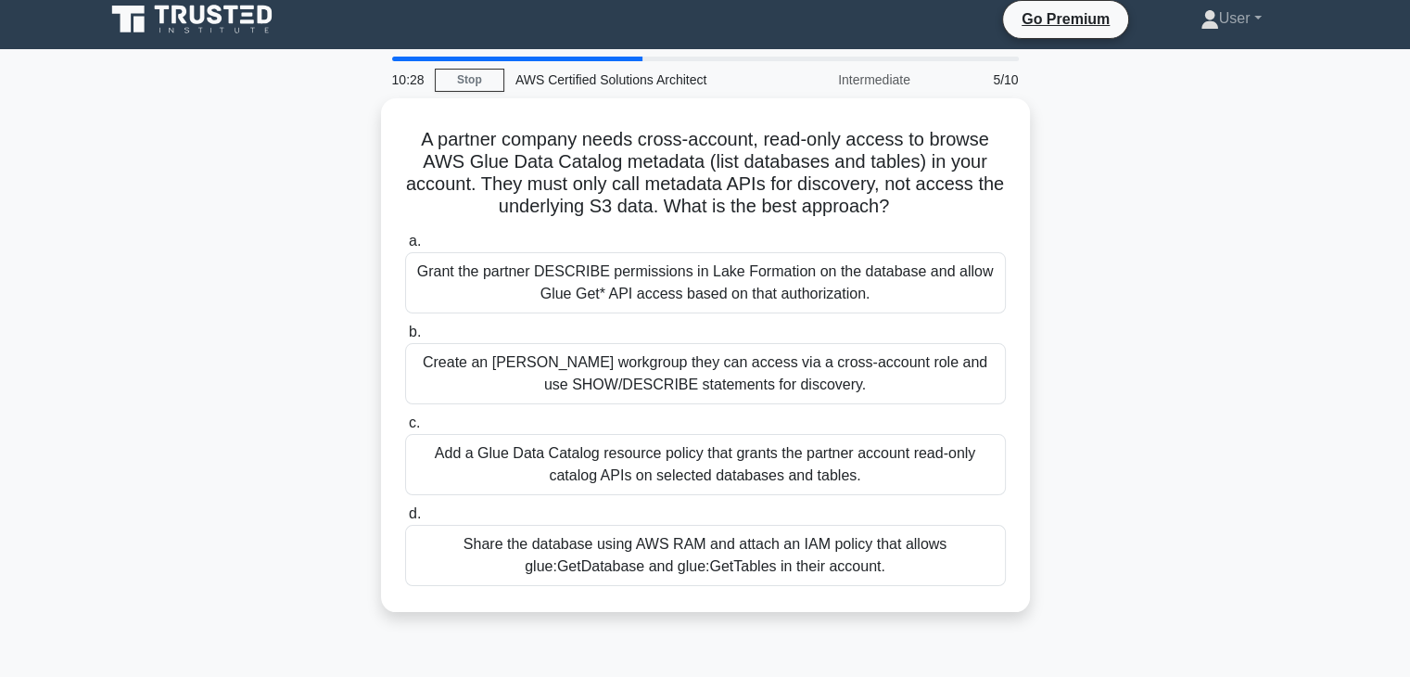
scroll to position [0, 0]
